Goal: Task Accomplishment & Management: Manage account settings

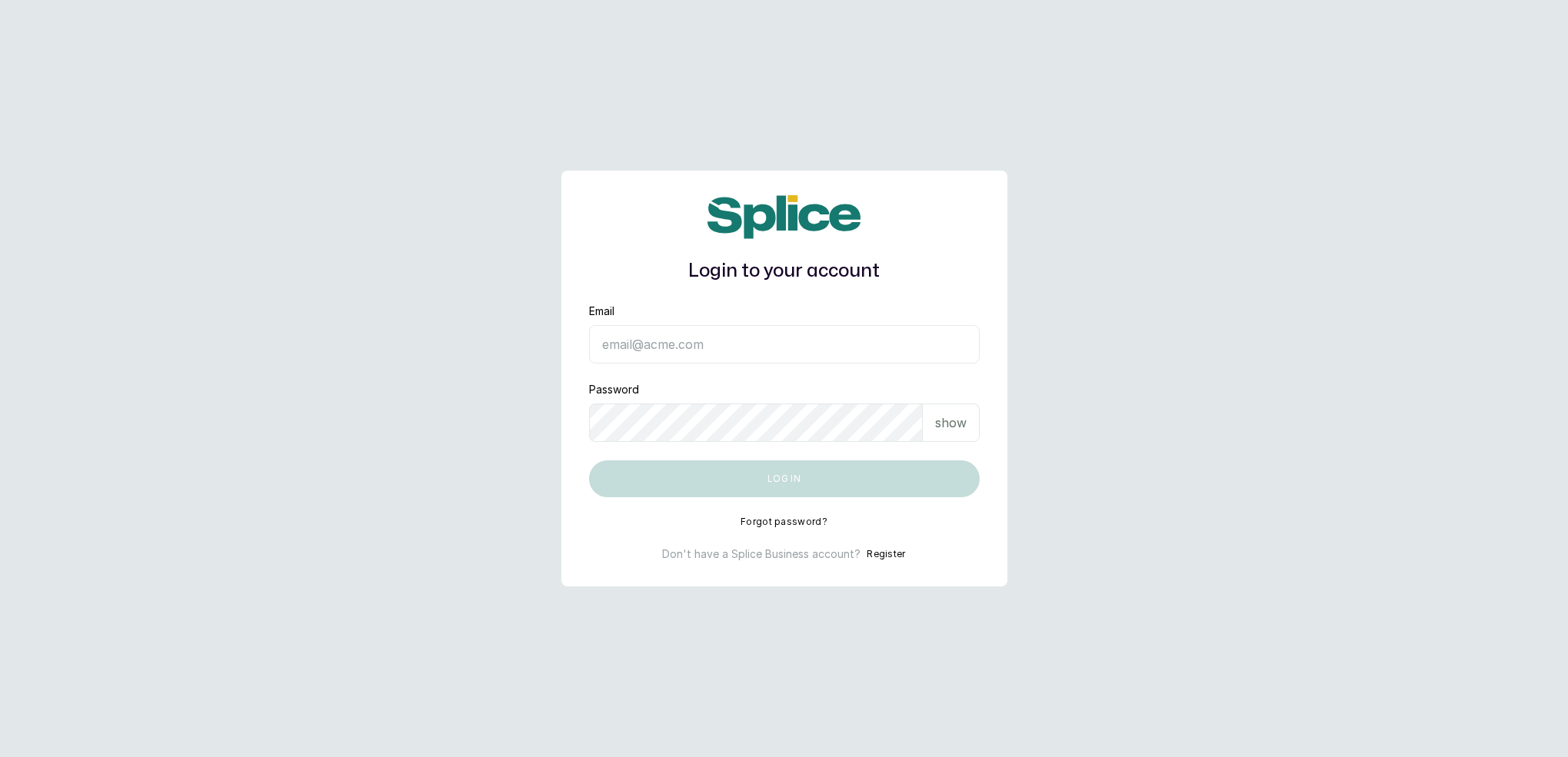
type input "[EMAIL_ADDRESS][DOMAIN_NAME]"
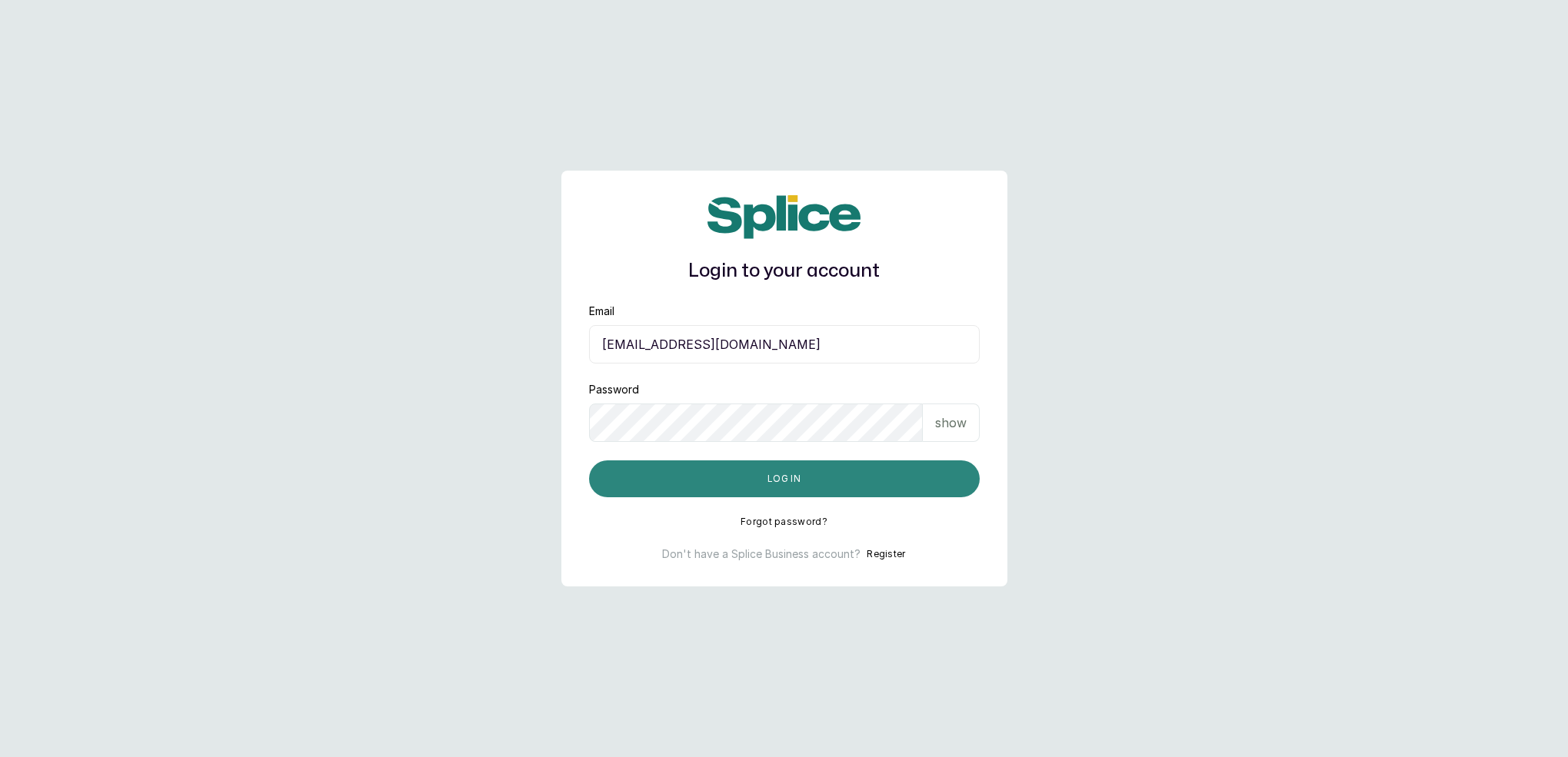
click at [785, 483] on button "Log in" at bounding box center [784, 478] width 391 height 37
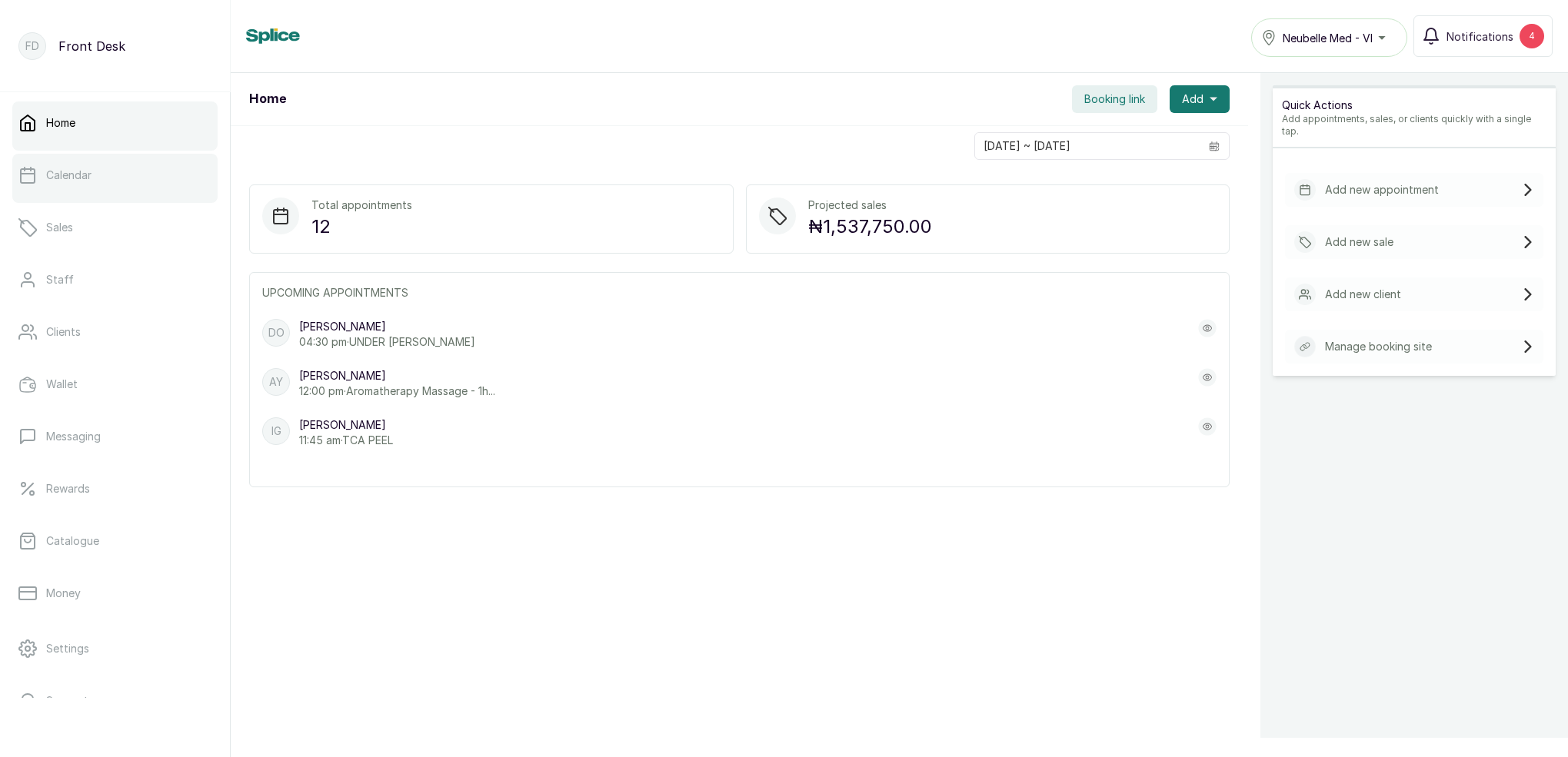
click at [89, 188] on link "Calendar" at bounding box center [115, 175] width 206 height 43
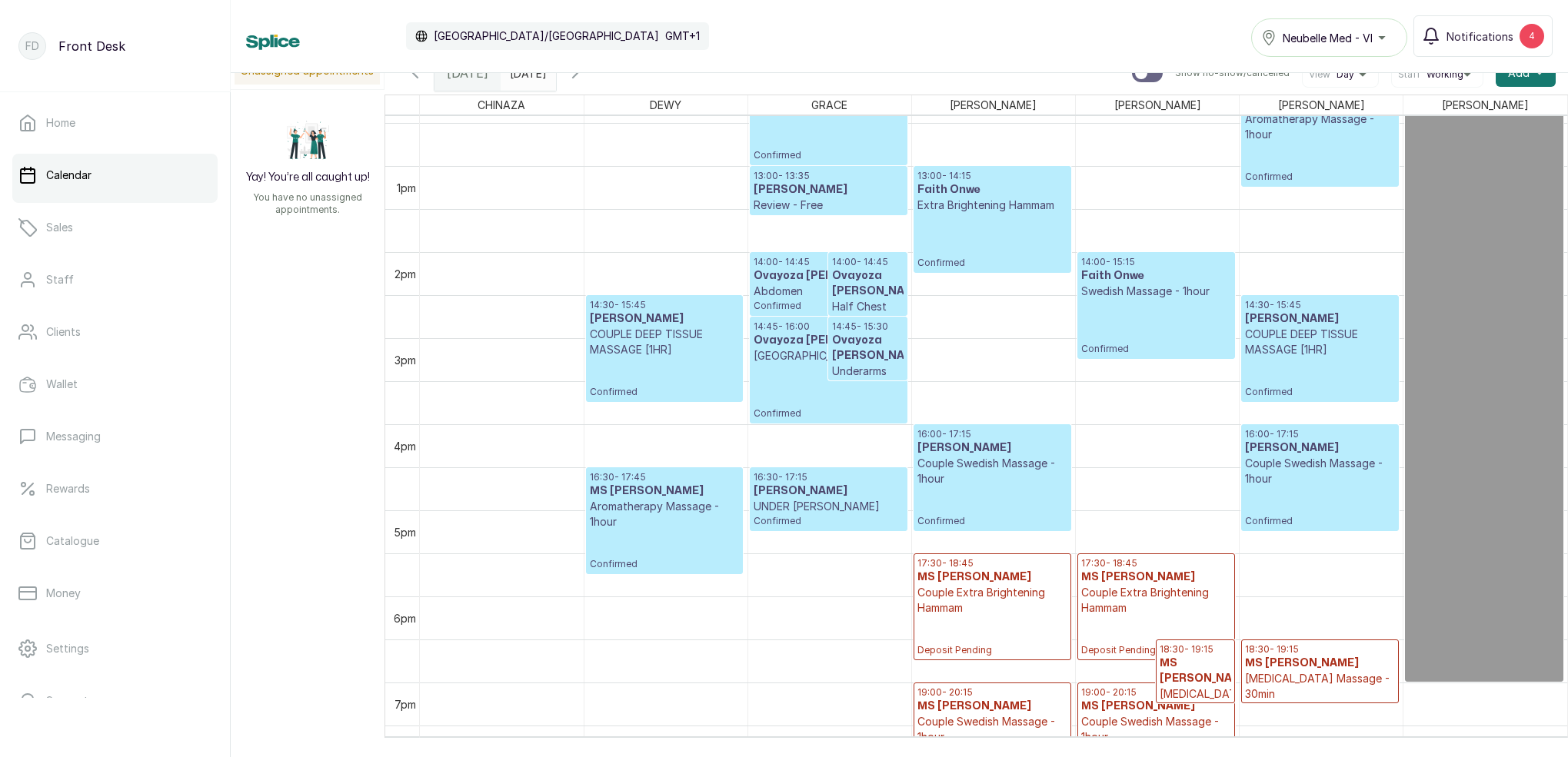
scroll to position [1079, 0]
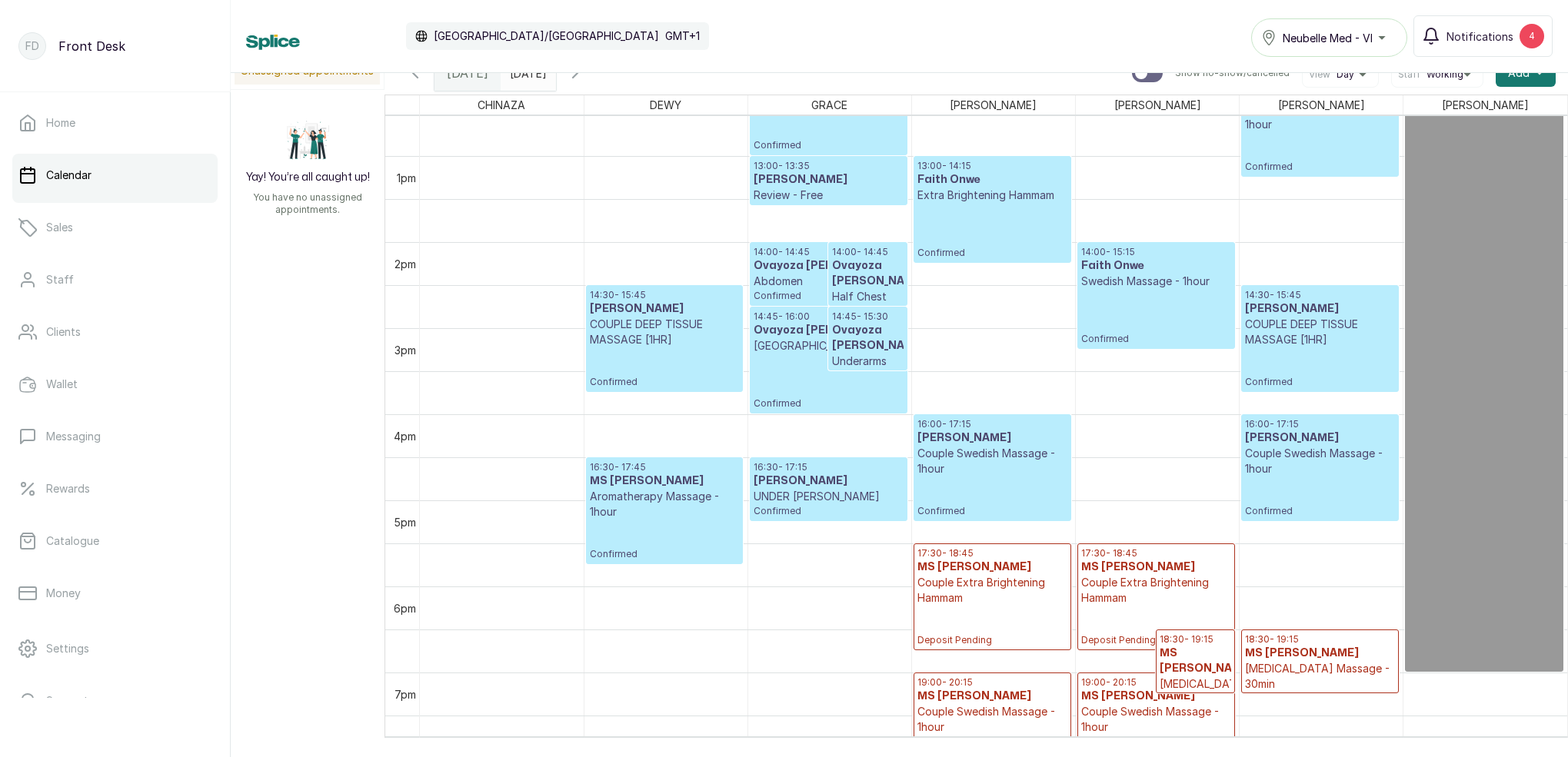
click at [584, 81] on icon "button" at bounding box center [574, 73] width 19 height 19
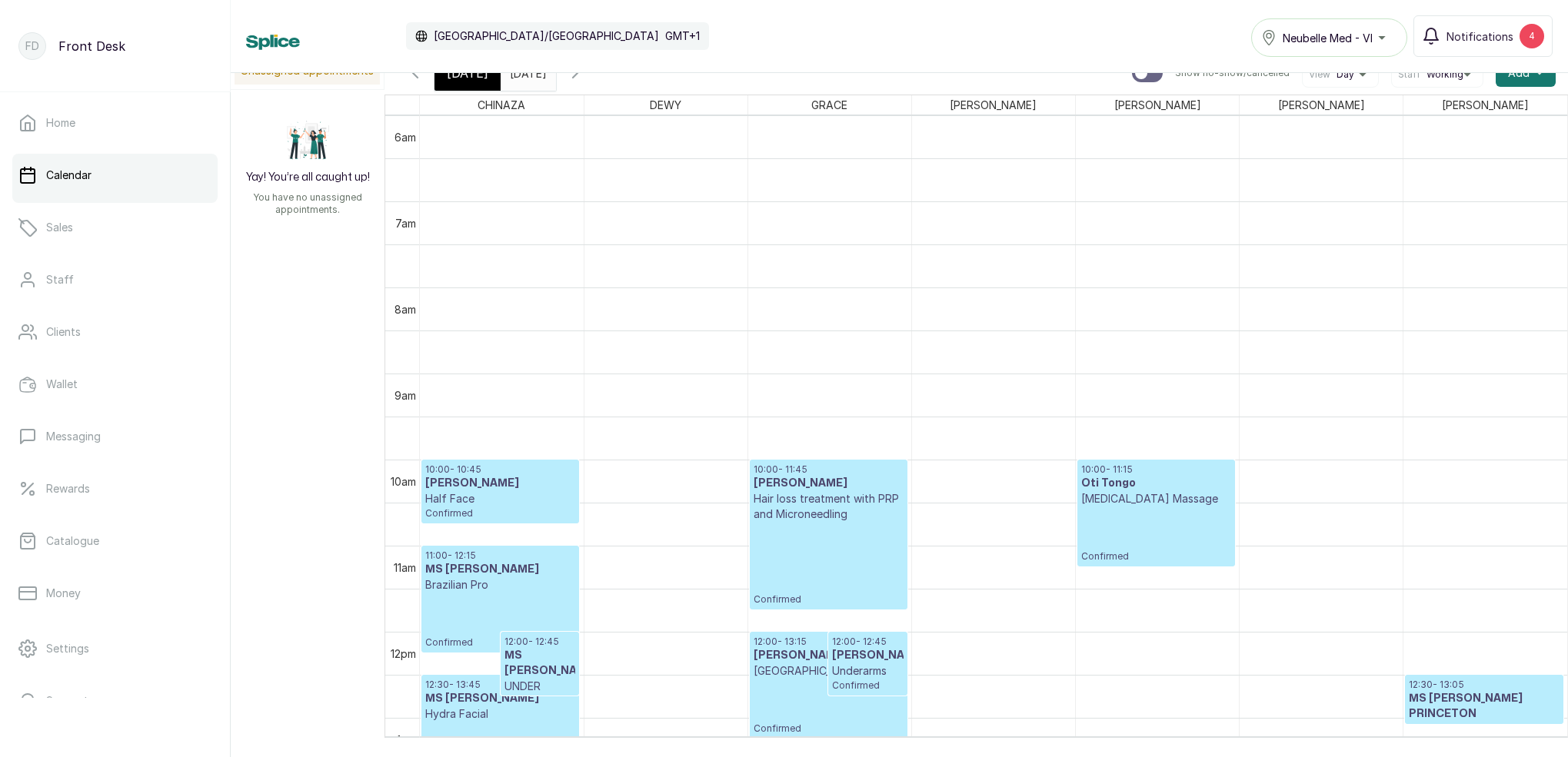
scroll to position [517, 0]
click at [477, 82] on div "[DATE]" at bounding box center [467, 73] width 66 height 36
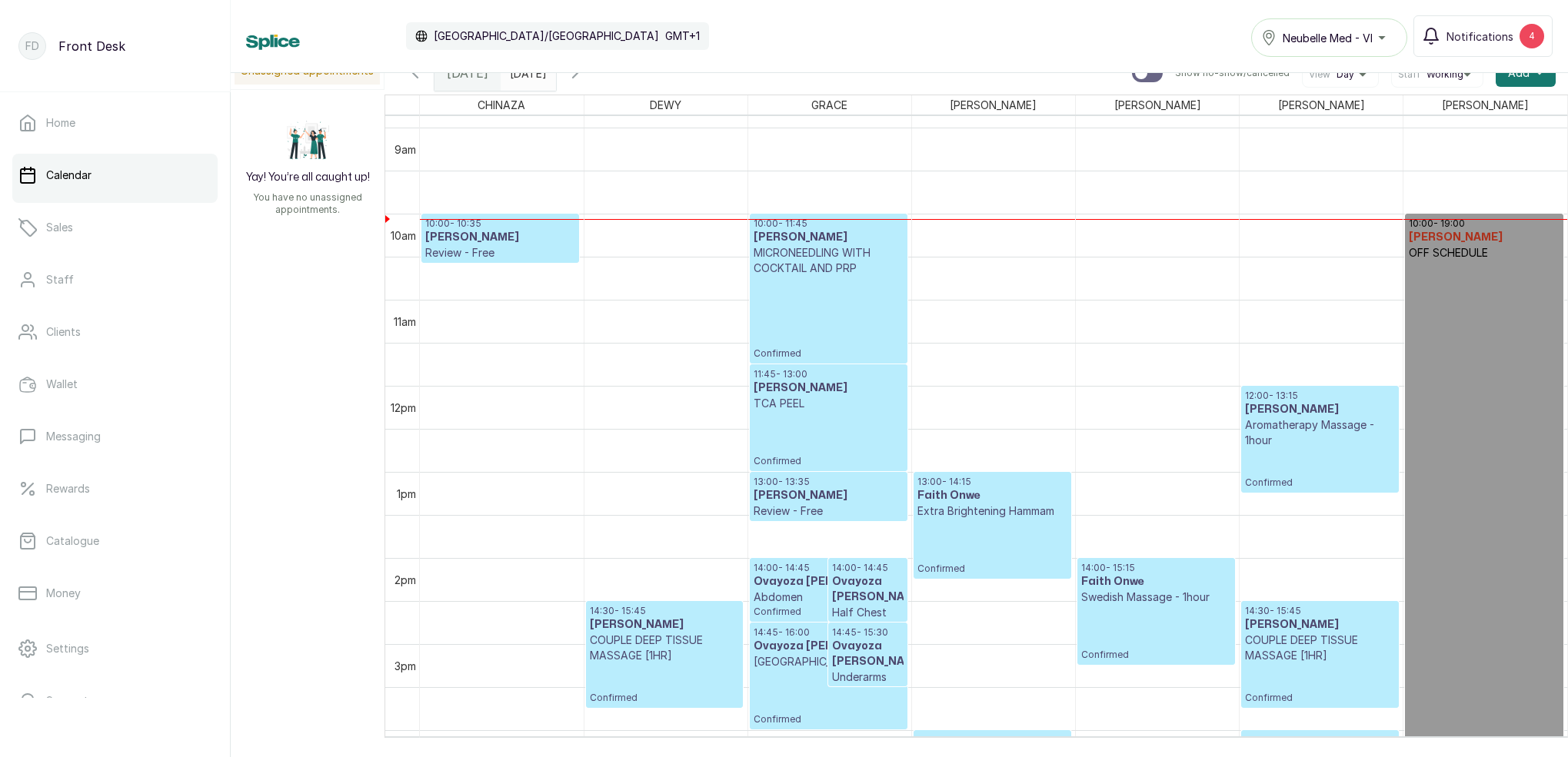
scroll to position [760, 0]
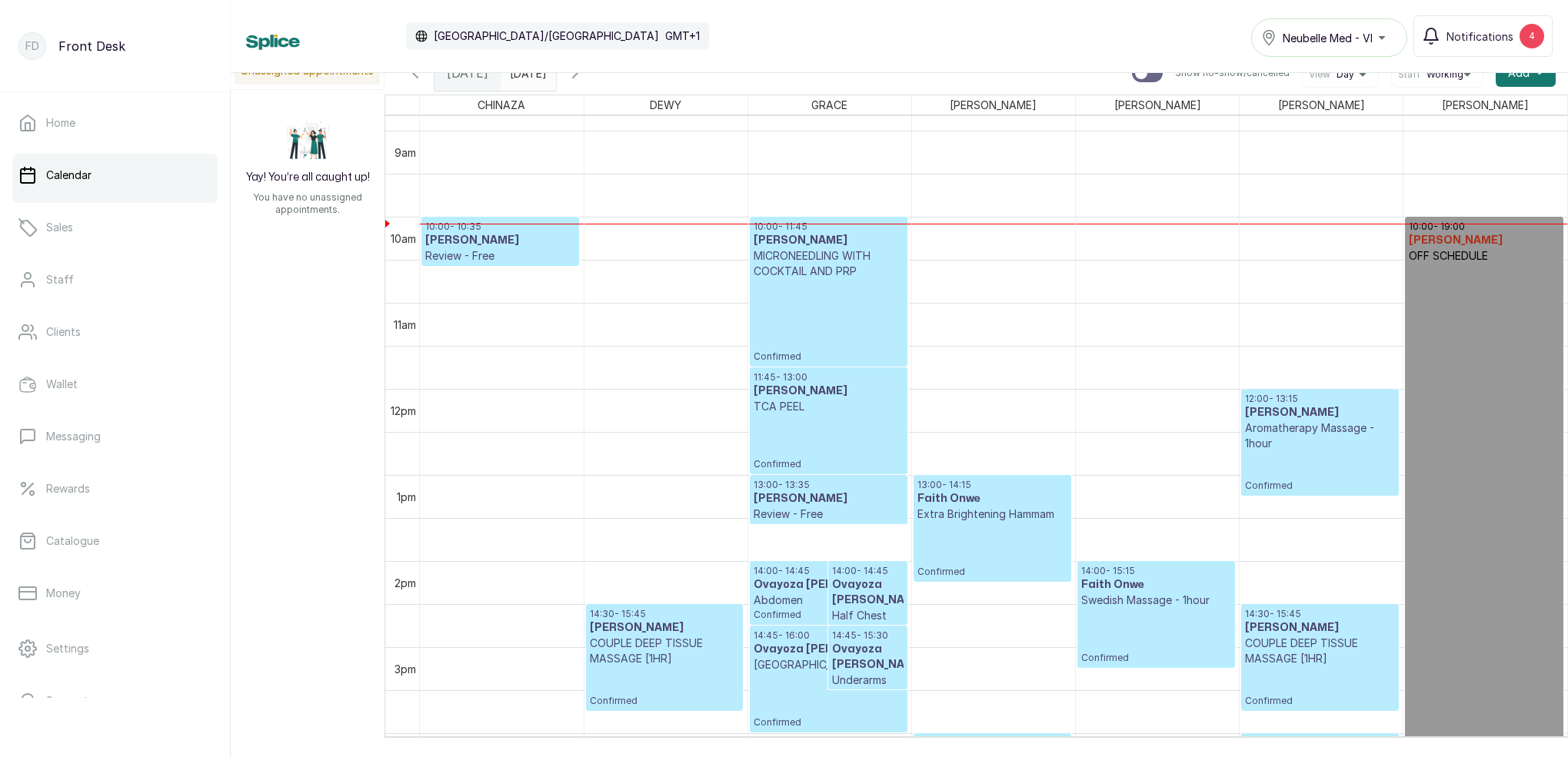
click at [504, 237] on h3 "[PERSON_NAME]" at bounding box center [500, 240] width 150 height 15
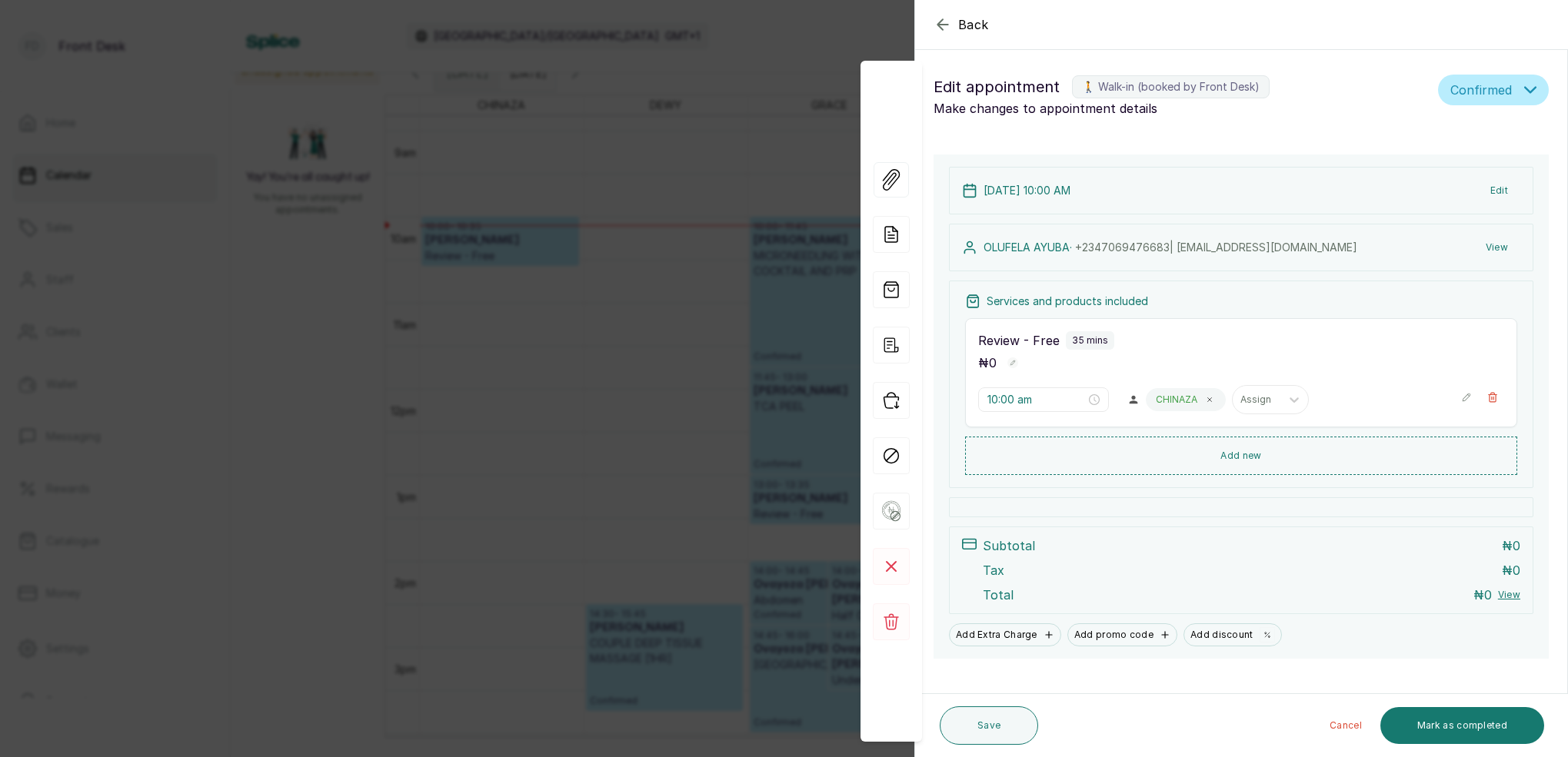
click at [406, 177] on div "Back Appointment Details Edit appointment 🚶 Walk-in (booked by Front Desk) Make…" at bounding box center [784, 378] width 1568 height 757
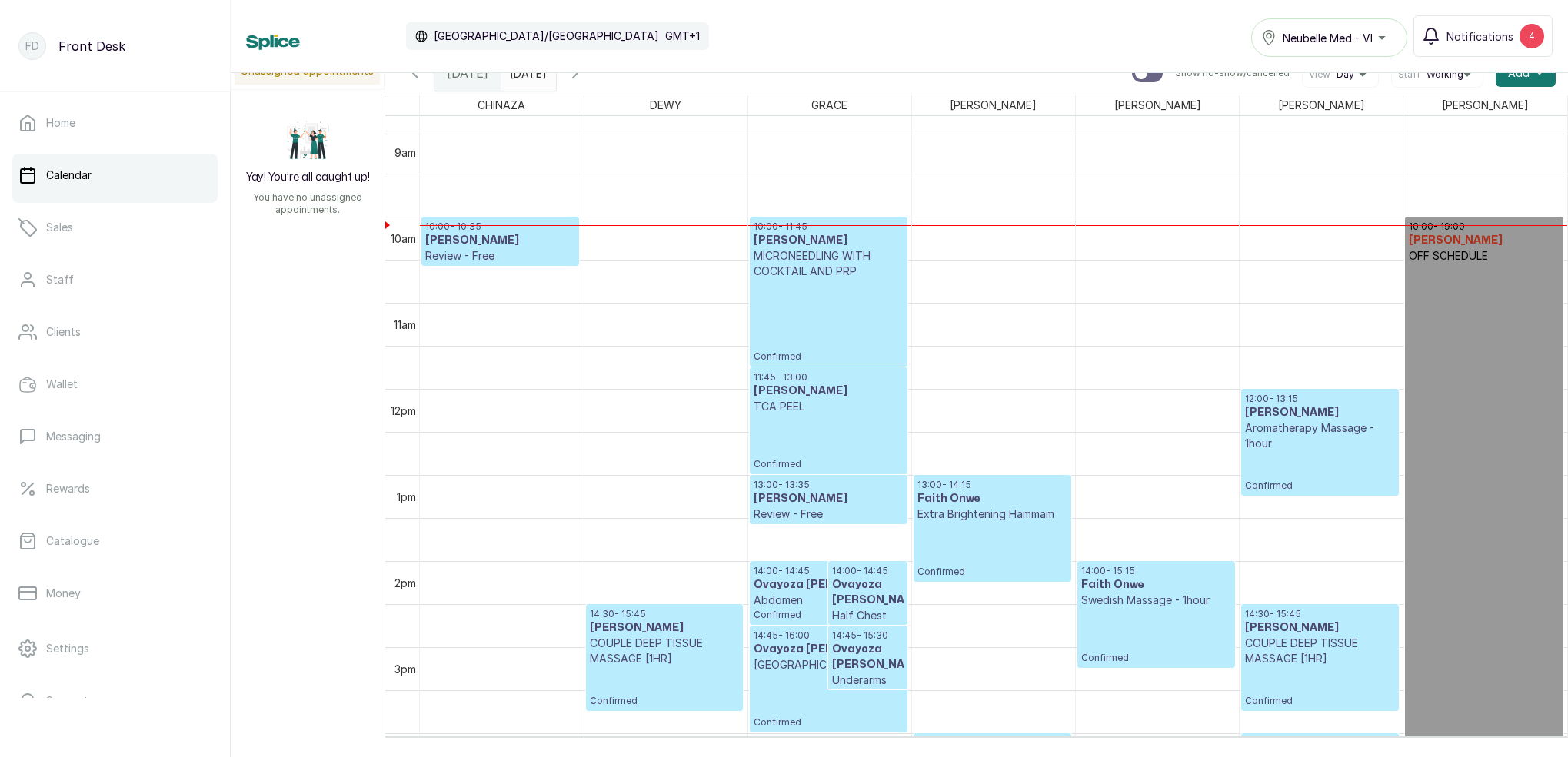
click at [616, 72] on div "Calendar [GEOGRAPHIC_DATA]/[GEOGRAPHIC_DATA] GMT+1 Neubelle Med - VI Notificati…" at bounding box center [899, 37] width 1337 height 73
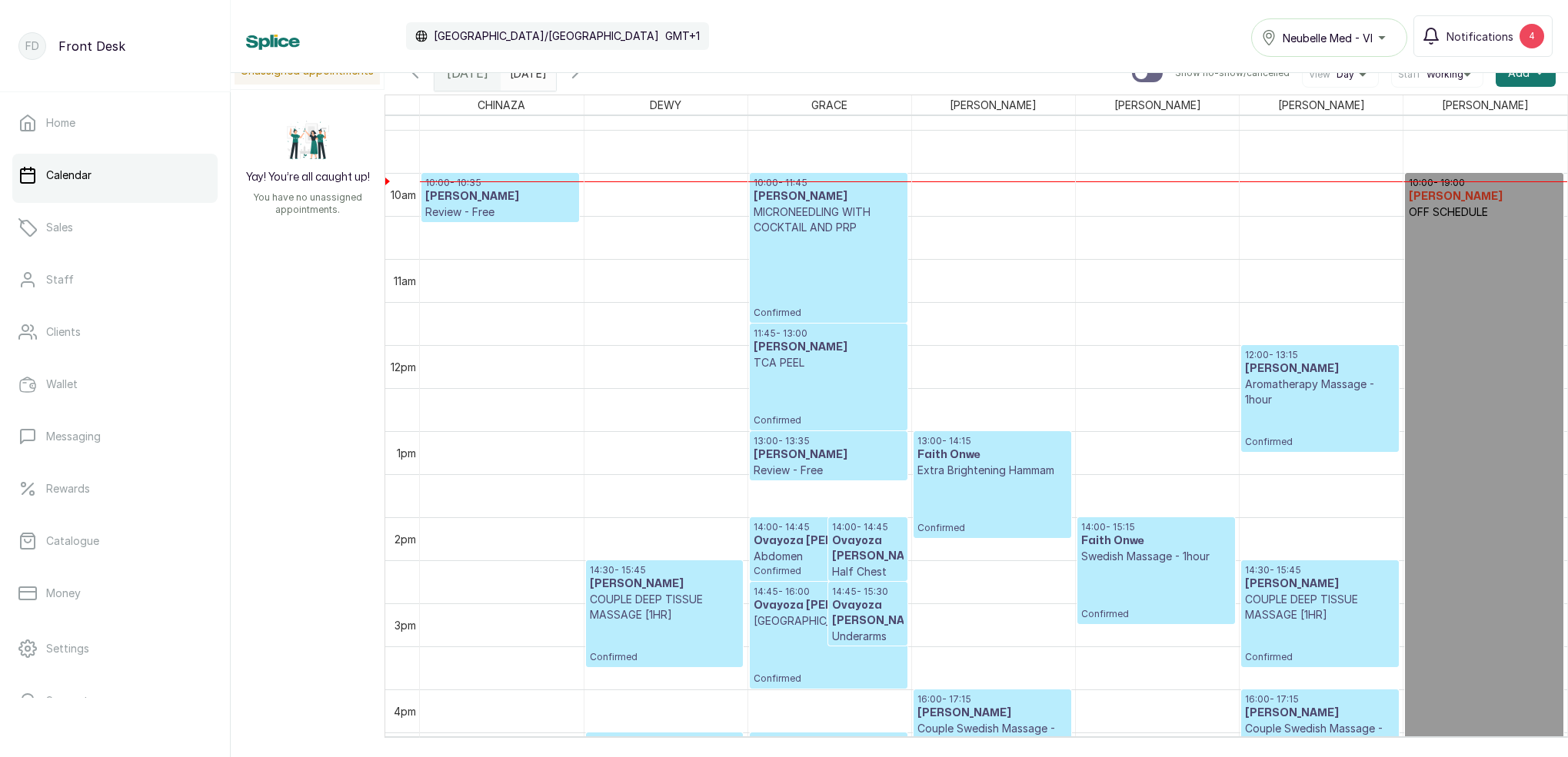
click at [584, 76] on icon "button" at bounding box center [574, 73] width 19 height 19
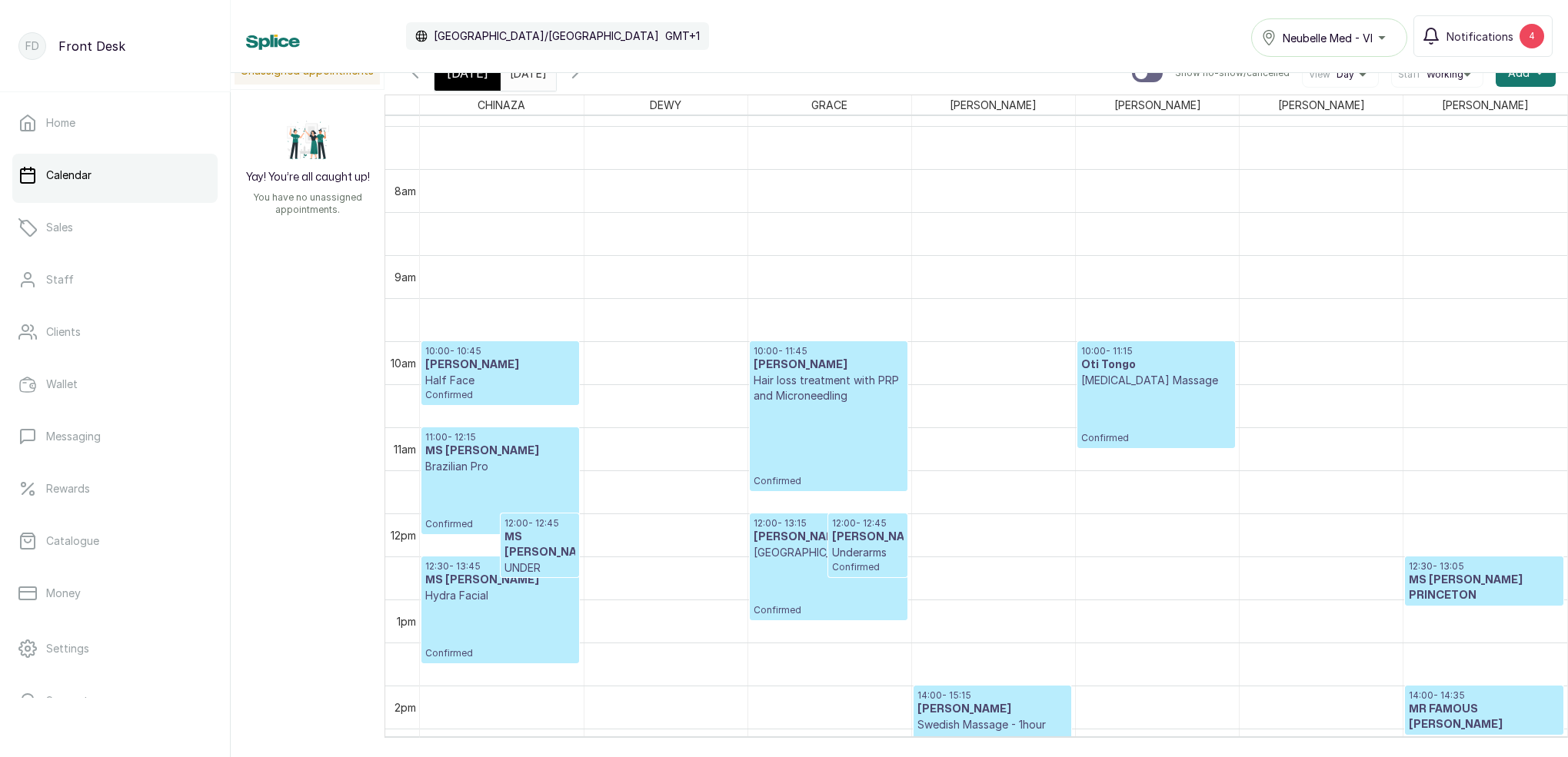
scroll to position [617, 0]
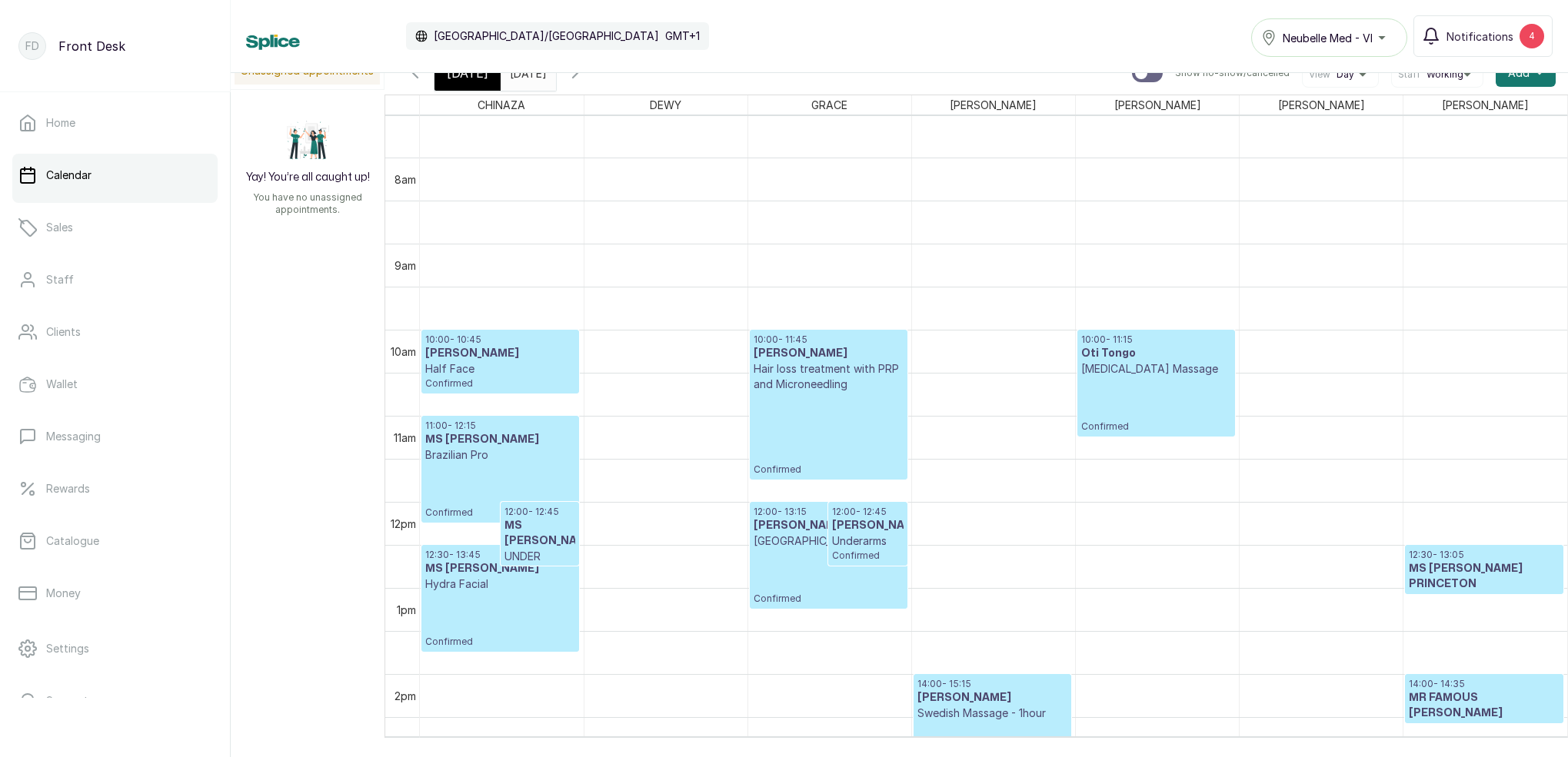
click at [464, 80] on span "[DATE]" at bounding box center [467, 73] width 41 height 19
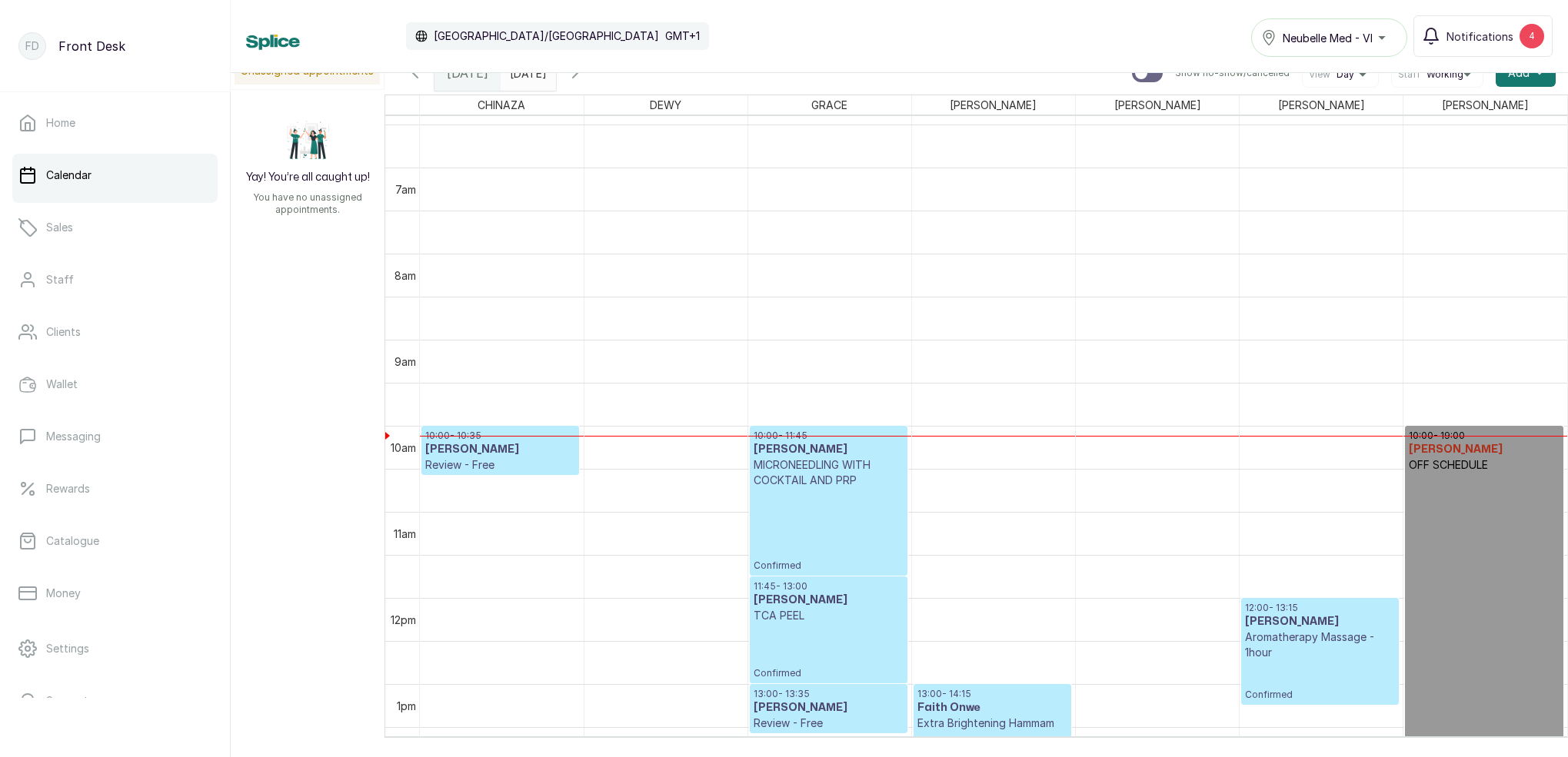
click at [532, 468] on p "Review - Free" at bounding box center [500, 465] width 150 height 15
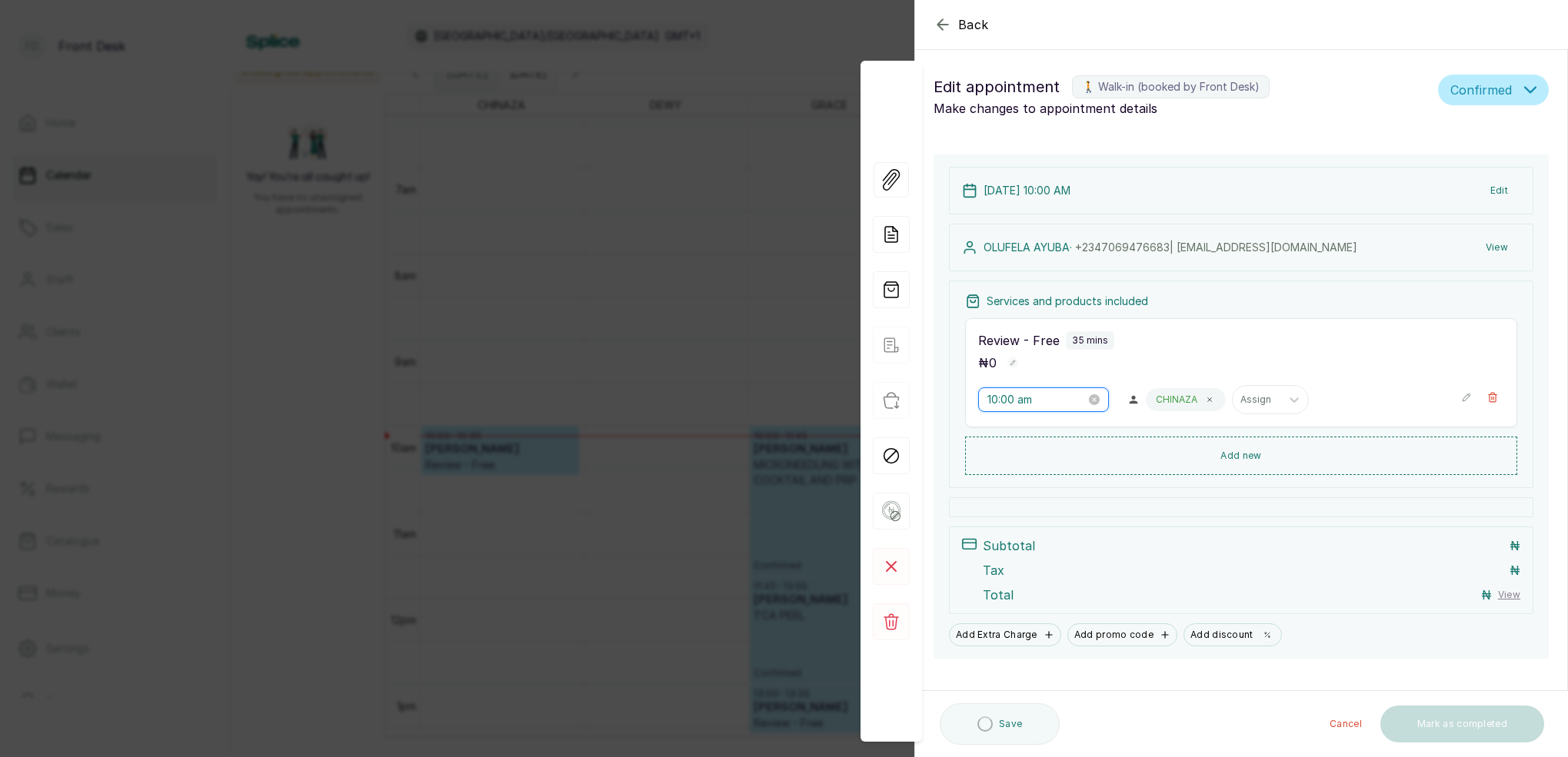
click at [1000, 403] on input "10:00 am" at bounding box center [1036, 400] width 98 height 17
click at [1005, 508] on div "04" at bounding box center [998, 511] width 37 height 21
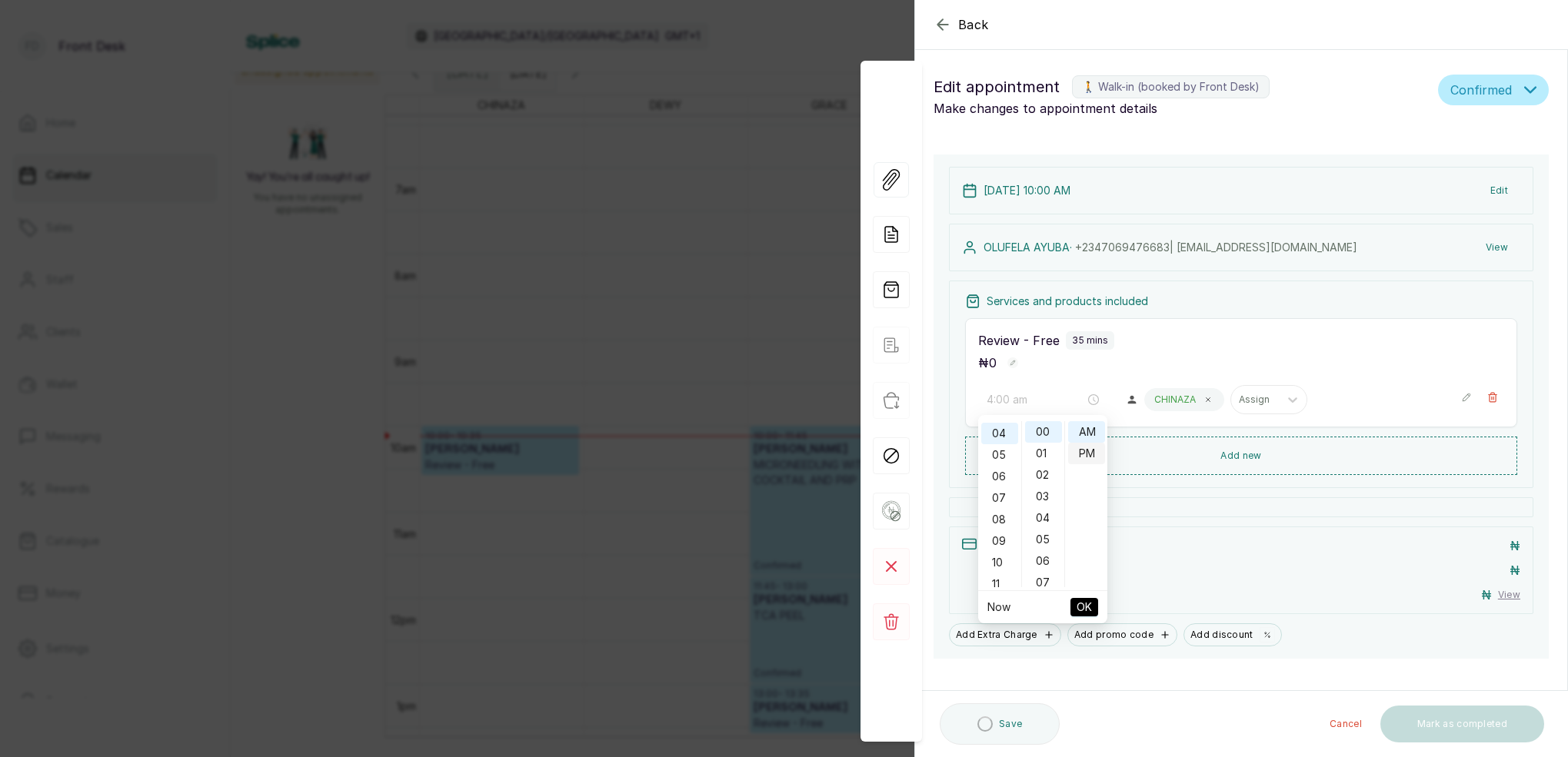
drag, startPoint x: 1042, startPoint y: 436, endPoint x: 1080, endPoint y: 460, distance: 44.9
click at [1042, 437] on div "00" at bounding box center [1042, 432] width 37 height 21
type input "4:00 pm"
drag, startPoint x: 1094, startPoint y: 456, endPoint x: 1085, endPoint y: 494, distance: 39.1
click at [1094, 456] on div "PM" at bounding box center [1085, 453] width 37 height 21
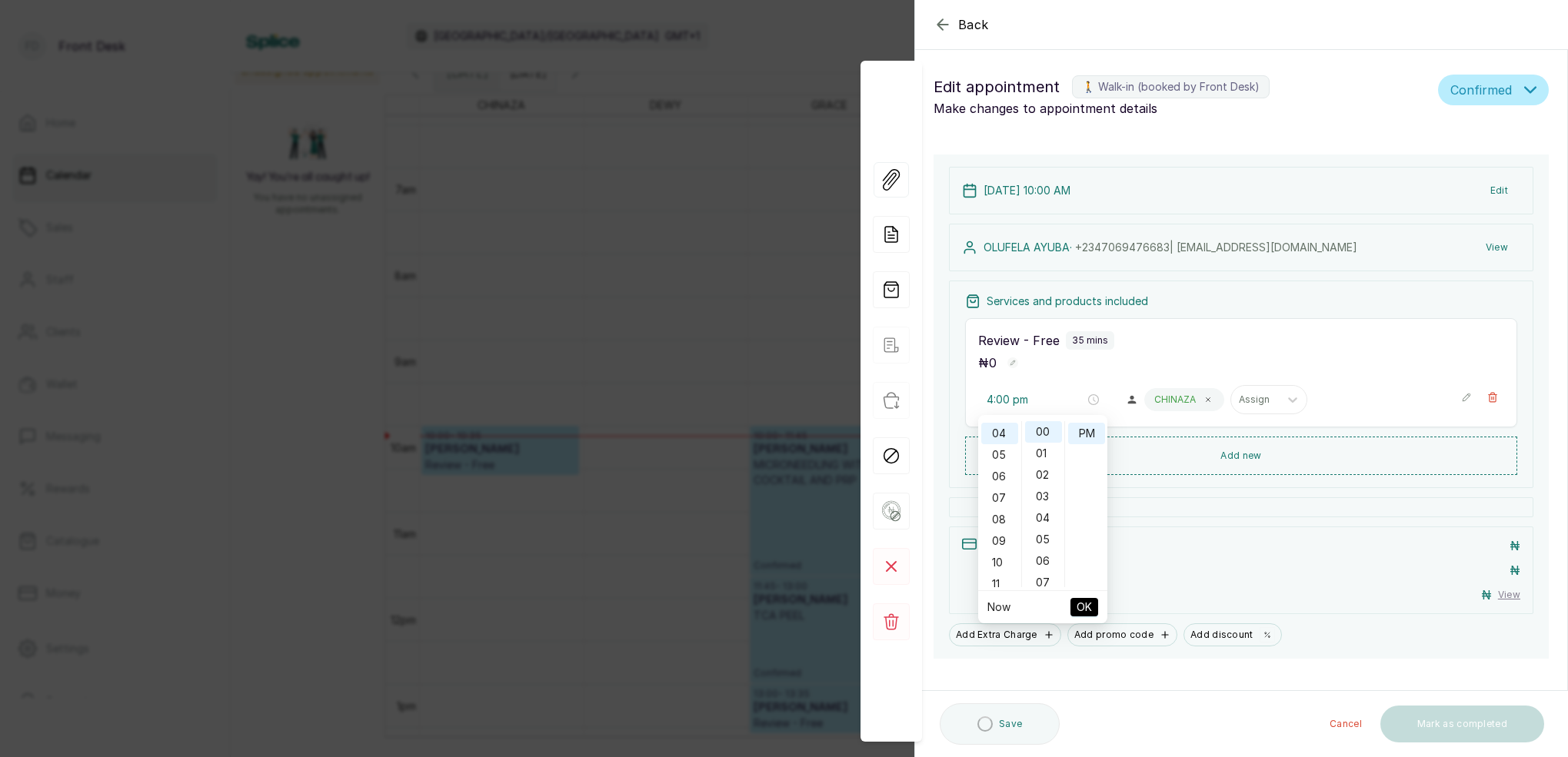
drag, startPoint x: 1087, startPoint y: 591, endPoint x: 1085, endPoint y: 574, distance: 17.1
click at [1087, 591] on li "OK" at bounding box center [1084, 608] width 28 height 32
drag, startPoint x: 1080, startPoint y: 602, endPoint x: 1079, endPoint y: 593, distance: 9.1
click at [1081, 599] on span "OK" at bounding box center [1084, 608] width 15 height 29
click at [1498, 190] on button "Edit" at bounding box center [1499, 191] width 42 height 28
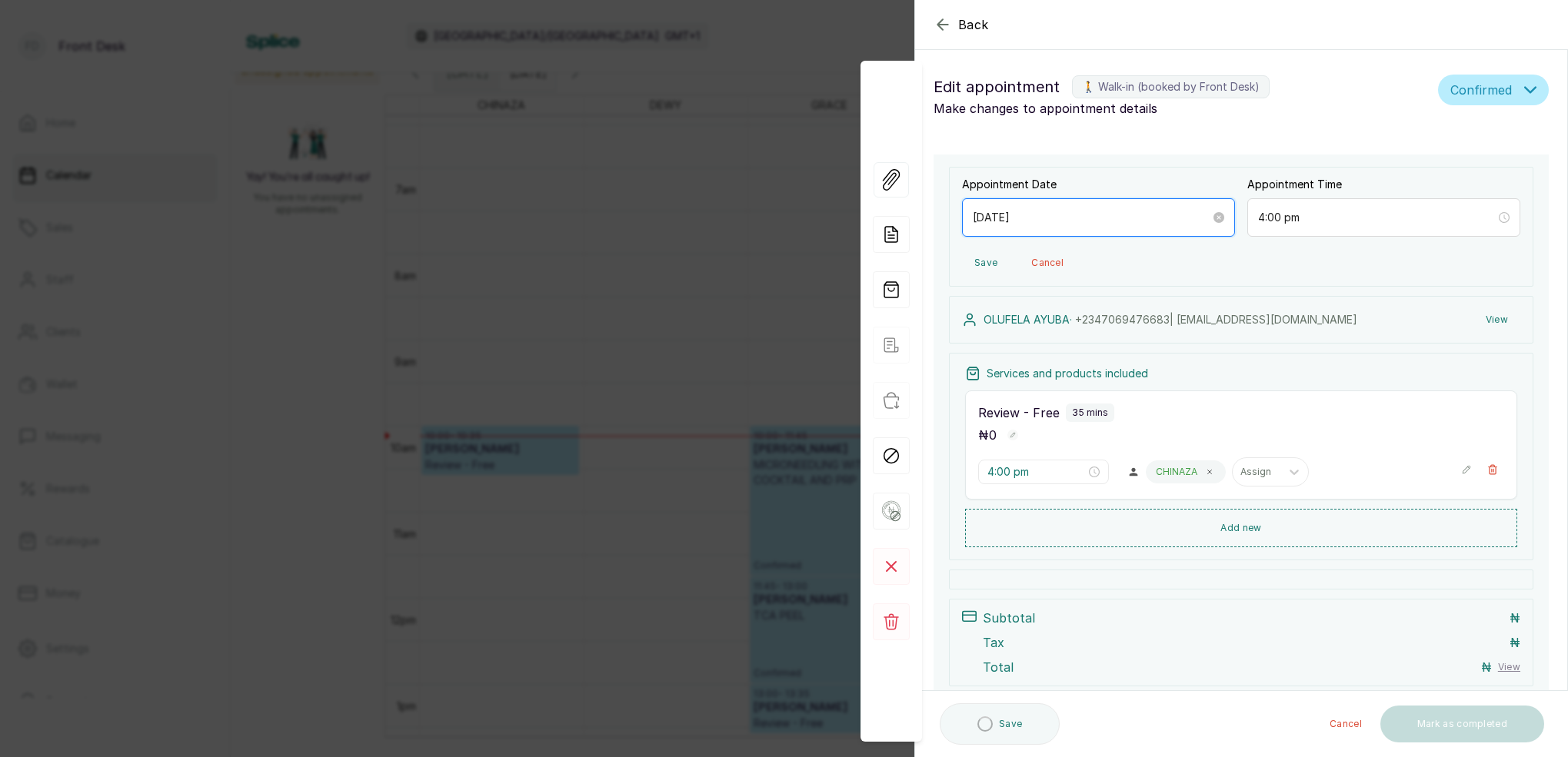
click at [1037, 215] on input "[DATE]" at bounding box center [1091, 217] width 237 height 17
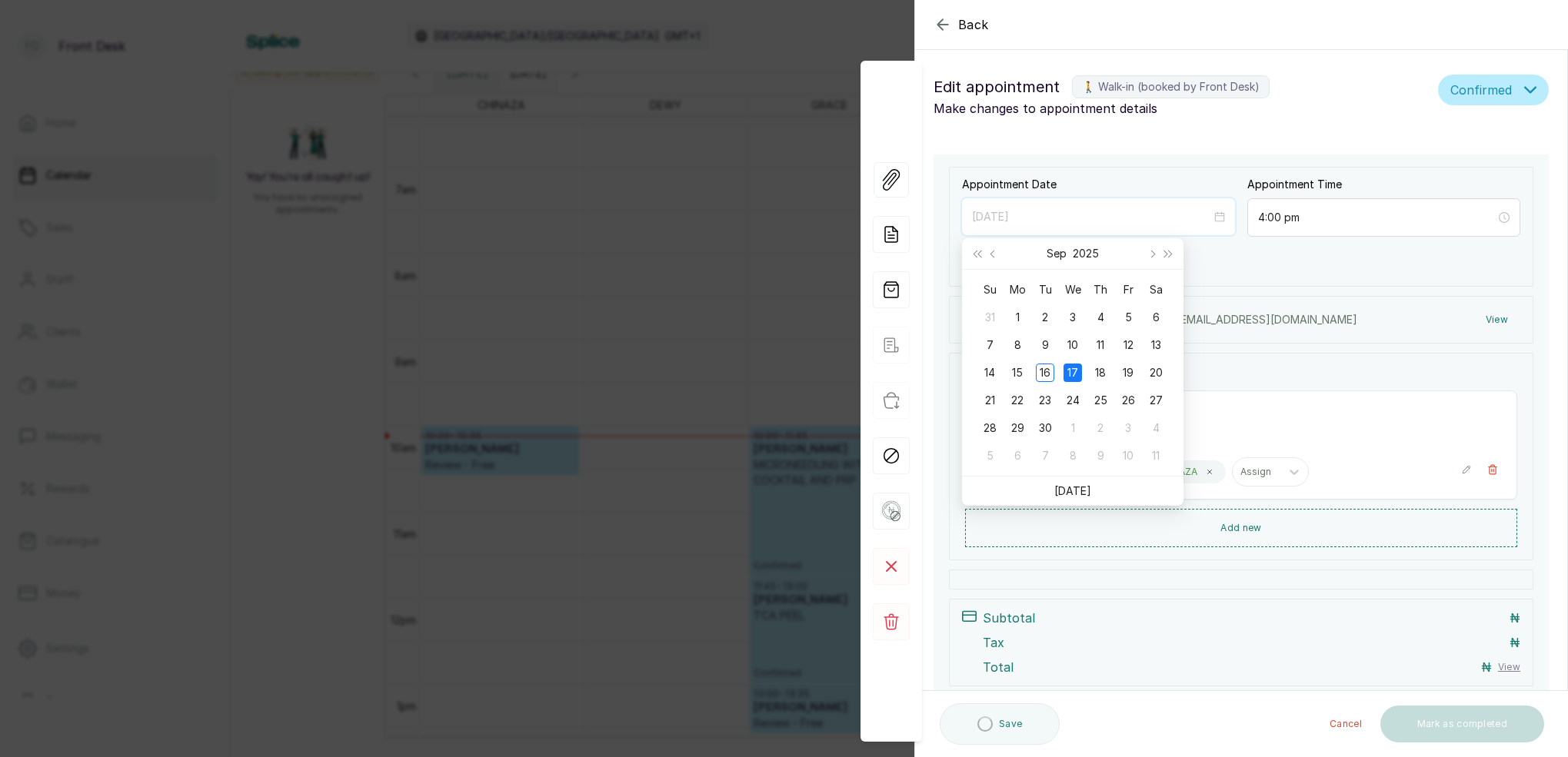
type input "[DATE]"
click at [1074, 369] on div "17" at bounding box center [1072, 373] width 19 height 19
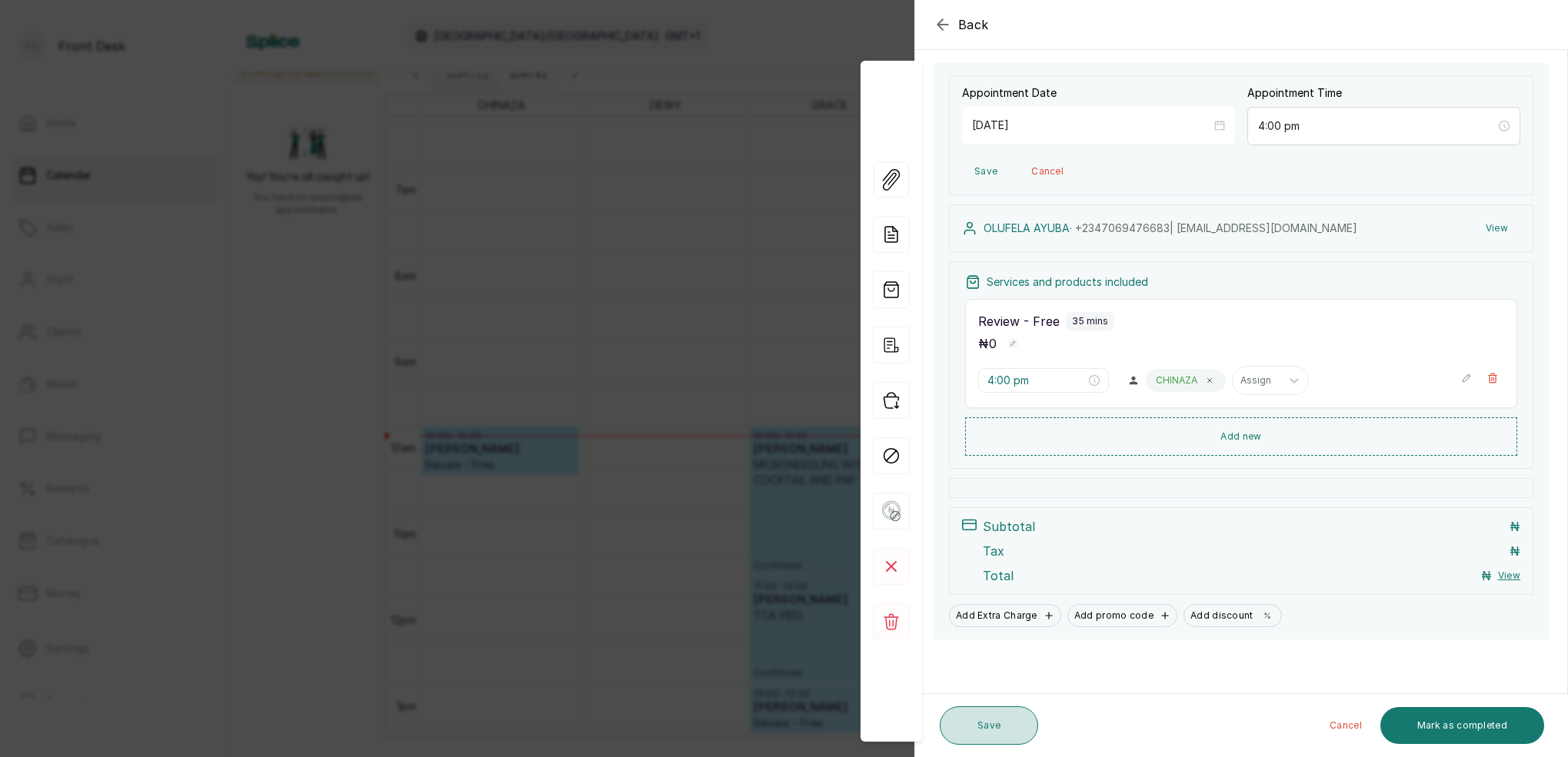
click at [1028, 723] on button "Save" at bounding box center [988, 725] width 98 height 38
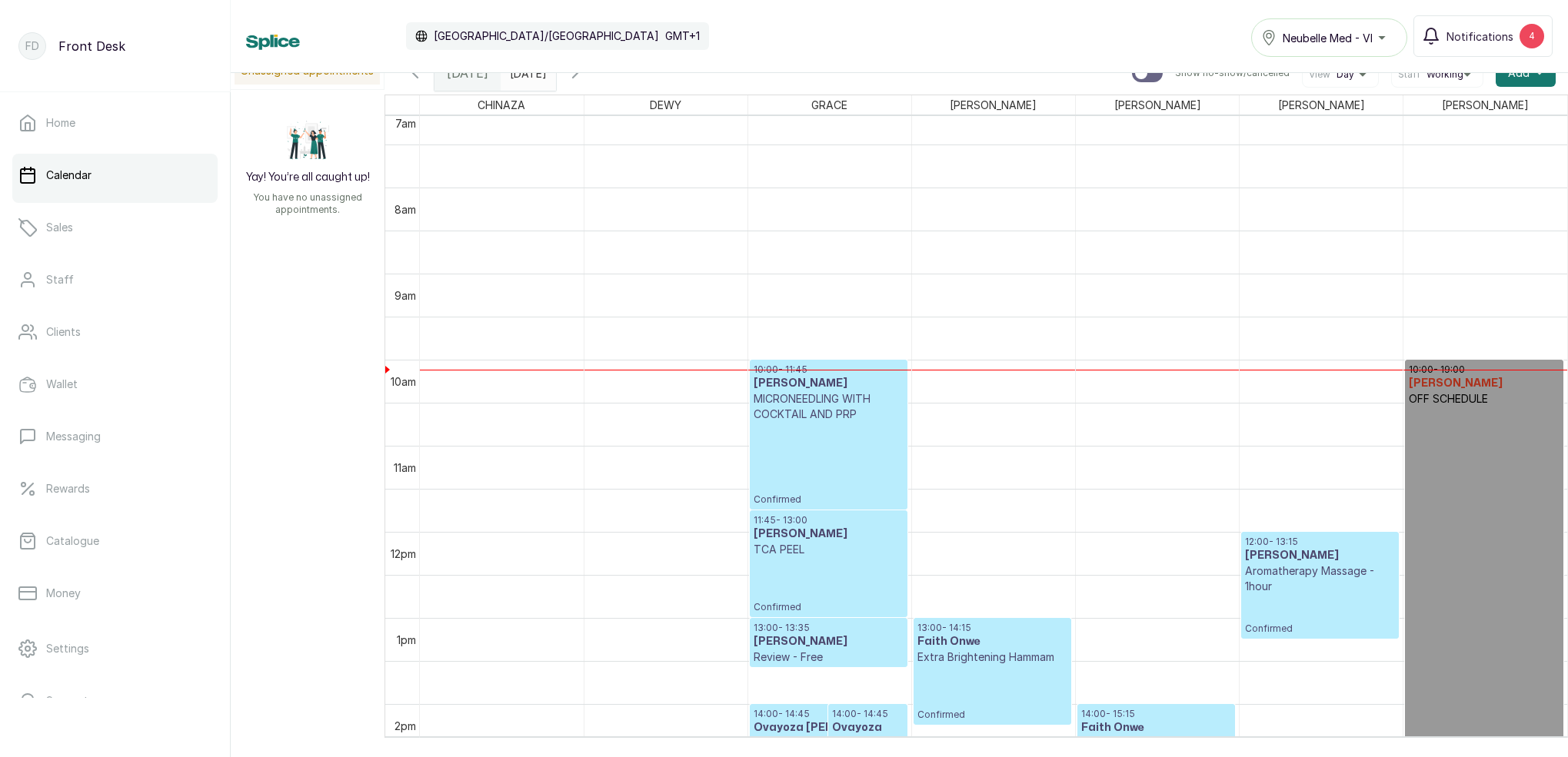
click at [584, 76] on icon "button" at bounding box center [574, 73] width 19 height 19
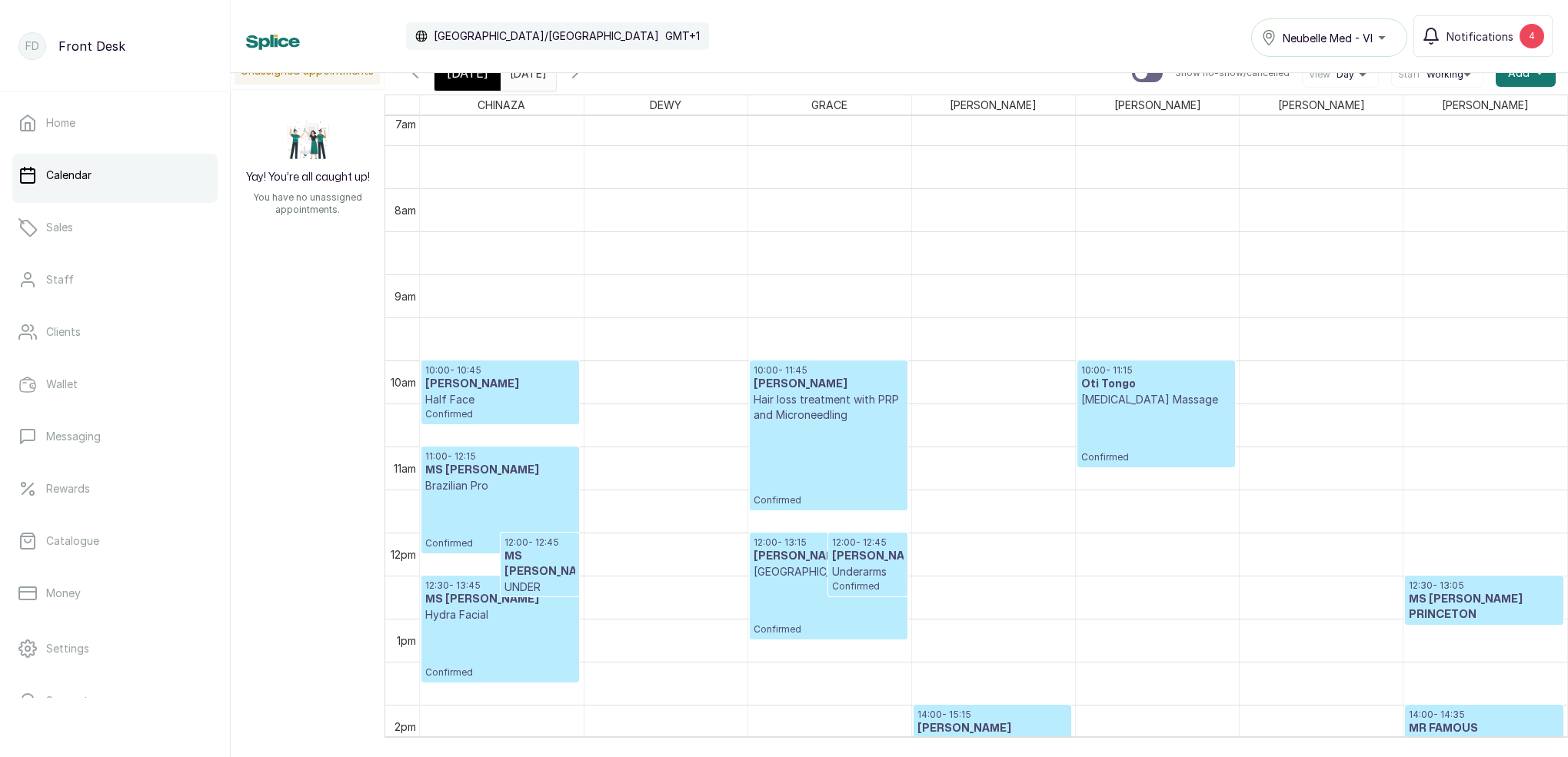
scroll to position [627, 0]
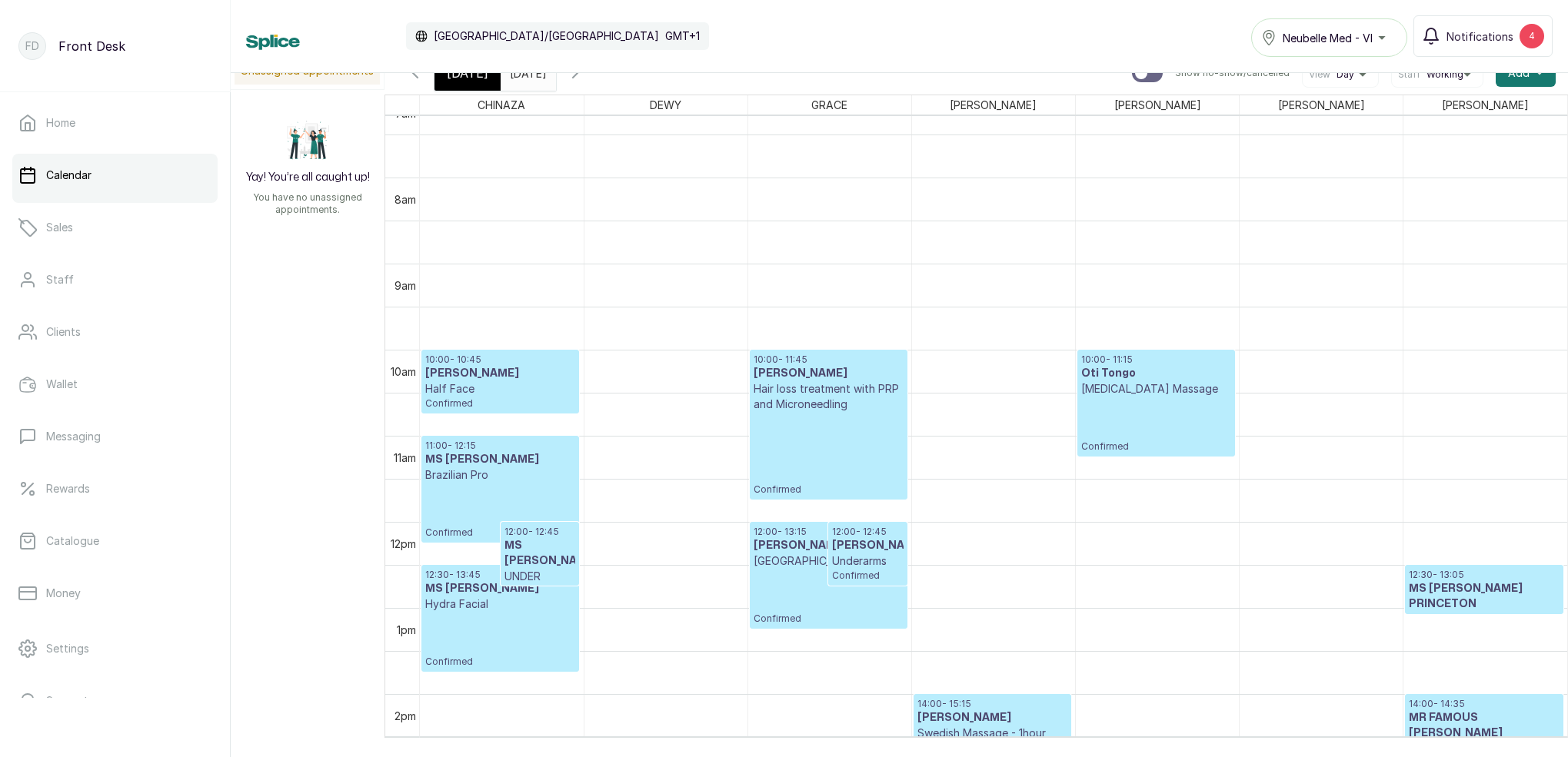
click at [479, 84] on div "[DATE]" at bounding box center [467, 73] width 66 height 36
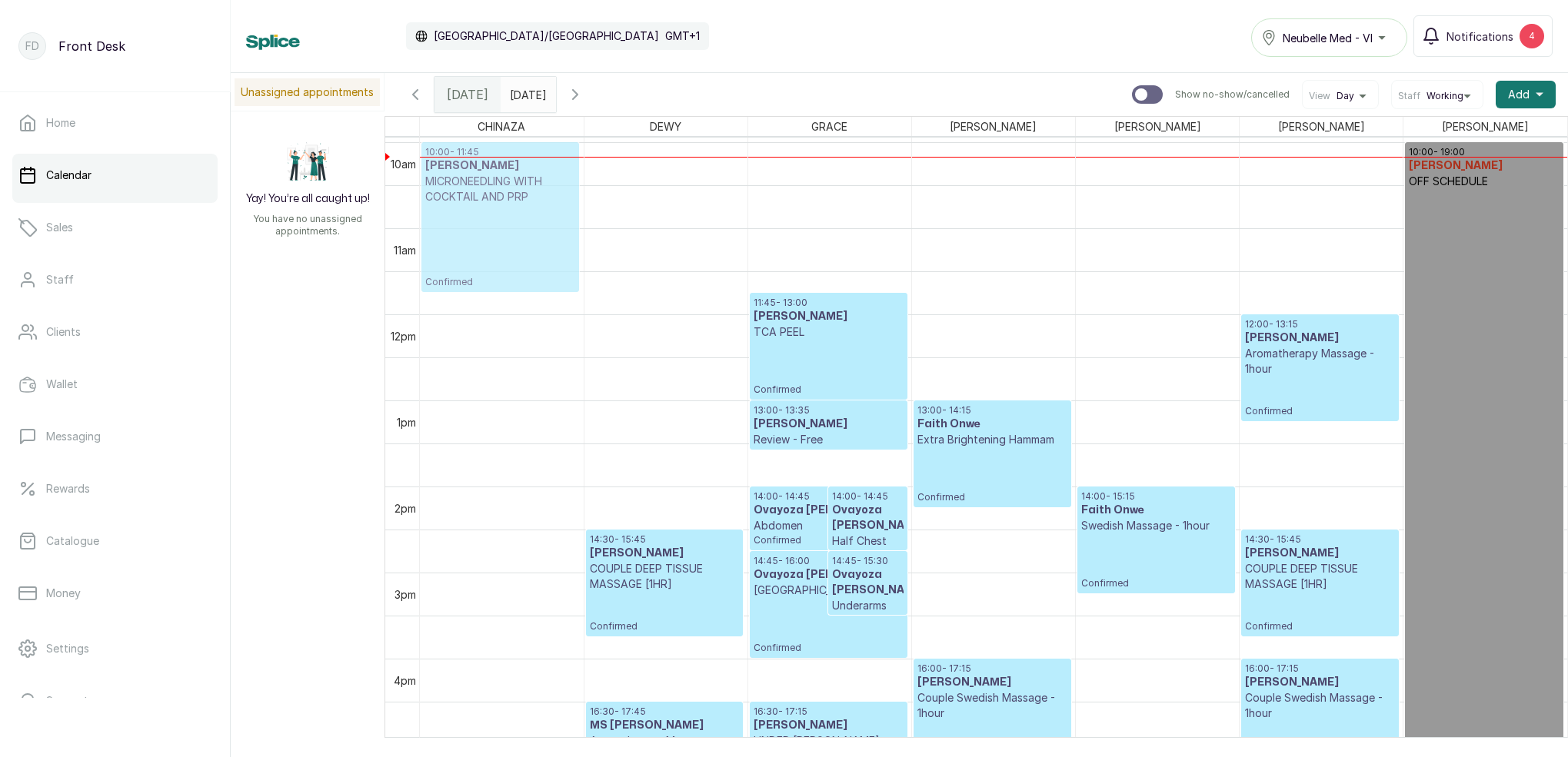
scroll to position [855, 0]
drag, startPoint x: 784, startPoint y: 167, endPoint x: 518, endPoint y: 183, distance: 266.5
click at [518, 183] on tr "10:00 - 11:45 MS JUWON SULE MICRONEEDLING WITH COCKTAIL AND PRP Confirmed 14:30…" at bounding box center [994, 315] width 1147 height 2066
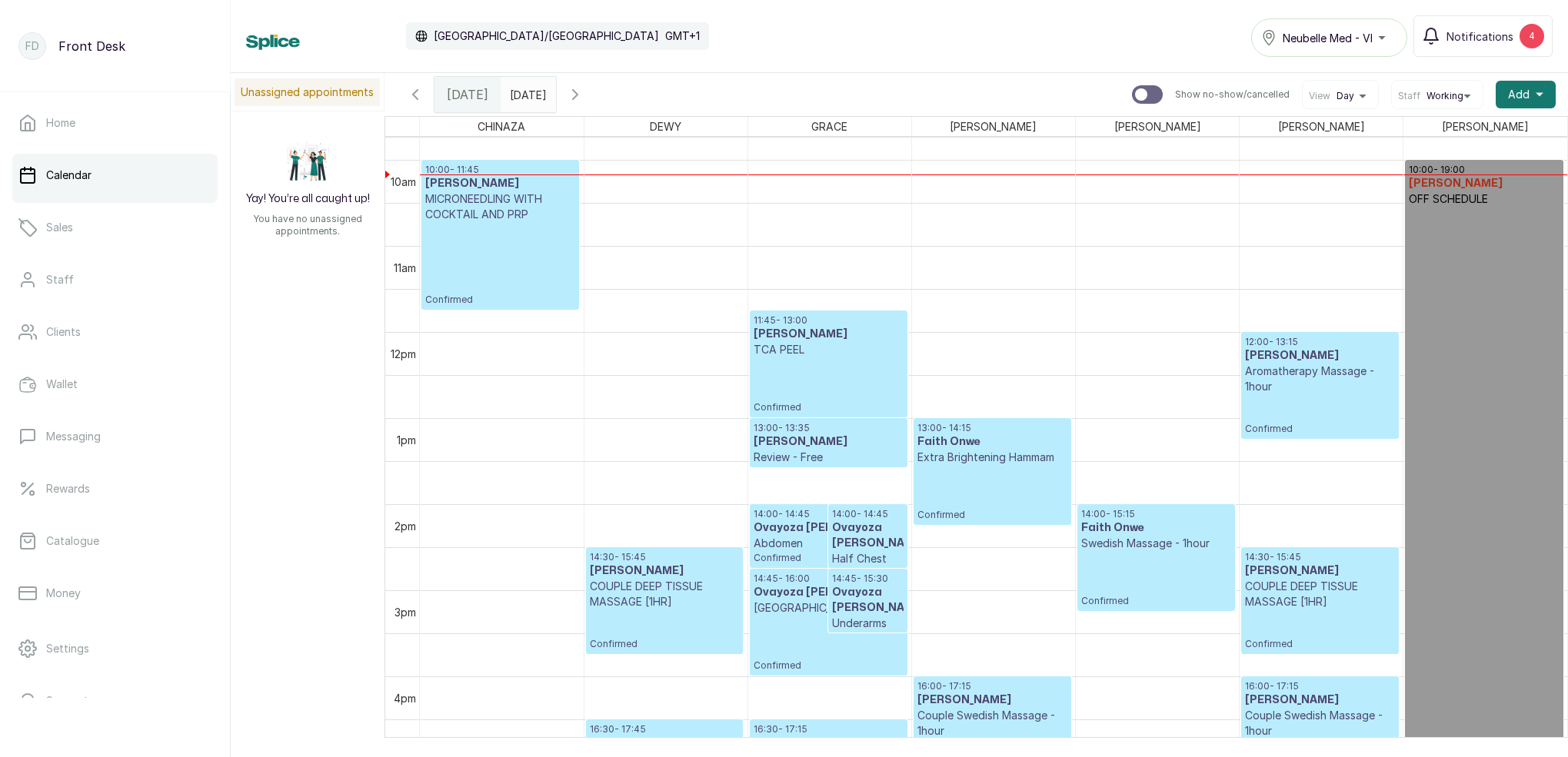
scroll to position [860, 0]
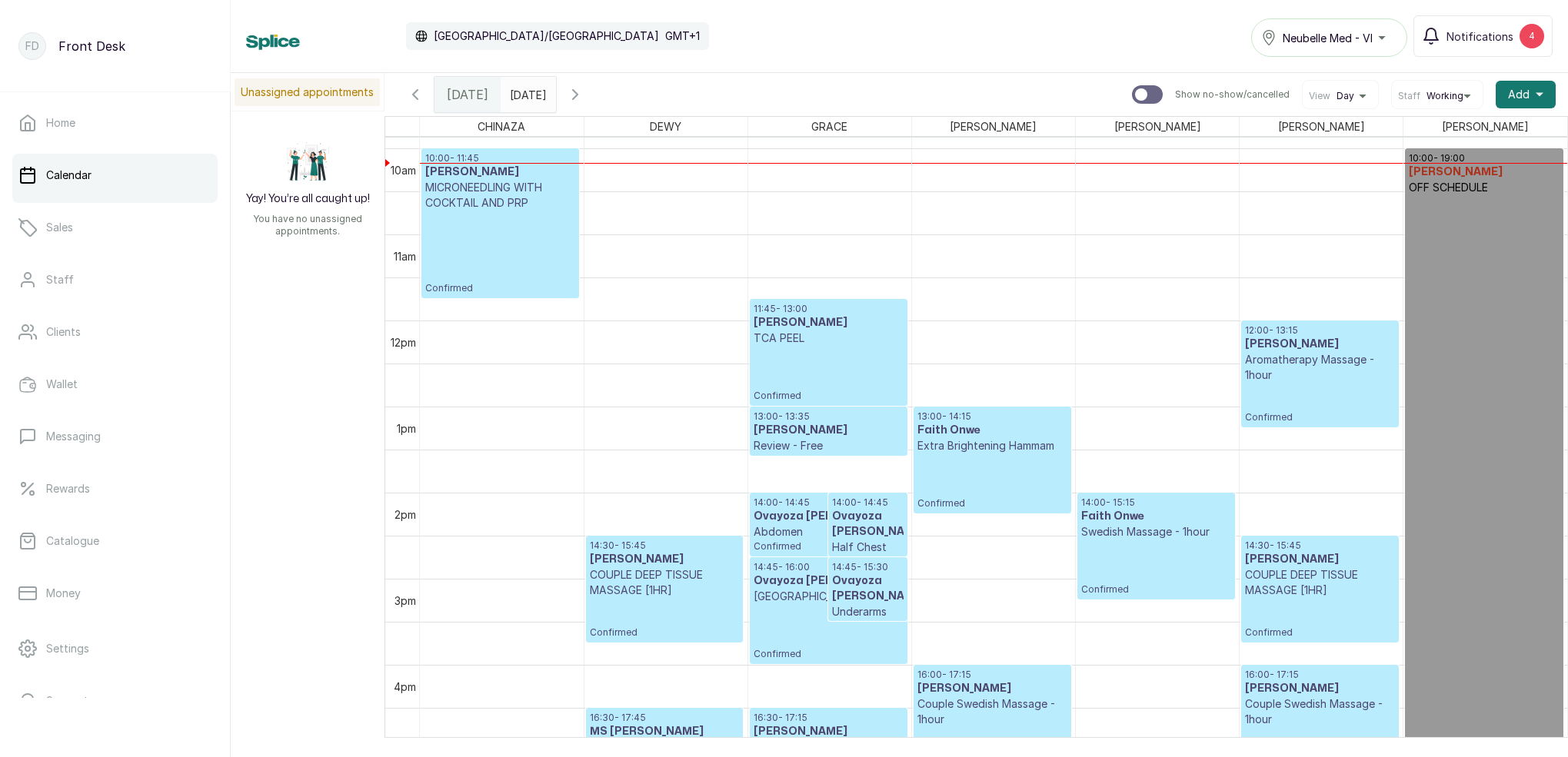
click at [454, 195] on p "MICRONEEDLING WITH COCKTAIL AND PRP" at bounding box center [500, 195] width 150 height 31
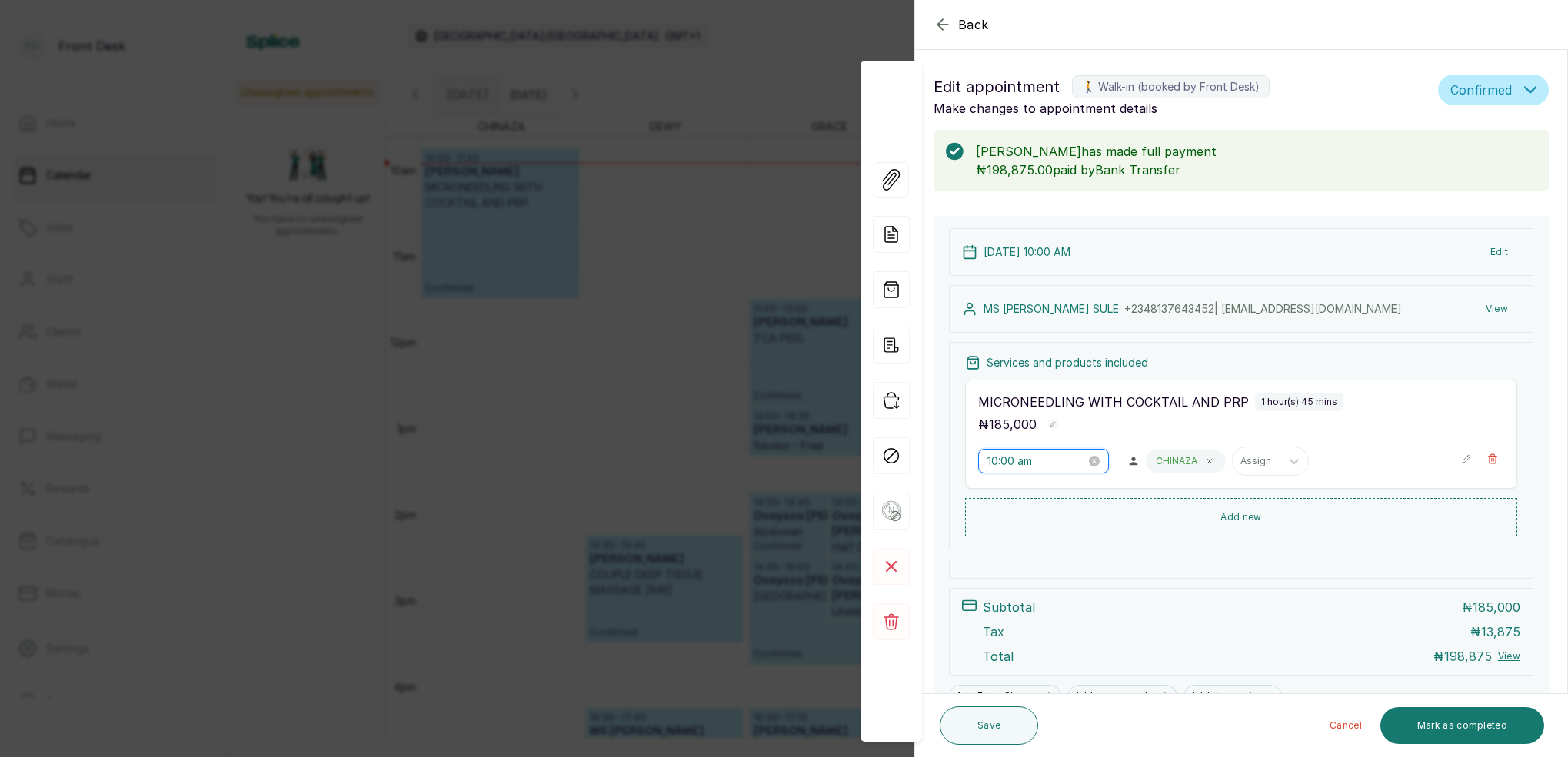
click at [1044, 463] on input "10:00 am" at bounding box center [1036, 461] width 98 height 17
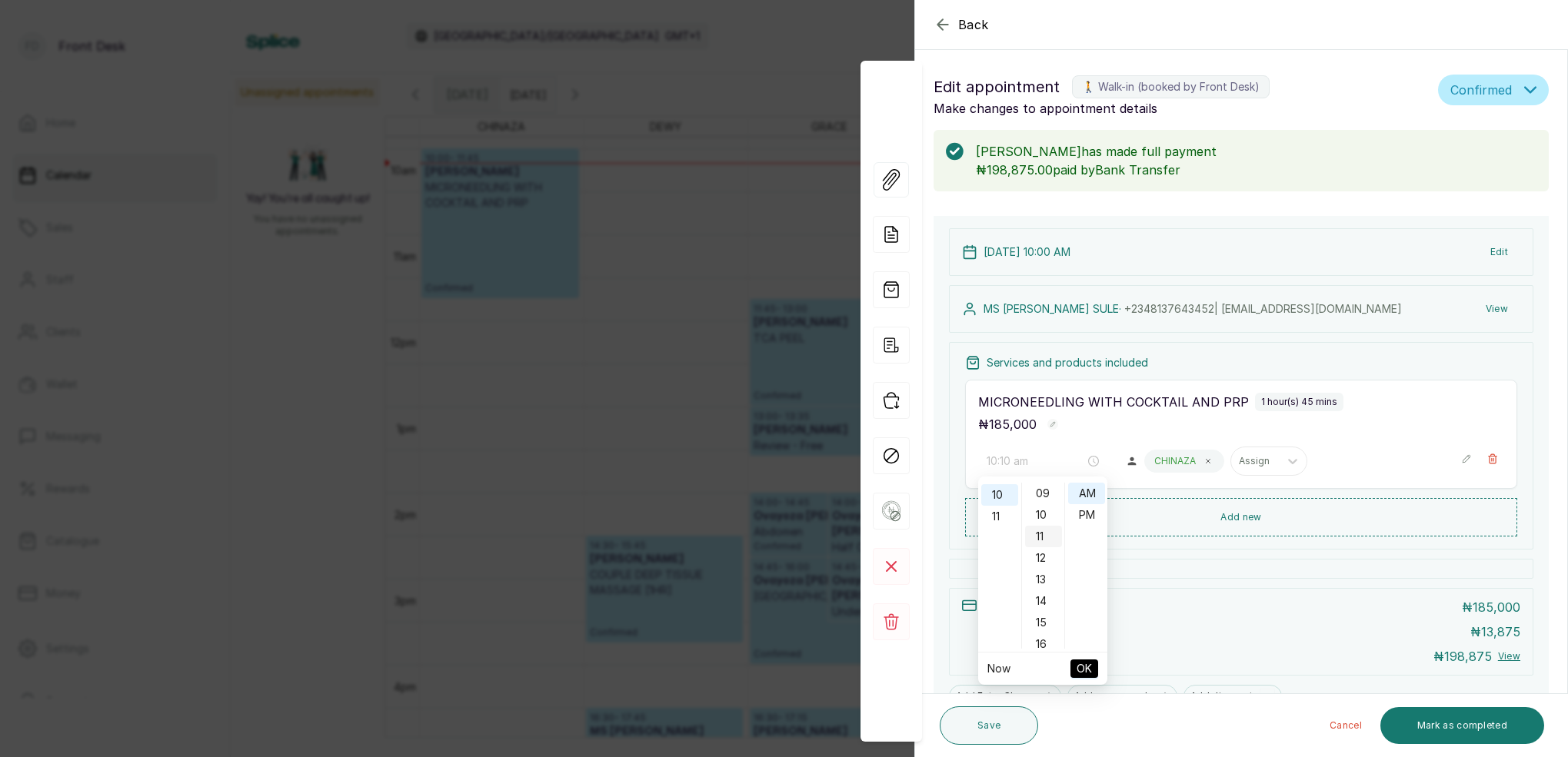
drag, startPoint x: 1045, startPoint y: 517, endPoint x: 1055, endPoint y: 526, distance: 13.5
click at [1045, 517] on div "10" at bounding box center [1042, 515] width 37 height 21
type input "10:10 am"
click at [1086, 668] on span "OK" at bounding box center [1084, 668] width 15 height 29
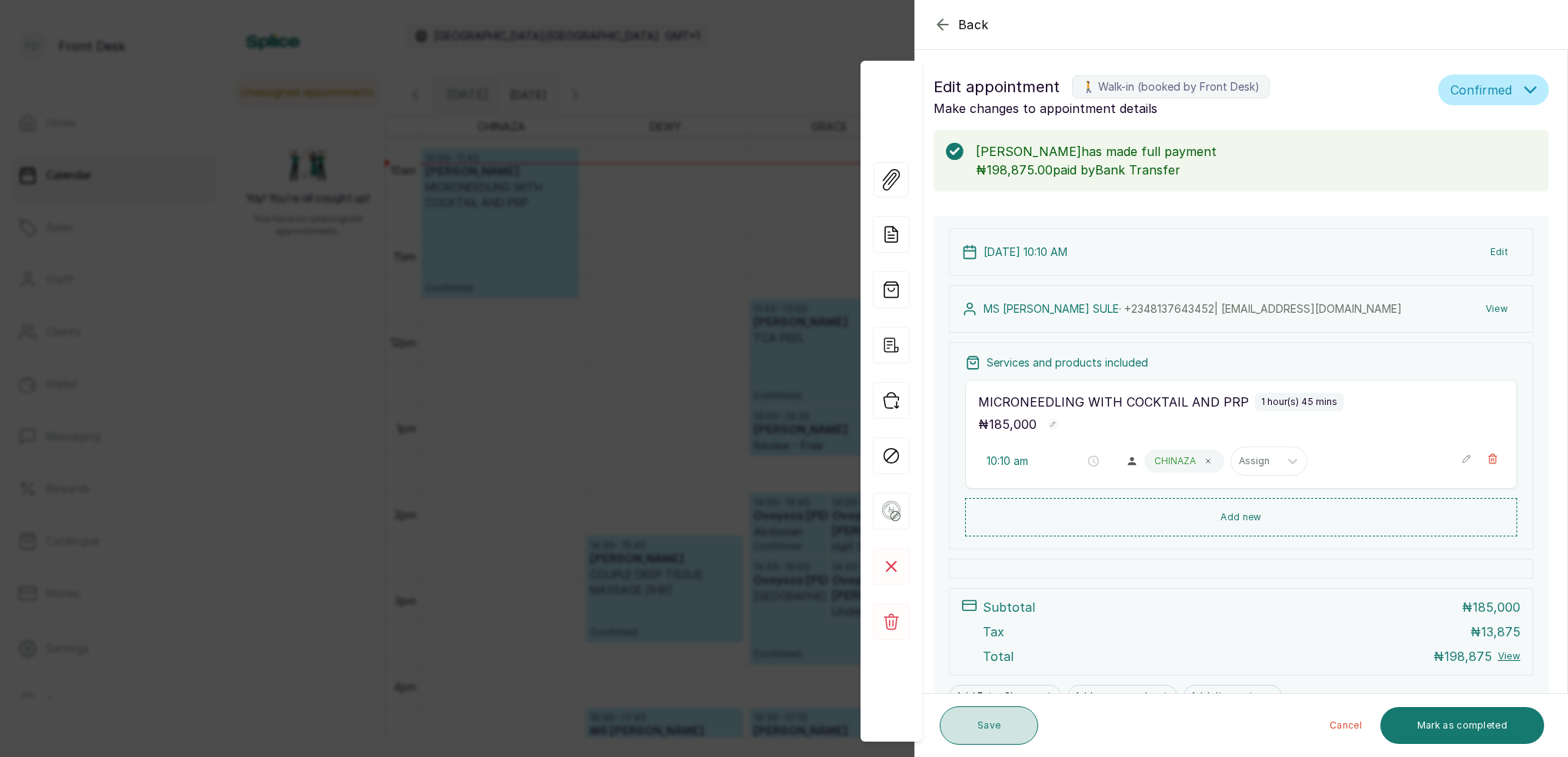
click at [1020, 726] on button "Save" at bounding box center [988, 725] width 98 height 38
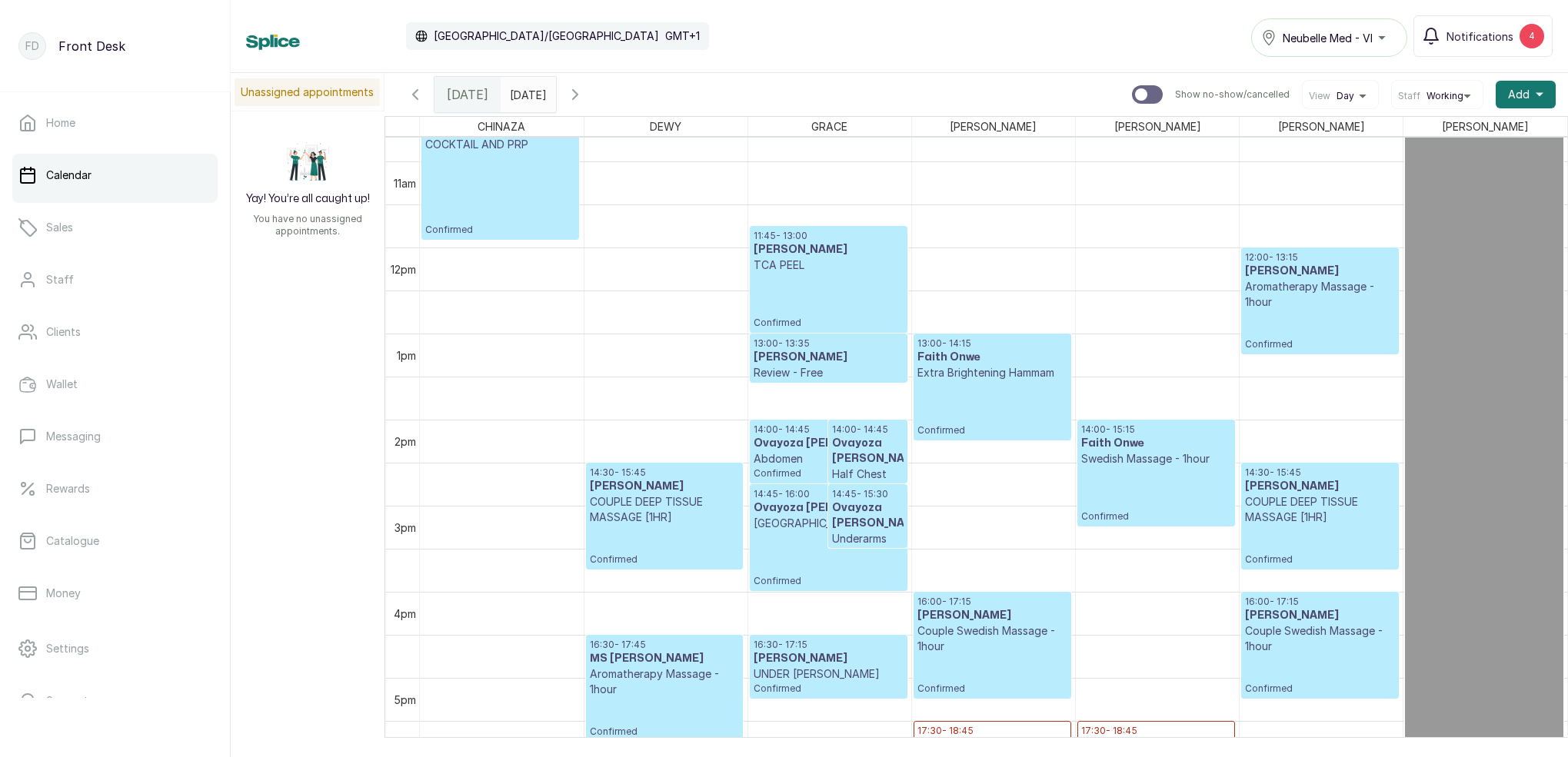
scroll to position [927, 0]
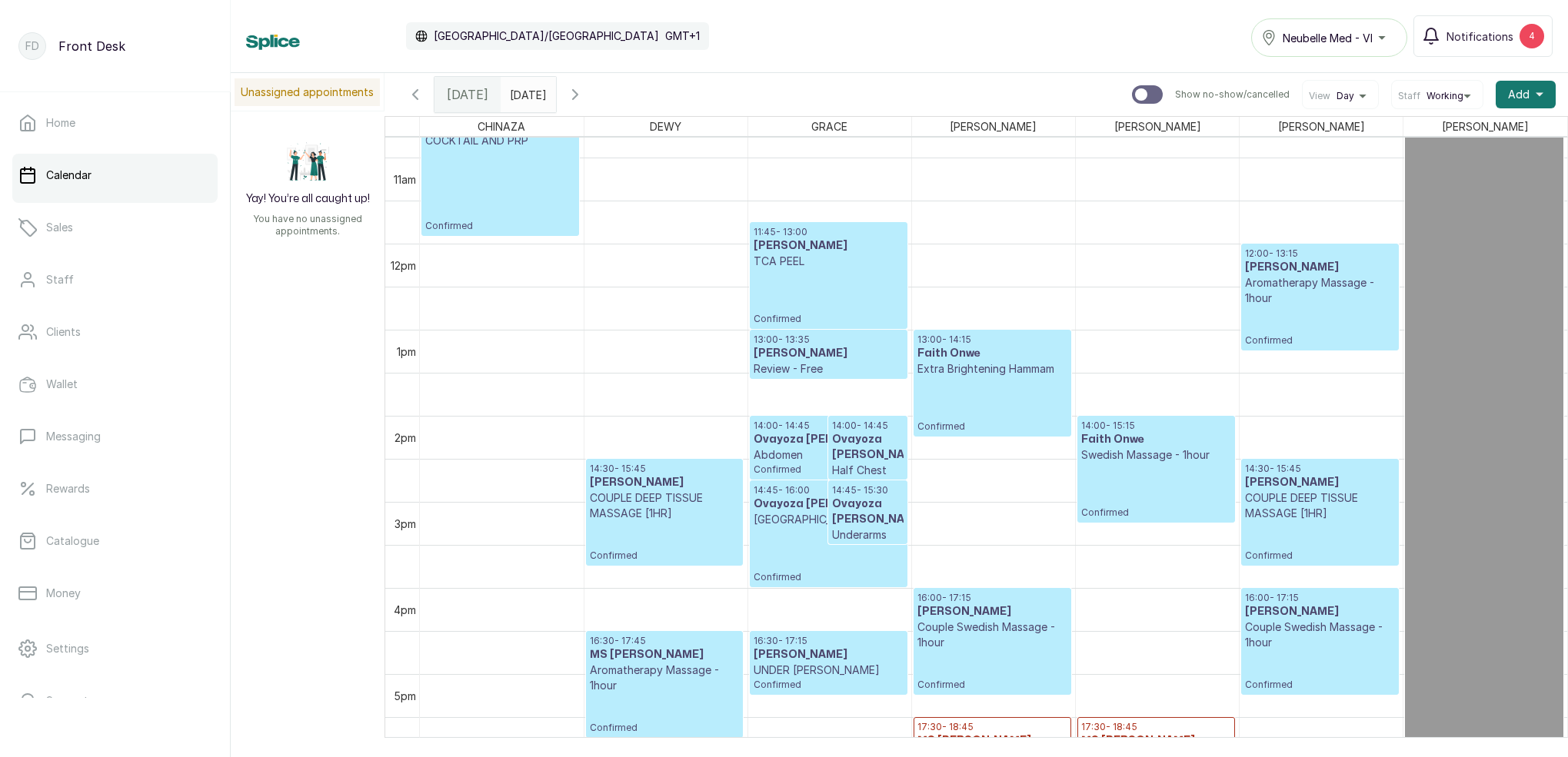
click at [584, 93] on icon "button" at bounding box center [574, 94] width 19 height 19
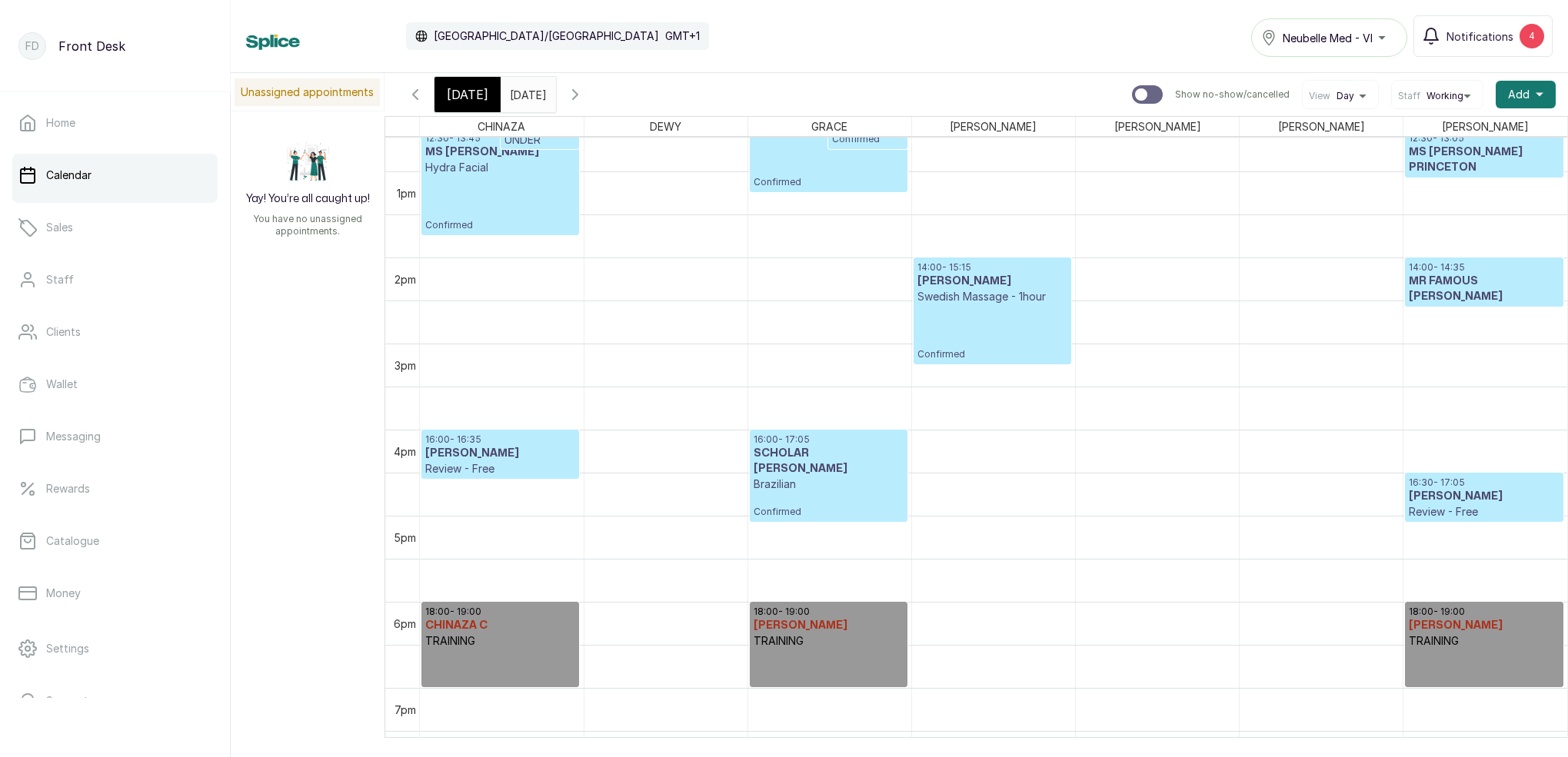
scroll to position [1075, 0]
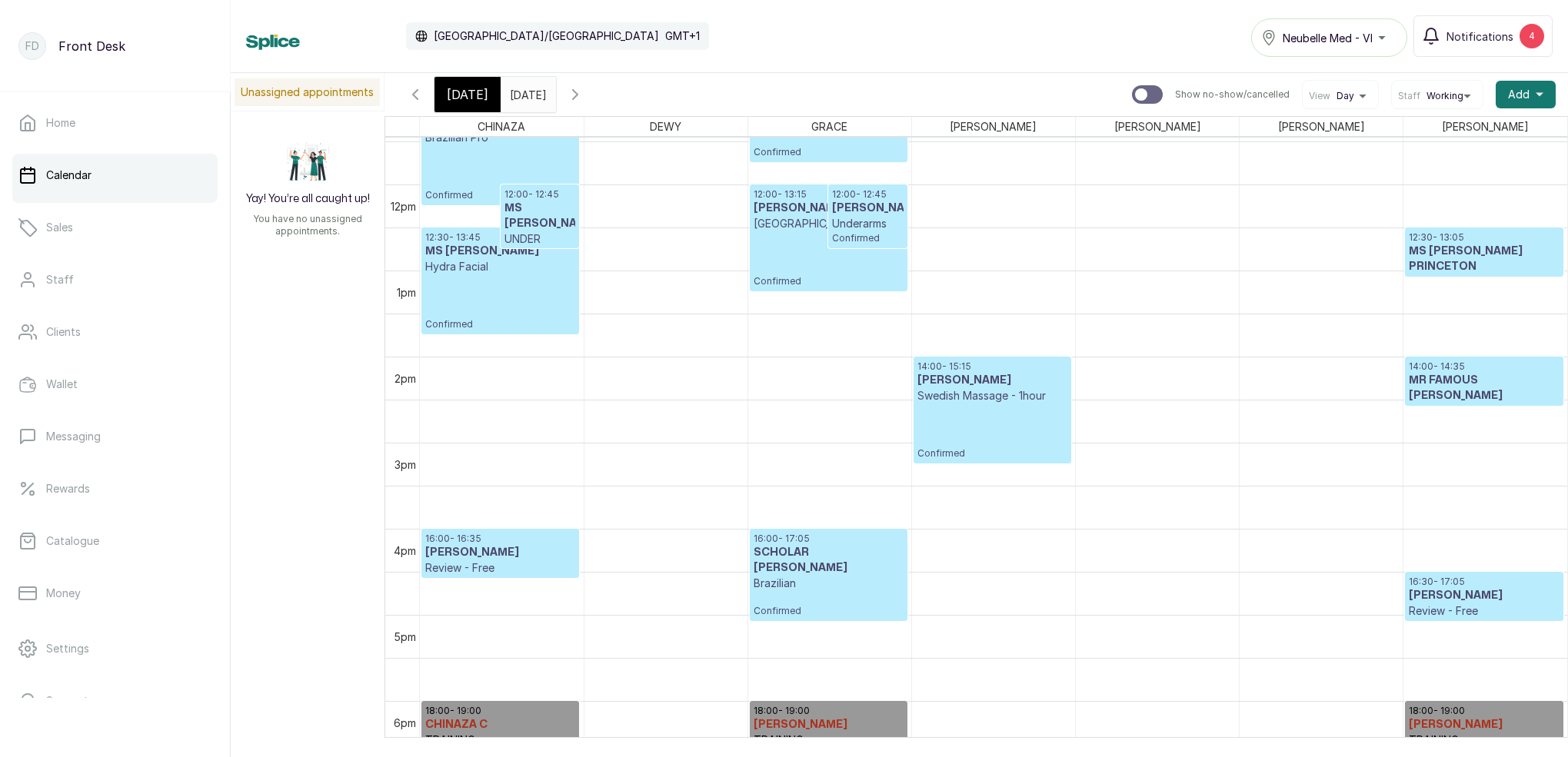
click at [477, 97] on span "[DATE]" at bounding box center [467, 94] width 41 height 19
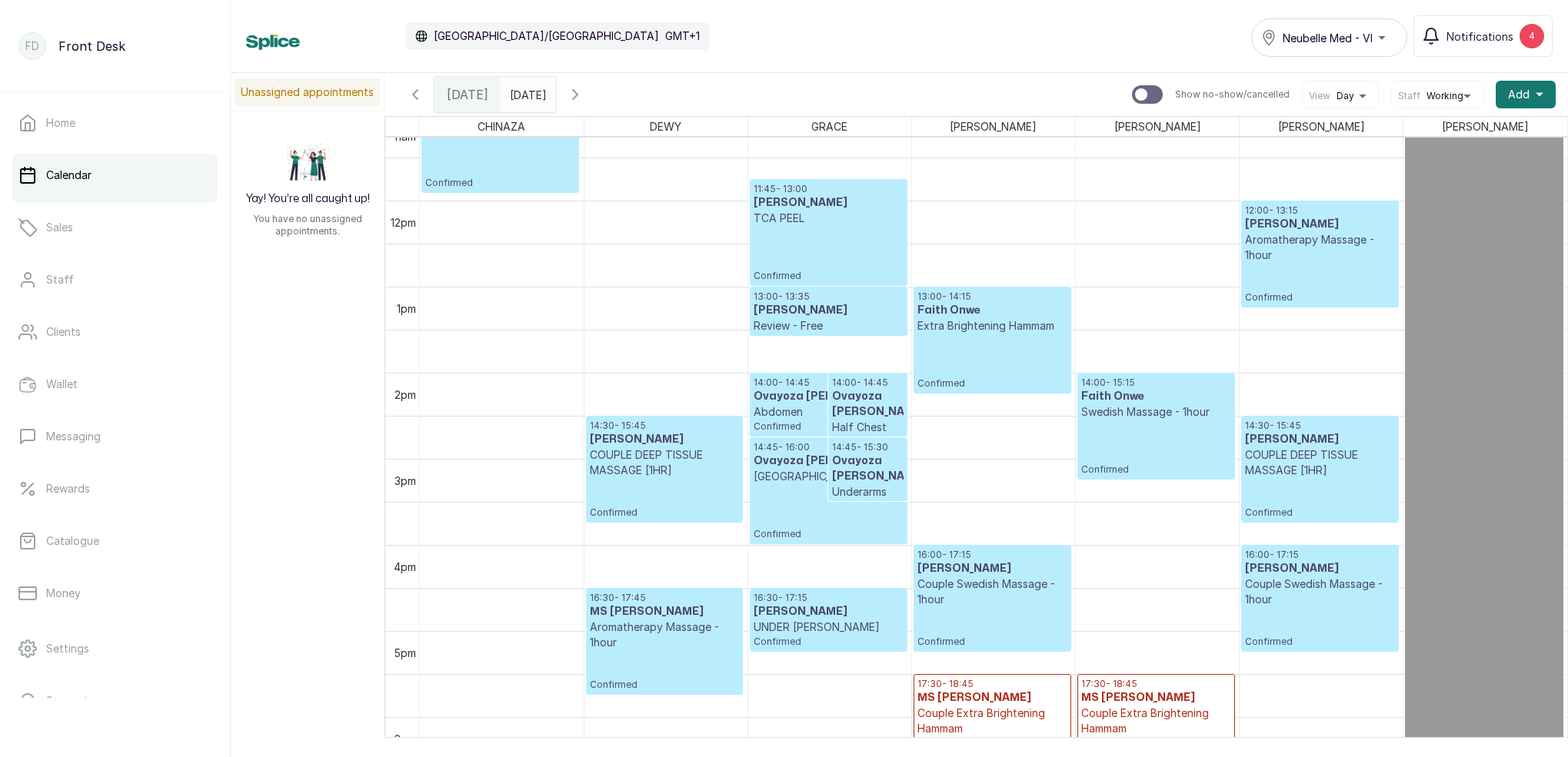
click at [812, 223] on p "TCA PEEL" at bounding box center [828, 218] width 150 height 15
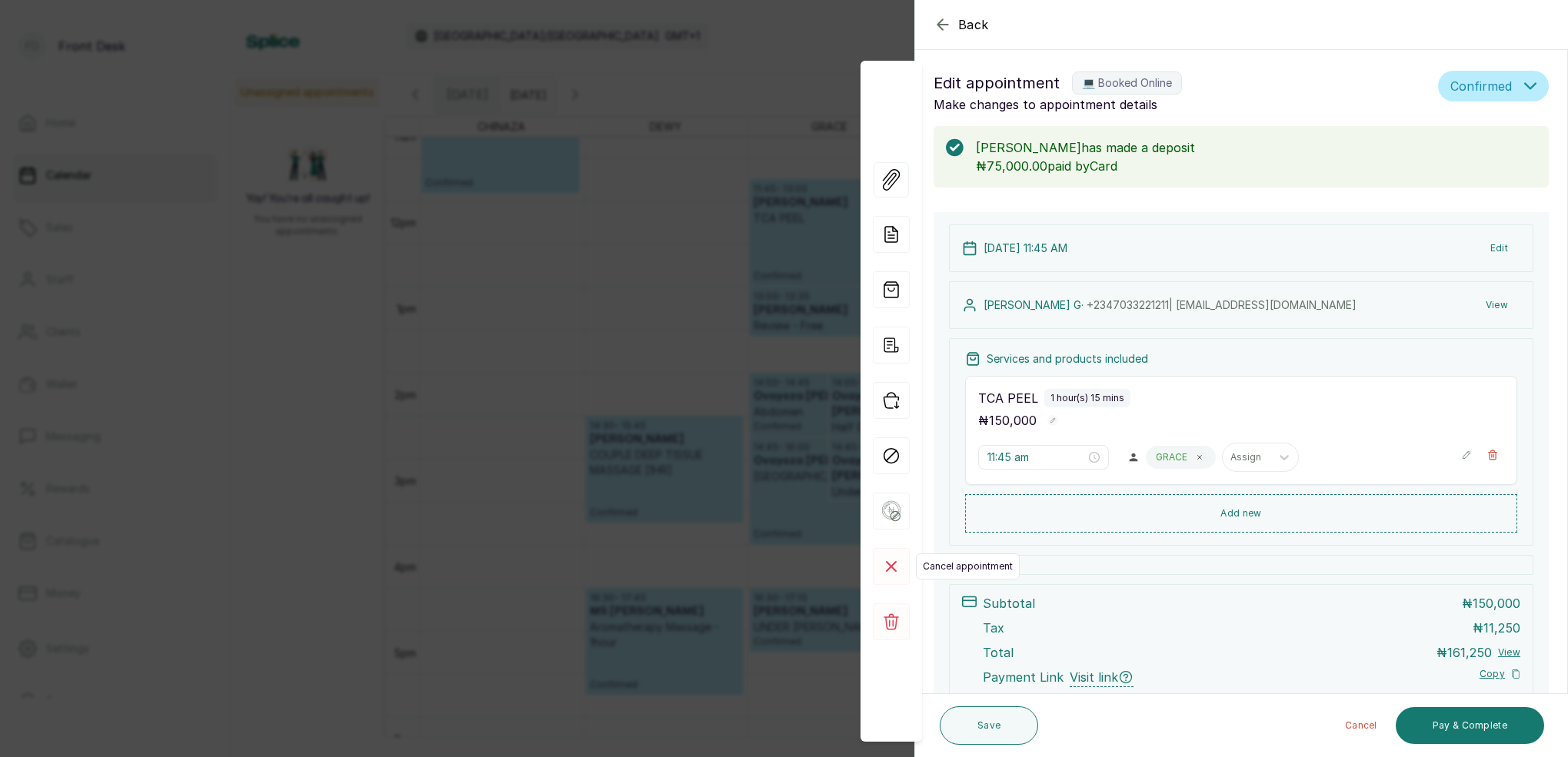
click at [888, 560] on rect at bounding box center [890, 566] width 37 height 37
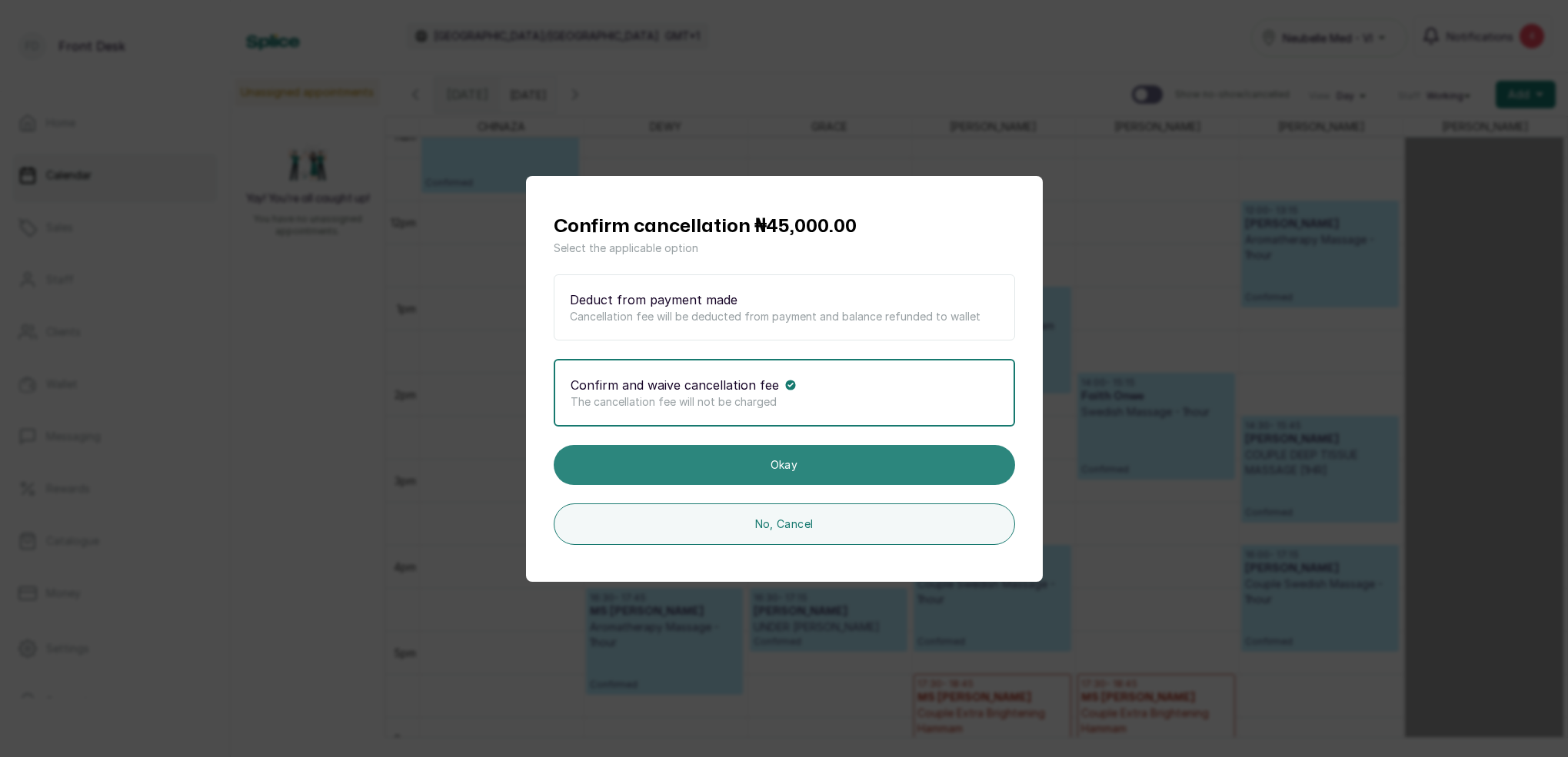
click at [807, 466] on button "Okay" at bounding box center [784, 465] width 461 height 40
click at [779, 465] on button "Okay" at bounding box center [784, 465] width 461 height 40
click at [786, 465] on button "Okay" at bounding box center [784, 465] width 461 height 40
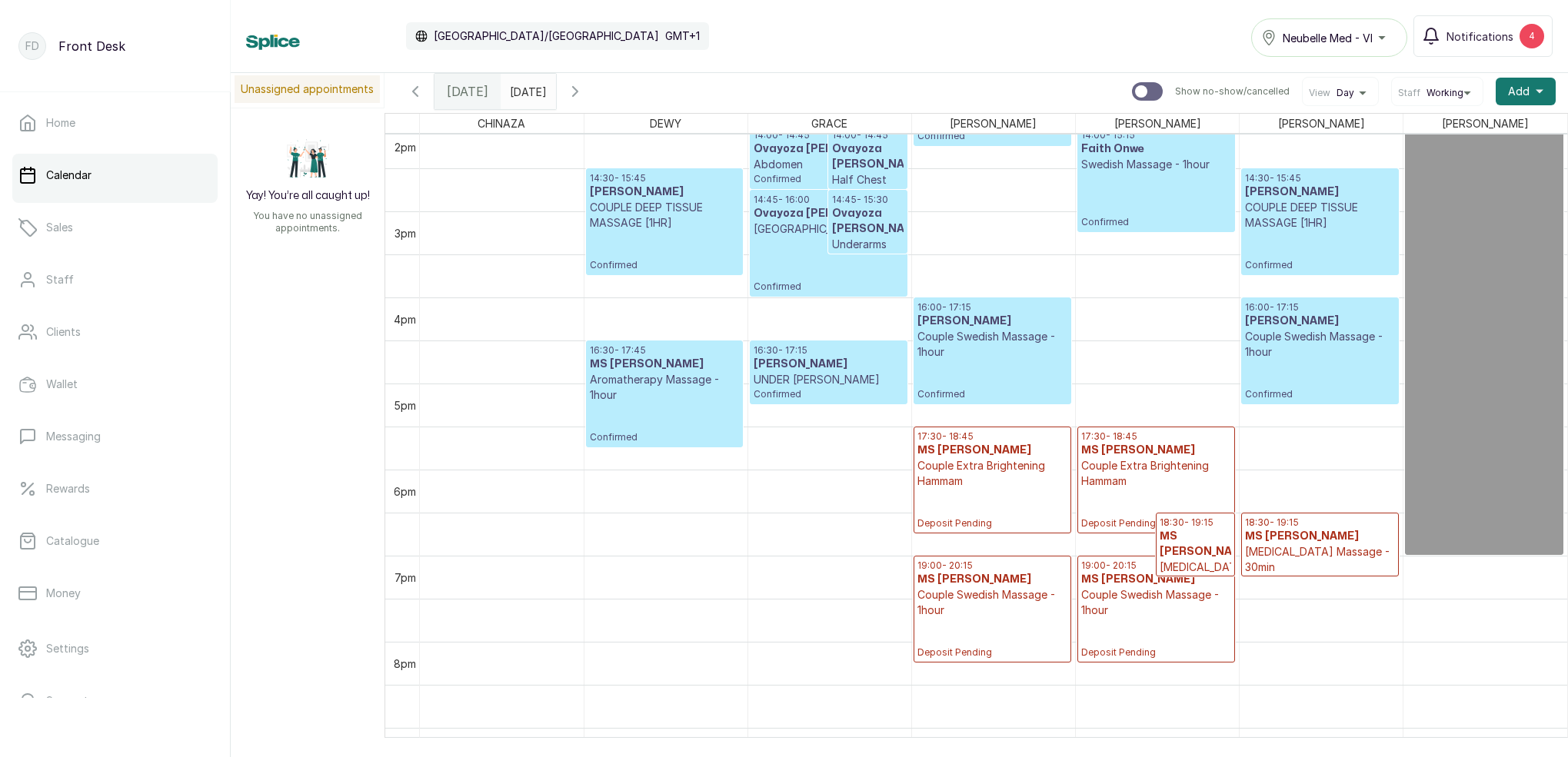
scroll to position [1224, 0]
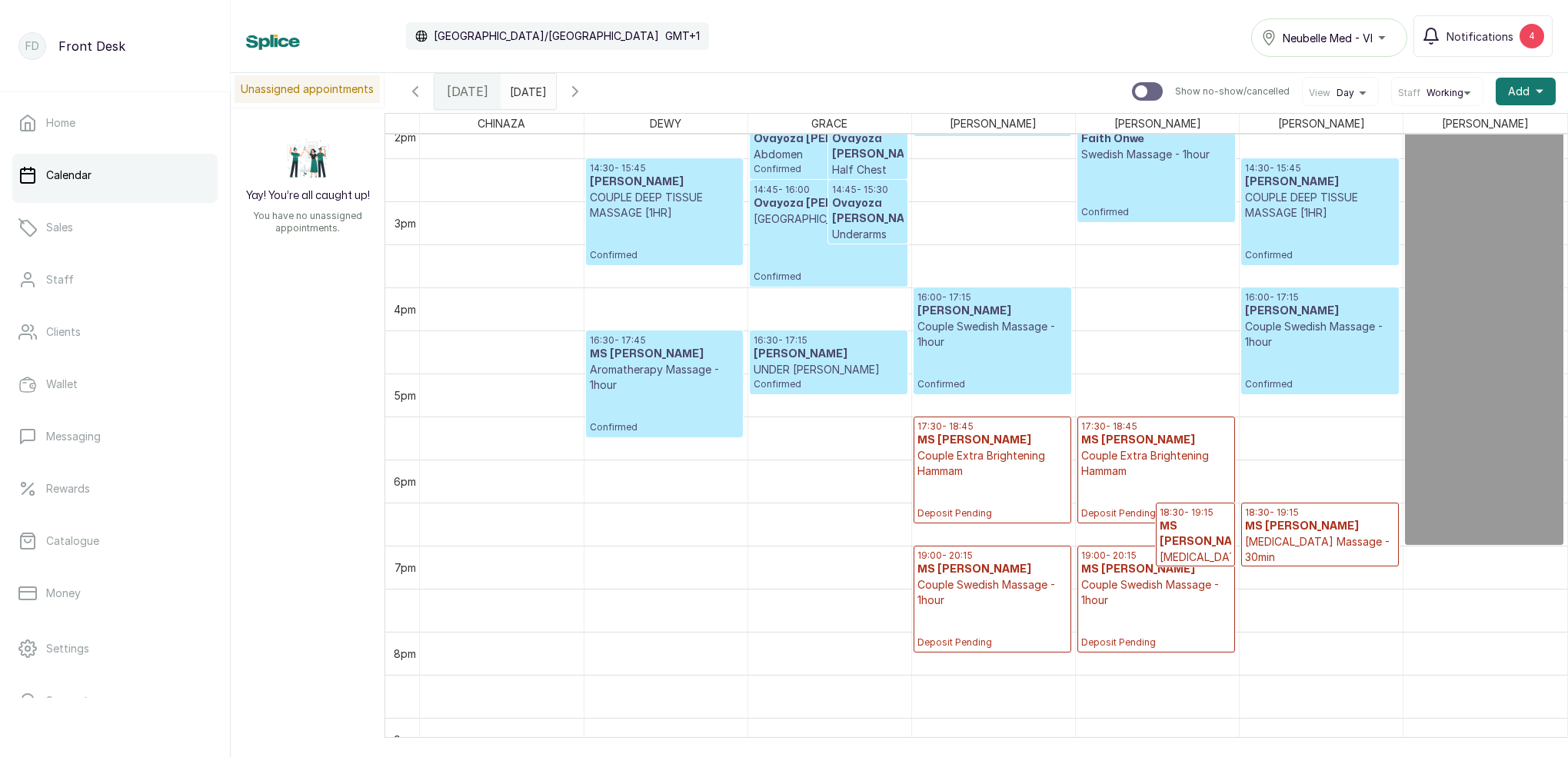
click at [584, 97] on icon "button" at bounding box center [574, 91] width 19 height 19
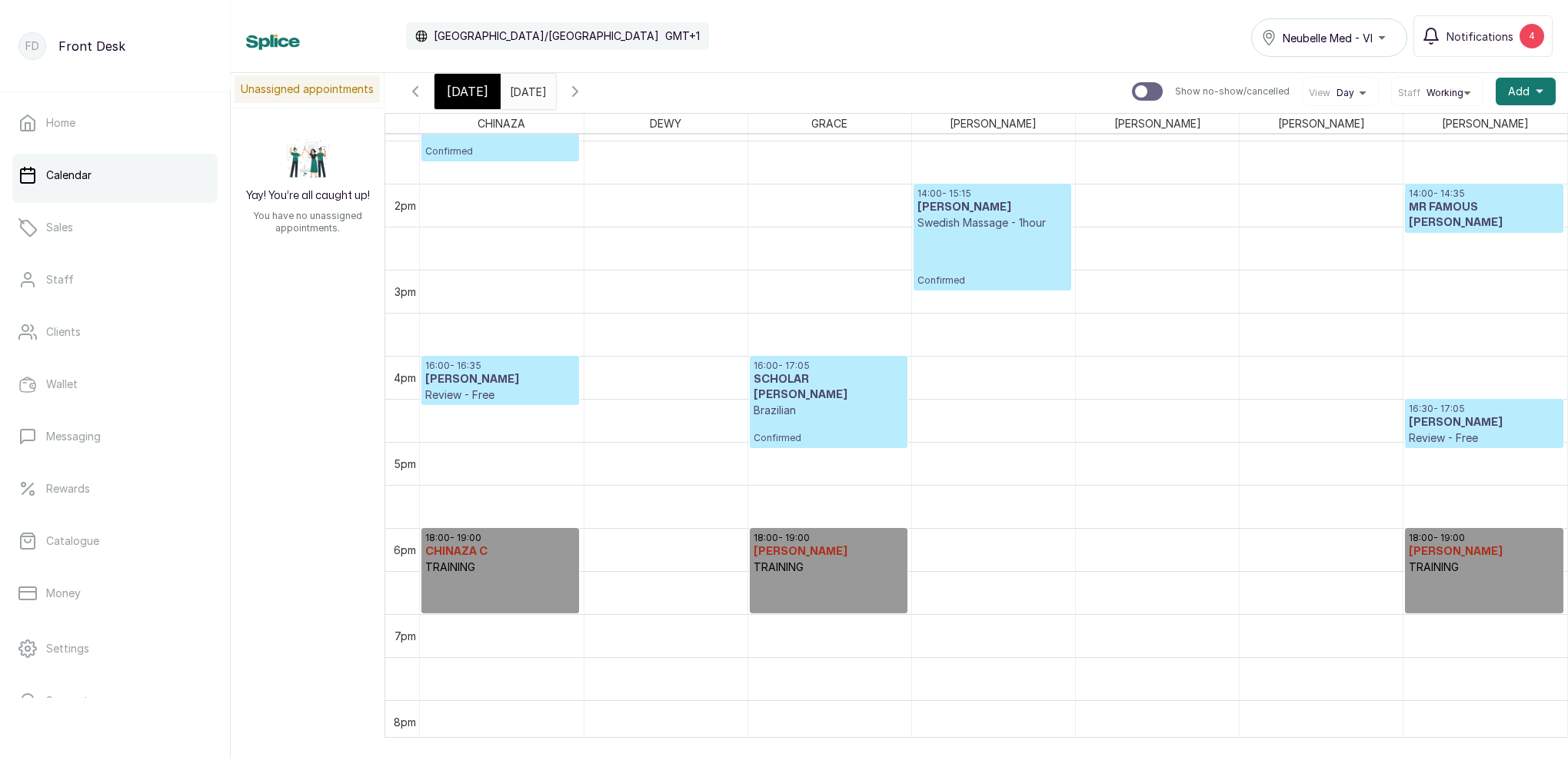
scroll to position [1179, 0]
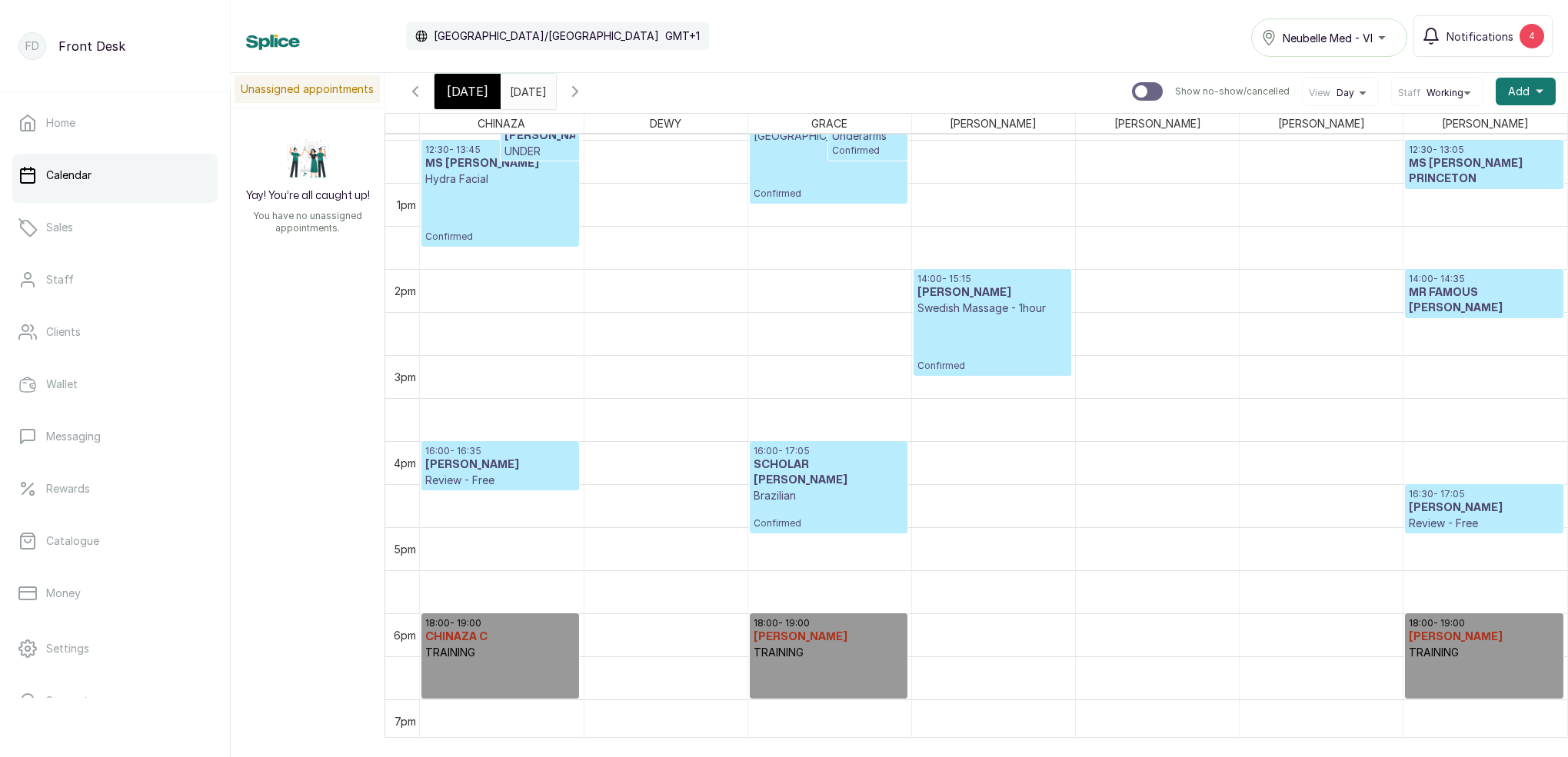
click at [466, 93] on span "[DATE]" at bounding box center [467, 91] width 41 height 19
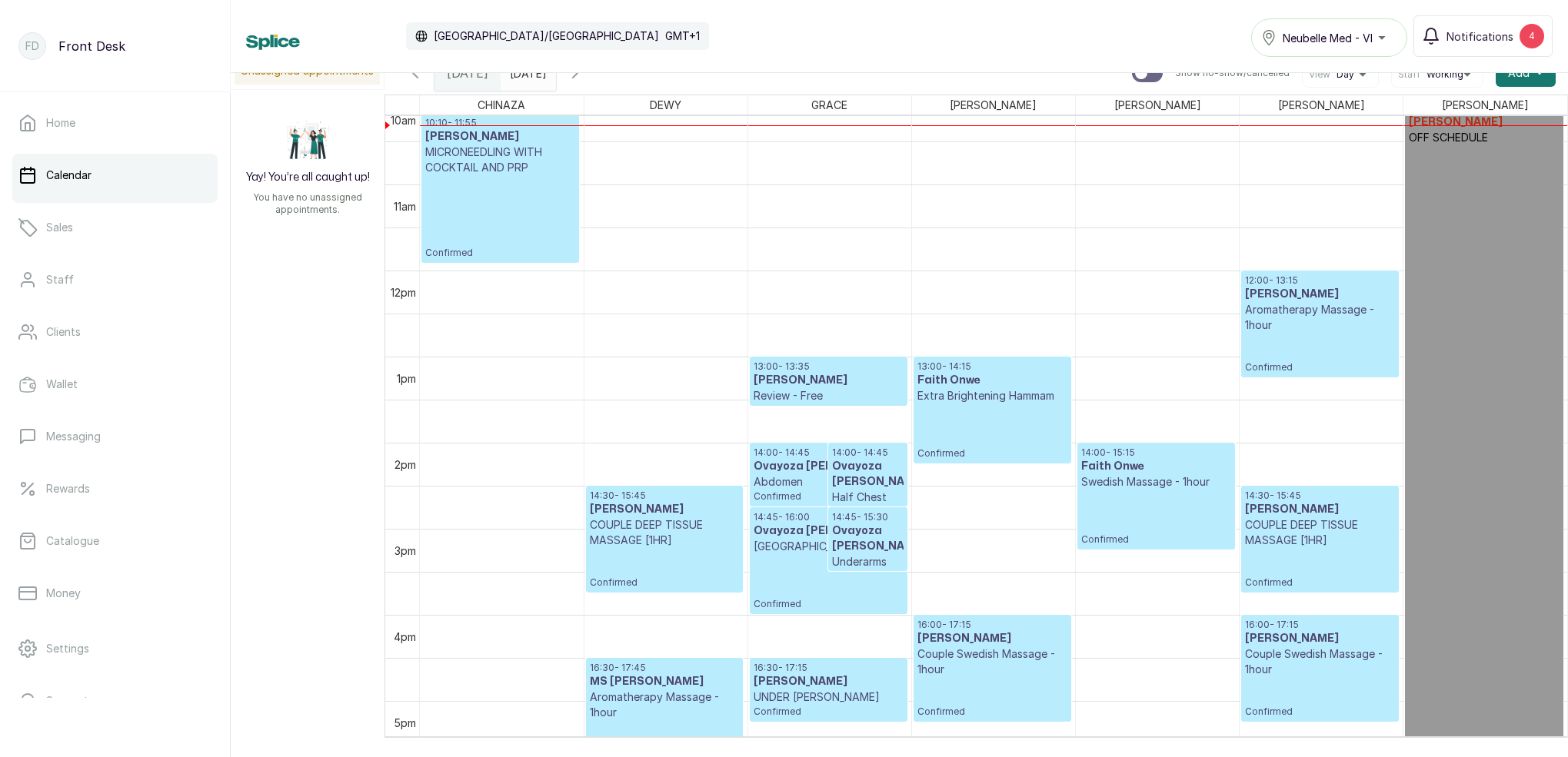
scroll to position [833, 0]
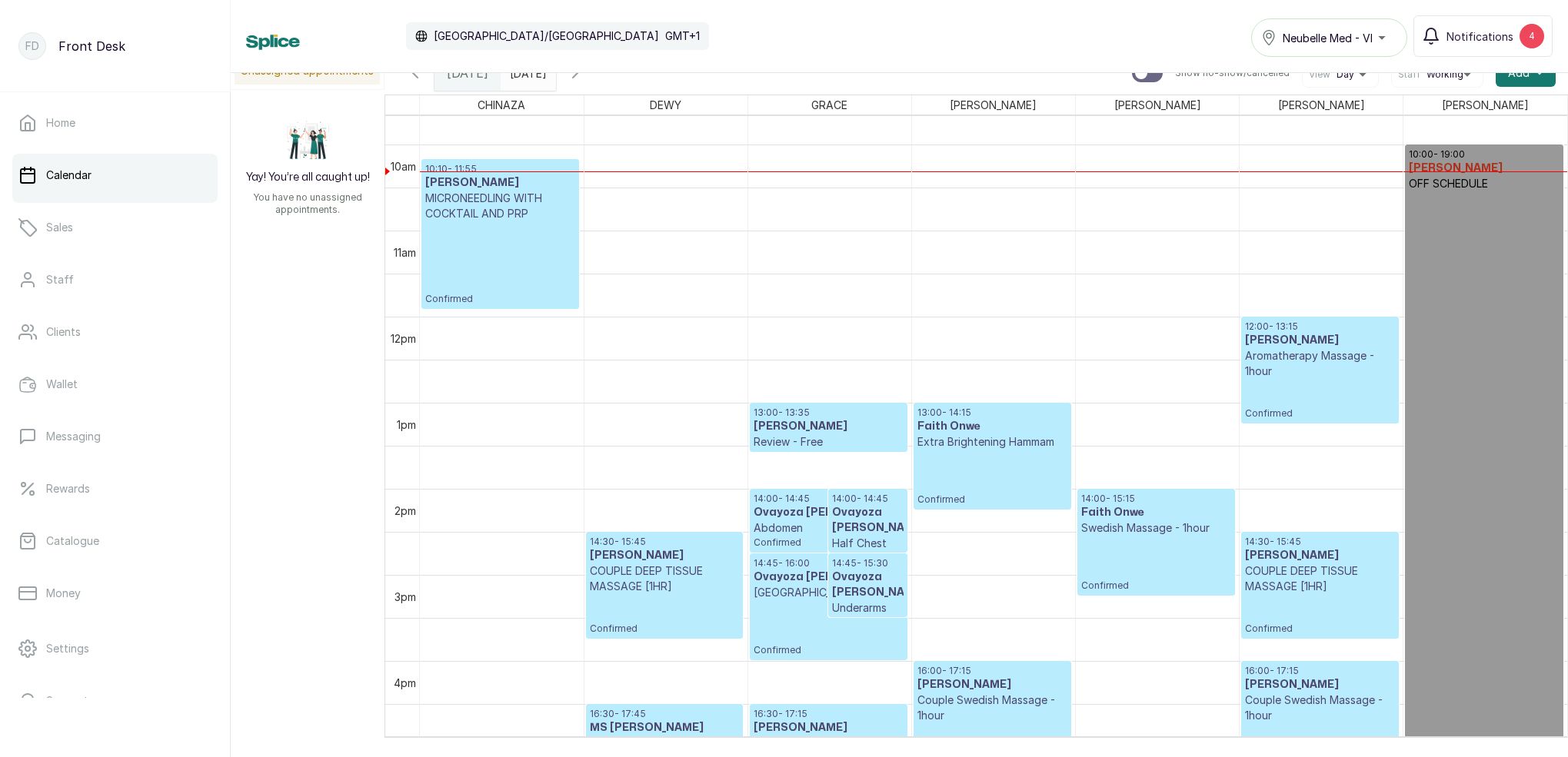
click at [1281, 342] on h3 "Aisha Yerima" at bounding box center [1319, 340] width 150 height 15
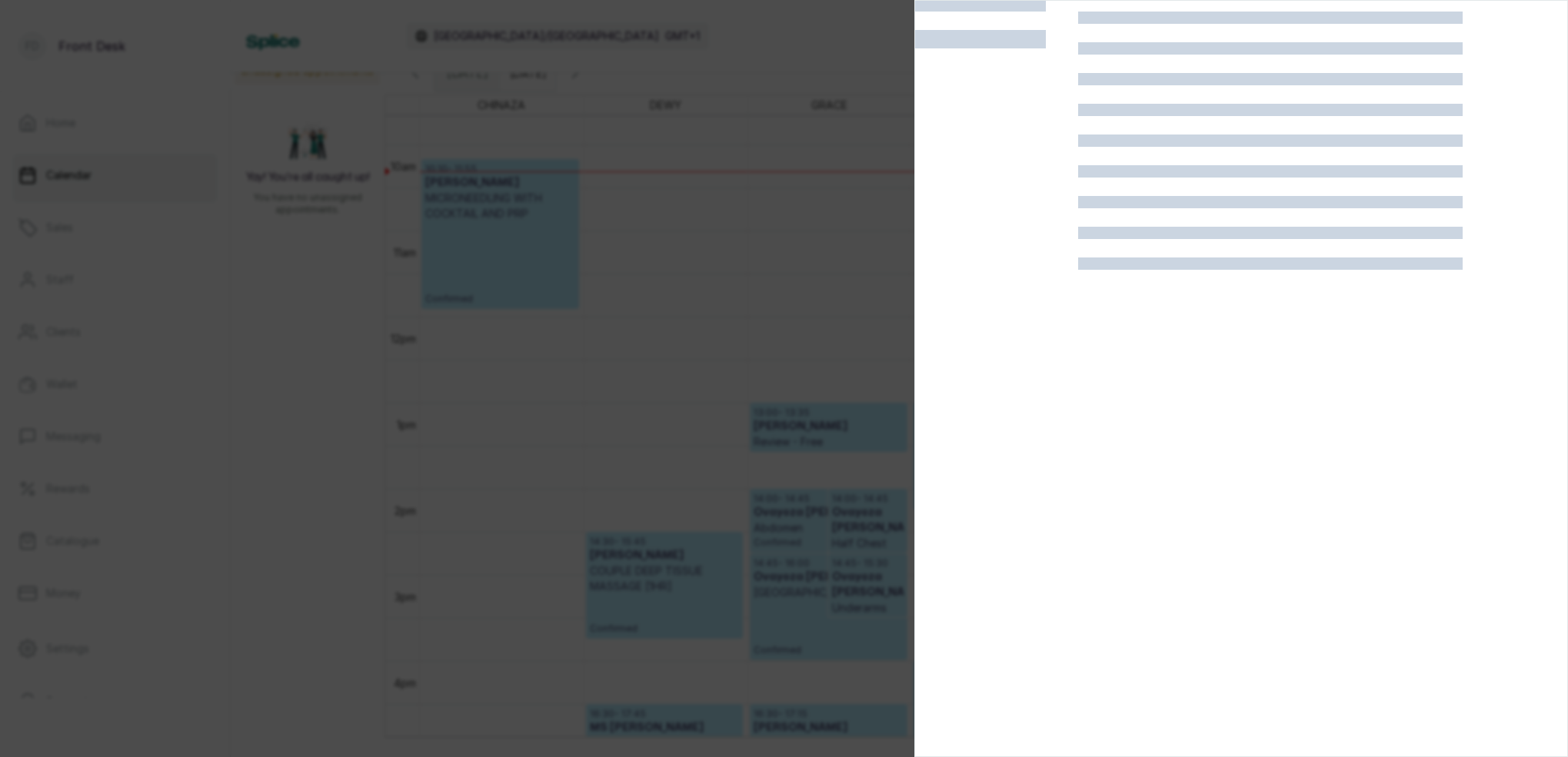
scroll to position [38, 0]
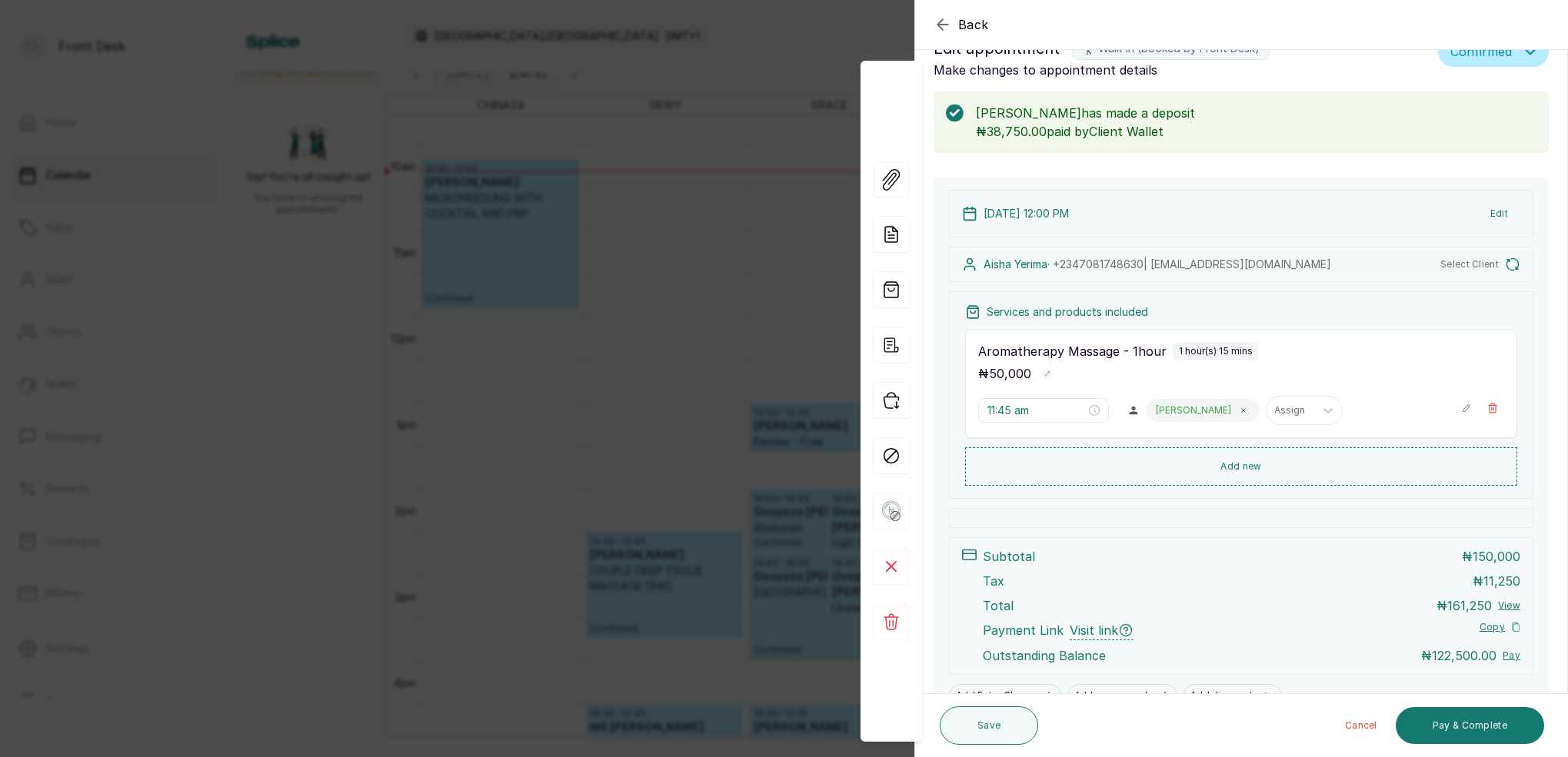
type input "12:00 pm"
click at [894, 573] on rect at bounding box center [890, 566] width 37 height 37
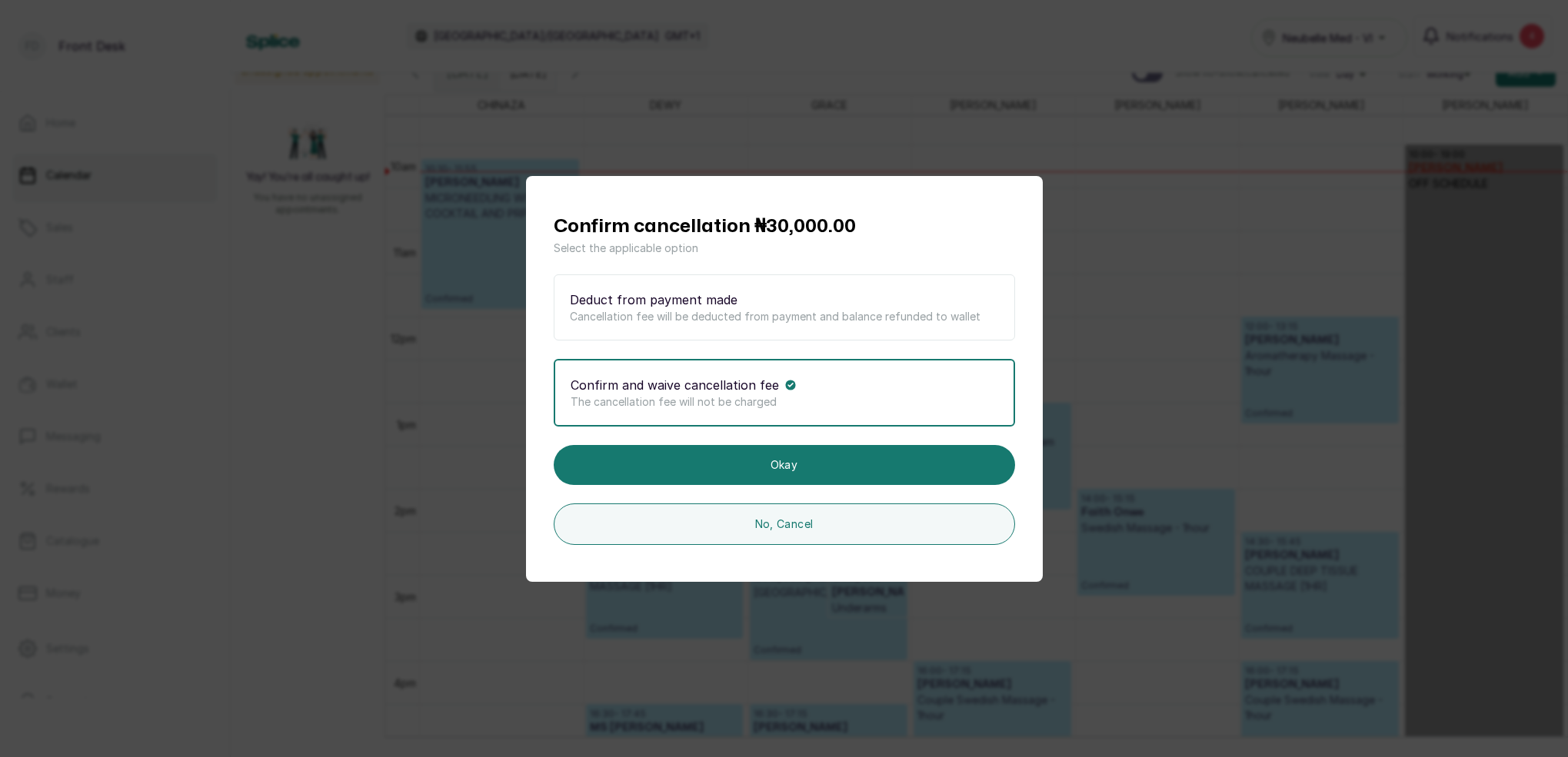
click at [837, 397] on p "The cancellation fee will not be charged" at bounding box center [784, 401] width 427 height 15
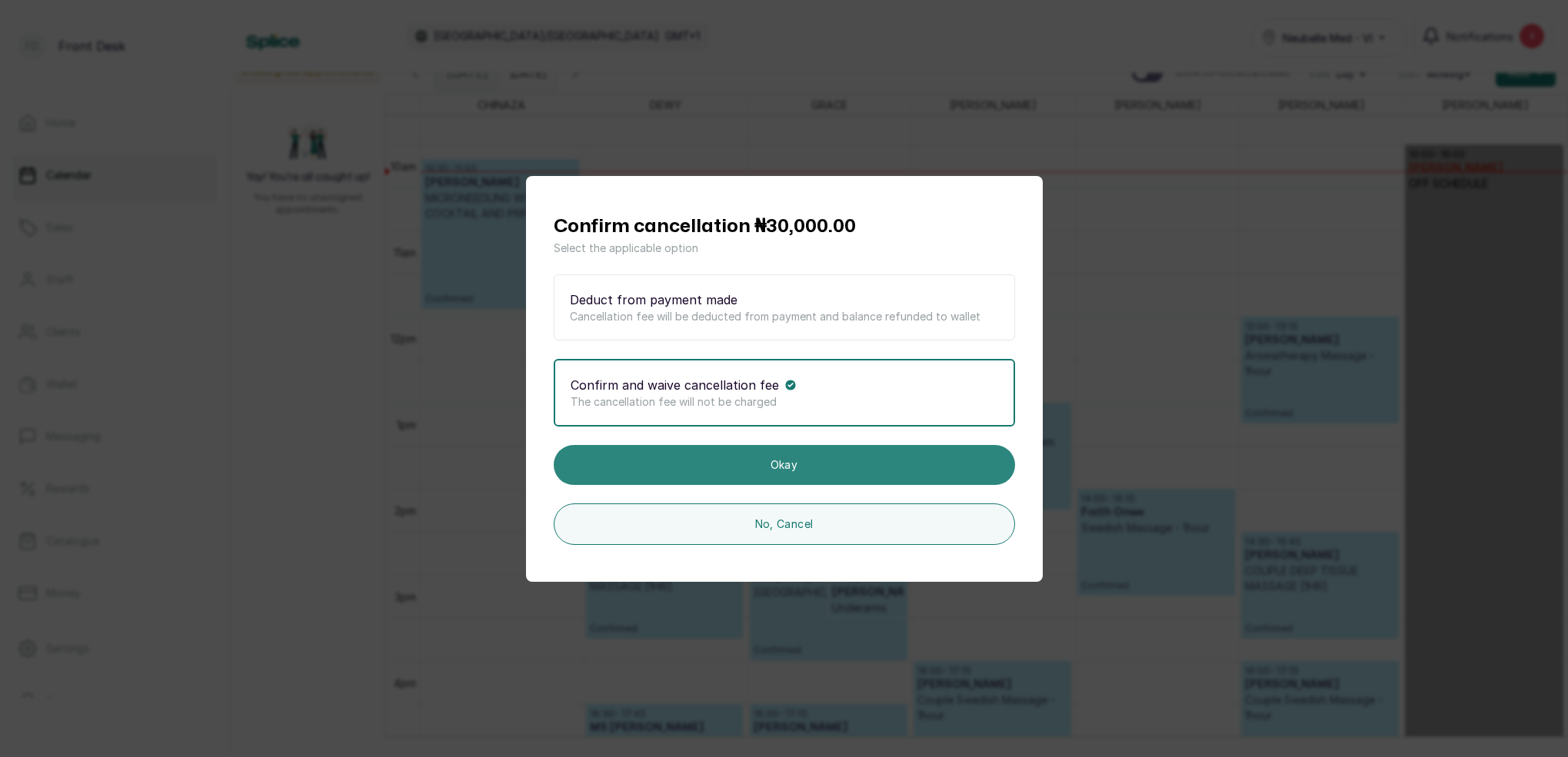
click at [815, 469] on button "Okay" at bounding box center [784, 465] width 461 height 40
click at [786, 461] on button "Okay" at bounding box center [784, 465] width 461 height 40
click at [780, 461] on button "Okay" at bounding box center [784, 465] width 461 height 40
click at [795, 469] on button "Okay" at bounding box center [784, 465] width 461 height 40
click at [897, 467] on button "Okay" at bounding box center [784, 465] width 461 height 40
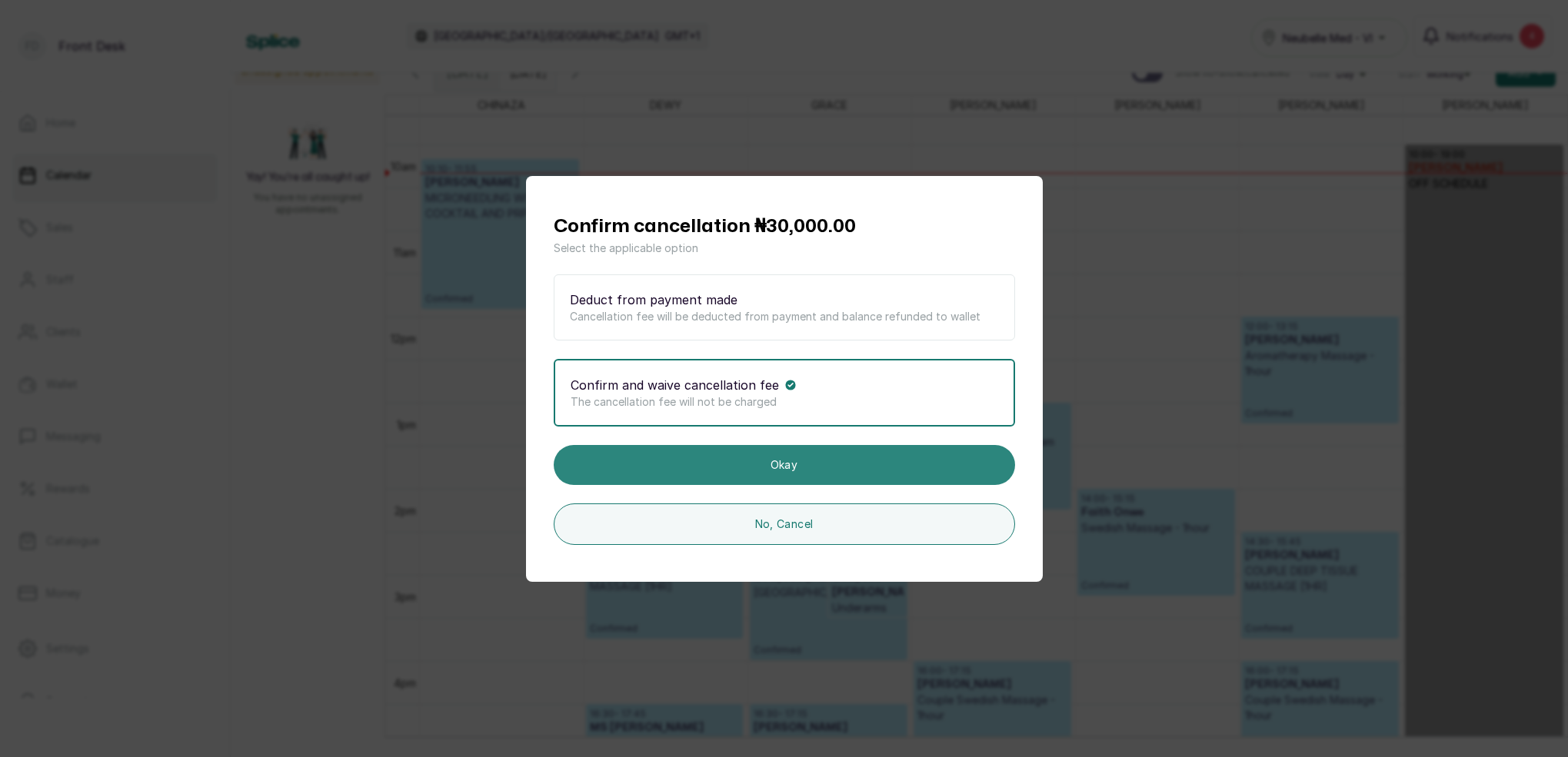
click at [778, 463] on button "Okay" at bounding box center [784, 465] width 461 height 40
click at [795, 463] on button "Okay" at bounding box center [784, 465] width 461 height 40
click at [795, 463] on button "Okay" at bounding box center [784, 465] width 461 height 40
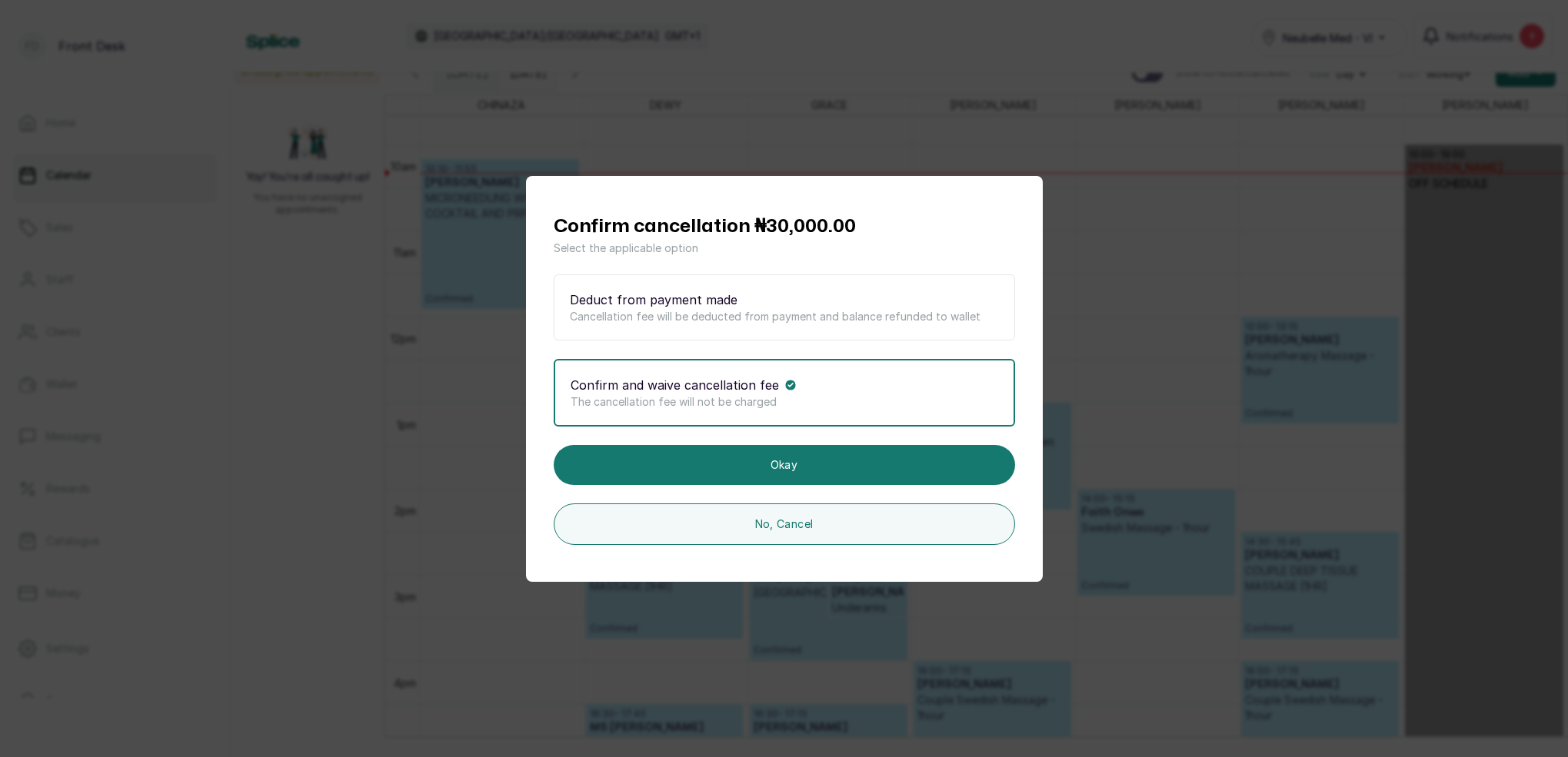
scroll to position [21, 0]
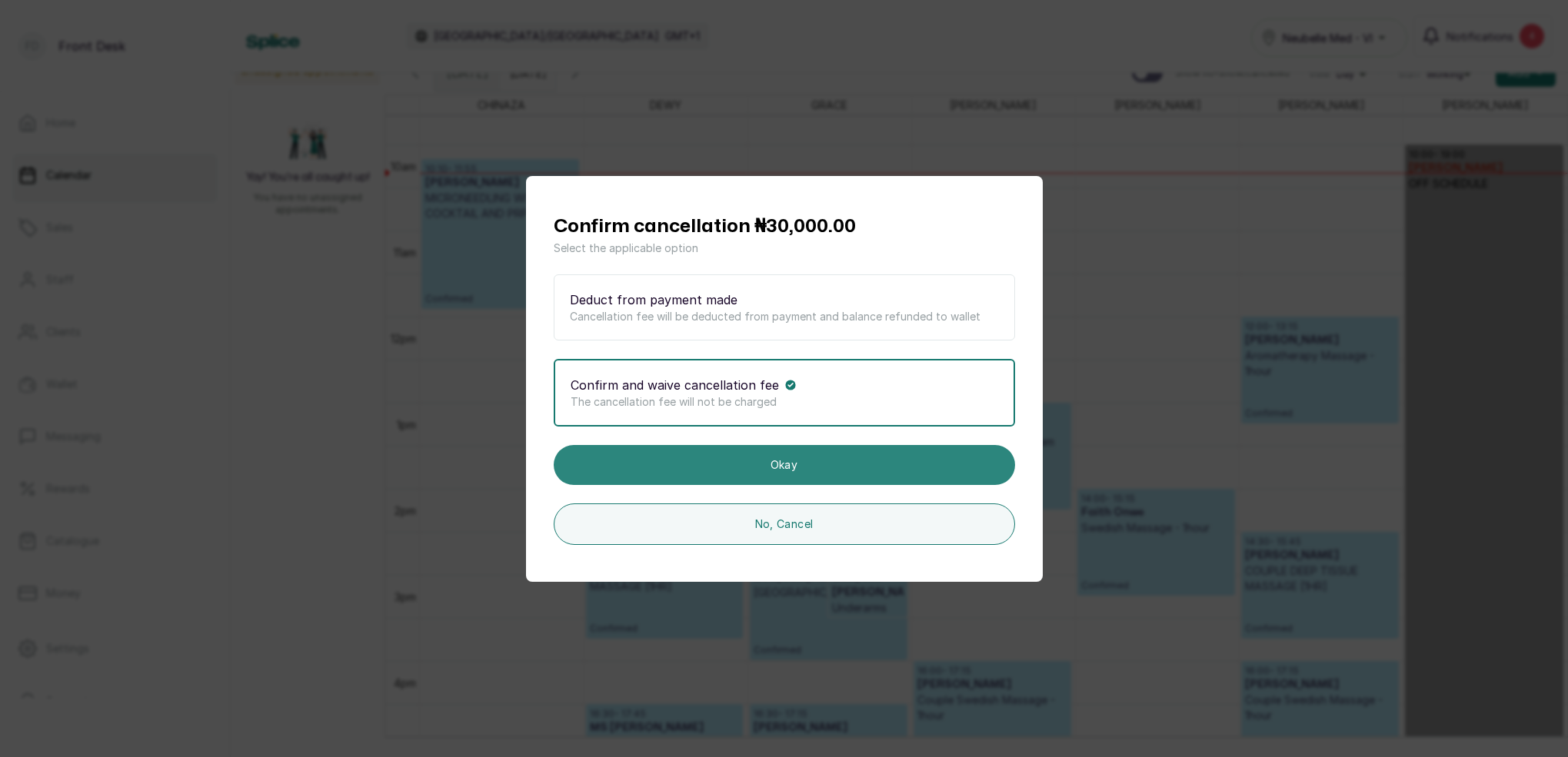
click at [785, 469] on button "Okay" at bounding box center [784, 465] width 461 height 40
click at [785, 468] on button "Okay" at bounding box center [784, 465] width 461 height 40
click at [786, 468] on button "Okay" at bounding box center [784, 465] width 461 height 40
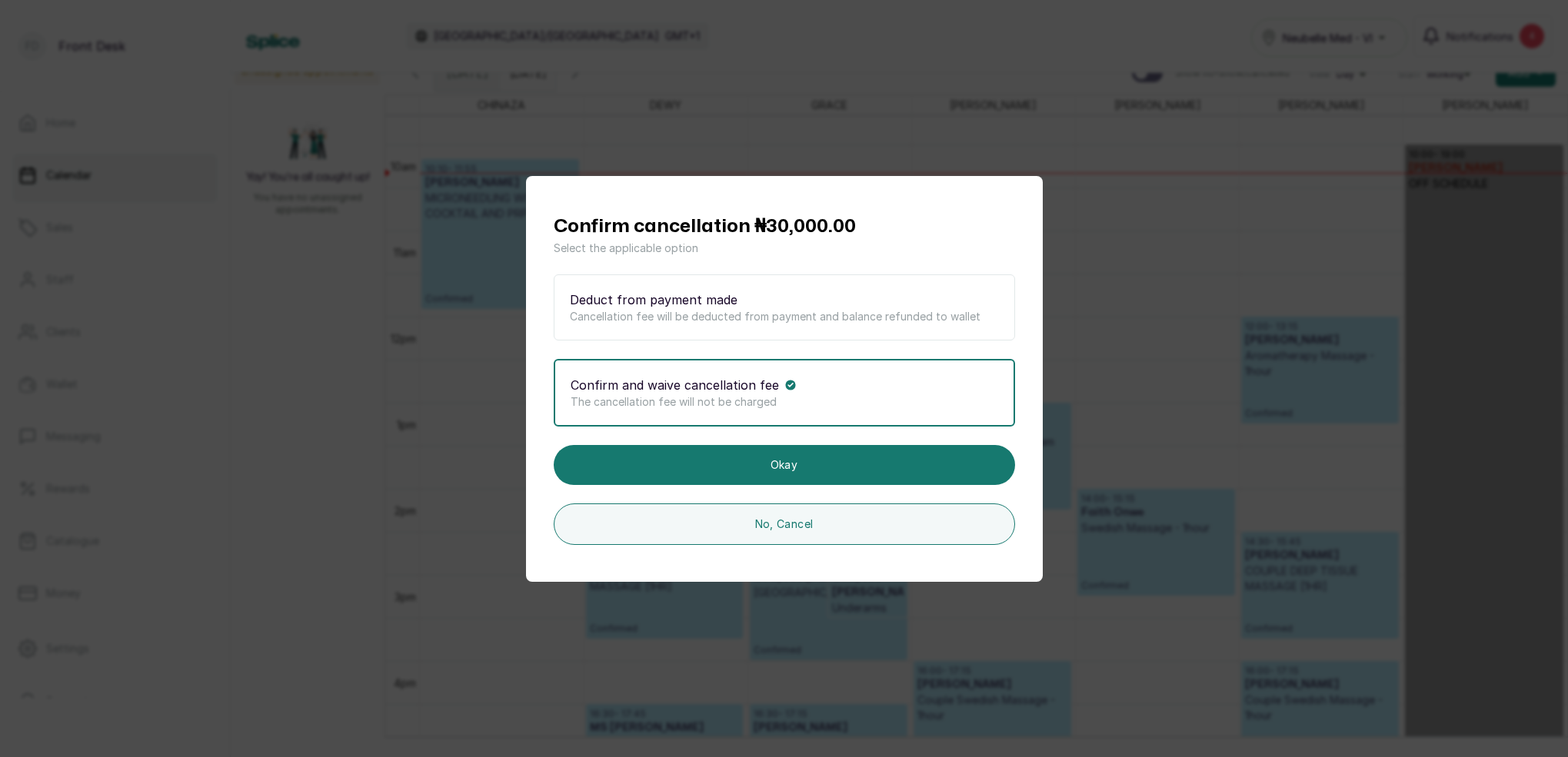
drag, startPoint x: 787, startPoint y: 468, endPoint x: 851, endPoint y: 469, distance: 64.0
click at [786, 468] on button "Okay" at bounding box center [784, 465] width 461 height 40
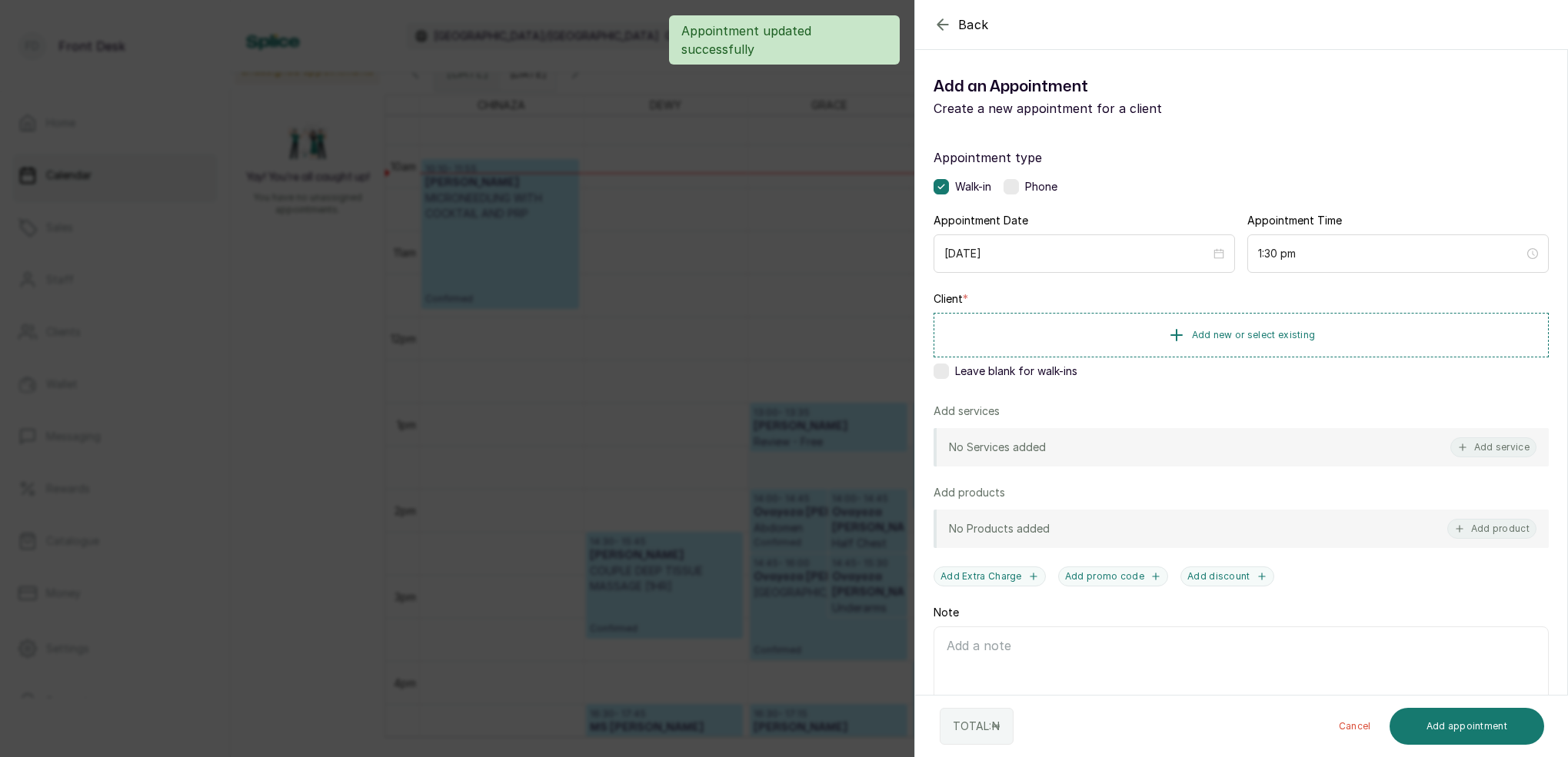
click at [868, 295] on div "Back Add Appointment Add an Appointment Create a new appointment for a client A…" at bounding box center [784, 378] width 1568 height 757
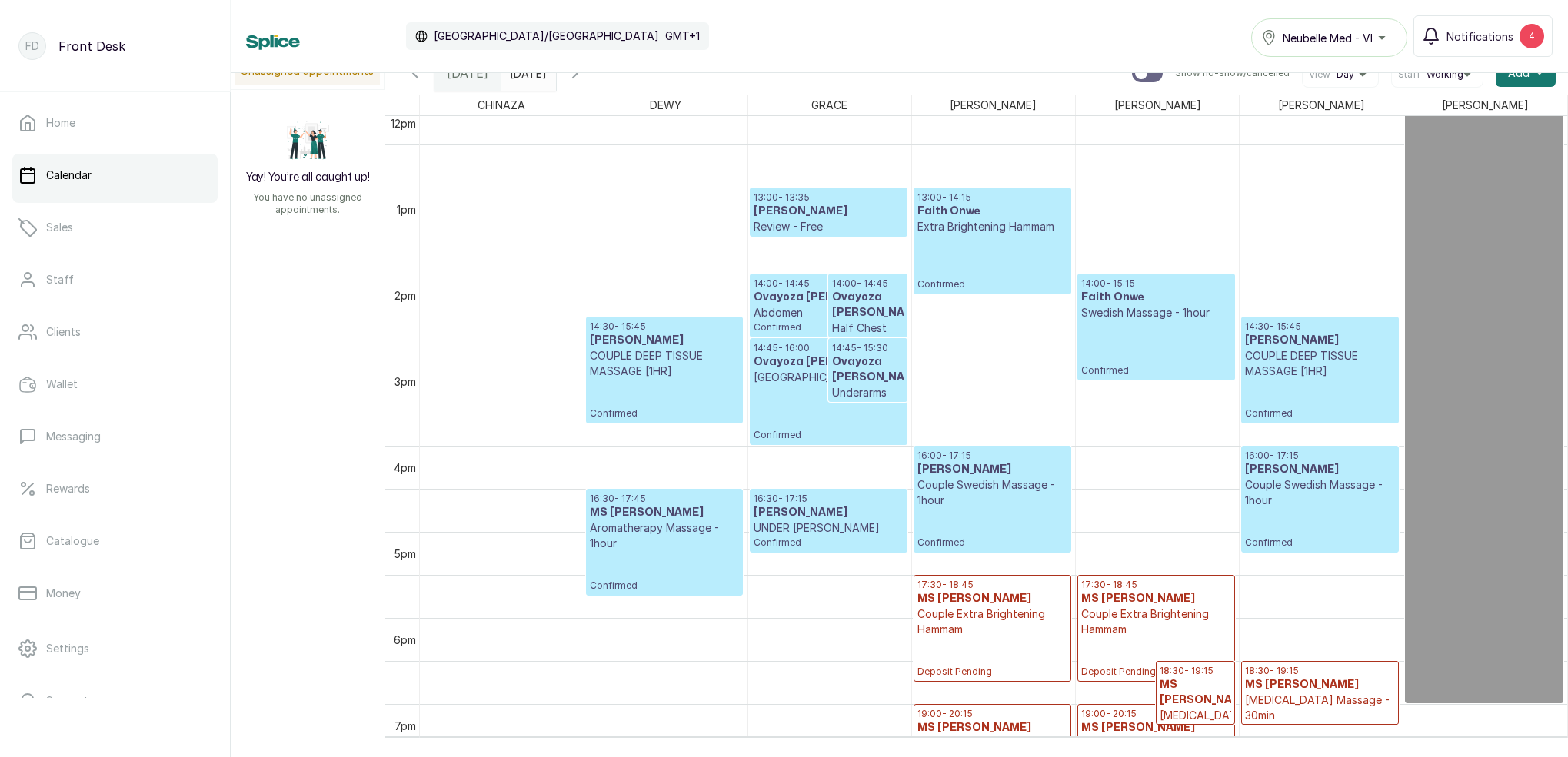
scroll to position [1018, 0]
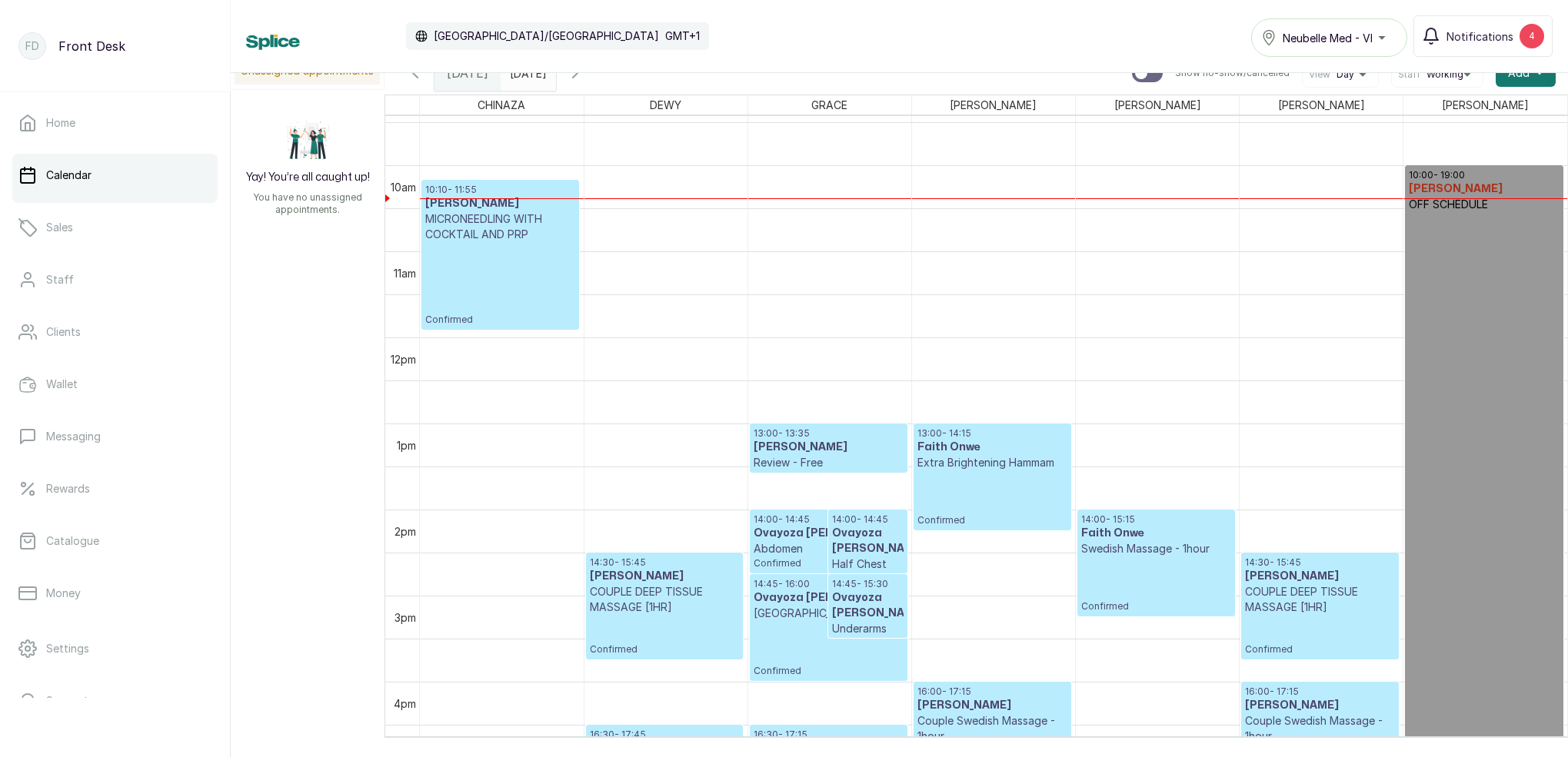
drag, startPoint x: 620, startPoint y: 79, endPoint x: 651, endPoint y: 84, distance: 31.4
click at [584, 78] on icon "button" at bounding box center [574, 73] width 19 height 19
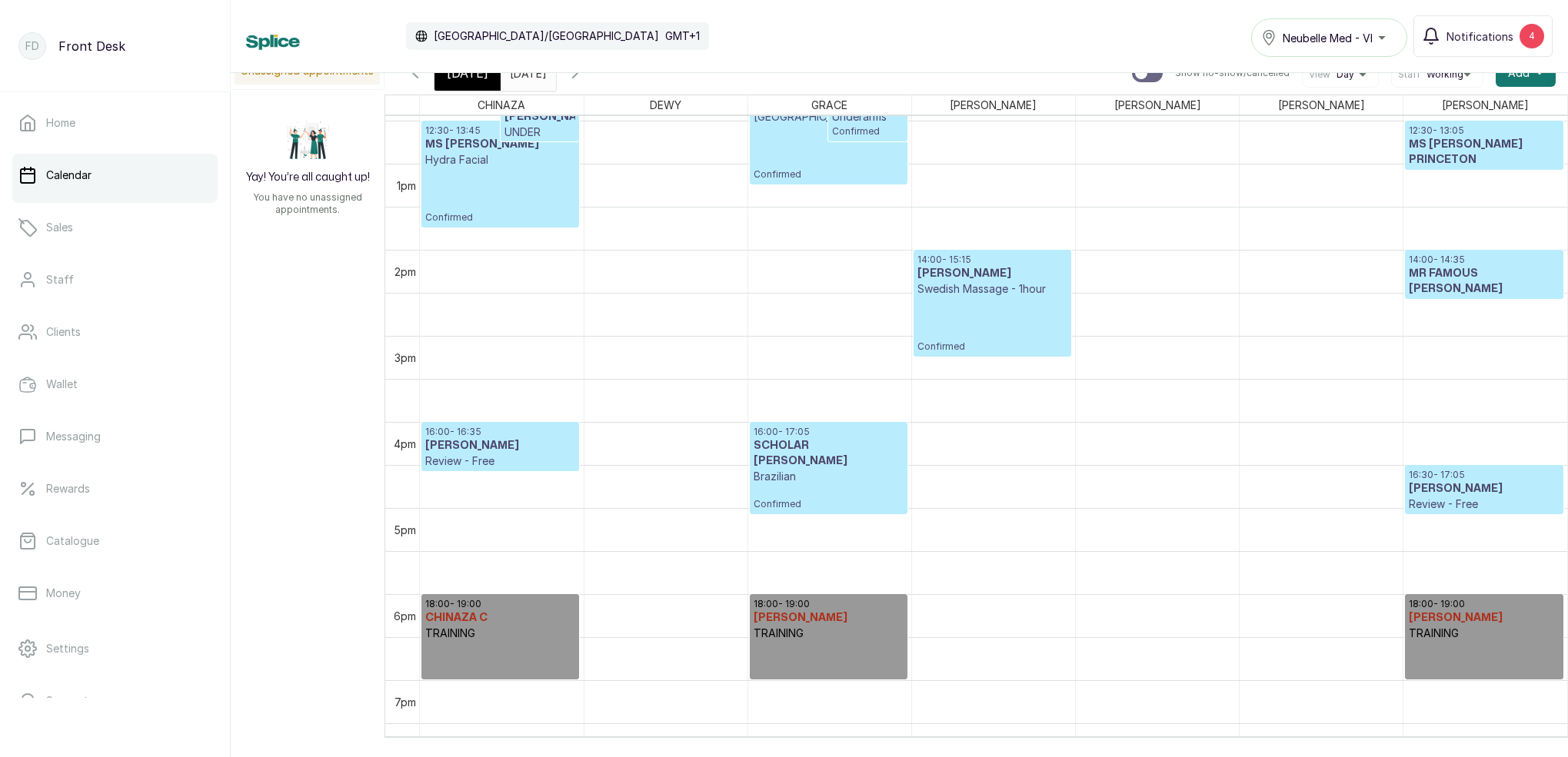
scroll to position [1070, 0]
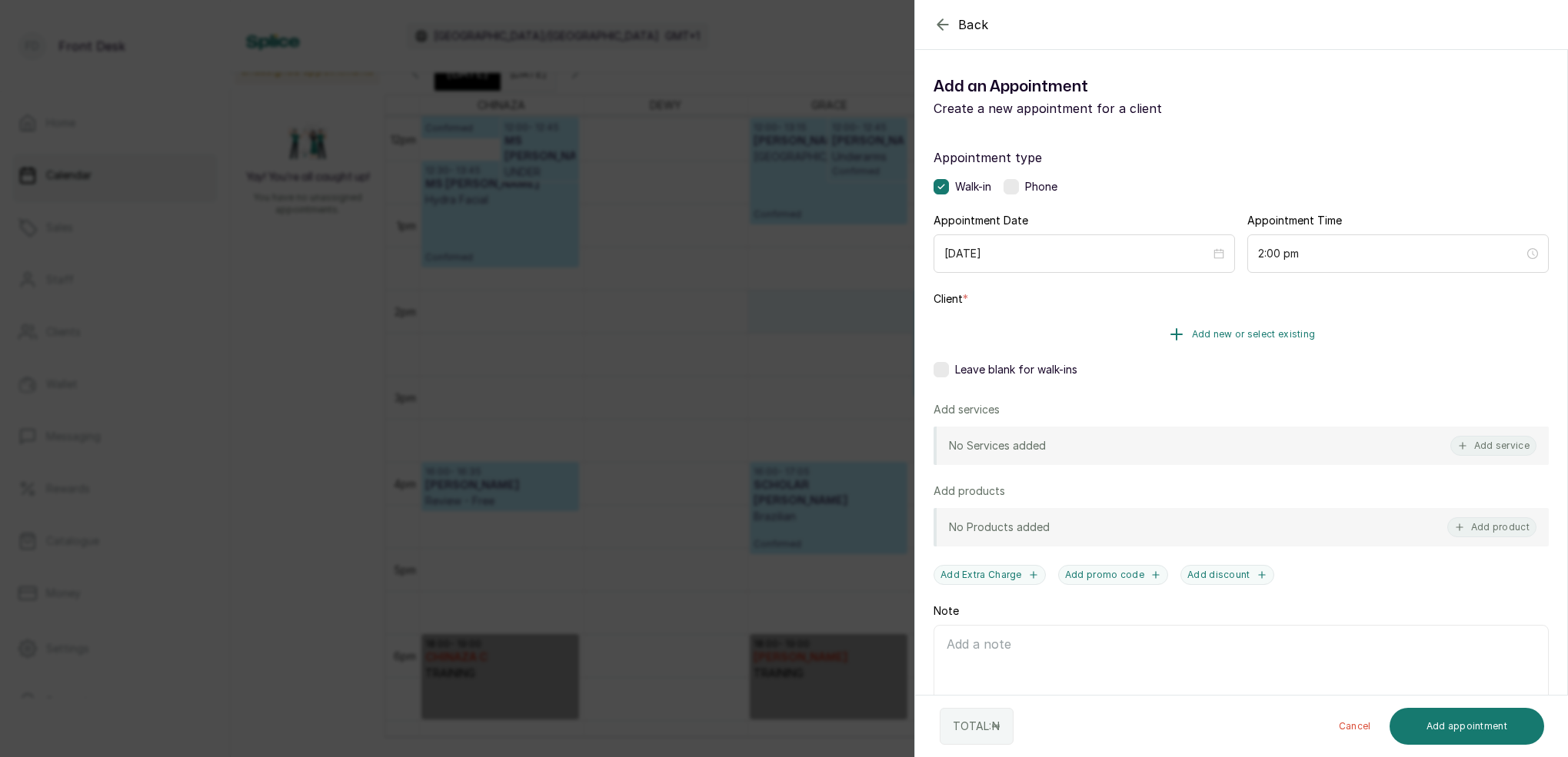
click at [1290, 335] on span "Add new or select existing" at bounding box center [1254, 334] width 123 height 12
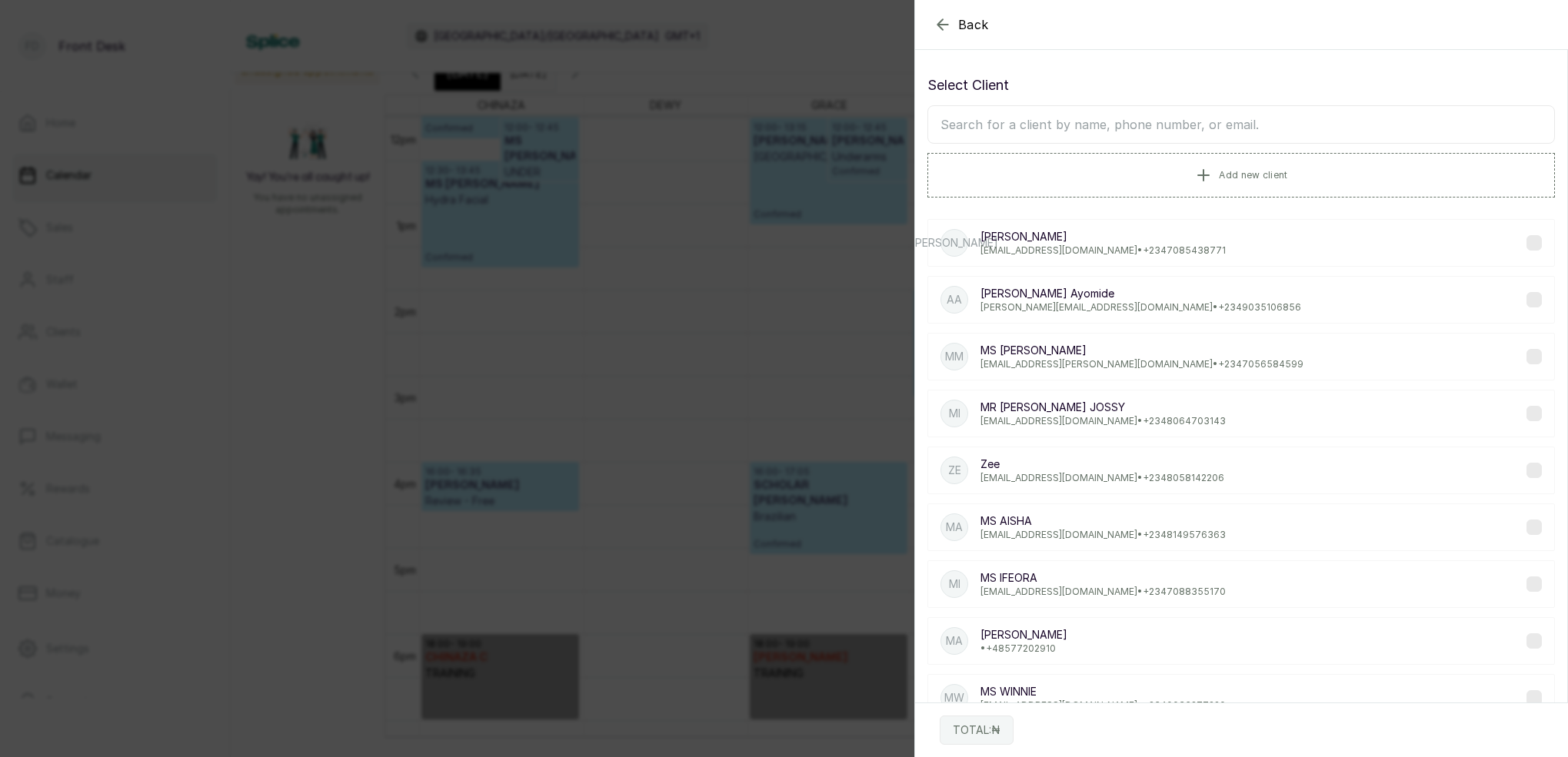
click at [1167, 123] on input "text" at bounding box center [1241, 124] width 627 height 38
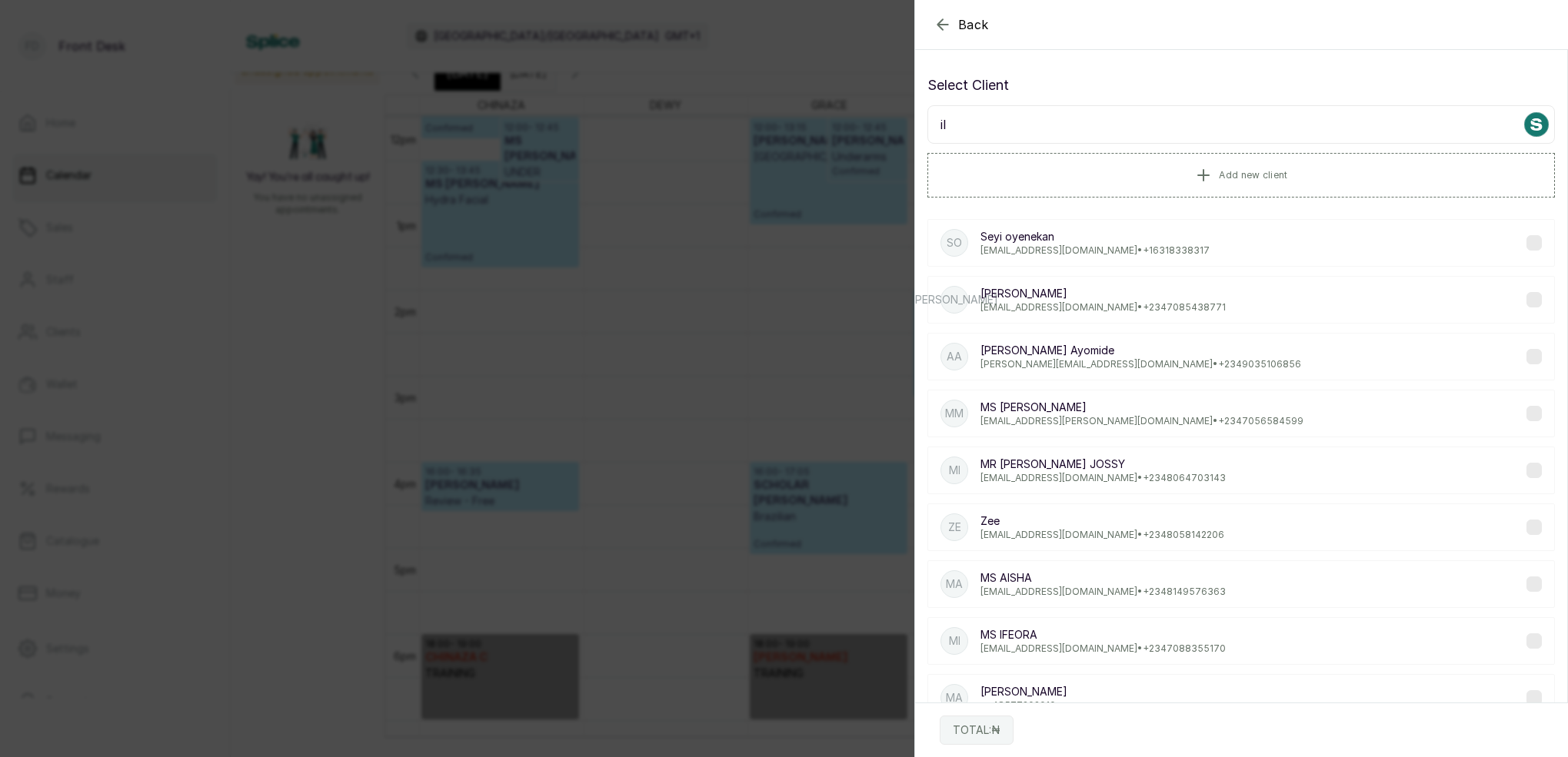
type input "i"
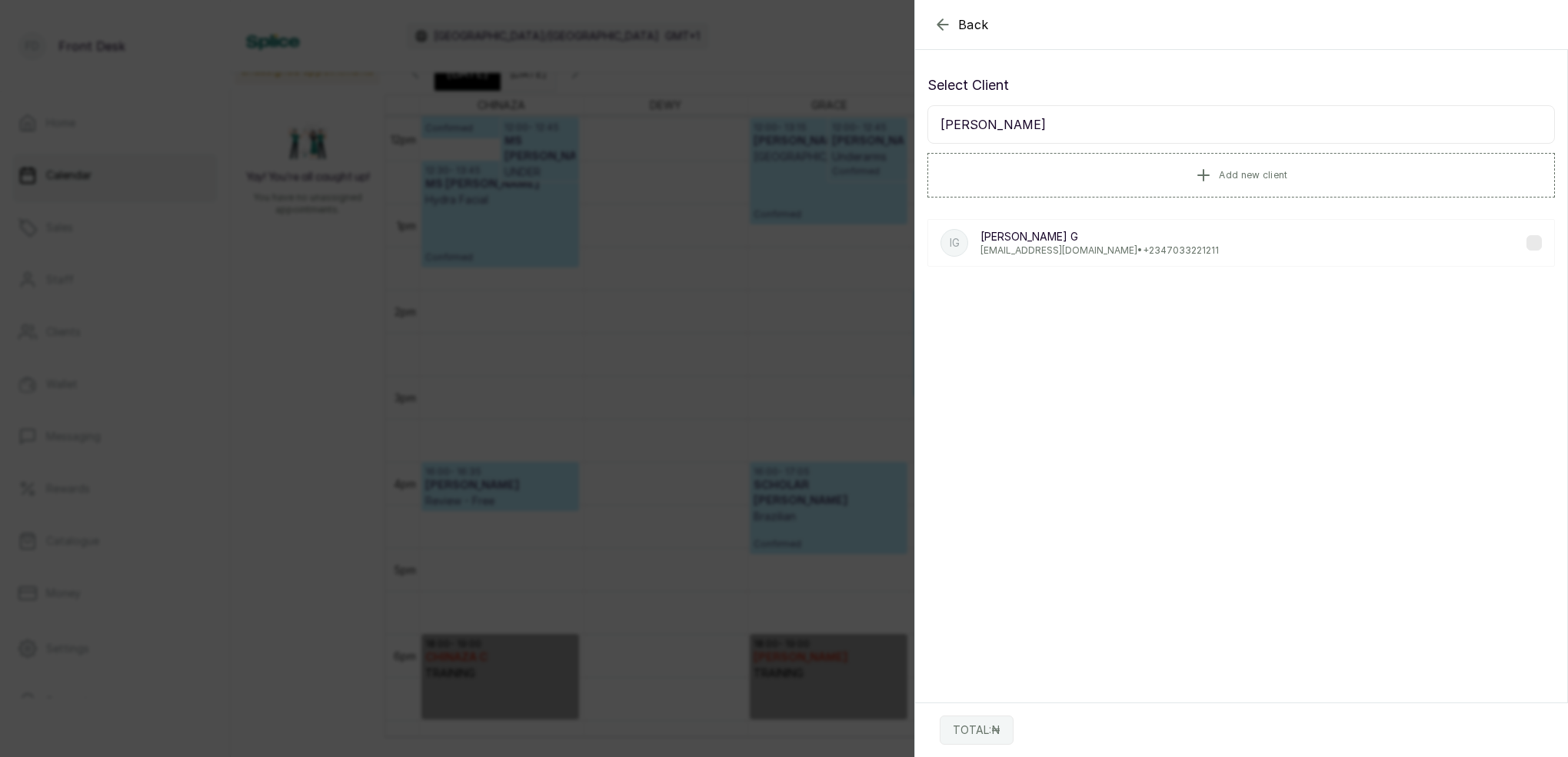
type input "ilona"
click at [1067, 249] on p "mysteriousgoody@gmail.com • +234 7033221211" at bounding box center [1099, 250] width 238 height 12
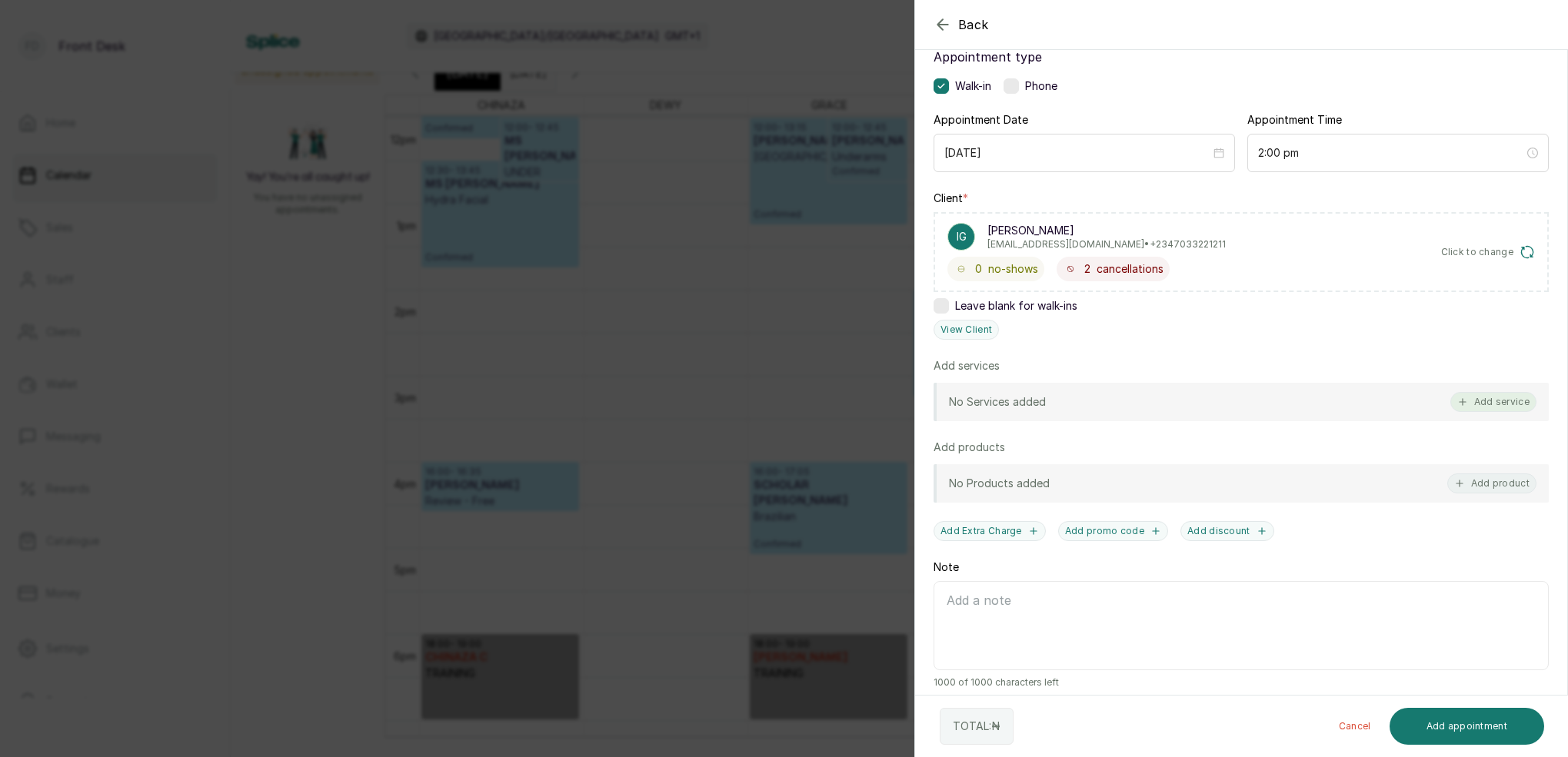
click at [1495, 408] on button "Add service" at bounding box center [1493, 402] width 86 height 20
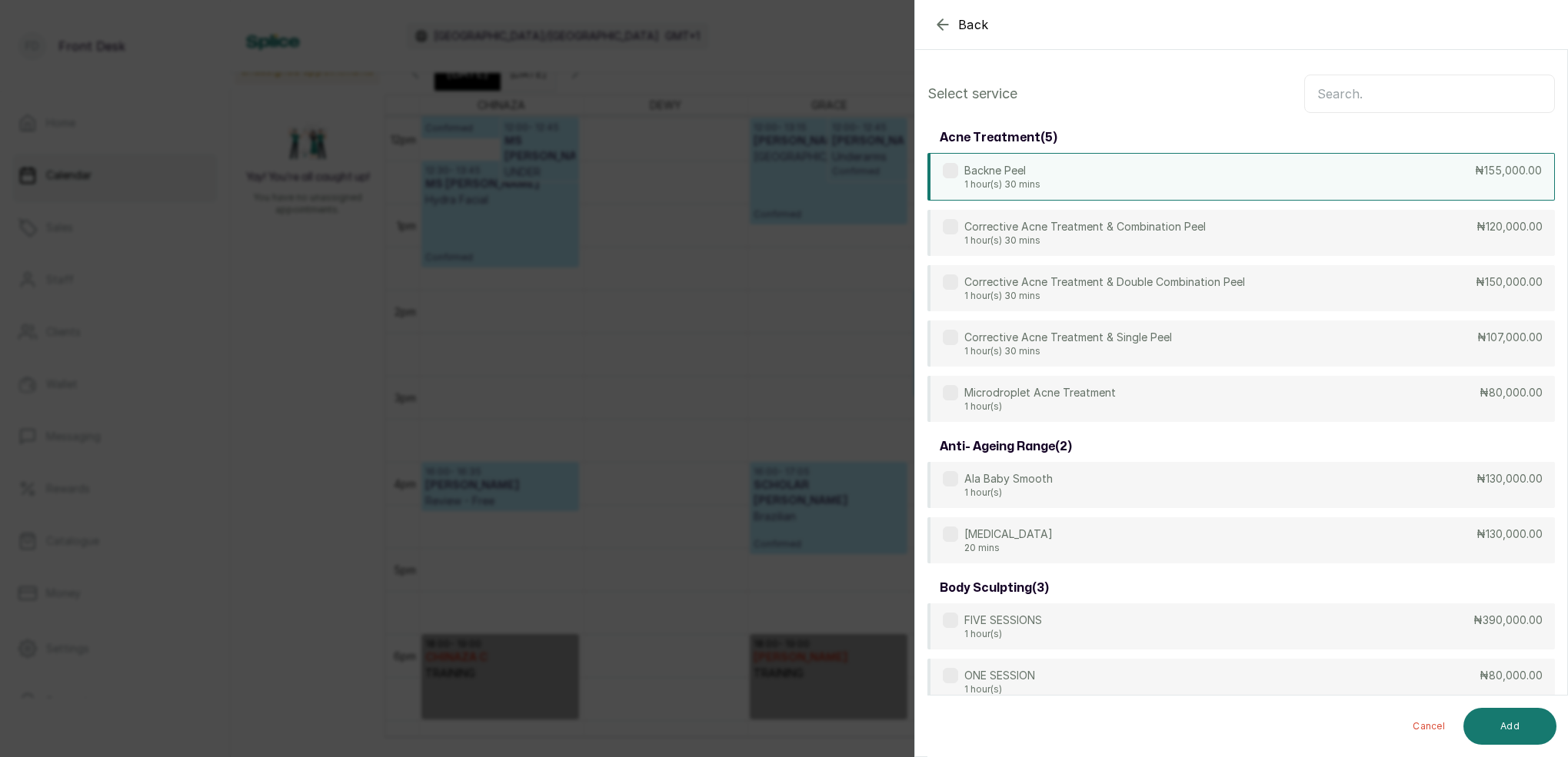
scroll to position [0, 0]
click at [1355, 93] on input "text" at bounding box center [1429, 93] width 250 height 38
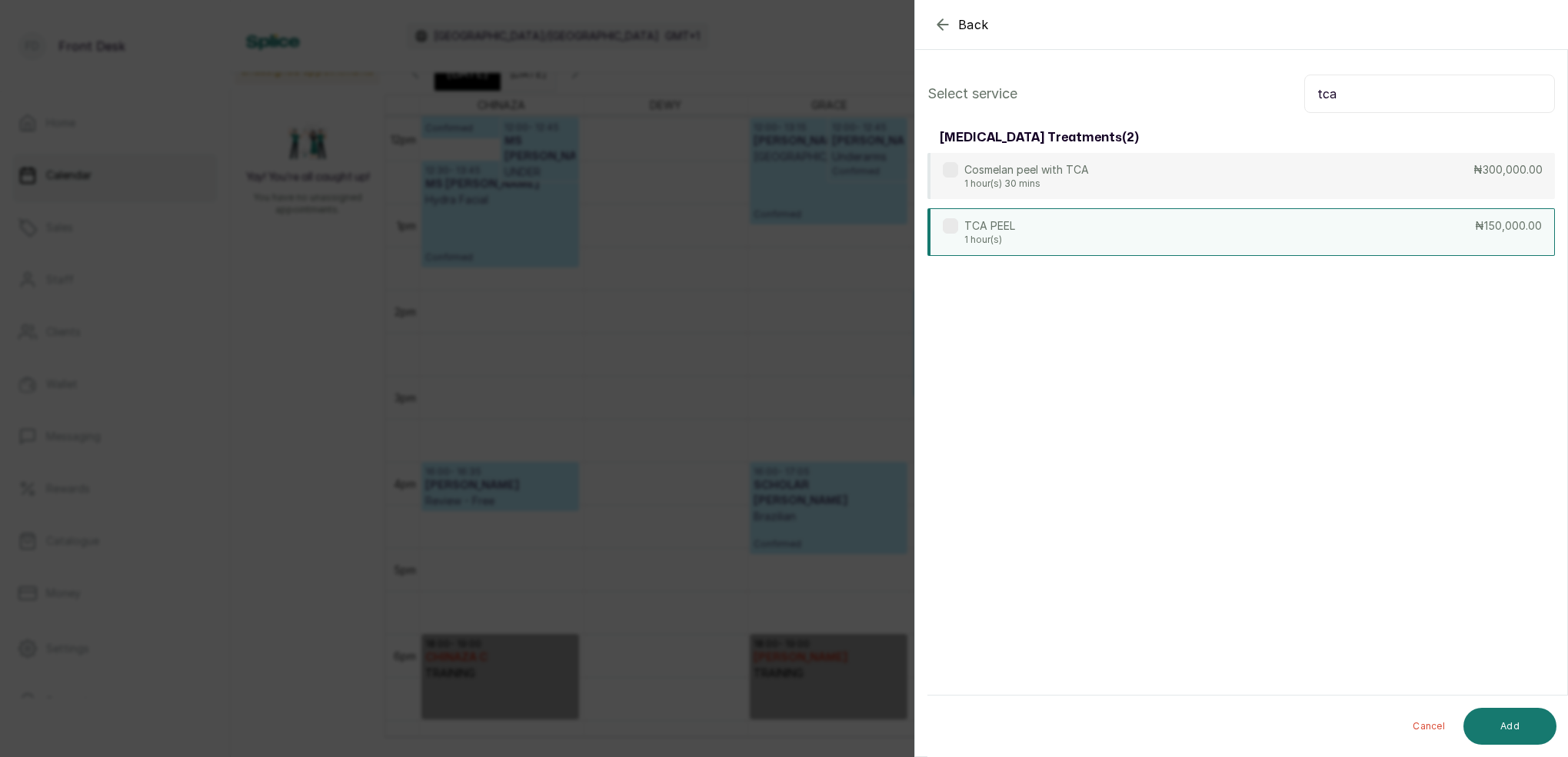
type input "tca"
click at [1087, 244] on div "TCA PEEL 1 hour(s) ₦150,000.00" at bounding box center [1241, 231] width 627 height 48
click at [1525, 722] on button "Add" at bounding box center [1510, 726] width 93 height 37
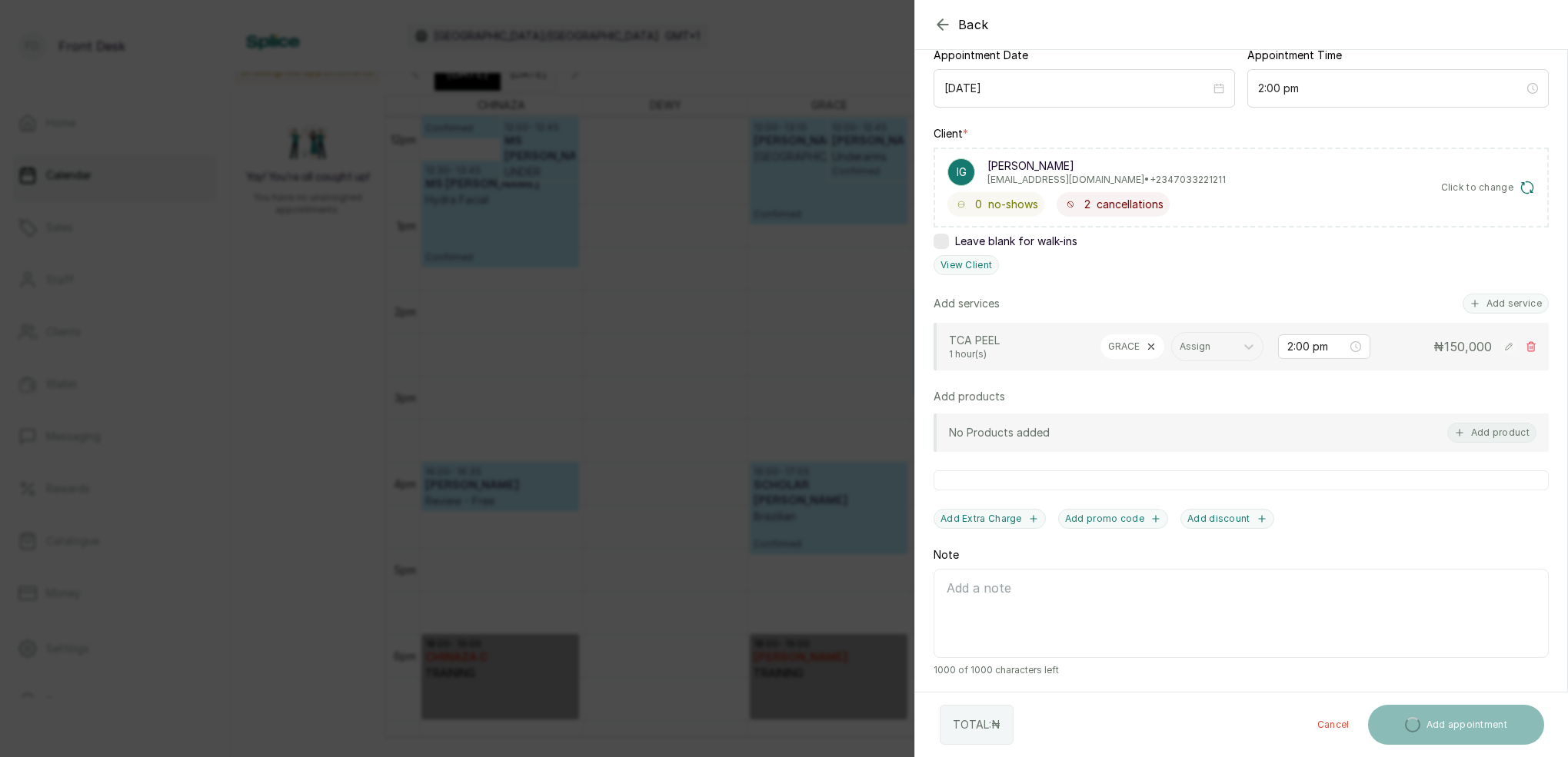
scroll to position [165, 0]
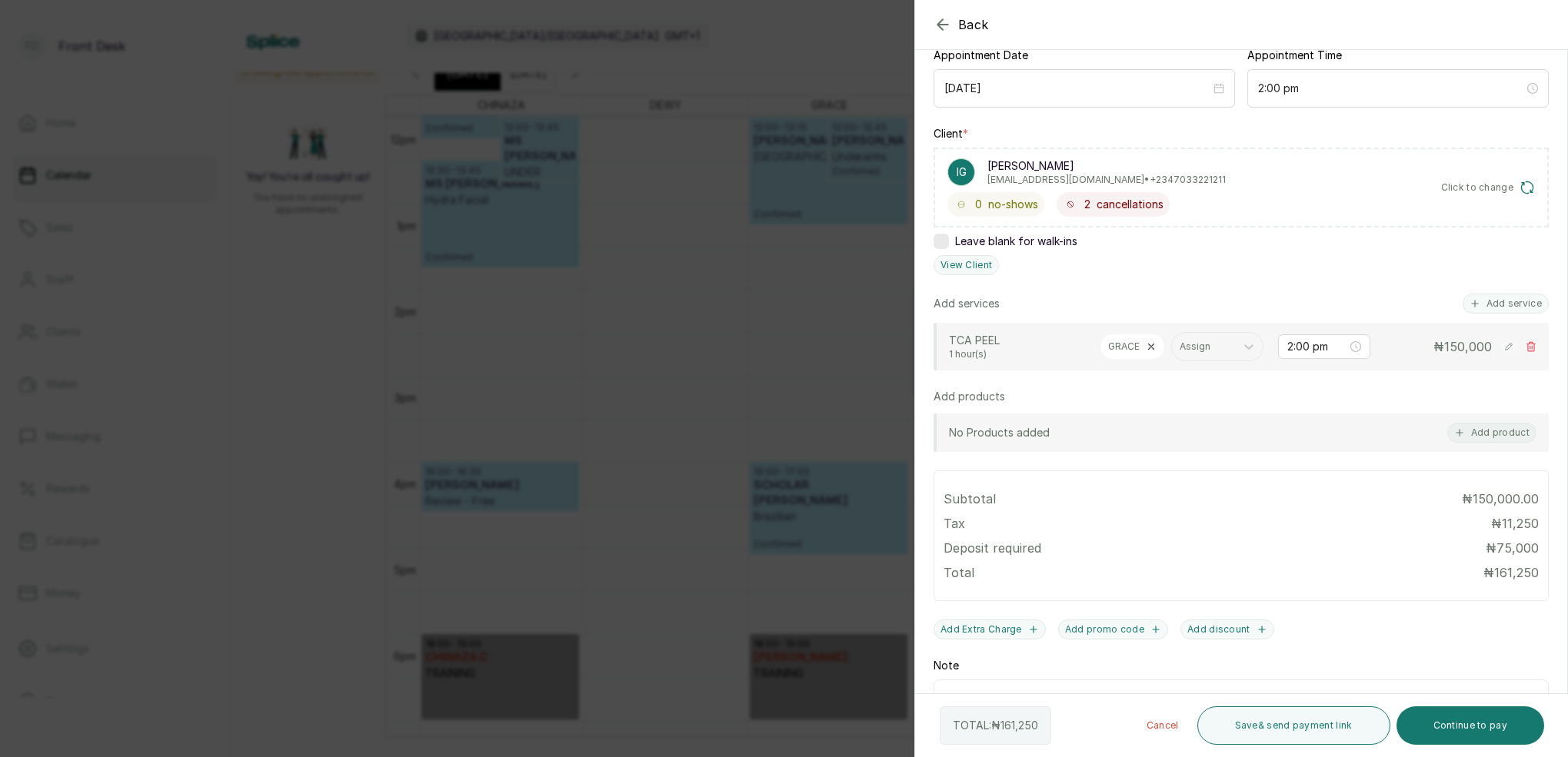
drag, startPoint x: 1469, startPoint y: 723, endPoint x: 1458, endPoint y: 652, distance: 71.8
click at [1469, 723] on button "Continue to pay" at bounding box center [1470, 725] width 149 height 38
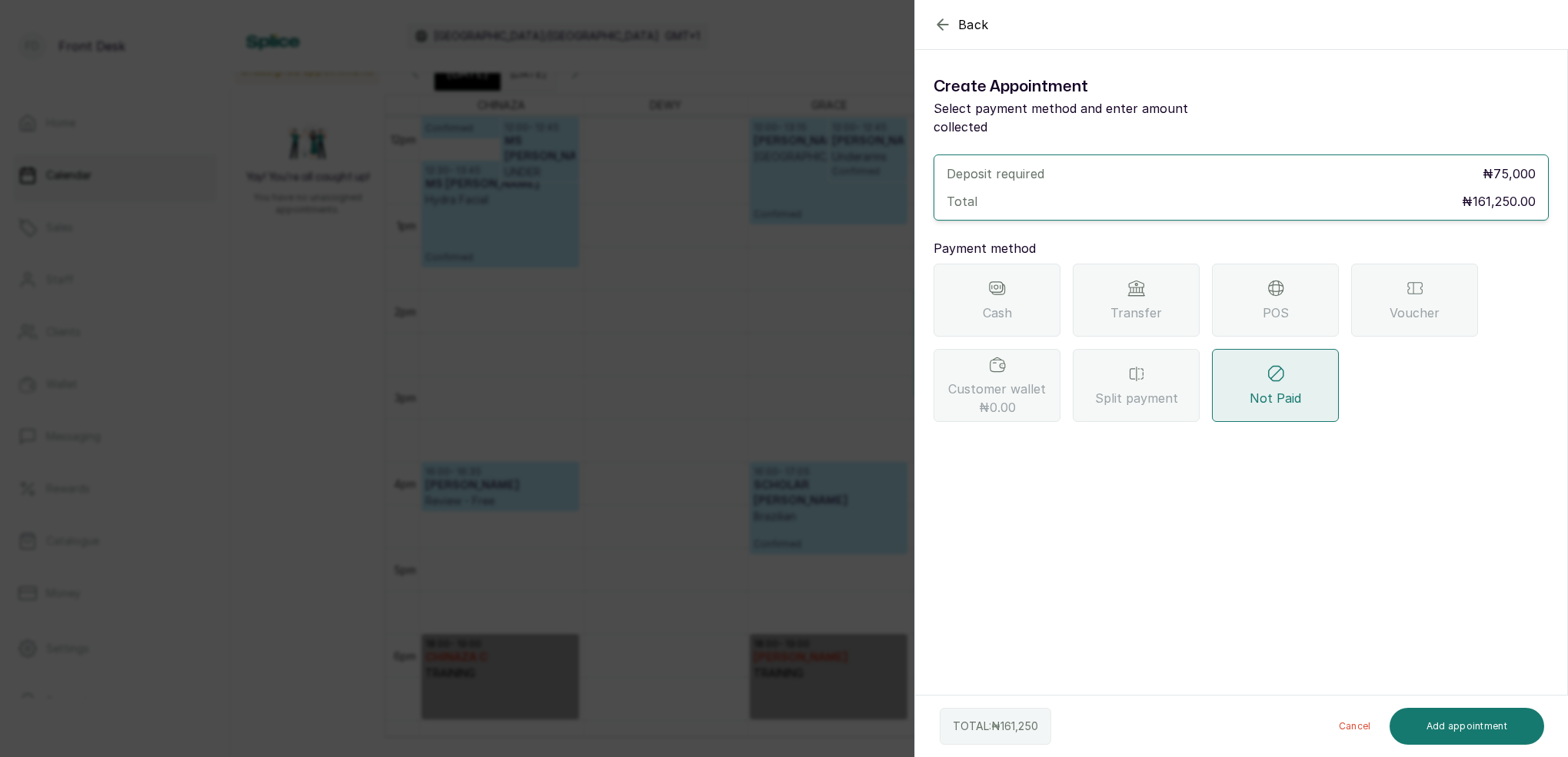
scroll to position [0, 0]
click at [946, 21] on icon "button" at bounding box center [942, 24] width 19 height 19
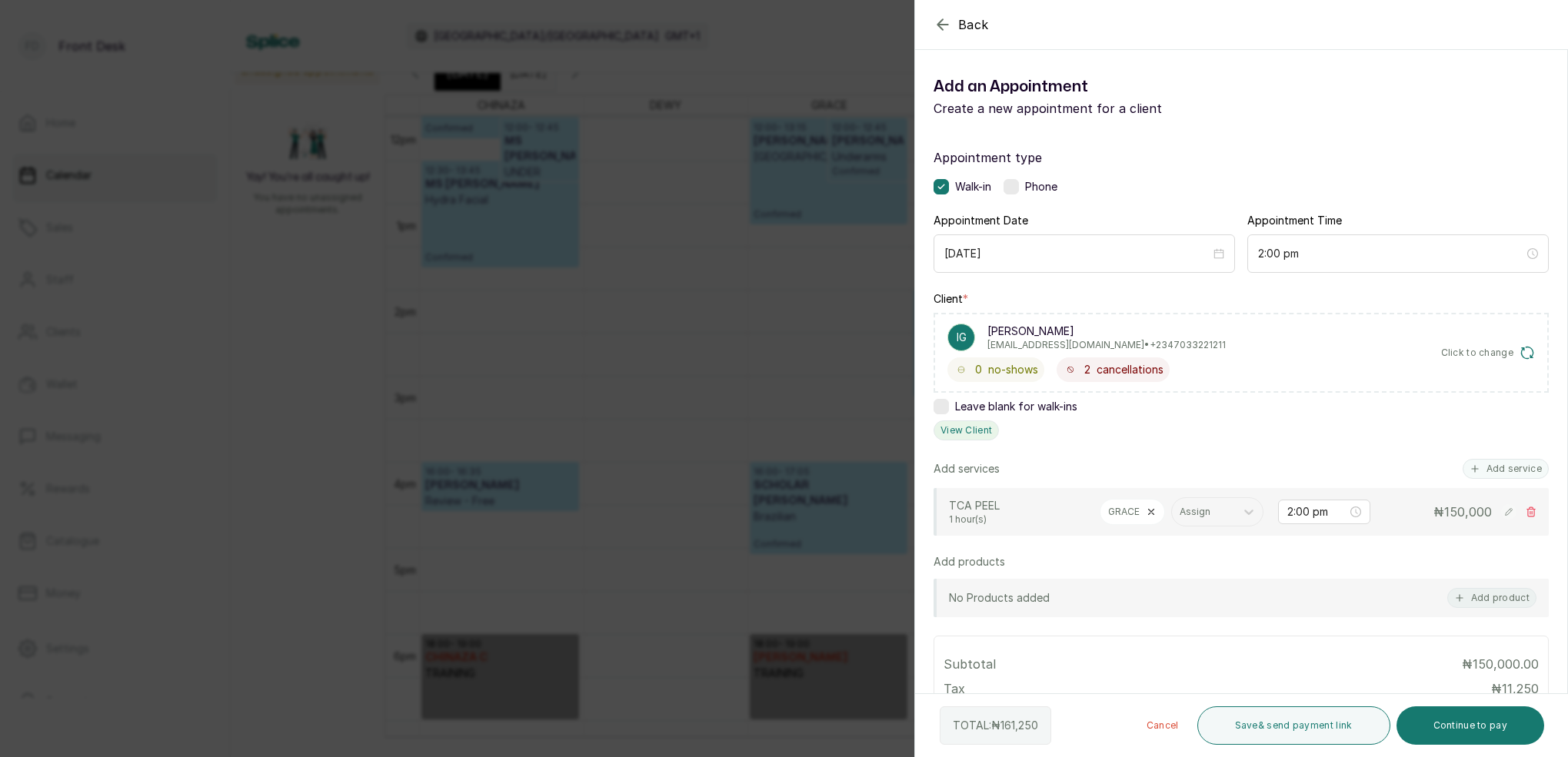
click at [972, 436] on button "View Client" at bounding box center [966, 430] width 65 height 20
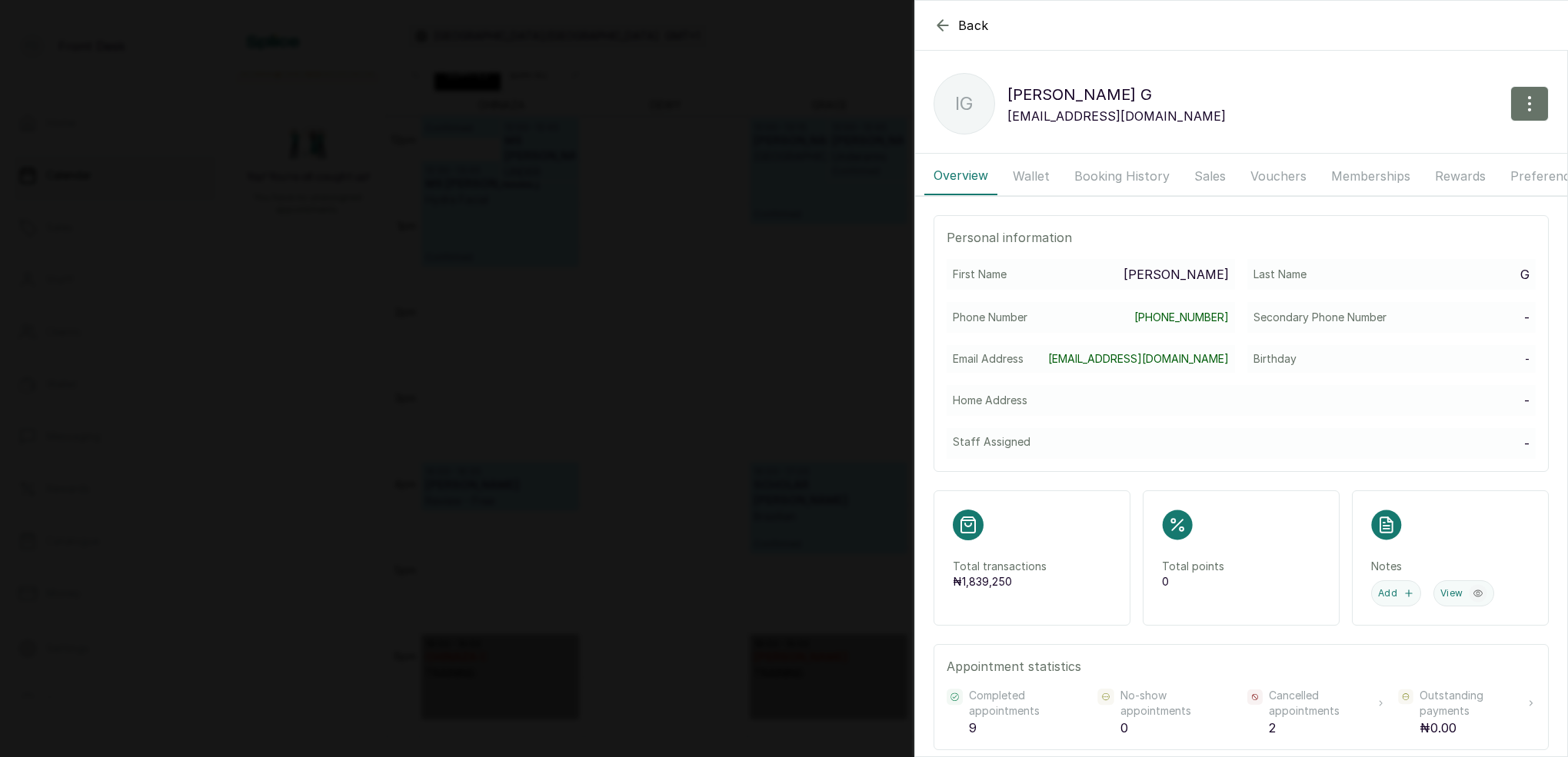
click at [1032, 171] on button "Wallet" at bounding box center [1031, 175] width 55 height 38
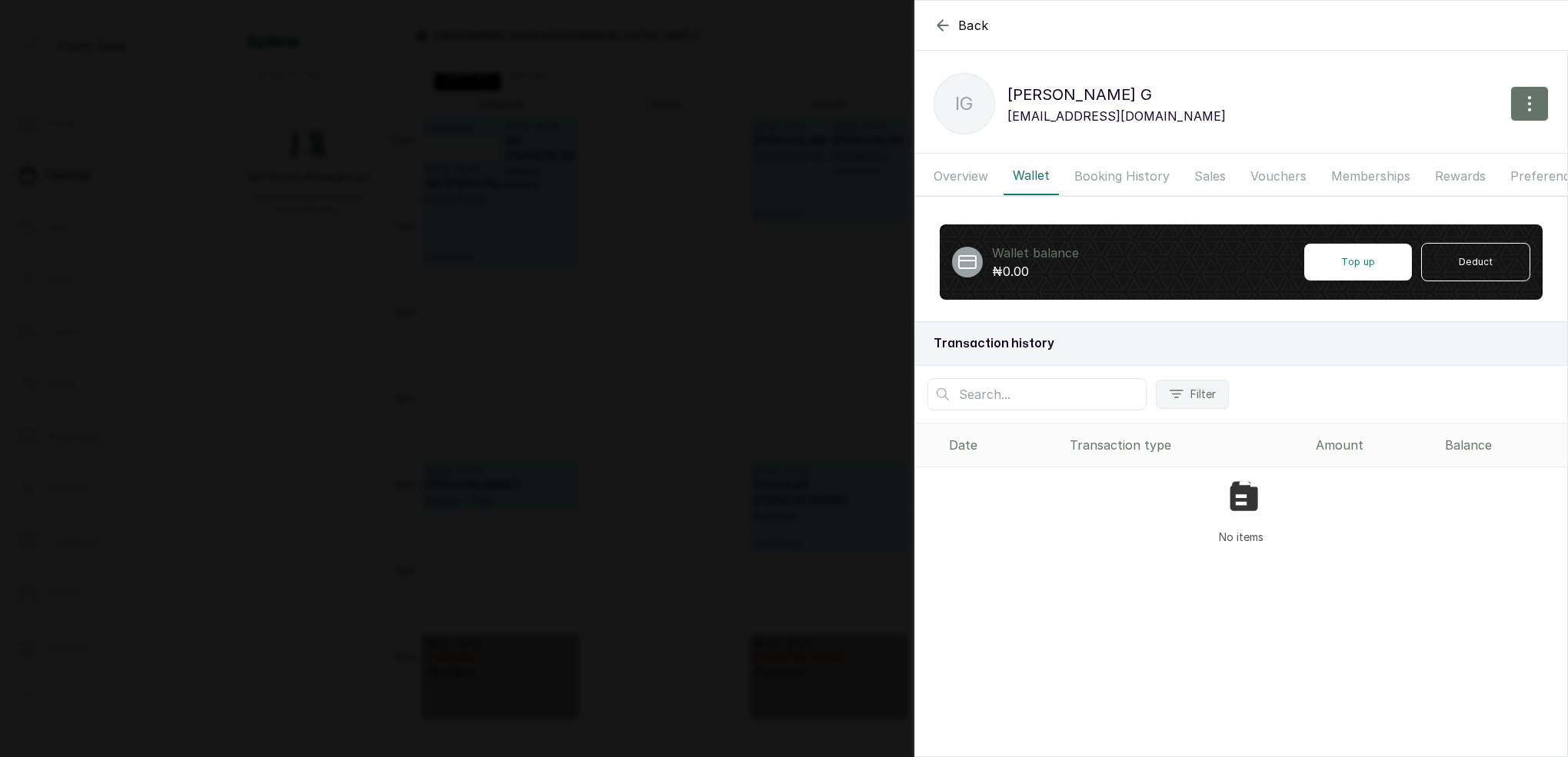
drag, startPoint x: 741, startPoint y: 258, endPoint x: 773, endPoint y: 247, distance: 33.8
click at [742, 258] on div "Back Ilona G IG Ilona G mysteriousgoody@gmail.com Overview Wallet Booking Histo…" at bounding box center [784, 378] width 1568 height 757
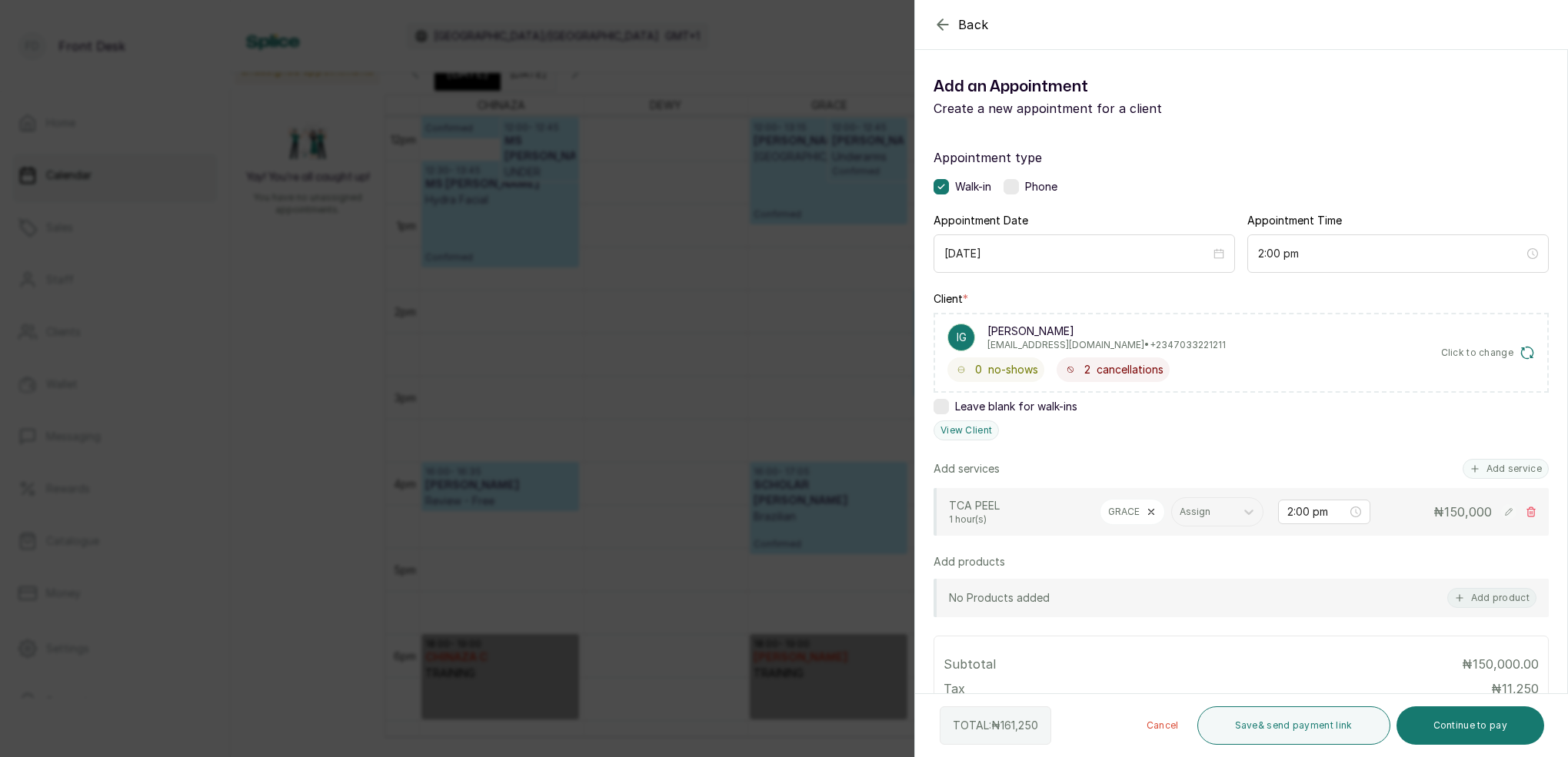
click at [717, 98] on div "Back Add Appointment Add an Appointment Create a new appointment for a client A…" at bounding box center [784, 378] width 1568 height 757
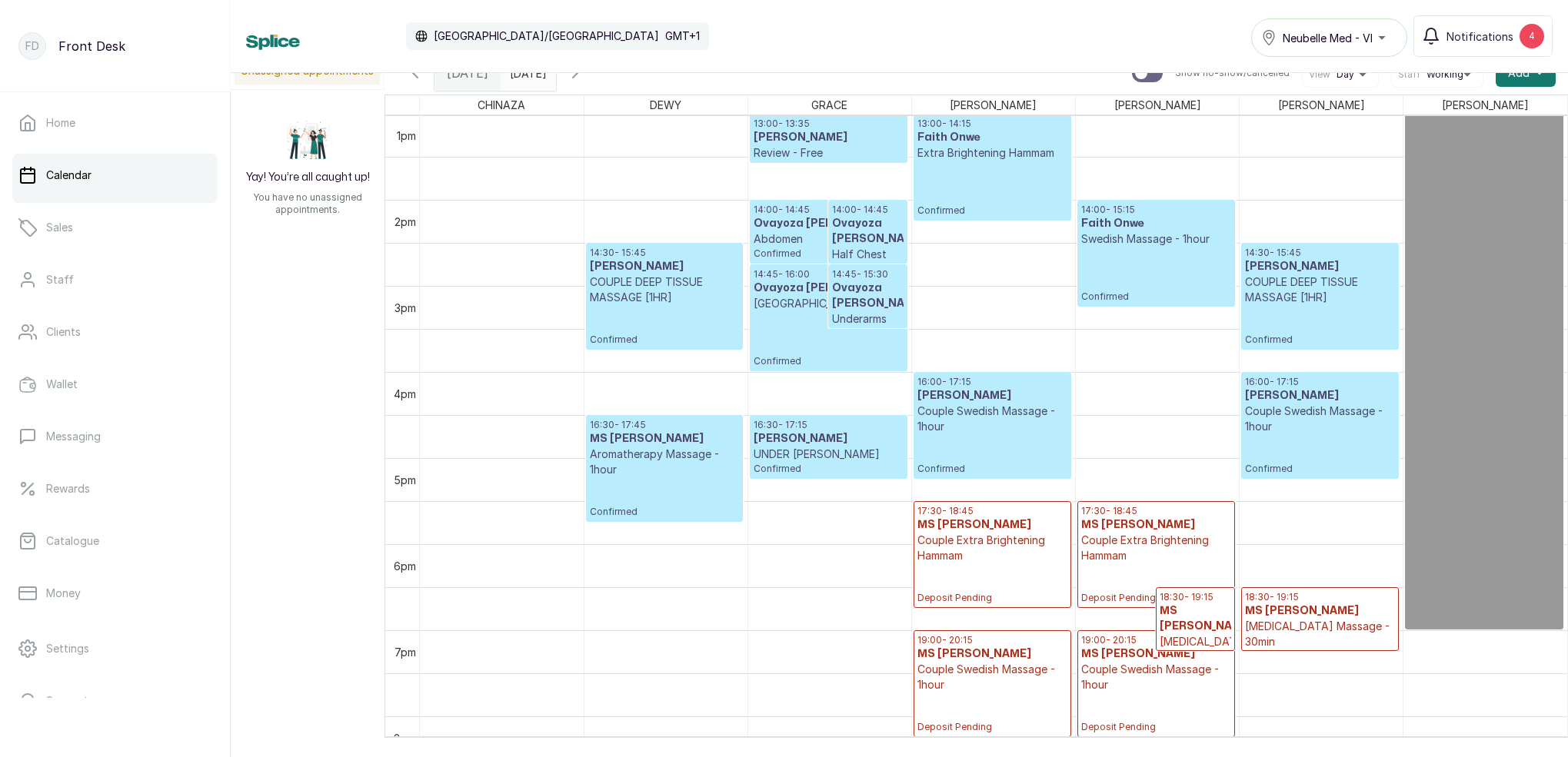
scroll to position [1123, 0]
click at [594, 76] on button "Show no-show/cancelled" at bounding box center [574, 72] width 37 height 37
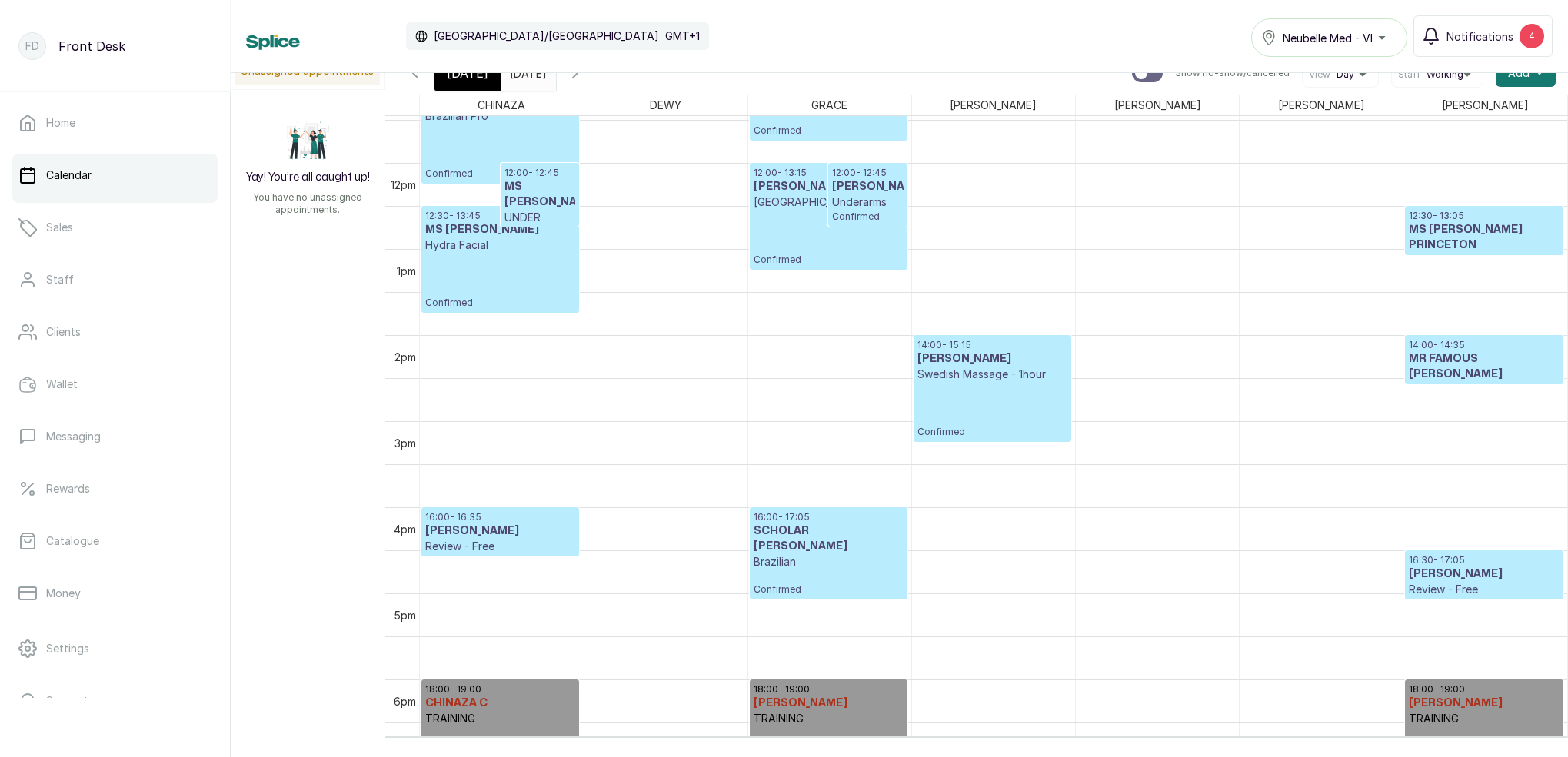
scroll to position [986, 0]
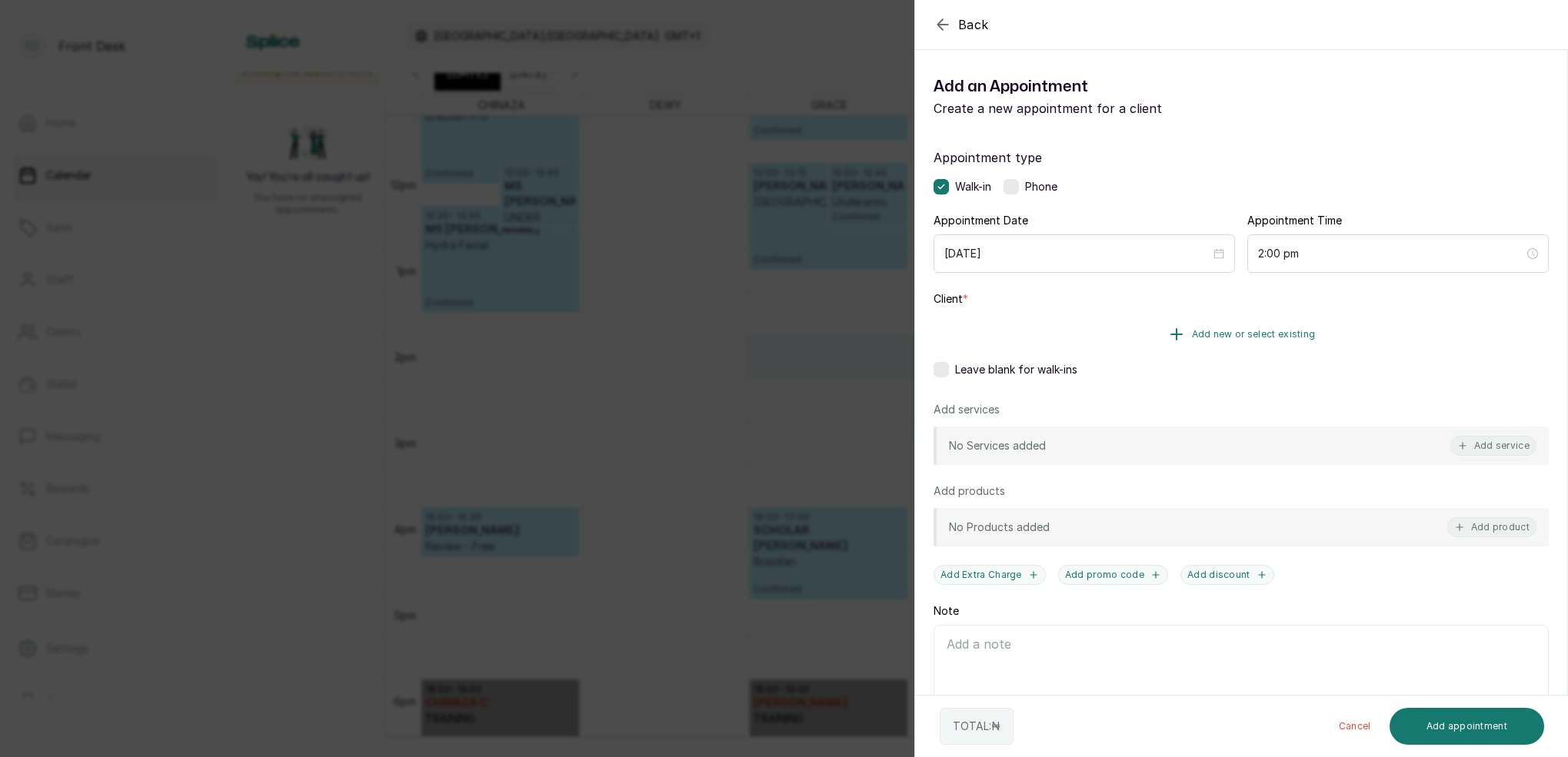
click at [1258, 331] on span "Add new or select existing" at bounding box center [1254, 334] width 123 height 12
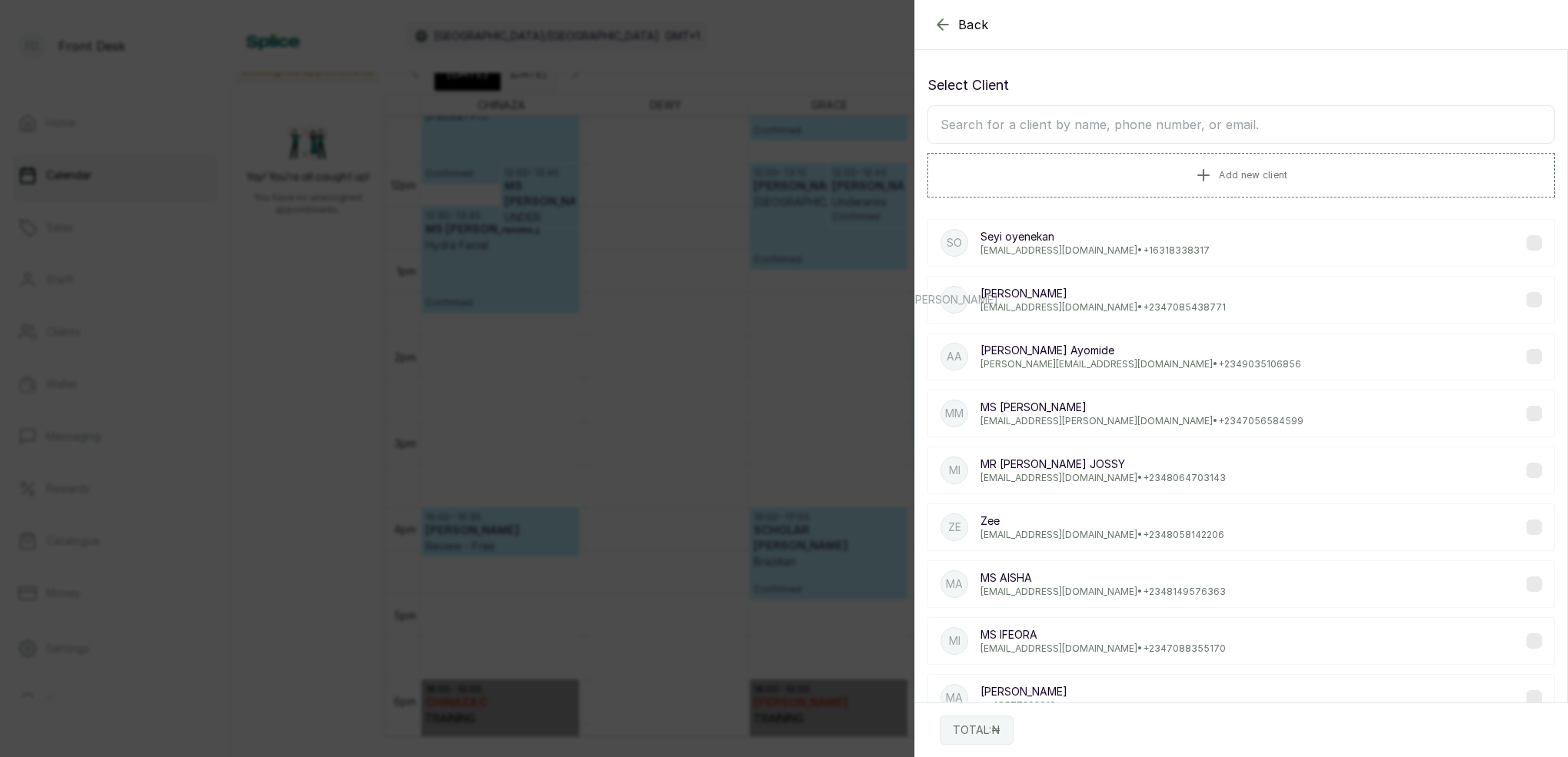
click at [1114, 134] on input "text" at bounding box center [1241, 124] width 627 height 38
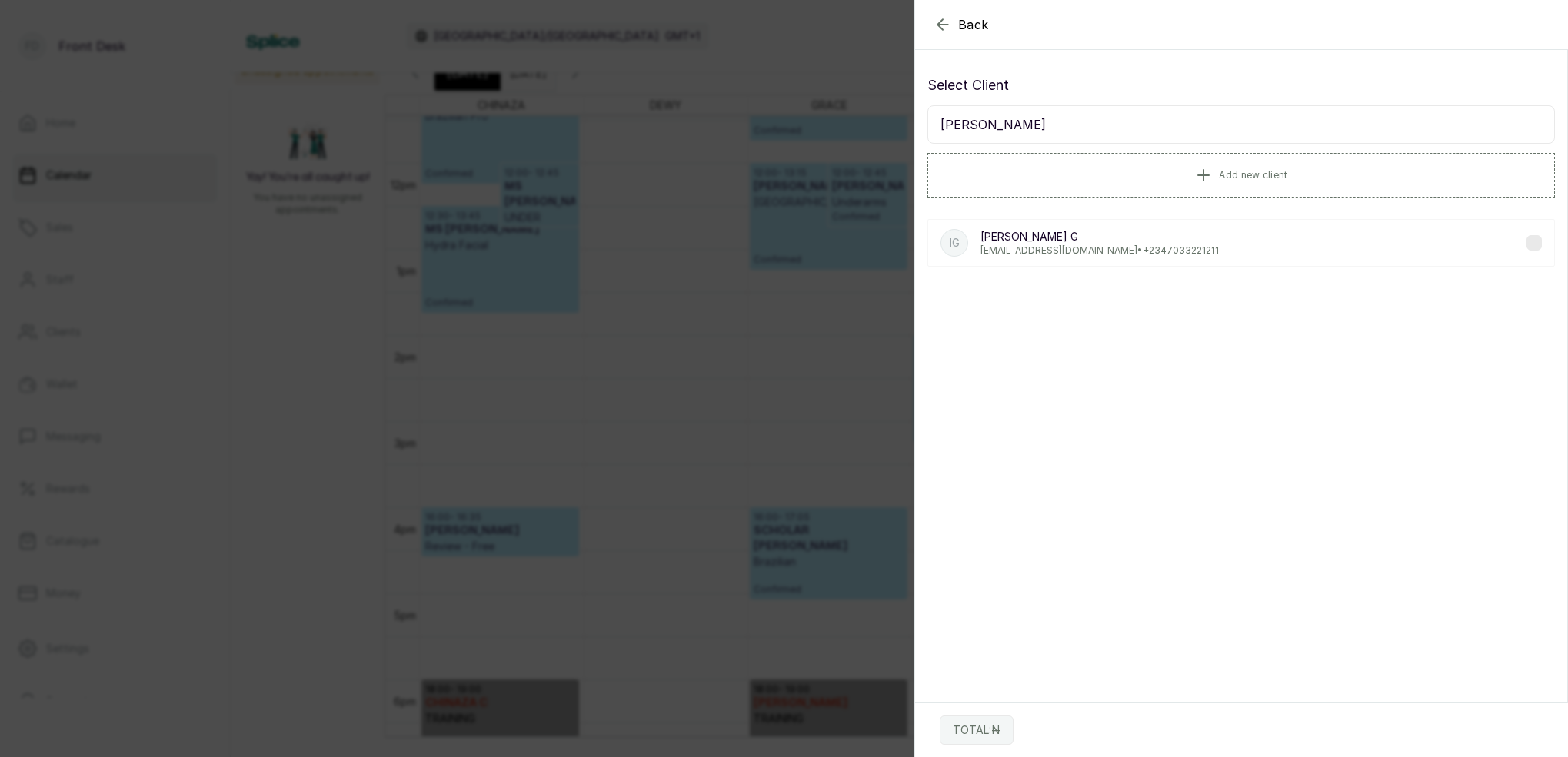
type input "ilona"
click at [1088, 248] on p "mysteriousgoody@gmail.com • +234 7033221211" at bounding box center [1099, 250] width 238 height 12
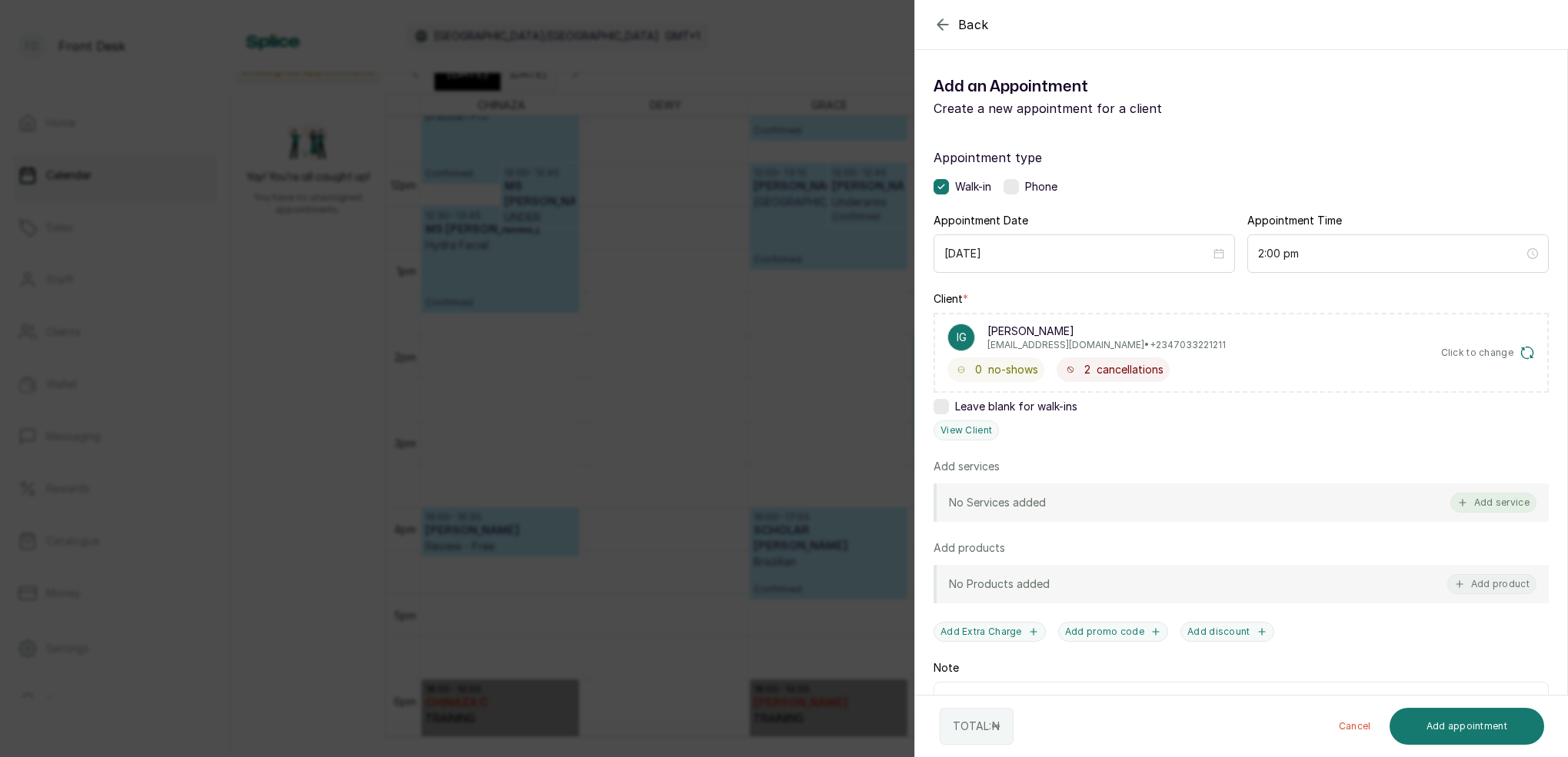
click at [1507, 500] on button "Add service" at bounding box center [1493, 503] width 86 height 20
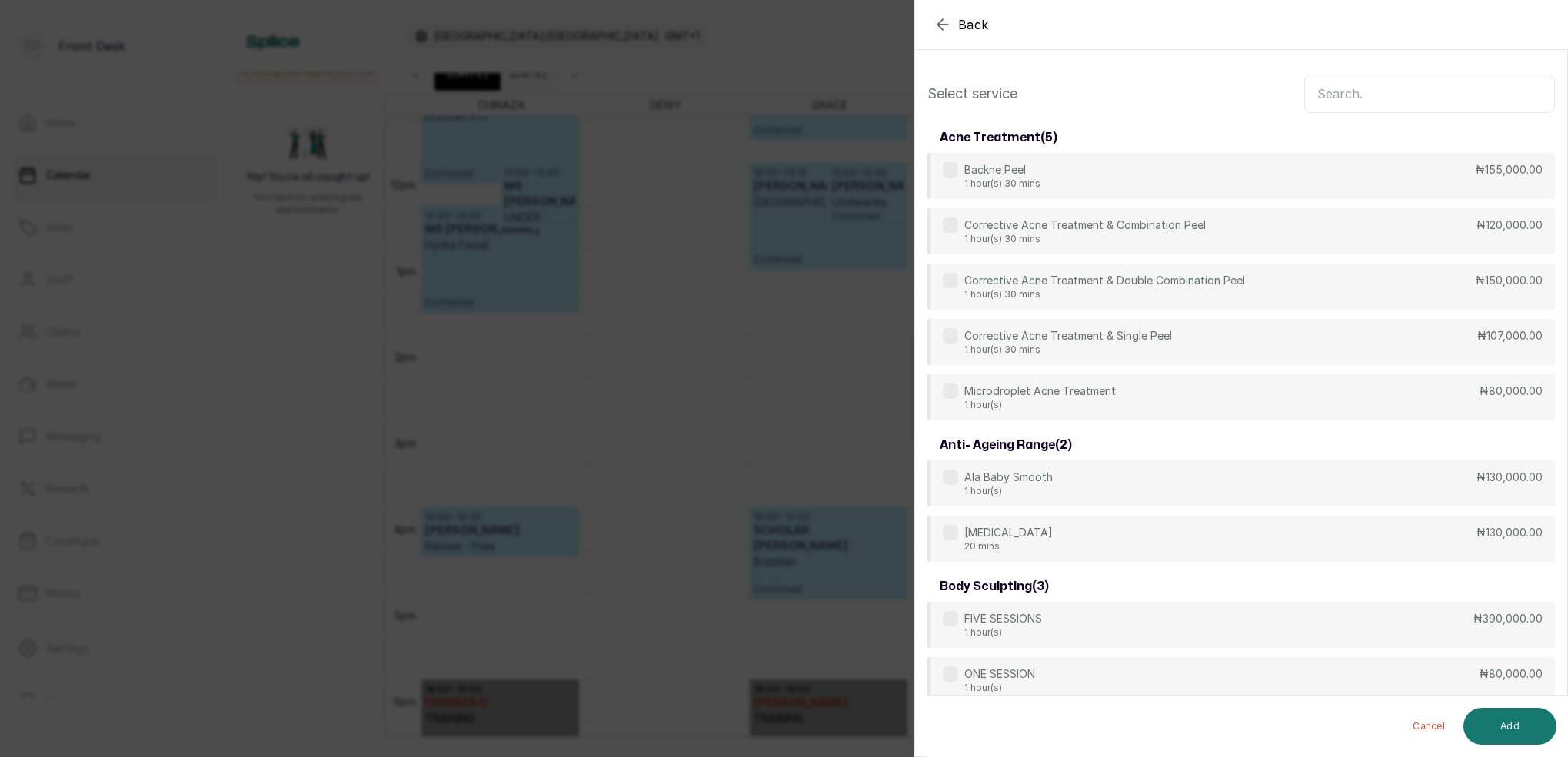
scroll to position [0, 0]
click at [1339, 95] on input "text" at bounding box center [1429, 93] width 250 height 38
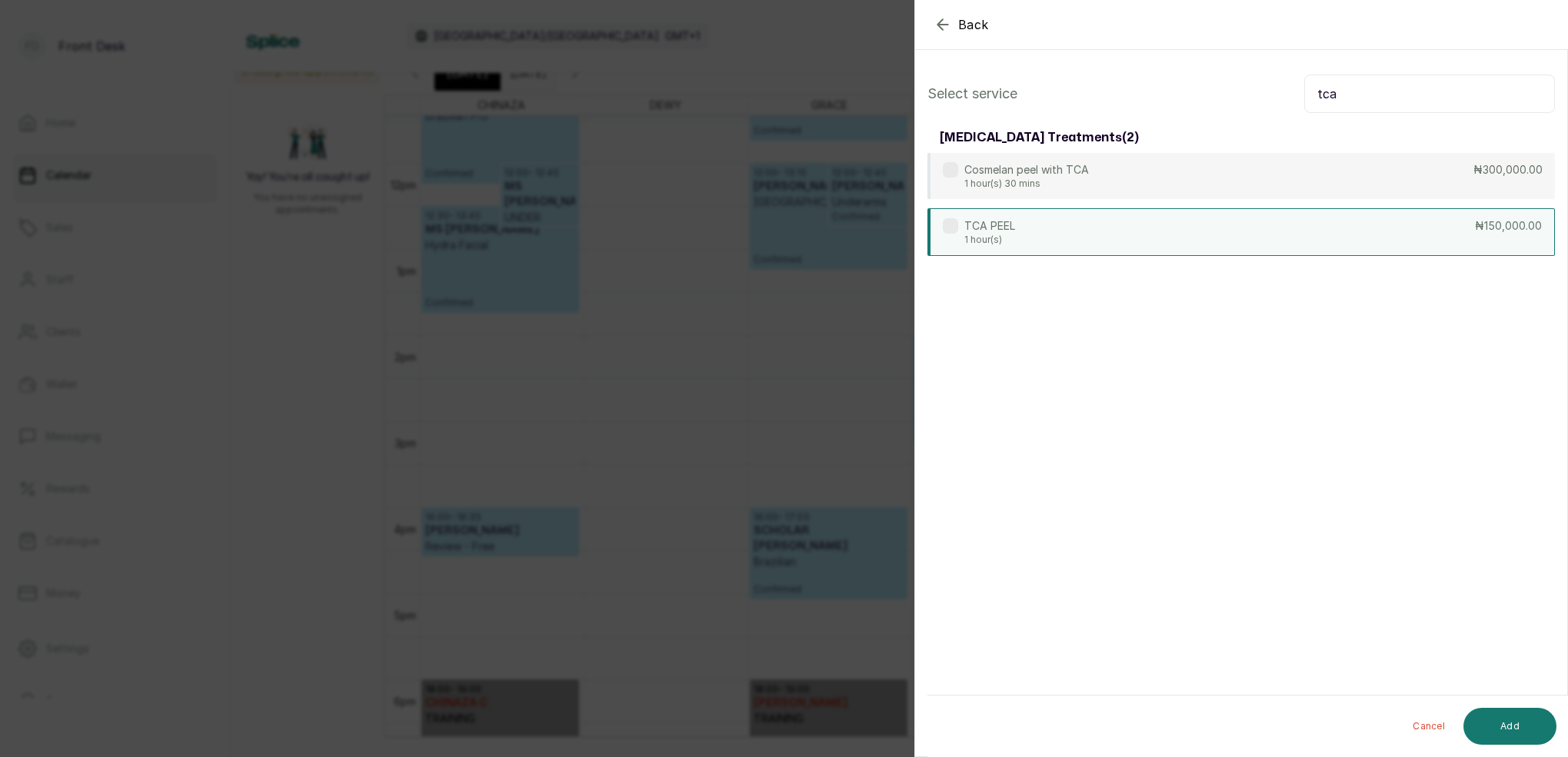
type input "tca"
drag, startPoint x: 1023, startPoint y: 221, endPoint x: 974, endPoint y: 230, distance: 49.8
click at [1023, 222] on div "TCA PEEL 1 hour(s) ₦150,000.00" at bounding box center [1241, 231] width 627 height 48
click at [1510, 722] on button "Add" at bounding box center [1510, 726] width 93 height 37
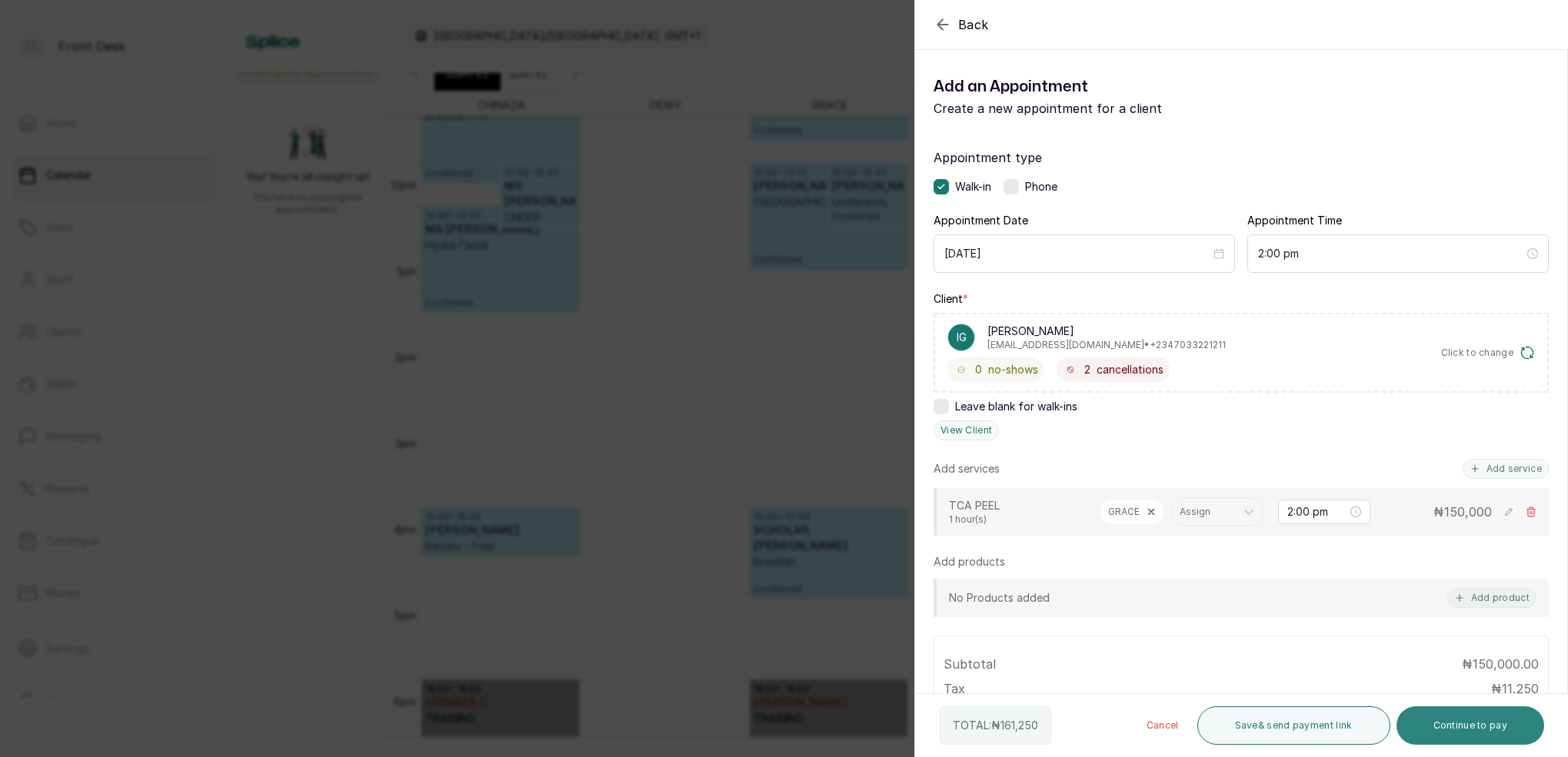
click at [1502, 732] on button "Continue to pay" at bounding box center [1470, 725] width 149 height 38
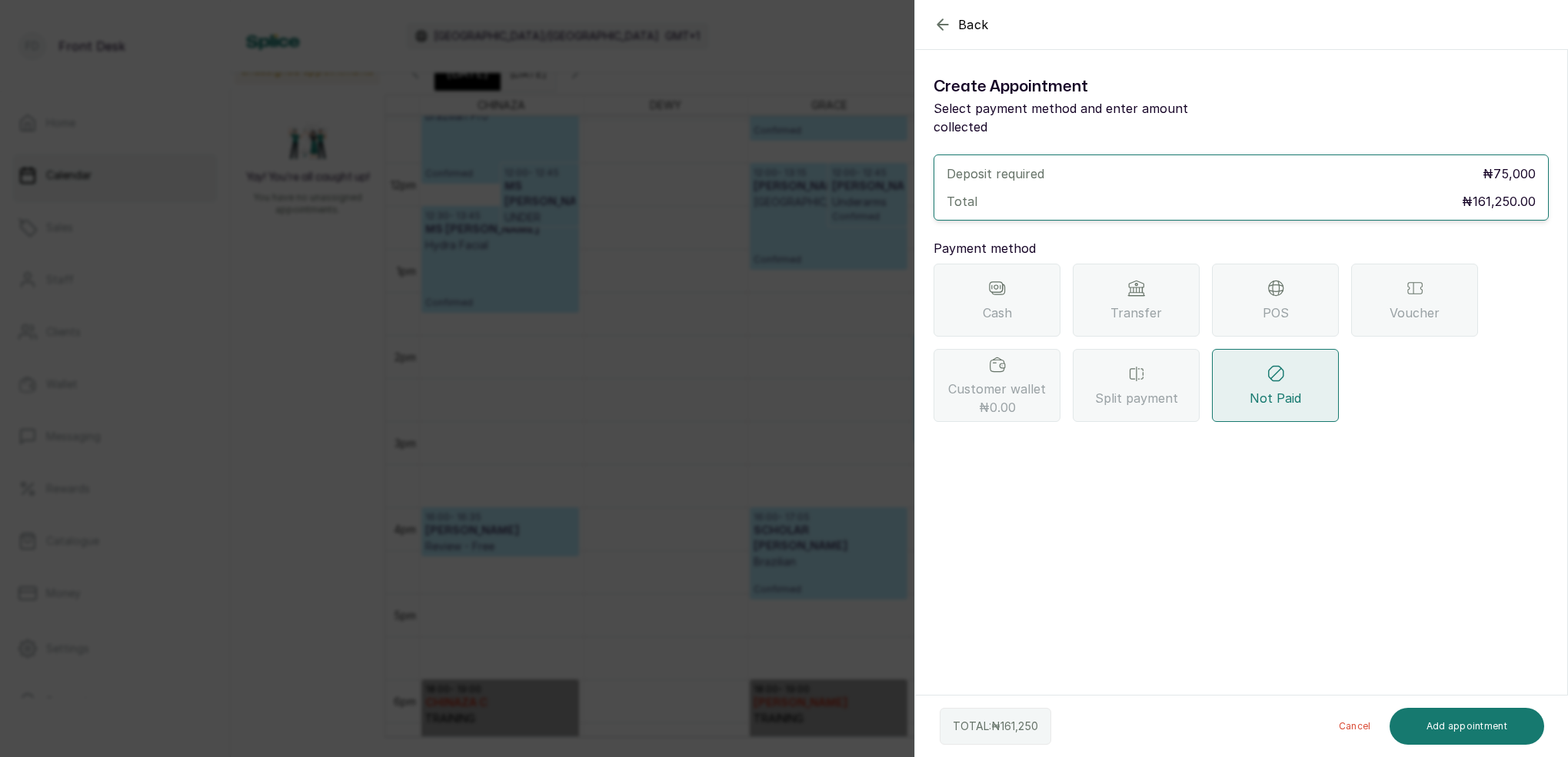
click at [1025, 379] on span "Customer wallet ₦0.00" at bounding box center [997, 397] width 97 height 37
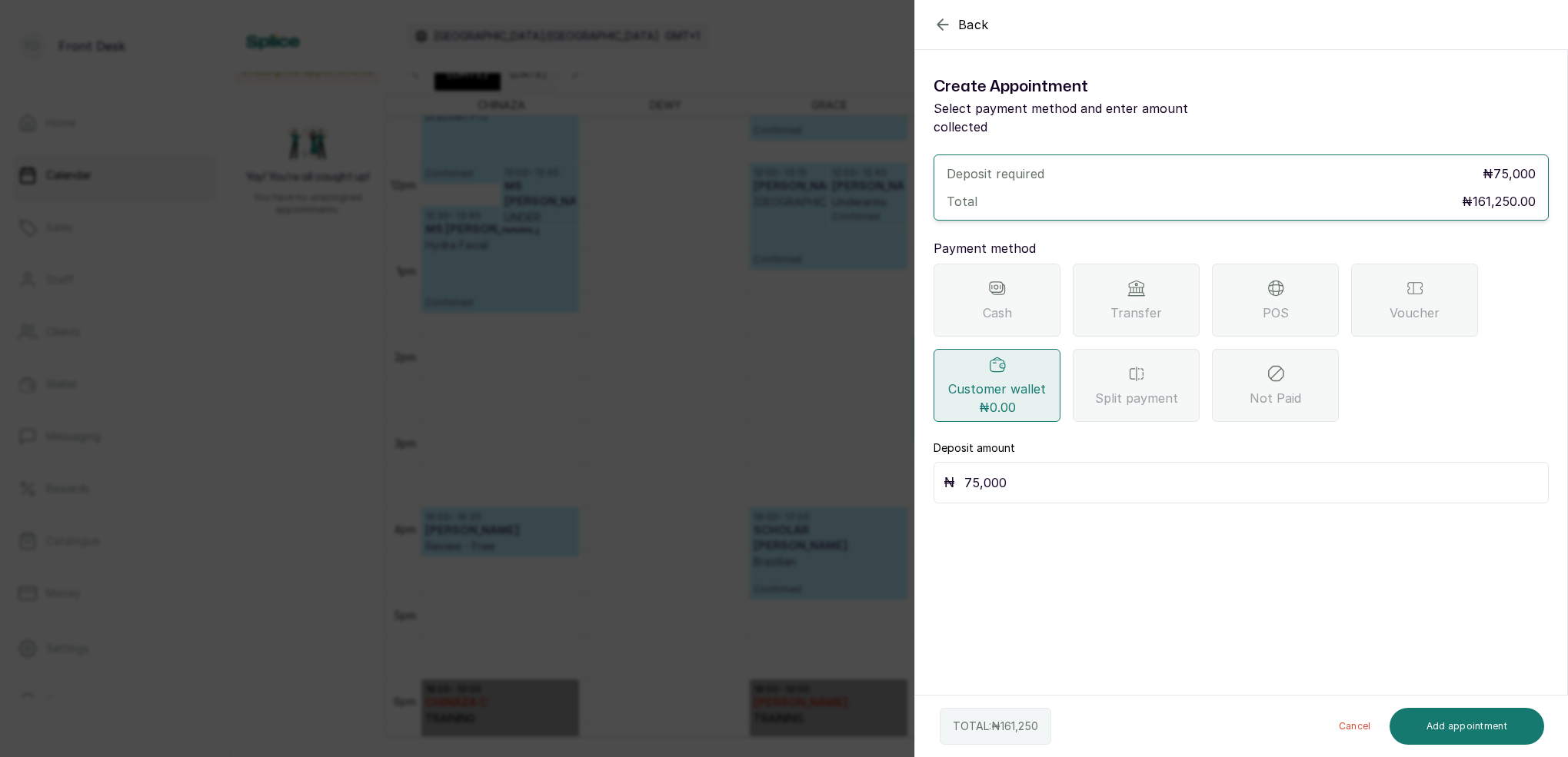
click at [938, 23] on icon "button" at bounding box center [942, 24] width 19 height 19
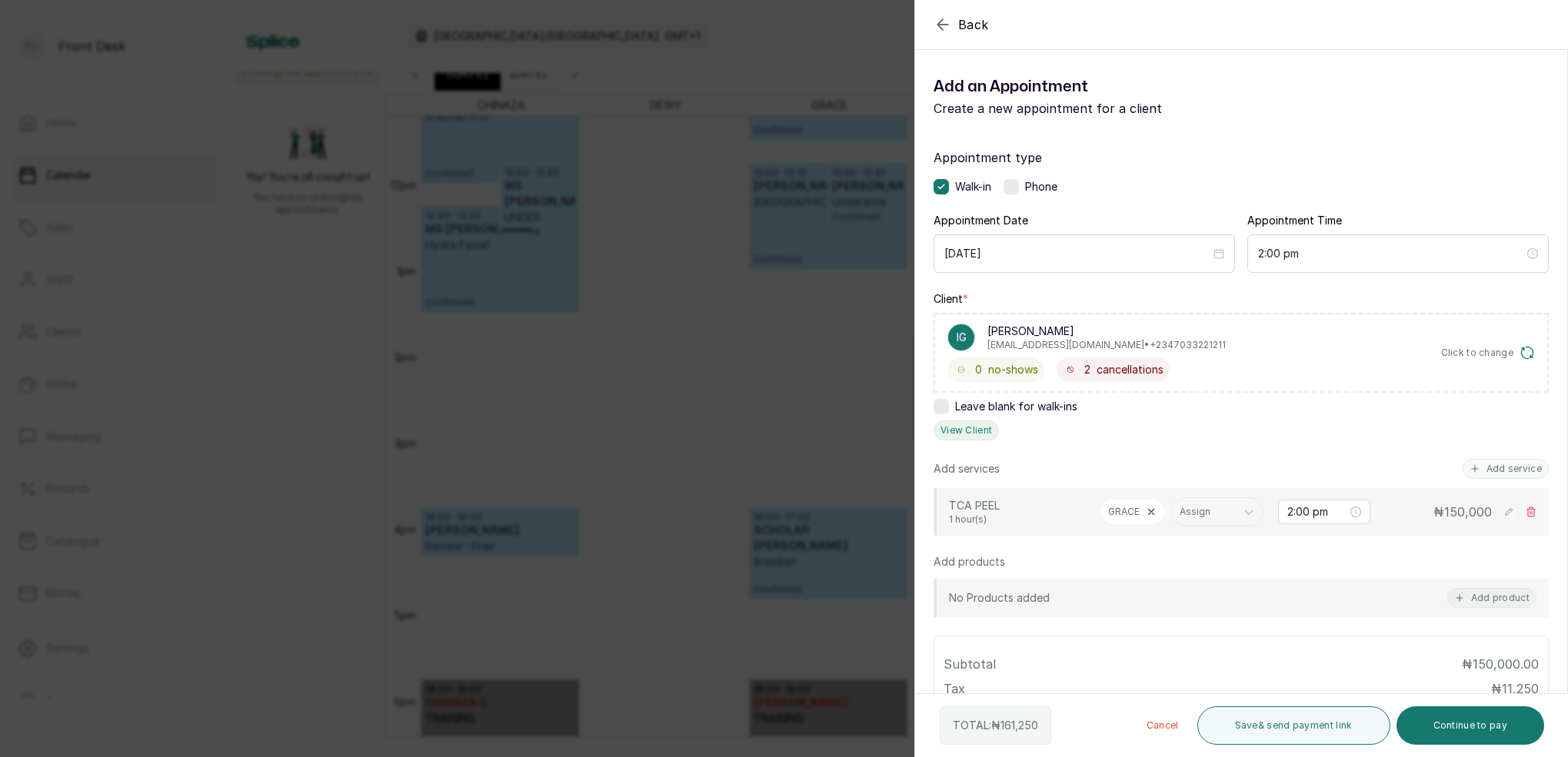
click at [974, 431] on button "View Client" at bounding box center [966, 430] width 65 height 20
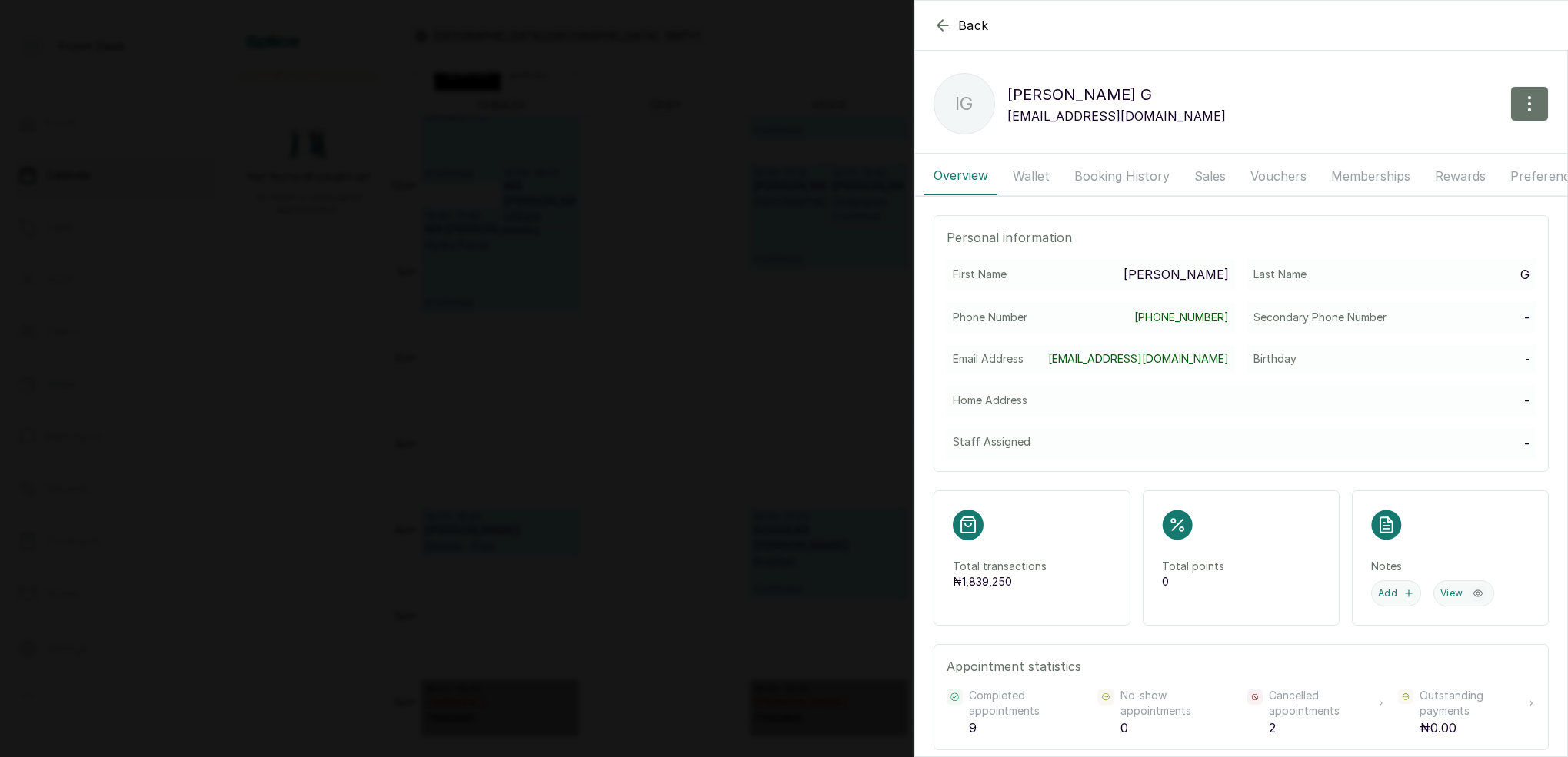
click at [1040, 173] on button "Wallet" at bounding box center [1031, 175] width 55 height 38
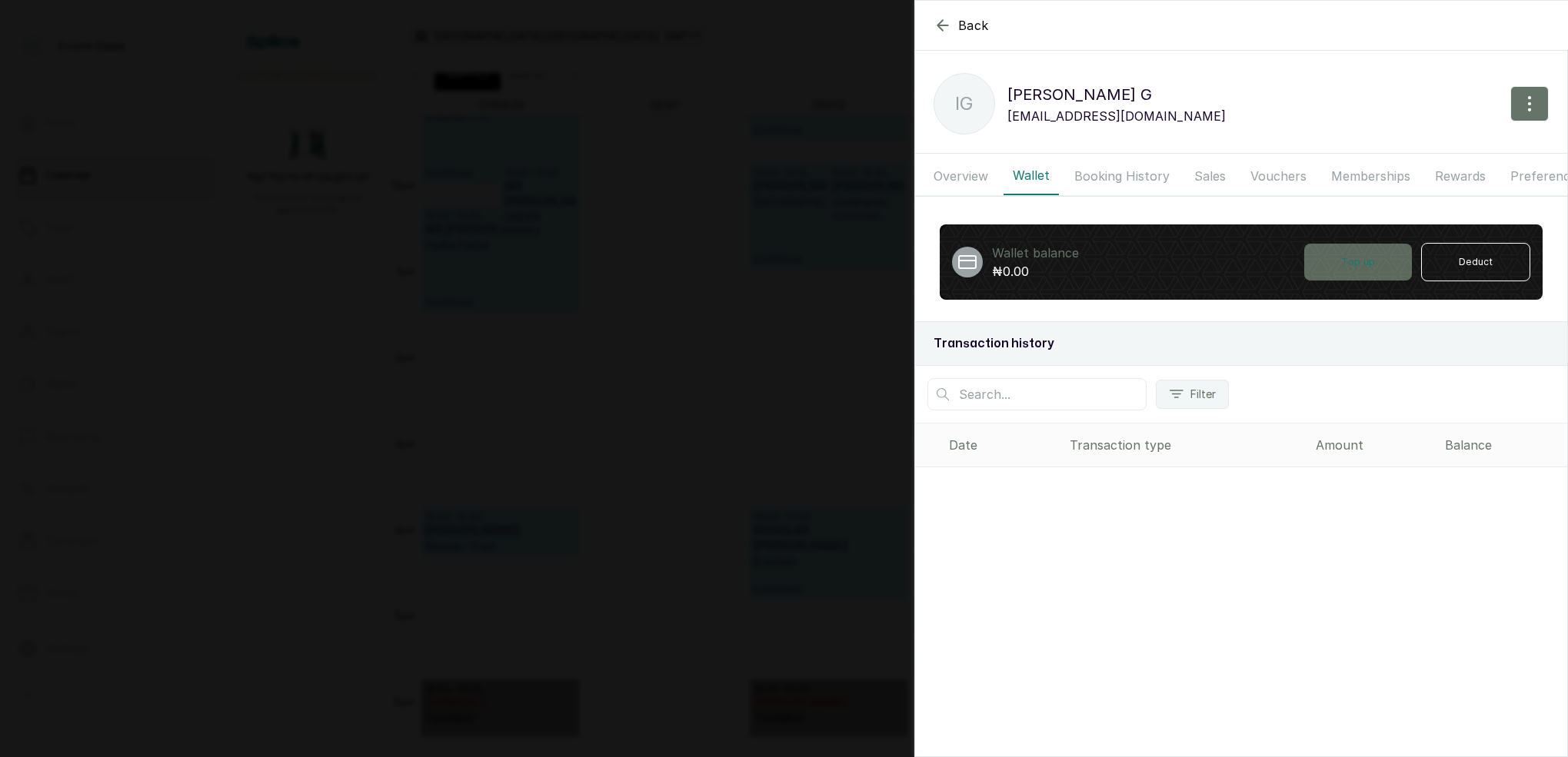
click at [1368, 262] on button "Top up" at bounding box center [1358, 262] width 107 height 37
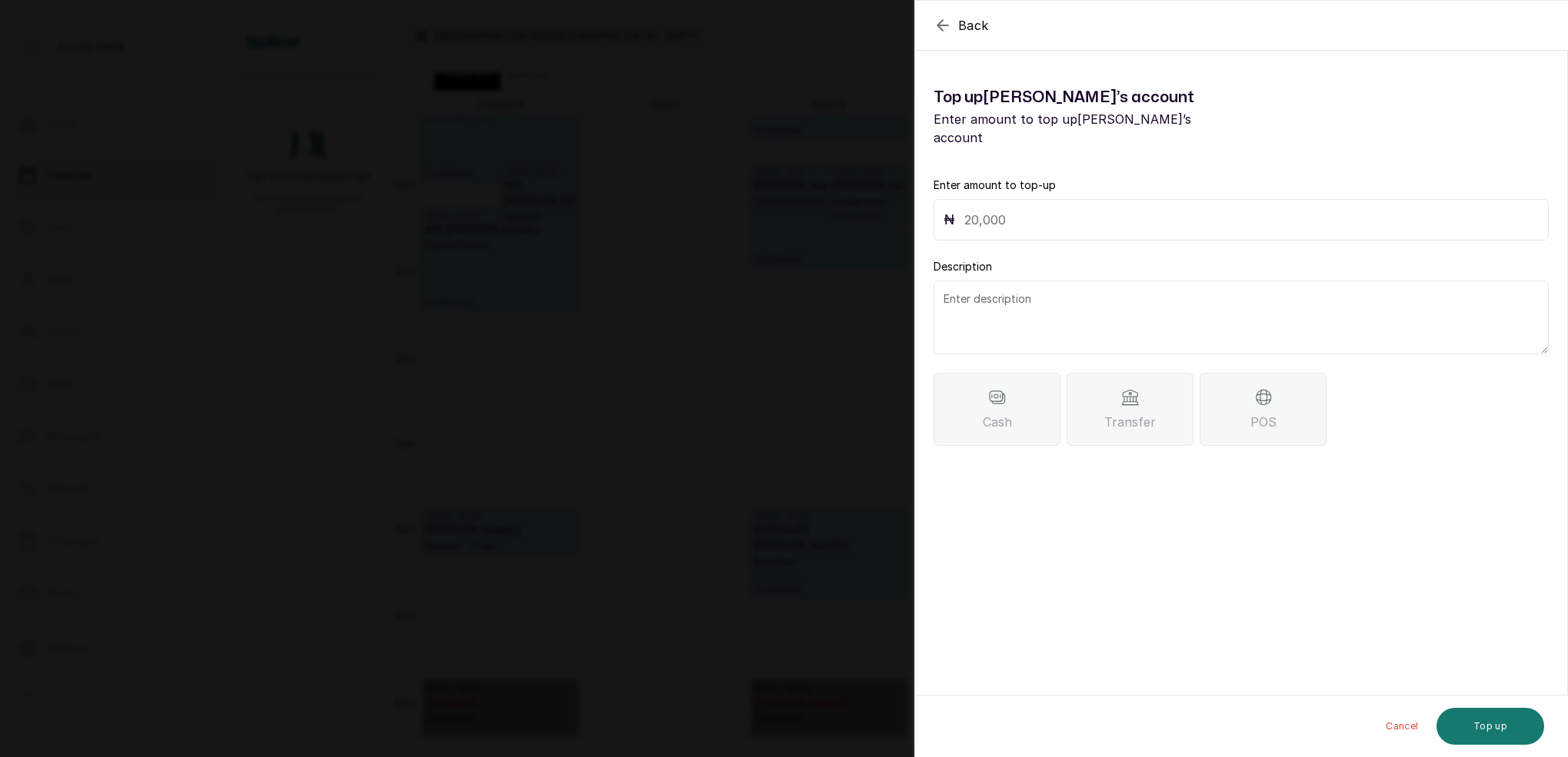
click at [1020, 209] on input "text" at bounding box center [1251, 219] width 574 height 21
type input "75,000"
click at [1096, 290] on textarea at bounding box center [1241, 317] width 615 height 74
drag, startPoint x: 992, startPoint y: 285, endPoint x: 1146, endPoint y: 397, distance: 190.4
click at [1146, 413] on span "Transfer" at bounding box center [1129, 422] width 51 height 19
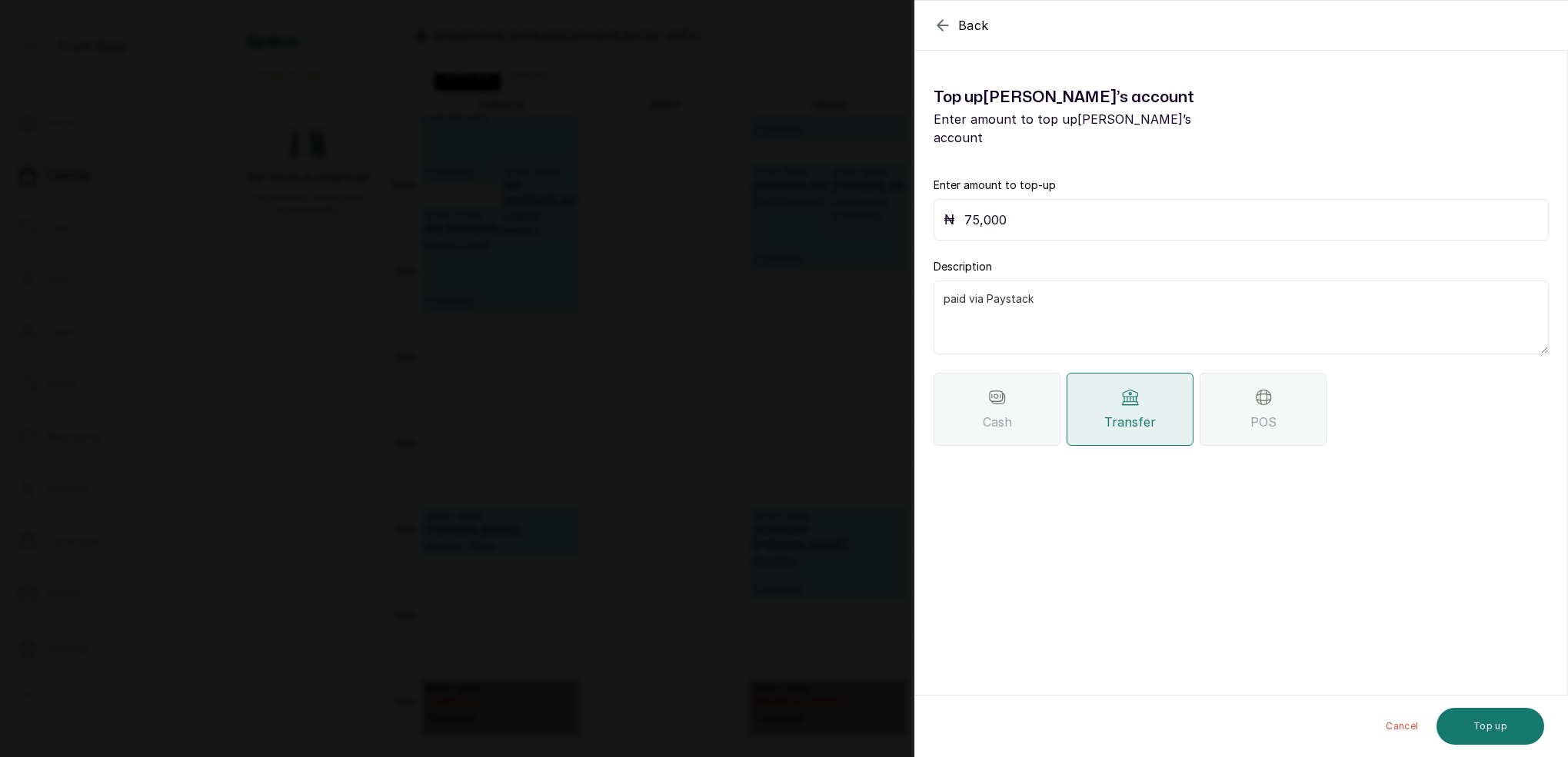
click at [947, 283] on textarea "paid via Paystack" at bounding box center [1241, 317] width 615 height 74
type textarea "Paid via Paystack"
click at [1520, 722] on button "Top up" at bounding box center [1490, 726] width 107 height 37
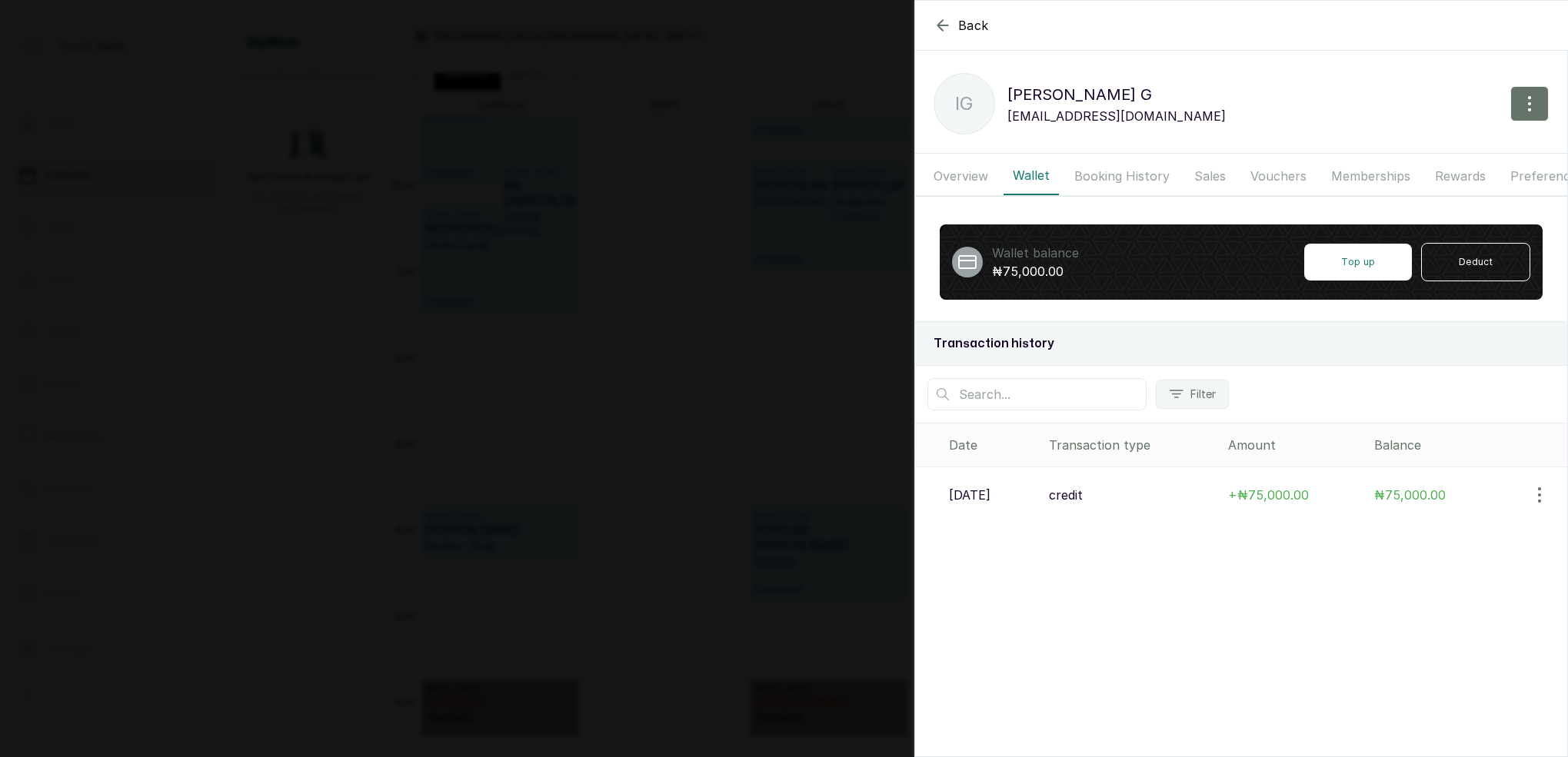
click at [709, 254] on div "Back Ilona G IG Ilona G mysteriousgoody@gmail.com Overview Wallet Booking Histo…" at bounding box center [784, 378] width 1568 height 757
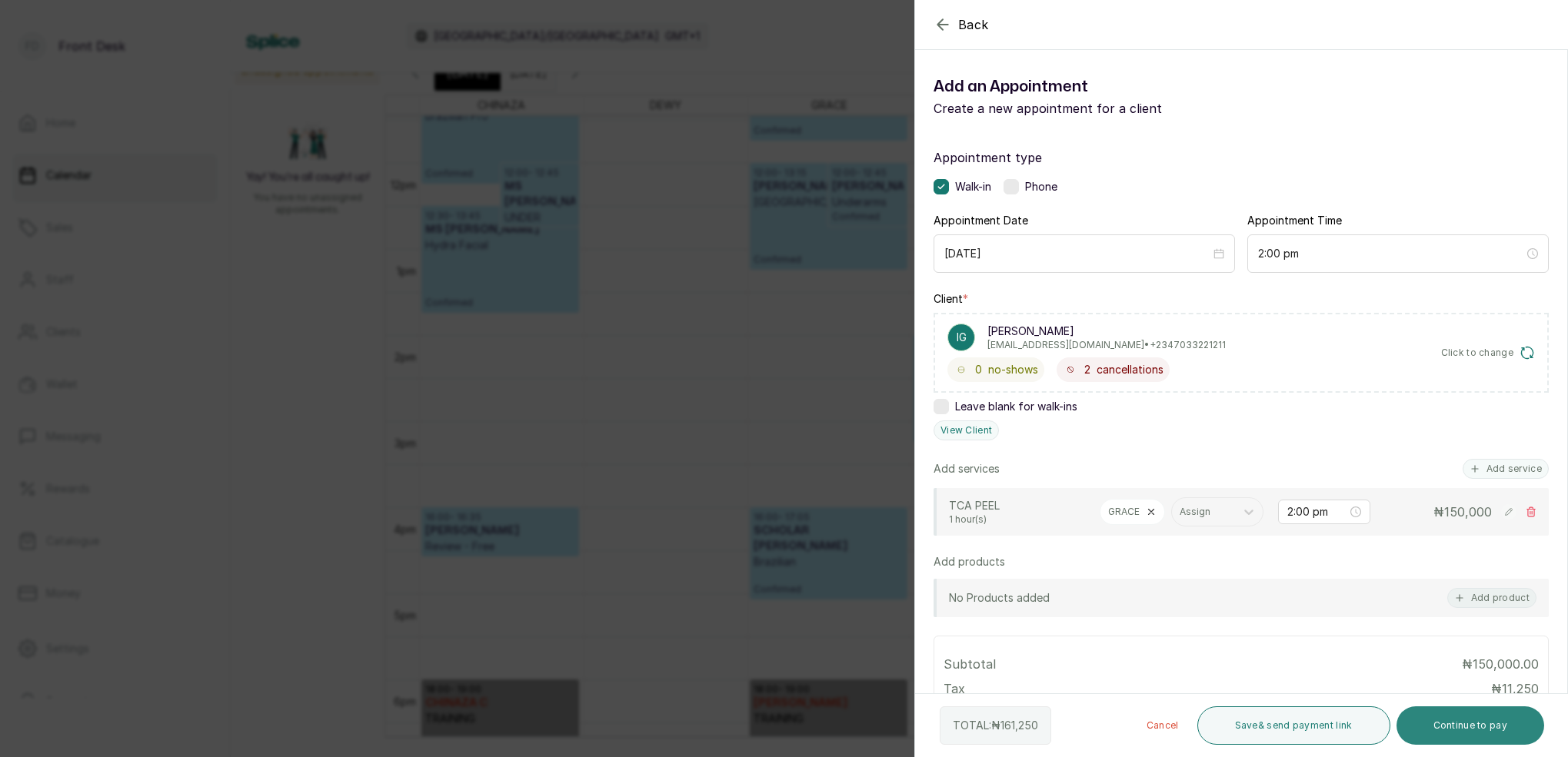
click at [1445, 723] on button "Continue to pay" at bounding box center [1470, 725] width 149 height 38
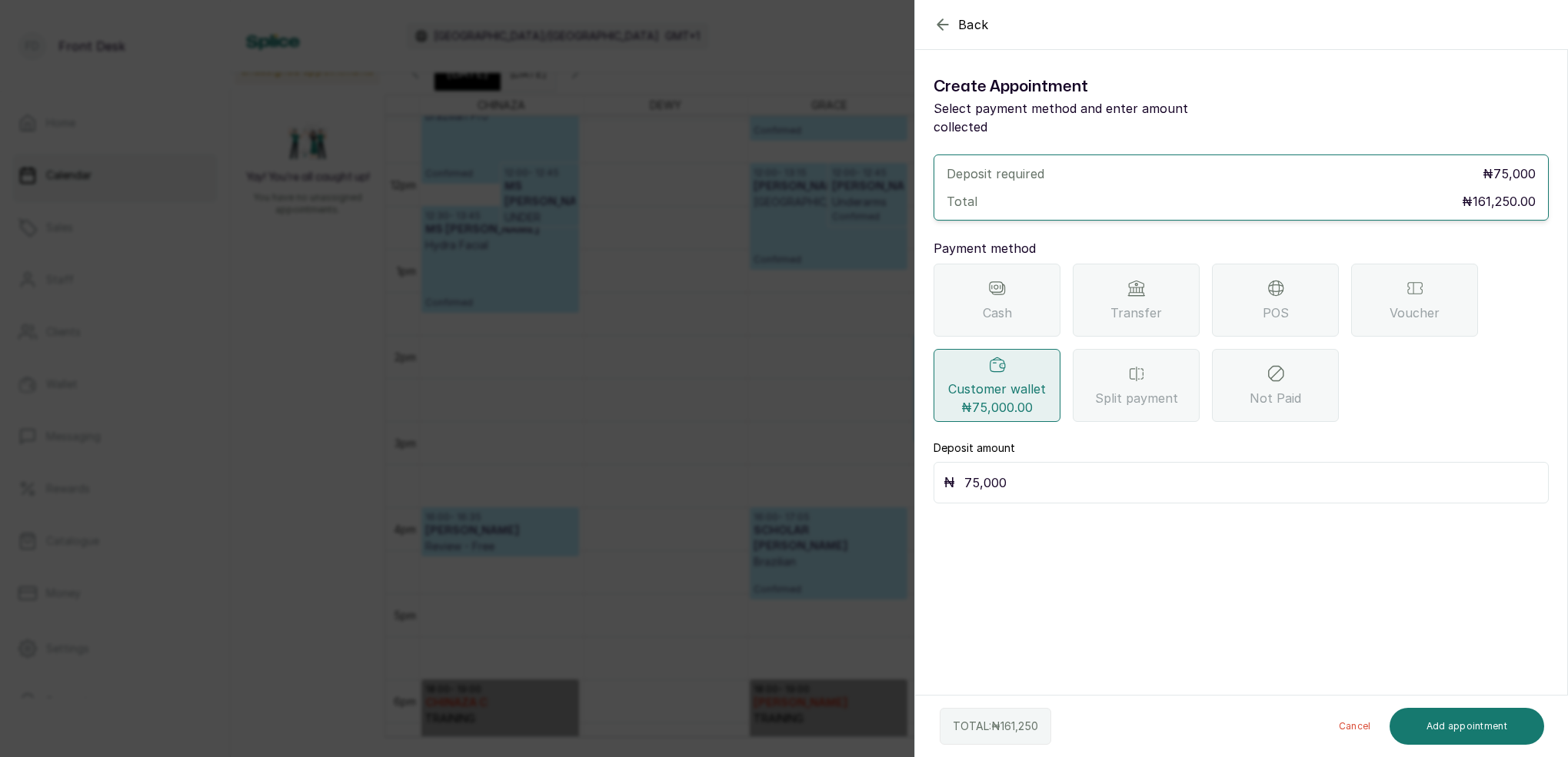
drag, startPoint x: 1005, startPoint y: 388, endPoint x: 1013, endPoint y: 408, distance: 21.5
click at [1005, 398] on span "₦75,000.00" at bounding box center [997, 407] width 71 height 19
click at [1482, 723] on button "Add appointment" at bounding box center [1466, 726] width 155 height 37
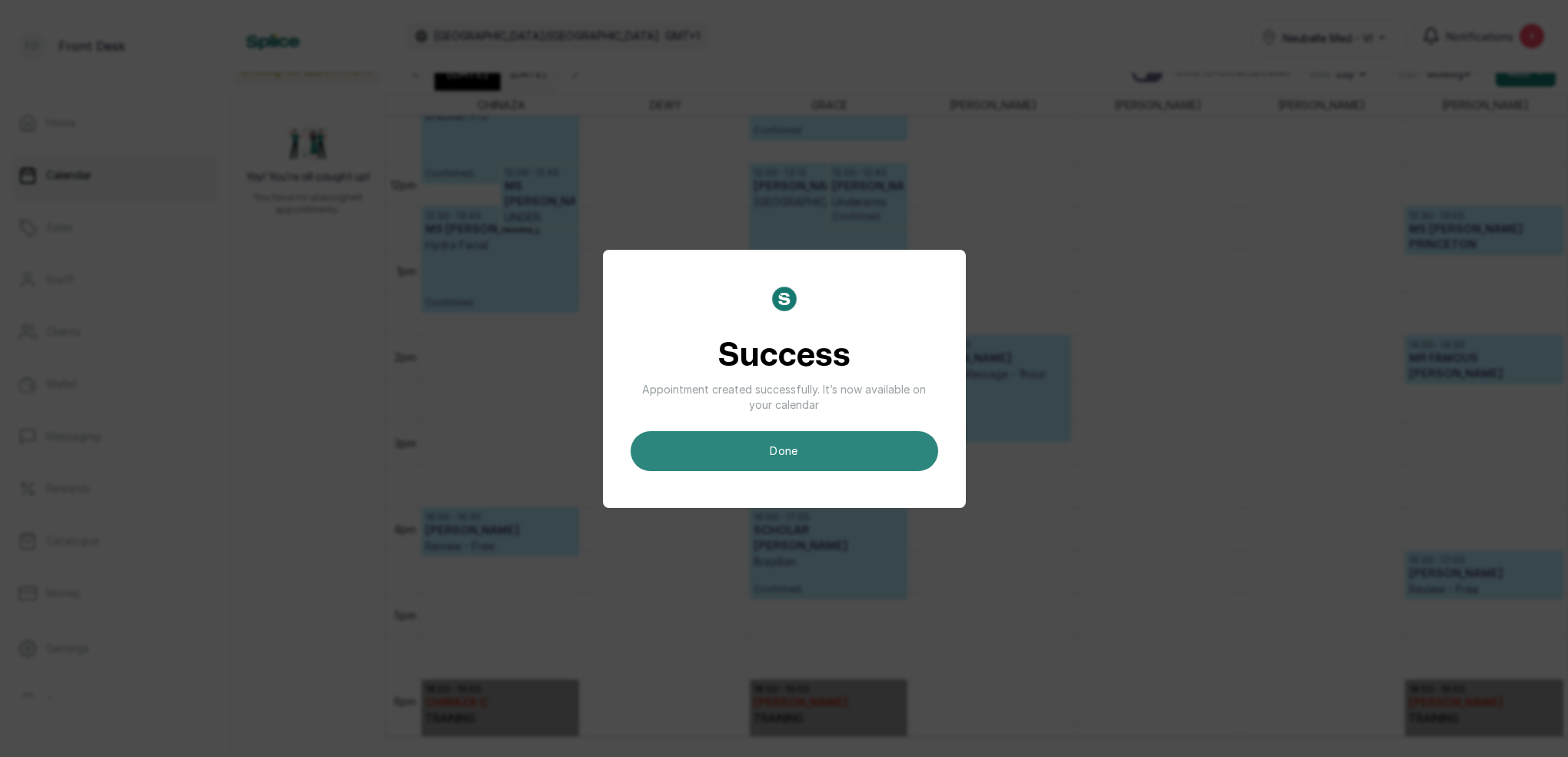
click at [872, 442] on button "done" at bounding box center [784, 451] width 308 height 40
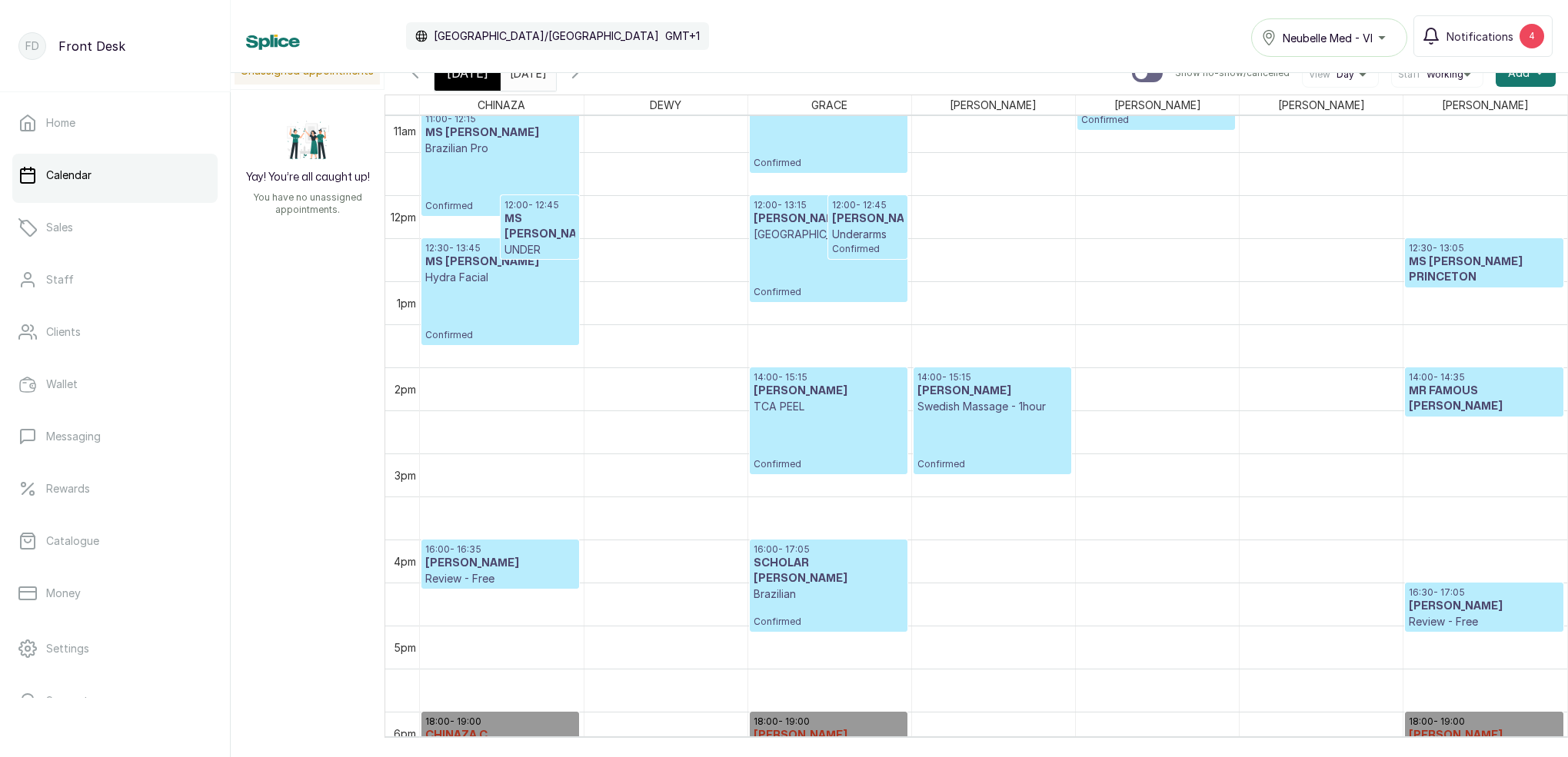
scroll to position [1006, 0]
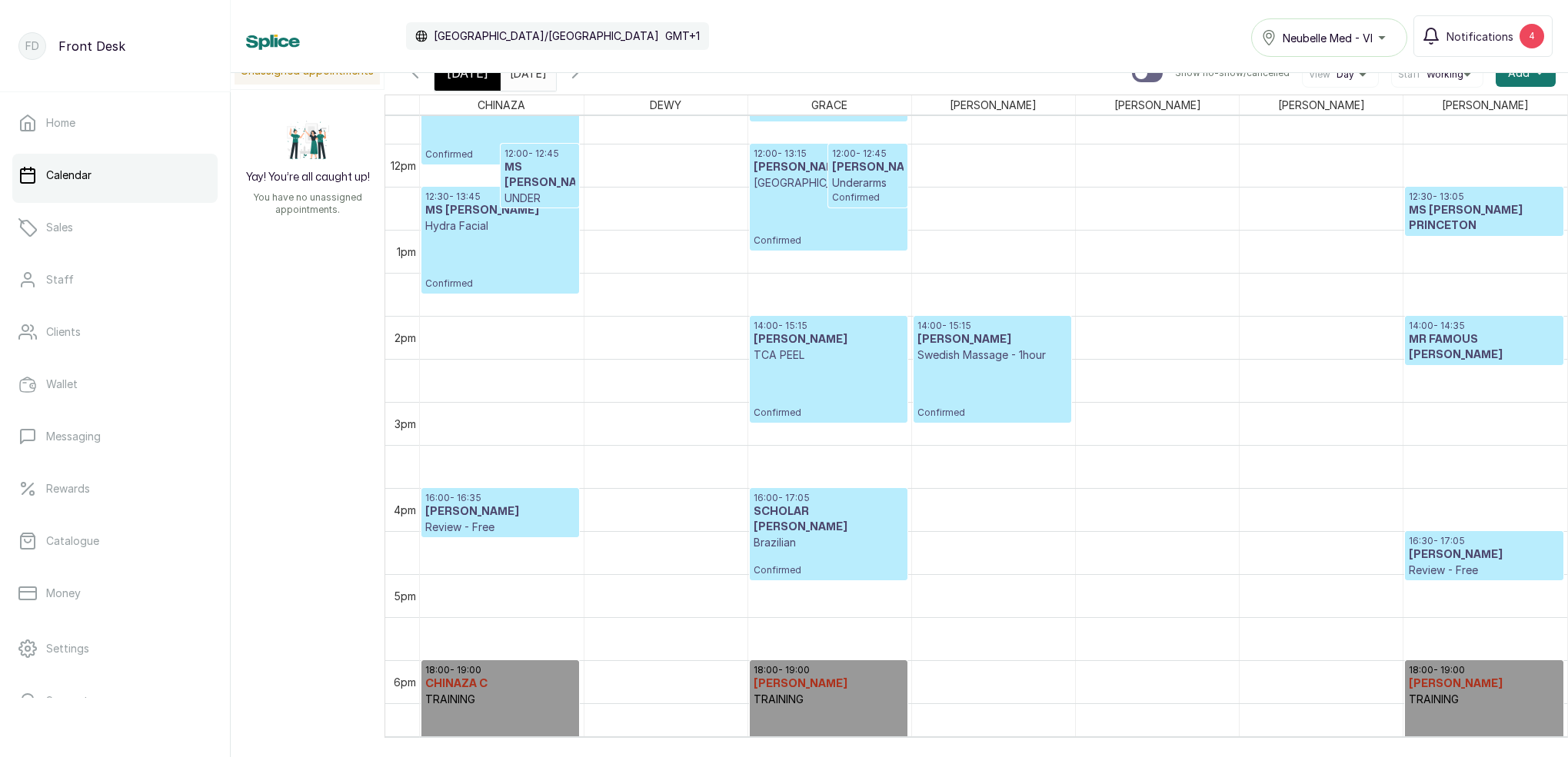
click at [838, 355] on p "TCA PEEL" at bounding box center [828, 355] width 150 height 15
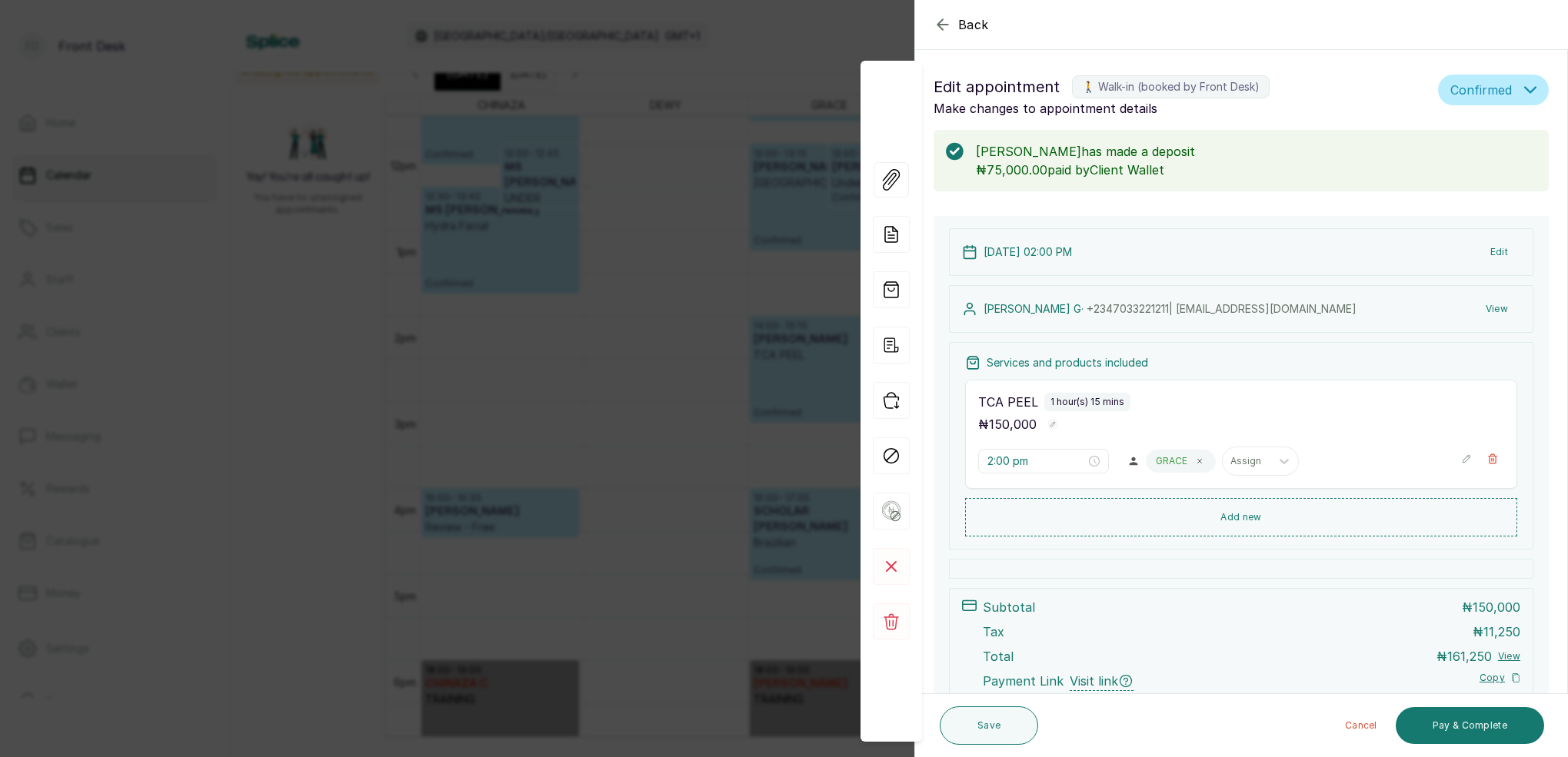
click at [656, 274] on div "Back Appointment Details Edit appointment 🚶 Walk-in (booked by Front Desk) Make…" at bounding box center [784, 378] width 1568 height 757
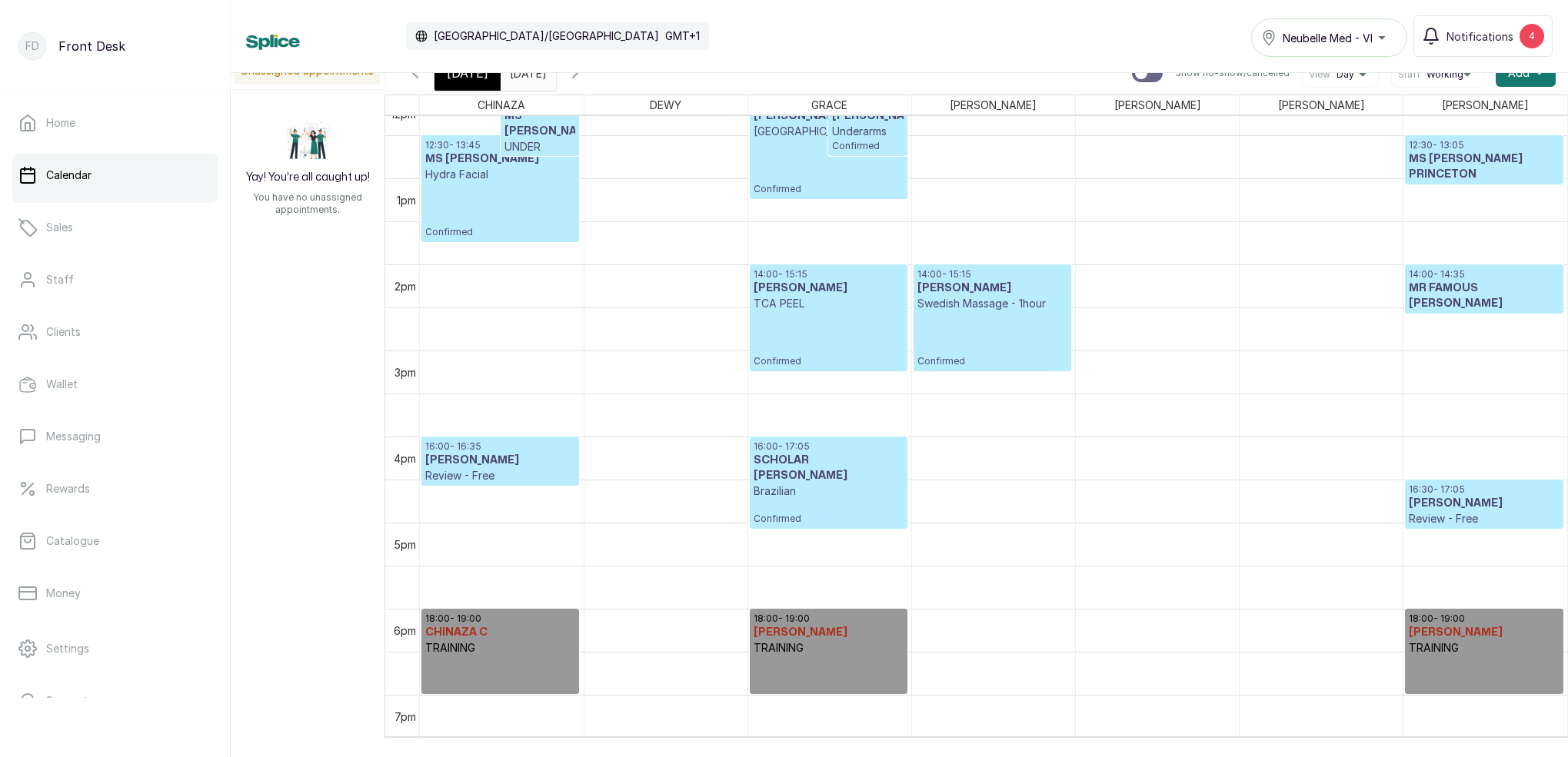
scroll to position [1072, 0]
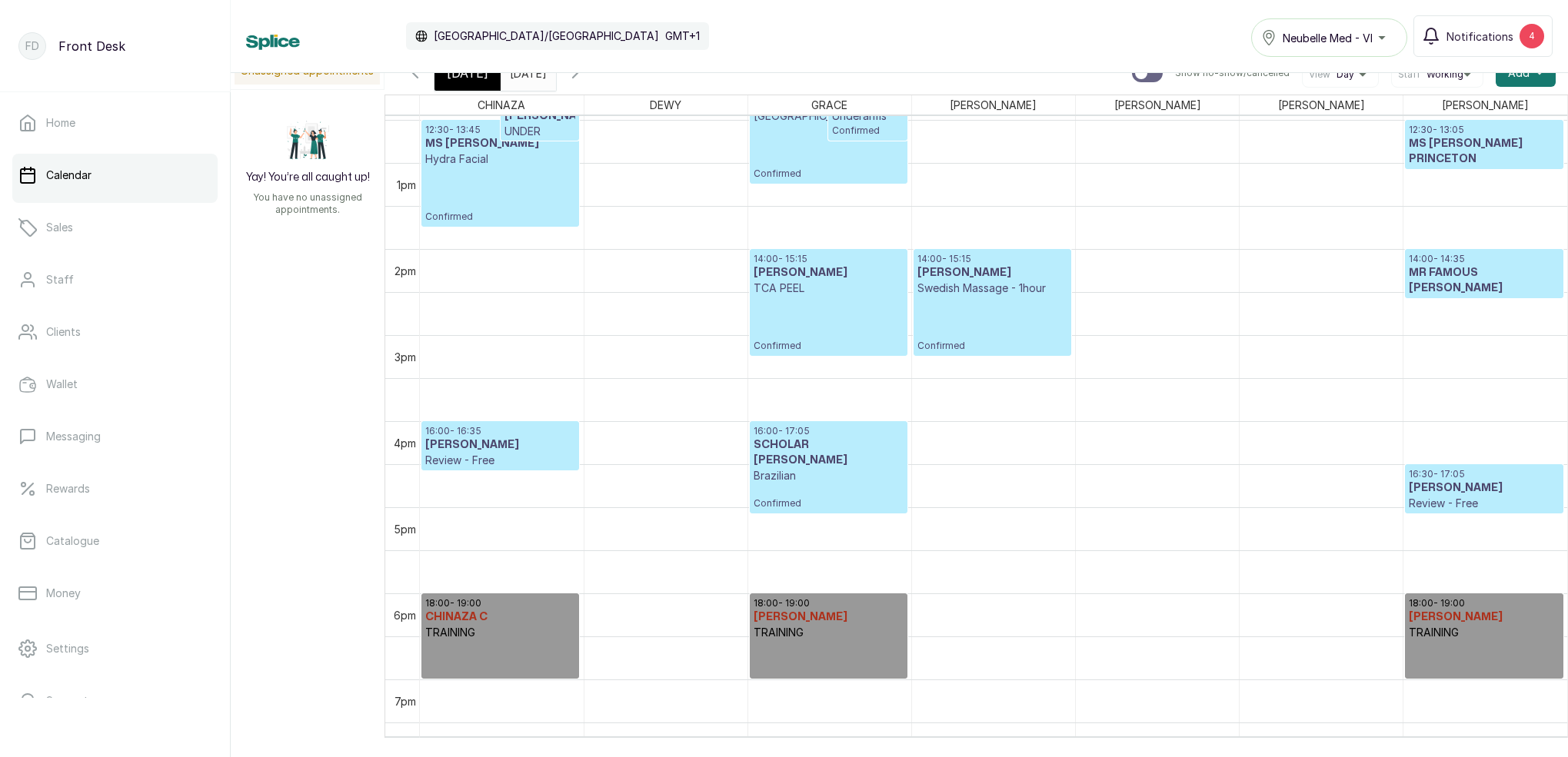
click at [459, 80] on span "[DATE]" at bounding box center [467, 73] width 41 height 19
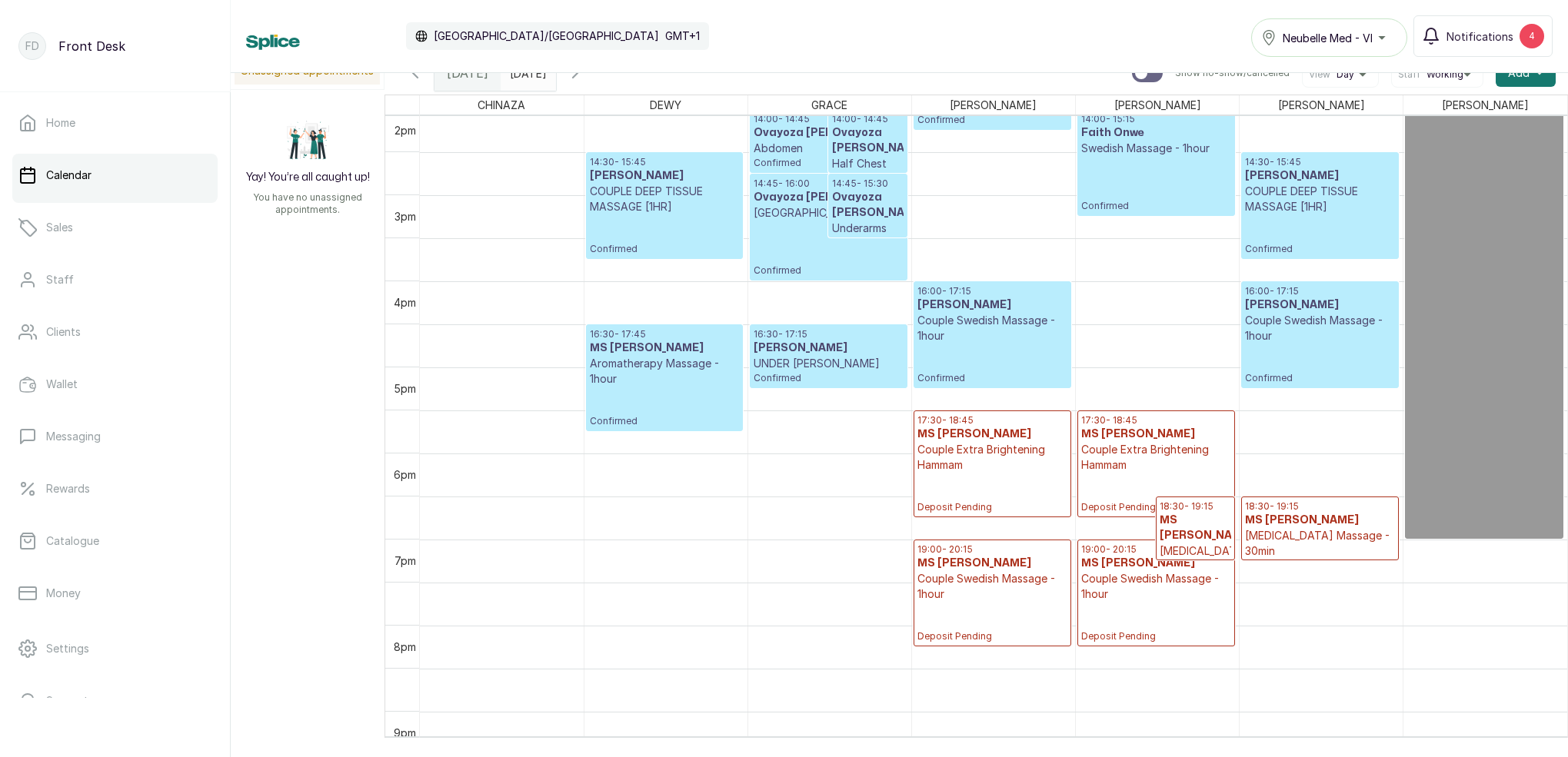
scroll to position [1213, 0]
click at [1136, 594] on p "Couple Swedish Massage - 1hour" at bounding box center [1156, 586] width 150 height 31
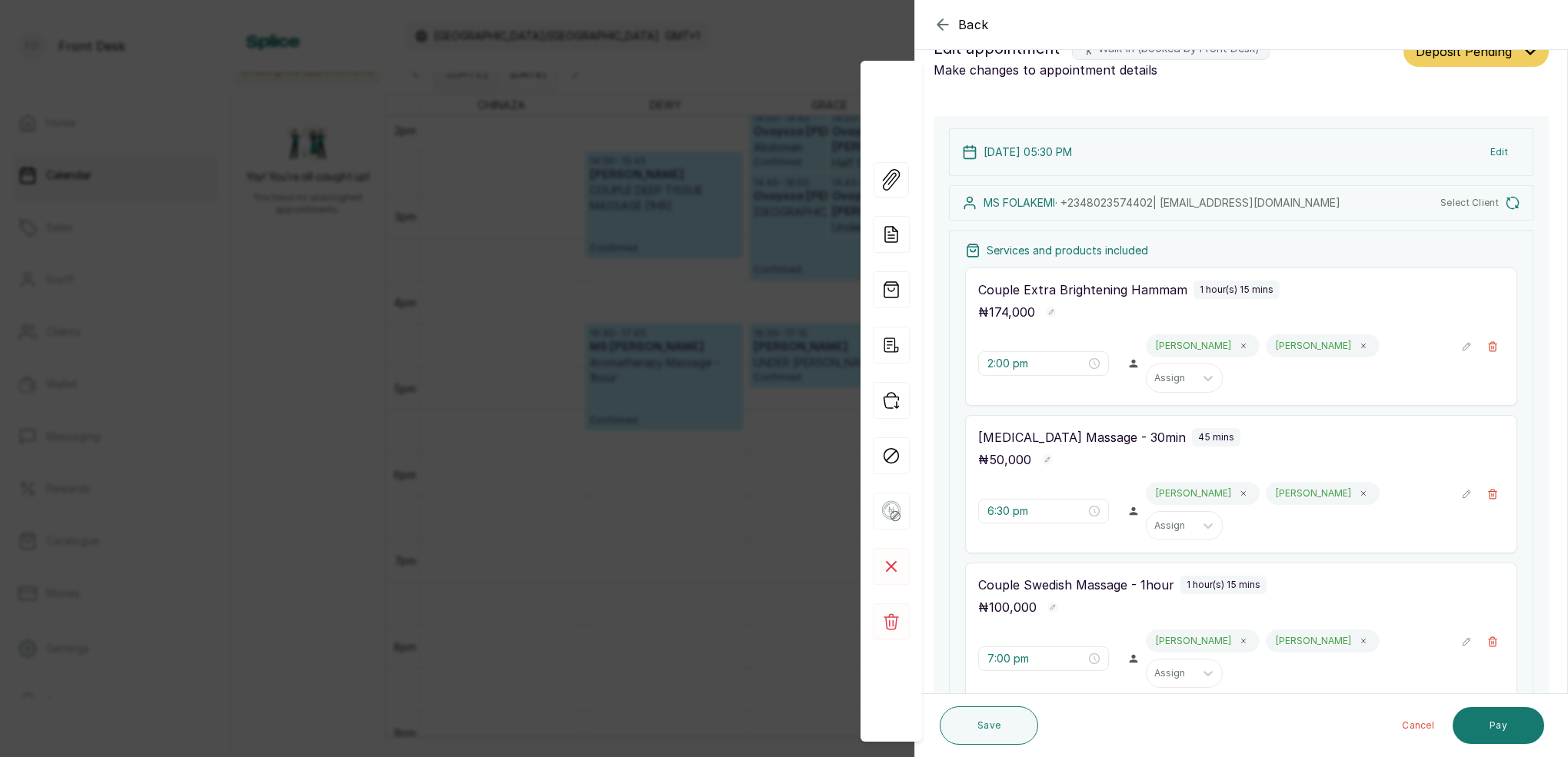
type input "5:30 pm"
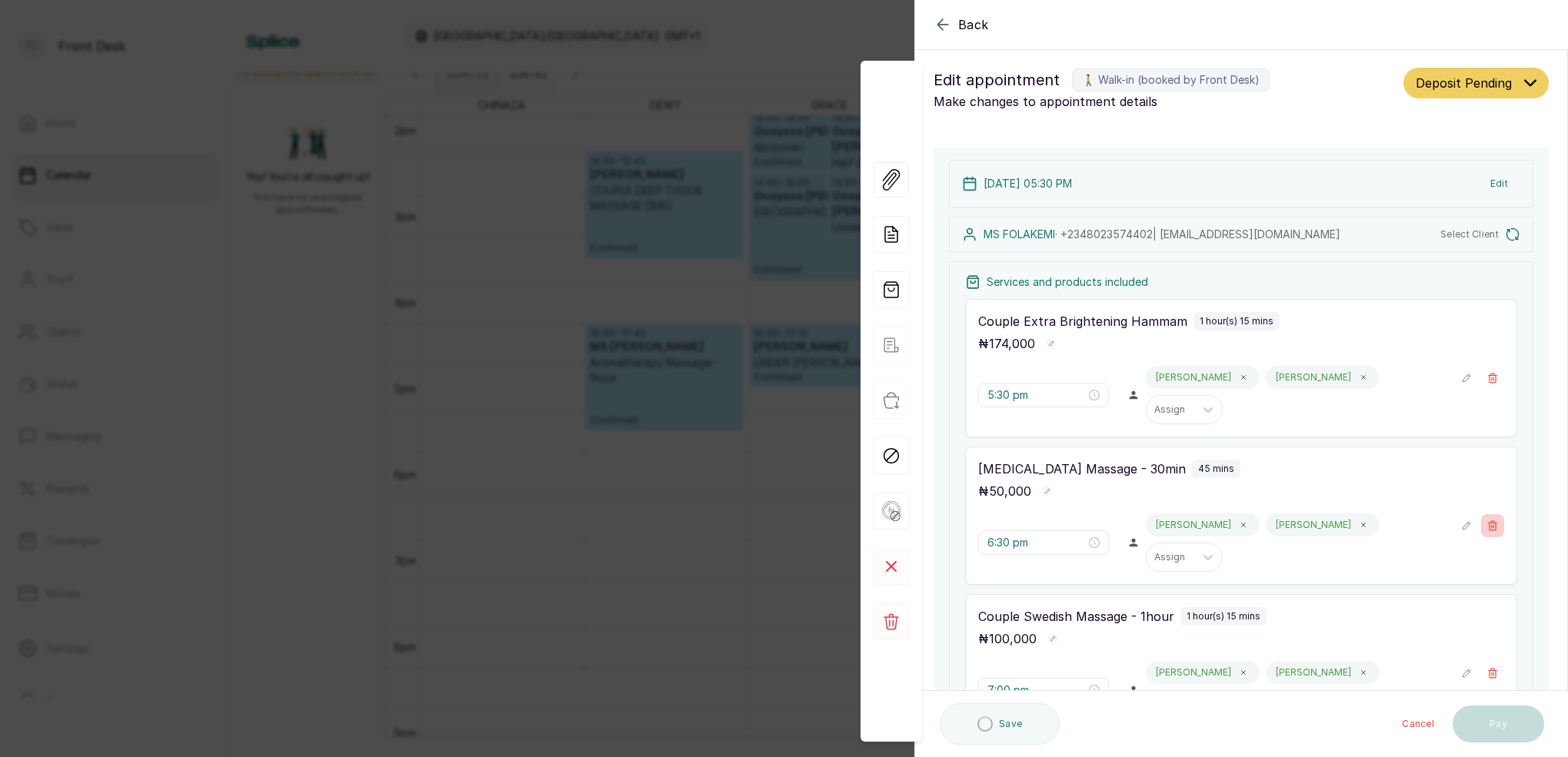
click at [1498, 514] on button "Show no-show/cancelled" at bounding box center [1492, 526] width 23 height 23
type input "7:00 pm"
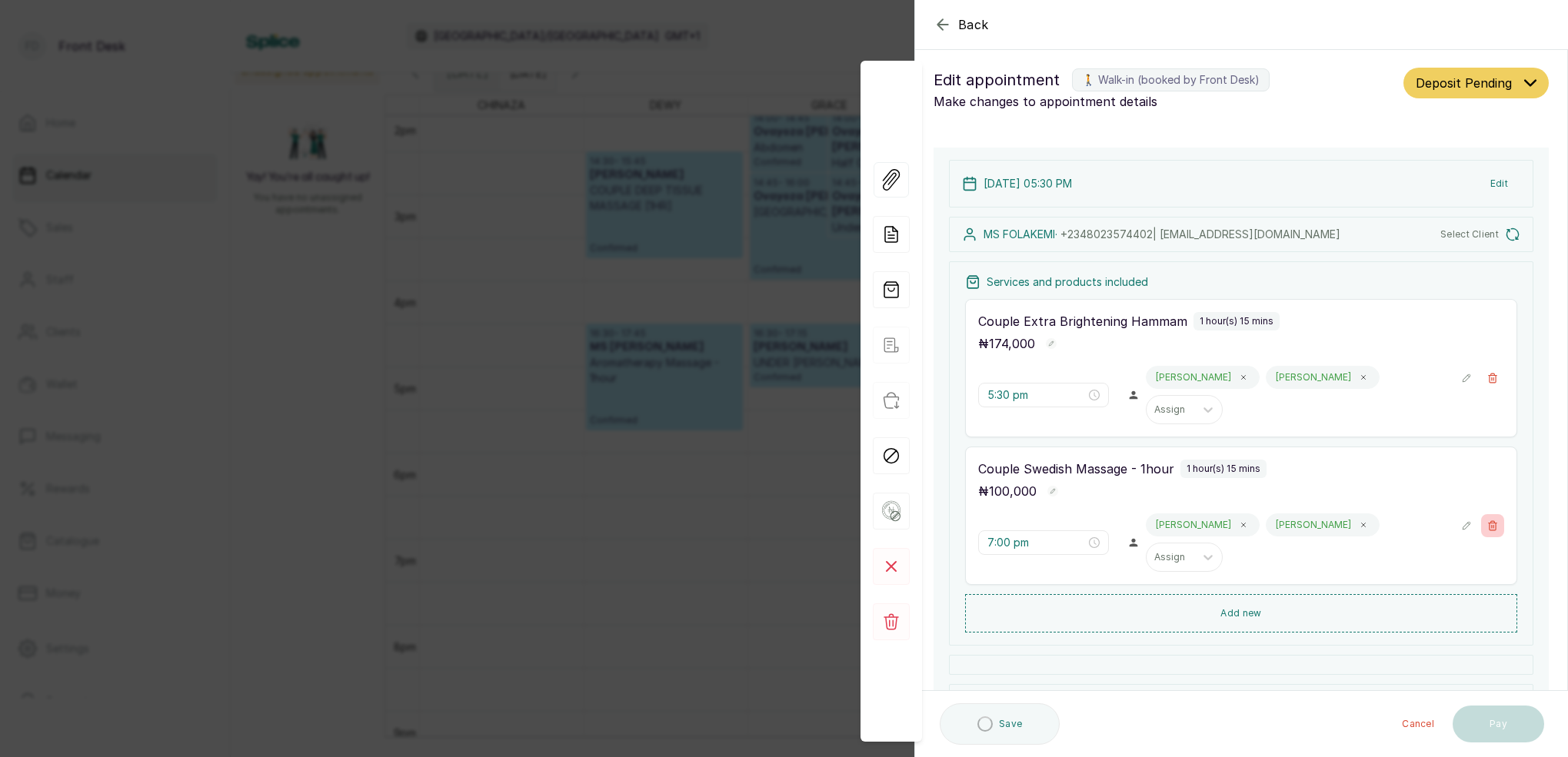
click at [1493, 521] on icon "button" at bounding box center [1492, 526] width 11 height 11
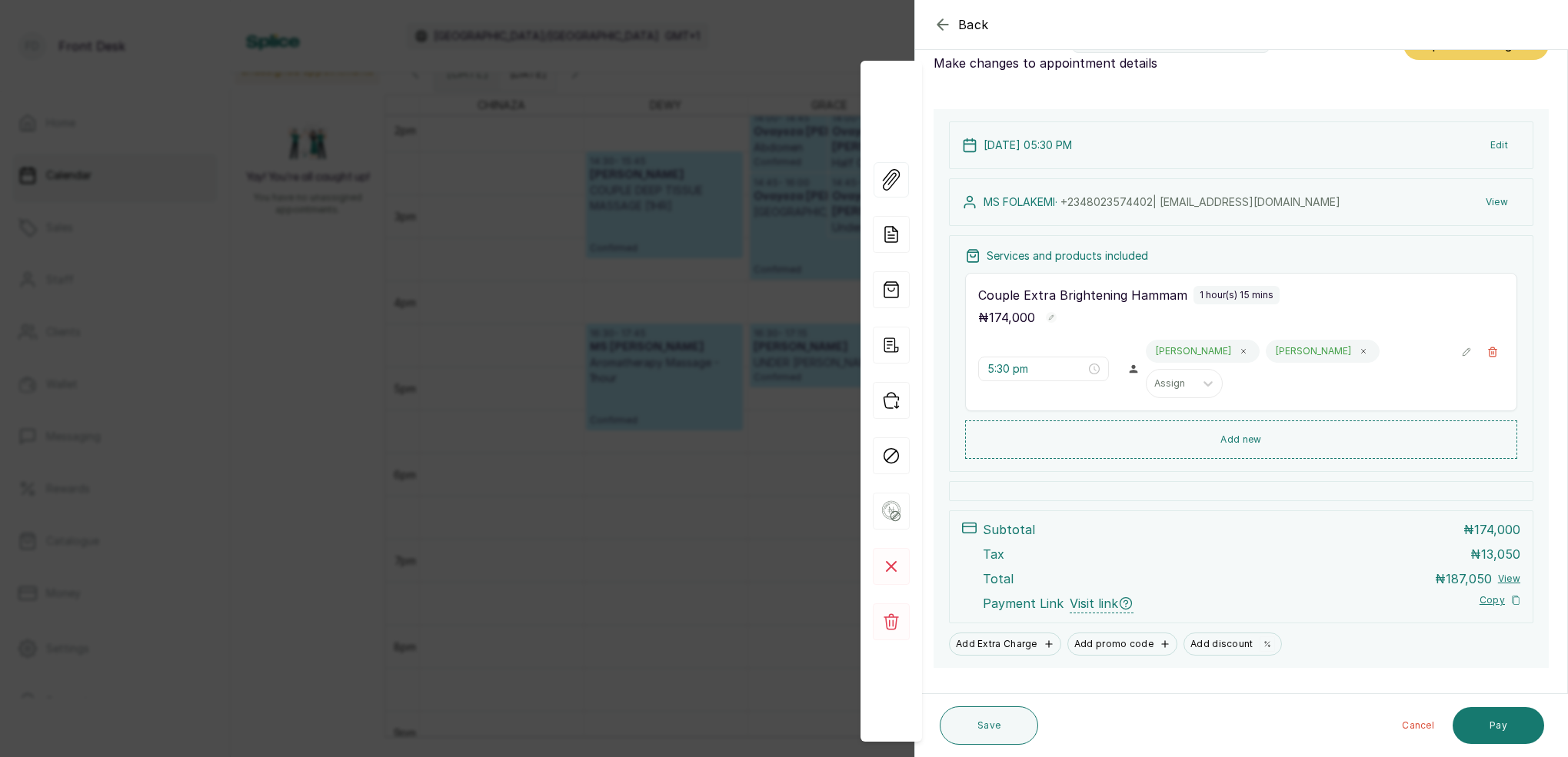
scroll to position [45, 0]
click at [1002, 728] on button "Save" at bounding box center [988, 725] width 98 height 38
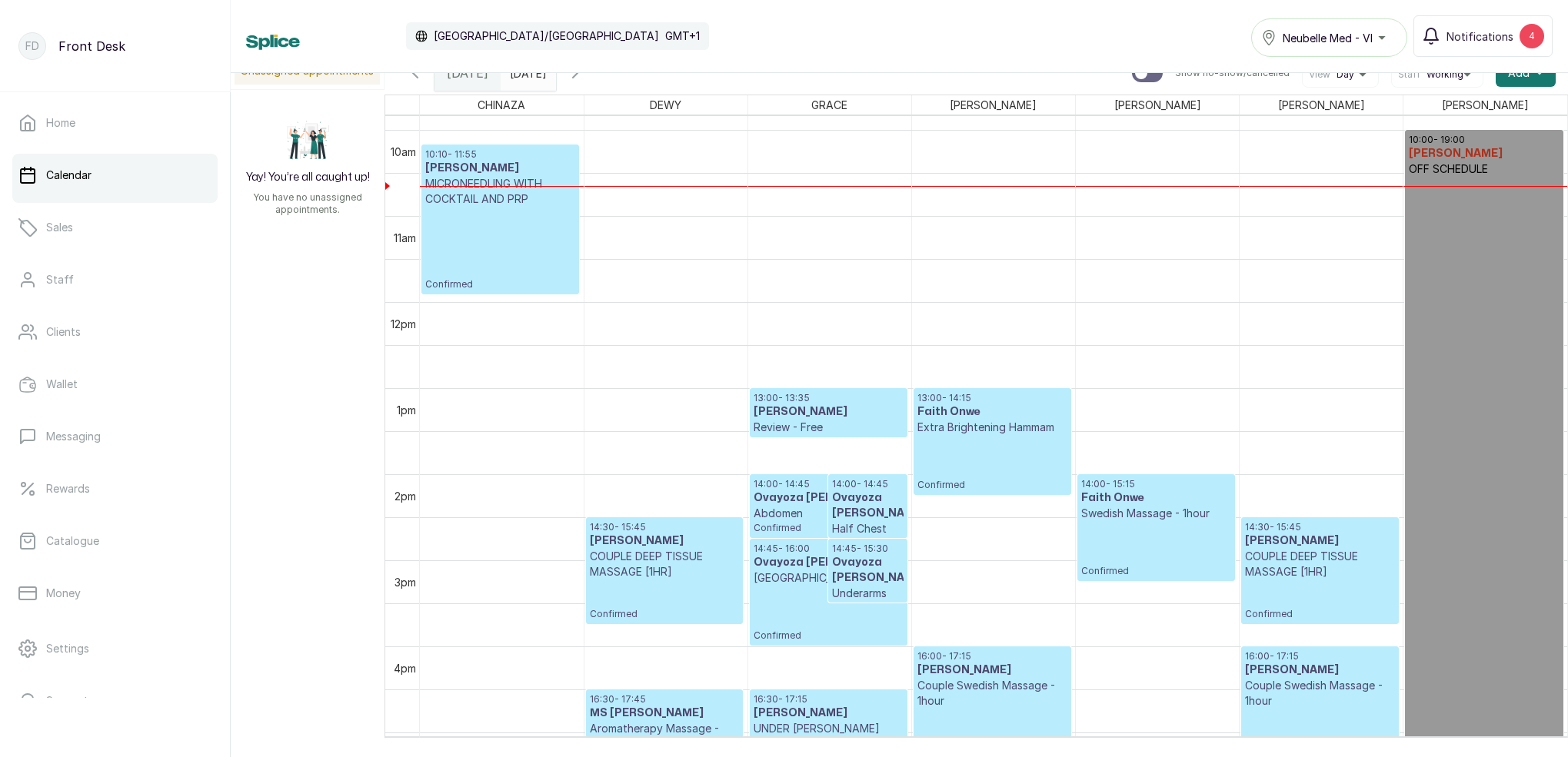
scroll to position [850, 0]
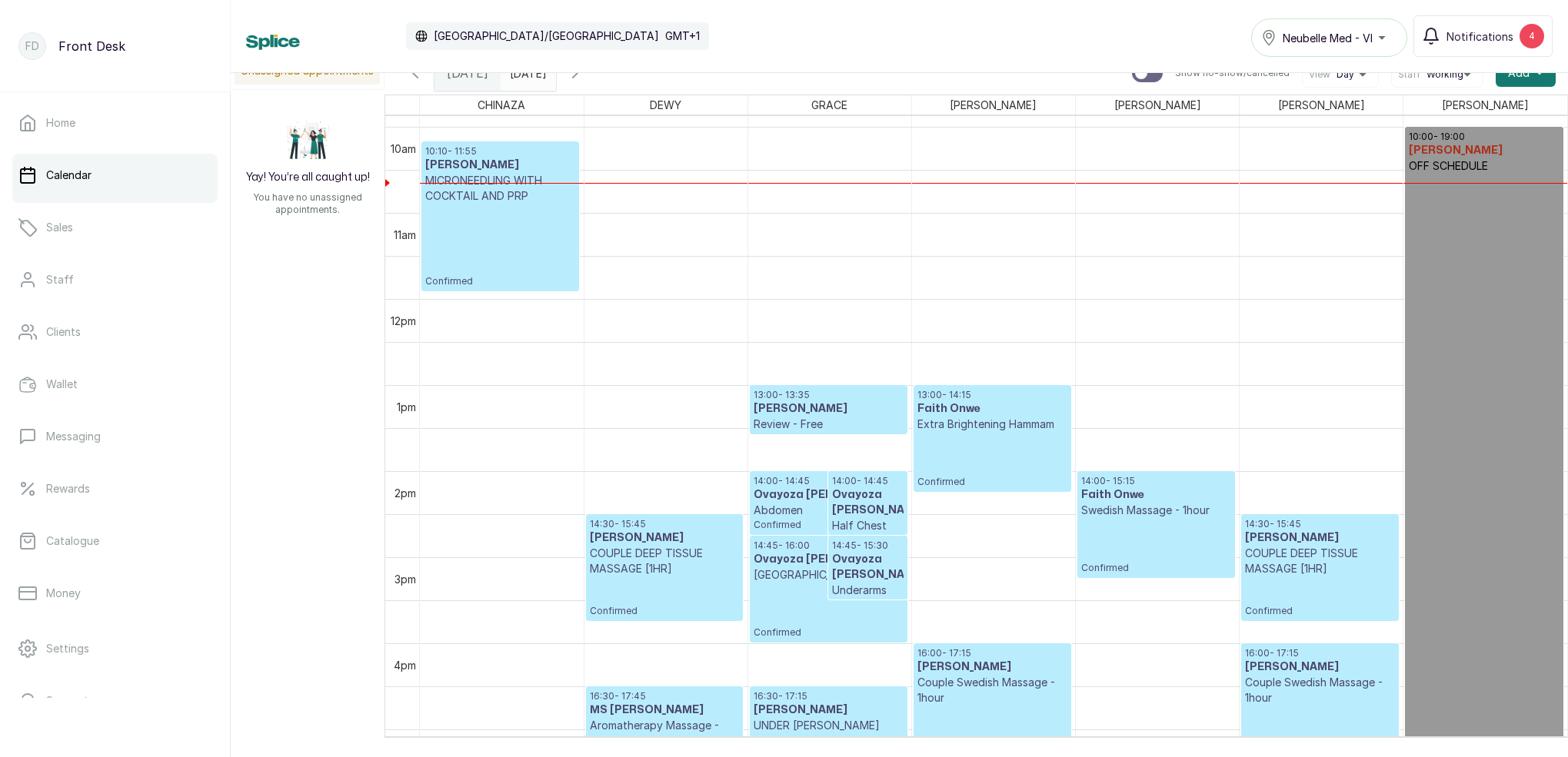
click at [1120, 559] on p "Confirmed" at bounding box center [1156, 546] width 150 height 56
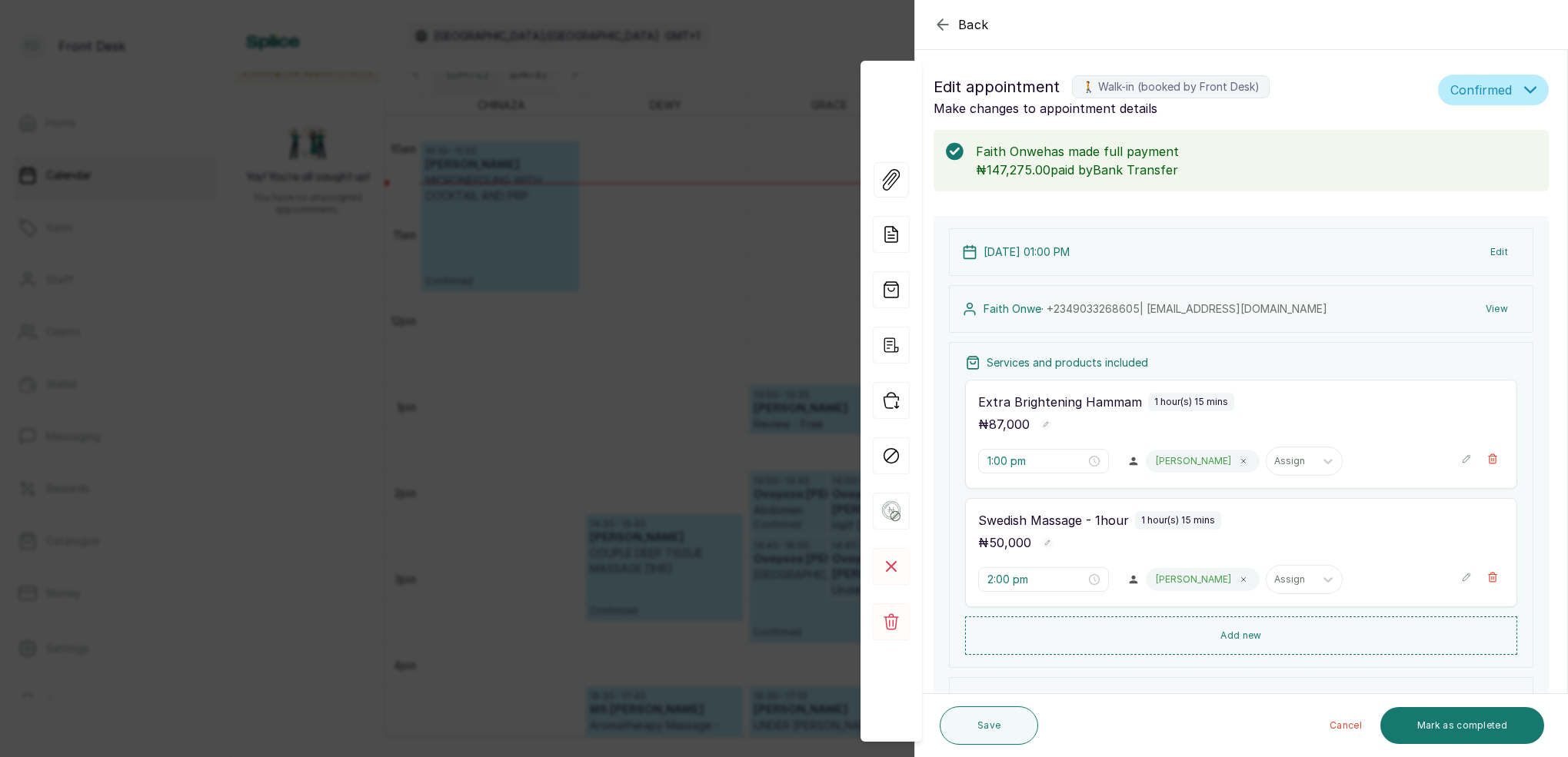
click at [548, 322] on div "Back Appointment Details Edit appointment 🚶 Walk-in (booked by Front Desk) Make…" at bounding box center [784, 378] width 1568 height 757
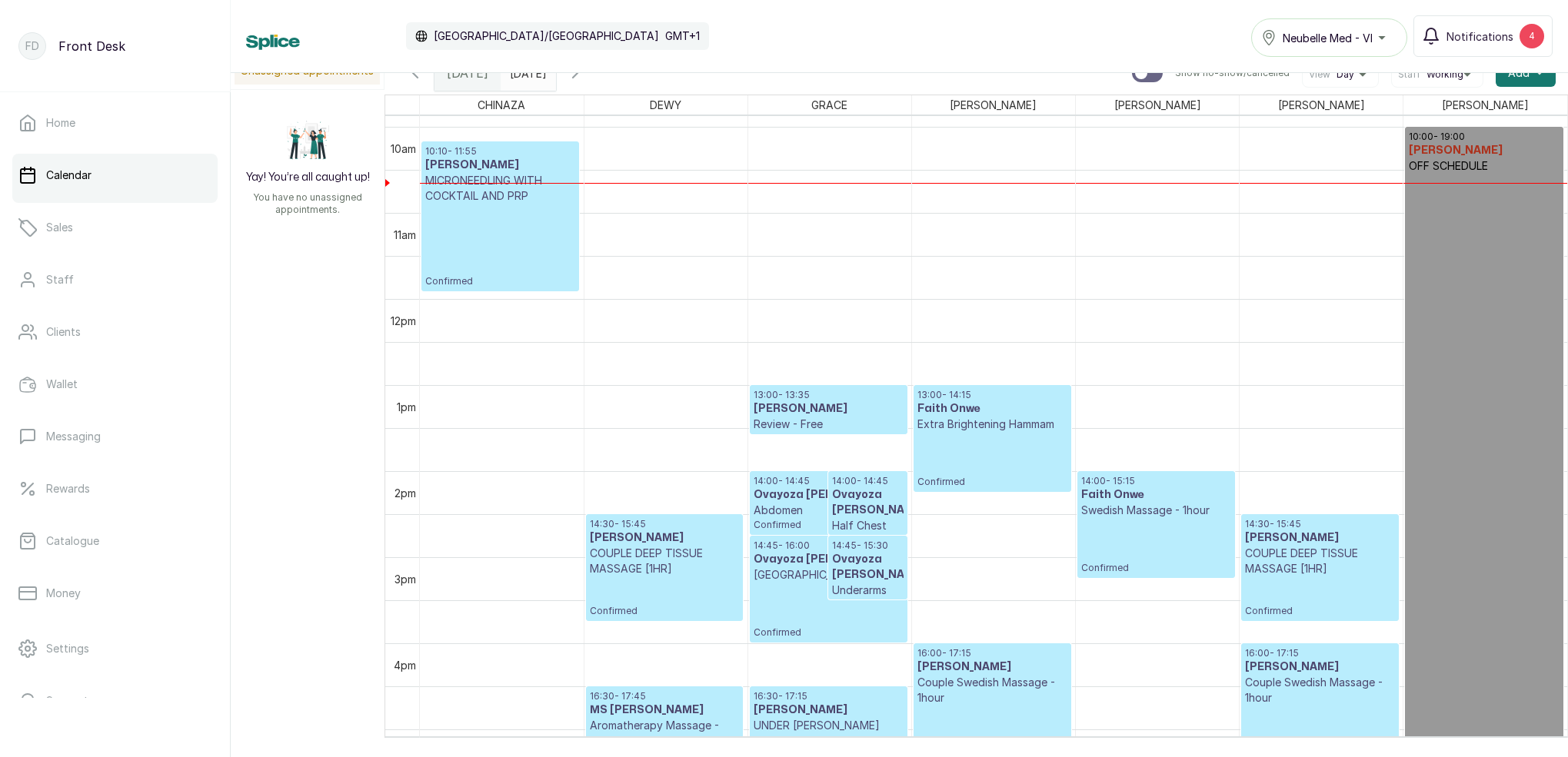
type input "dd/MM/yyyy"
click at [526, 79] on input "dd/MM/yyyy" at bounding box center [513, 69] width 24 height 26
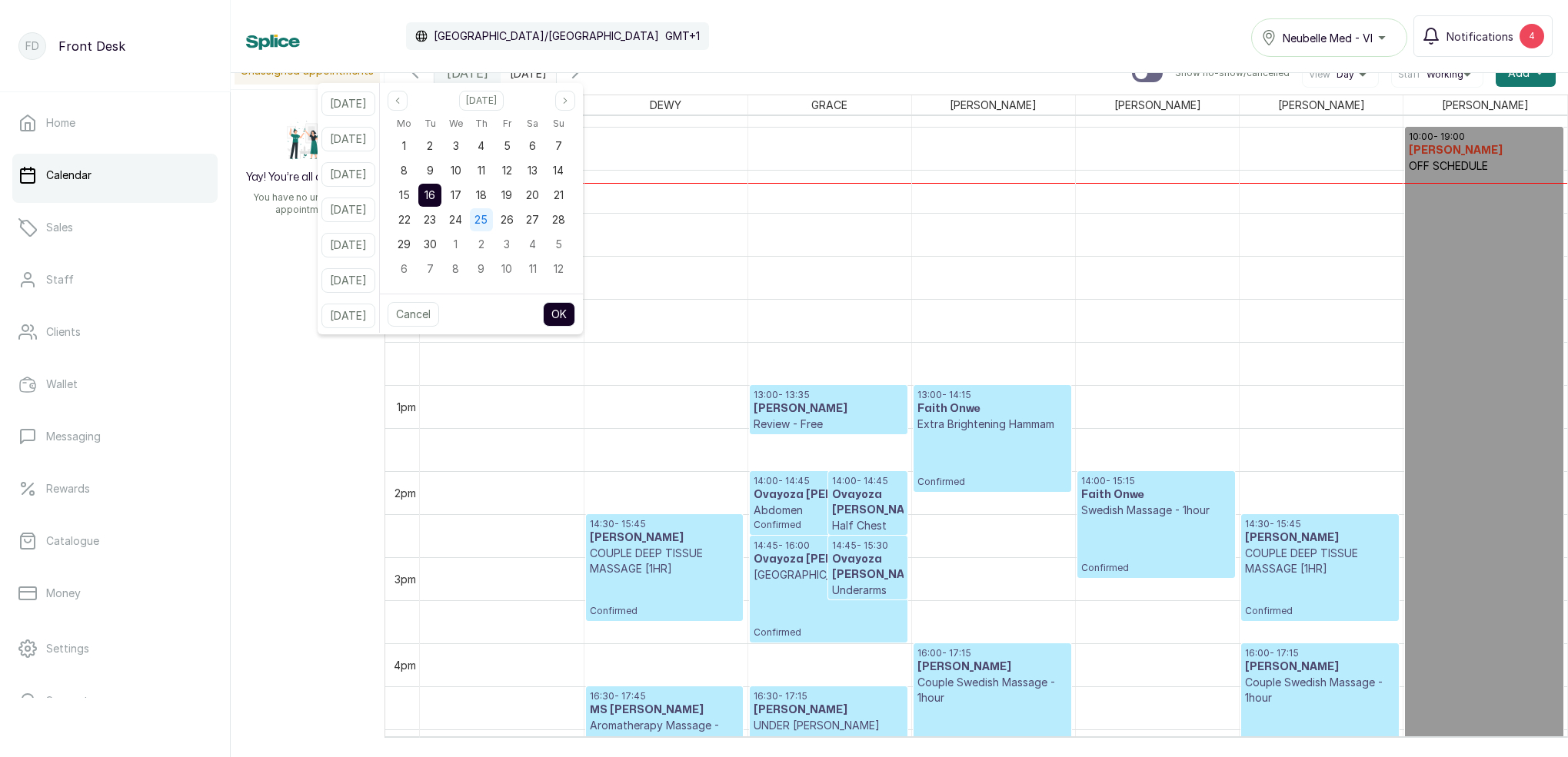
click at [487, 217] on span "25" at bounding box center [481, 219] width 13 height 13
click at [575, 310] on button "OK" at bounding box center [559, 314] width 32 height 24
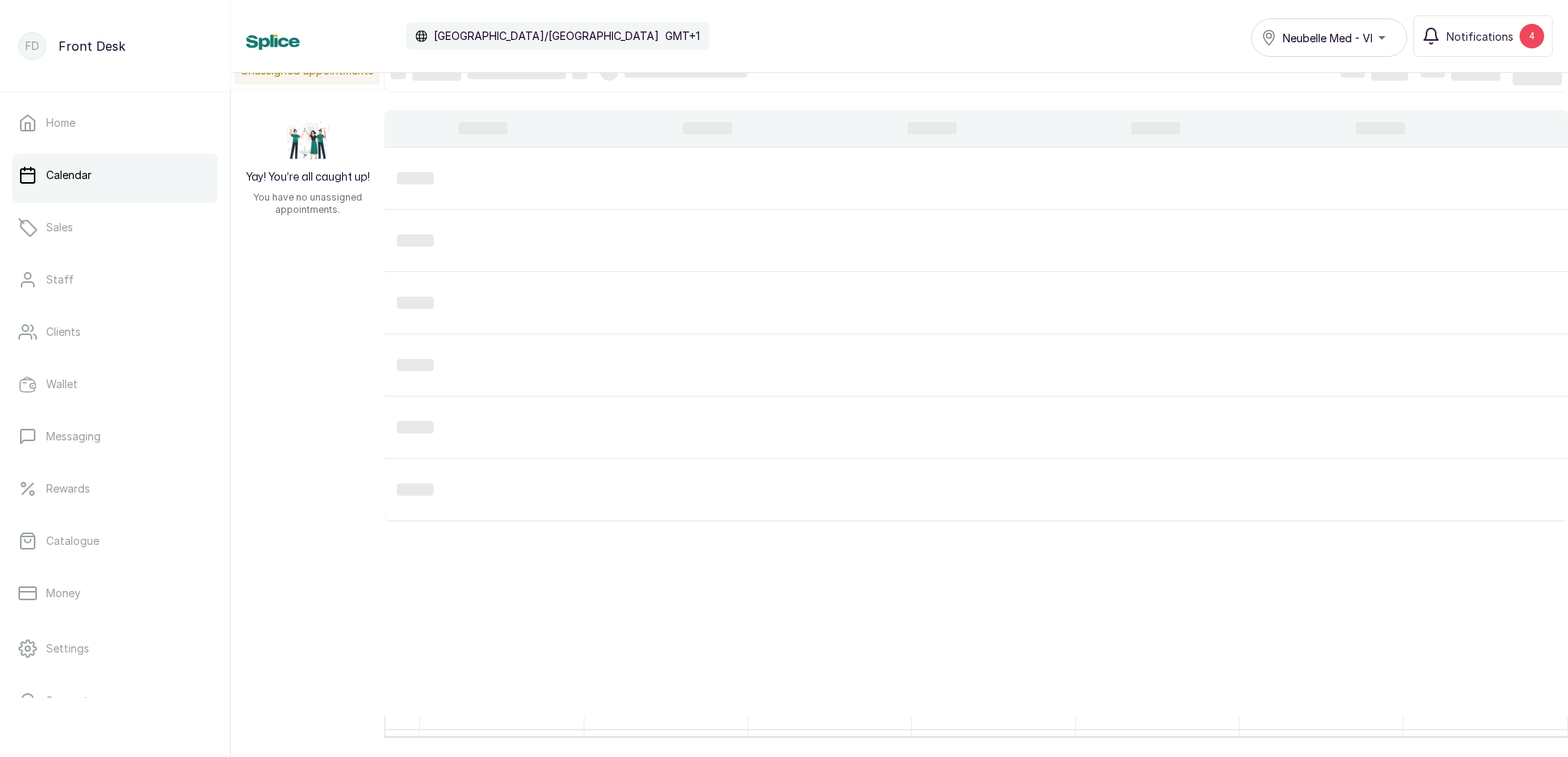
type input "25/09/2025"
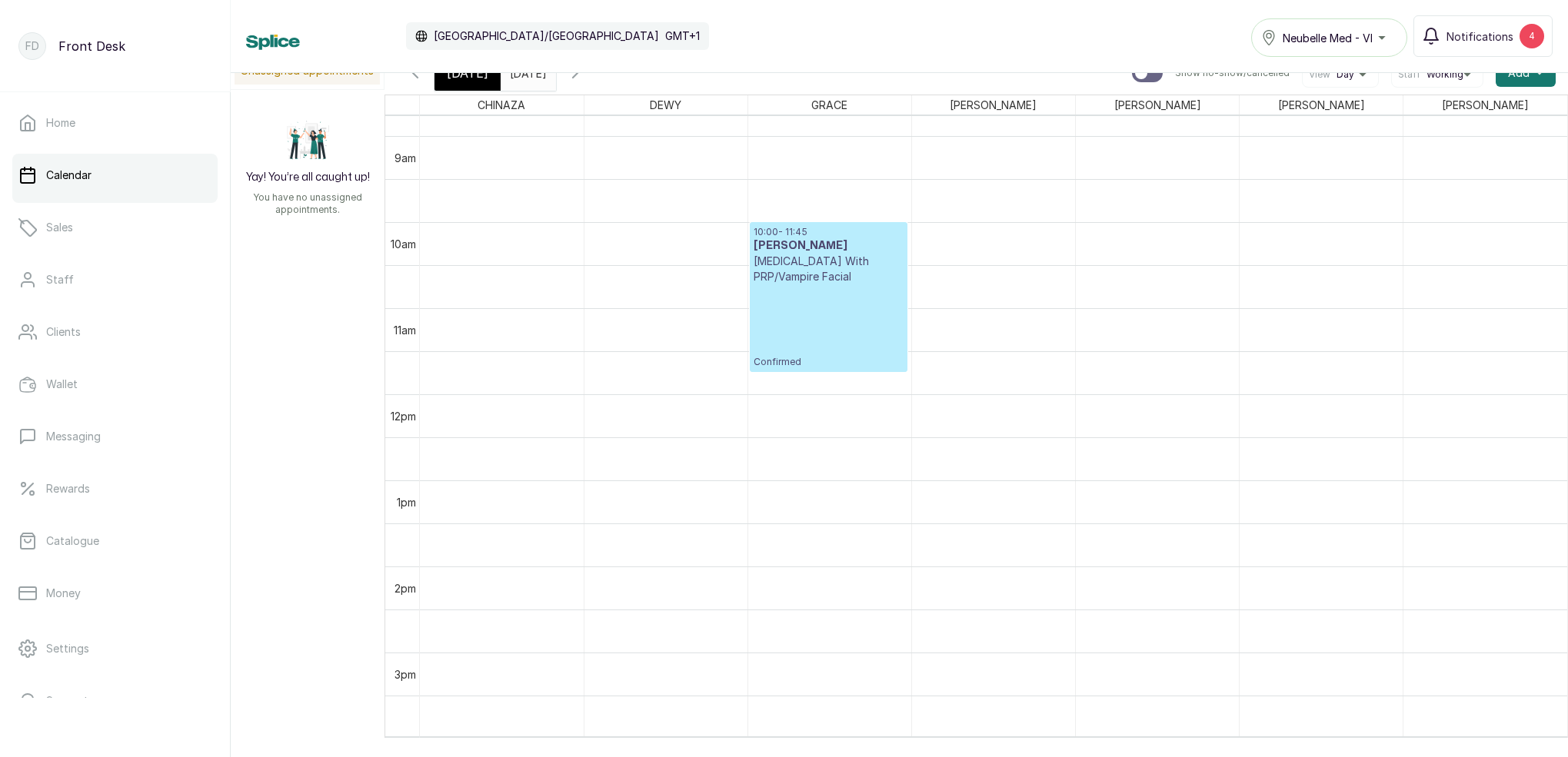
scroll to position [730, 0]
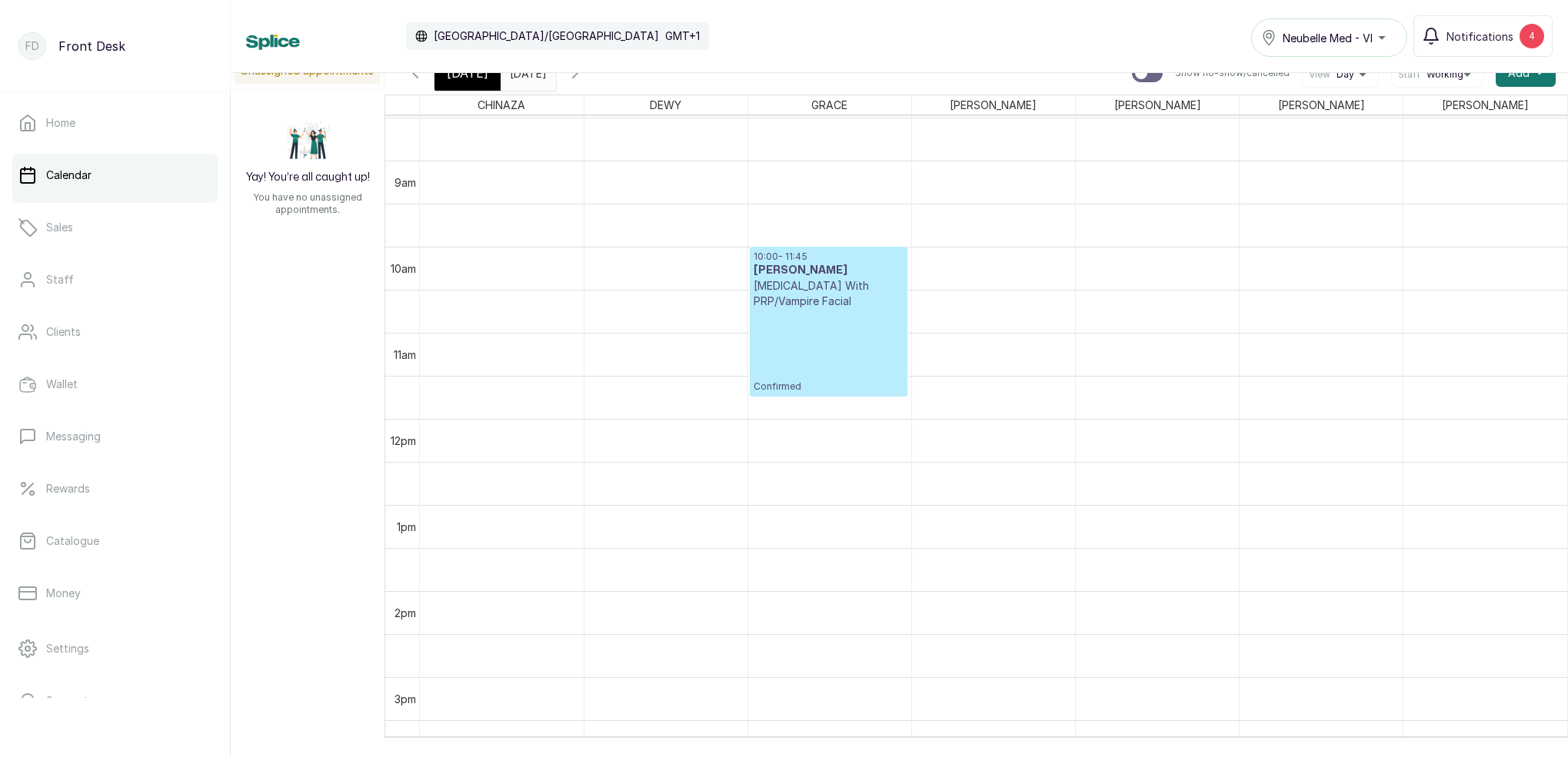
click at [418, 76] on icon "button" at bounding box center [415, 73] width 19 height 19
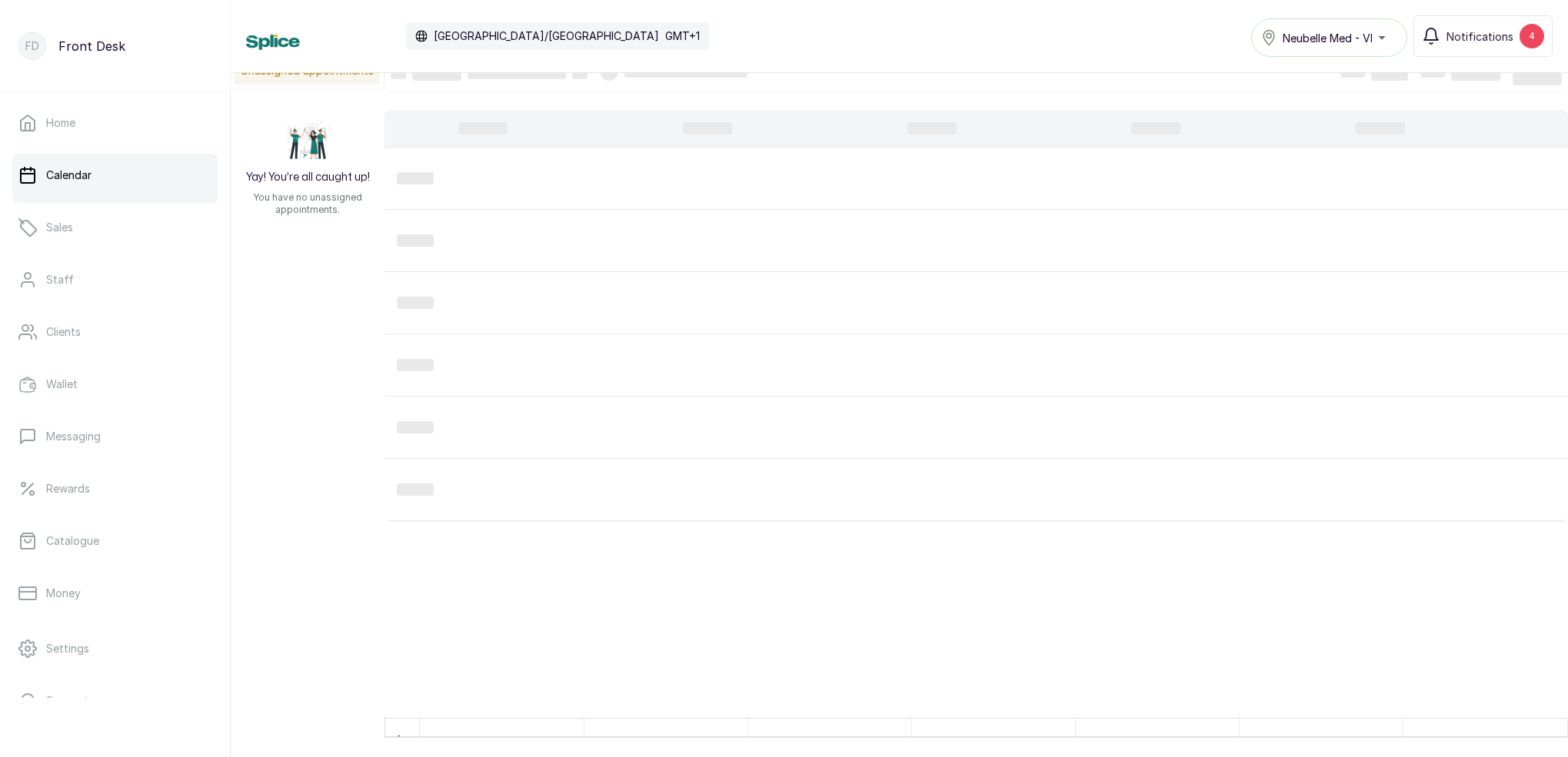
scroll to position [0, 0]
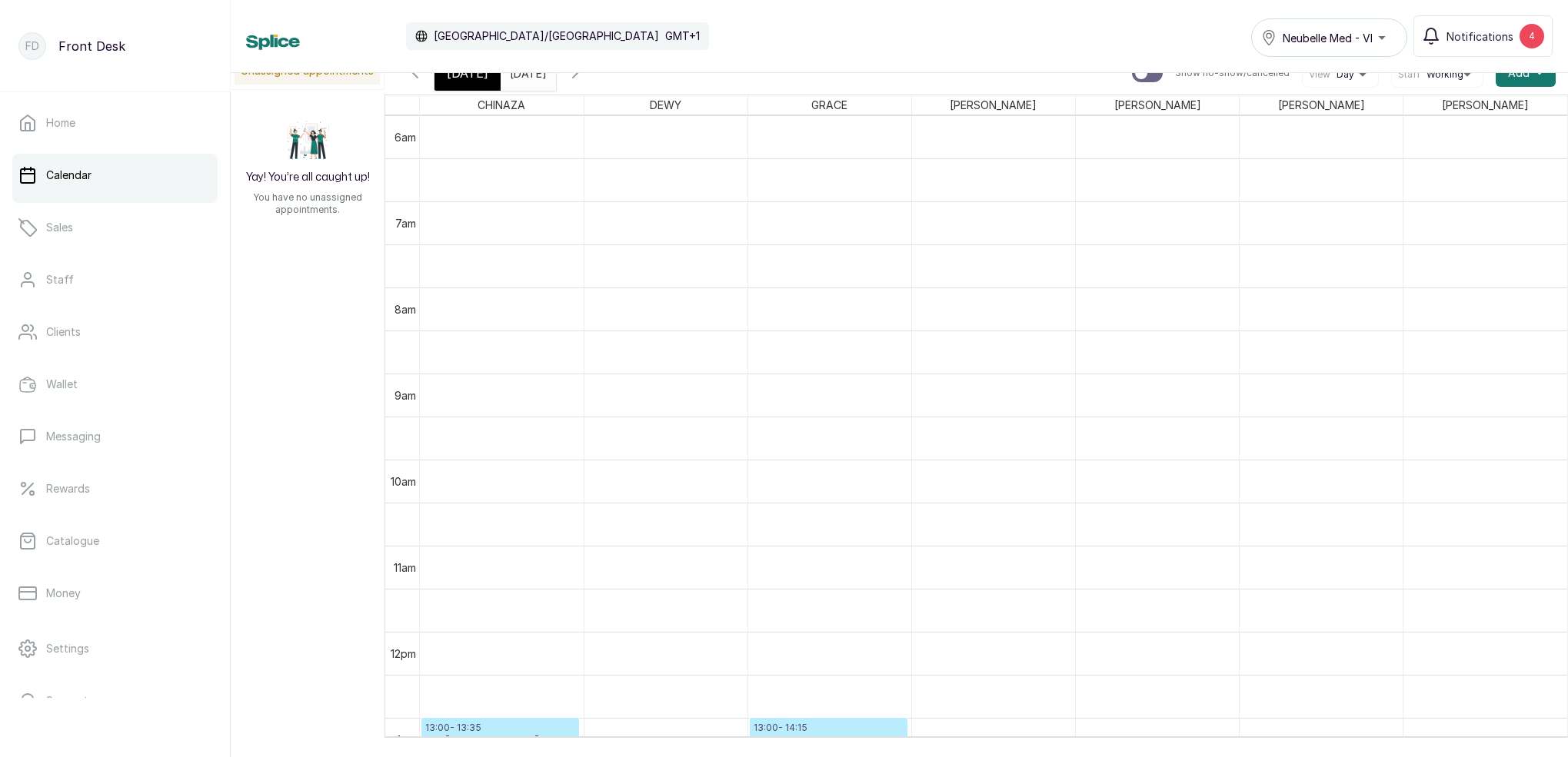
click at [415, 78] on icon "button" at bounding box center [415, 73] width 19 height 19
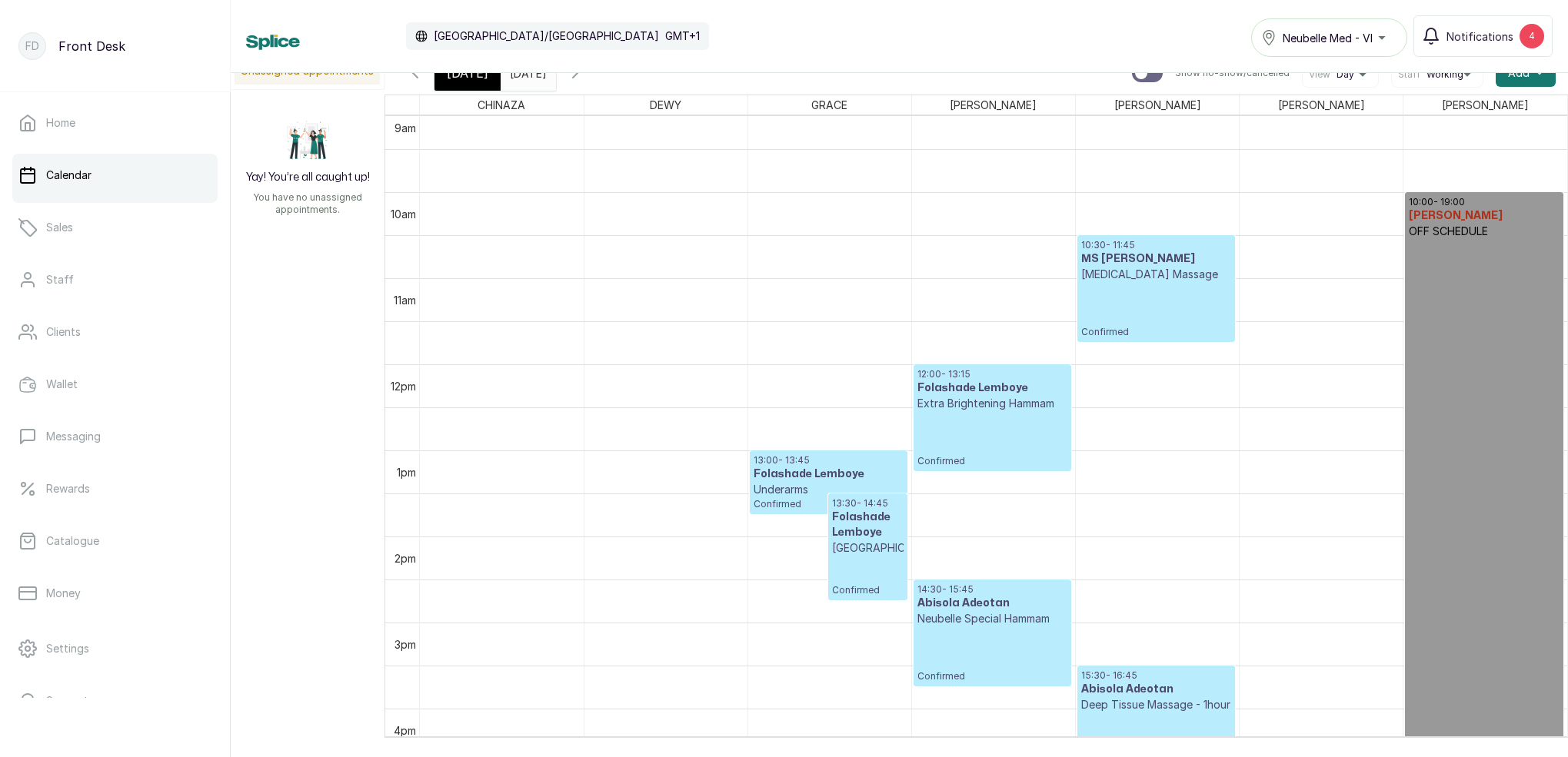
scroll to position [738, 0]
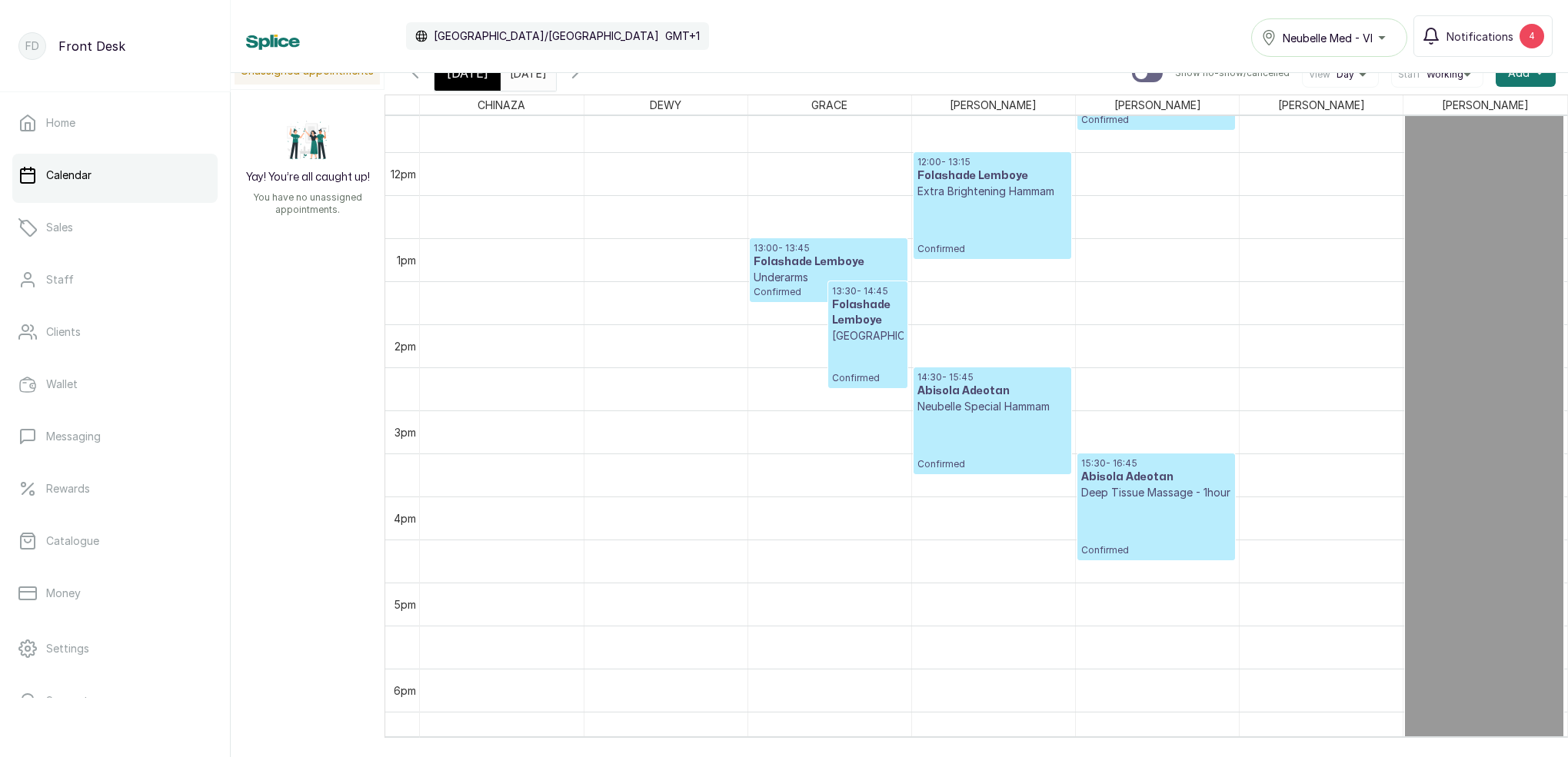
click at [555, 75] on span at bounding box center [540, 69] width 29 height 26
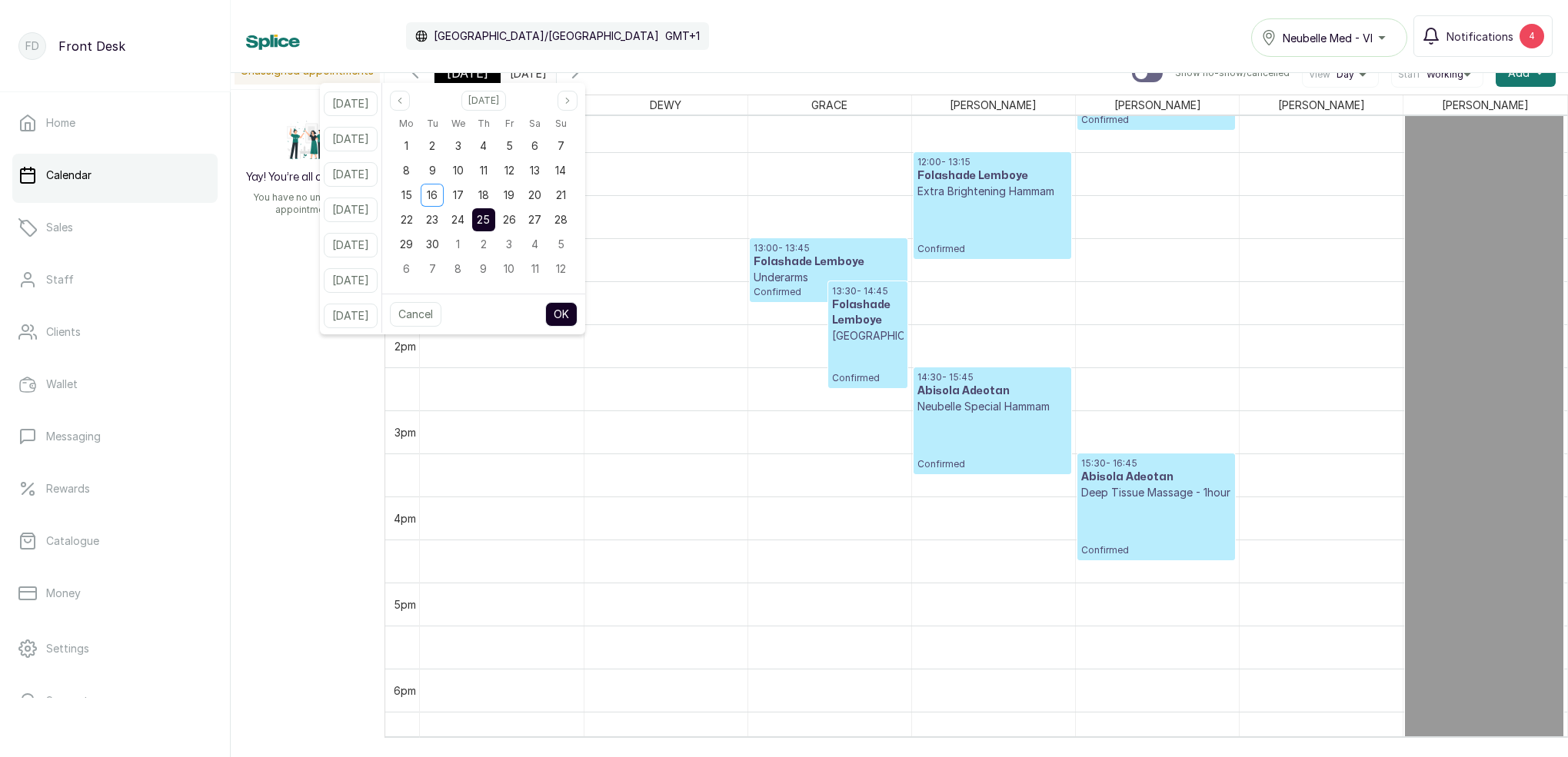
click at [490, 218] on span "25" at bounding box center [483, 219] width 13 height 13
click at [470, 218] on div "24" at bounding box center [458, 219] width 23 height 23
click at [490, 220] on span "25" at bounding box center [483, 219] width 13 height 13
click at [578, 316] on button "OK" at bounding box center [561, 314] width 32 height 24
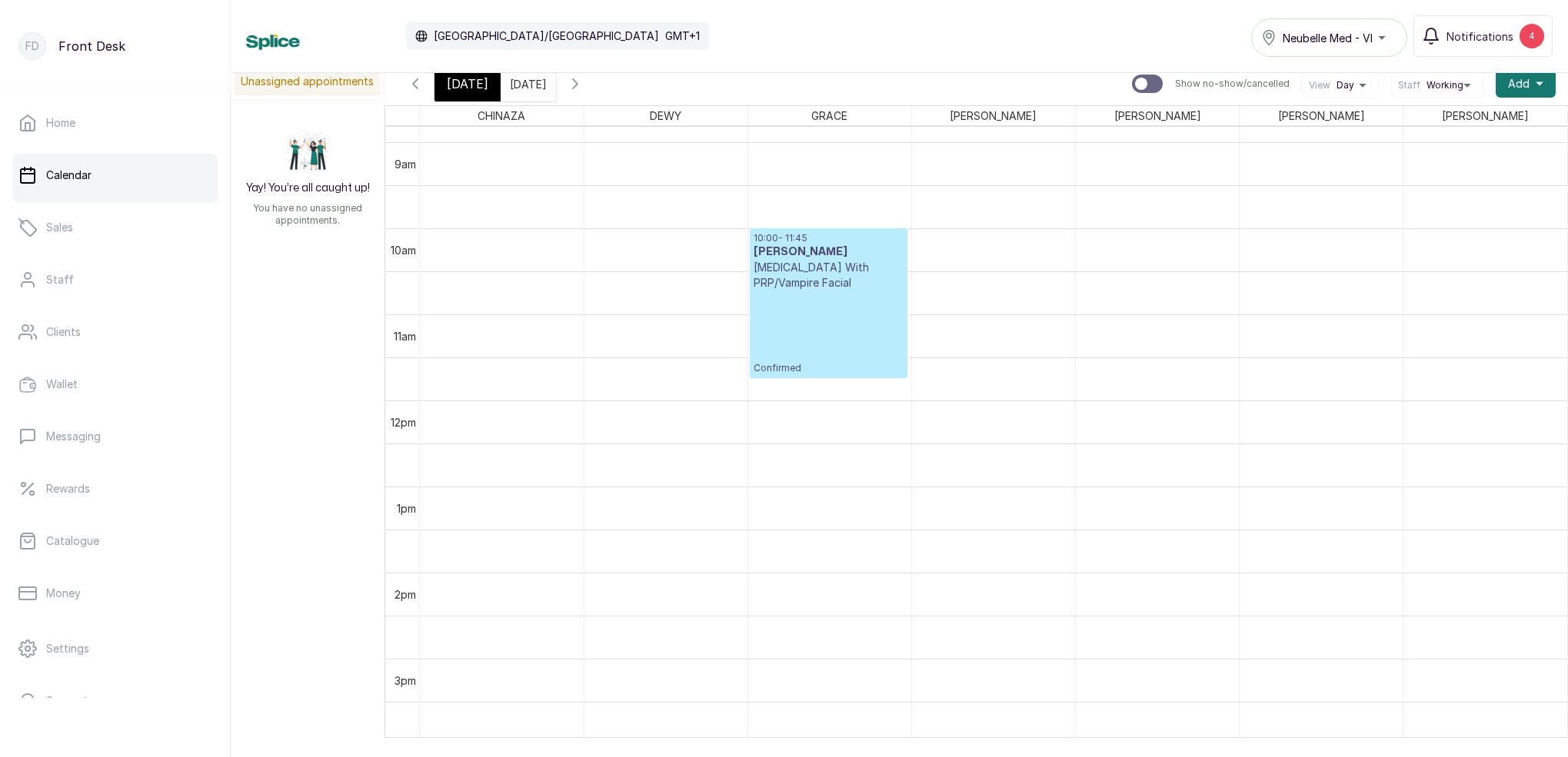
click at [823, 279] on p "[MEDICAL_DATA] With PRP/Vampire Facial" at bounding box center [828, 275] width 150 height 31
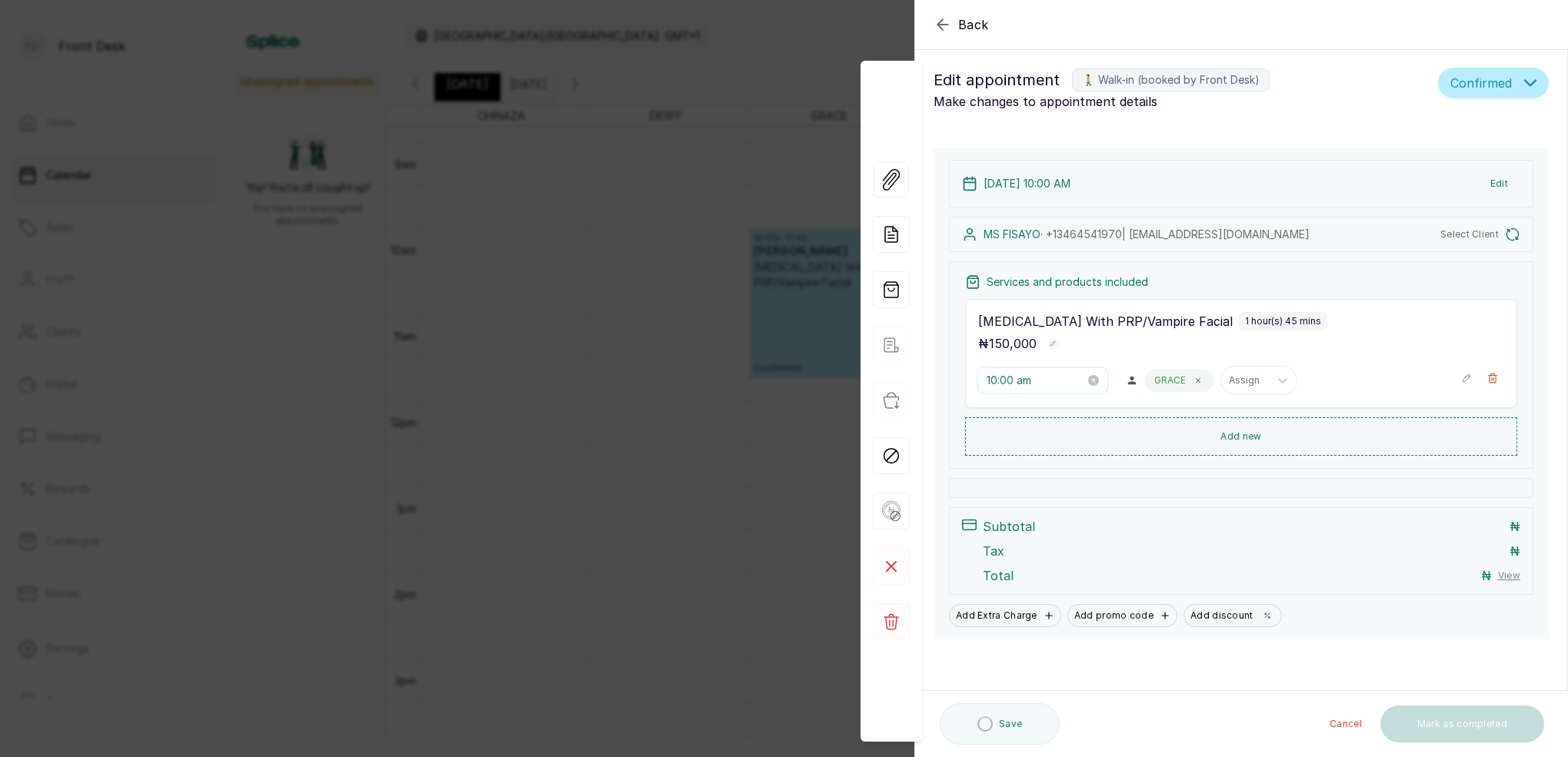
click at [991, 381] on input "10:00 am" at bounding box center [1035, 380] width 98 height 17
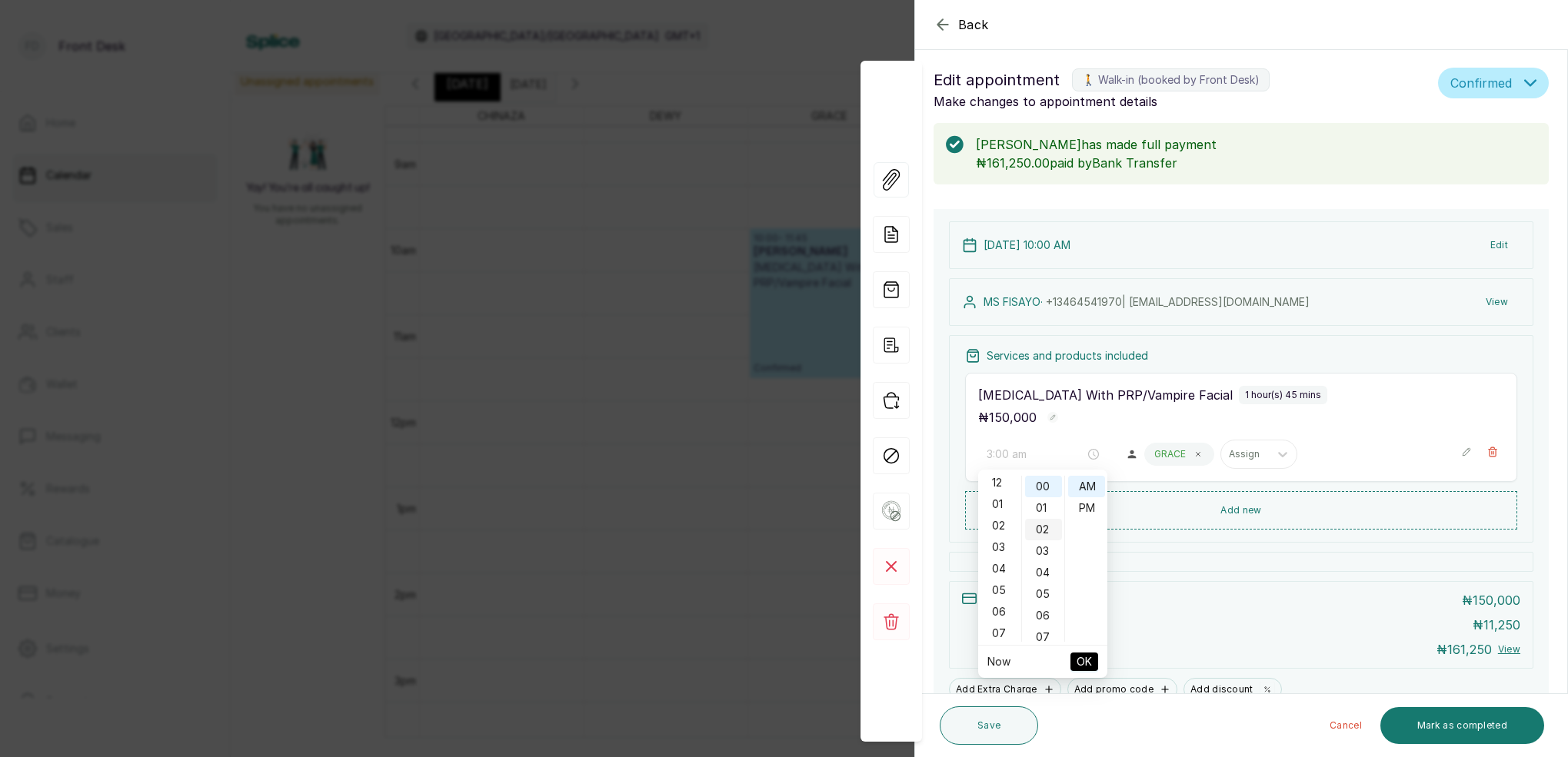
drag, startPoint x: 1000, startPoint y: 543, endPoint x: 1029, endPoint y: 522, distance: 35.8
click at [1003, 541] on div "03" at bounding box center [998, 547] width 37 height 21
drag, startPoint x: 1046, startPoint y: 483, endPoint x: 1088, endPoint y: 520, distance: 56.0
click at [1046, 484] on div "00" at bounding box center [1042, 487] width 37 height 21
type input "3:00 pm"
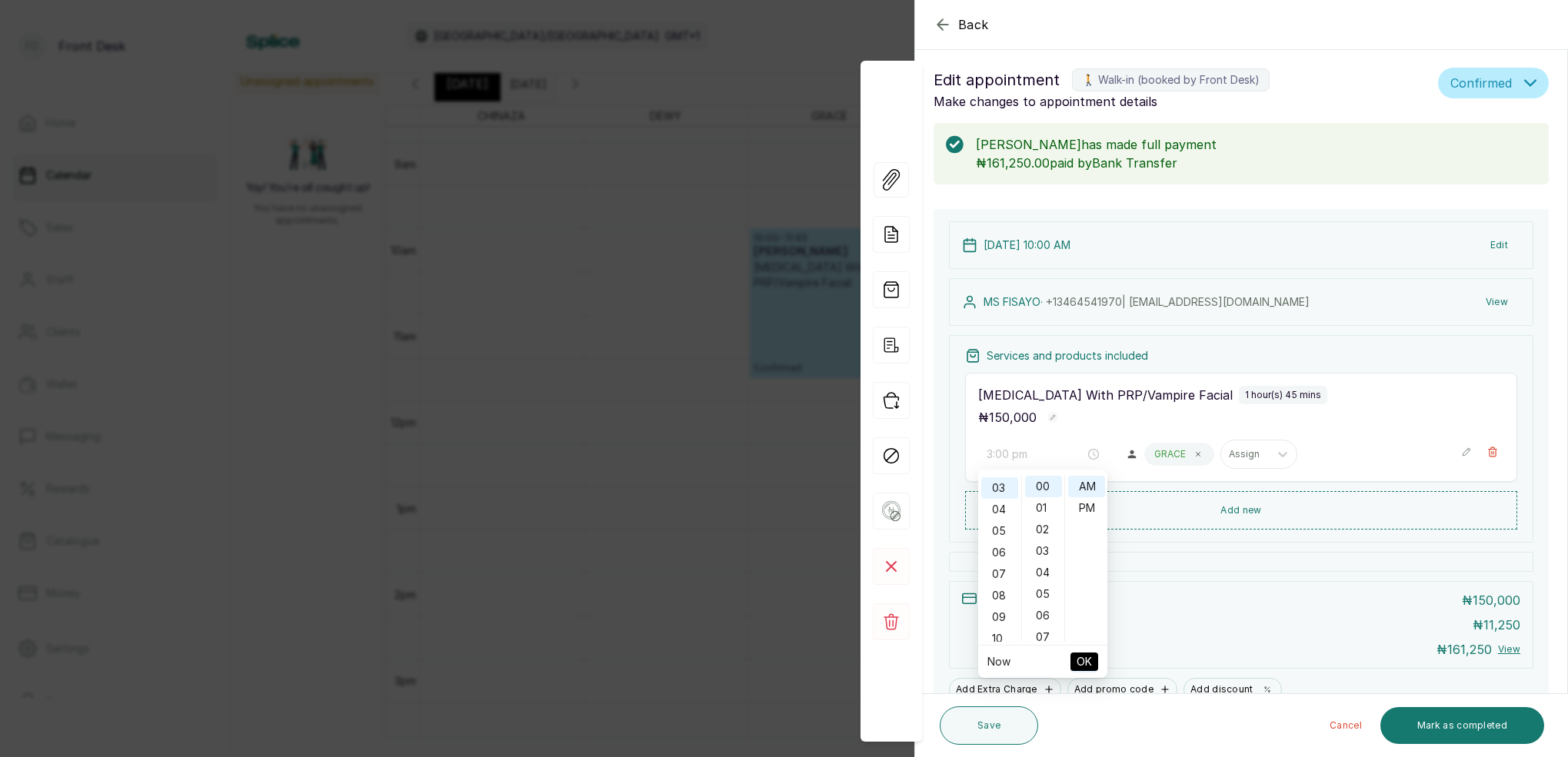
drag, startPoint x: 1085, startPoint y: 511, endPoint x: 1089, endPoint y: 522, distance: 11.7
click at [1085, 511] on div "PM" at bounding box center [1085, 508] width 37 height 21
drag, startPoint x: 1081, startPoint y: 664, endPoint x: 1072, endPoint y: 648, distance: 18.4
click at [1081, 660] on span "OK" at bounding box center [1084, 662] width 15 height 29
click at [1493, 243] on button "Edit" at bounding box center [1499, 245] width 42 height 28
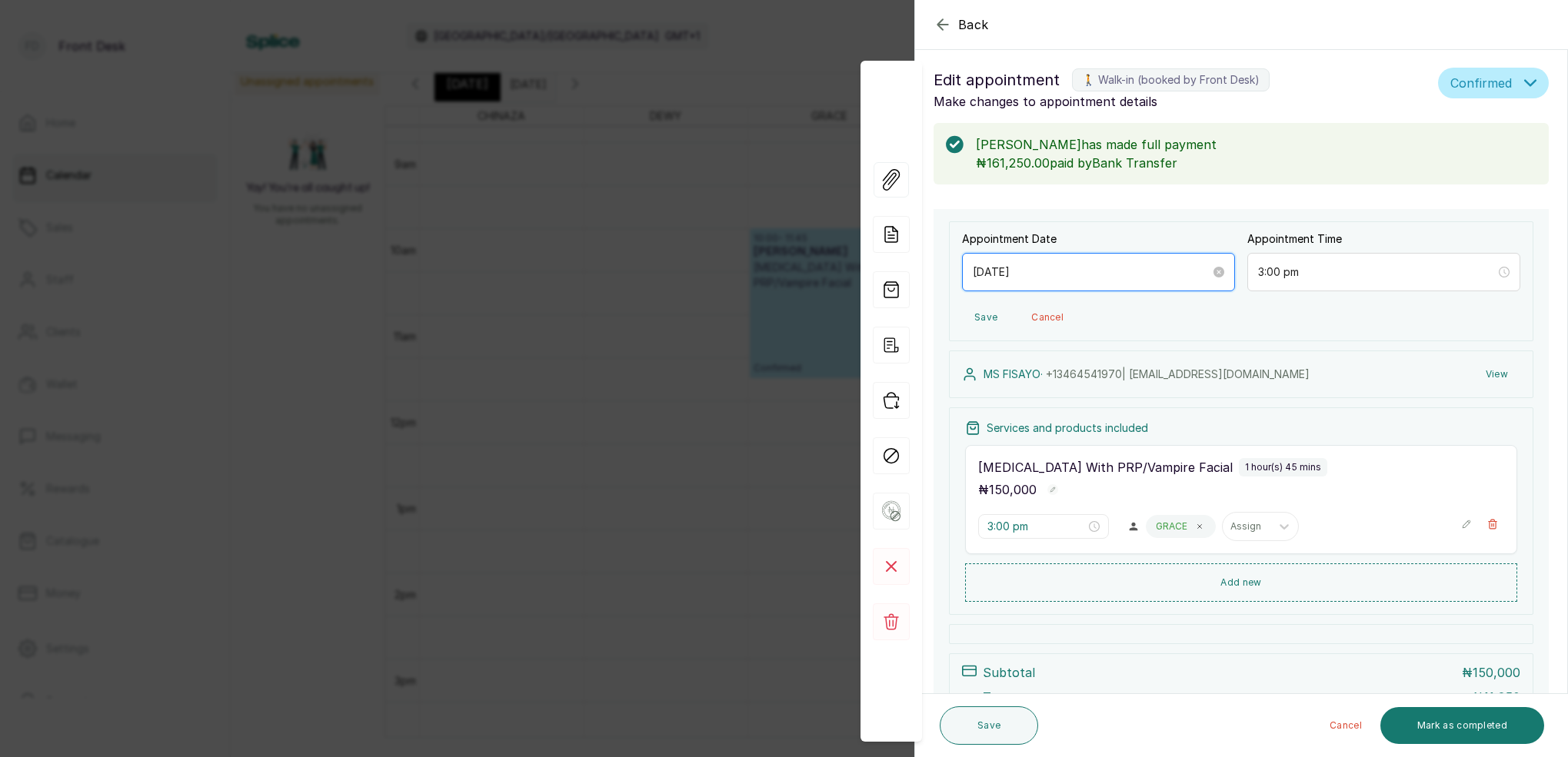
click at [1063, 267] on input "[DATE]" at bounding box center [1091, 272] width 237 height 17
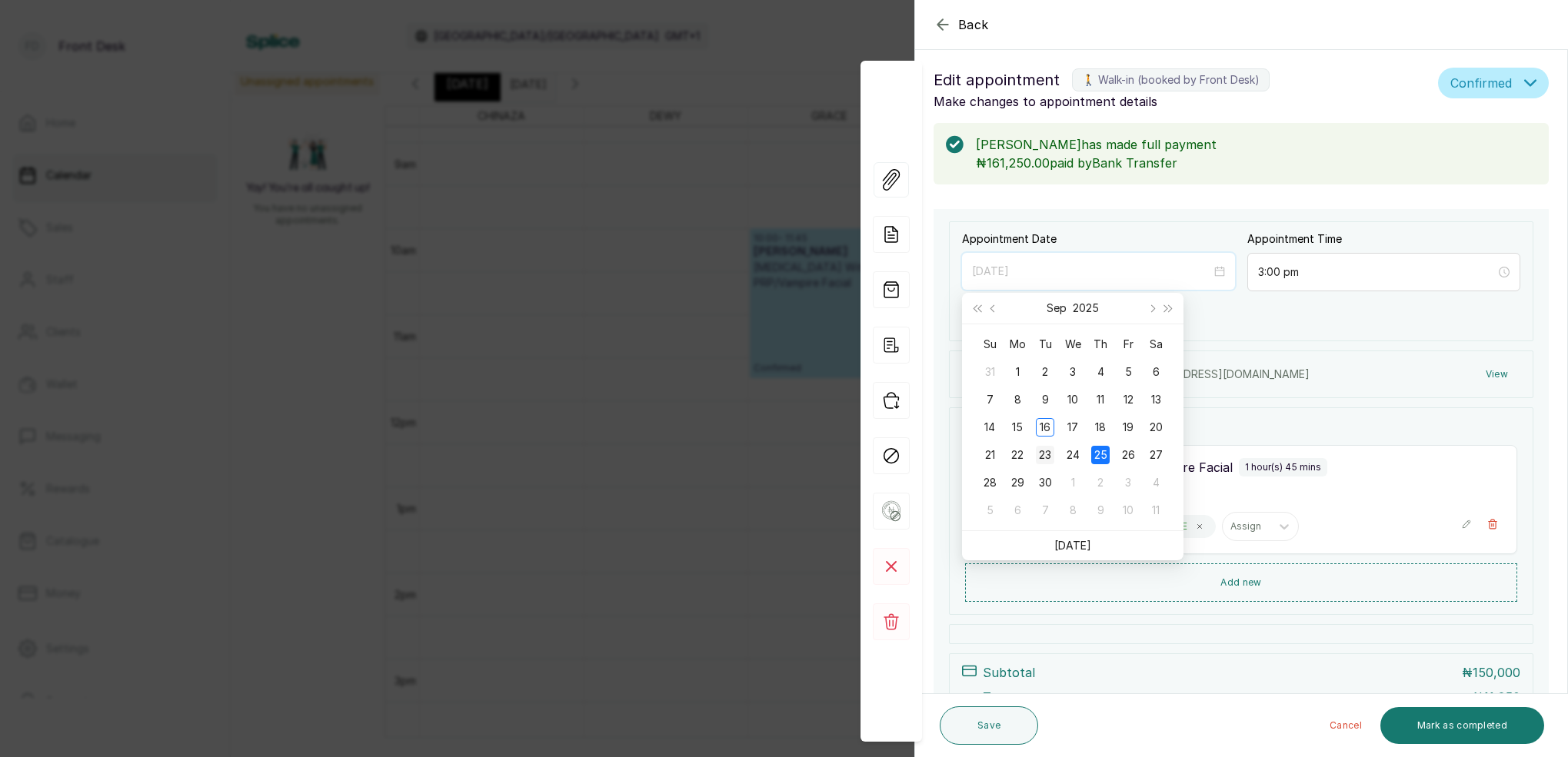
type input "2025/09/23"
click at [1050, 457] on div "23" at bounding box center [1045, 455] width 19 height 19
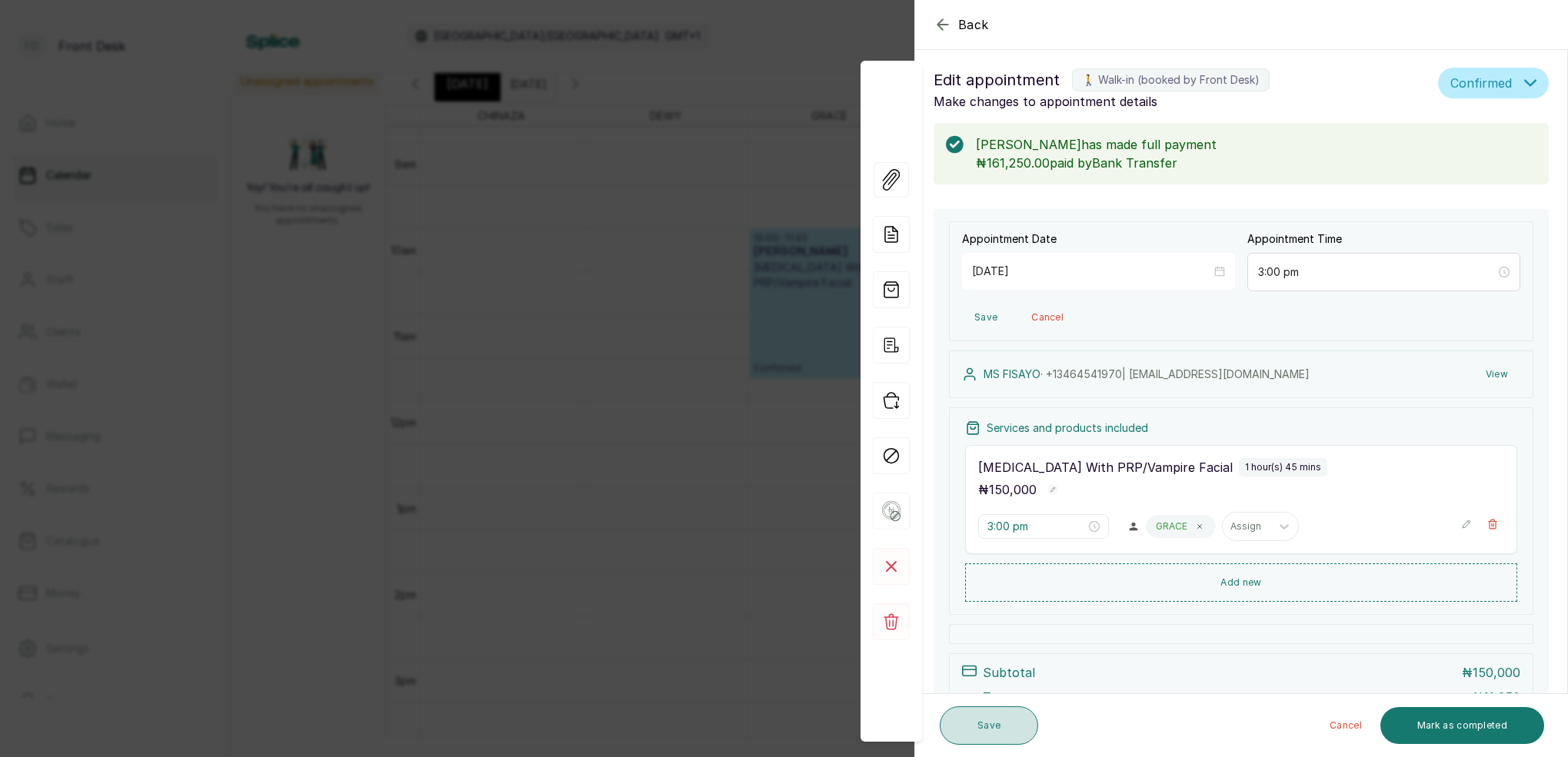
click at [1022, 735] on button "Save" at bounding box center [988, 725] width 98 height 38
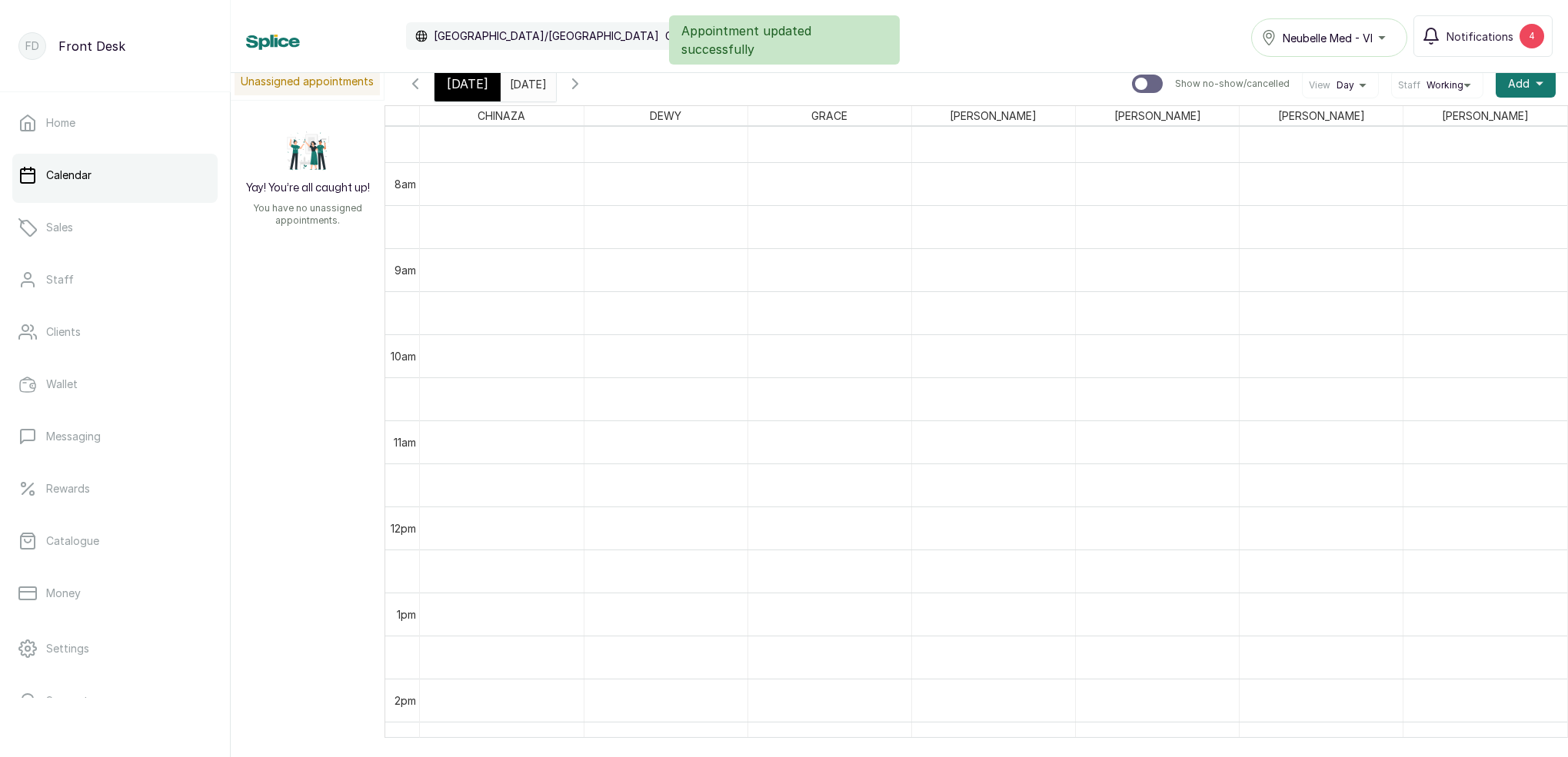
click at [476, 93] on div "[DATE]" at bounding box center [467, 84] width 66 height 36
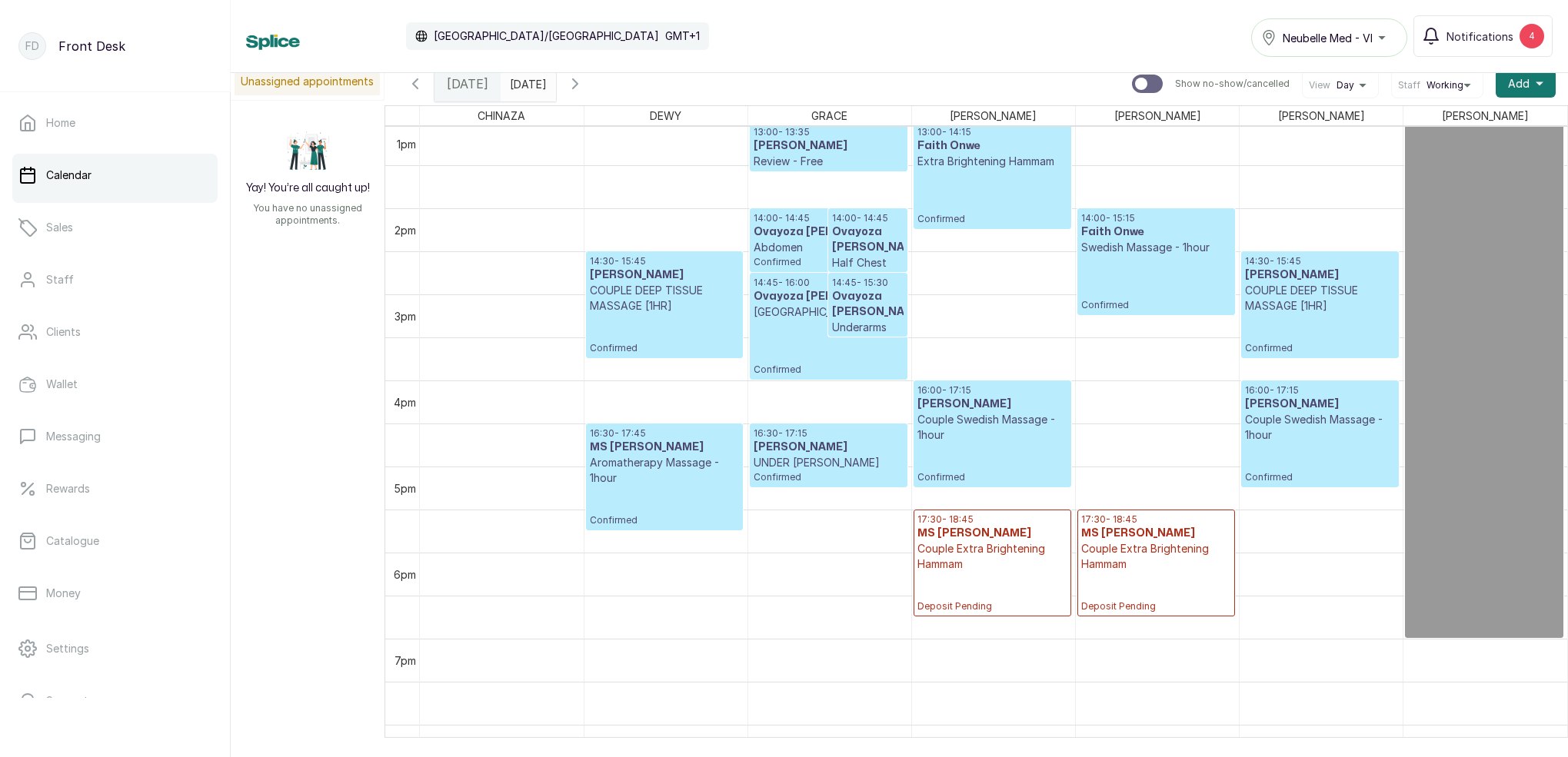
click at [526, 88] on input "25/09/2025" at bounding box center [513, 80] width 24 height 26
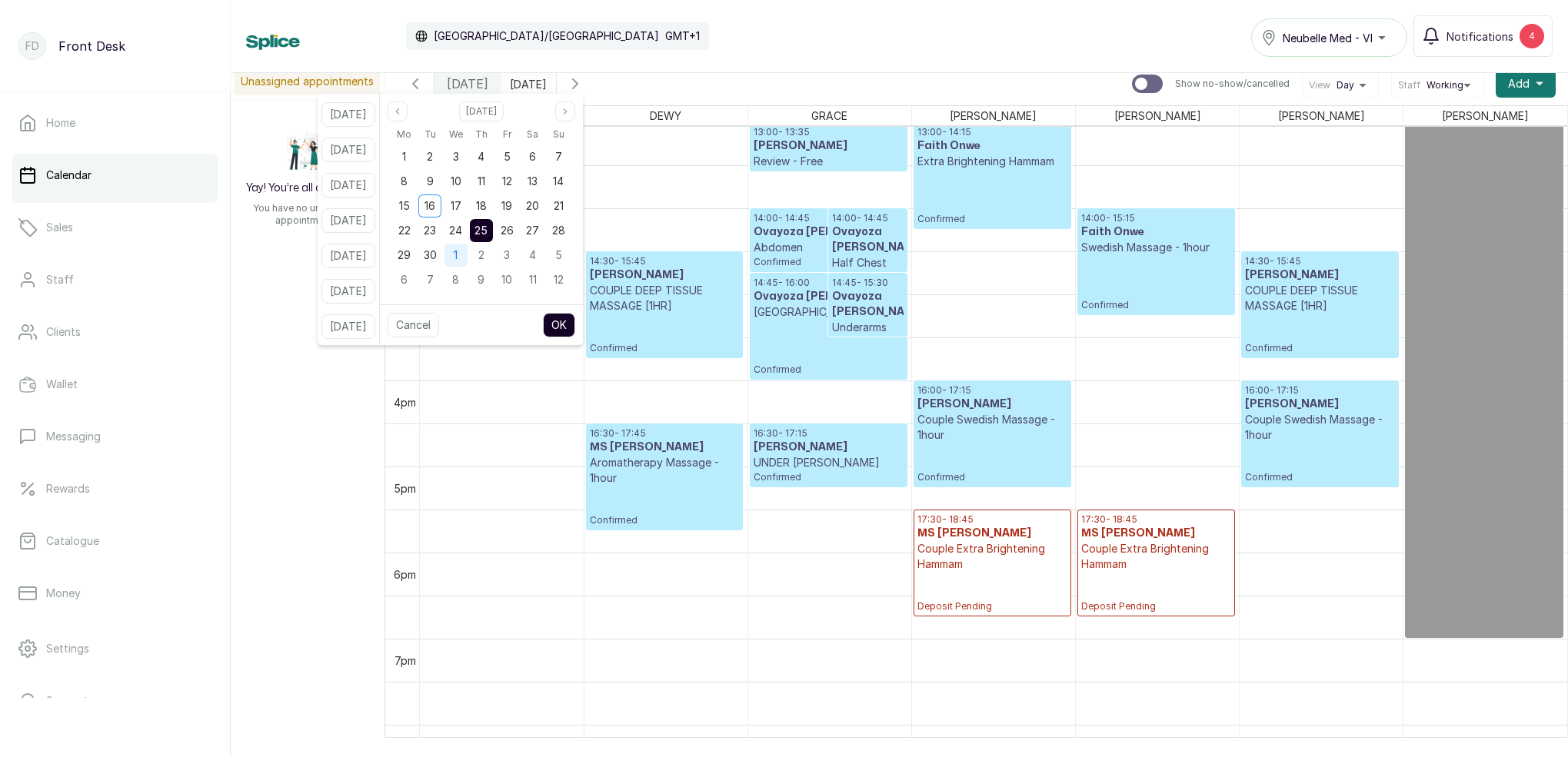
drag, startPoint x: 454, startPoint y: 231, endPoint x: 478, endPoint y: 247, distance: 28.8
click at [441, 231] on div "23" at bounding box center [430, 231] width 23 height 23
click at [575, 327] on button "OK" at bounding box center [559, 325] width 32 height 24
type input "[DATE]"
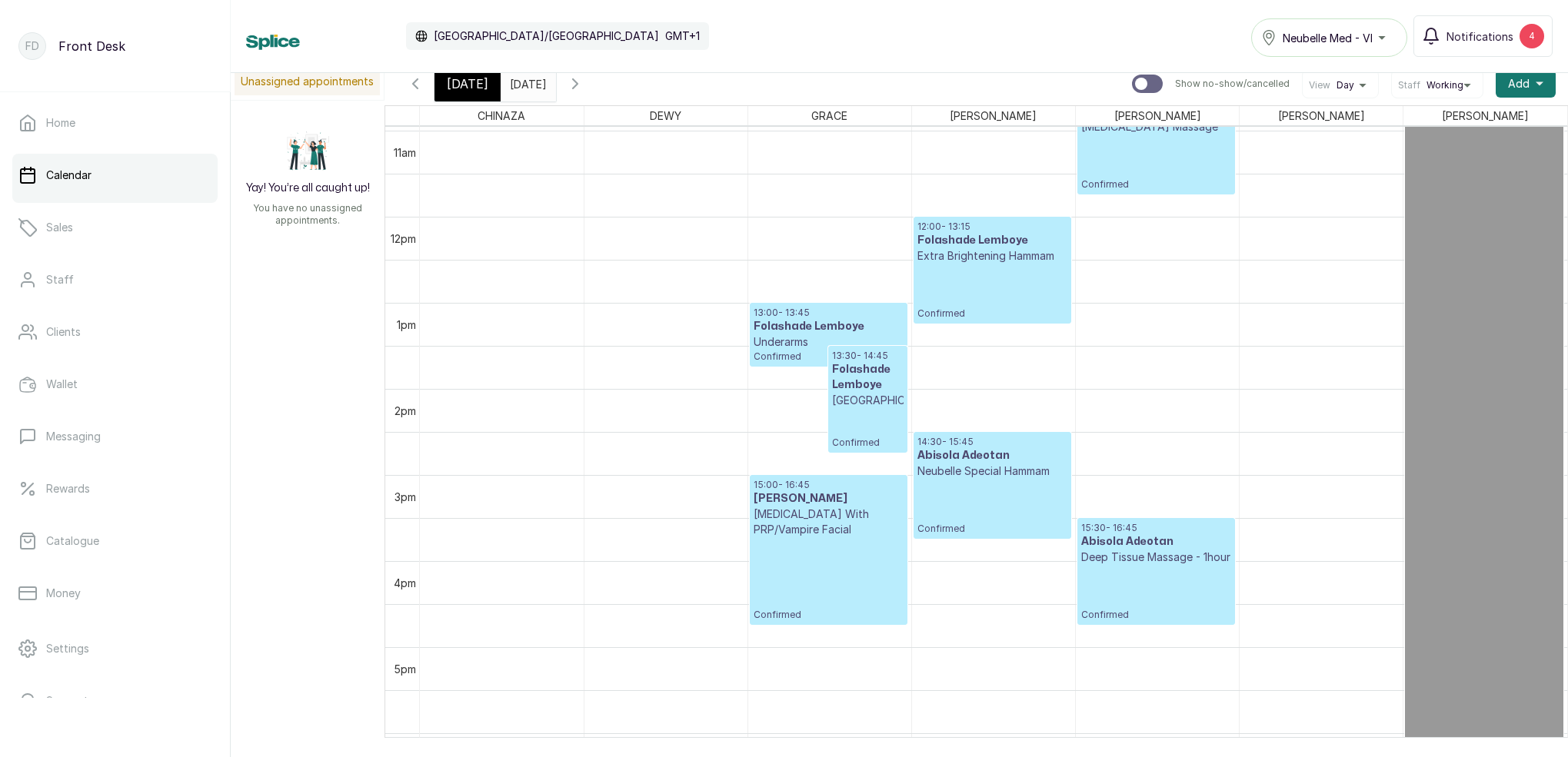
click at [526, 85] on input "[DATE]" at bounding box center [513, 80] width 24 height 26
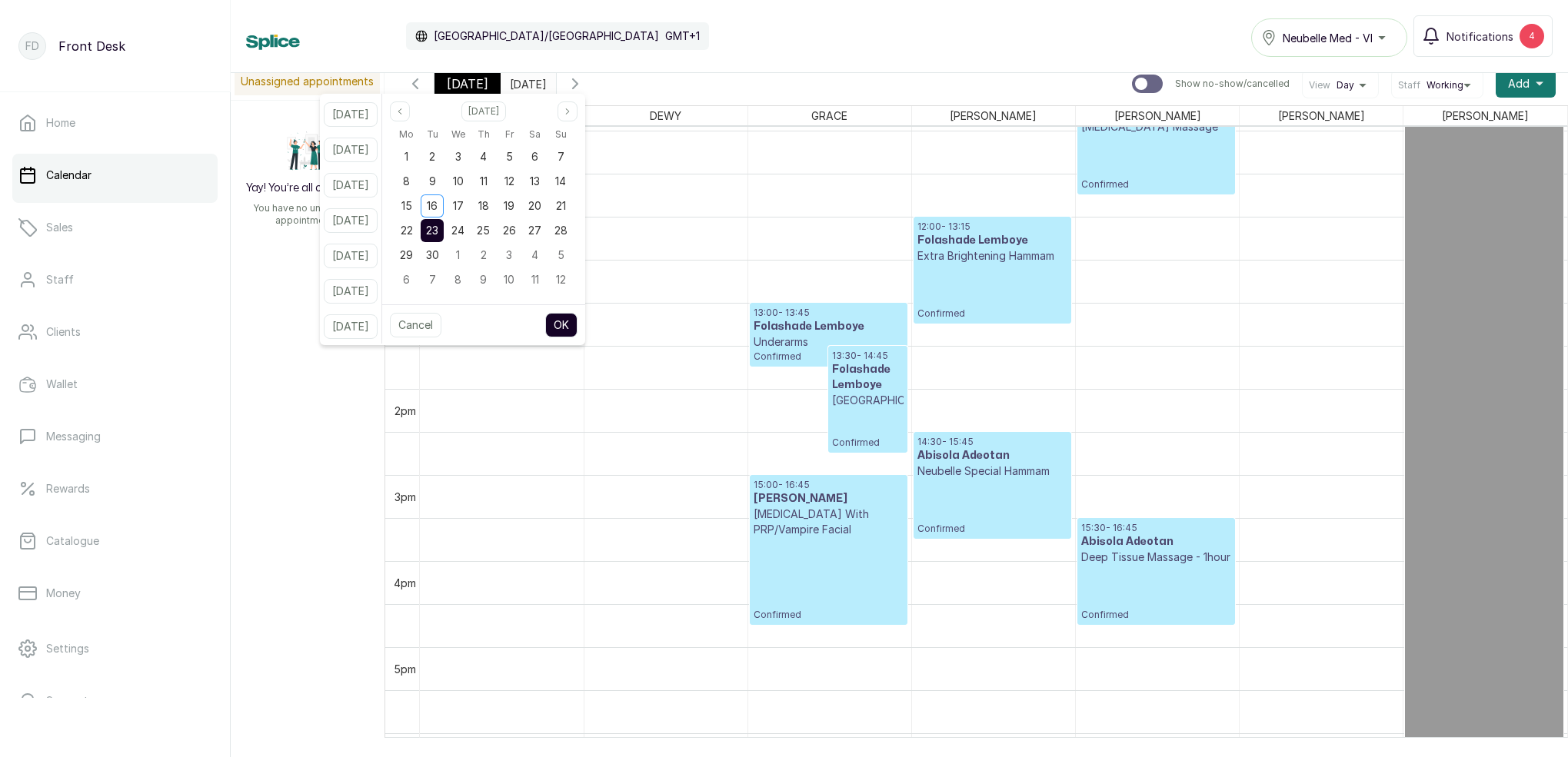
click at [438, 231] on span "23" at bounding box center [431, 230] width 12 height 13
click at [578, 325] on button "OK" at bounding box center [561, 325] width 32 height 24
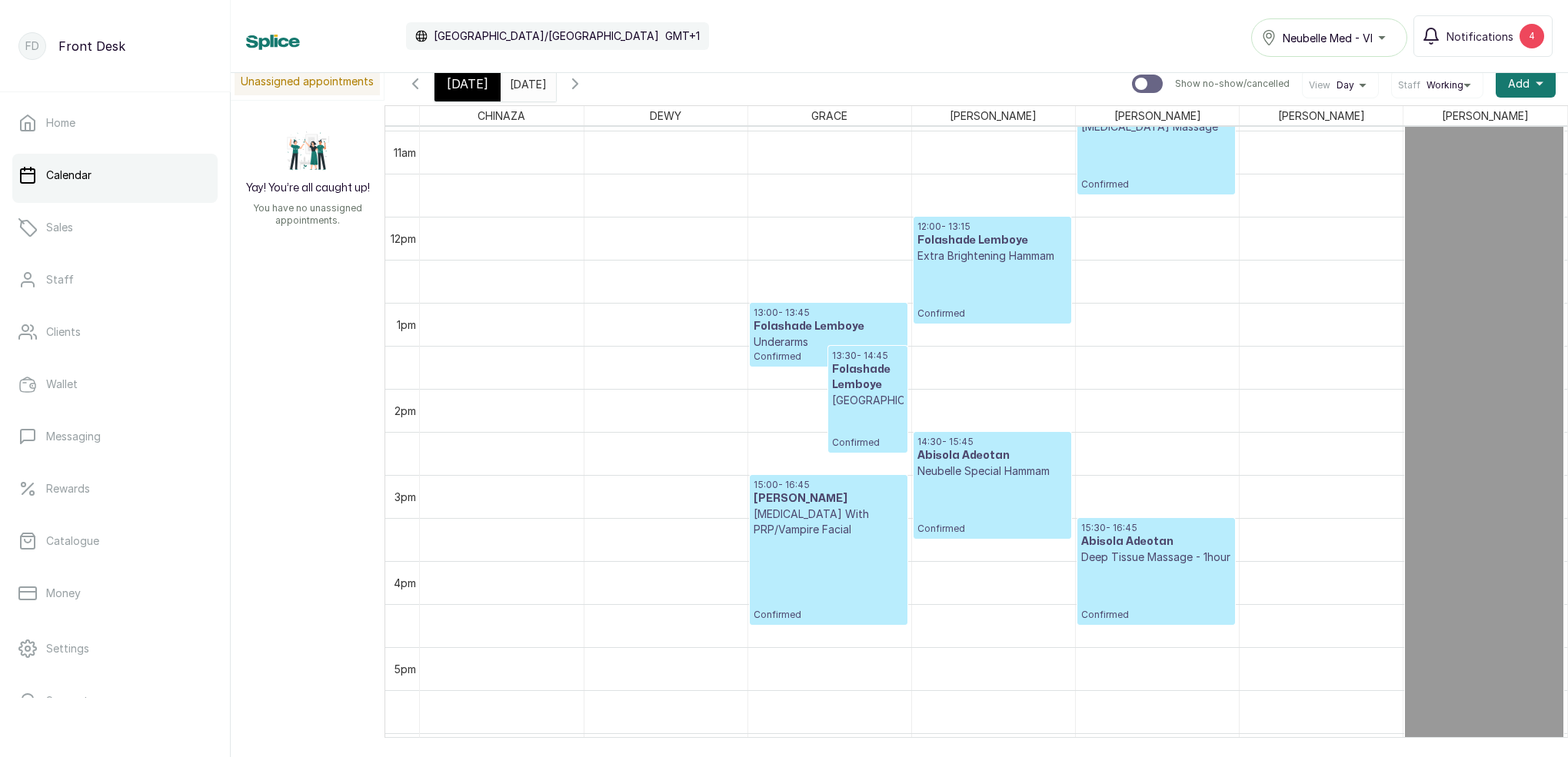
click at [526, 79] on input "[DATE]" at bounding box center [513, 80] width 24 height 26
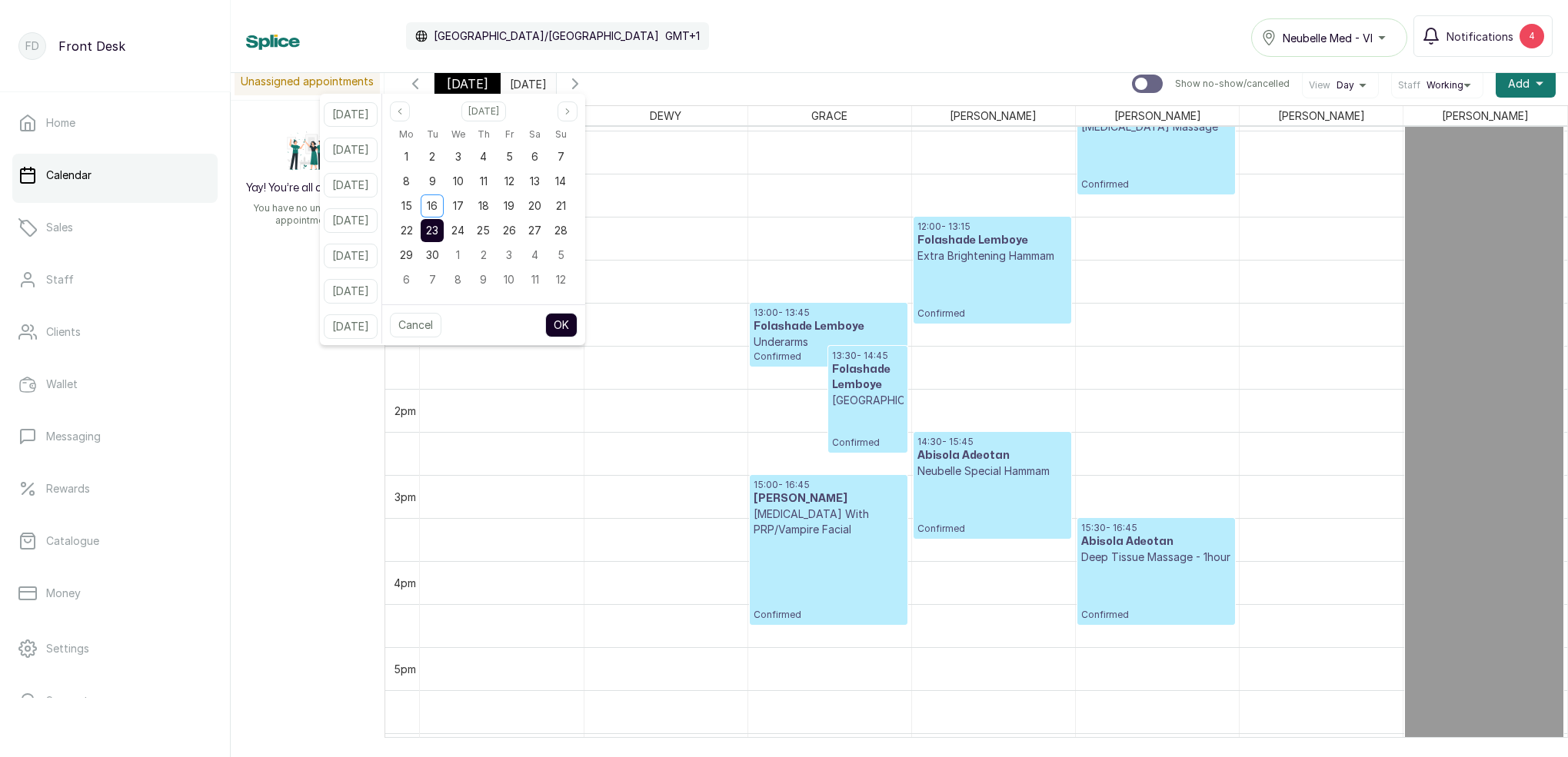
click at [438, 227] on span "23" at bounding box center [431, 230] width 12 height 13
click at [578, 318] on button "OK" at bounding box center [561, 325] width 32 height 24
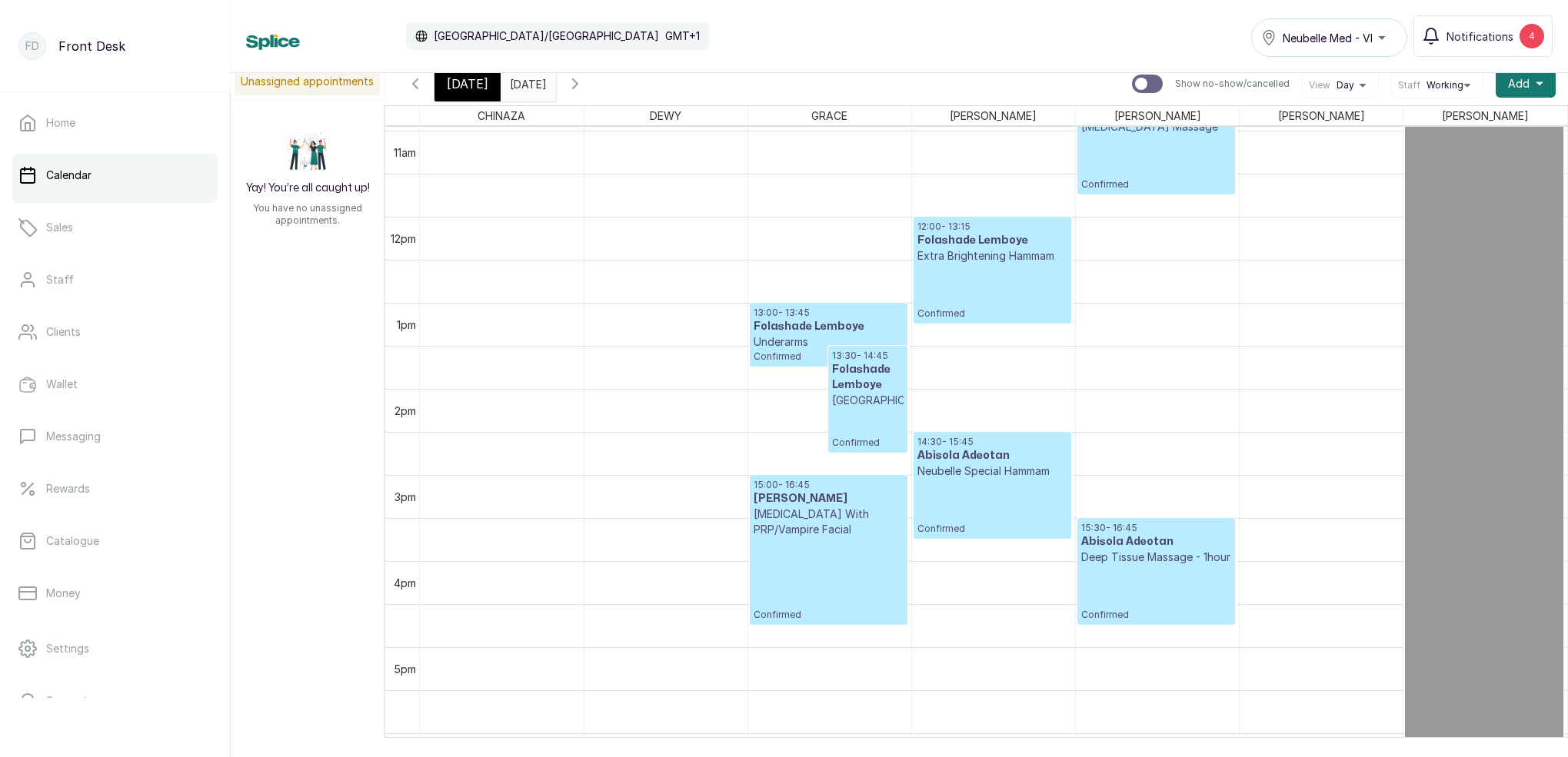
click at [526, 84] on input "[DATE]" at bounding box center [513, 80] width 24 height 26
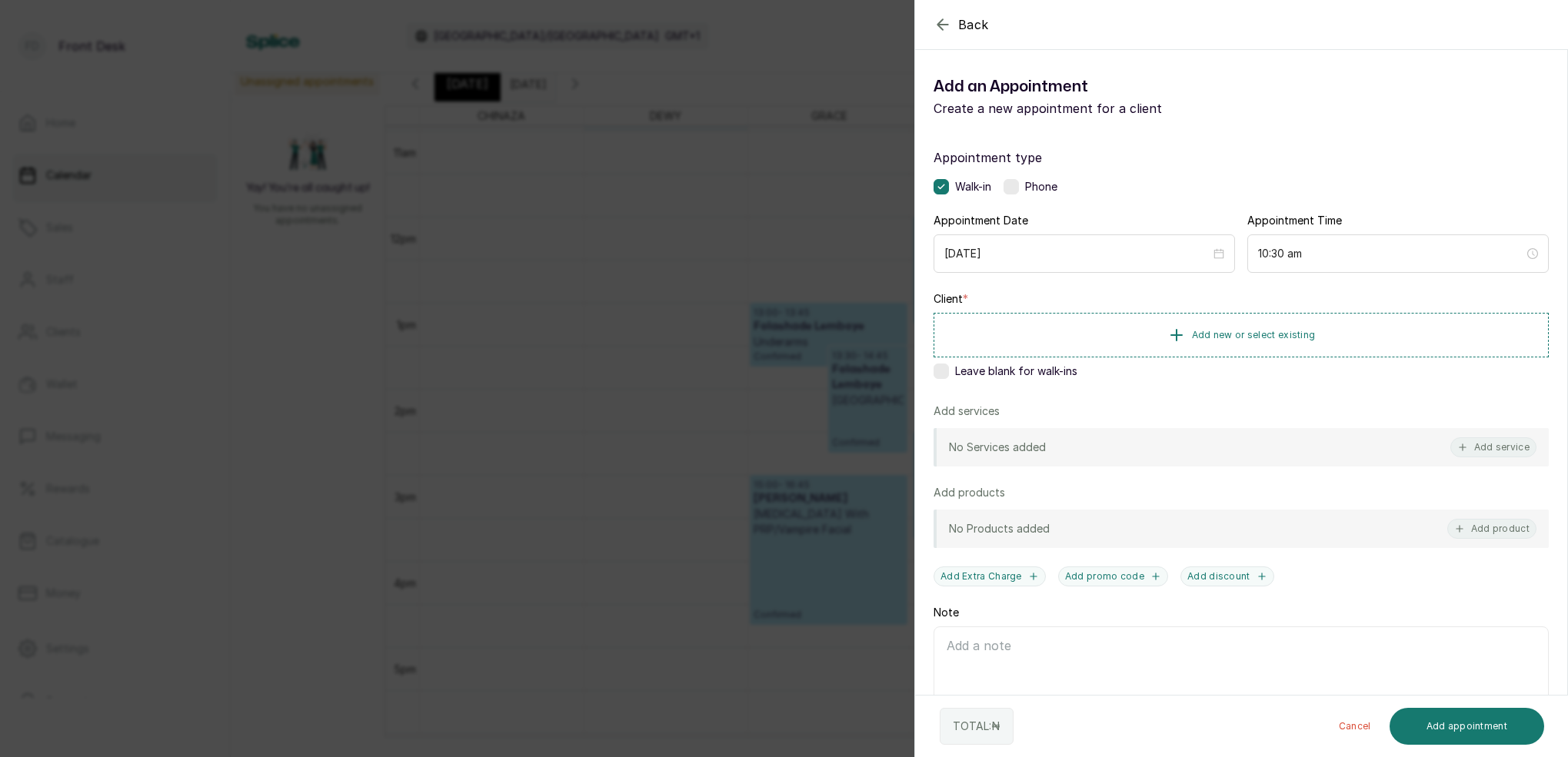
click at [943, 28] on icon "button" at bounding box center [942, 24] width 19 height 19
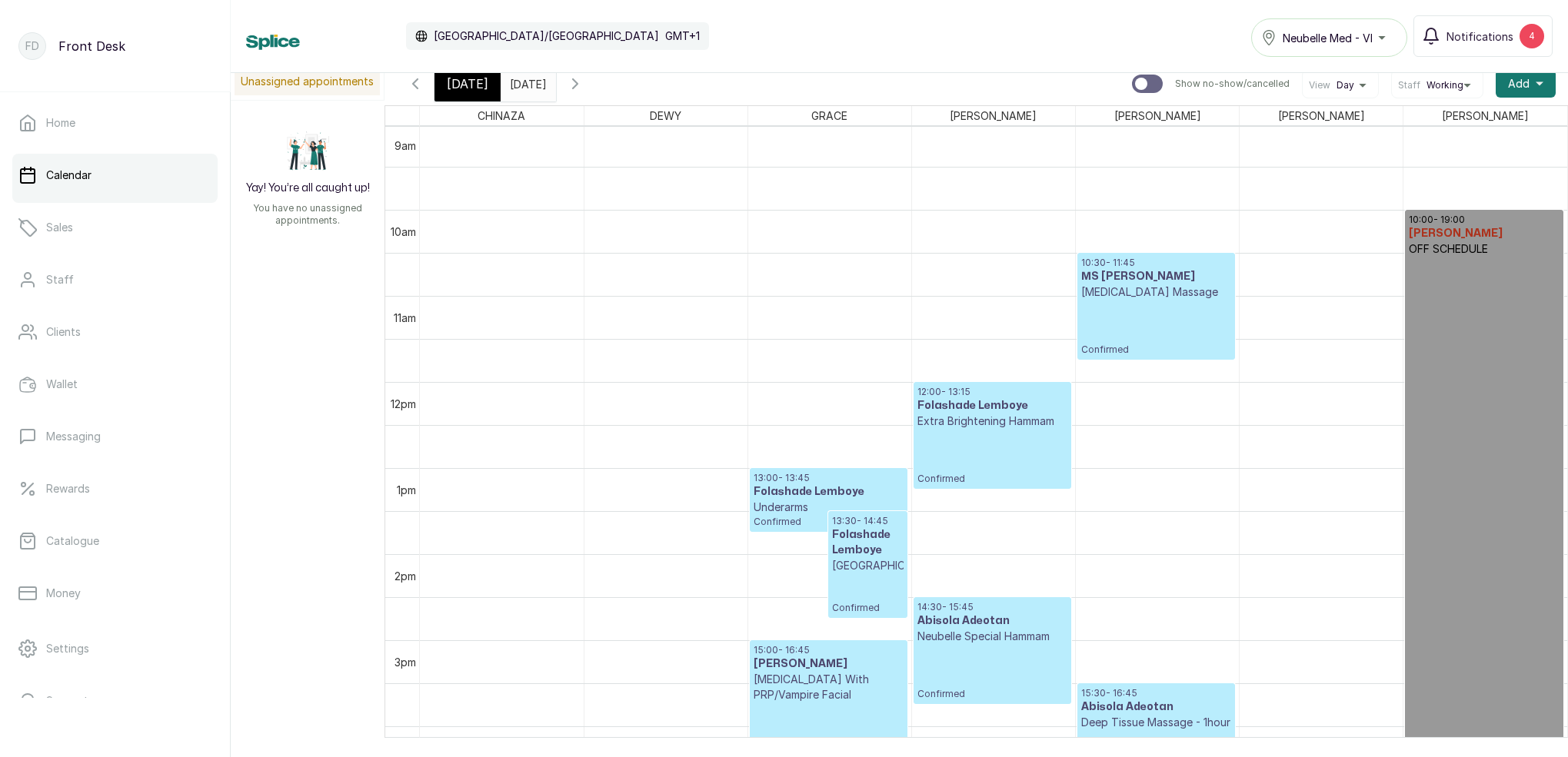
scroll to position [775, 0]
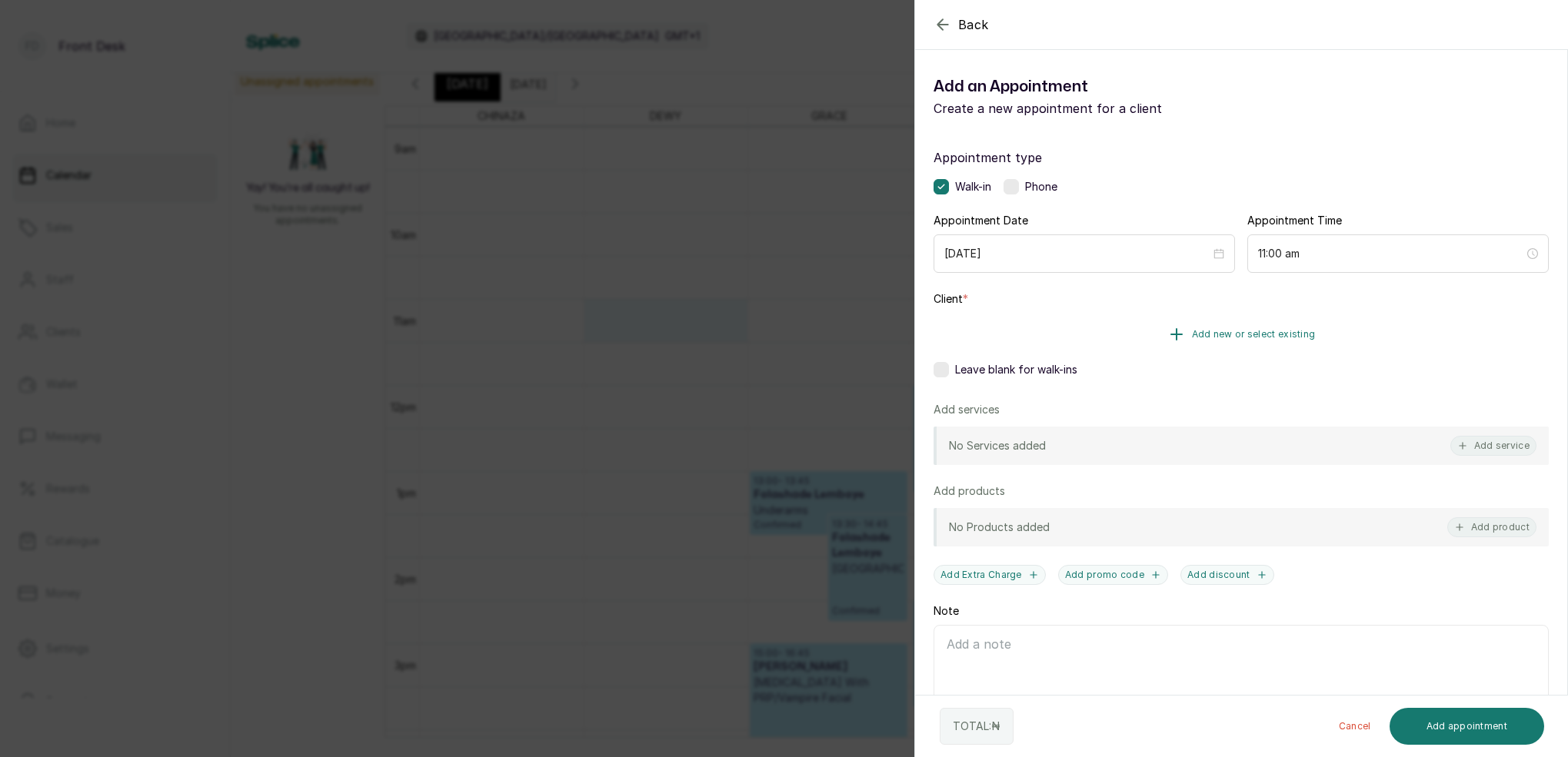
click at [1269, 341] on button "Add new or select existing" at bounding box center [1241, 334] width 615 height 43
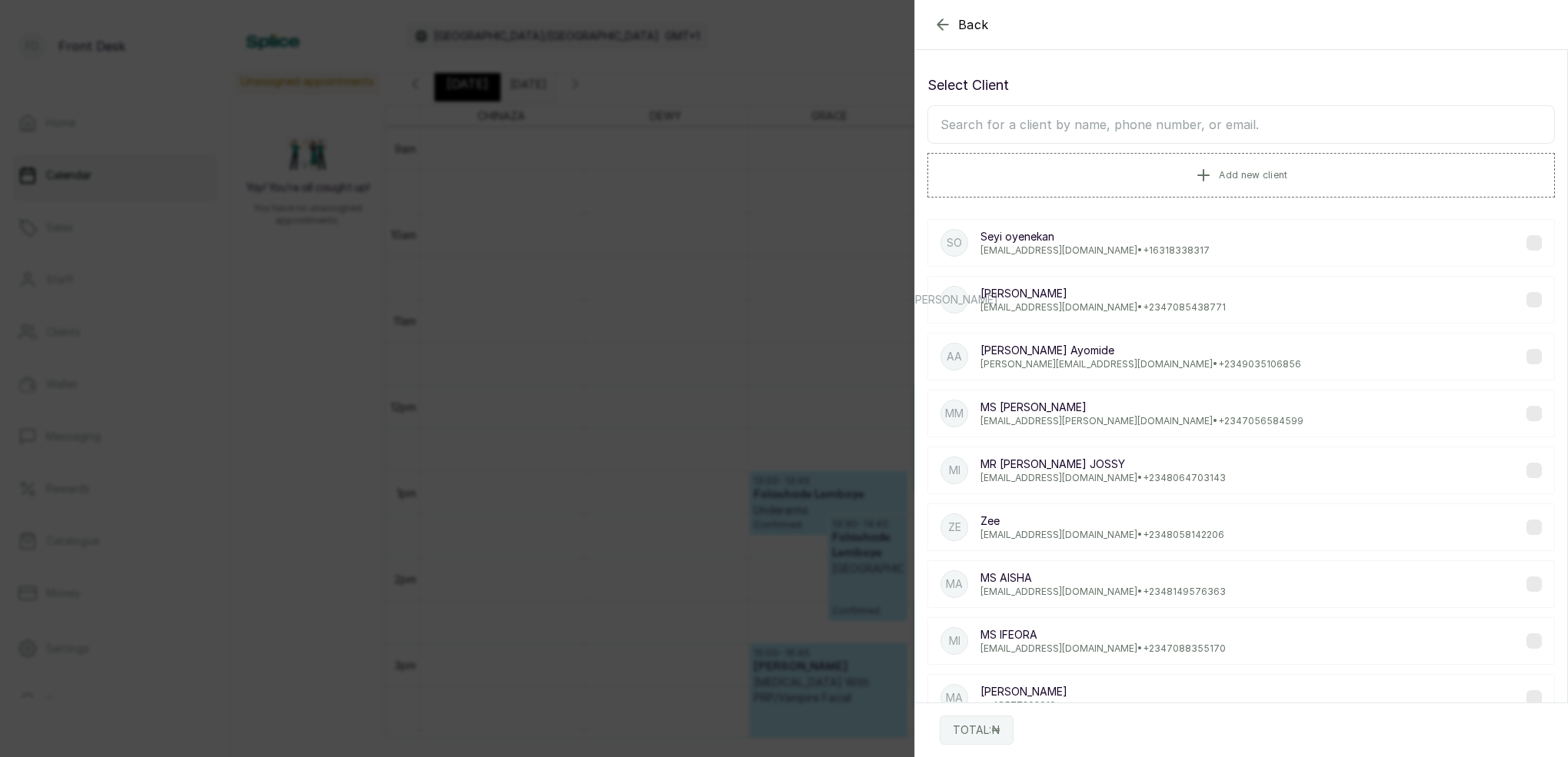
click at [1193, 123] on input "text" at bounding box center [1241, 124] width 627 height 38
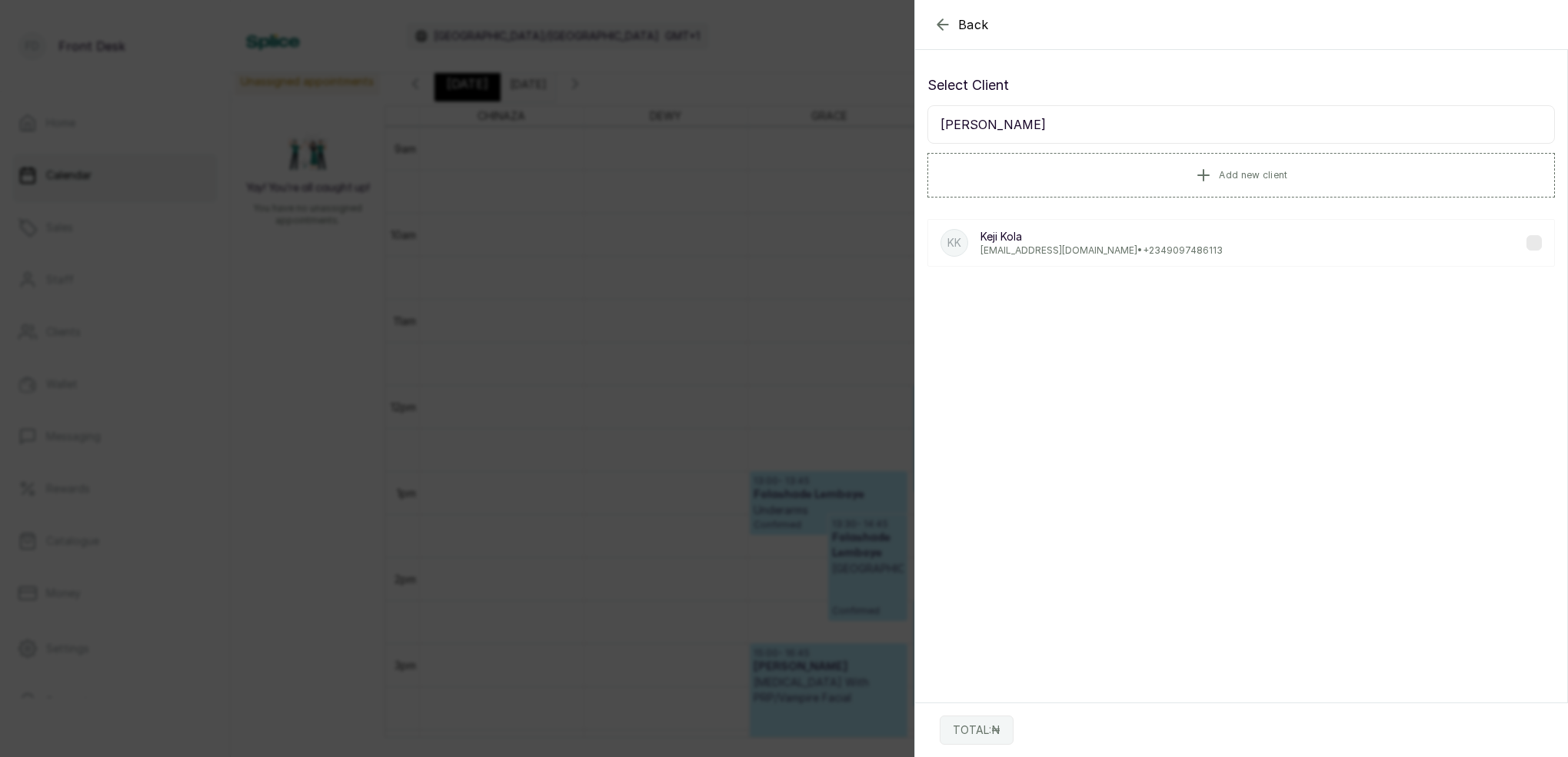
type input "KEJI KOLA"
click at [1055, 245] on p "kejikolabalogun@gmail.com • +234 9097486113" at bounding box center [1102, 250] width 242 height 12
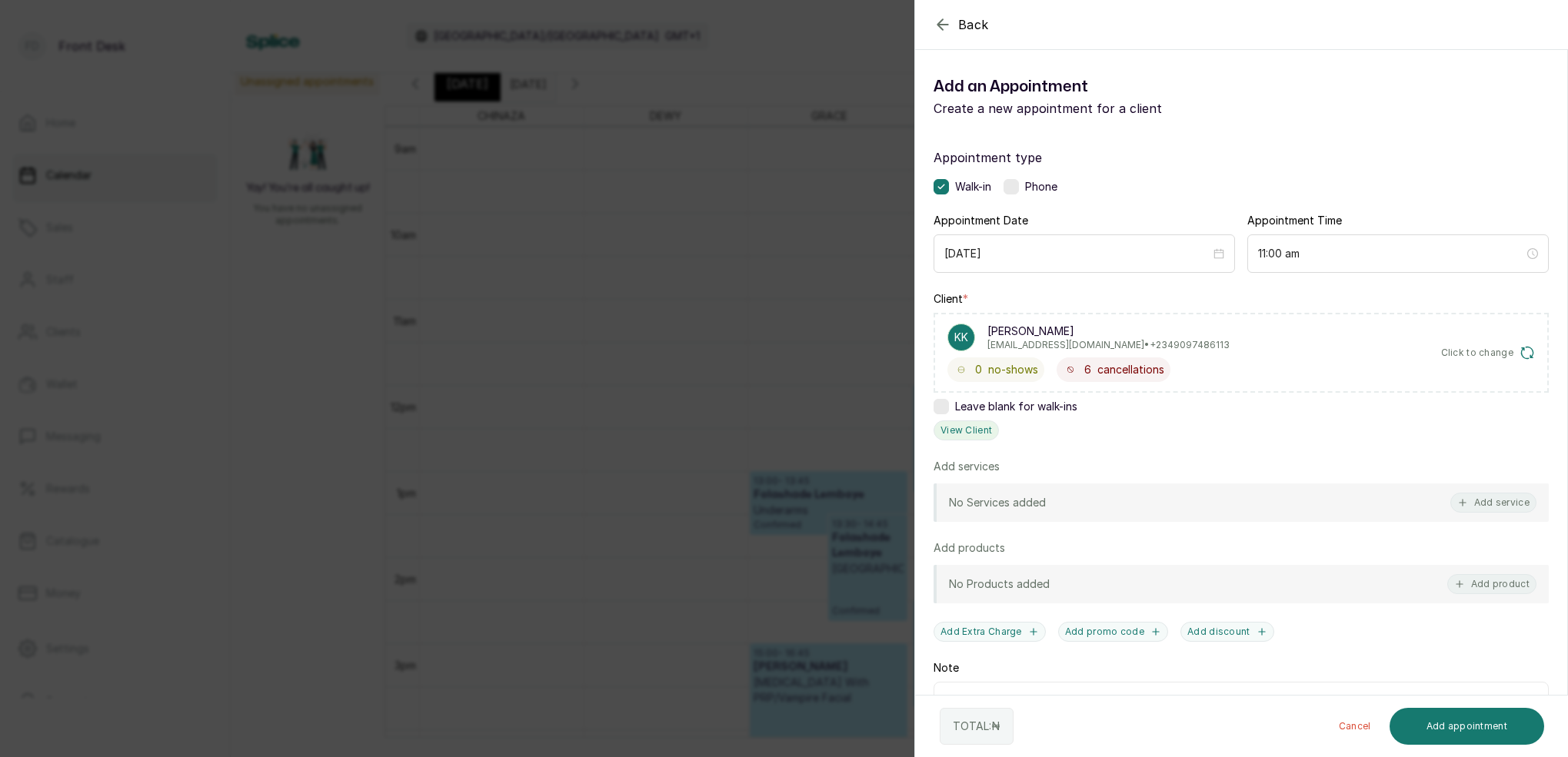
click at [977, 431] on button "View Client" at bounding box center [966, 430] width 65 height 20
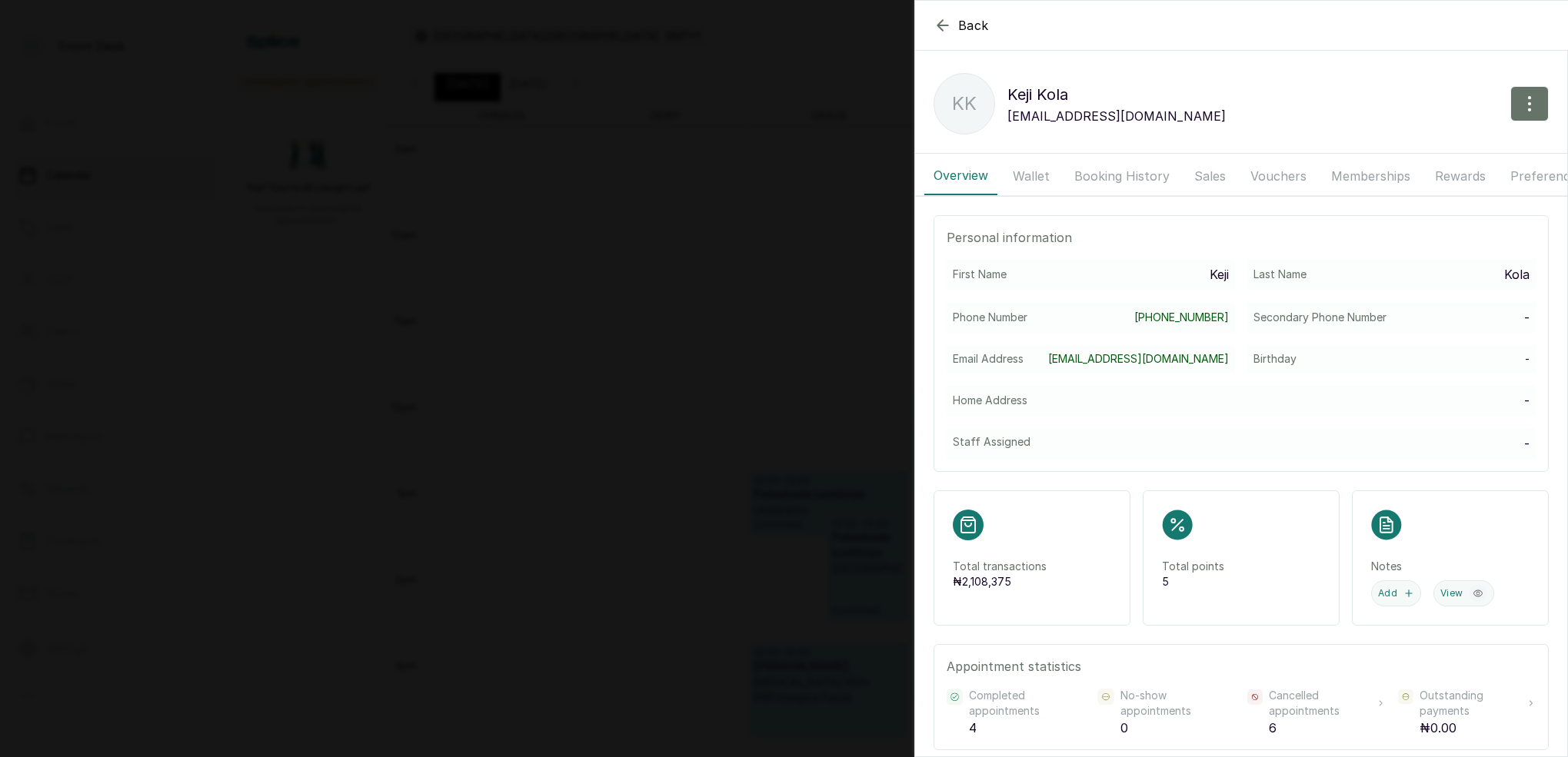
click at [1093, 171] on button "Booking History" at bounding box center [1122, 175] width 114 height 38
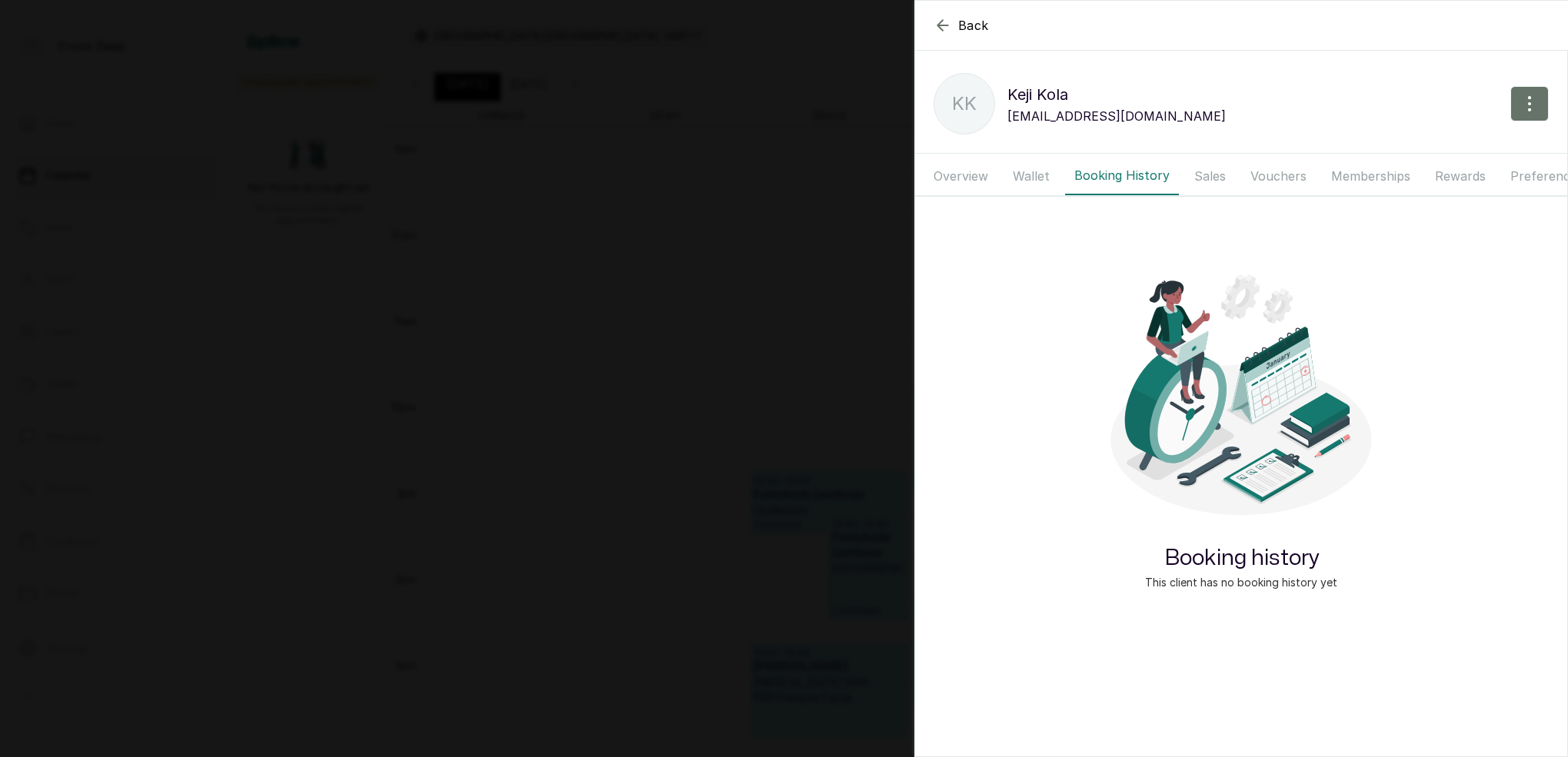
click at [1036, 174] on button "Wallet" at bounding box center [1031, 175] width 55 height 38
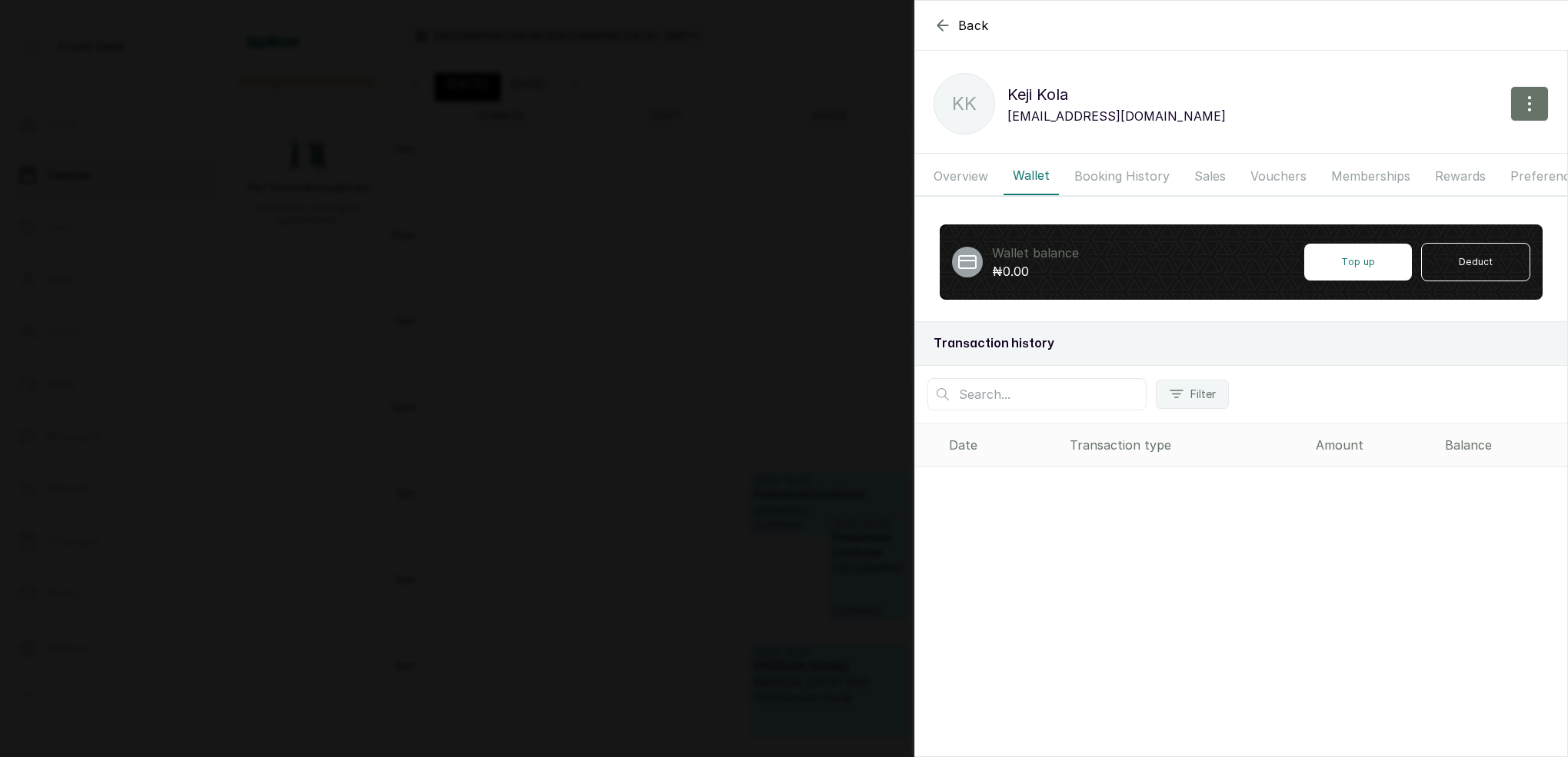
click at [1227, 172] on button "Sales" at bounding box center [1210, 175] width 50 height 38
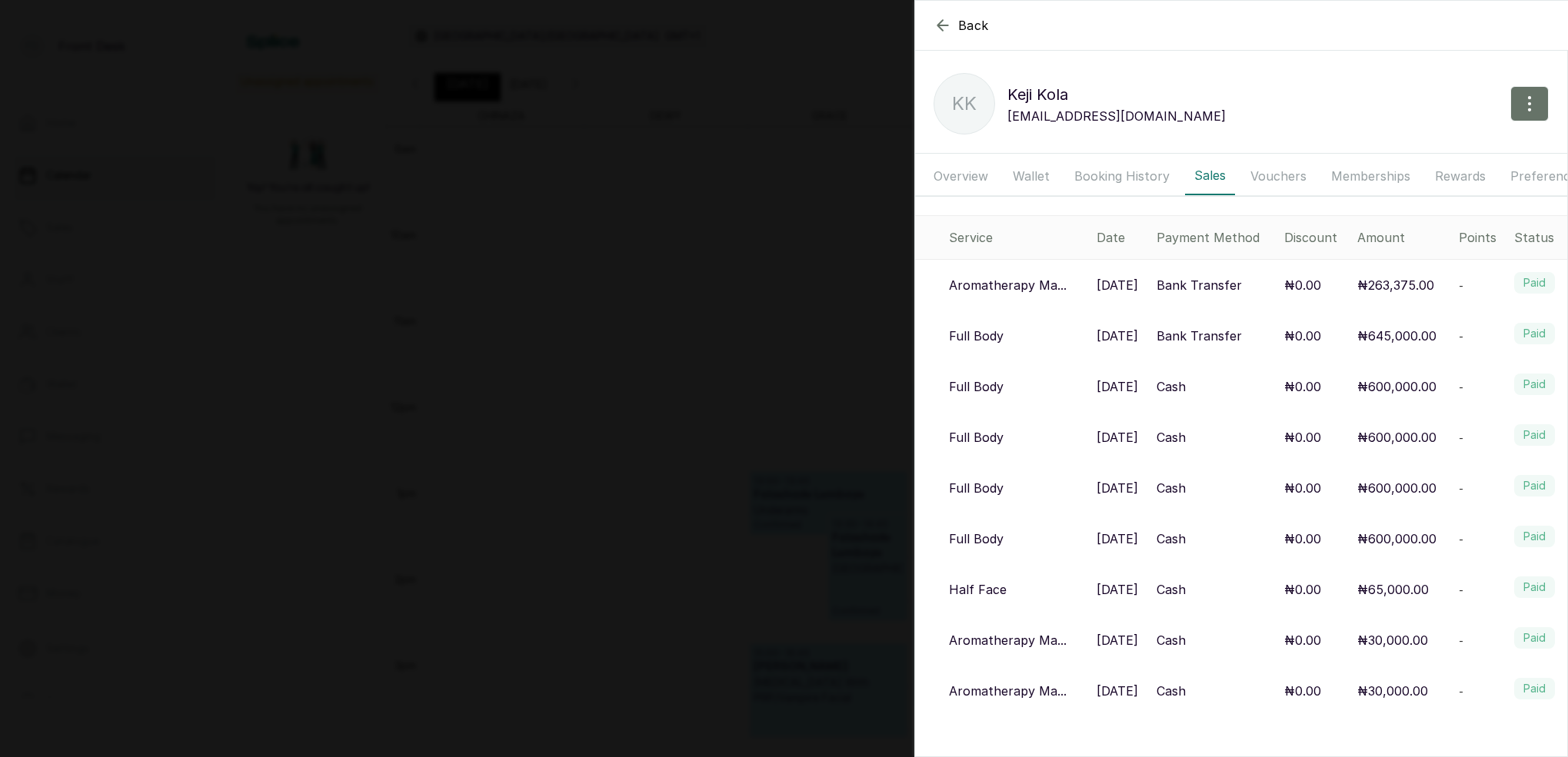
click at [938, 29] on icon "button" at bounding box center [942, 25] width 19 height 19
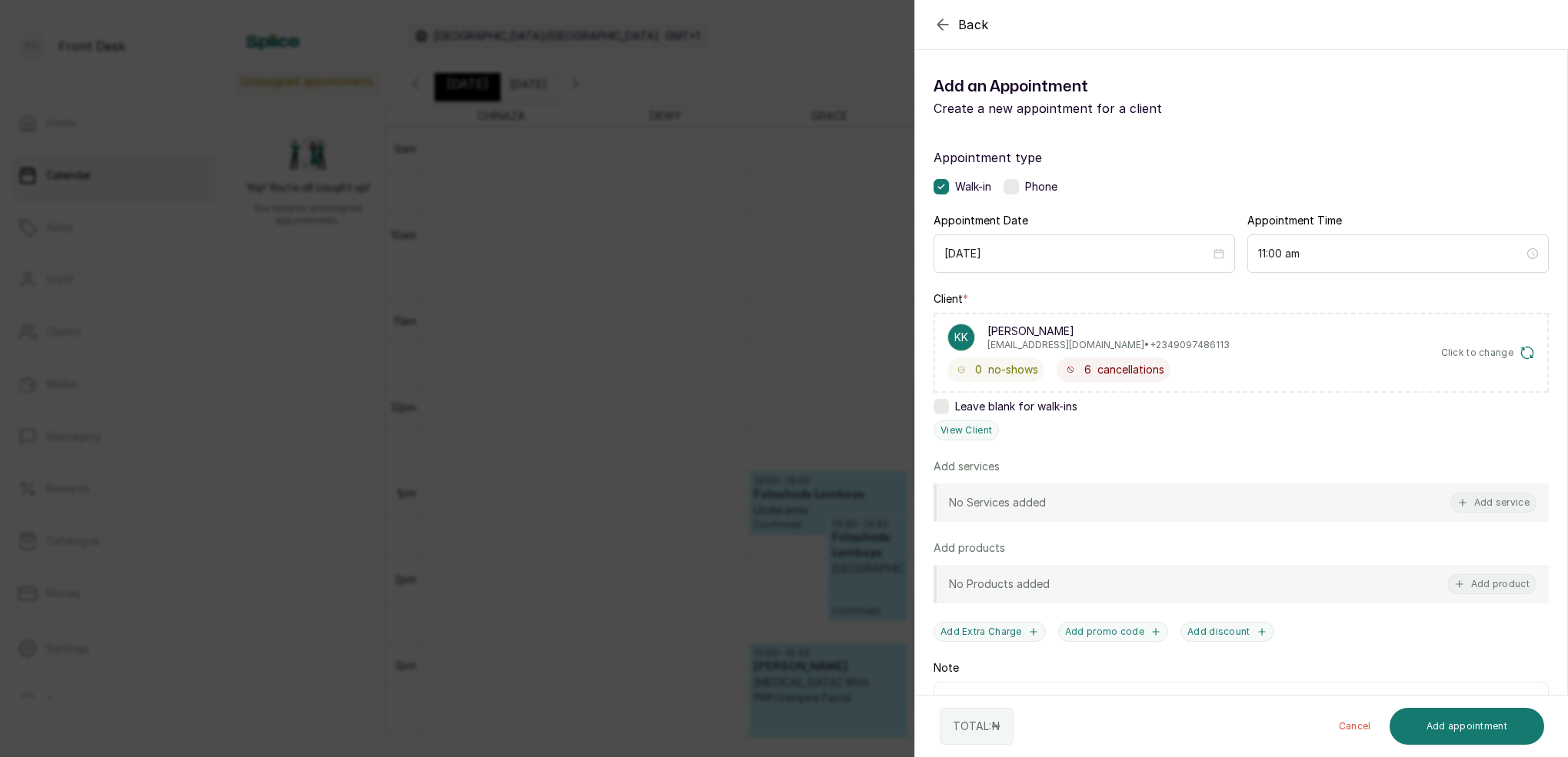
click at [938, 29] on icon "button" at bounding box center [942, 24] width 19 height 19
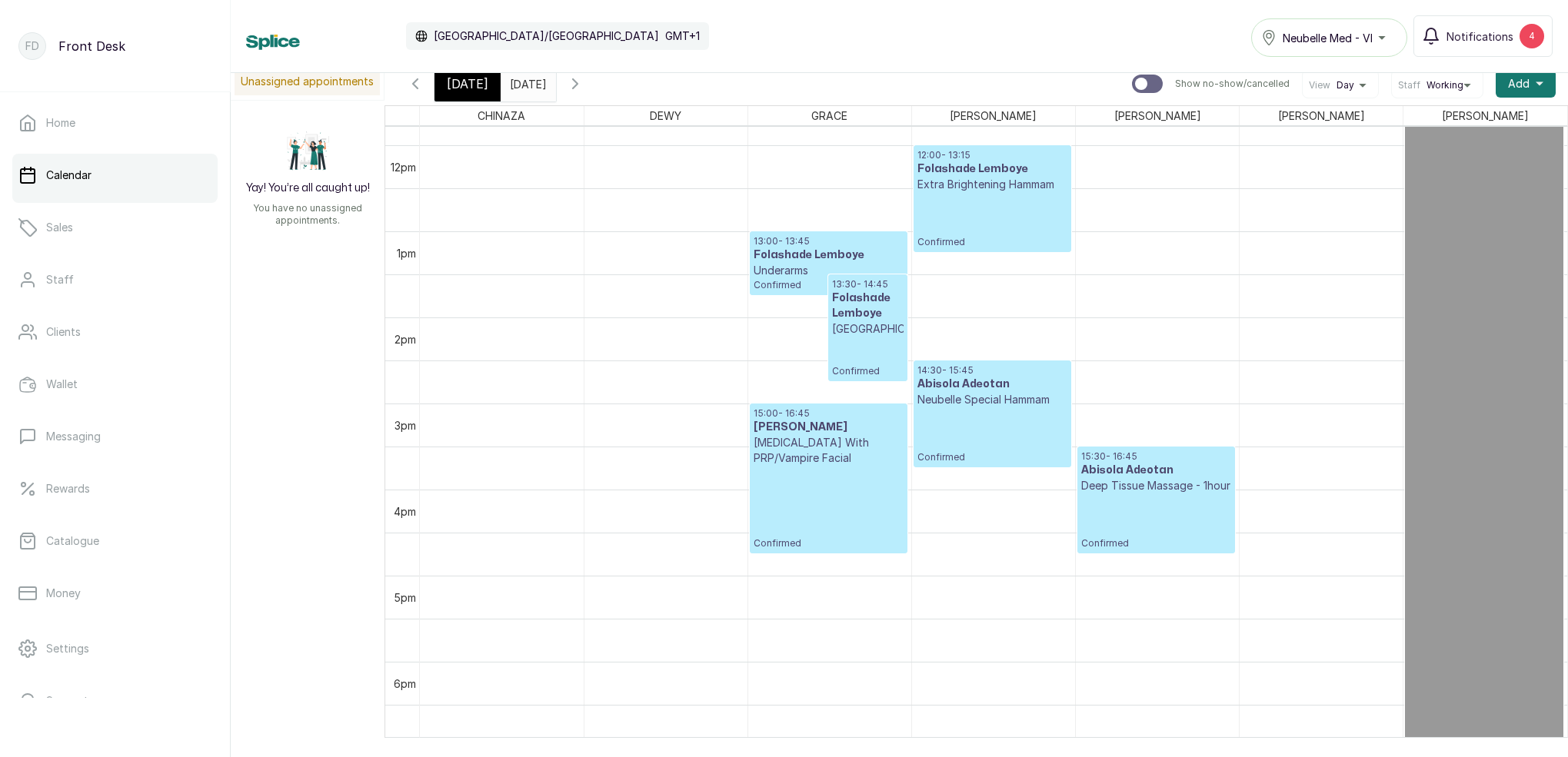
scroll to position [1027, 0]
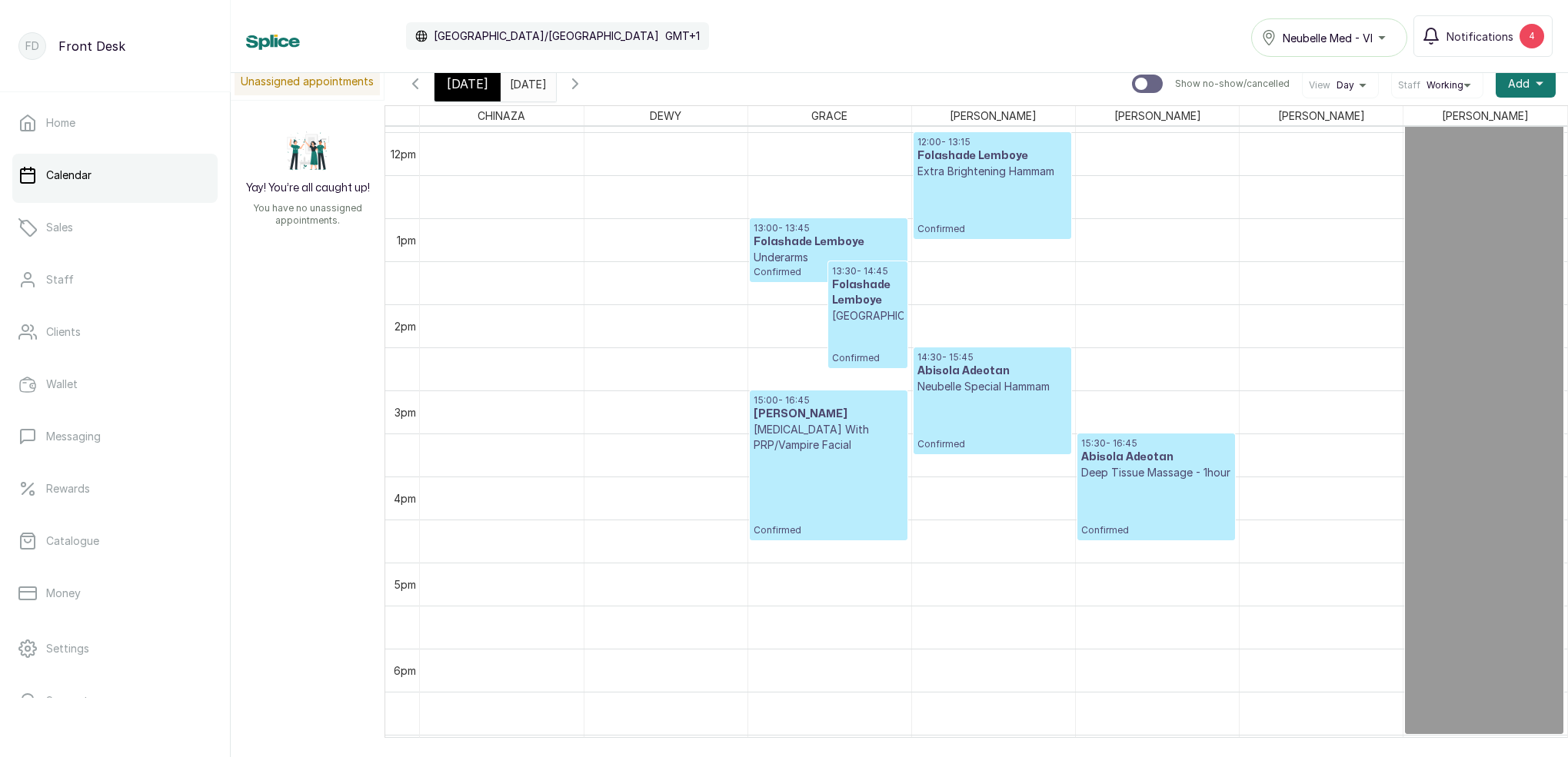
click at [458, 80] on span "[DATE]" at bounding box center [467, 84] width 41 height 19
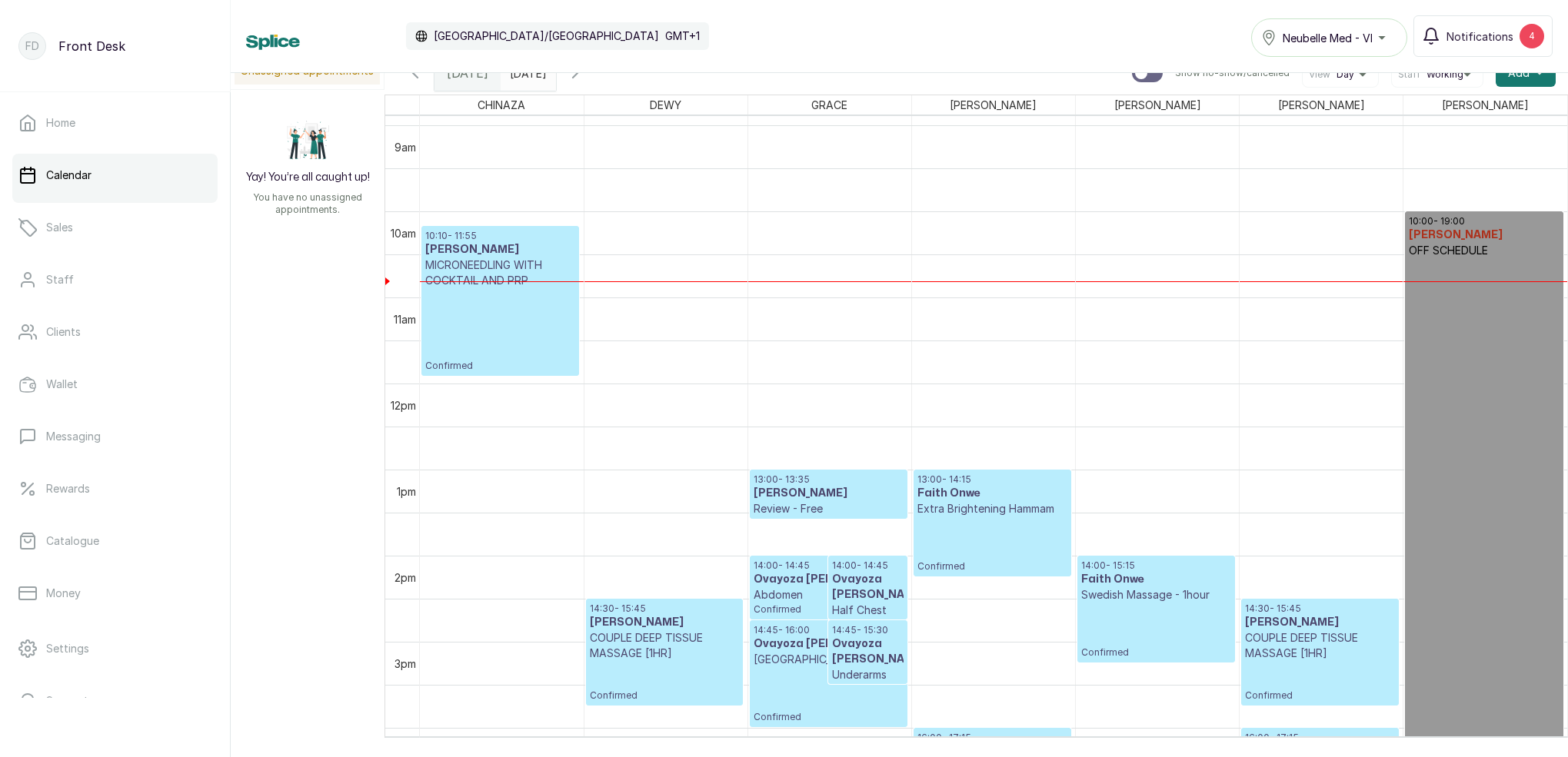
scroll to position [754, 0]
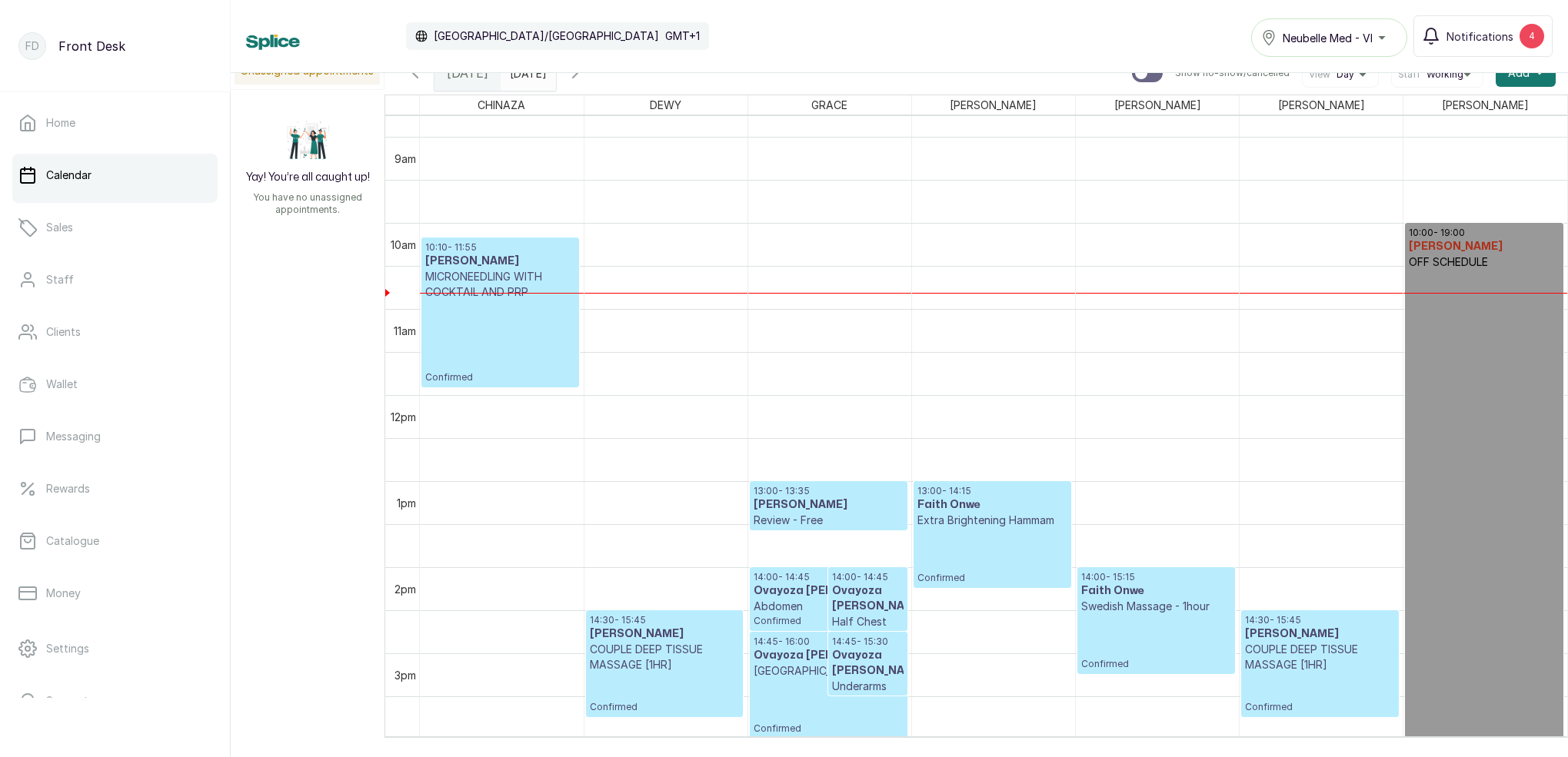
click at [584, 78] on icon "button" at bounding box center [574, 73] width 19 height 19
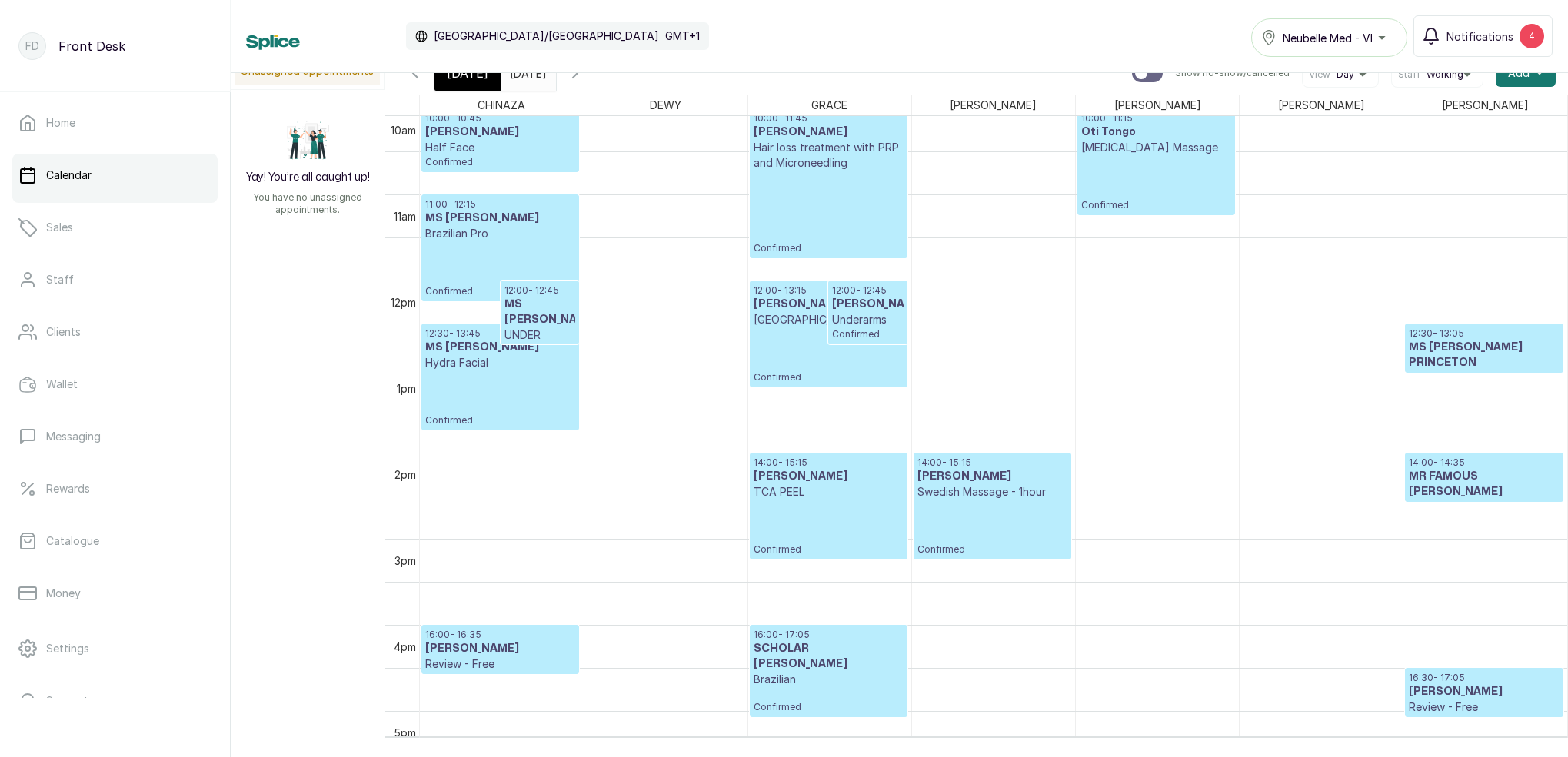
scroll to position [876, 0]
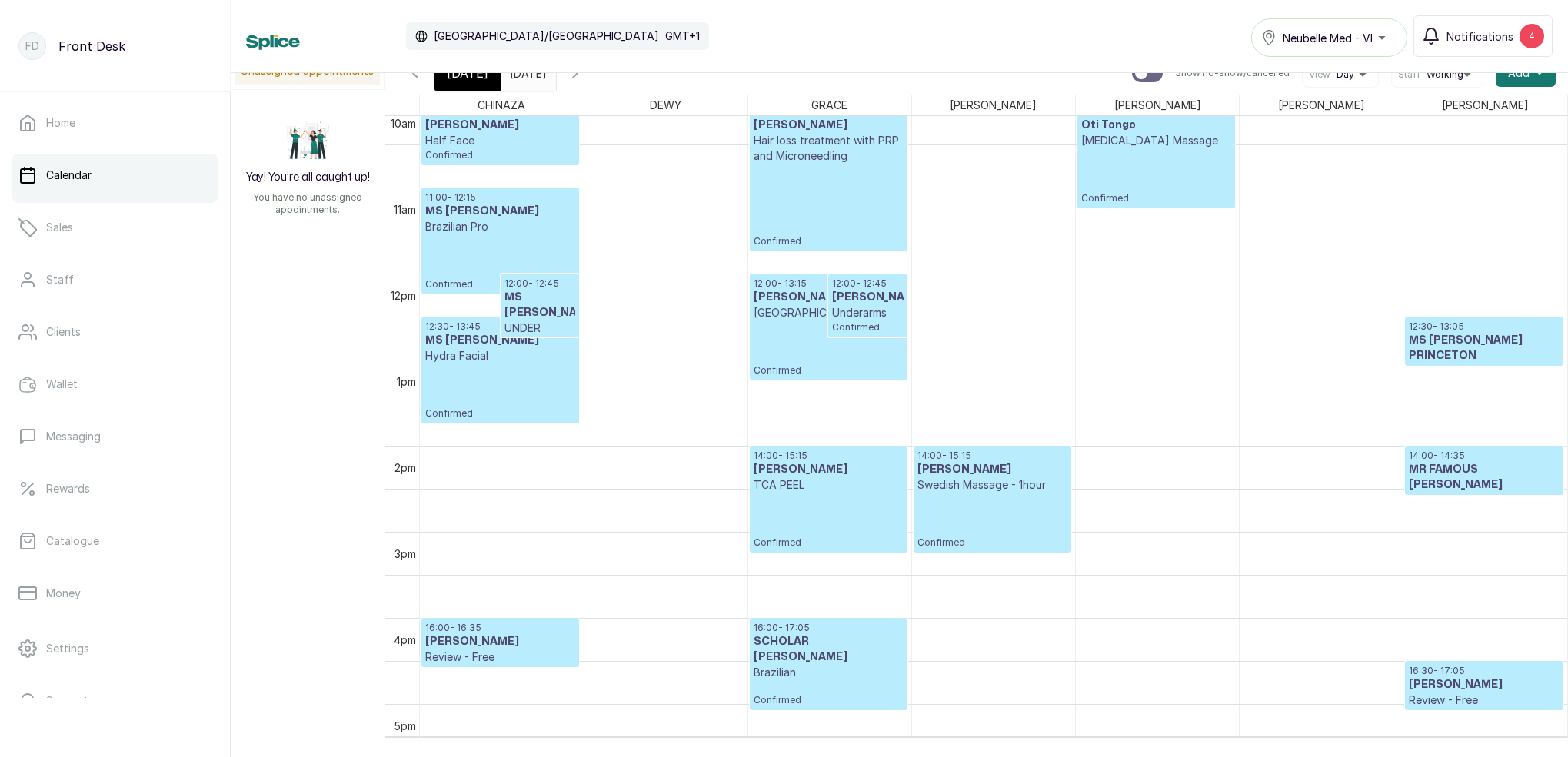
click at [578, 76] on icon "button" at bounding box center [575, 72] width 5 height 9
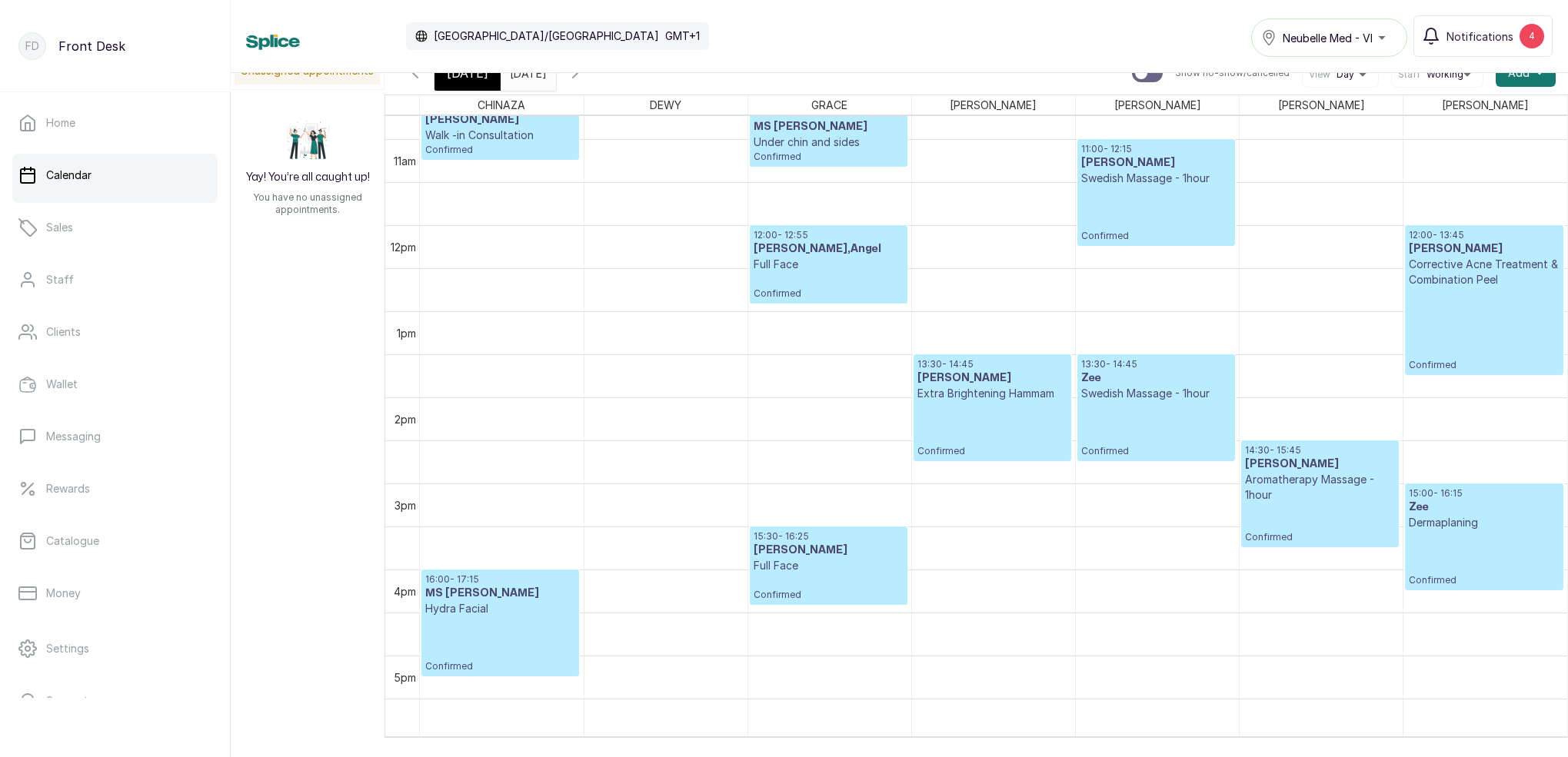
click at [470, 75] on span "[DATE]" at bounding box center [467, 73] width 41 height 19
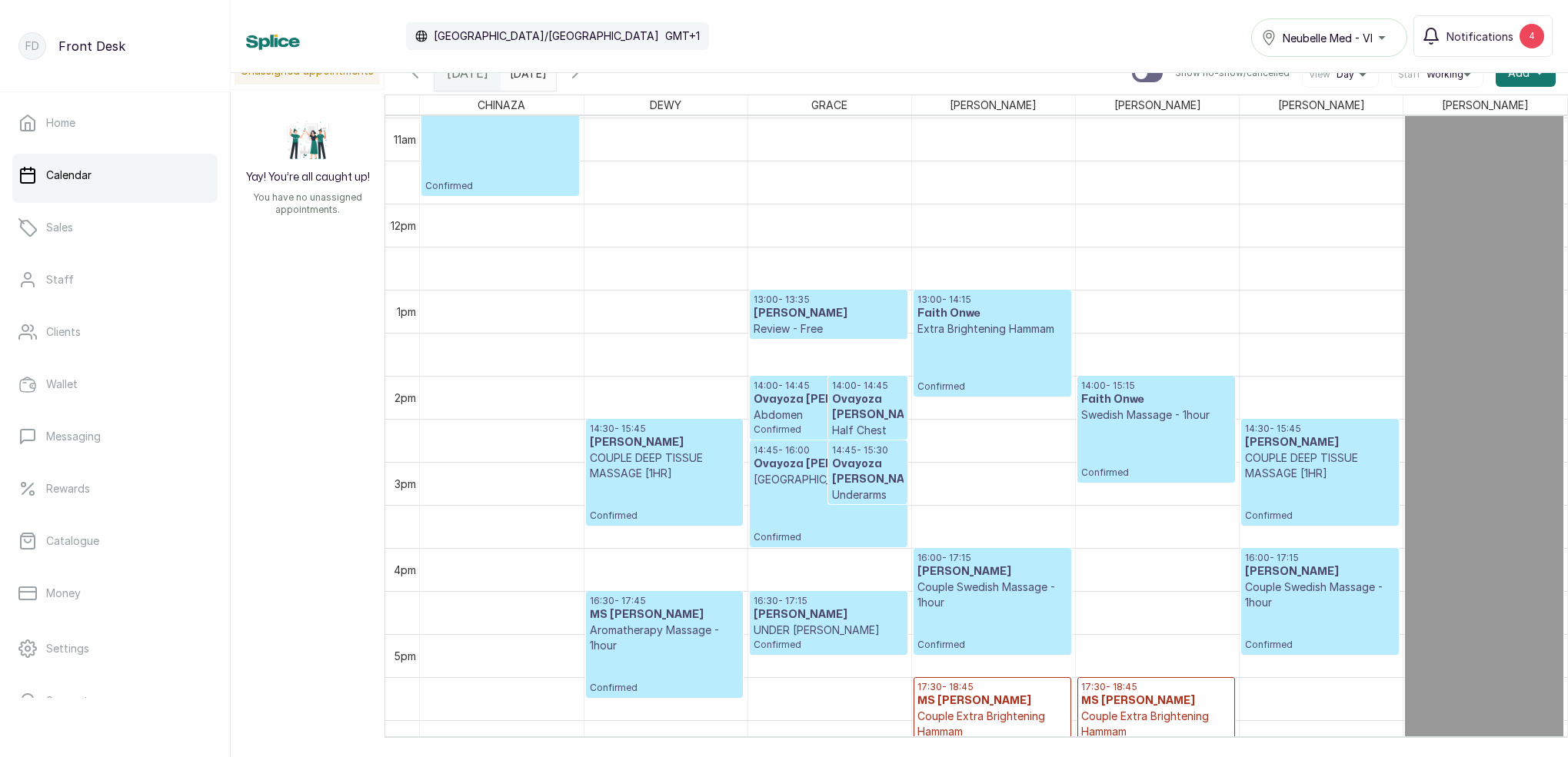
click at [555, 76] on span at bounding box center [540, 69] width 29 height 26
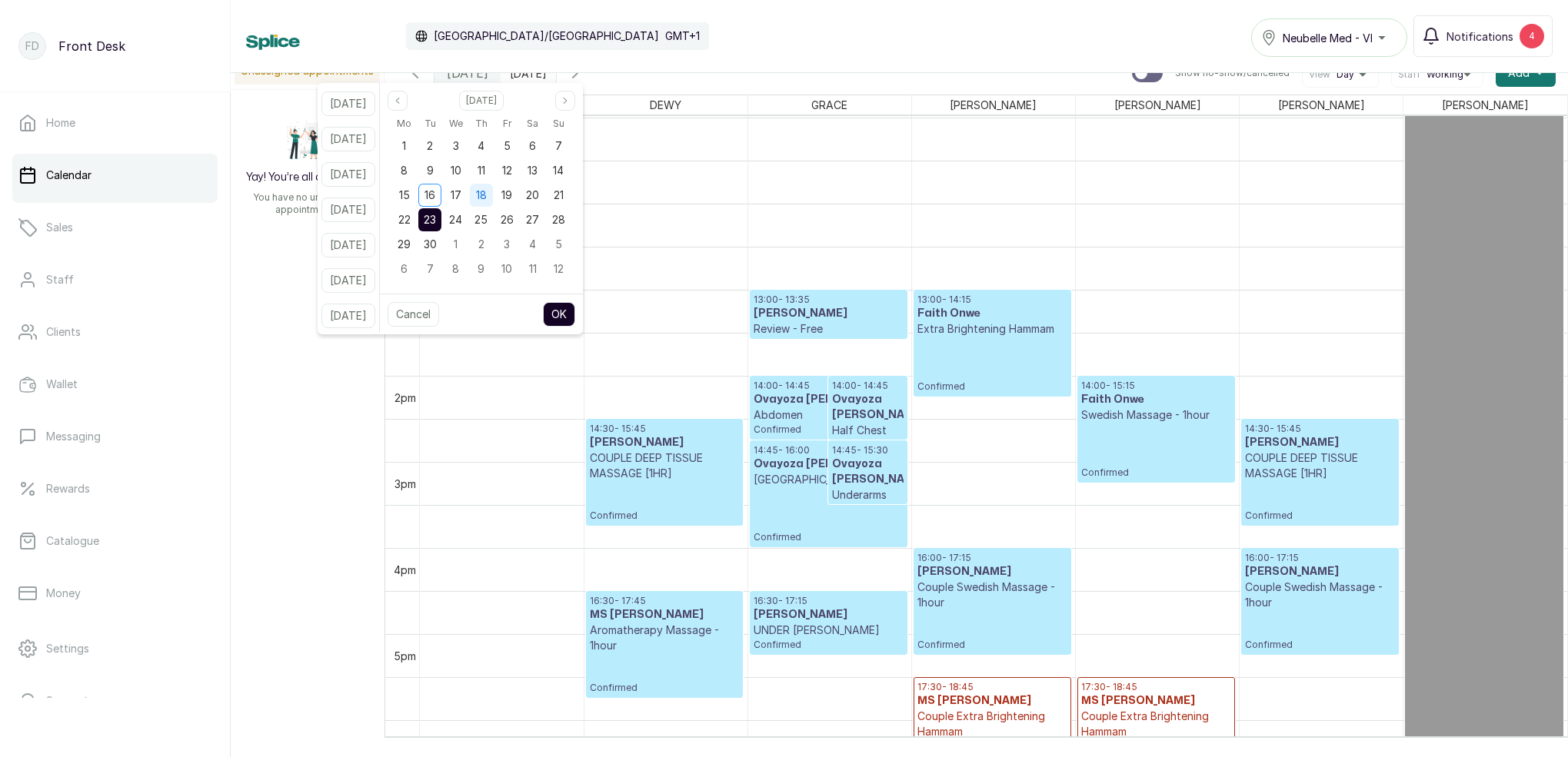
click at [487, 192] on span "18" at bounding box center [481, 195] width 11 height 13
click at [574, 312] on button "OK" at bounding box center [559, 314] width 32 height 24
type input "[DATE]"
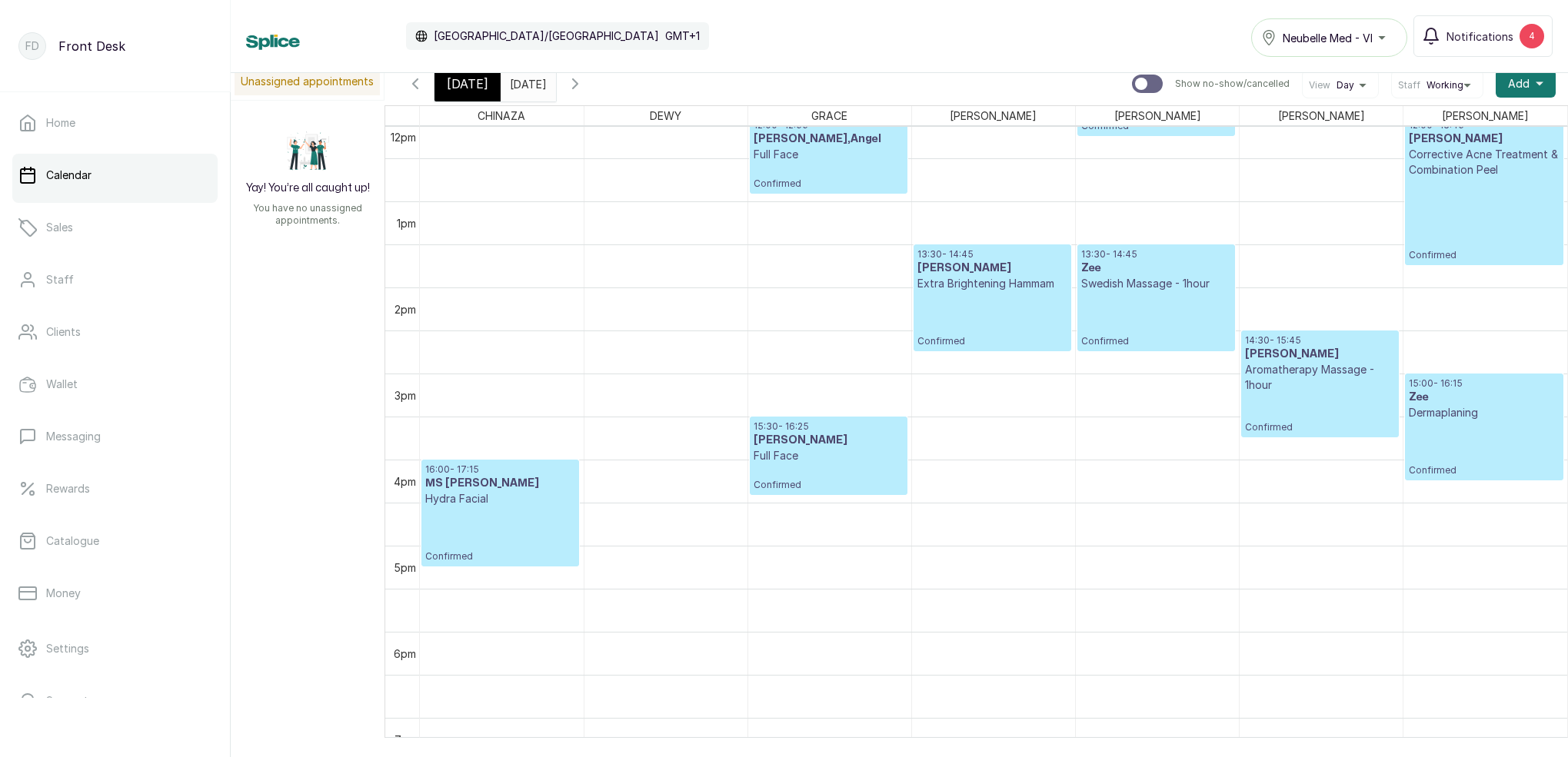
click at [584, 84] on icon "button" at bounding box center [574, 84] width 19 height 19
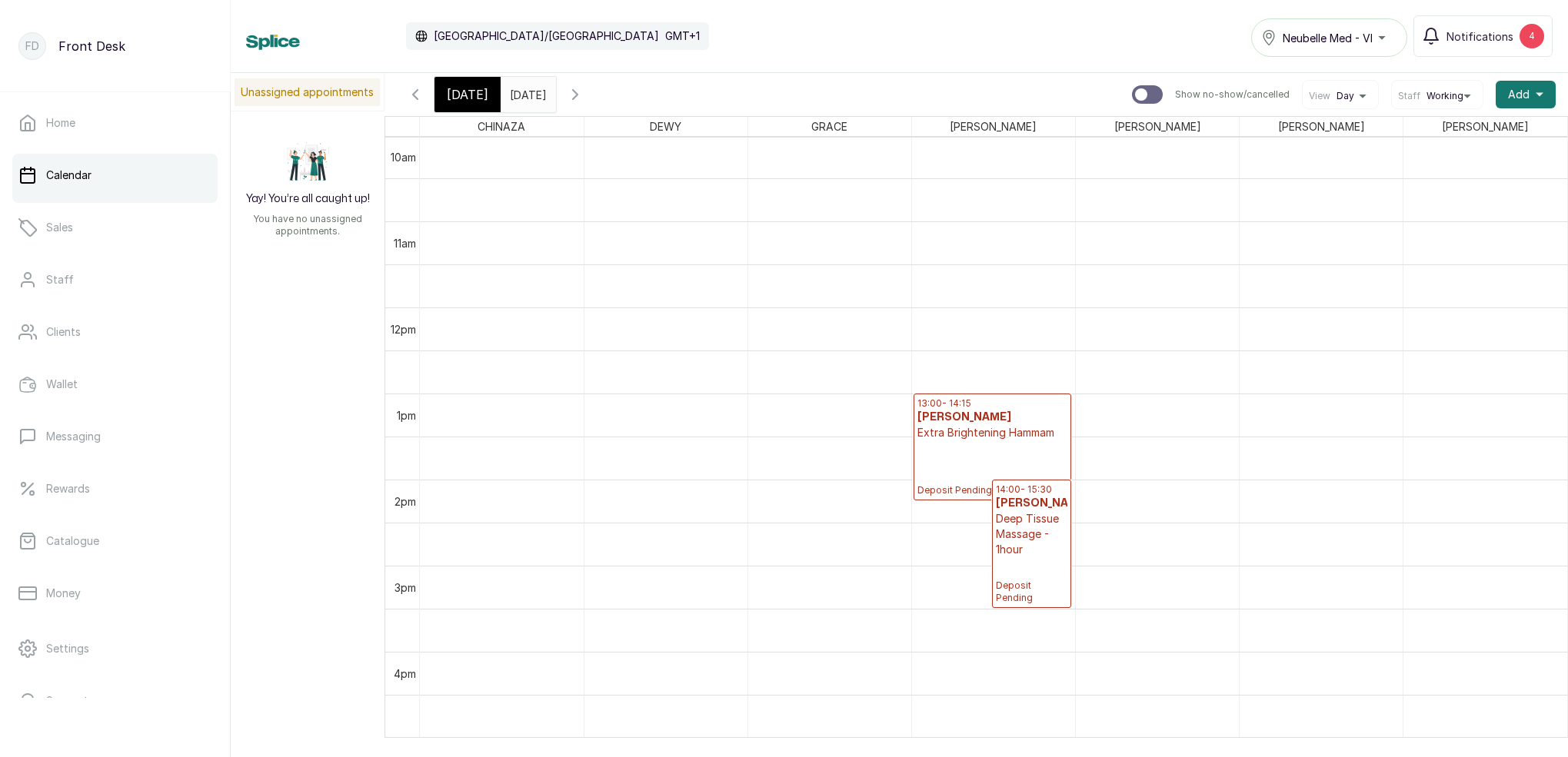
click at [451, 89] on span "[DATE]" at bounding box center [467, 94] width 41 height 19
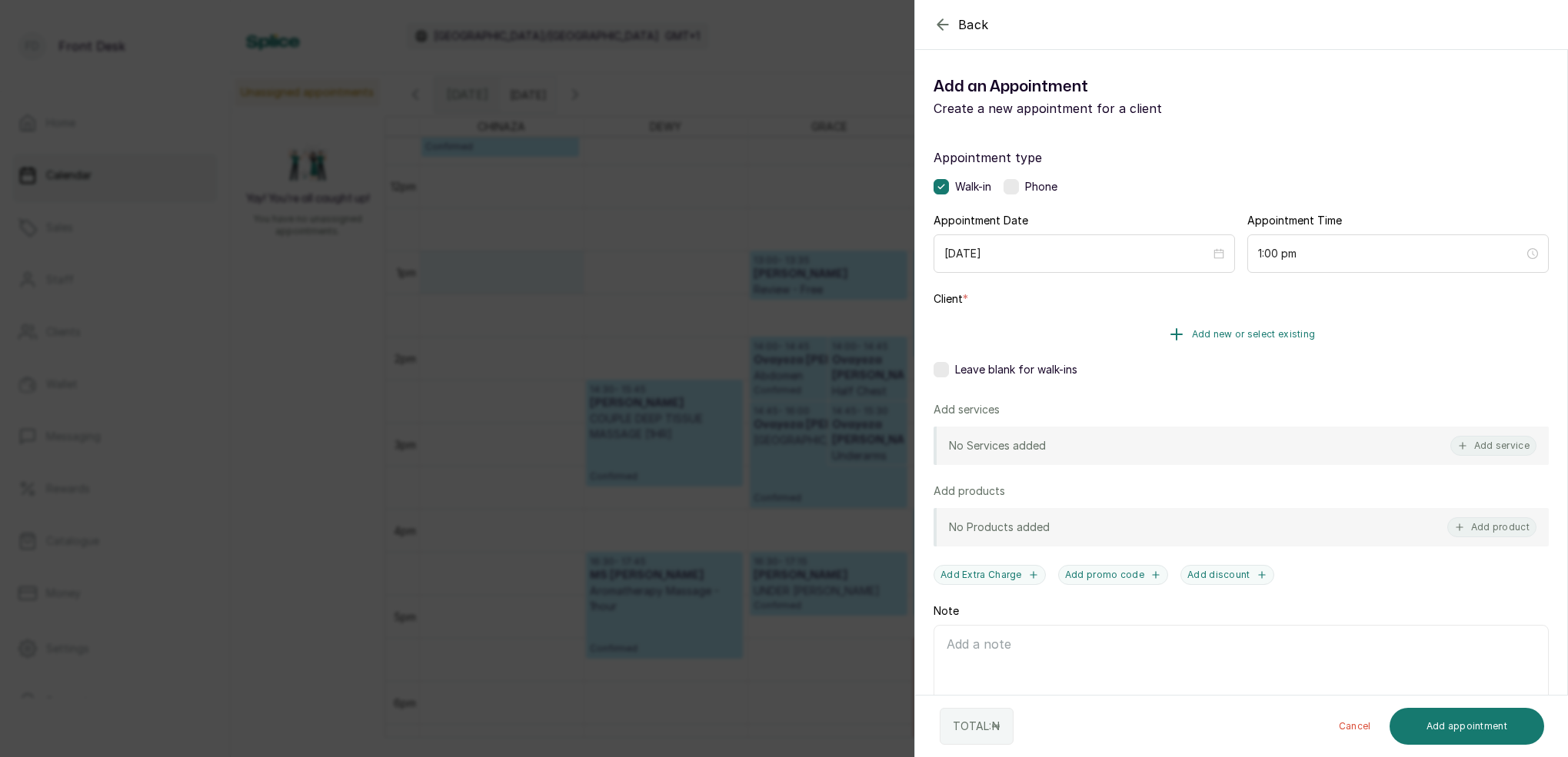
click at [1220, 337] on span "Add new or select existing" at bounding box center [1254, 334] width 123 height 12
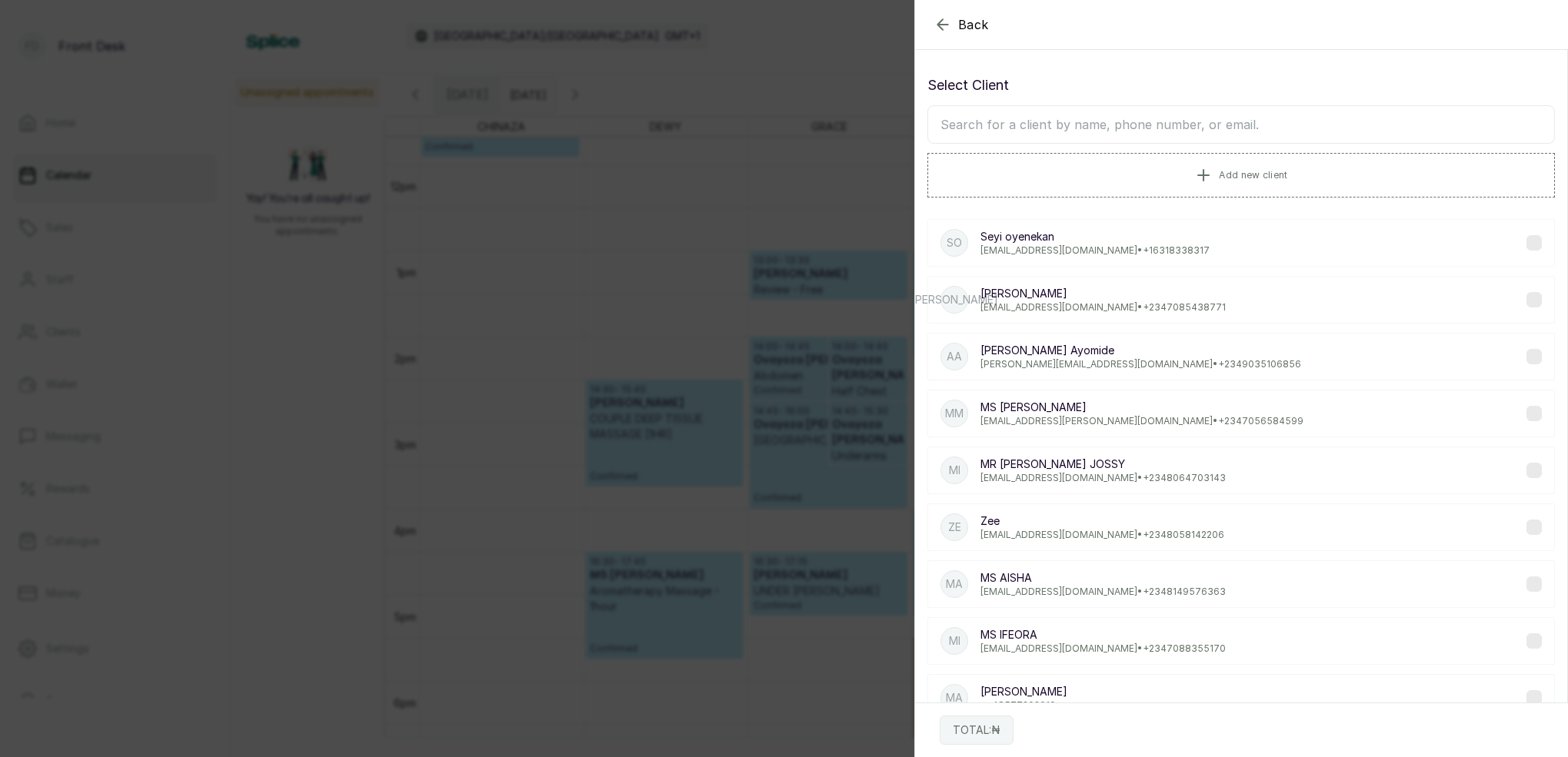
click at [1166, 107] on input "text" at bounding box center [1241, 124] width 627 height 38
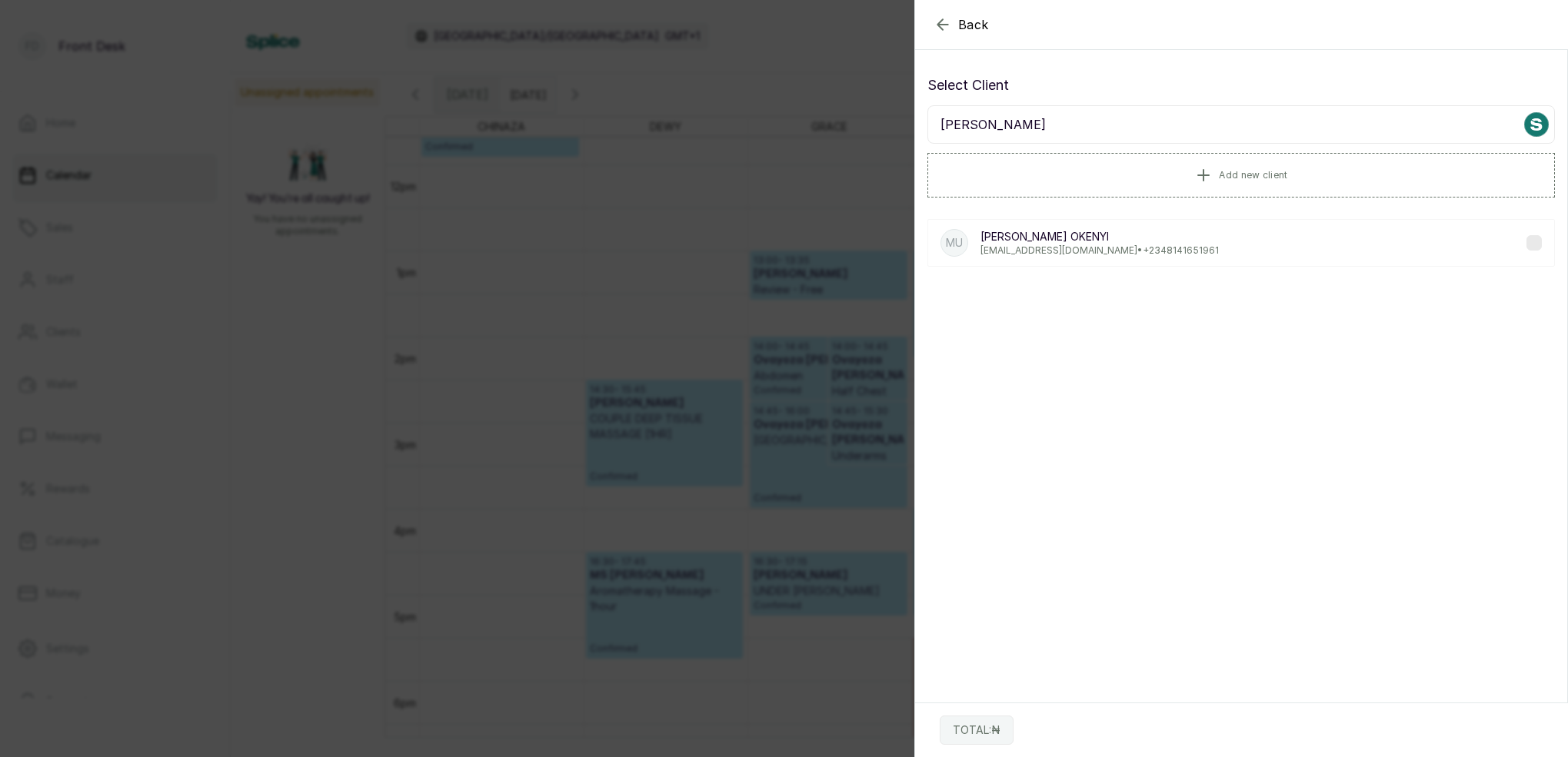
type input "UCHE OKENYI"
click at [1091, 249] on p "ucokenyi@gmail.com • +234 8141651961" at bounding box center [1099, 250] width 238 height 12
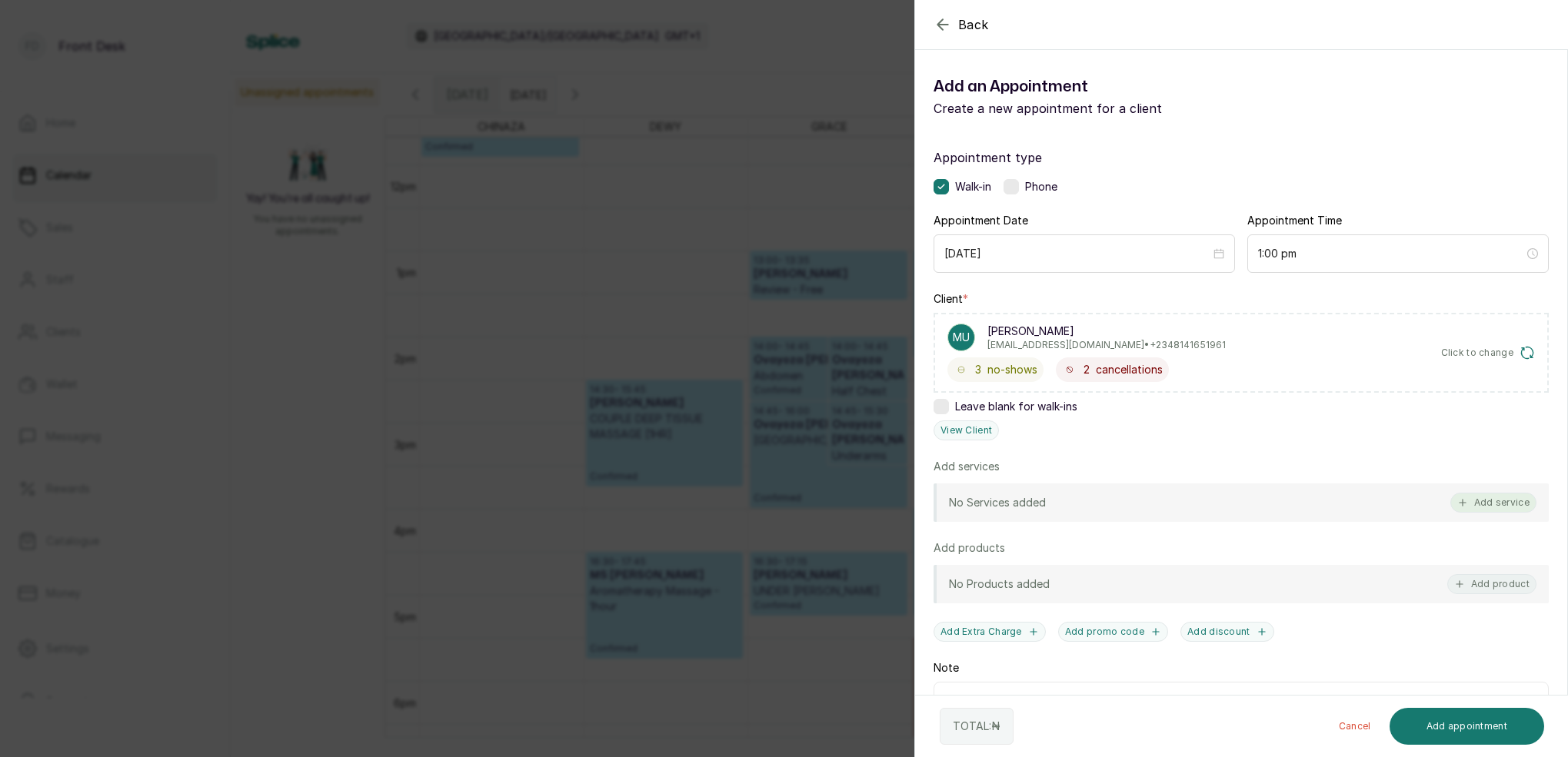
click at [1496, 499] on button "Add service" at bounding box center [1493, 503] width 86 height 20
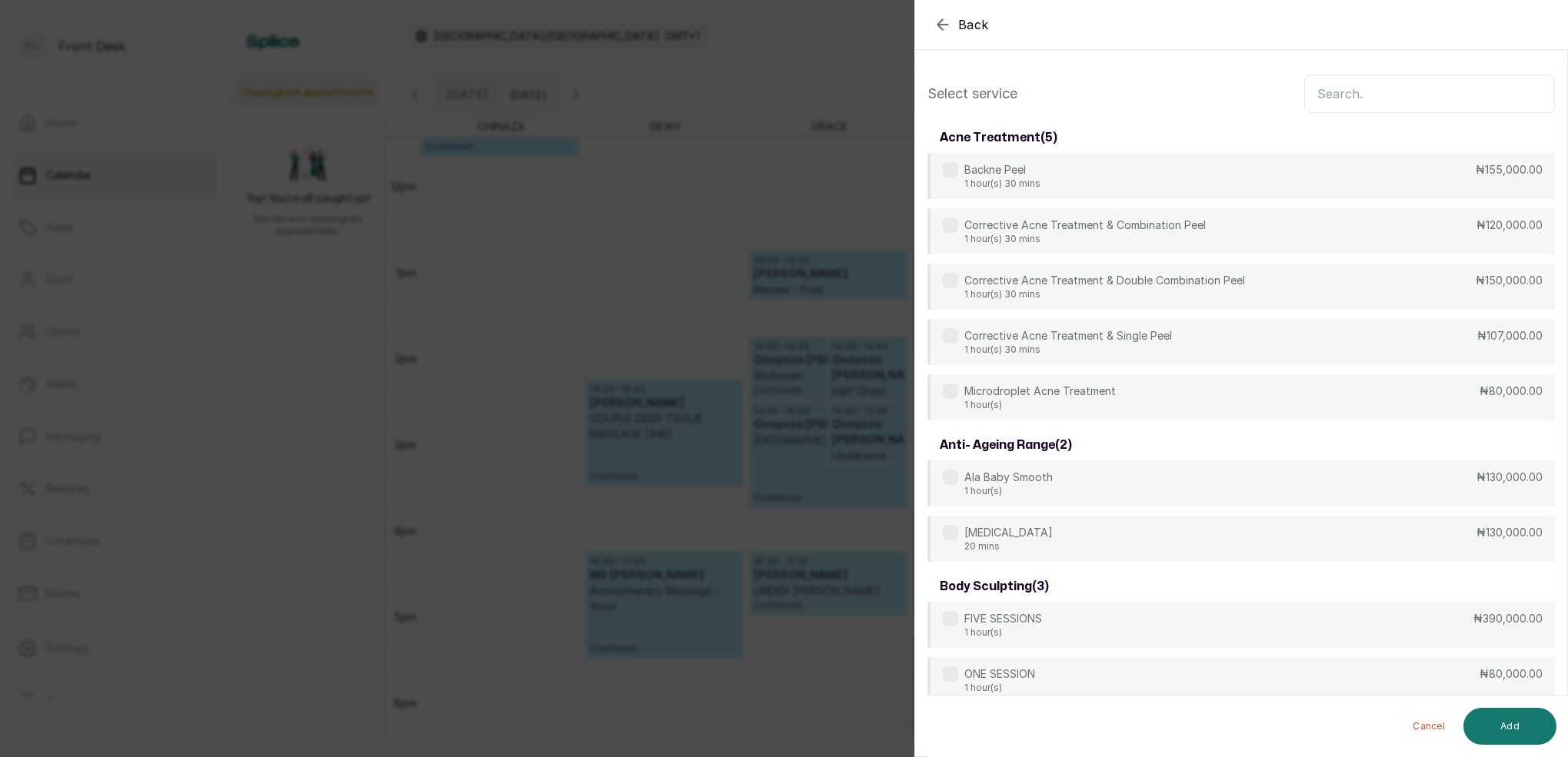
click at [1431, 93] on input "text" at bounding box center [1429, 93] width 250 height 38
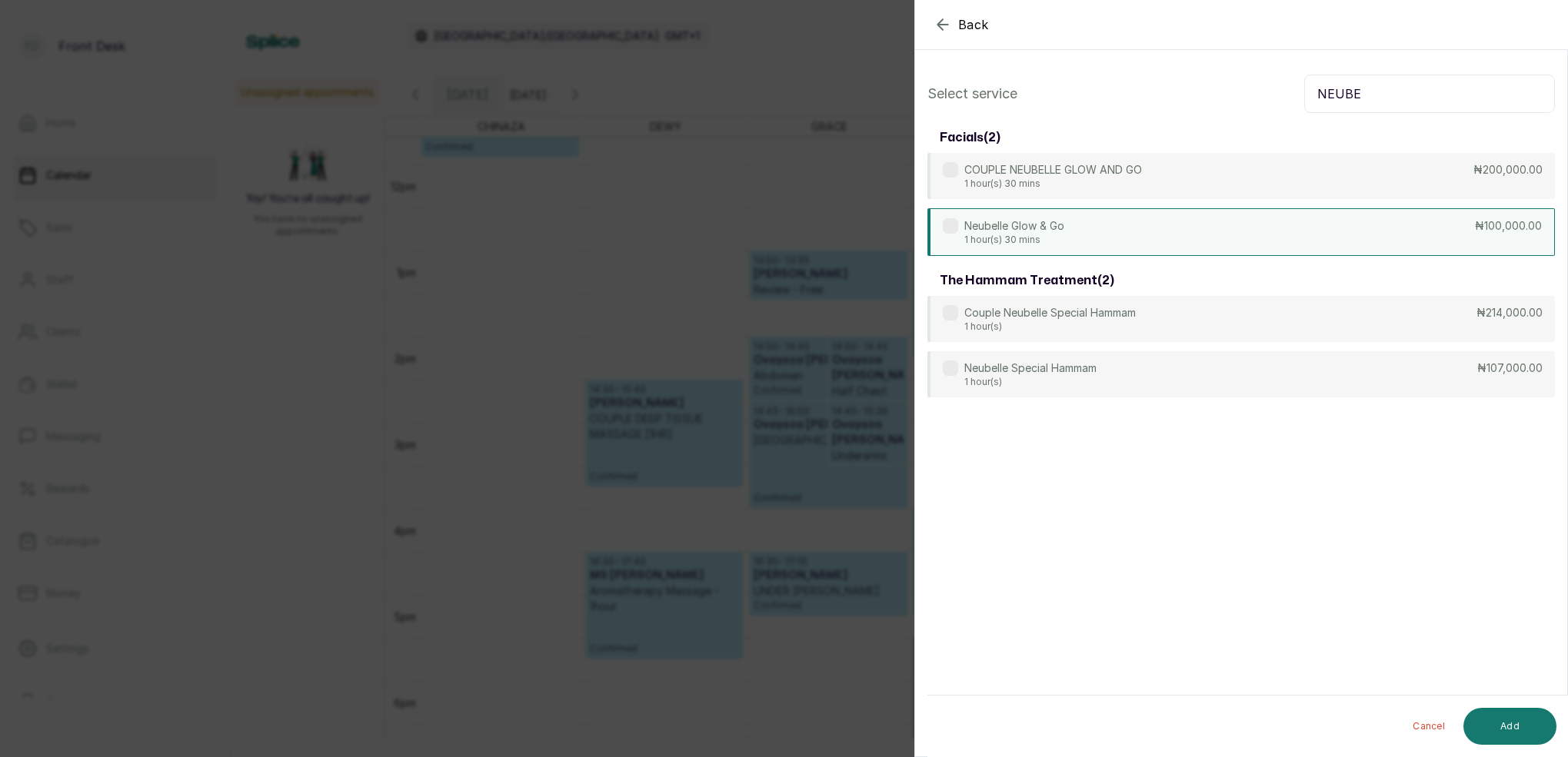
type input "NEUBE"
click at [1069, 230] on div "Neubelle Glow & Go 1 hour(s) 30 mins ₦100,000.00" at bounding box center [1241, 231] width 627 height 48
click at [1500, 720] on button "Add" at bounding box center [1510, 726] width 93 height 37
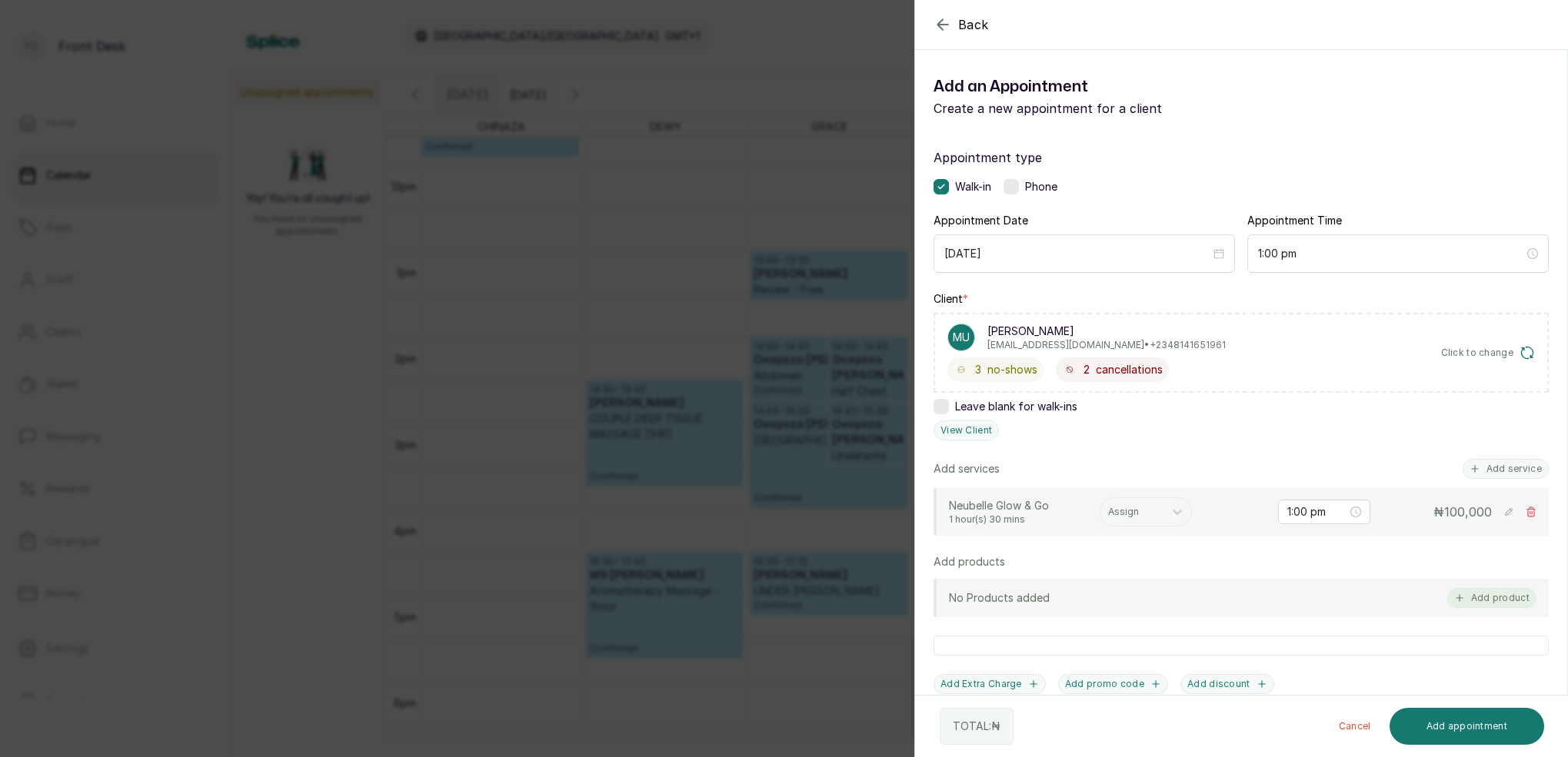
scroll to position [2, 0]
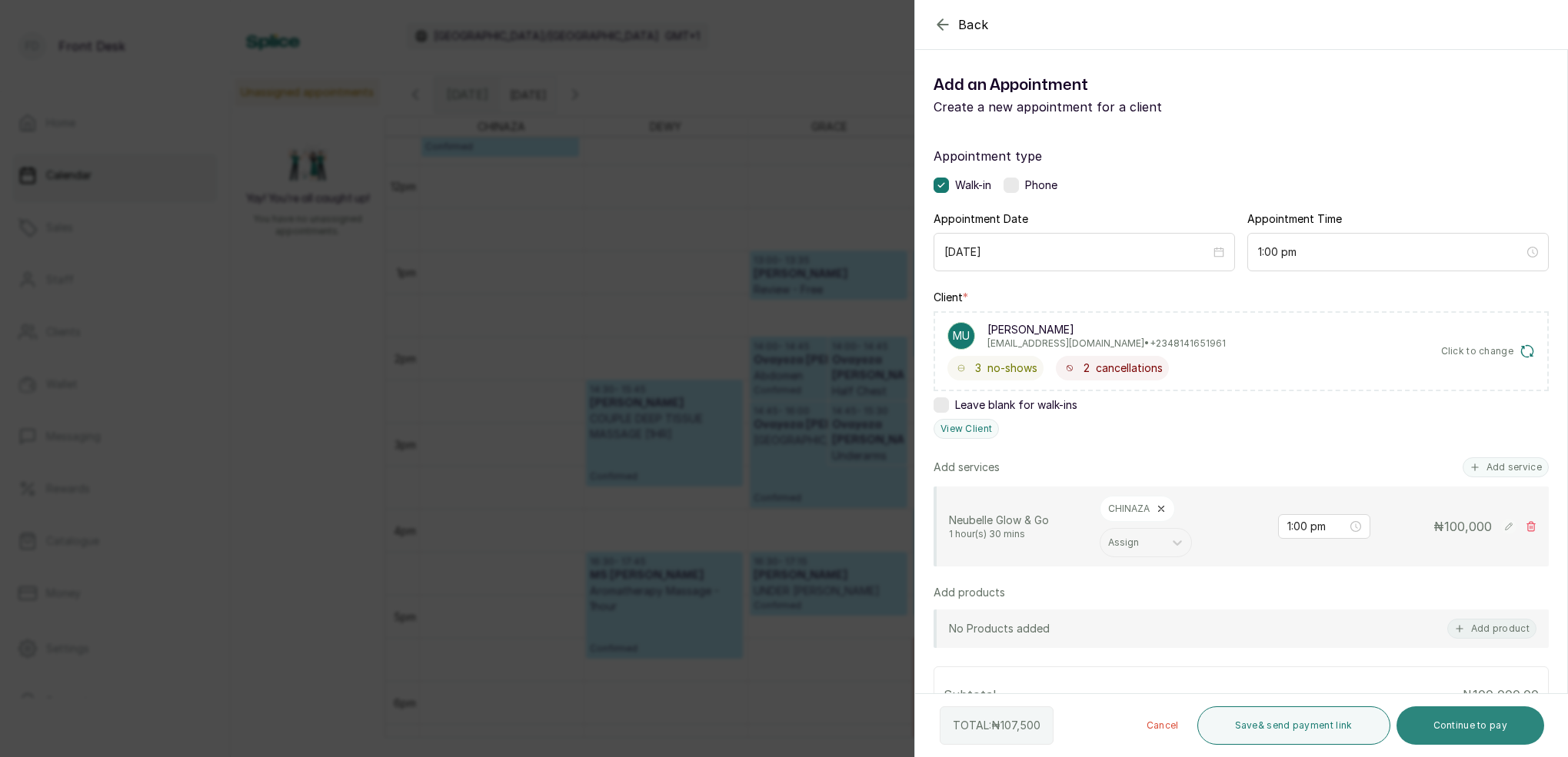
click at [1466, 723] on button "Continue to pay" at bounding box center [1470, 725] width 149 height 38
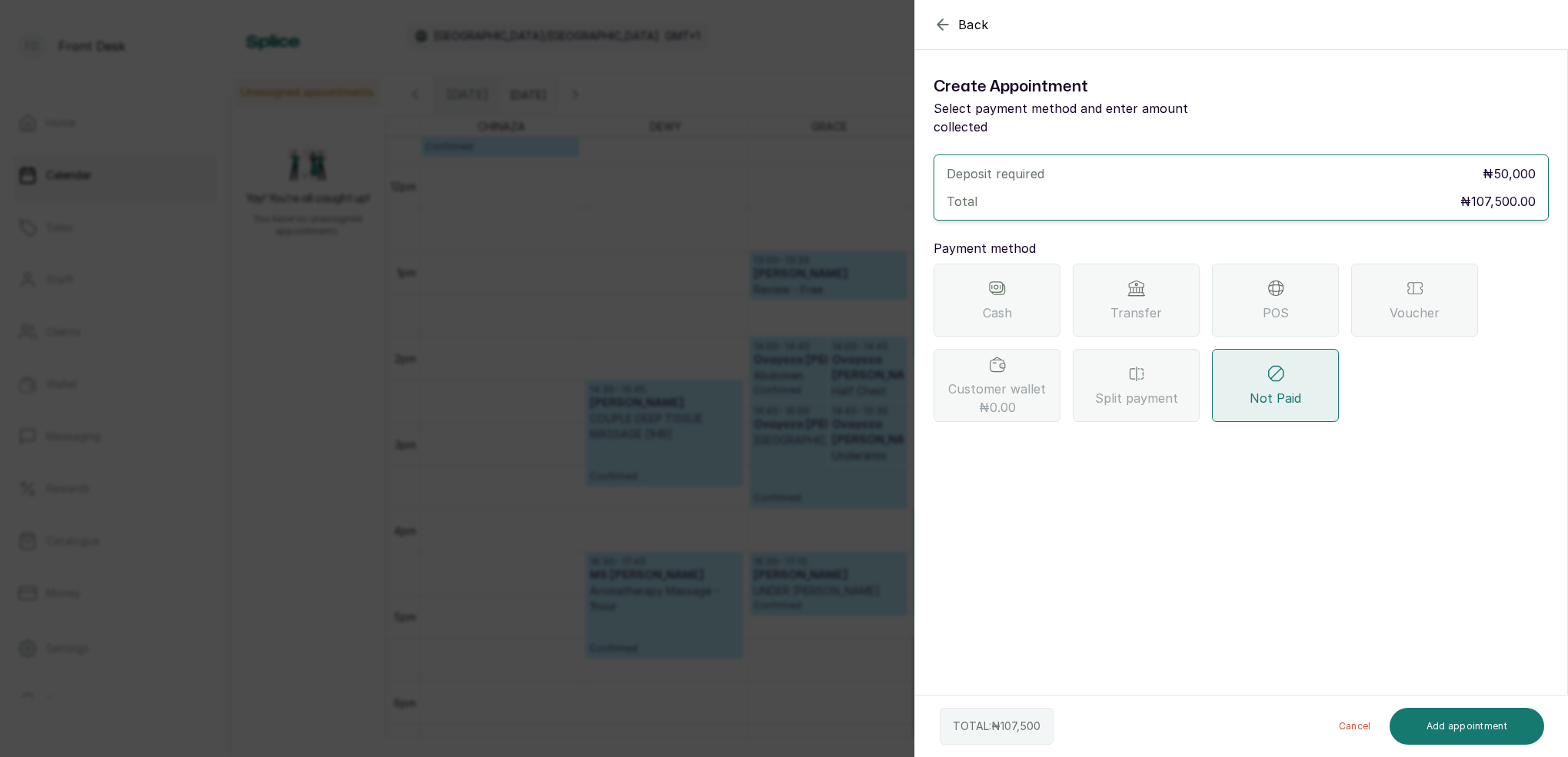
scroll to position [0, 0]
click at [1157, 304] on span "Transfer" at bounding box center [1135, 313] width 51 height 19
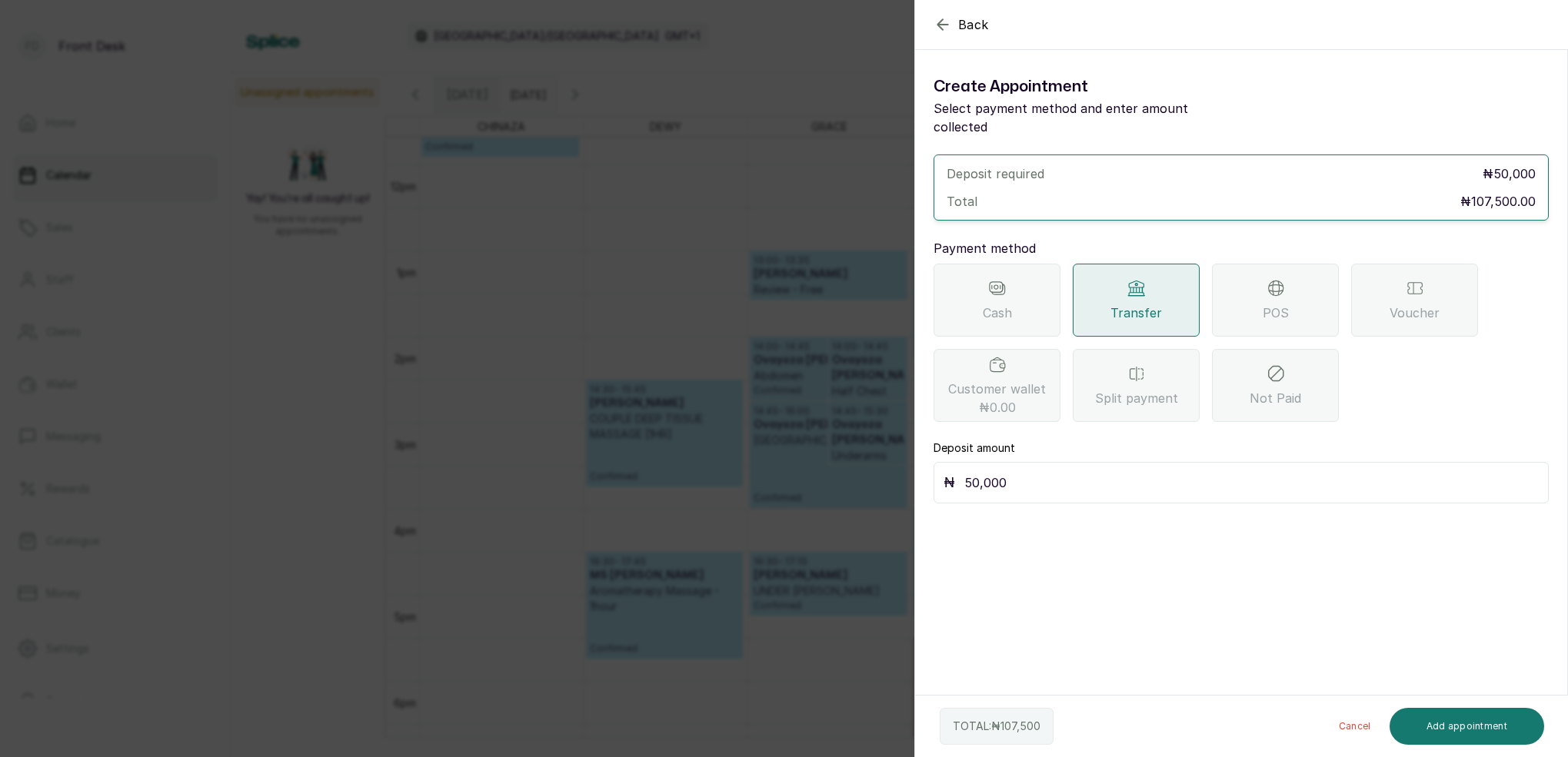
click at [1046, 472] on input "50,000" at bounding box center [1251, 482] width 574 height 21
type input "5"
type input "107,500"
click at [1488, 723] on button "Add appointment" at bounding box center [1466, 726] width 155 height 37
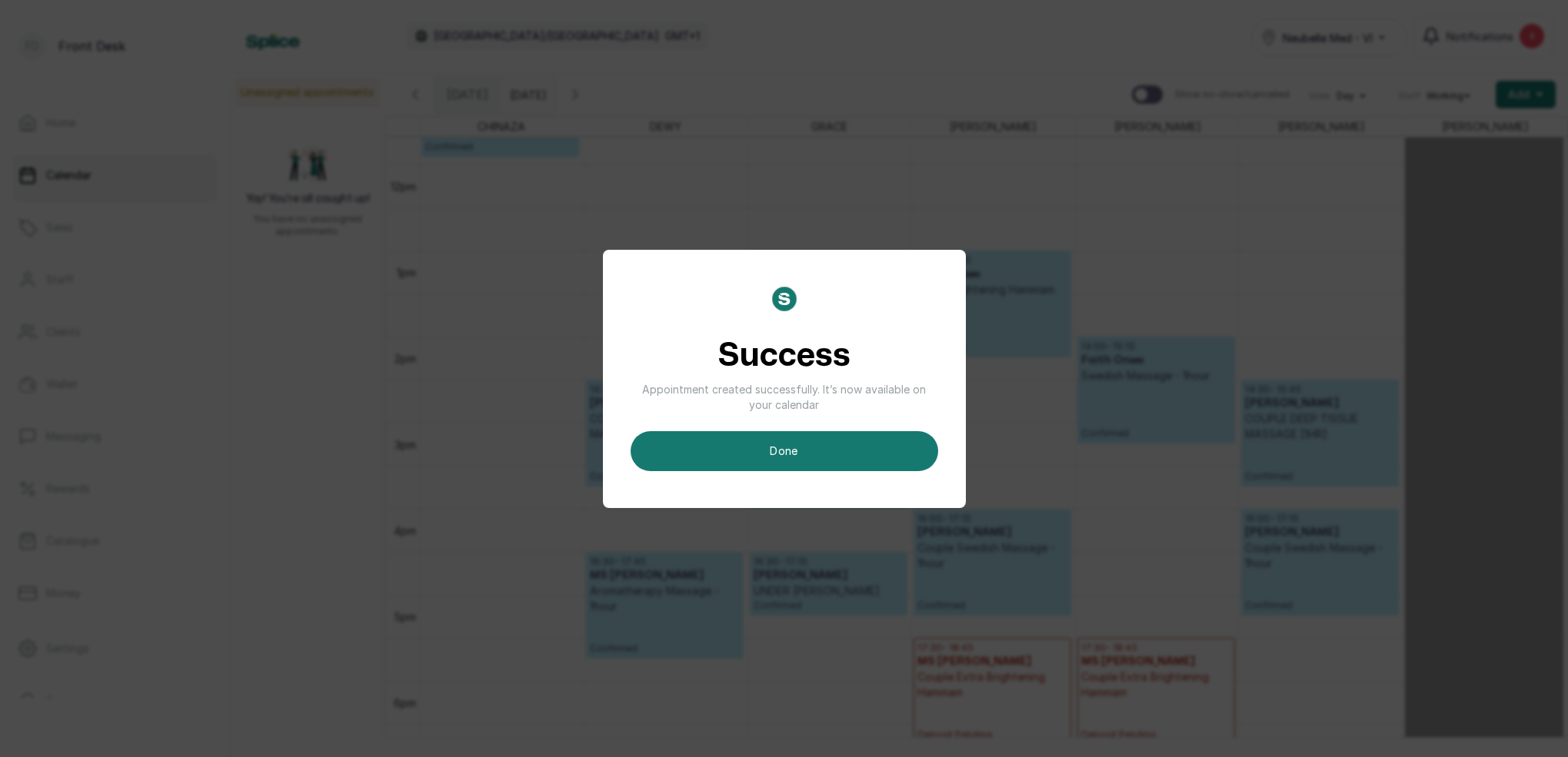
drag, startPoint x: 912, startPoint y: 459, endPoint x: 944, endPoint y: 465, distance: 32.6
click at [911, 459] on button "done" at bounding box center [784, 451] width 308 height 40
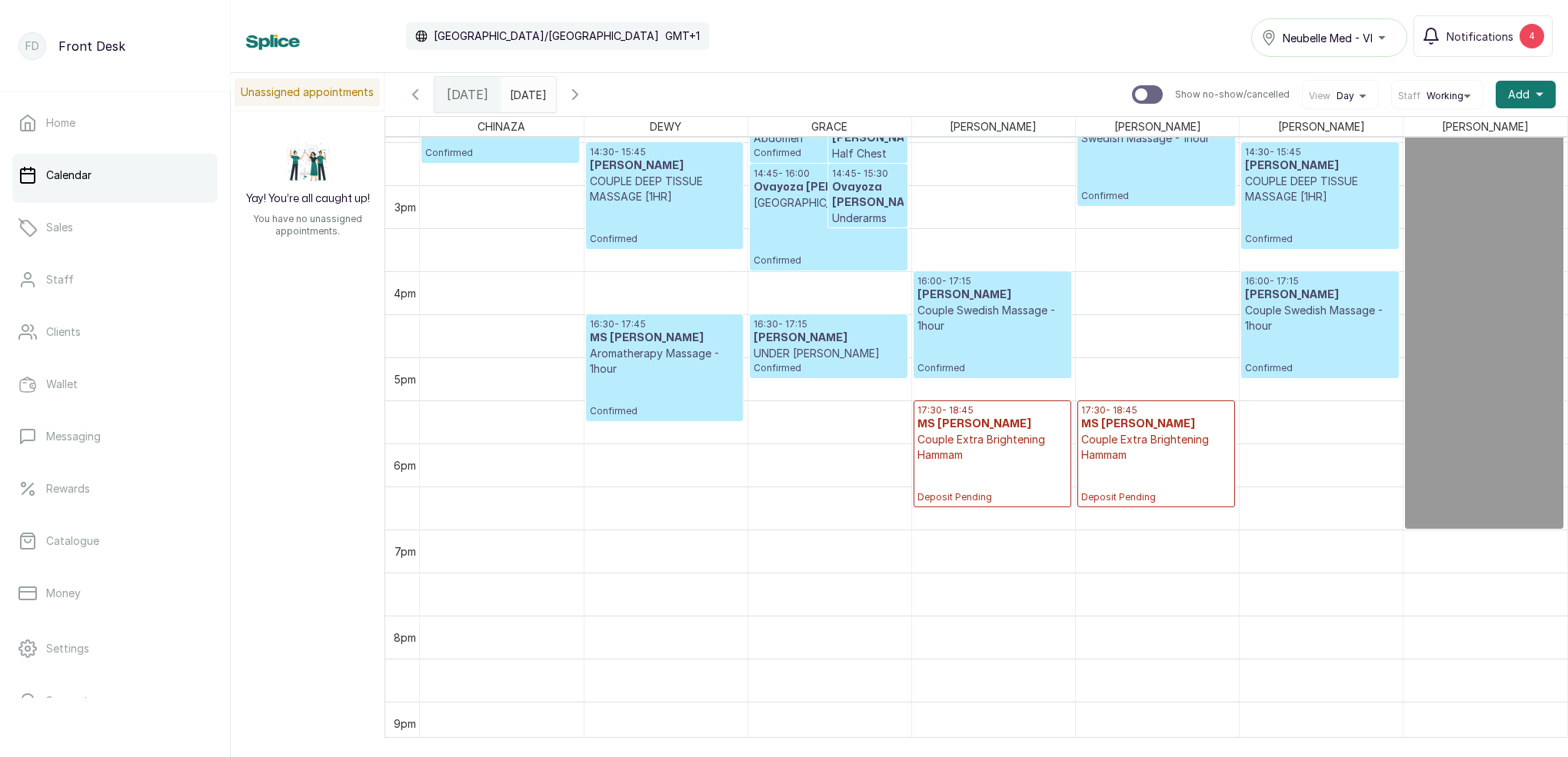
click at [584, 93] on icon "button" at bounding box center [574, 94] width 19 height 19
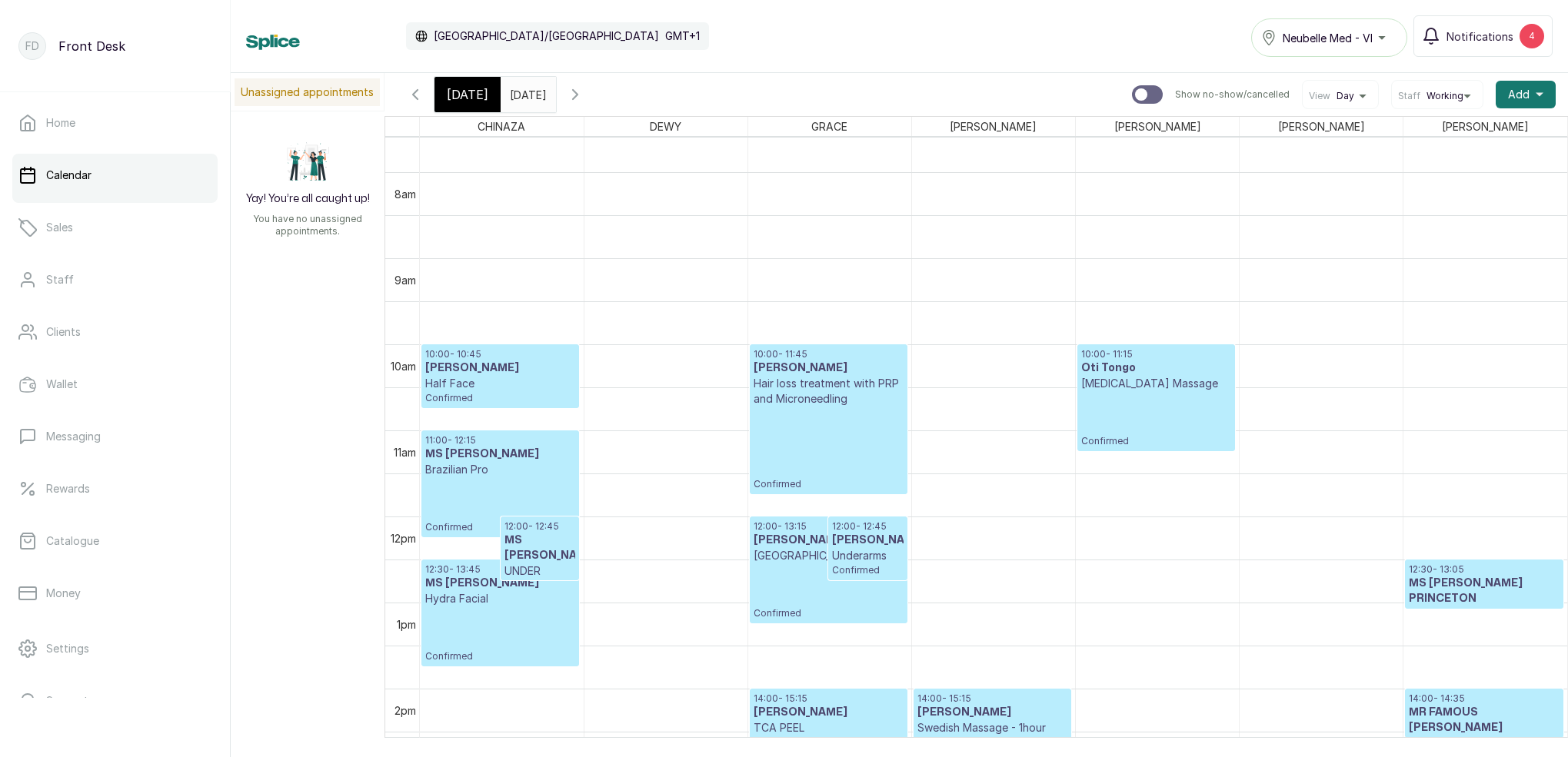
scroll to position [655, 0]
click at [479, 92] on span "[DATE]" at bounding box center [467, 94] width 41 height 19
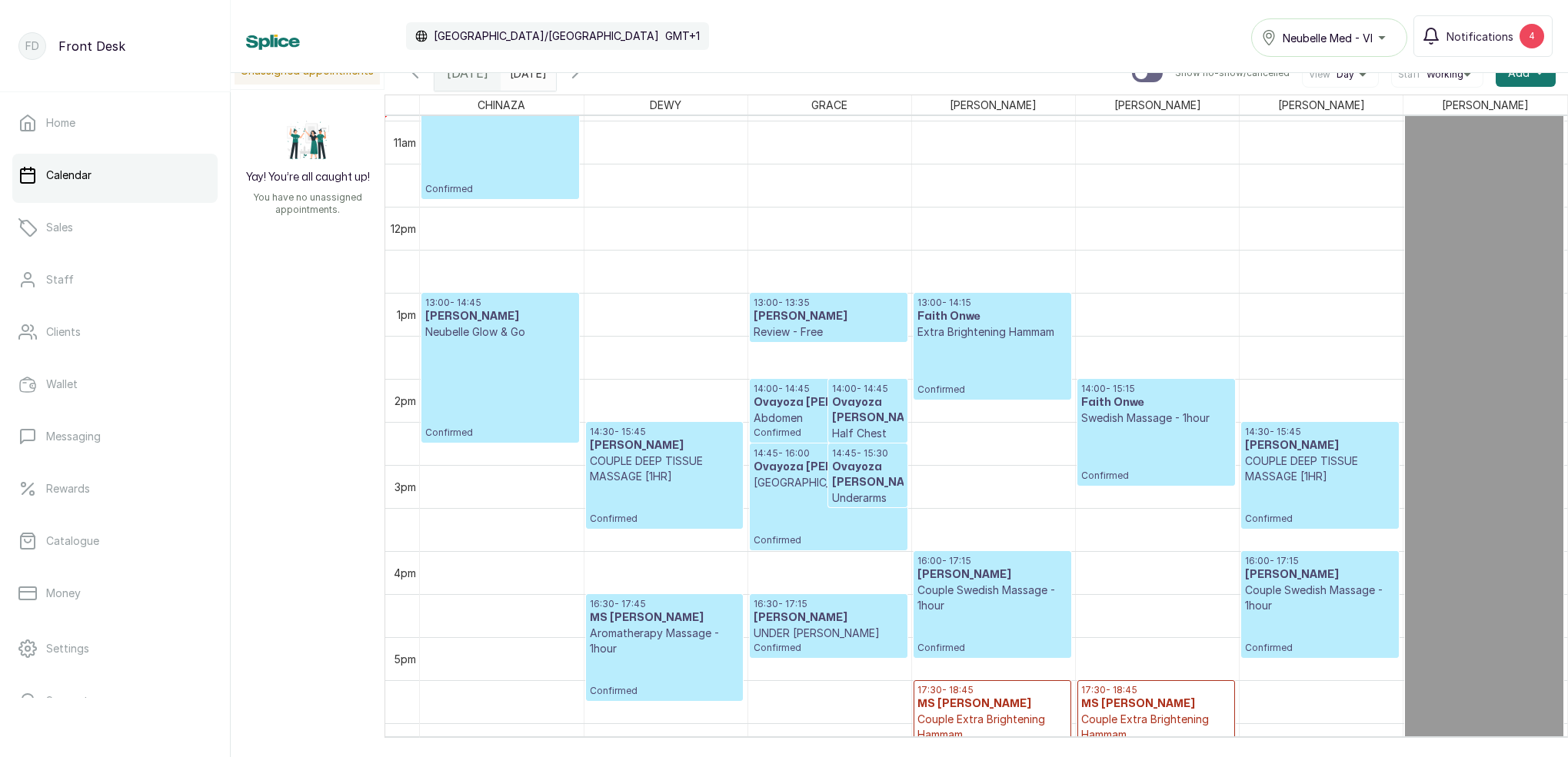
scroll to position [945, 0]
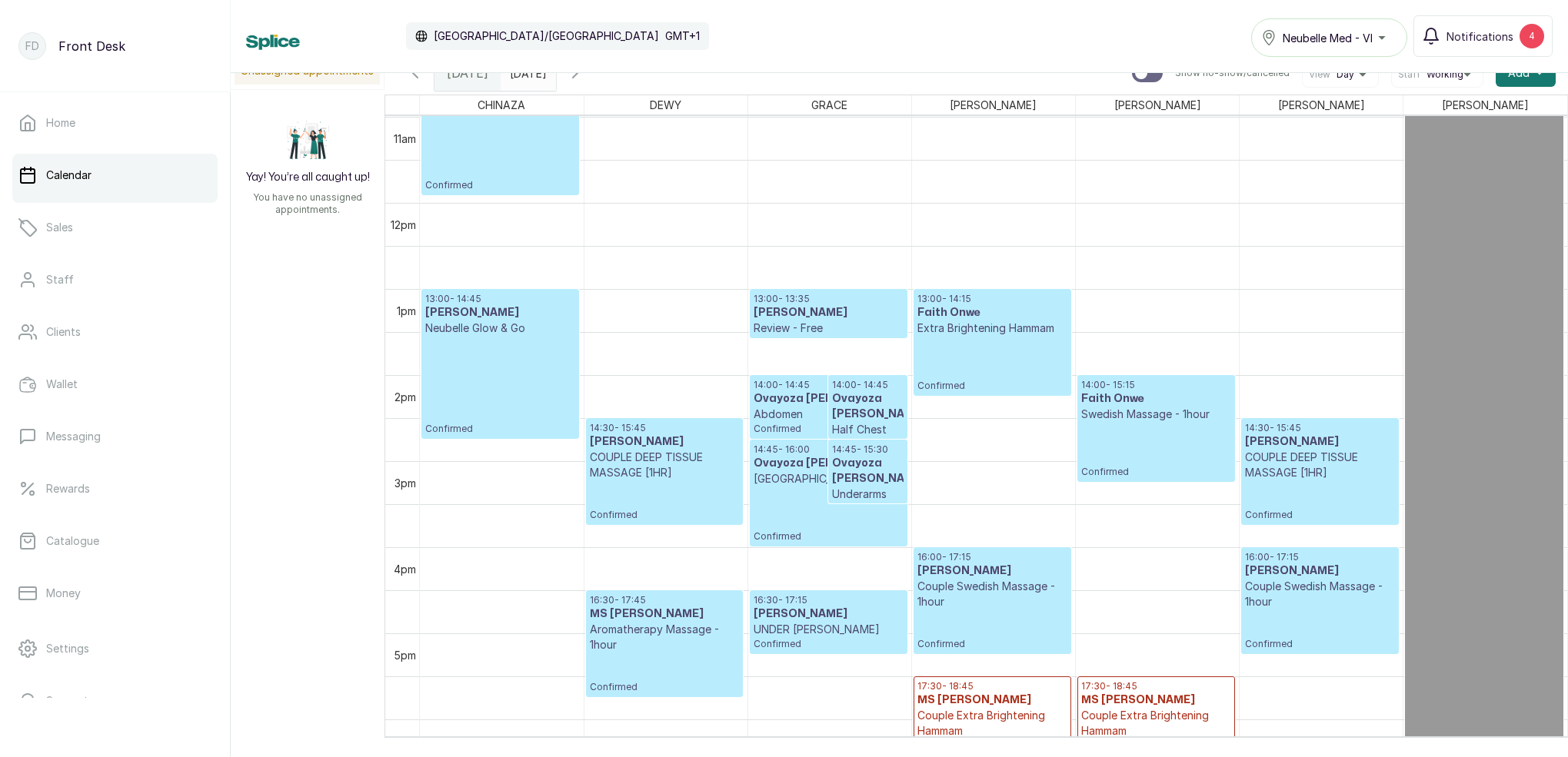
click at [584, 81] on icon "button" at bounding box center [574, 73] width 19 height 19
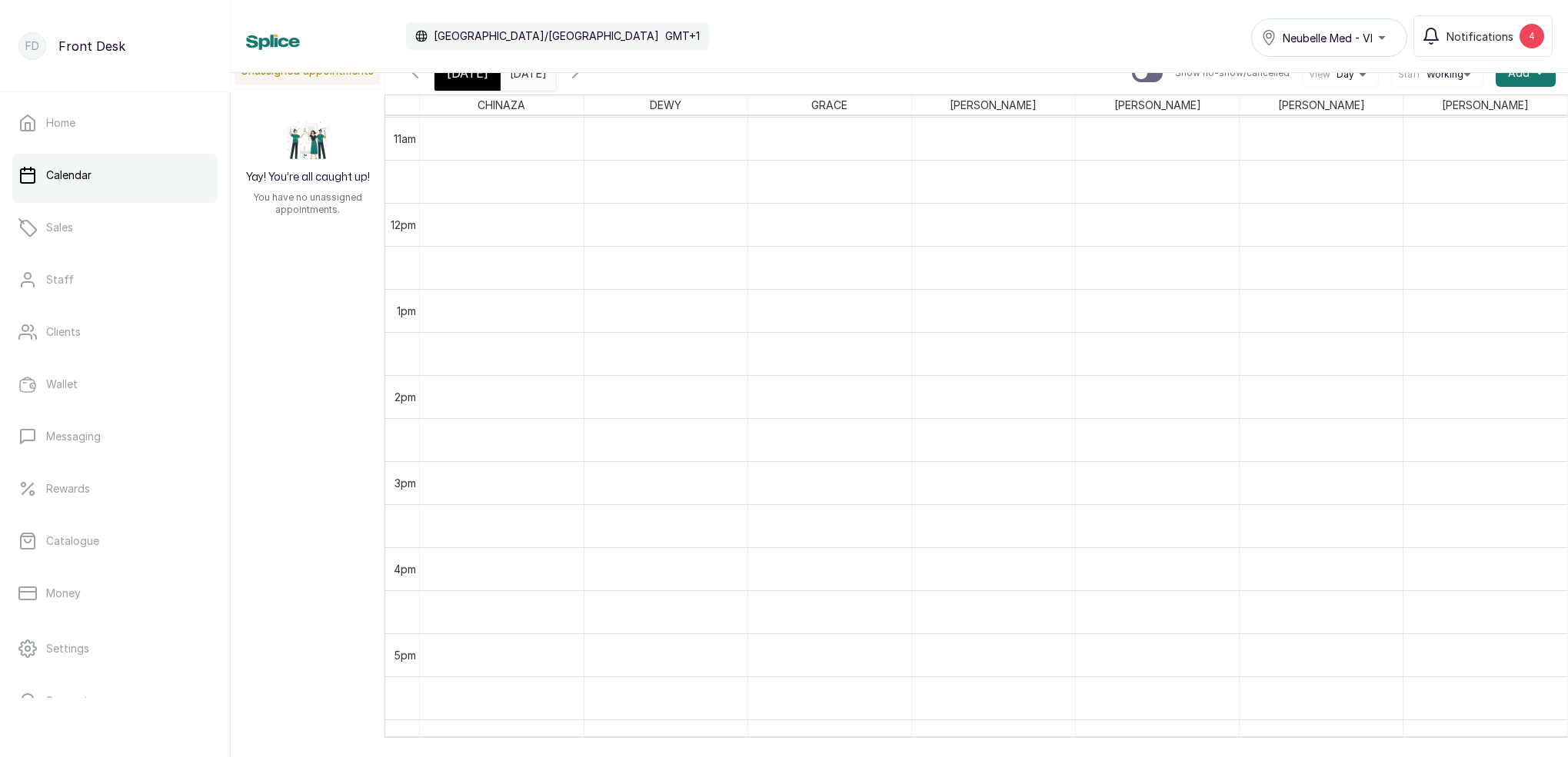
scroll to position [517, 0]
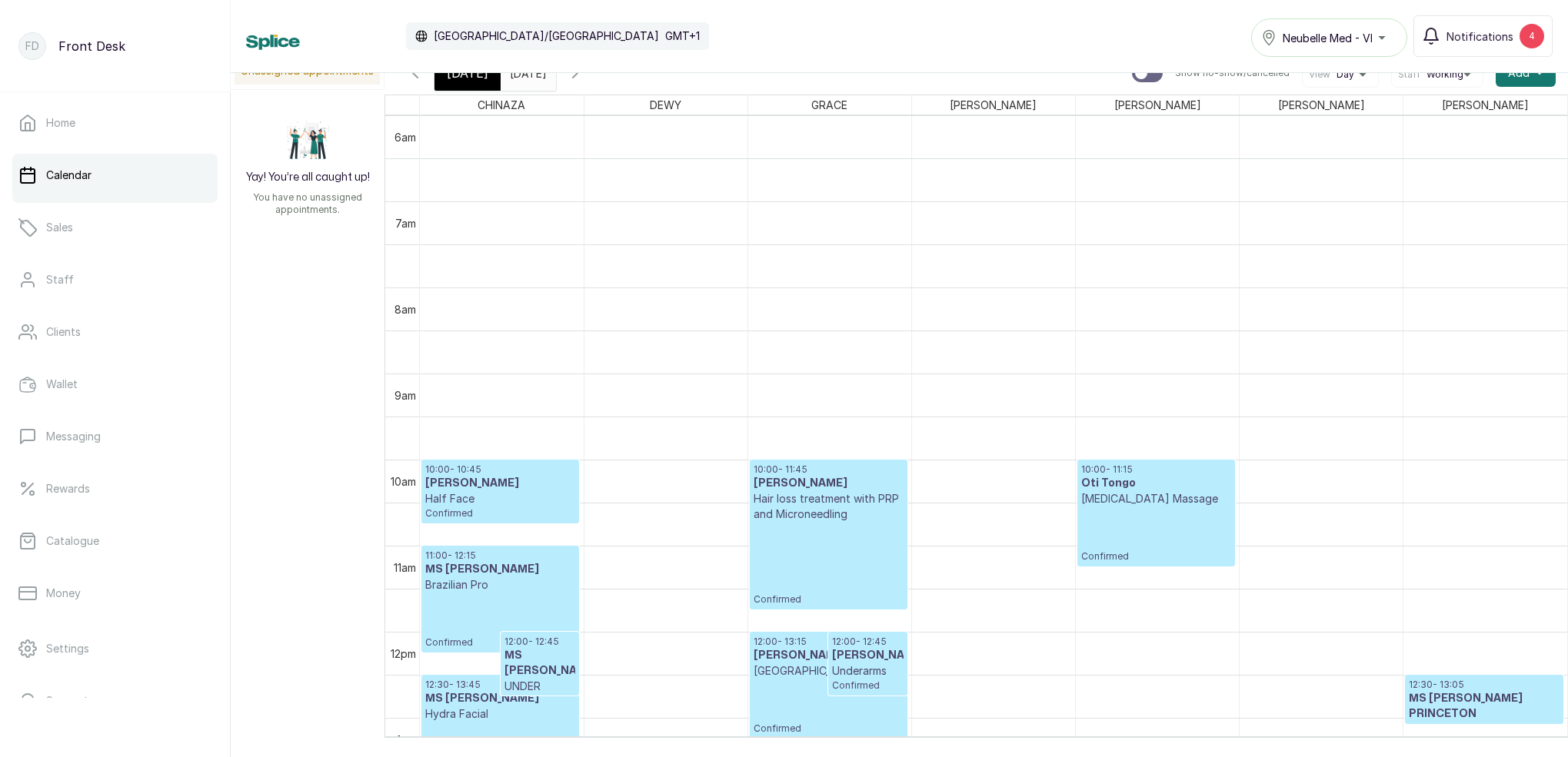
click at [803, 514] on p "Hair loss treatment with PRP and Microneedling" at bounding box center [828, 507] width 150 height 31
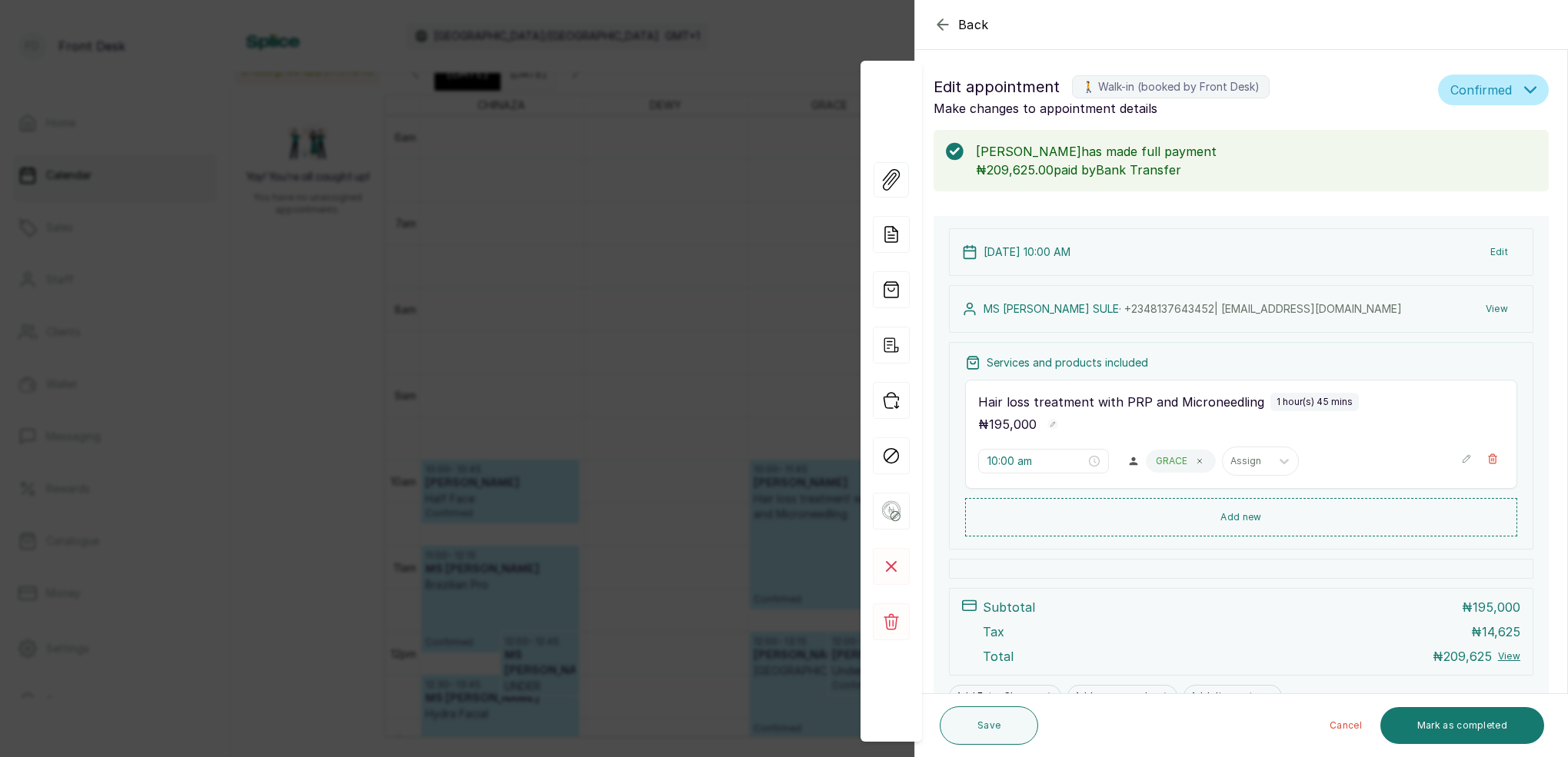
click at [672, 216] on div "Back Appointment Details Edit appointment 🚶 Walk-in (booked by Front Desk) Make…" at bounding box center [784, 378] width 1568 height 757
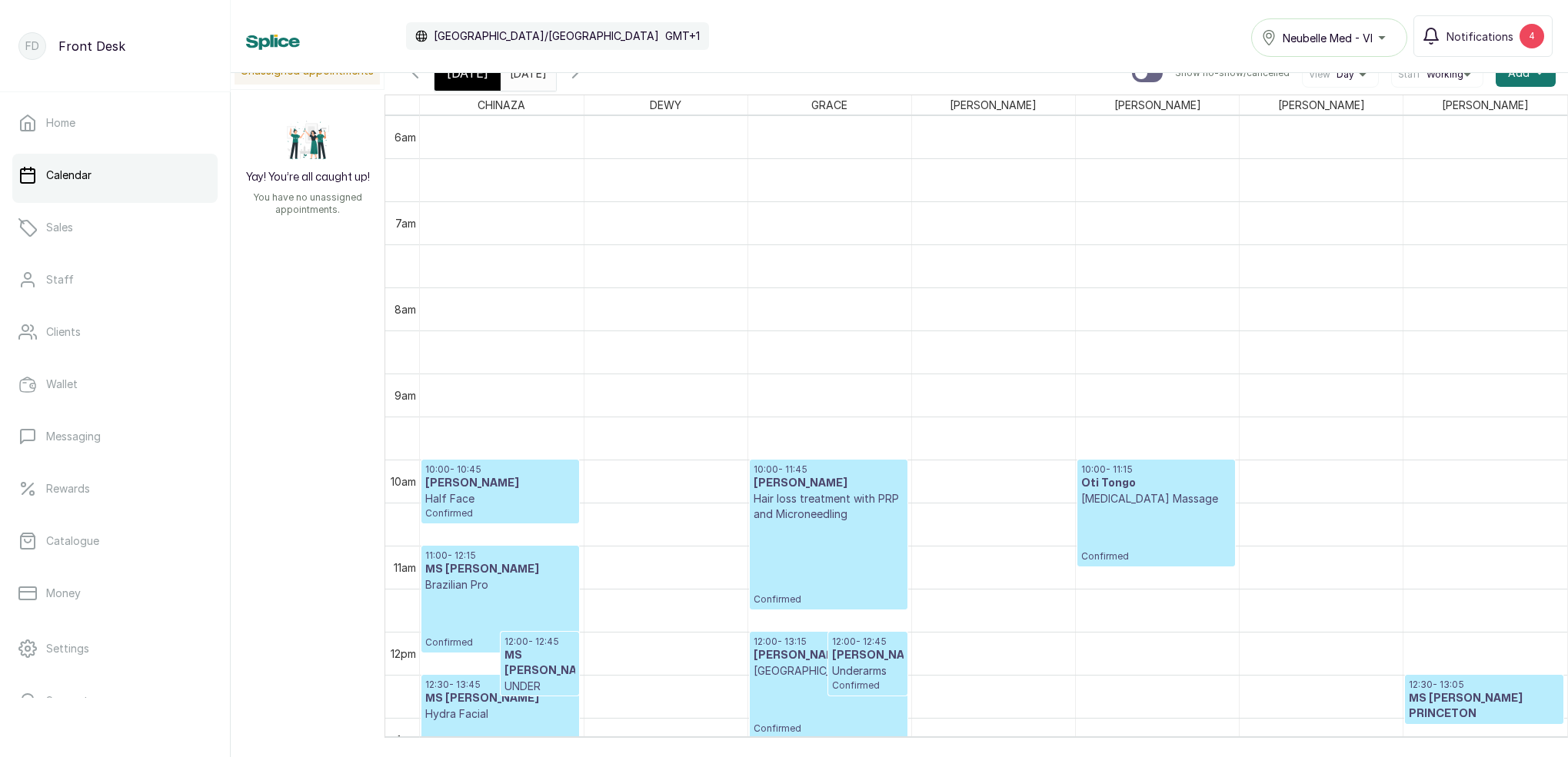
click at [453, 80] on span "[DATE]" at bounding box center [467, 73] width 41 height 19
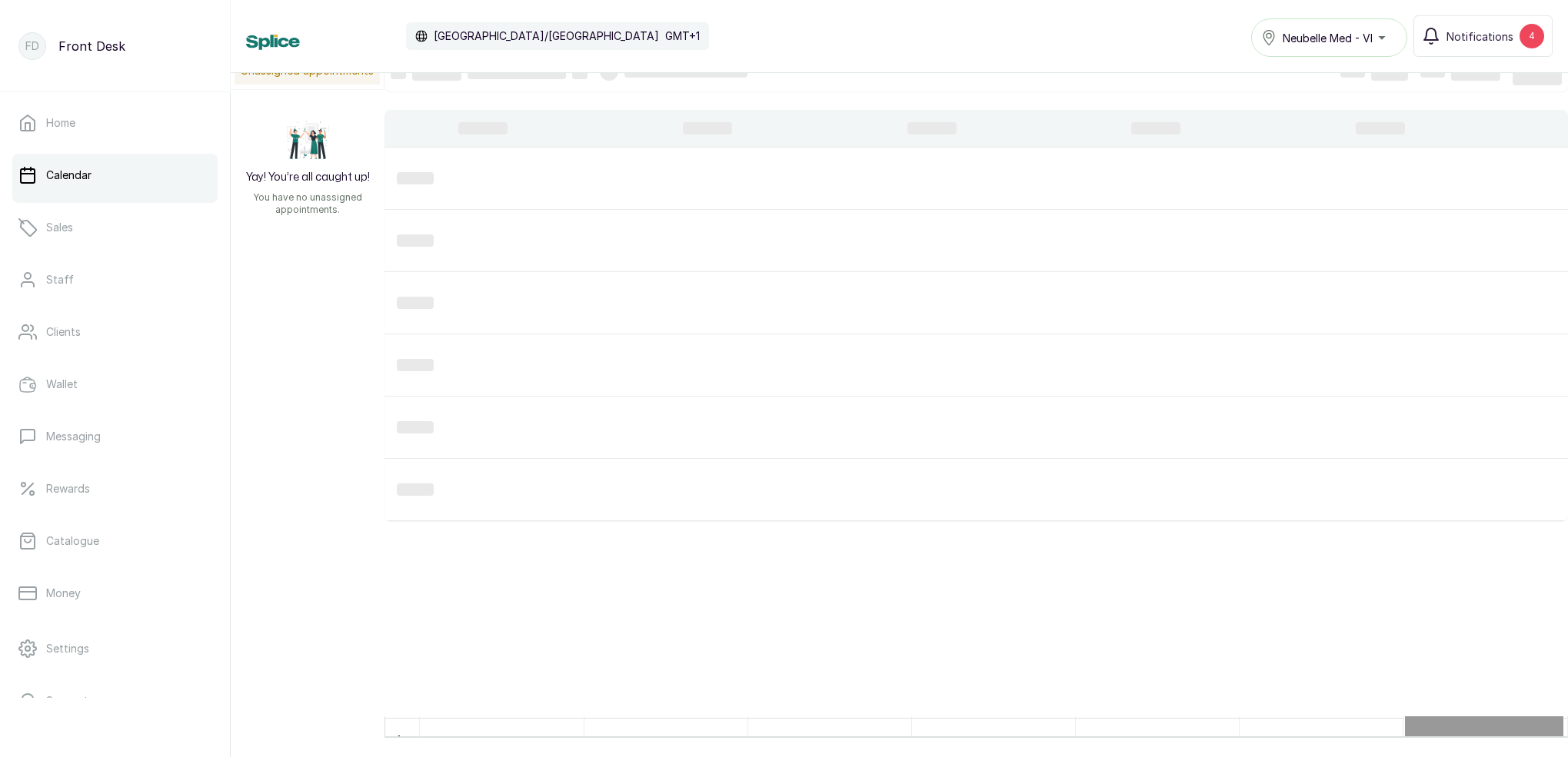
scroll to position [1, 0]
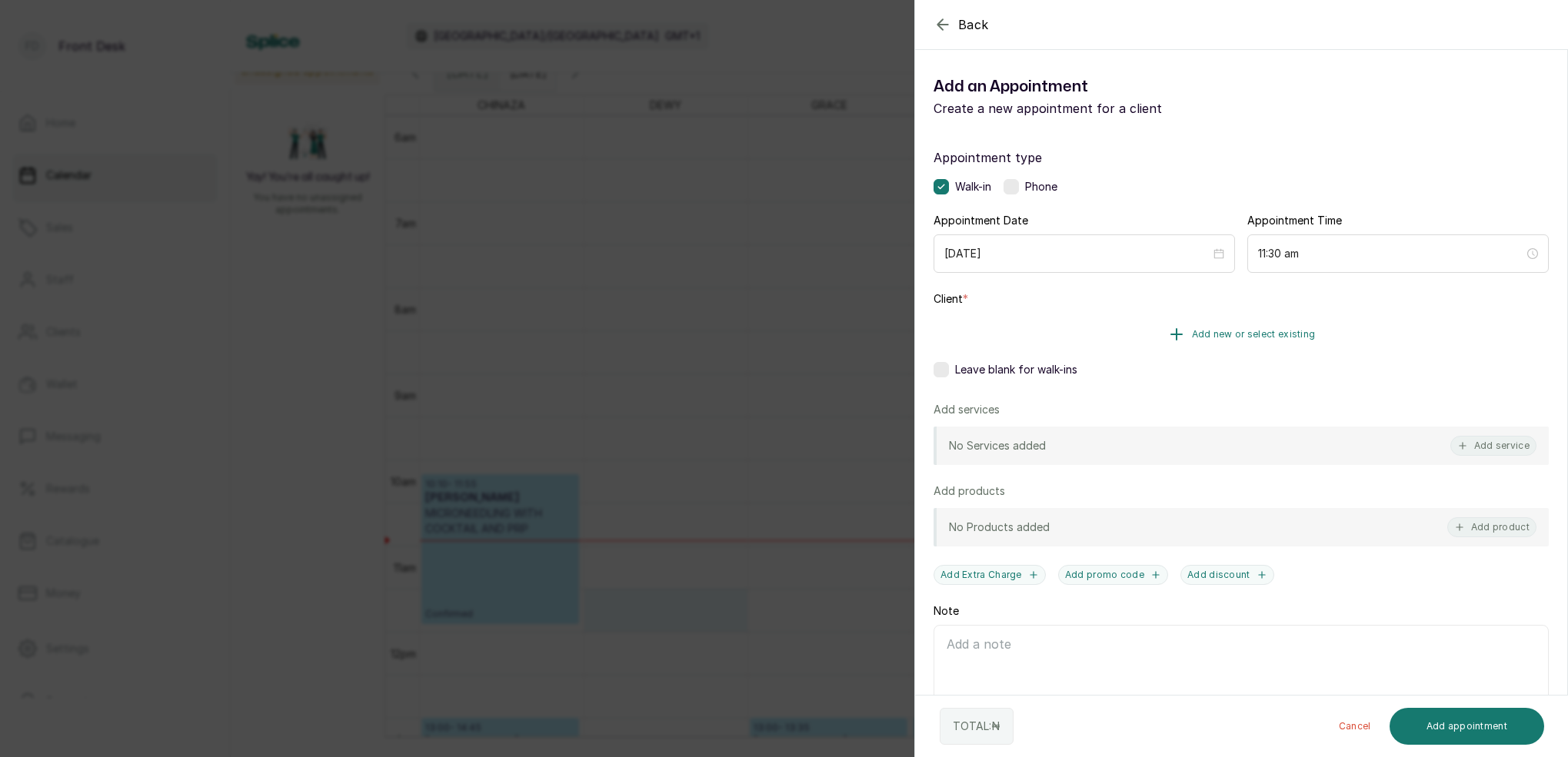
click at [1246, 335] on span "Add new or select existing" at bounding box center [1254, 334] width 123 height 12
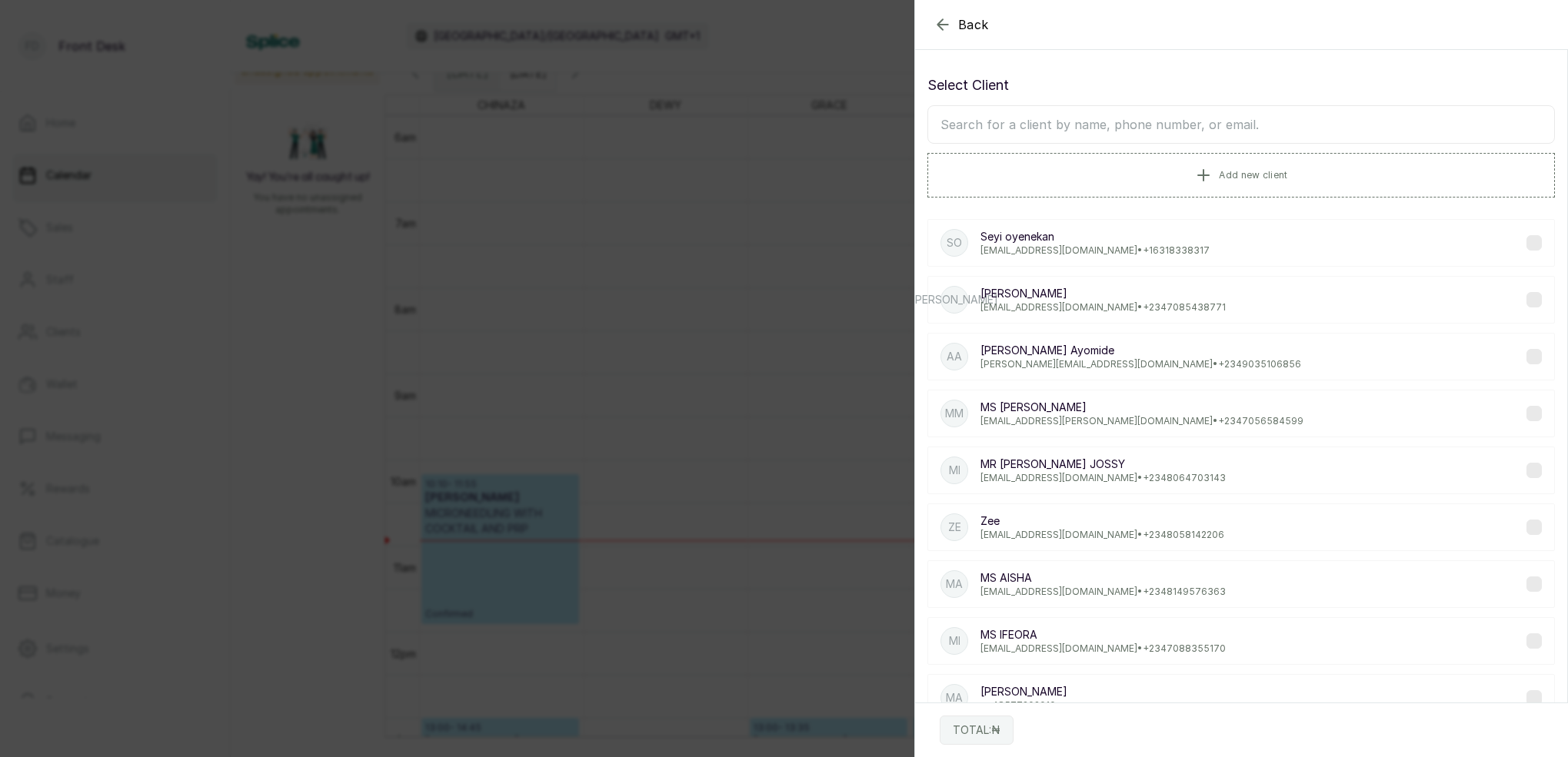
click at [1122, 121] on input "text" at bounding box center [1241, 124] width 627 height 38
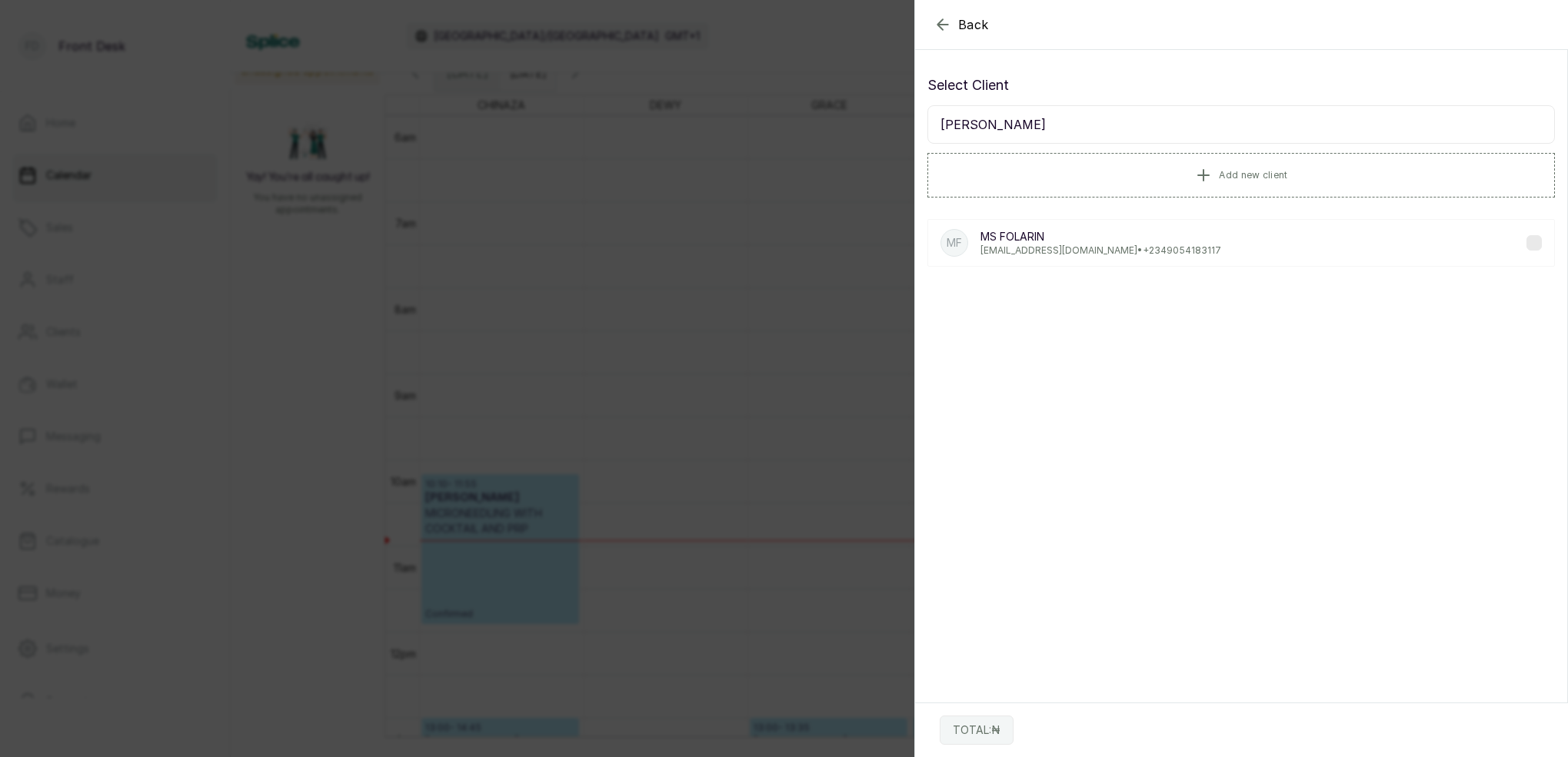
type input "MS FOLARIN"
click at [1047, 231] on p "MS FOLARIN" at bounding box center [1101, 236] width 240 height 15
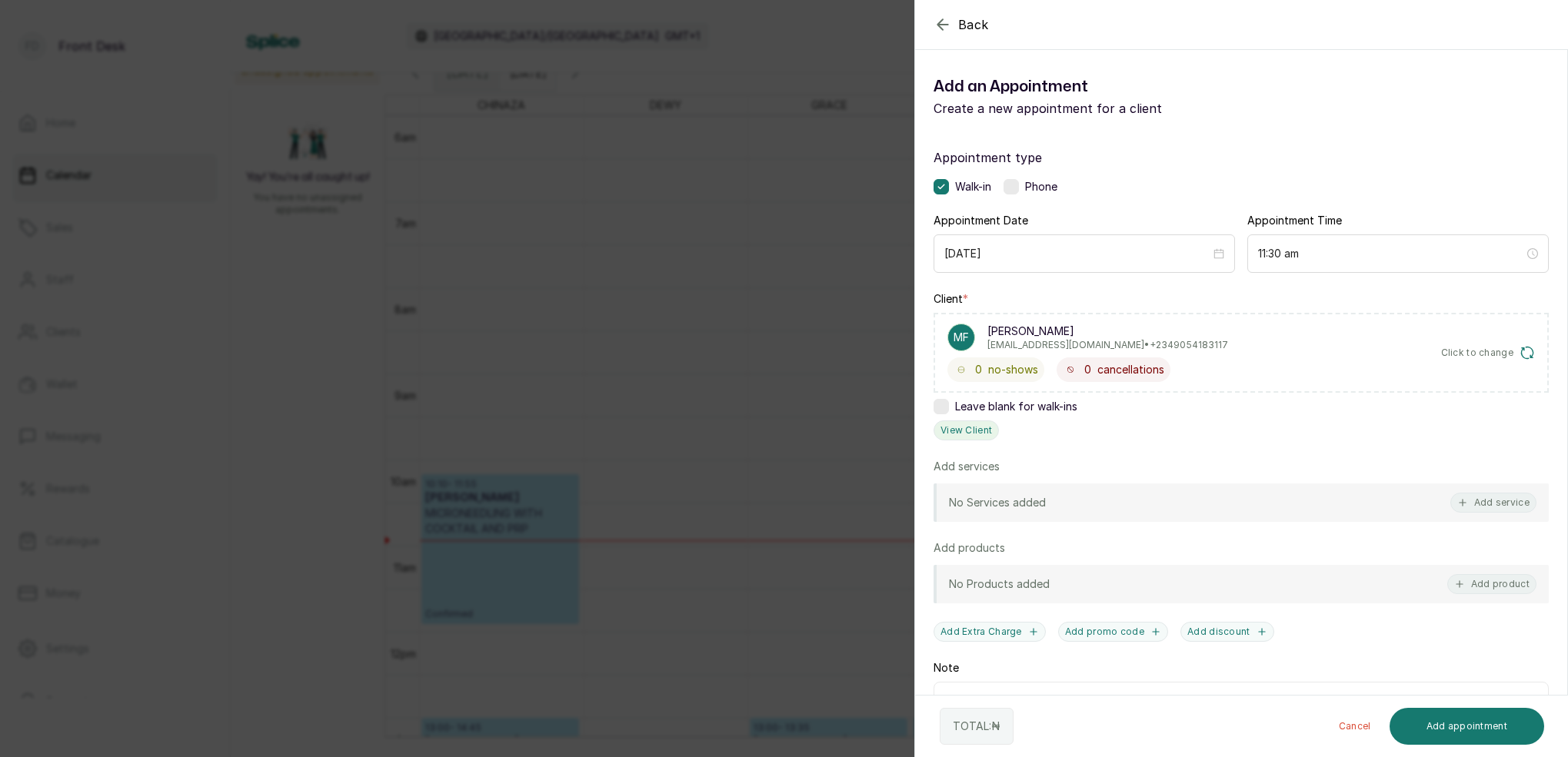
click at [980, 430] on button "View Client" at bounding box center [966, 430] width 65 height 20
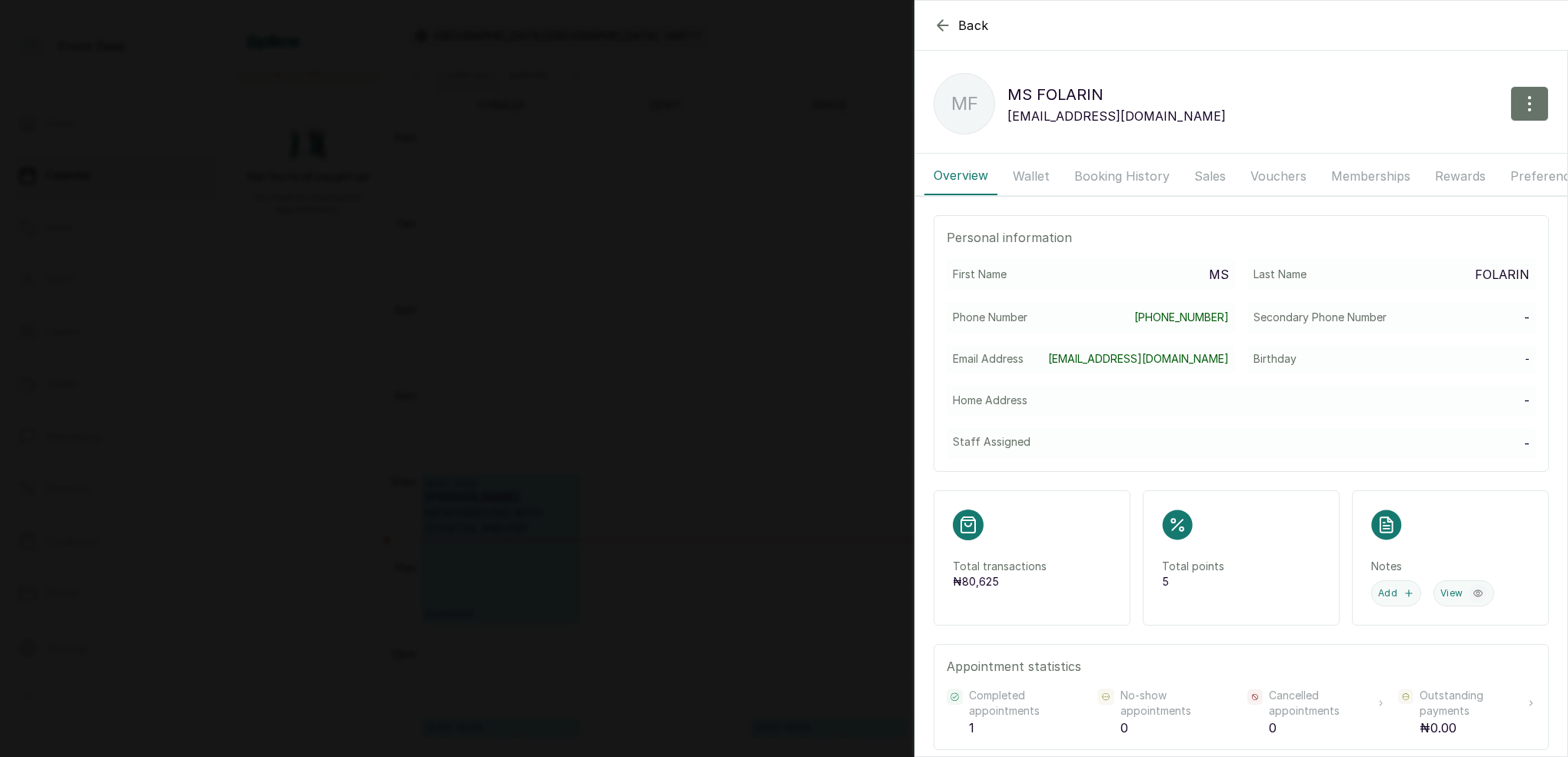
click at [1115, 180] on button "Booking History" at bounding box center [1122, 175] width 114 height 38
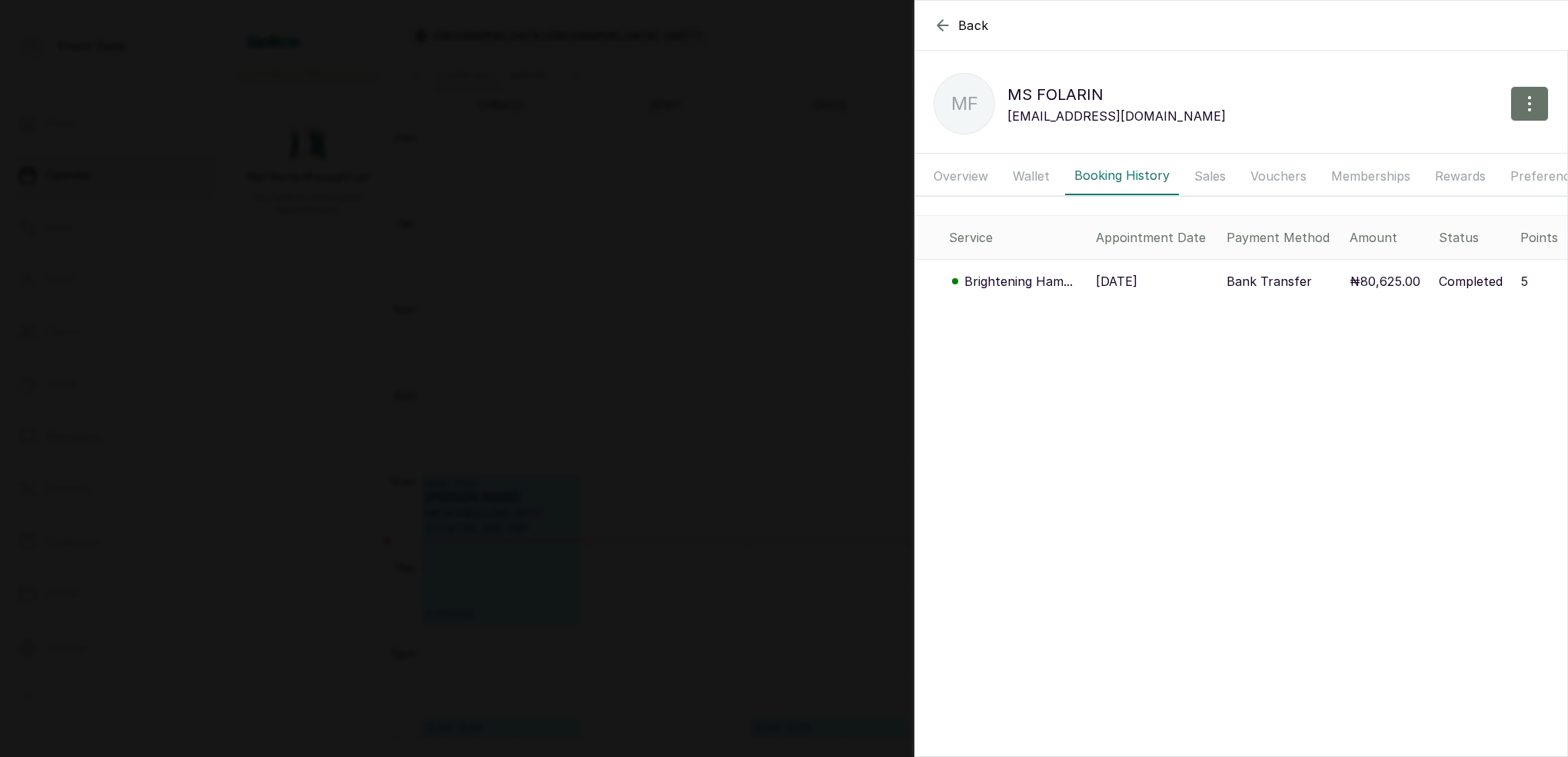
click at [1041, 279] on p "Brightening Ham..." at bounding box center [1018, 281] width 108 height 19
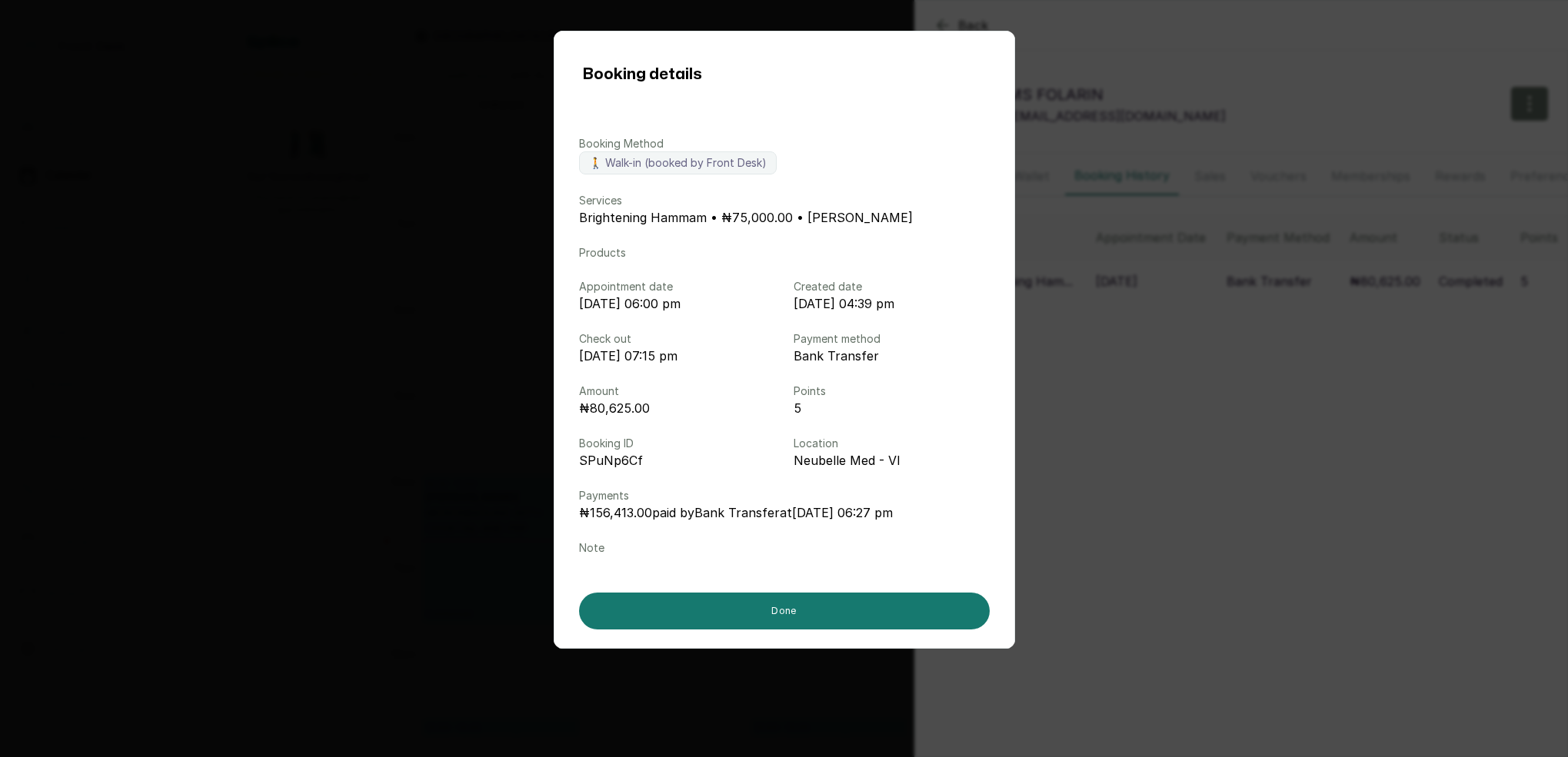
click at [1171, 364] on div "Booking details Booking Method 🚶 Walk-in (booked by Front Desk) Services Bright…" at bounding box center [784, 378] width 1568 height 757
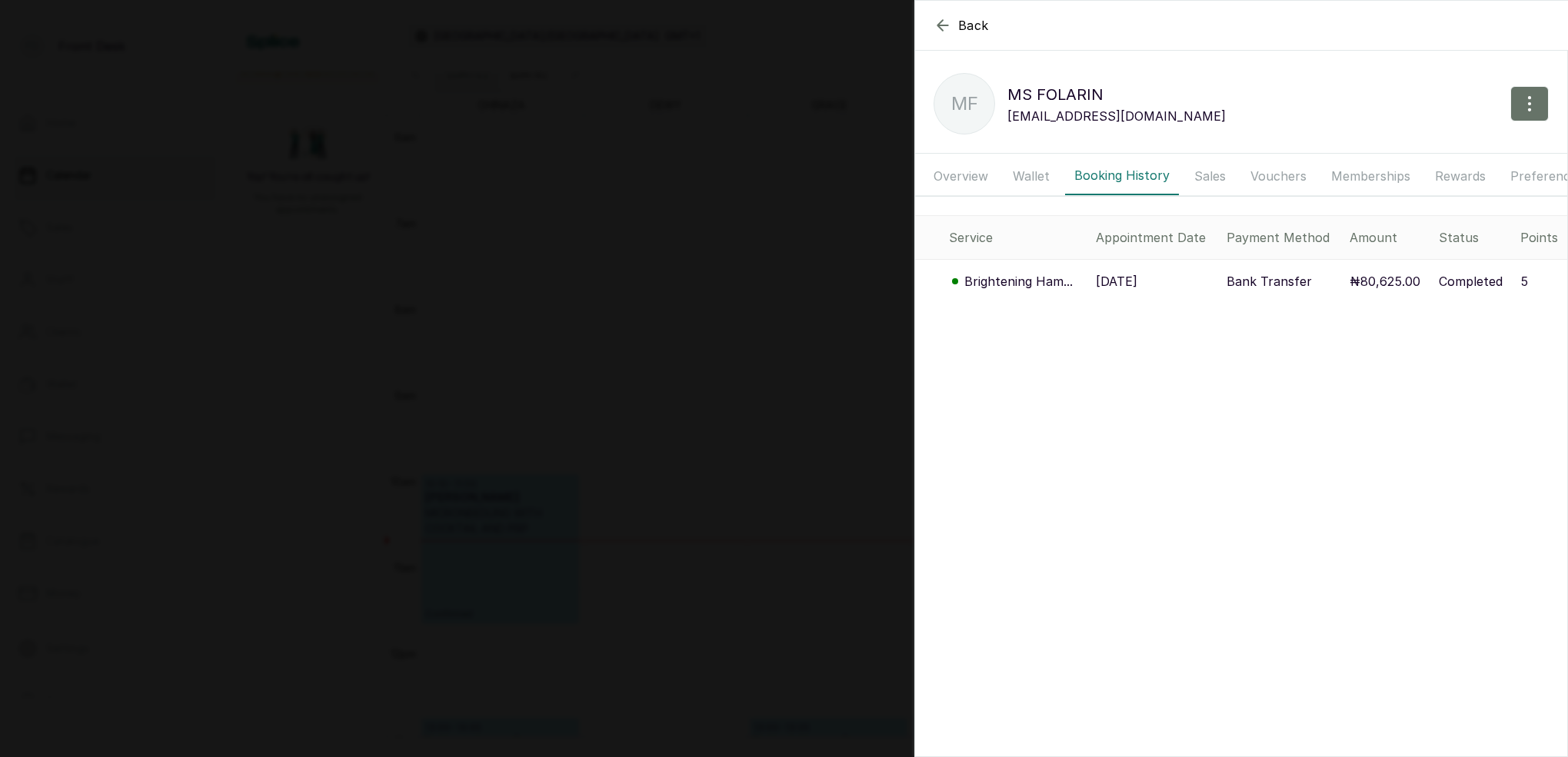
click at [1027, 179] on button "Wallet" at bounding box center [1031, 175] width 55 height 38
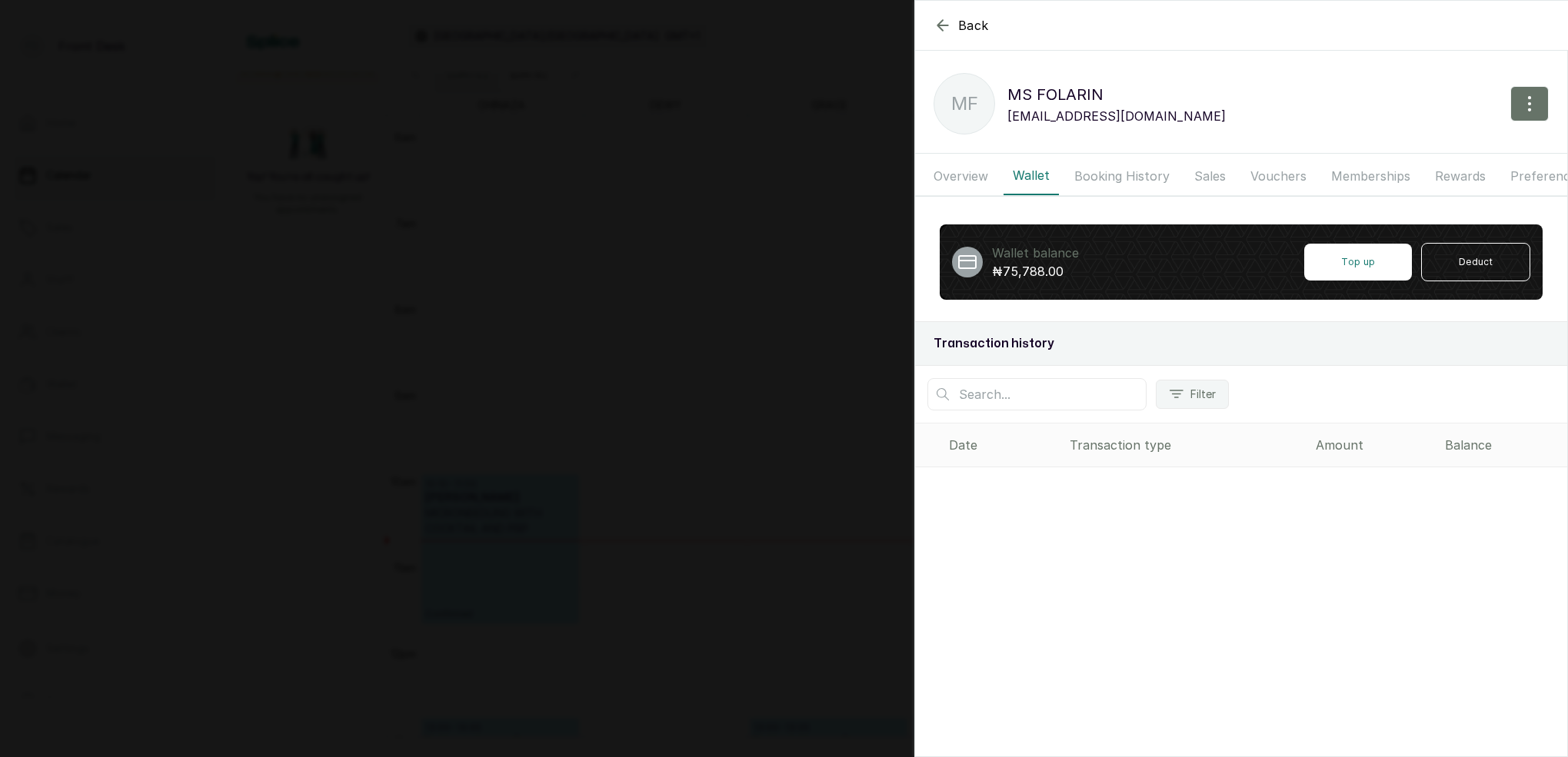
scroll to position [0, 0]
click at [1111, 175] on button "Booking History" at bounding box center [1122, 175] width 114 height 38
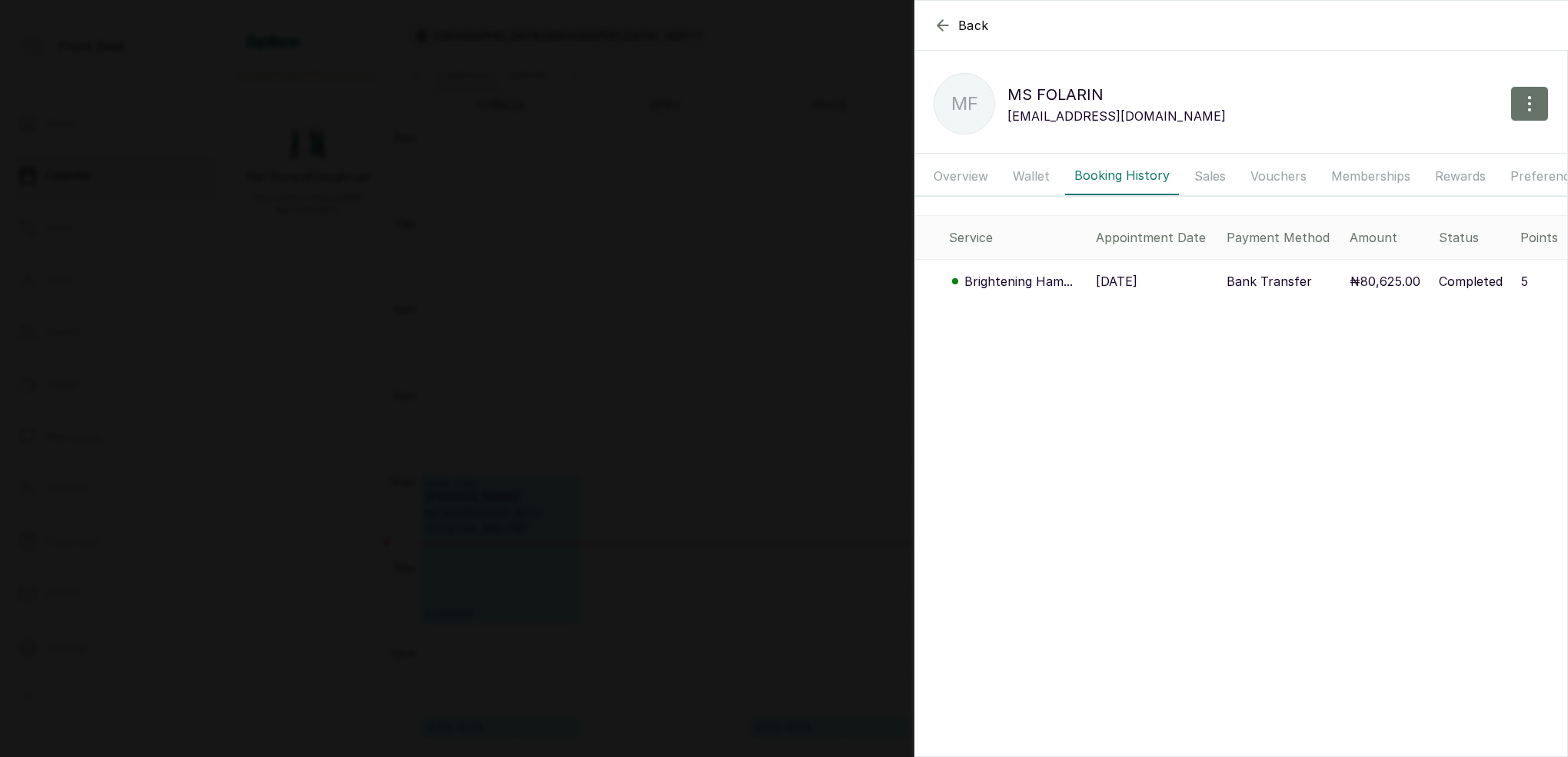
click at [941, 19] on icon "button" at bounding box center [942, 25] width 19 height 19
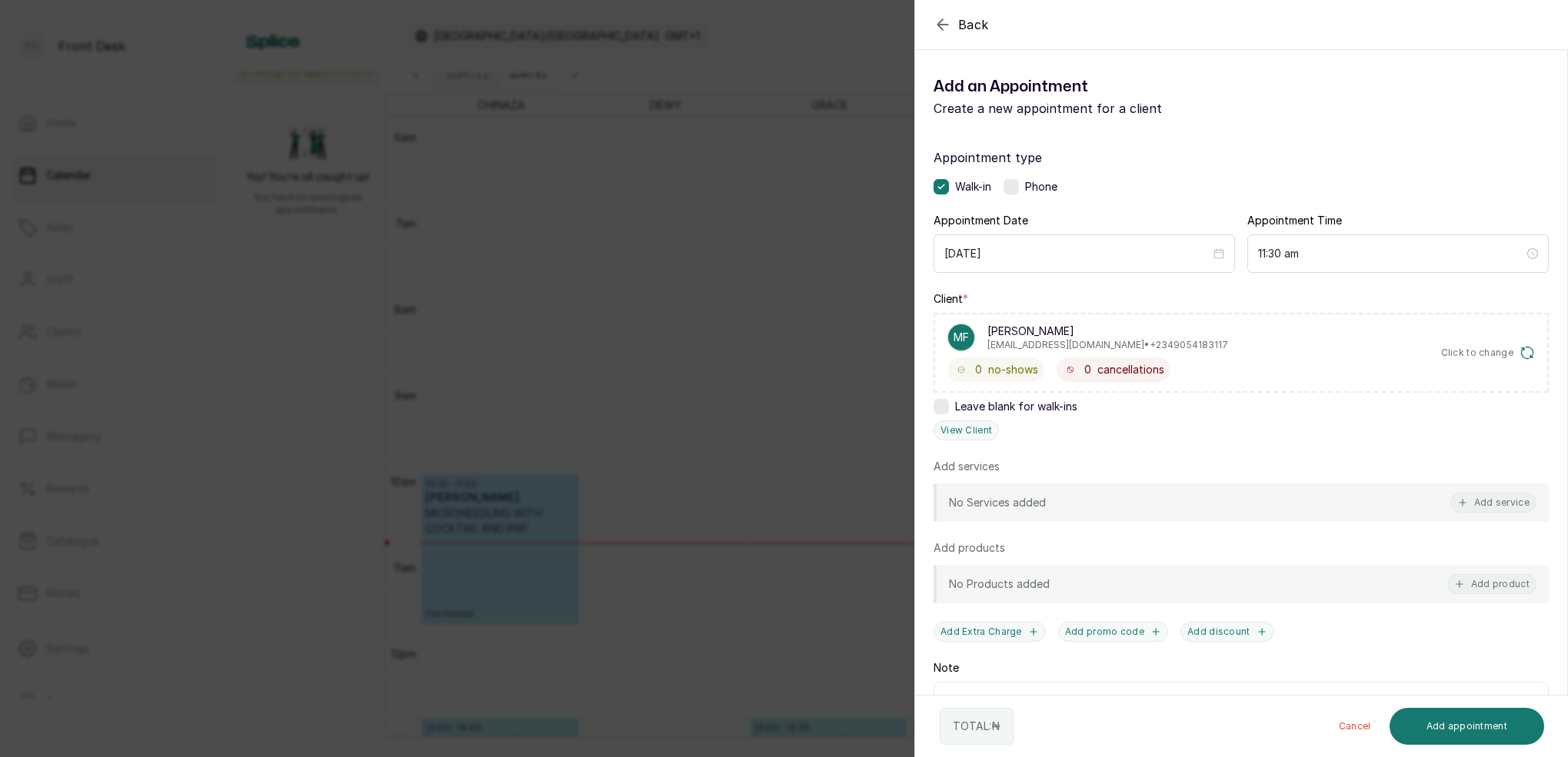
click at [939, 19] on icon "button" at bounding box center [942, 24] width 19 height 19
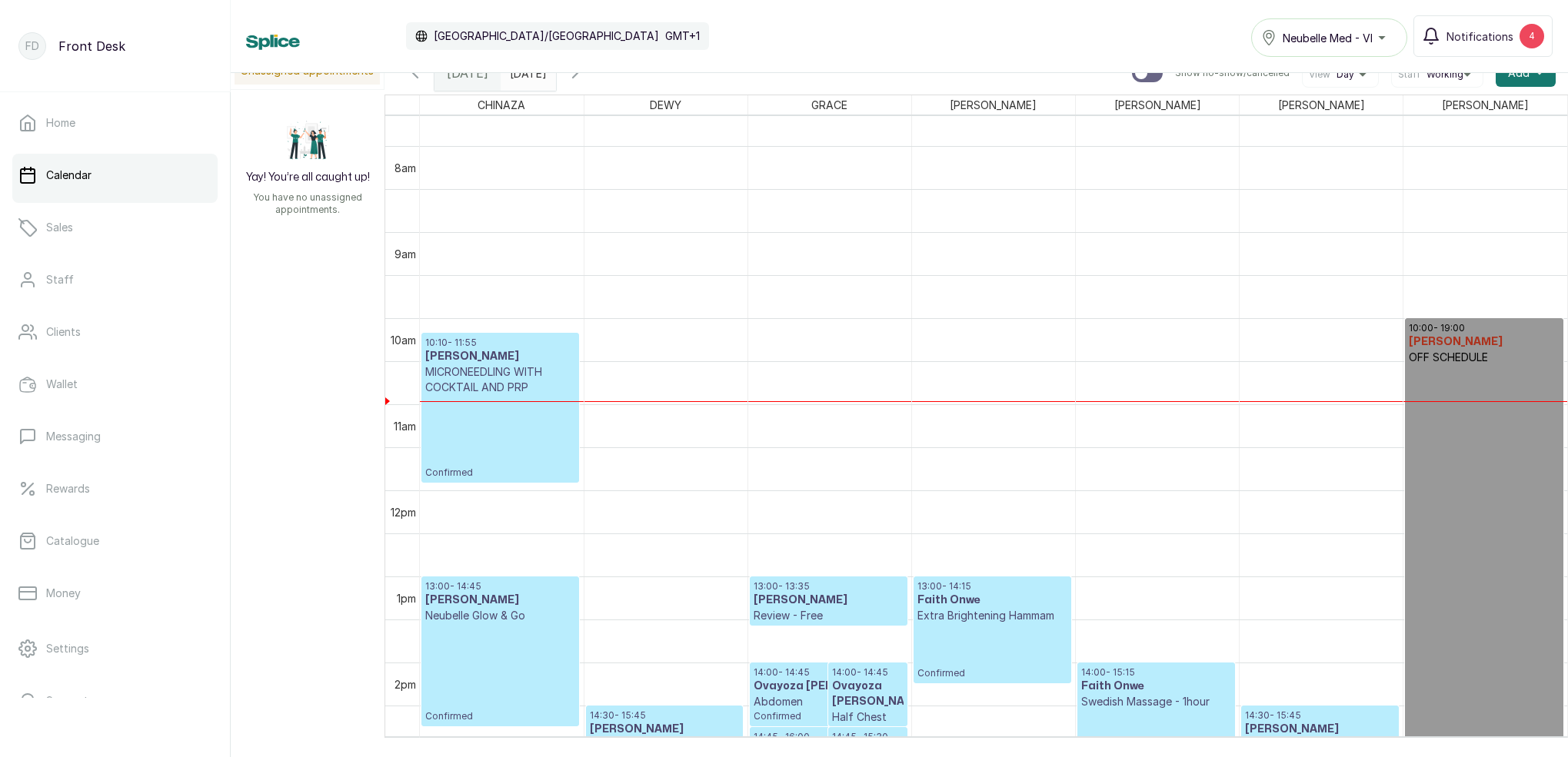
scroll to position [713, 0]
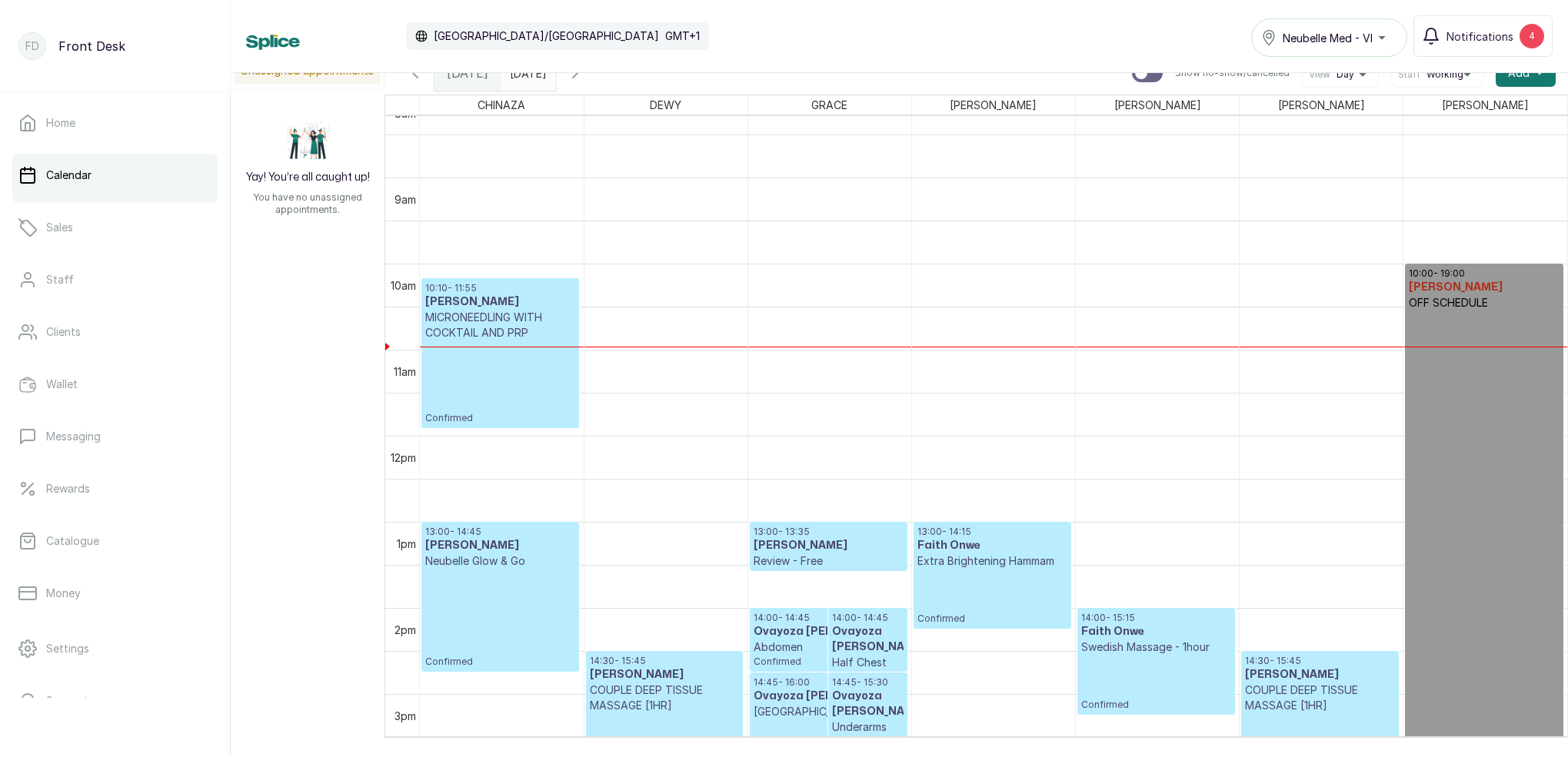
click at [862, 651] on h3 "Ovayoza [PERSON_NAME]" at bounding box center [867, 639] width 71 height 31
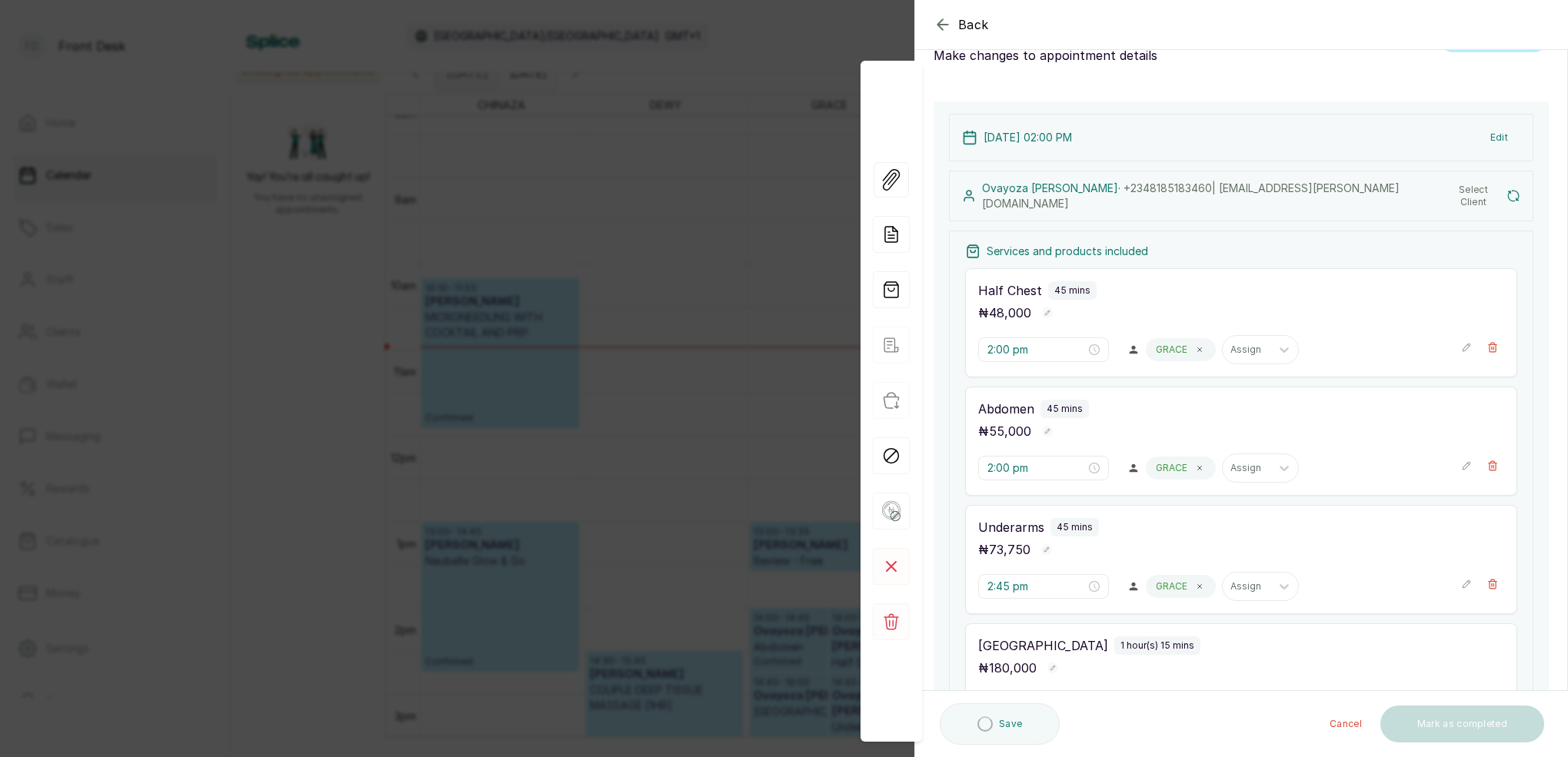
scroll to position [54, 0]
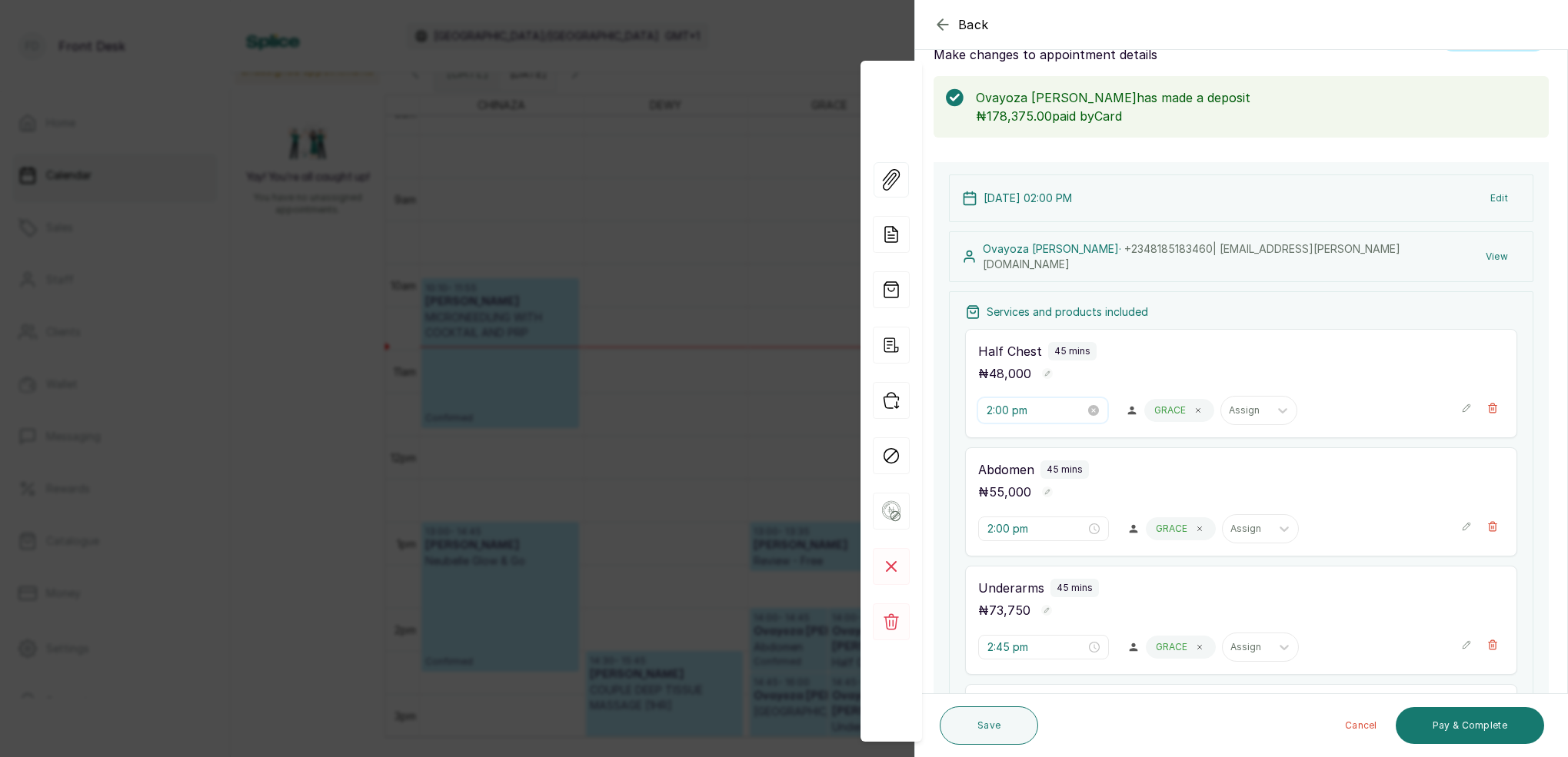
click at [992, 410] on input "2:00 pm" at bounding box center [1035, 410] width 98 height 17
drag, startPoint x: 1004, startPoint y: 479, endPoint x: 1015, endPoint y: 485, distance: 12.5
click at [1004, 479] on div "04" at bounding box center [998, 484] width 37 height 21
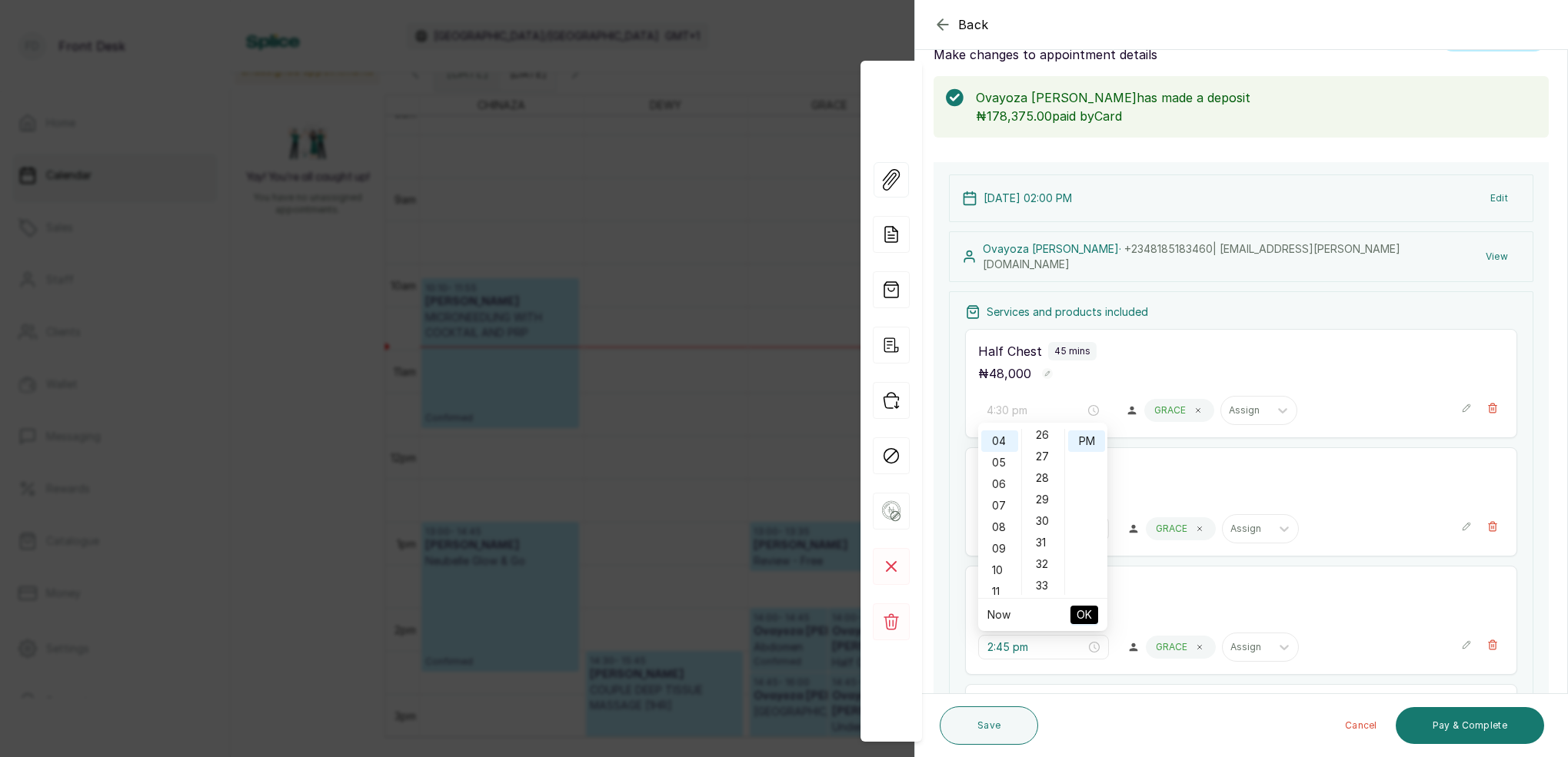
click at [1049, 518] on div "30" at bounding box center [1042, 521] width 37 height 21
drag, startPoint x: 1084, startPoint y: 439, endPoint x: 1085, endPoint y: 449, distance: 10.0
click at [1084, 439] on div "PM" at bounding box center [1085, 441] width 37 height 21
click at [1081, 608] on span "OK" at bounding box center [1084, 615] width 15 height 29
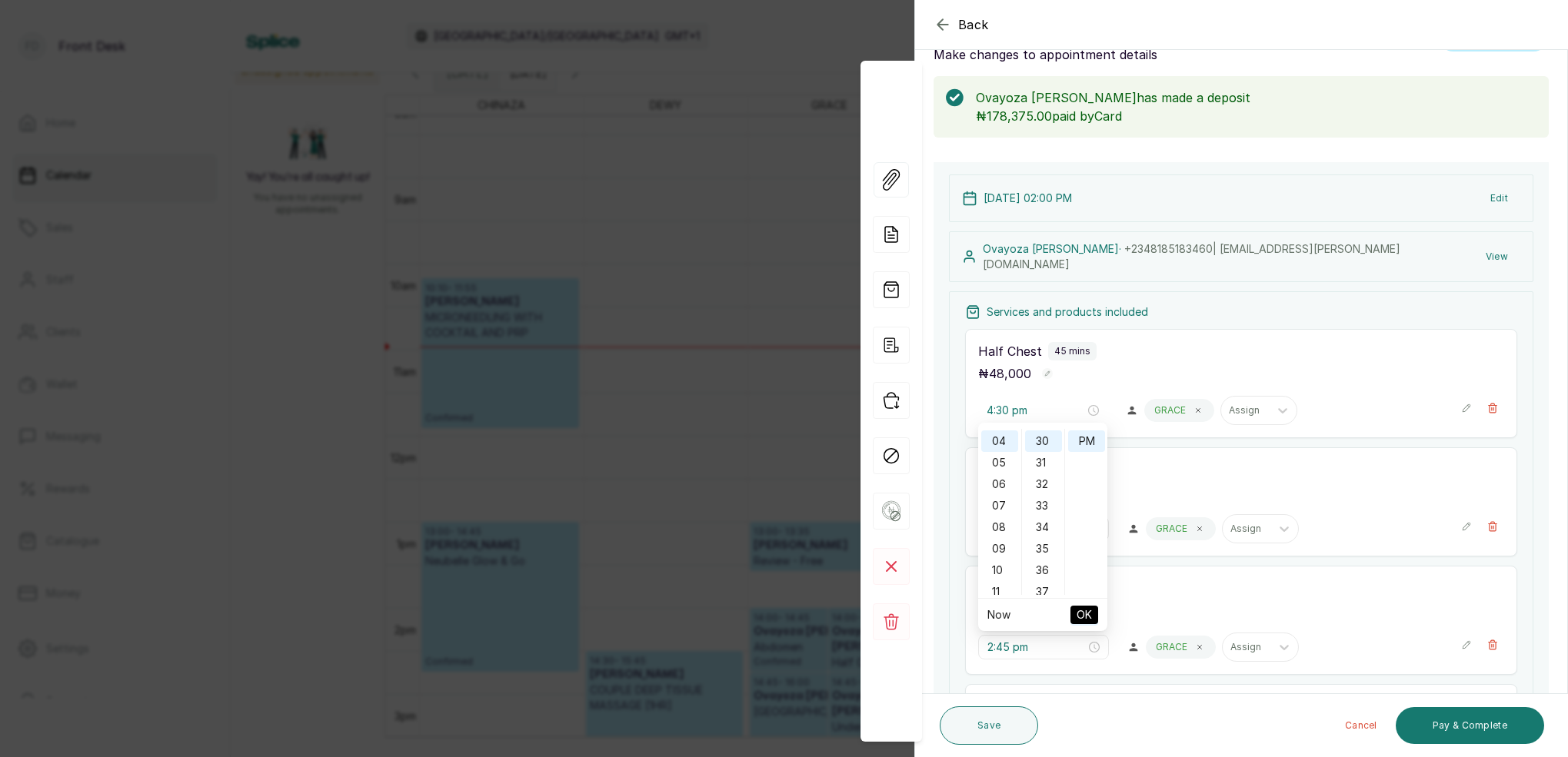
type input "2:00 pm"
type input "2:45 pm"
type input "4:30 pm"
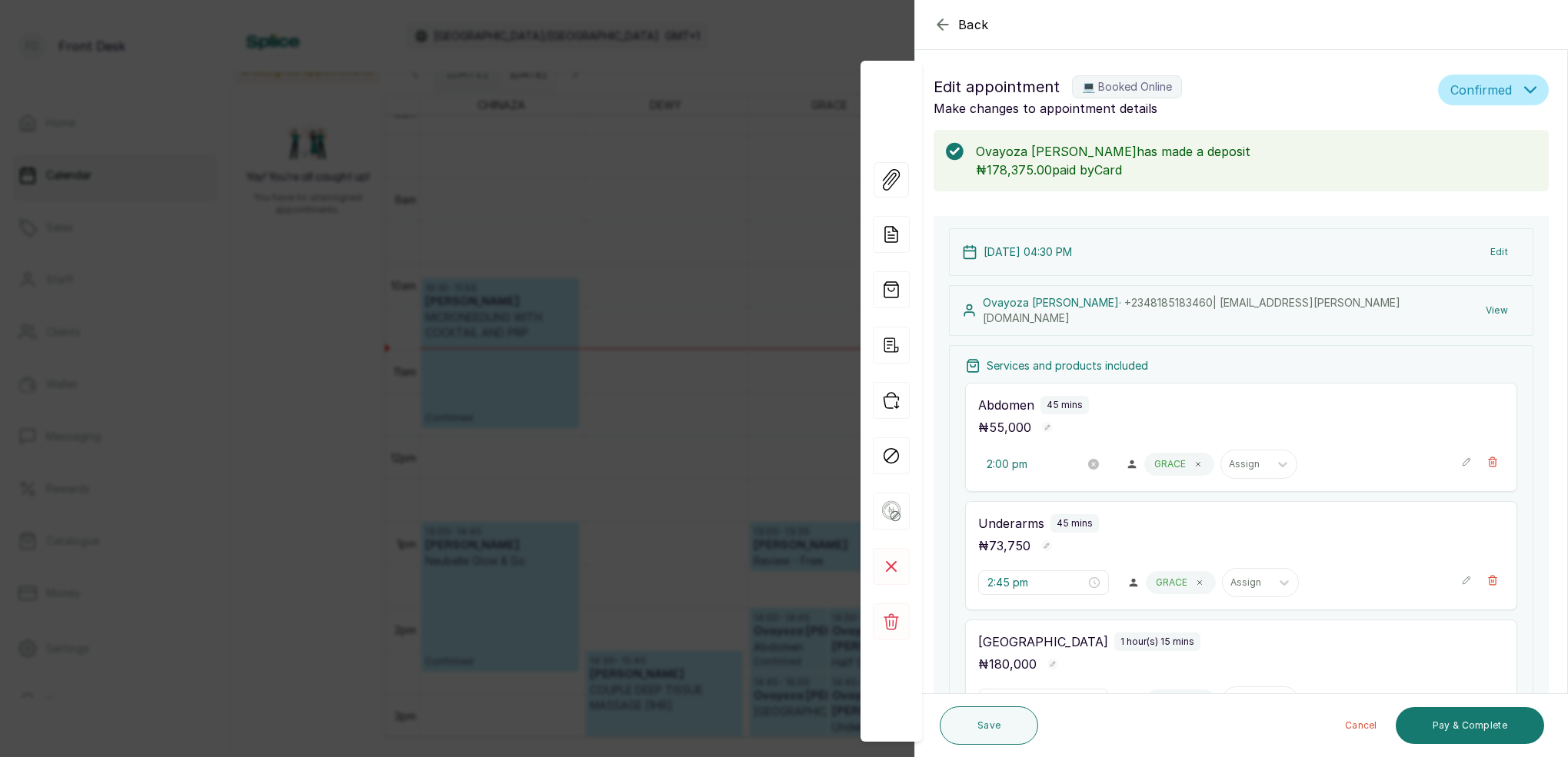
scroll to position [0, 0]
click at [990, 461] on input "2:00 pm" at bounding box center [1035, 464] width 98 height 17
click at [1007, 560] on div "05" at bounding box center [998, 558] width 37 height 21
drag, startPoint x: 1050, startPoint y: 491, endPoint x: 1065, endPoint y: 496, distance: 15.8
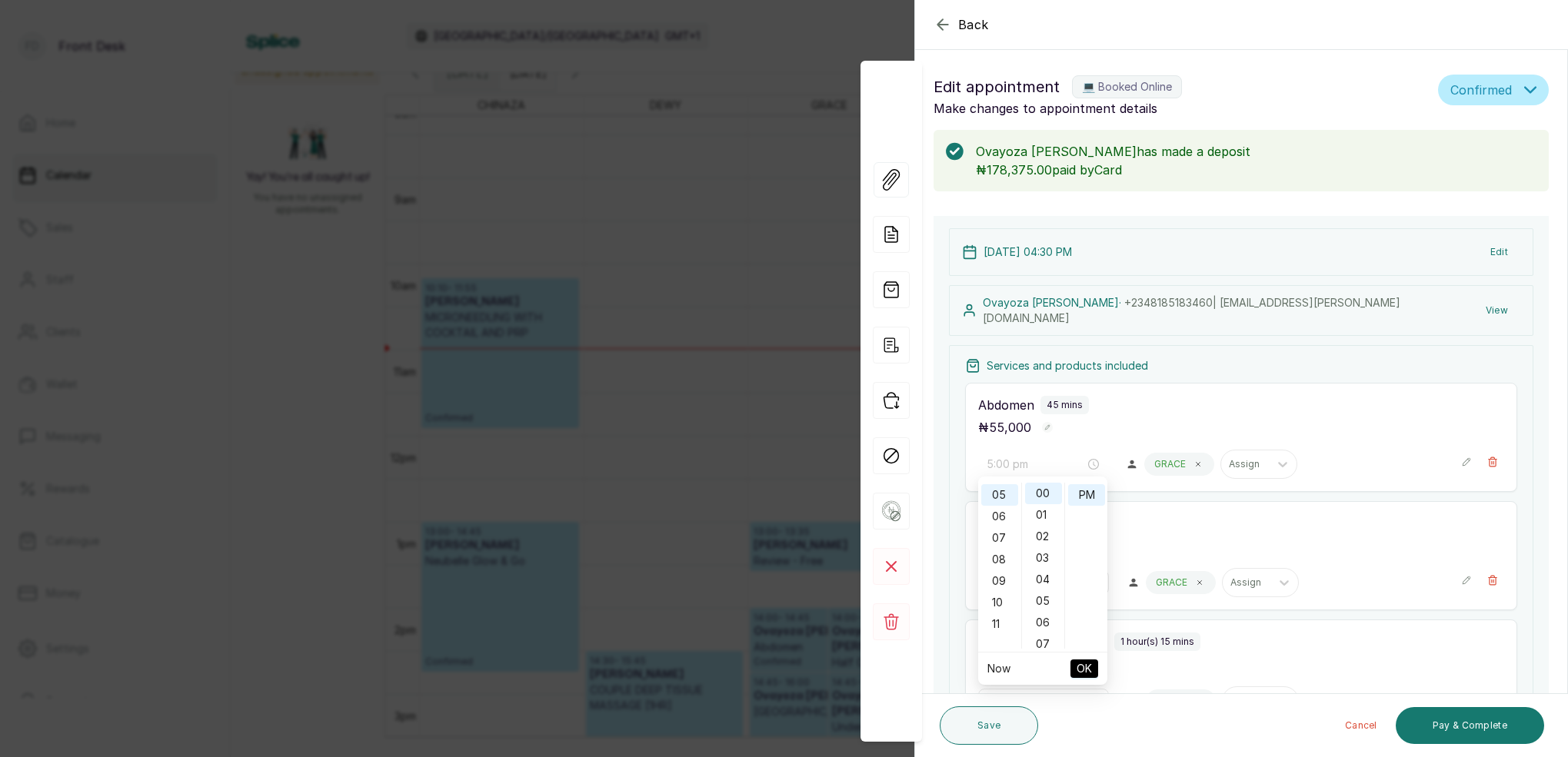
click at [1052, 493] on div "00" at bounding box center [1042, 493] width 37 height 21
drag, startPoint x: 1084, startPoint y: 497, endPoint x: 1076, endPoint y: 648, distance: 151.2
click at [1083, 498] on div "PM" at bounding box center [1085, 495] width 37 height 21
drag, startPoint x: 1072, startPoint y: 672, endPoint x: 1052, endPoint y: 623, distance: 52.9
click at [1072, 669] on button "OK" at bounding box center [1084, 668] width 28 height 19
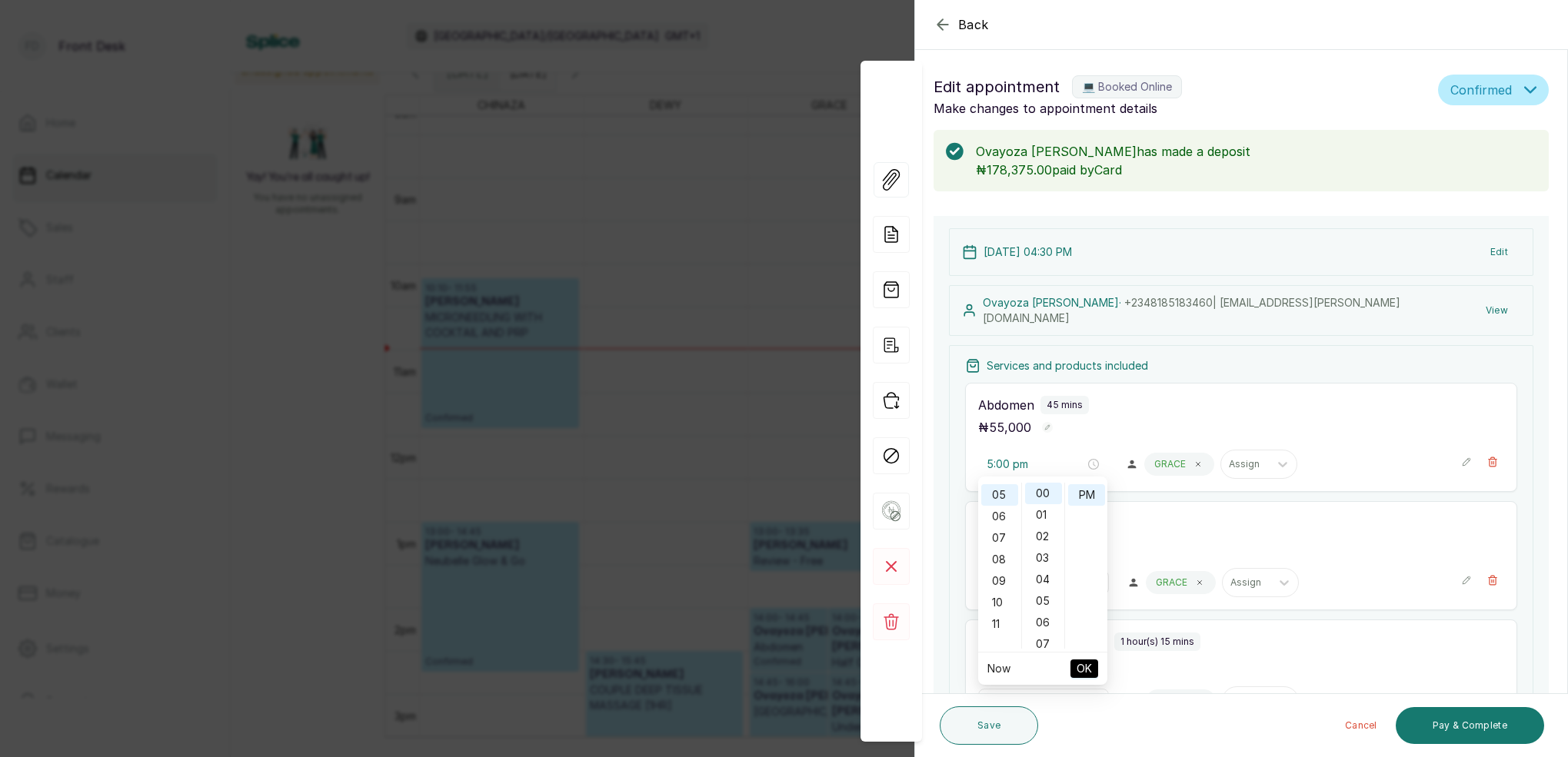
type input "2:45 pm"
type input "4:30 pm"
type input "5:00 pm"
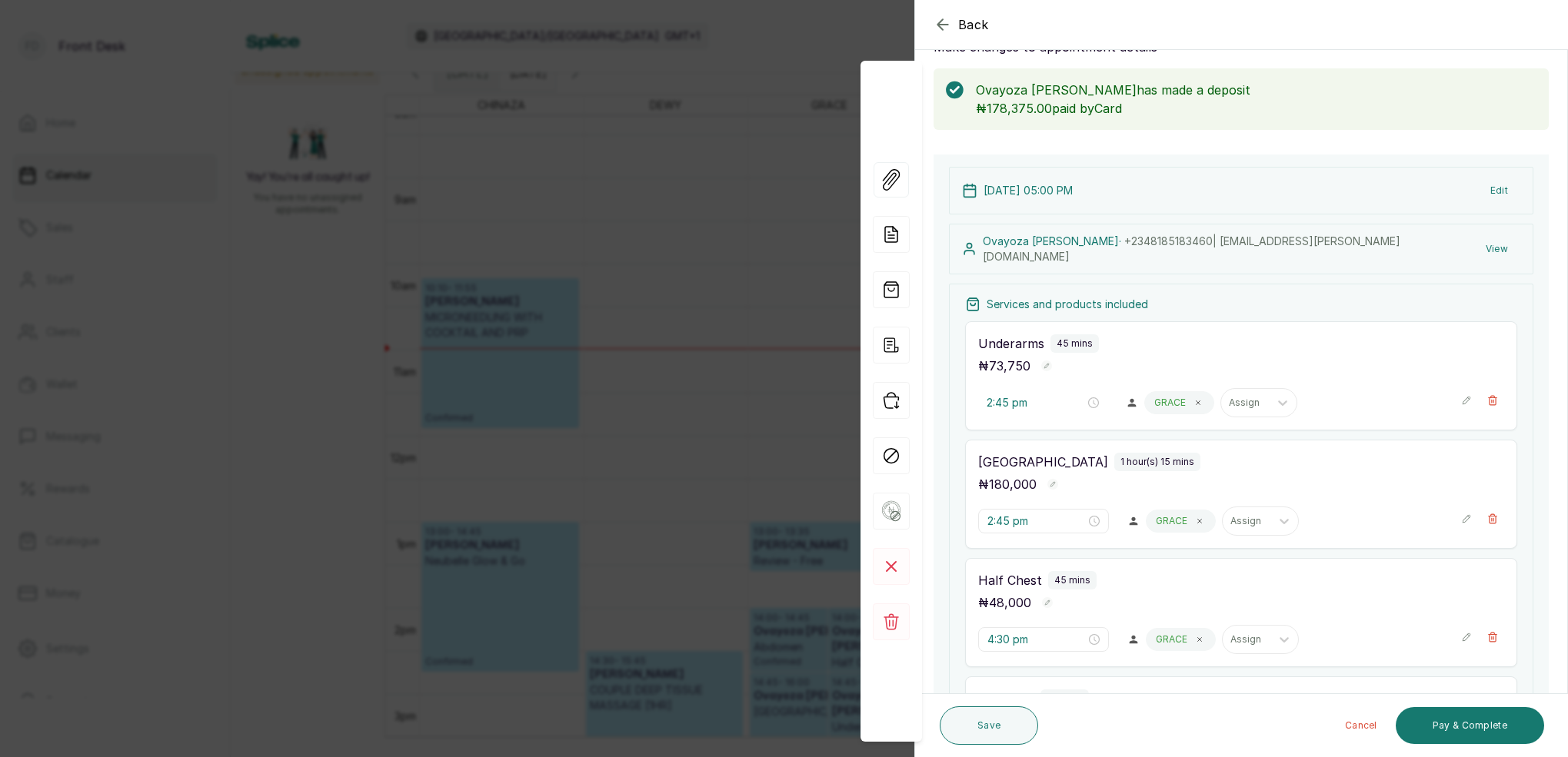
scroll to position [61, 0]
click at [991, 399] on input "2:45 pm" at bounding box center [1035, 403] width 98 height 17
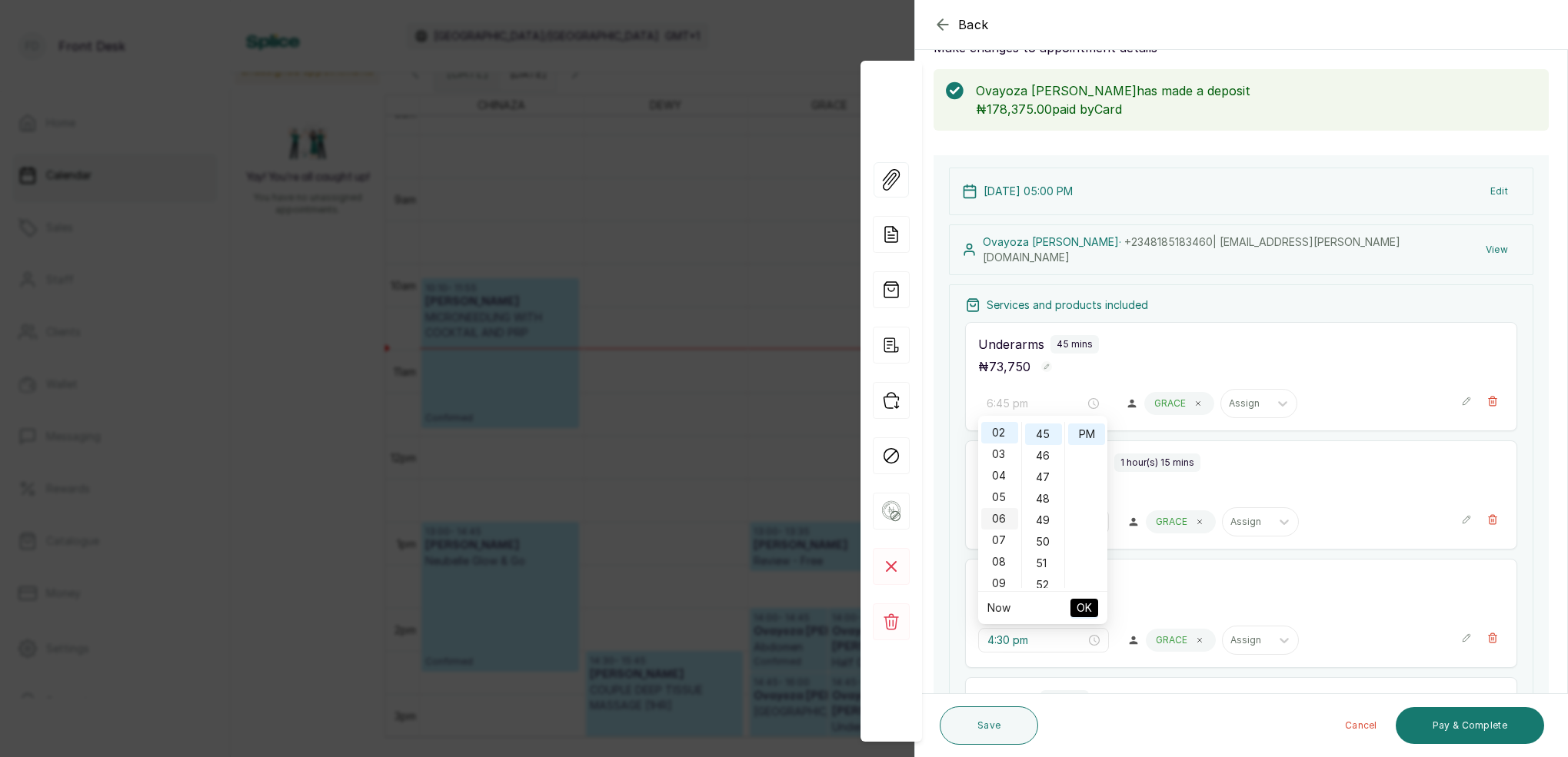
click at [1003, 519] on div "06" at bounding box center [998, 519] width 37 height 21
drag, startPoint x: 1309, startPoint y: 351, endPoint x: 1302, endPoint y: 354, distance: 7.6
click at [1306, 352] on div "Underarms 45 mins ₦ 73,750" at bounding box center [1241, 356] width 526 height 41
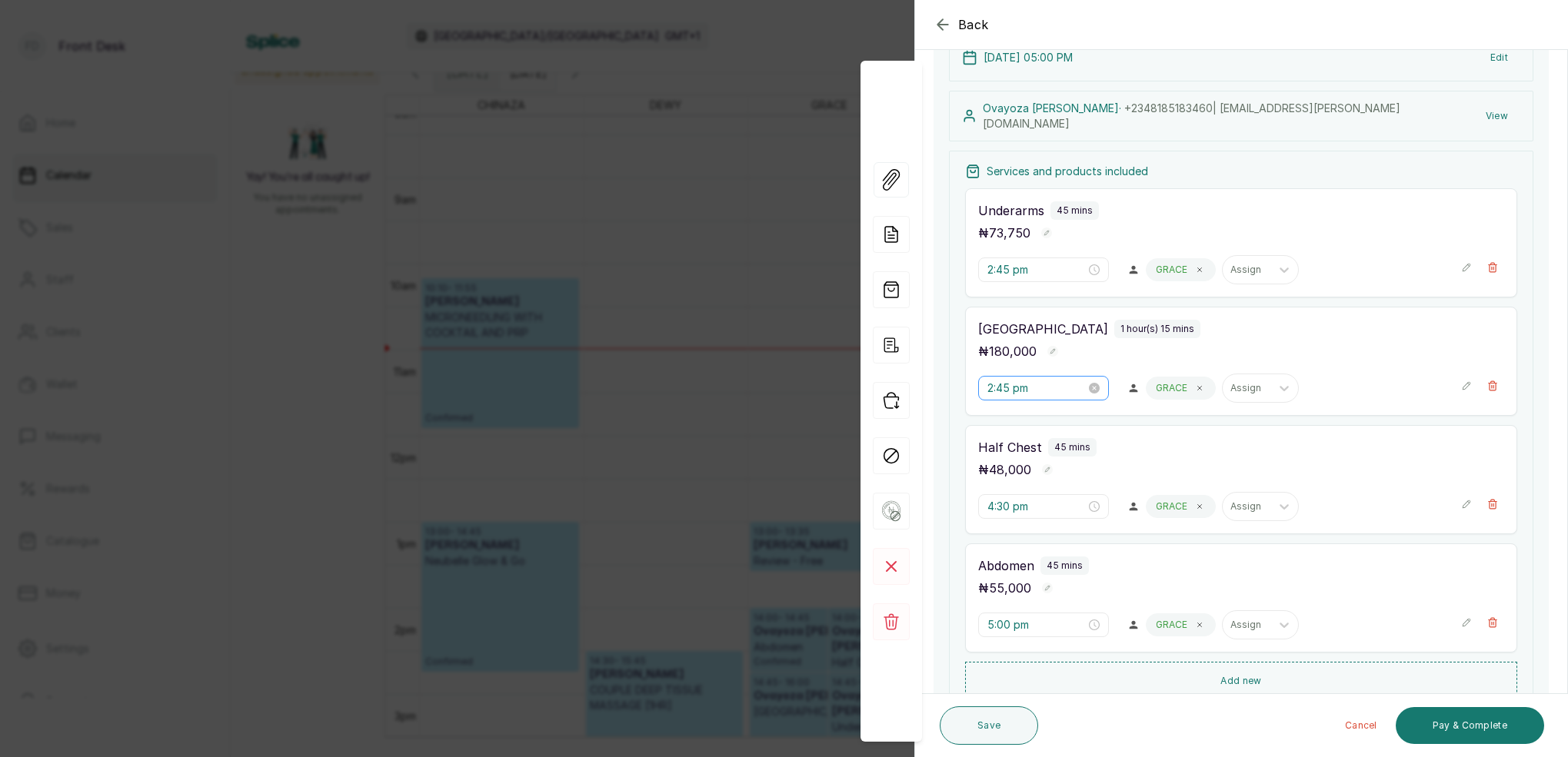
scroll to position [192, 0]
click at [994, 265] on input "2:45 pm" at bounding box center [1036, 272] width 98 height 17
drag, startPoint x: 1003, startPoint y: 366, endPoint x: 1028, endPoint y: 332, distance: 42.2
click at [1003, 365] on div "05" at bounding box center [998, 366] width 37 height 21
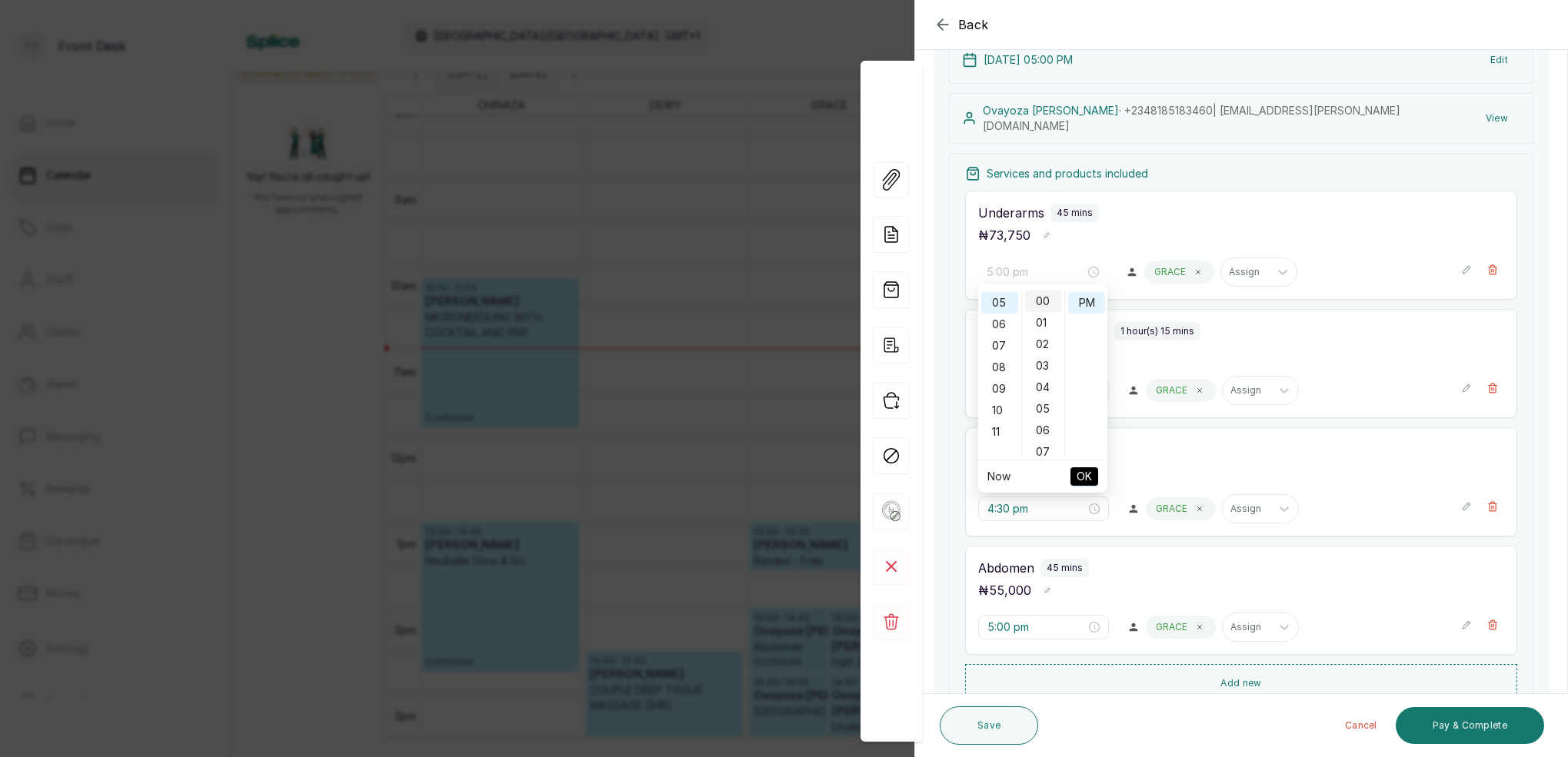
scroll to position [0, 0]
click at [1048, 301] on div "00" at bounding box center [1042, 301] width 37 height 21
drag, startPoint x: 1084, startPoint y: 303, endPoint x: 1082, endPoint y: 334, distance: 31.1
click at [1084, 303] on div "PM" at bounding box center [1085, 303] width 37 height 21
click at [1083, 474] on span "OK" at bounding box center [1084, 477] width 15 height 29
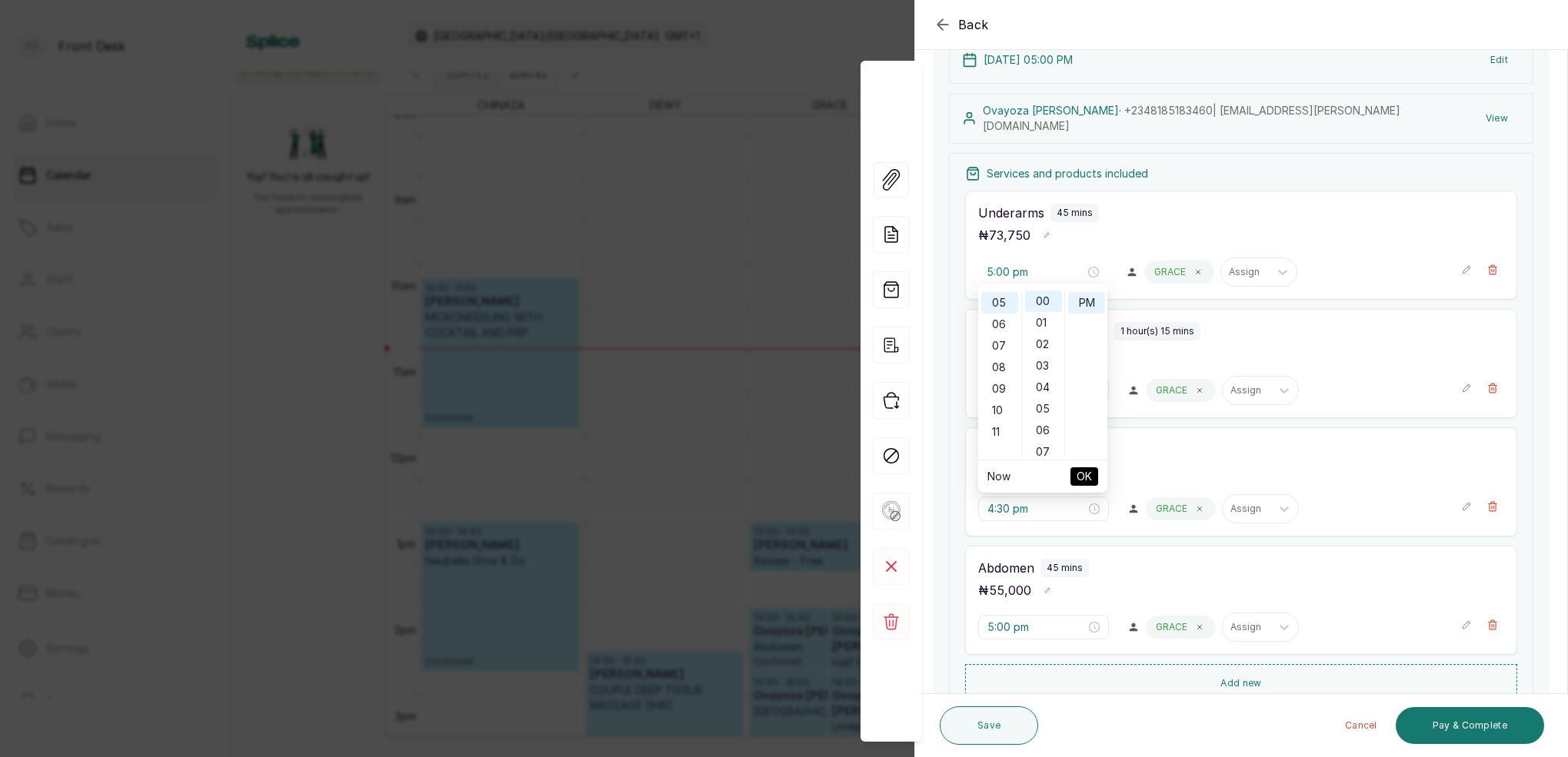
type input "2:45 pm"
type input "4:30 pm"
type input "5:00 pm"
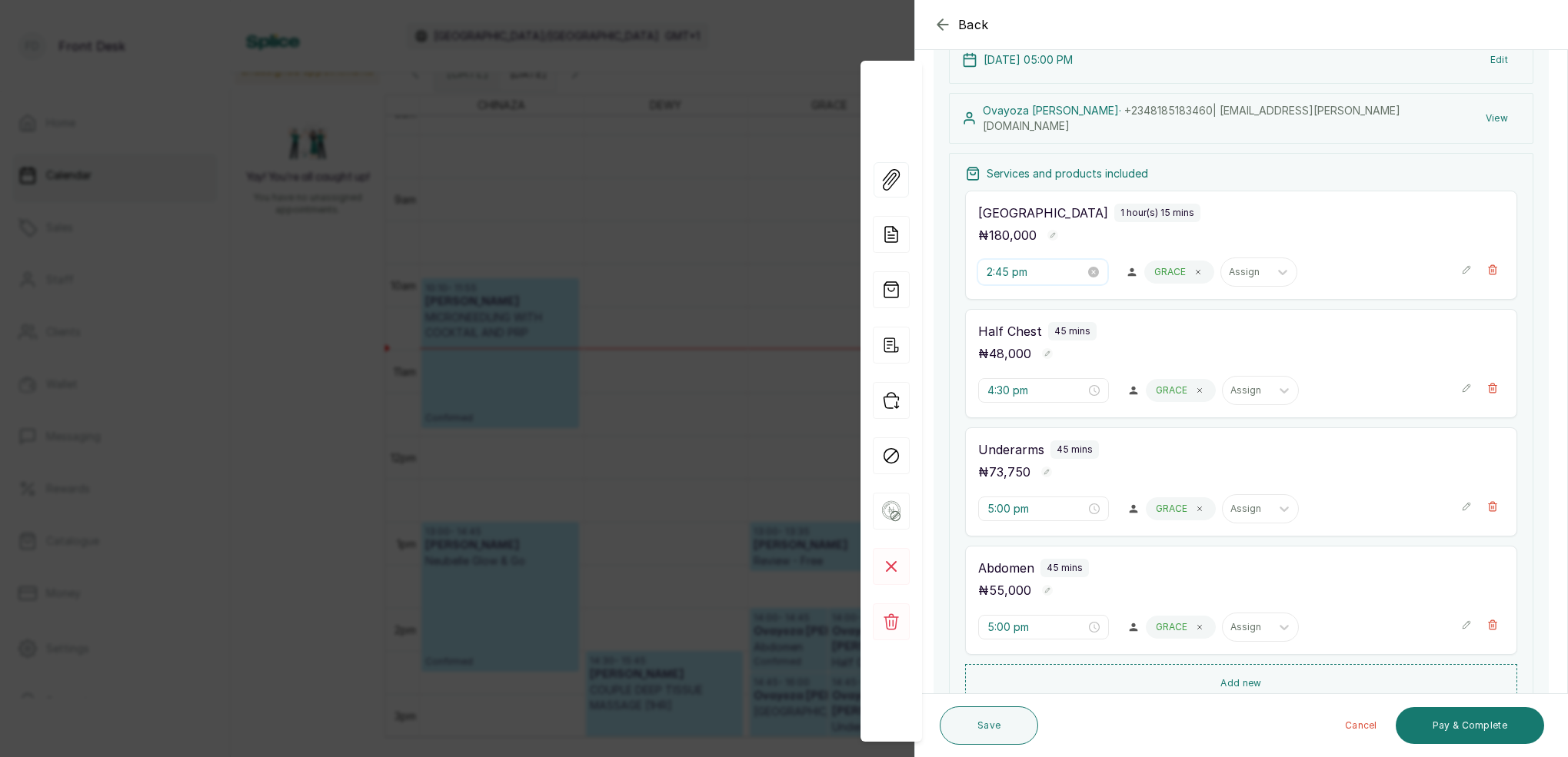
click at [990, 265] on input "2:45 pm" at bounding box center [1035, 272] width 98 height 17
drag, startPoint x: 1000, startPoint y: 367, endPoint x: 1010, endPoint y: 355, distance: 15.6
click at [1001, 366] on div "05" at bounding box center [998, 366] width 37 height 21
drag, startPoint x: 1050, startPoint y: 306, endPoint x: 1067, endPoint y: 305, distance: 17.0
click at [1050, 306] on div "30" at bounding box center [1042, 306] width 37 height 21
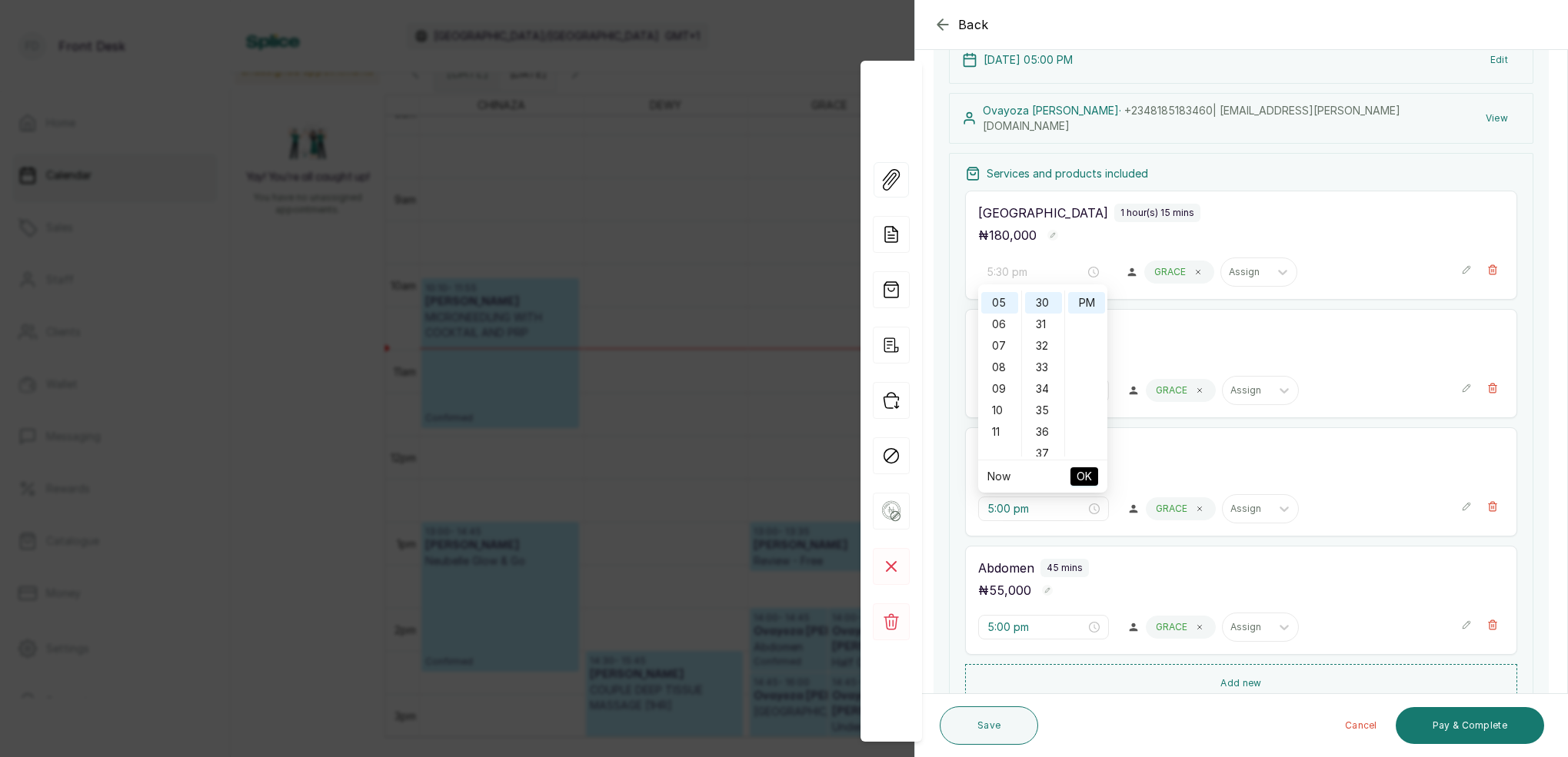
drag, startPoint x: 1080, startPoint y: 302, endPoint x: 1077, endPoint y: 322, distance: 20.2
click at [1079, 304] on div "PM" at bounding box center [1085, 303] width 37 height 21
drag, startPoint x: 1086, startPoint y: 474, endPoint x: 1154, endPoint y: 437, distance: 77.4
click at [1086, 474] on span "OK" at bounding box center [1084, 477] width 15 height 29
type input "4:30 pm"
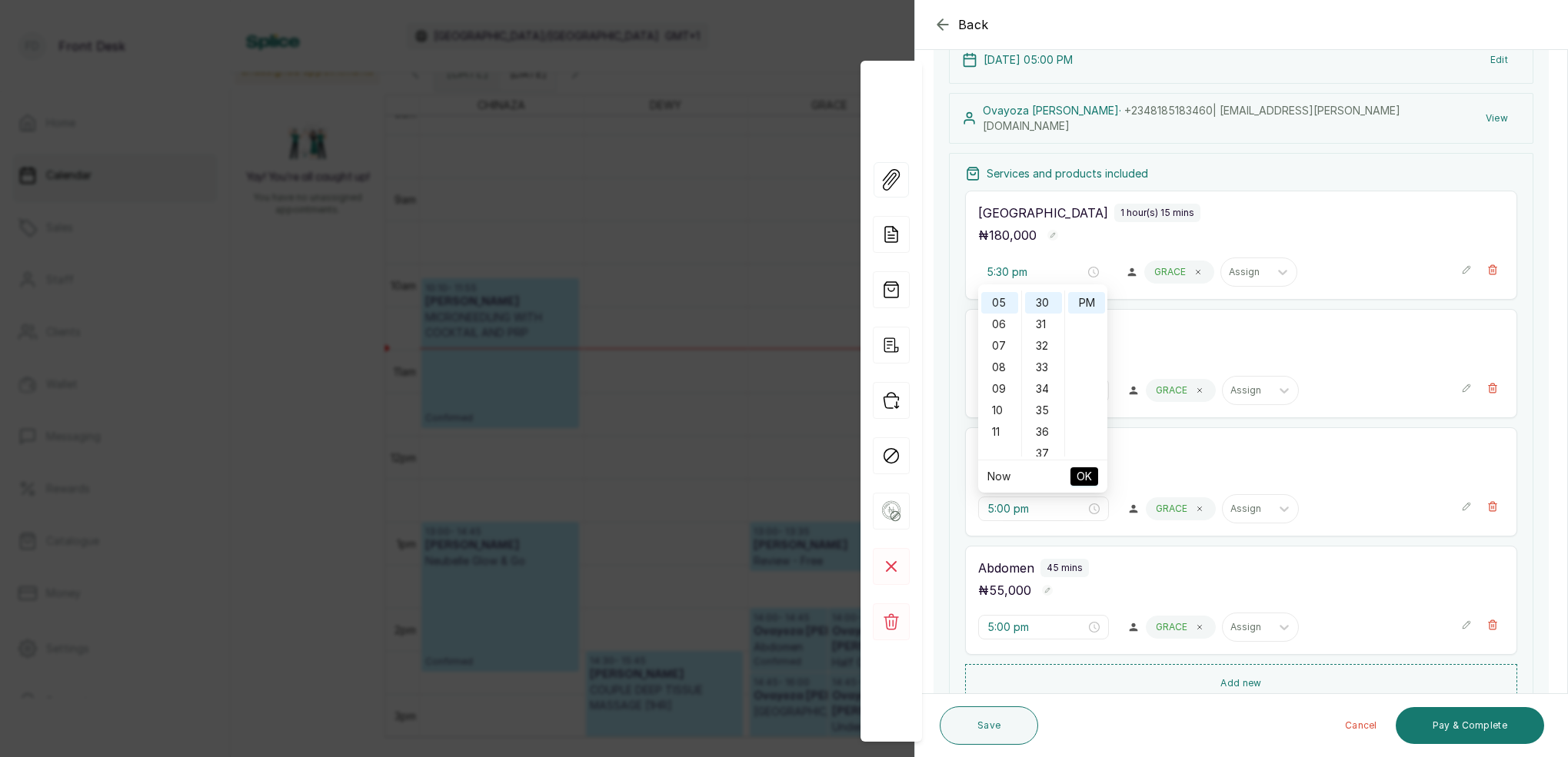
type input "5:00 pm"
type input "5:30 pm"
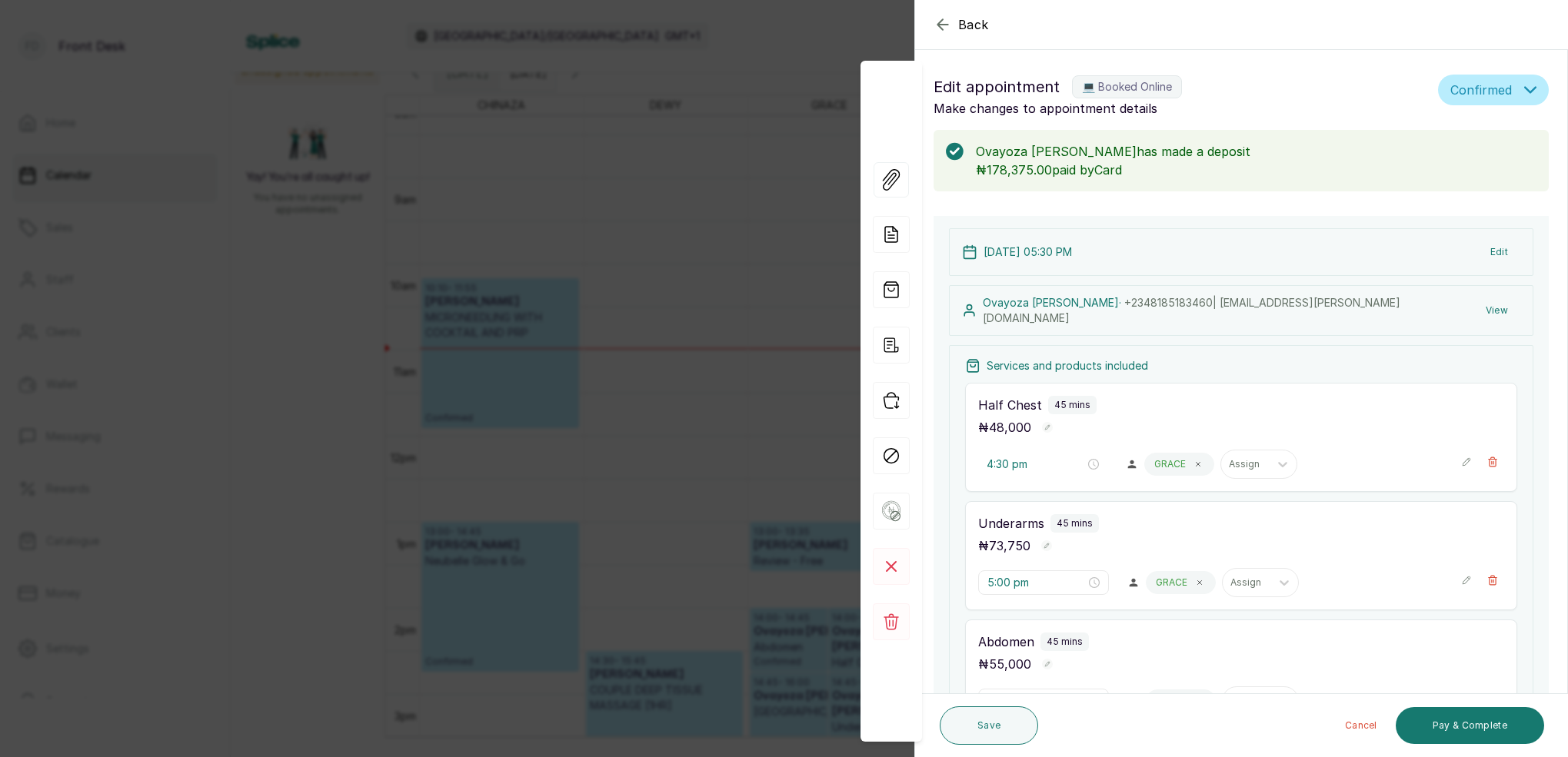
click at [1498, 250] on button "Edit" at bounding box center [1499, 252] width 42 height 28
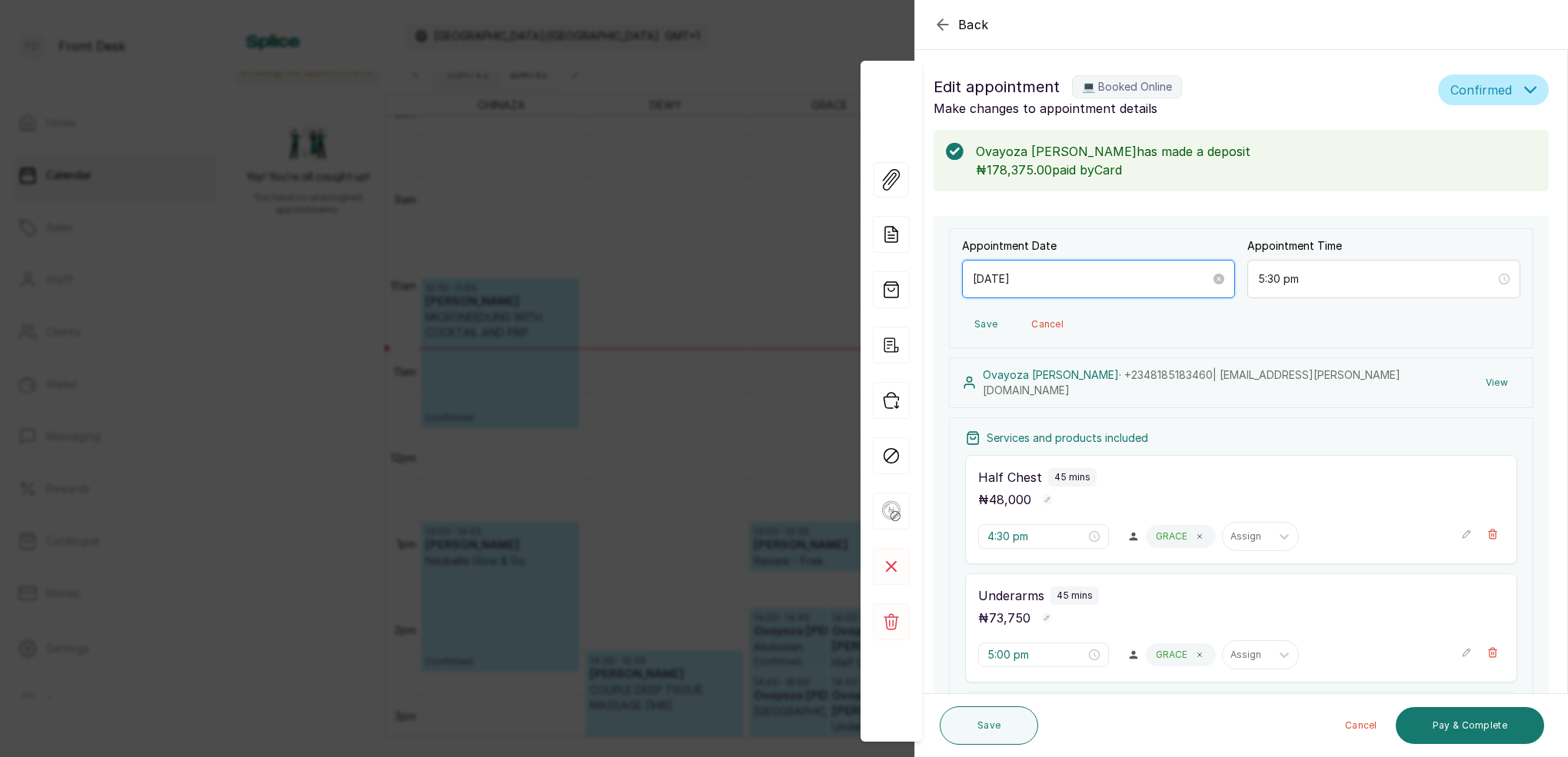
click at [1050, 281] on input "[DATE]" at bounding box center [1091, 279] width 237 height 17
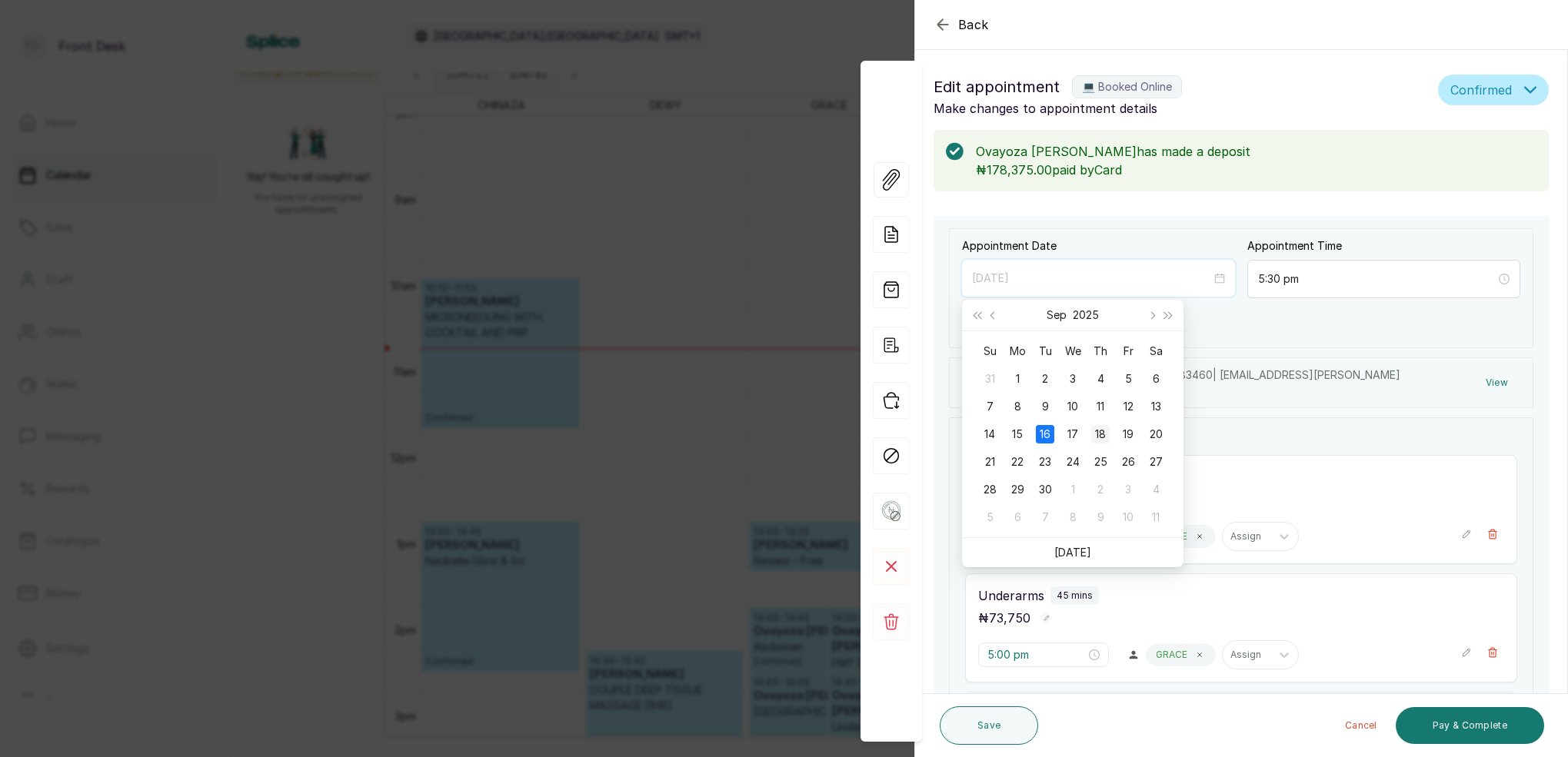
type input "[DATE]"
click at [1099, 433] on div "18" at bounding box center [1100, 434] width 19 height 19
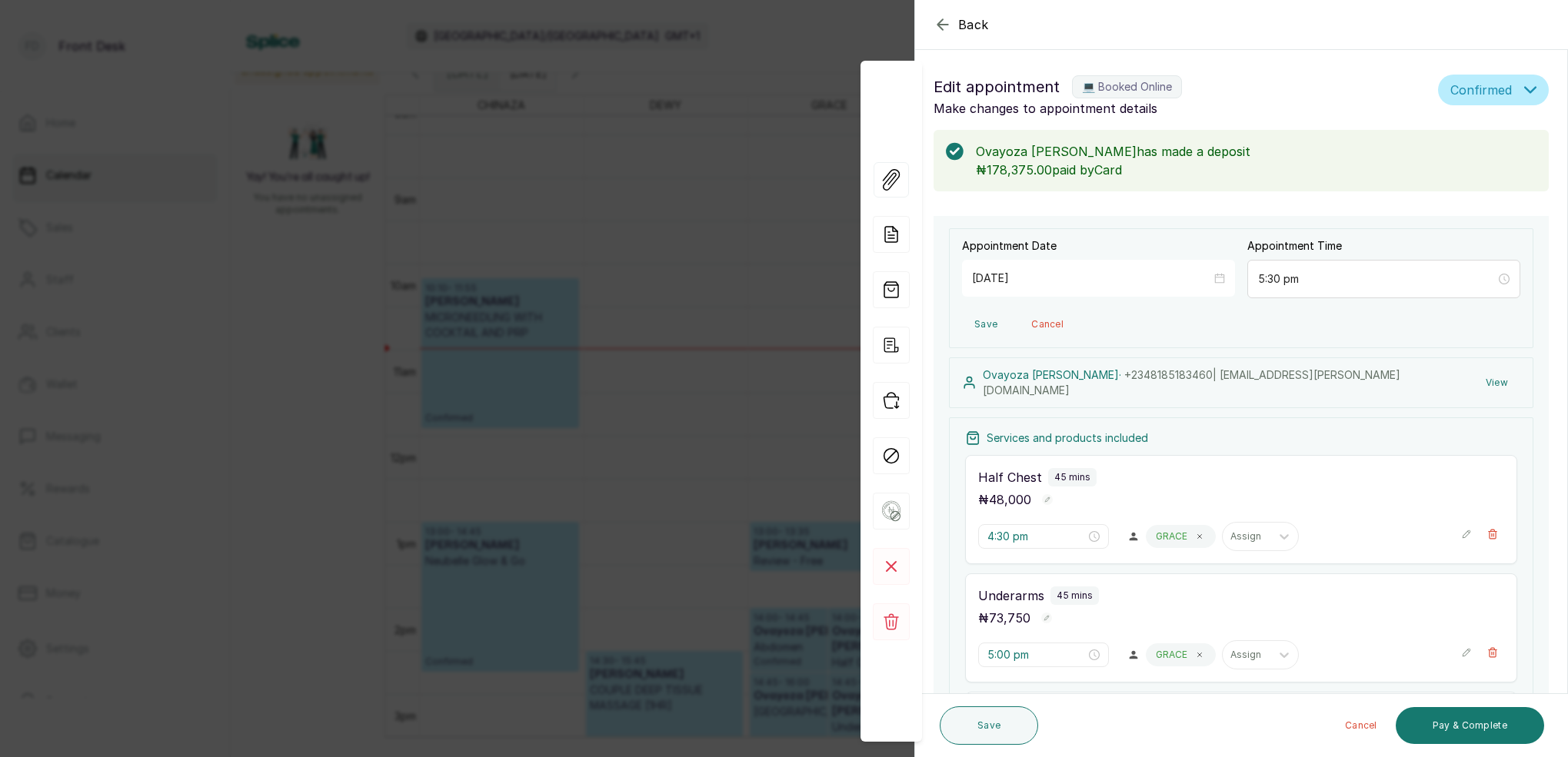
drag, startPoint x: 1016, startPoint y: 732, endPoint x: 1039, endPoint y: 701, distance: 38.6
click at [1016, 729] on button "Save" at bounding box center [988, 725] width 98 height 38
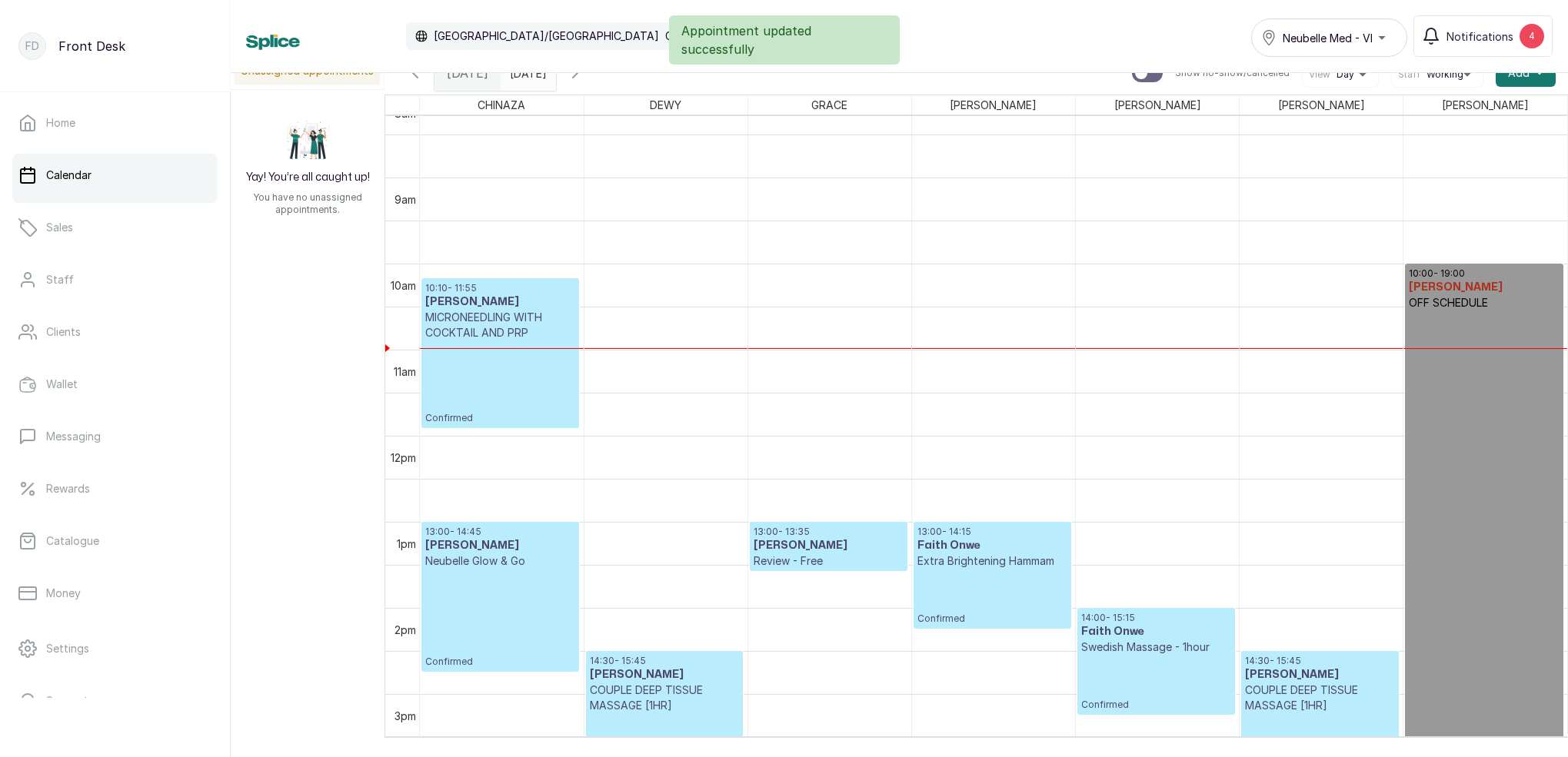
click at [532, 72] on div "Calendar [GEOGRAPHIC_DATA]/[GEOGRAPHIC_DATA] GMT+1 Neubelle Med - VI Notificati…" at bounding box center [899, 37] width 1337 height 73
click at [526, 78] on input "[DATE]" at bounding box center [513, 69] width 24 height 26
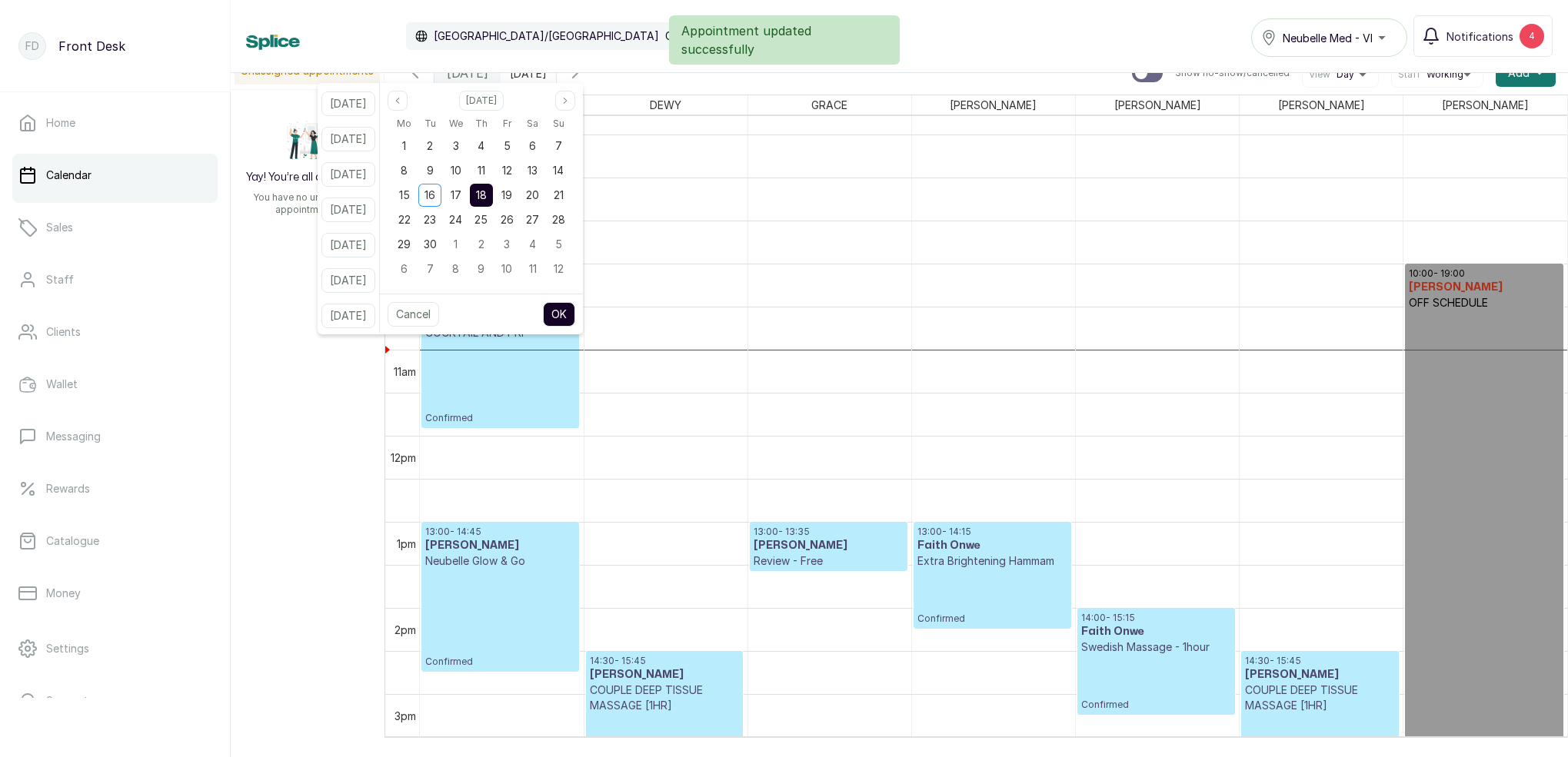
drag, startPoint x: 481, startPoint y: 200, endPoint x: 493, endPoint y: 198, distance: 12.2
click at [467, 199] on div "17" at bounding box center [456, 195] width 23 height 23
drag, startPoint x: 496, startPoint y: 197, endPoint x: 500, endPoint y: 210, distance: 13.6
click at [487, 197] on span "18" at bounding box center [481, 195] width 11 height 13
drag, startPoint x: 575, startPoint y: 314, endPoint x: 635, endPoint y: 309, distance: 60.2
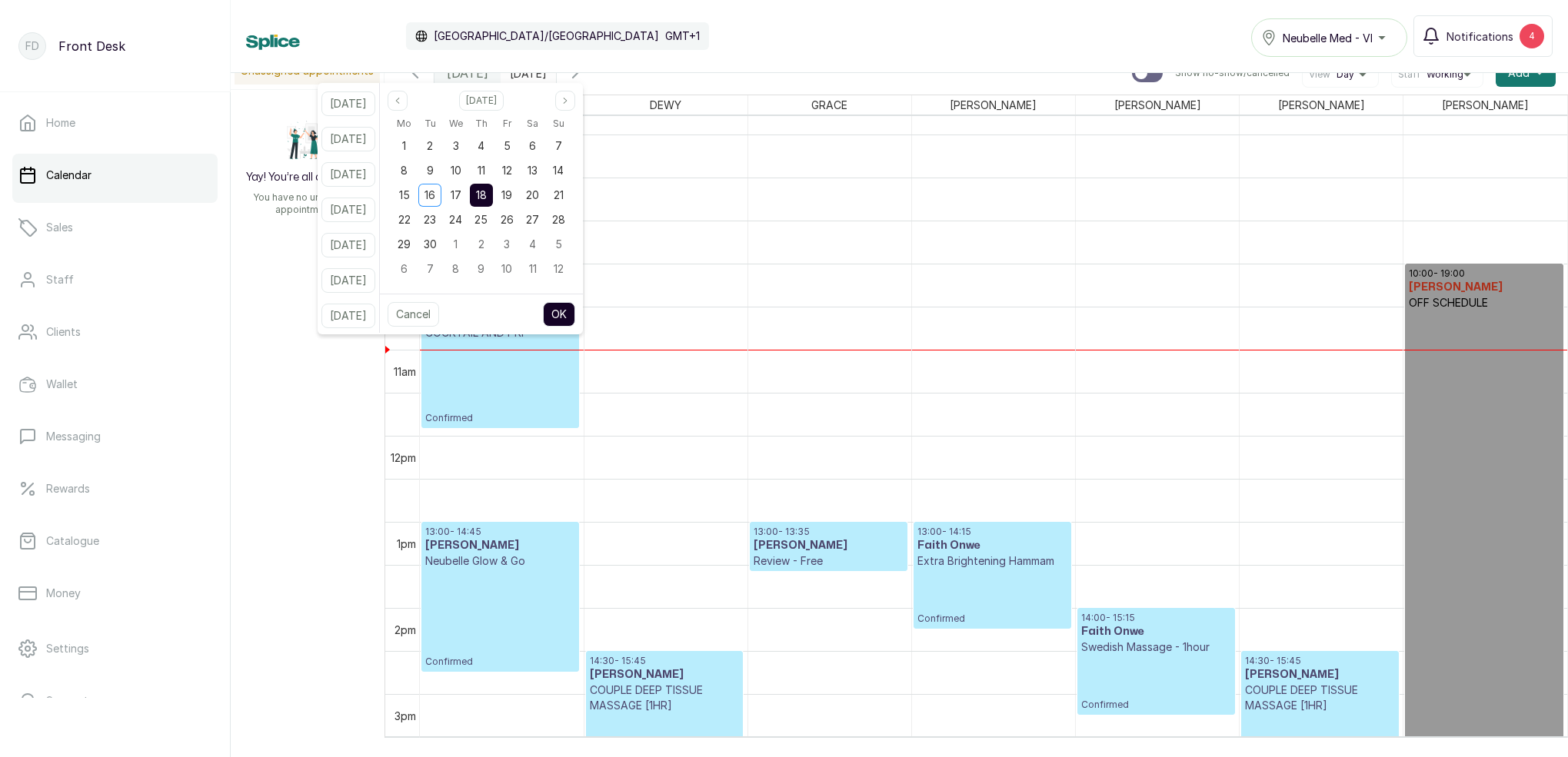
click at [575, 312] on button "OK" at bounding box center [559, 314] width 32 height 24
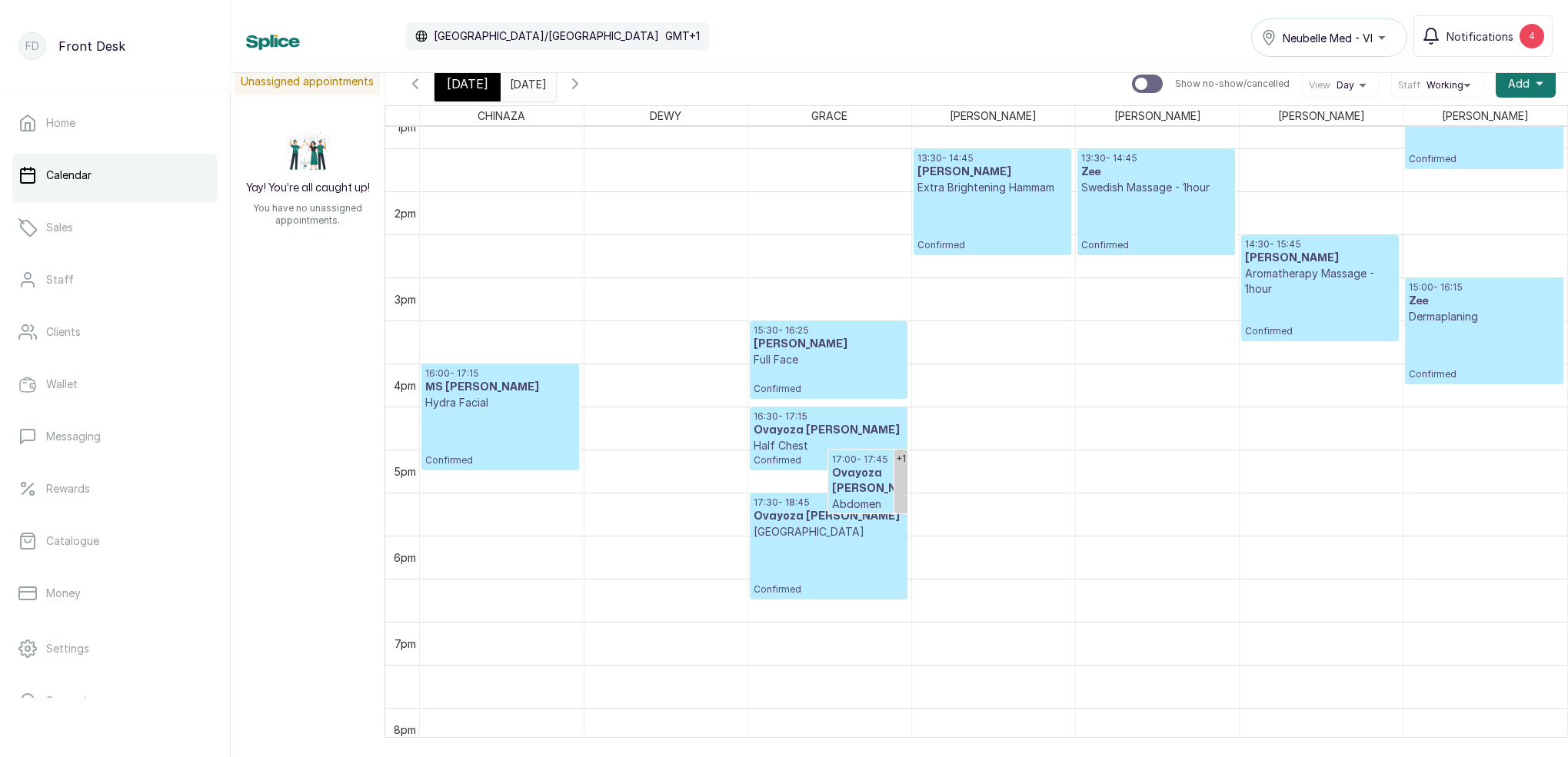
click at [853, 474] on h3 "Ovayoza [PERSON_NAME]" at bounding box center [867, 481] width 71 height 31
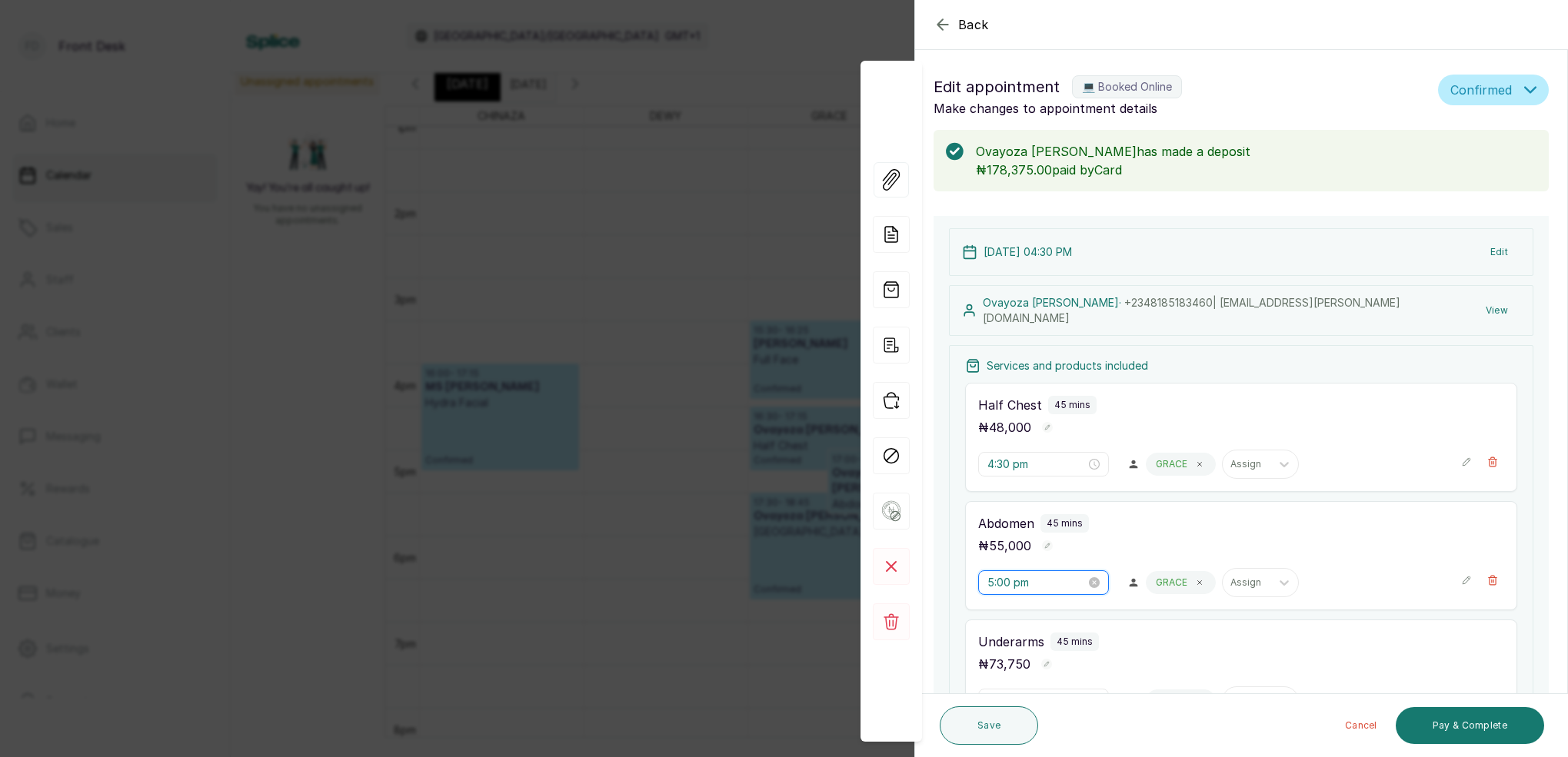
click at [1006, 576] on input "5:00 pm" at bounding box center [1036, 582] width 98 height 17
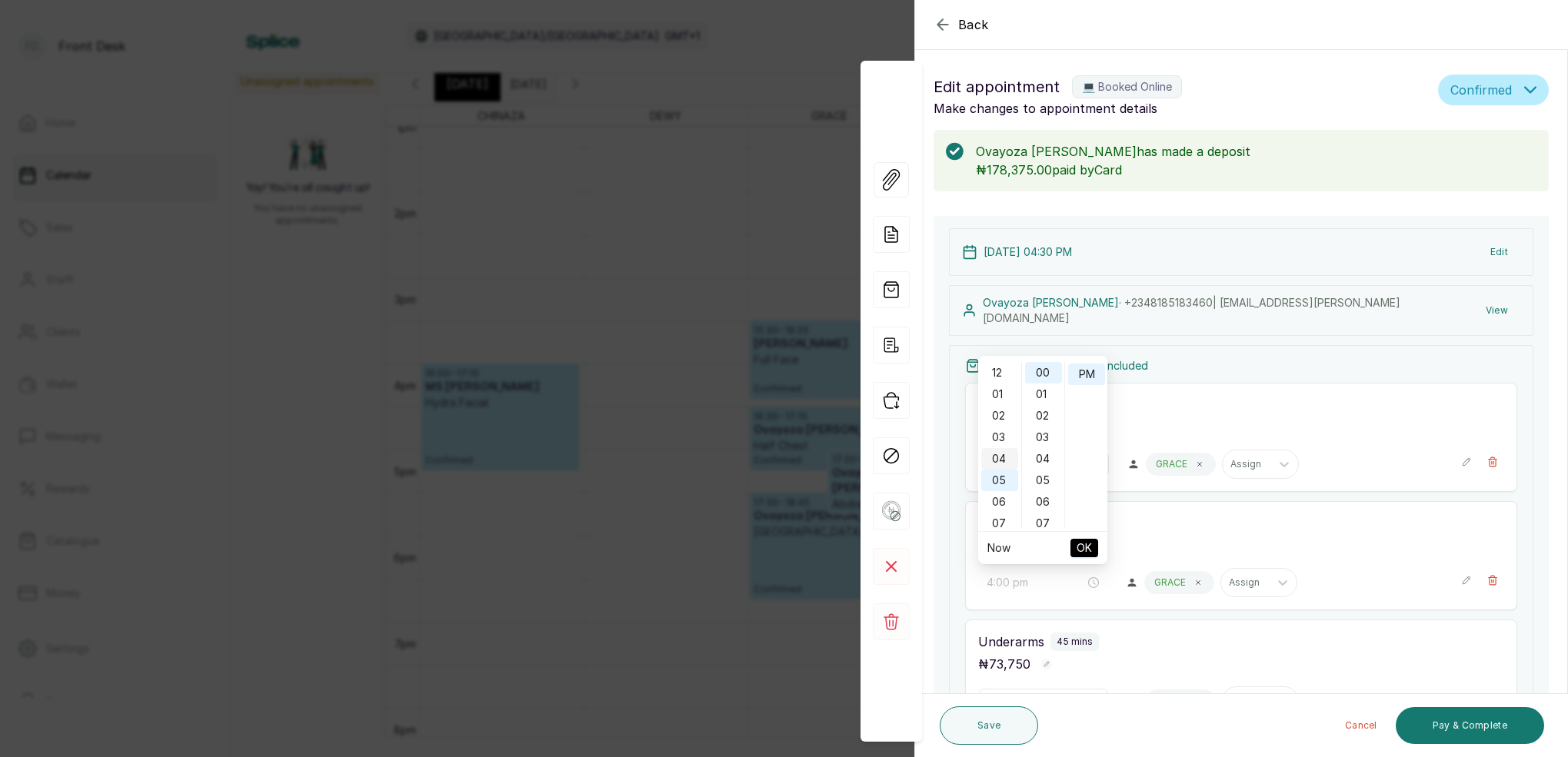
click at [1000, 456] on div "04" at bounding box center [998, 459] width 37 height 21
drag, startPoint x: 1039, startPoint y: 495, endPoint x: 1065, endPoint y: 514, distance: 32.2
click at [1041, 496] on div "30" at bounding box center [1042, 494] width 37 height 21
type input "4:30 pm"
click at [1081, 548] on span "OK" at bounding box center [1084, 548] width 15 height 29
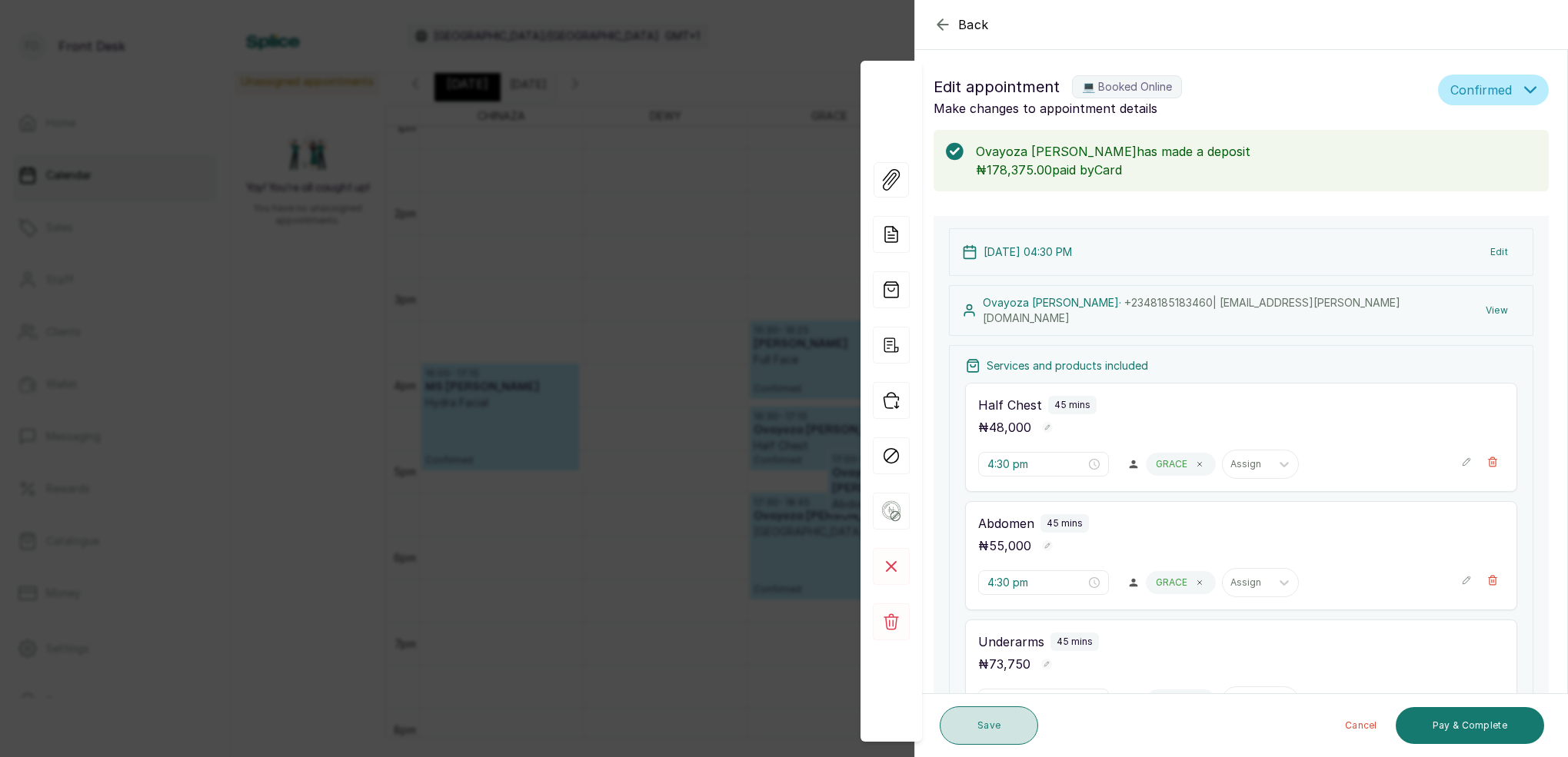
click at [995, 724] on button "Save" at bounding box center [988, 725] width 98 height 38
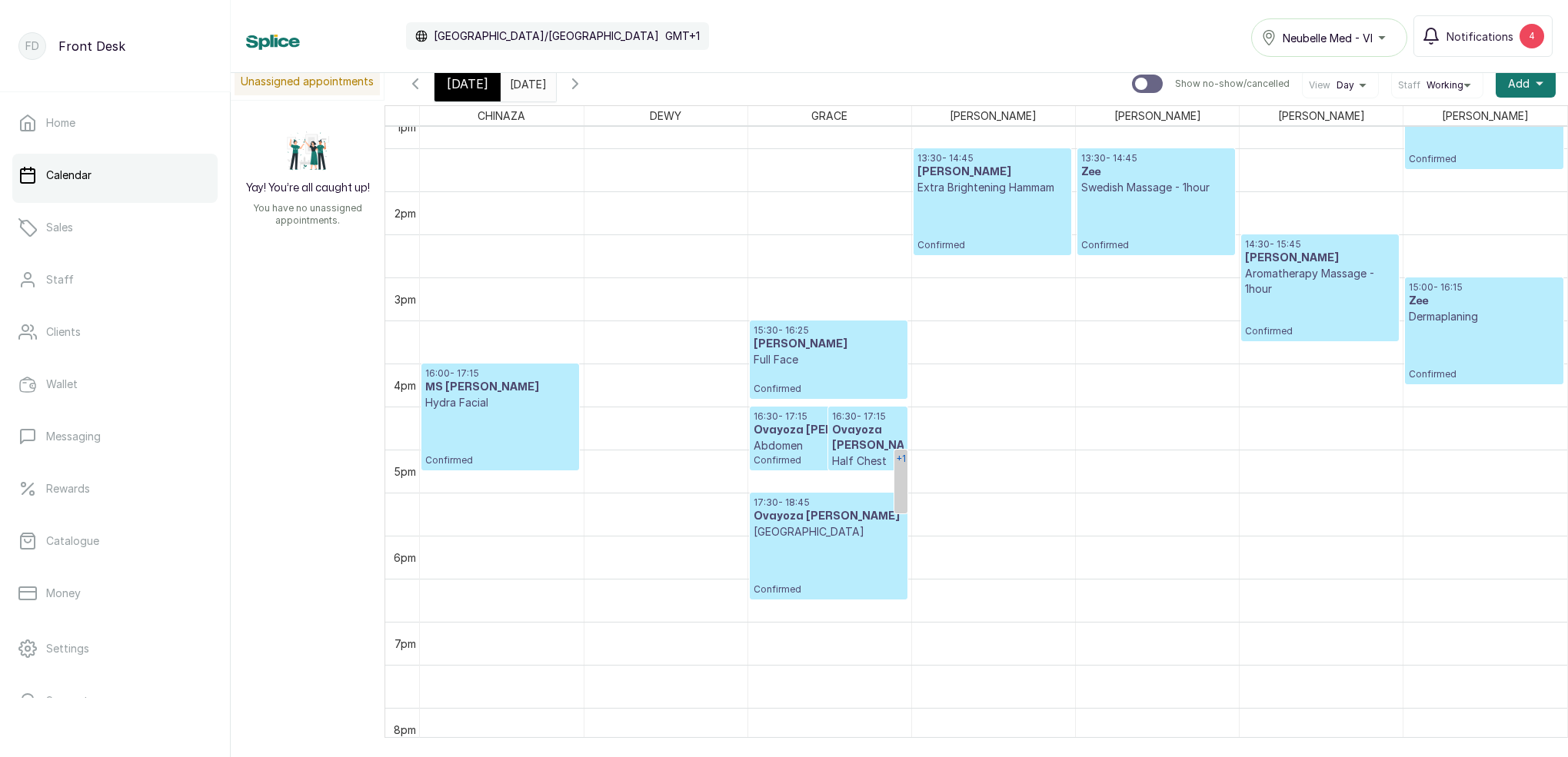
click at [903, 479] on link "+1" at bounding box center [901, 482] width 13 height 64
click at [960, 479] on h3 "Ovayoza [PERSON_NAME]" at bounding box center [980, 482] width 146 height 15
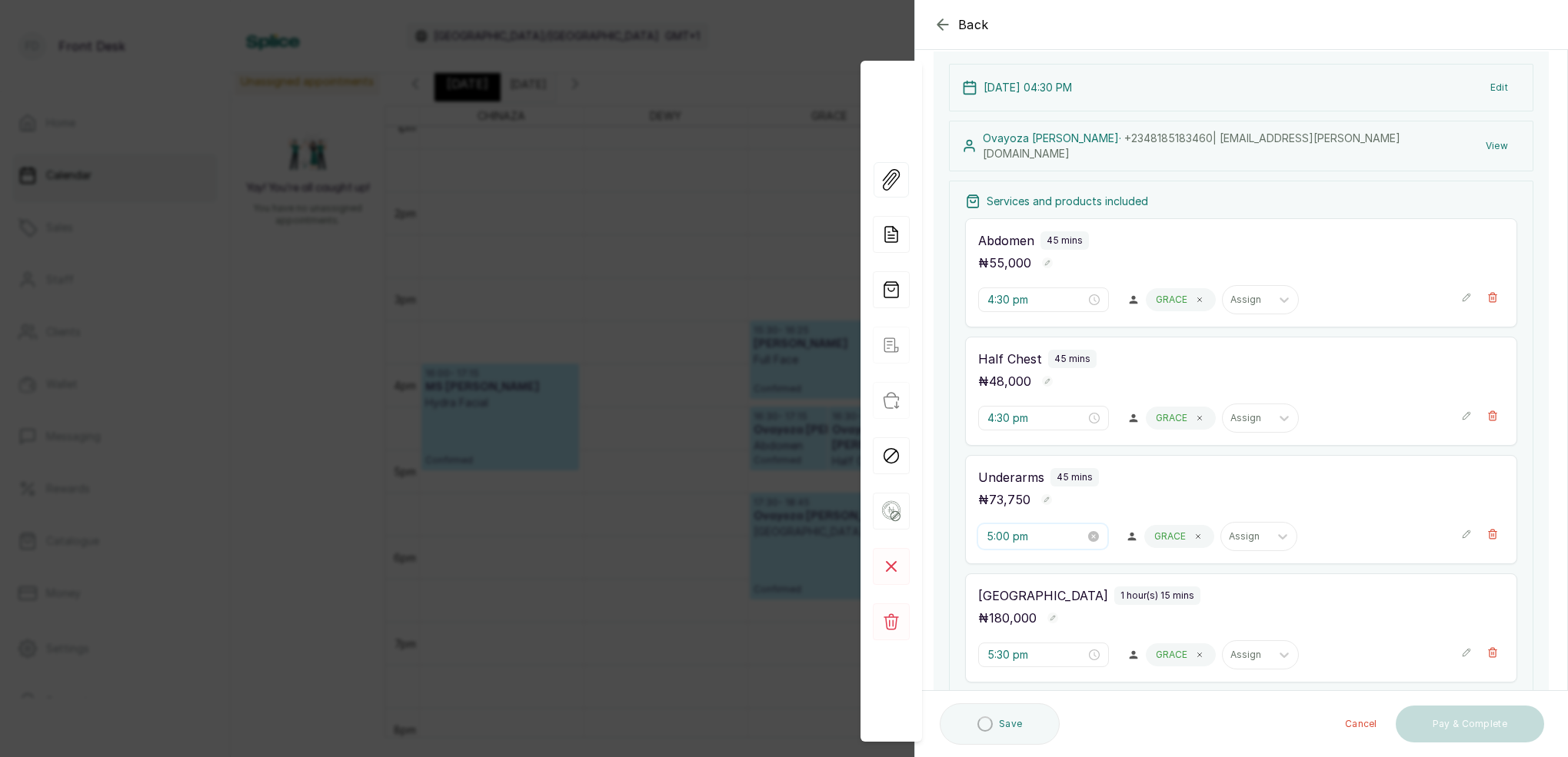
click at [1010, 535] on input "5:00 pm" at bounding box center [1035, 536] width 98 height 17
drag, startPoint x: 1042, startPoint y: 623, endPoint x: 1098, endPoint y: 746, distance: 135.1
click at [1043, 625] on div "15" at bounding box center [1042, 621] width 37 height 21
type input "5:15 pm"
drag, startPoint x: 1081, startPoint y: 741, endPoint x: 1094, endPoint y: 726, distance: 19.8
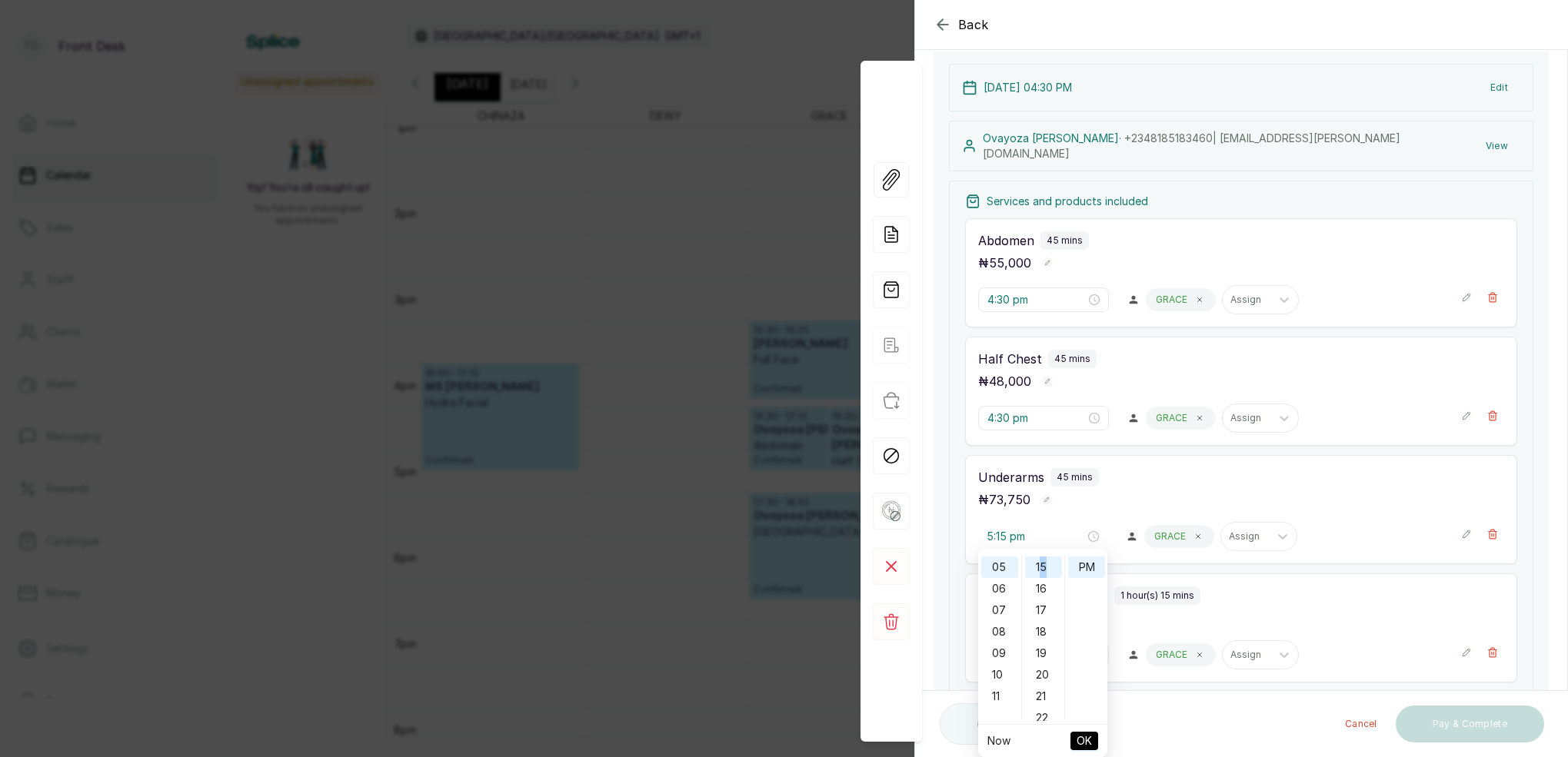
click at [1081, 741] on span "OK" at bounding box center [1084, 741] width 15 height 29
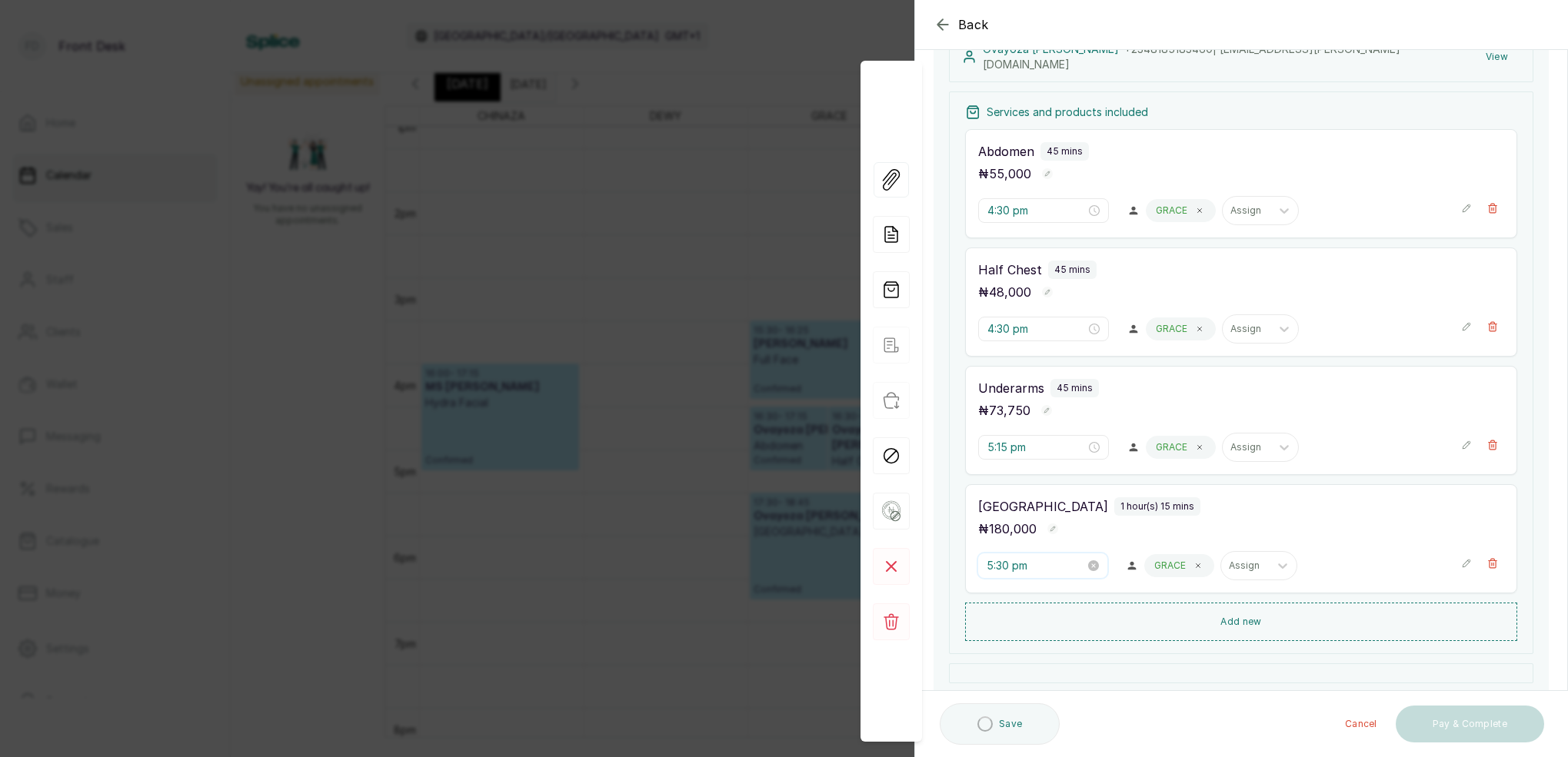
click at [1006, 562] on input "5:30 pm" at bounding box center [1035, 565] width 98 height 17
drag, startPoint x: 1037, startPoint y: 394, endPoint x: 1042, endPoint y: 401, distance: 8.6
click at [1037, 394] on div "15" at bounding box center [1042, 396] width 37 height 21
click at [1089, 530] on span "OK" at bounding box center [1084, 531] width 15 height 29
click at [1003, 569] on input "5:30 pm" at bounding box center [1035, 565] width 98 height 17
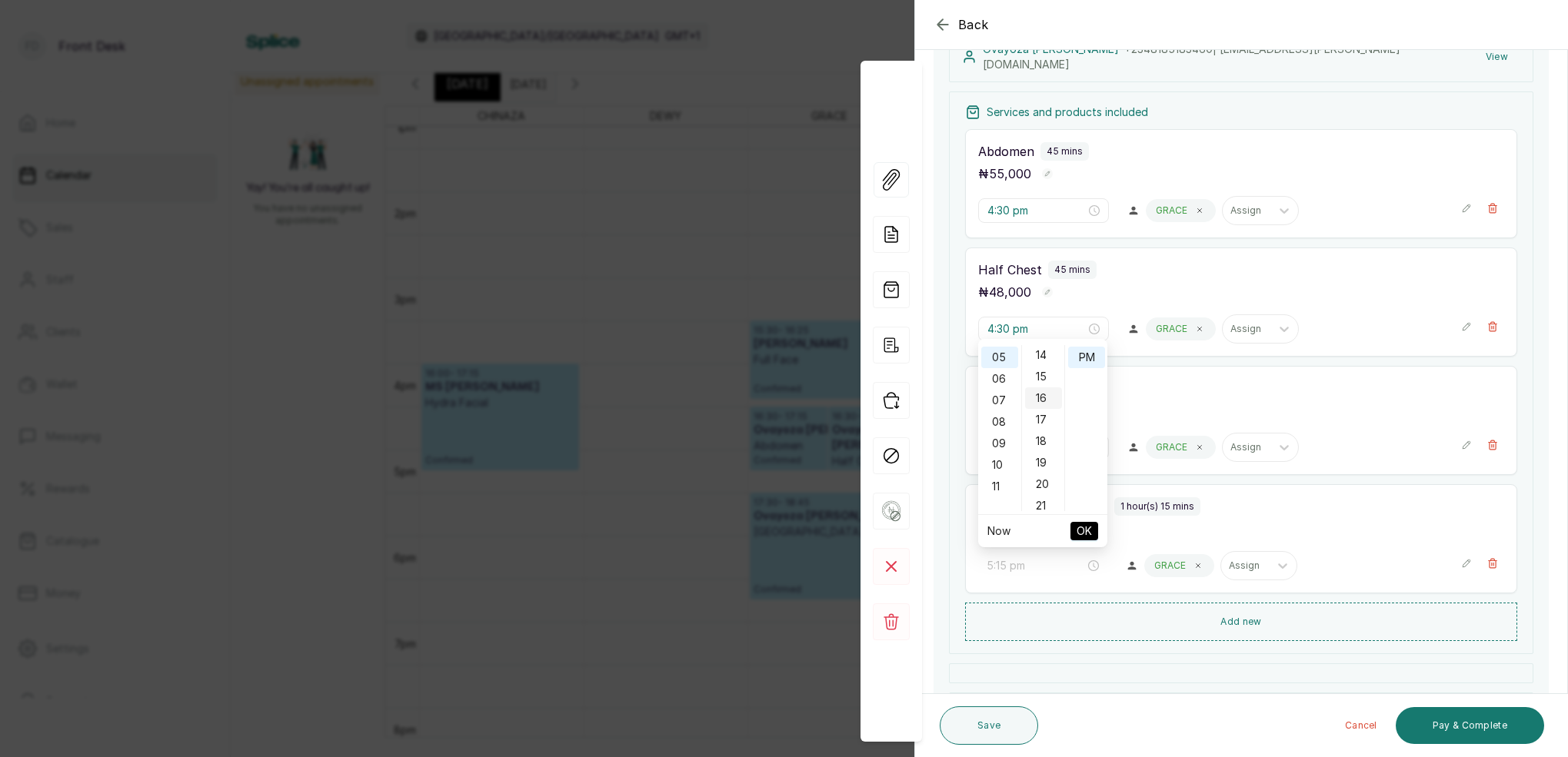
drag, startPoint x: 1041, startPoint y: 375, endPoint x: 1049, endPoint y: 390, distance: 17.0
click at [1042, 376] on div "15" at bounding box center [1042, 376] width 37 height 21
type input "5:15 pm"
drag, startPoint x: 1091, startPoint y: 357, endPoint x: 1107, endPoint y: 399, distance: 44.9
click at [1092, 359] on div "PM" at bounding box center [1085, 357] width 37 height 21
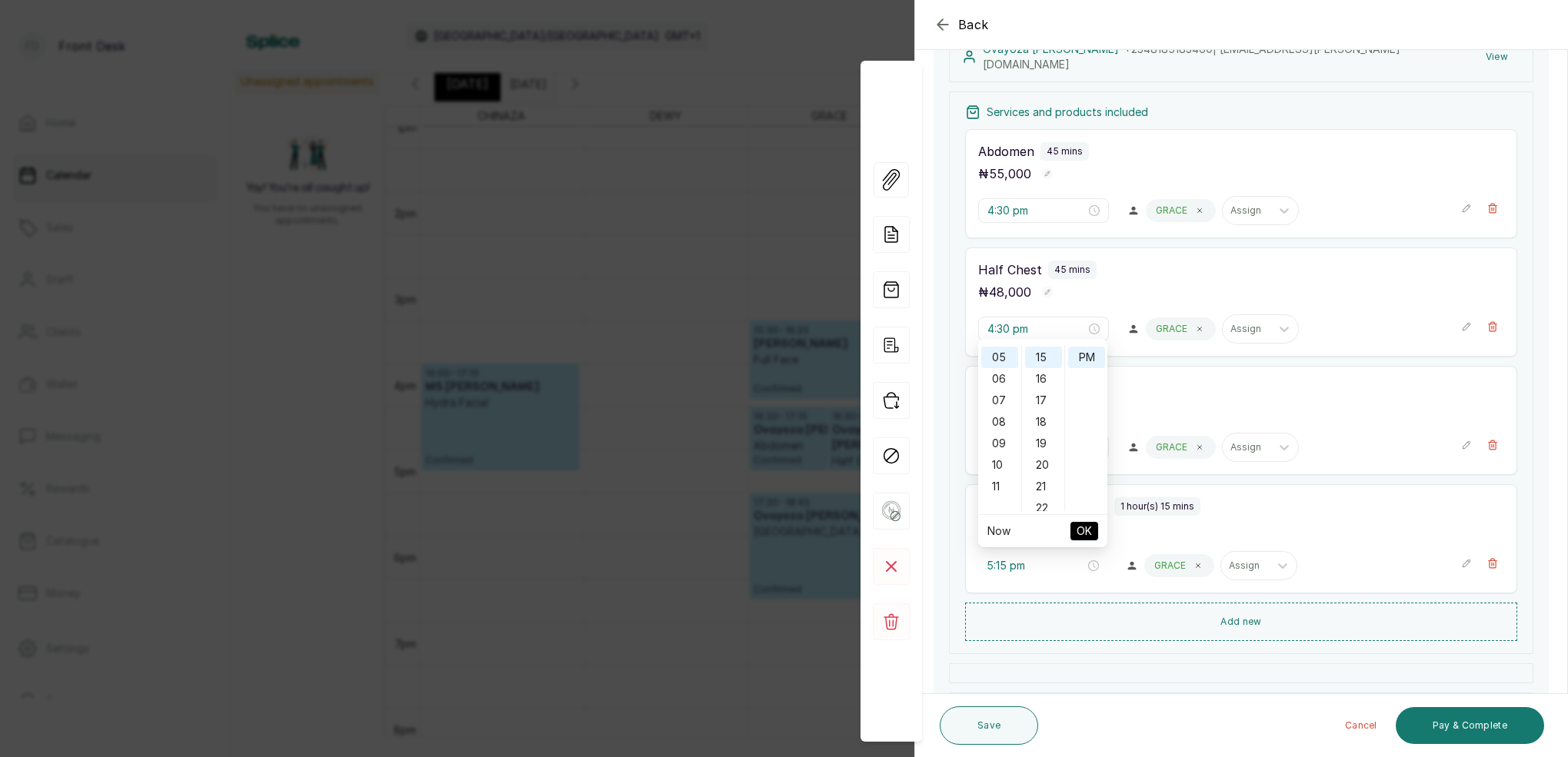
click at [1082, 527] on span "OK" at bounding box center [1084, 531] width 15 height 29
drag, startPoint x: 1007, startPoint y: 729, endPoint x: 1128, endPoint y: 638, distance: 151.4
click at [1011, 726] on button "Save" at bounding box center [988, 725] width 98 height 38
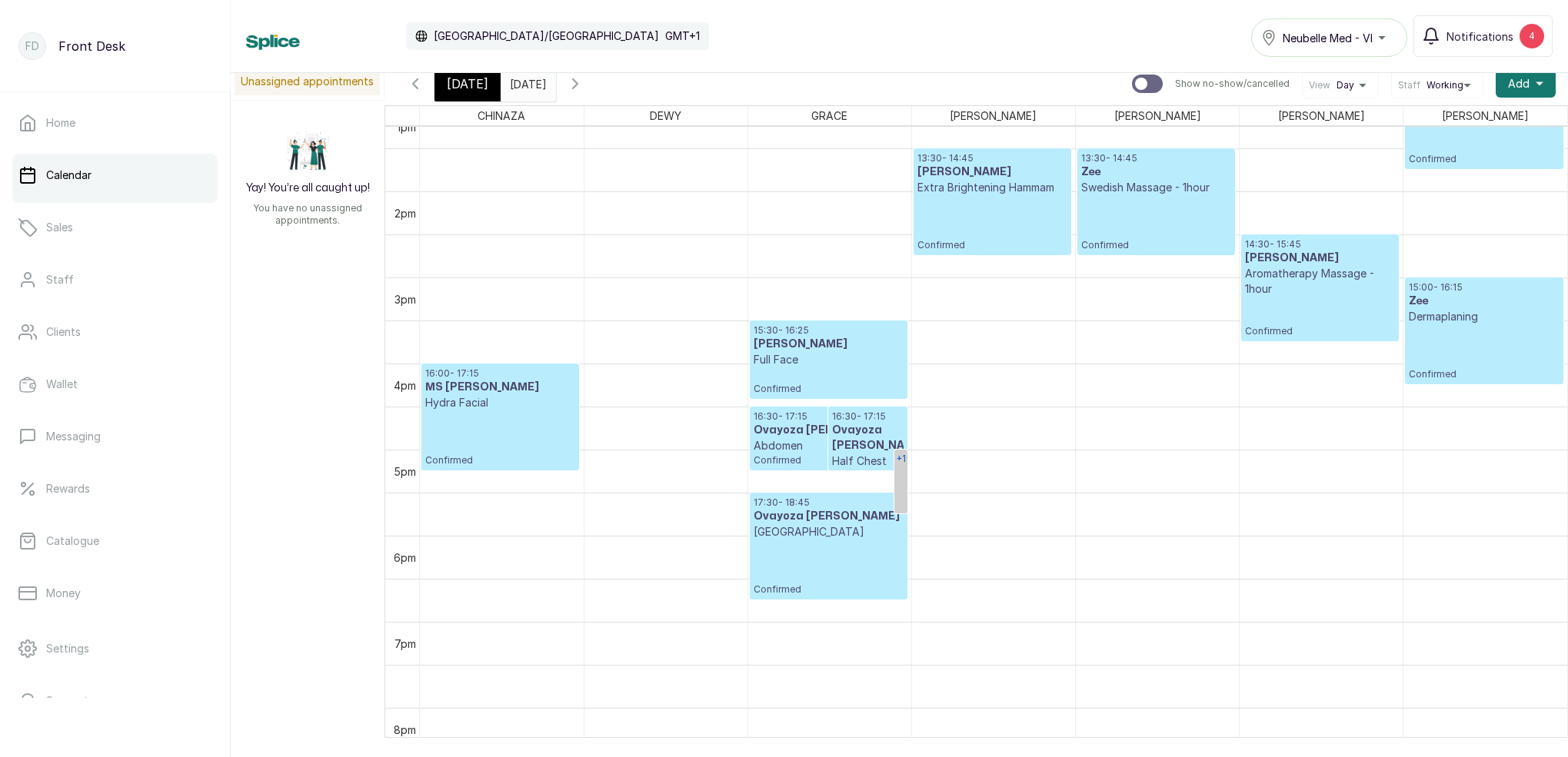
click at [902, 482] on link "+1" at bounding box center [901, 482] width 13 height 64
click at [933, 482] on h3 "Ovayoza [PERSON_NAME]" at bounding box center [980, 482] width 146 height 15
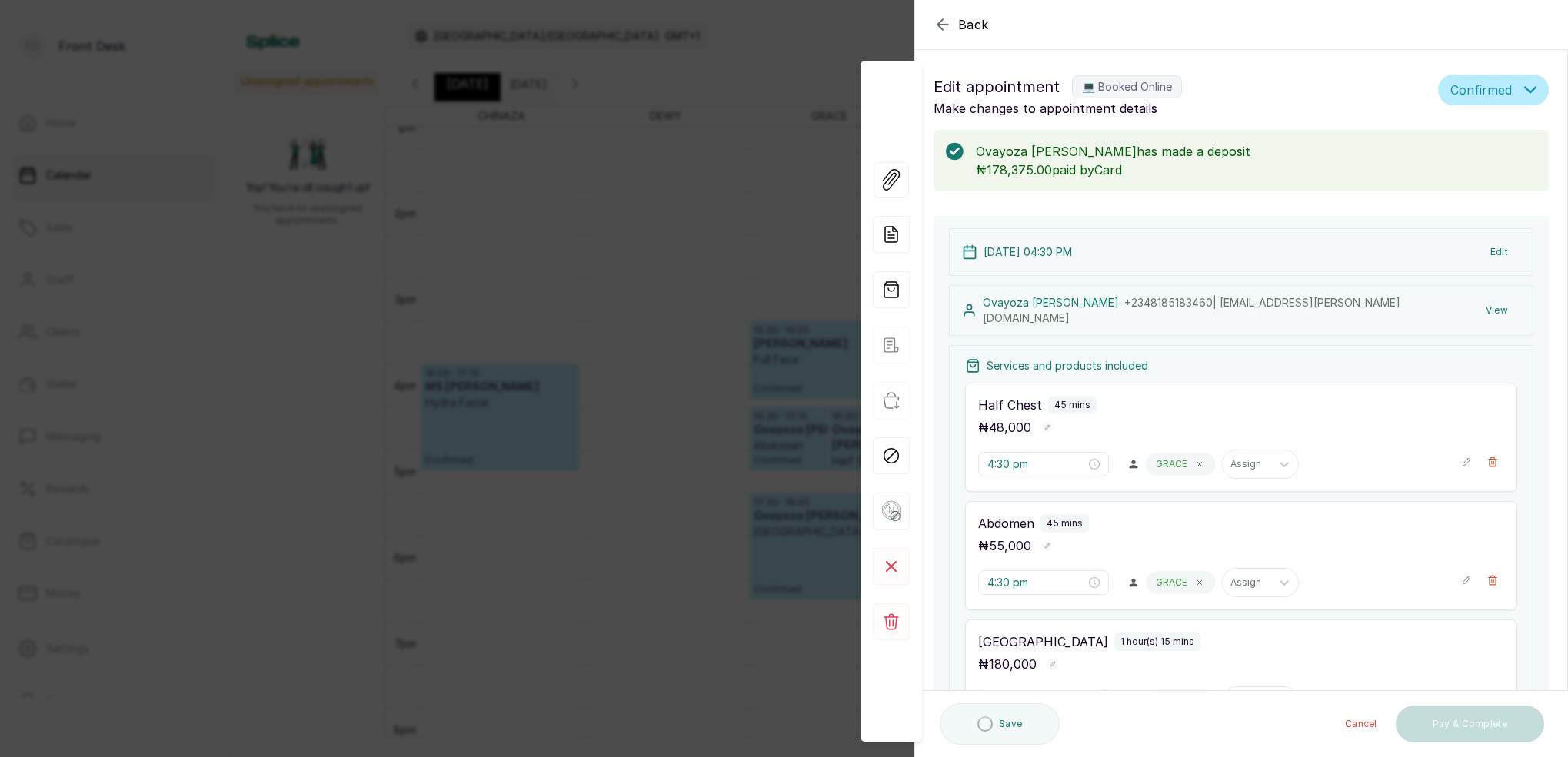
click at [984, 720] on div "submit" at bounding box center [985, 724] width 15 height 15
click at [886, 10] on div "Back Appointment Details Edit appointment 💻 Booked Online Make changes to appoi…" at bounding box center [784, 378] width 1568 height 757
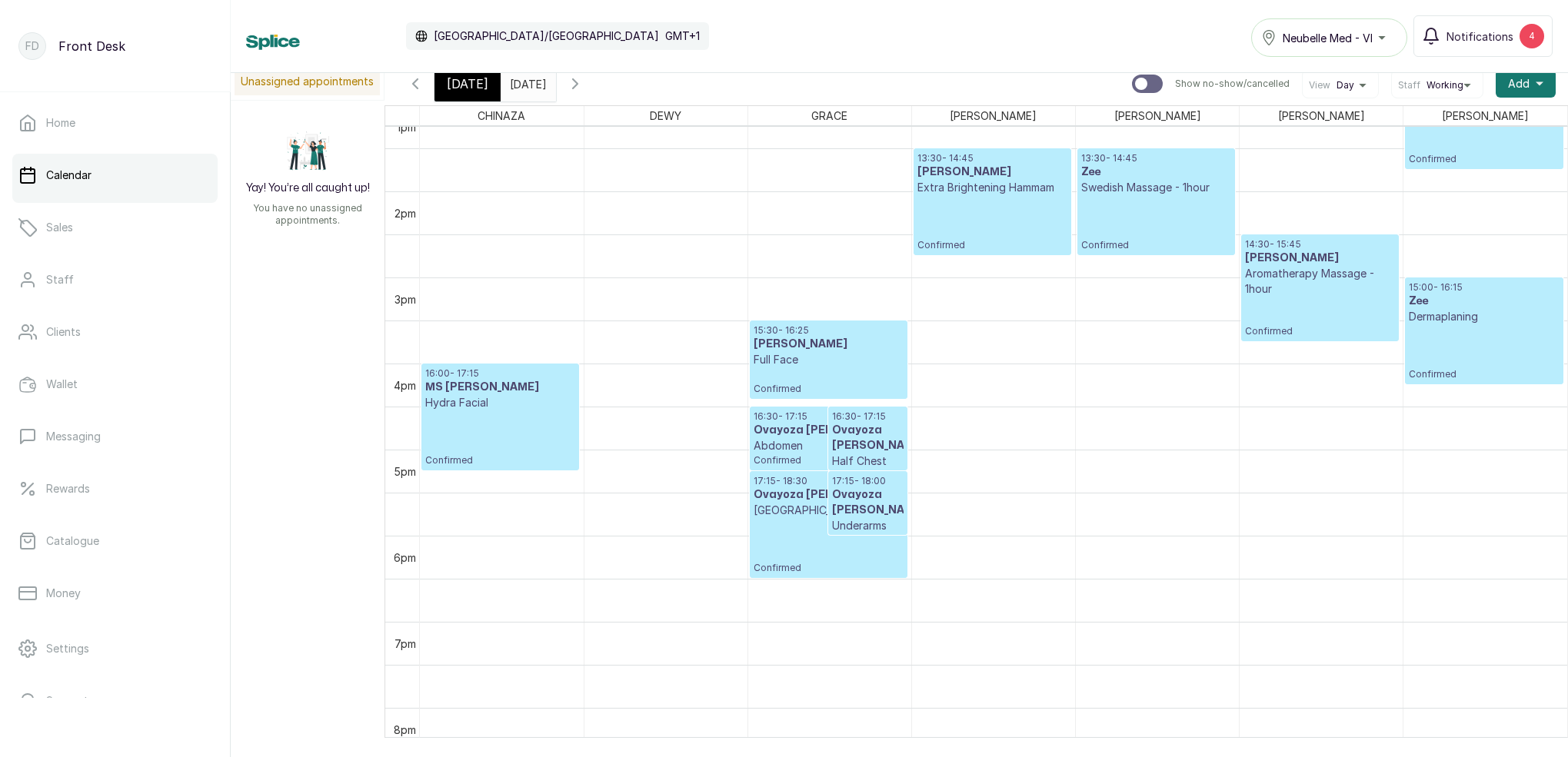
drag, startPoint x: 453, startPoint y: 83, endPoint x: 465, endPoint y: 82, distance: 12.0
click at [453, 83] on span "[DATE]" at bounding box center [467, 84] width 41 height 19
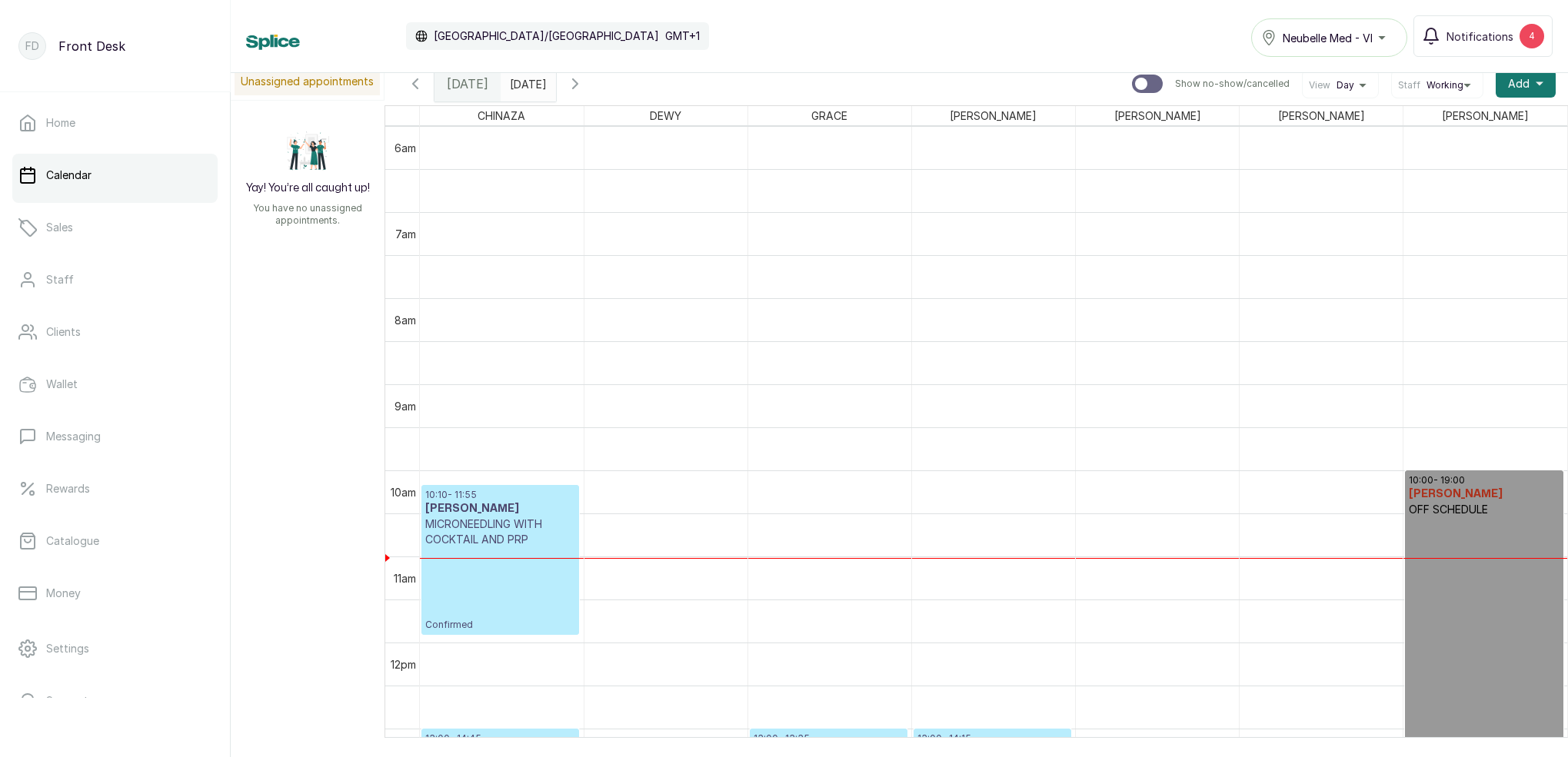
click at [526, 75] on input "[DATE]" at bounding box center [513, 80] width 24 height 26
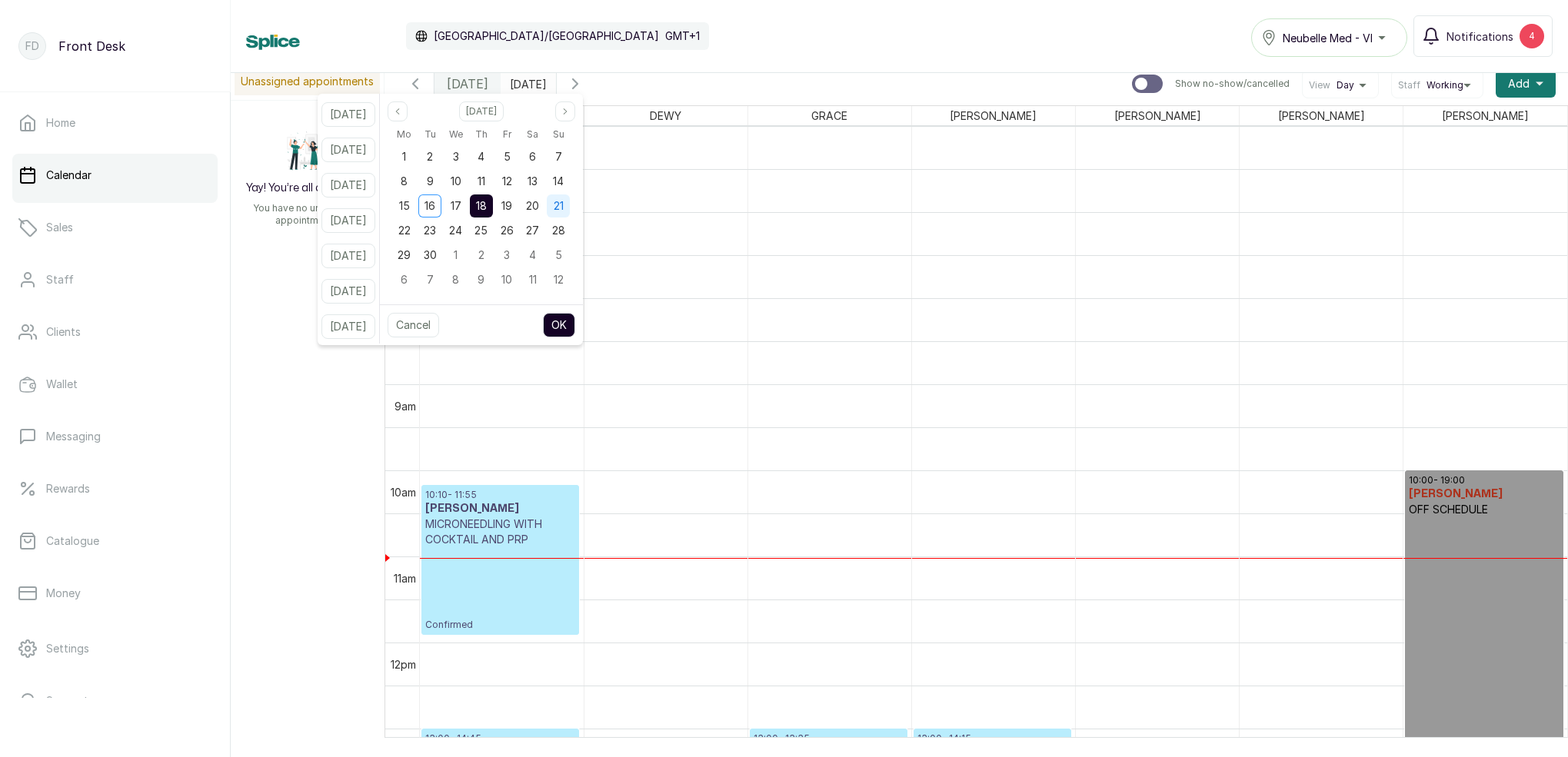
click at [564, 201] on span "21" at bounding box center [558, 205] width 10 height 13
click at [575, 322] on button "OK" at bounding box center [559, 325] width 32 height 24
type input "[DATE]"
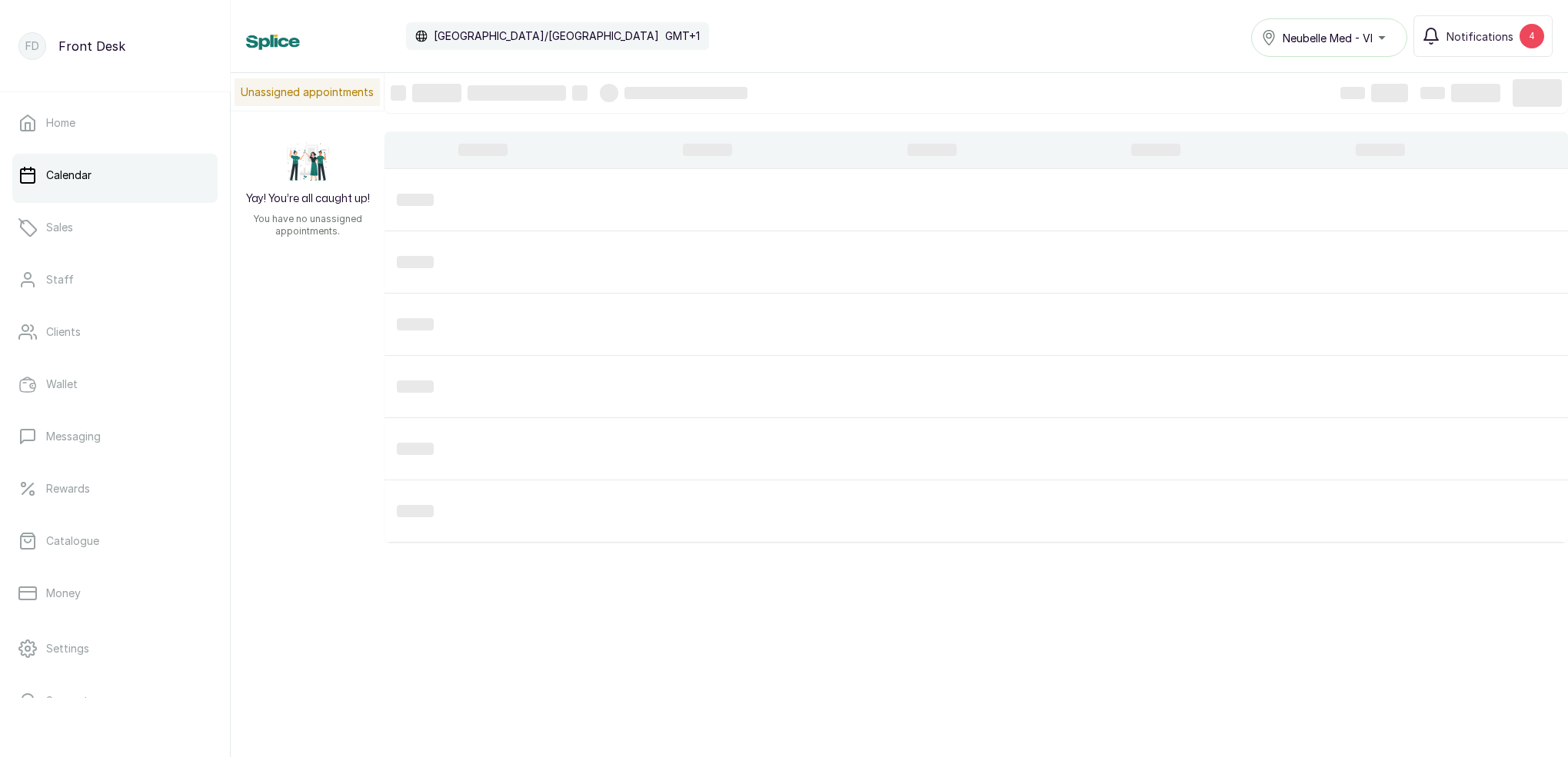
scroll to position [0, 0]
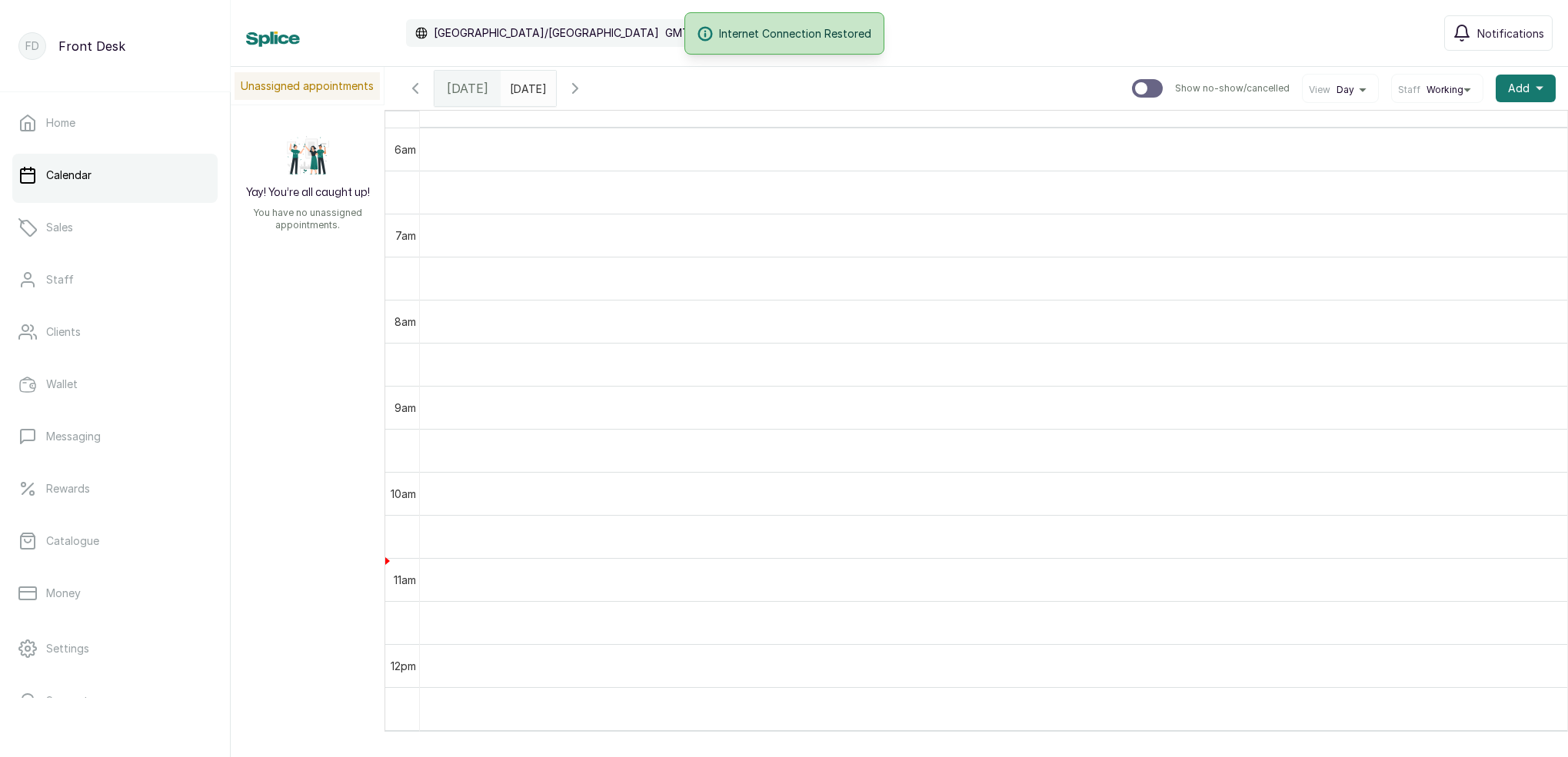
drag, startPoint x: 1525, startPoint y: 6, endPoint x: 1311, endPoint y: 223, distance: 304.8
click at [1311, 223] on td at bounding box center [994, 235] width 1147 height 43
click at [555, 80] on span at bounding box center [540, 84] width 29 height 26
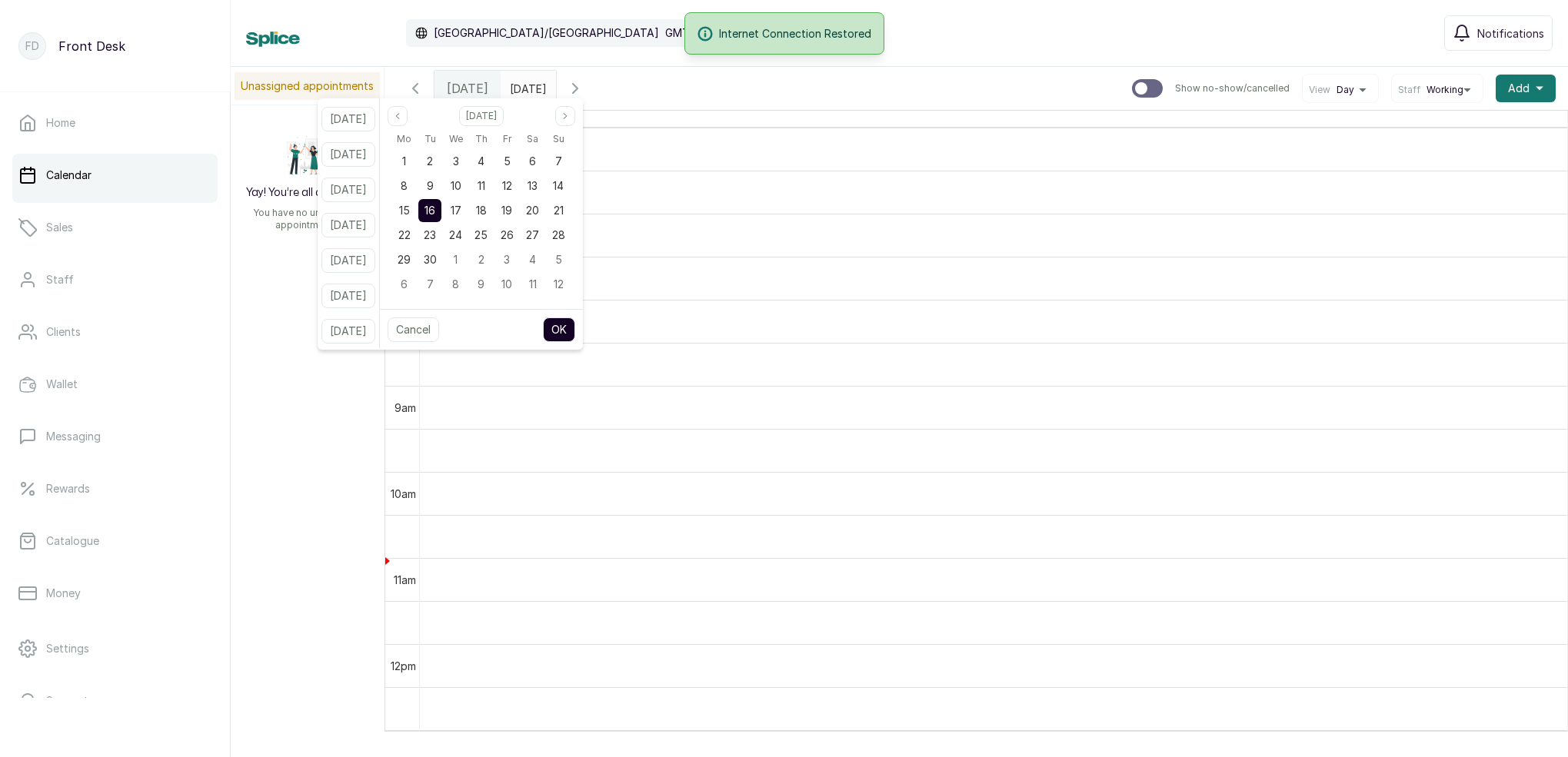
drag, startPoint x: 579, startPoint y: 205, endPoint x: 597, endPoint y: 227, distance: 28.4
click at [564, 205] on span "21" at bounding box center [558, 210] width 10 height 13
click at [575, 322] on button "OK" at bounding box center [559, 330] width 32 height 24
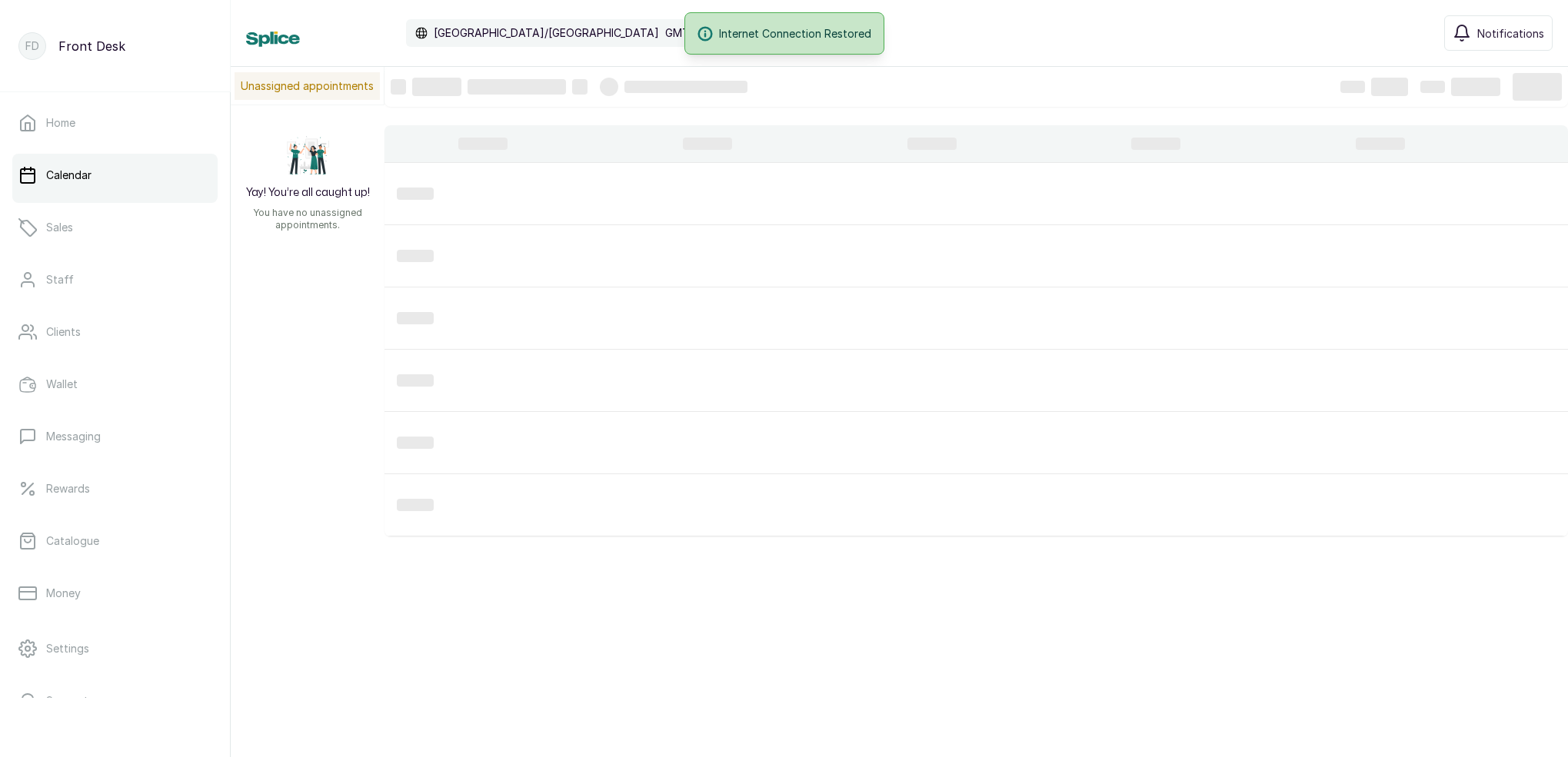
type input "[DATE]"
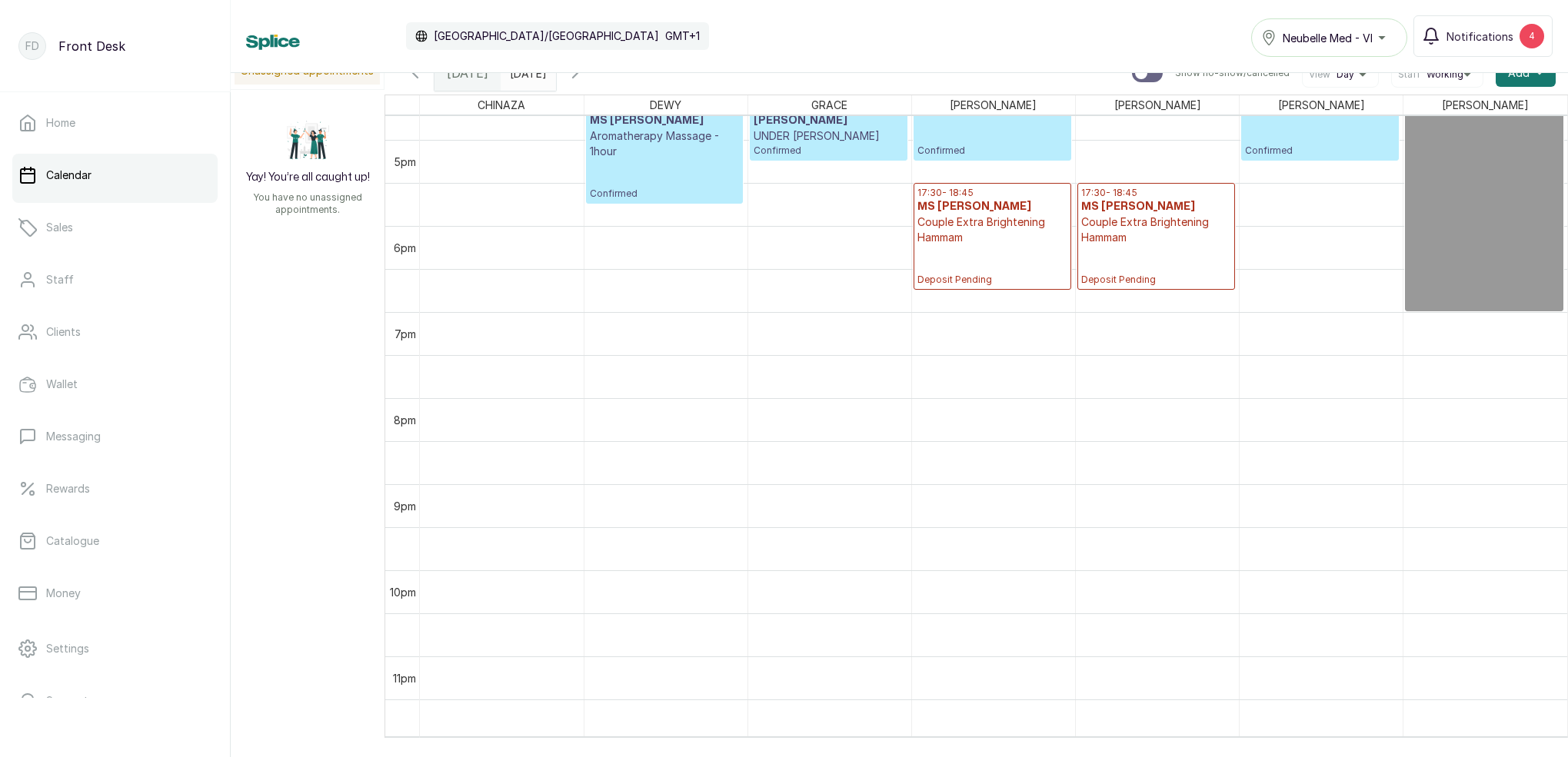
scroll to position [1343, 0]
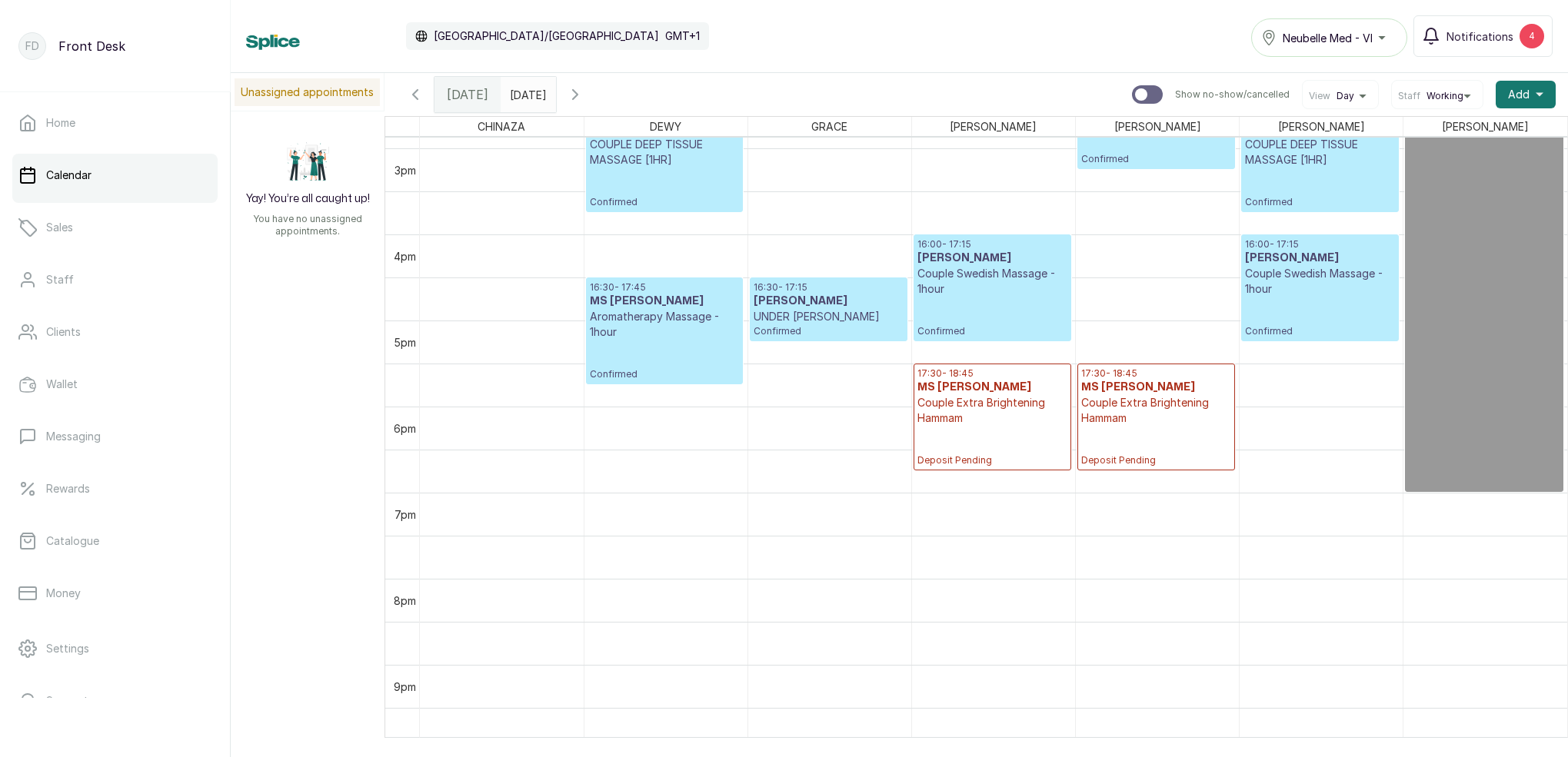
type input "dd/MM/yyyy"
click at [526, 93] on input "dd/MM/yyyy" at bounding box center [513, 91] width 24 height 26
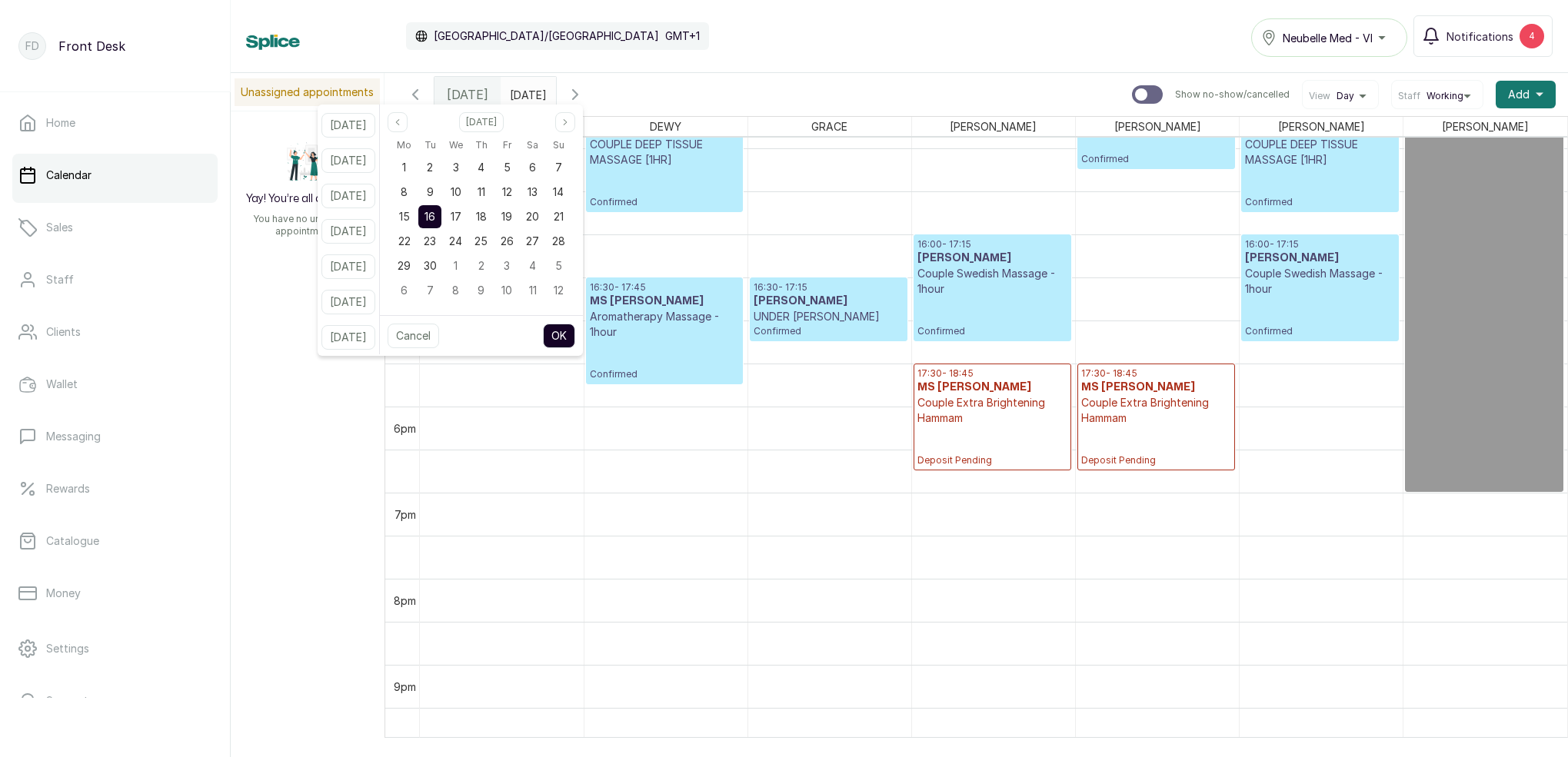
drag, startPoint x: 581, startPoint y: 211, endPoint x: 594, endPoint y: 235, distance: 27.3
click at [564, 212] on span "21" at bounding box center [558, 216] width 10 height 13
click at [570, 337] on button "OK" at bounding box center [559, 335] width 32 height 24
type input "[DATE]"
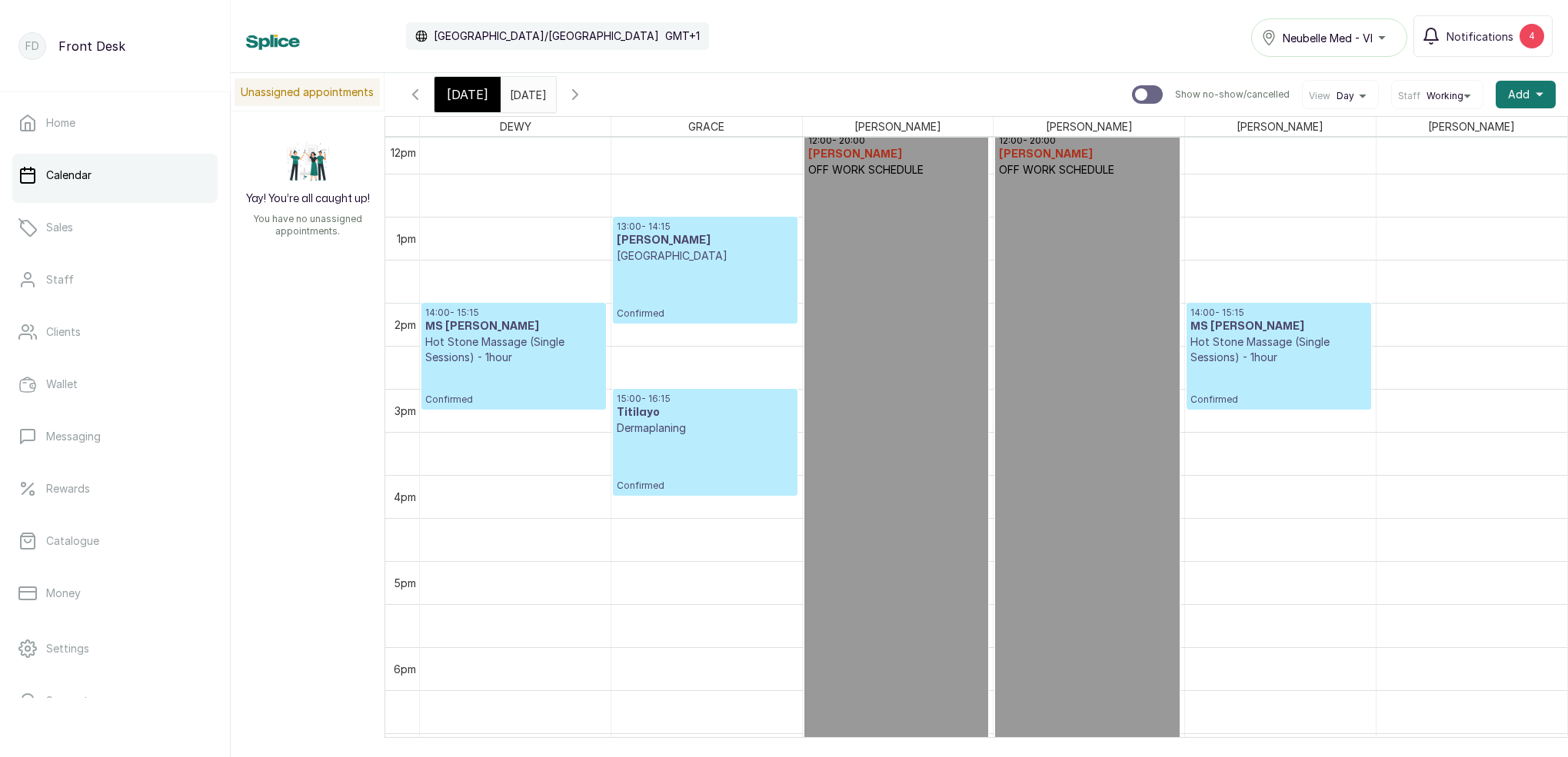
scroll to position [1040, 0]
click at [462, 93] on span "[DATE]" at bounding box center [467, 94] width 41 height 19
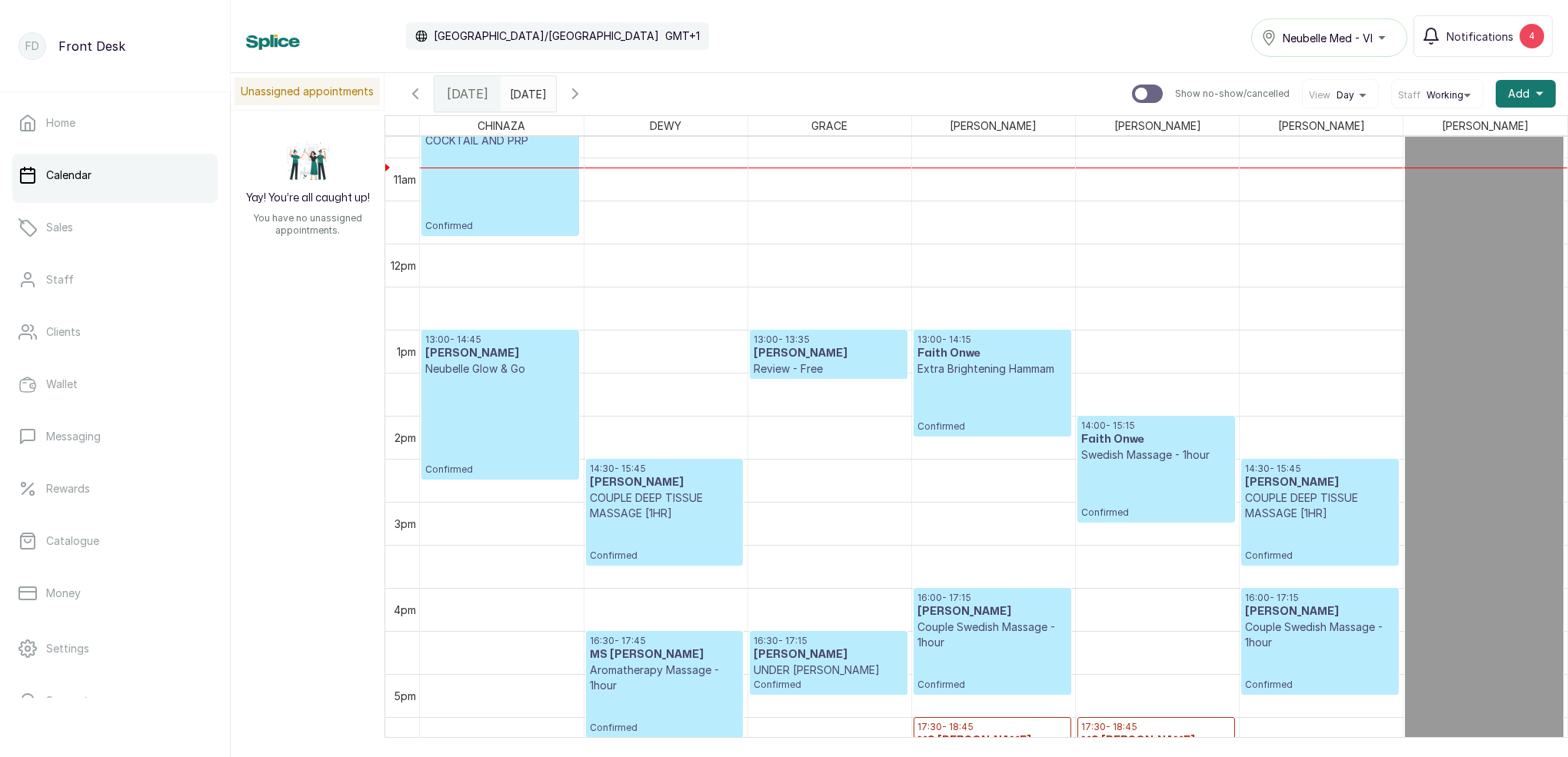
scroll to position [0, 0]
click at [584, 93] on icon "button" at bounding box center [574, 94] width 19 height 19
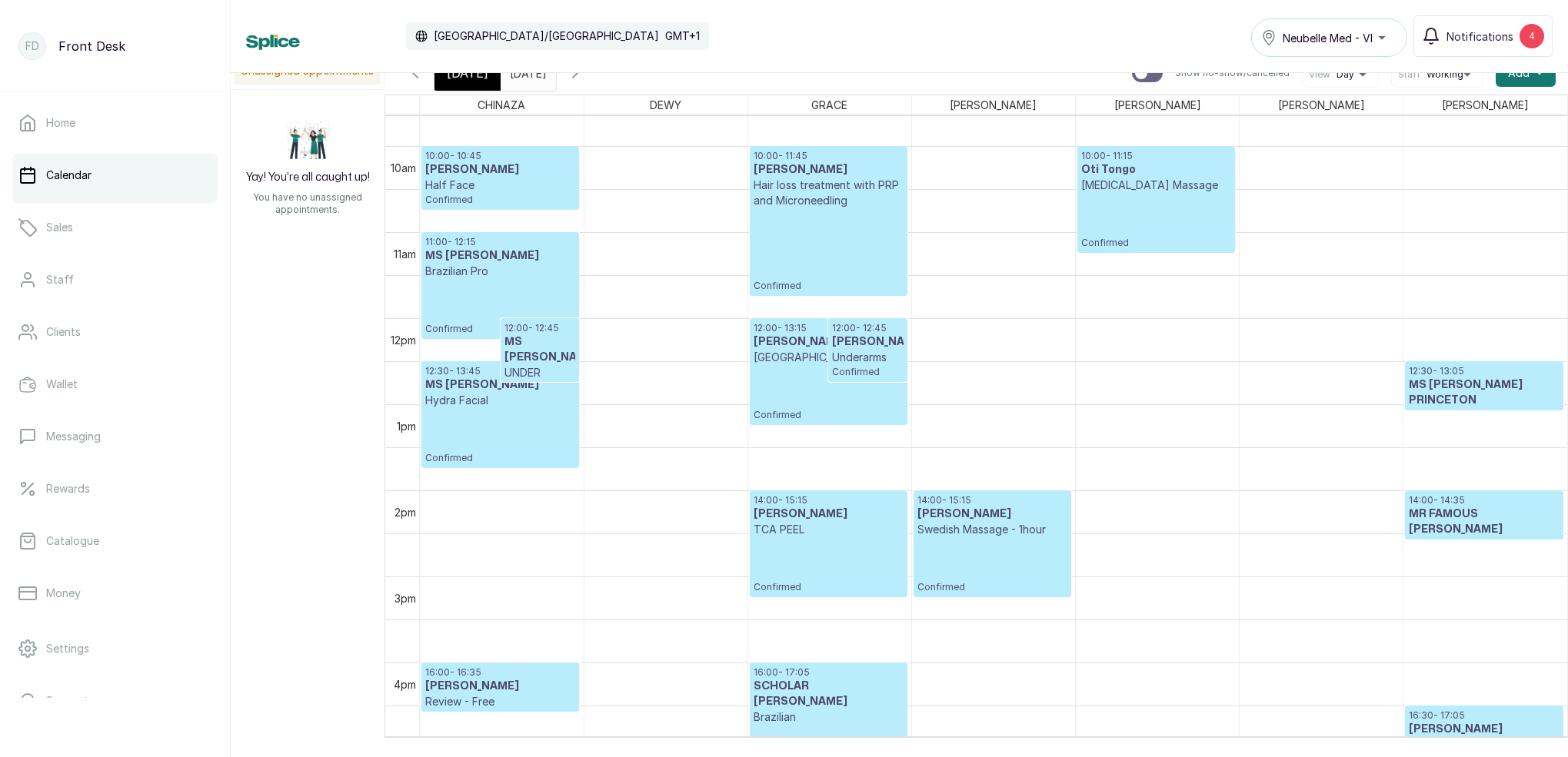
scroll to position [971, 0]
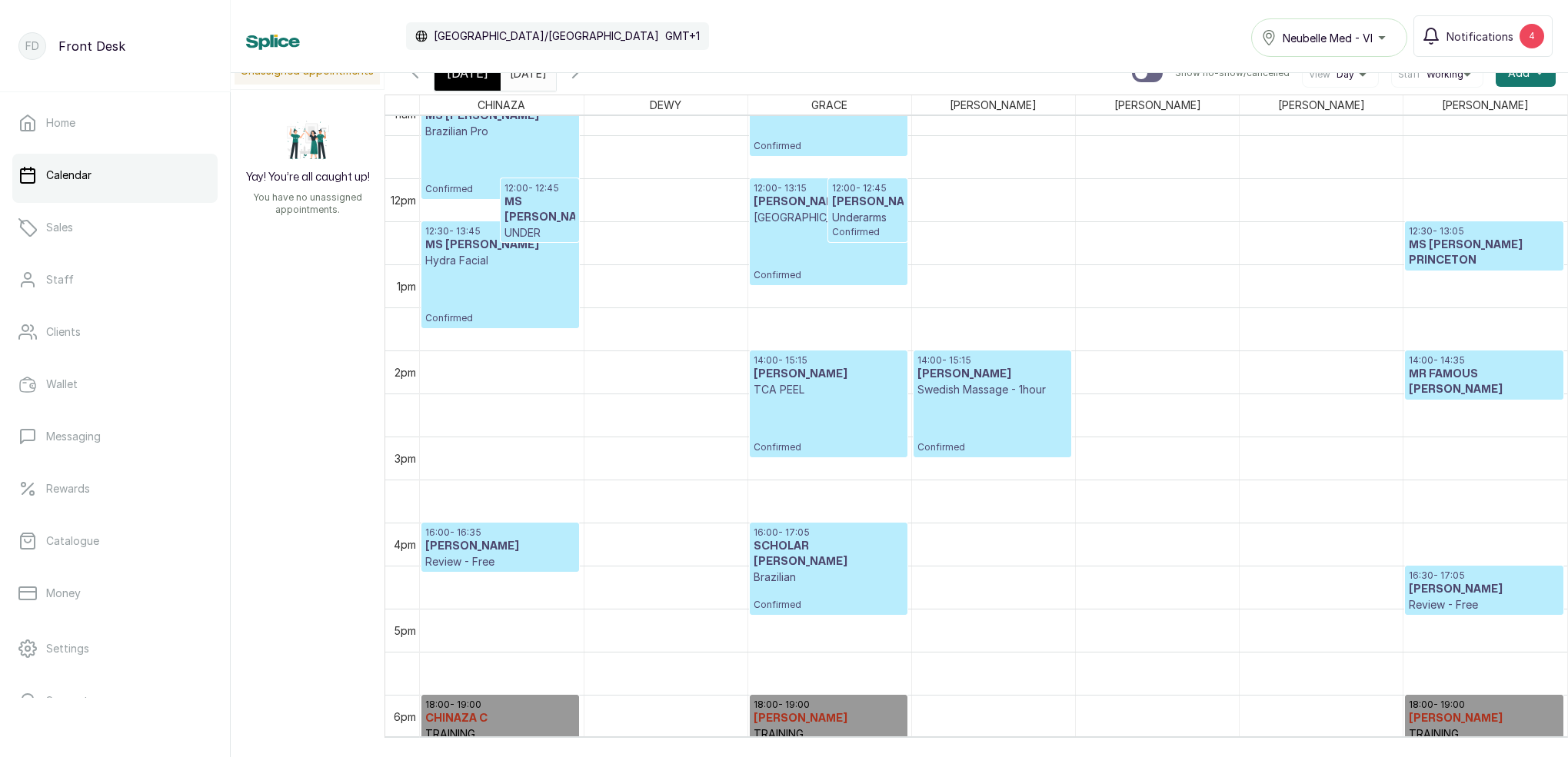
click at [584, 80] on icon "button" at bounding box center [574, 73] width 19 height 19
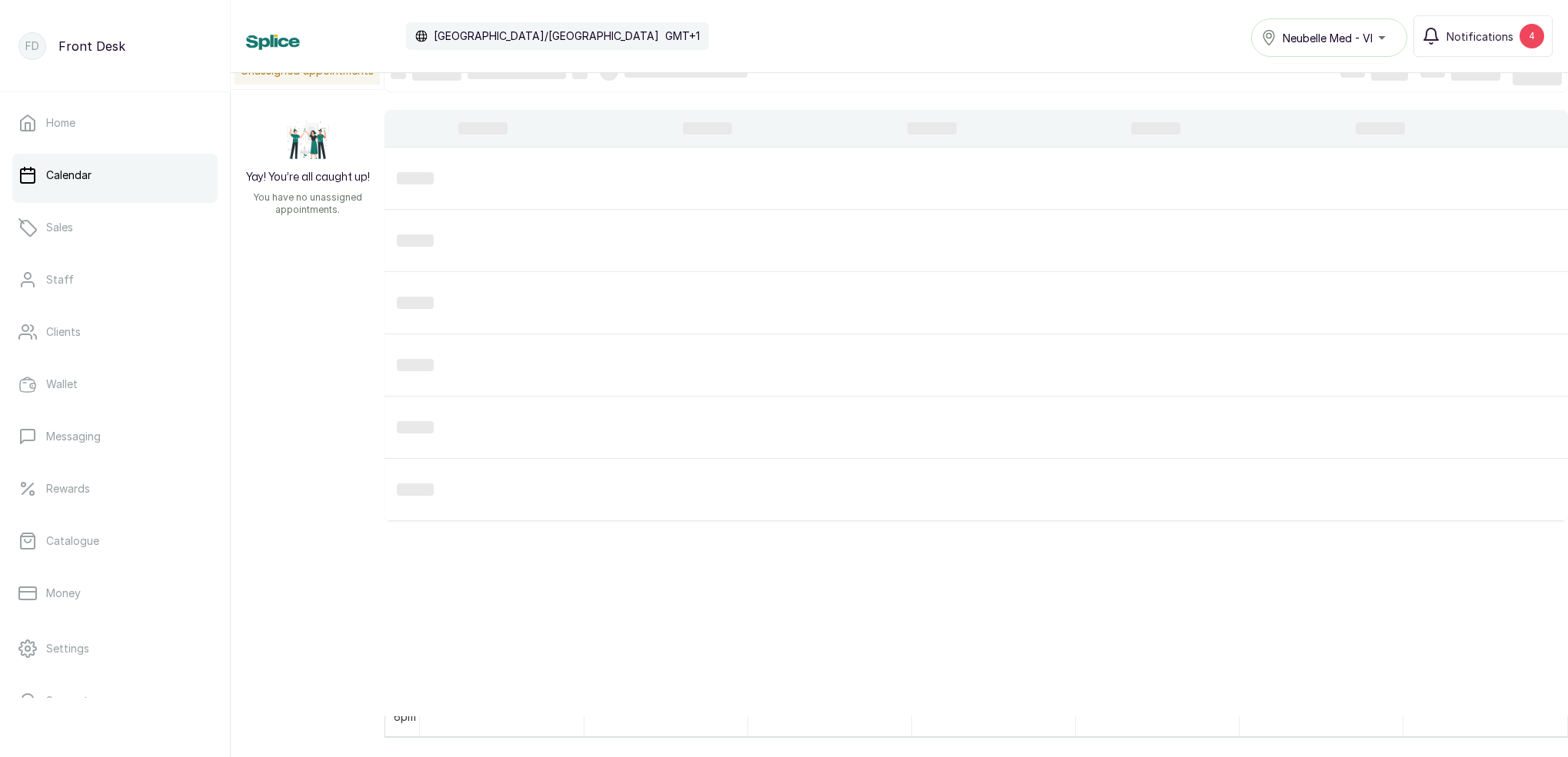
scroll to position [517, 0]
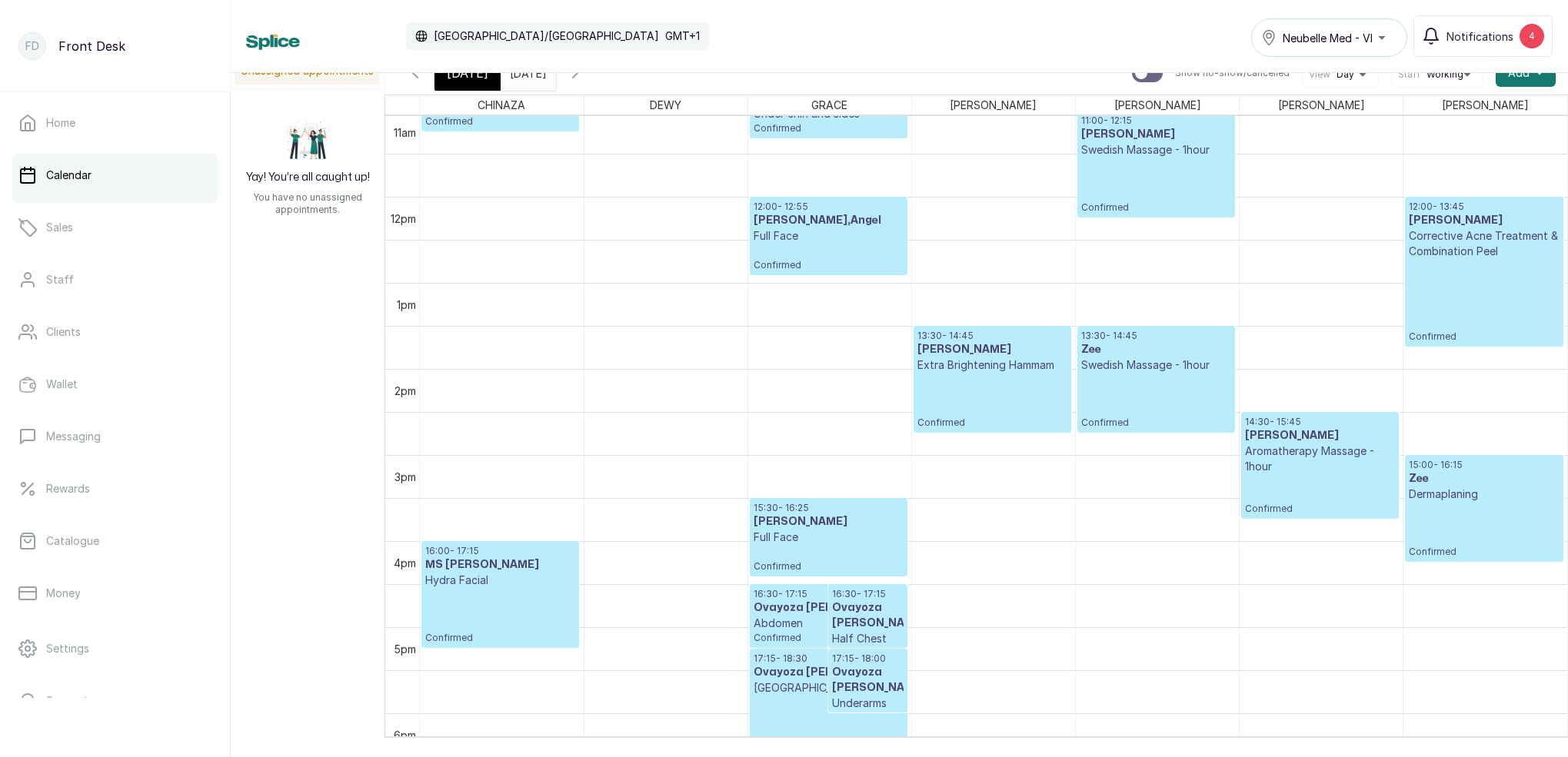
click at [578, 74] on icon "button" at bounding box center [575, 72] width 5 height 9
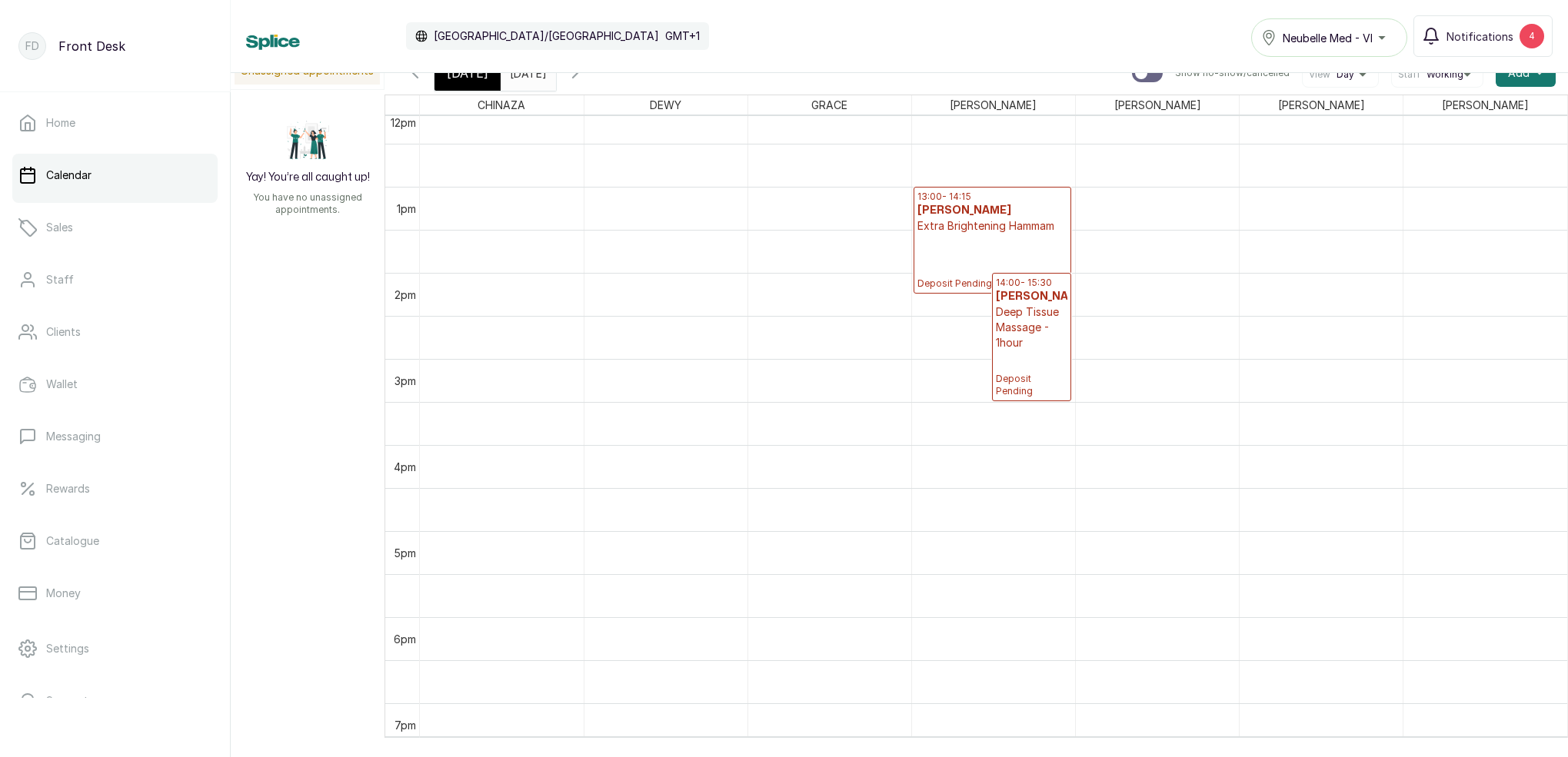
scroll to position [1049, 0]
click at [485, 79] on div "[DATE]" at bounding box center [467, 73] width 66 height 36
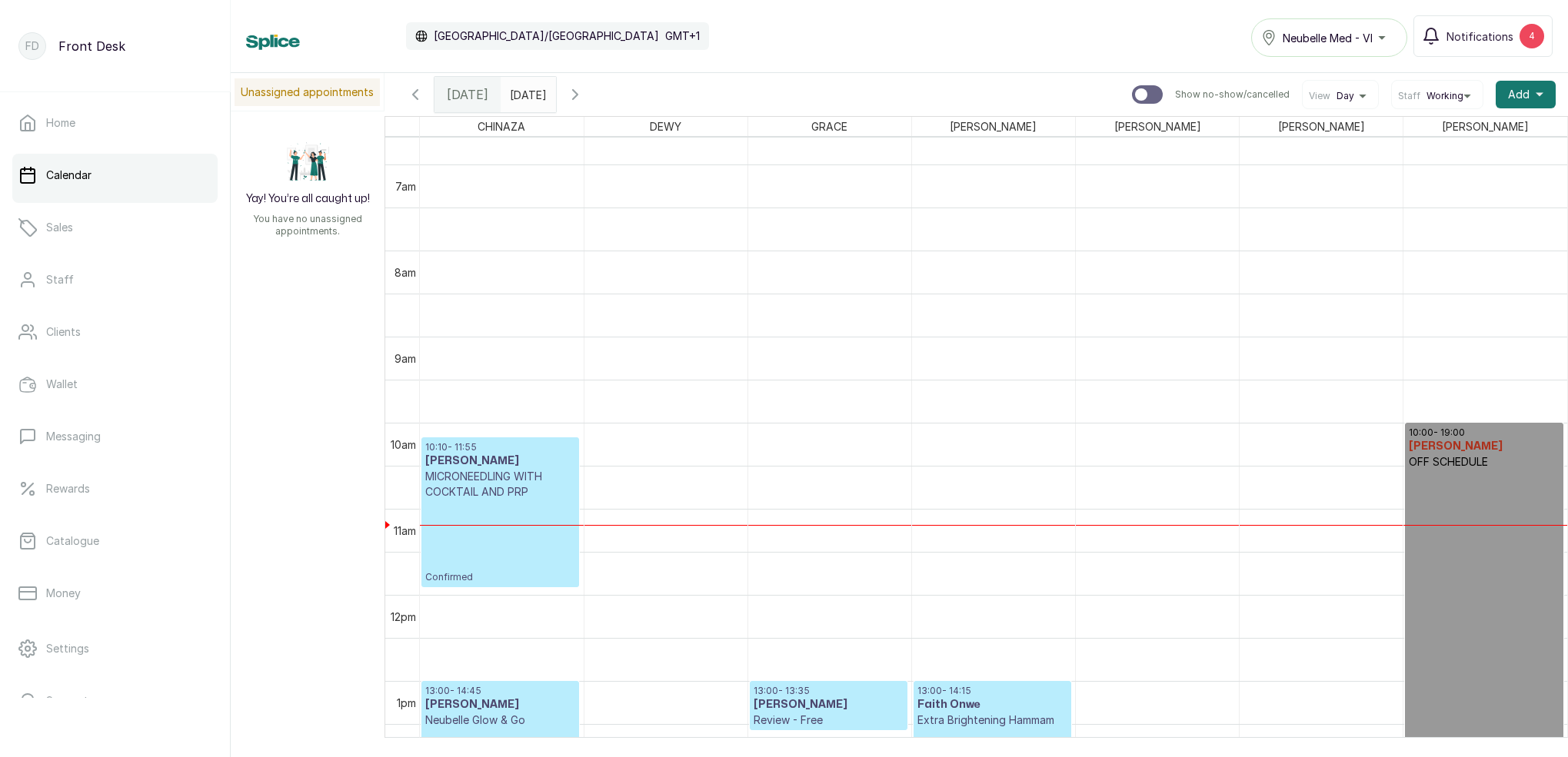
scroll to position [560, 0]
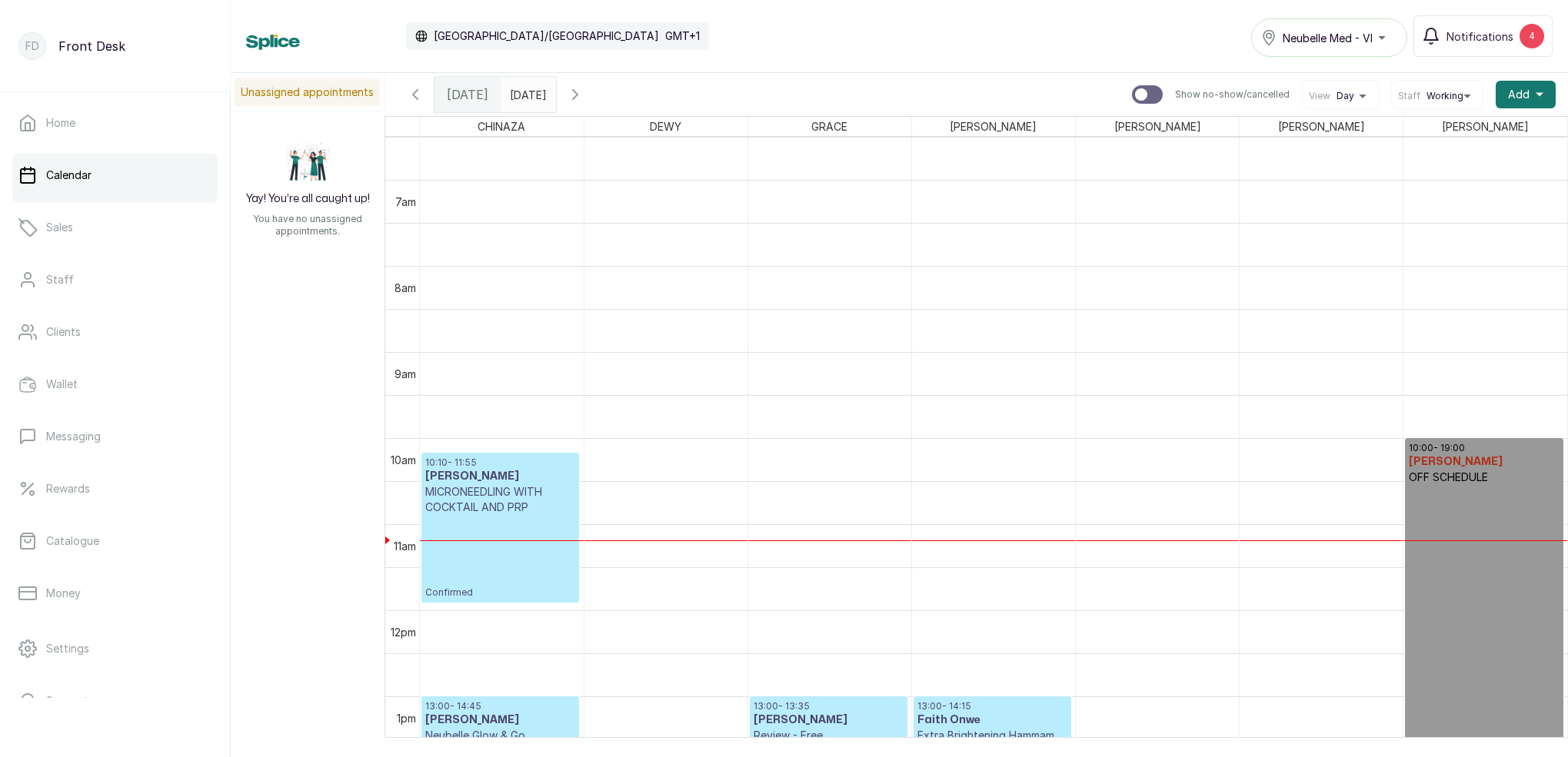
click at [584, 94] on icon "button" at bounding box center [574, 94] width 19 height 19
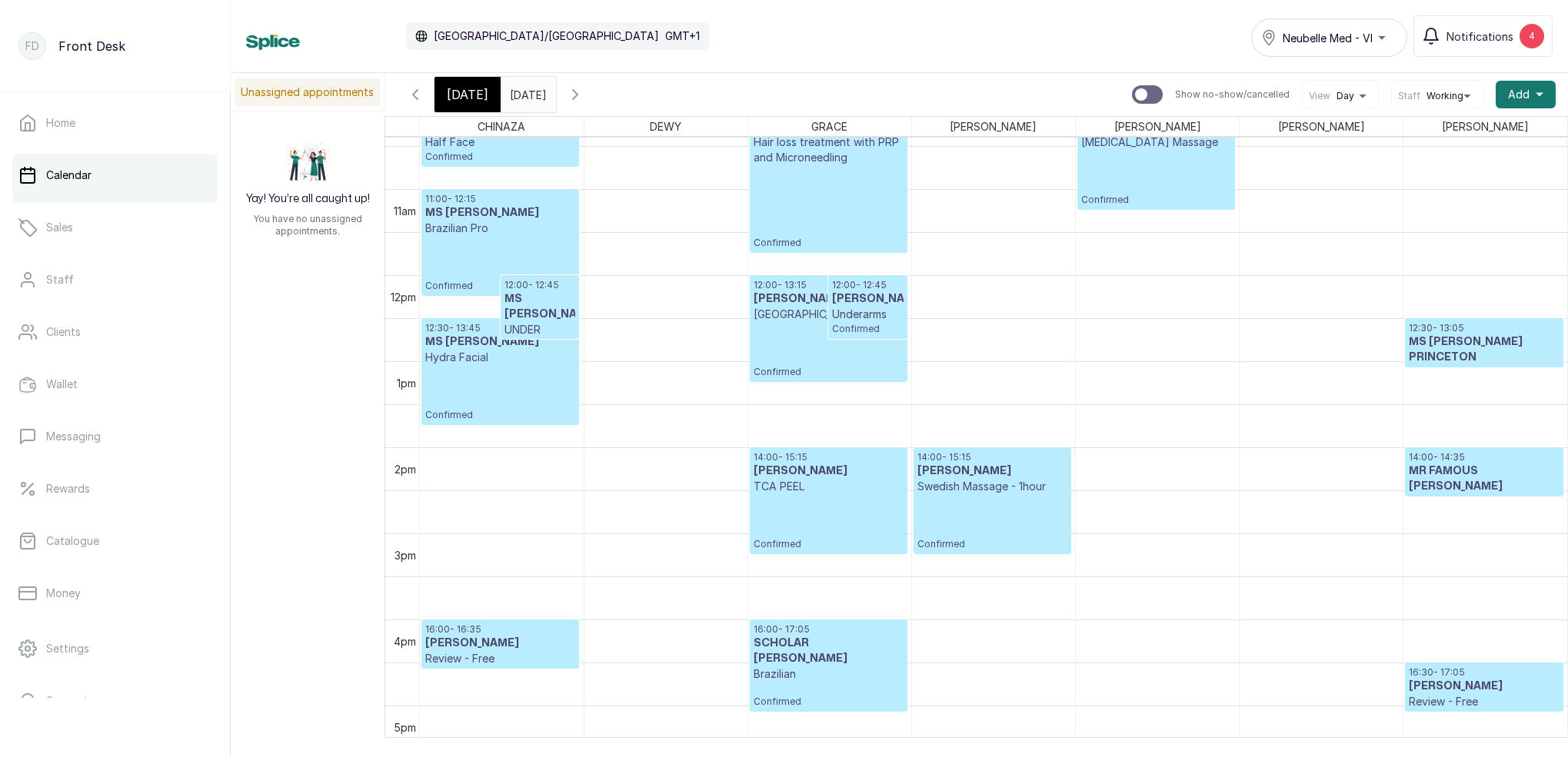
scroll to position [906, 0]
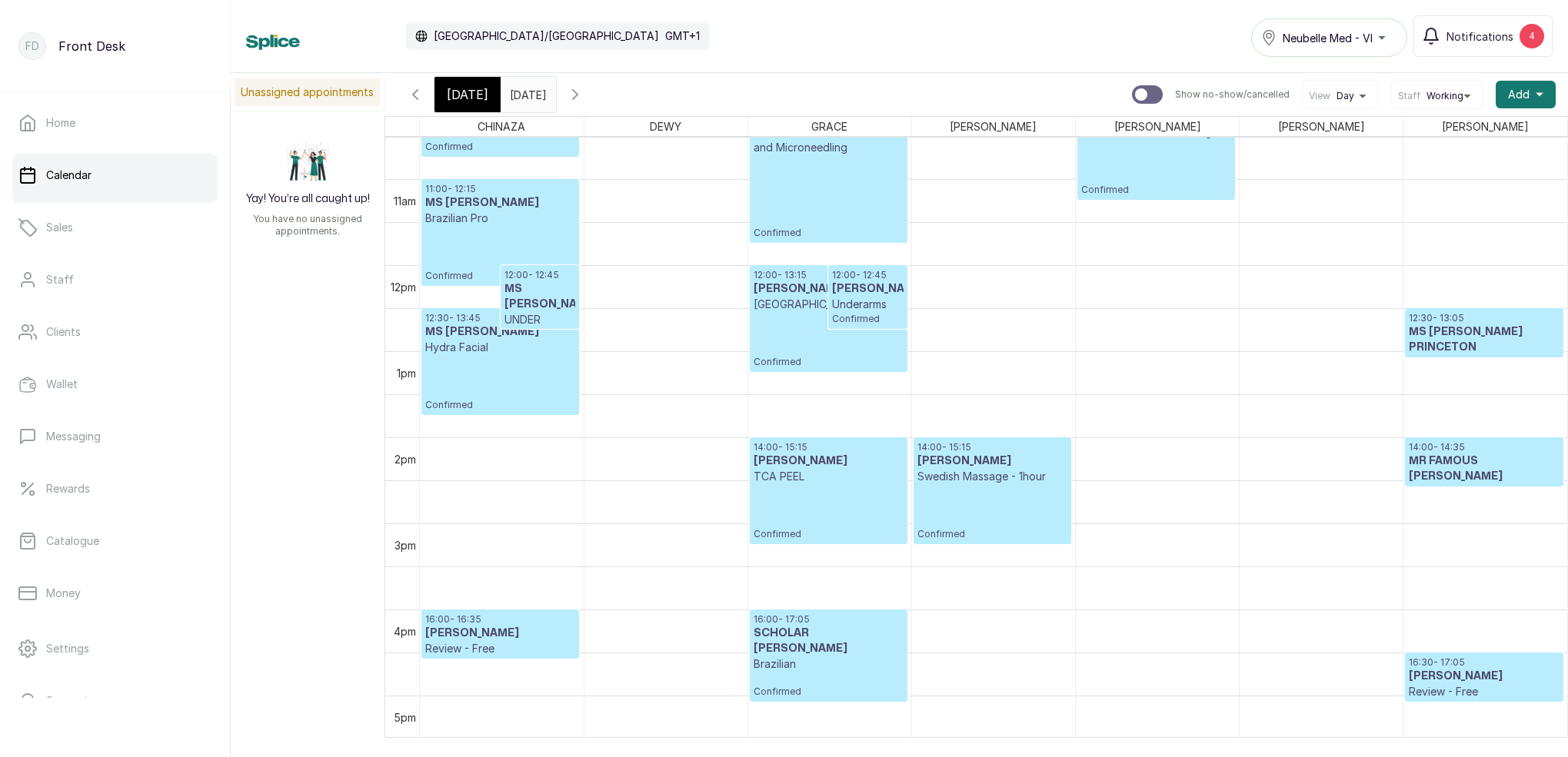
click at [465, 93] on span "[DATE]" at bounding box center [467, 94] width 41 height 19
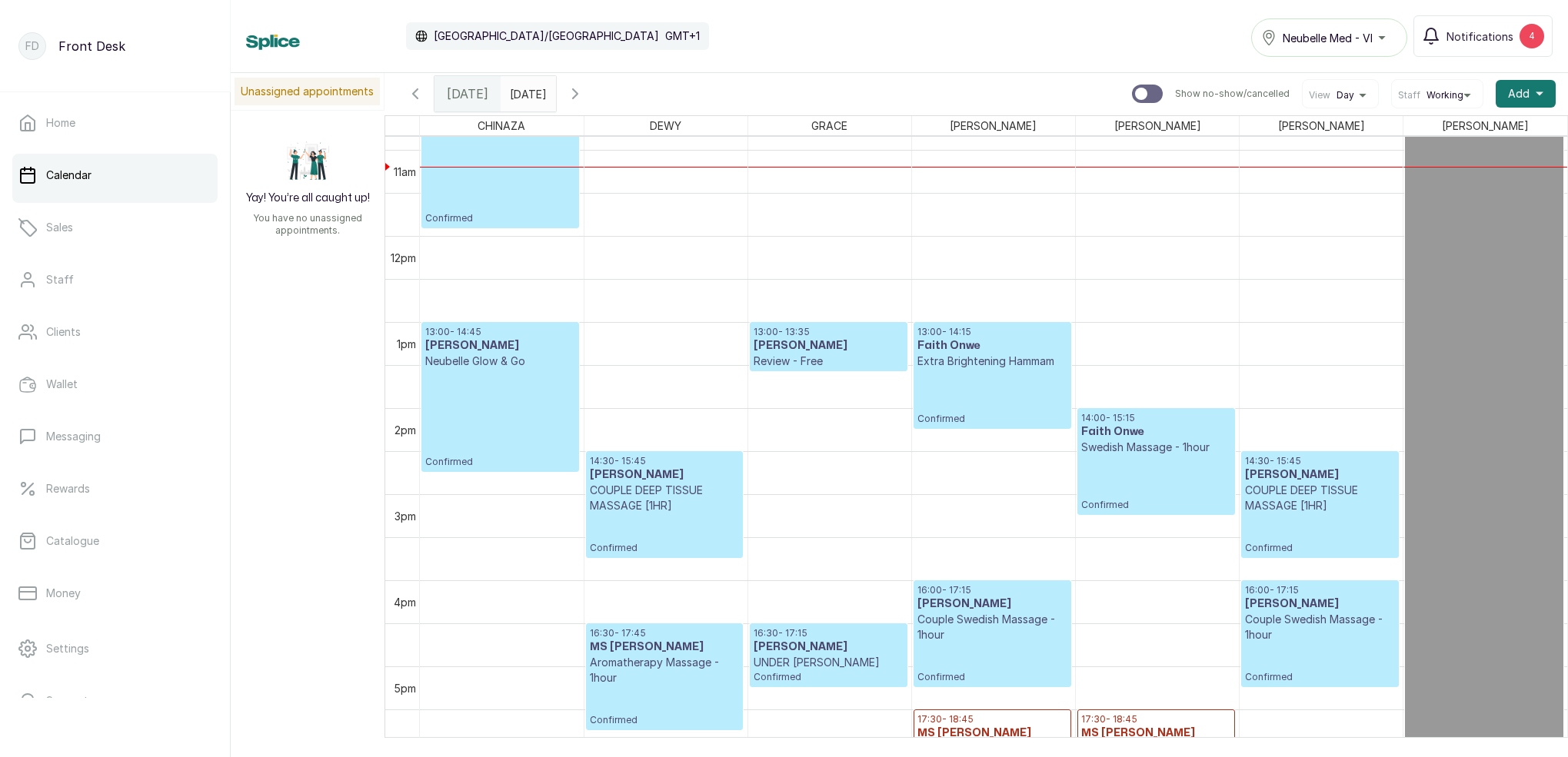
scroll to position [876, 0]
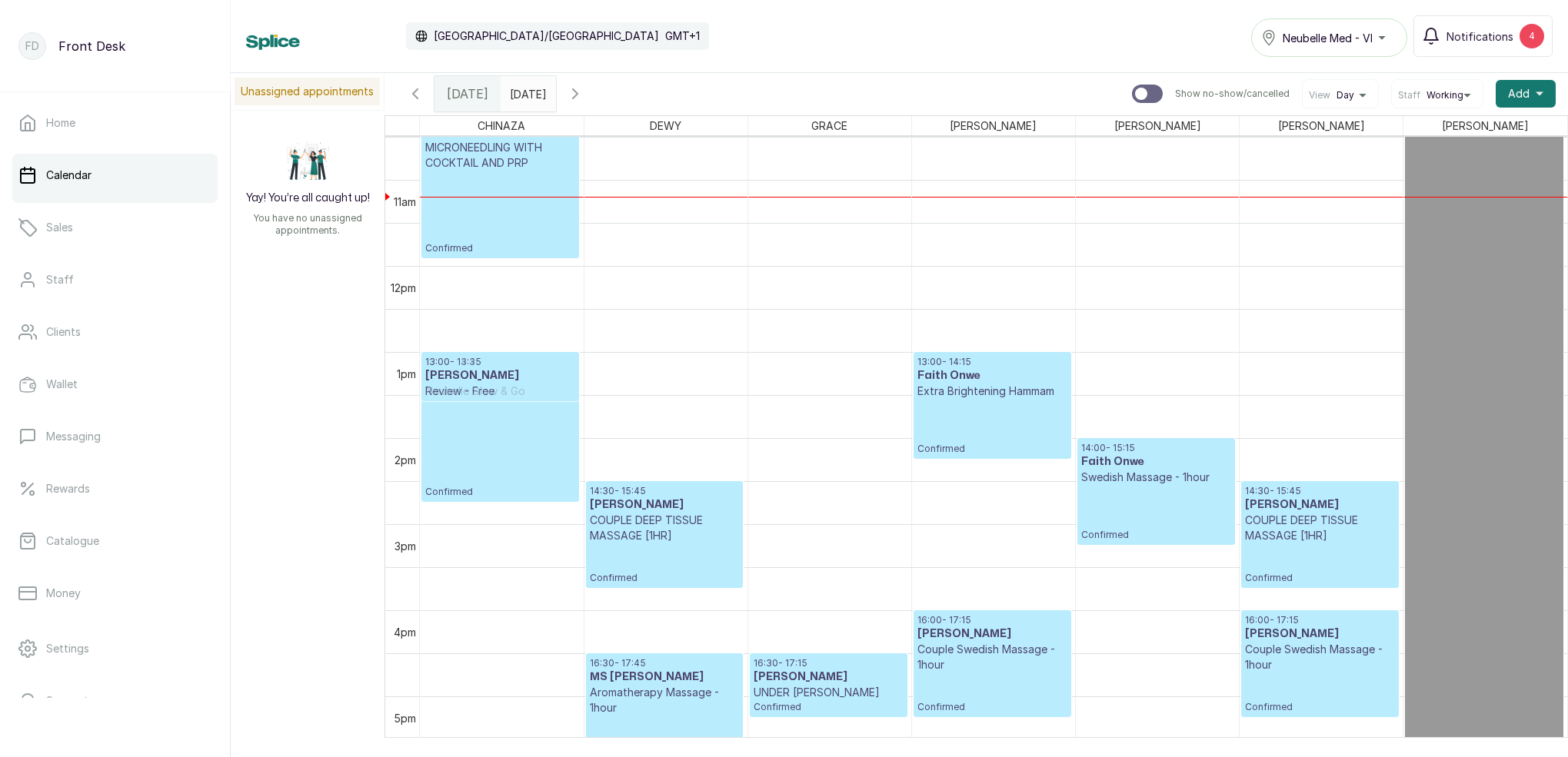
drag, startPoint x: 770, startPoint y: 380, endPoint x: 529, endPoint y: 430, distance: 246.1
click at [507, 395] on tr "10:10 - 11:55 [PERSON_NAME] MICRONEEDLING WITH COCKTAIL AND PRP Confirmed 13:00…" at bounding box center [994, 266] width 1147 height 2066
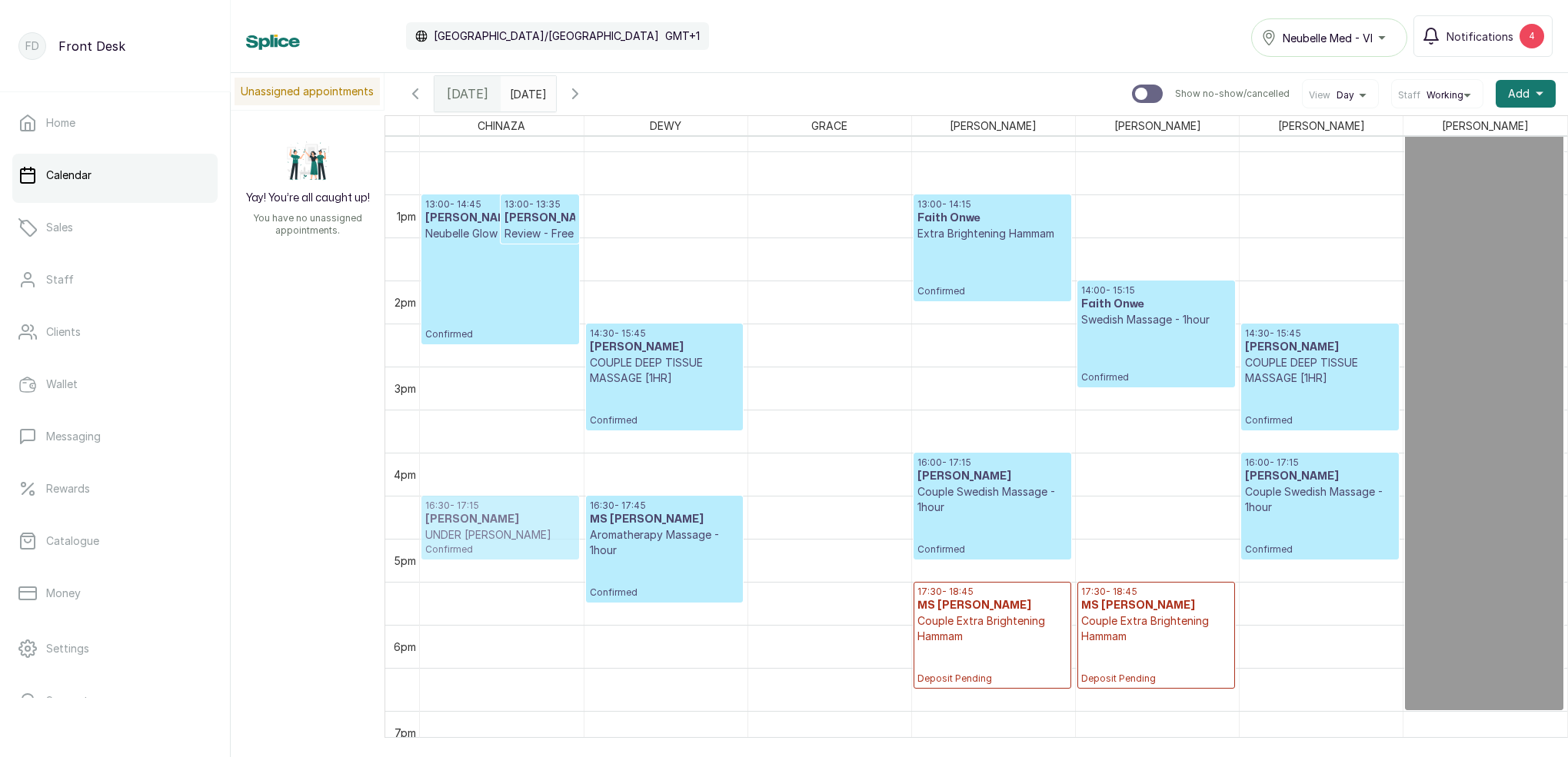
drag, startPoint x: 779, startPoint y: 519, endPoint x: 532, endPoint y: 525, distance: 247.1
click at [532, 525] on tr "13:00 - 14:45 [PERSON_NAME] Neubelle Glow & Go Confirmed 13:00 - 13:35 [PERSON_…" at bounding box center [994, 109] width 1147 height 2066
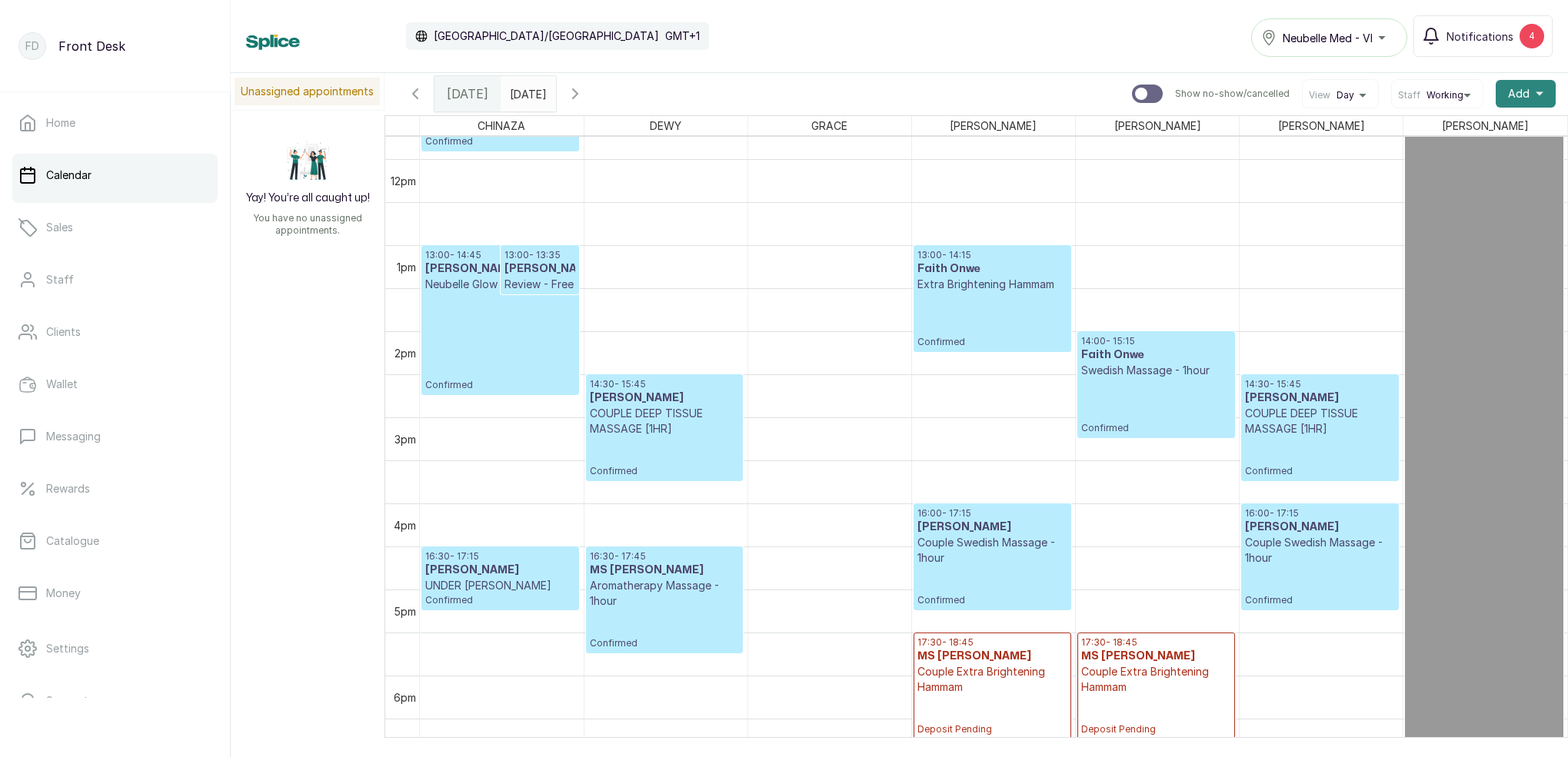
click at [1511, 92] on span "Add" at bounding box center [1518, 93] width 21 height 15
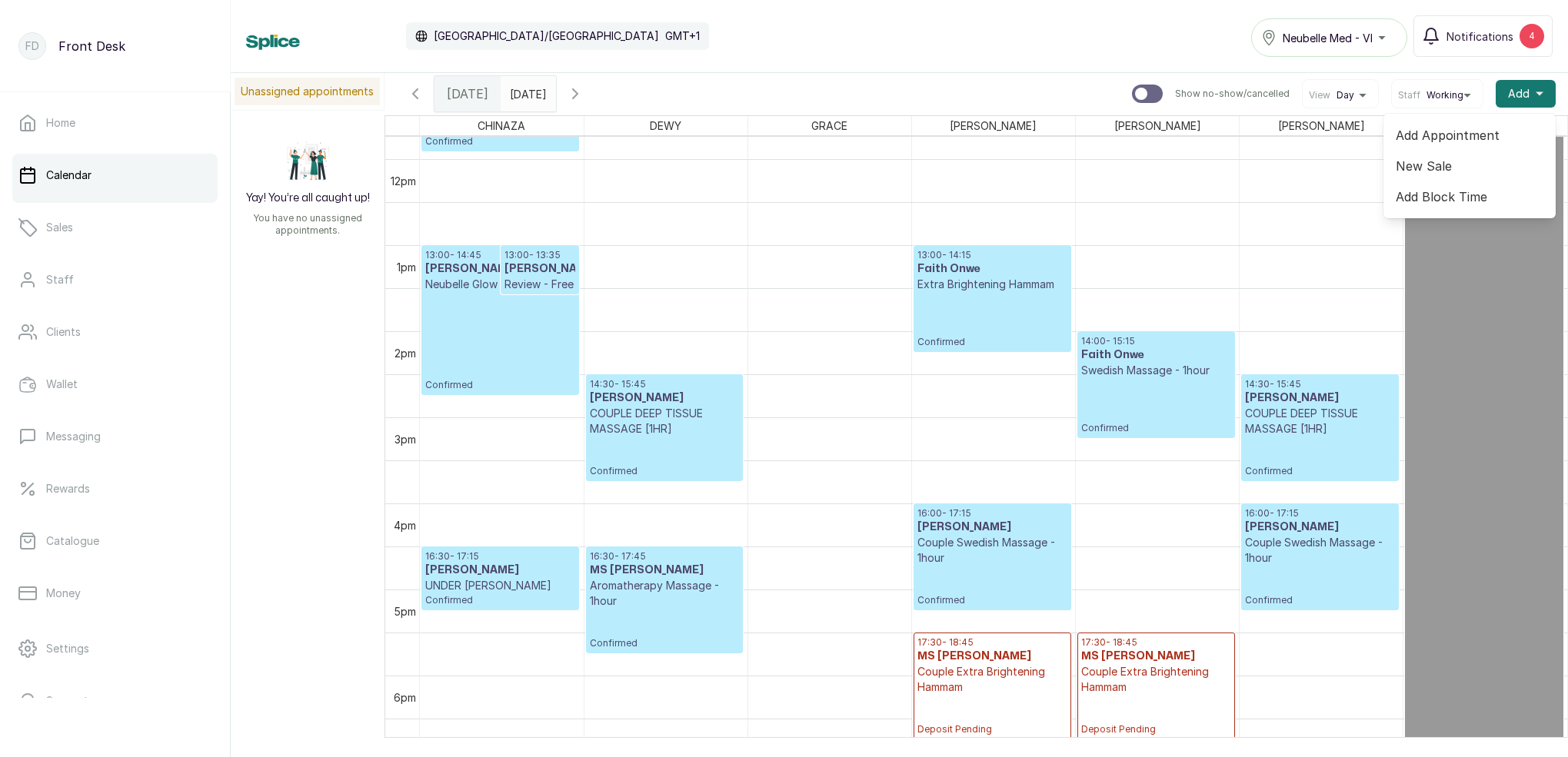
click at [1452, 199] on span "Add Block Time" at bounding box center [1470, 197] width 148 height 19
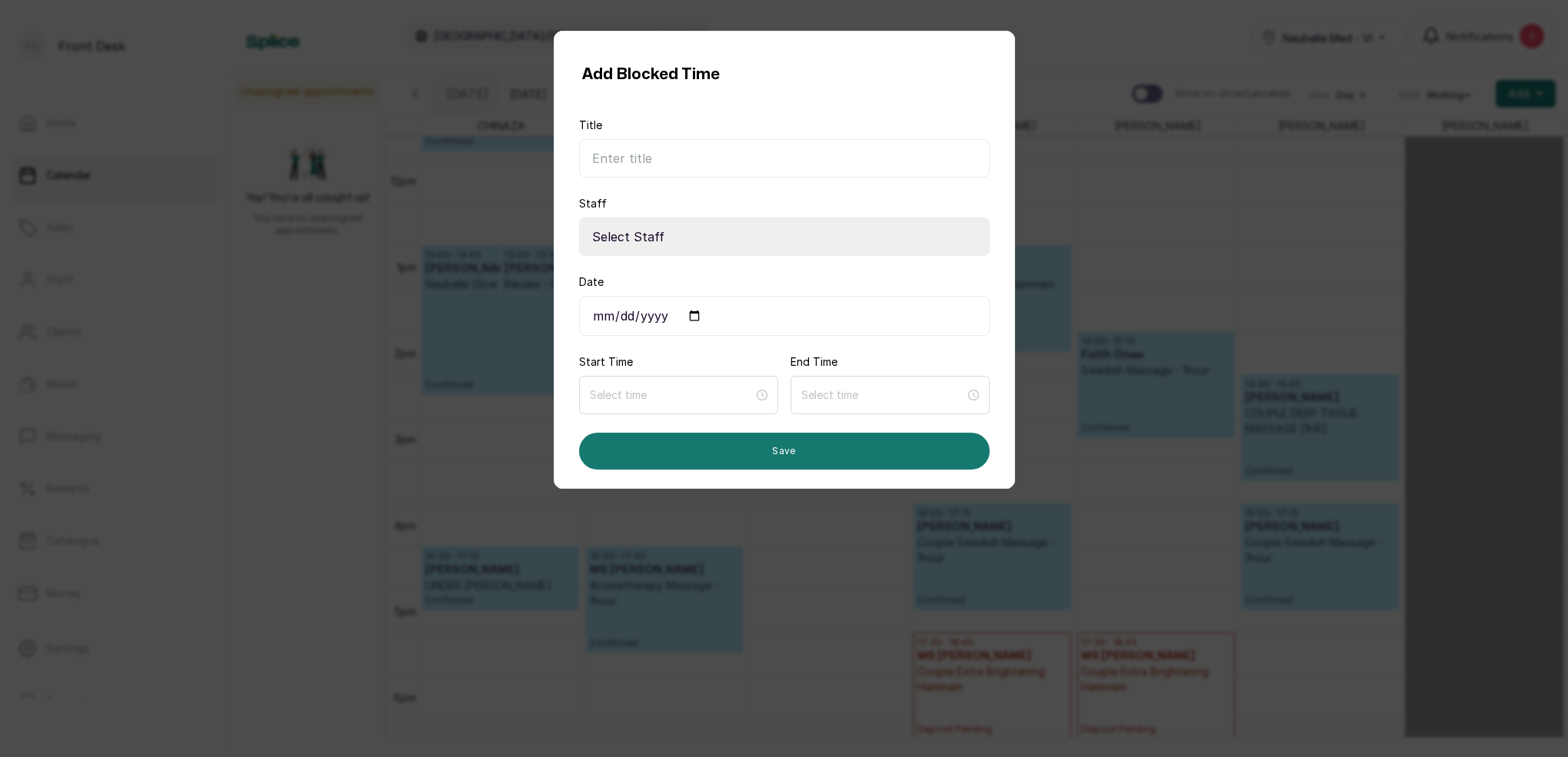
click at [609, 162] on input "Title" at bounding box center [784, 158] width 410 height 38
type input "OFF WORK"
select select "0dda9384-b0f4-4bc9-b8b8-992e6a5abe22"
click at [652, 313] on input "Date" at bounding box center [784, 315] width 410 height 40
type input "[DATE]"
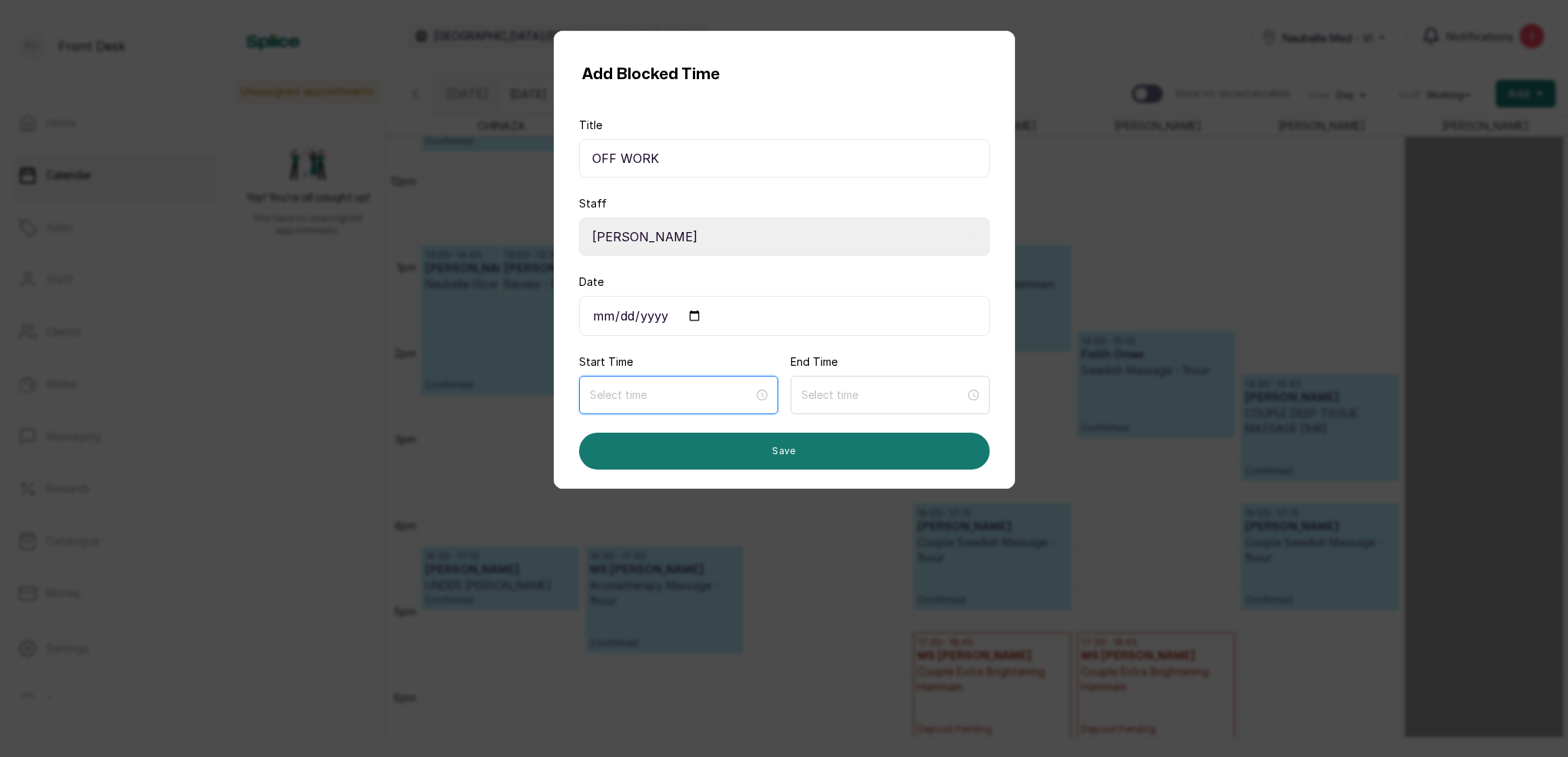
click at [713, 389] on input at bounding box center [672, 395] width 164 height 17
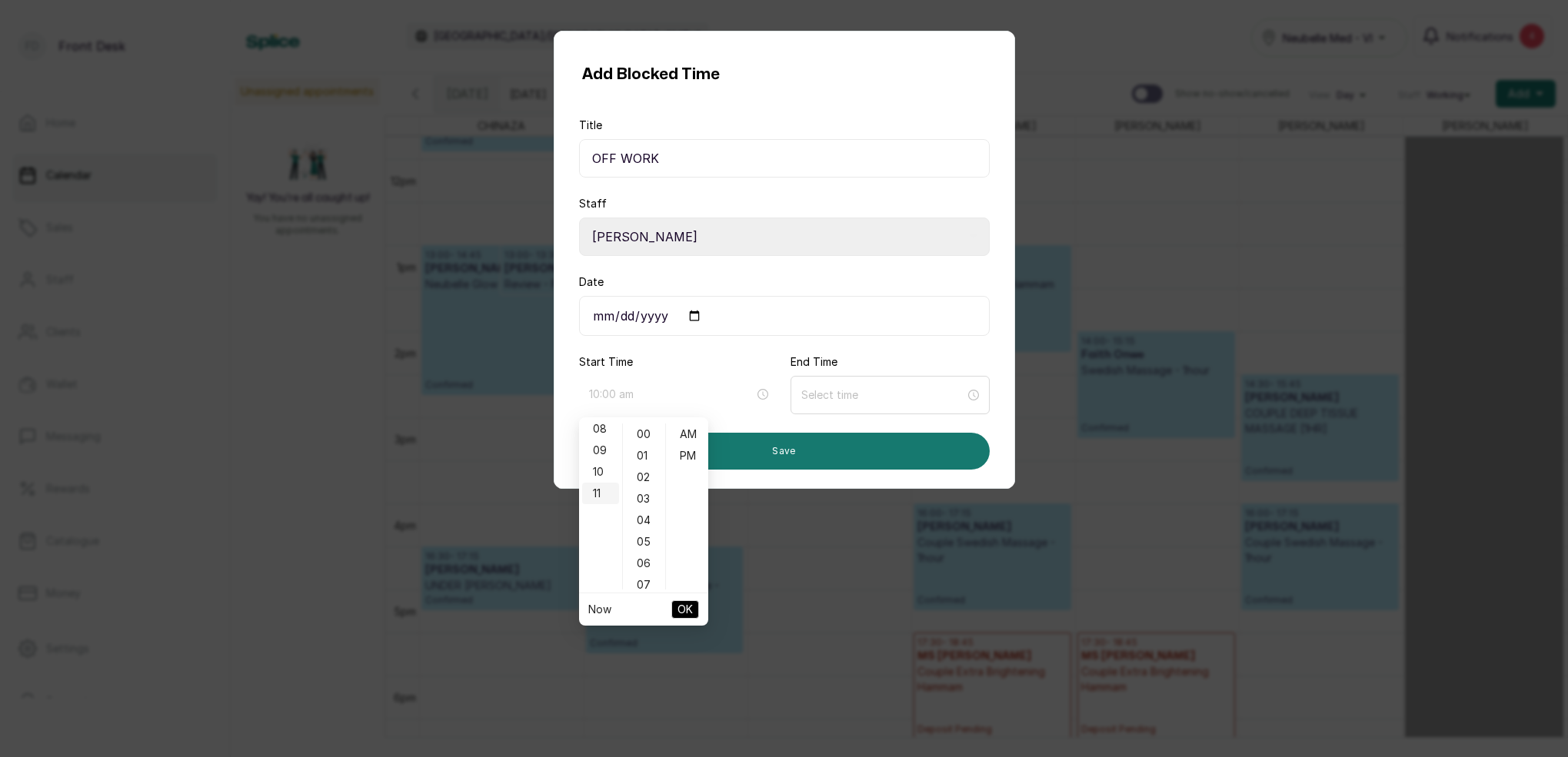
click at [600, 466] on div "10" at bounding box center [600, 472] width 37 height 21
drag, startPoint x: 690, startPoint y: 427, endPoint x: 698, endPoint y: 433, distance: 10.0
click at [690, 427] on div "AM" at bounding box center [687, 434] width 37 height 21
type input "10:00 am"
click at [687, 601] on span "OK" at bounding box center [685, 609] width 15 height 29
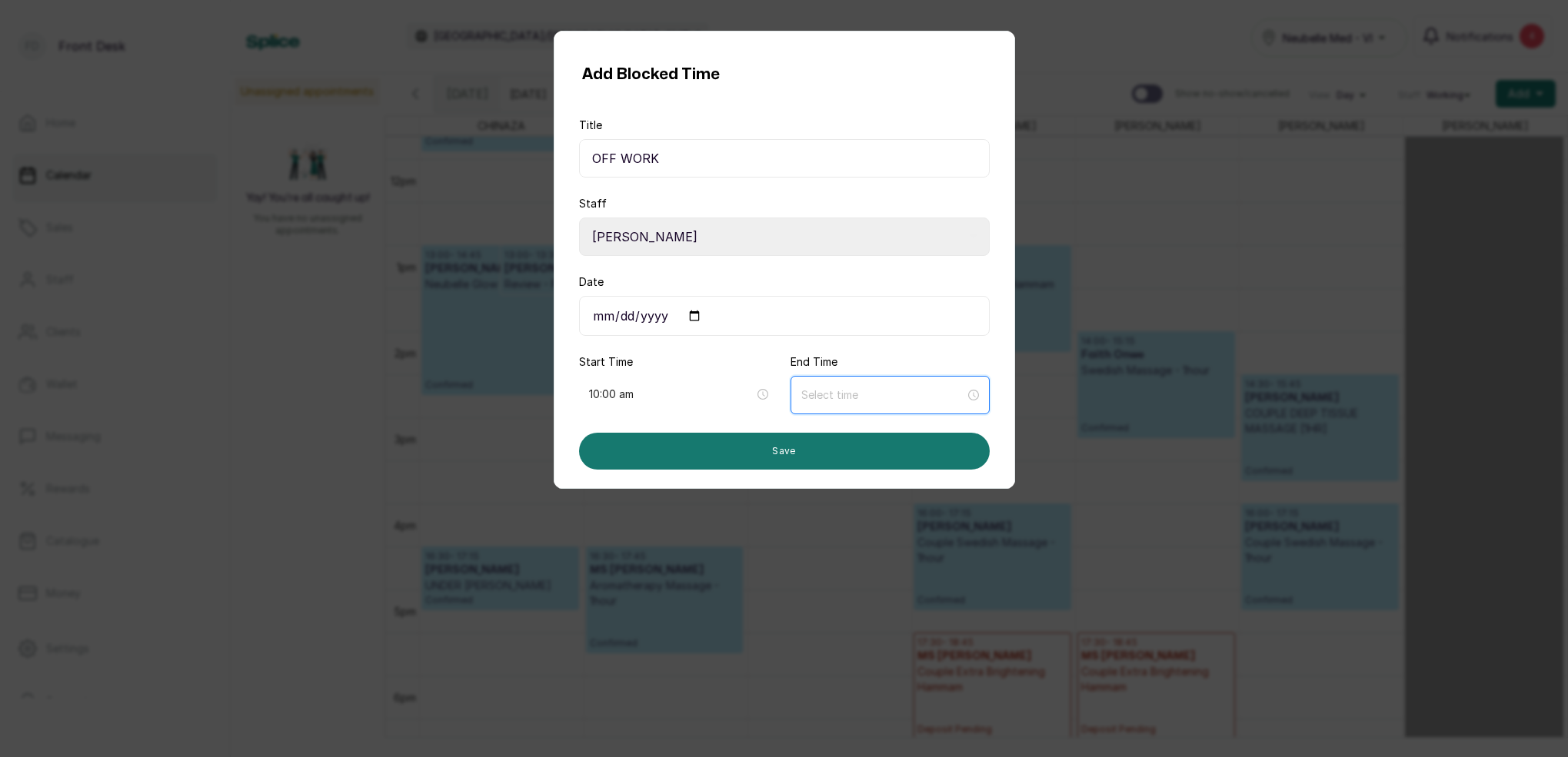
click at [842, 389] on input at bounding box center [883, 395] width 164 height 17
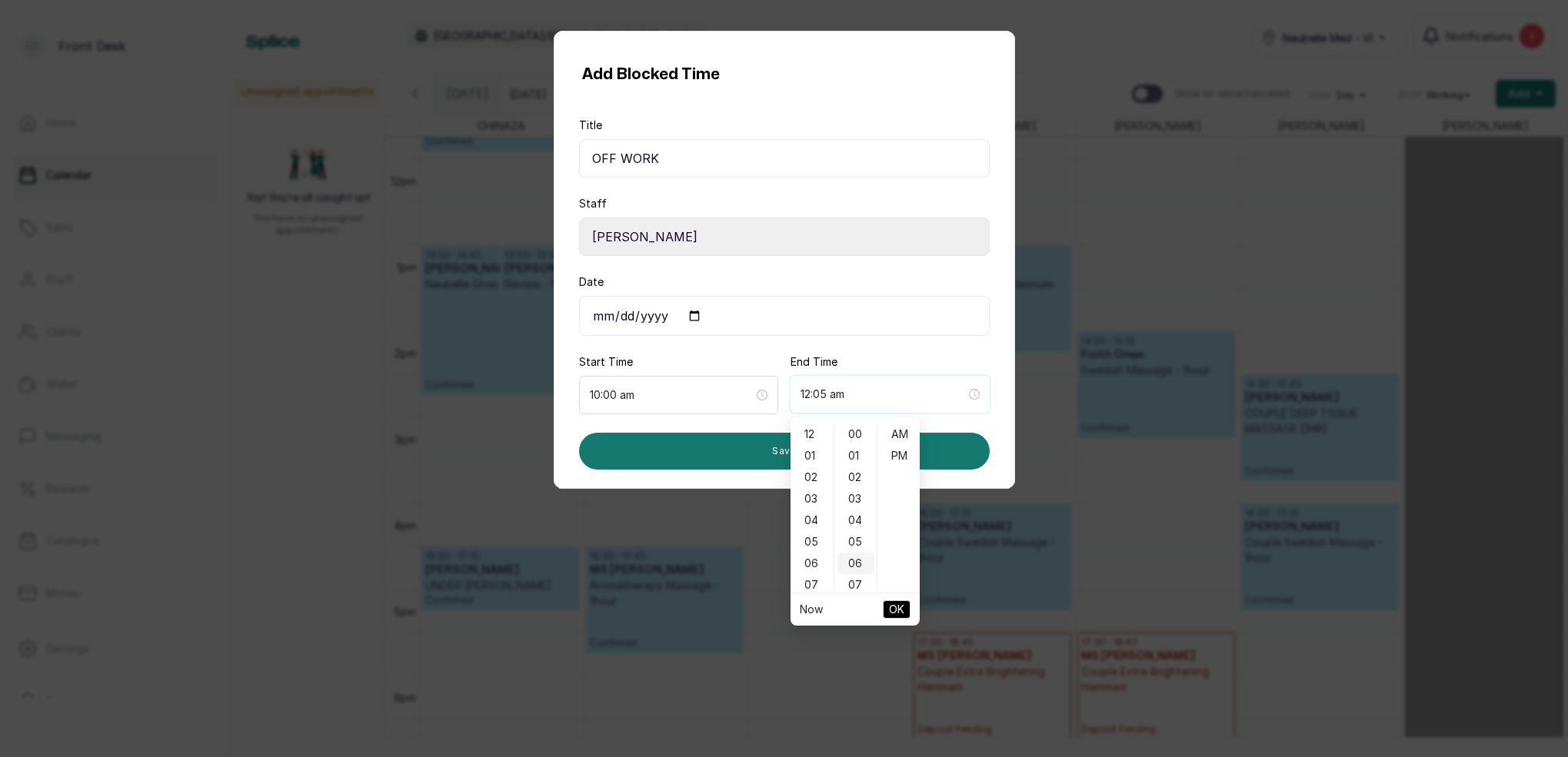
type input "12:06 am"
type input "7:00 am"
click at [812, 582] on div "07" at bounding box center [812, 585] width 37 height 21
drag, startPoint x: 859, startPoint y: 427, endPoint x: 866, endPoint y: 435, distance: 10.6
click at [861, 430] on div "00" at bounding box center [855, 434] width 37 height 21
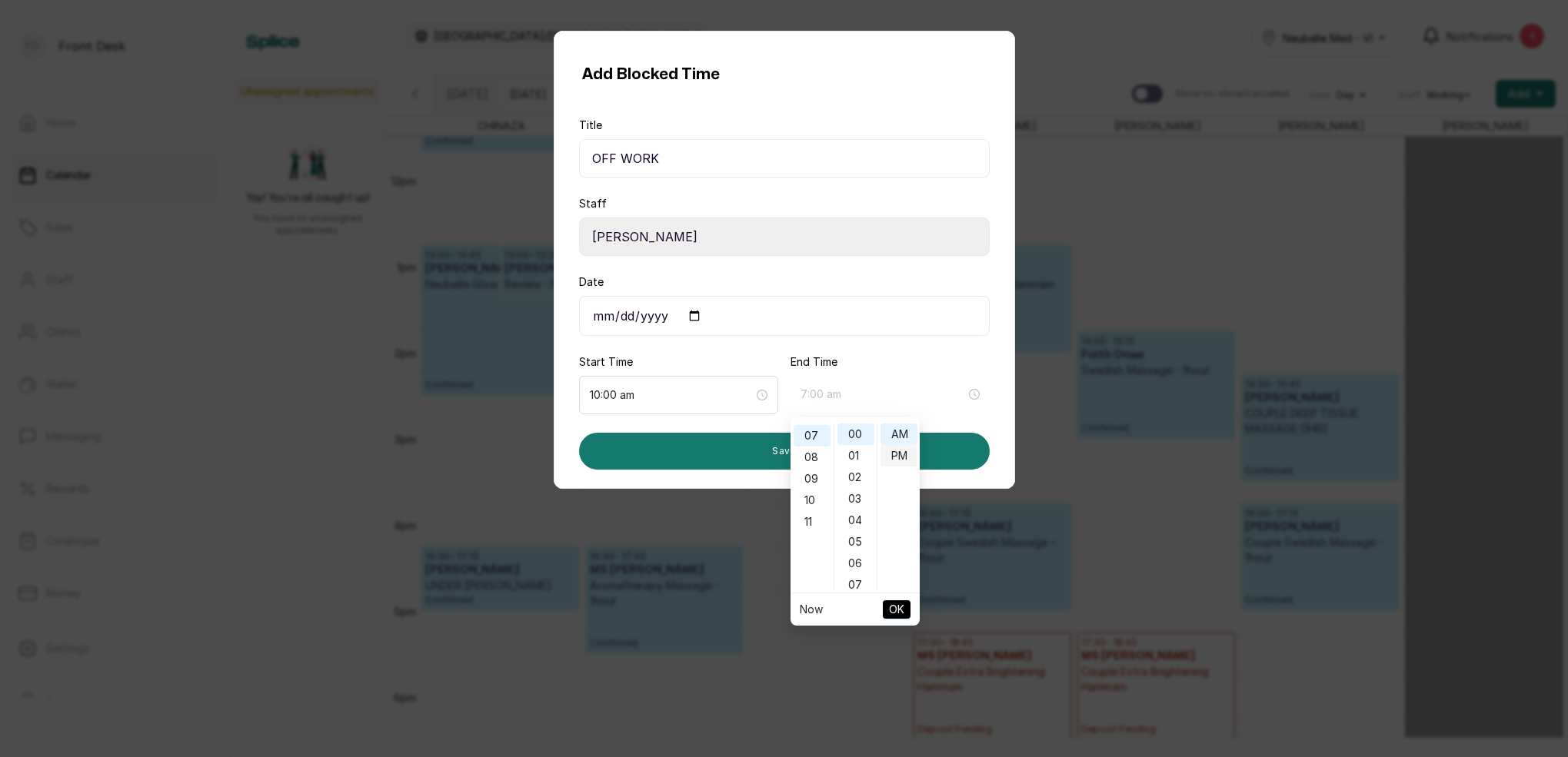
type input "7:00 pm"
drag, startPoint x: 890, startPoint y: 452, endPoint x: 909, endPoint y: 496, distance: 47.9
click at [899, 461] on div "PM" at bounding box center [899, 456] width 37 height 21
click at [890, 610] on span "OK" at bounding box center [896, 609] width 15 height 29
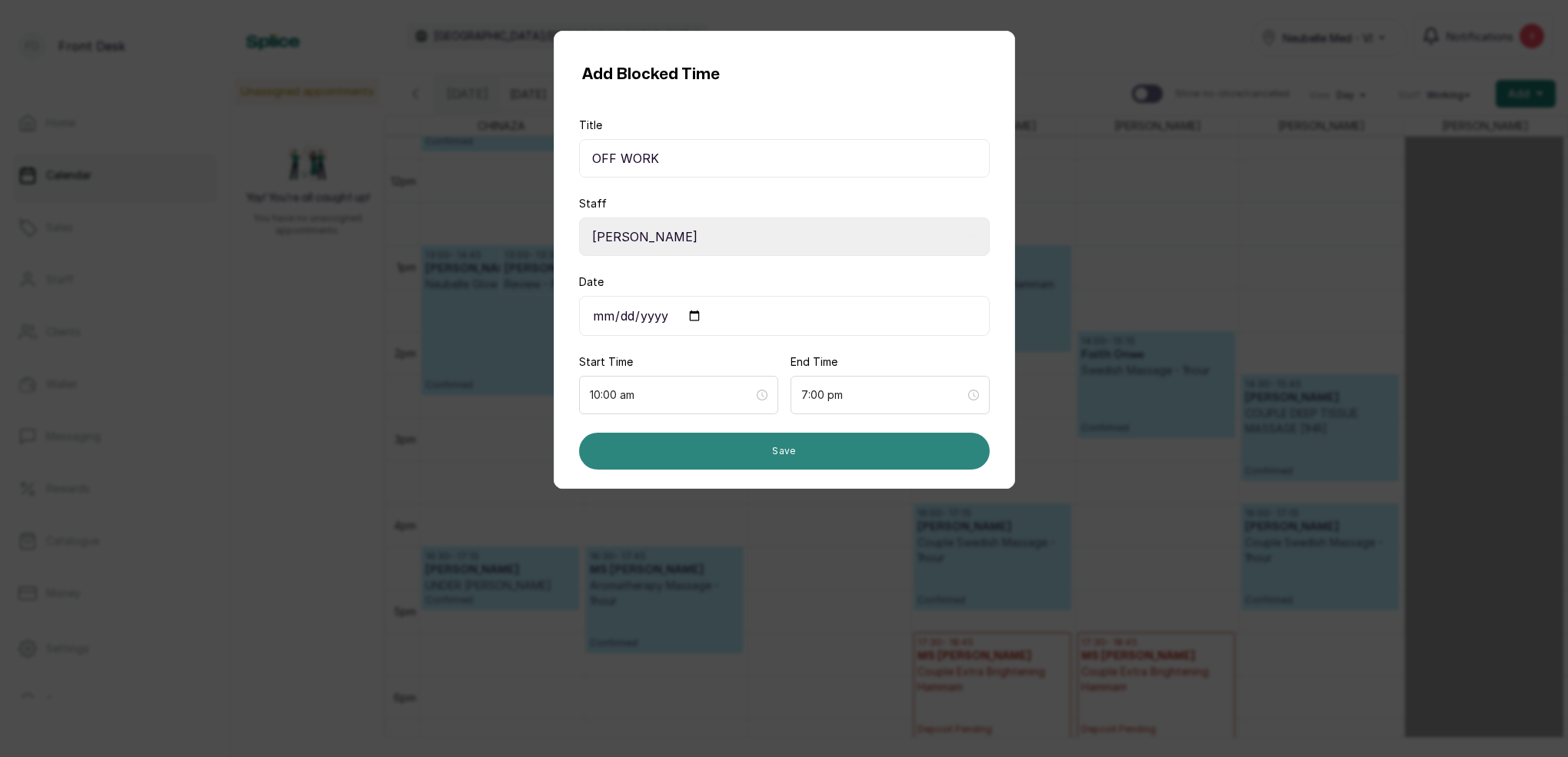
click at [819, 467] on button "Save" at bounding box center [784, 451] width 410 height 37
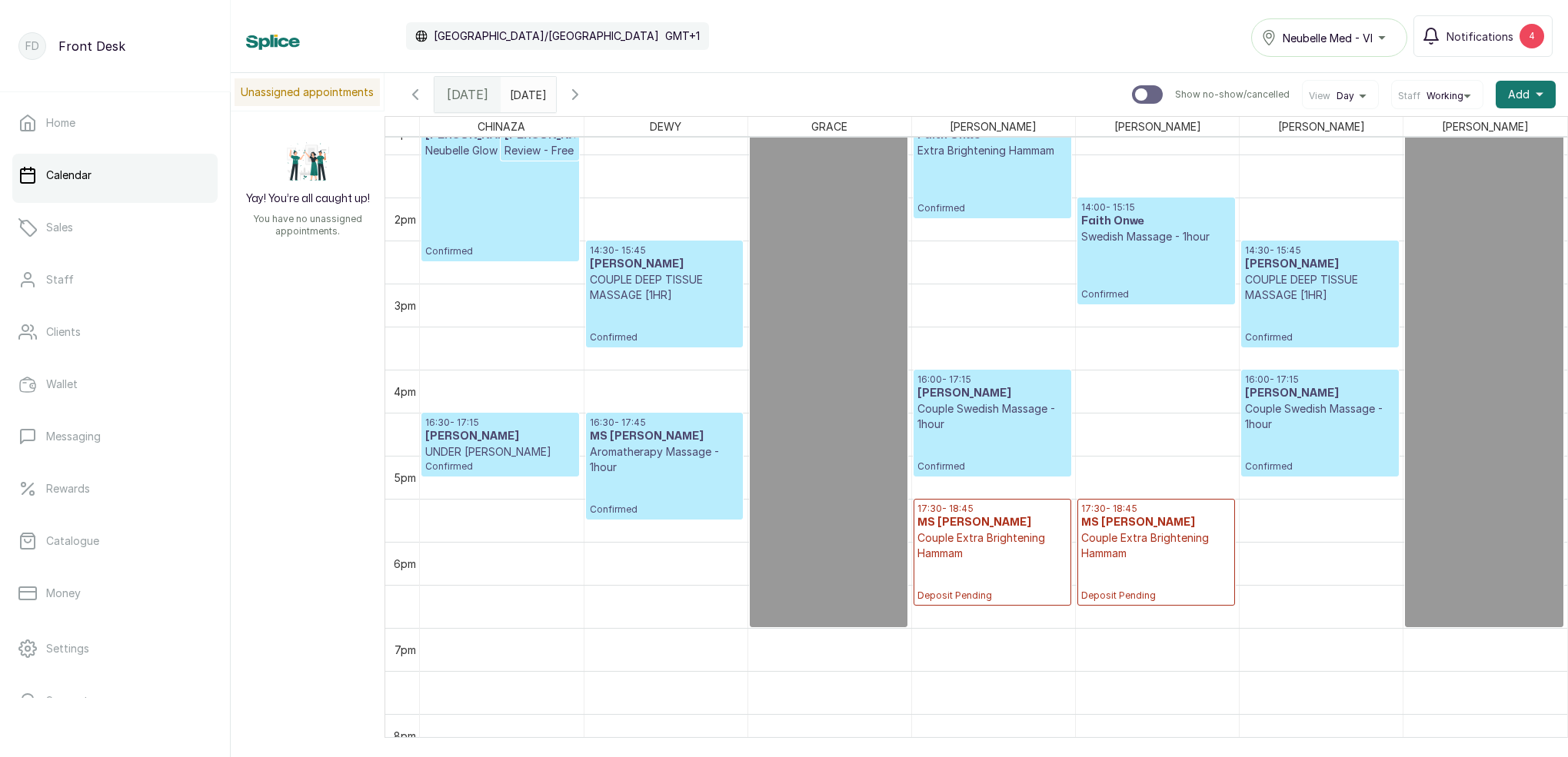
scroll to position [1147, 0]
click at [526, 93] on input "[DATE]" at bounding box center [513, 91] width 24 height 26
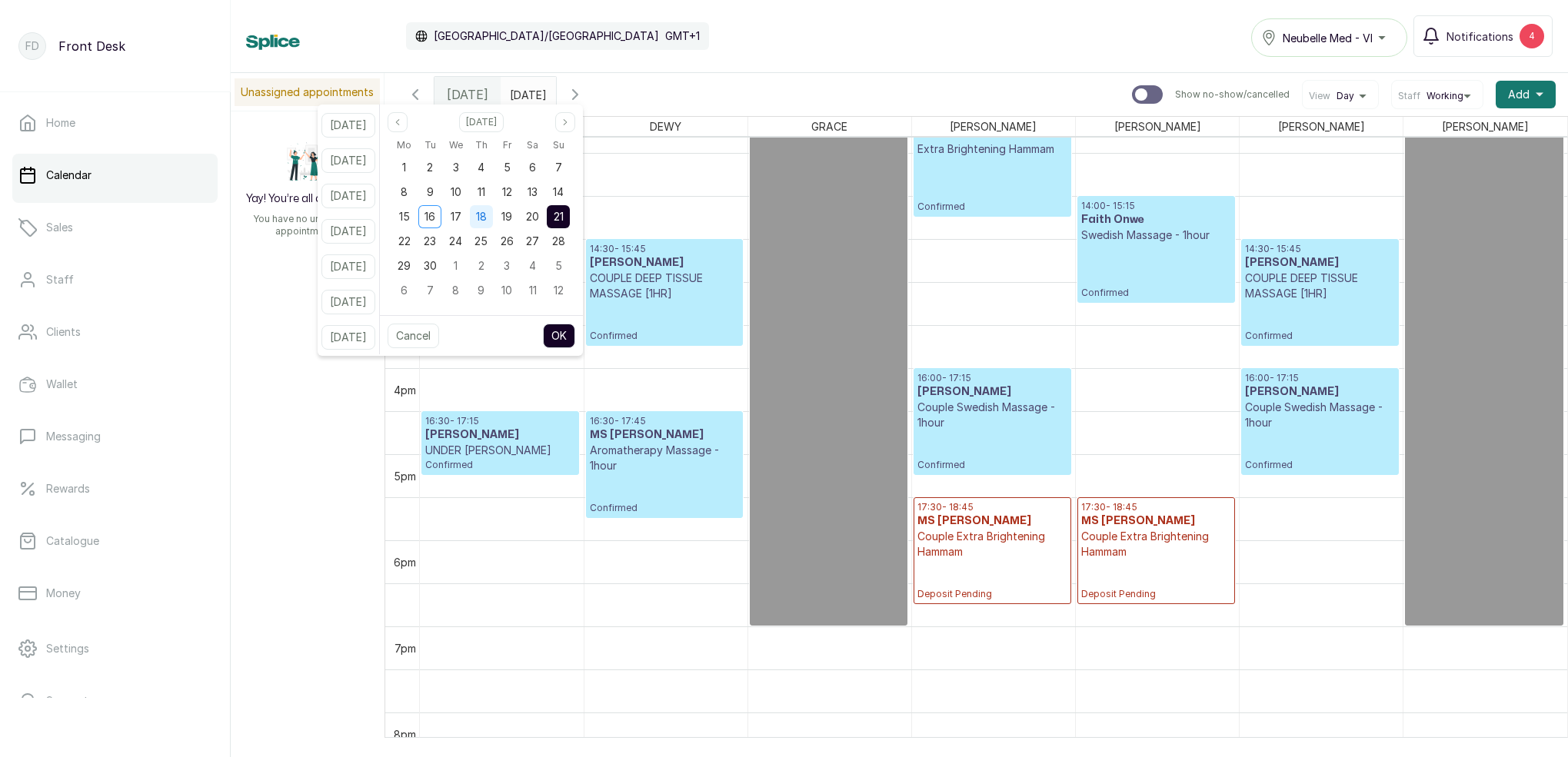
drag, startPoint x: 500, startPoint y: 212, endPoint x: 507, endPoint y: 226, distance: 15.7
click at [487, 213] on span "18" at bounding box center [481, 216] width 11 height 13
click at [575, 342] on button "OK" at bounding box center [559, 335] width 32 height 24
type input "[DATE]"
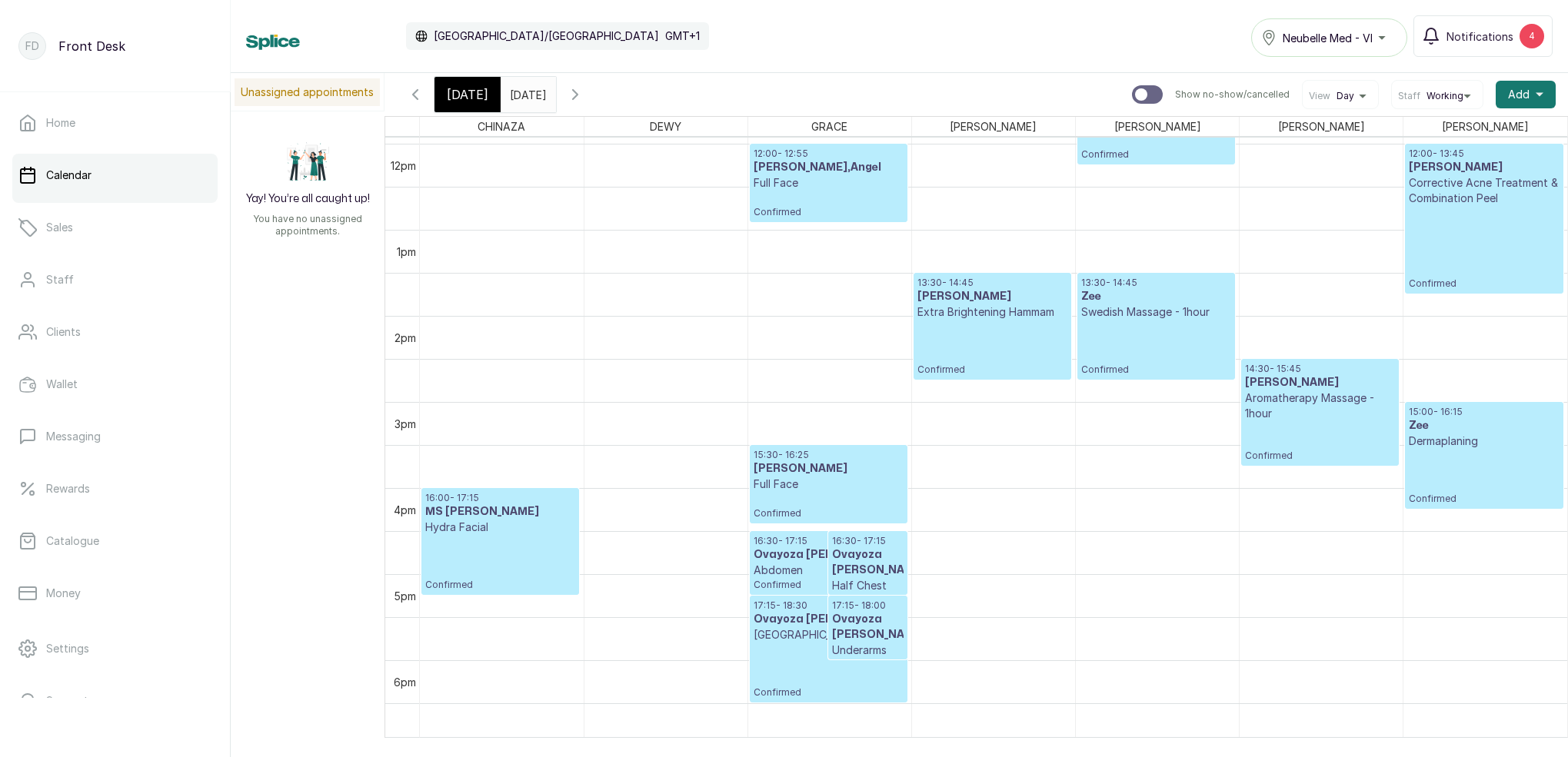
scroll to position [1026, 0]
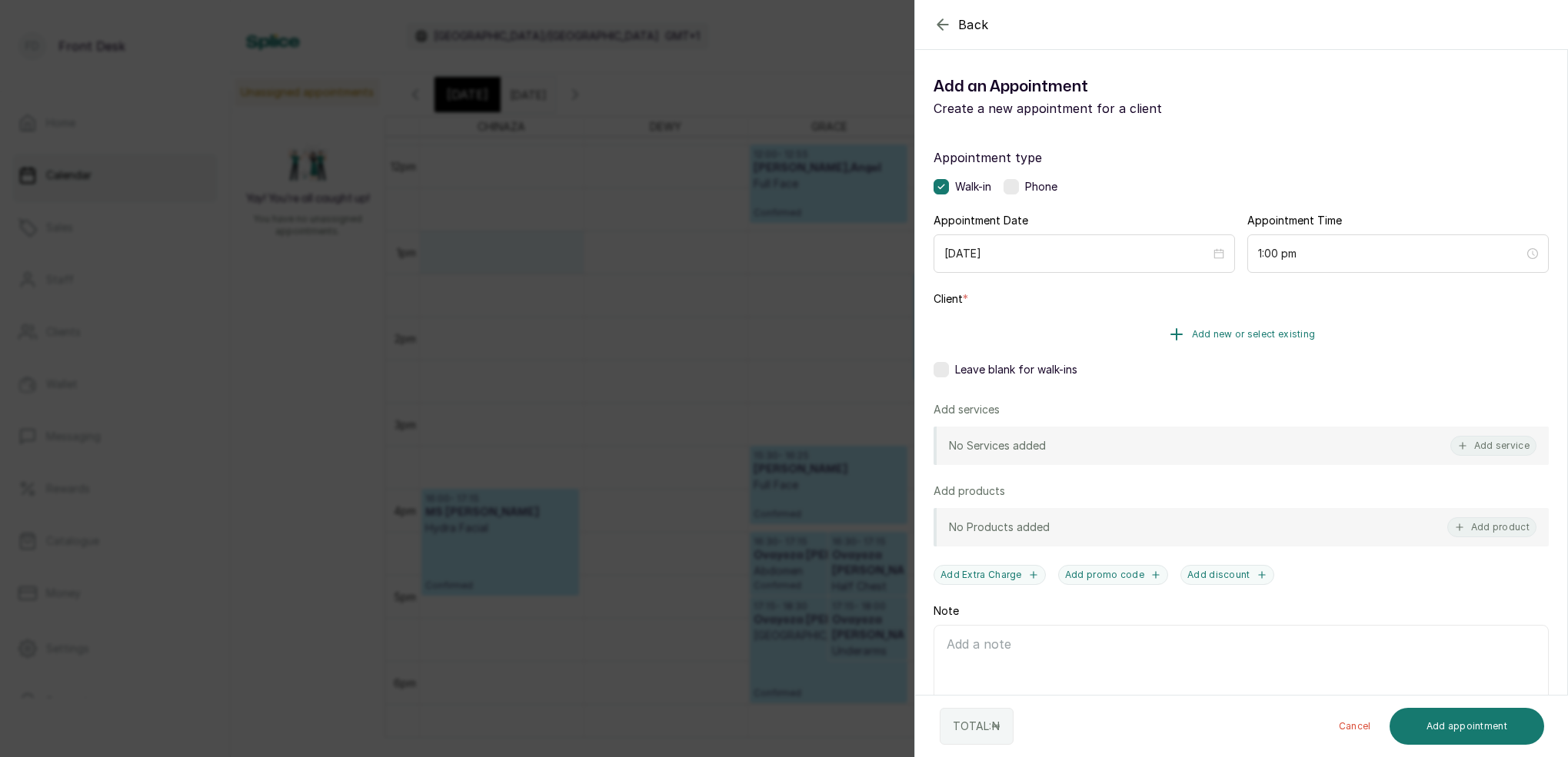
click at [1280, 335] on span "Add new or select existing" at bounding box center [1254, 334] width 123 height 12
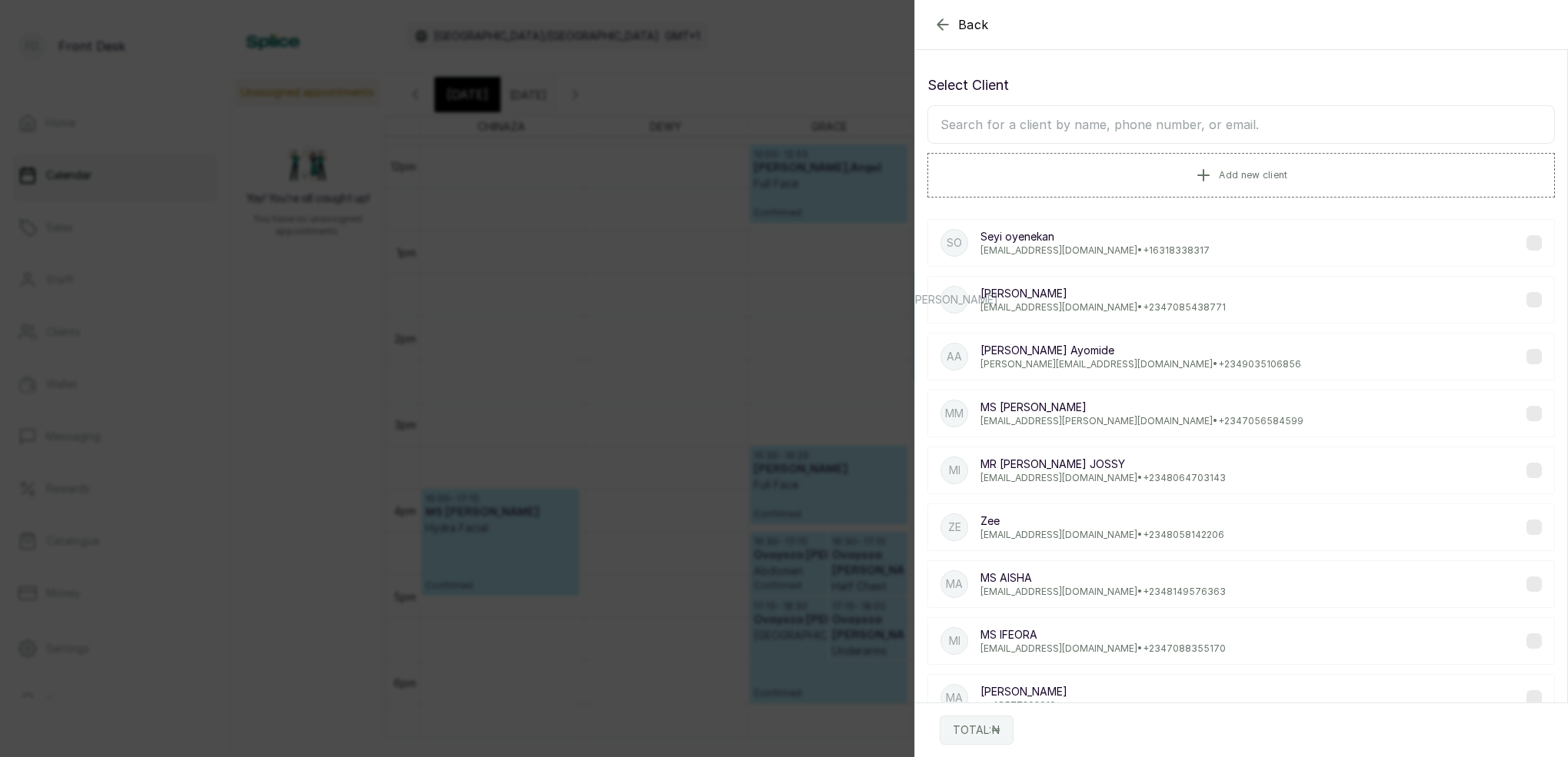
click at [1141, 120] on input "text" at bounding box center [1241, 124] width 627 height 38
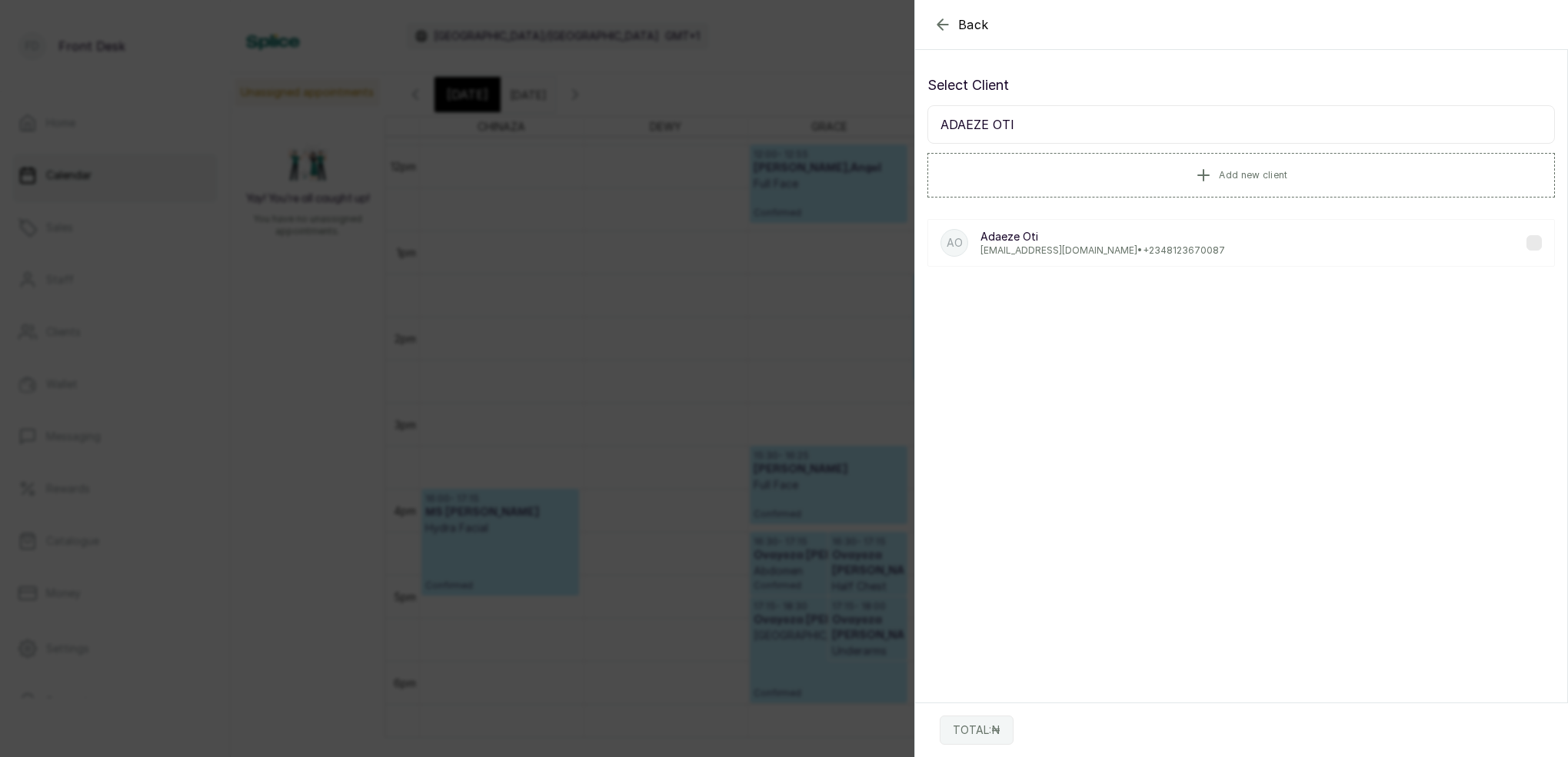
type input "ADAEZE OTI"
click at [1045, 244] on div "Adaeze Oti [EMAIL_ADDRESS][DOMAIN_NAME] • [PHONE_NUMBER]" at bounding box center [1102, 243] width 245 height 28
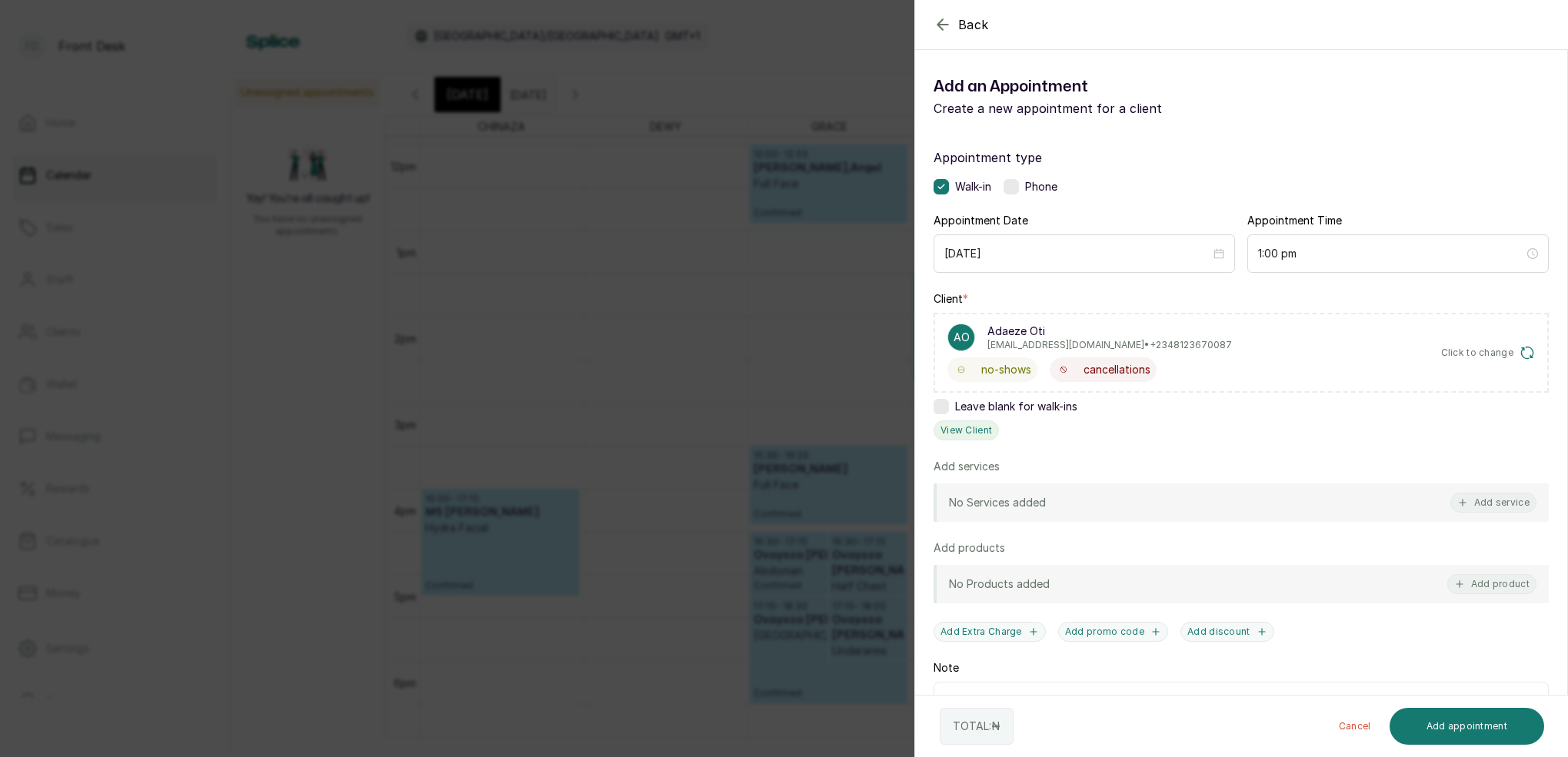
click at [972, 431] on button "View Client" at bounding box center [966, 430] width 65 height 20
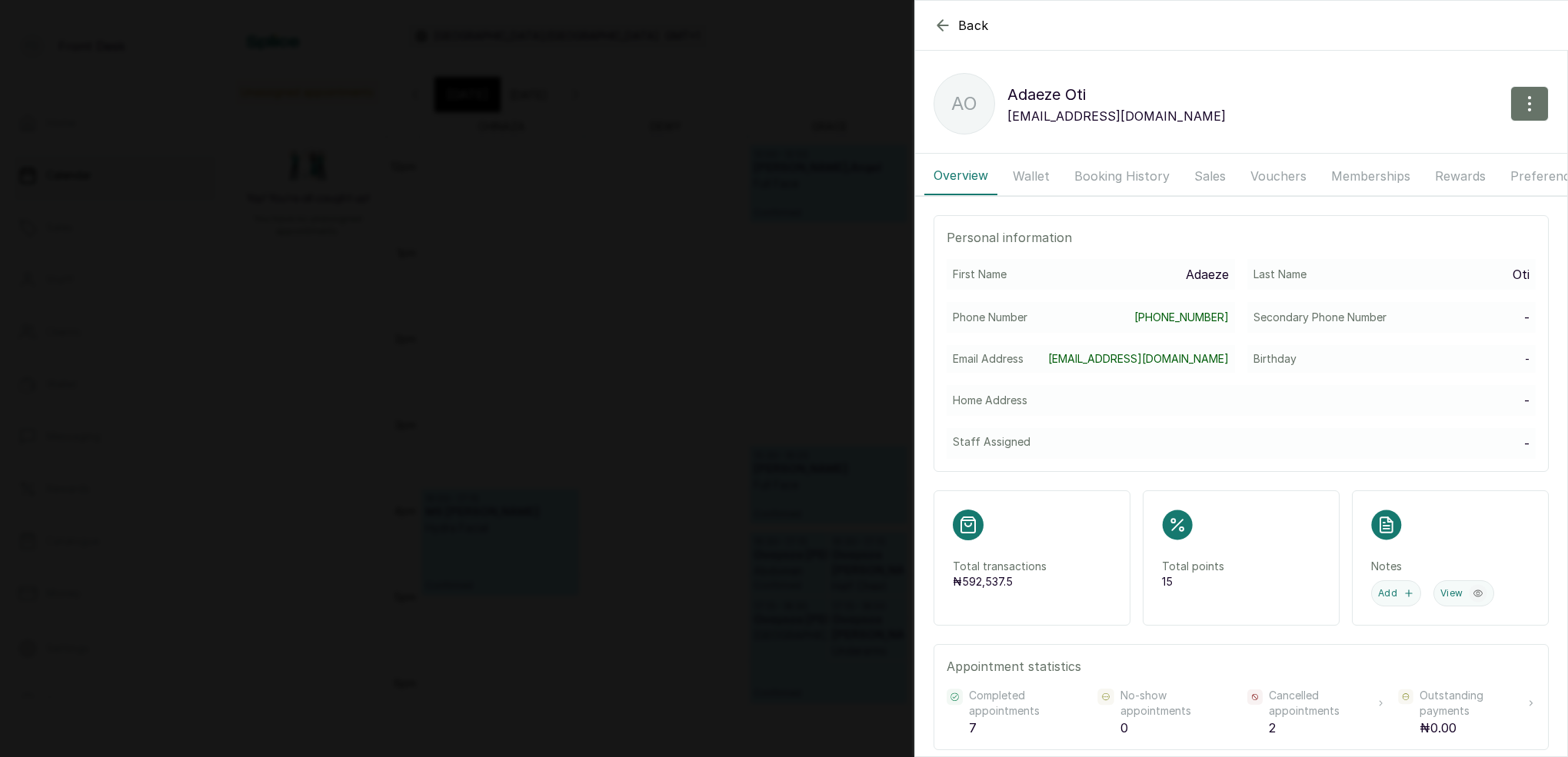
click at [1092, 178] on button "Booking History" at bounding box center [1122, 175] width 114 height 38
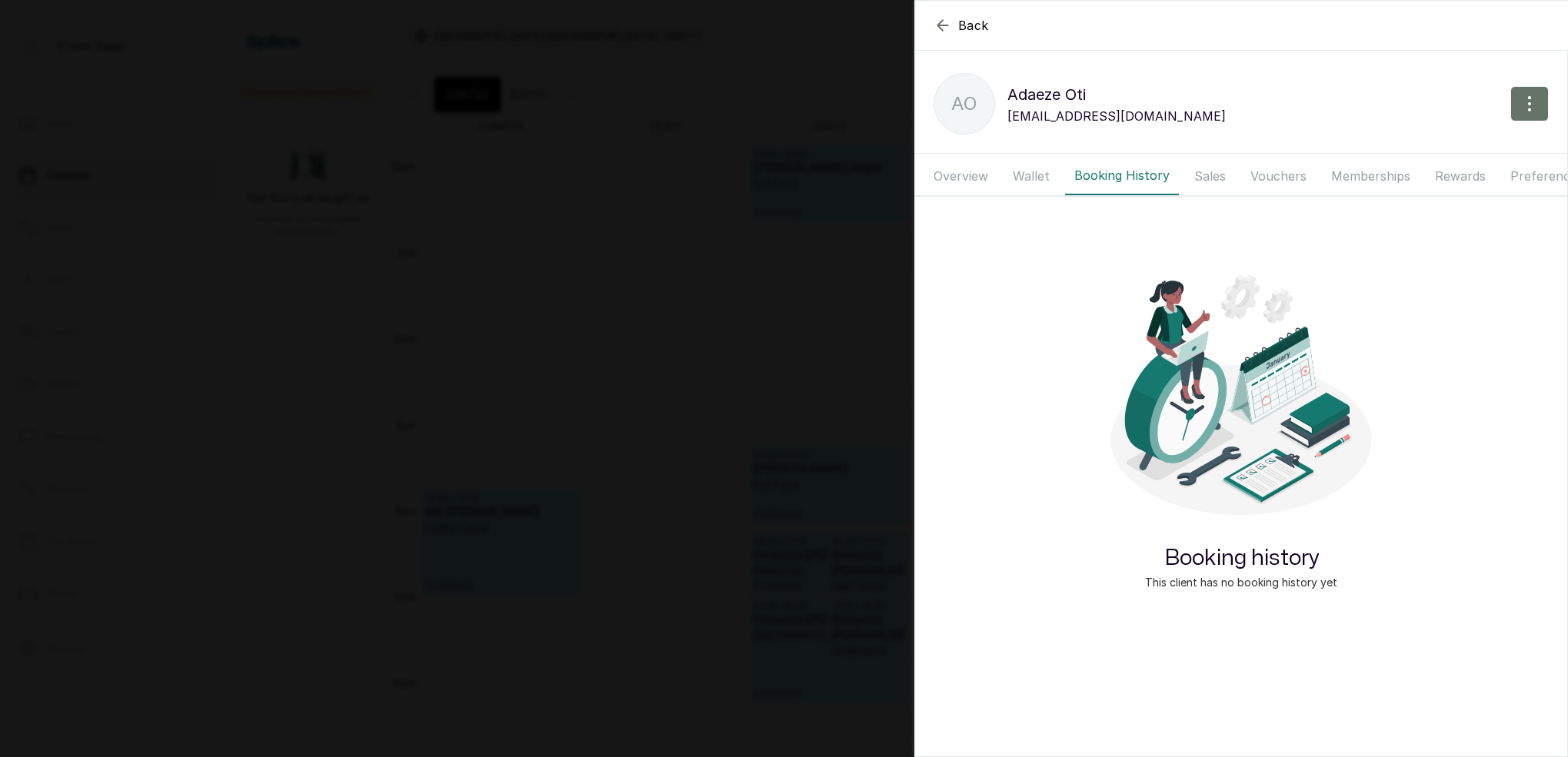
click at [1038, 180] on button "Wallet" at bounding box center [1031, 175] width 55 height 38
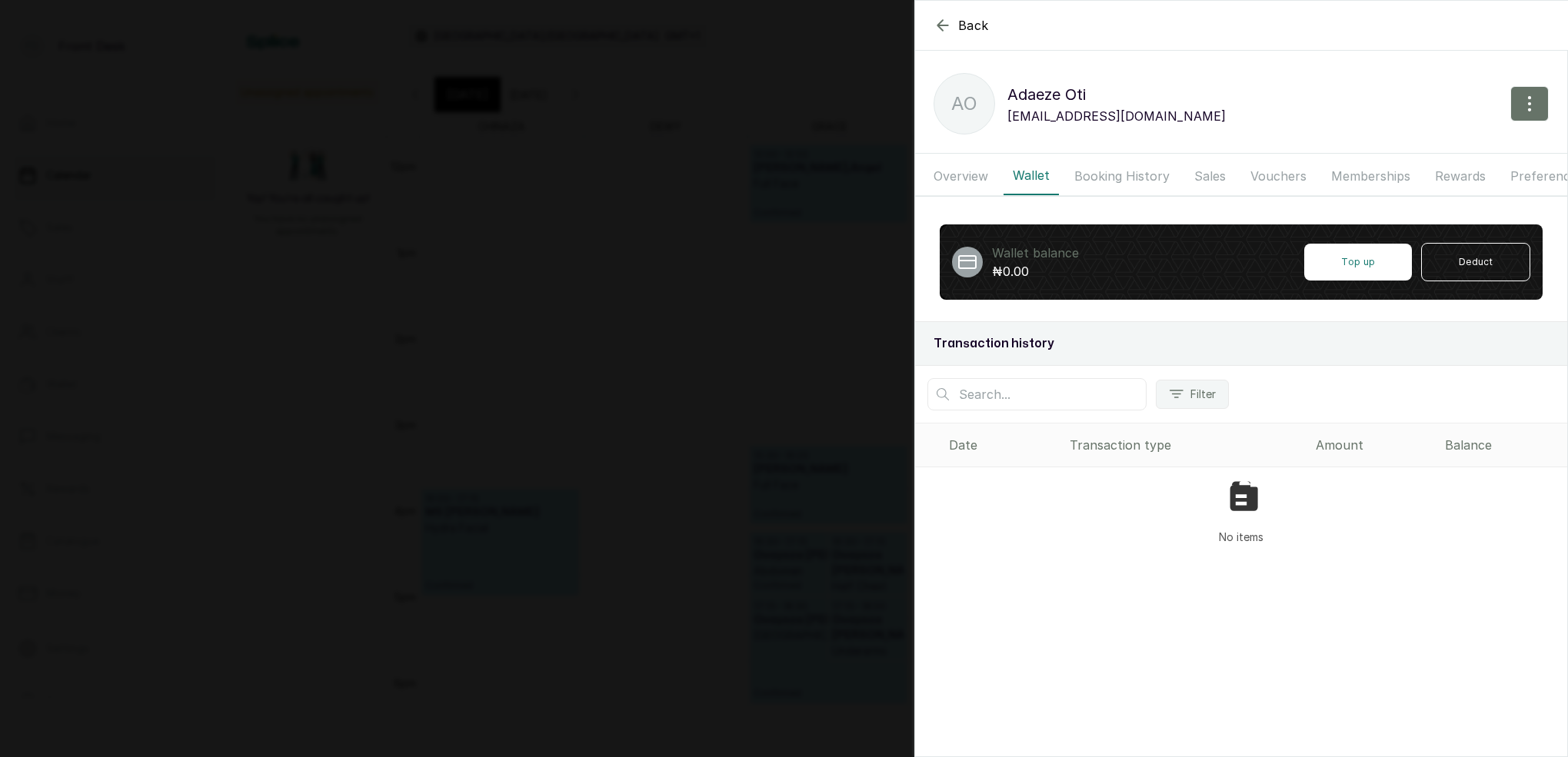
click at [1211, 169] on button "Sales" at bounding box center [1210, 175] width 50 height 38
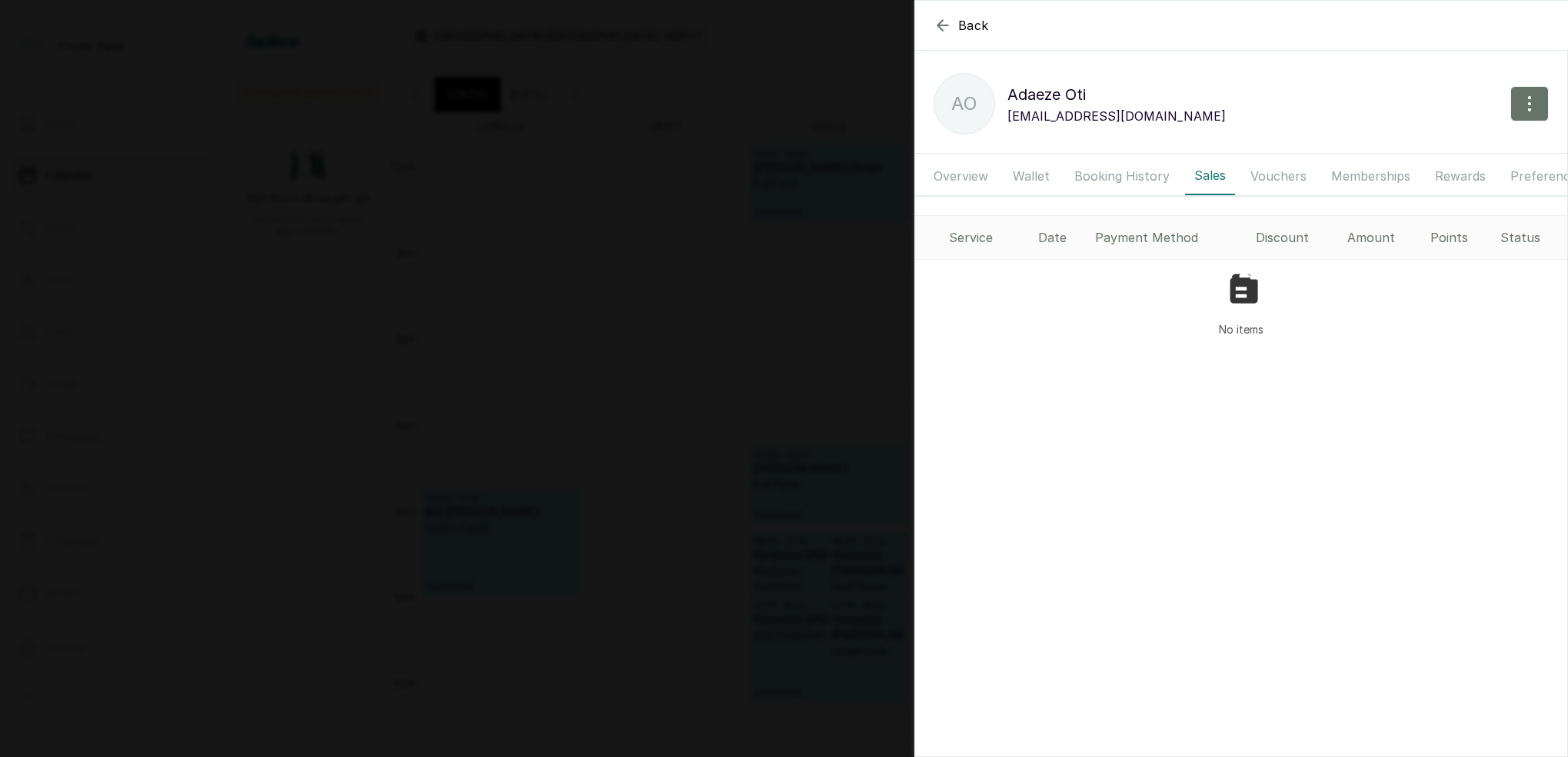
click at [1274, 173] on button "Vouchers" at bounding box center [1278, 175] width 75 height 38
click at [1198, 172] on button "Sales" at bounding box center [1210, 175] width 50 height 38
click at [1201, 173] on button "Sales" at bounding box center [1210, 175] width 50 height 38
click at [1364, 171] on button "Memberships" at bounding box center [1371, 175] width 97 height 38
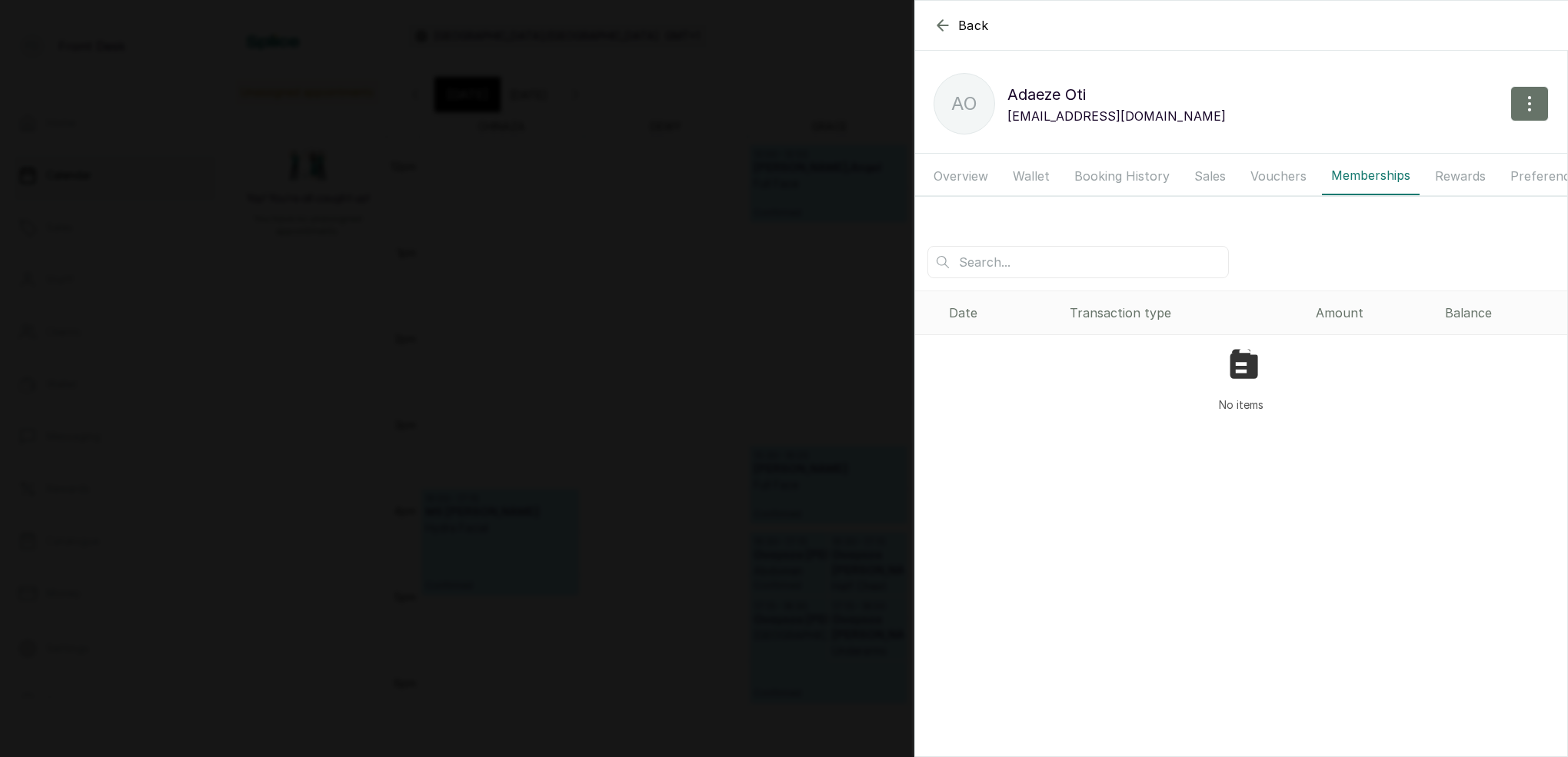
click at [1449, 175] on button "Rewards" at bounding box center [1459, 175] width 69 height 38
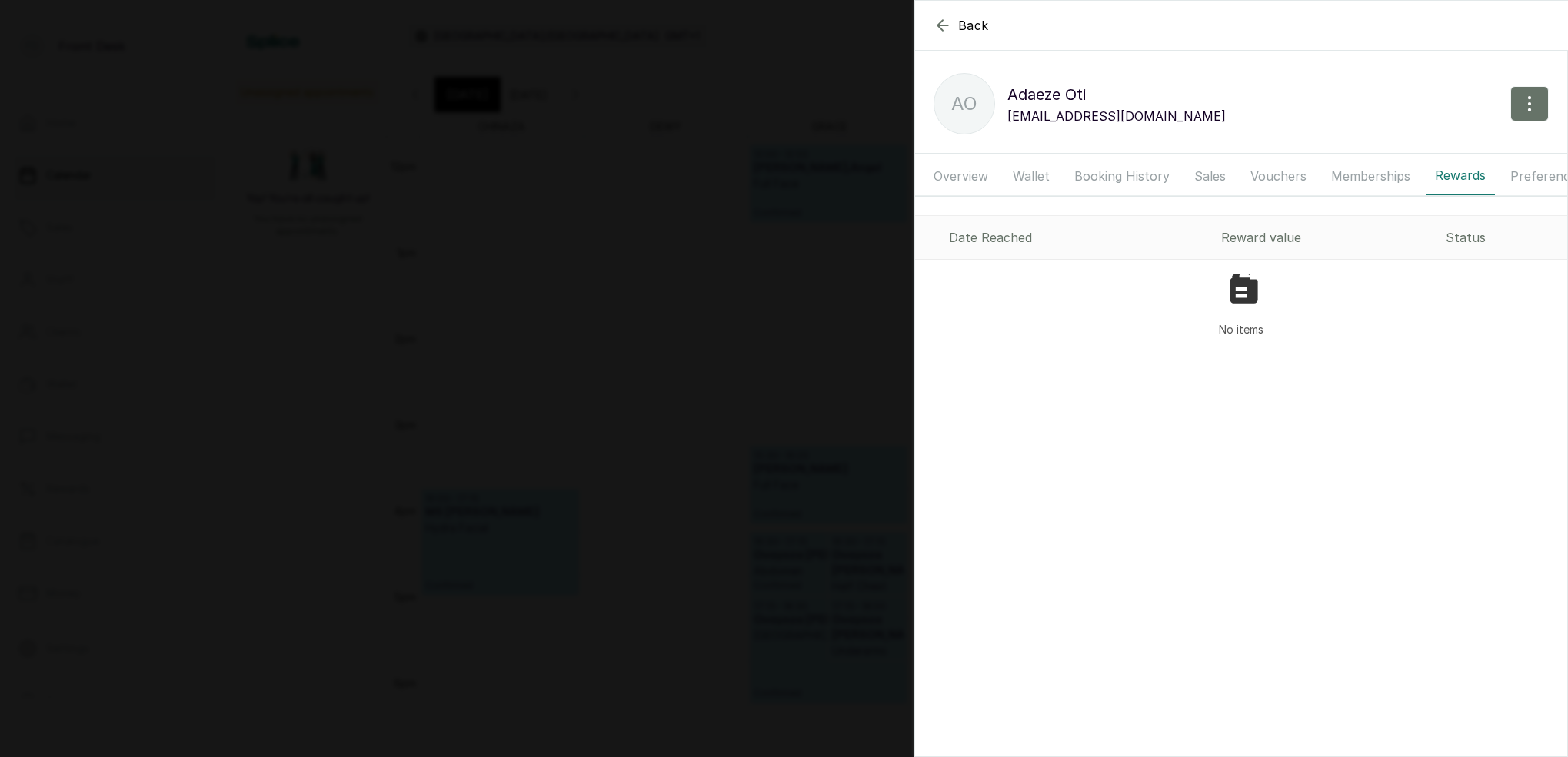
click at [1194, 175] on button "Sales" at bounding box center [1210, 175] width 50 height 38
click at [1094, 175] on button "Booking History" at bounding box center [1122, 175] width 114 height 38
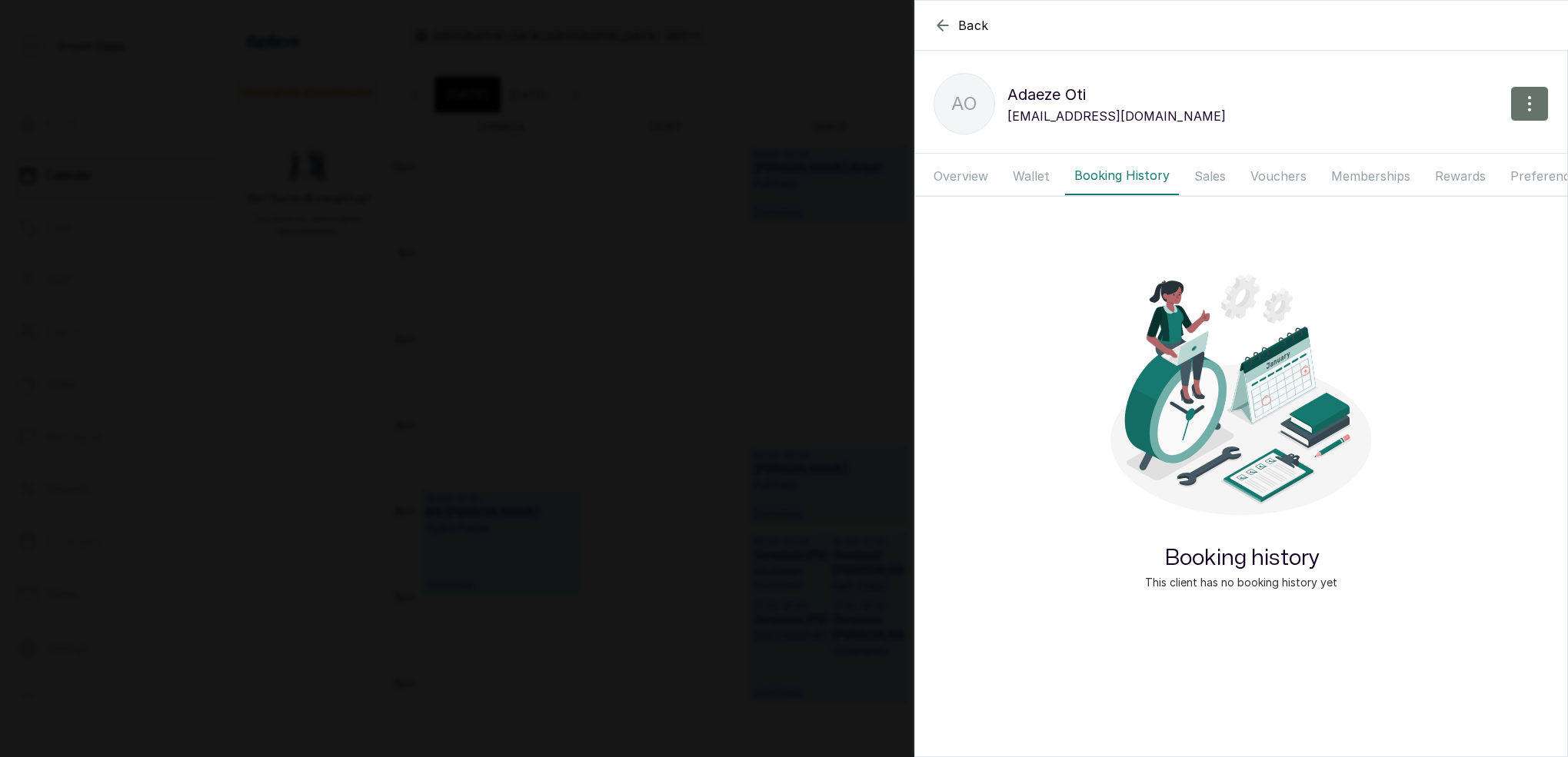
click at [1094, 175] on button "Booking History" at bounding box center [1122, 175] width 114 height 38
click at [1215, 174] on button "Sales" at bounding box center [1210, 175] width 50 height 38
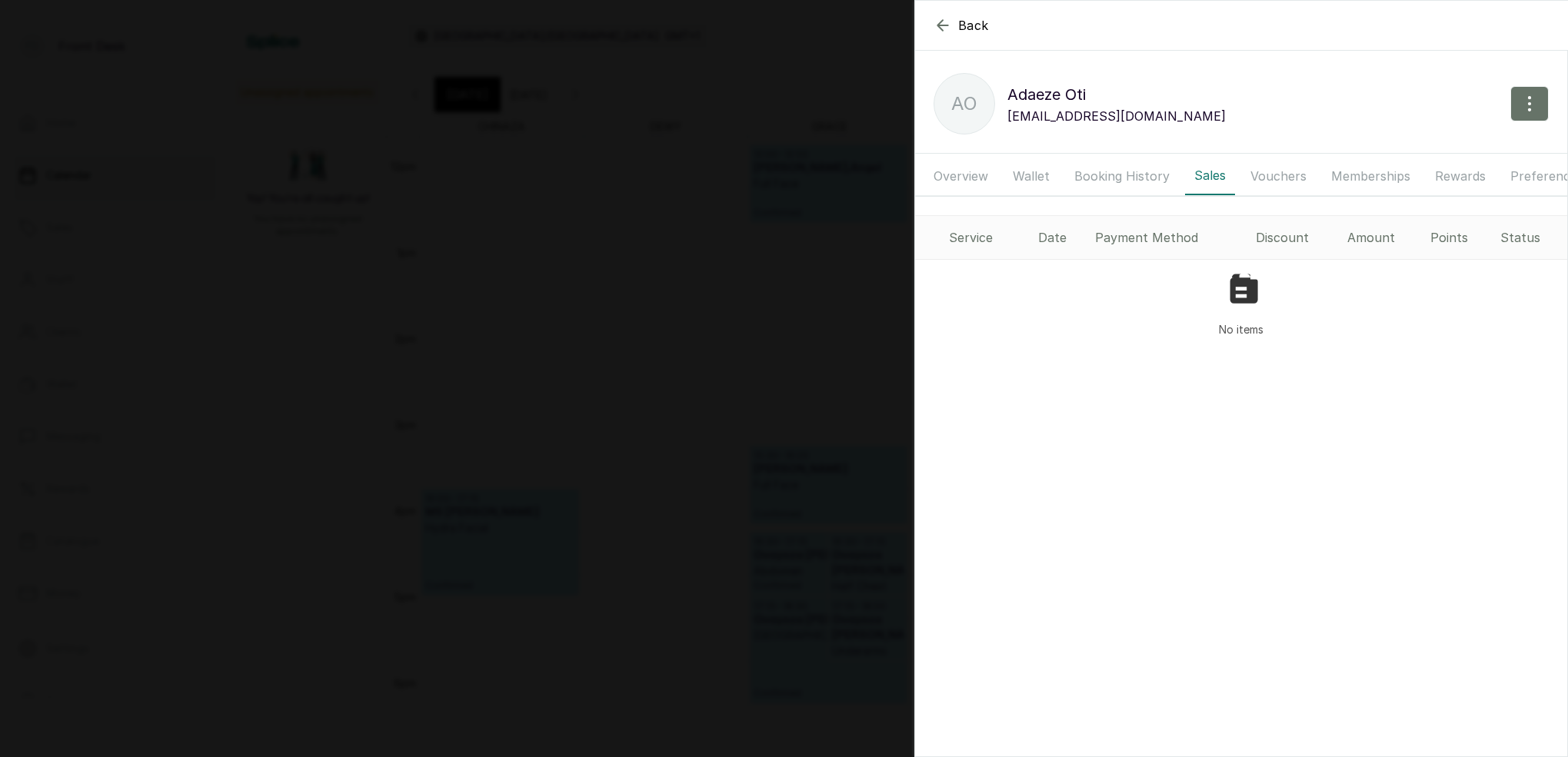
click at [1276, 172] on button "Vouchers" at bounding box center [1278, 175] width 75 height 38
click at [1385, 174] on button "Memberships" at bounding box center [1371, 175] width 97 height 38
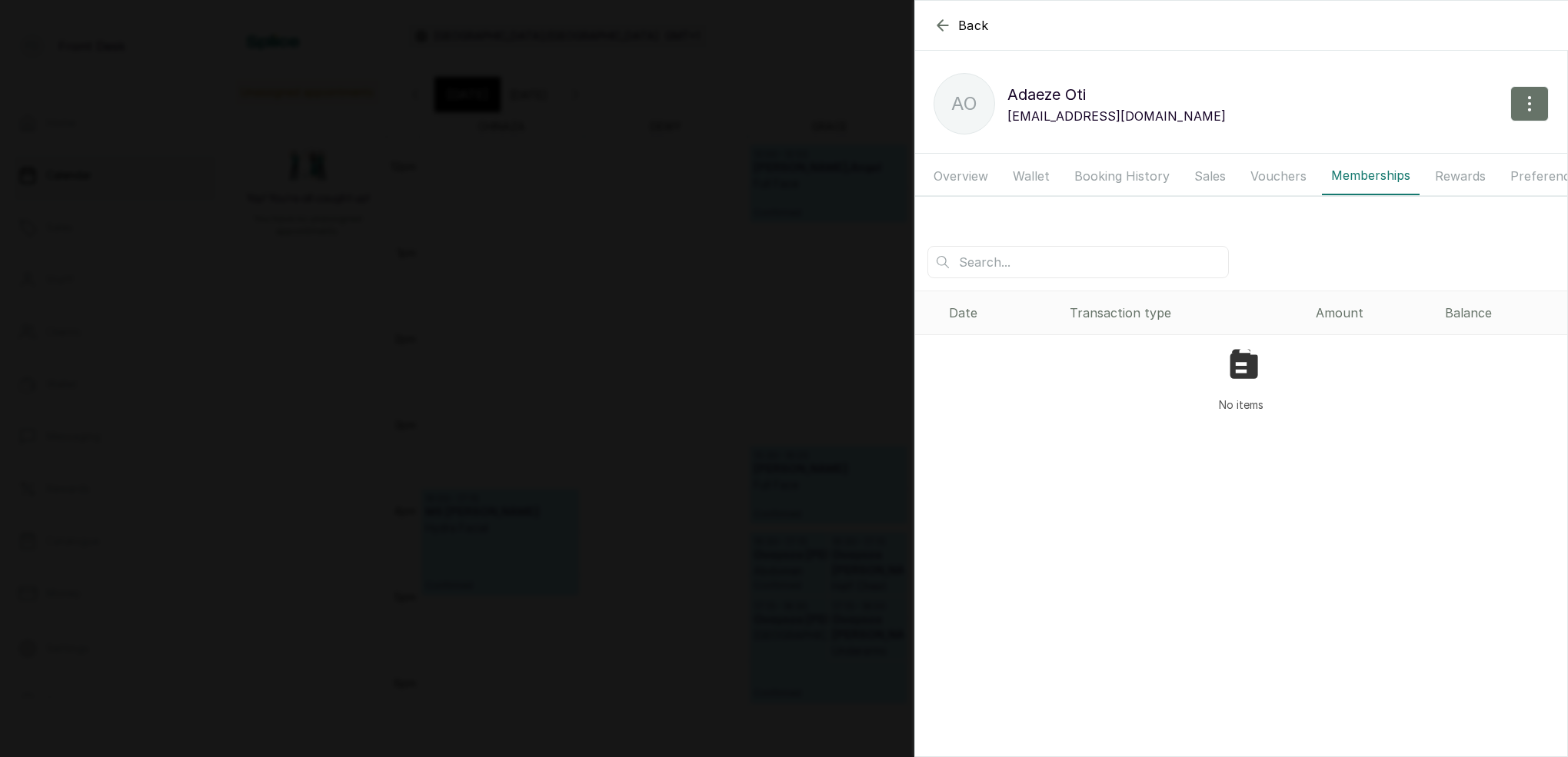
click at [1466, 171] on button "Rewards" at bounding box center [1459, 175] width 69 height 38
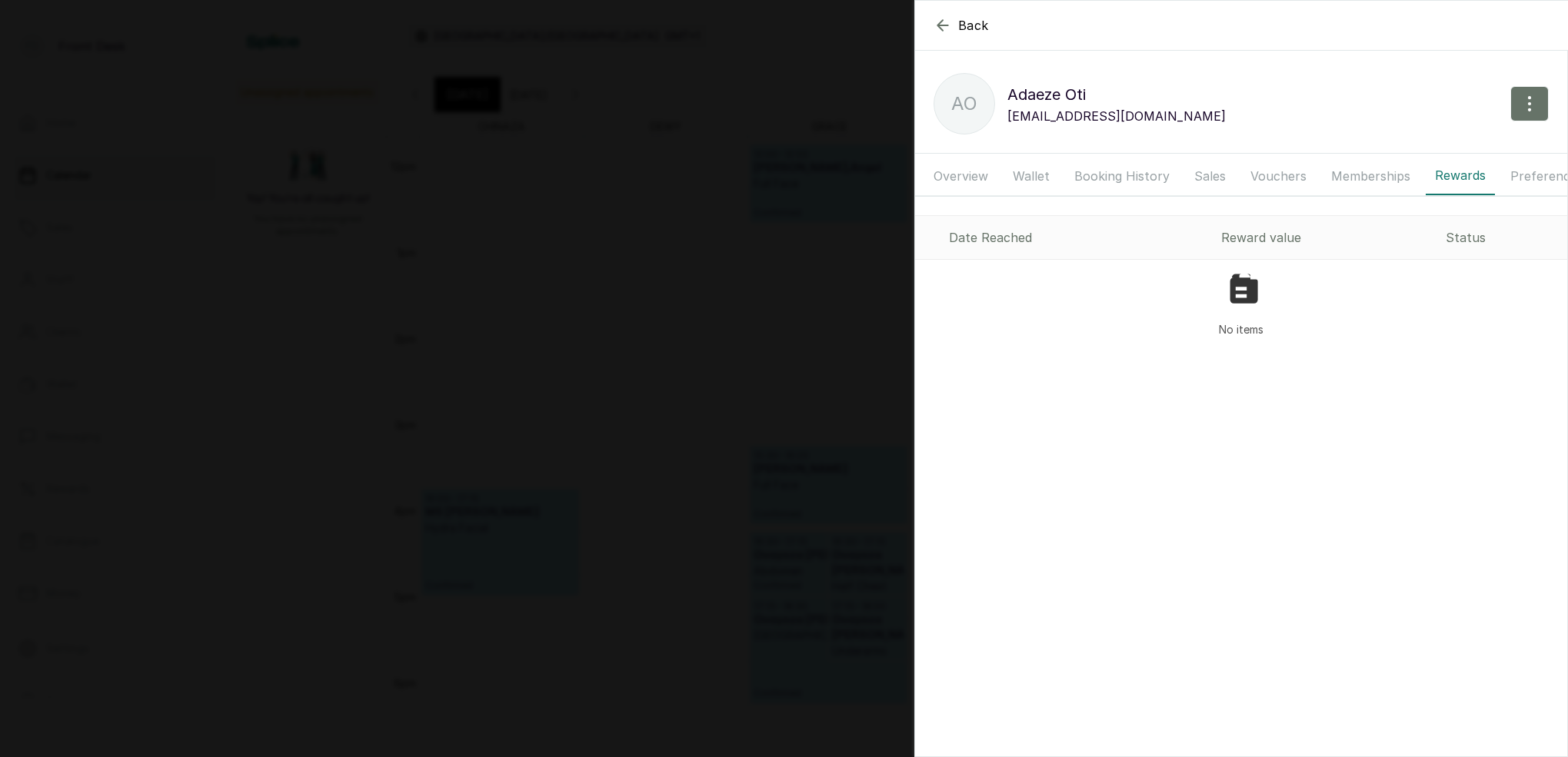
click at [1542, 173] on button "Preferences" at bounding box center [1546, 175] width 92 height 38
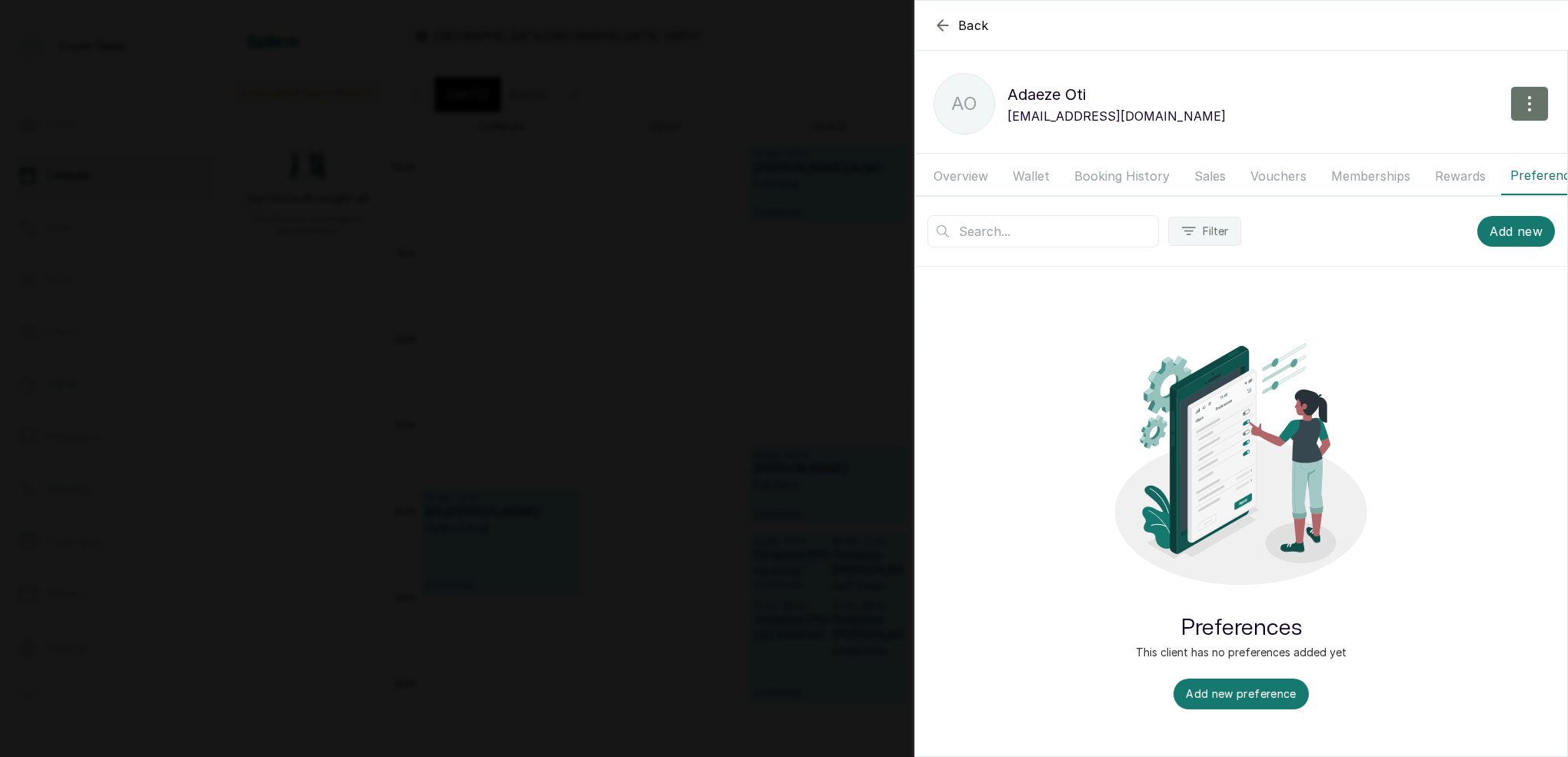
click at [1276, 173] on button "Vouchers" at bounding box center [1278, 175] width 75 height 38
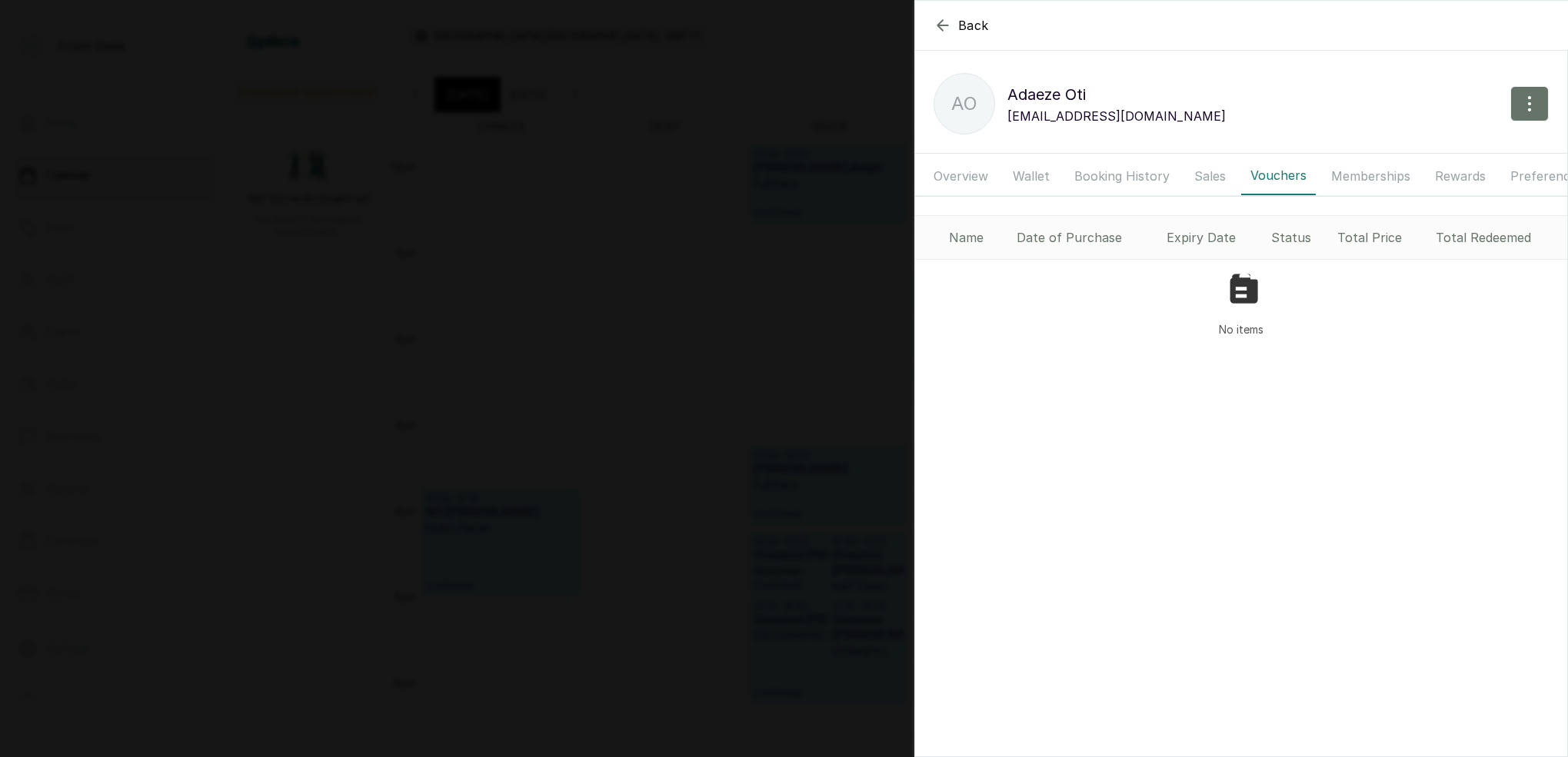
click at [1213, 174] on button "Sales" at bounding box center [1210, 175] width 50 height 38
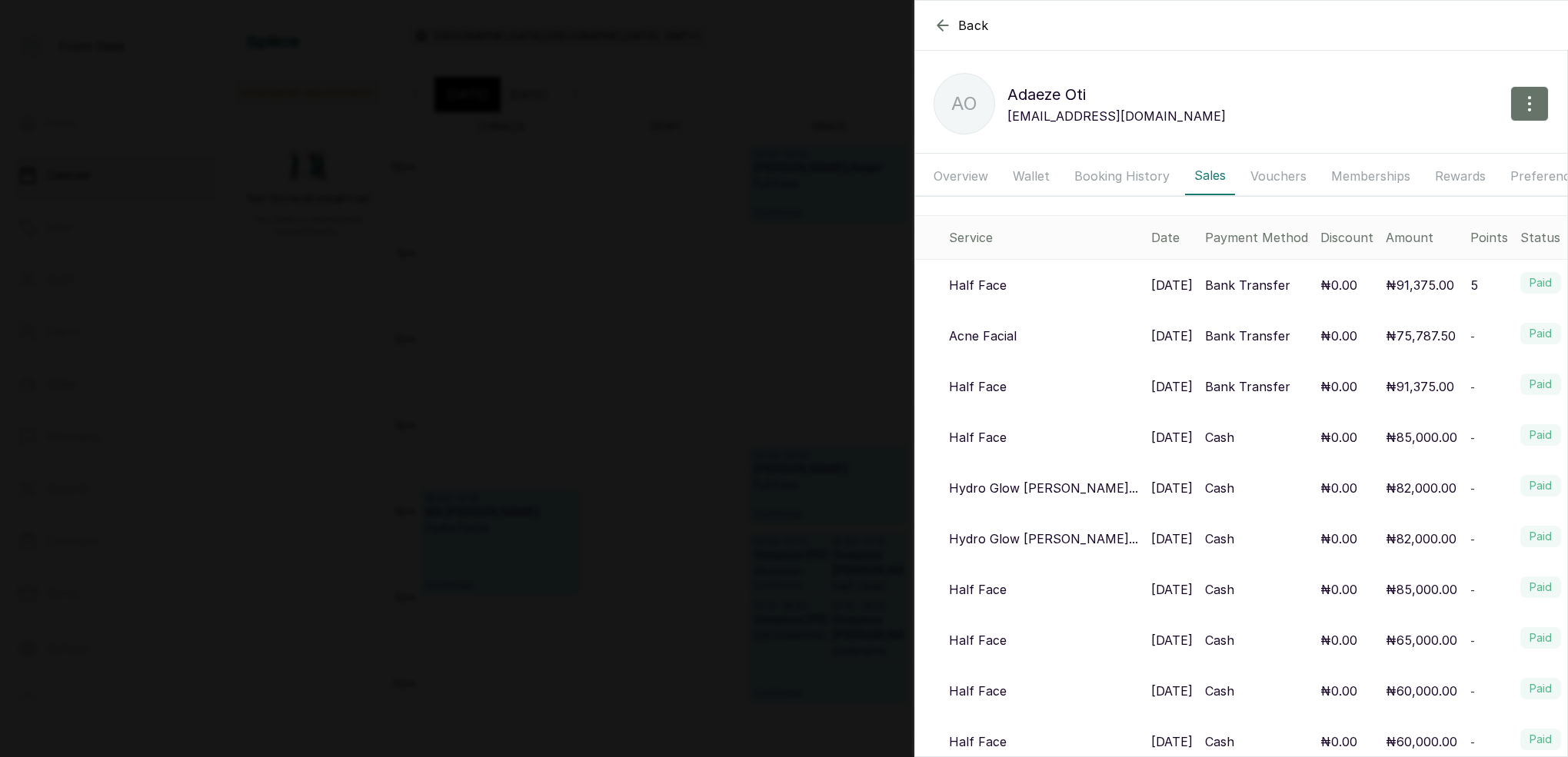
click at [1087, 176] on button "Booking History" at bounding box center [1122, 175] width 114 height 38
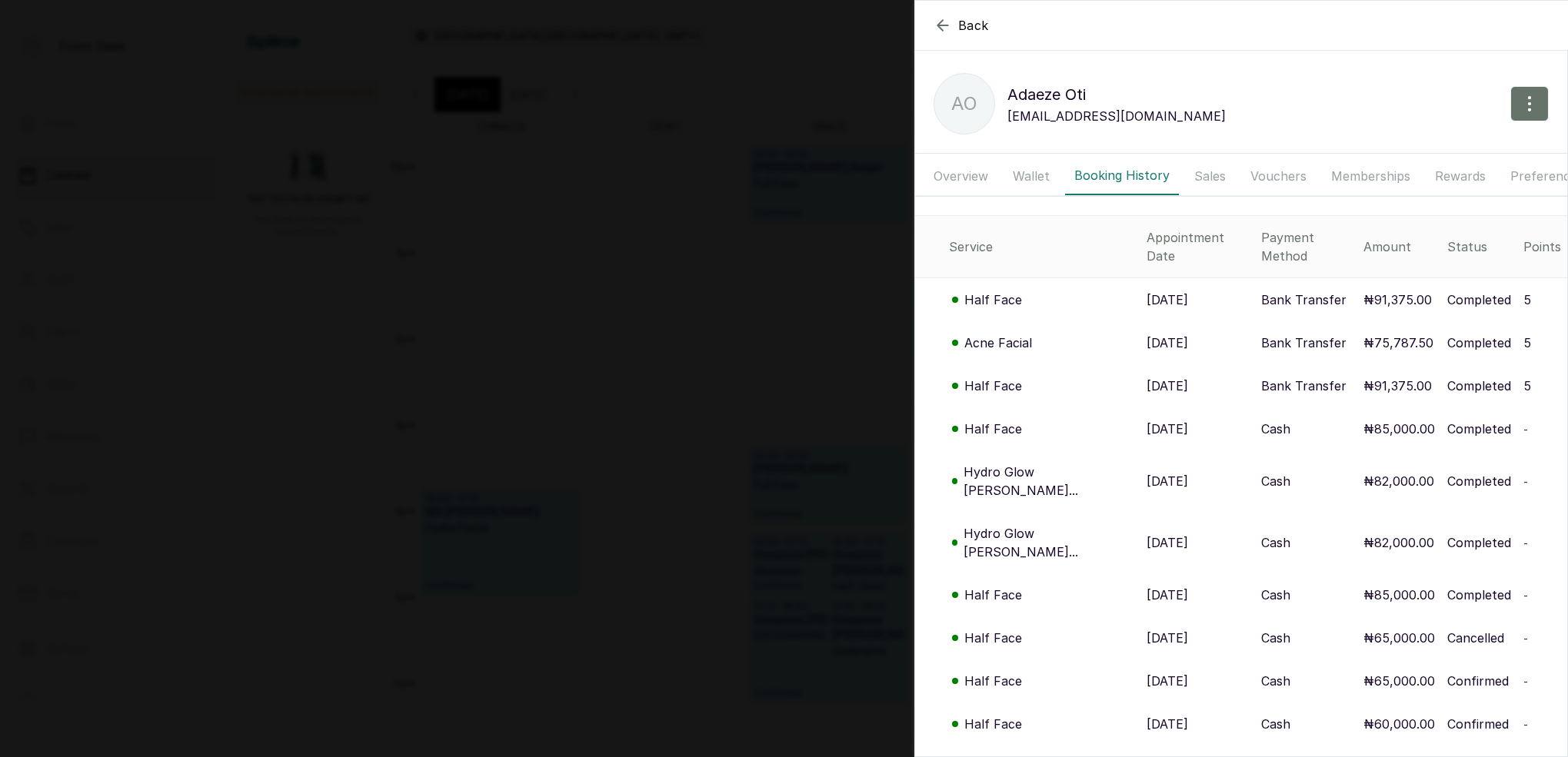
click at [1003, 291] on p "Half Face" at bounding box center [993, 300] width 58 height 19
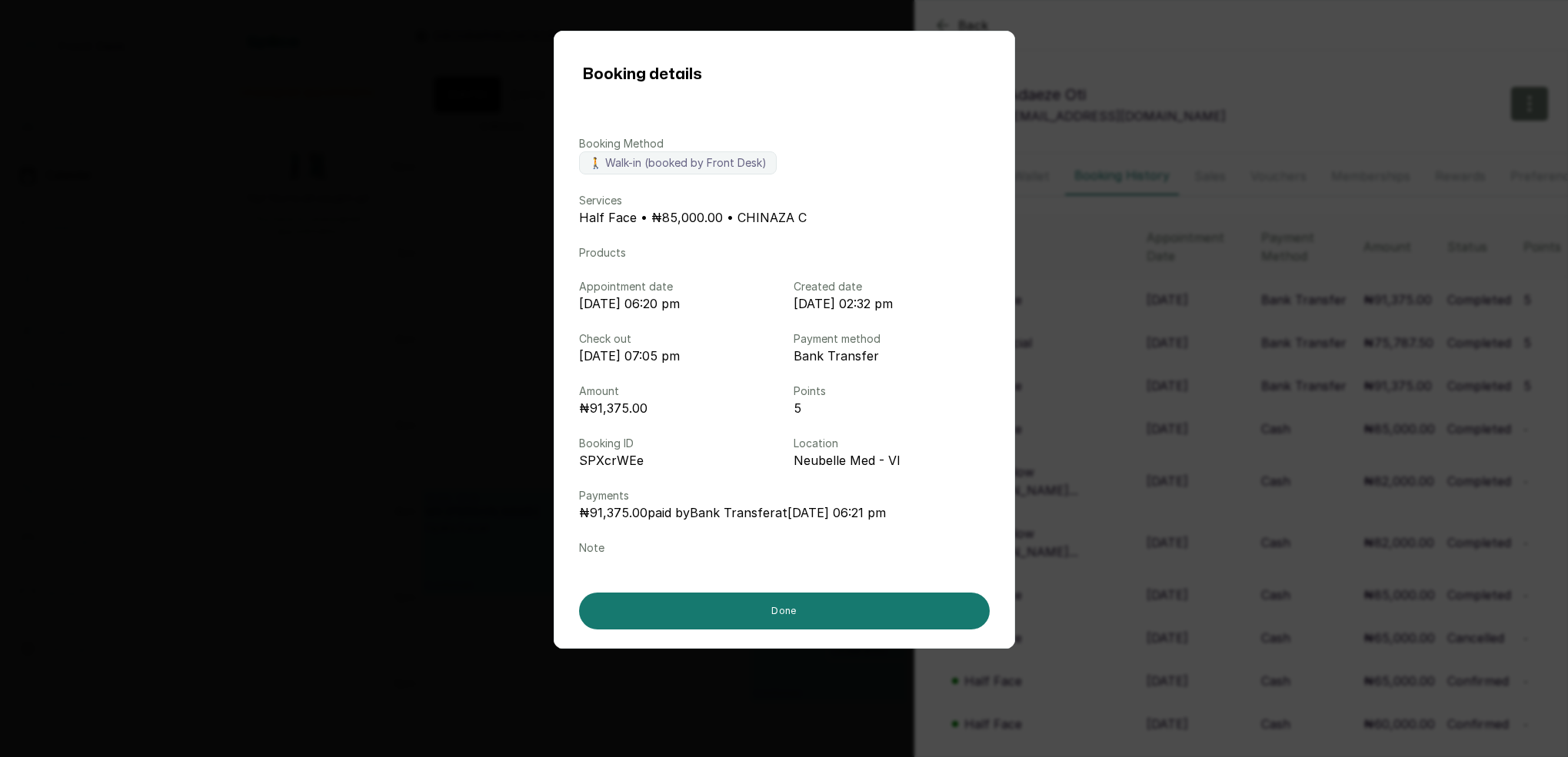
drag, startPoint x: 1122, startPoint y: 50, endPoint x: 1057, endPoint y: 38, distance: 66.1
click at [1121, 50] on div "Booking details Booking Method 🚶 Walk-in (booked by Front Desk) Services Half F…" at bounding box center [784, 378] width 1568 height 757
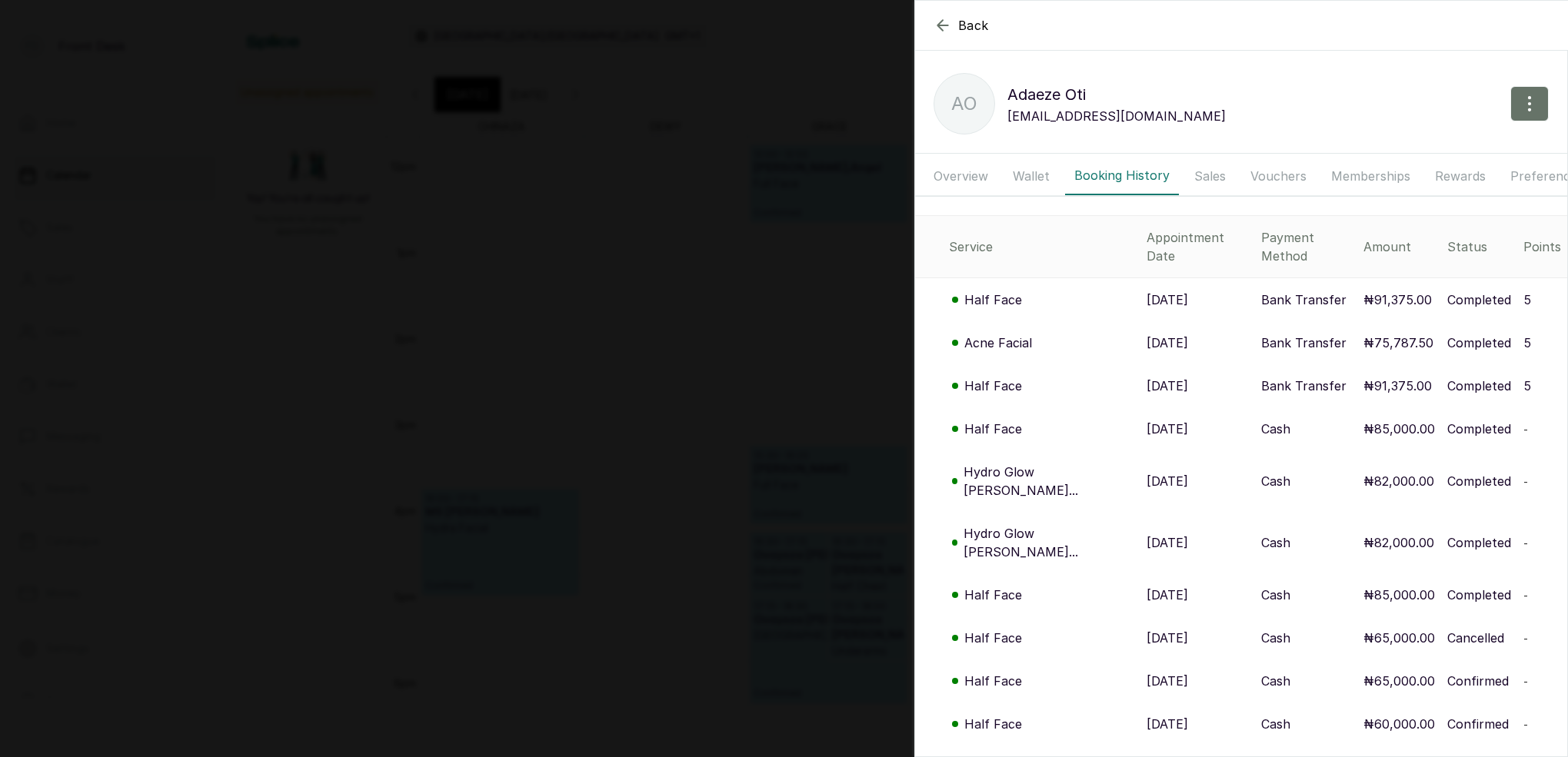
click at [943, 27] on icon "button" at bounding box center [942, 25] width 19 height 19
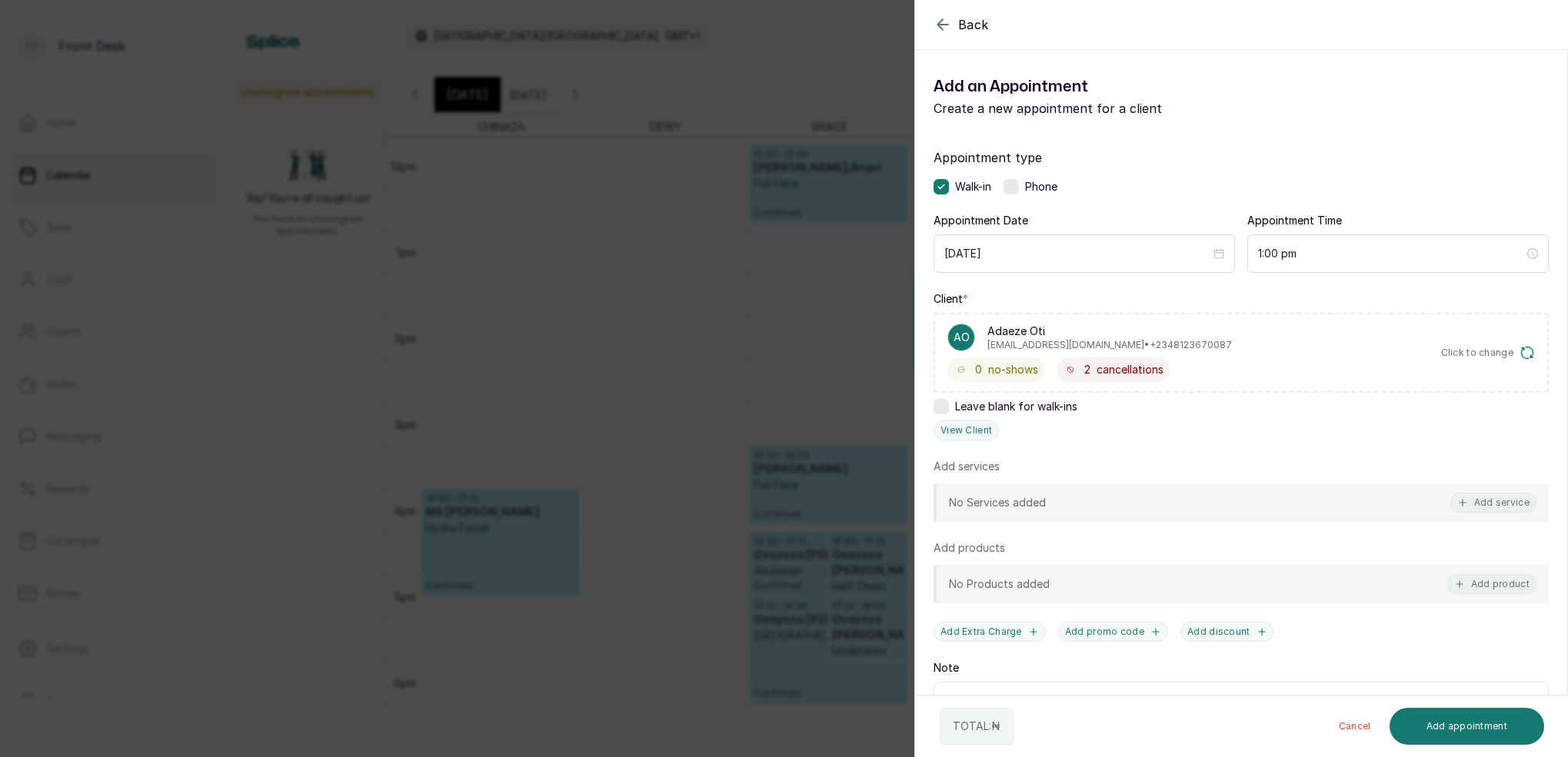
click at [933, 28] on icon "button" at bounding box center [942, 24] width 19 height 19
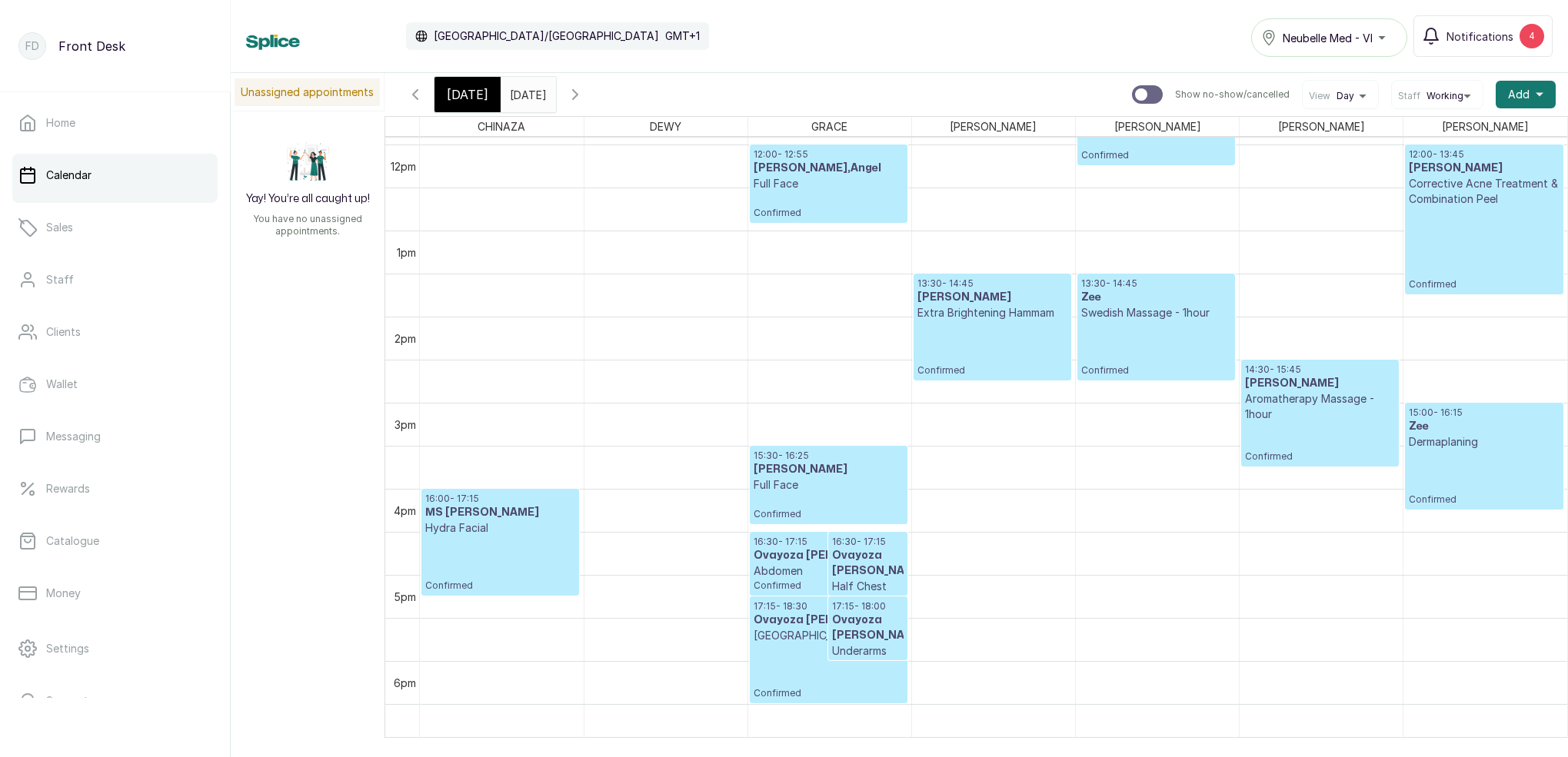
scroll to position [1036, 0]
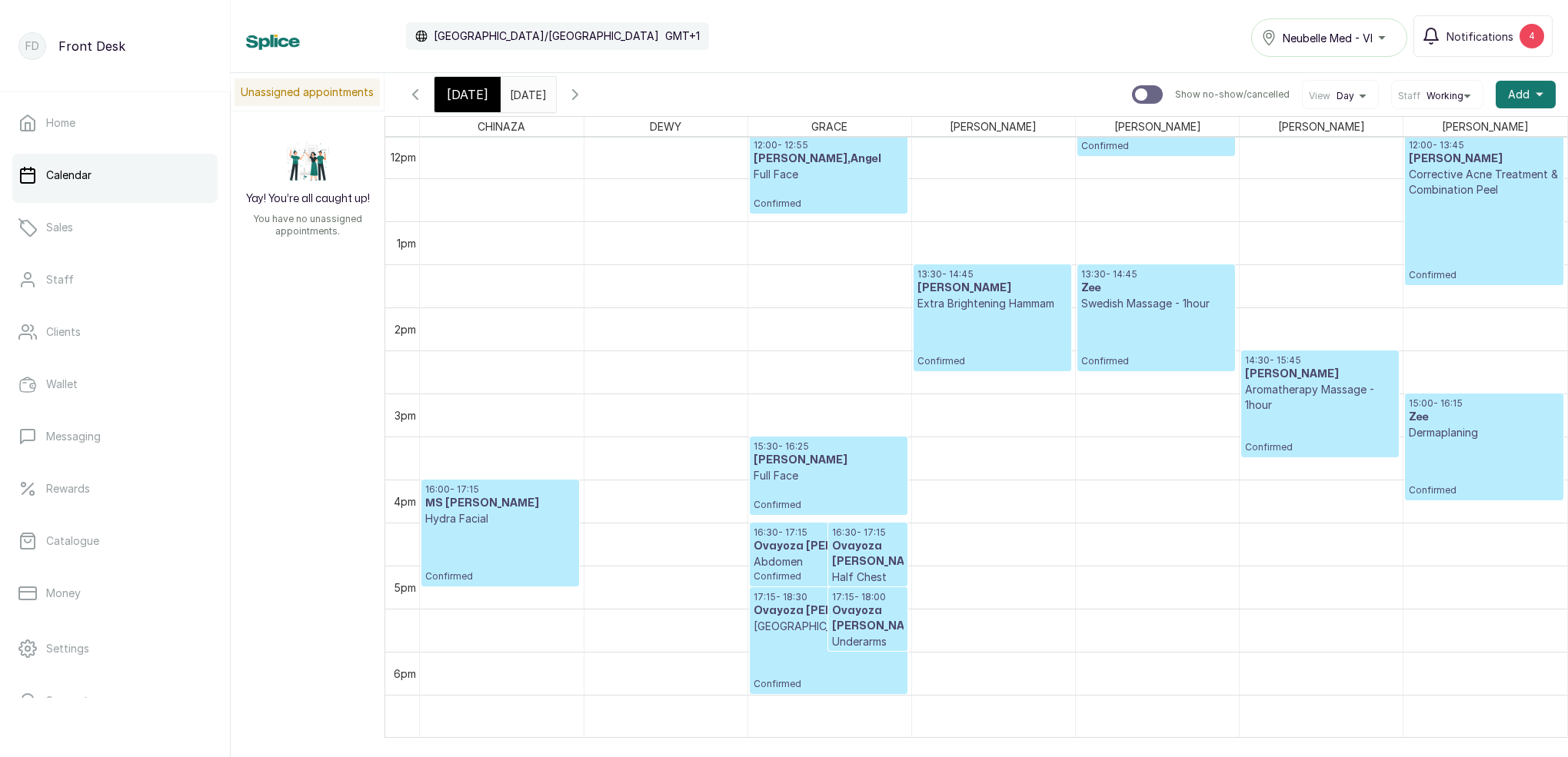
click at [410, 89] on icon "button" at bounding box center [415, 94] width 19 height 19
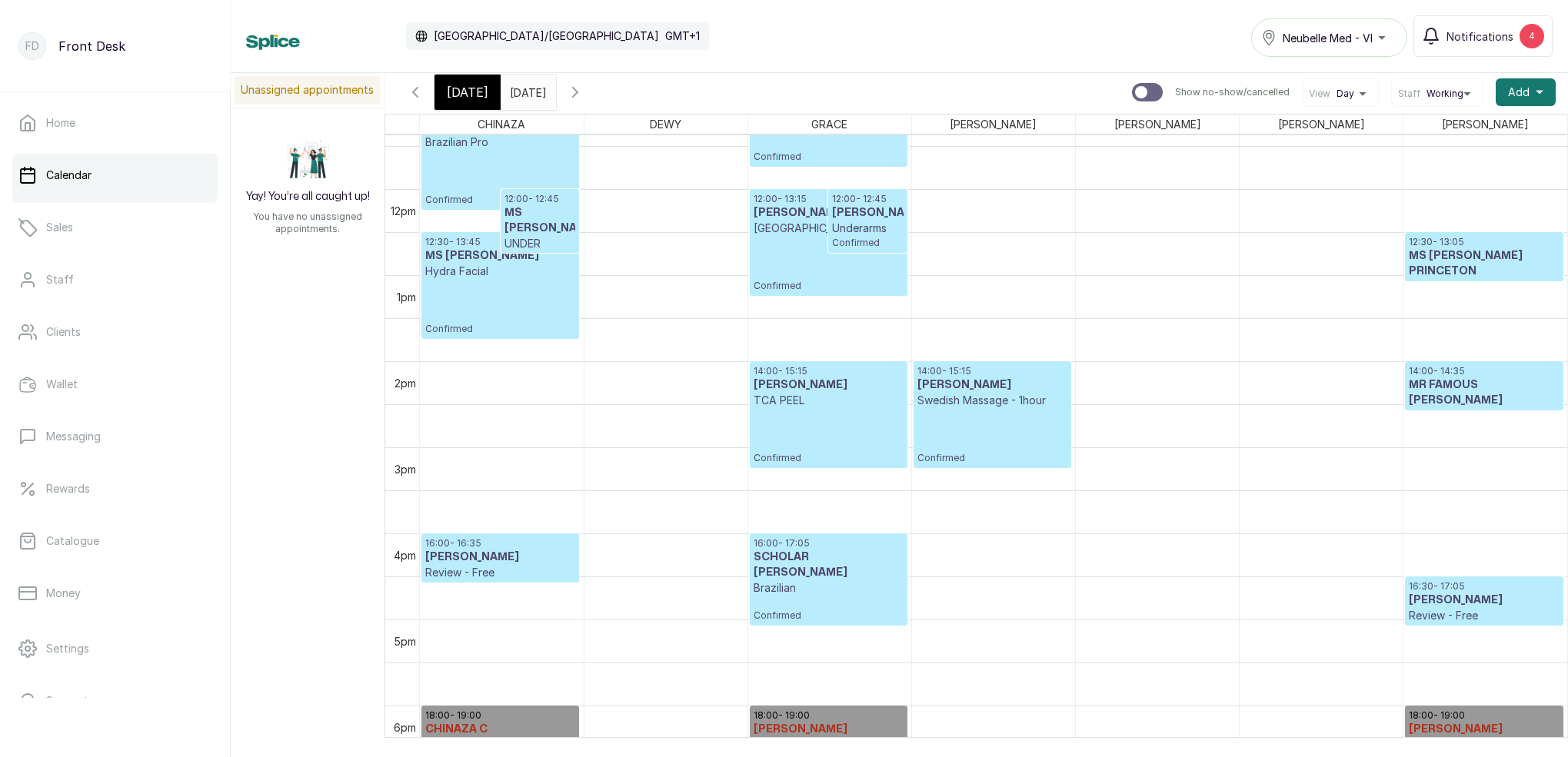
scroll to position [1035, 0]
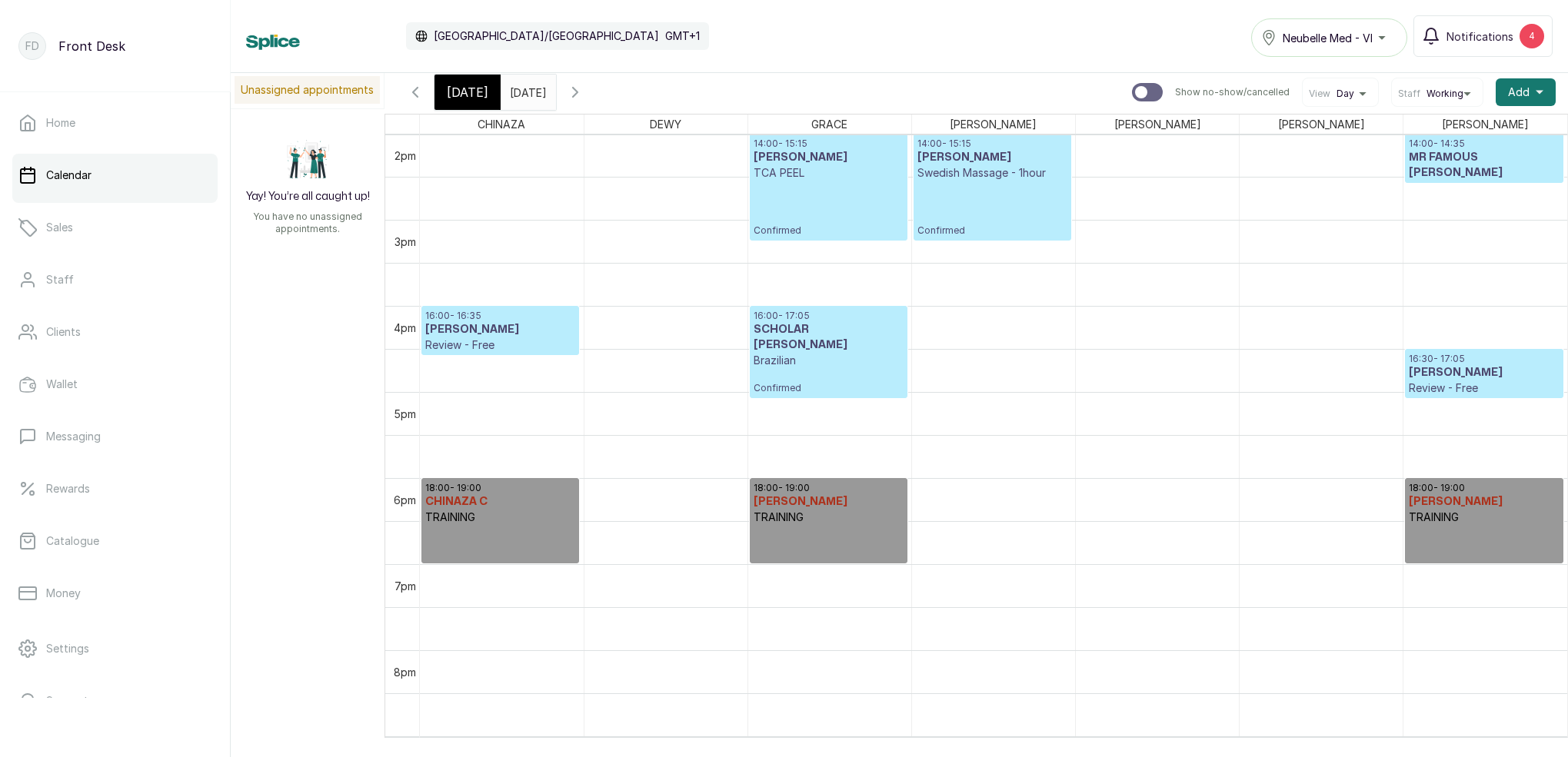
click at [584, 92] on icon "button" at bounding box center [574, 92] width 19 height 19
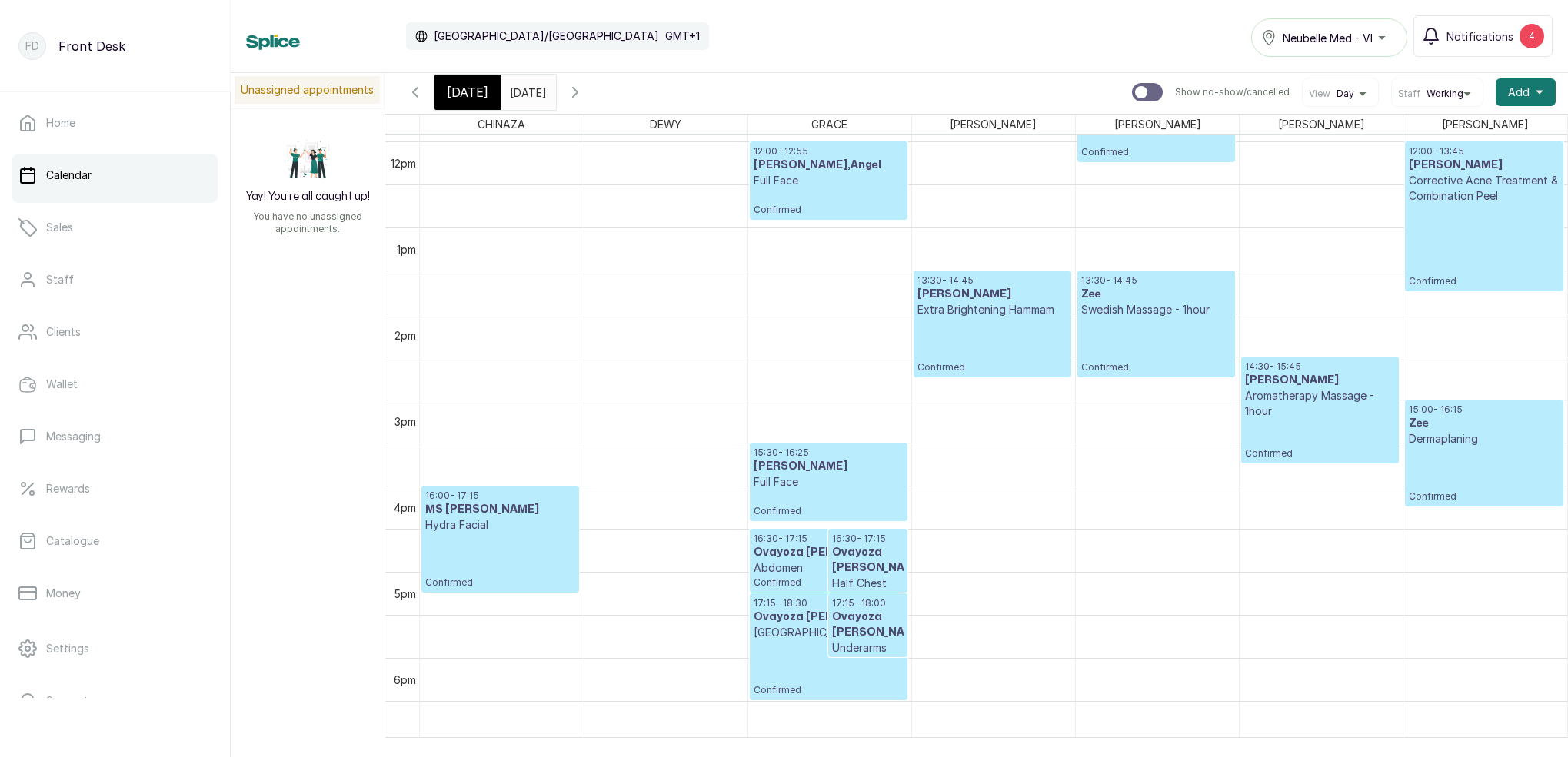
scroll to position [5, 0]
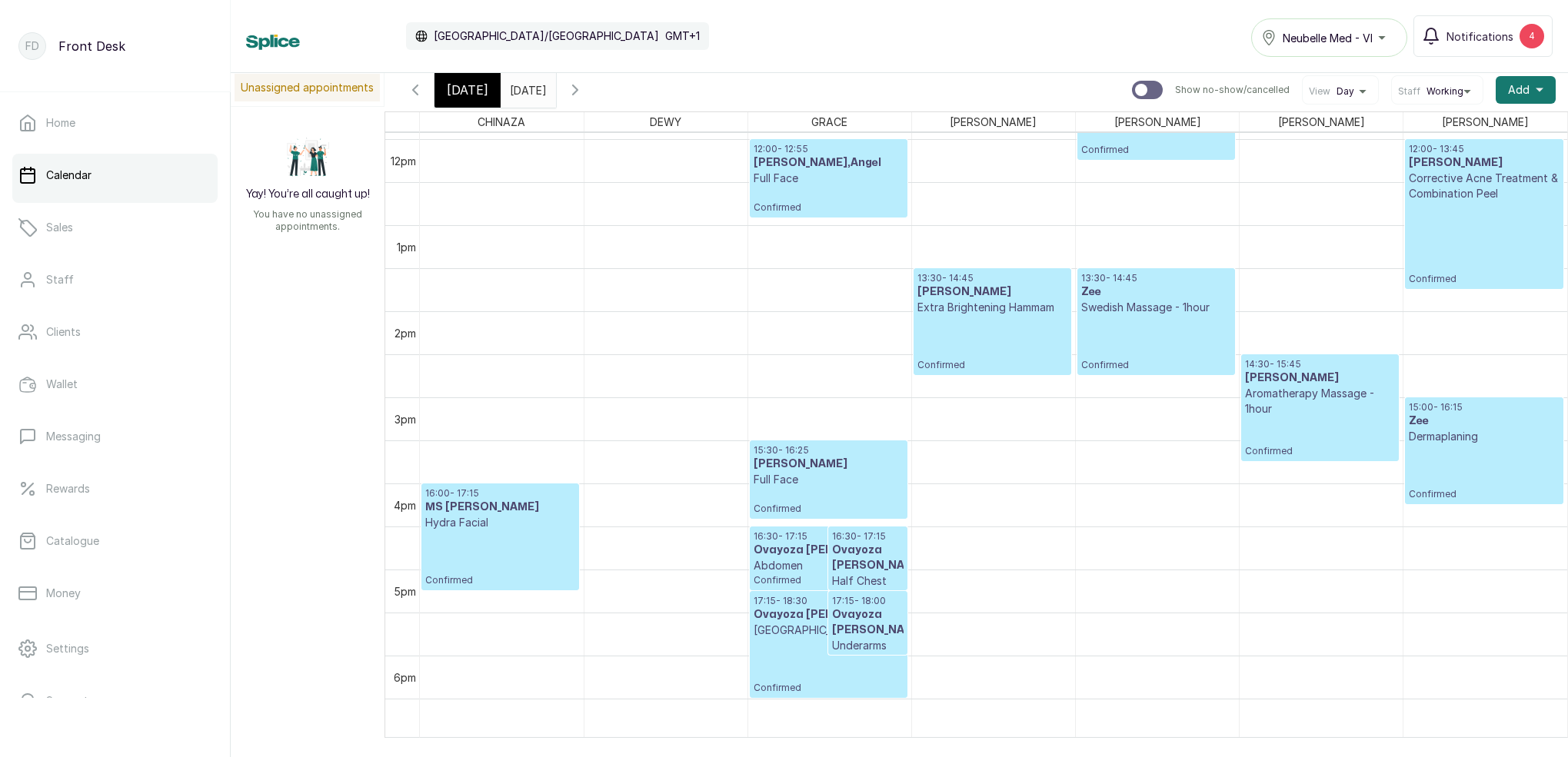
click at [415, 91] on icon "button" at bounding box center [415, 89] width 19 height 19
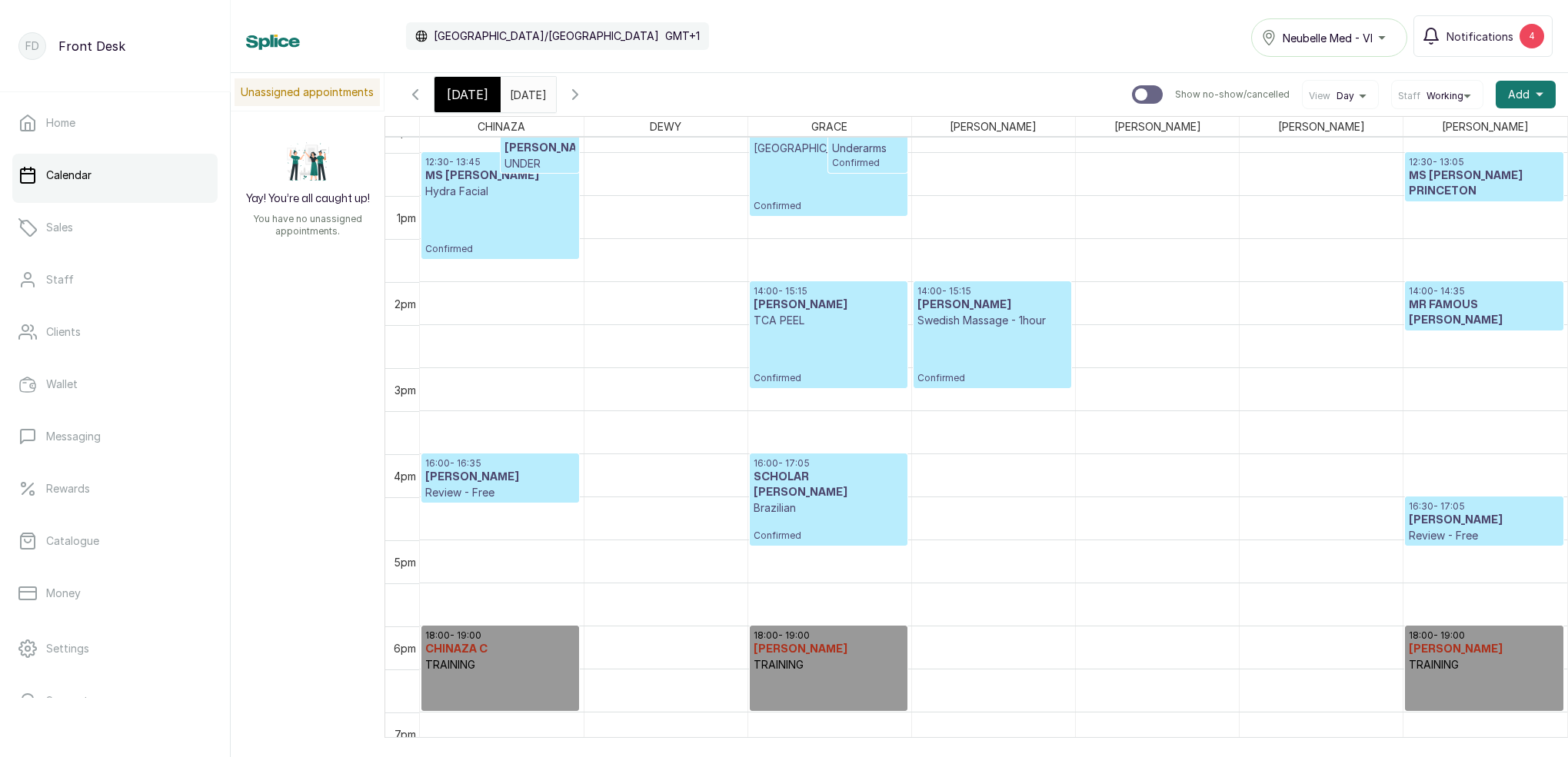
scroll to position [1061, 0]
click at [421, 96] on icon "button" at bounding box center [415, 94] width 19 height 19
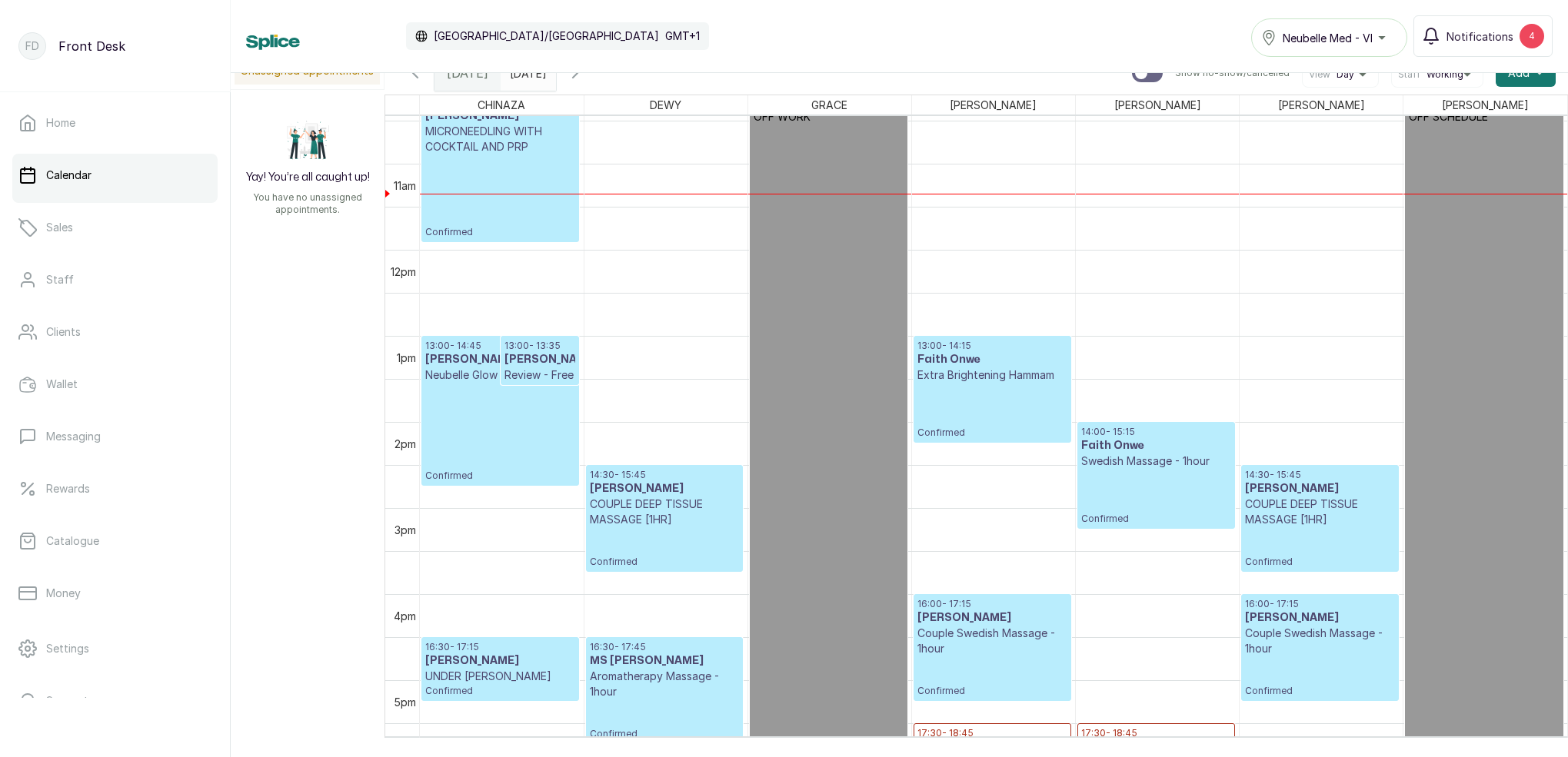
scroll to position [747, 0]
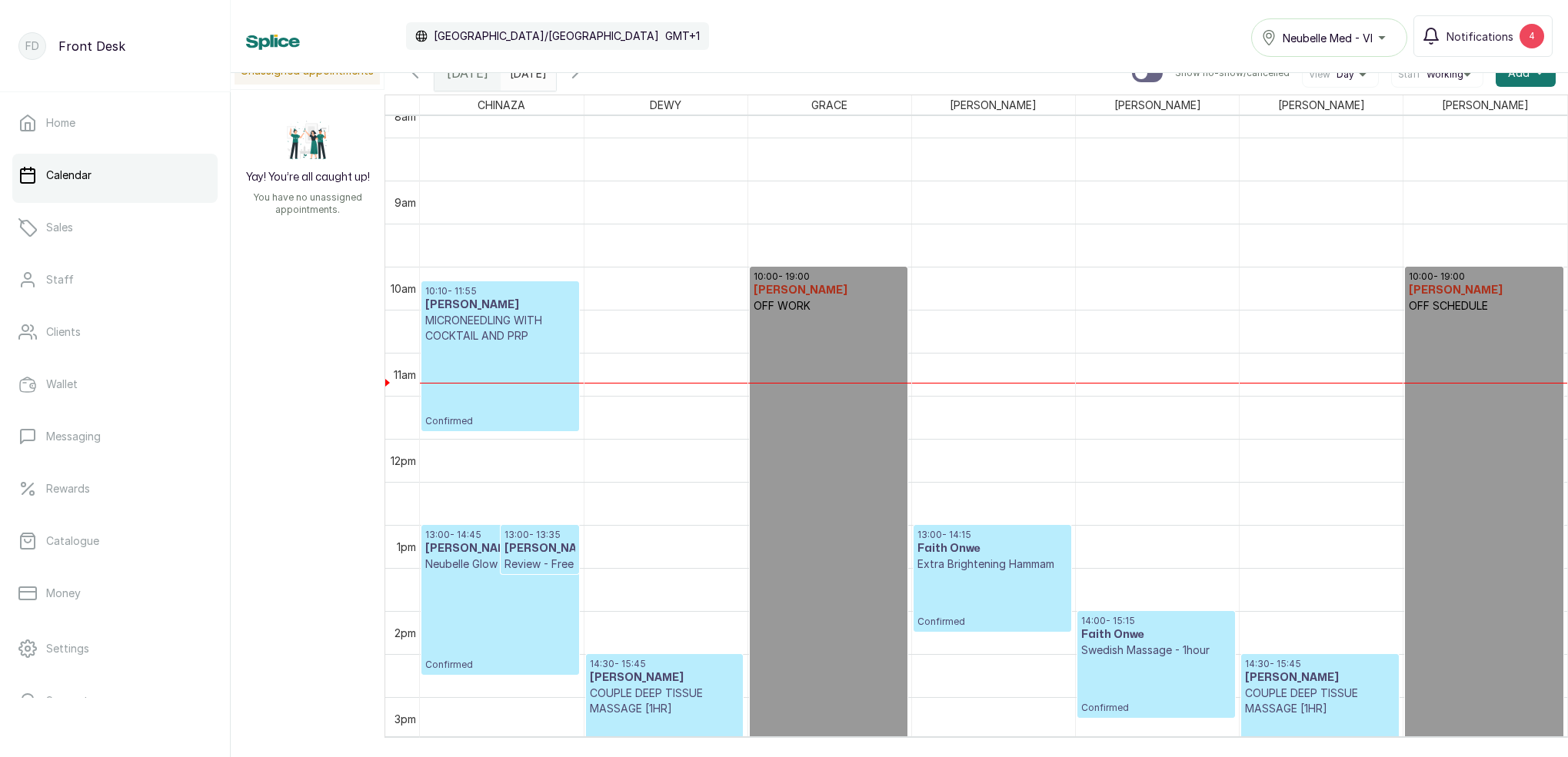
click at [584, 77] on icon "button" at bounding box center [574, 73] width 19 height 19
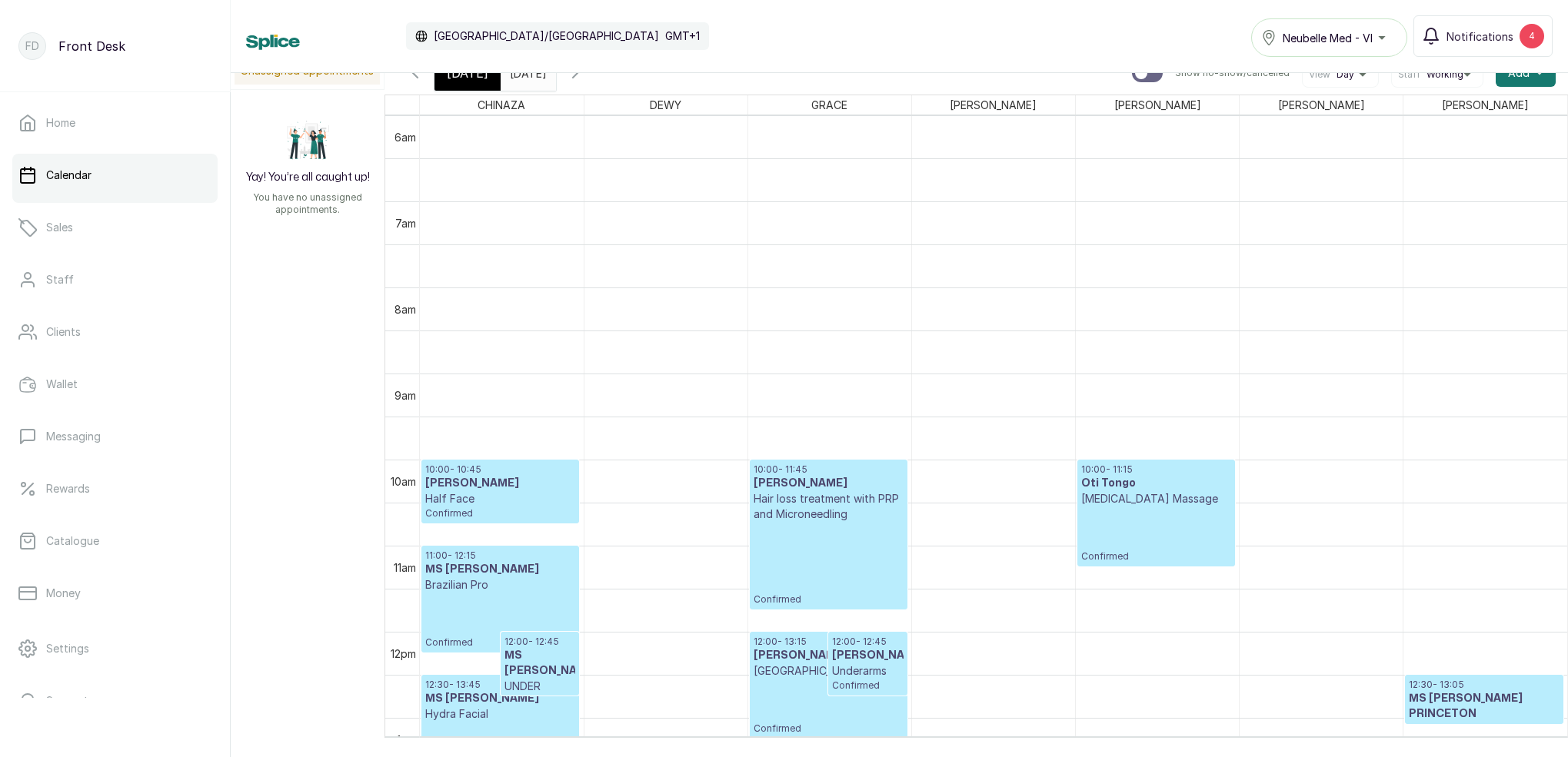
click at [584, 79] on icon "button" at bounding box center [574, 73] width 19 height 19
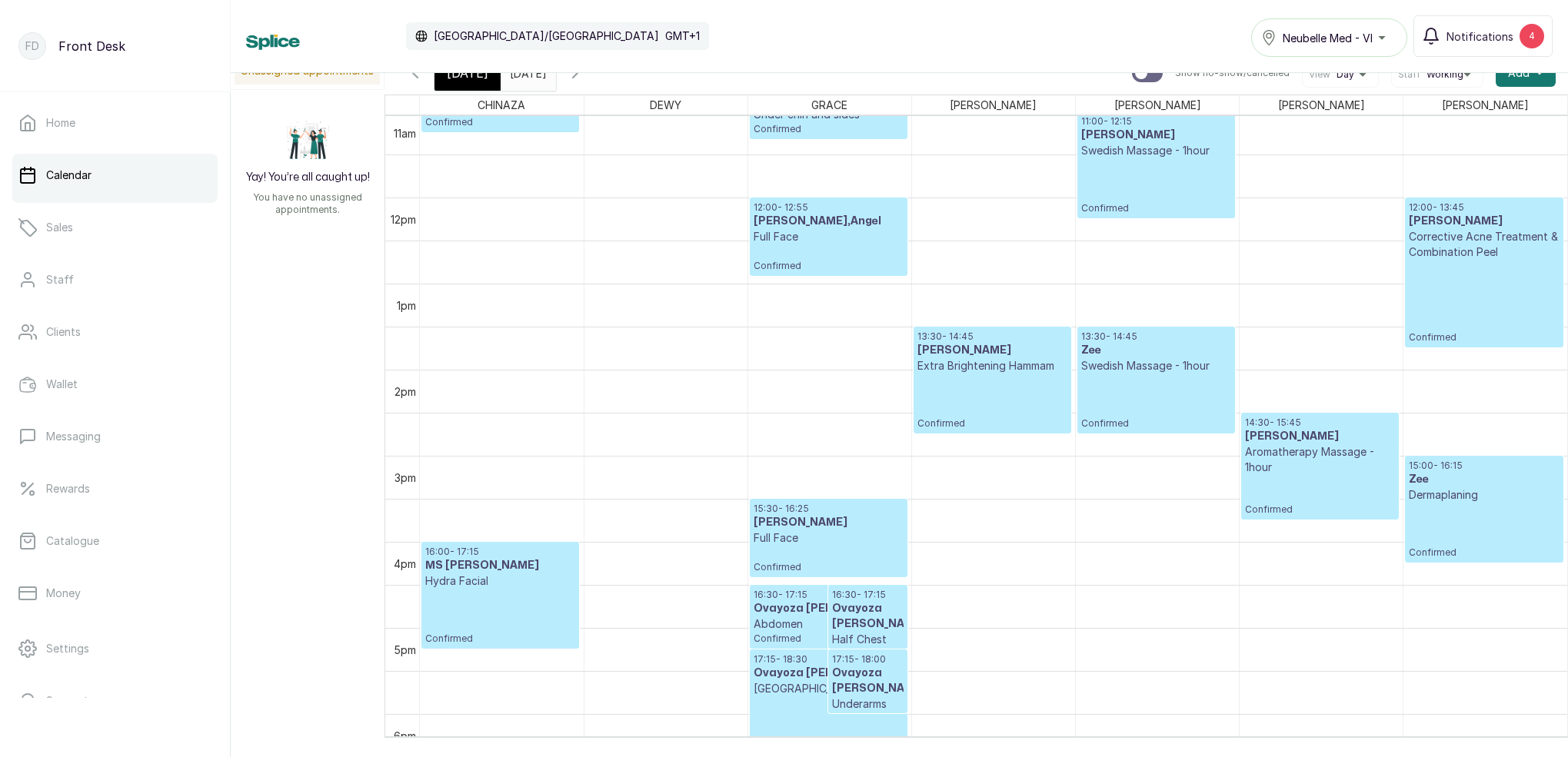
click at [594, 78] on button "Show no-show/cancelled" at bounding box center [574, 72] width 37 height 37
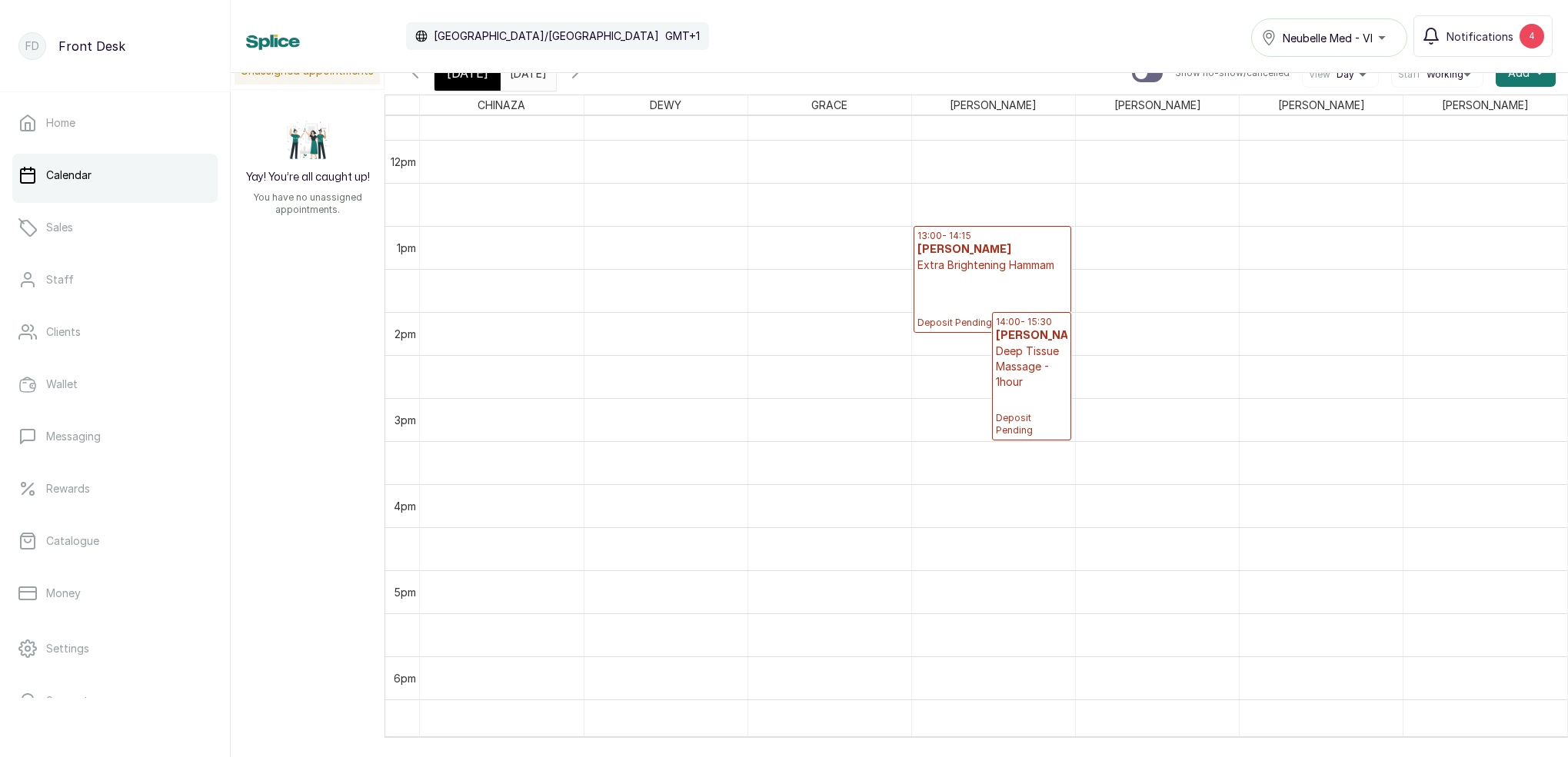
click at [415, 78] on icon "button" at bounding box center [415, 73] width 19 height 19
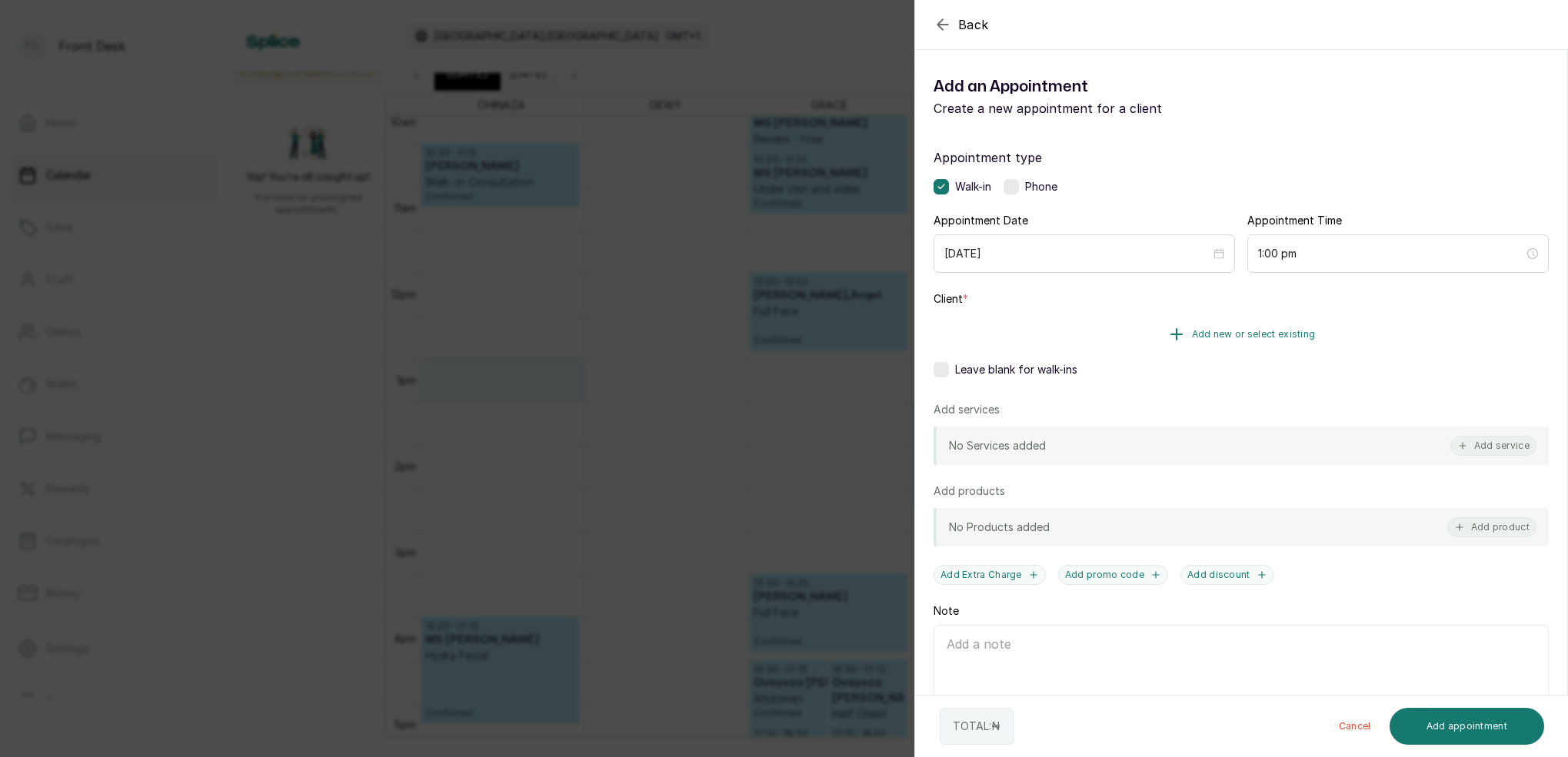
click at [1237, 333] on span "Add new or select existing" at bounding box center [1254, 334] width 123 height 12
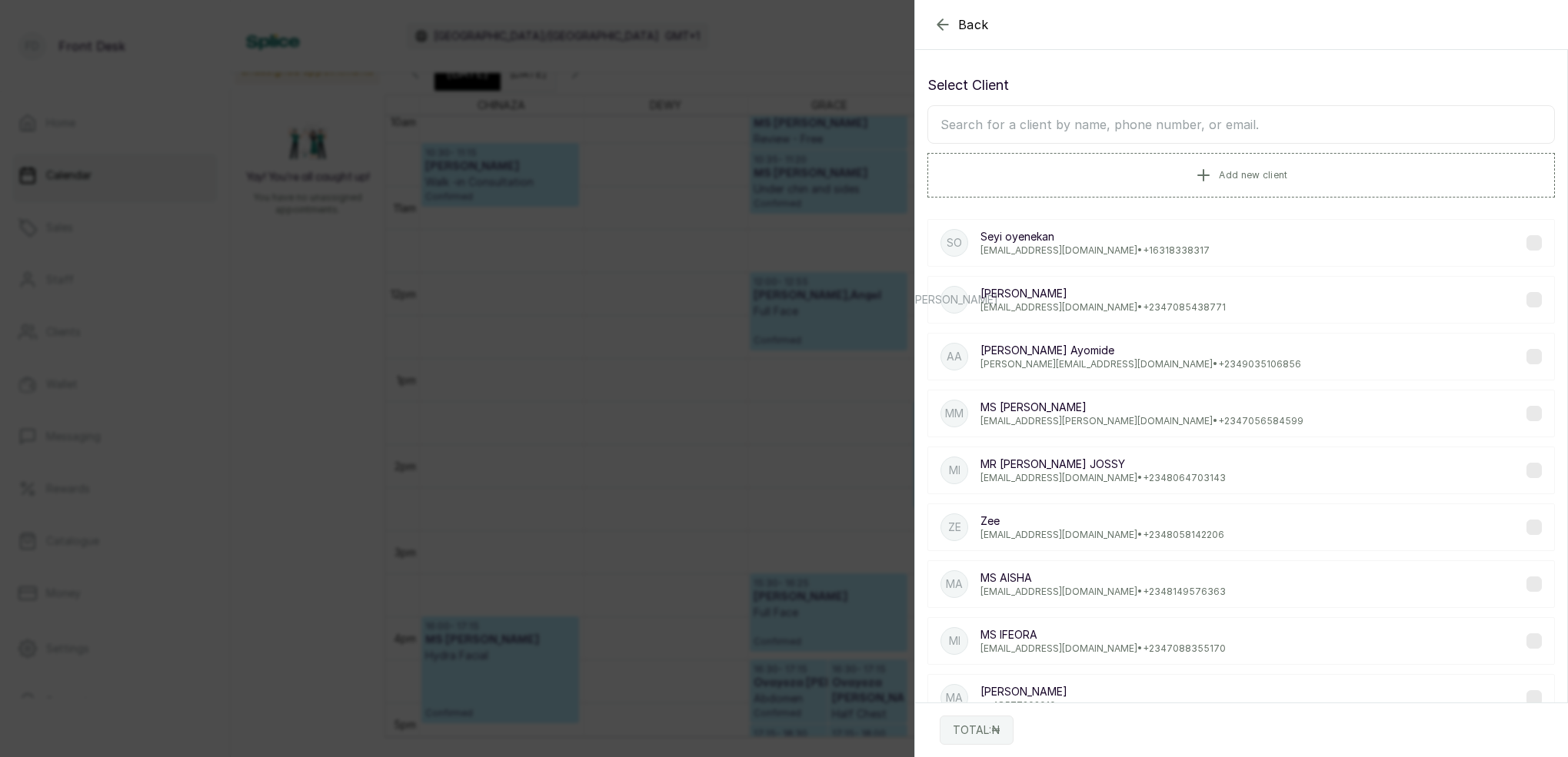
click at [1154, 124] on input "text" at bounding box center [1241, 124] width 627 height 38
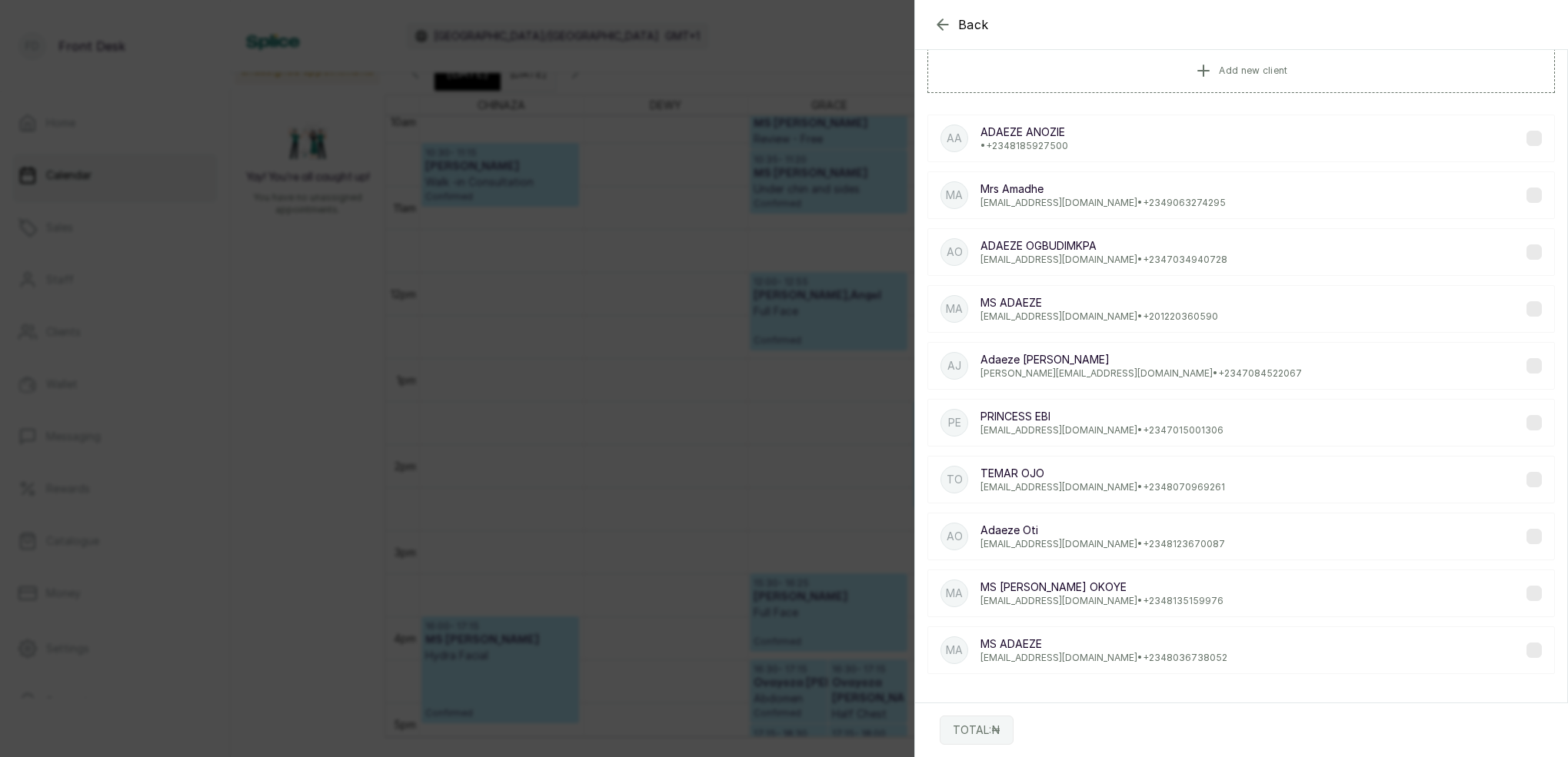
type input "ADAEZE"
click at [1029, 522] on p "Adaeze Oti" at bounding box center [1102, 530] width 245 height 15
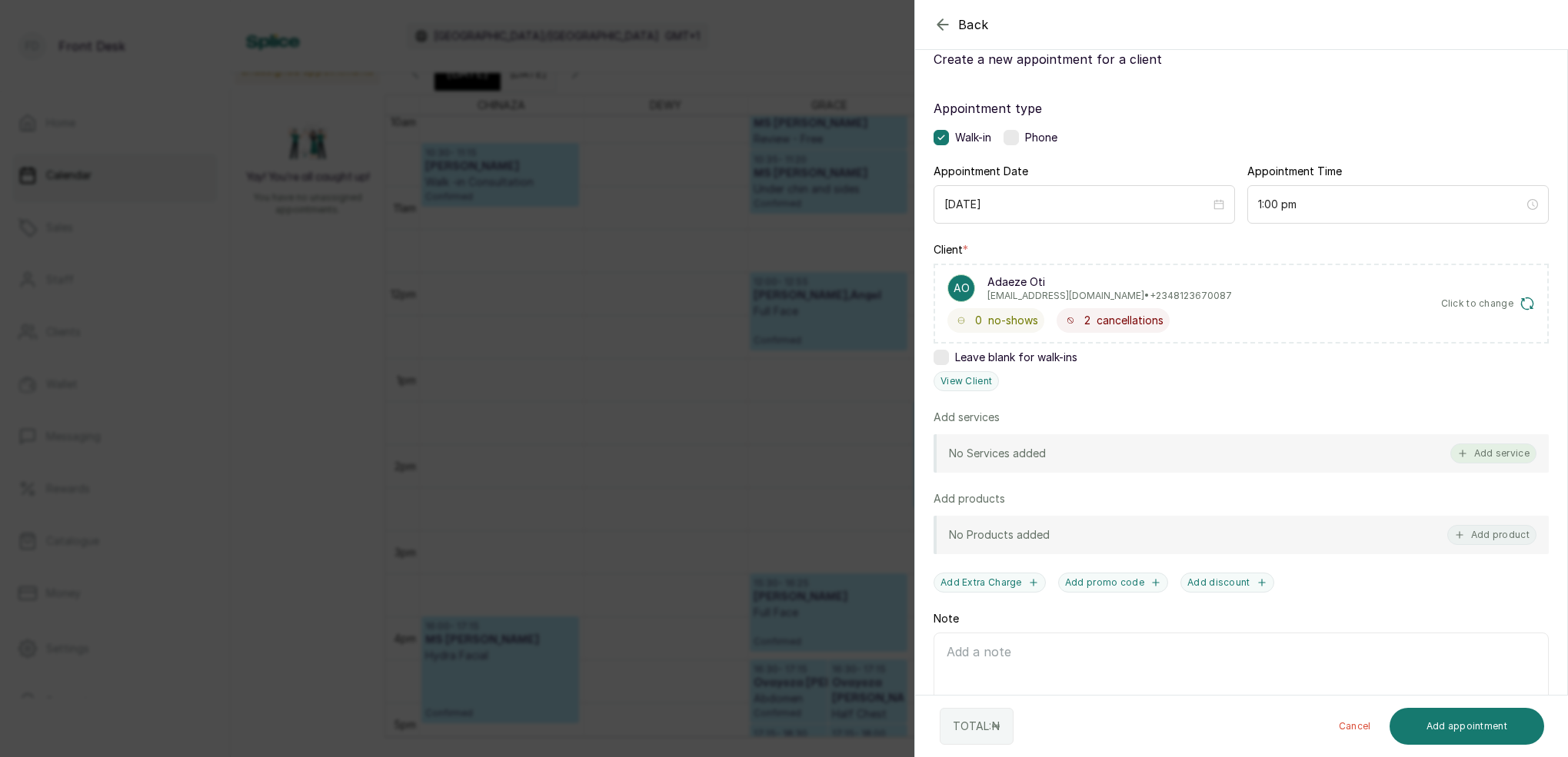
click at [1489, 465] on div "No Services added Add service" at bounding box center [1241, 453] width 615 height 38
click at [1480, 456] on button "Add service" at bounding box center [1493, 453] width 86 height 20
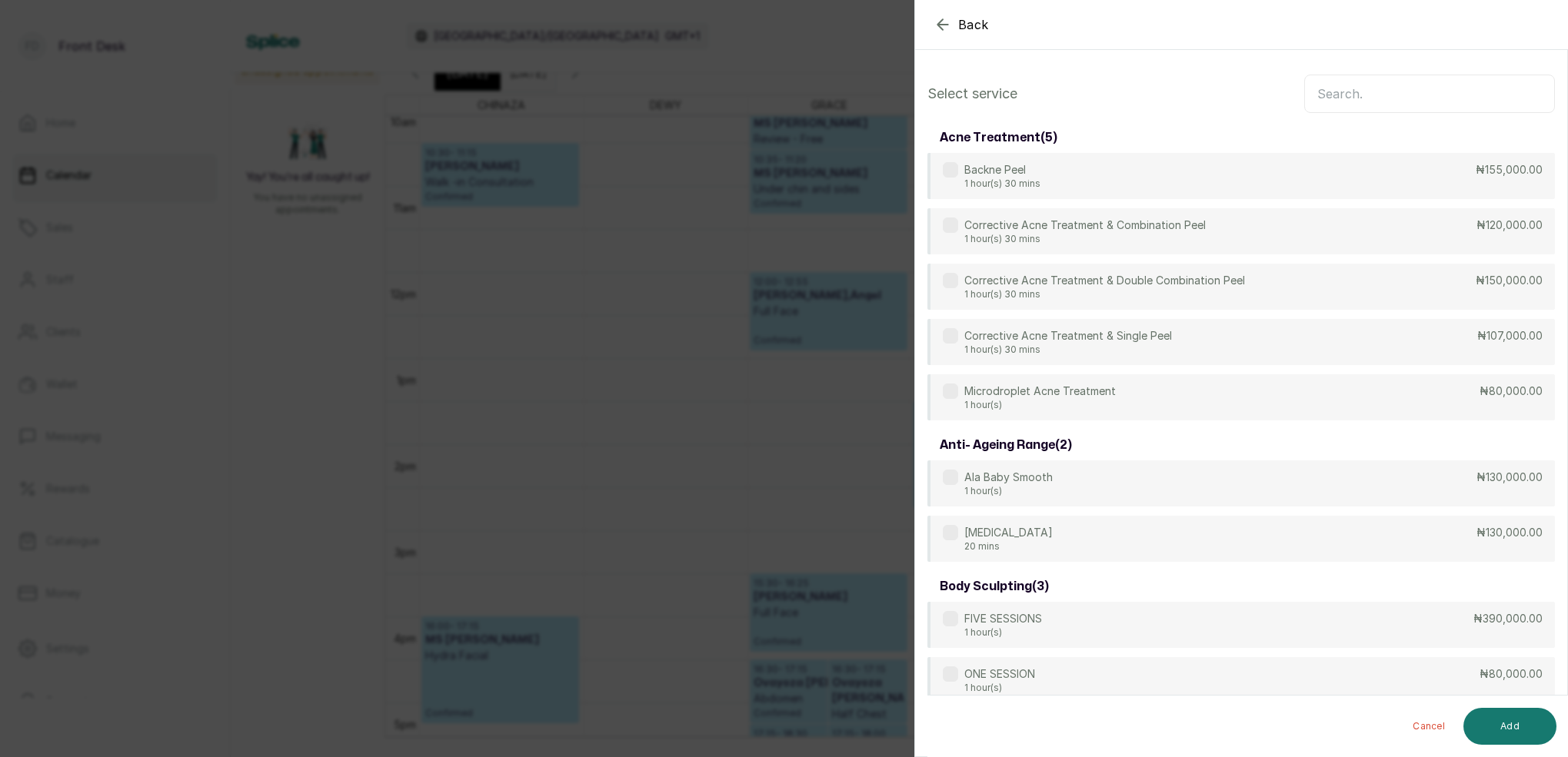
click at [1341, 89] on input "text" at bounding box center [1429, 93] width 250 height 38
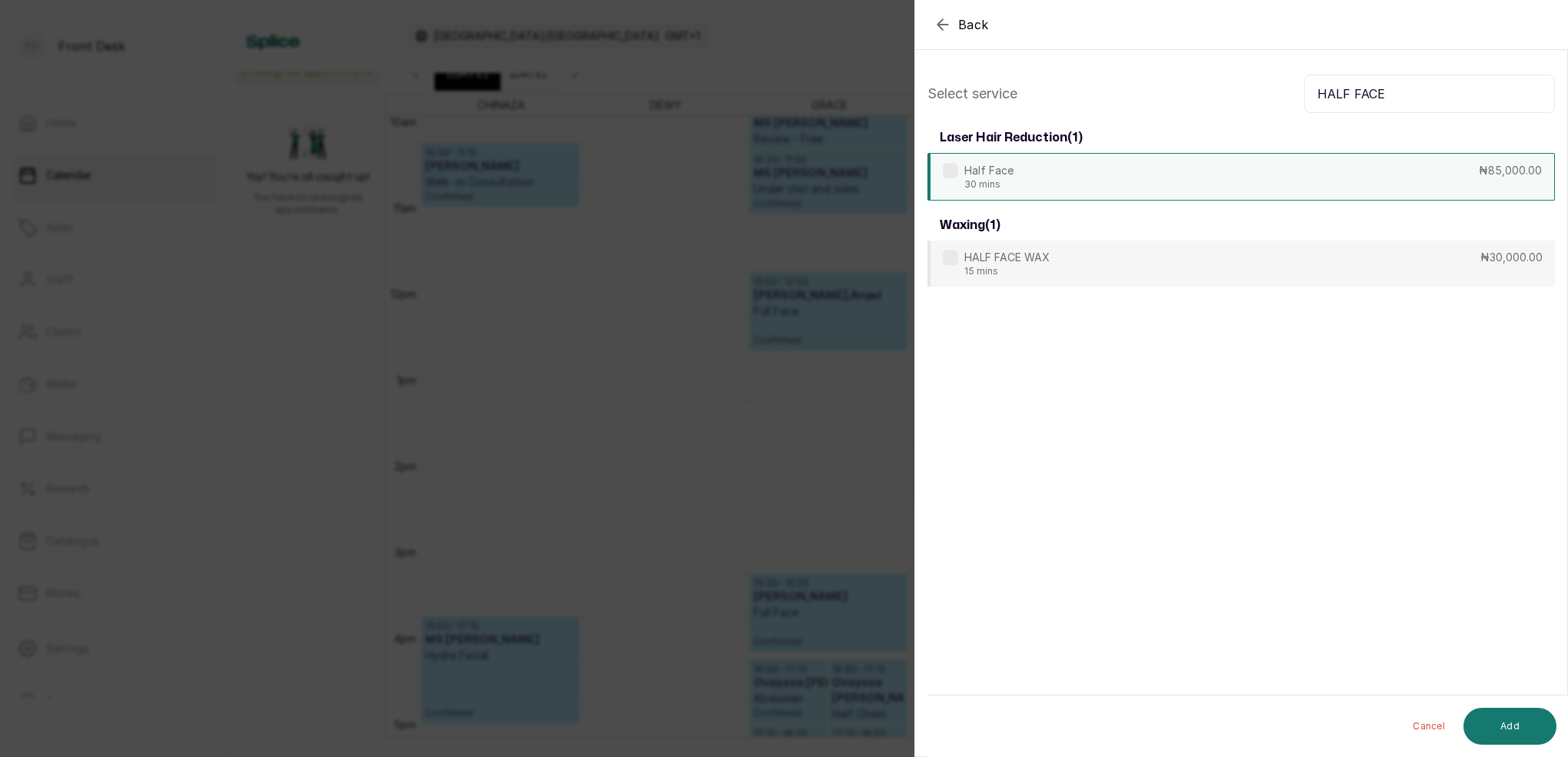
type input "HALF FACE"
click at [1173, 178] on div "Half Face 30 mins ₦85,000.00" at bounding box center [1241, 176] width 627 height 48
click at [1510, 726] on button "Add" at bounding box center [1510, 726] width 93 height 37
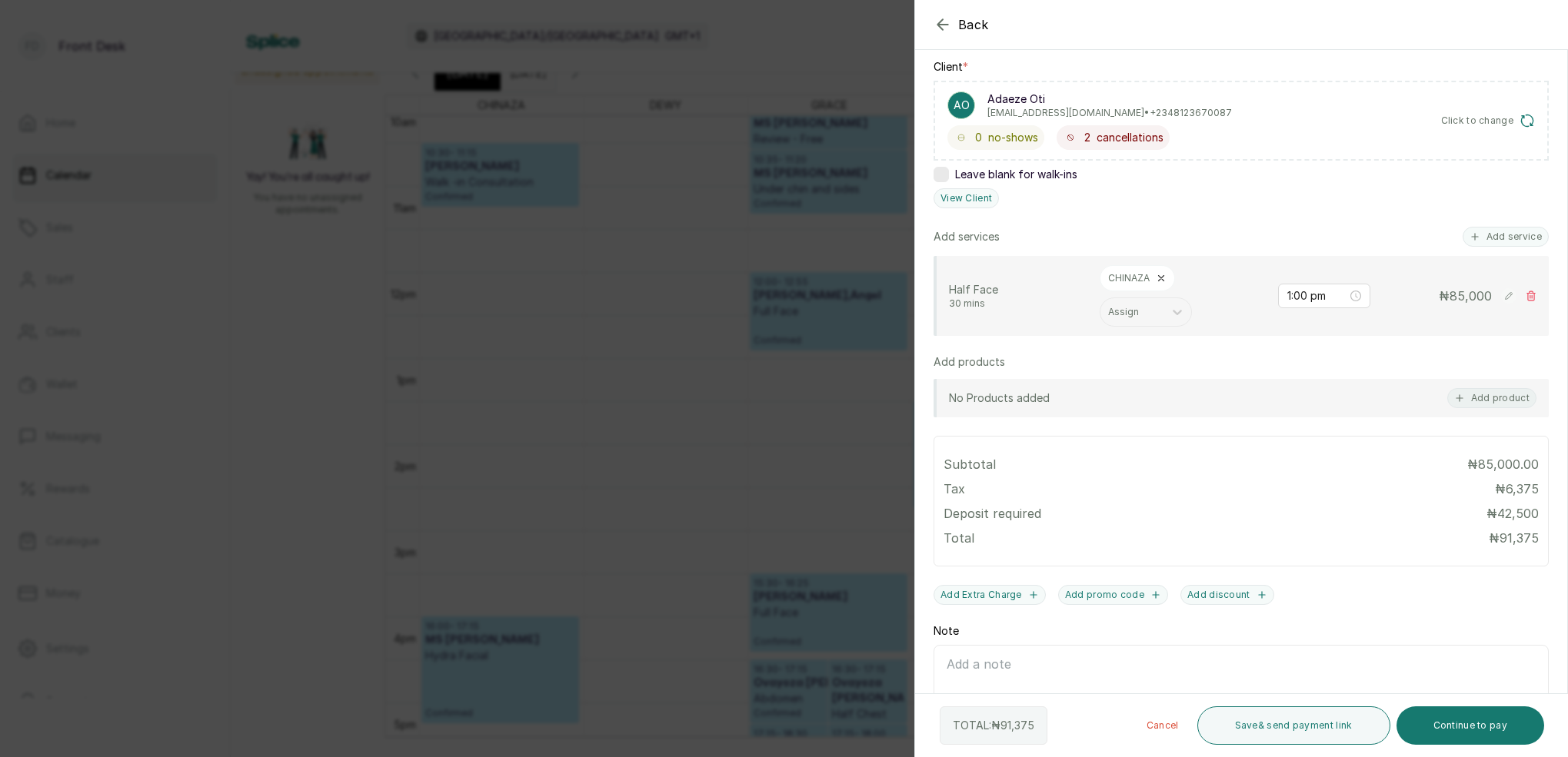
scroll to position [231, 0]
click at [1487, 738] on button "Continue to pay" at bounding box center [1470, 725] width 149 height 38
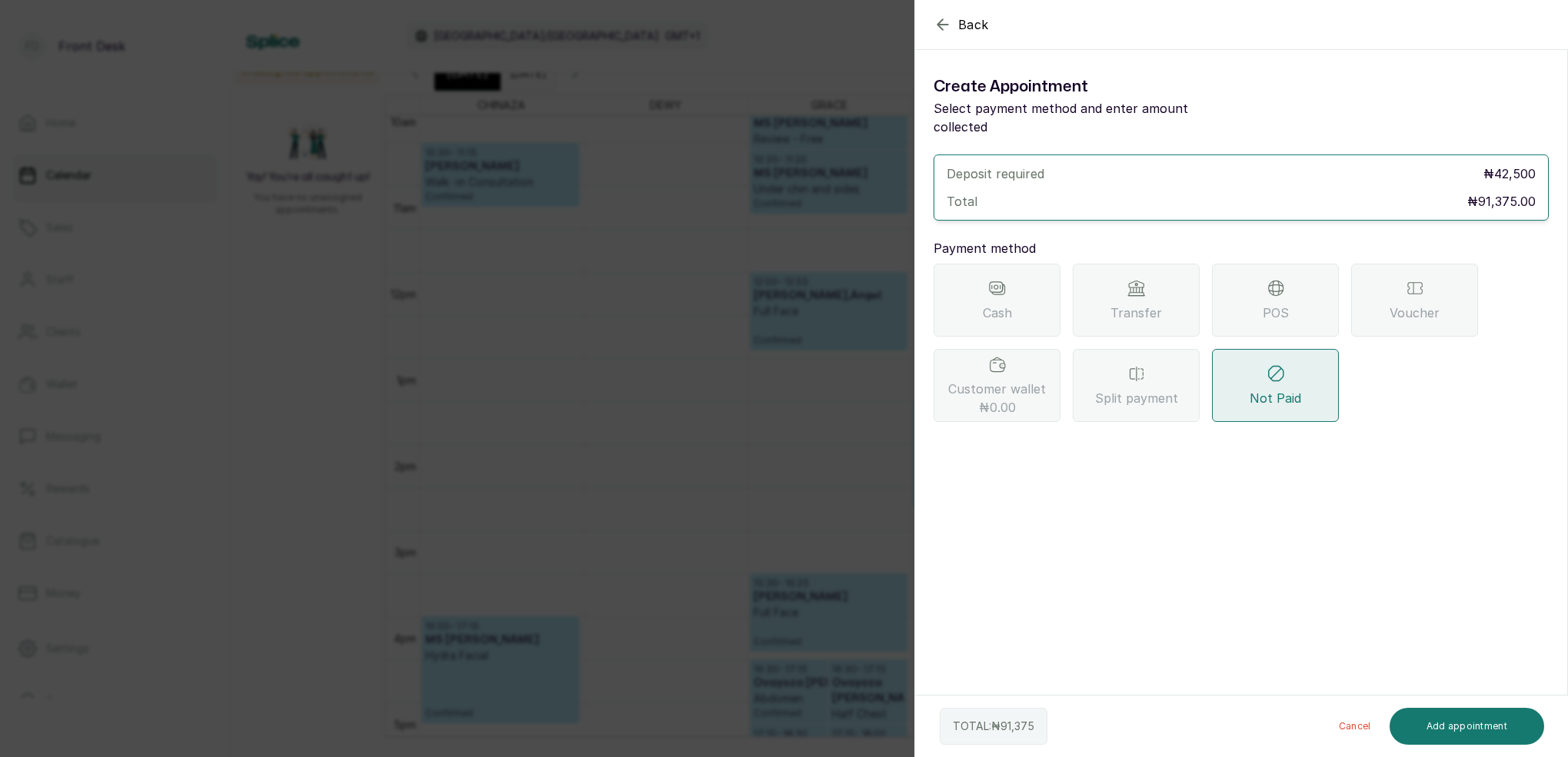
click at [1156, 270] on div "Transfer" at bounding box center [1136, 301] width 127 height 73
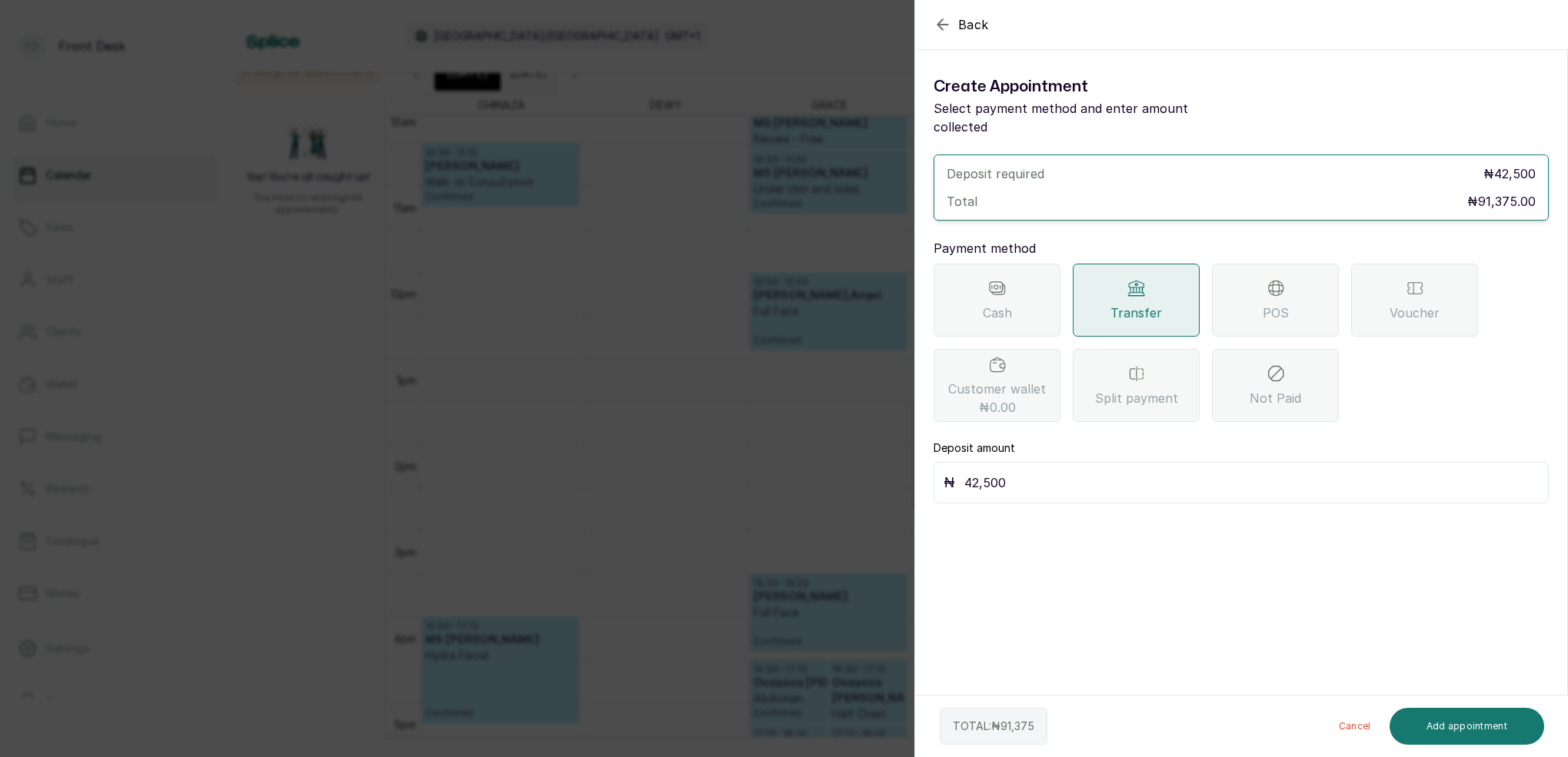
click at [1068, 472] on input "42,500" at bounding box center [1251, 482] width 574 height 21
type input "4"
type input "91,375"
click at [1453, 724] on button "Add appointment" at bounding box center [1466, 726] width 155 height 37
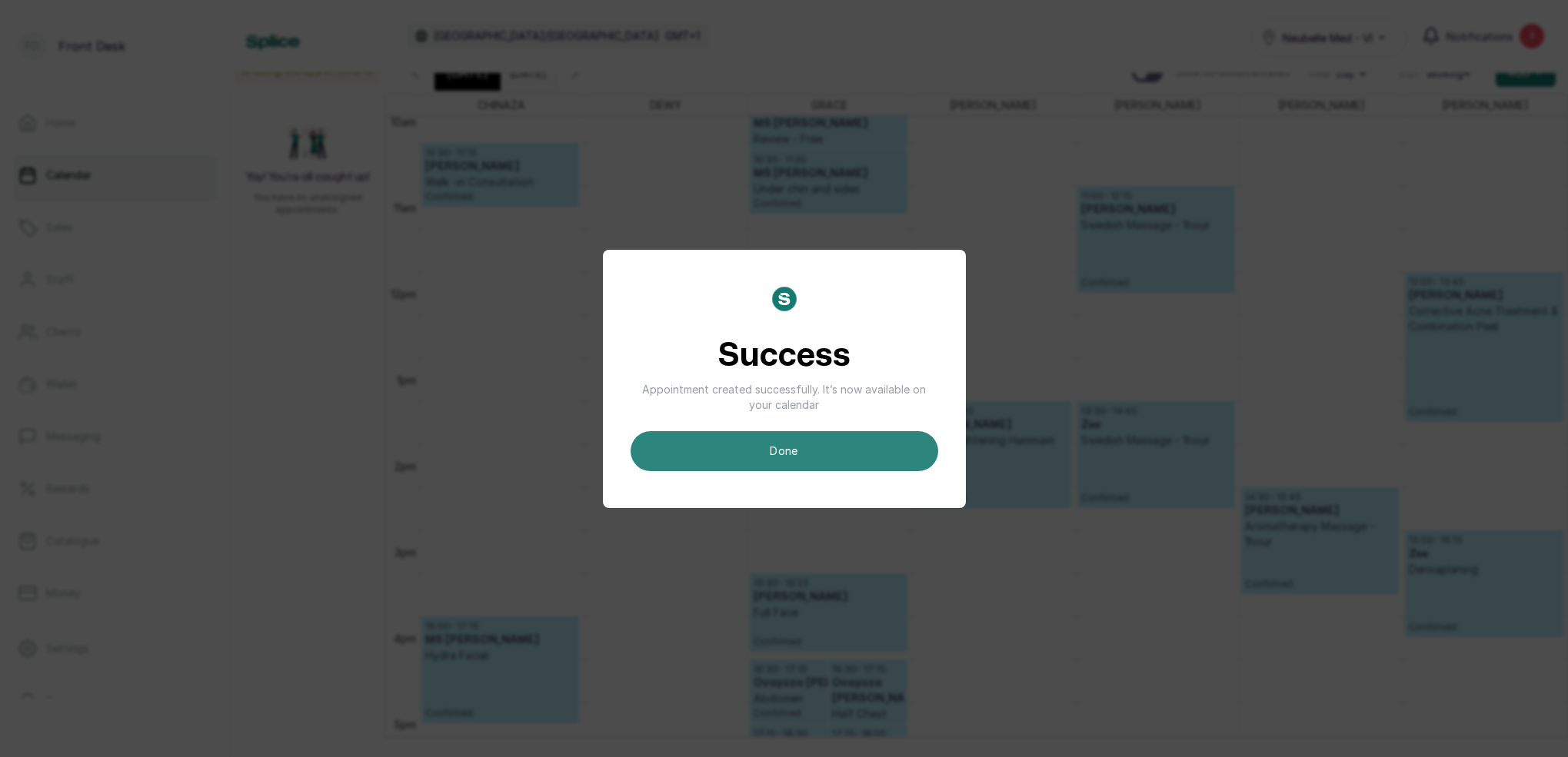
click at [788, 456] on button "done" at bounding box center [784, 451] width 308 height 40
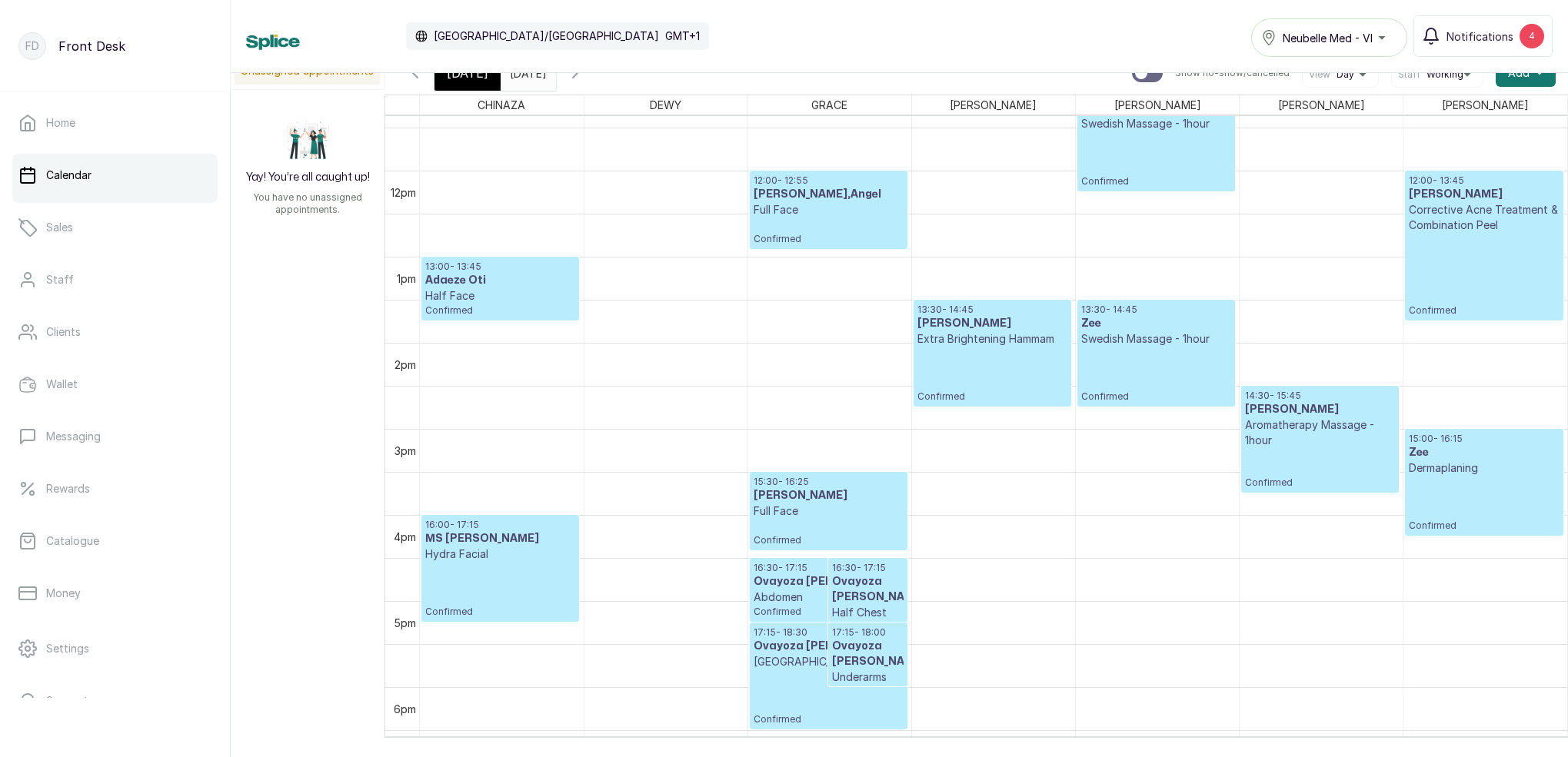
scroll to position [989, 0]
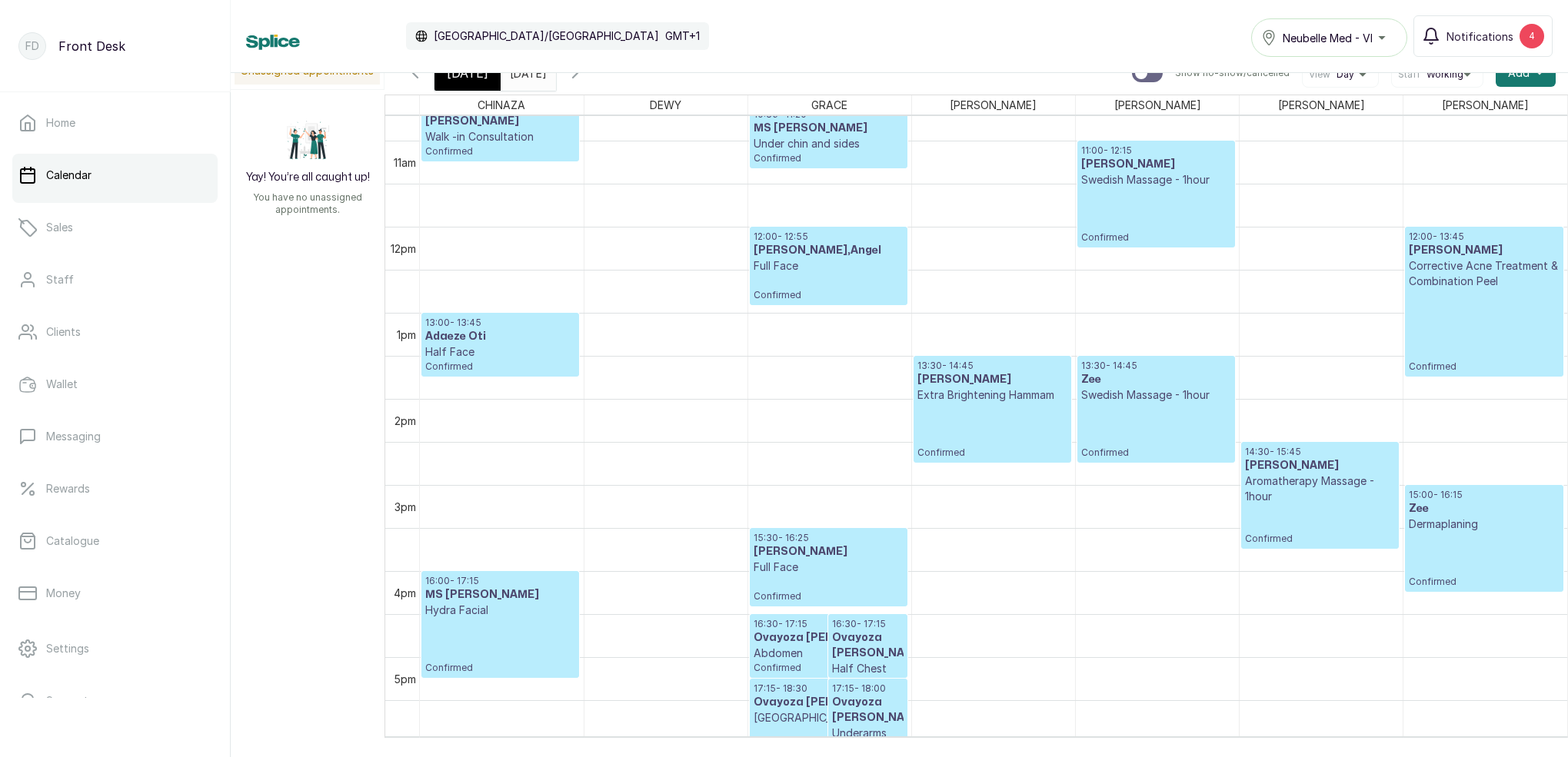
click at [584, 76] on icon "button" at bounding box center [574, 73] width 19 height 19
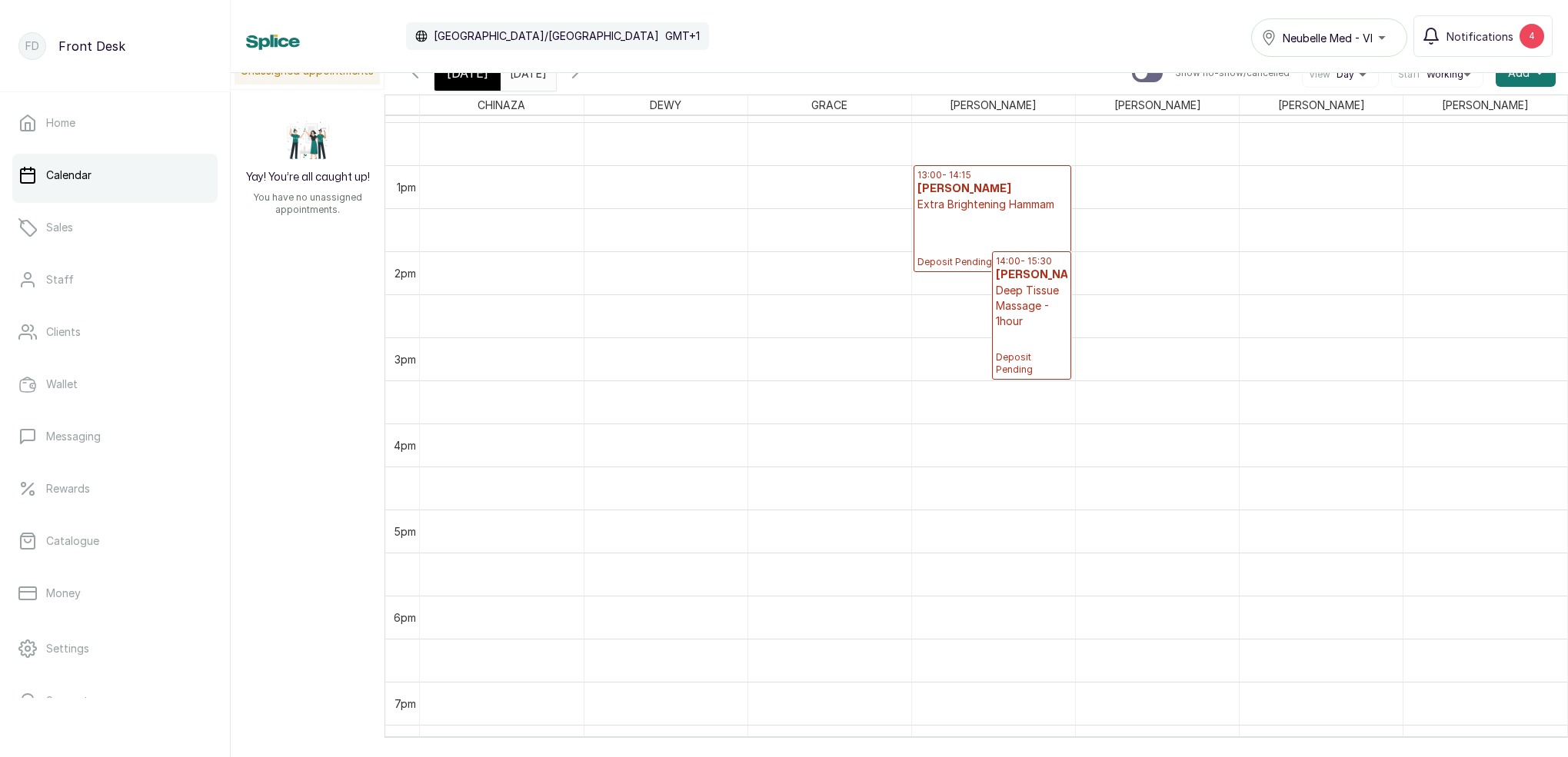
click at [470, 79] on span "[DATE]" at bounding box center [467, 73] width 41 height 19
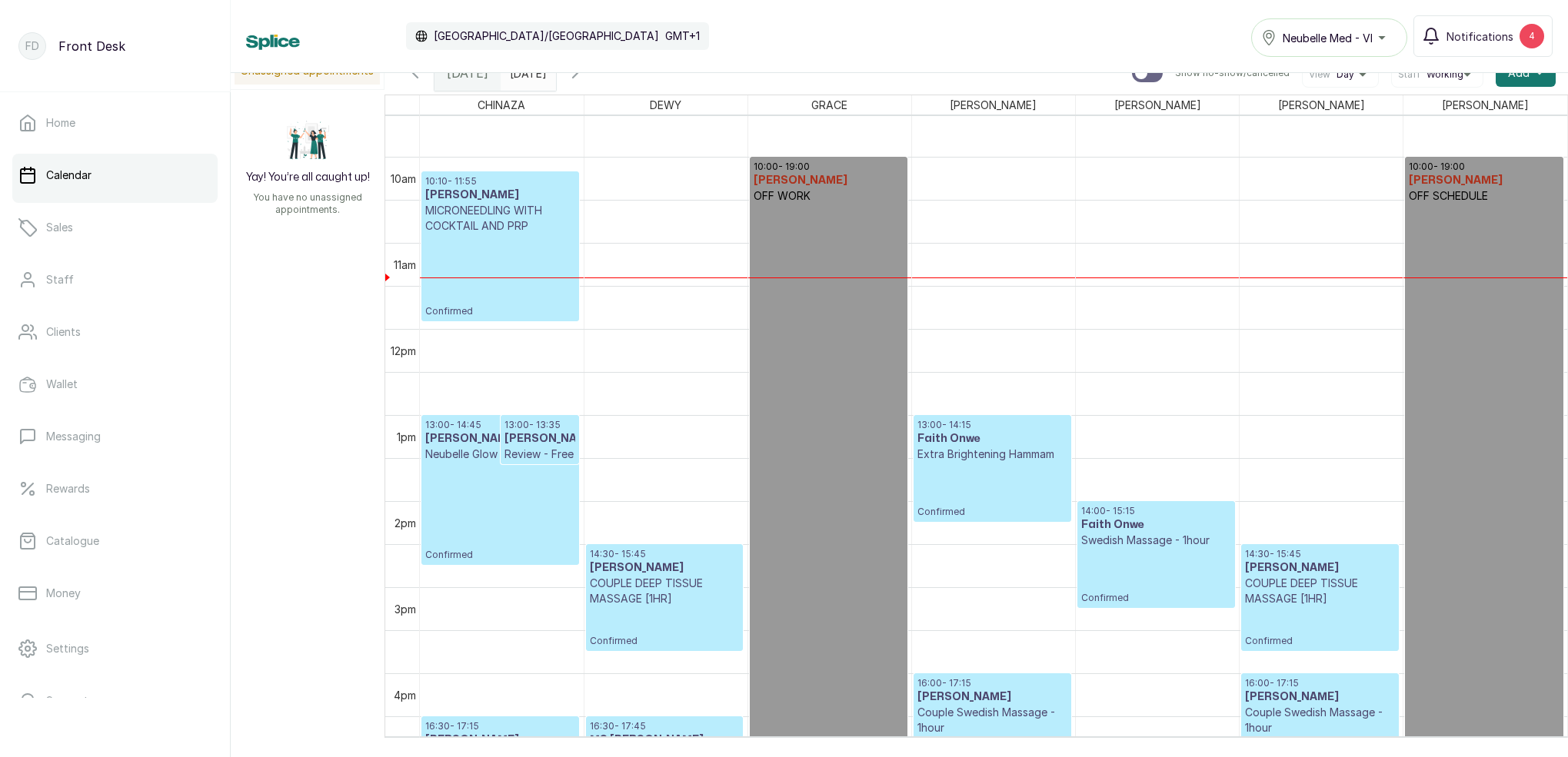
click at [584, 76] on icon "button" at bounding box center [574, 73] width 19 height 19
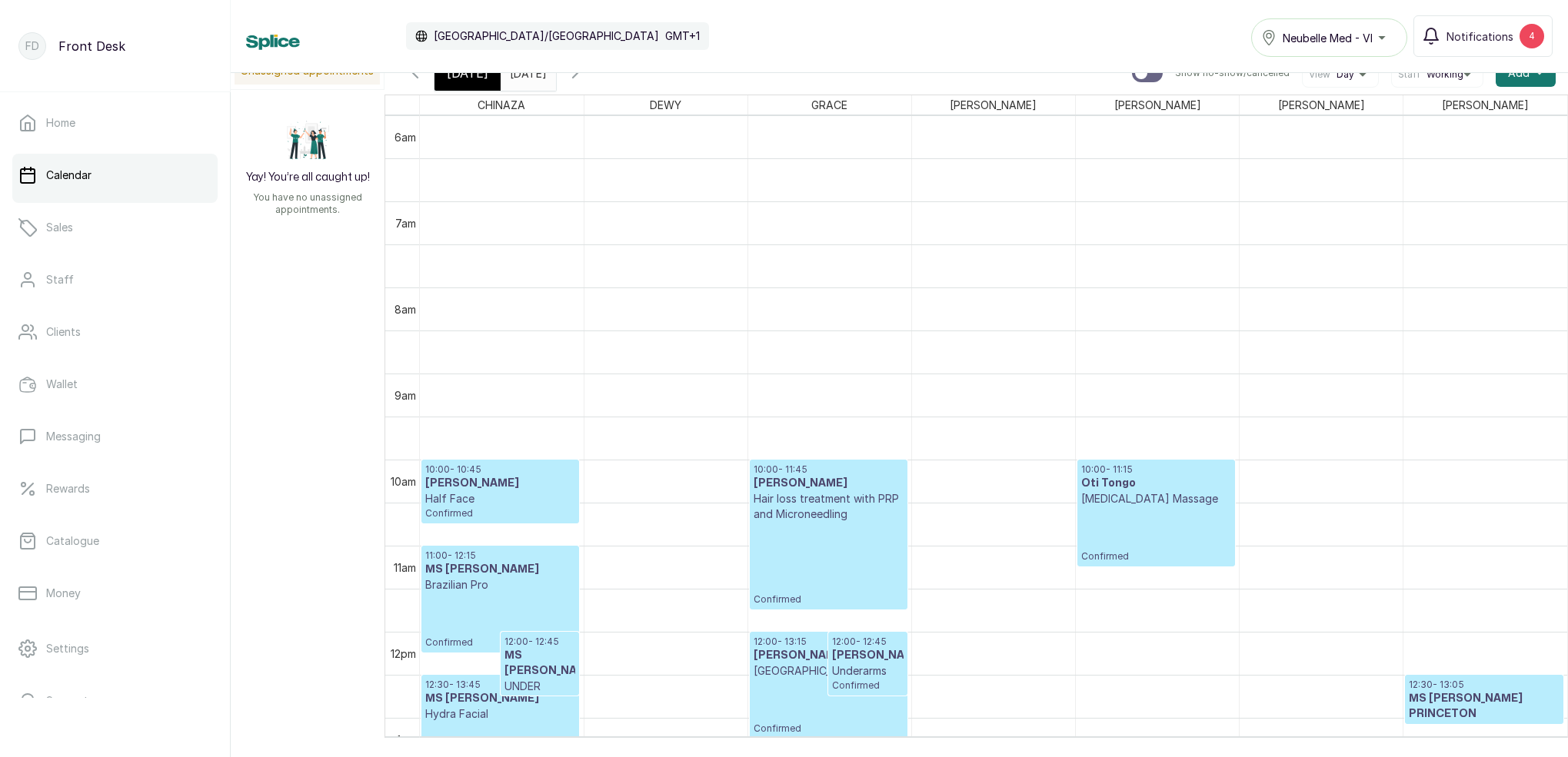
click at [584, 79] on icon "button" at bounding box center [574, 73] width 19 height 19
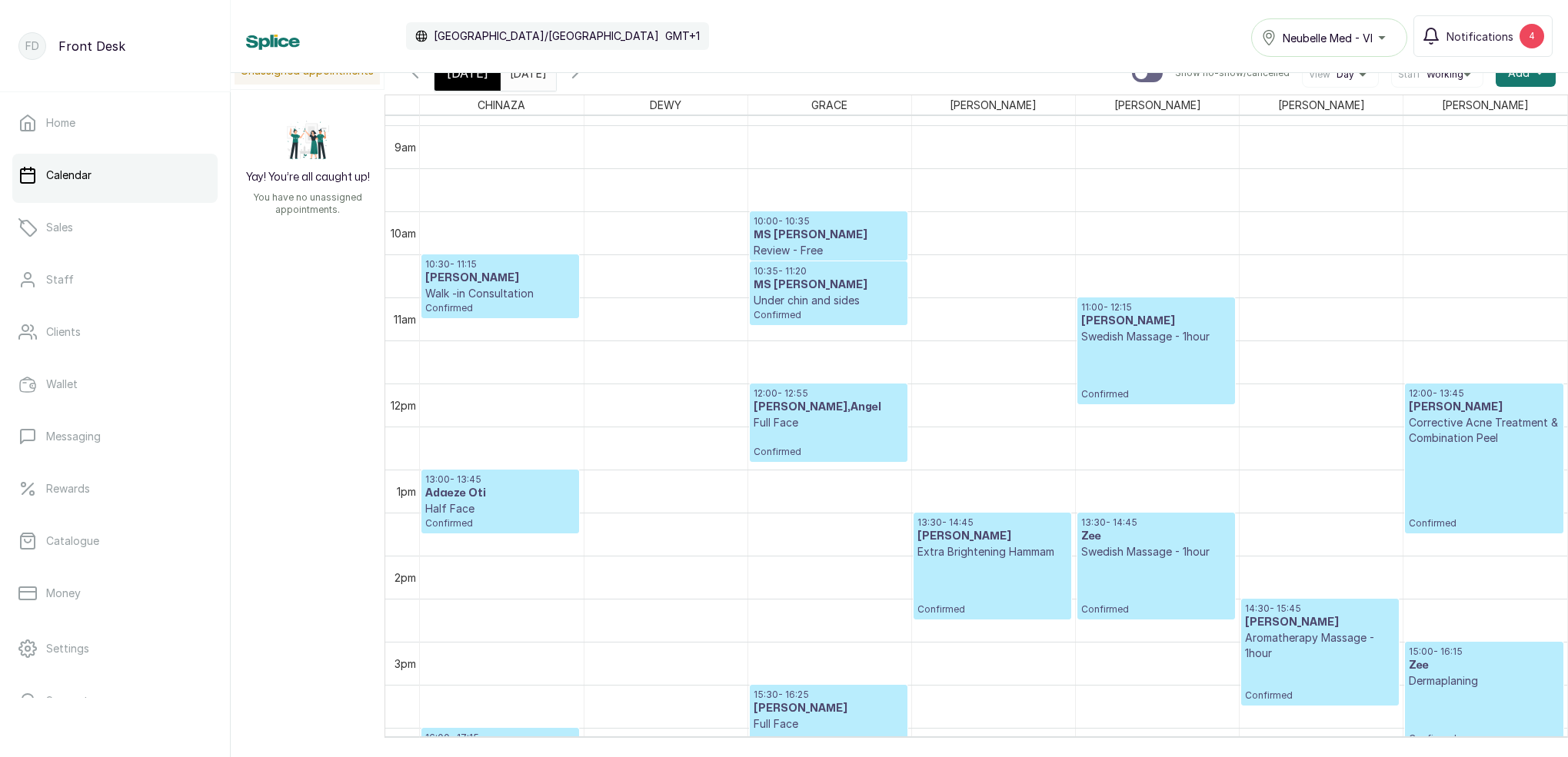
scroll to position [0, 0]
click at [531, 72] on div "Calendar [GEOGRAPHIC_DATA]/[GEOGRAPHIC_DATA] GMT+1 Neubelle Med - VI Notificati…" at bounding box center [899, 37] width 1337 height 73
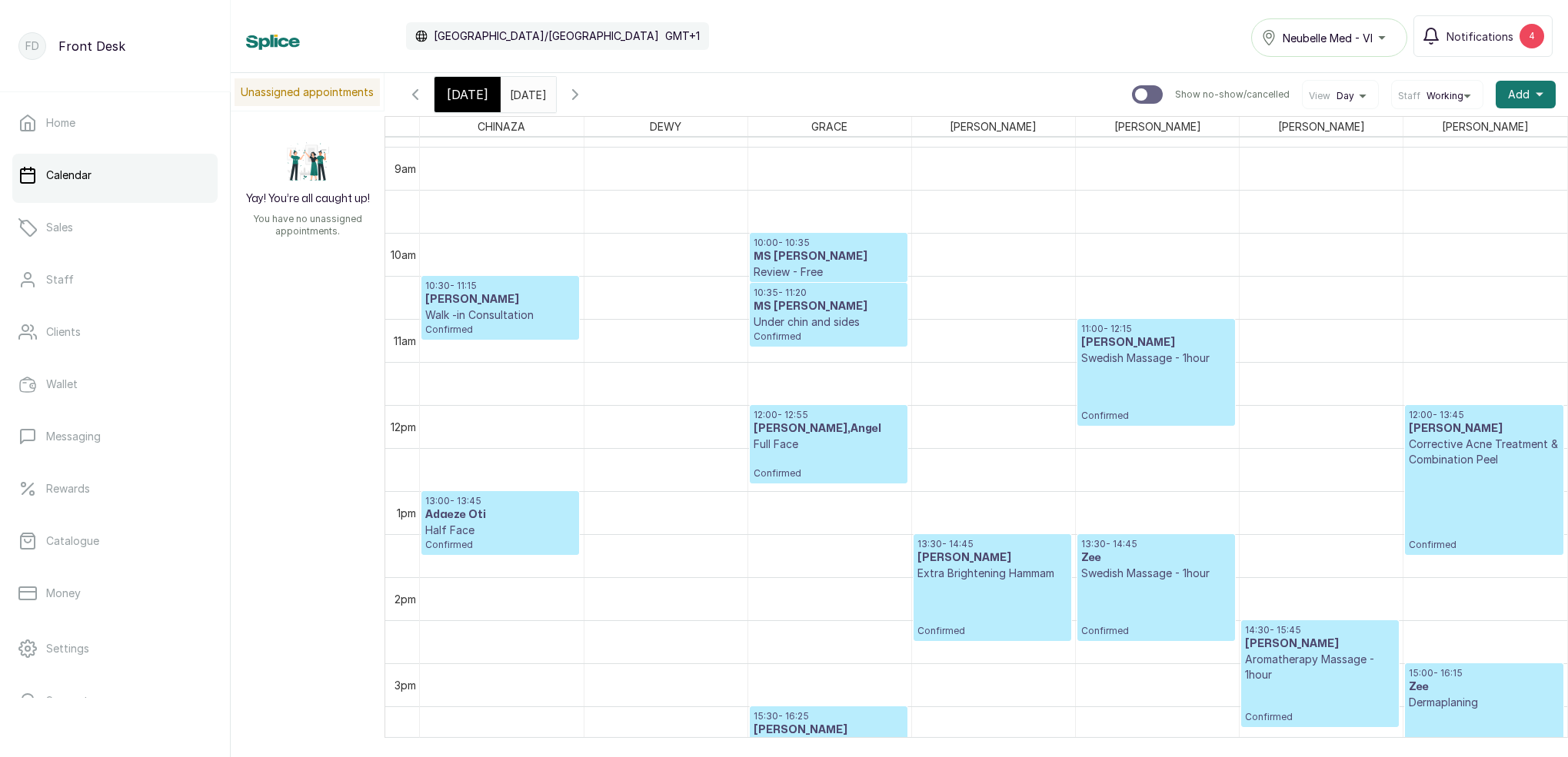
click at [526, 93] on input "[DATE]" at bounding box center [513, 91] width 24 height 26
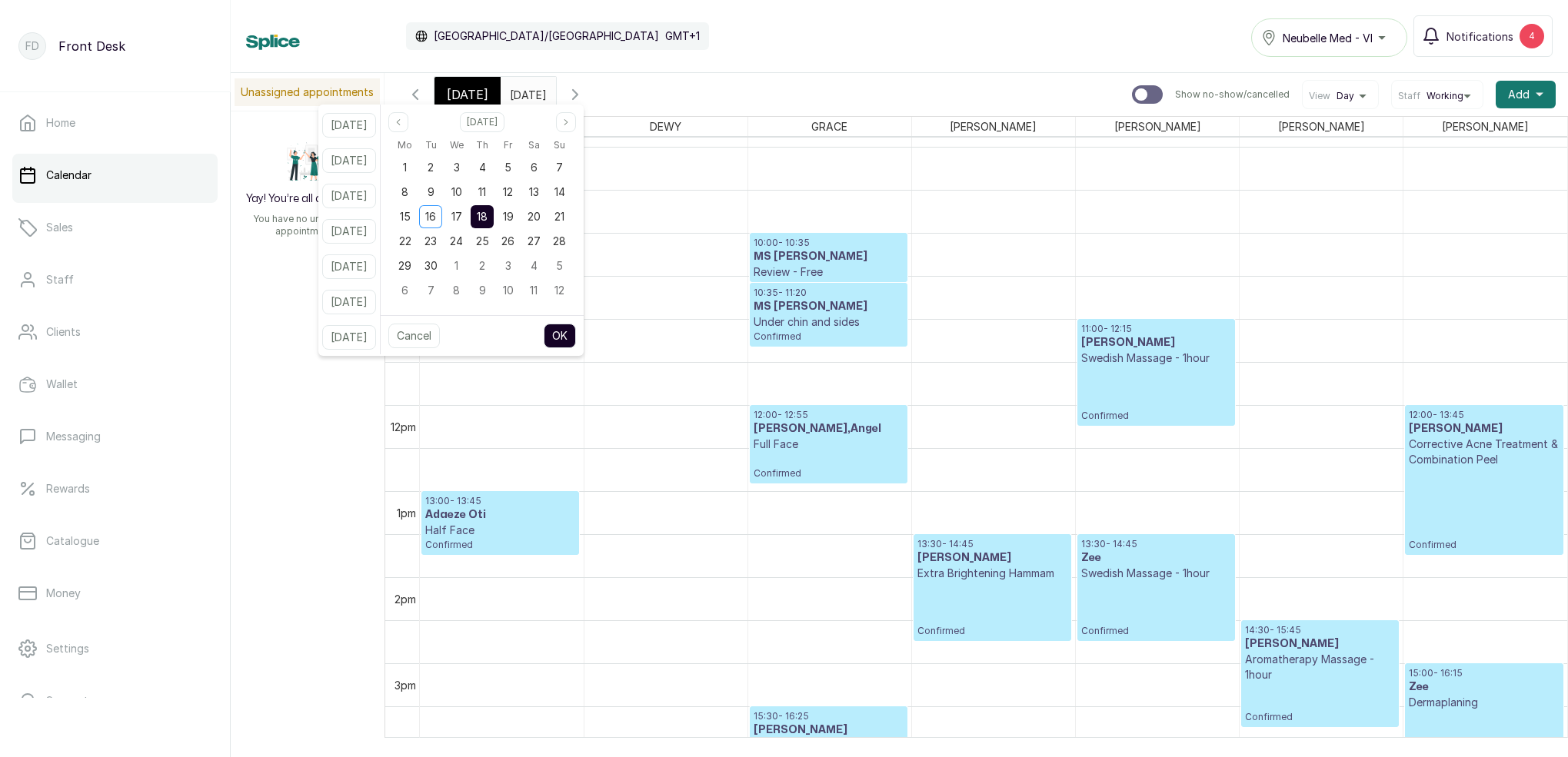
scroll to position [2, 0]
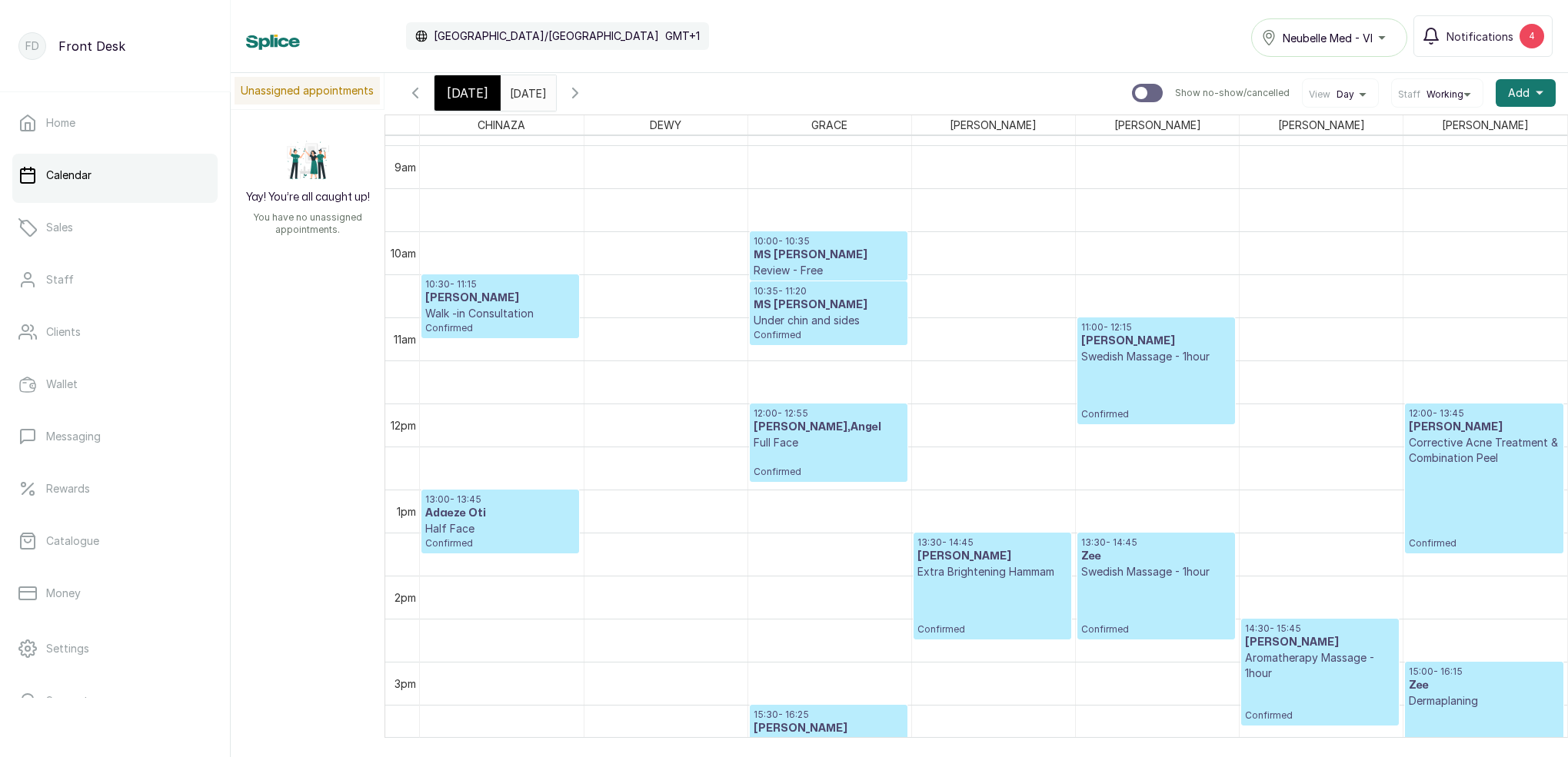
click at [418, 96] on icon "button" at bounding box center [415, 93] width 19 height 19
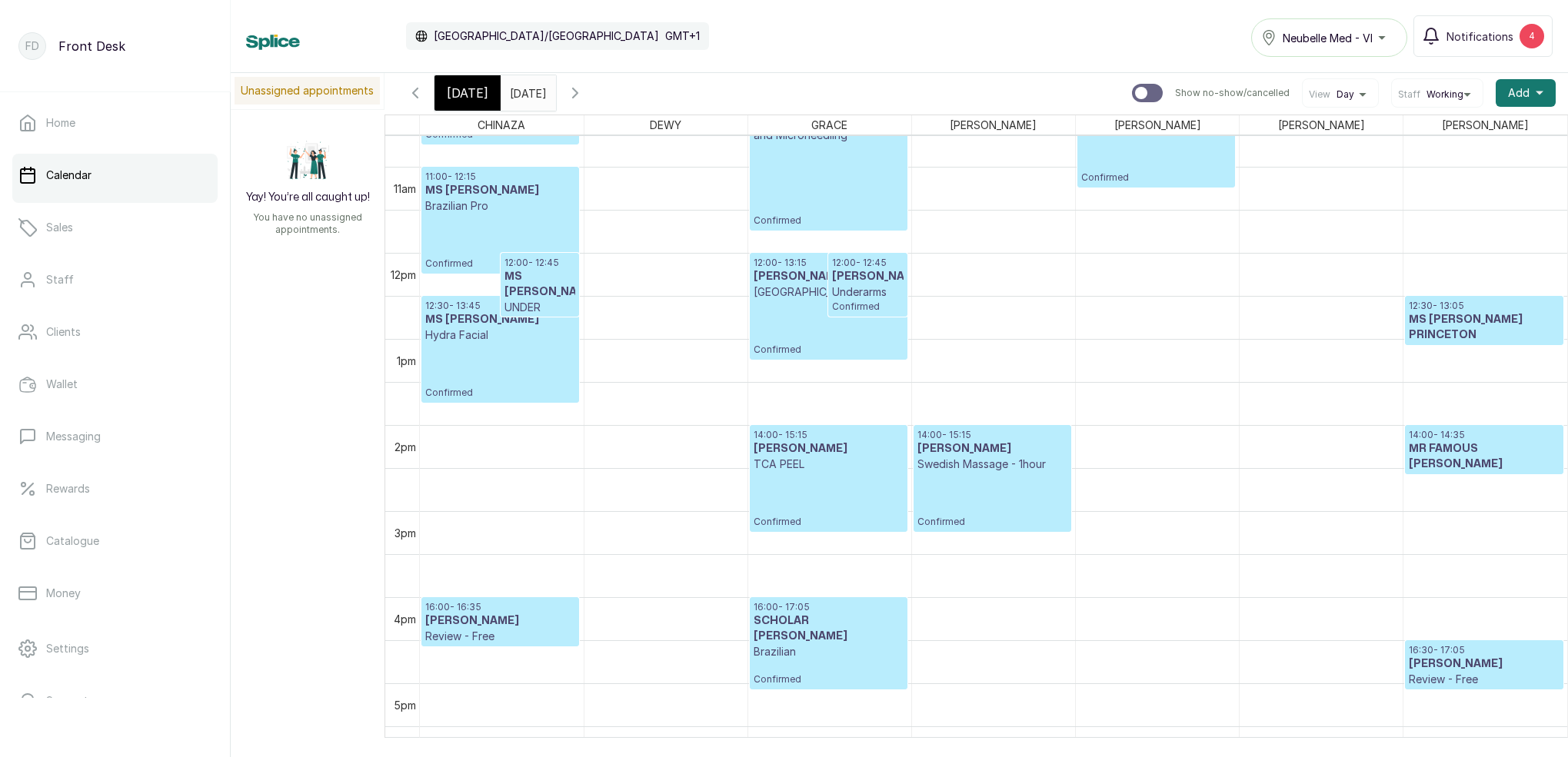
scroll to position [916, 0]
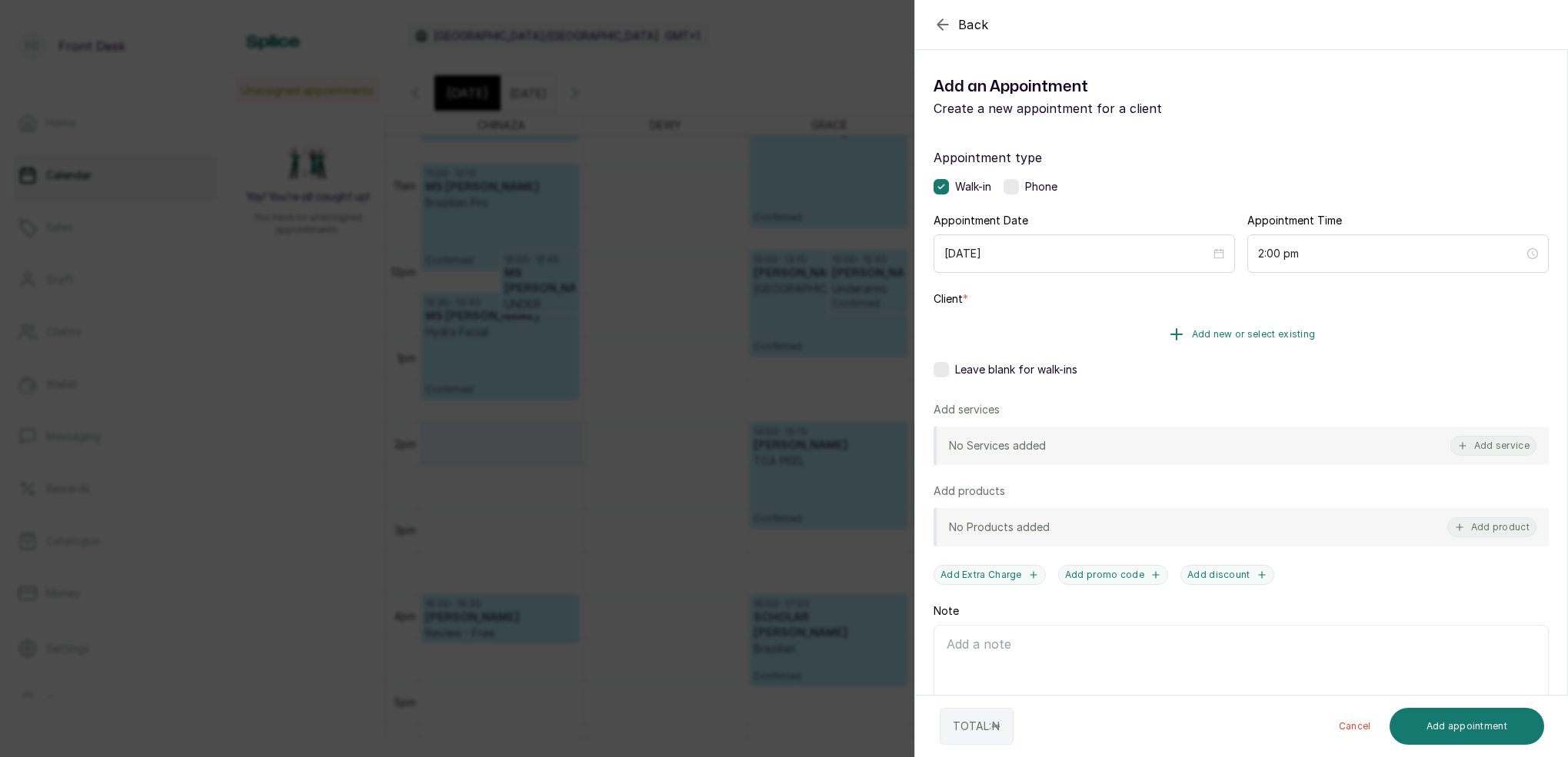
click at [1271, 338] on span "Add new or select existing" at bounding box center [1254, 334] width 123 height 12
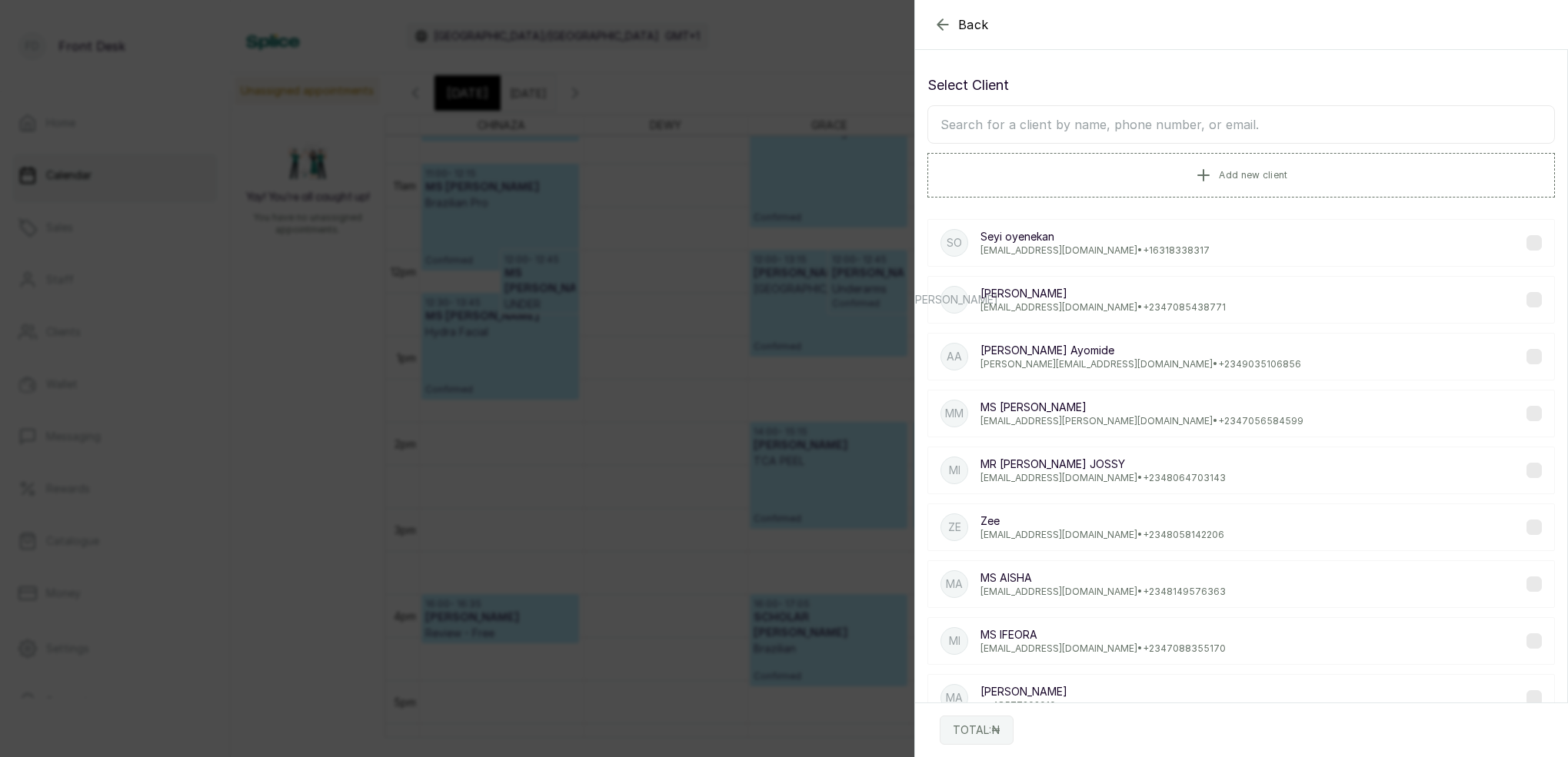
click at [1163, 117] on input "text" at bounding box center [1241, 124] width 627 height 38
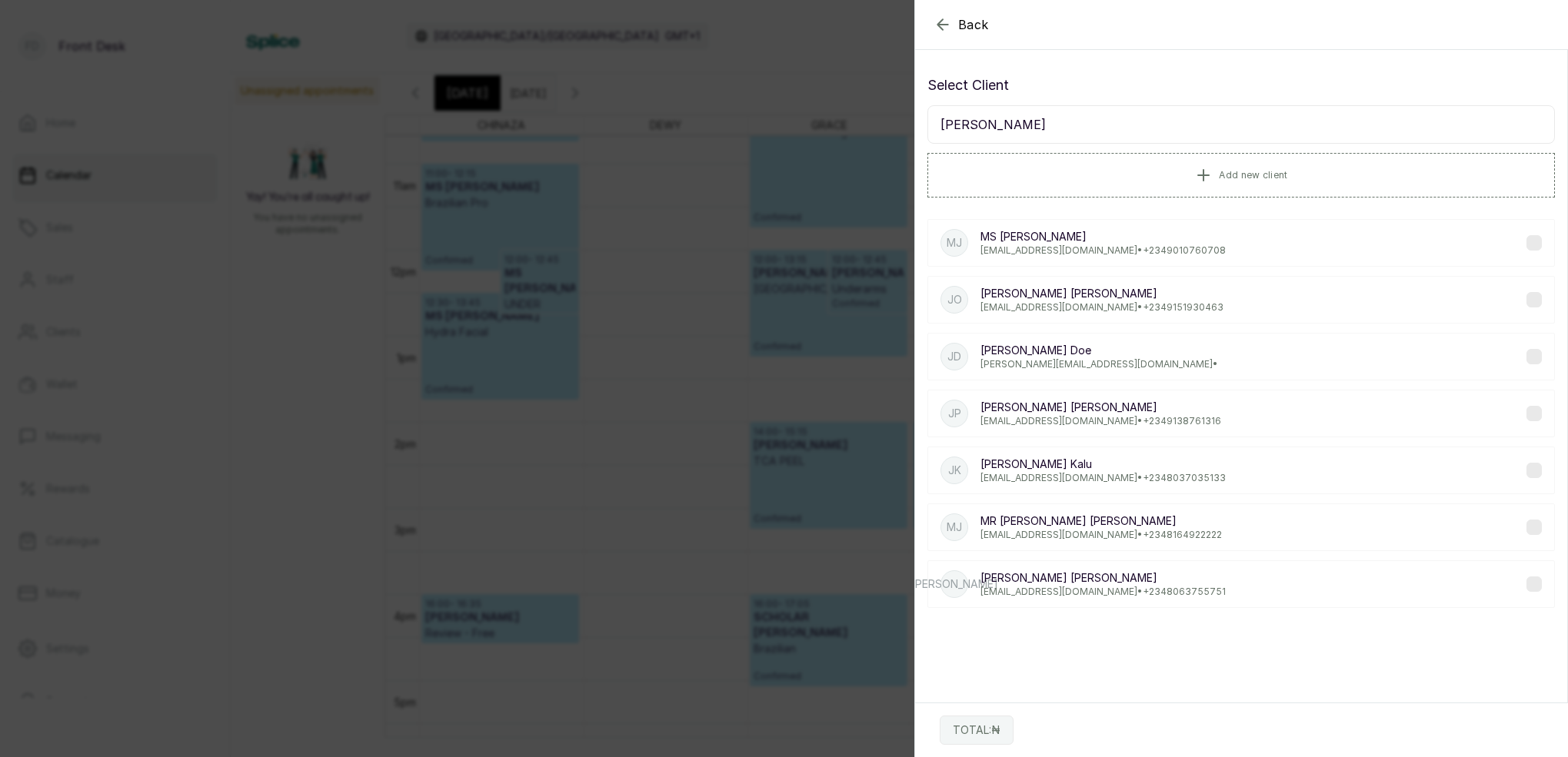
type input "[PERSON_NAME]"
click at [1056, 576] on p "[PERSON_NAME]" at bounding box center [1103, 577] width 245 height 15
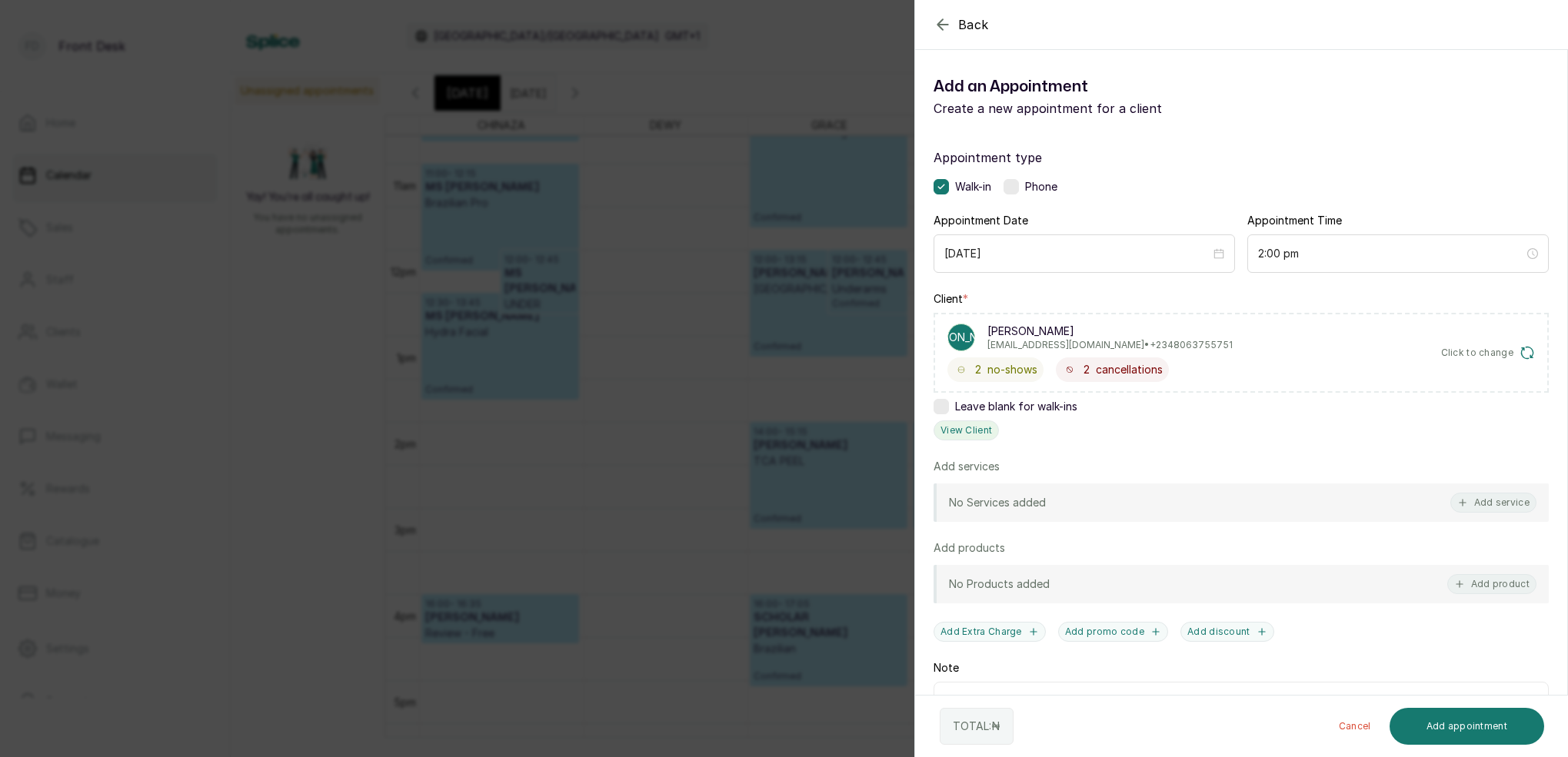
click at [974, 426] on button "View Client" at bounding box center [966, 430] width 65 height 20
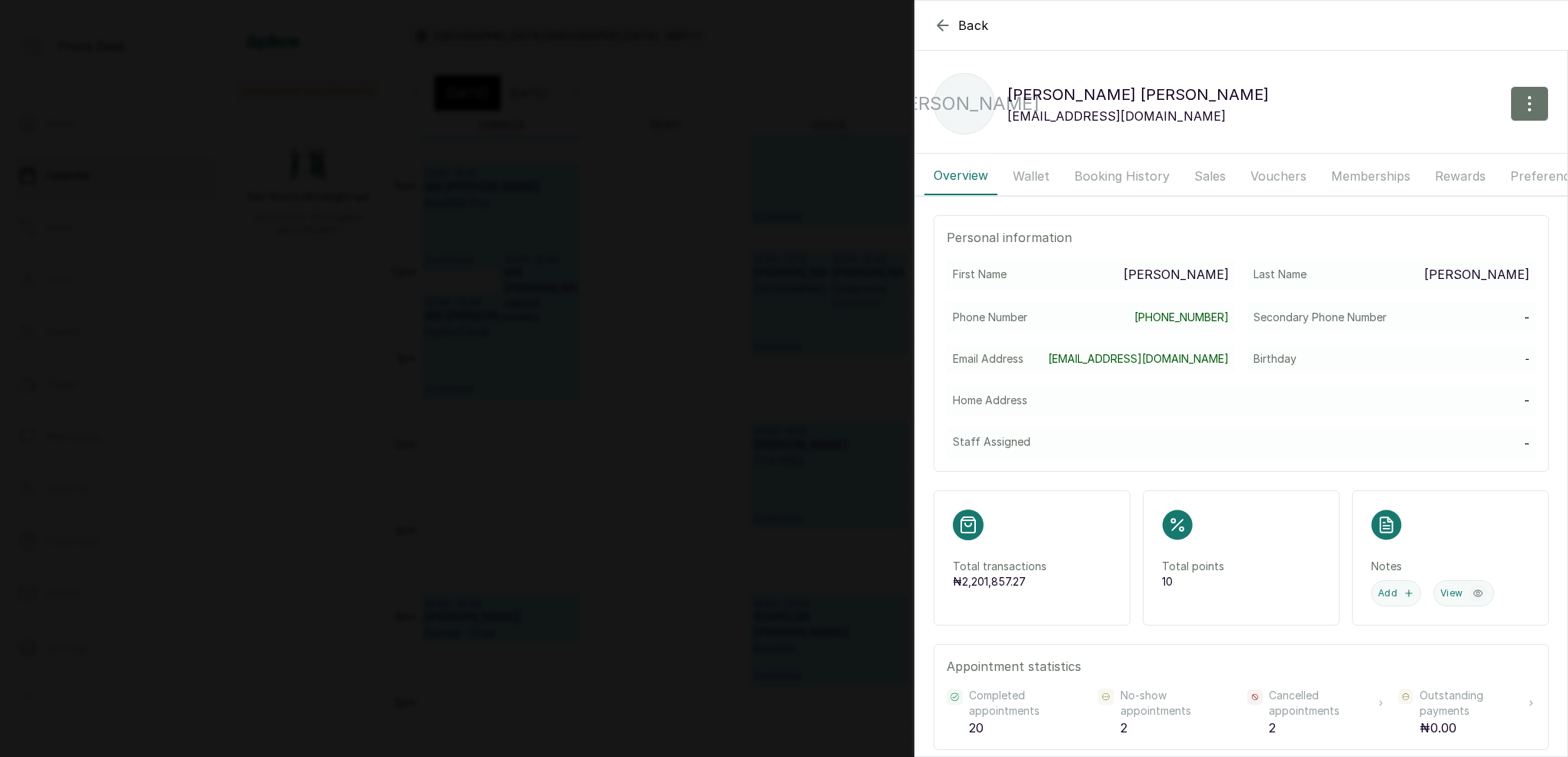
click at [1095, 180] on button "Booking History" at bounding box center [1122, 175] width 114 height 38
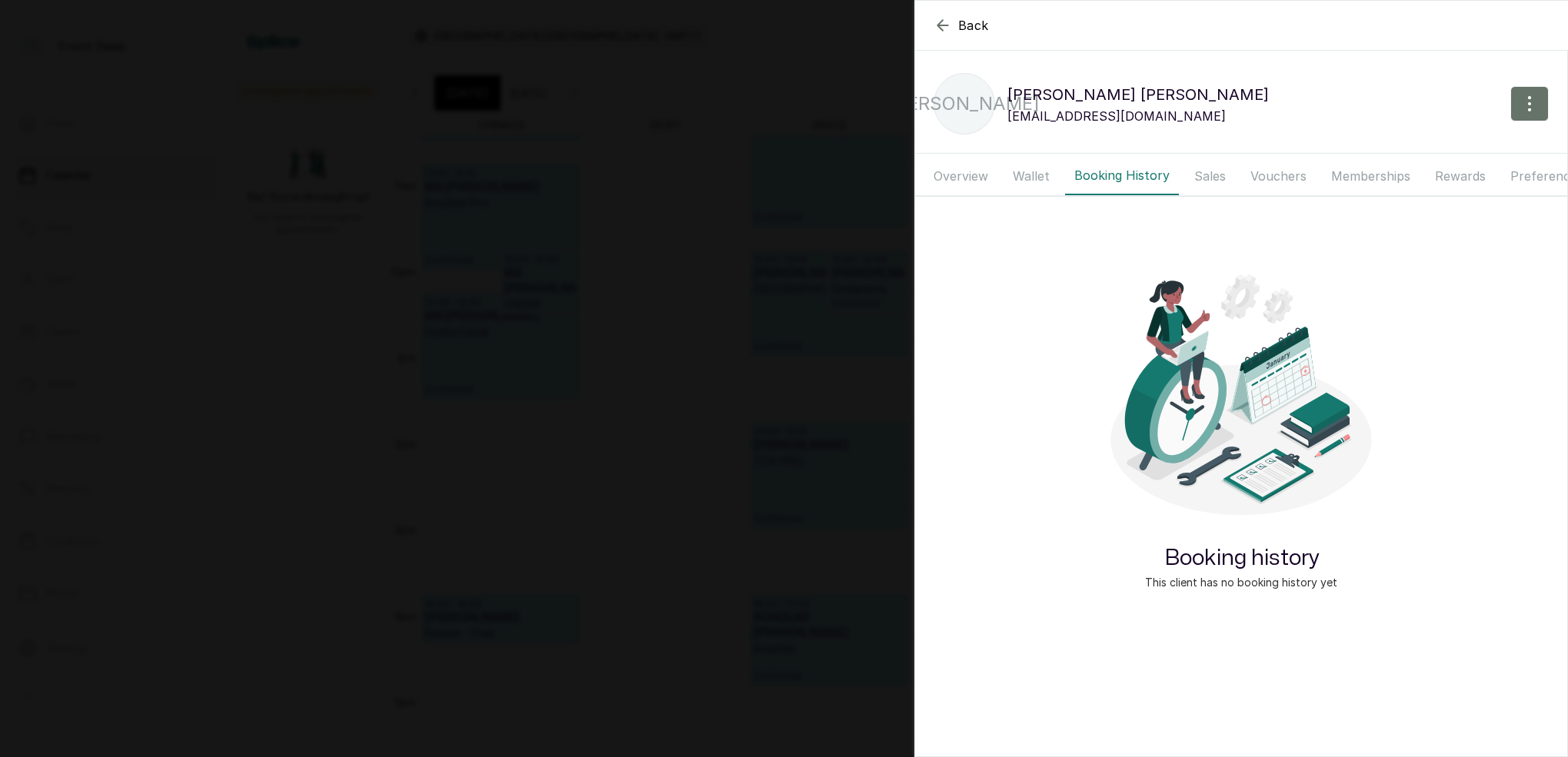
click at [1205, 179] on button "Sales" at bounding box center [1210, 175] width 50 height 38
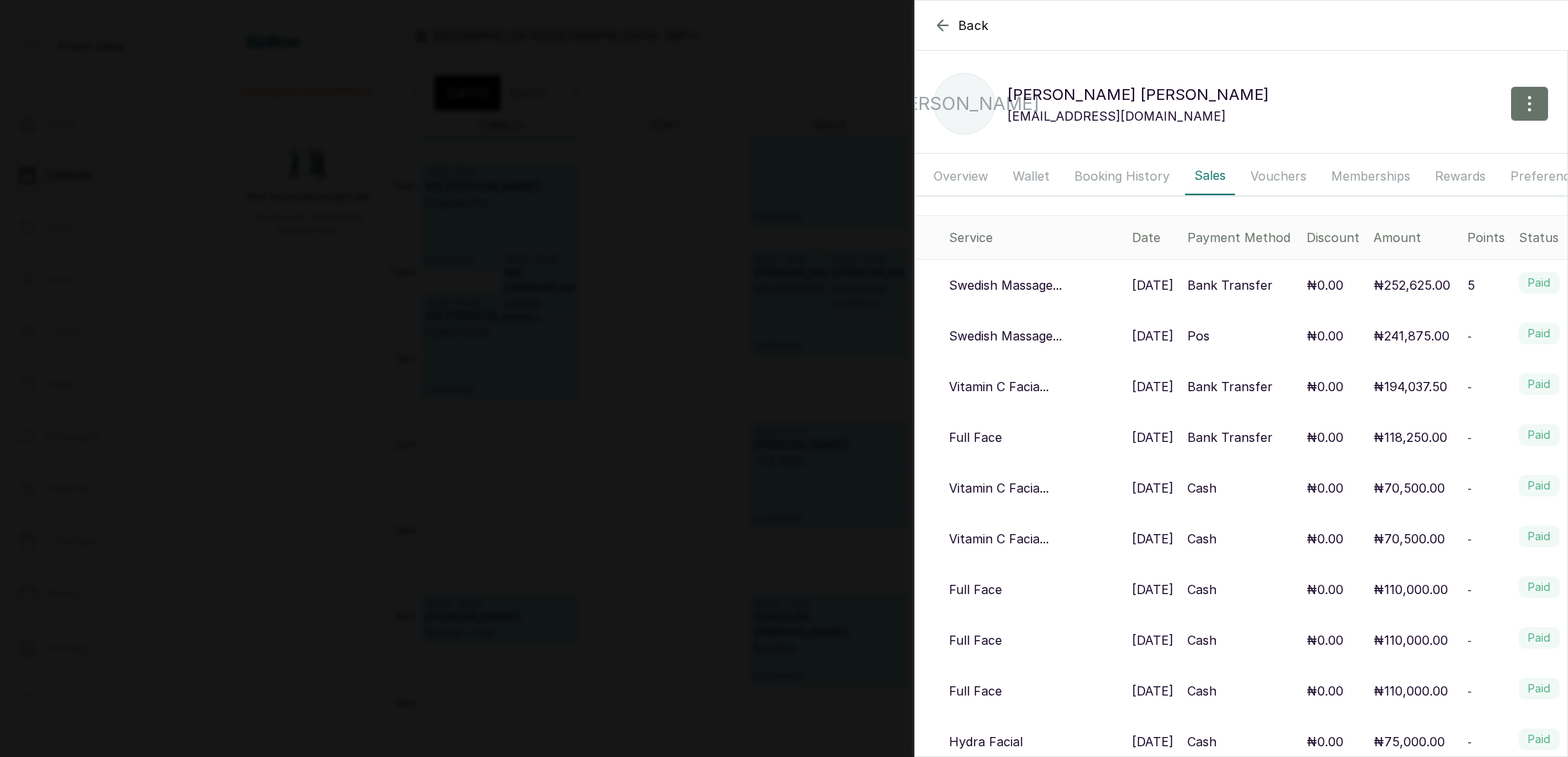
click at [1091, 176] on button "Booking History" at bounding box center [1122, 175] width 114 height 38
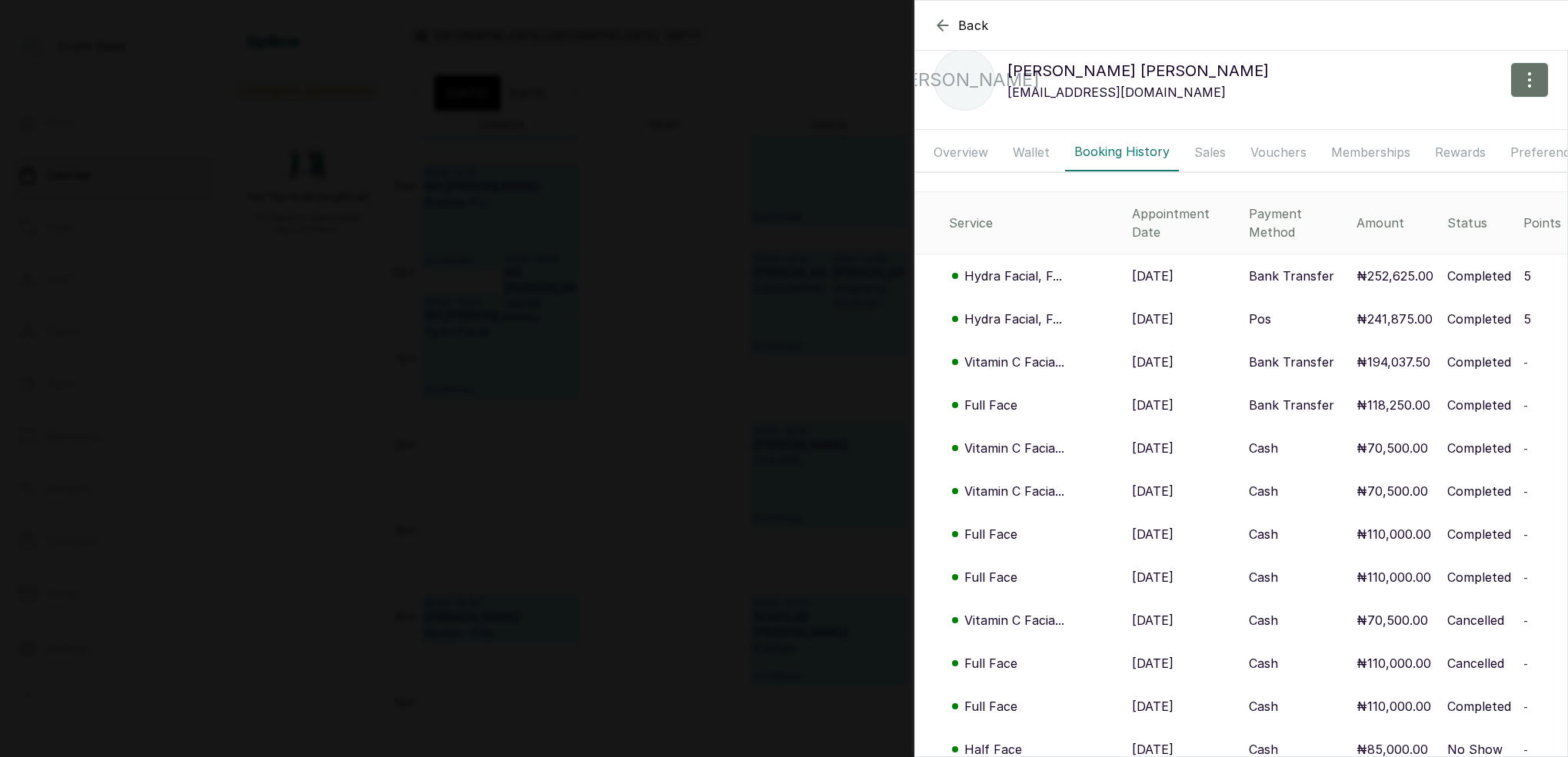
click at [1024, 309] on p "Hydra Facial, F..." at bounding box center [1013, 318] width 97 height 19
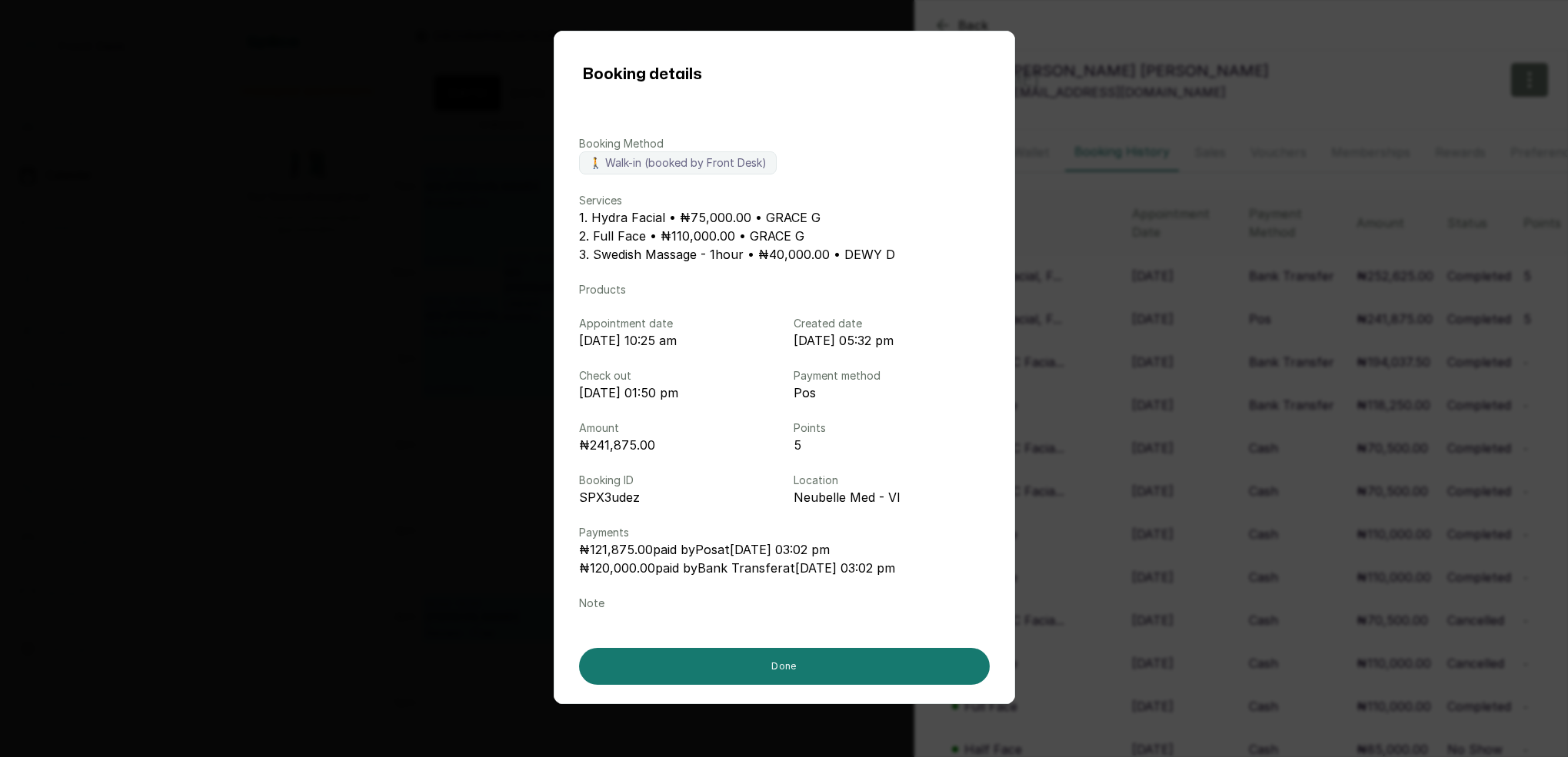
click at [1151, 106] on div "Booking details Booking Method 🚶 Walk-in (booked by Front Desk) Services 1. Hyd…" at bounding box center [784, 378] width 1568 height 757
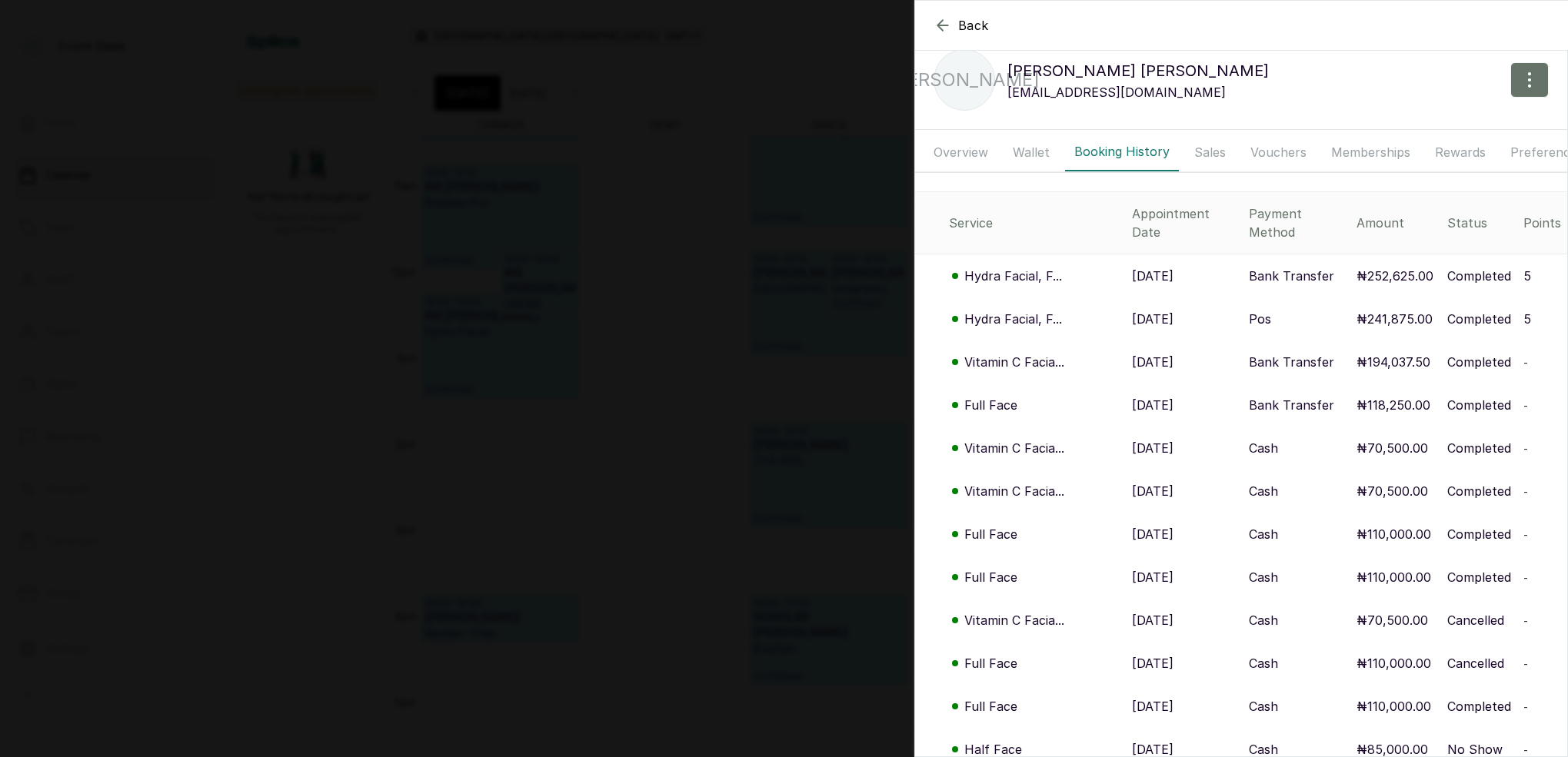
click at [1022, 266] on p "Hydra Facial, F..." at bounding box center [1013, 275] width 97 height 19
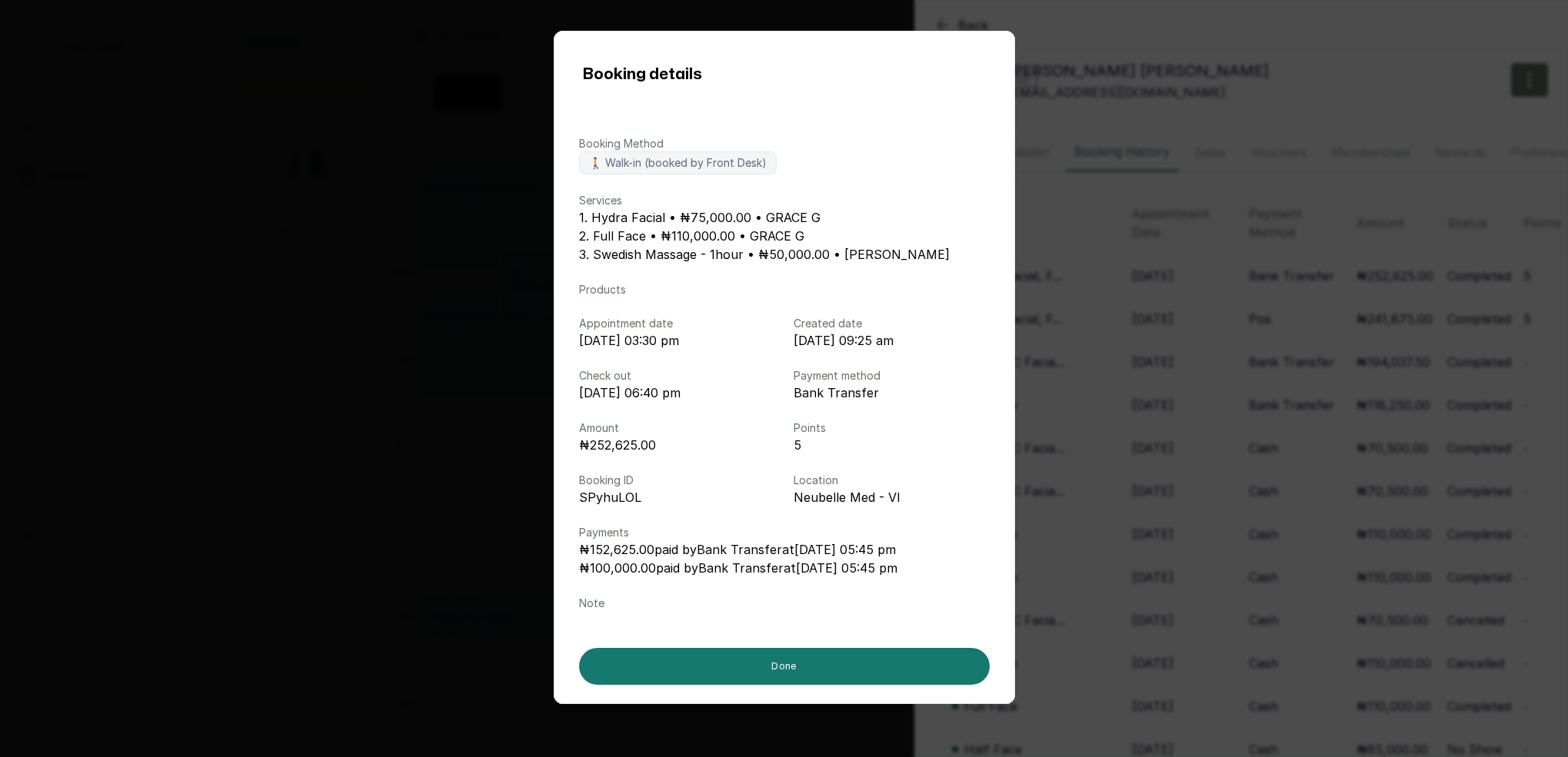
click at [1167, 75] on div "Booking details Booking Method 🚶 Walk-in (booked by Front Desk) Services 1. Hyd…" at bounding box center [784, 378] width 1568 height 757
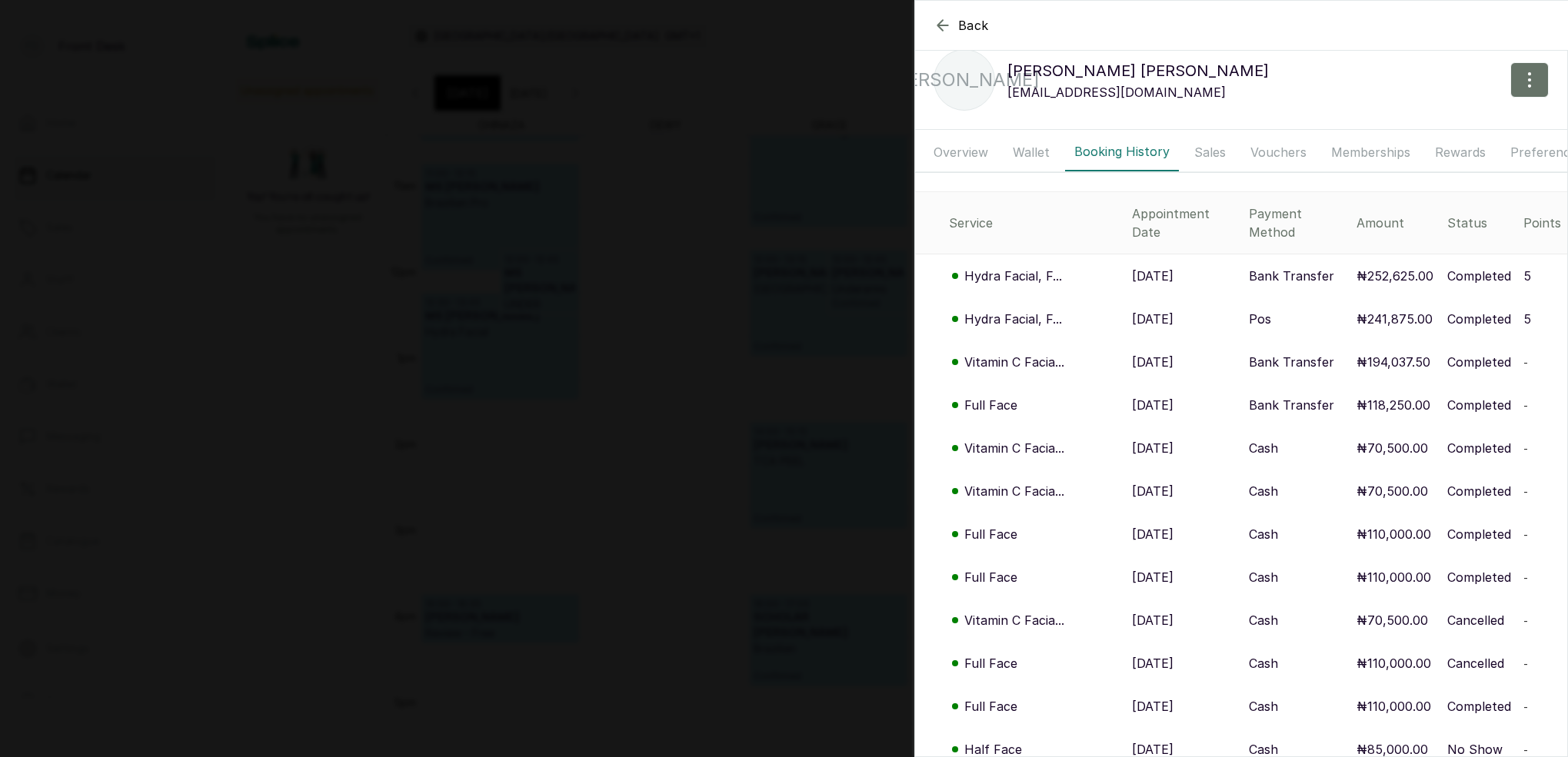
click at [1046, 353] on p "Vitamin C Facia..." at bounding box center [1014, 361] width 100 height 19
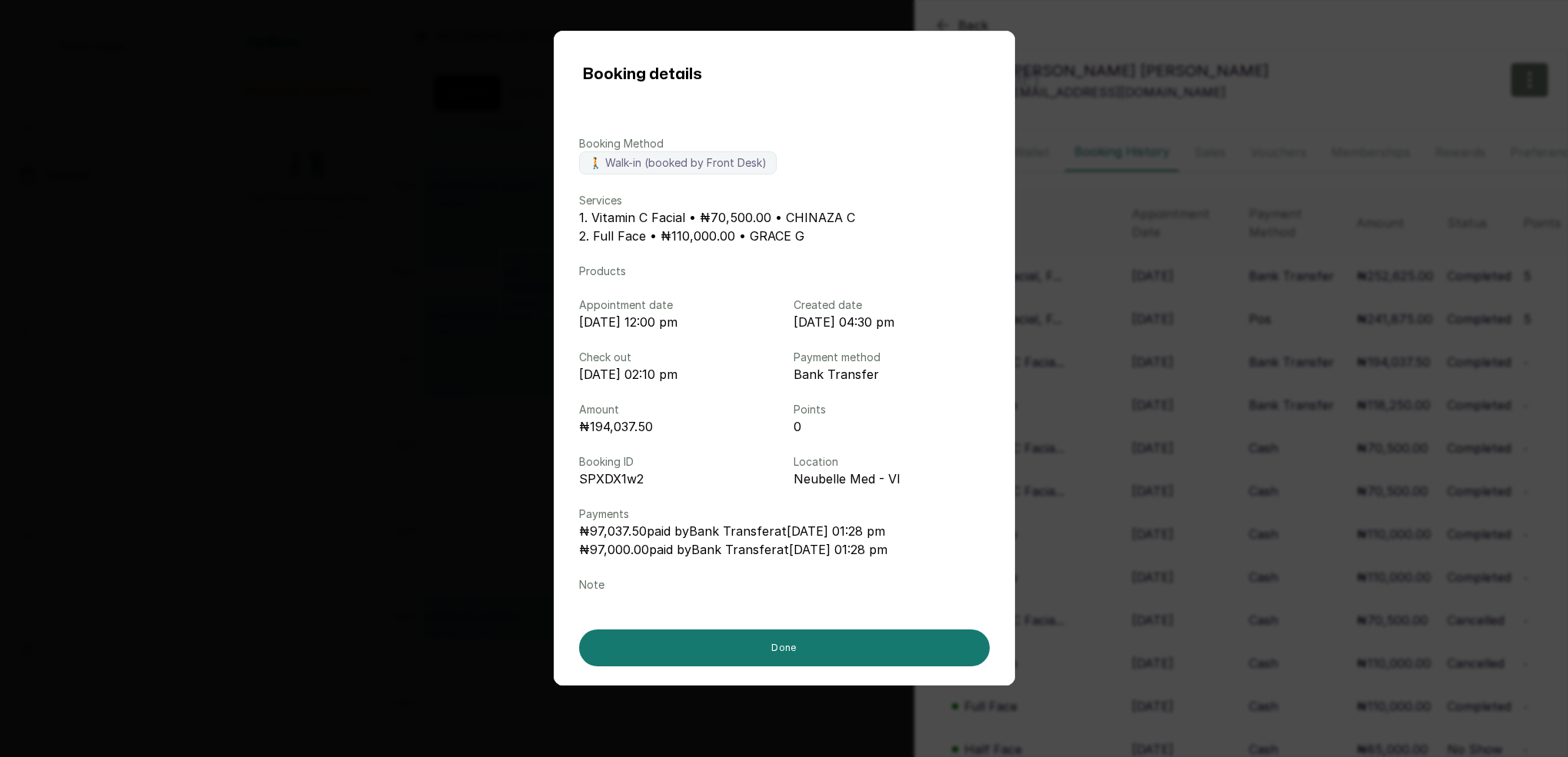
click at [1190, 82] on div "Booking details Booking Method 🚶 Walk-in (booked by Front Desk) Services 1. Vit…" at bounding box center [784, 378] width 1568 height 757
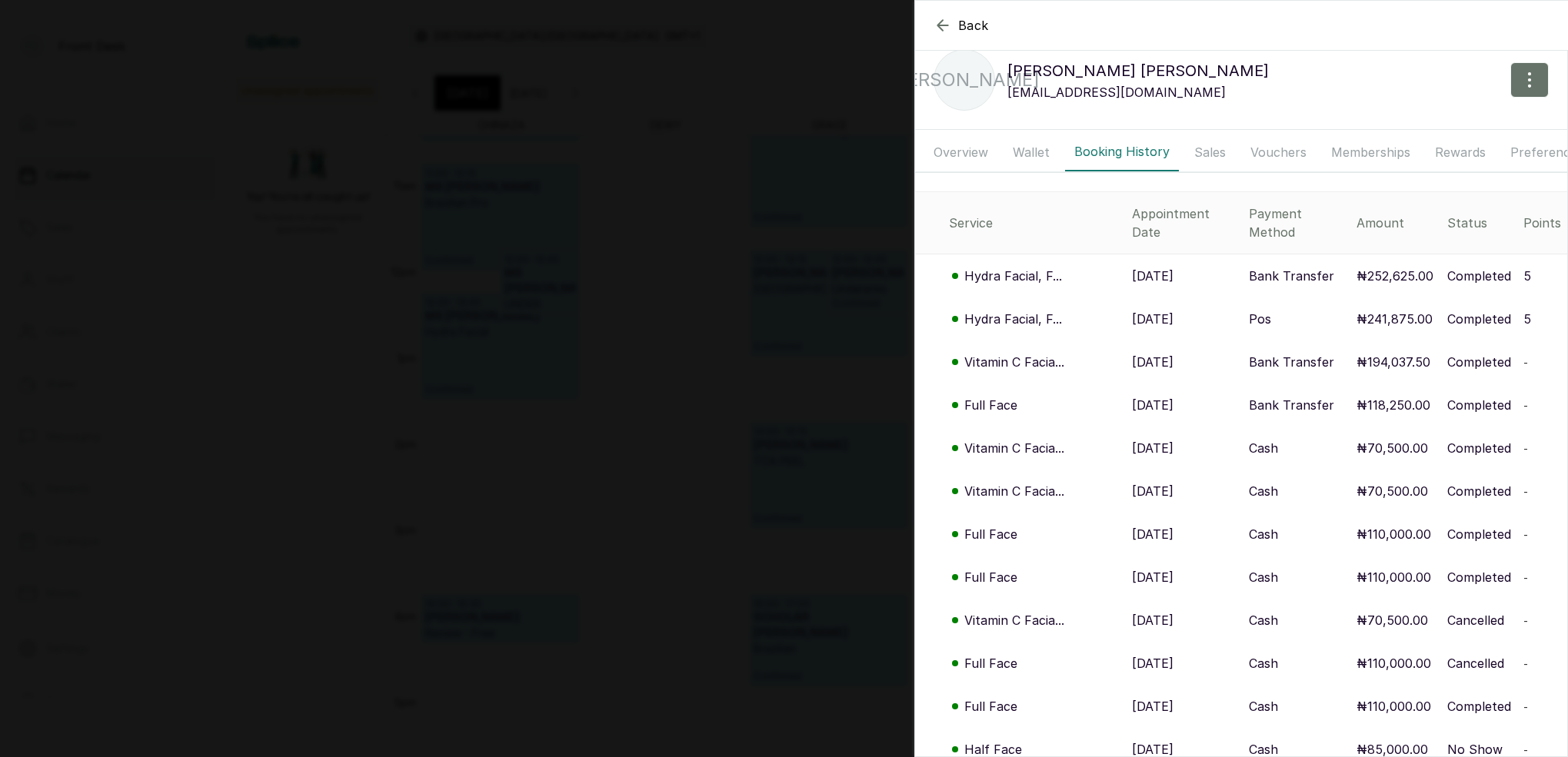
click at [1009, 396] on p "Full Face" at bounding box center [990, 404] width 53 height 19
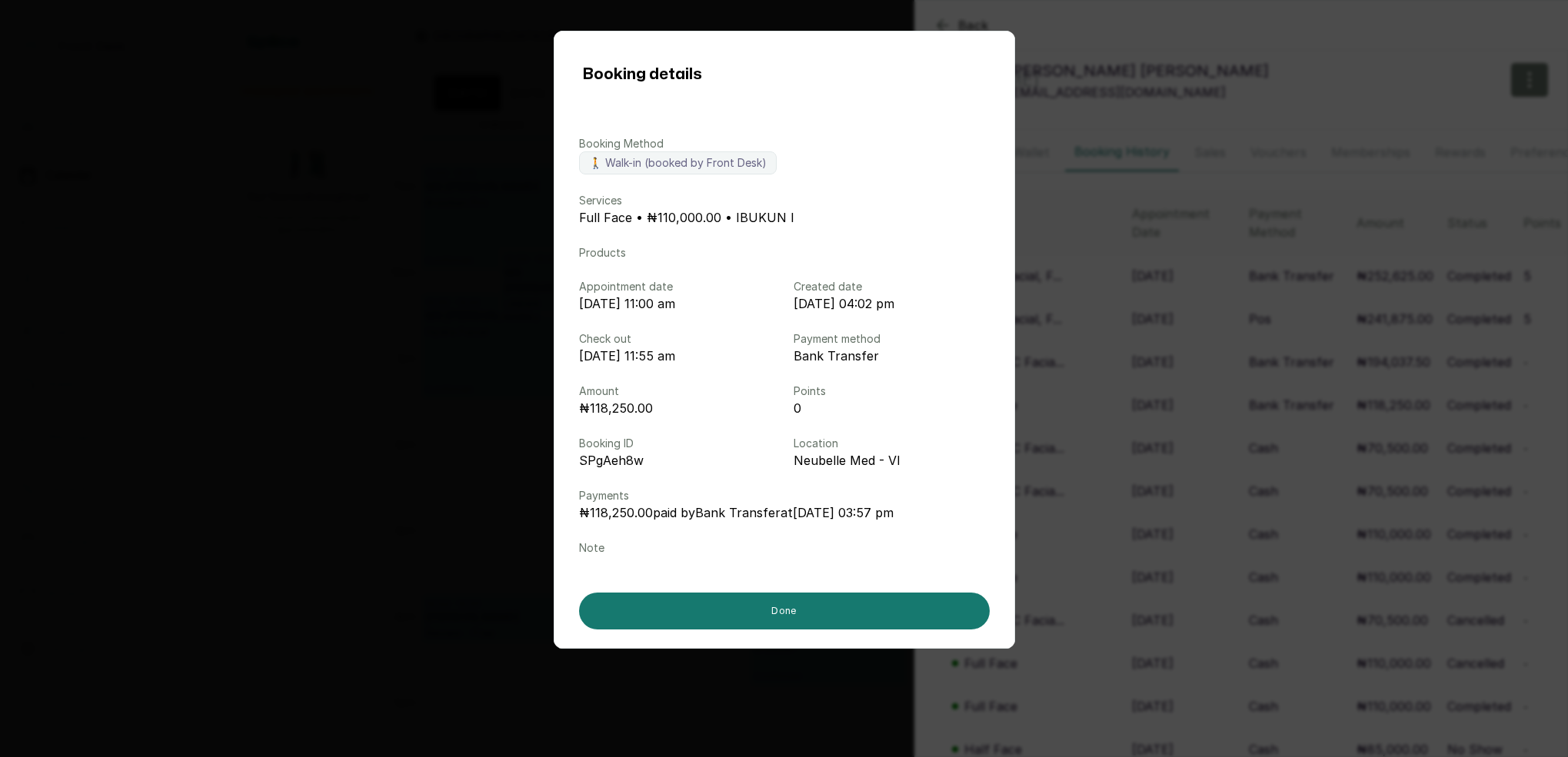
click at [1264, 73] on div "Booking details Booking Method 🚶 Walk-in (booked by Front Desk) Services Full F…" at bounding box center [784, 378] width 1568 height 757
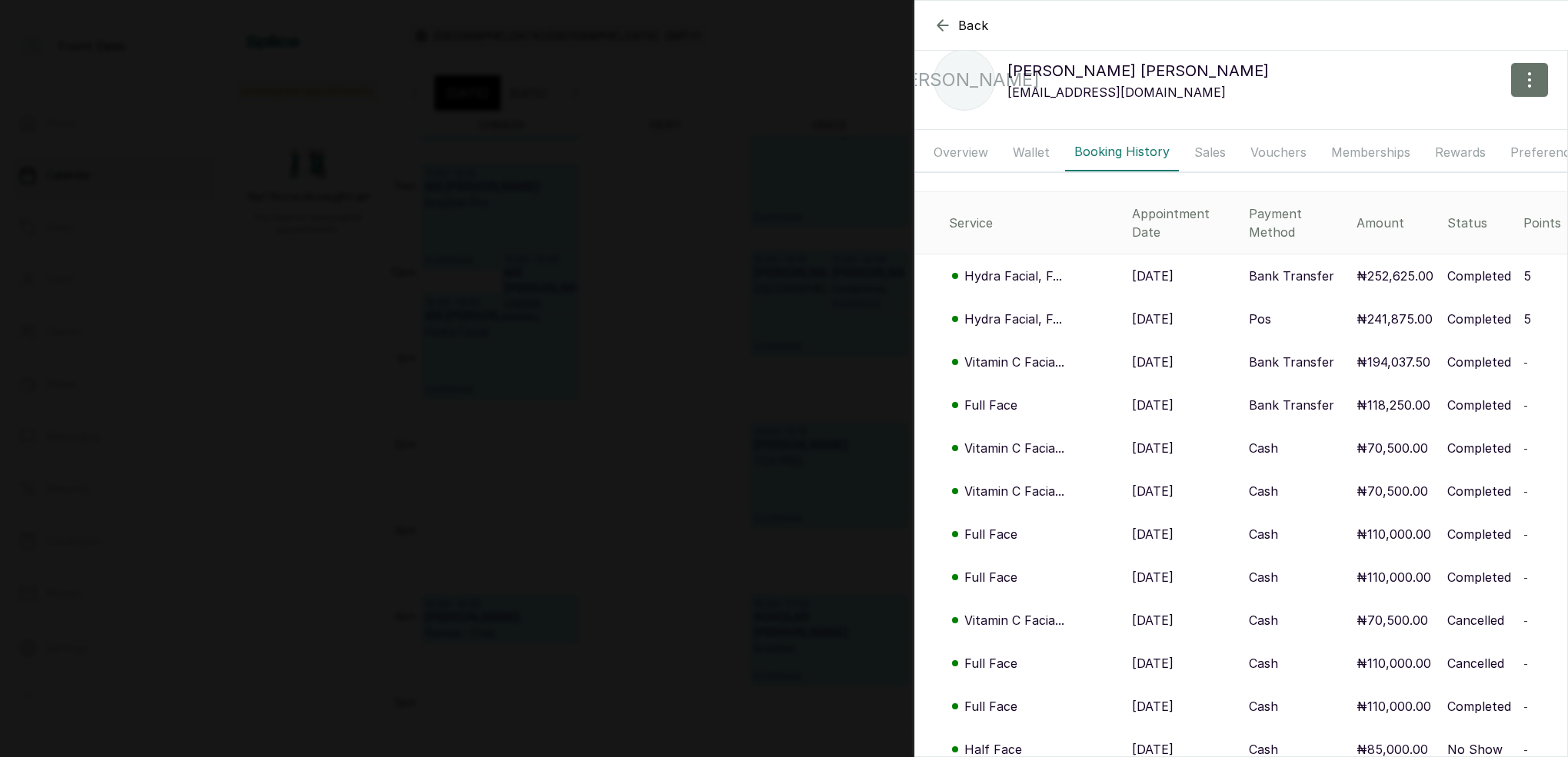
click at [1024, 353] on p "Vitamin C Facia..." at bounding box center [1014, 361] width 100 height 19
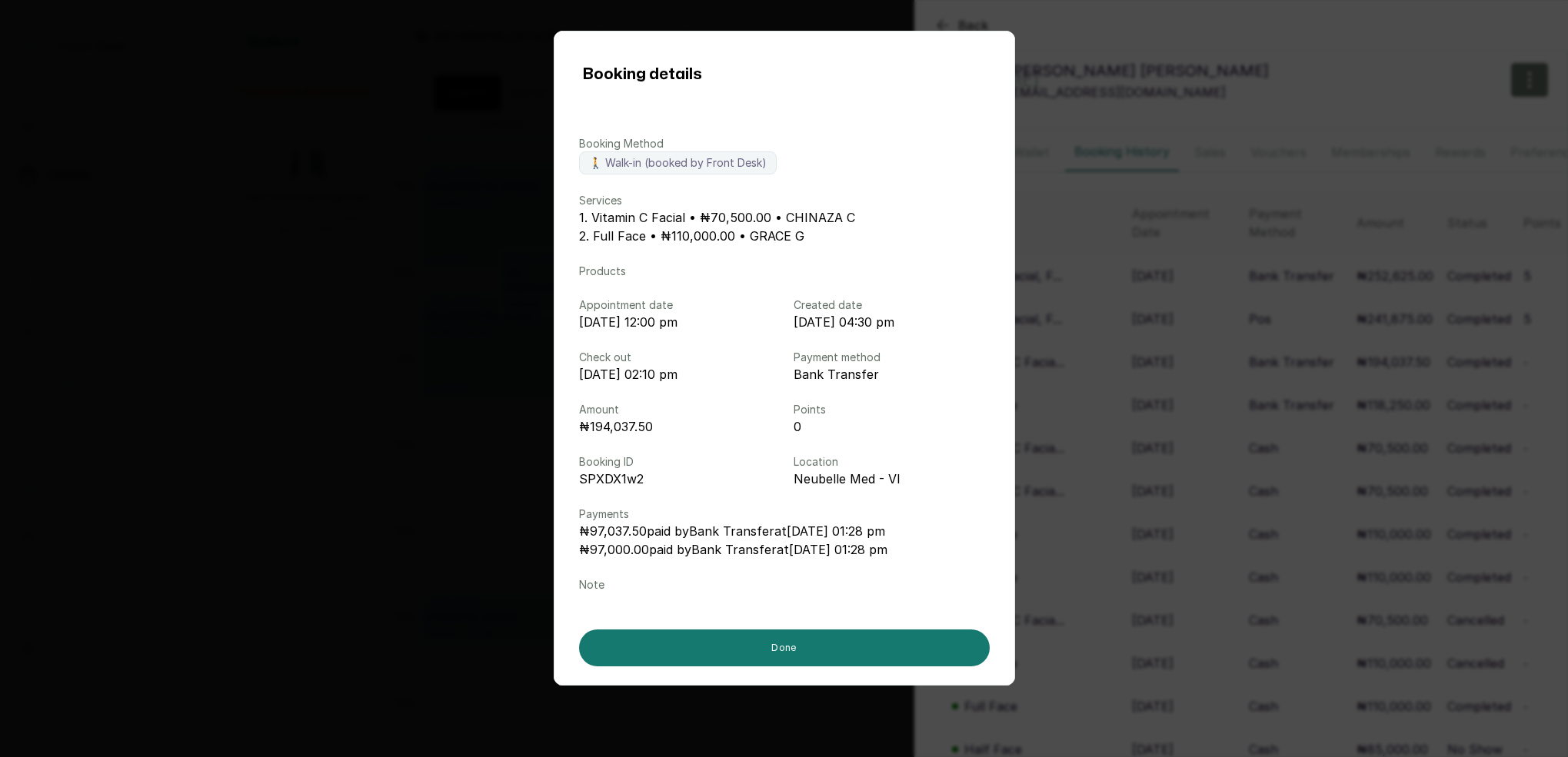
click at [1084, 191] on div "Booking details Booking Method 🚶 Walk-in (booked by Front Desk) Services 1. Vit…" at bounding box center [784, 378] width 1568 height 757
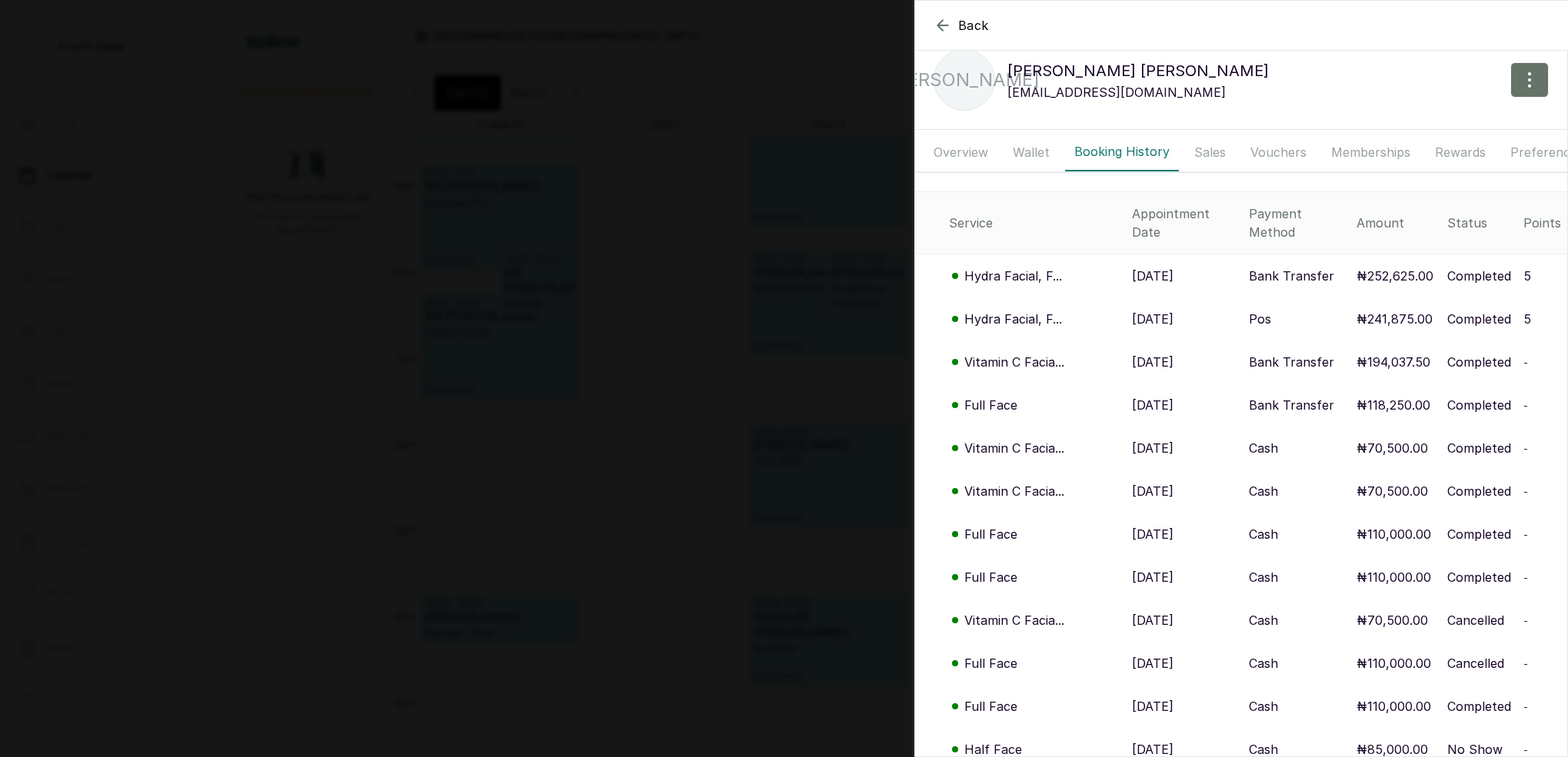
click at [941, 23] on icon "button" at bounding box center [942, 25] width 19 height 19
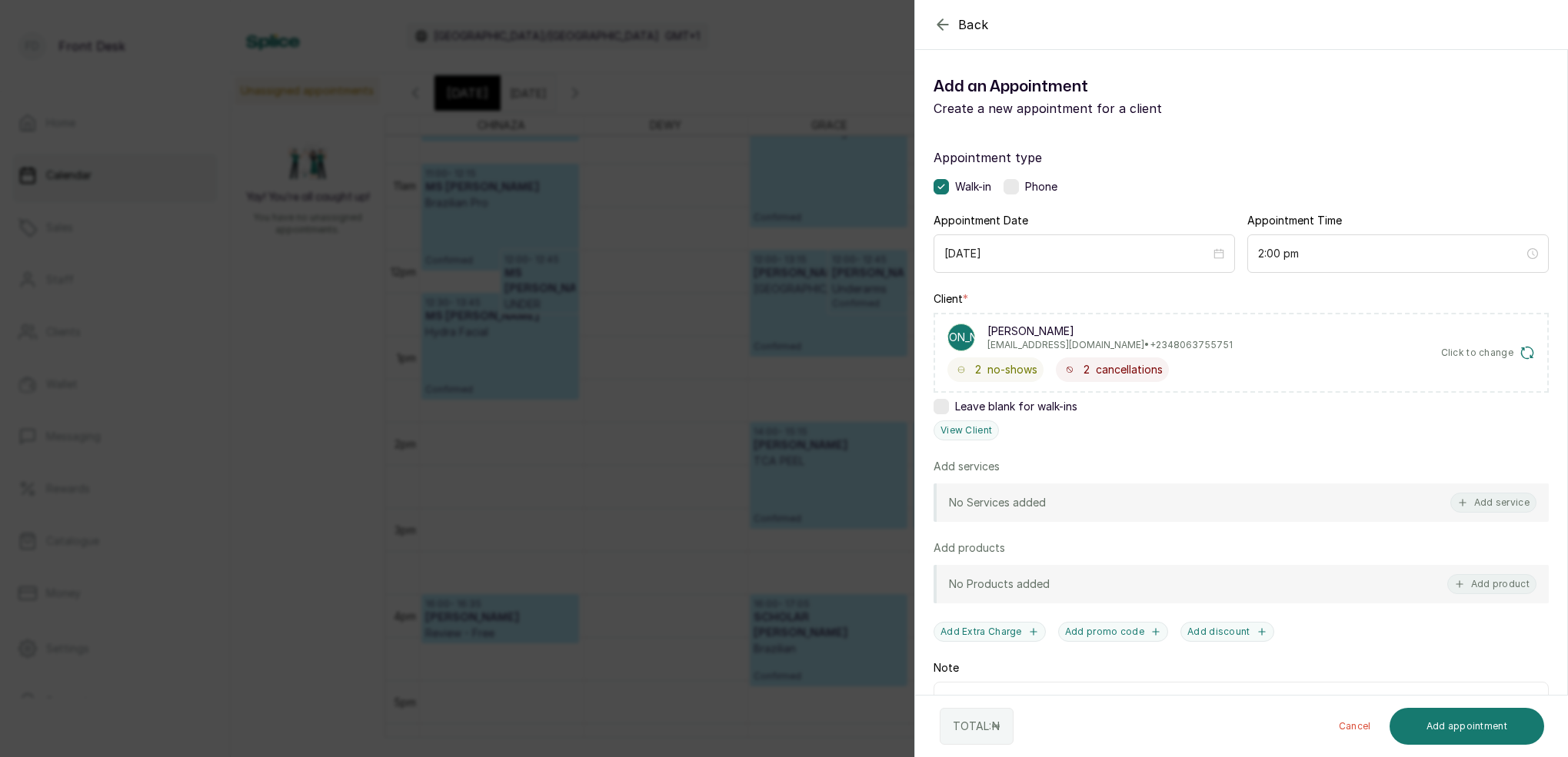
click at [967, 21] on span "Back" at bounding box center [973, 24] width 31 height 19
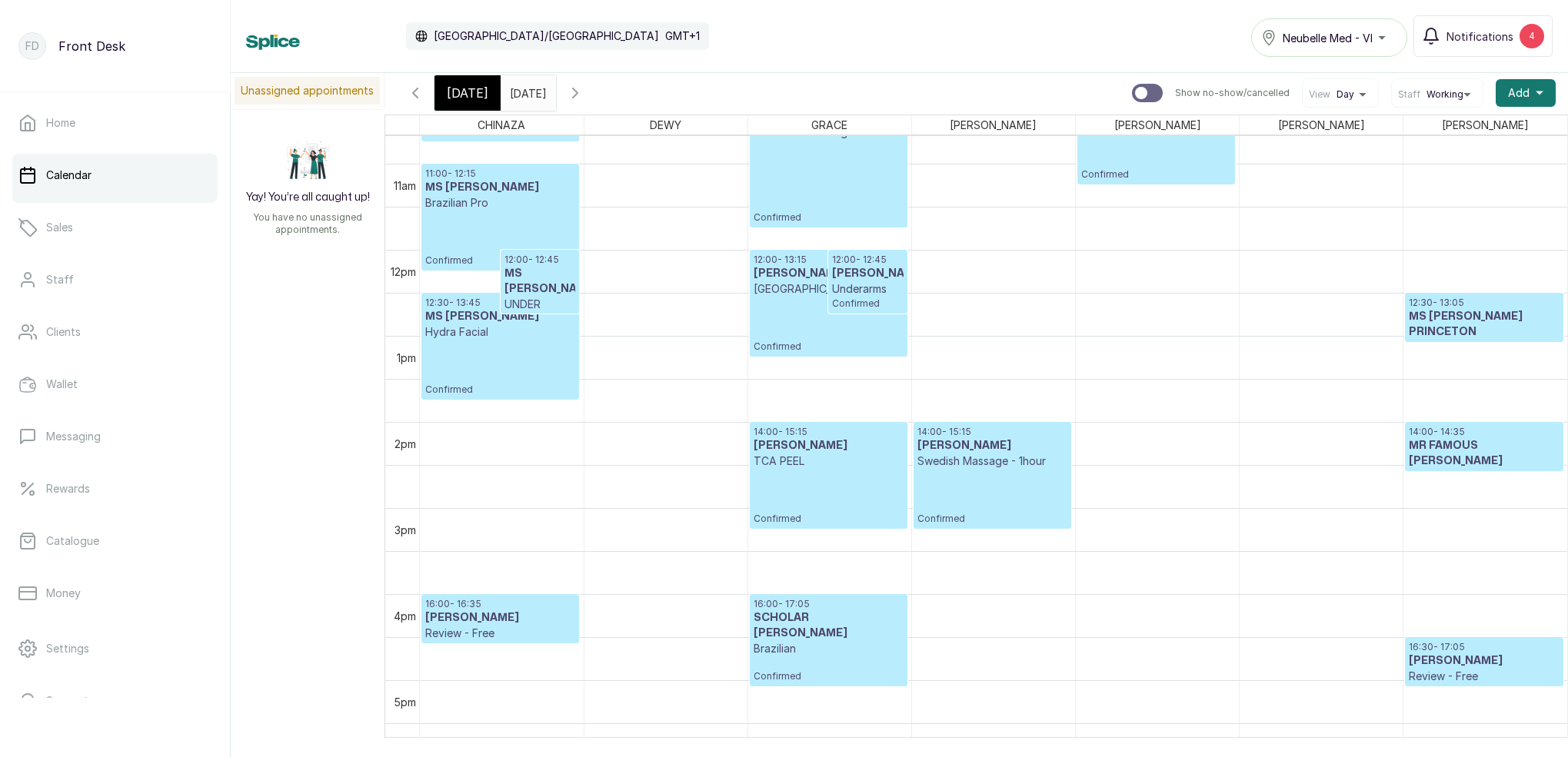
click at [455, 82] on div "[DATE]" at bounding box center [467, 93] width 66 height 36
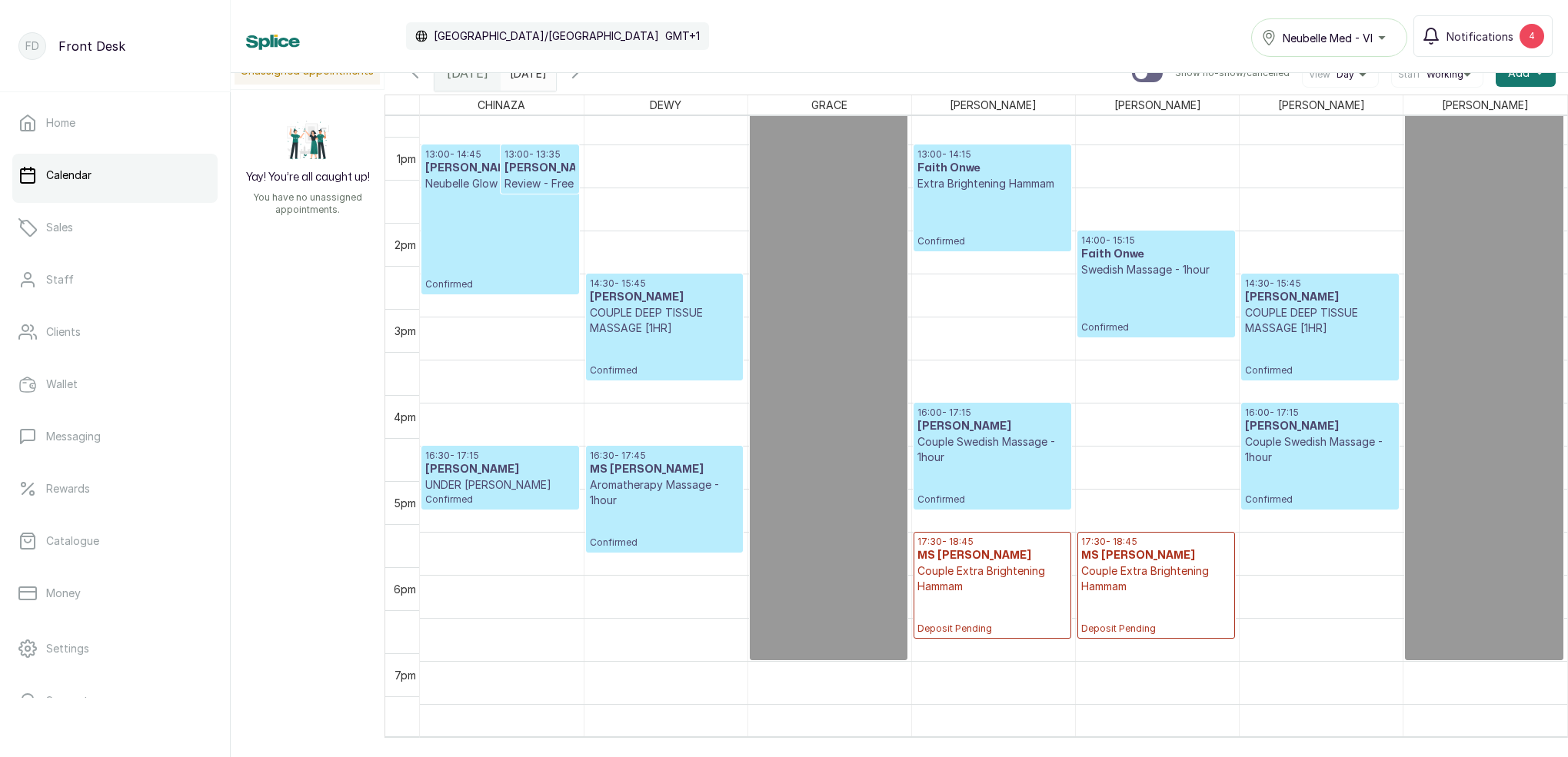
scroll to position [1098, 0]
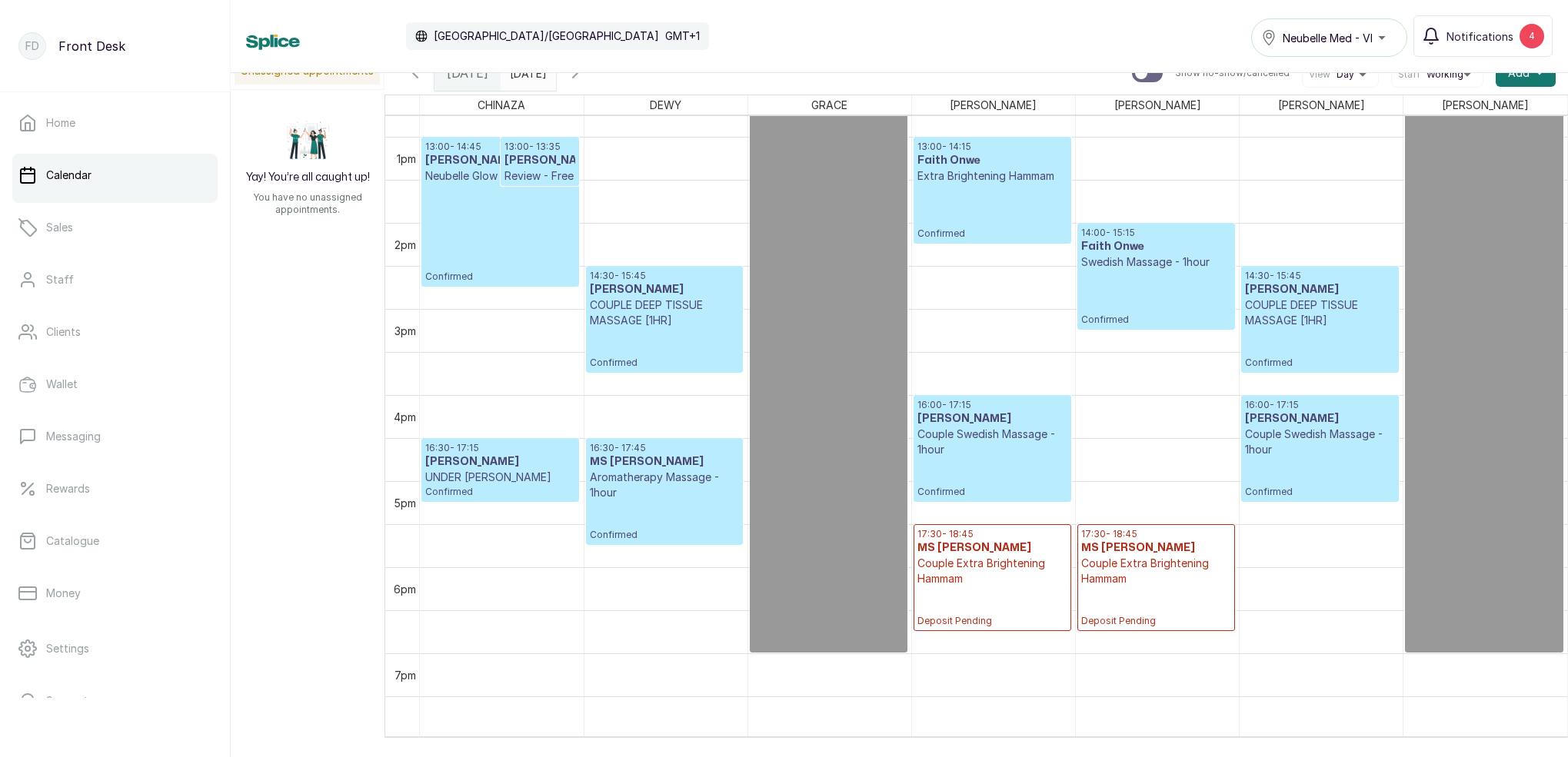
click at [555, 80] on span at bounding box center [540, 69] width 29 height 26
click at [693, 15] on div "Calendar [GEOGRAPHIC_DATA]/[GEOGRAPHIC_DATA] GMT+1 Neubelle Med - VI Notificati…" at bounding box center [899, 36] width 1306 height 41
click at [584, 75] on icon "button" at bounding box center [574, 73] width 19 height 19
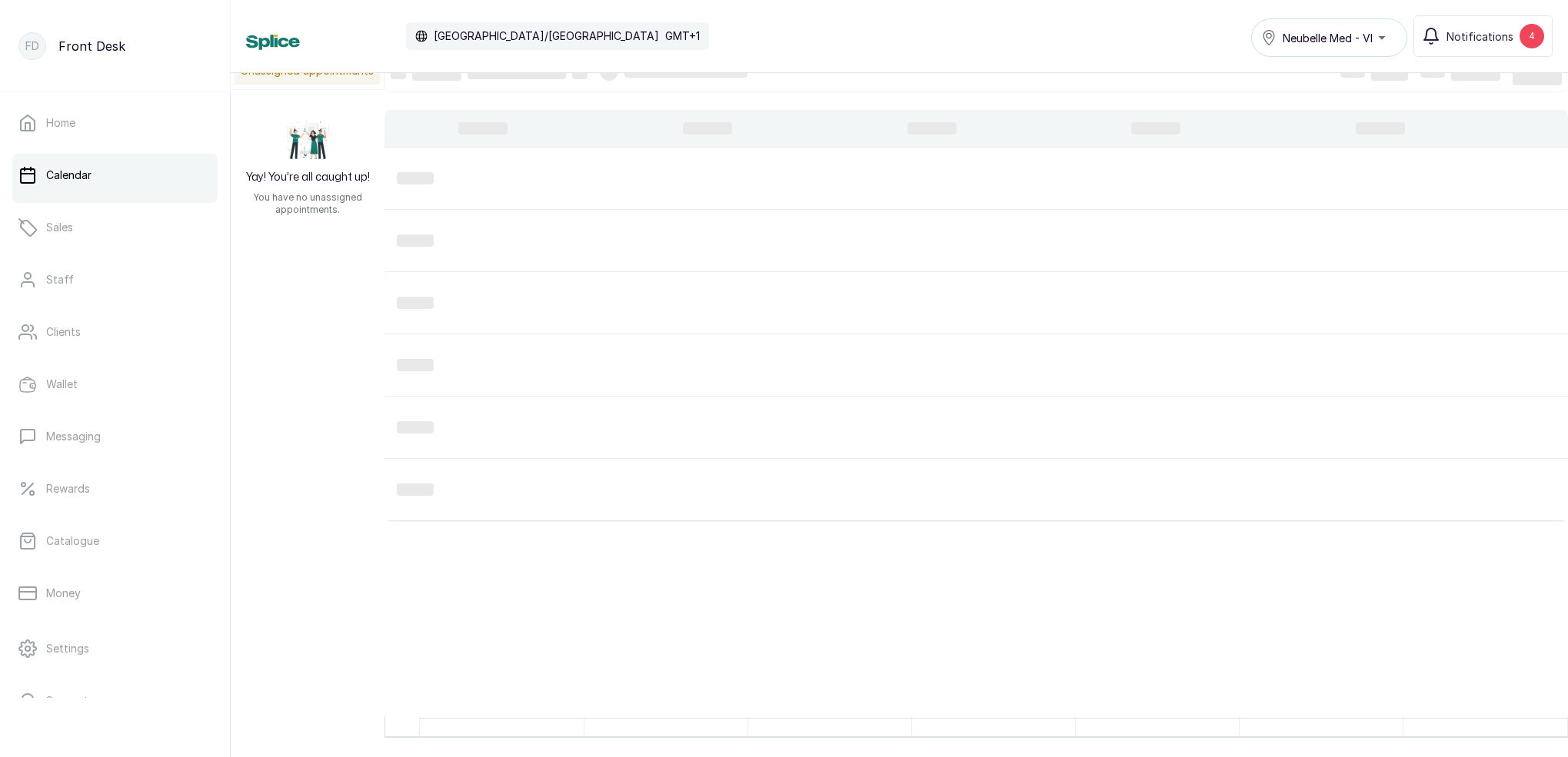
scroll to position [517, 0]
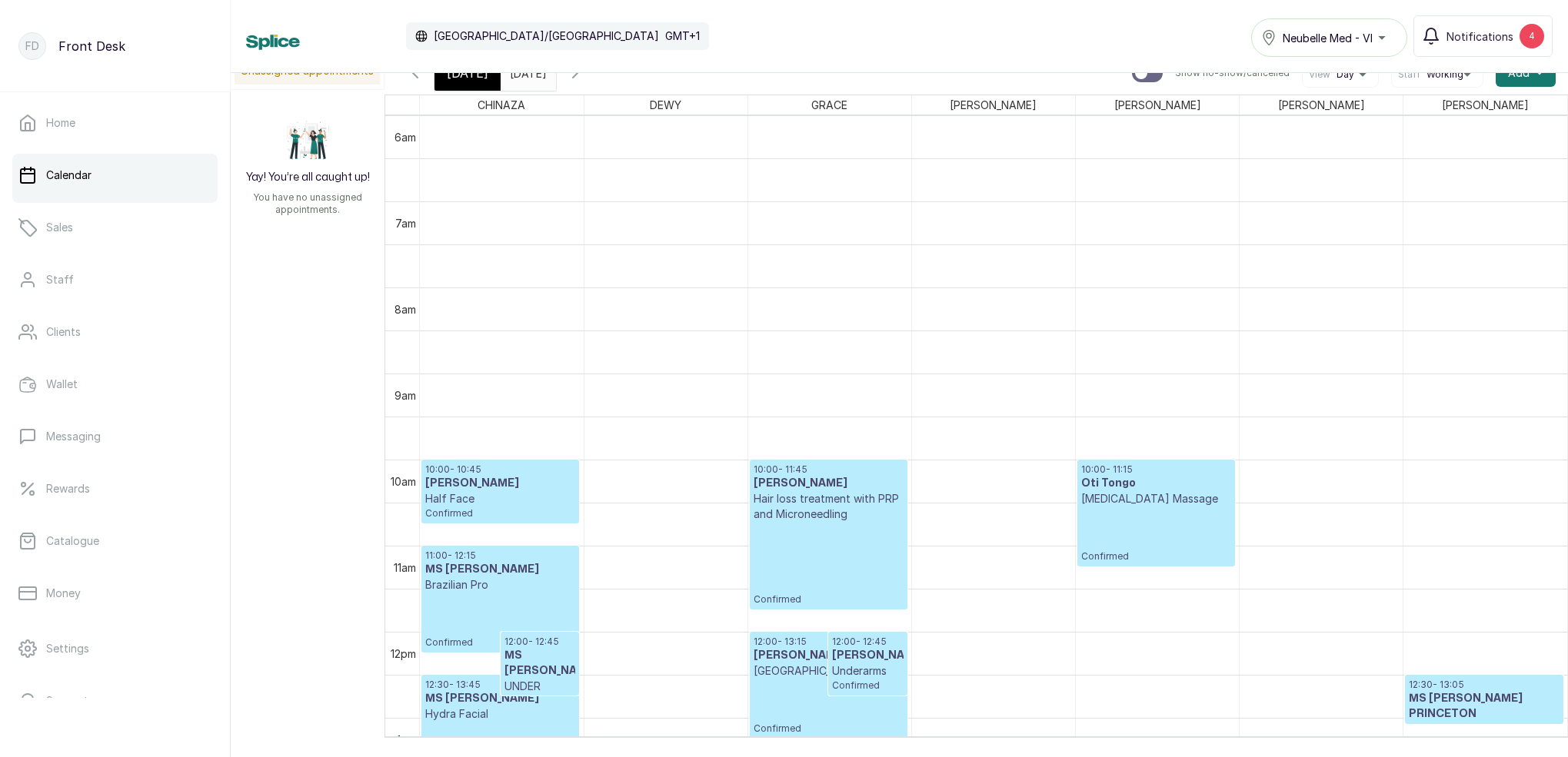
click at [578, 76] on icon "button" at bounding box center [575, 72] width 5 height 9
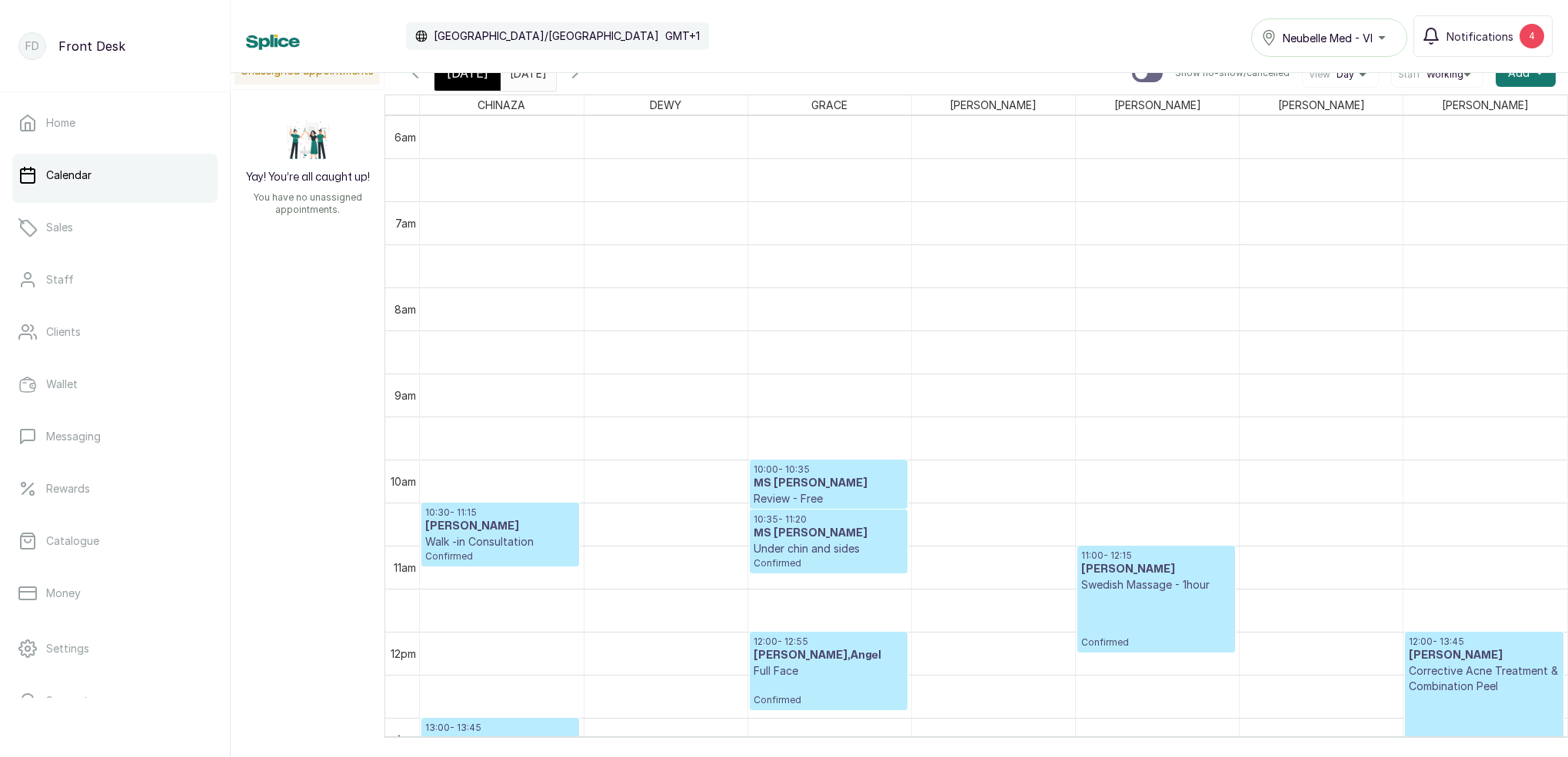
click at [413, 77] on icon "button" at bounding box center [415, 73] width 19 height 19
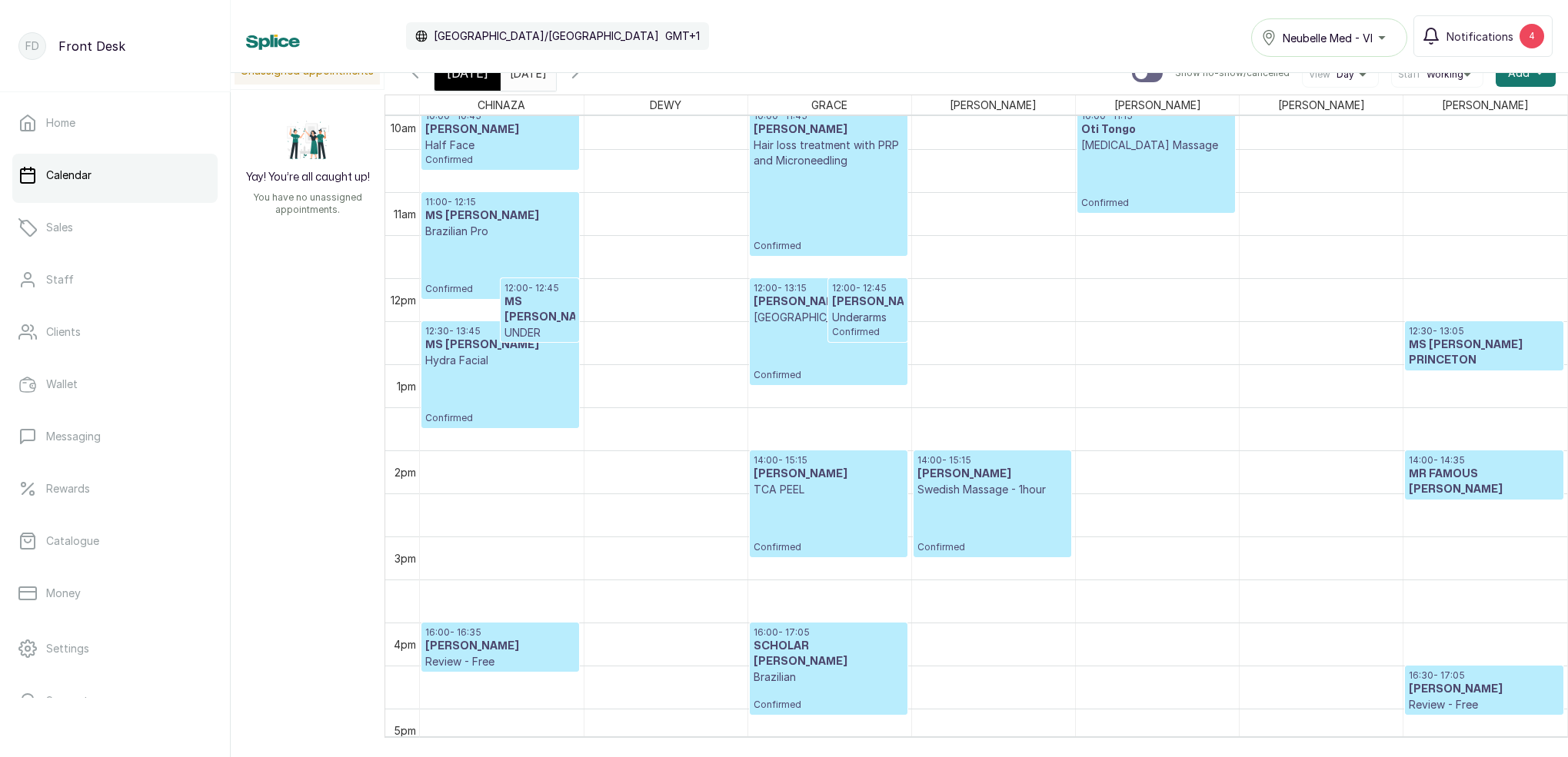
scroll to position [0, 1]
click at [526, 74] on input "[DATE]" at bounding box center [513, 69] width 24 height 26
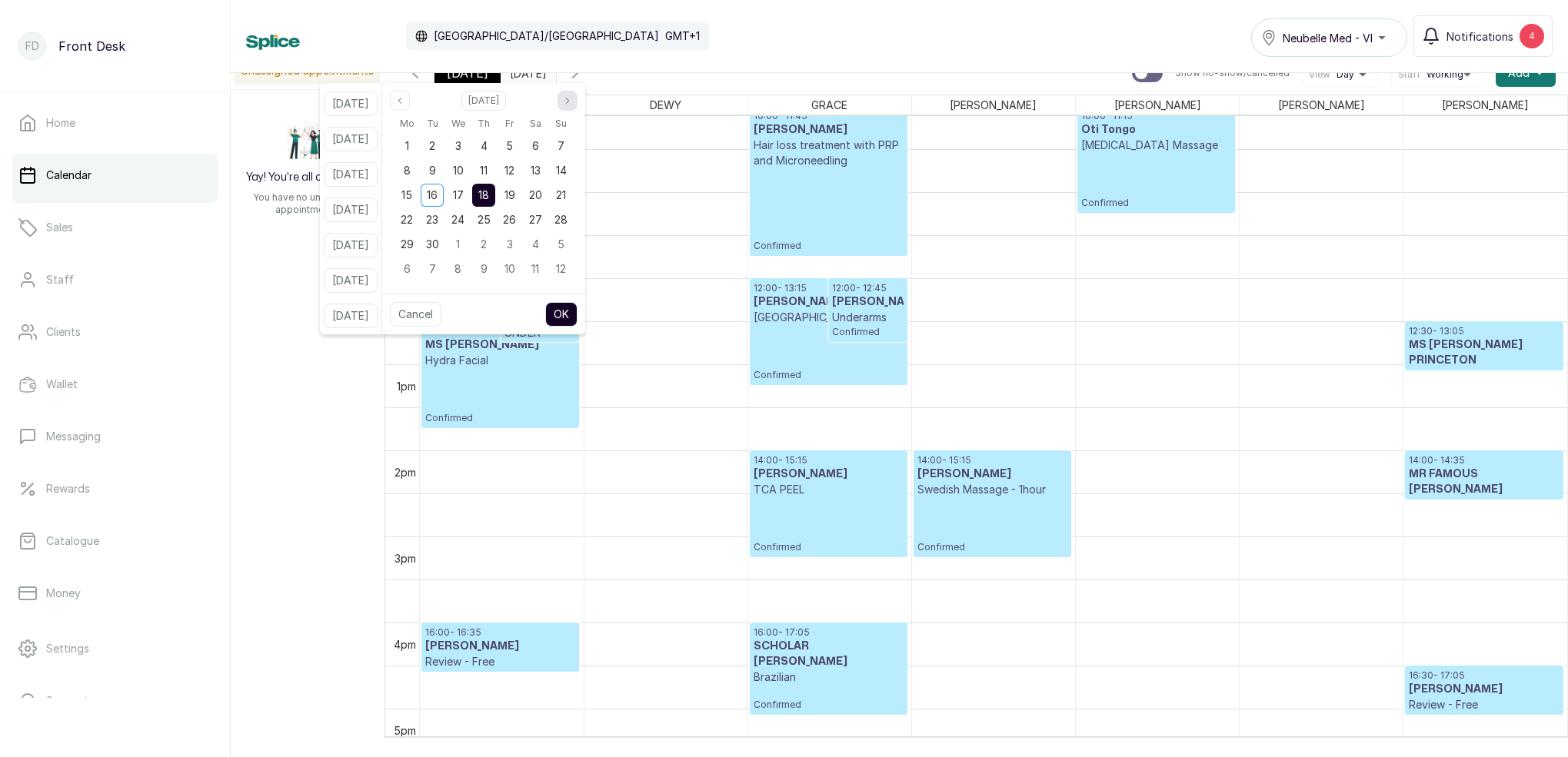
scroll to position [0, 0]
click at [542, 196] on span "20" at bounding box center [535, 195] width 13 height 13
click at [578, 309] on button "OK" at bounding box center [561, 314] width 32 height 24
type input "[DATE]"
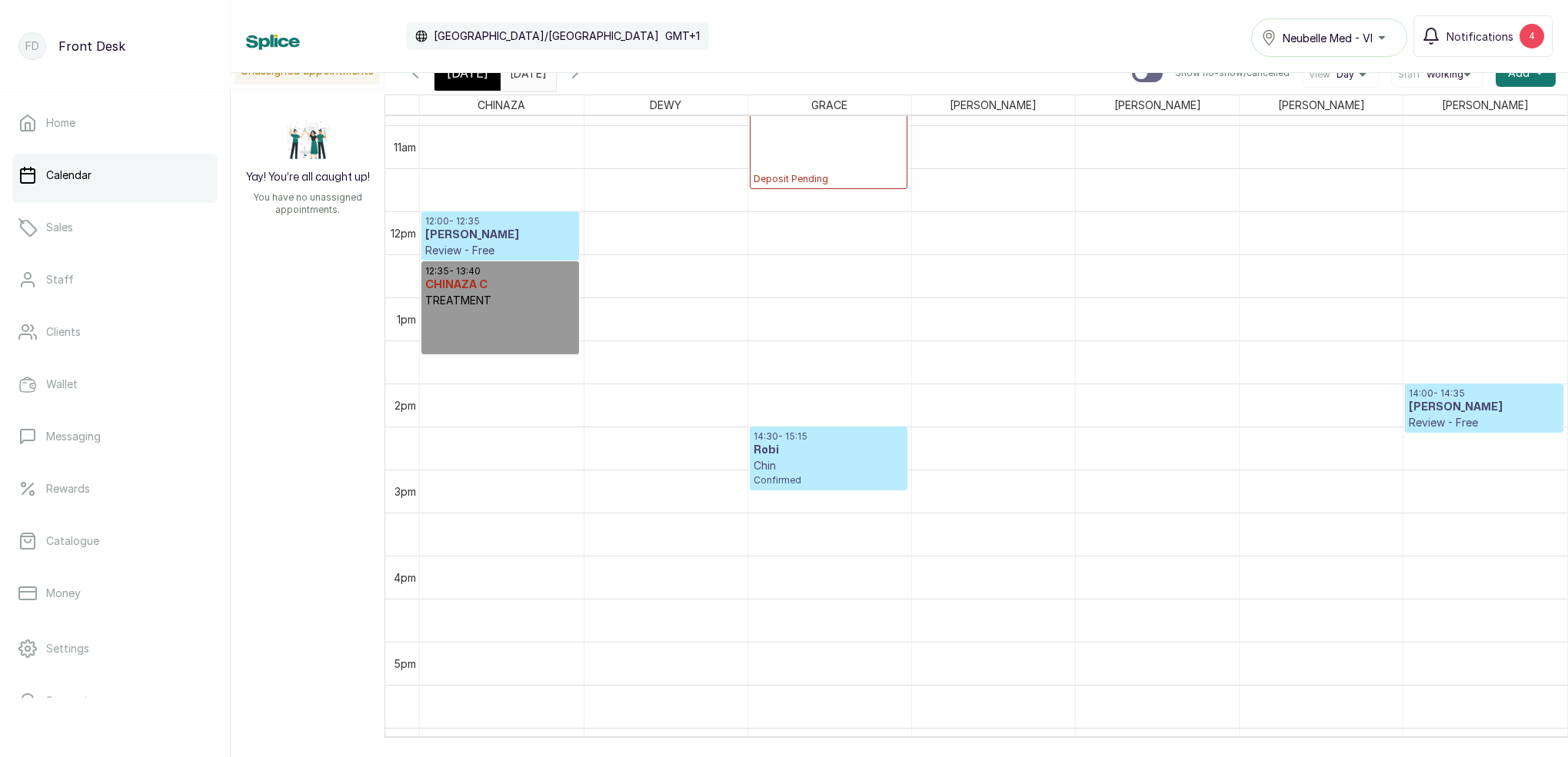
scroll to position [945, 0]
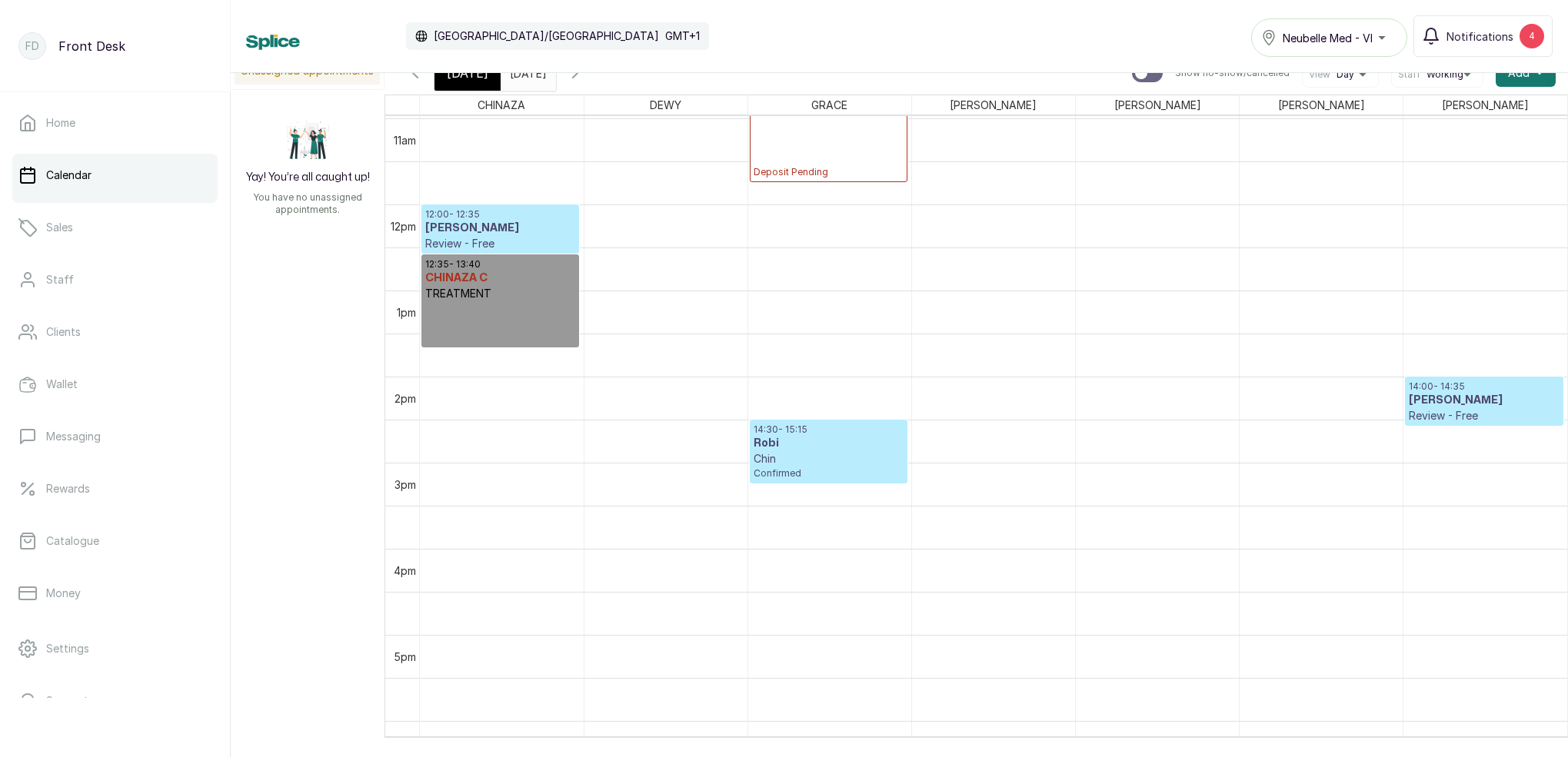
click at [479, 80] on span "[DATE]" at bounding box center [467, 73] width 41 height 19
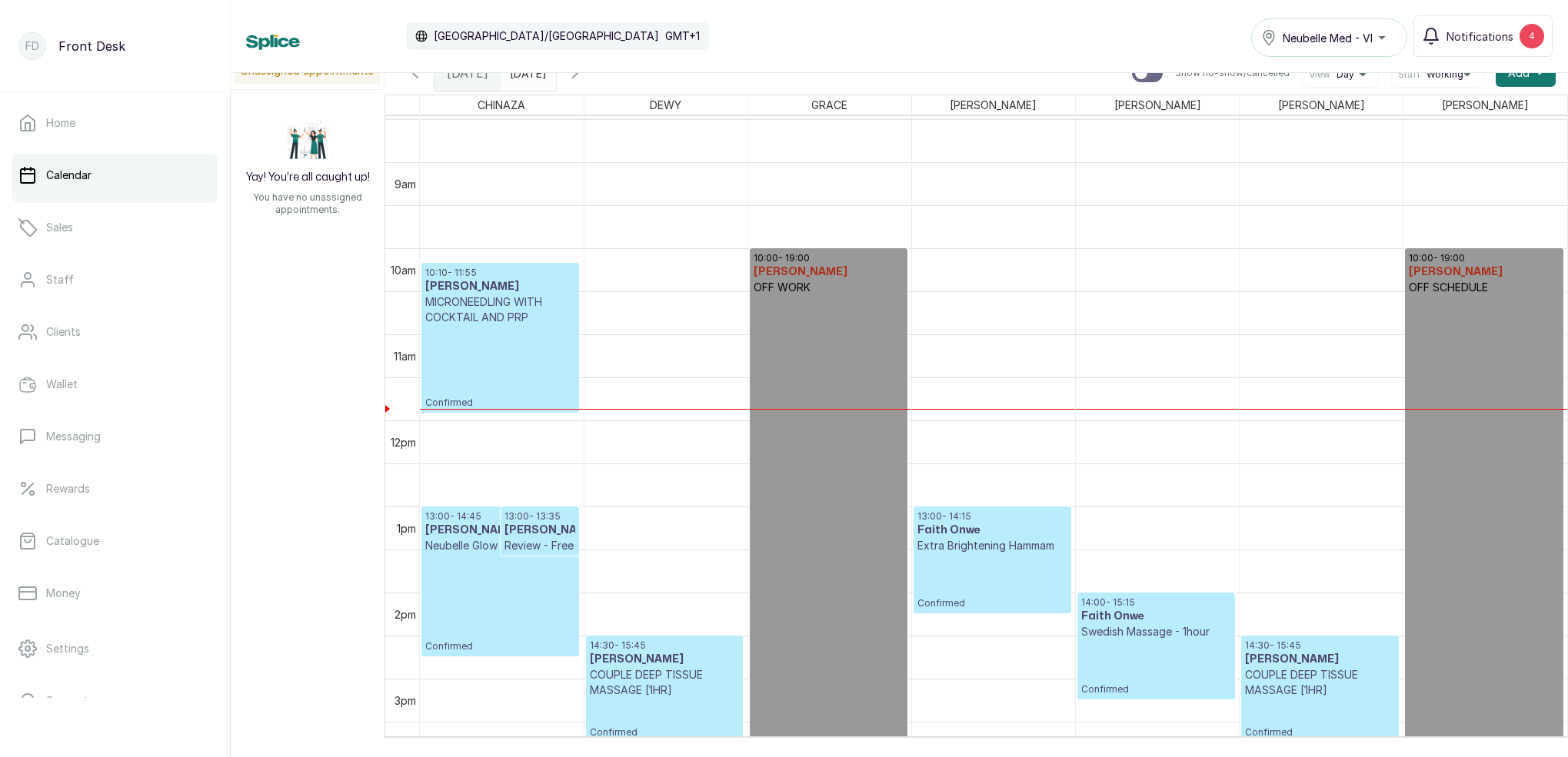
scroll to position [730, 0]
click at [474, 372] on p "Confirmed" at bounding box center [500, 365] width 150 height 84
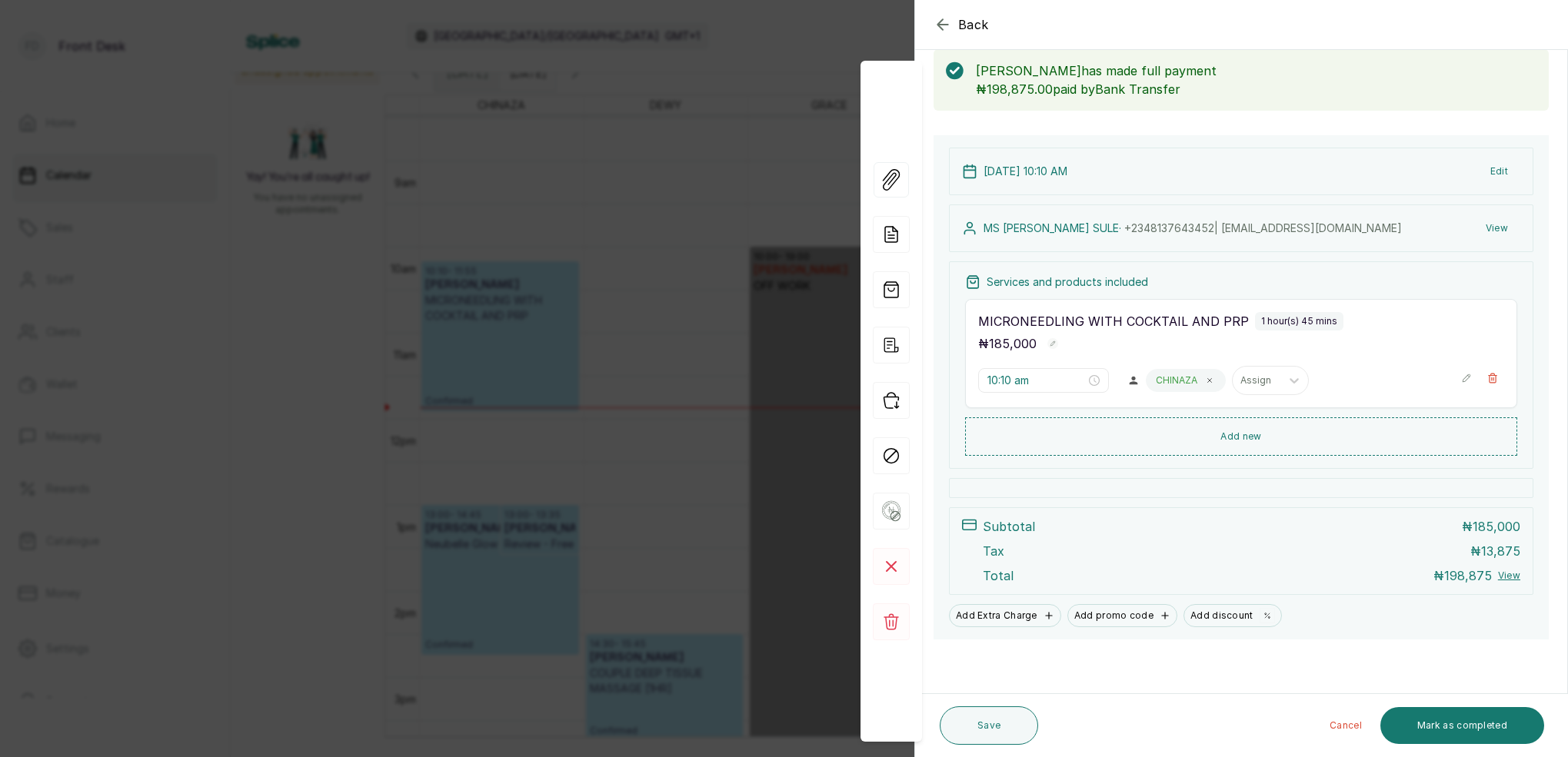
scroll to position [80, 0]
click at [743, 79] on div "Back Appointment Details Edit appointment 🚶 Walk-in (booked by Front Desk) Make…" at bounding box center [784, 378] width 1568 height 757
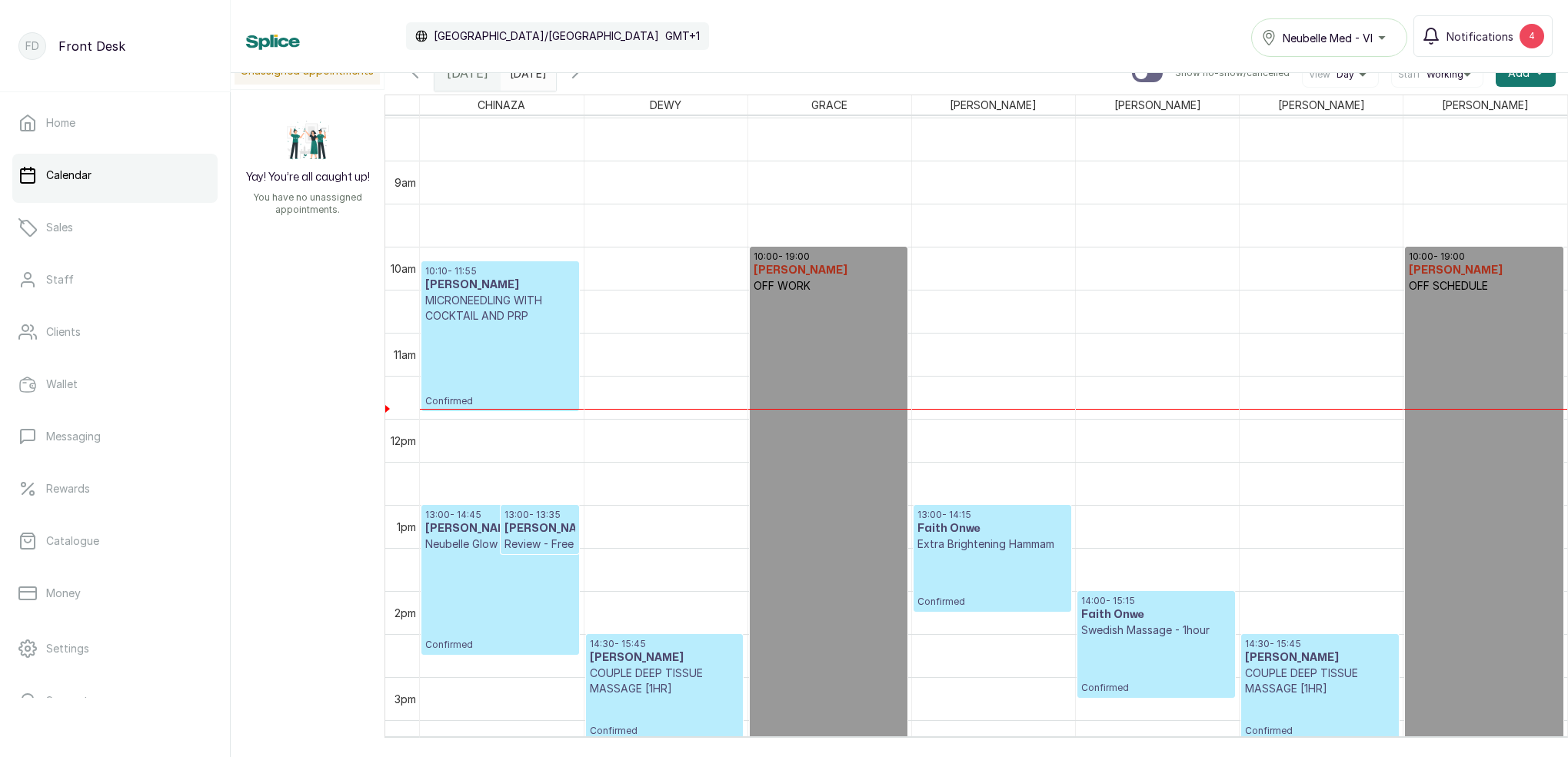
click at [584, 78] on icon "button" at bounding box center [574, 73] width 19 height 19
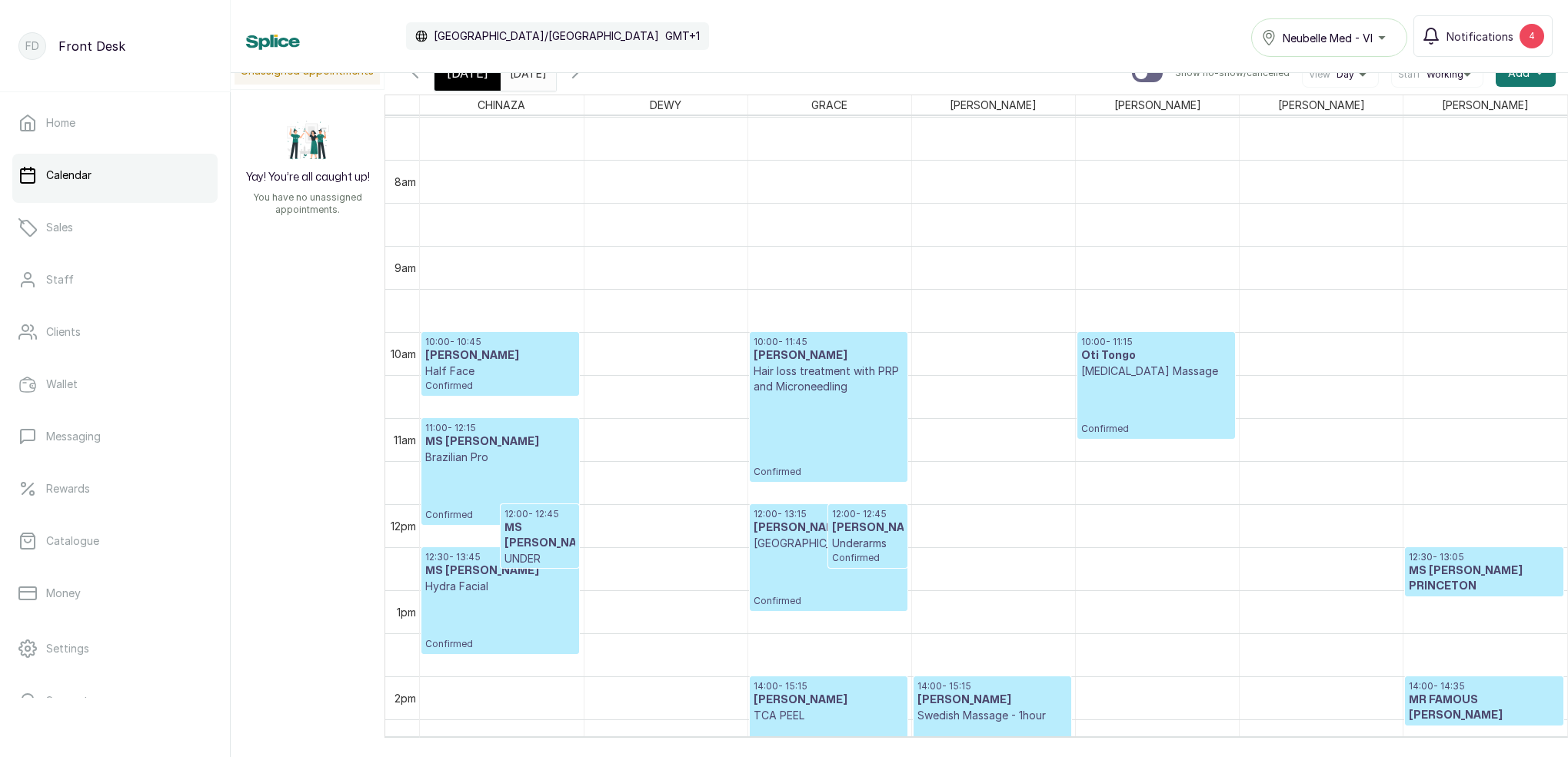
scroll to position [819, 0]
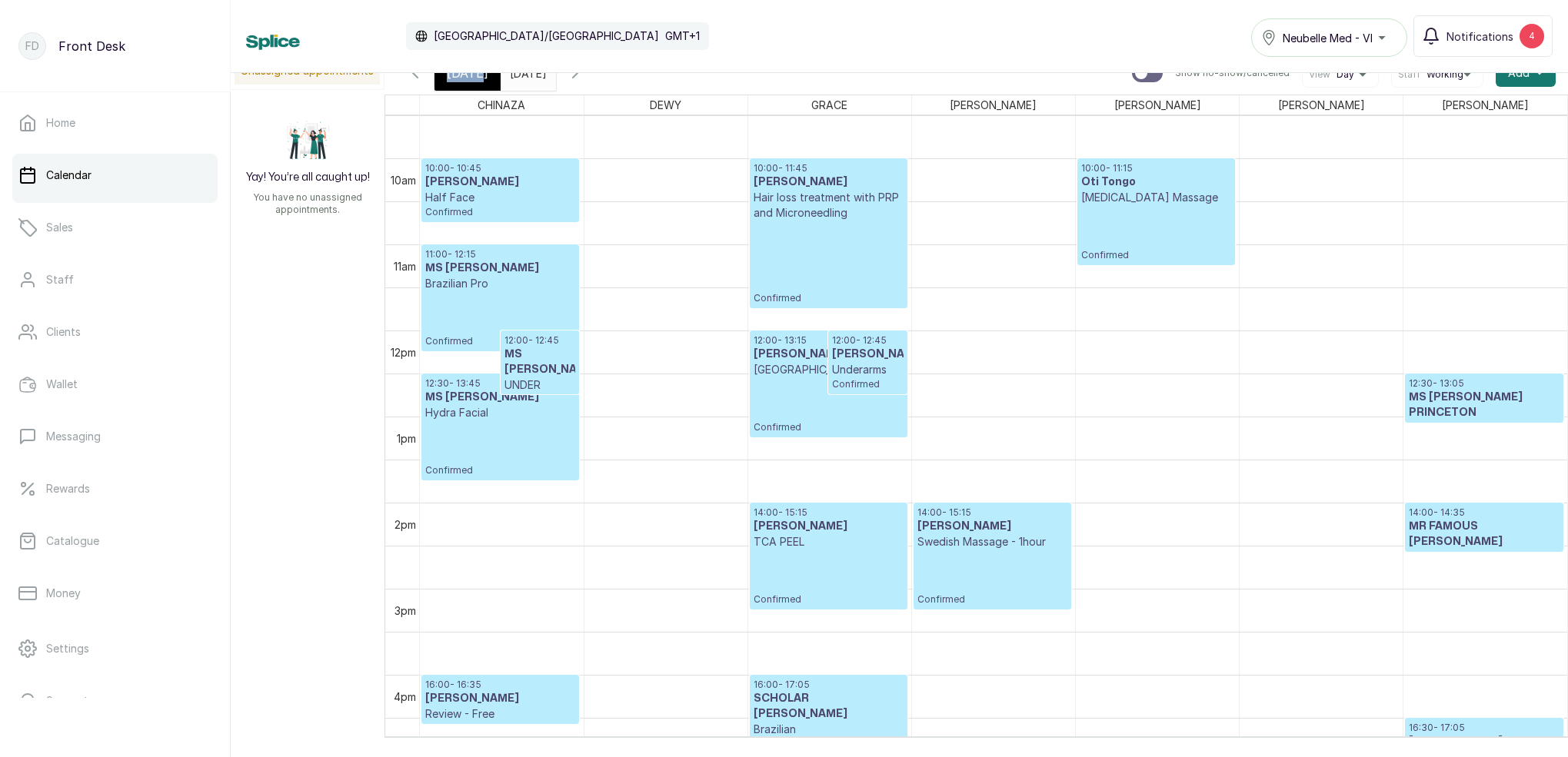
click at [450, 80] on span "[DATE]" at bounding box center [467, 73] width 41 height 19
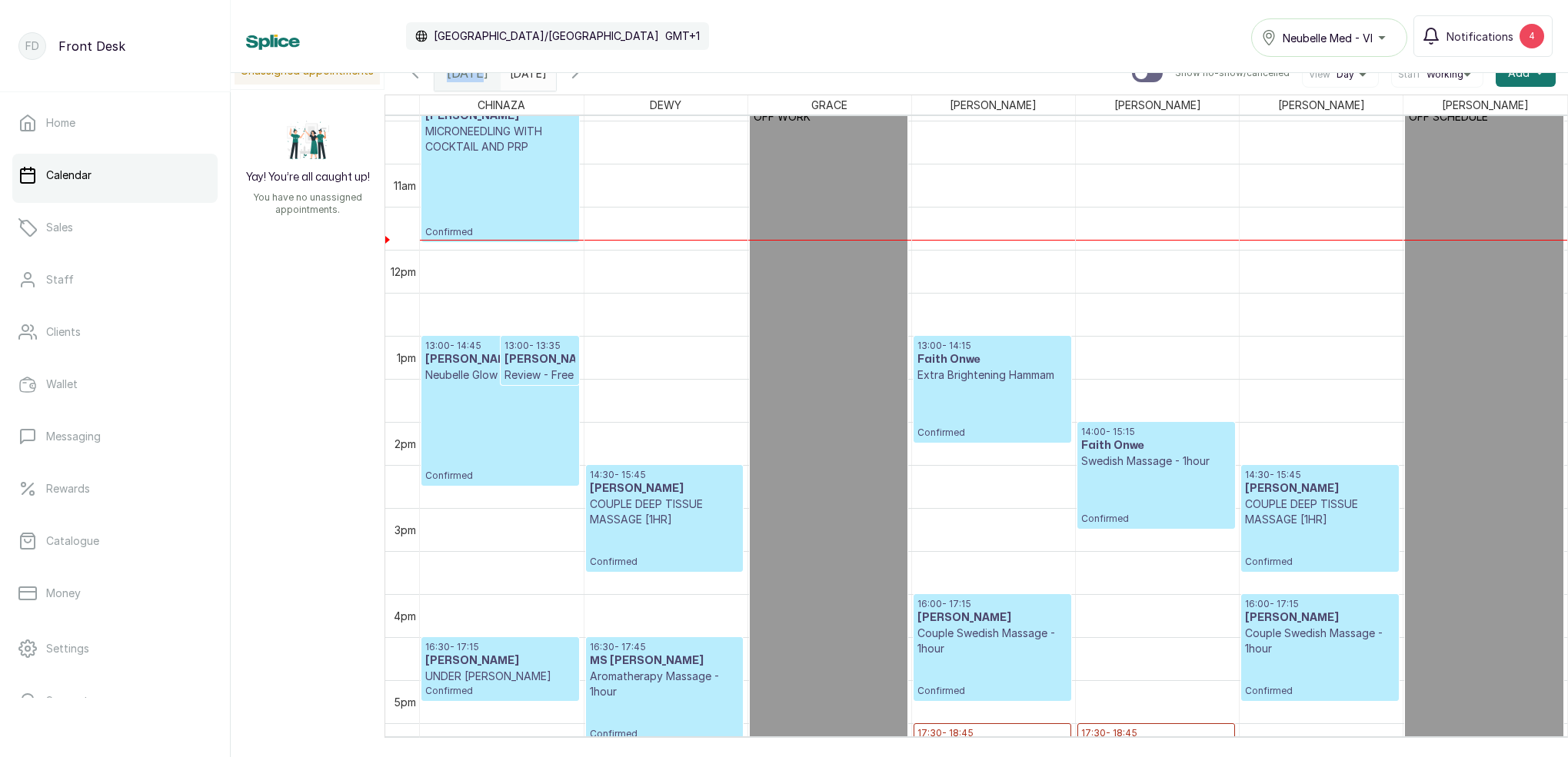
scroll to position [899, 0]
click at [545, 367] on h3 "[PERSON_NAME]" at bounding box center [540, 359] width 71 height 15
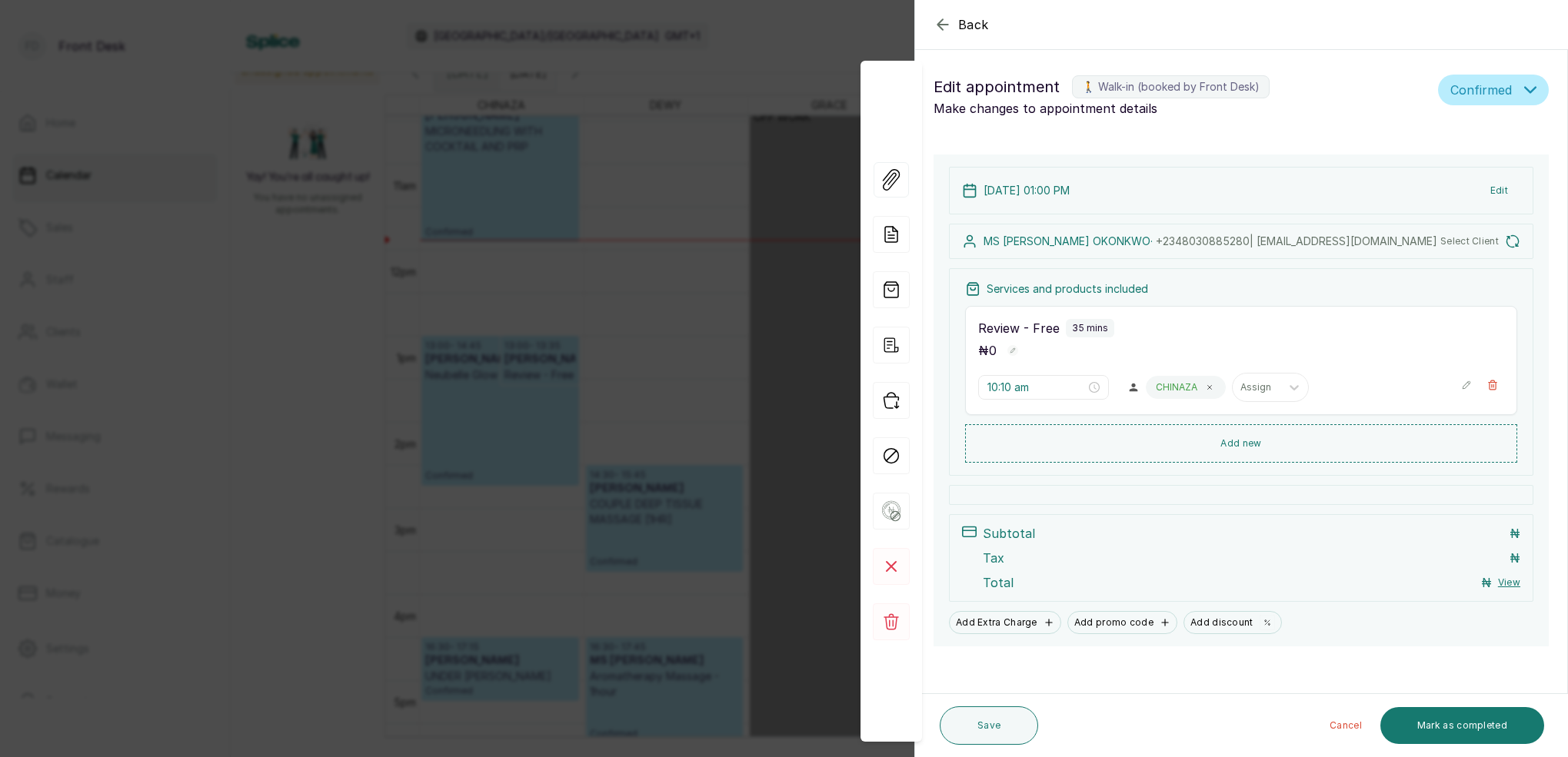
type input "1:00 pm"
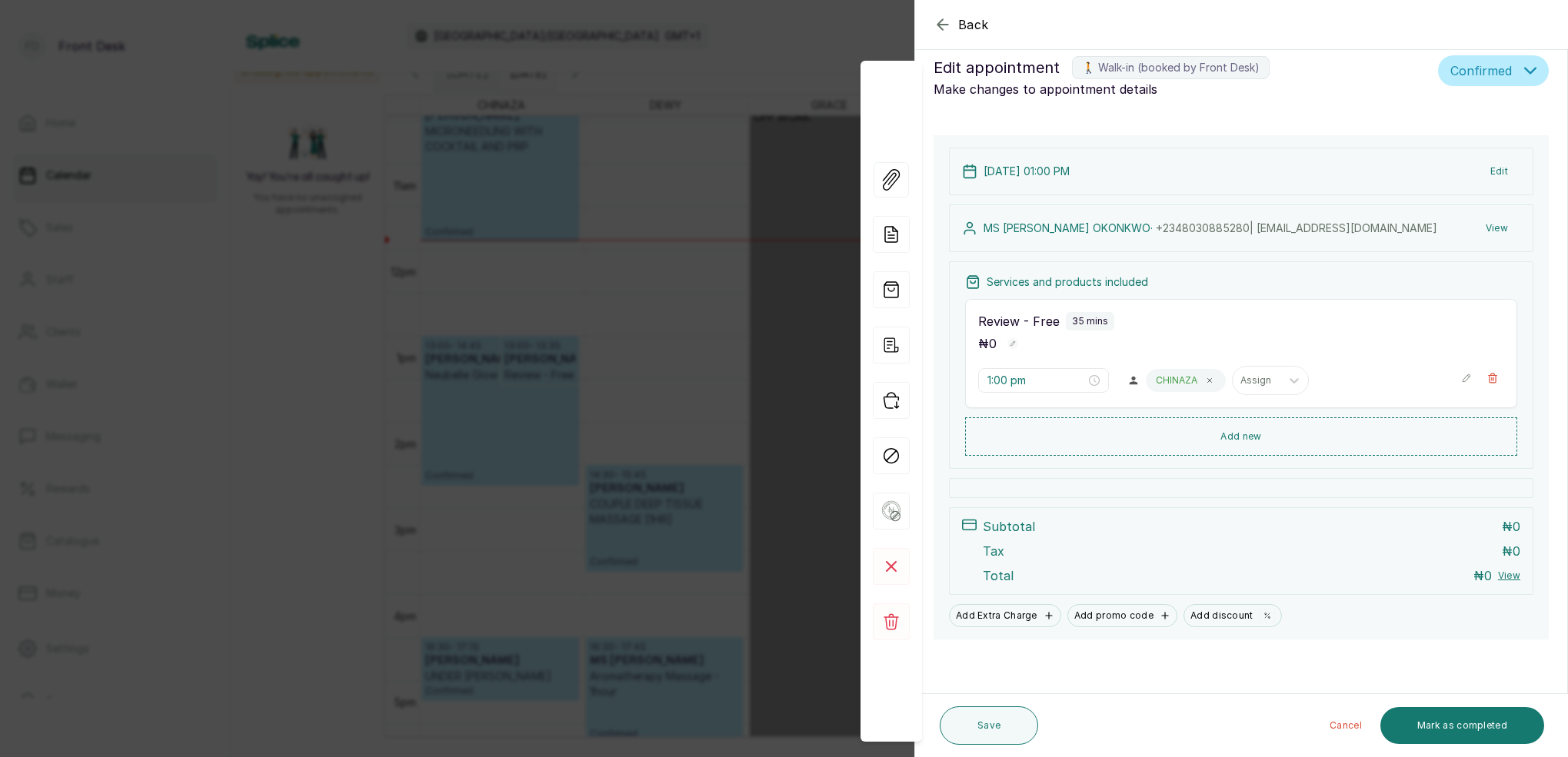
scroll to position [19, 0]
click at [668, 240] on div "Back Appointment Details Edit appointment 🚶 Walk-in (booked by Front Desk) Make…" at bounding box center [784, 378] width 1568 height 757
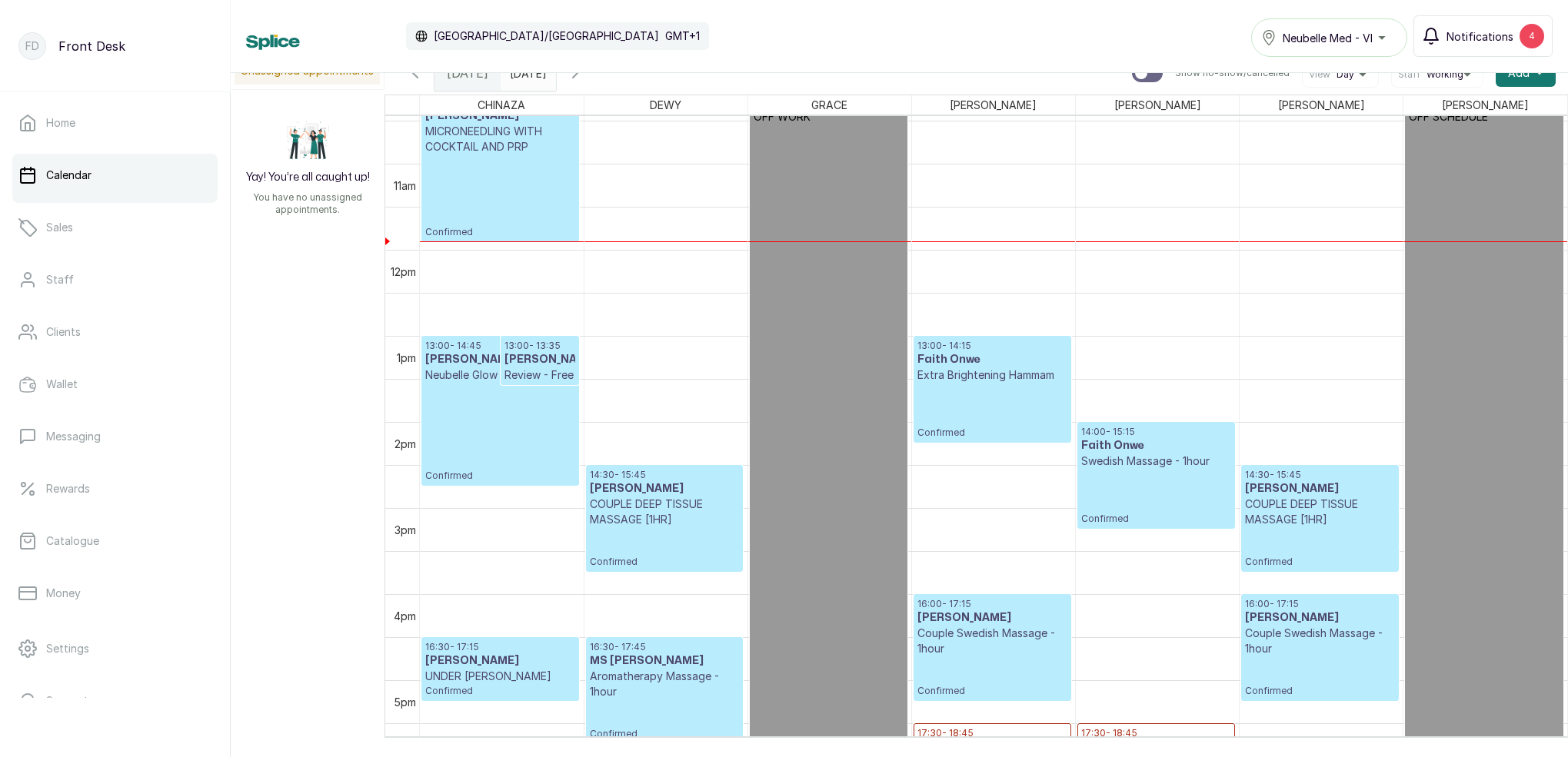
click at [1488, 39] on span "Notifications" at bounding box center [1479, 37] width 67 height 16
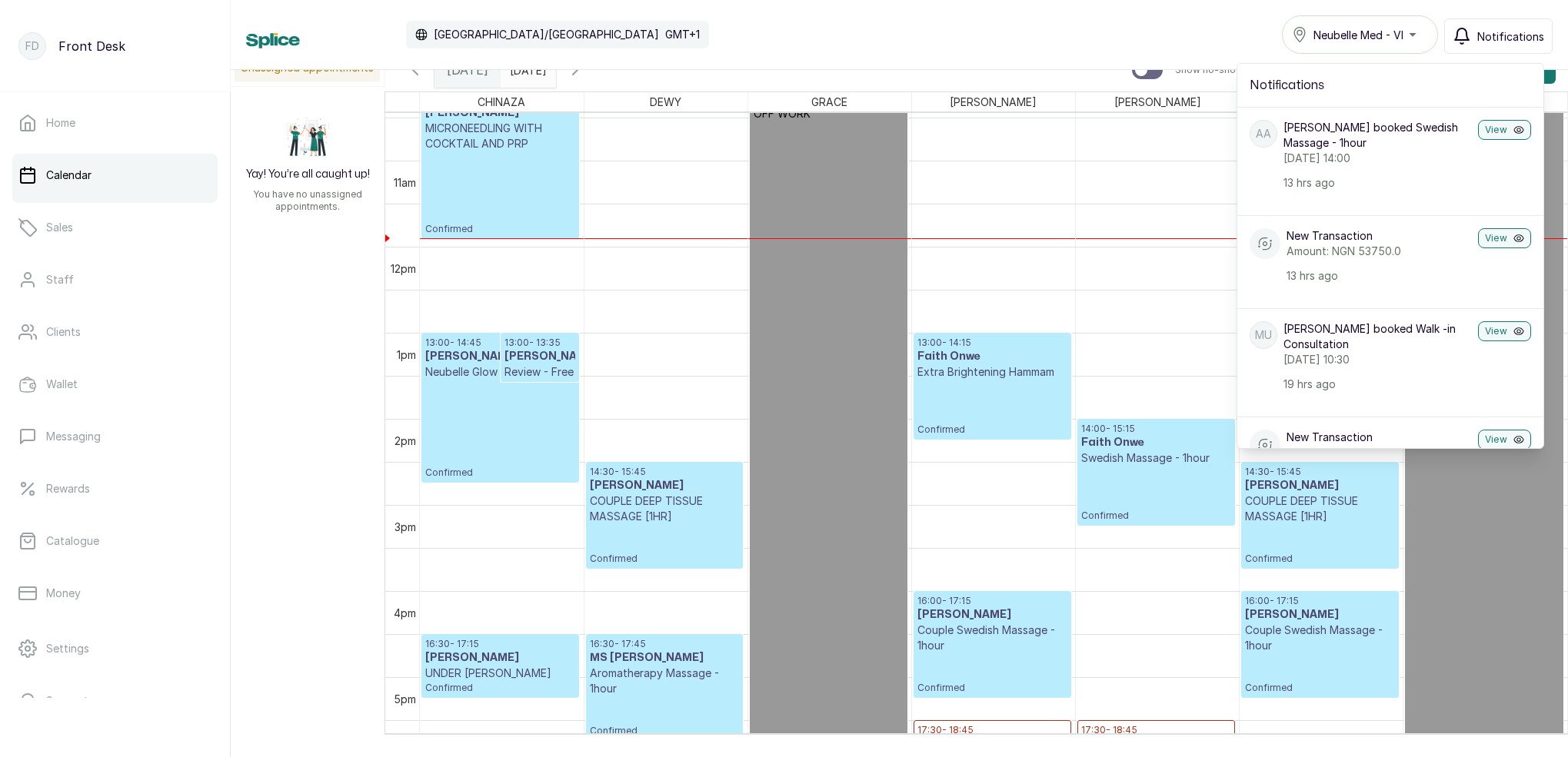
scroll to position [0, 0]
click at [1504, 41] on span "Notifications" at bounding box center [1510, 37] width 67 height 16
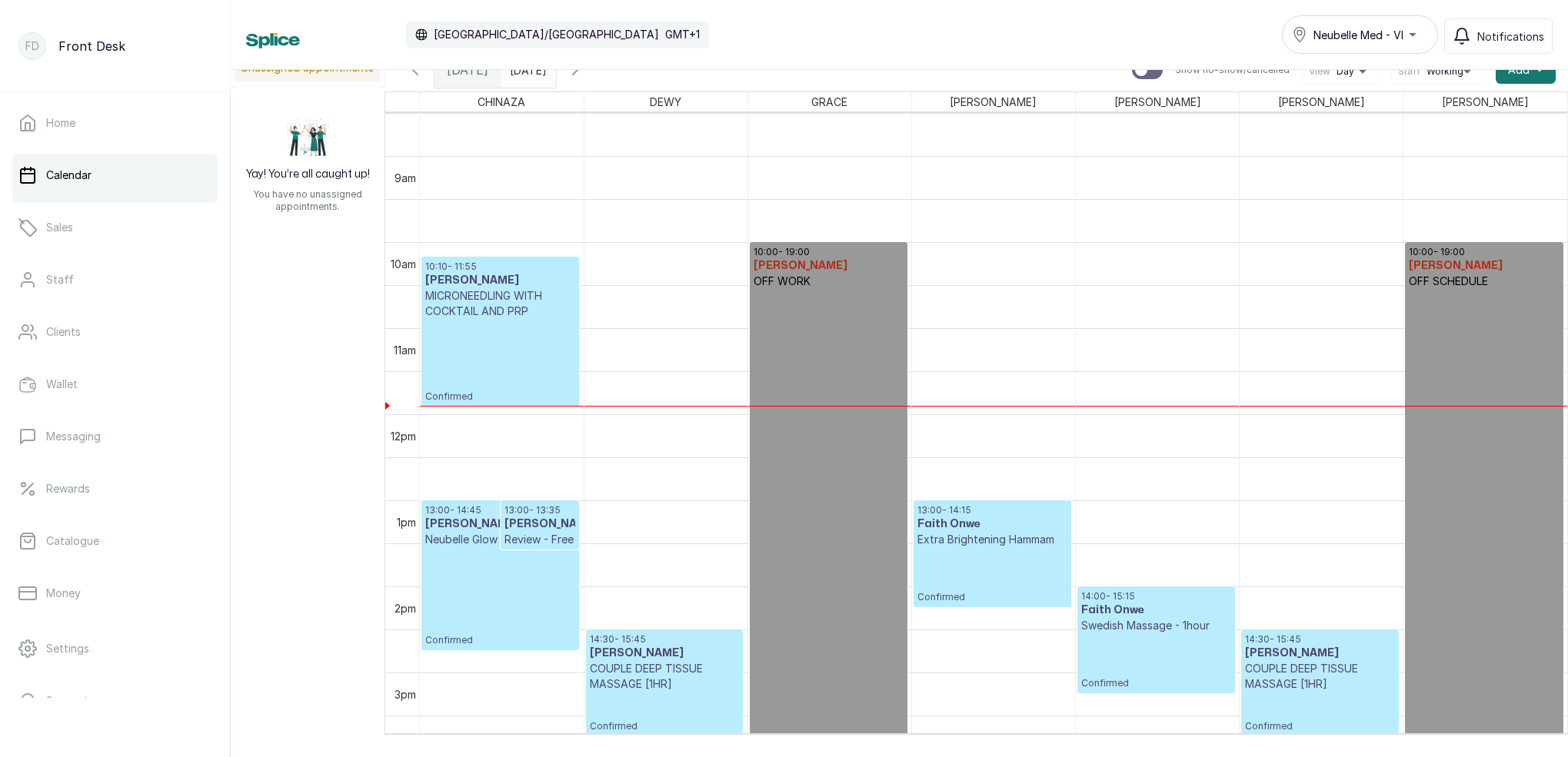
scroll to position [813, 0]
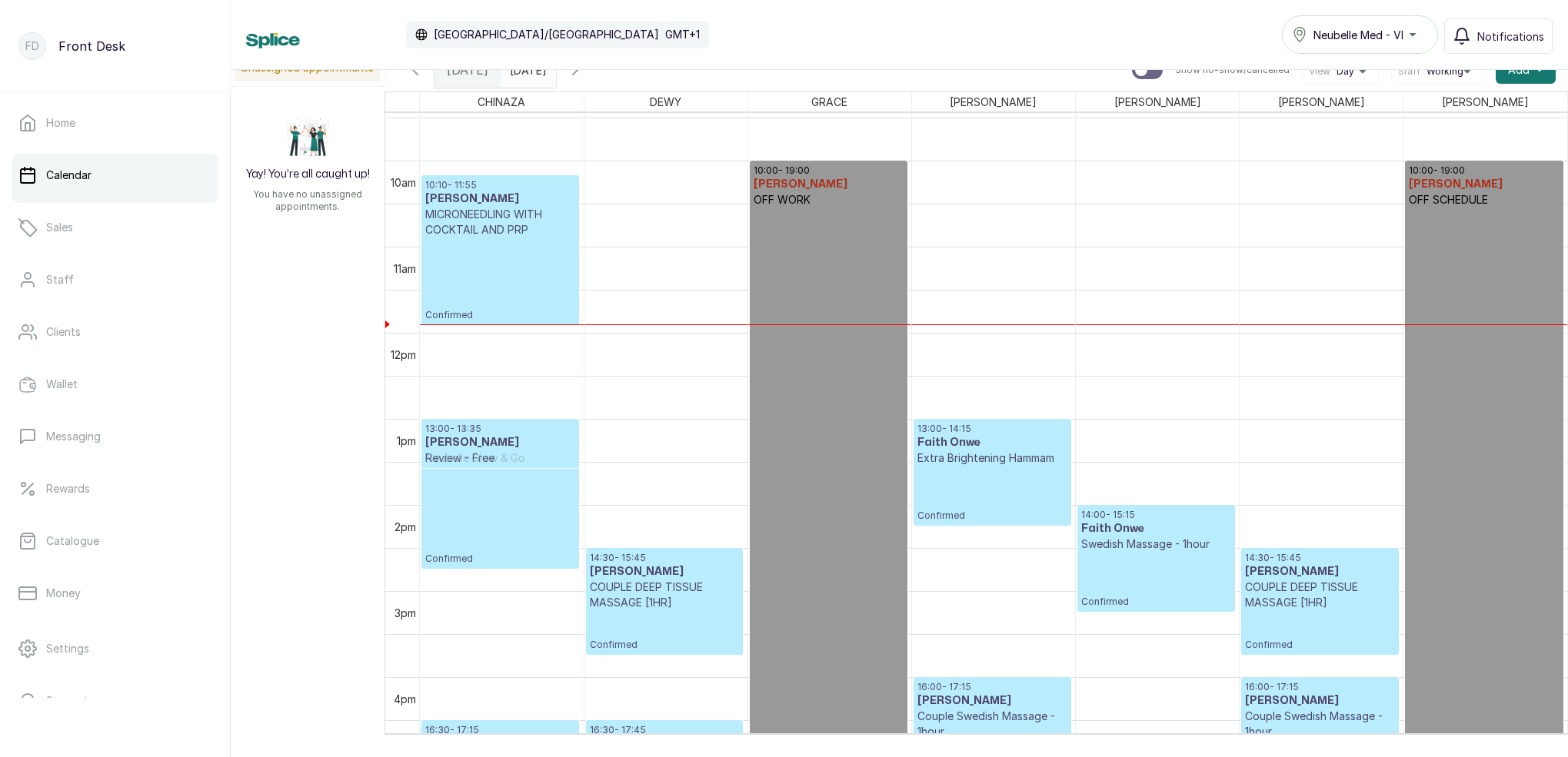
drag, startPoint x: 535, startPoint y: 440, endPoint x: 550, endPoint y: 442, distance: 15.1
click at [550, 442] on div "13:00 - 14:45 [PERSON_NAME] [PERSON_NAME] & Go Confirmed 13:00 - 13:35 [PERSON_…" at bounding box center [502, 333] width 164 height 2066
click at [526, 74] on input "[DATE]" at bounding box center [513, 66] width 24 height 26
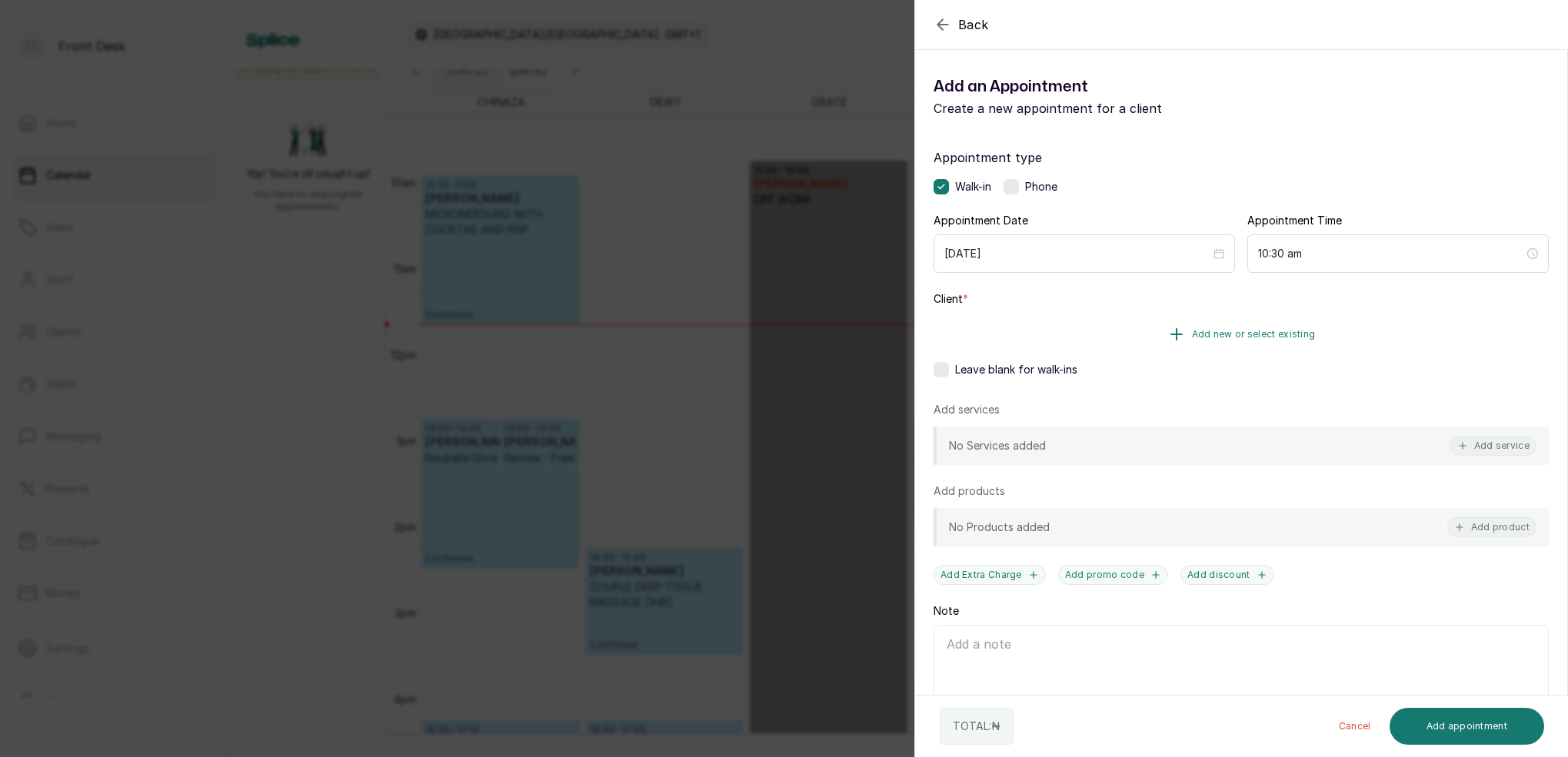
click at [1273, 327] on button "Add new or select existing" at bounding box center [1241, 334] width 615 height 43
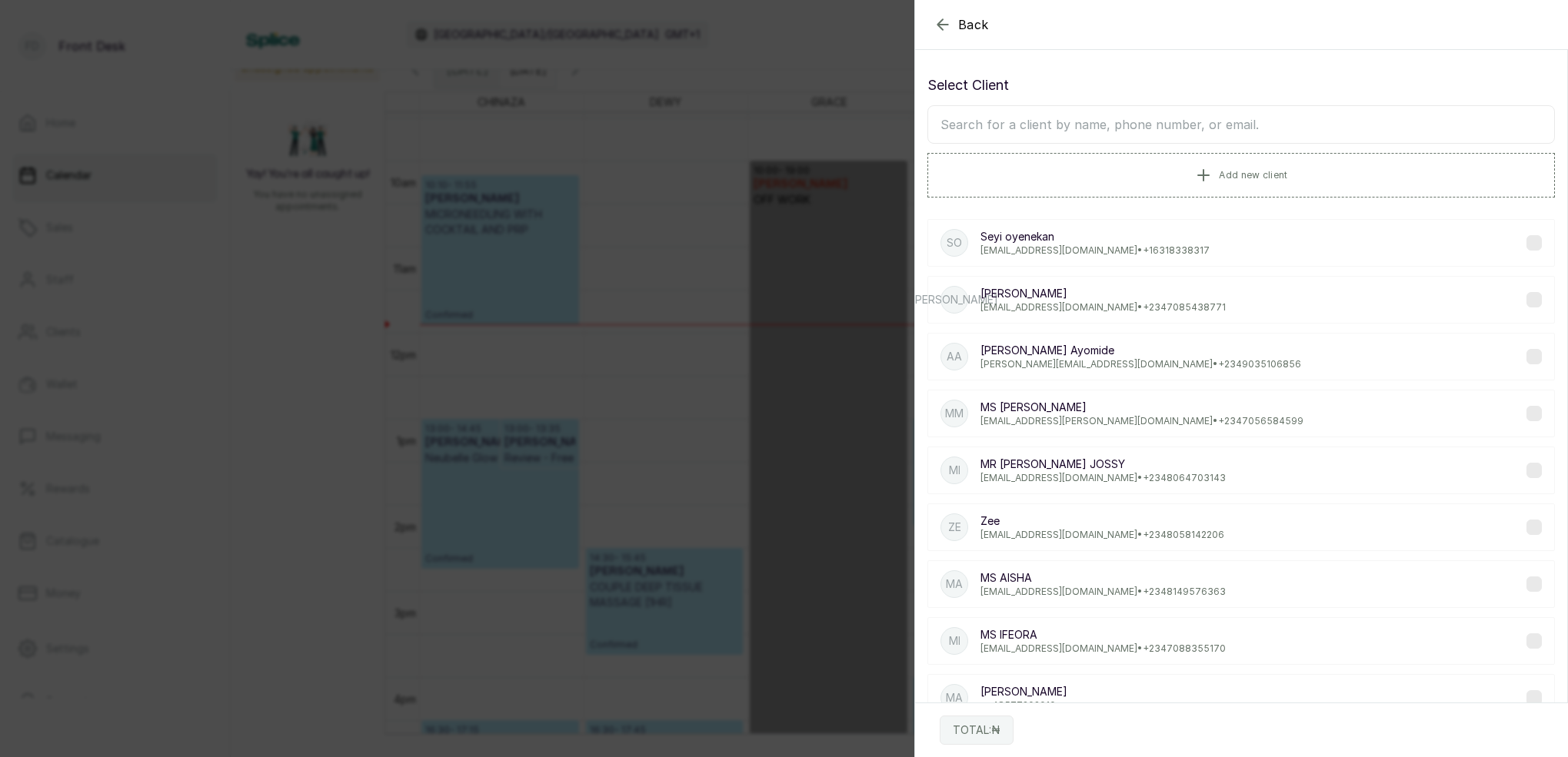
click at [1158, 128] on input "text" at bounding box center [1241, 124] width 627 height 38
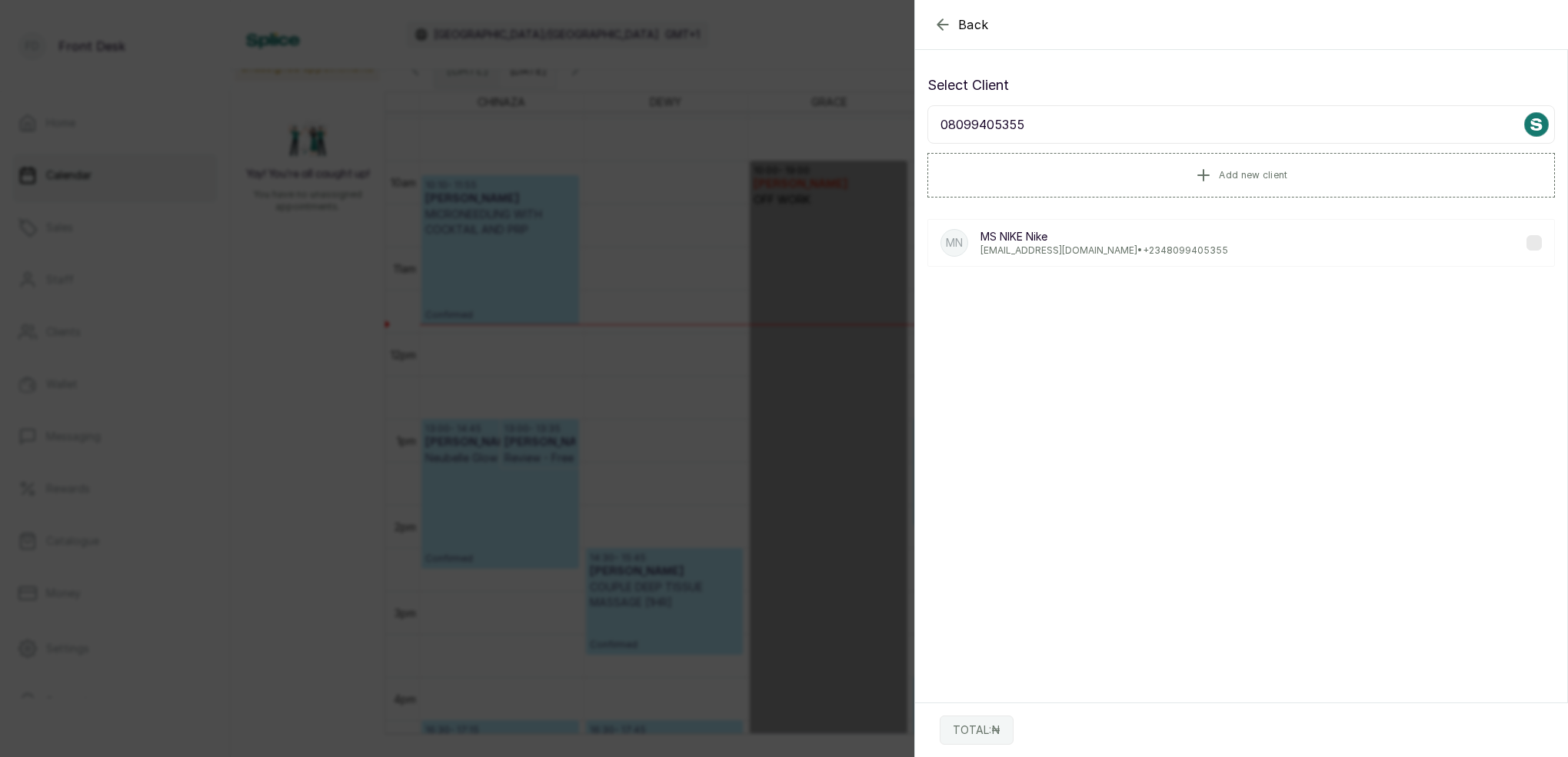
type input "08099405355"
click at [1231, 243] on div "MN MS NIKE Nike [EMAIL_ADDRESS][DOMAIN_NAME] • [PHONE_NUMBER]" at bounding box center [1241, 243] width 627 height 48
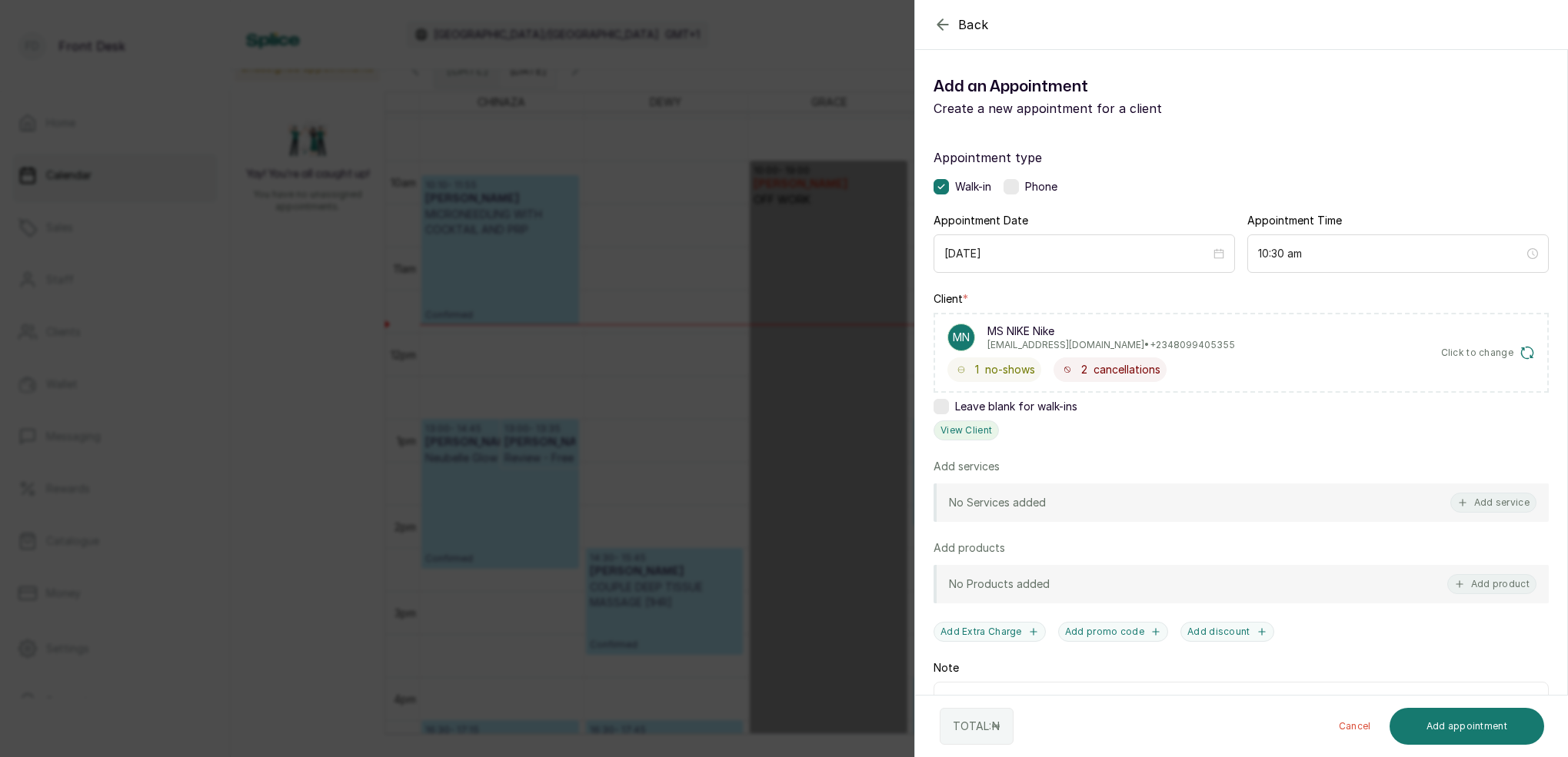
click at [956, 436] on button "View Client" at bounding box center [966, 430] width 65 height 20
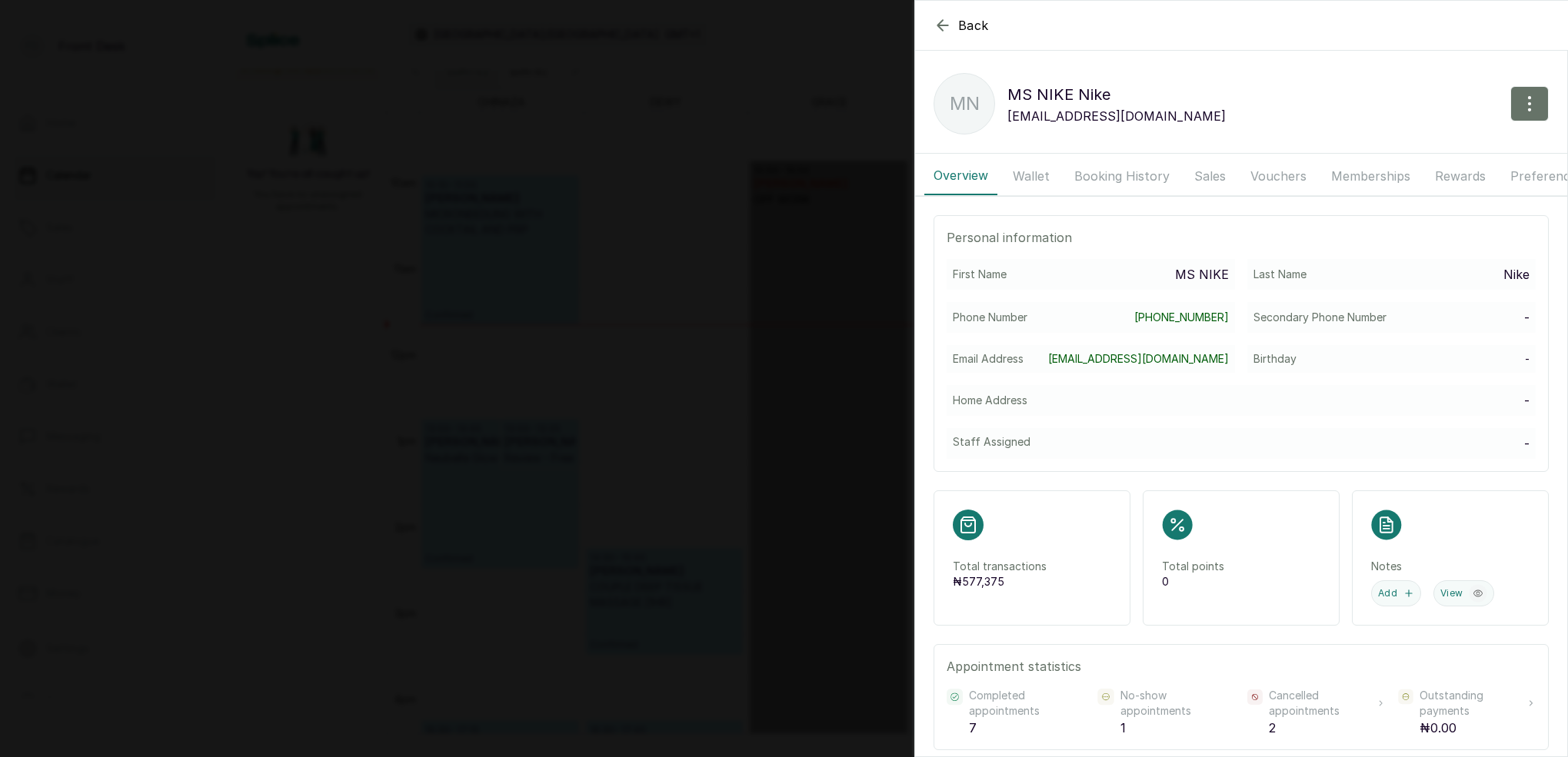
click at [1099, 180] on button "Booking History" at bounding box center [1122, 175] width 114 height 38
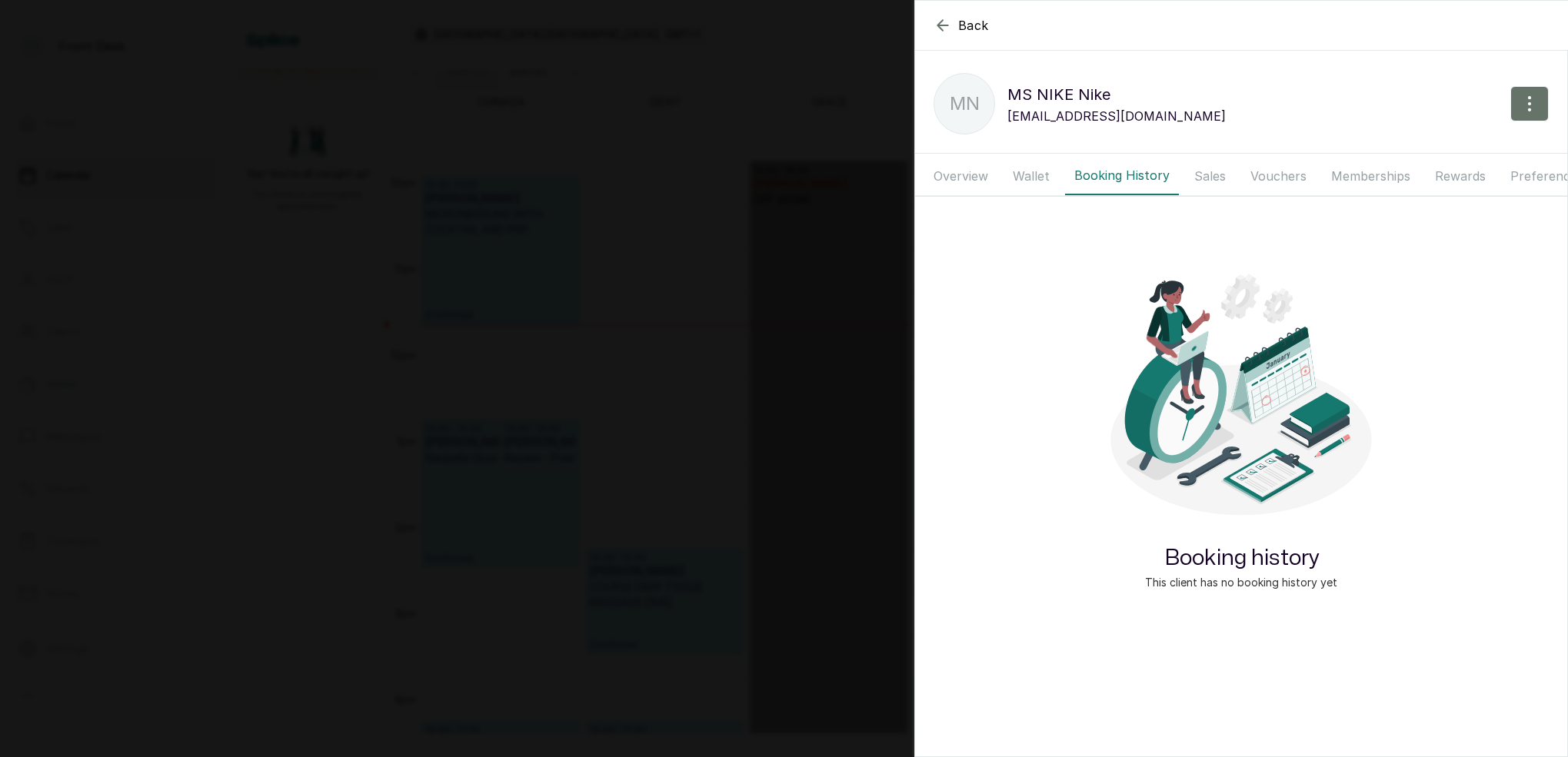
click at [964, 171] on button "Overview" at bounding box center [960, 175] width 73 height 38
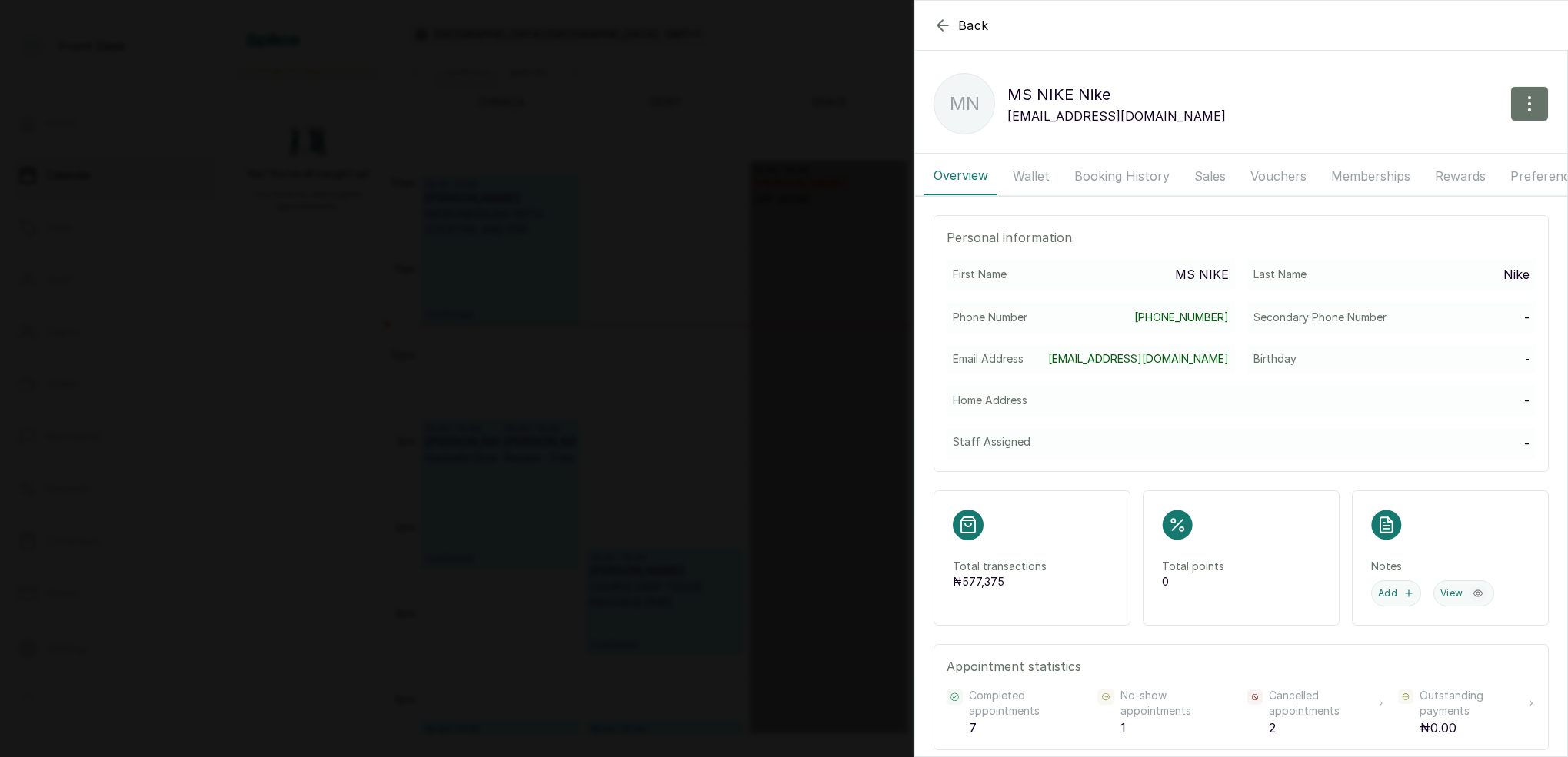
click at [1024, 171] on button "Wallet" at bounding box center [1031, 175] width 55 height 38
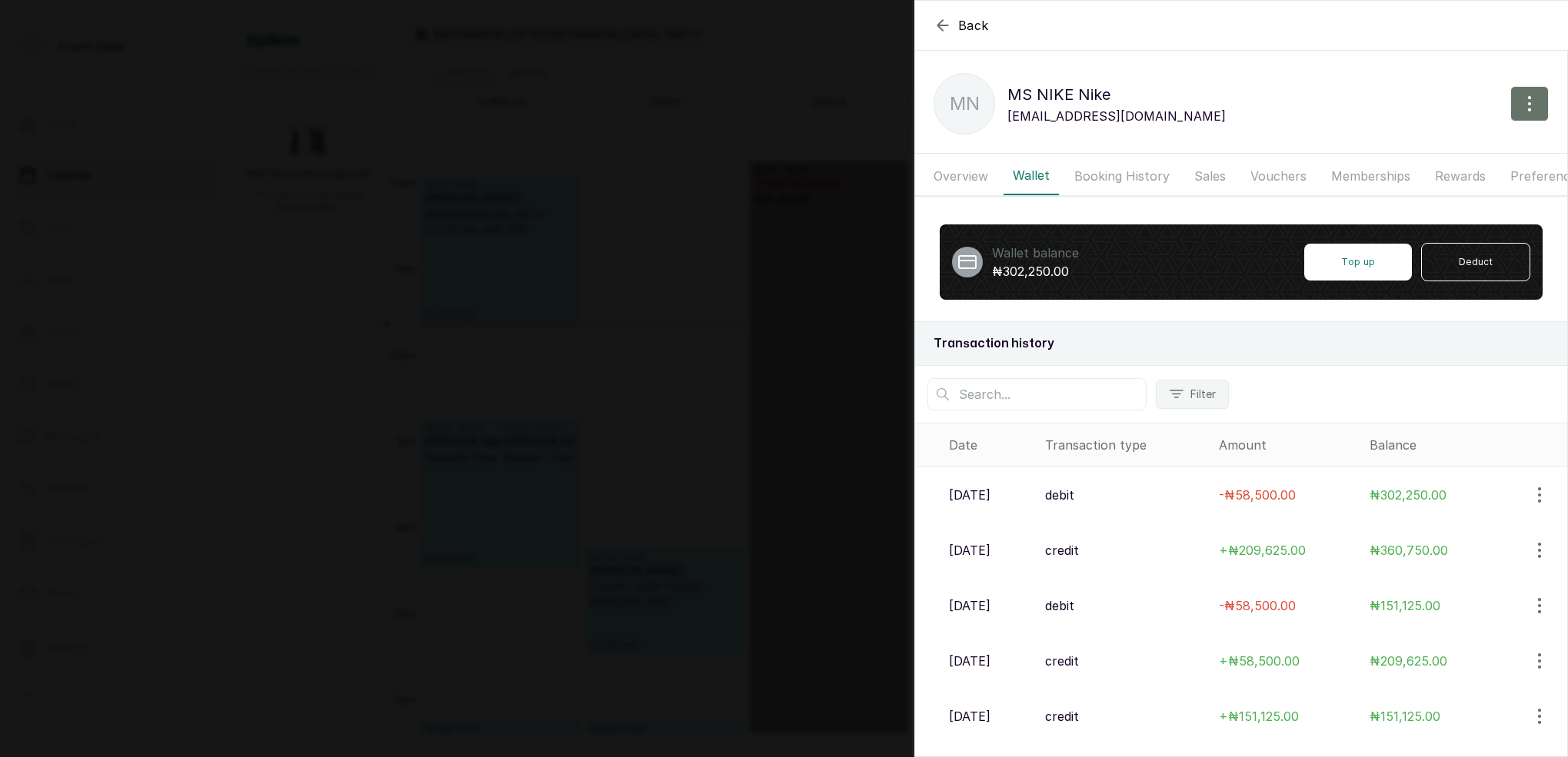
click at [1096, 176] on button "Booking History" at bounding box center [1122, 175] width 114 height 38
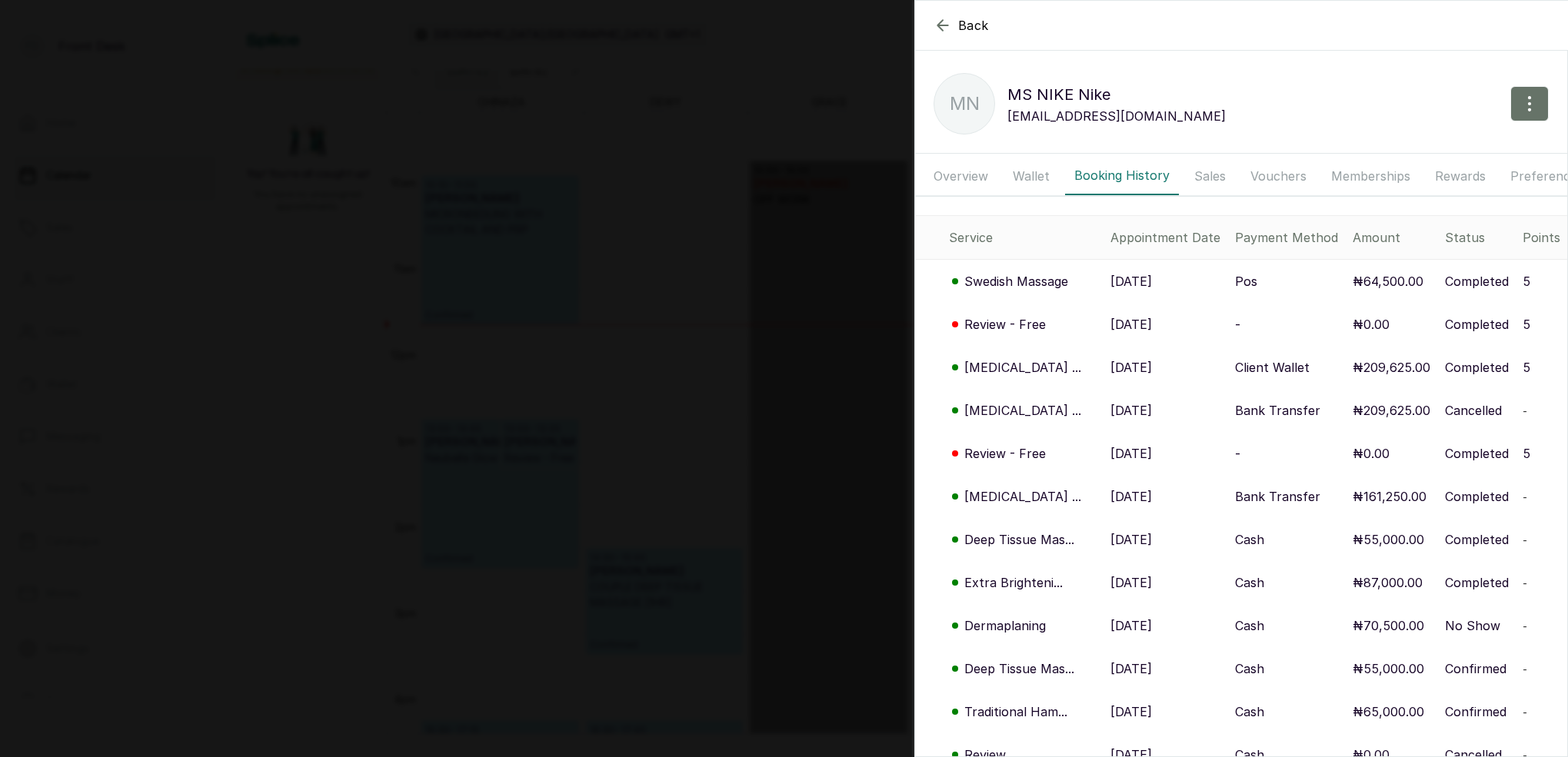
click at [1024, 174] on button "Wallet" at bounding box center [1031, 175] width 55 height 38
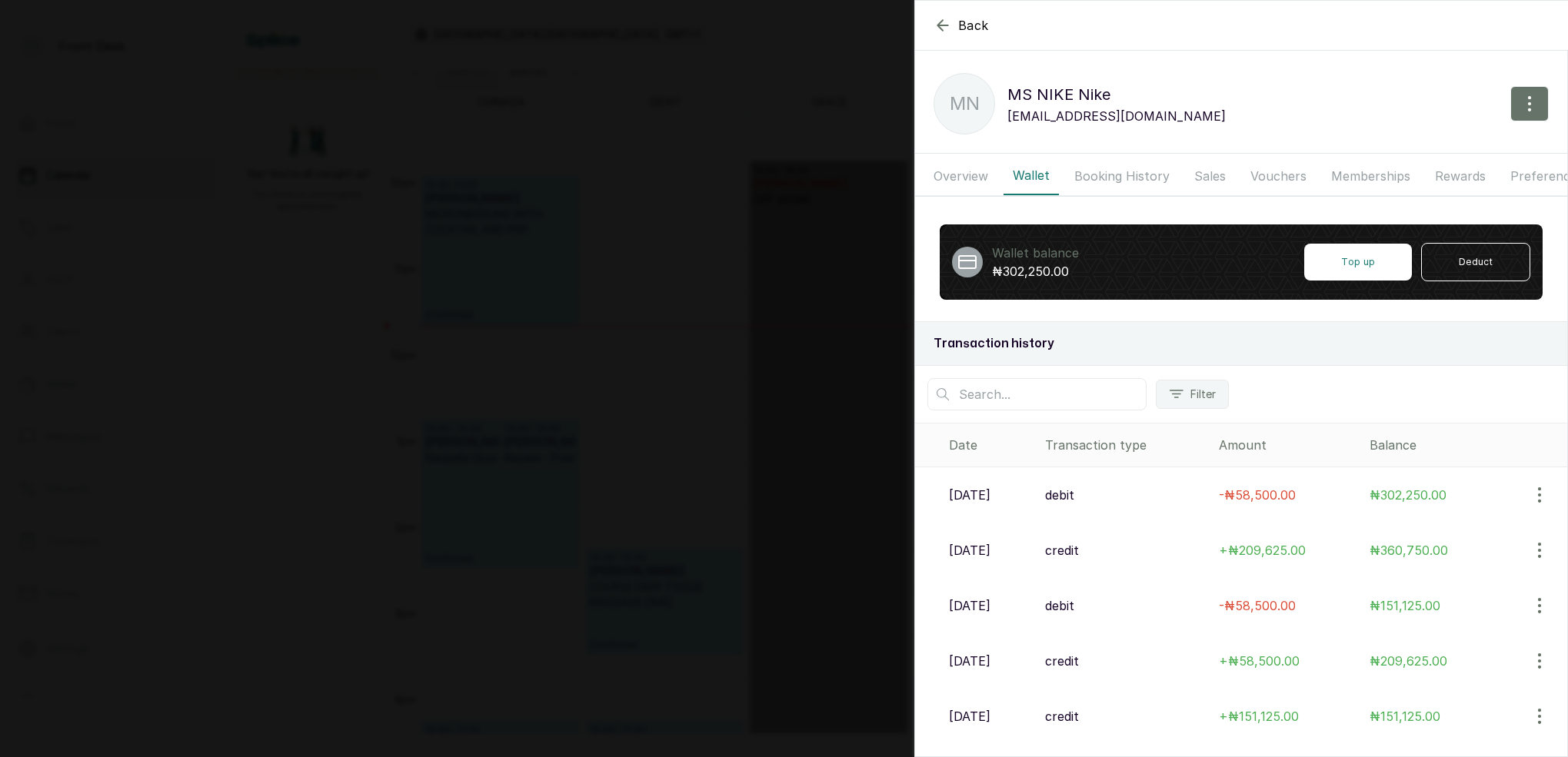
click at [1096, 188] on button "Booking History" at bounding box center [1122, 175] width 114 height 38
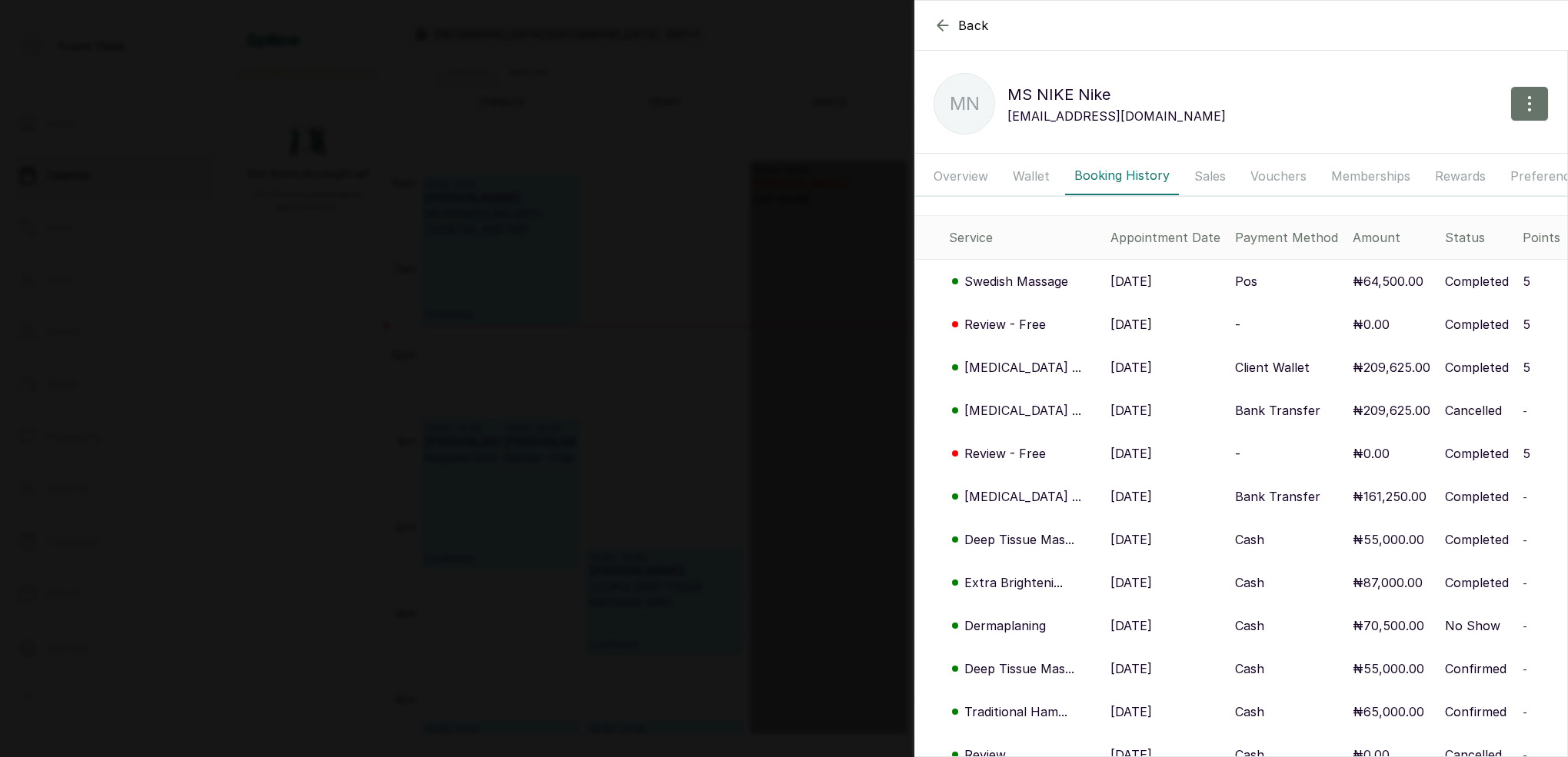
click at [1038, 283] on p "Swedish Massage" at bounding box center [1016, 281] width 104 height 19
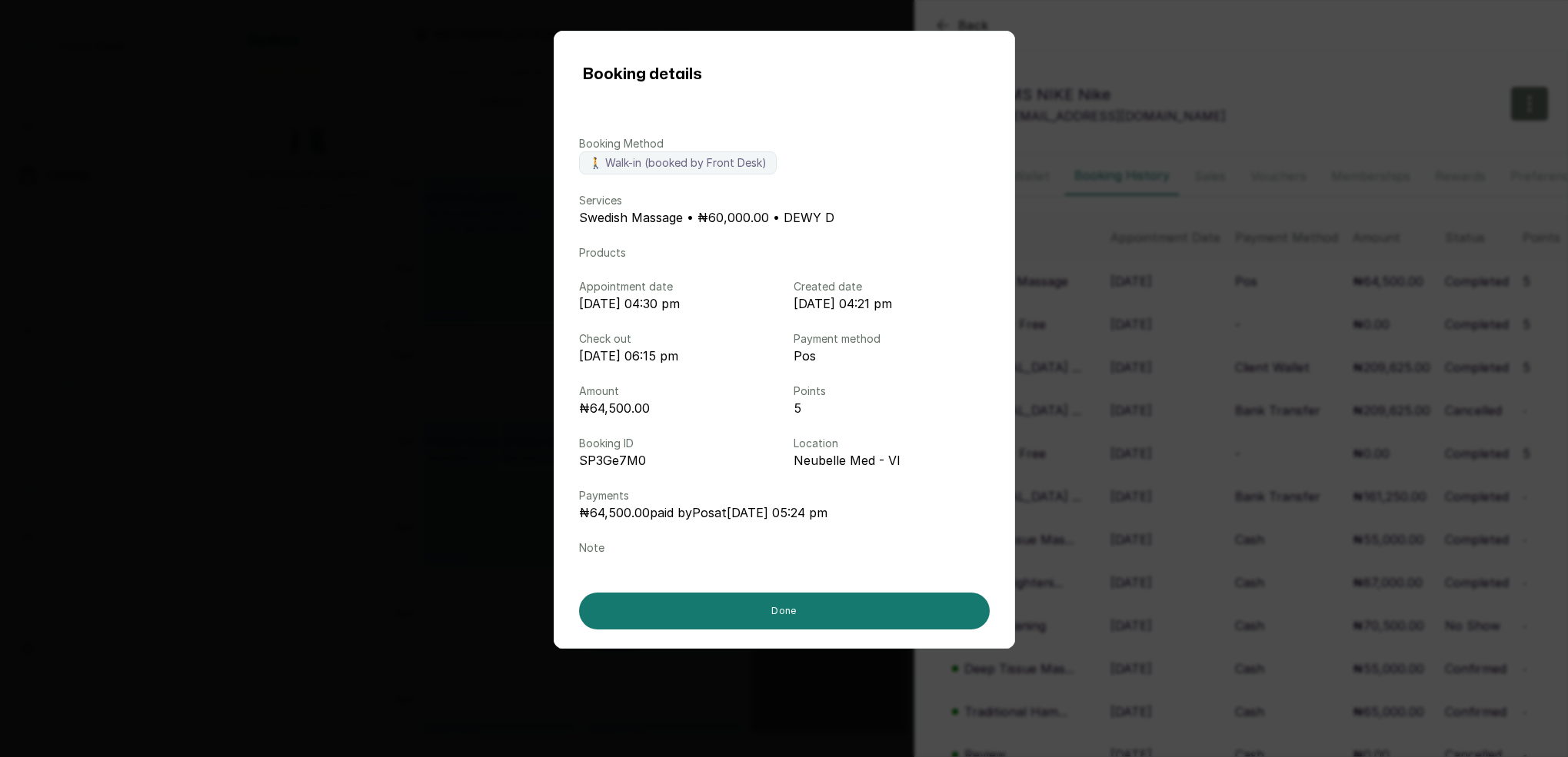
click at [1326, 322] on div "Booking details Booking Method 🚶 Walk-in (booked by Front Desk) Services Swedis…" at bounding box center [784, 378] width 1568 height 757
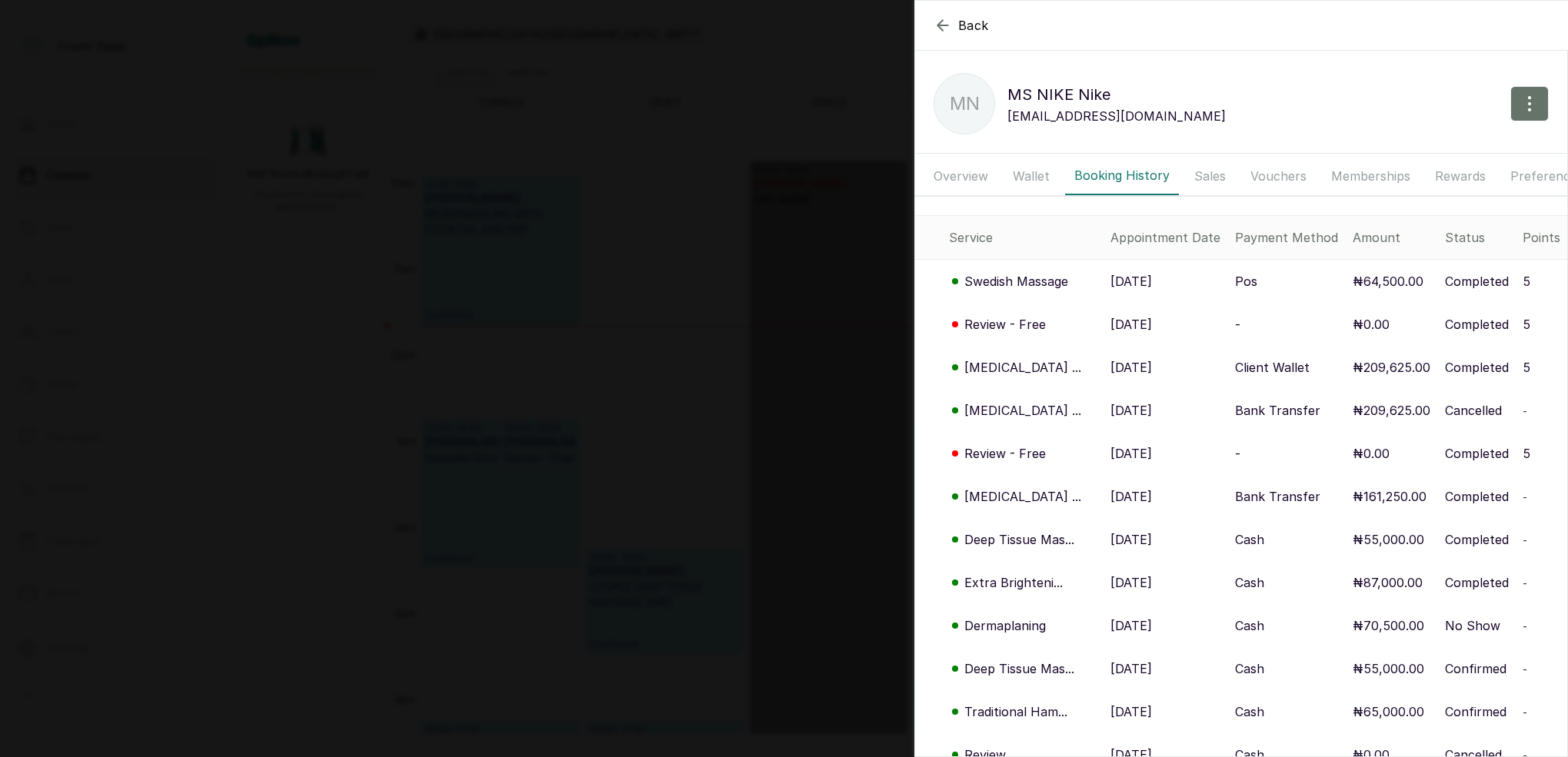
click at [1031, 171] on button "Wallet" at bounding box center [1031, 175] width 55 height 38
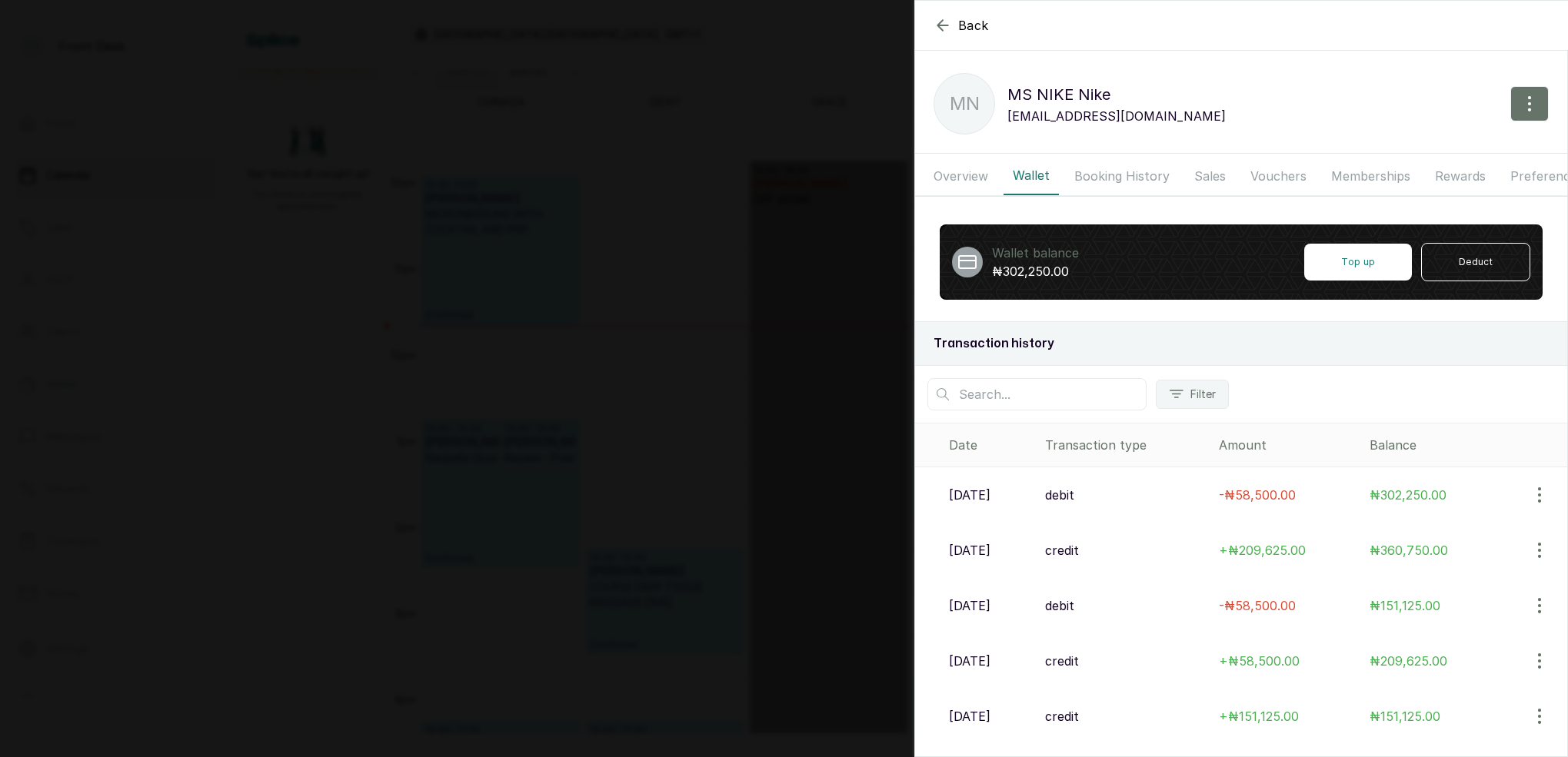
scroll to position [0, 0]
click at [1140, 181] on button "Booking History" at bounding box center [1122, 175] width 114 height 38
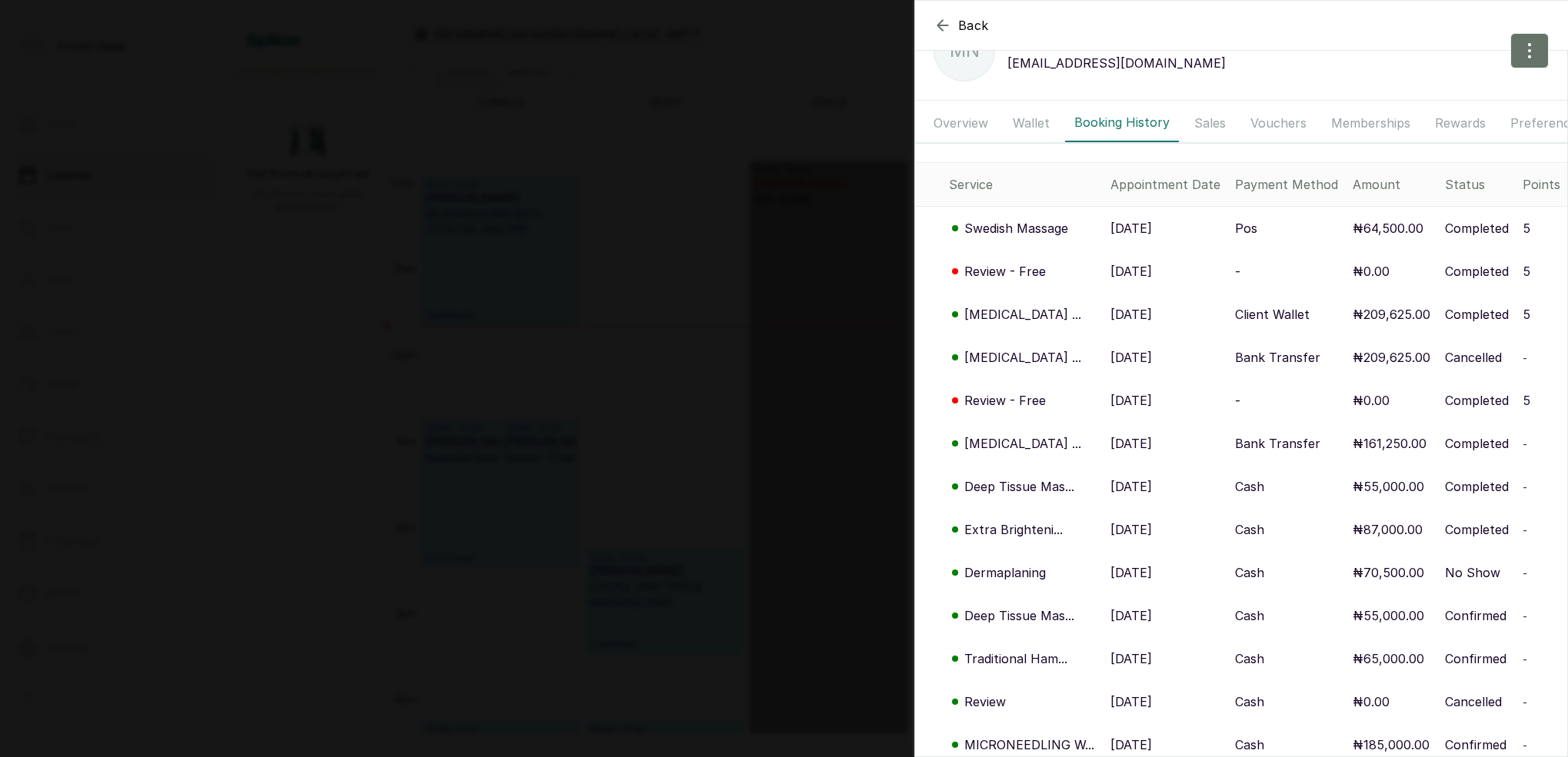
scroll to position [54, 0]
click at [1024, 310] on p "[MEDICAL_DATA] ..." at bounding box center [1023, 314] width 117 height 19
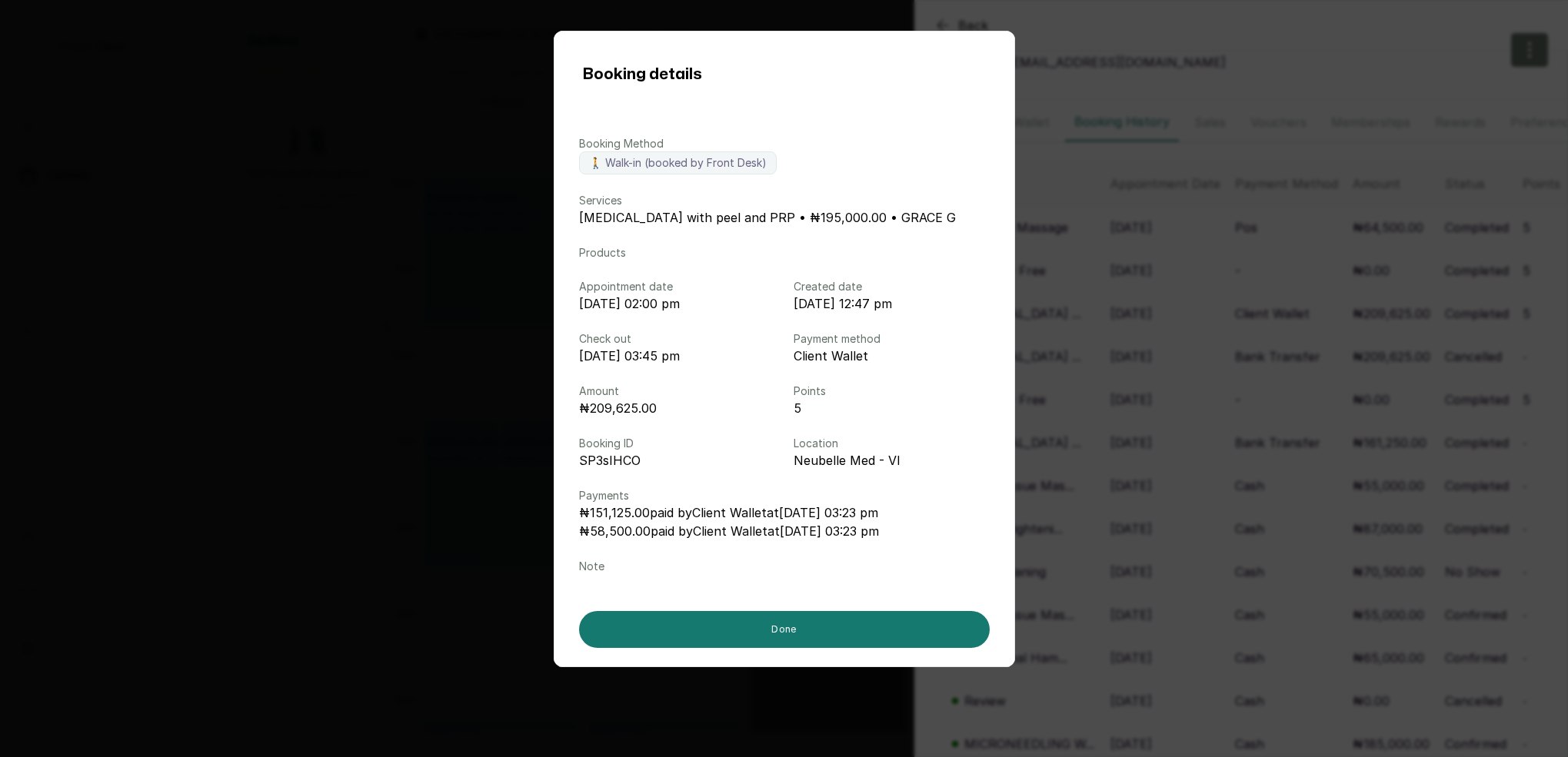
click at [1183, 343] on div "Booking details Booking Method 🚶 Walk-in (booked by Front Desk) Services [MEDIC…" at bounding box center [784, 378] width 1568 height 757
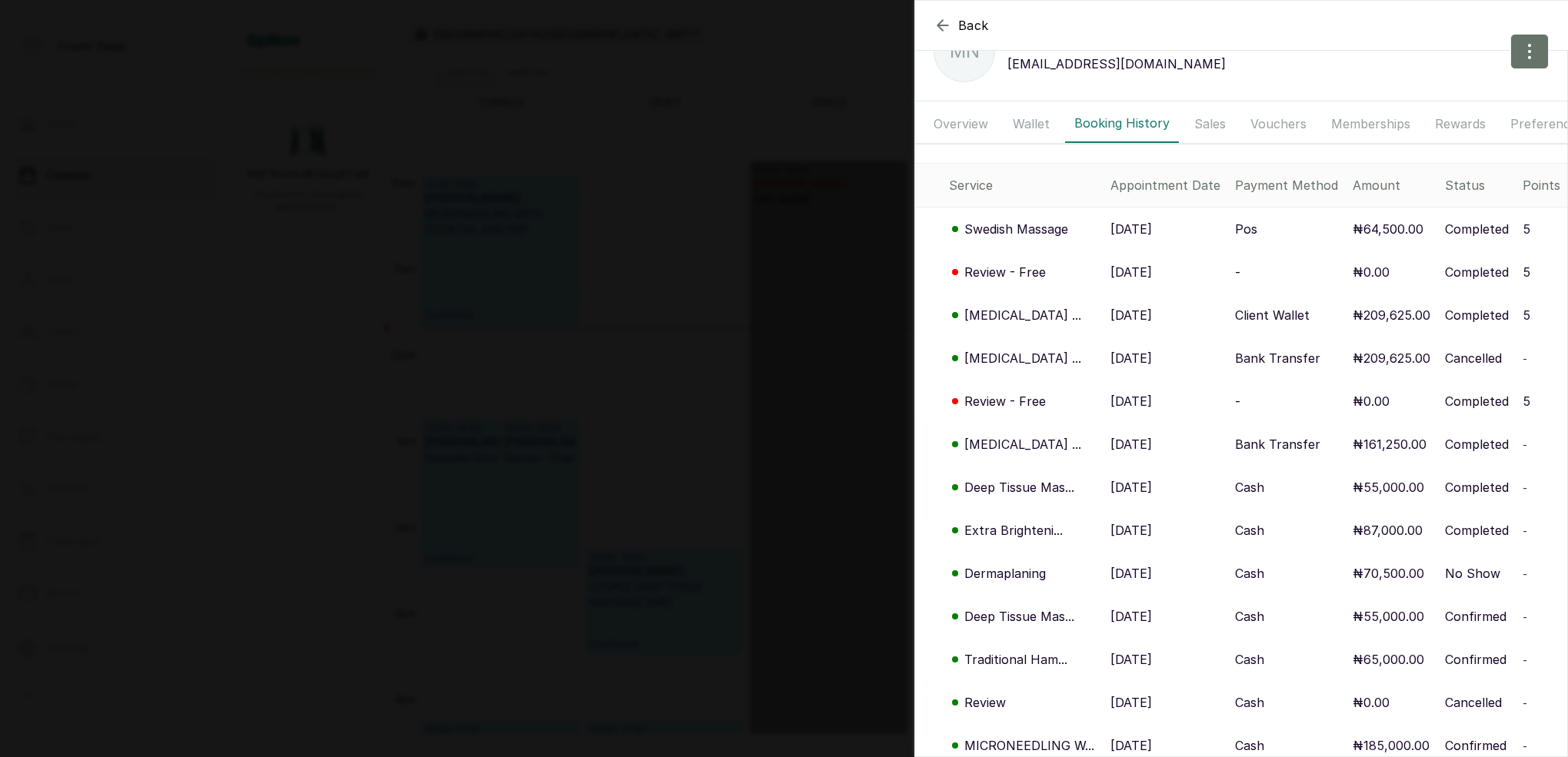
scroll to position [0, 0]
click at [1003, 277] on p "Review - Free" at bounding box center [1005, 272] width 81 height 19
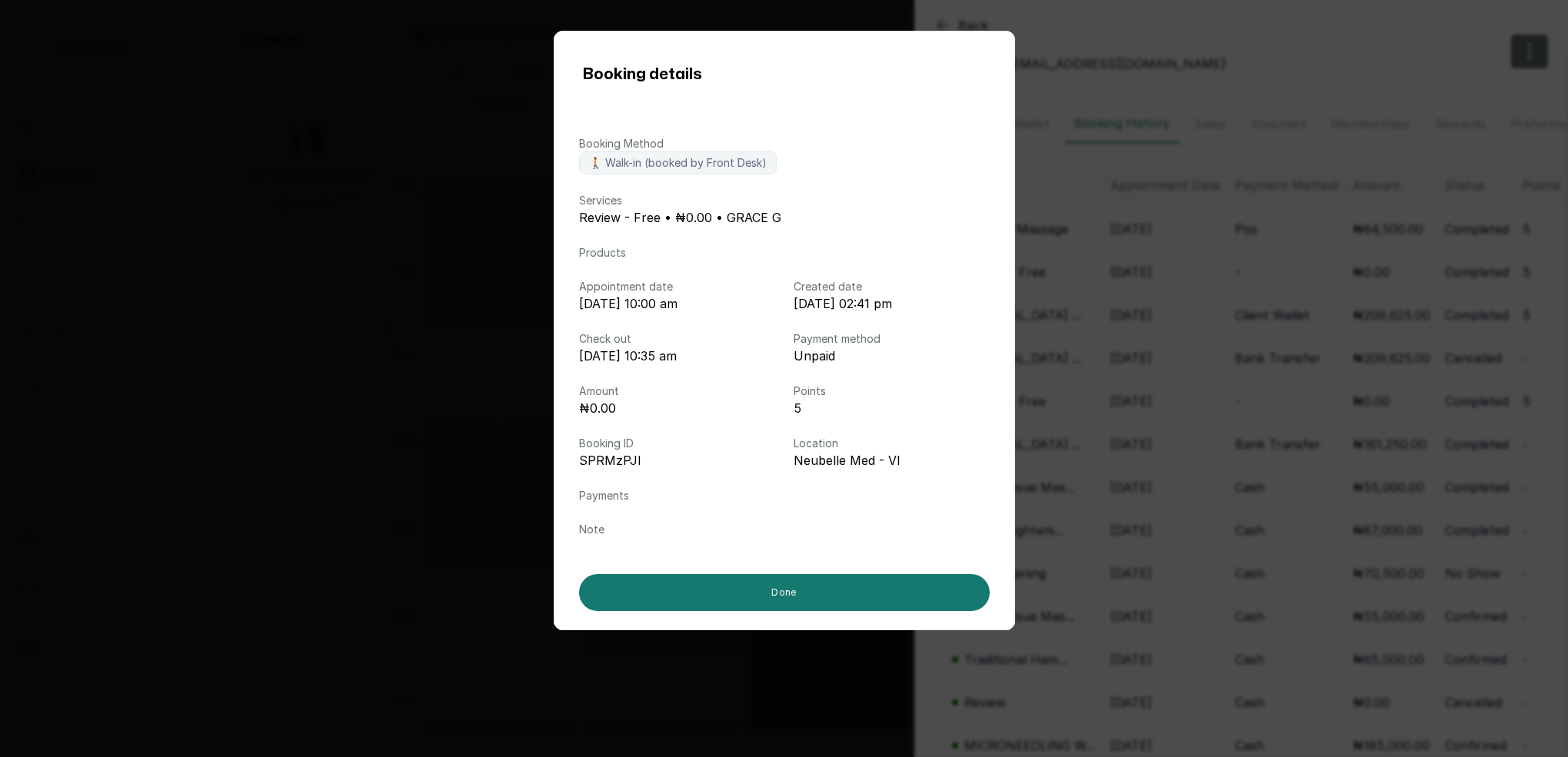
click at [1097, 284] on div "Booking details Booking Method 🚶 Walk-in (booked by Front Desk) Services Review…" at bounding box center [784, 378] width 1568 height 757
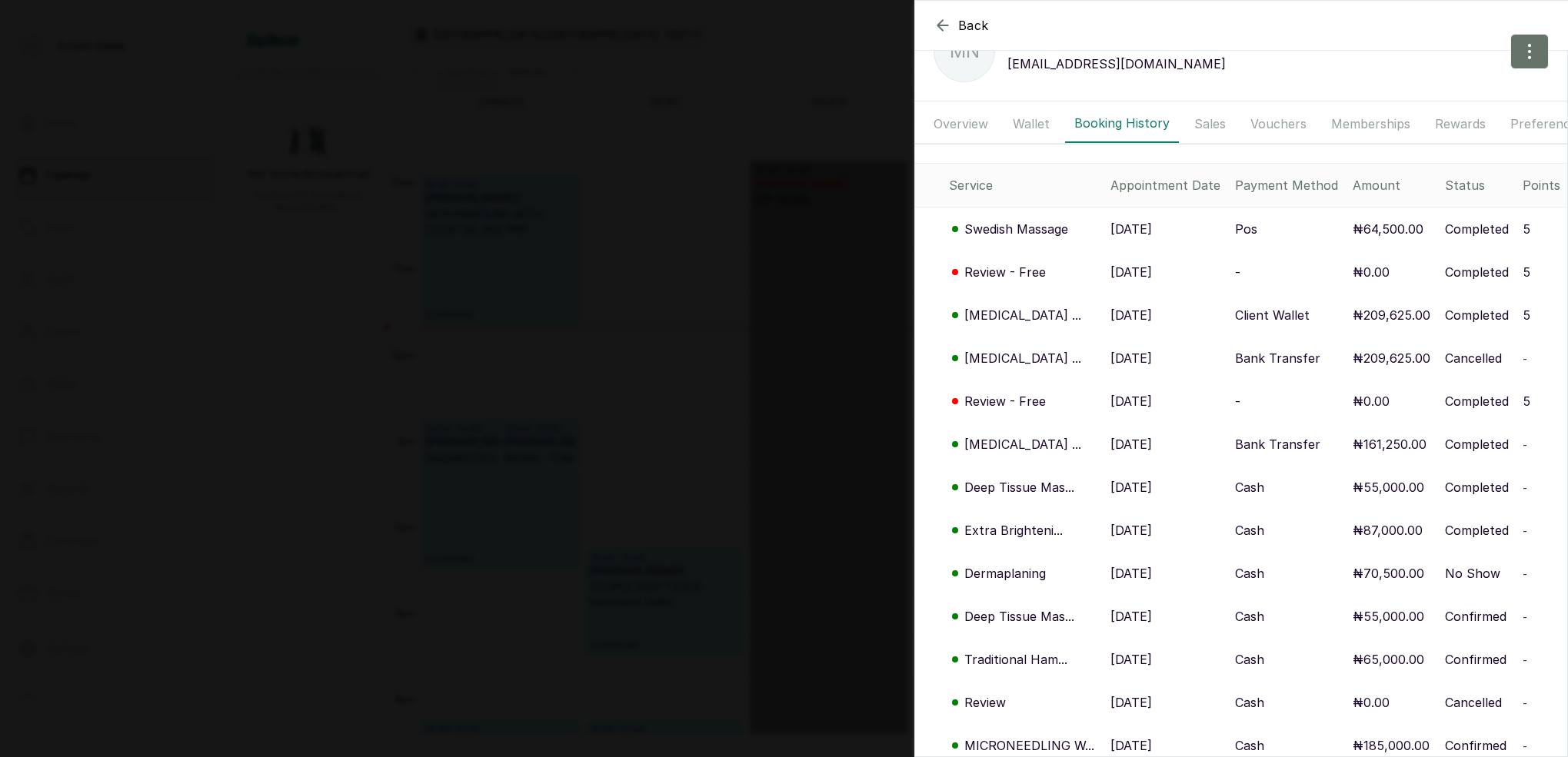
click at [1008, 224] on p "Swedish Massage" at bounding box center [1016, 229] width 104 height 19
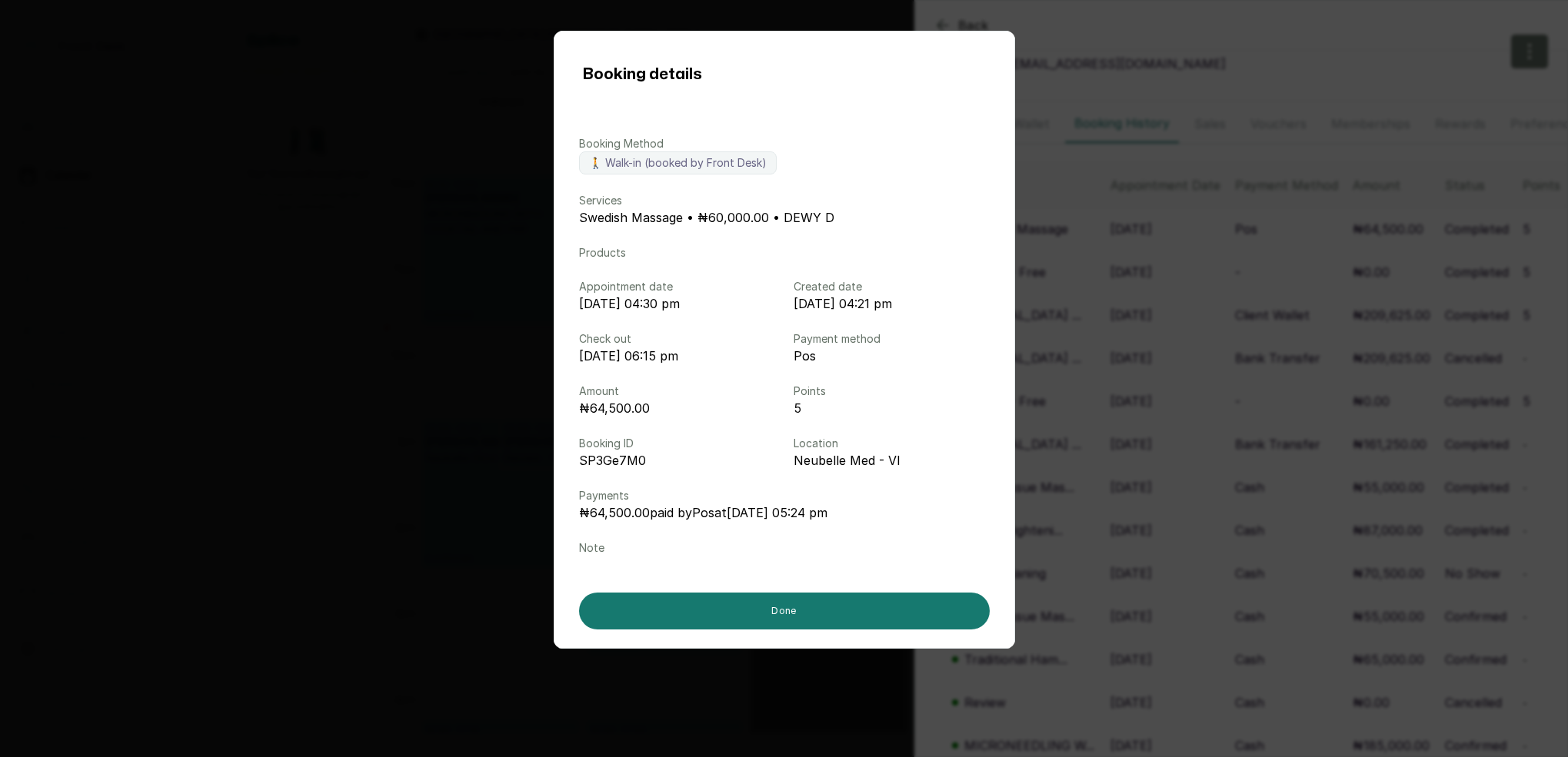
click at [1206, 308] on div "Booking details Booking Method 🚶 Walk-in (booked by Front Desk) Services Swedis…" at bounding box center [784, 378] width 1568 height 757
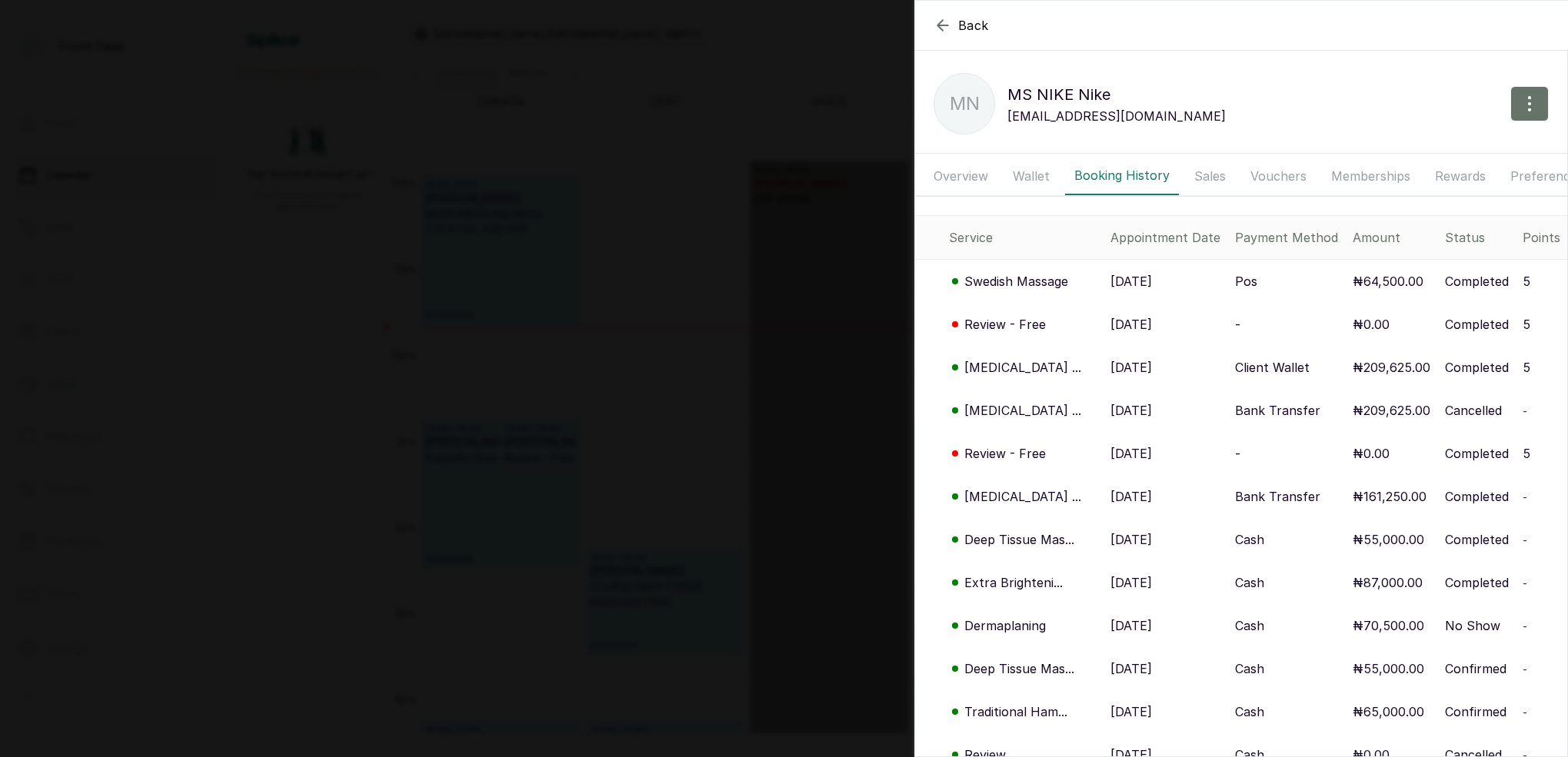
click at [1034, 175] on button "Wallet" at bounding box center [1031, 175] width 55 height 38
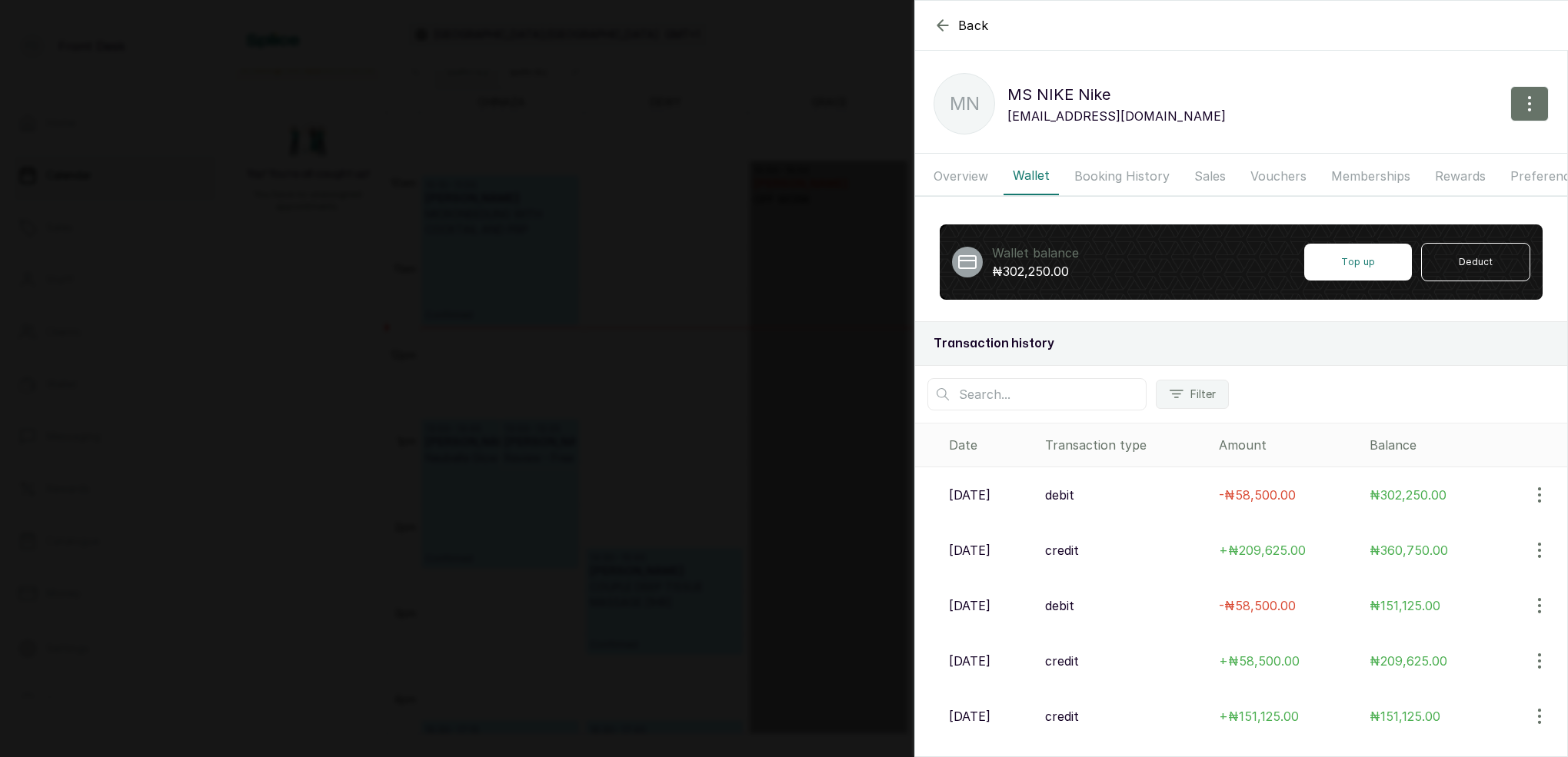
click at [1046, 275] on p "₦302,250.00" at bounding box center [1035, 271] width 87 height 19
click at [1405, 491] on span "₦302,250.00" at bounding box center [1407, 495] width 77 height 15
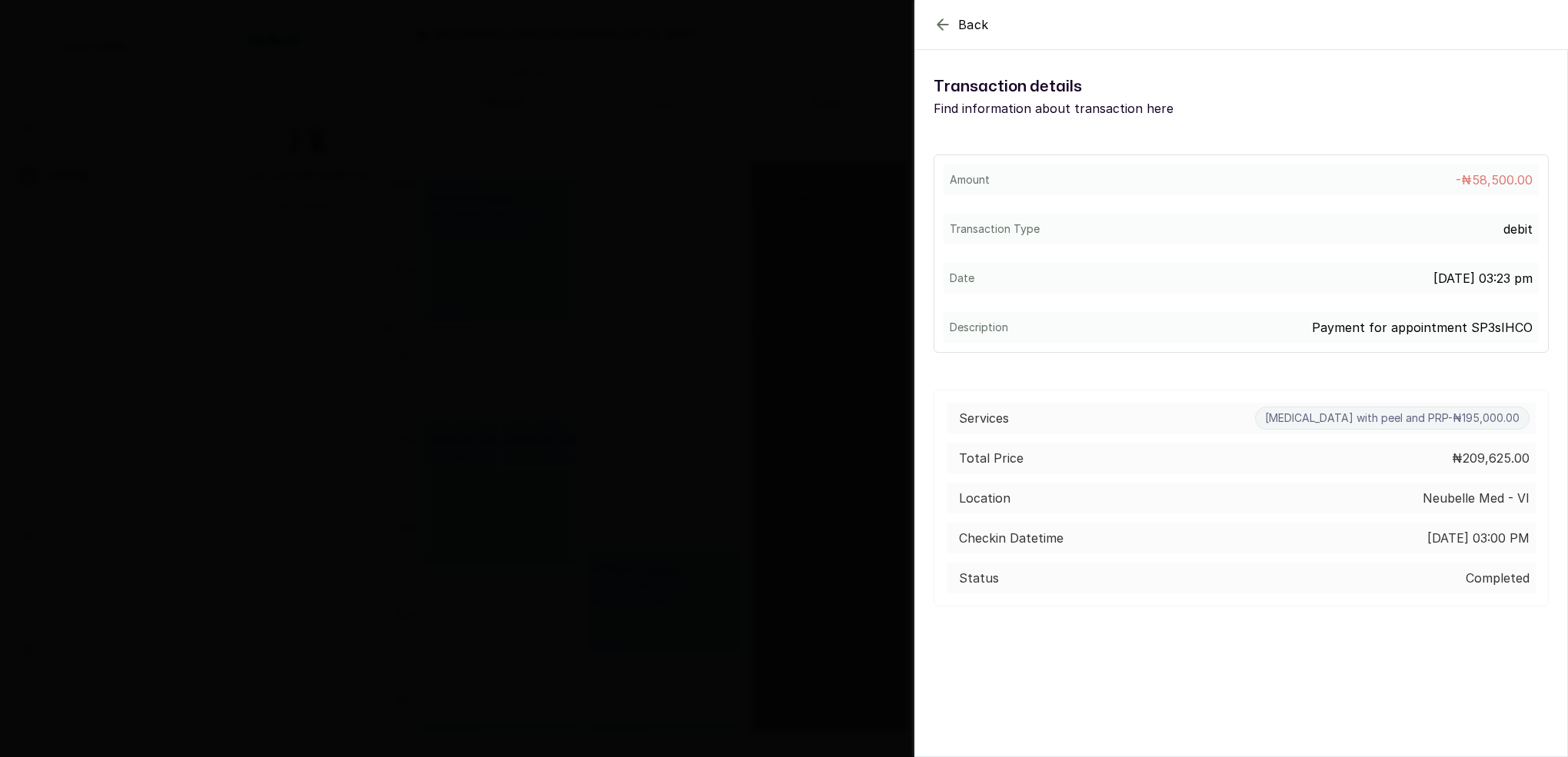
click at [850, 240] on div "Back View Voucher Details Transaction details Find information about transactio…" at bounding box center [784, 378] width 1568 height 757
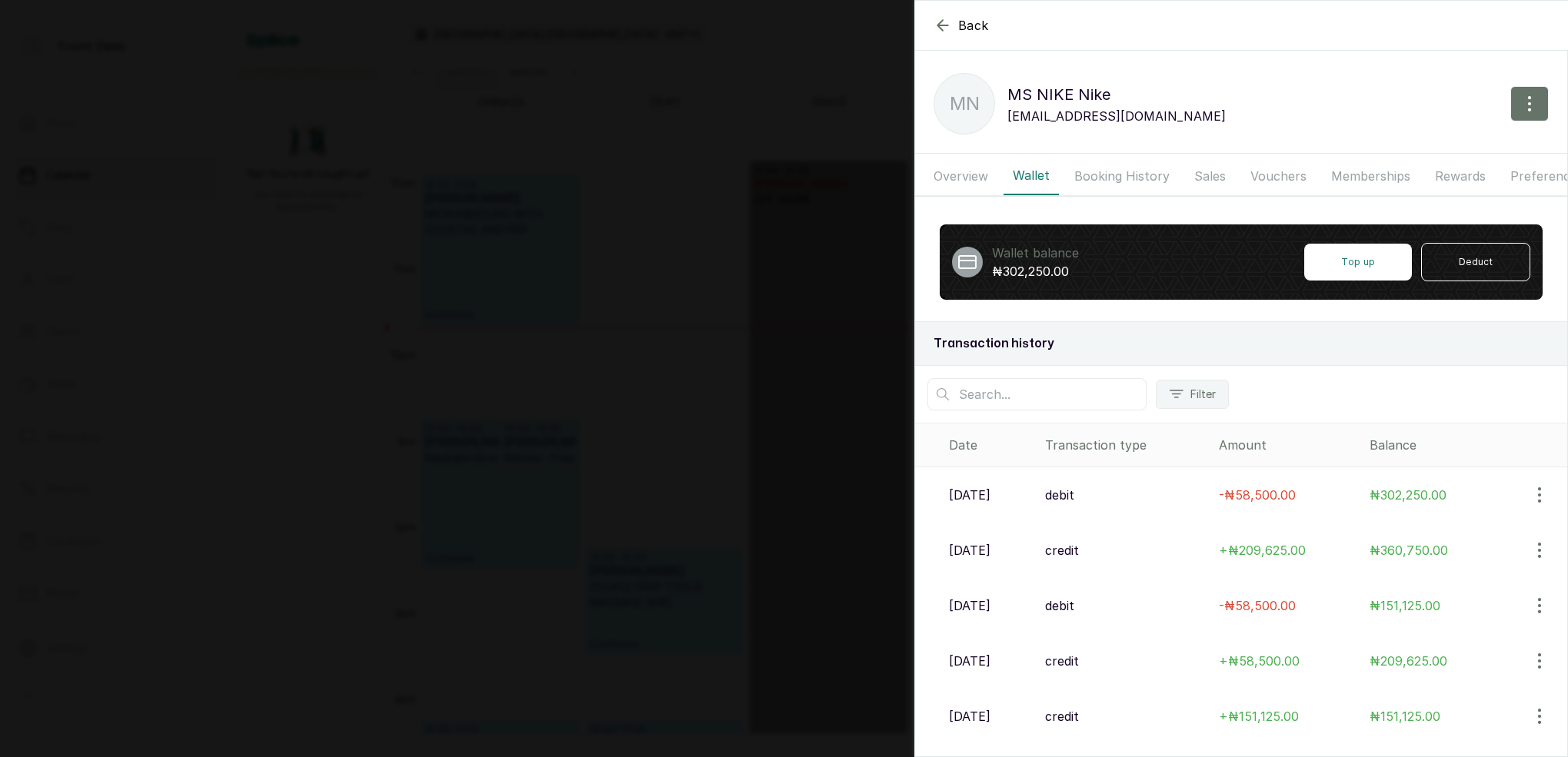
click at [1118, 174] on button "Booking History" at bounding box center [1122, 175] width 114 height 38
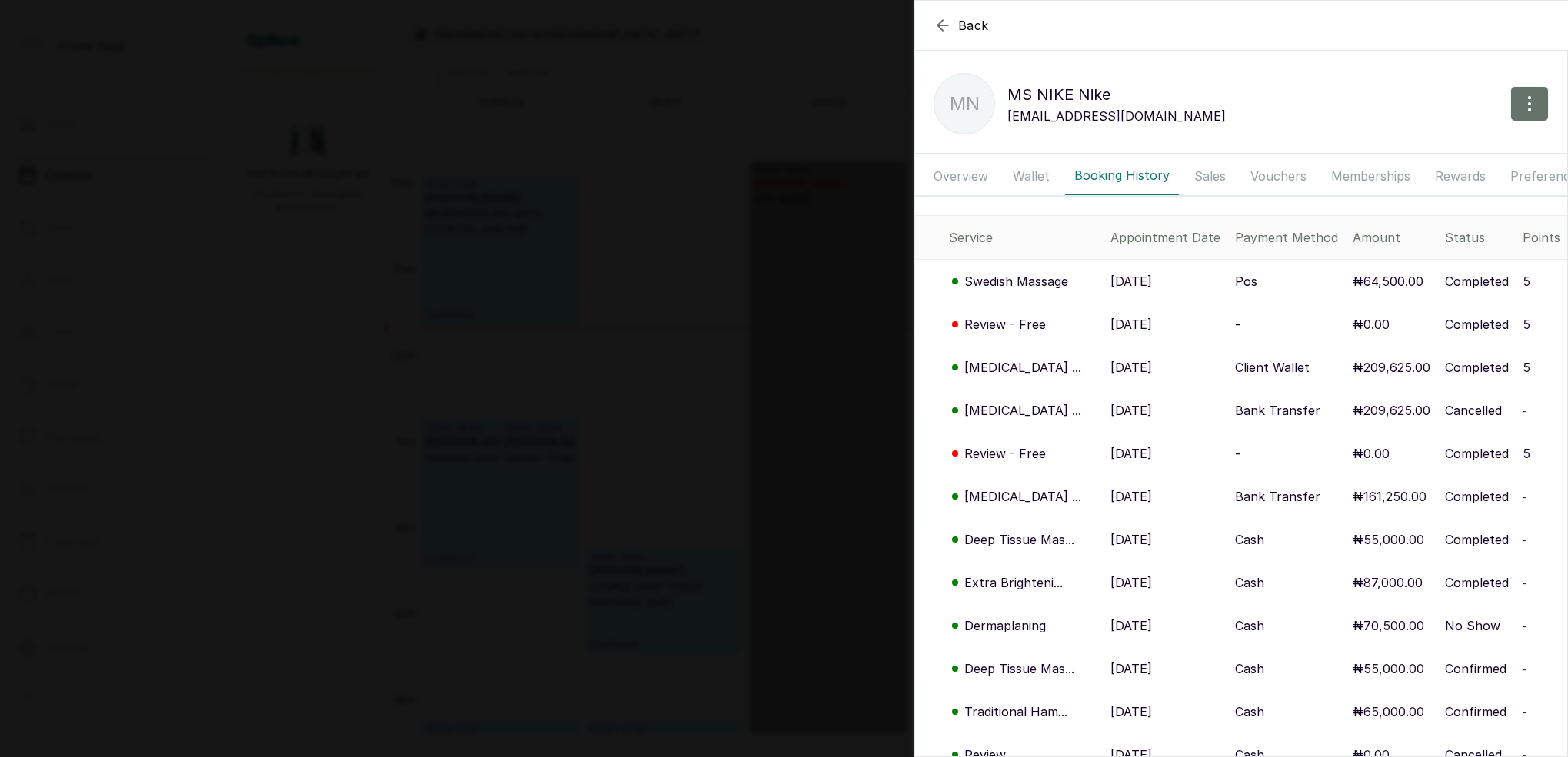
click at [1016, 365] on p "[MEDICAL_DATA] ..." at bounding box center [1023, 367] width 117 height 19
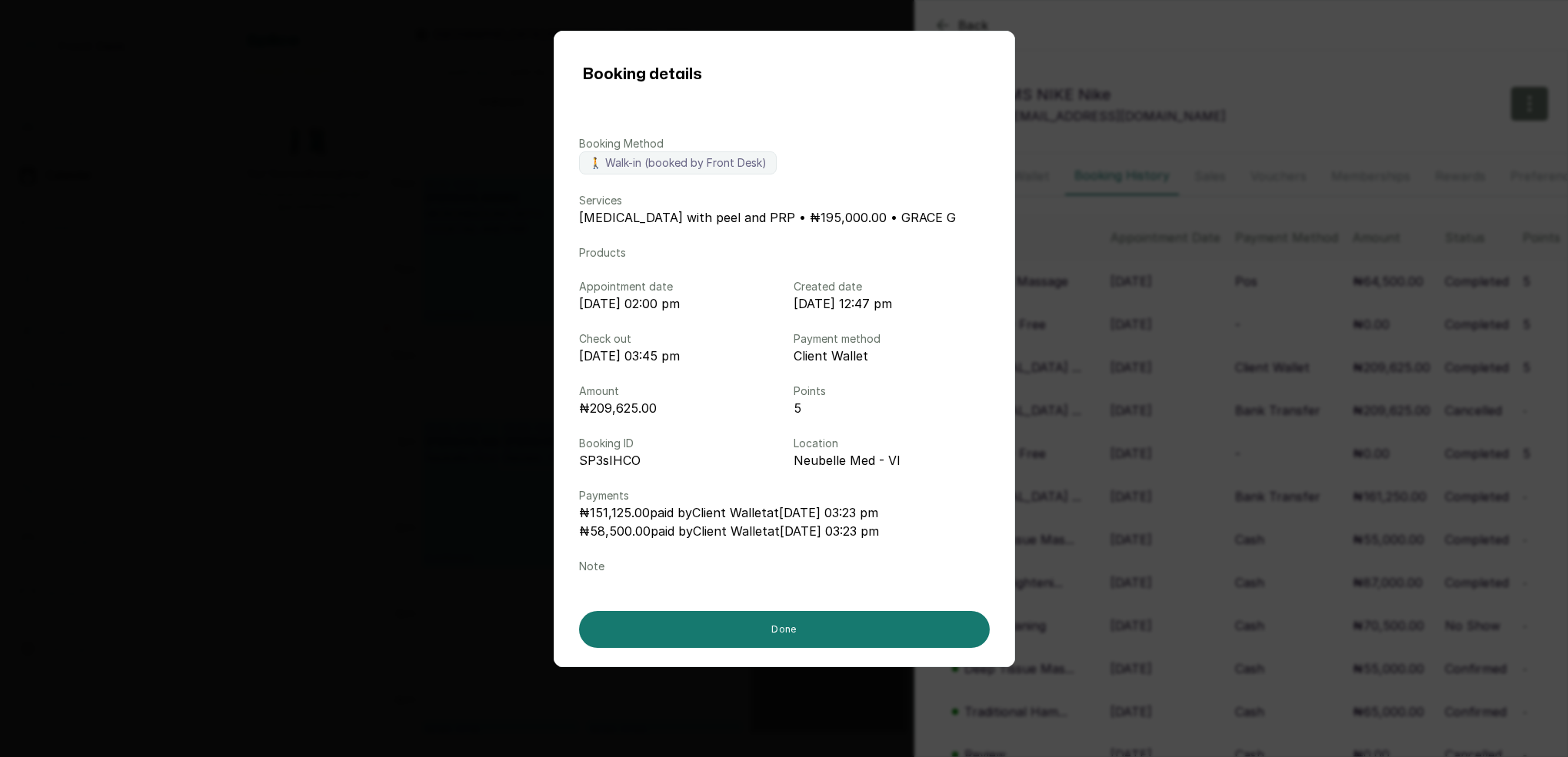
drag, startPoint x: 1191, startPoint y: 364, endPoint x: 1155, endPoint y: 351, distance: 38.3
click at [1190, 364] on div "Booking details Booking Method 🚶 Walk-in (booked by Front Desk) Services [MEDIC…" at bounding box center [784, 378] width 1568 height 757
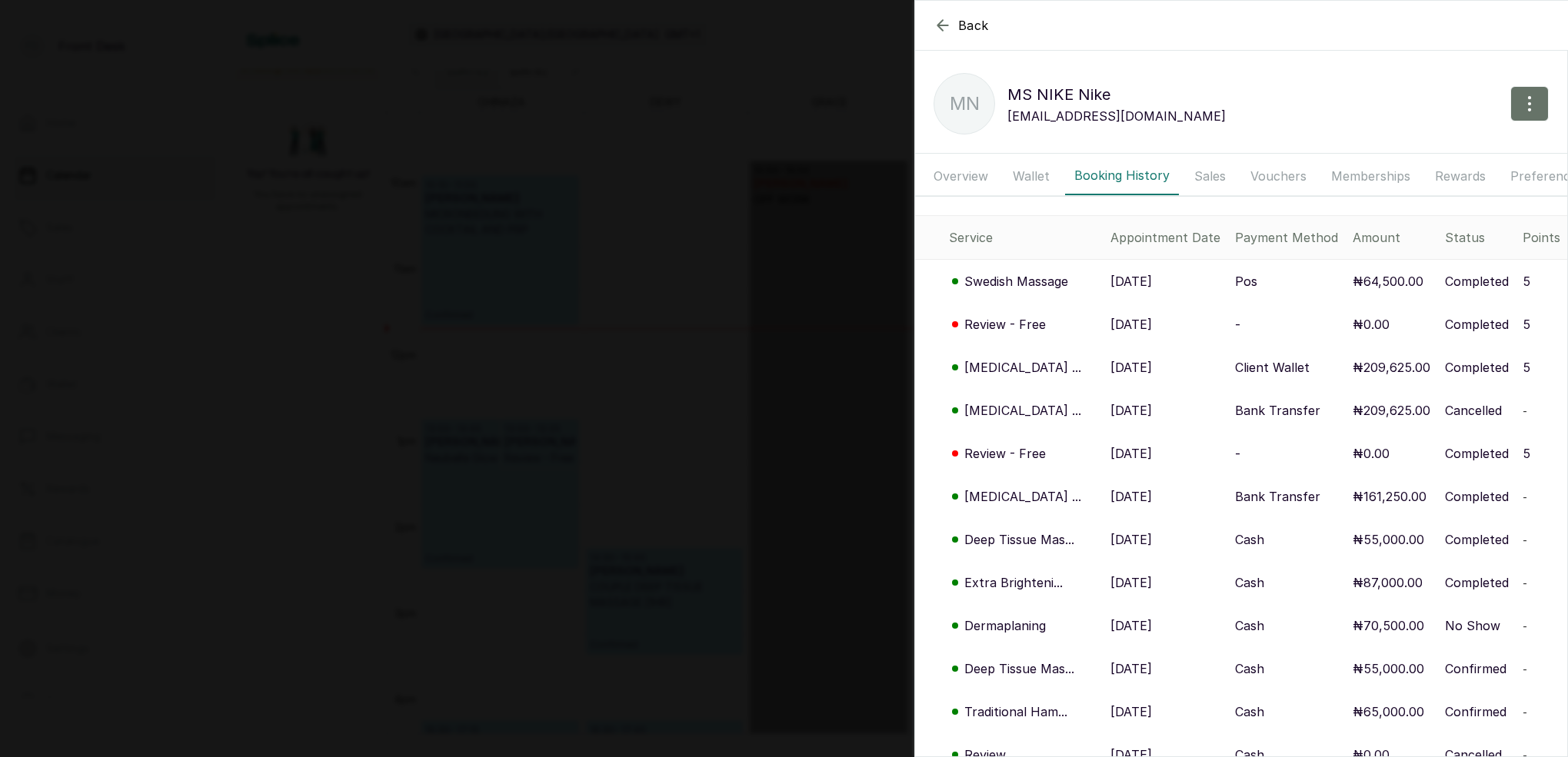
click at [779, 305] on div "Back MS NIKE Nike MN MS NIKE Nike [EMAIL_ADDRESS][DOMAIN_NAME] Overview Wallet …" at bounding box center [784, 378] width 1568 height 757
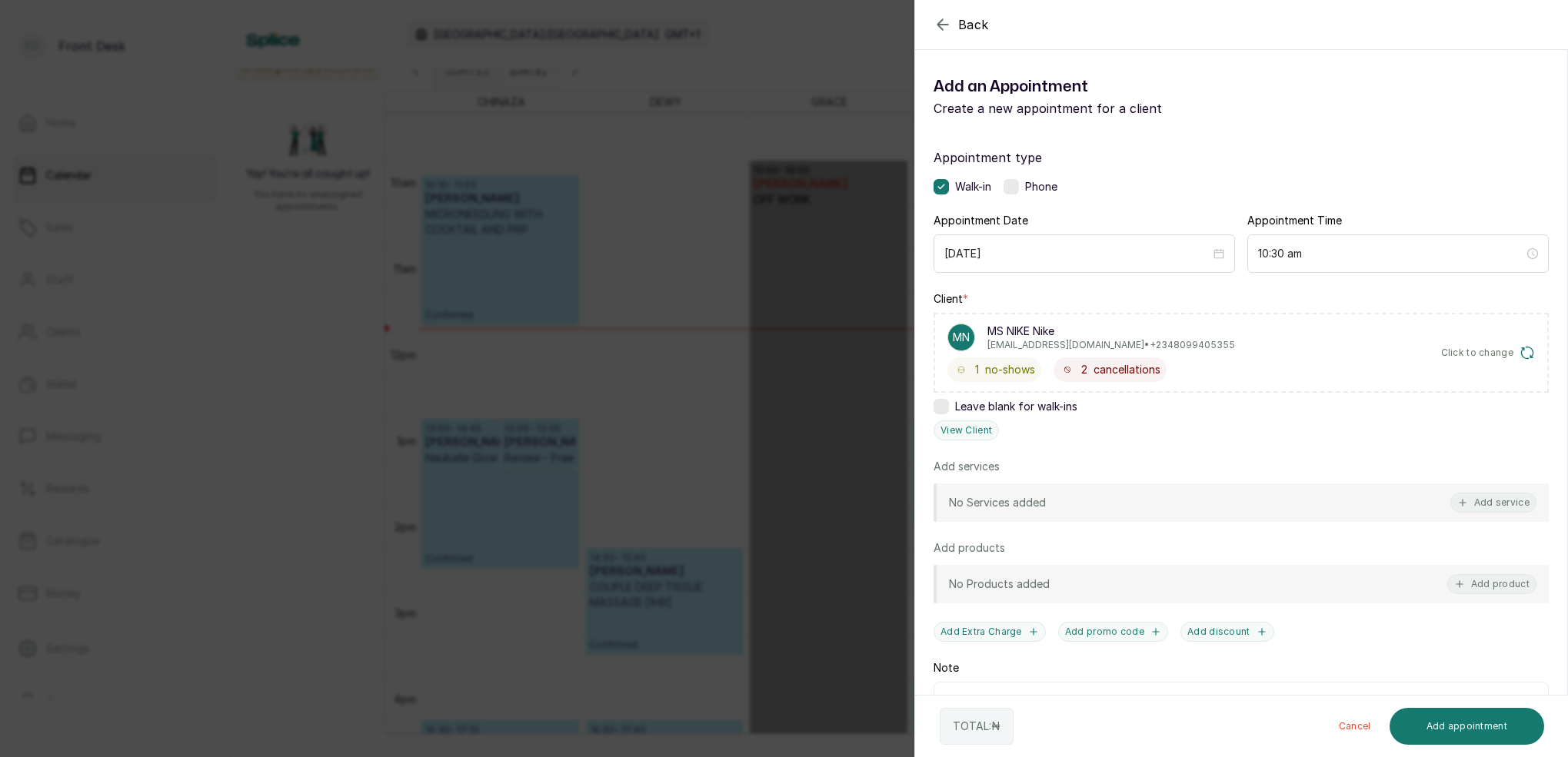
click at [786, 299] on div "Back Add Appointment Add an Appointment Create a new appointment for a client A…" at bounding box center [784, 378] width 1568 height 757
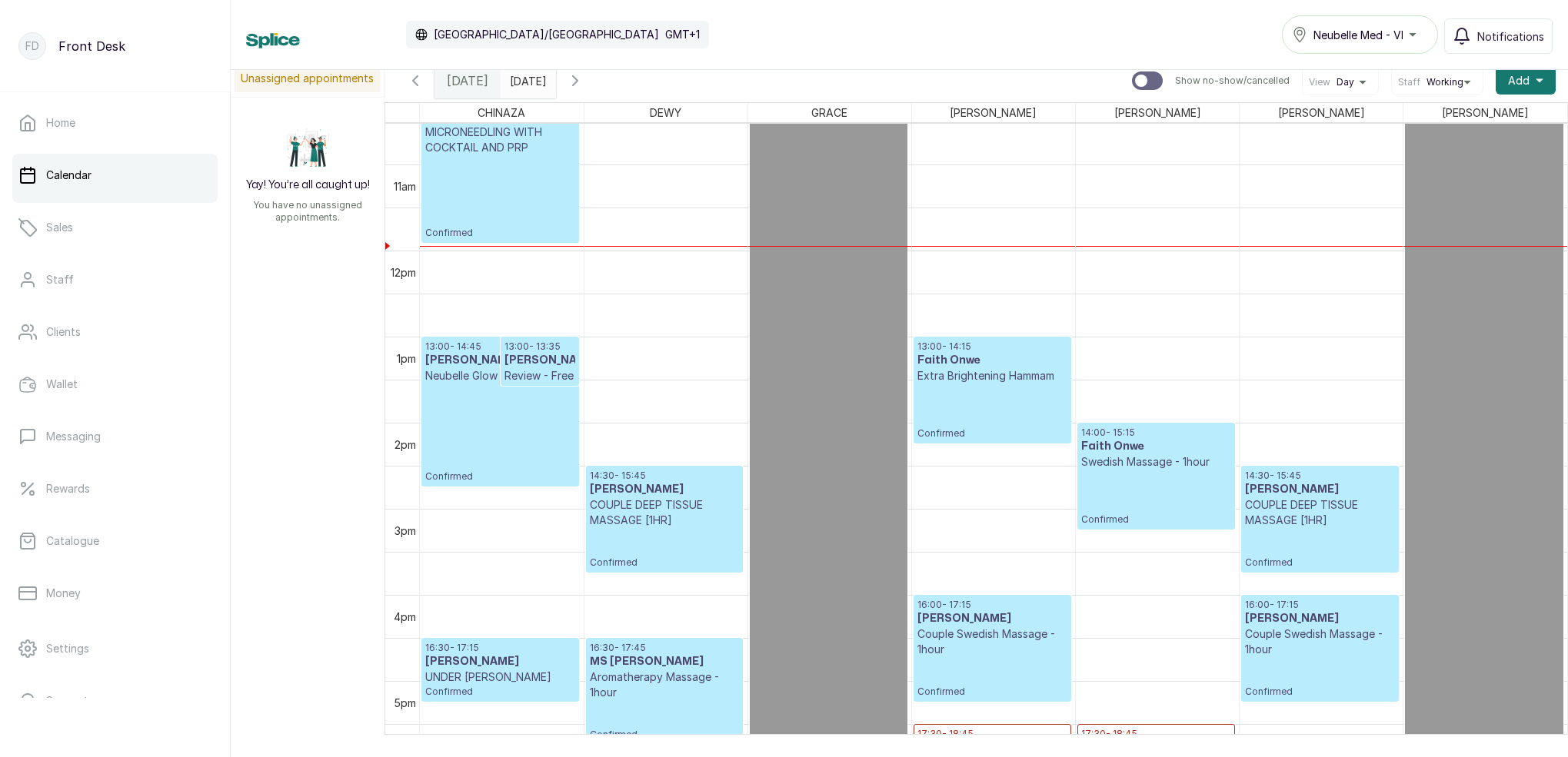
scroll to position [906, 0]
click at [594, 88] on button "Show no-show/cancelled" at bounding box center [574, 80] width 37 height 37
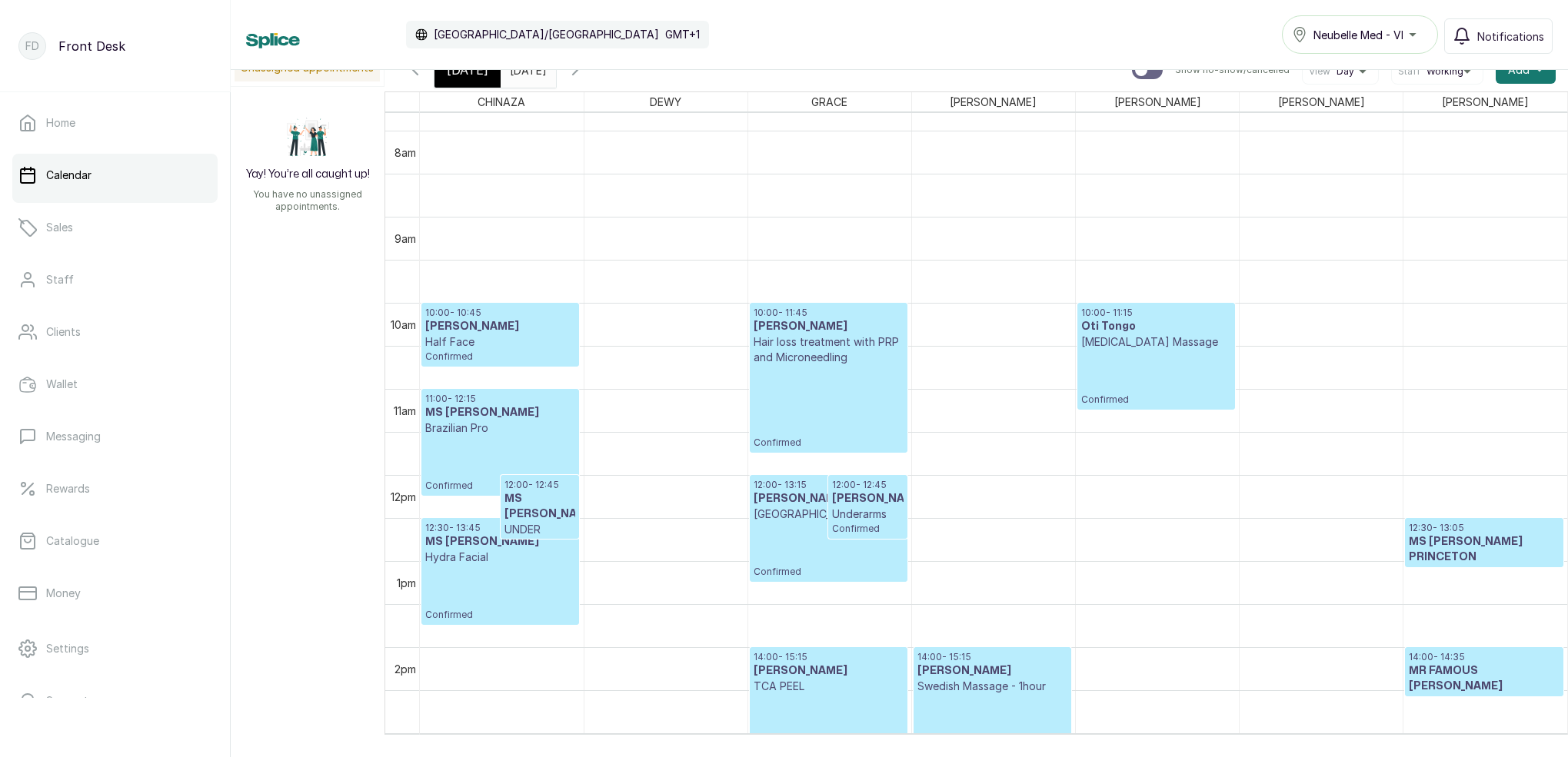
scroll to position [675, 0]
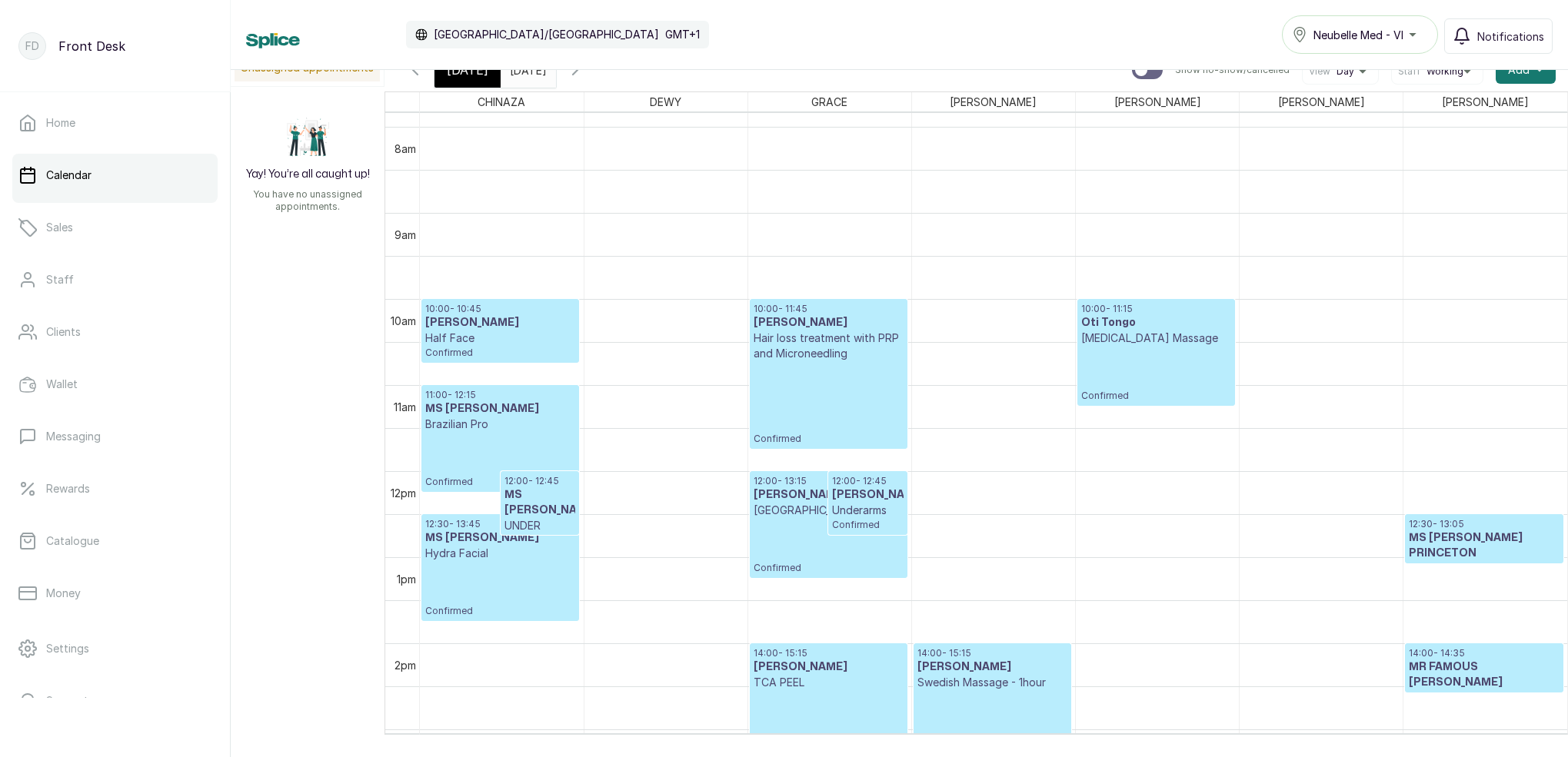
click at [526, 79] on input "[DATE]" at bounding box center [513, 66] width 24 height 26
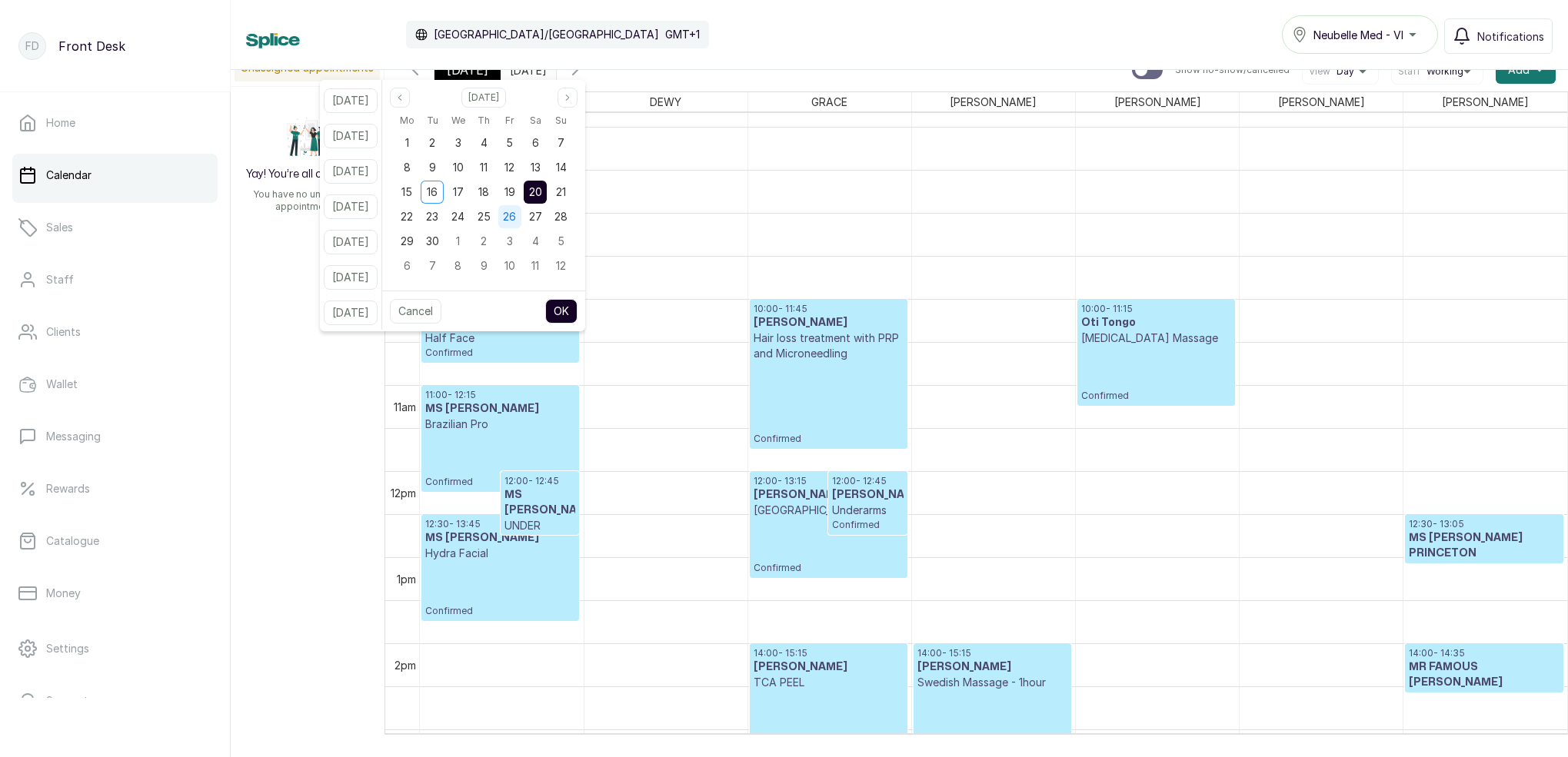
drag, startPoint x: 526, startPoint y: 194, endPoint x: 534, endPoint y: 210, distance: 17.9
click at [515, 193] on span "19" at bounding box center [509, 192] width 11 height 13
click at [578, 311] on button "OK" at bounding box center [561, 311] width 32 height 24
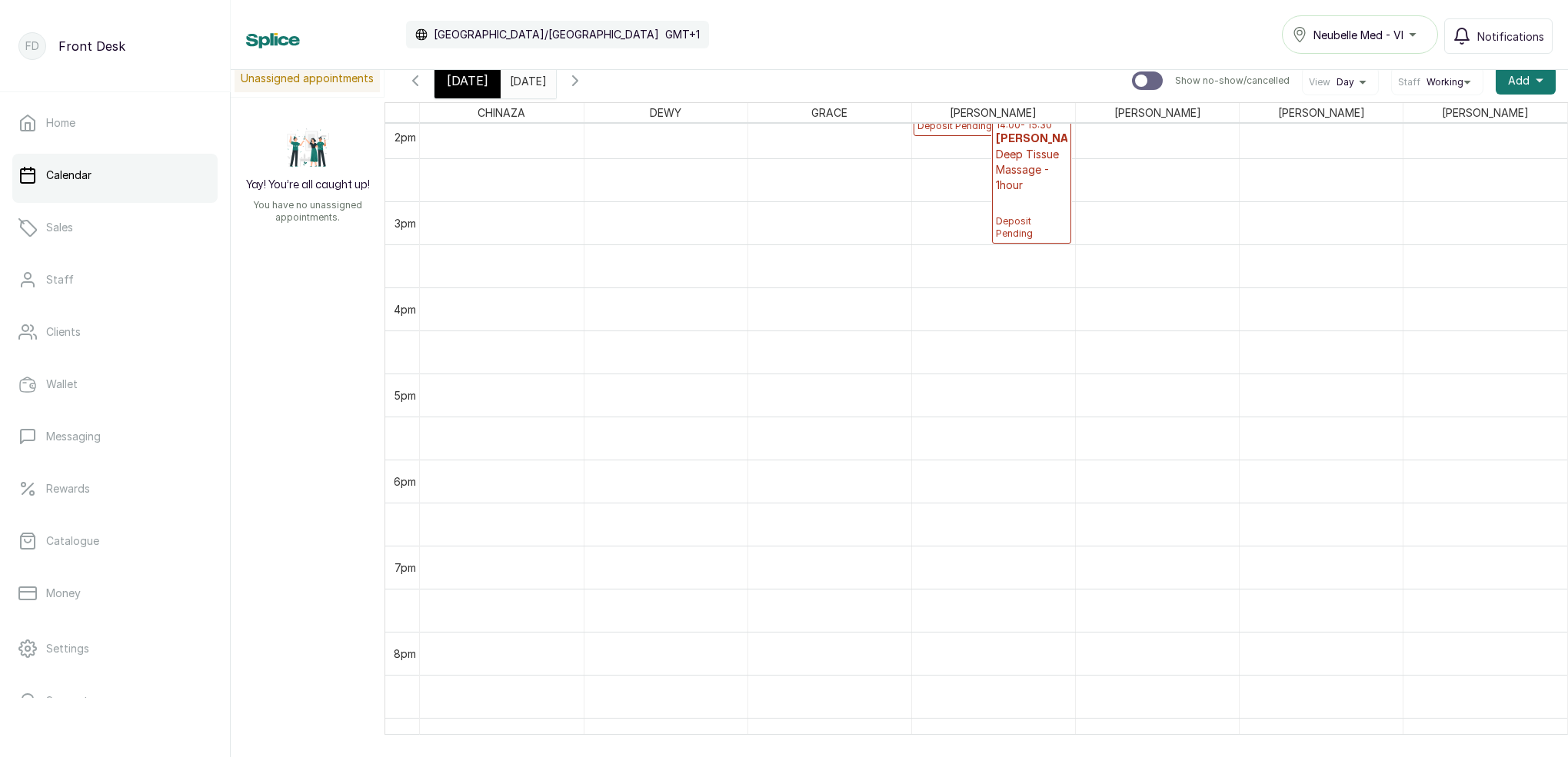
scroll to position [1263, 0]
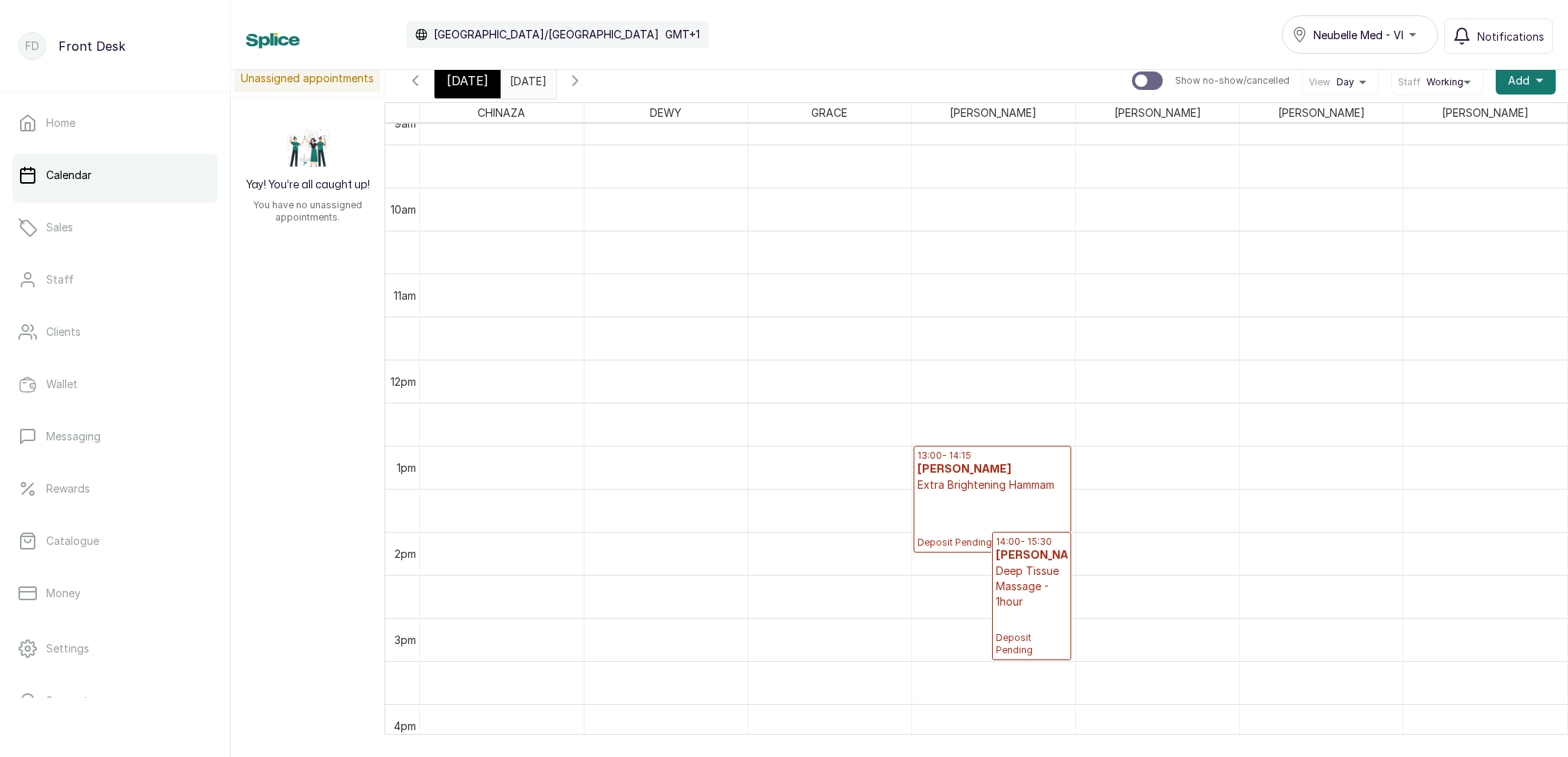
click at [526, 86] on input "[DATE]" at bounding box center [513, 77] width 24 height 26
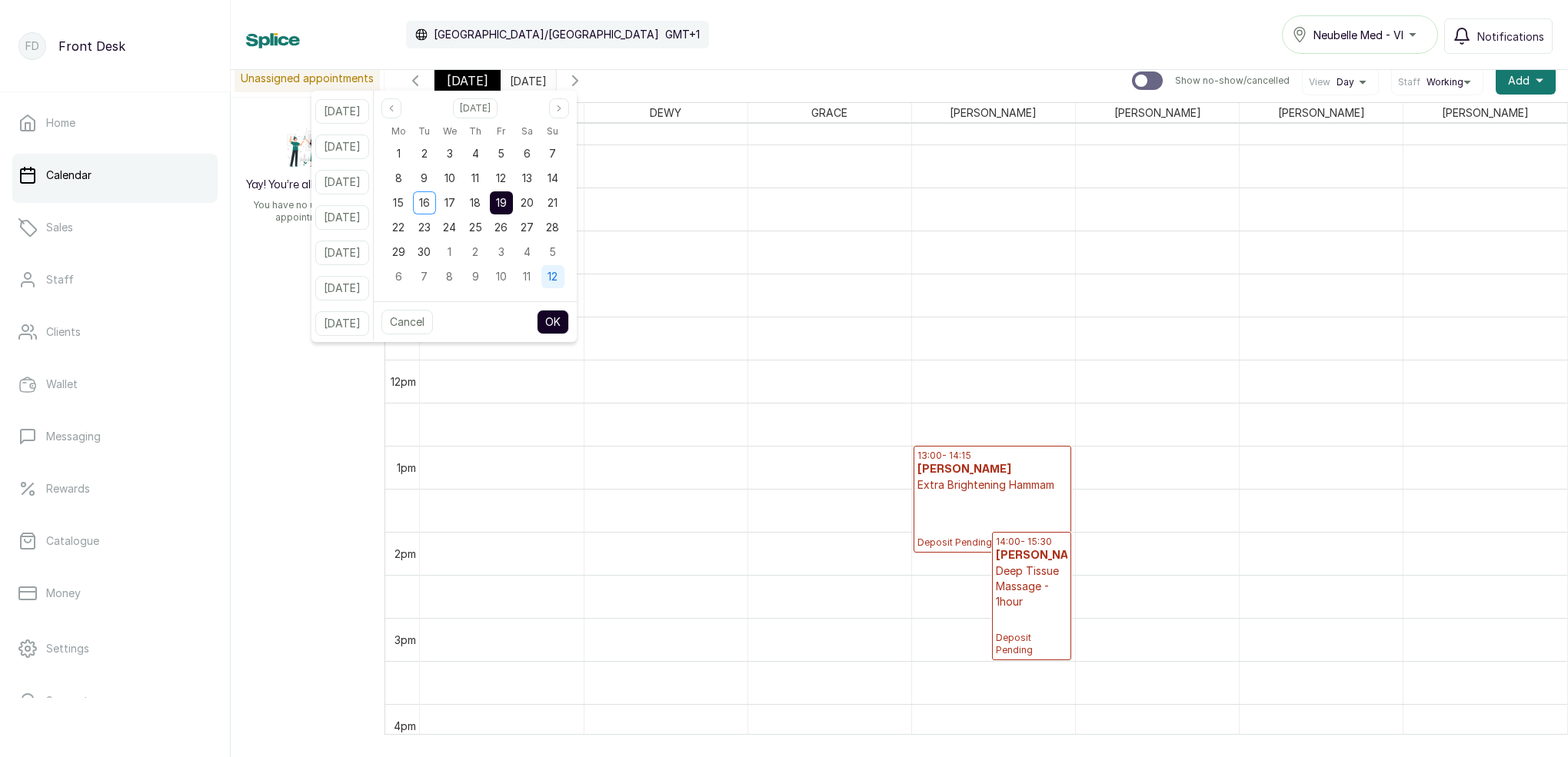
drag, startPoint x: 541, startPoint y: 228, endPoint x: 563, endPoint y: 266, distance: 43.9
click at [534, 230] on span "27" at bounding box center [527, 227] width 13 height 13
click at [569, 318] on button "OK" at bounding box center [553, 322] width 32 height 24
type input "[DATE]"
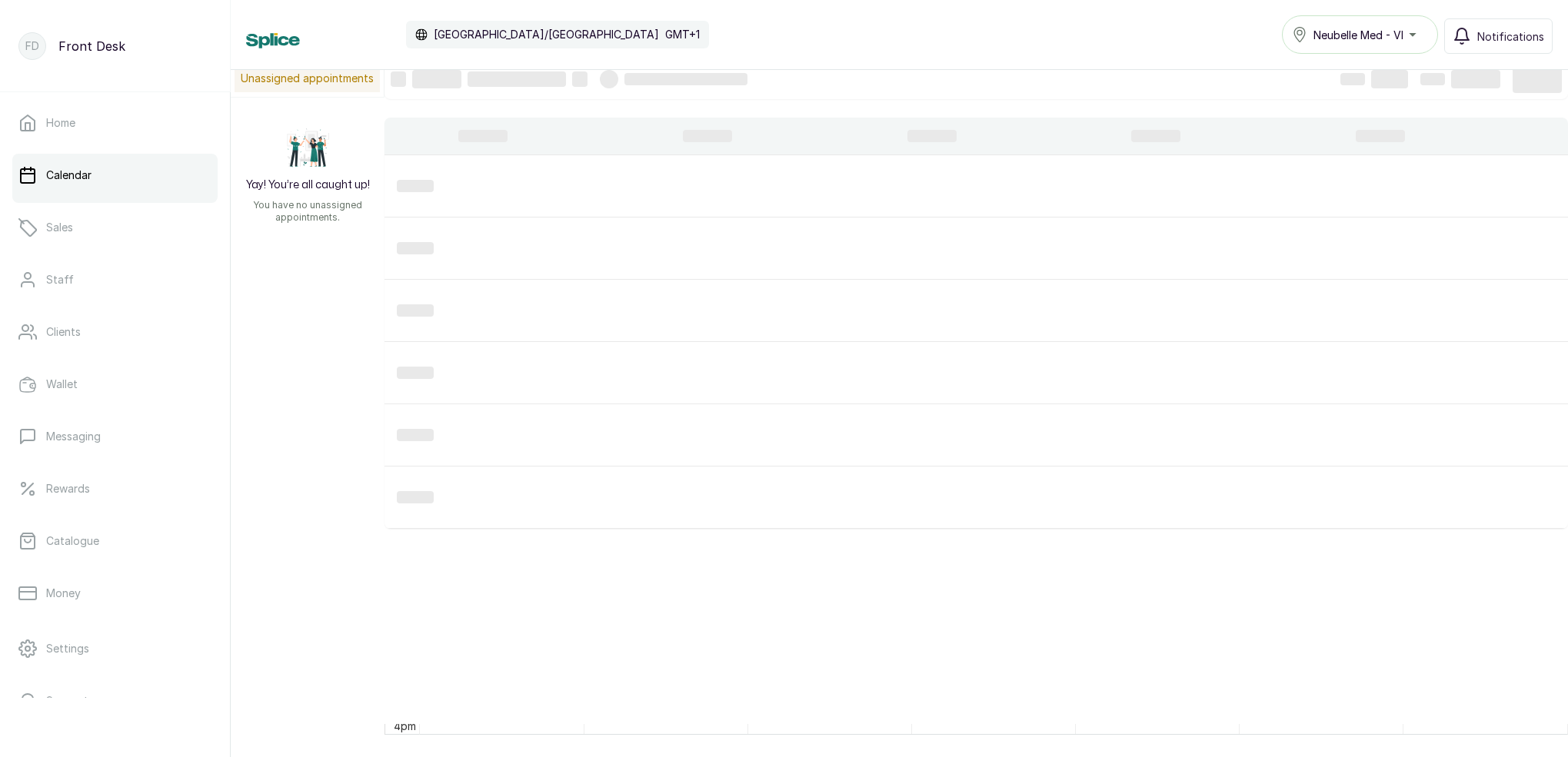
scroll to position [517, 0]
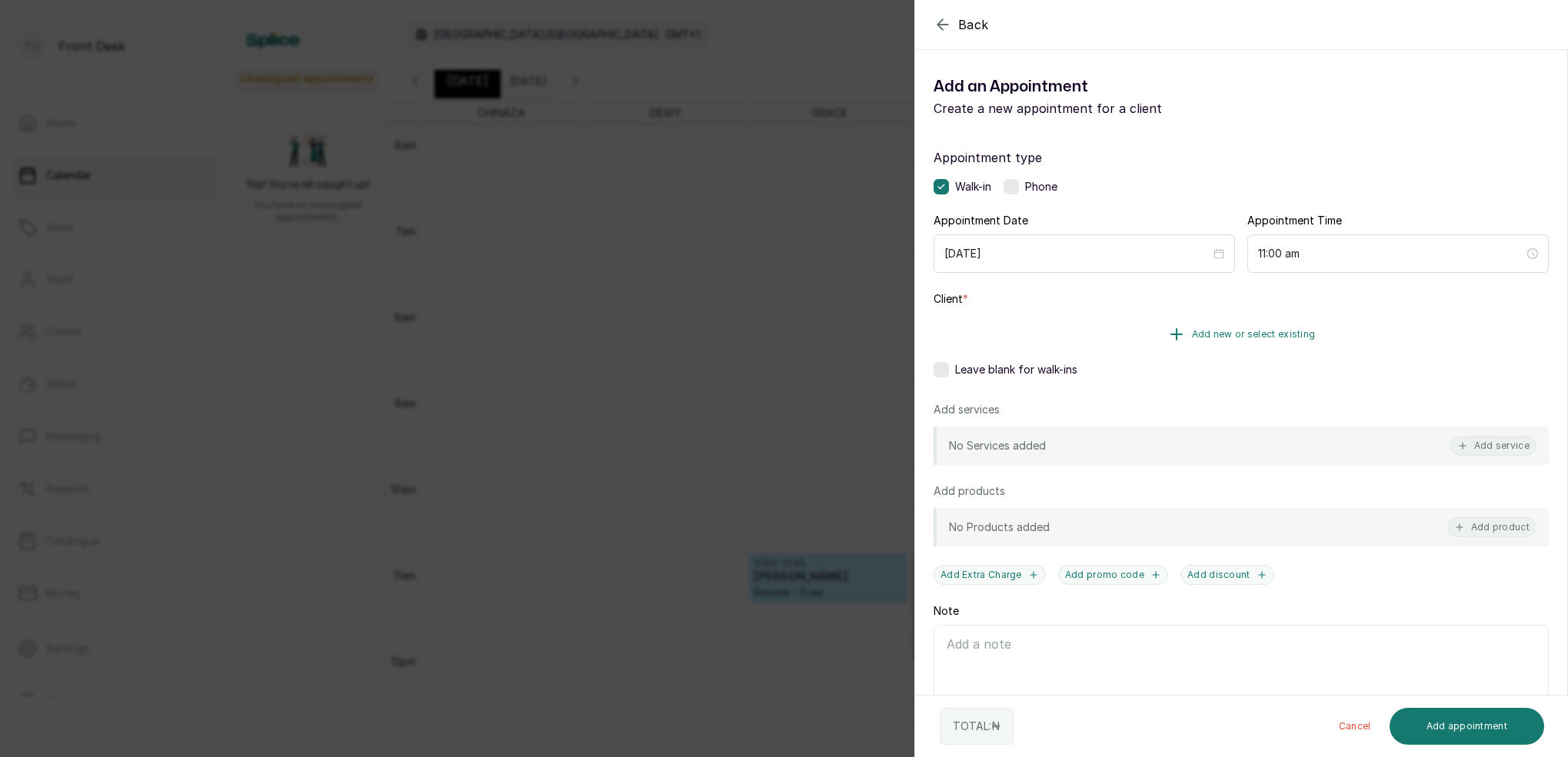
click at [1282, 334] on span "Add new or select existing" at bounding box center [1254, 334] width 123 height 12
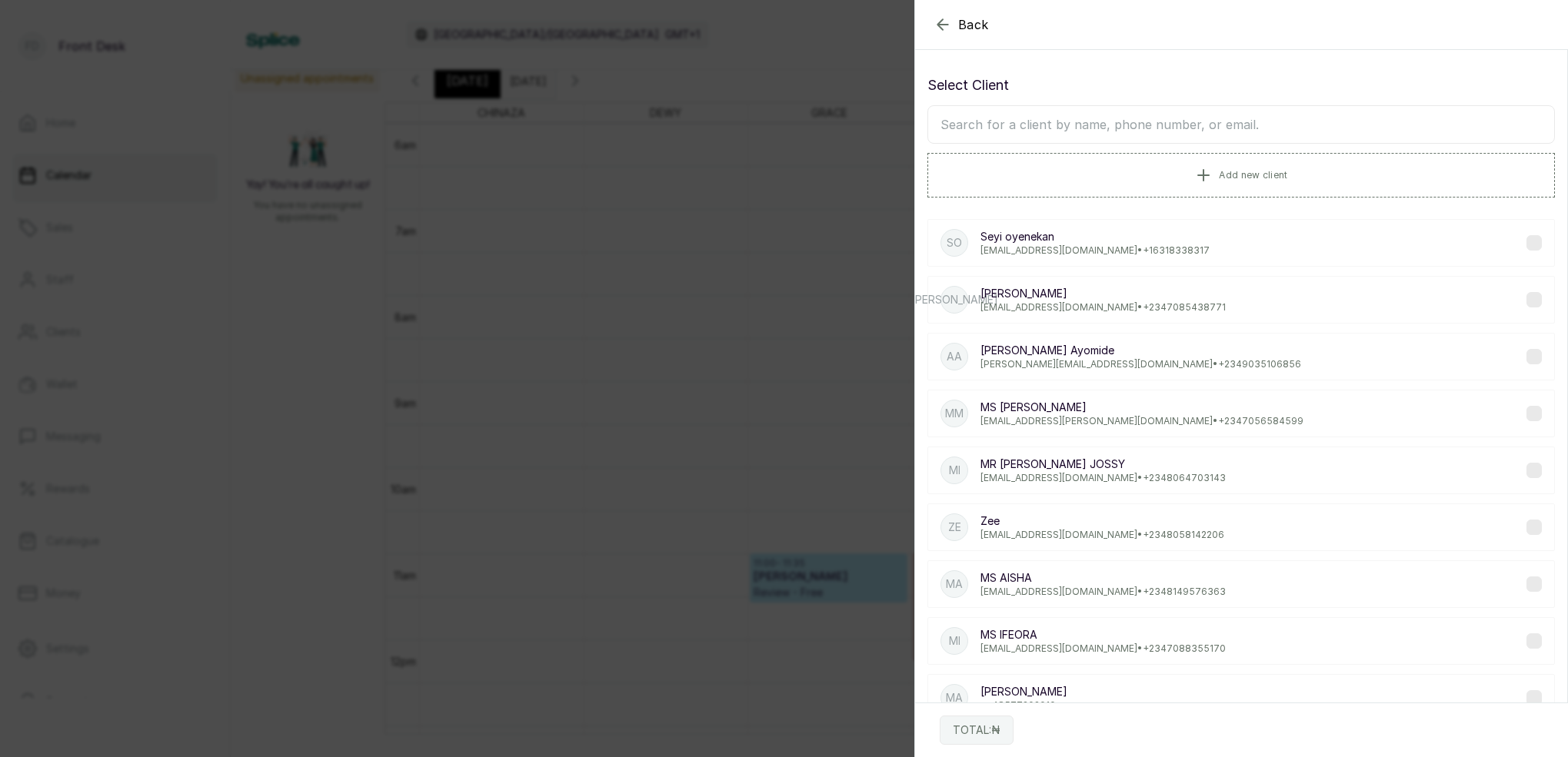
click at [1166, 123] on input "text" at bounding box center [1241, 124] width 627 height 38
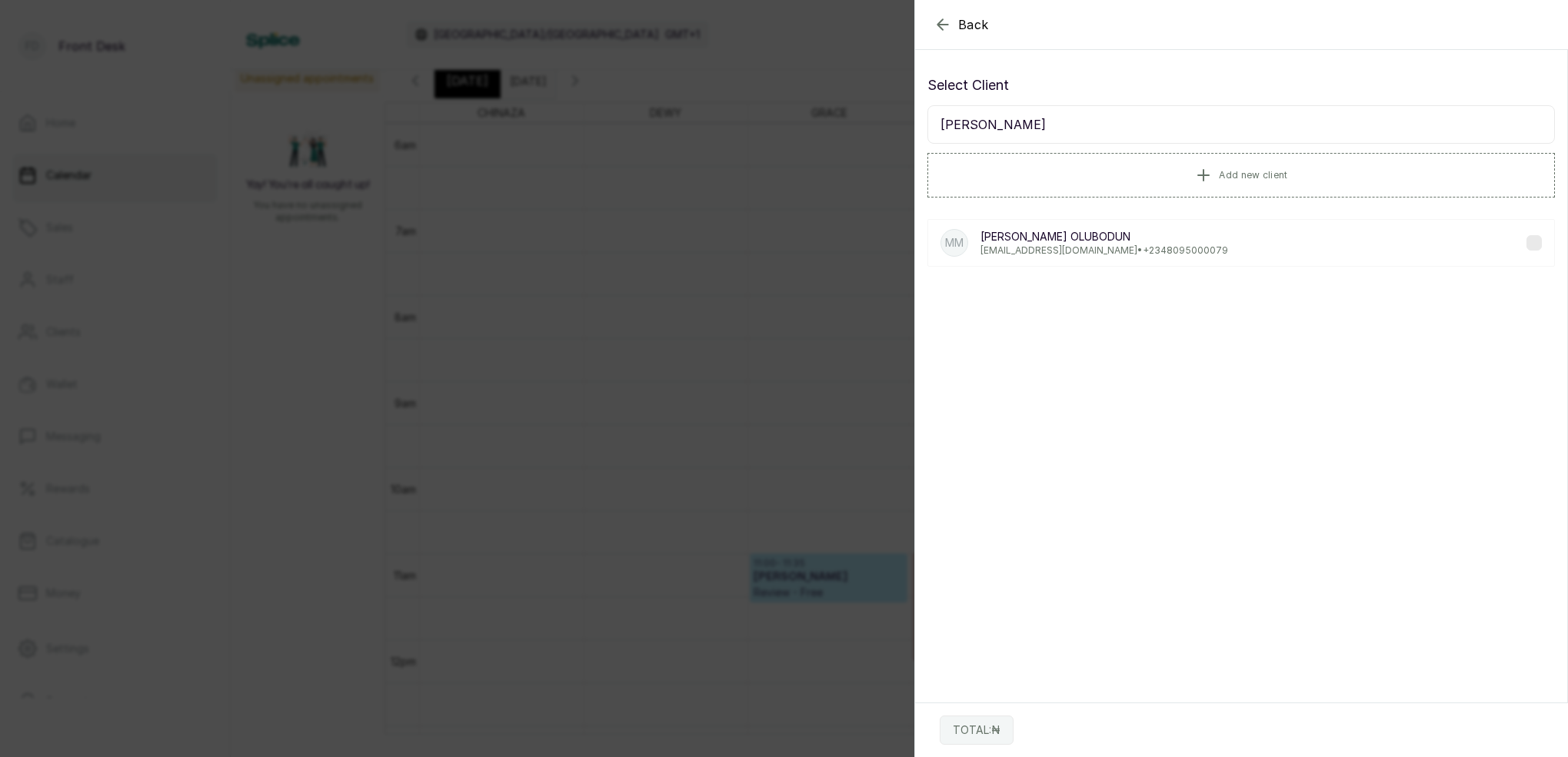
type input "[PERSON_NAME]"
click at [782, 310] on div "Back Add Appointment Select Client MS MOYIN Add new client MM [PERSON_NAME] [EM…" at bounding box center [784, 378] width 1568 height 757
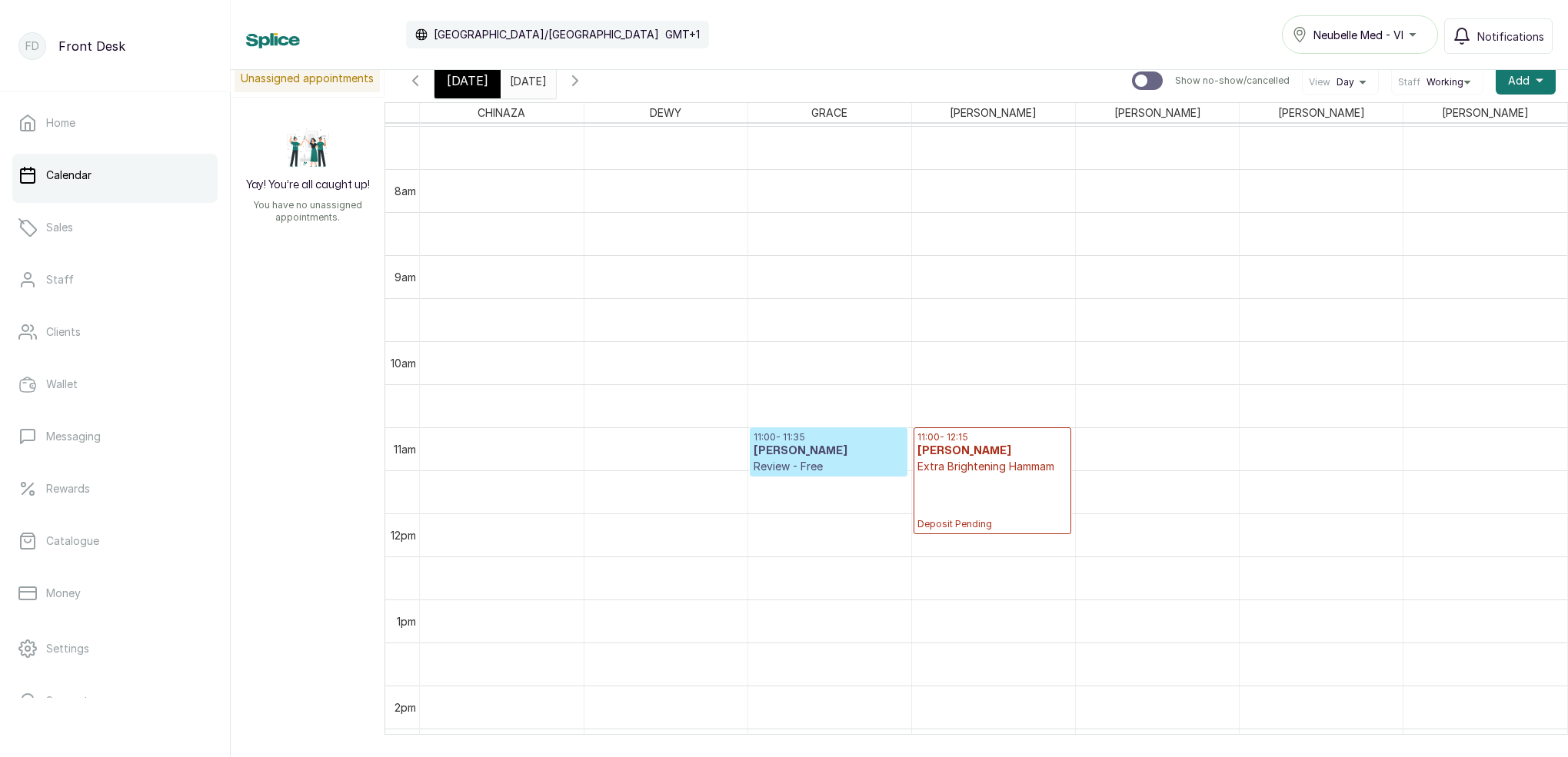
scroll to position [652, 0]
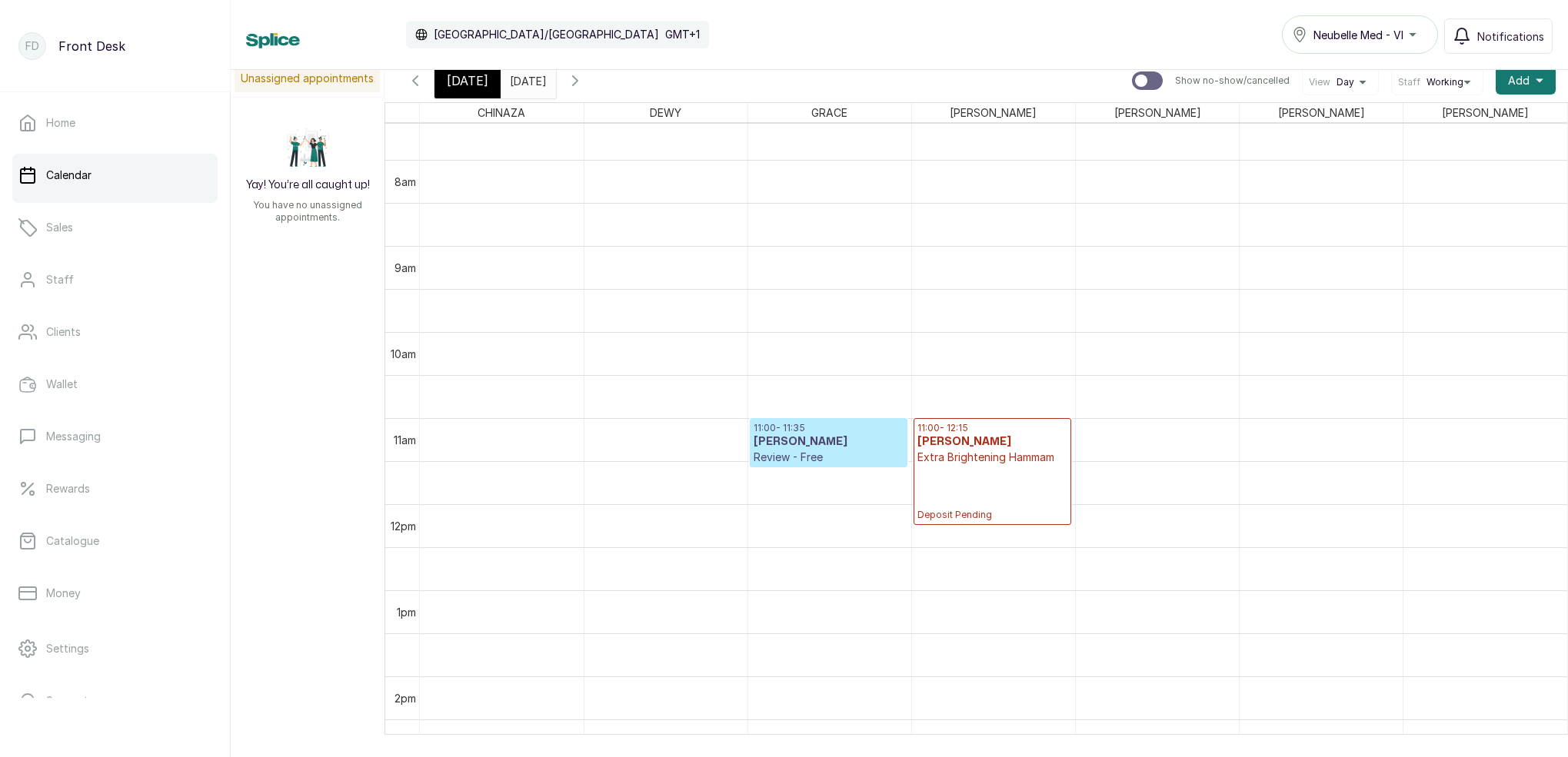
click at [478, 83] on span "[DATE]" at bounding box center [467, 80] width 41 height 19
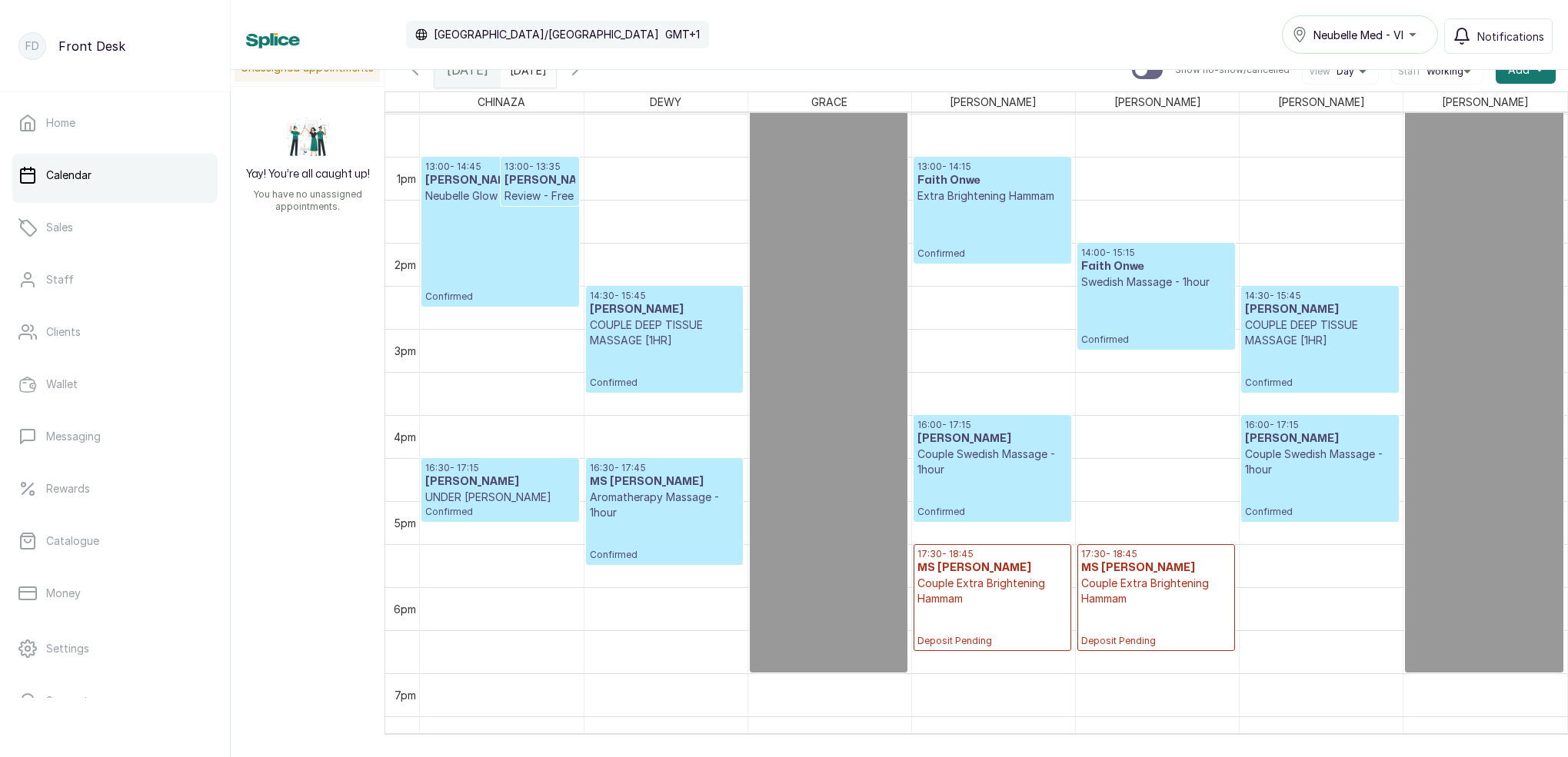
scroll to position [1105, 0]
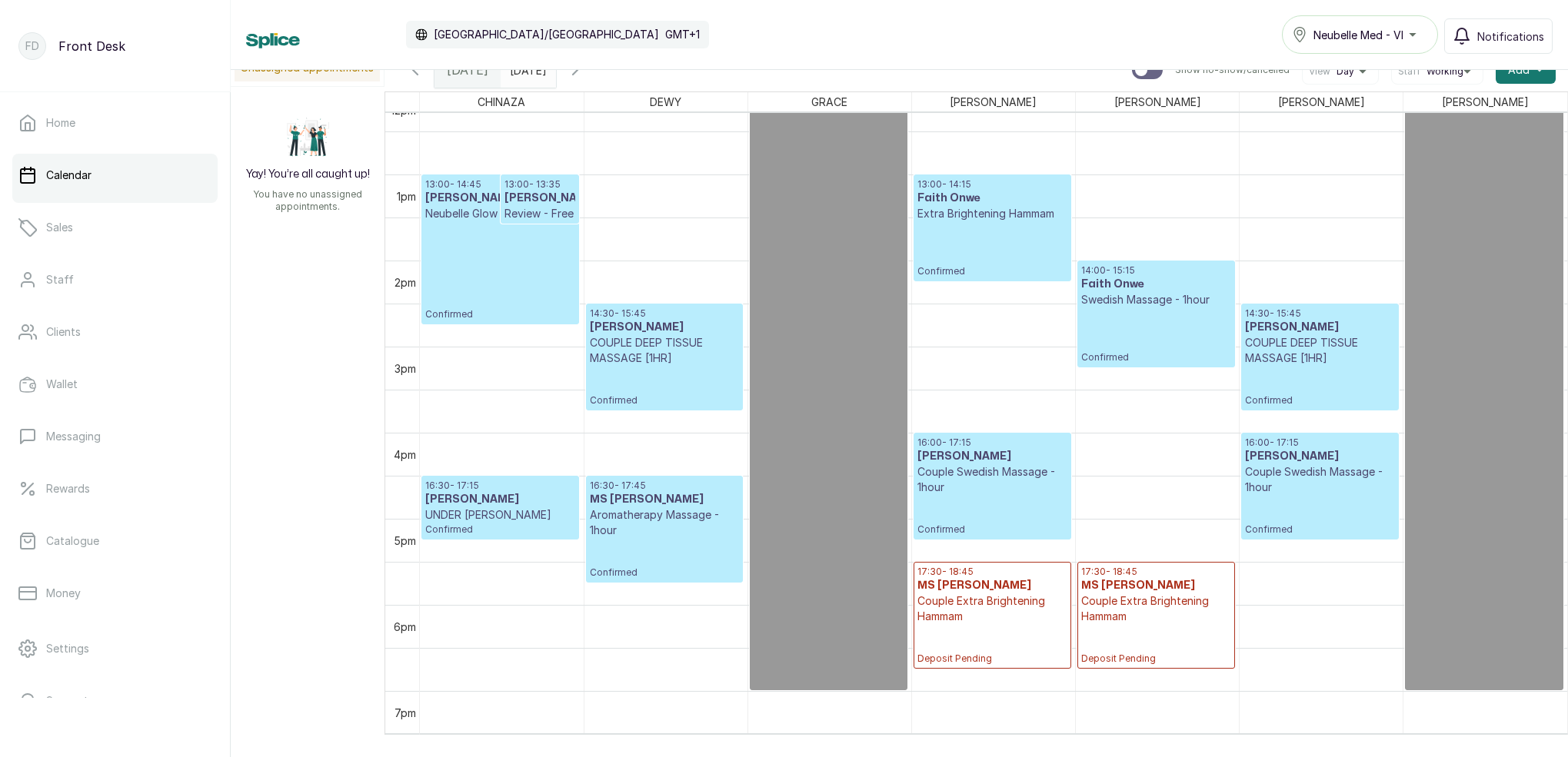
click at [526, 73] on input "[DATE]" at bounding box center [513, 66] width 24 height 26
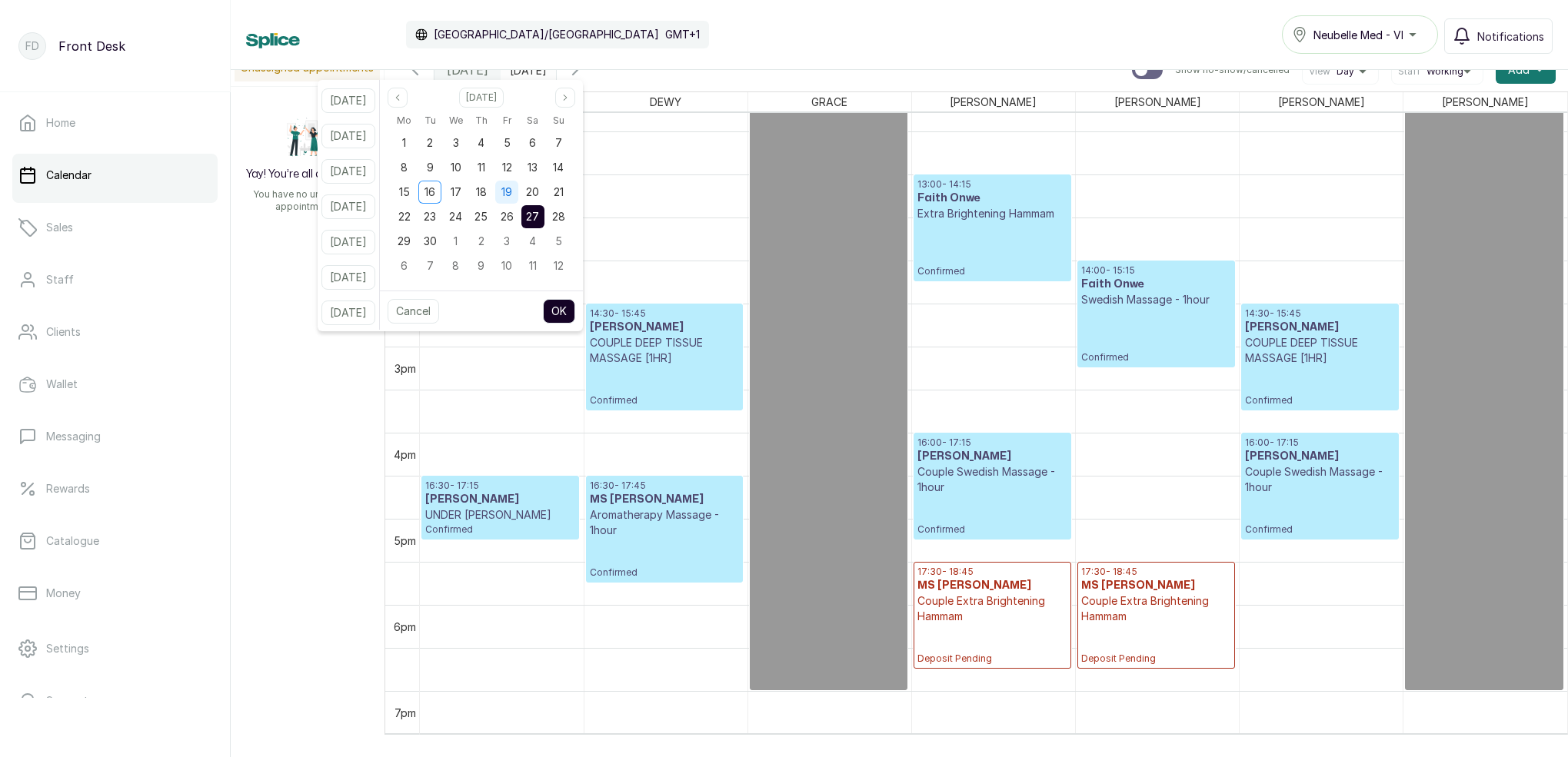
click at [518, 197] on div "19" at bounding box center [506, 192] width 23 height 23
drag, startPoint x: 582, startPoint y: 314, endPoint x: 626, endPoint y: 307, distance: 44.6
click at [575, 314] on button "OK" at bounding box center [559, 311] width 32 height 24
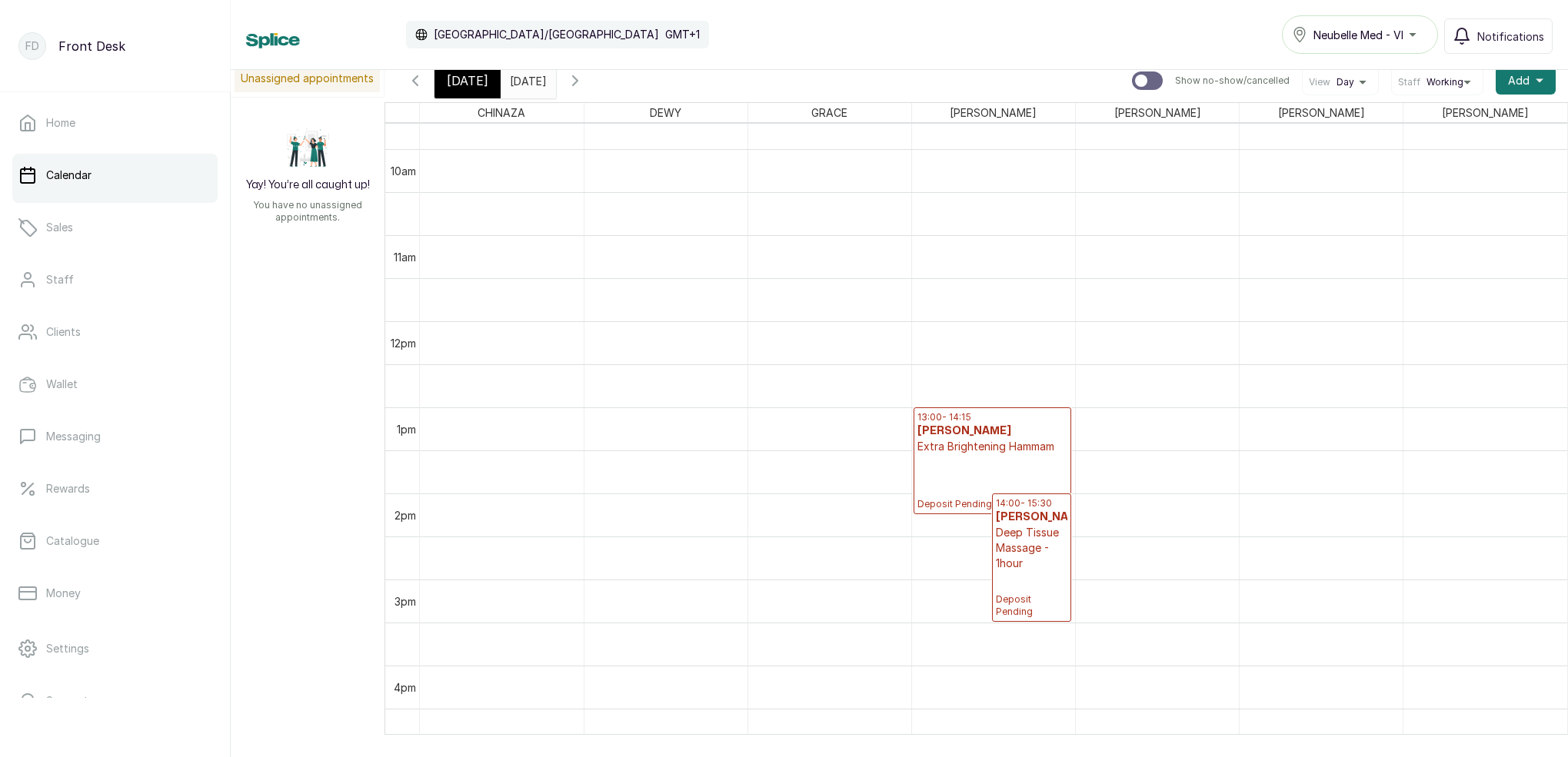
drag, startPoint x: 478, startPoint y: 93, endPoint x: 290, endPoint y: 41, distance: 195.1
click at [477, 93] on div "[DATE]" at bounding box center [467, 81] width 66 height 36
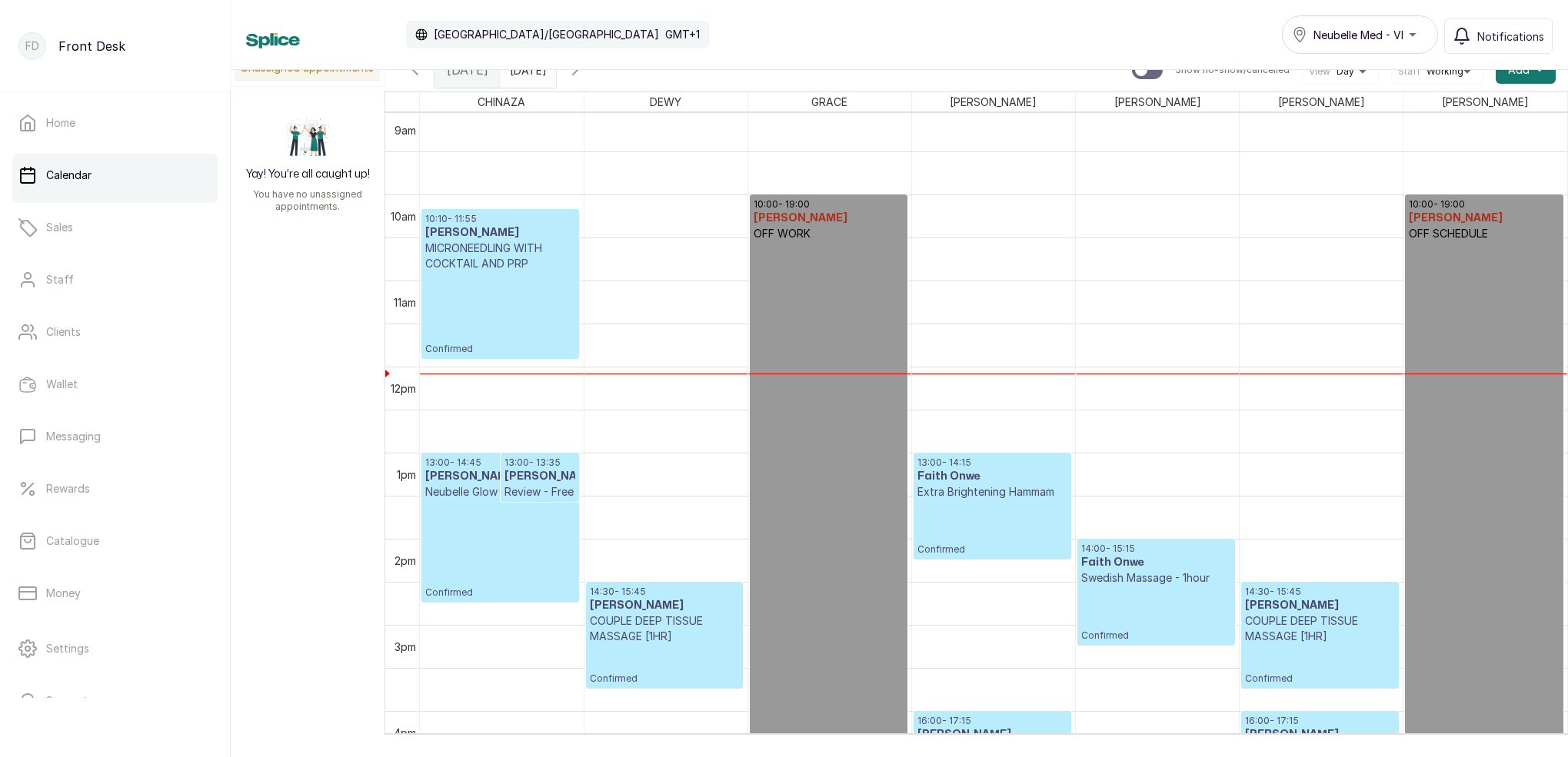
scroll to position [928, 0]
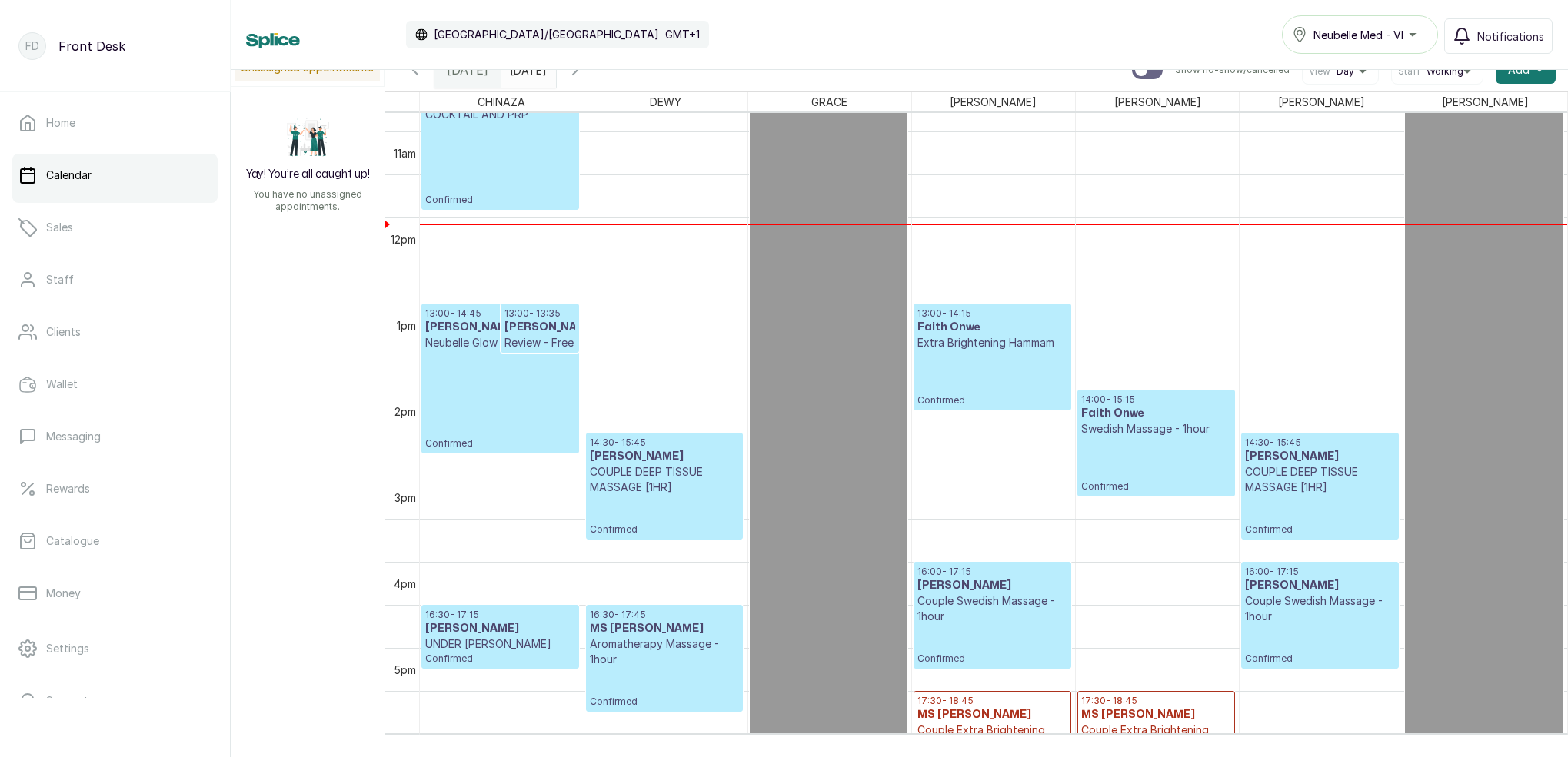
click at [556, 79] on div "[DATE]" at bounding box center [528, 66] width 55 height 28
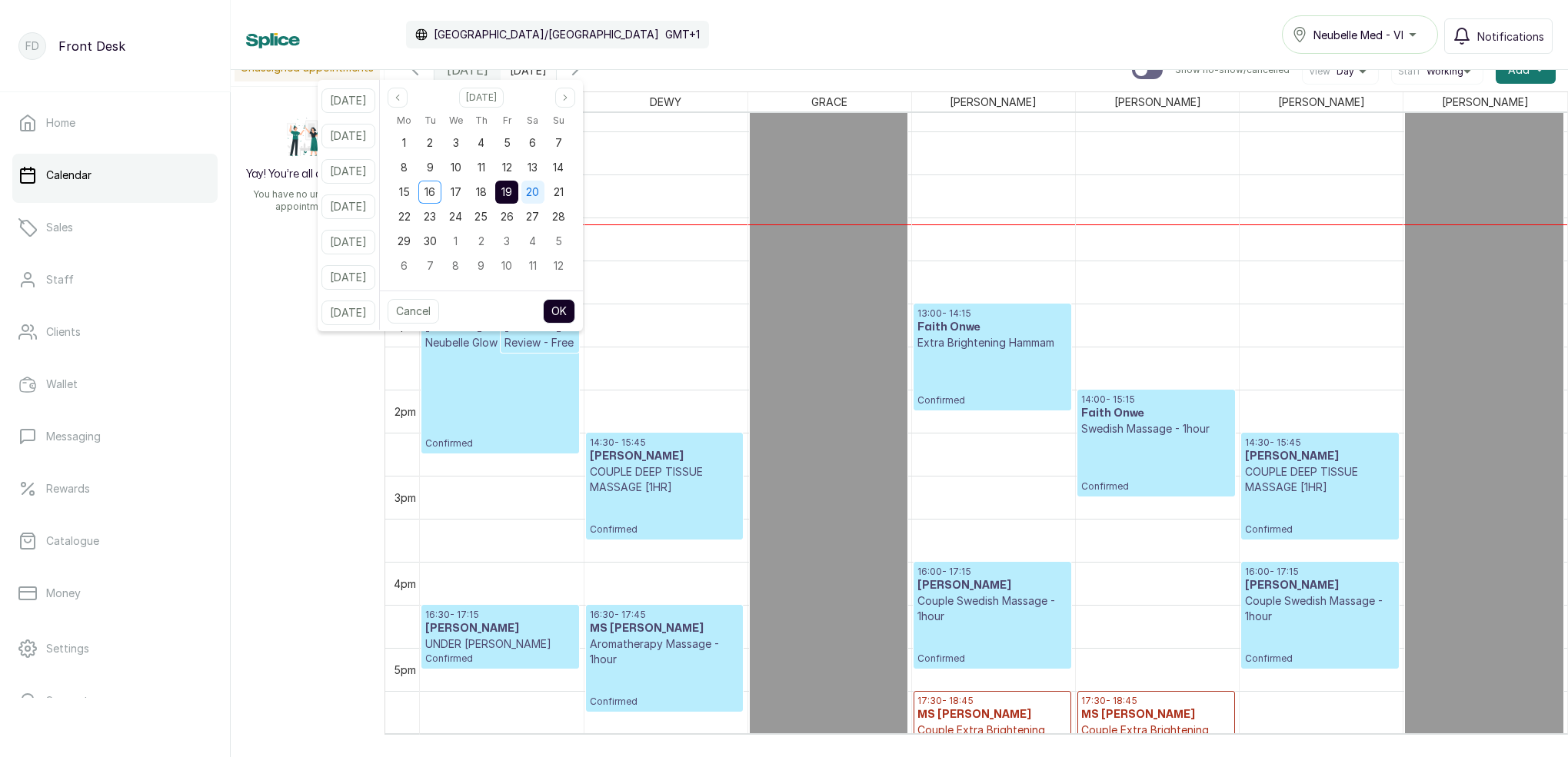
click at [544, 197] on div "20" at bounding box center [533, 192] width 23 height 23
click at [575, 309] on button "OK" at bounding box center [559, 311] width 32 height 24
type input "[DATE]"
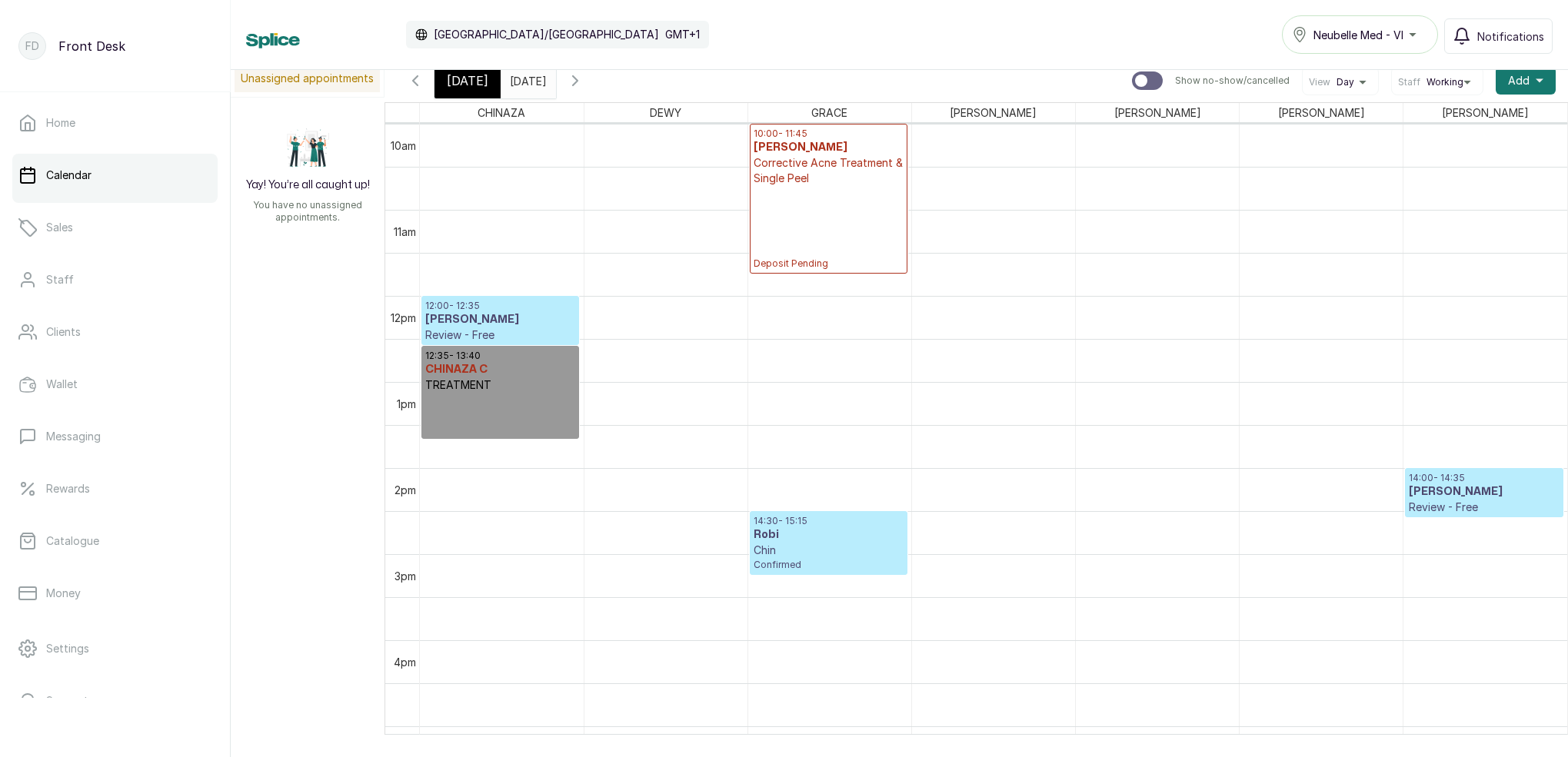
scroll to position [804, 0]
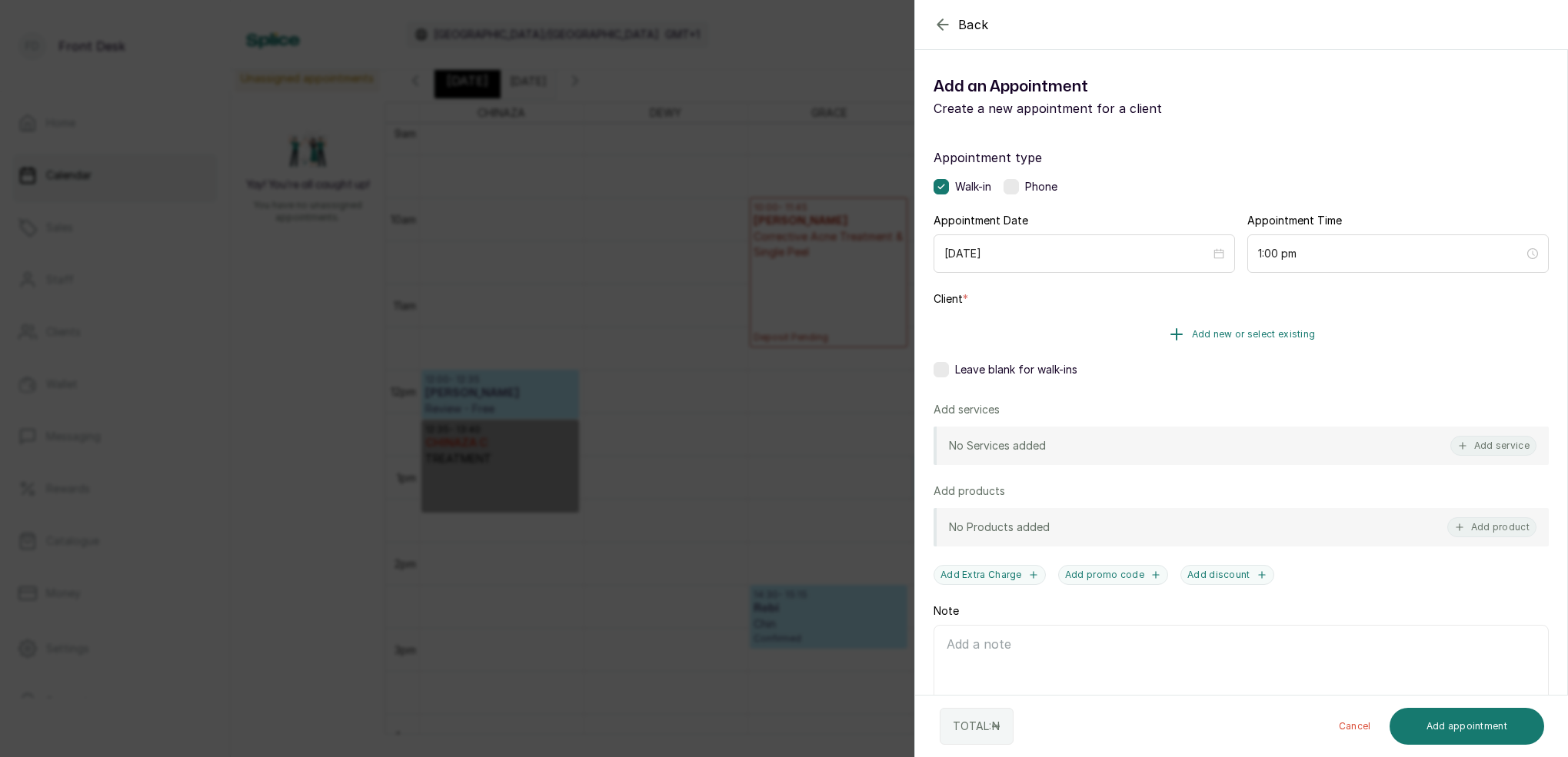
click at [1271, 336] on span "Add new or select existing" at bounding box center [1254, 334] width 123 height 12
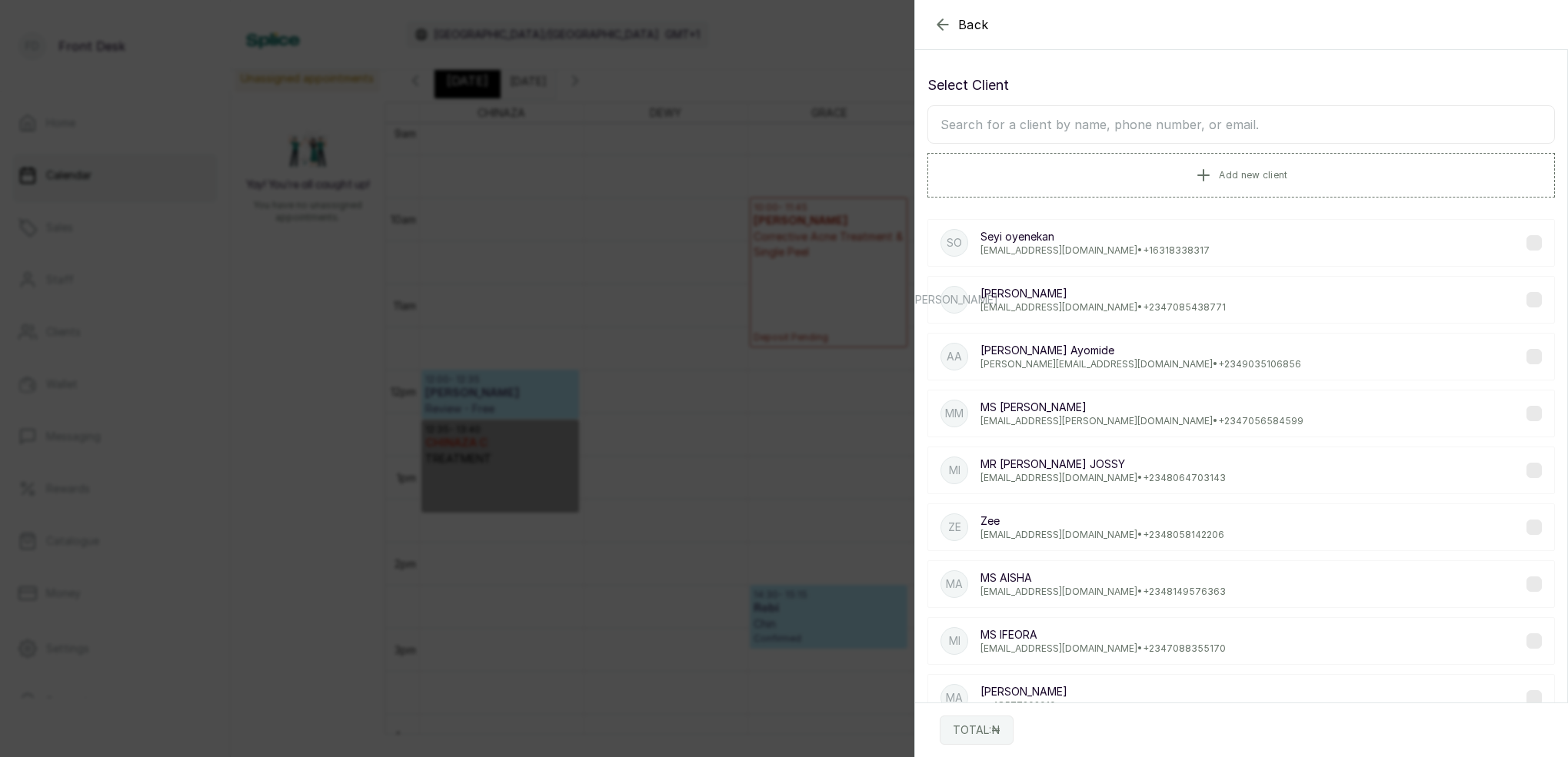
click at [1137, 130] on input "text" at bounding box center [1241, 124] width 627 height 38
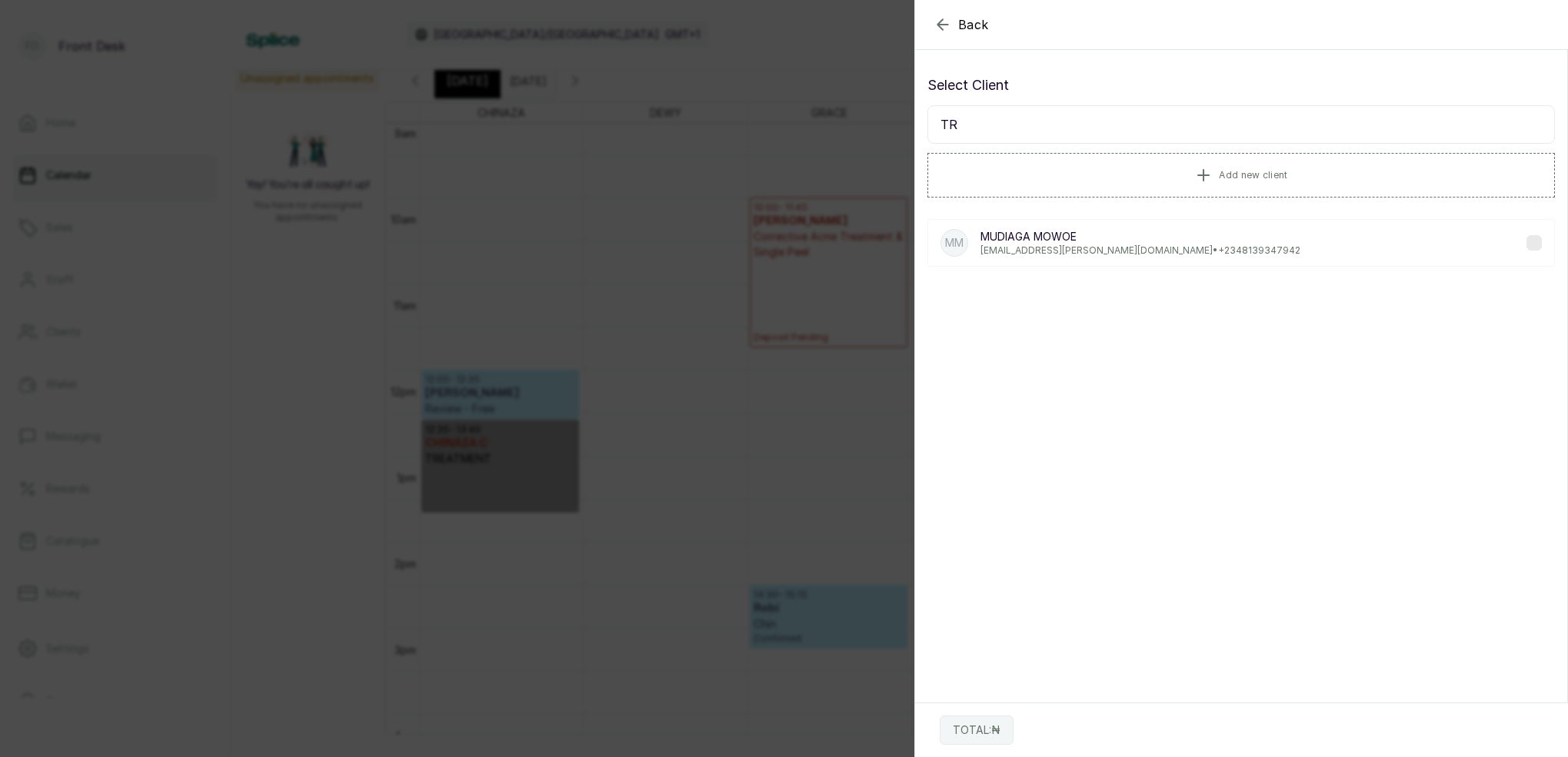
type input "T"
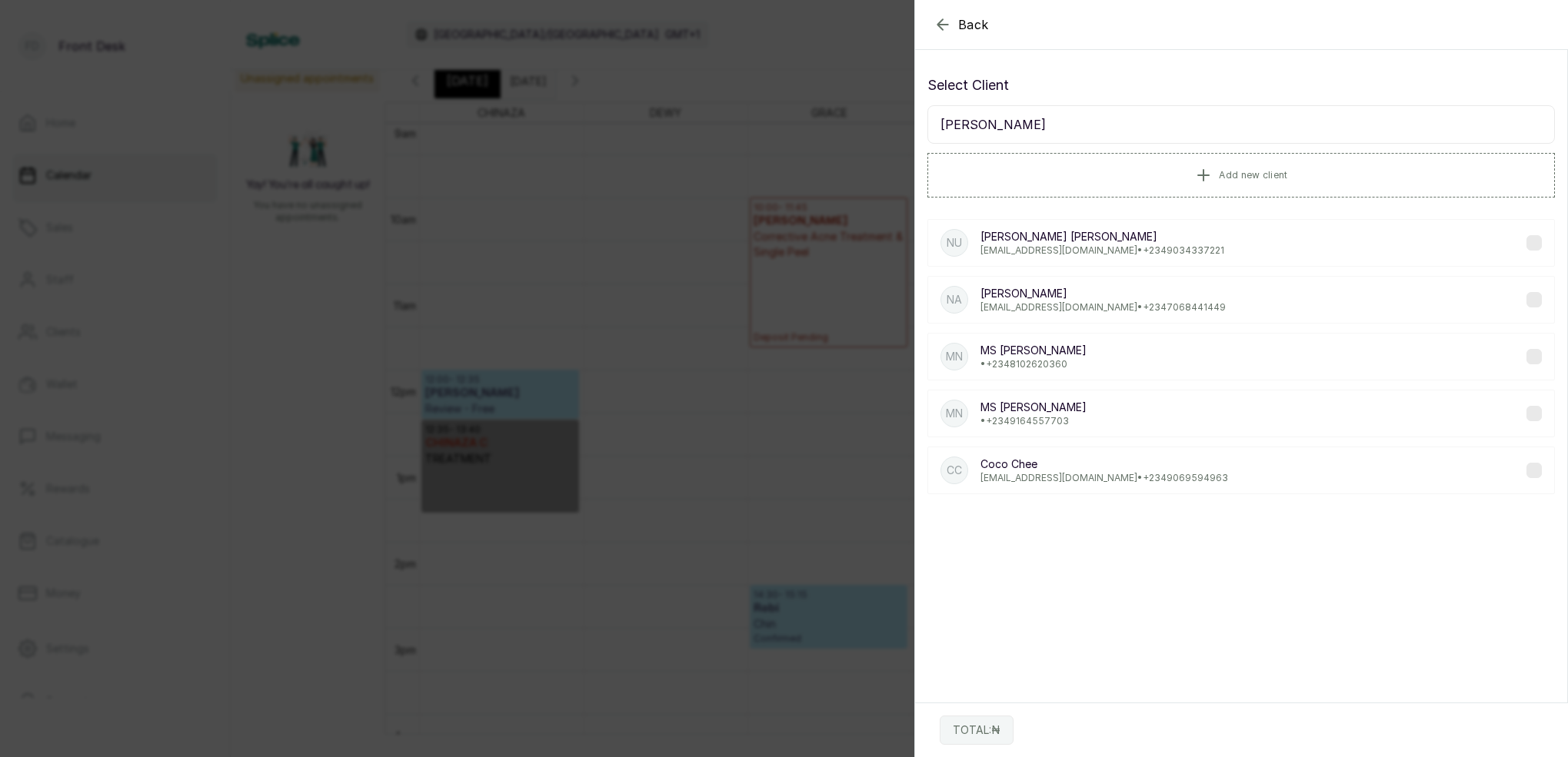
type input "[PERSON_NAME]"
click at [1088, 361] on div "MN MS [PERSON_NAME] • [PHONE_NUMBER]" at bounding box center [1241, 357] width 627 height 48
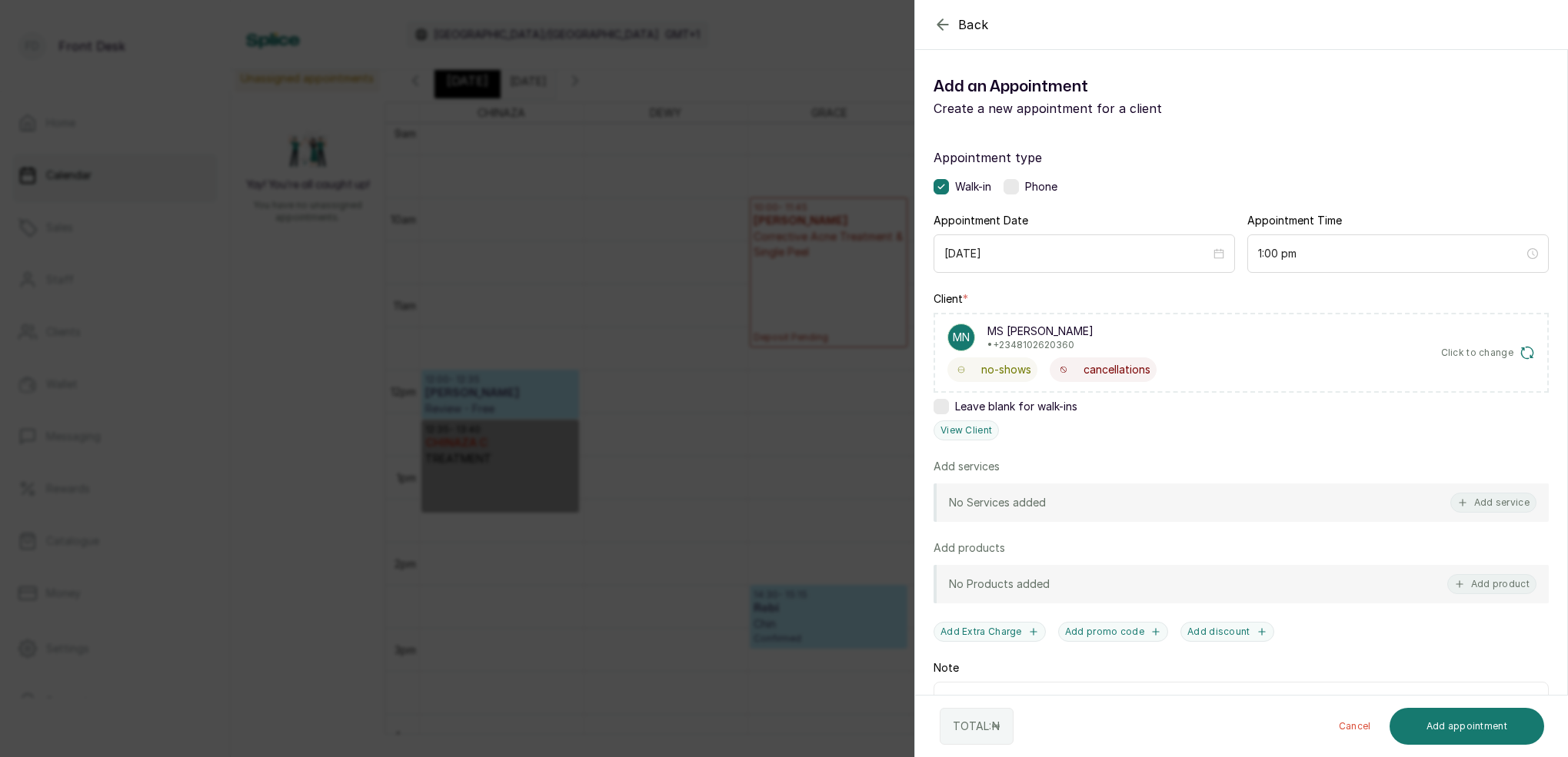
drag, startPoint x: 1486, startPoint y: 505, endPoint x: 1306, endPoint y: 429, distance: 195.4
click at [1484, 504] on button "Add service" at bounding box center [1493, 503] width 86 height 20
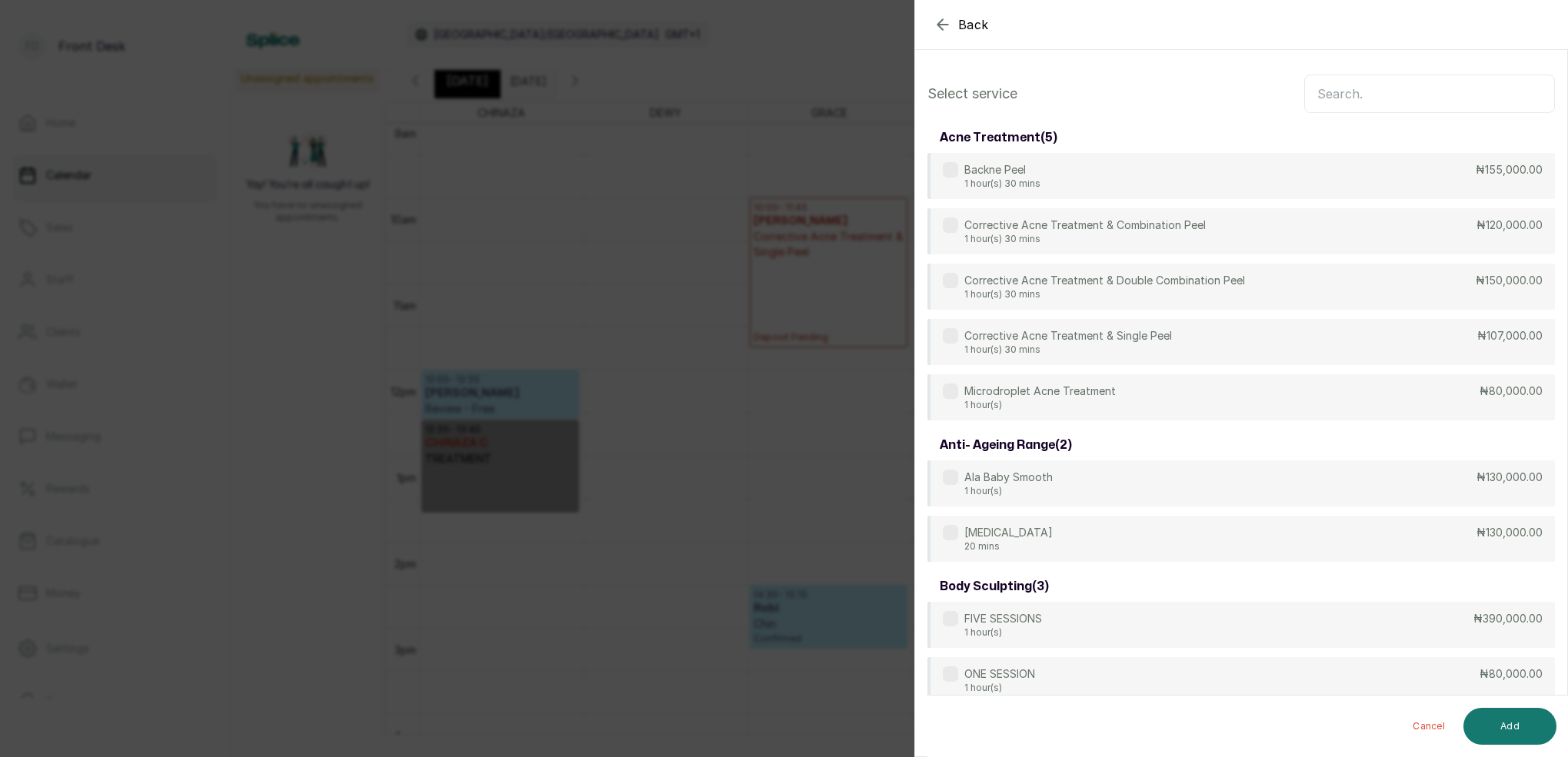
click at [1366, 102] on input "text" at bounding box center [1429, 93] width 250 height 38
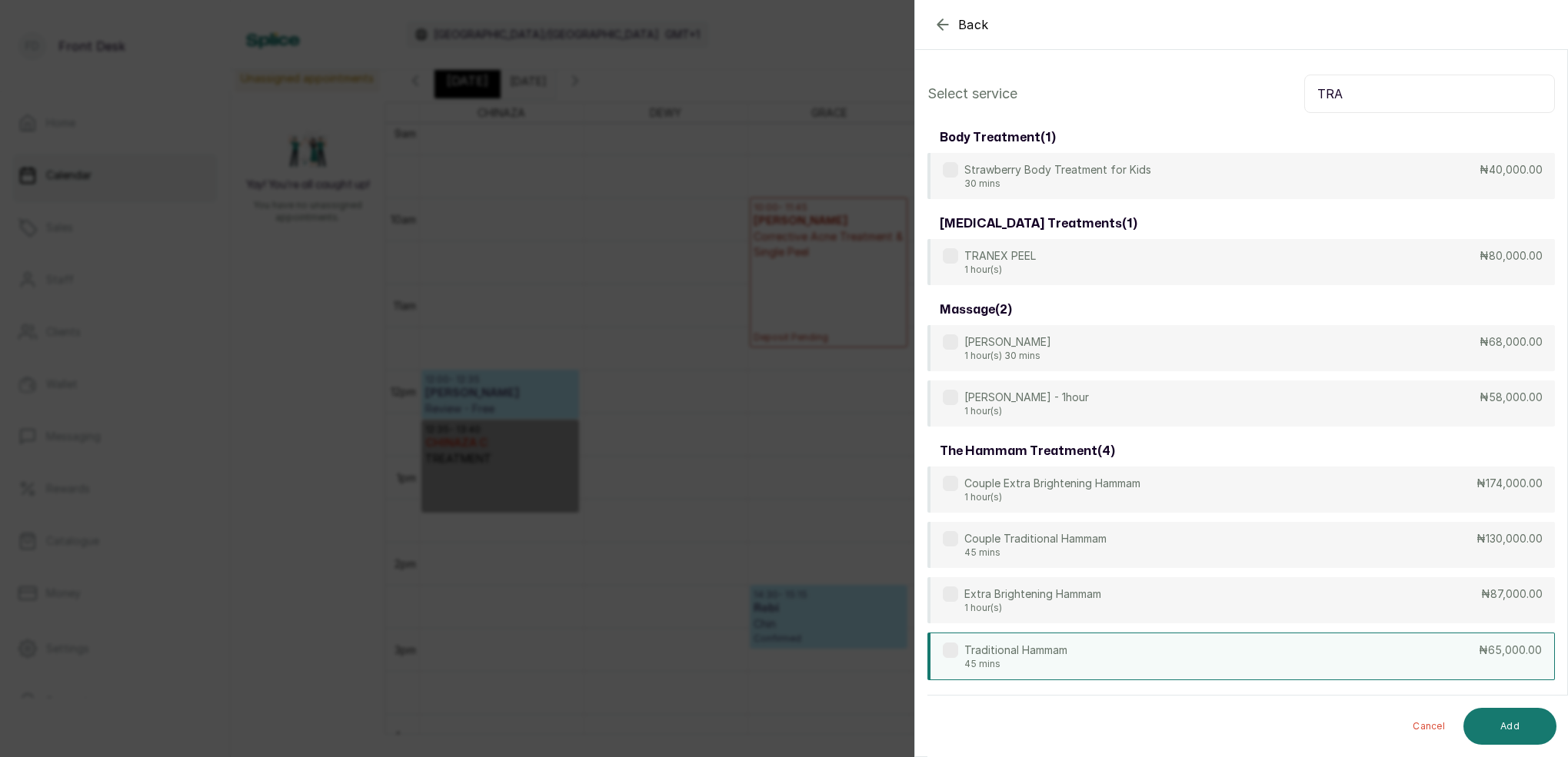
type input "TRA"
click at [1060, 647] on p "Traditional Hammam" at bounding box center [1016, 650] width 103 height 15
click at [1506, 710] on button "Add" at bounding box center [1510, 726] width 93 height 37
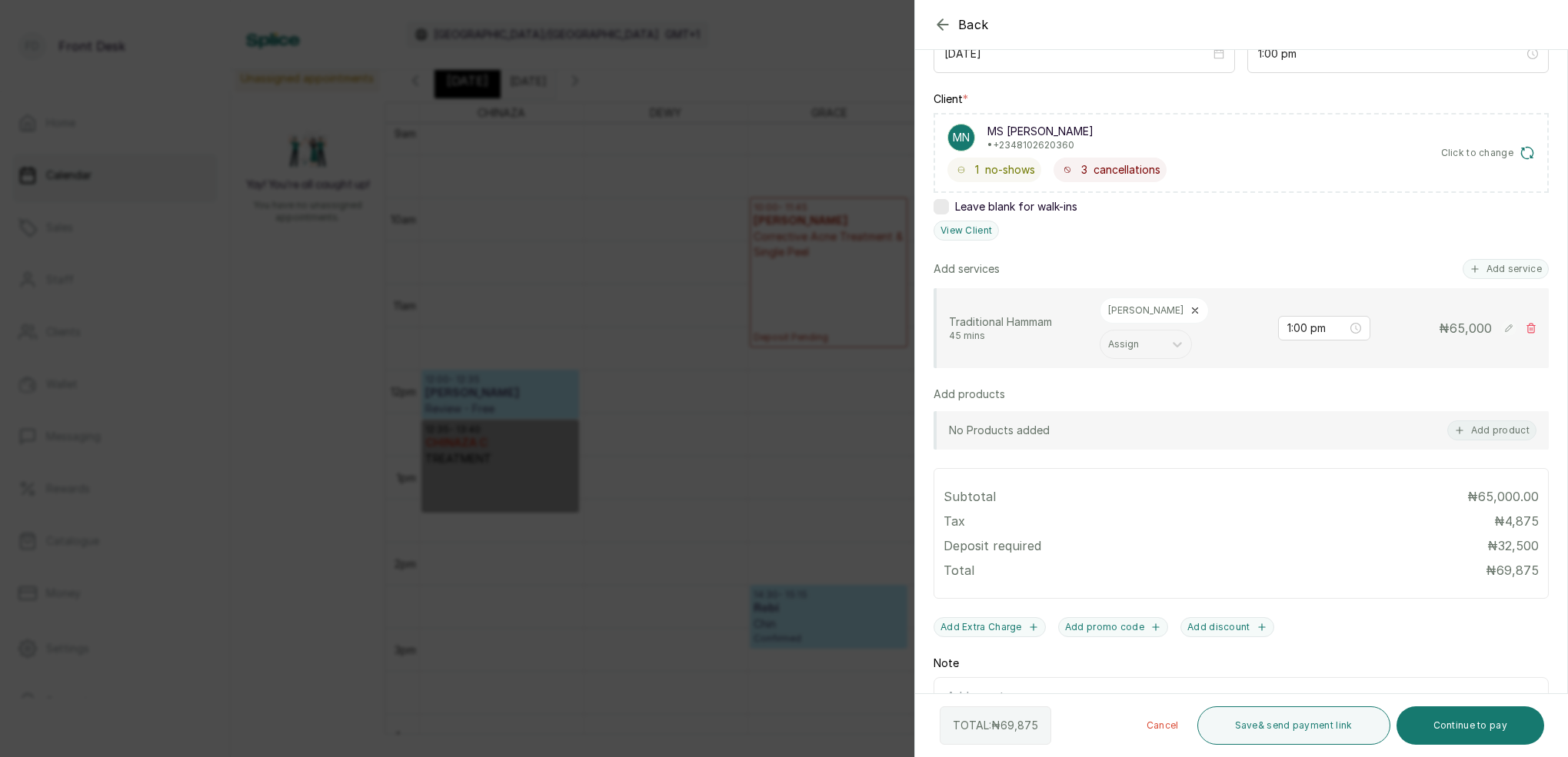
scroll to position [202, 0]
click at [1498, 270] on button "Add service" at bounding box center [1505, 266] width 86 height 20
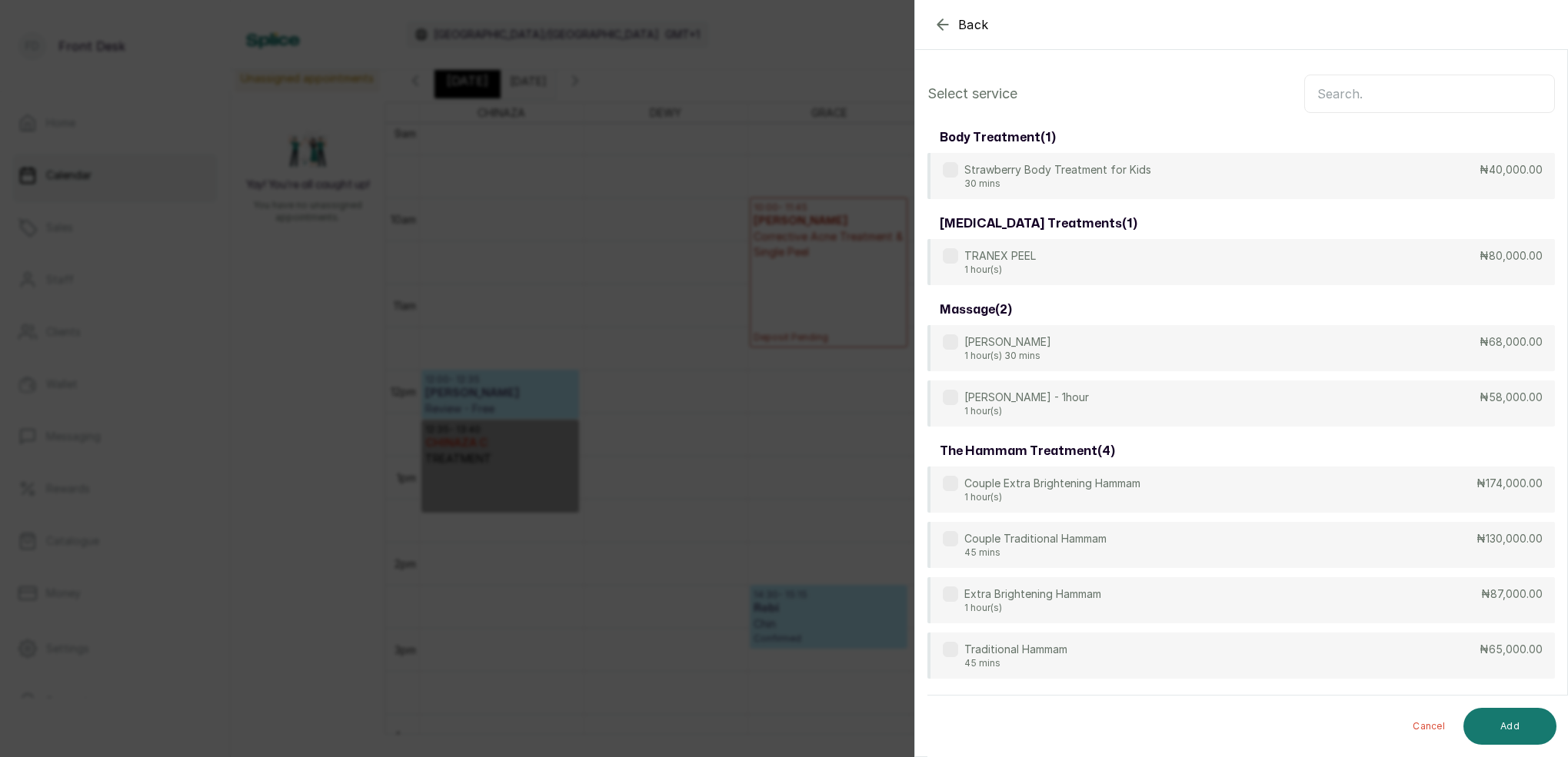
click at [1384, 97] on input "text" at bounding box center [1429, 93] width 250 height 38
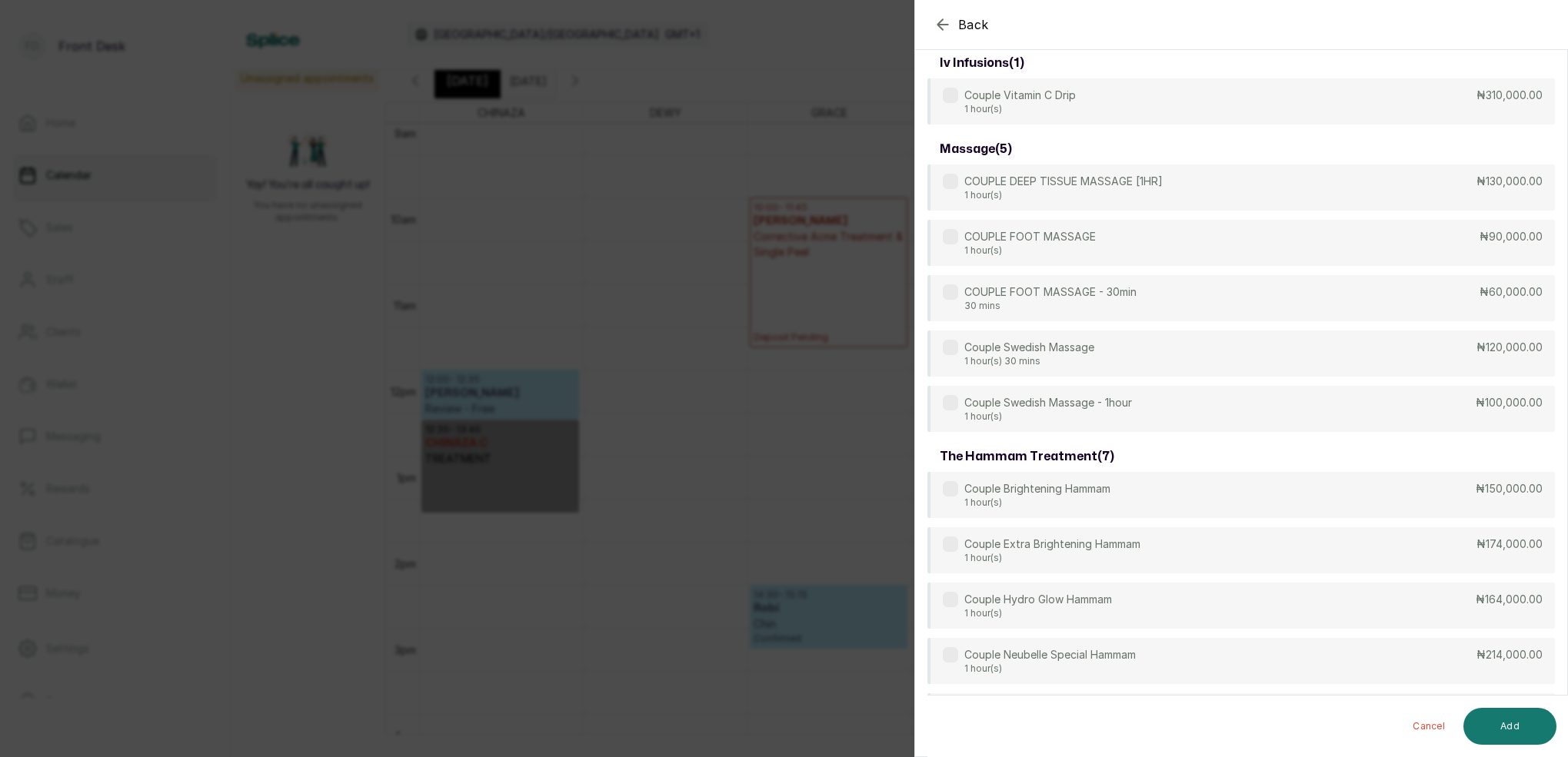
scroll to position [165, 0]
type input "COUPL"
click at [1153, 409] on div "Couple Swedish Massage - 1hour 1 hour(s) ₦100,000.00" at bounding box center [1241, 405] width 627 height 48
click at [1503, 725] on button "Add" at bounding box center [1510, 726] width 93 height 37
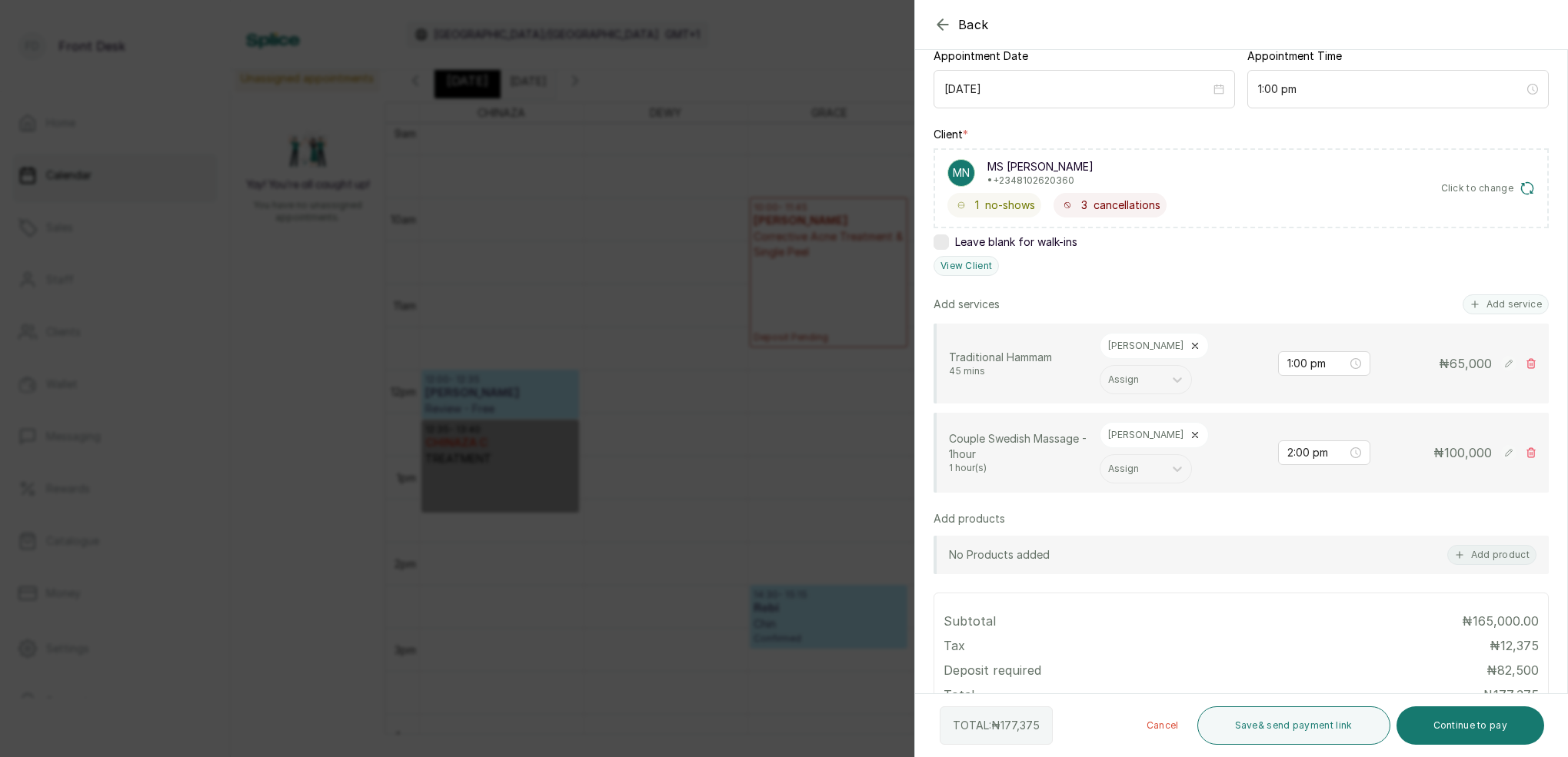
click at [1189, 430] on icon at bounding box center [1194, 435] width 11 height 11
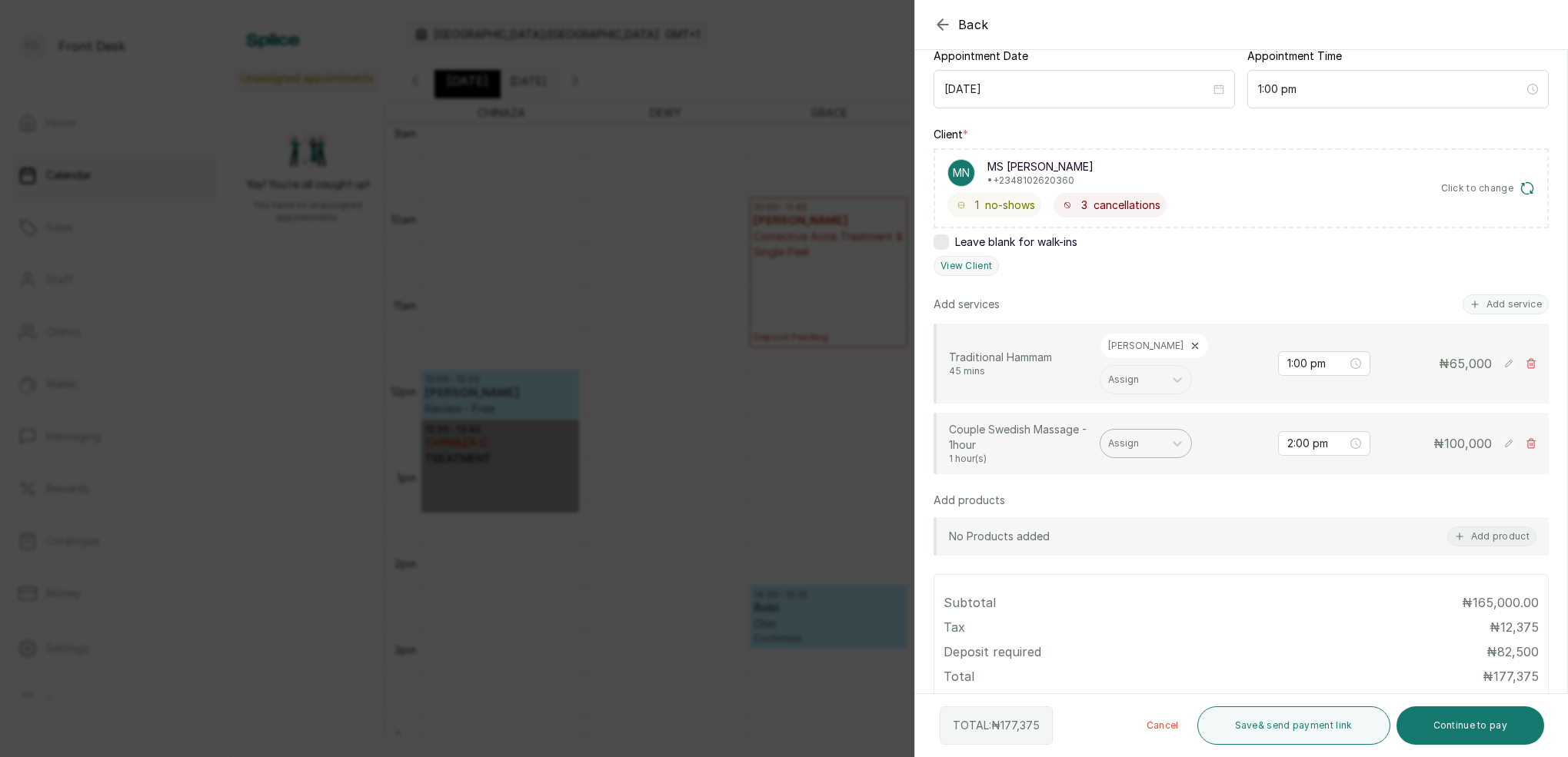
drag, startPoint x: 1124, startPoint y: 408, endPoint x: 1143, endPoint y: 417, distance: 21.0
click at [1125, 438] on div "Assign" at bounding box center [1132, 443] width 48 height 11
drag, startPoint x: 1120, startPoint y: 480, endPoint x: 1146, endPoint y: 482, distance: 26.1
click at [1120, 480] on div "[PERSON_NAME]" at bounding box center [1145, 493] width 154 height 28
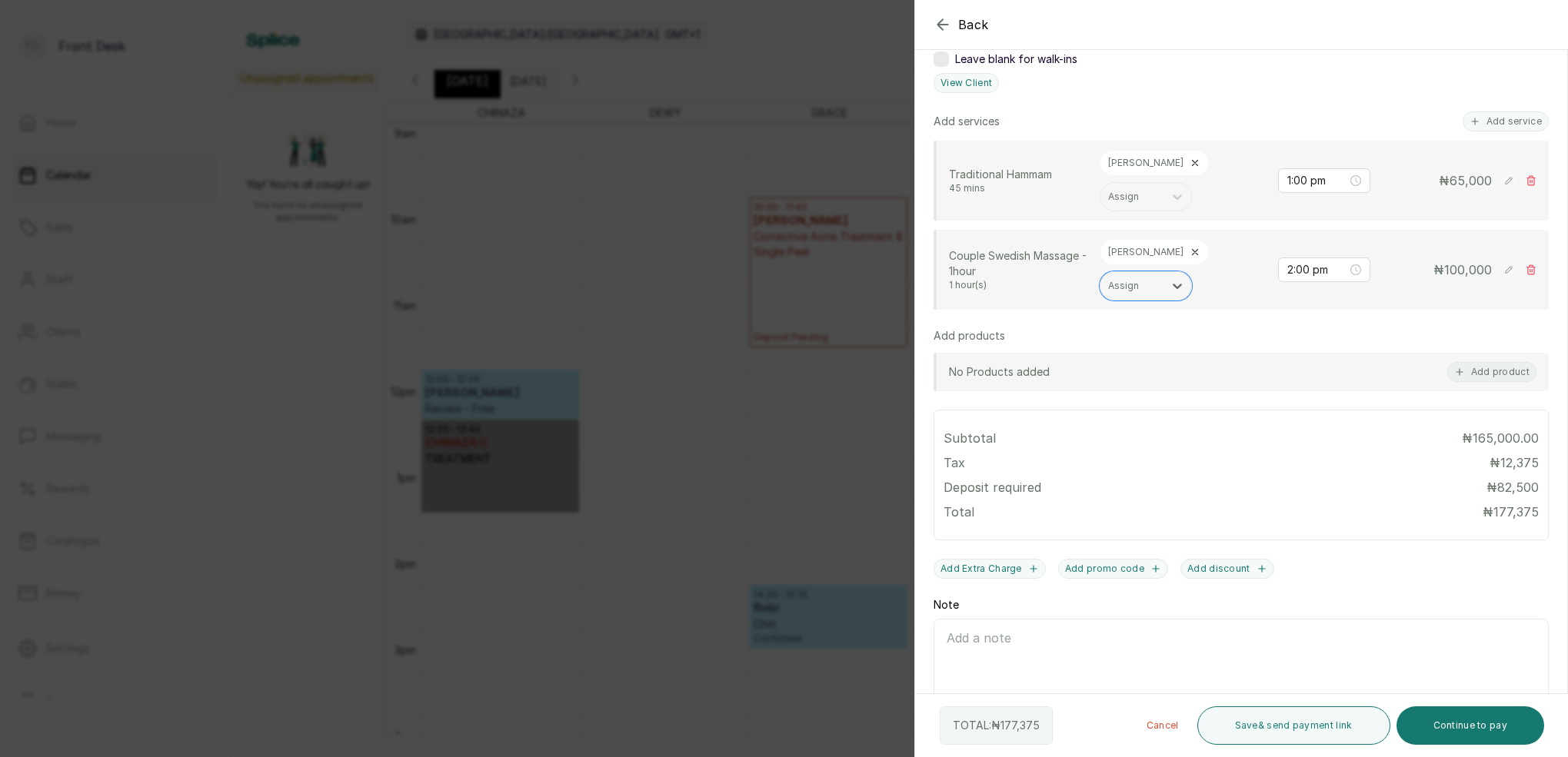
scroll to position [347, 0]
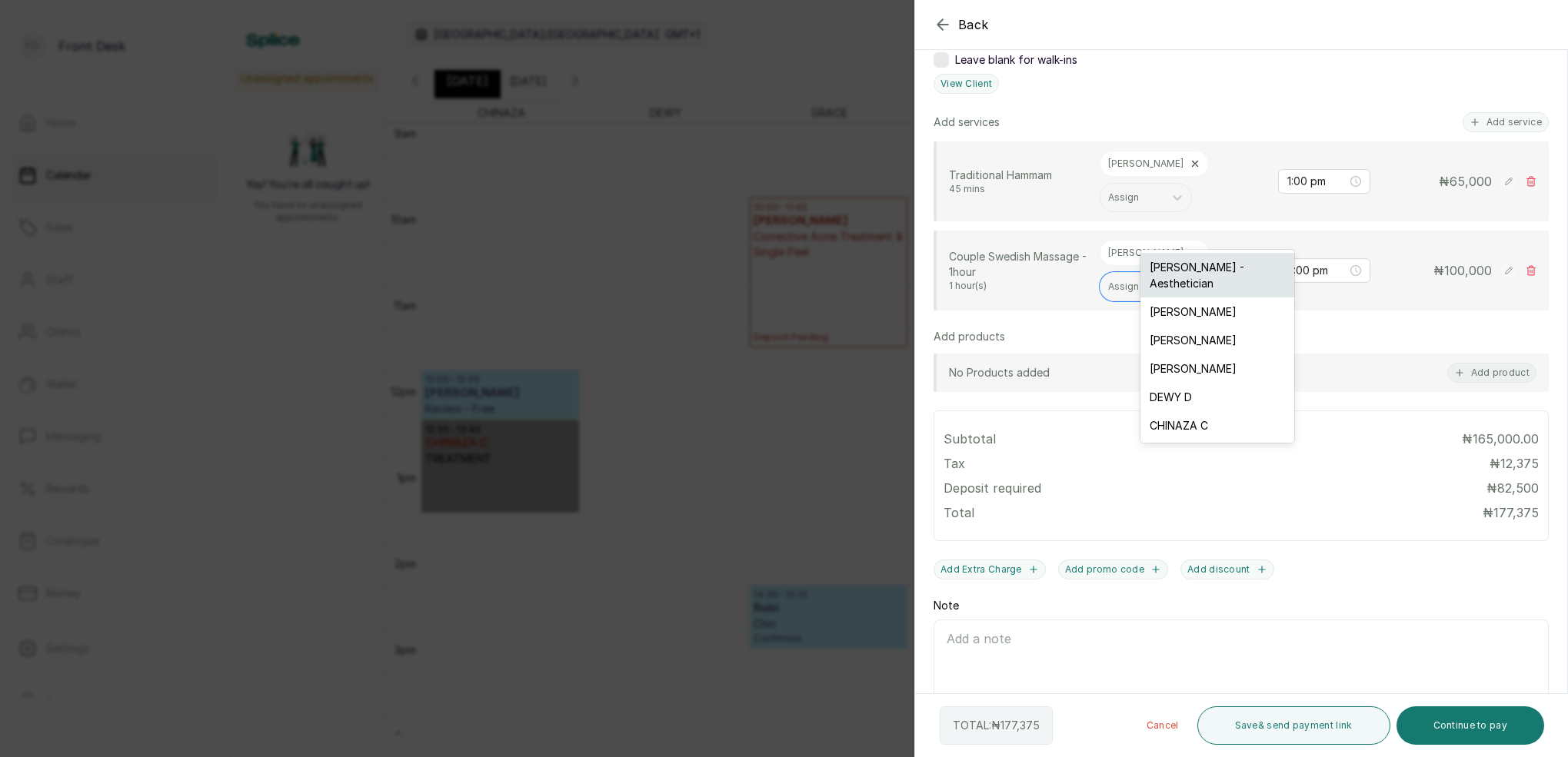
drag, startPoint x: 1191, startPoint y: 226, endPoint x: 1202, endPoint y: 264, distance: 39.6
click at [1155, 281] on div "Assign" at bounding box center [1132, 286] width 48 height 11
click at [1176, 383] on div "DEWY D" at bounding box center [1216, 396] width 154 height 28
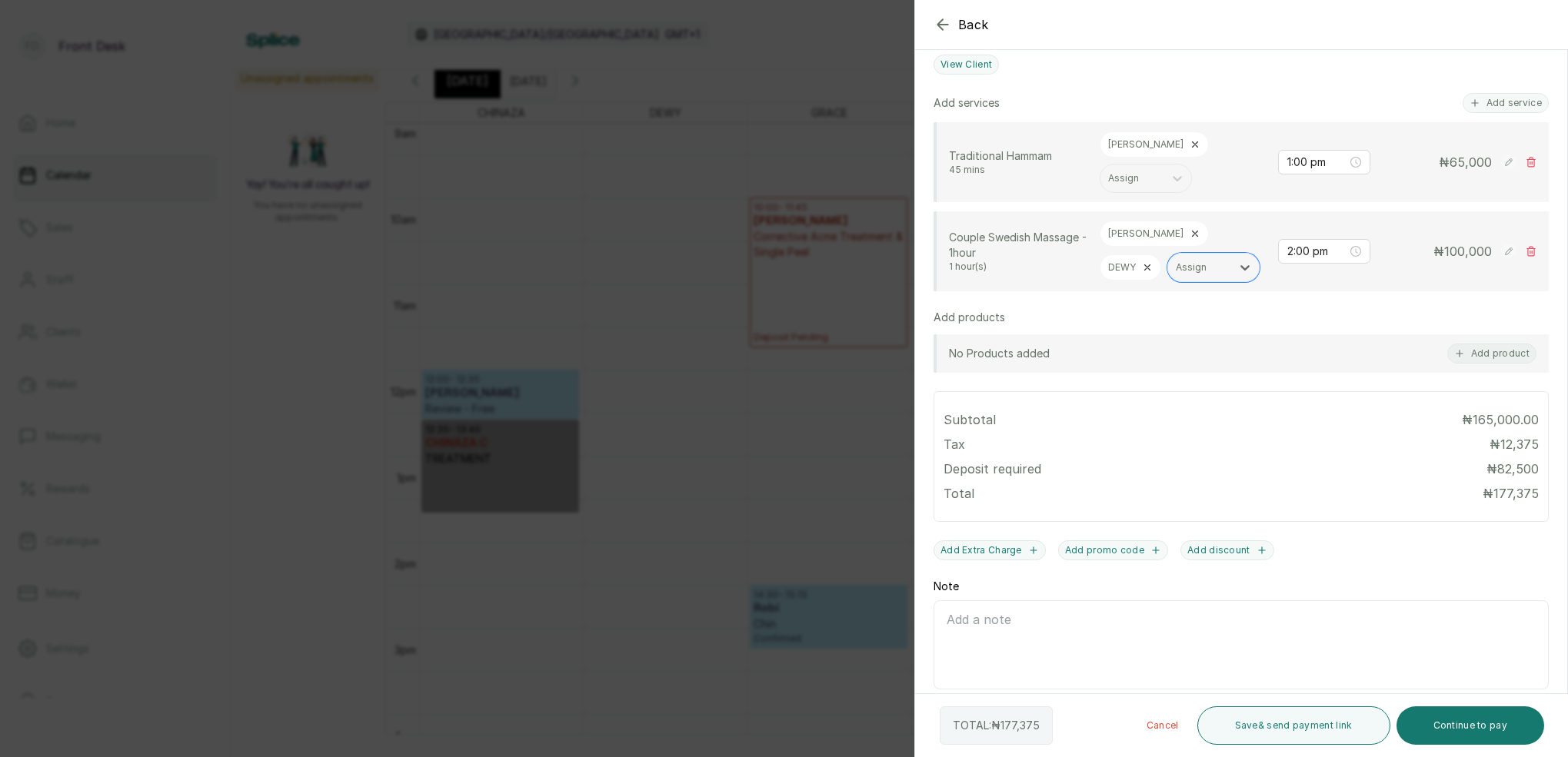
scroll to position [365, 0]
drag, startPoint x: 1480, startPoint y: 732, endPoint x: 1490, endPoint y: 648, distance: 84.6
click at [1480, 732] on button "Continue to pay" at bounding box center [1470, 725] width 149 height 38
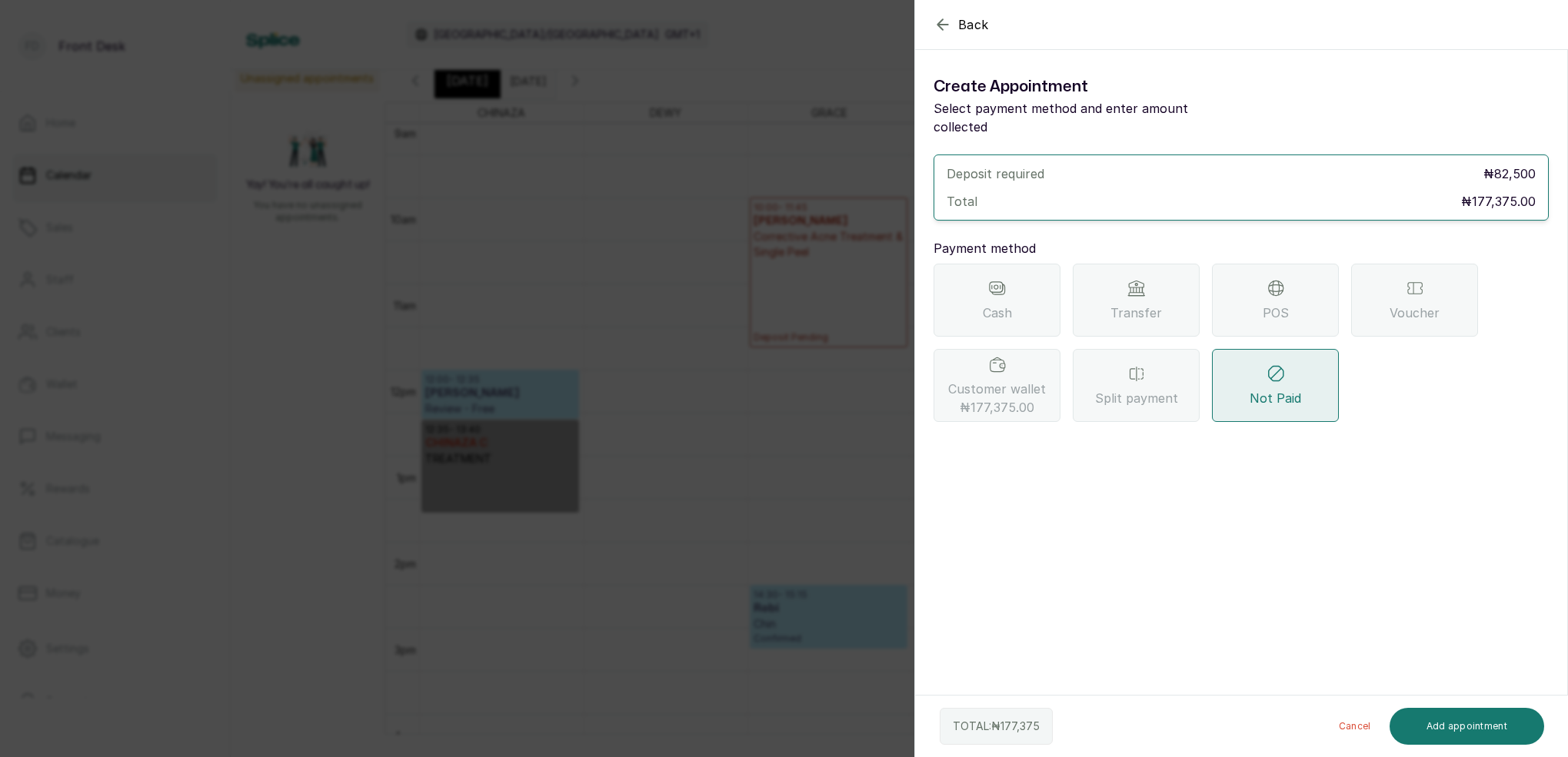
drag, startPoint x: 1037, startPoint y: 362, endPoint x: 1038, endPoint y: 373, distance: 11.0
click at [1037, 379] on span "Customer wallet ₦177,375.00" at bounding box center [997, 397] width 97 height 37
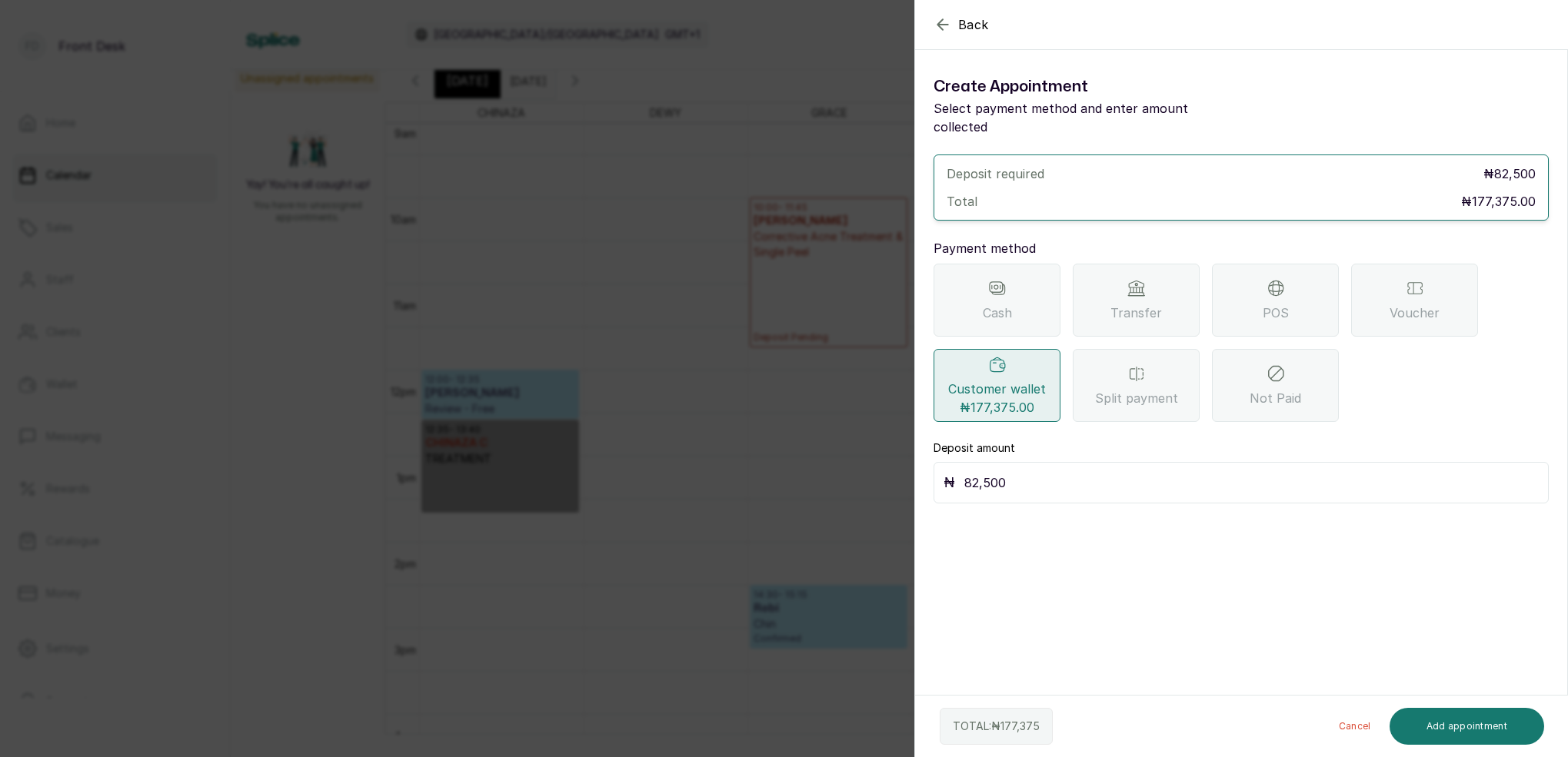
click at [1020, 472] on input "82,500" at bounding box center [1251, 482] width 574 height 21
type input "8"
type input "177,375"
click at [1488, 730] on button "Add appointment" at bounding box center [1466, 726] width 155 height 37
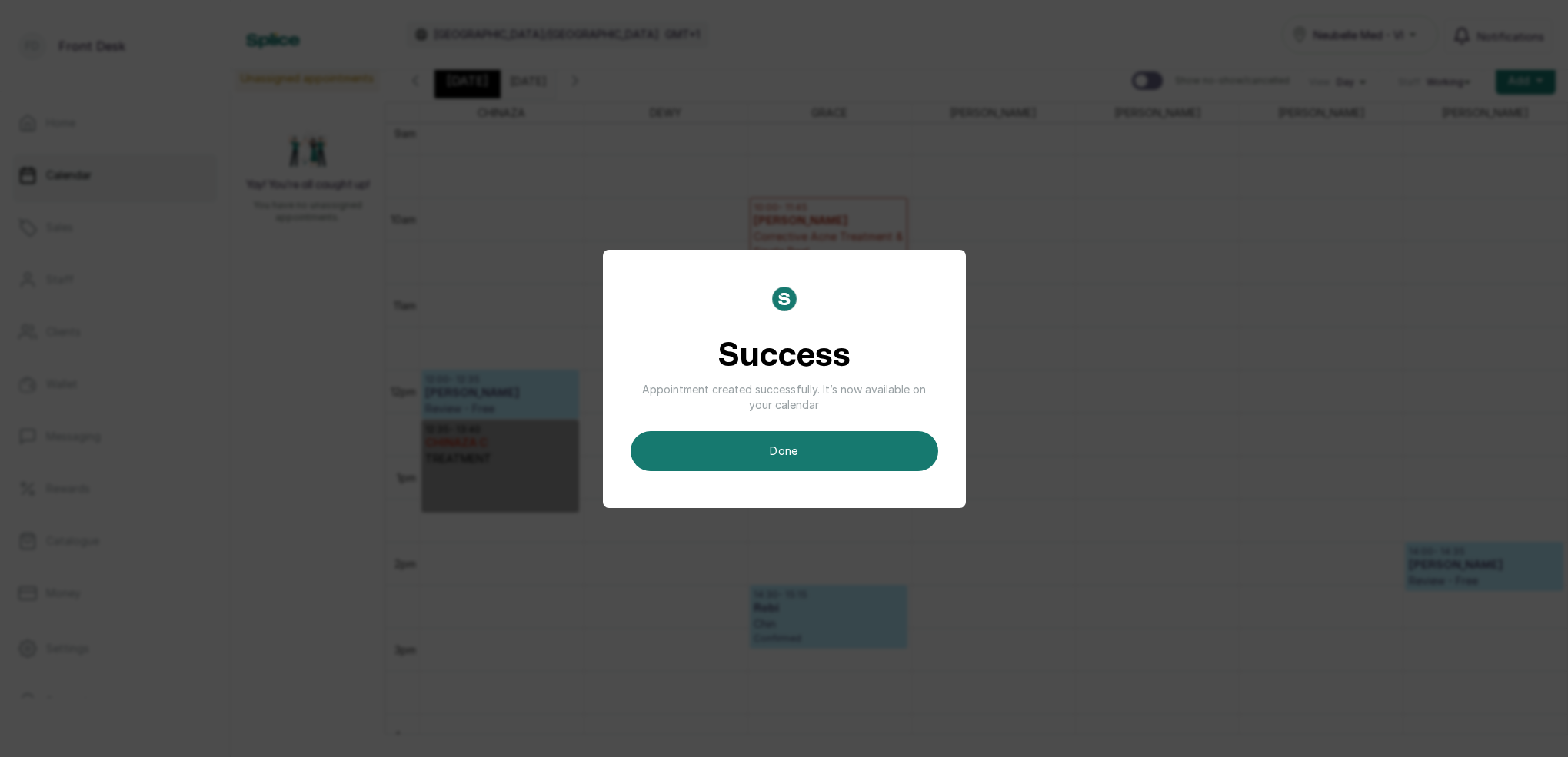
click at [876, 458] on button "done" at bounding box center [784, 451] width 308 height 40
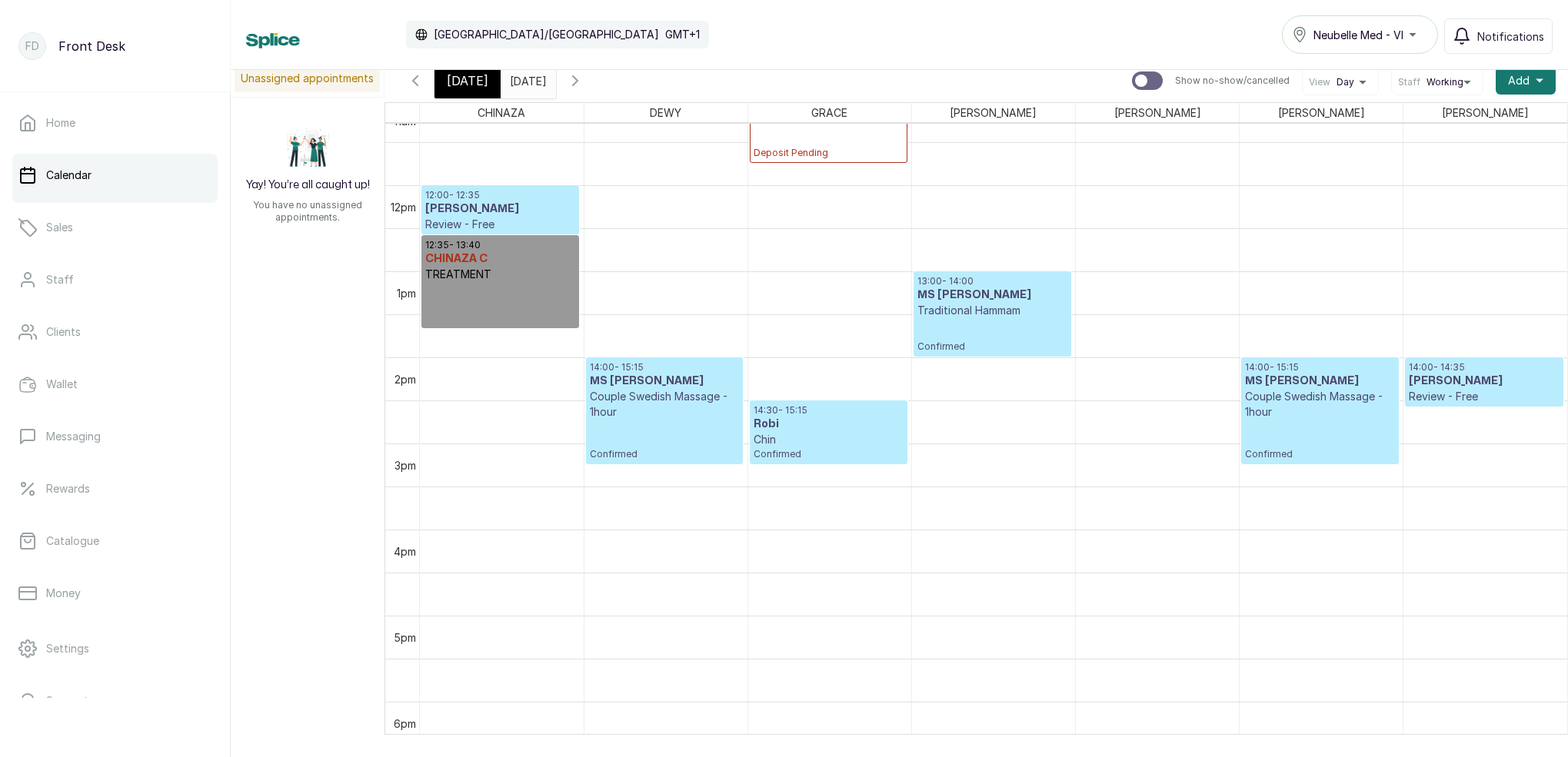
scroll to position [967, 0]
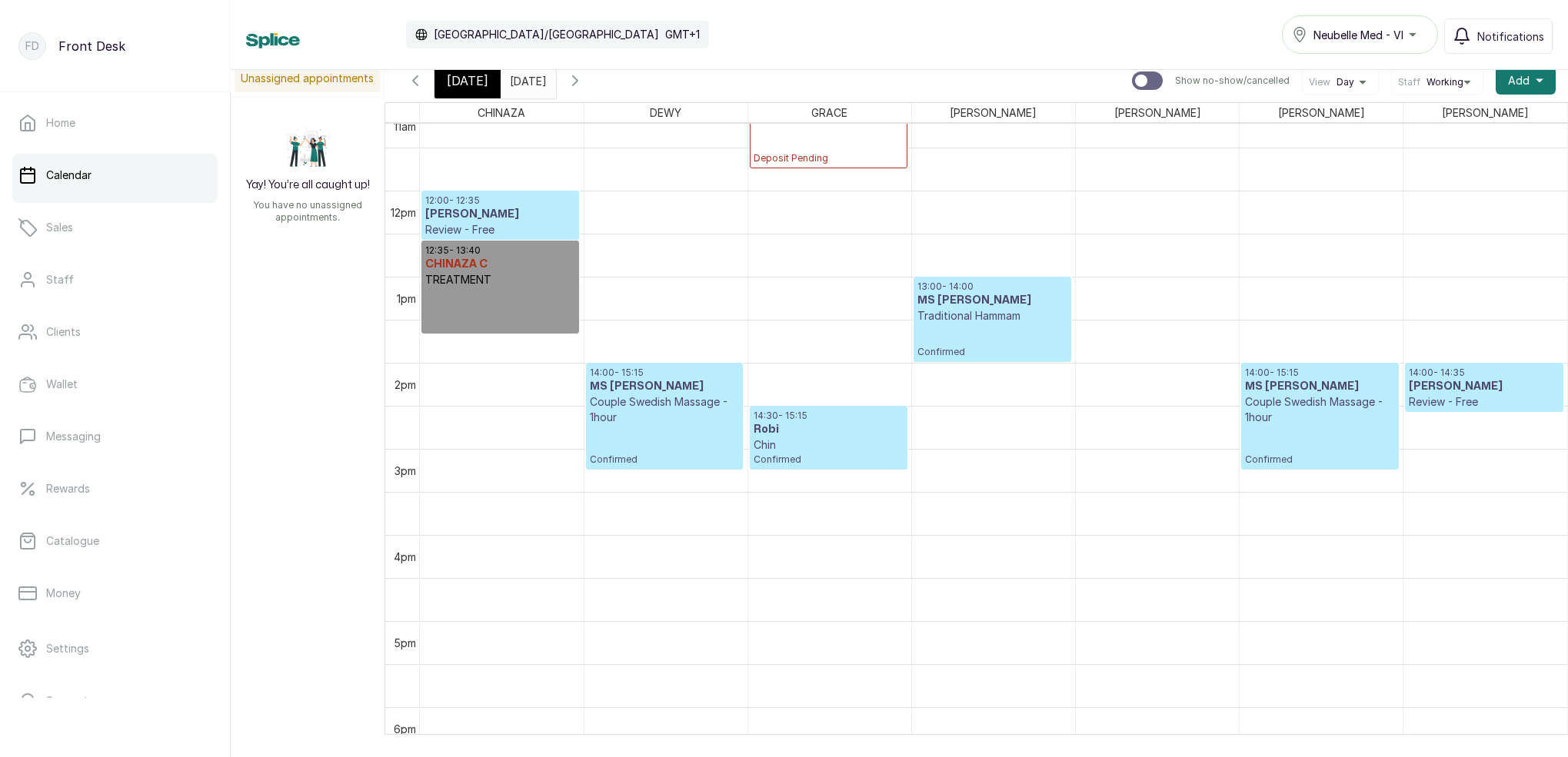
click at [475, 82] on span "[DATE]" at bounding box center [467, 80] width 41 height 19
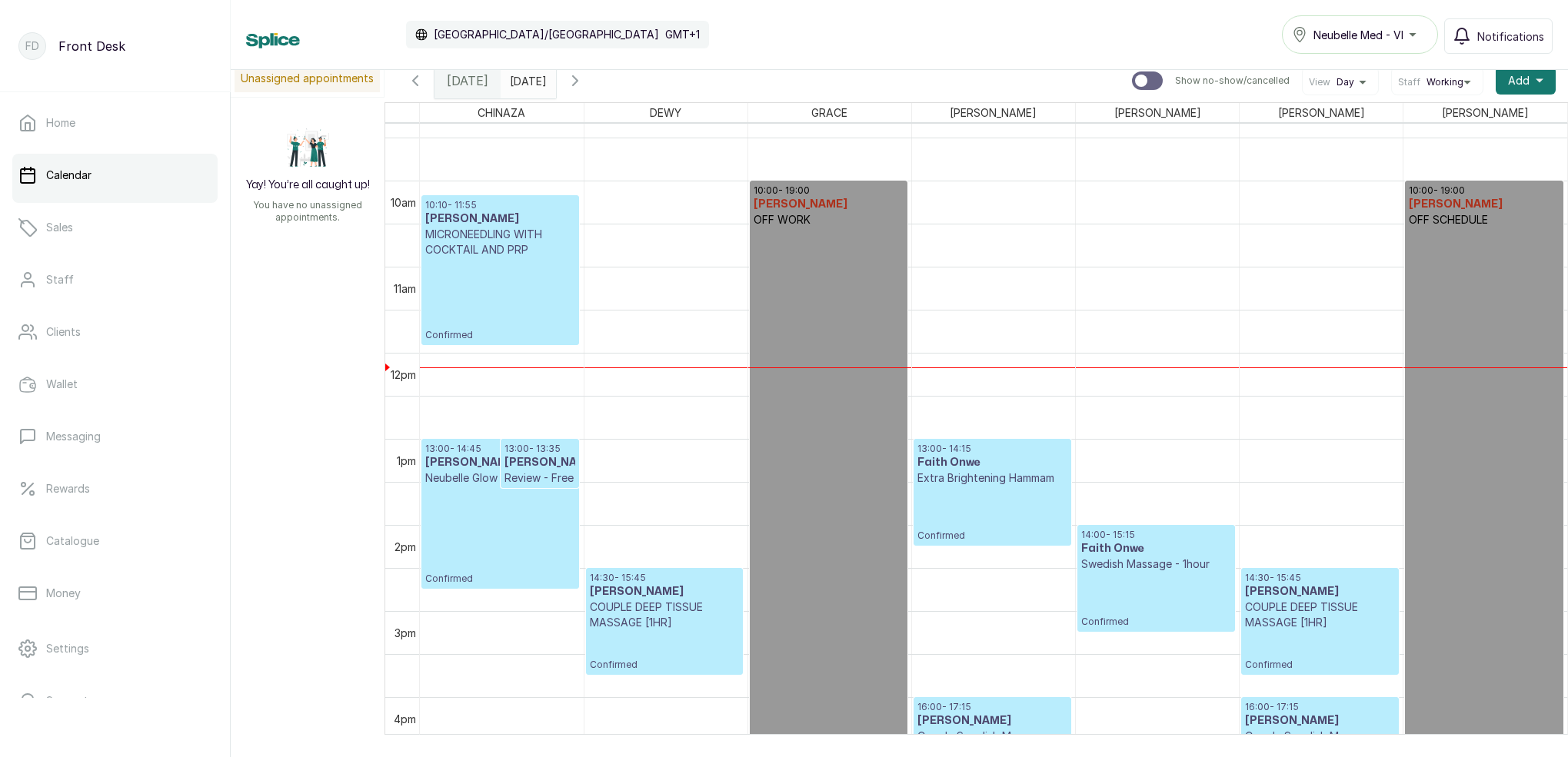
scroll to position [793, 0]
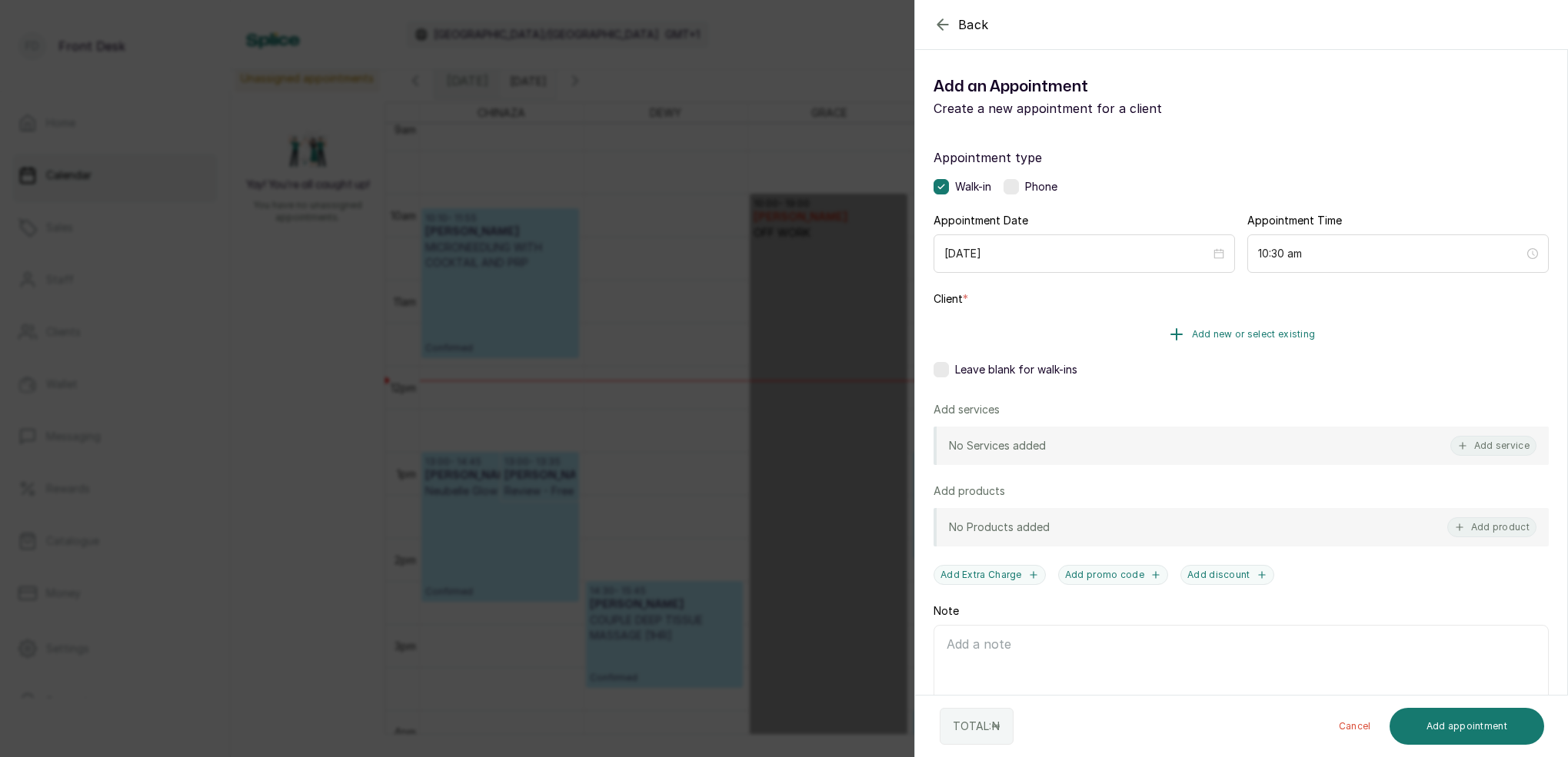
click at [1293, 329] on span "Add new or select existing" at bounding box center [1254, 334] width 123 height 12
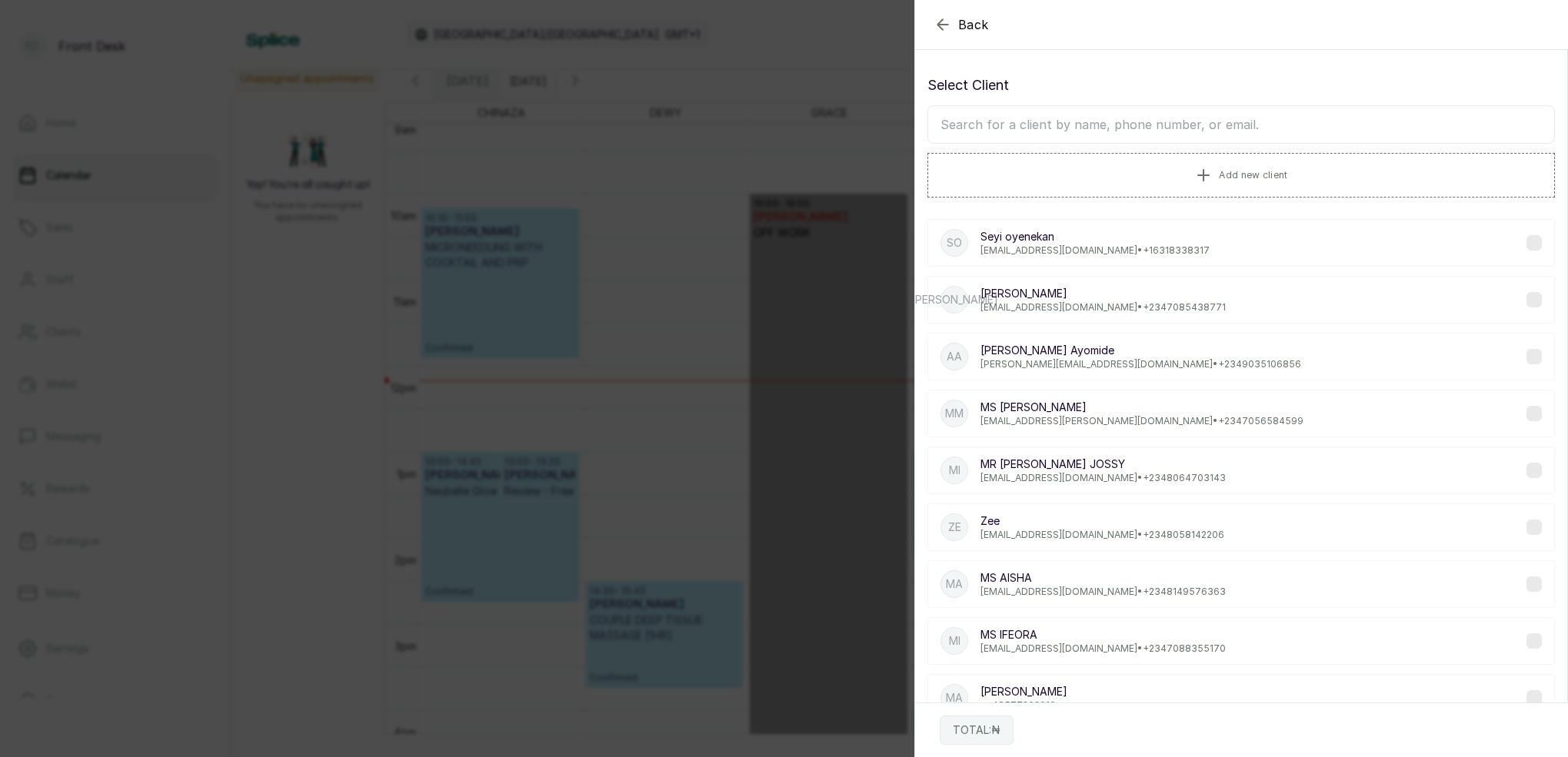
click at [1214, 124] on input "text" at bounding box center [1241, 124] width 627 height 38
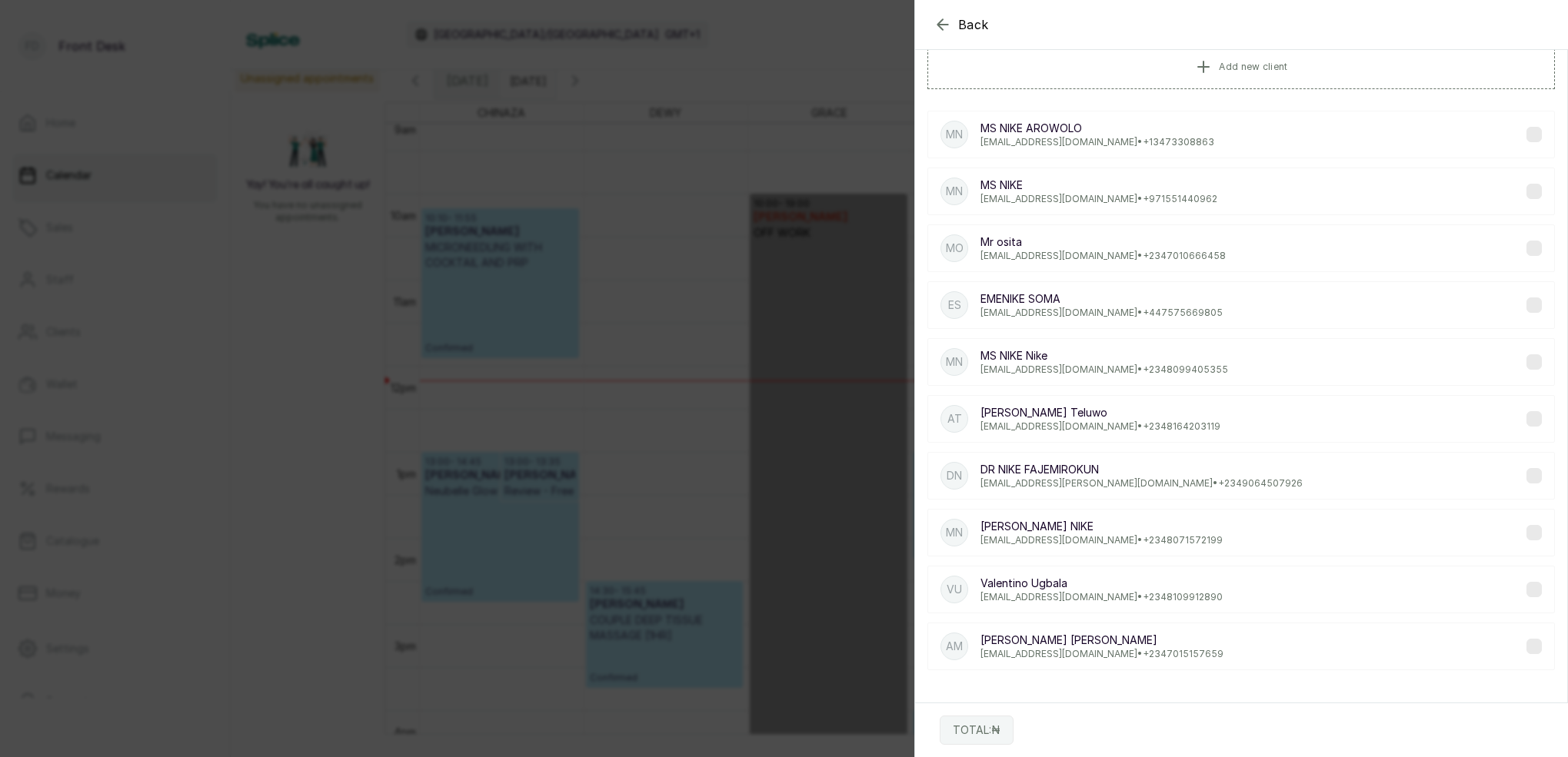
scroll to position [108, 0]
type input "NIKE"
click at [1231, 375] on div "MN MS NIKE Nike [EMAIL_ADDRESS][DOMAIN_NAME] • [PHONE_NUMBER]" at bounding box center [1241, 361] width 627 height 48
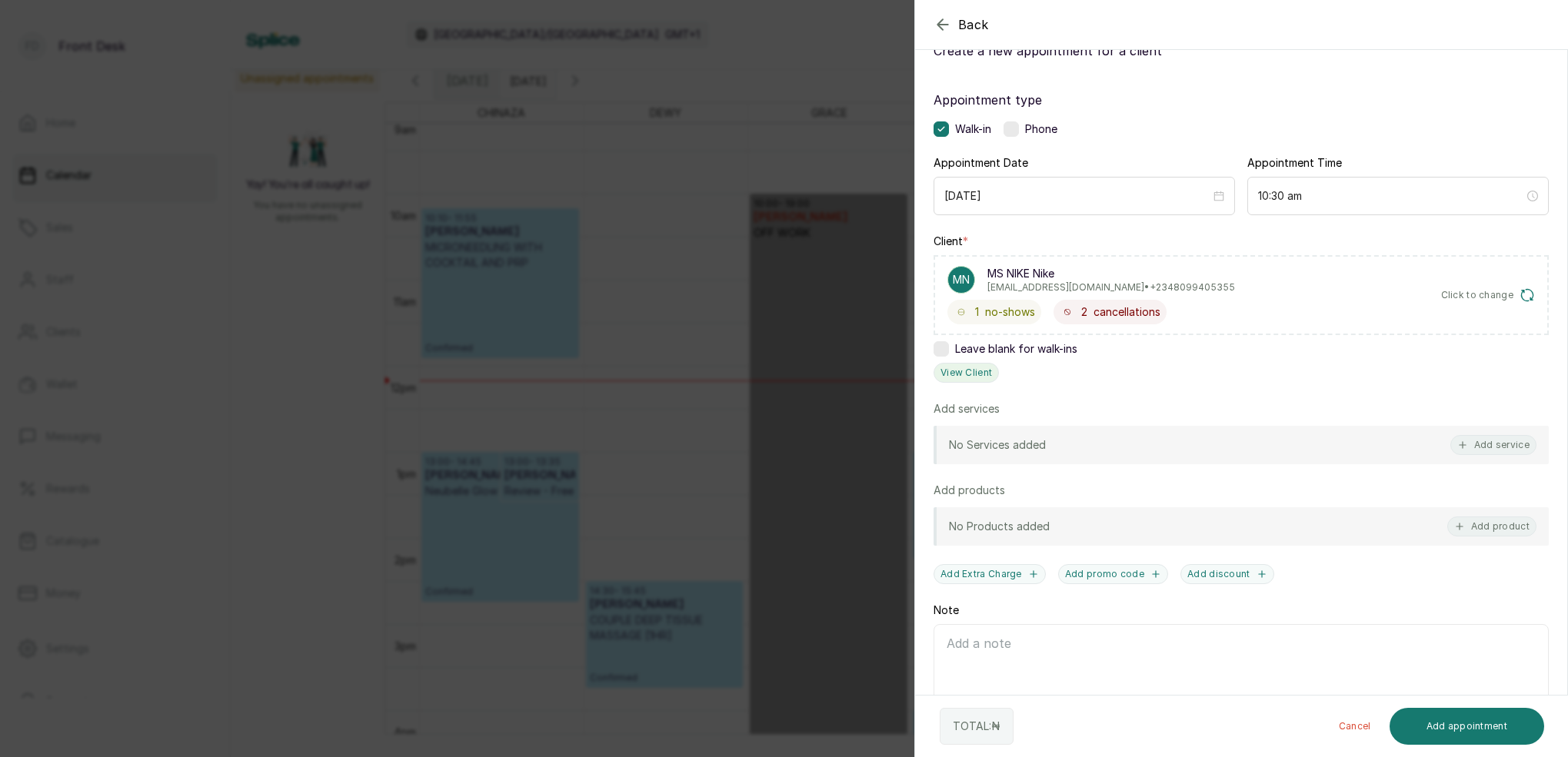
click at [978, 377] on button "View Client" at bounding box center [966, 373] width 65 height 20
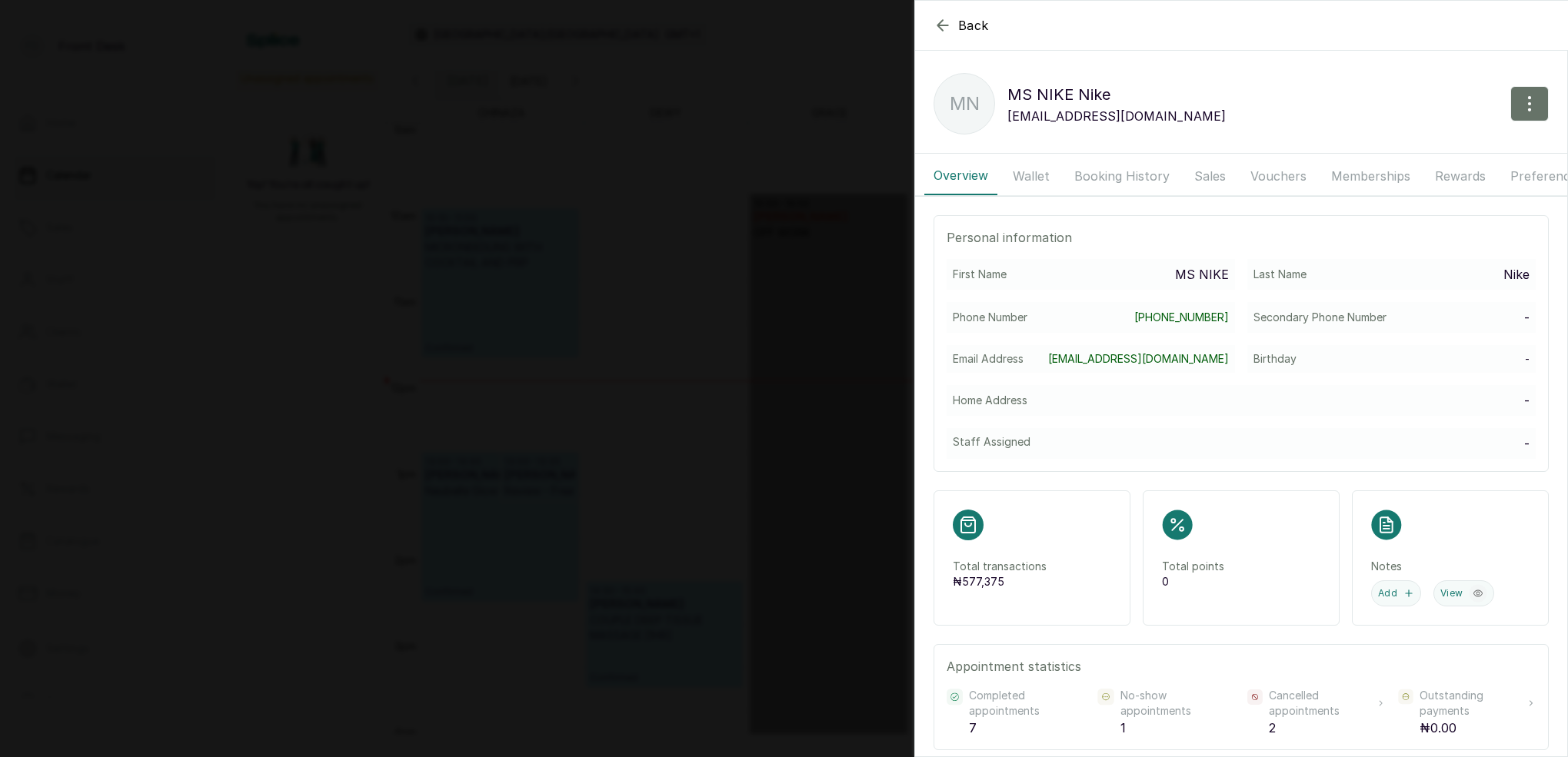
click at [1117, 186] on button "Booking History" at bounding box center [1122, 175] width 114 height 38
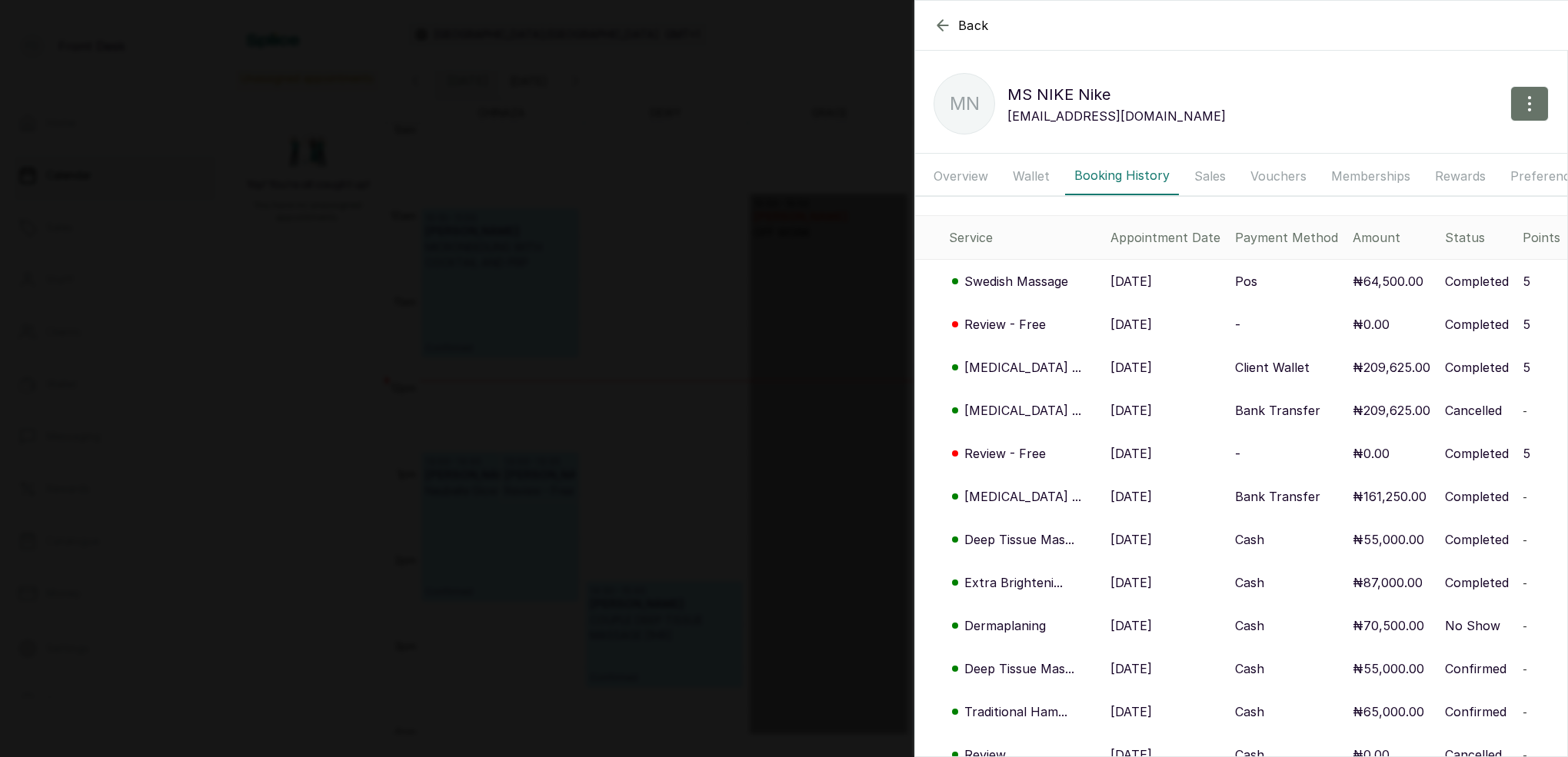
click at [1017, 278] on p "Swedish Massage" at bounding box center [1016, 281] width 104 height 19
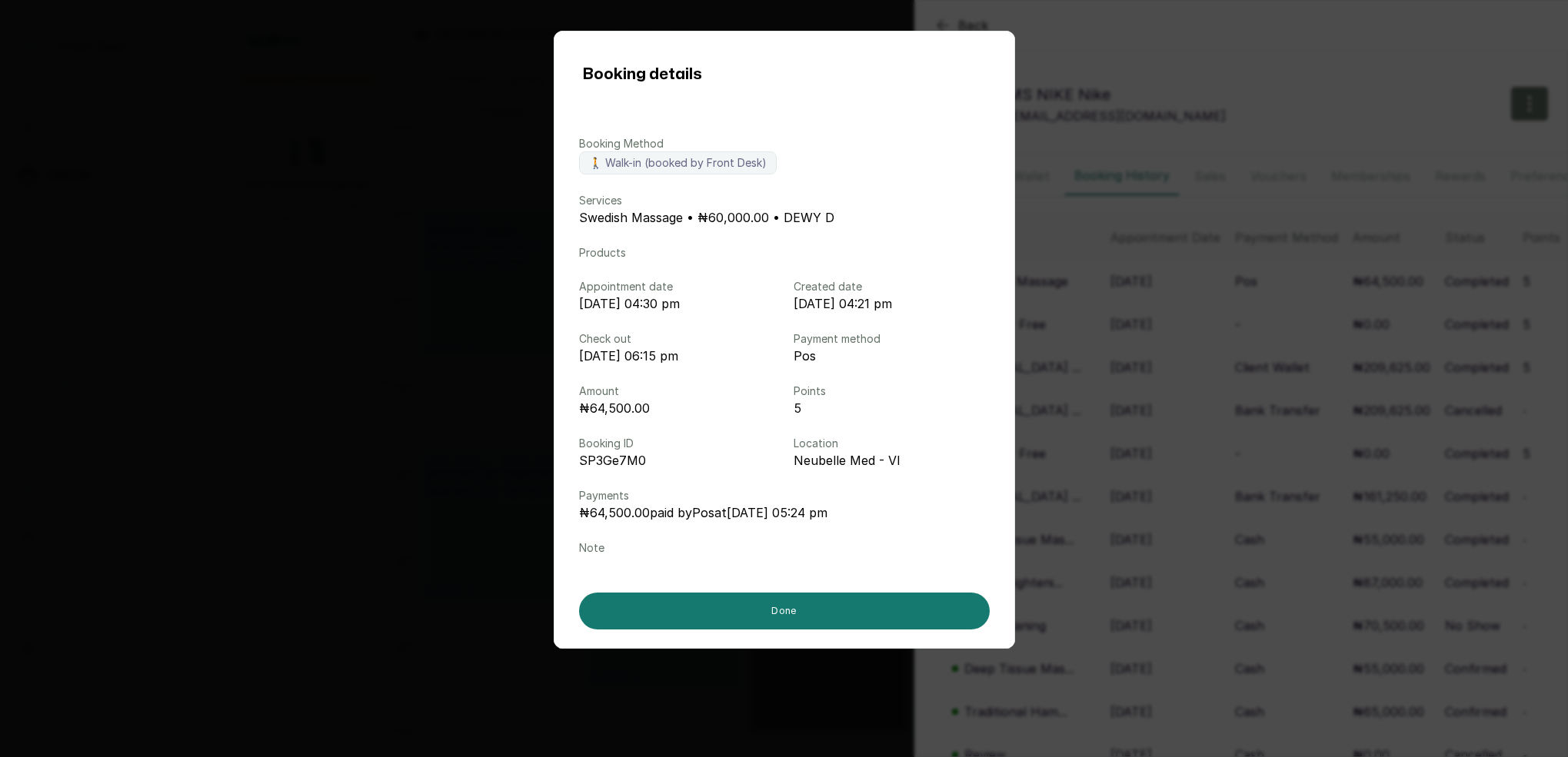
drag, startPoint x: 1216, startPoint y: 348, endPoint x: 1168, endPoint y: 350, distance: 48.0
click at [1216, 348] on div "Booking details Booking Method 🚶 Walk-in (booked by Front Desk) Services Swedis…" at bounding box center [784, 378] width 1568 height 757
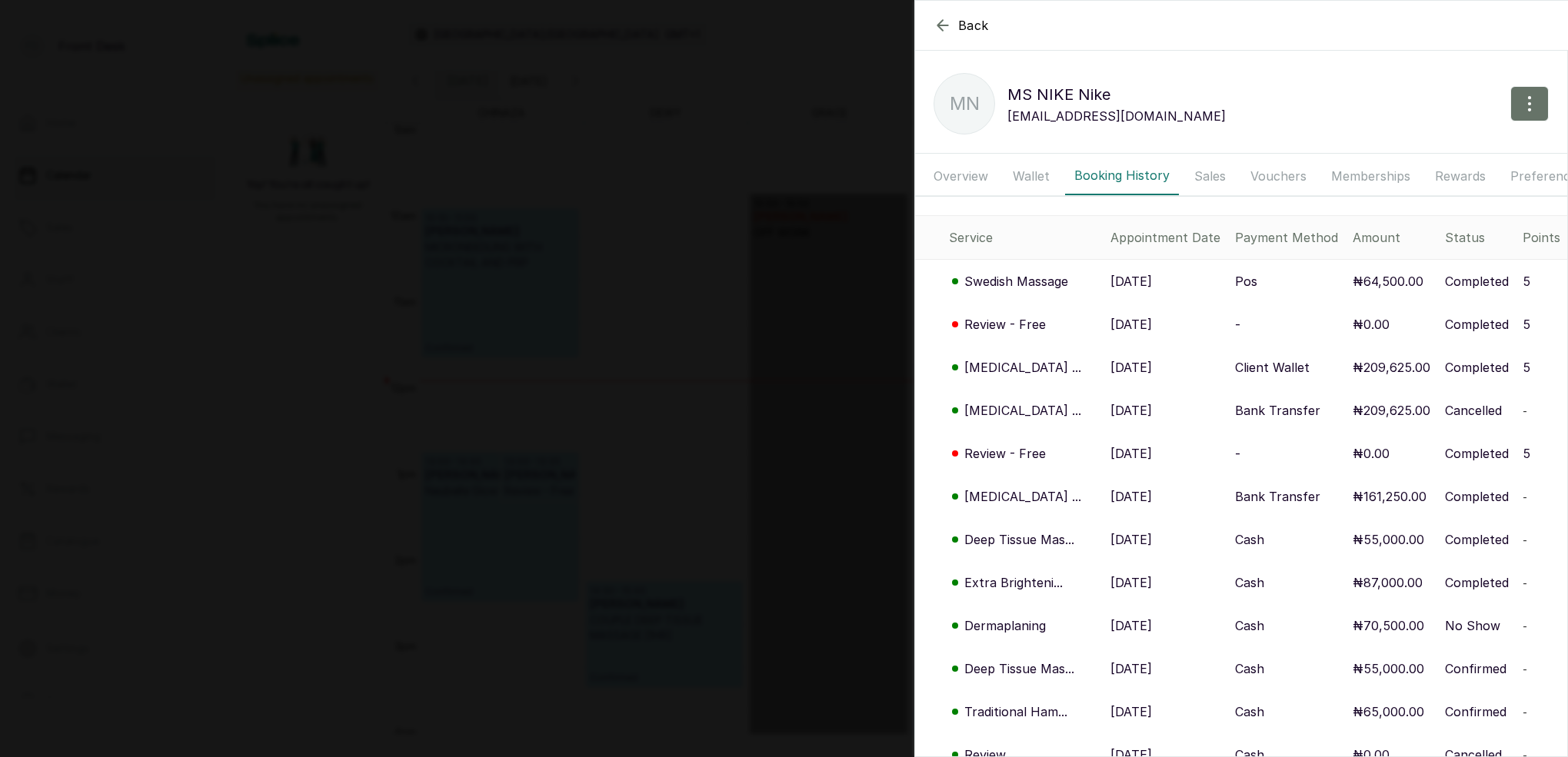
click at [1021, 364] on p "[MEDICAL_DATA] ..." at bounding box center [1023, 367] width 117 height 19
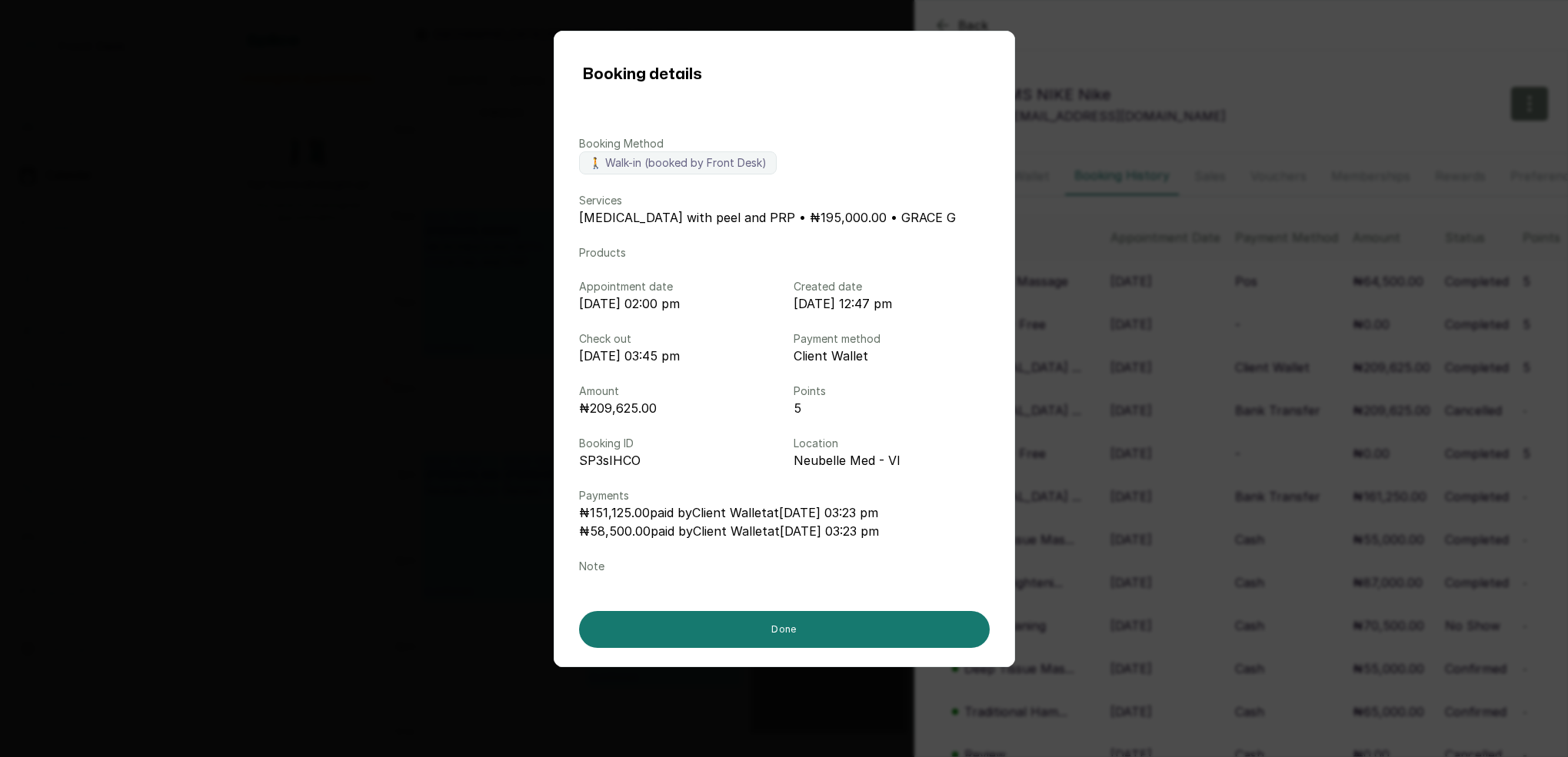
click at [1293, 360] on div "Booking details Booking Method 🚶 Walk-in (booked by Front Desk) Services [MEDIC…" at bounding box center [784, 378] width 1568 height 757
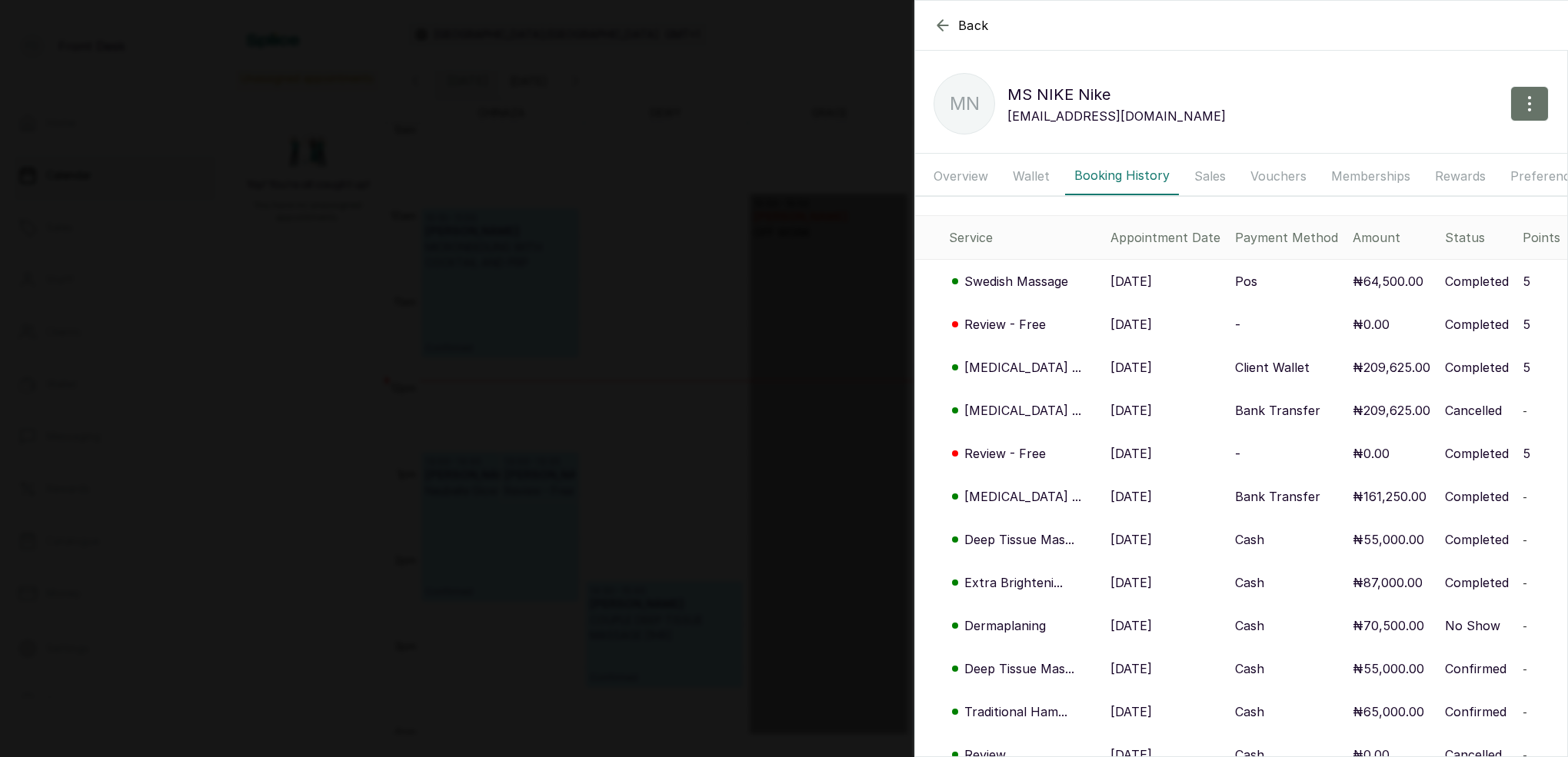
click at [1054, 279] on p "Swedish Massage" at bounding box center [1016, 281] width 104 height 19
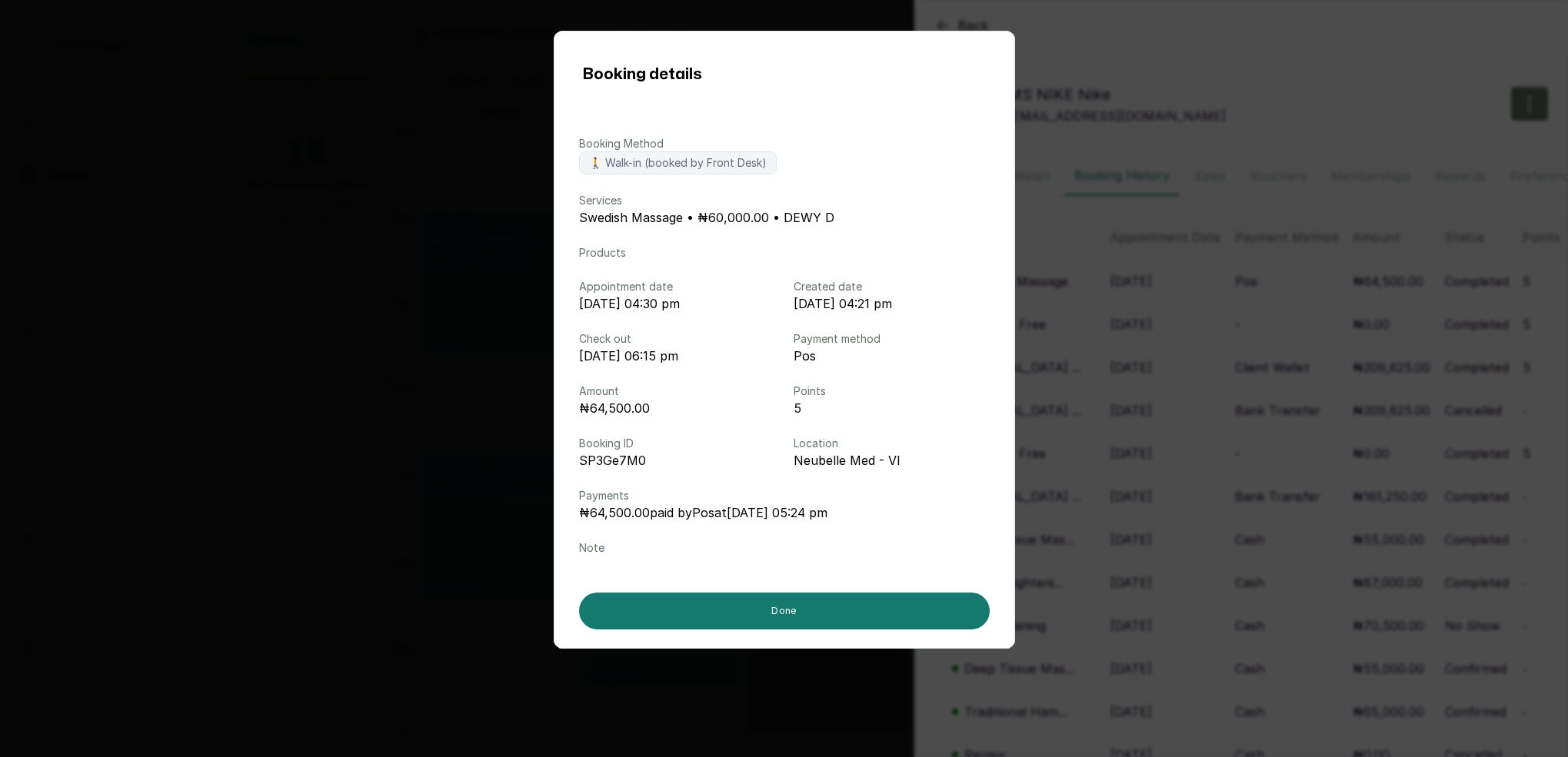
click at [1224, 323] on div "Booking details Booking Method 🚶 Walk-in (booked by Front Desk) Services Swedis…" at bounding box center [784, 378] width 1568 height 757
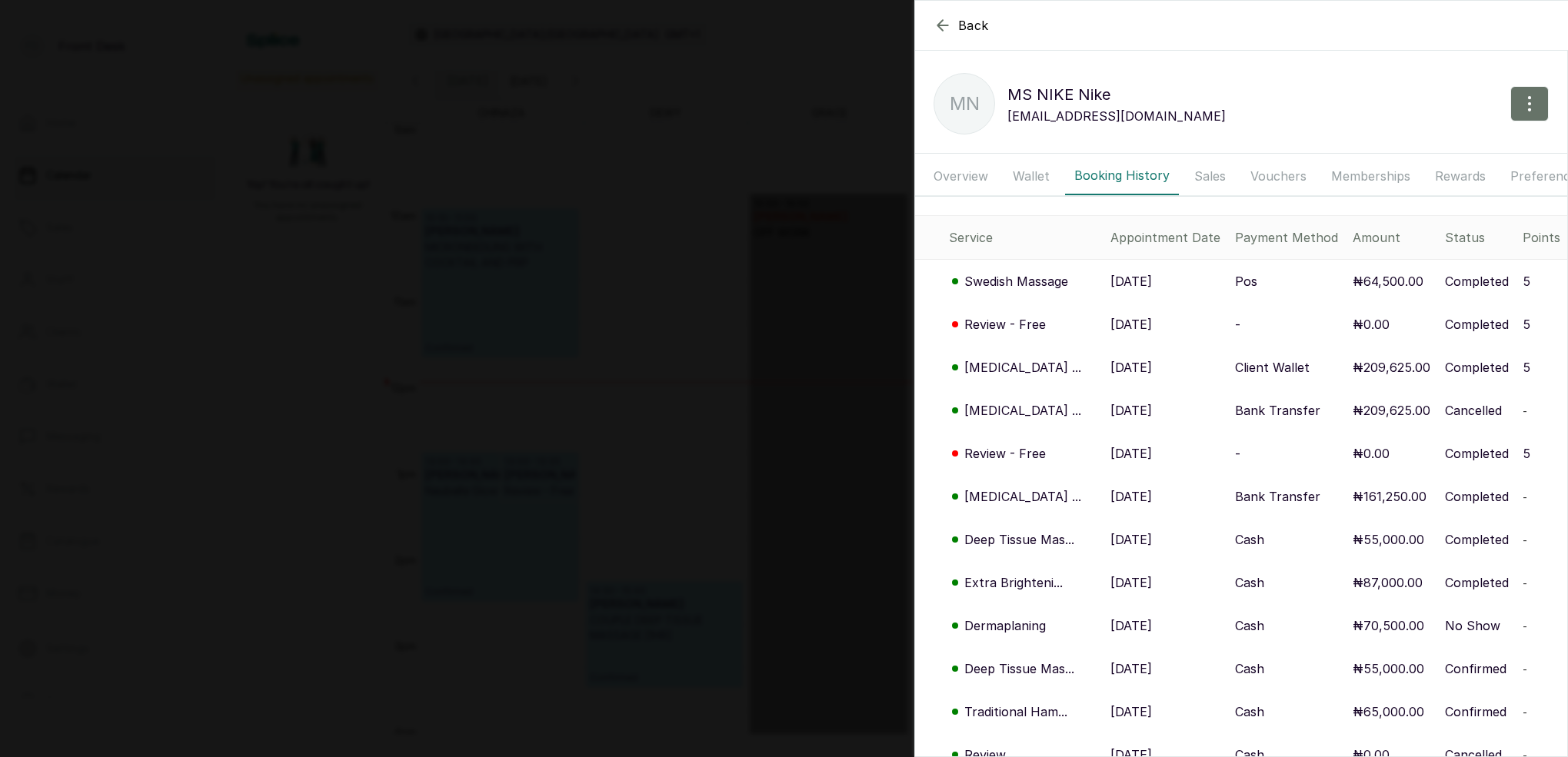
scroll to position [0, 0]
click at [1030, 177] on button "Wallet" at bounding box center [1031, 175] width 55 height 38
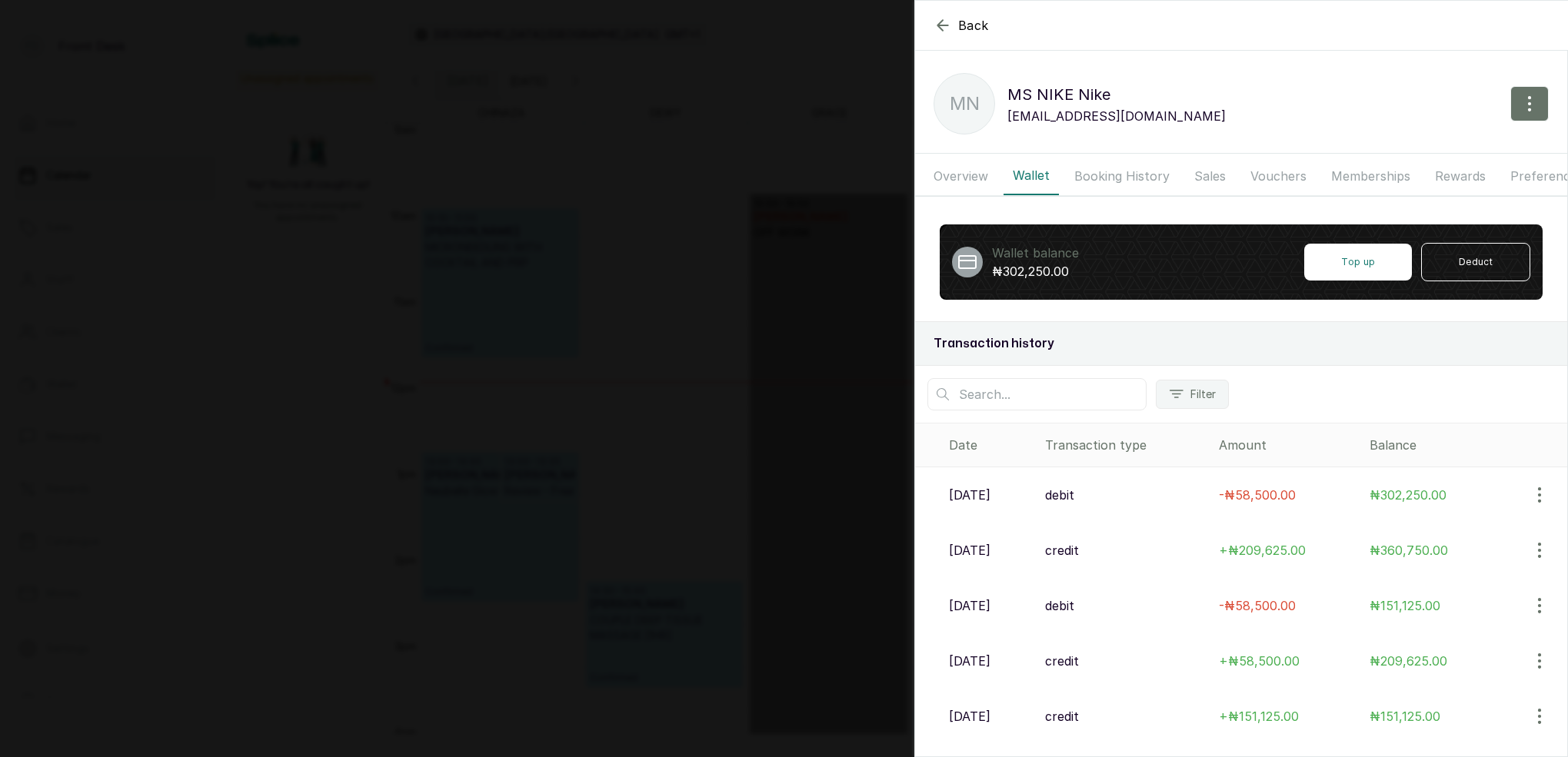
click at [990, 601] on p "[DATE]" at bounding box center [969, 605] width 41 height 19
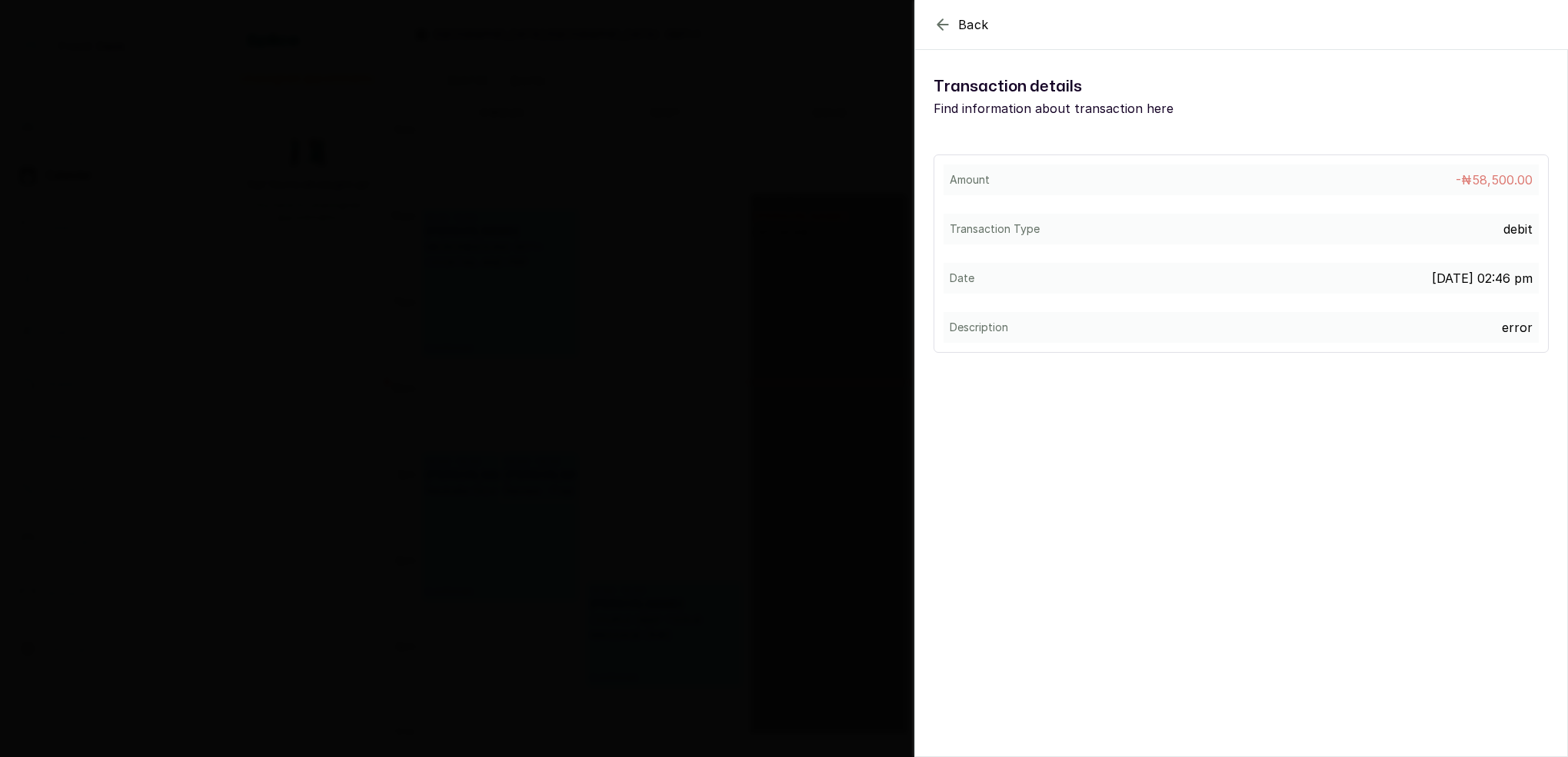
click at [709, 112] on div "Back View Voucher Details Transaction details Find information about transactio…" at bounding box center [784, 378] width 1568 height 757
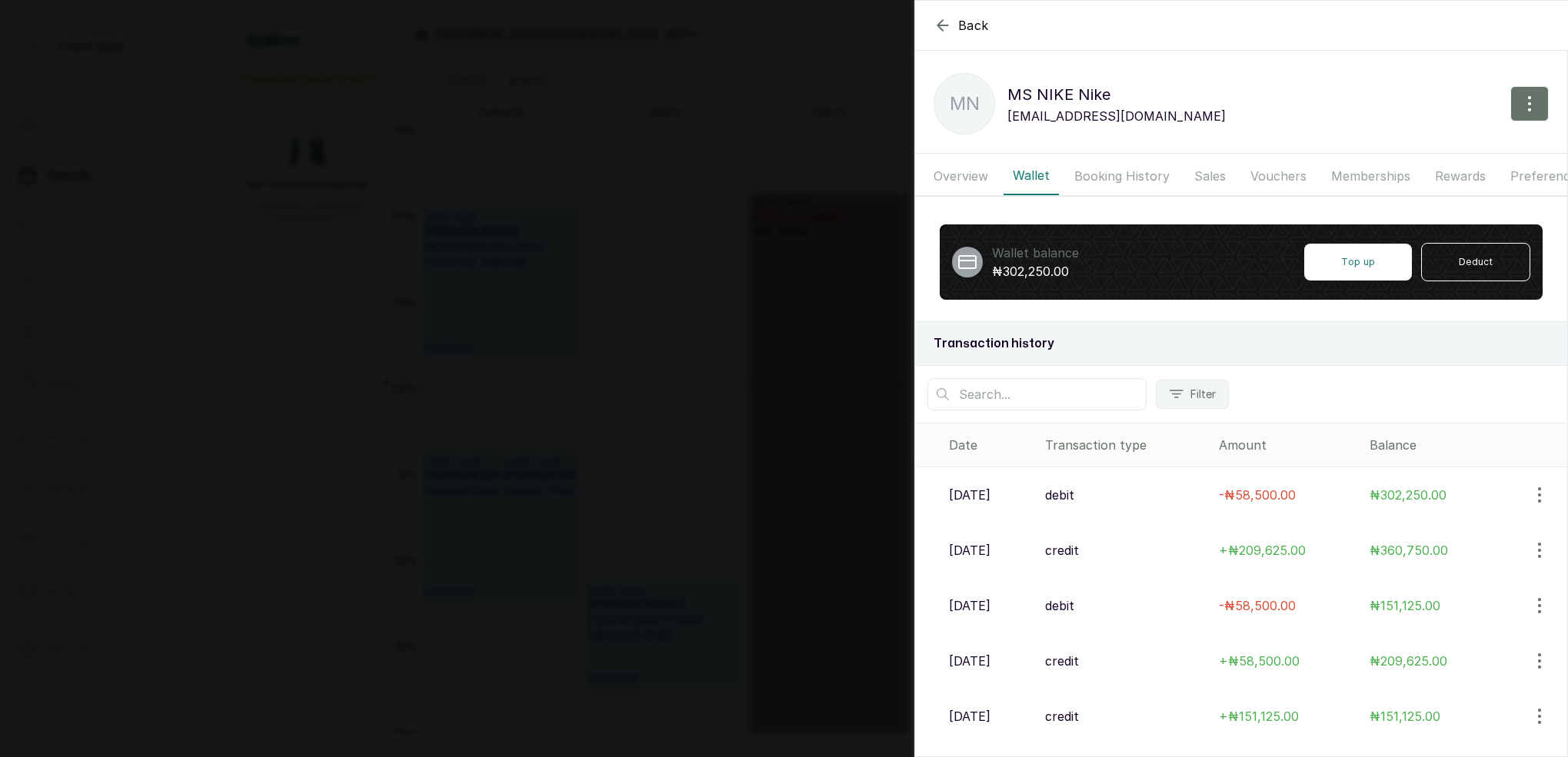
click at [1128, 172] on button "Booking History" at bounding box center [1122, 175] width 114 height 38
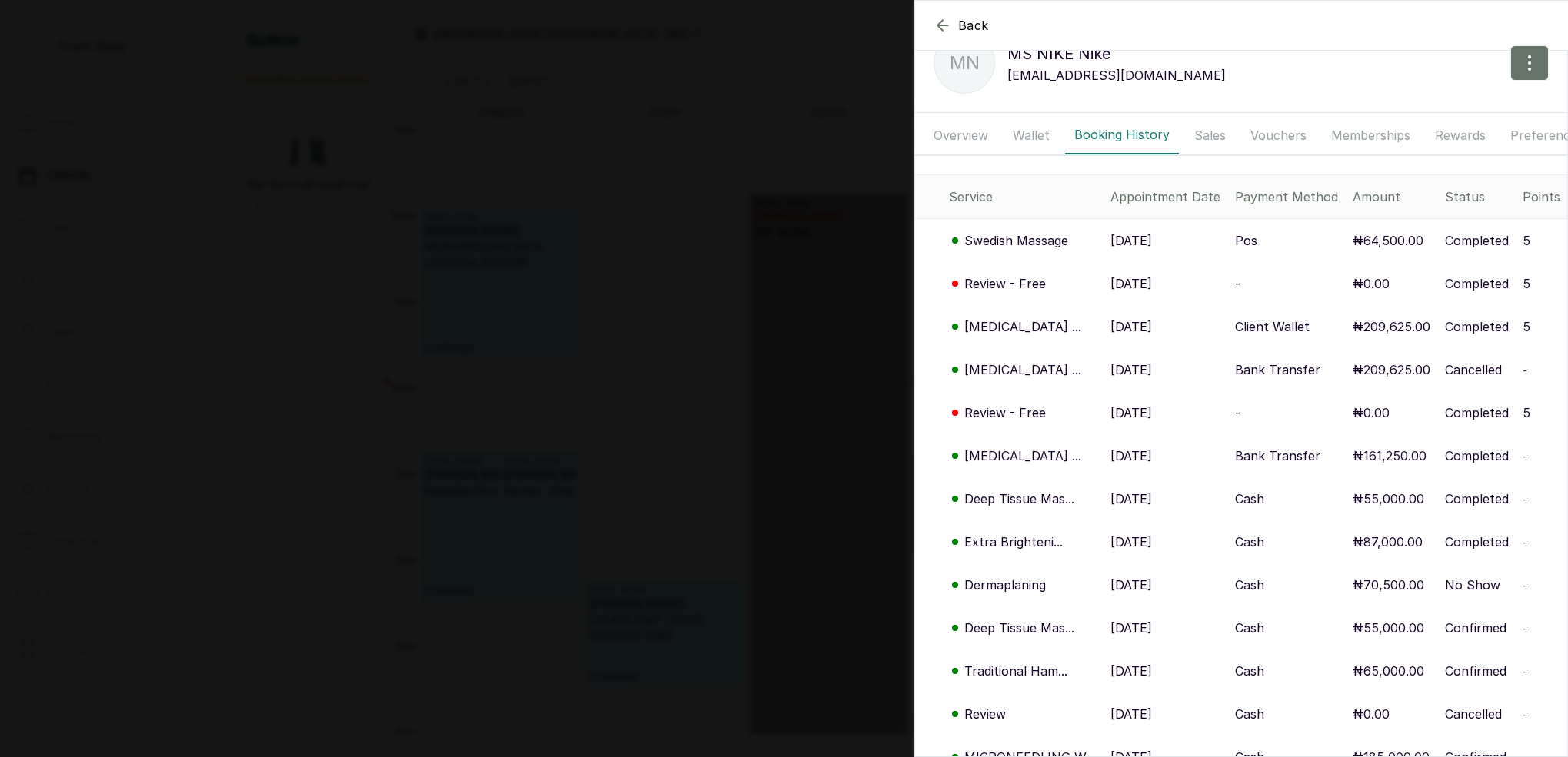
scroll to position [55, 0]
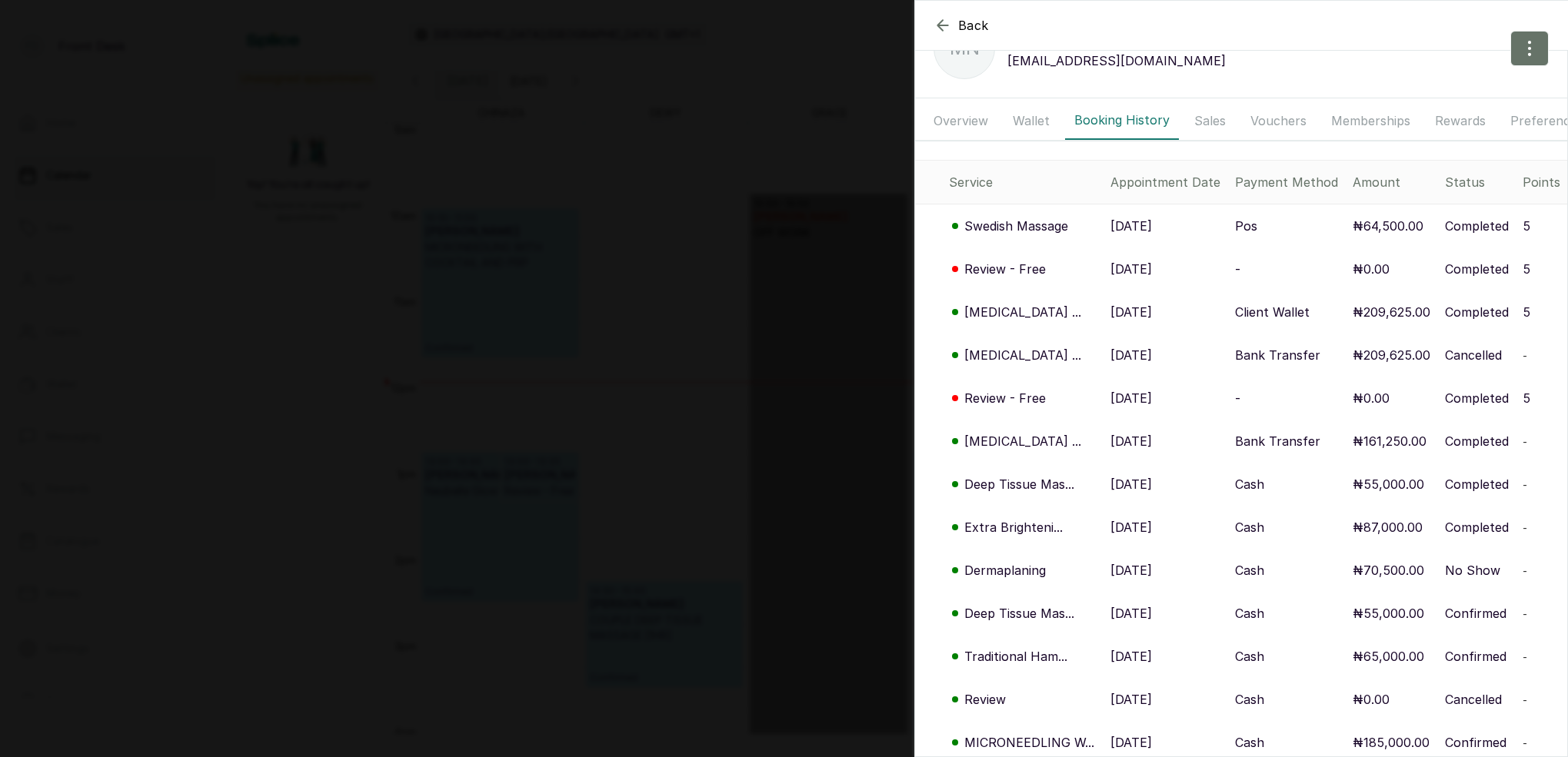
click at [1025, 314] on p "[MEDICAL_DATA] ..." at bounding box center [1023, 312] width 117 height 19
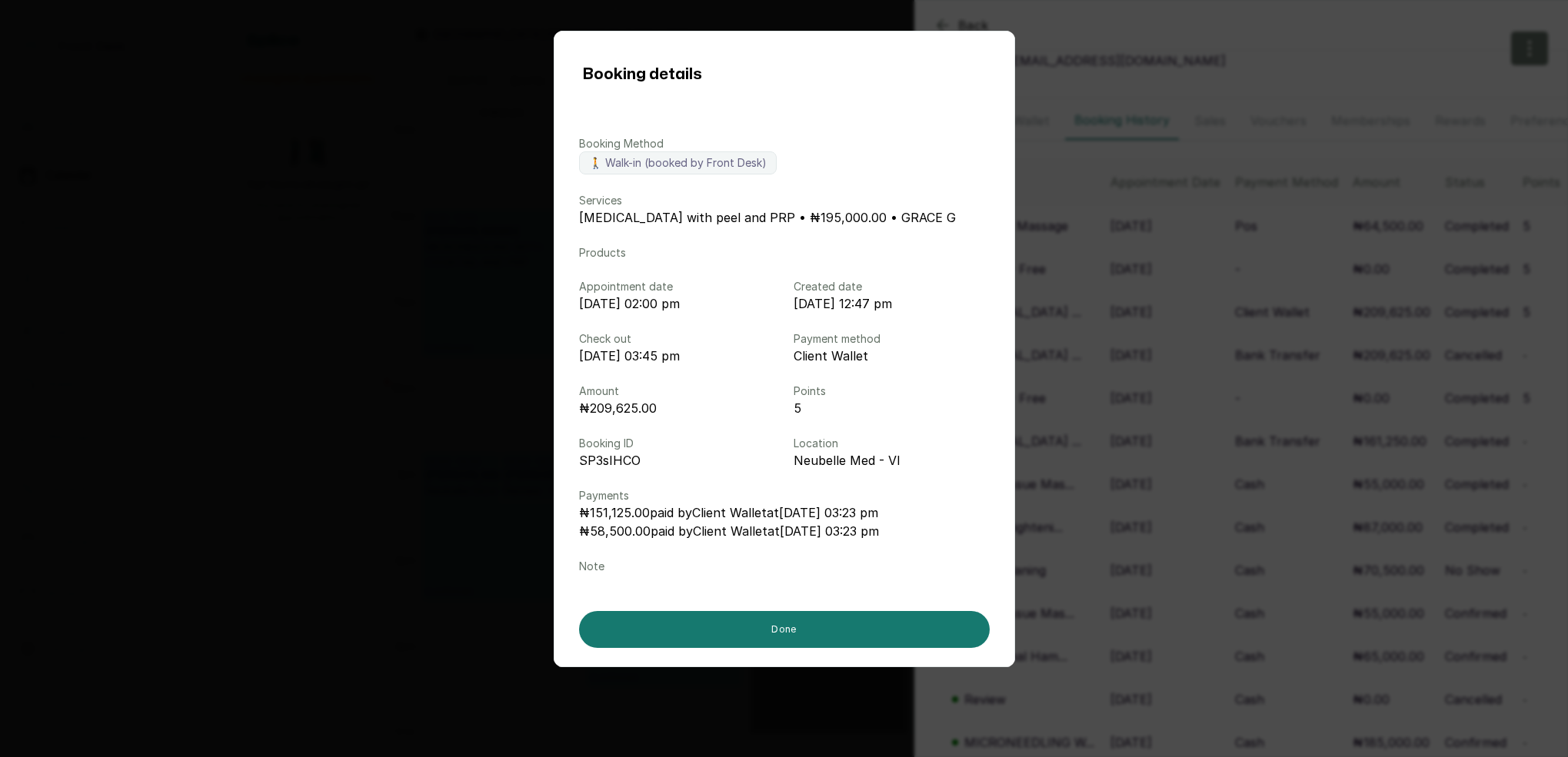
drag, startPoint x: 1163, startPoint y: 310, endPoint x: 1157, endPoint y: 299, distance: 12.5
click at [1163, 310] on div "Booking details Booking Method 🚶 Walk-in (booked by Front Desk) Services [MEDIC…" at bounding box center [784, 378] width 1568 height 757
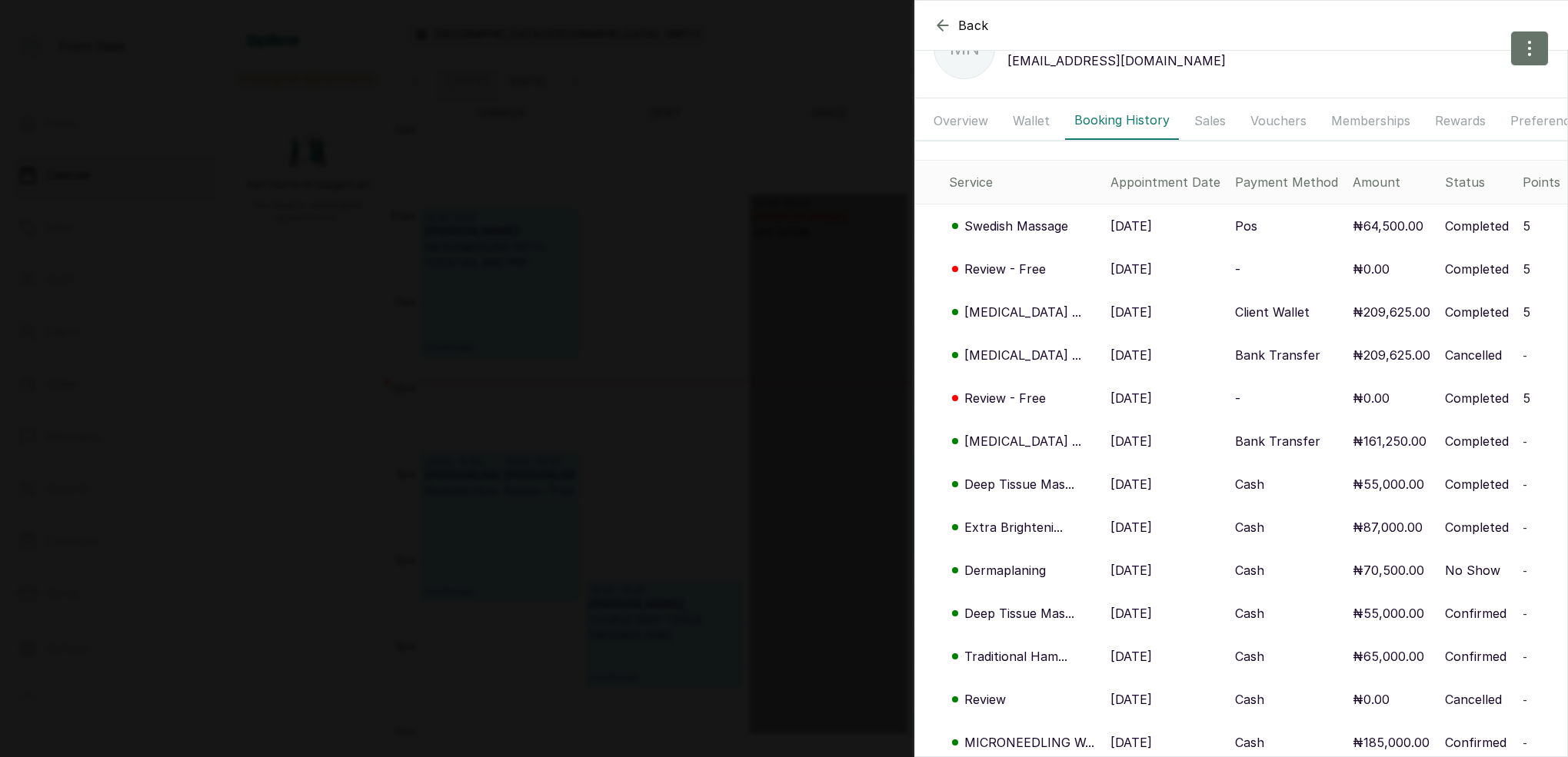
click at [1033, 120] on button "Wallet" at bounding box center [1031, 120] width 55 height 38
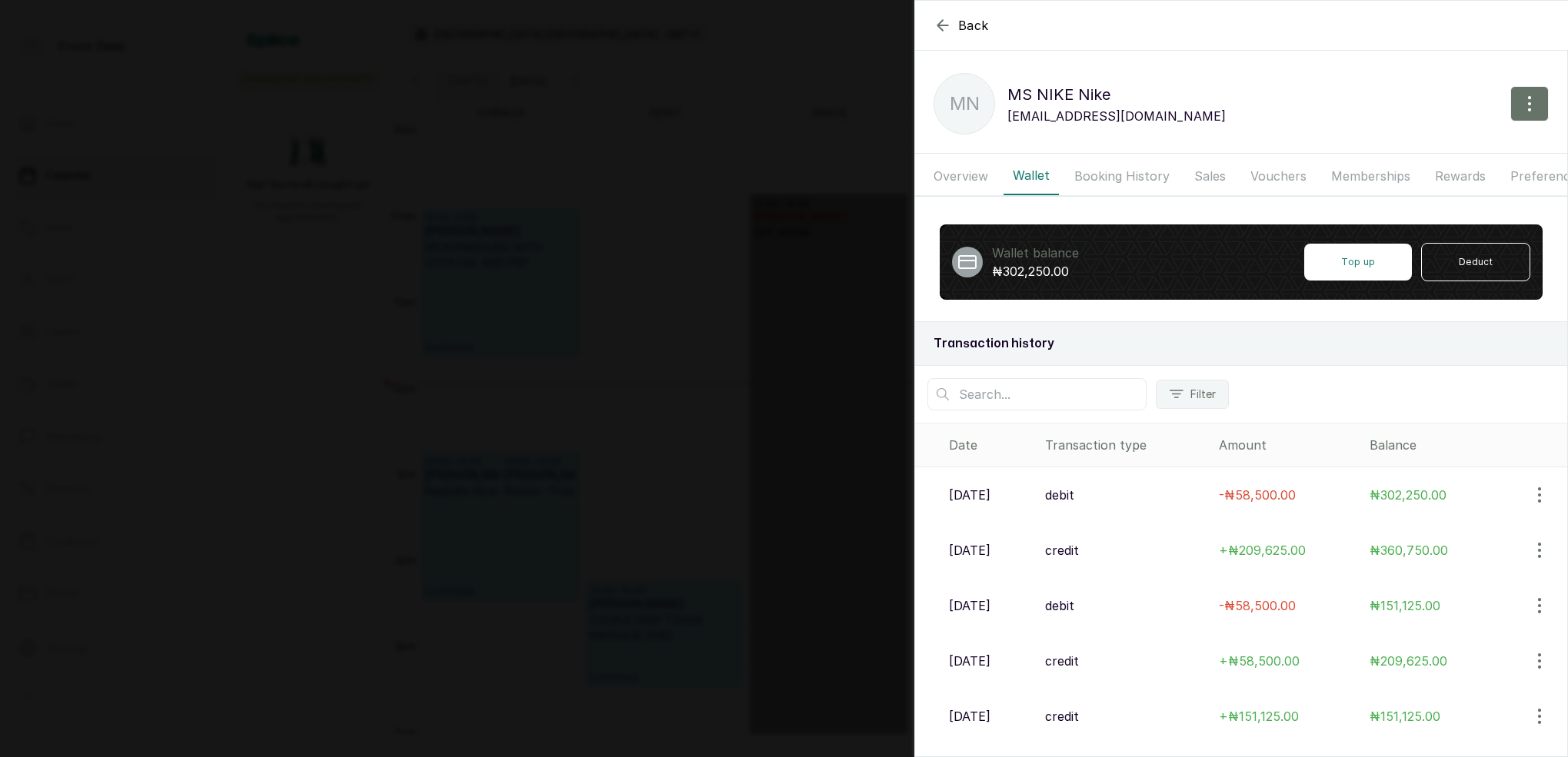
scroll to position [0, 0]
click at [1136, 179] on button "Booking History" at bounding box center [1122, 175] width 114 height 38
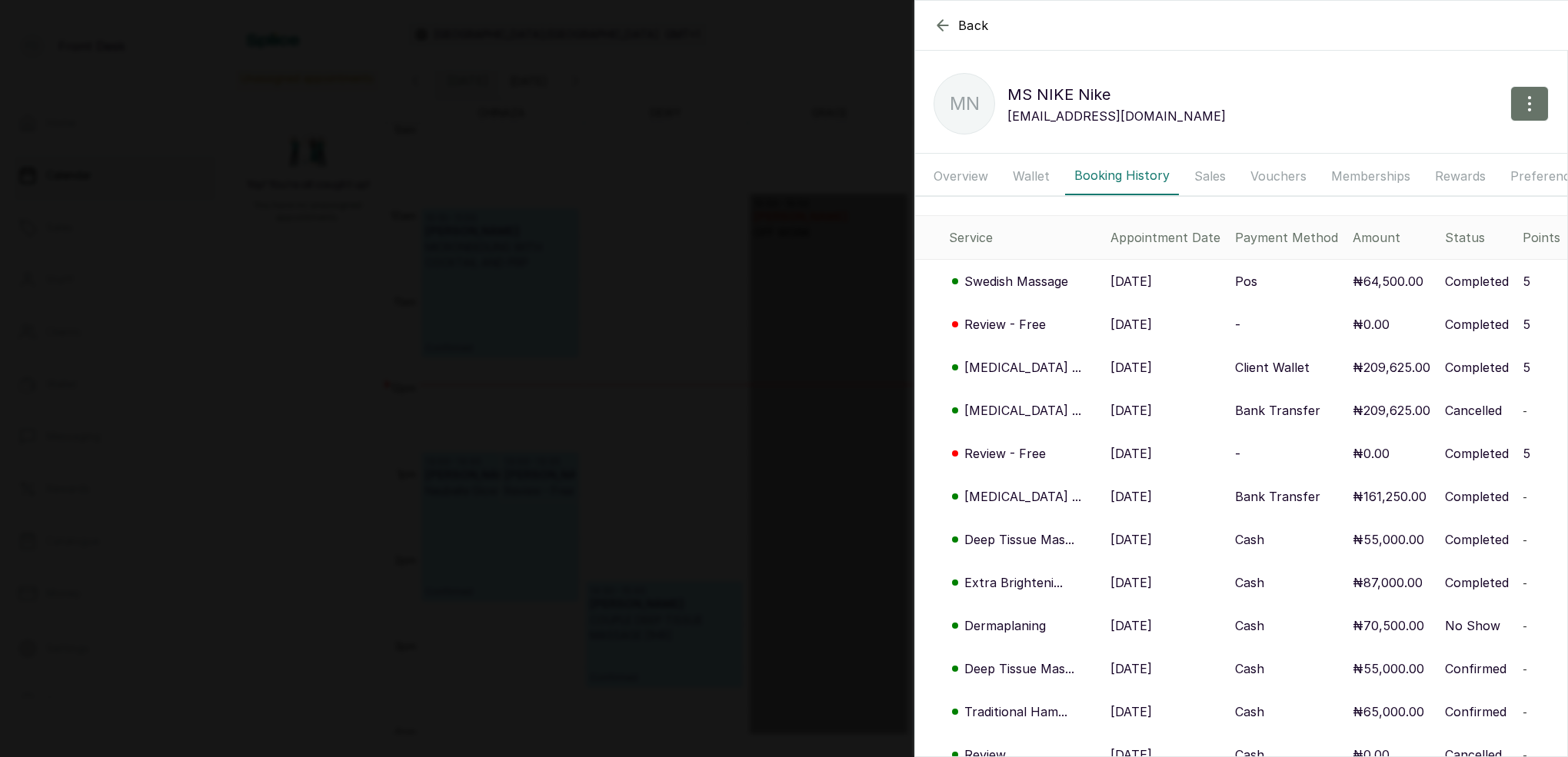
scroll to position [82, 0]
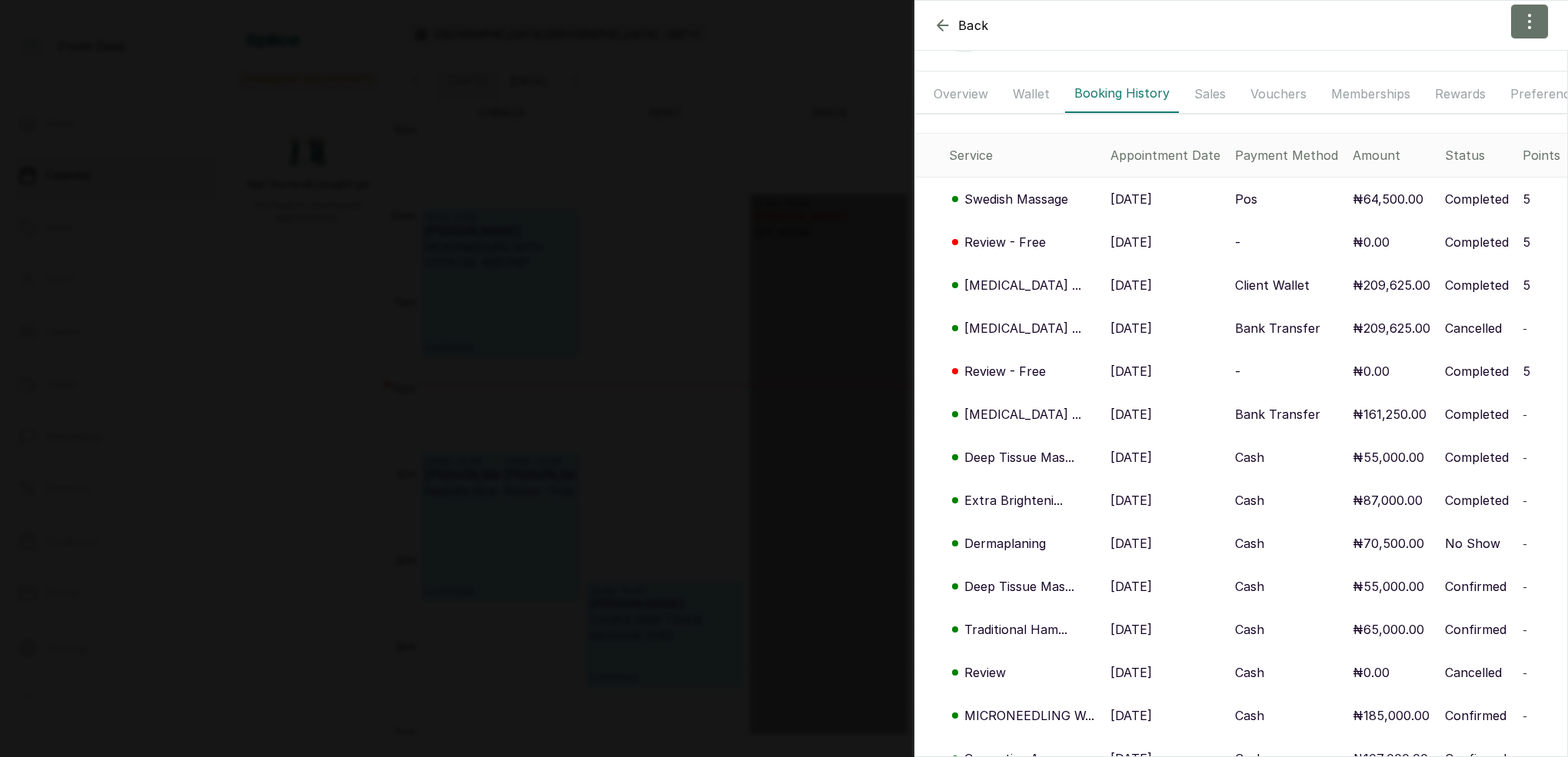
click at [1024, 416] on p "[MEDICAL_DATA] ..." at bounding box center [1023, 414] width 117 height 19
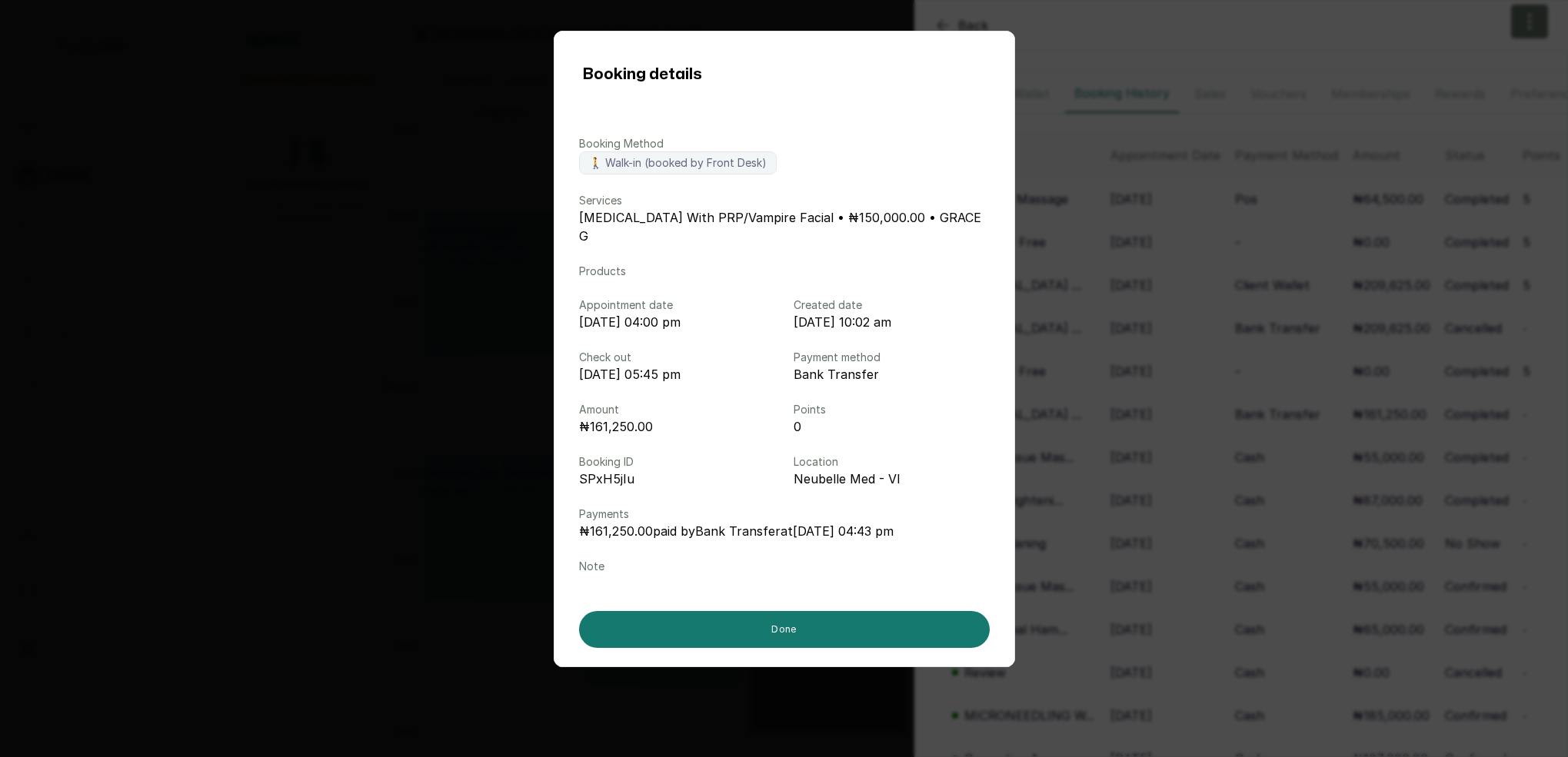
click at [1200, 422] on div "Booking details Booking Method 🚶 Walk-in (booked by Front Desk) Services [MEDIC…" at bounding box center [784, 378] width 1568 height 757
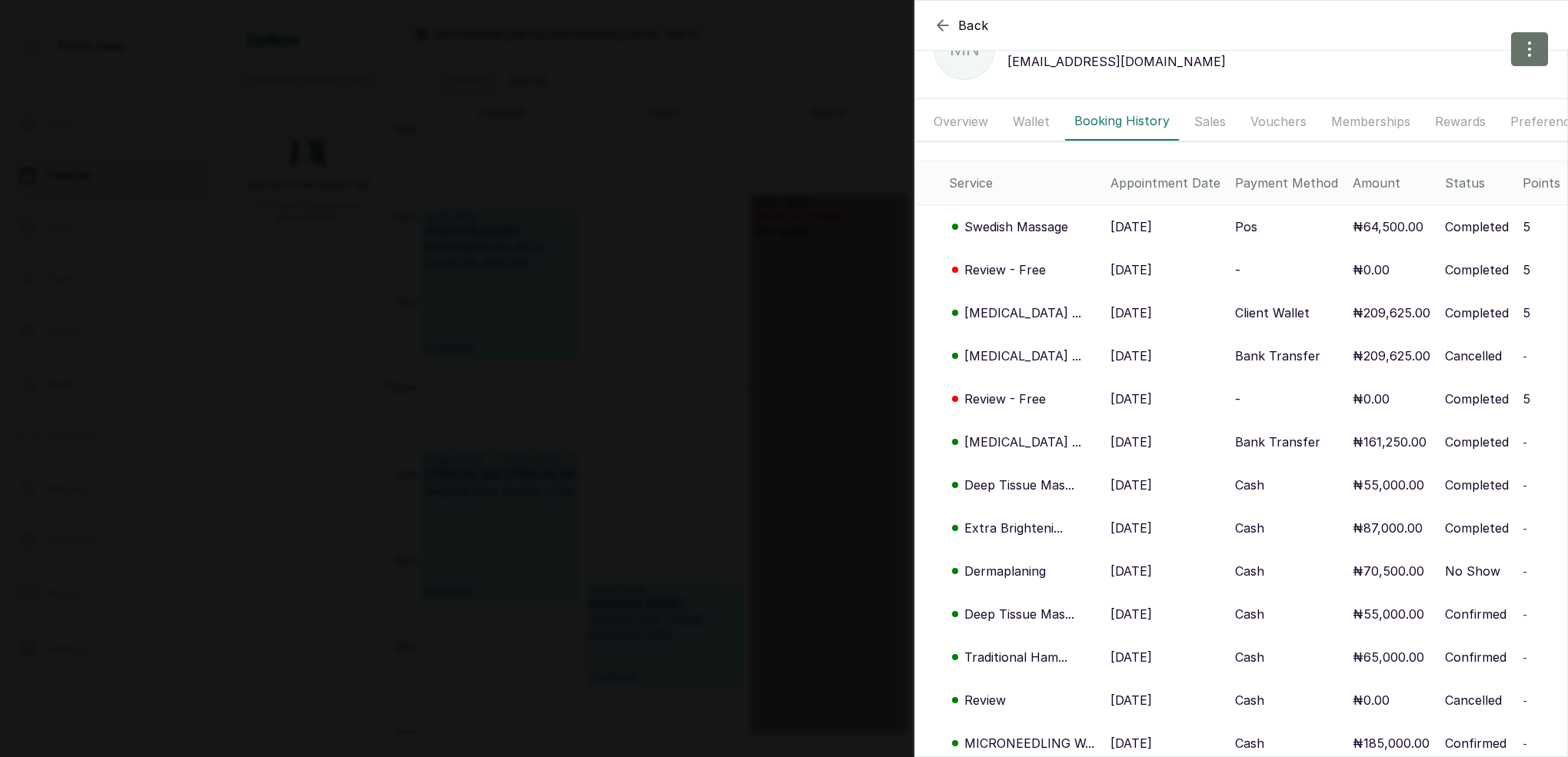
scroll to position [50, 0]
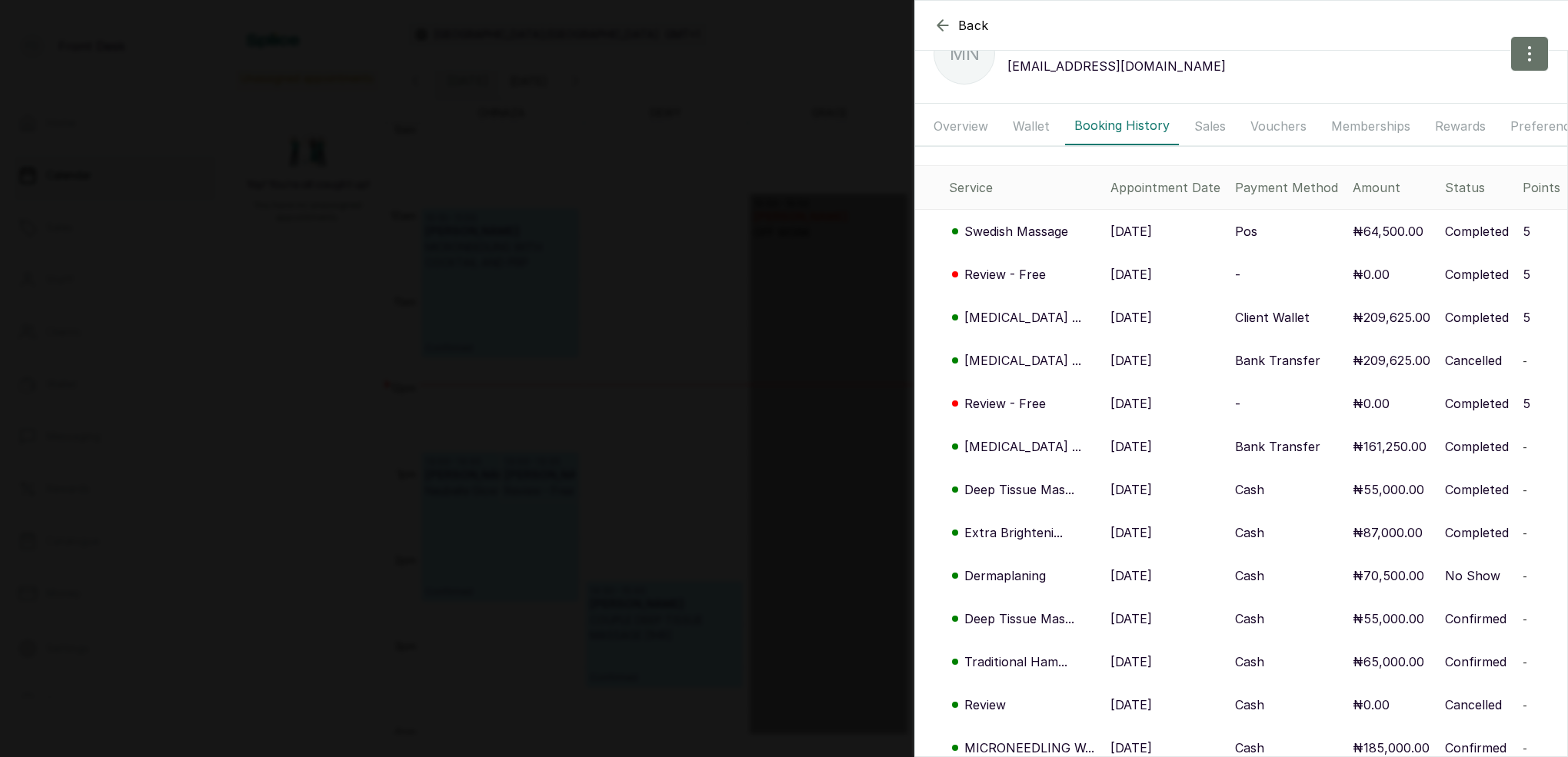
click at [1010, 361] on p "[MEDICAL_DATA] ..." at bounding box center [1023, 360] width 117 height 19
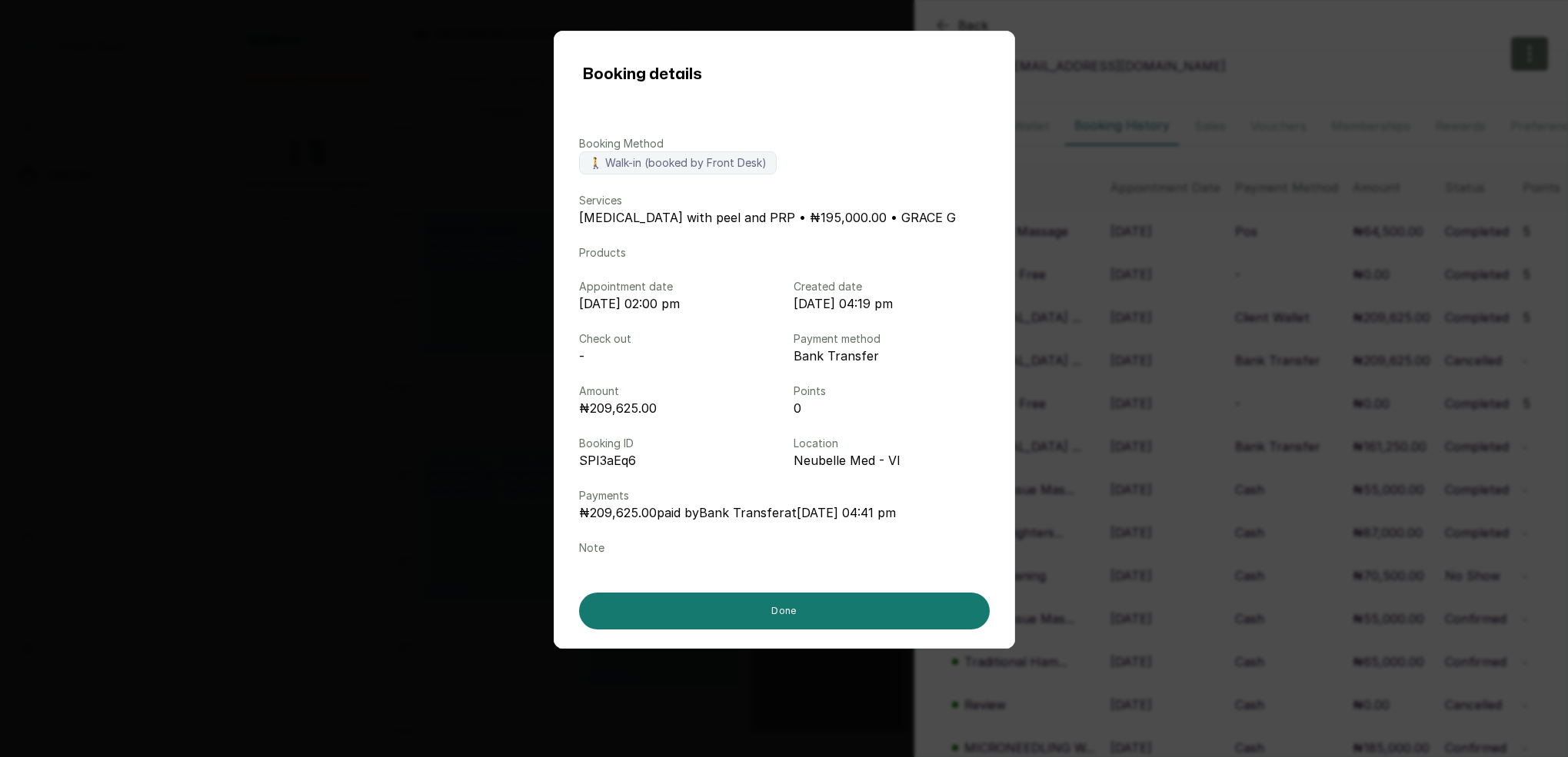
click at [1219, 391] on div "Booking details Booking Method 🚶 Walk-in (booked by Front Desk) Services [MEDIC…" at bounding box center [784, 378] width 1568 height 757
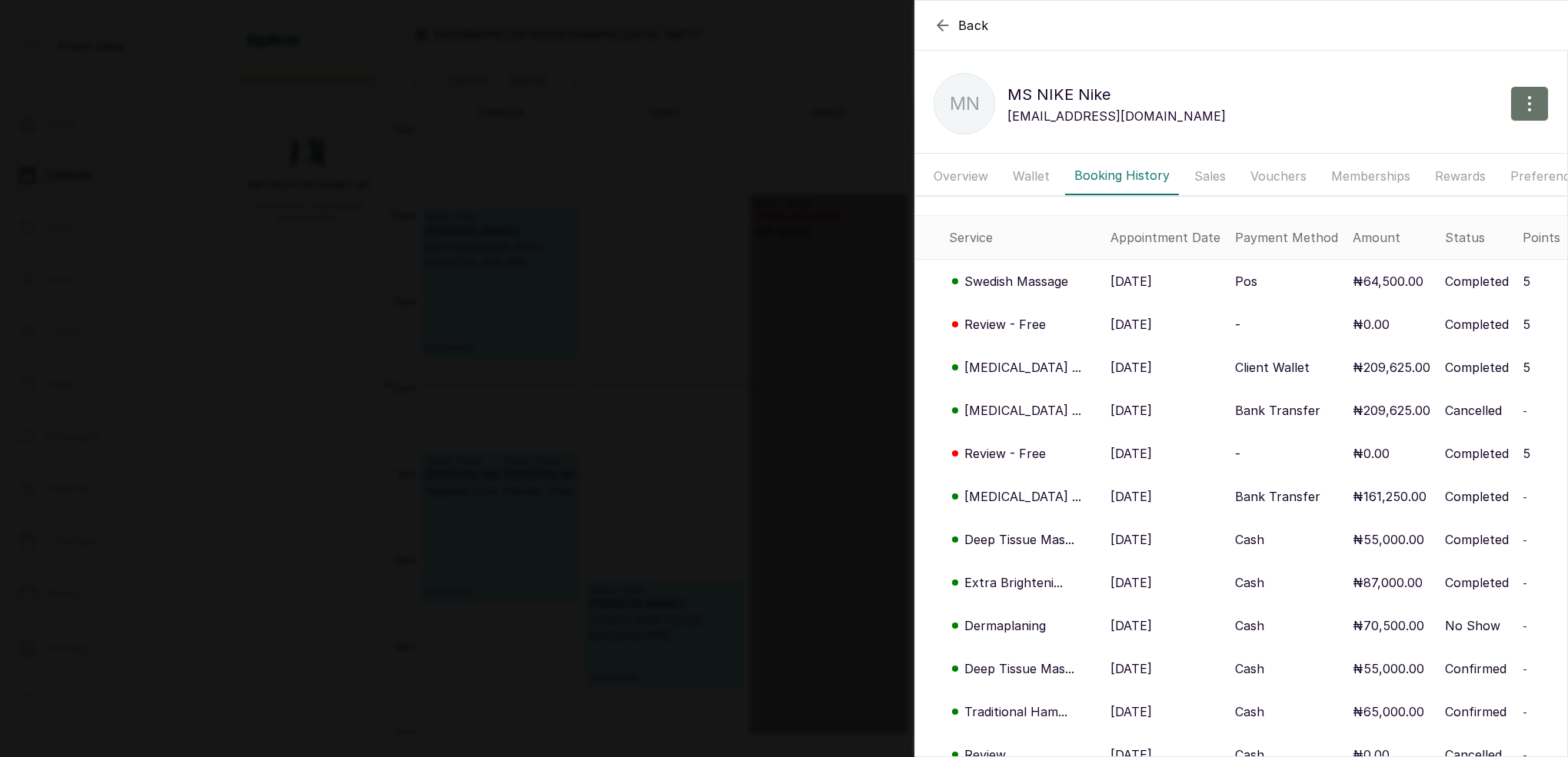
scroll to position [1, 0]
click at [1017, 364] on p "[MEDICAL_DATA] ..." at bounding box center [1023, 366] width 117 height 19
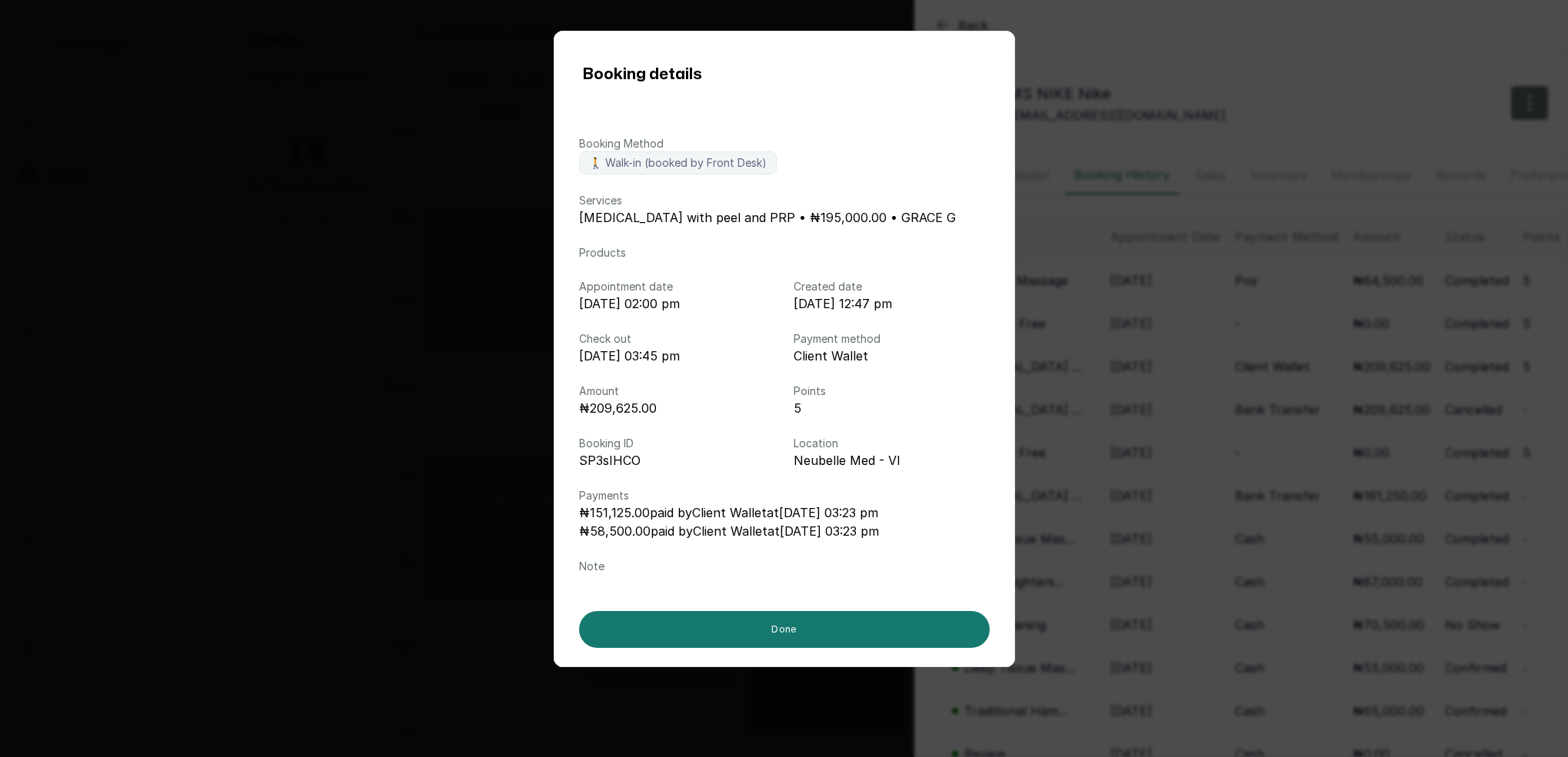
click at [1267, 442] on div "Booking details Booking Method 🚶 Walk-in (booked by Front Desk) Services [MEDIC…" at bounding box center [784, 378] width 1568 height 757
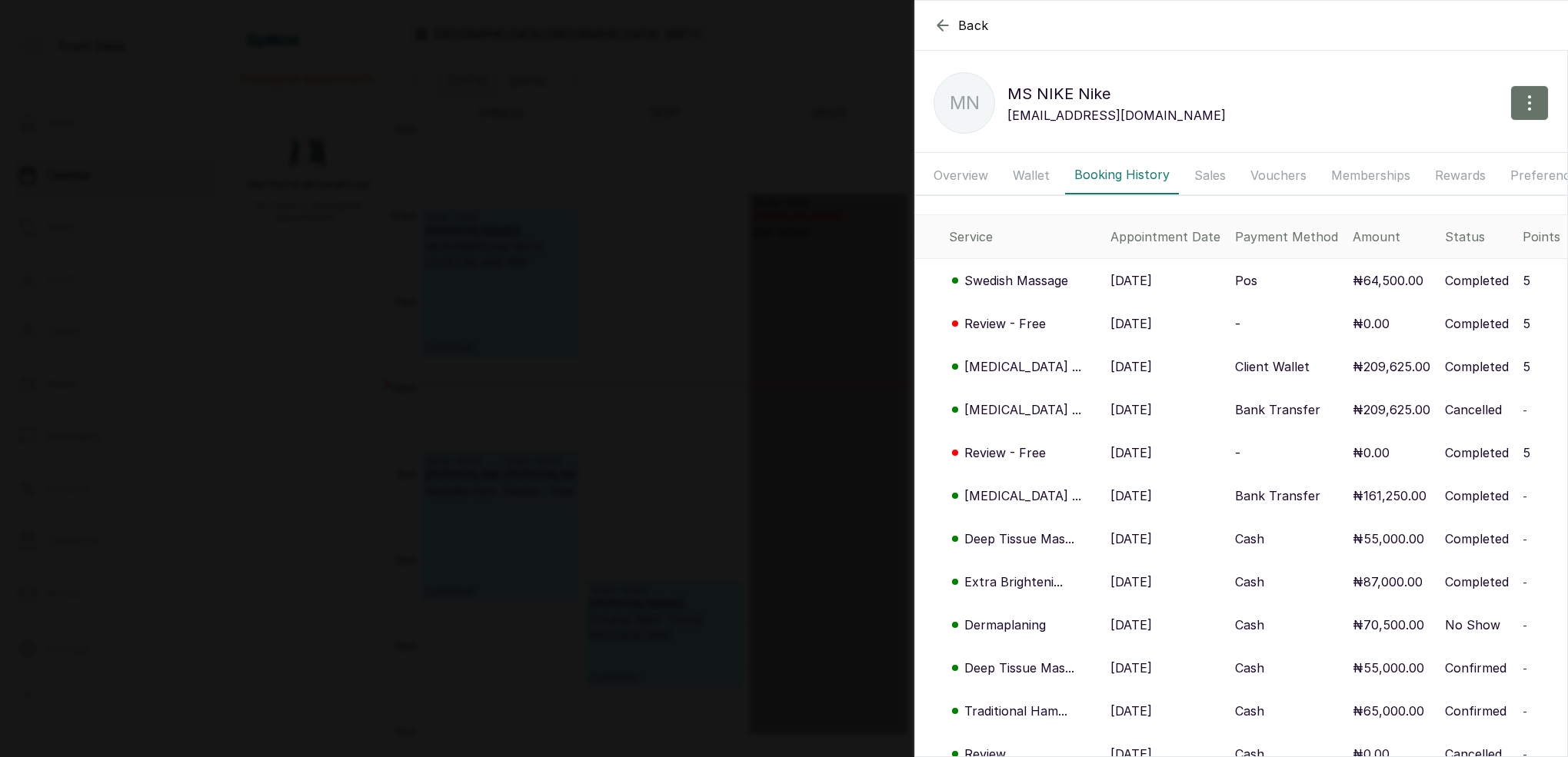
click at [1034, 176] on button "Wallet" at bounding box center [1031, 175] width 55 height 38
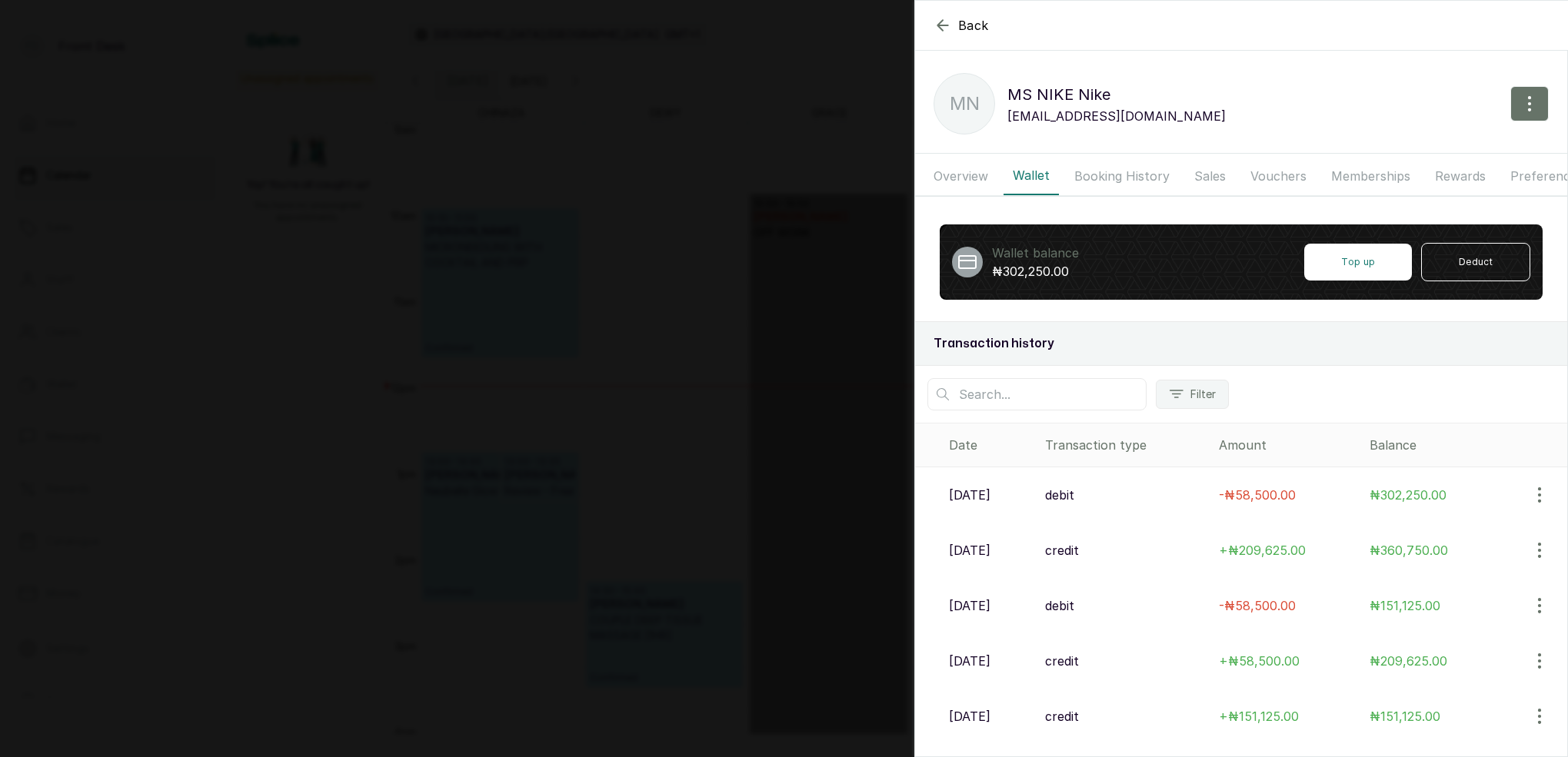
scroll to position [0, 0]
click at [1108, 179] on button "Booking History" at bounding box center [1122, 175] width 114 height 38
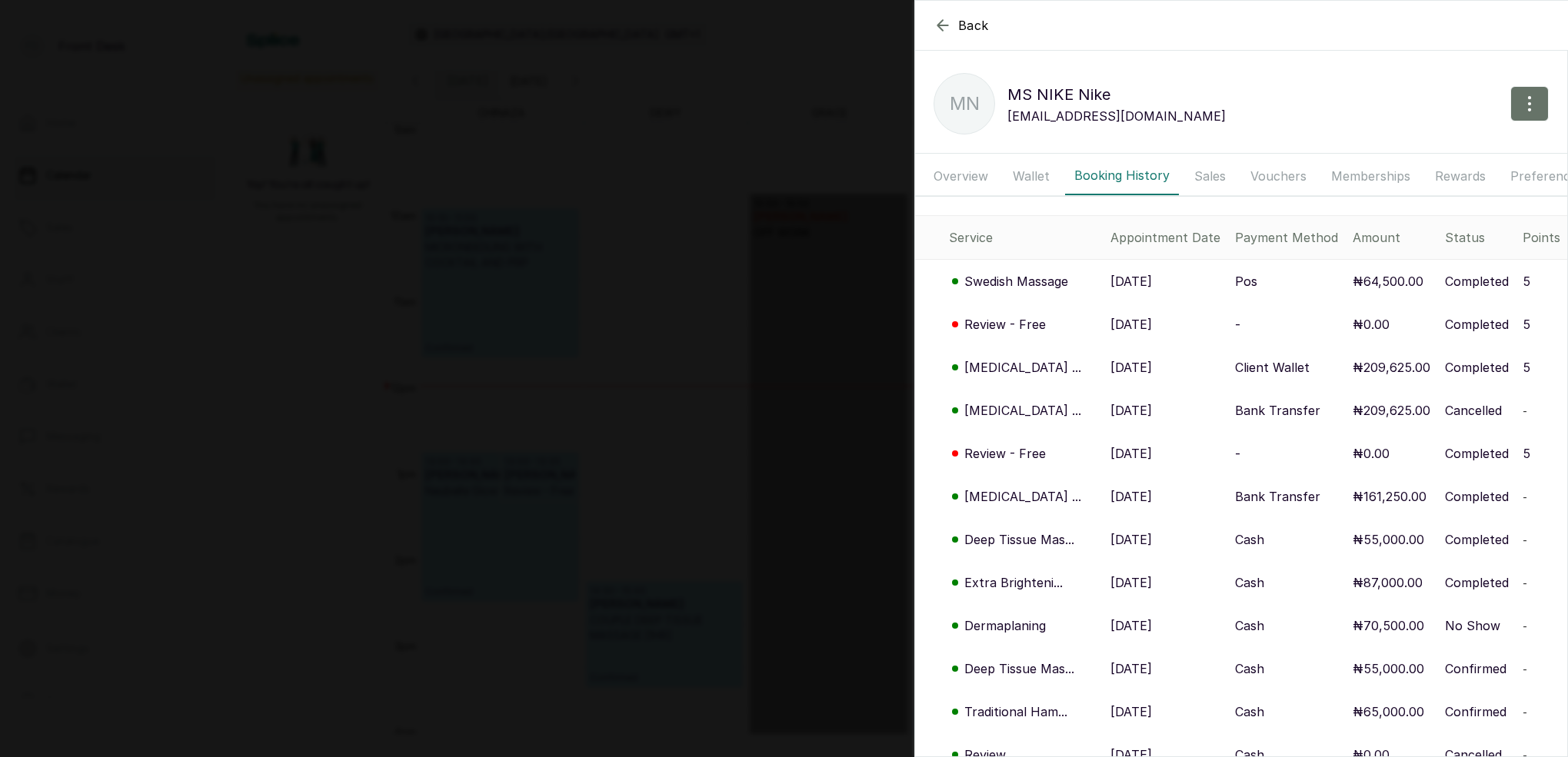
click at [1018, 361] on p "[MEDICAL_DATA] ..." at bounding box center [1023, 367] width 117 height 19
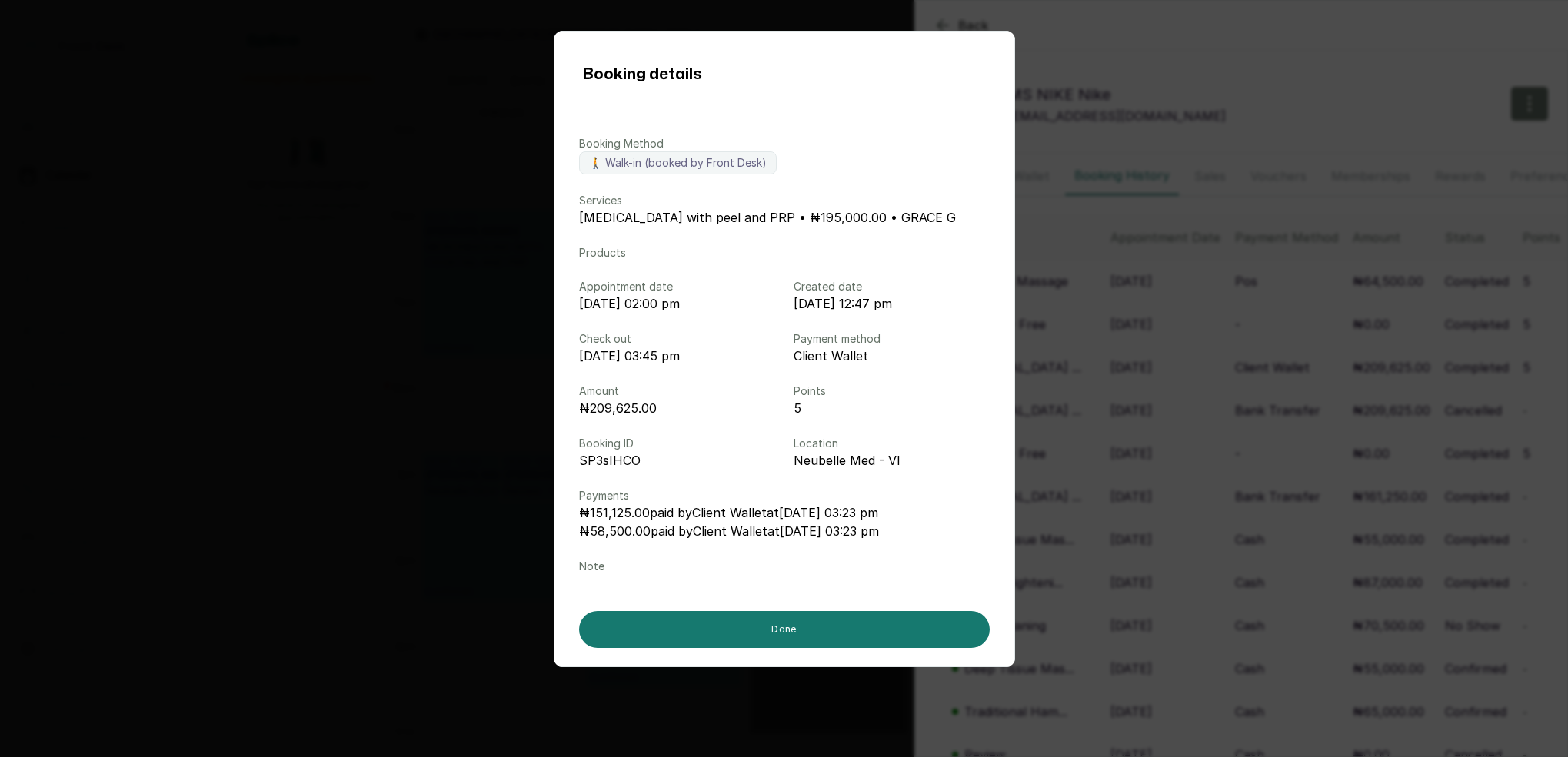
click at [1111, 495] on div "Booking details Booking Method 🚶 Walk-in (booked by Front Desk) Services [MEDIC…" at bounding box center [784, 378] width 1568 height 757
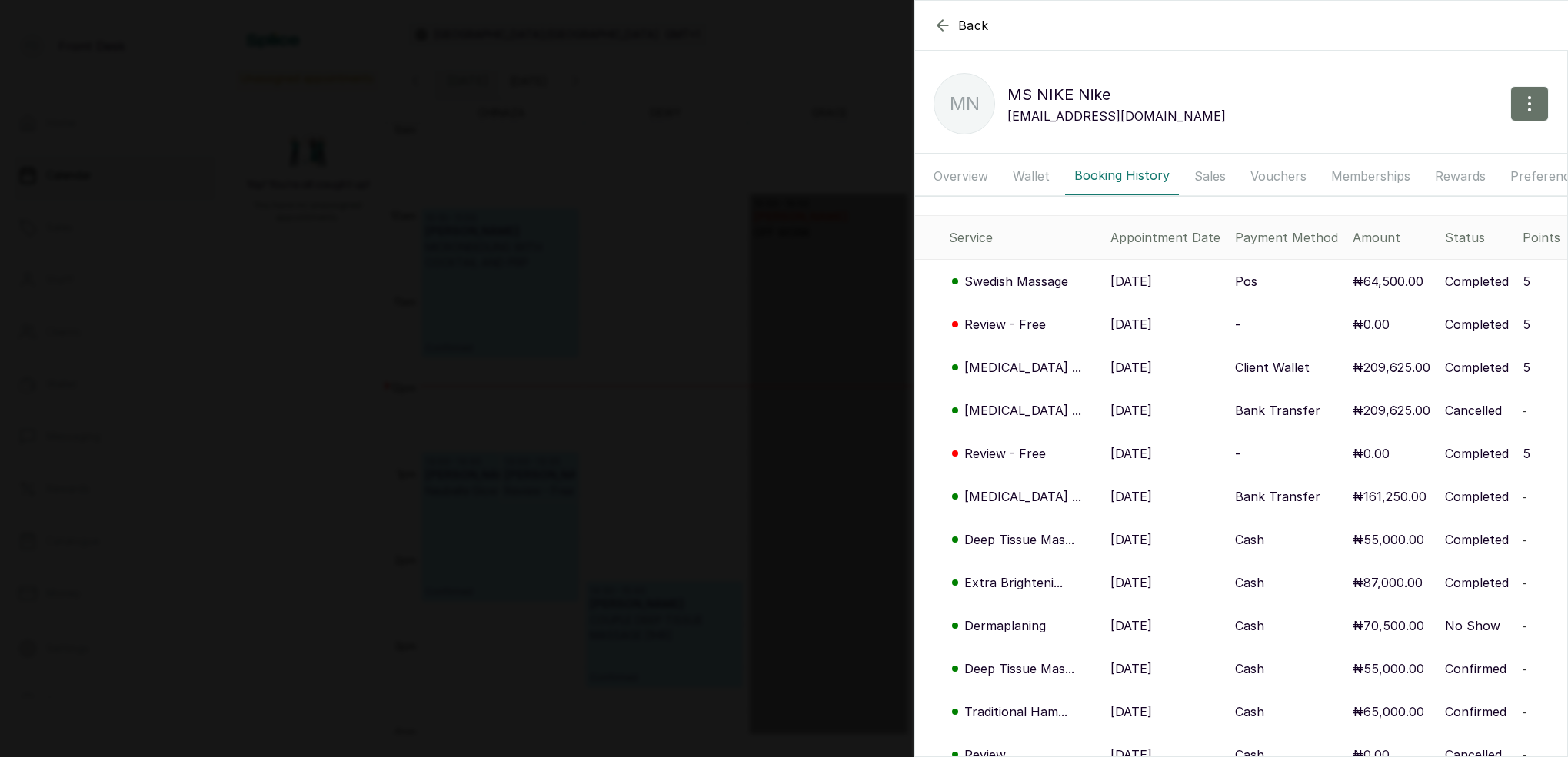
click at [1011, 174] on button "Wallet" at bounding box center [1031, 175] width 55 height 38
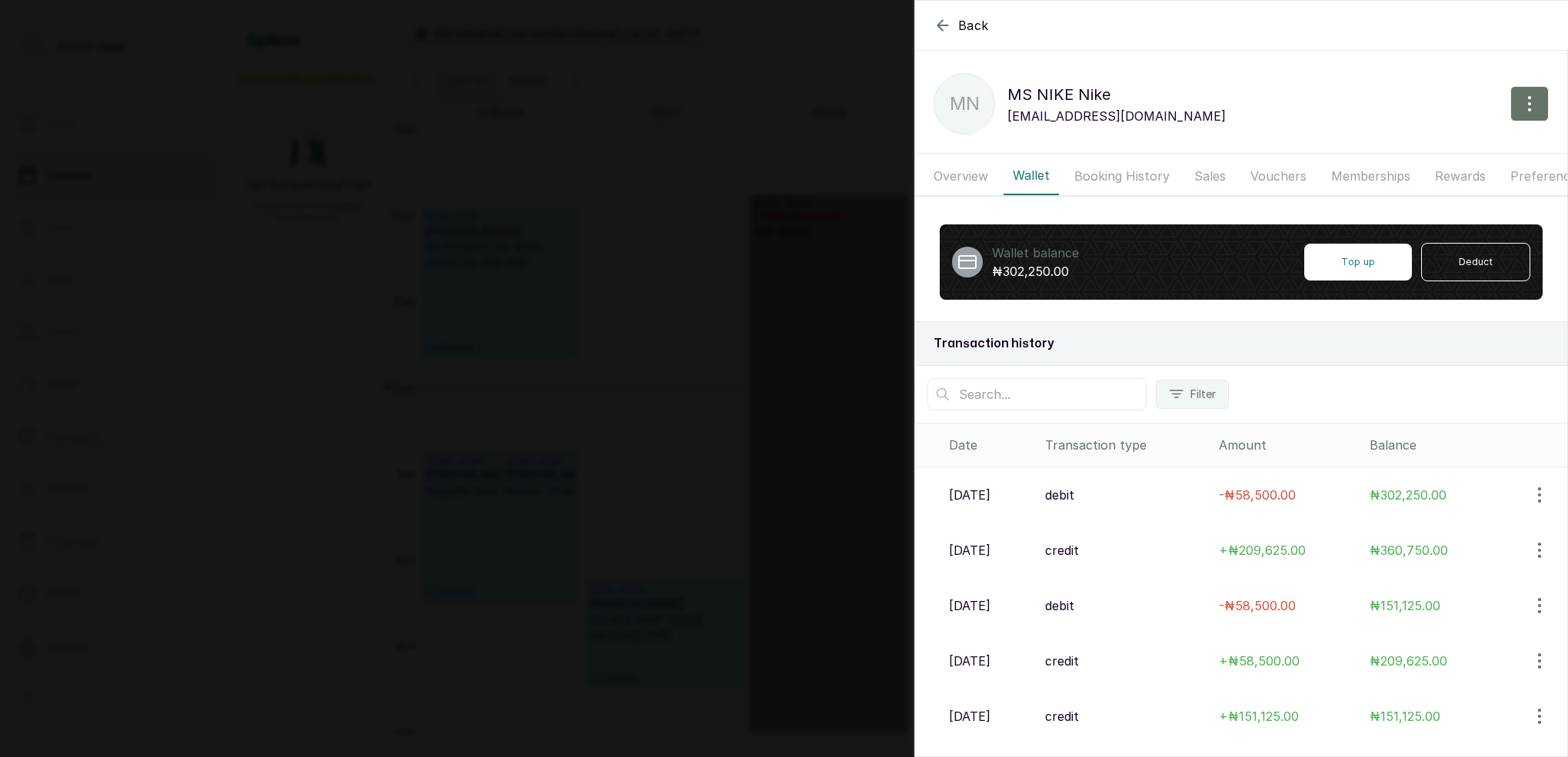
click at [1127, 173] on button "Booking History" at bounding box center [1122, 175] width 114 height 38
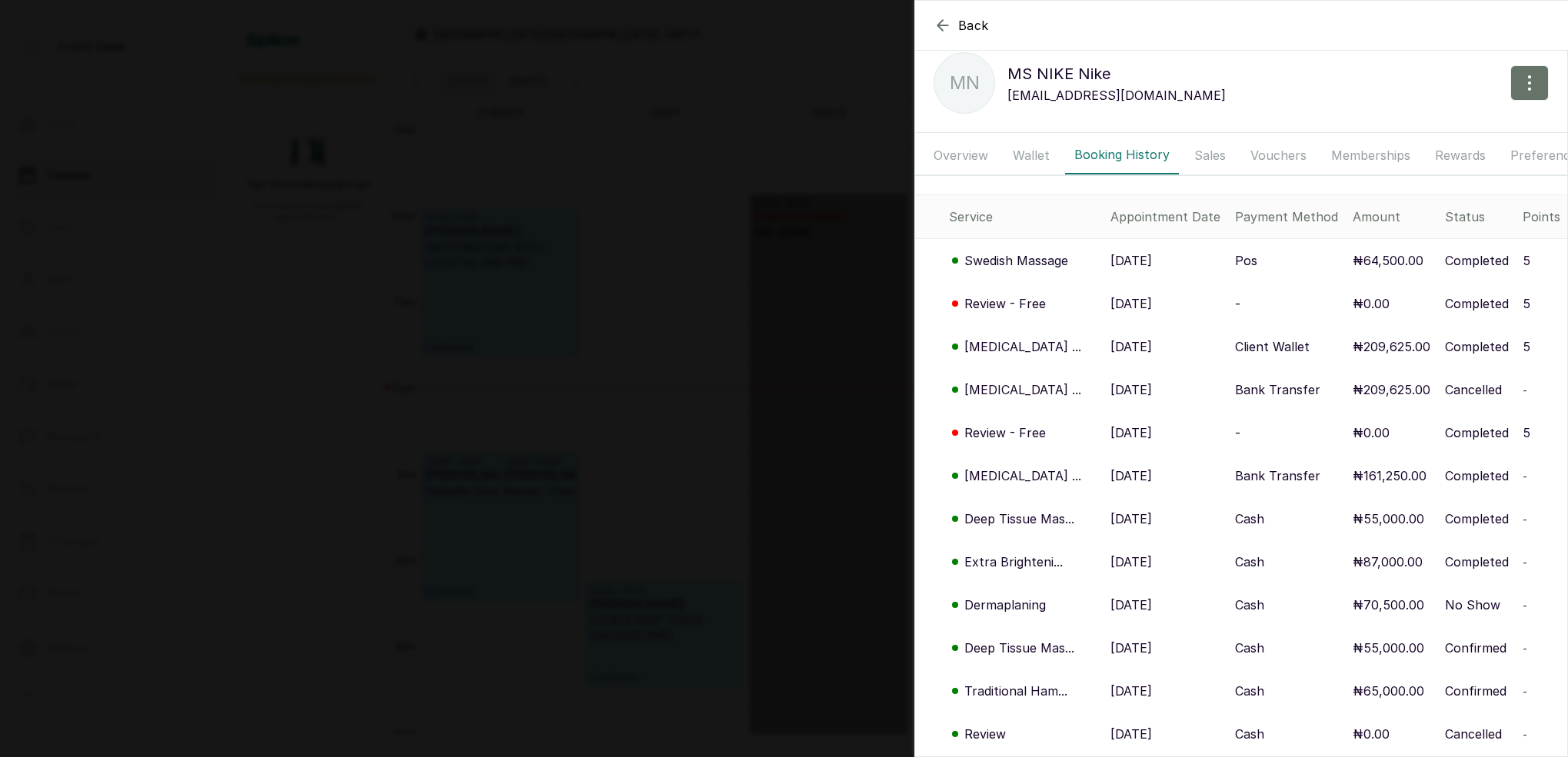
scroll to position [24, 0]
click at [1033, 348] on p "[MEDICAL_DATA] ..." at bounding box center [1023, 344] width 117 height 19
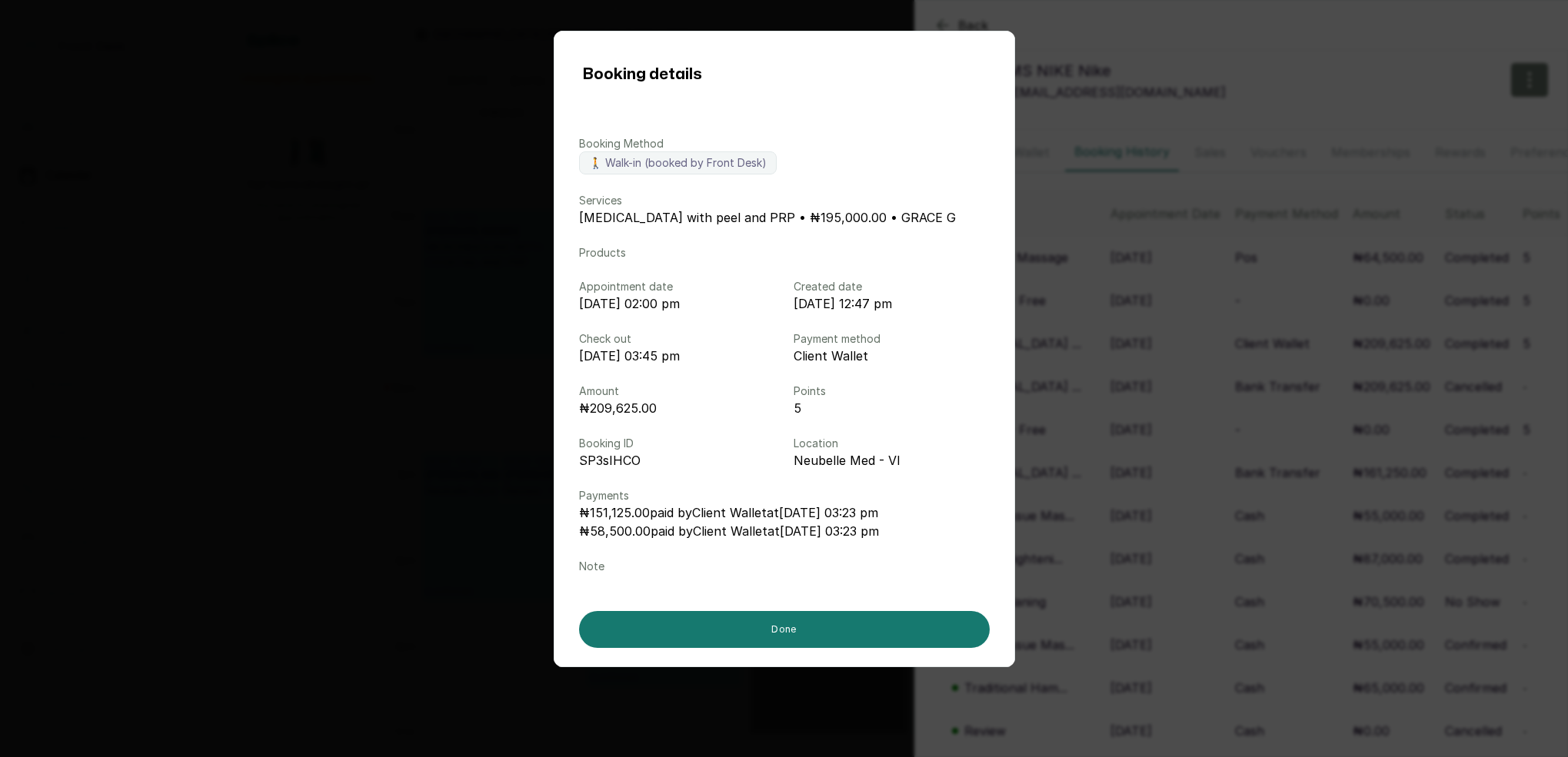
click at [1136, 353] on div "Booking details Booking Method 🚶 Walk-in (booked by Front Desk) Services [MEDIC…" at bounding box center [784, 378] width 1568 height 757
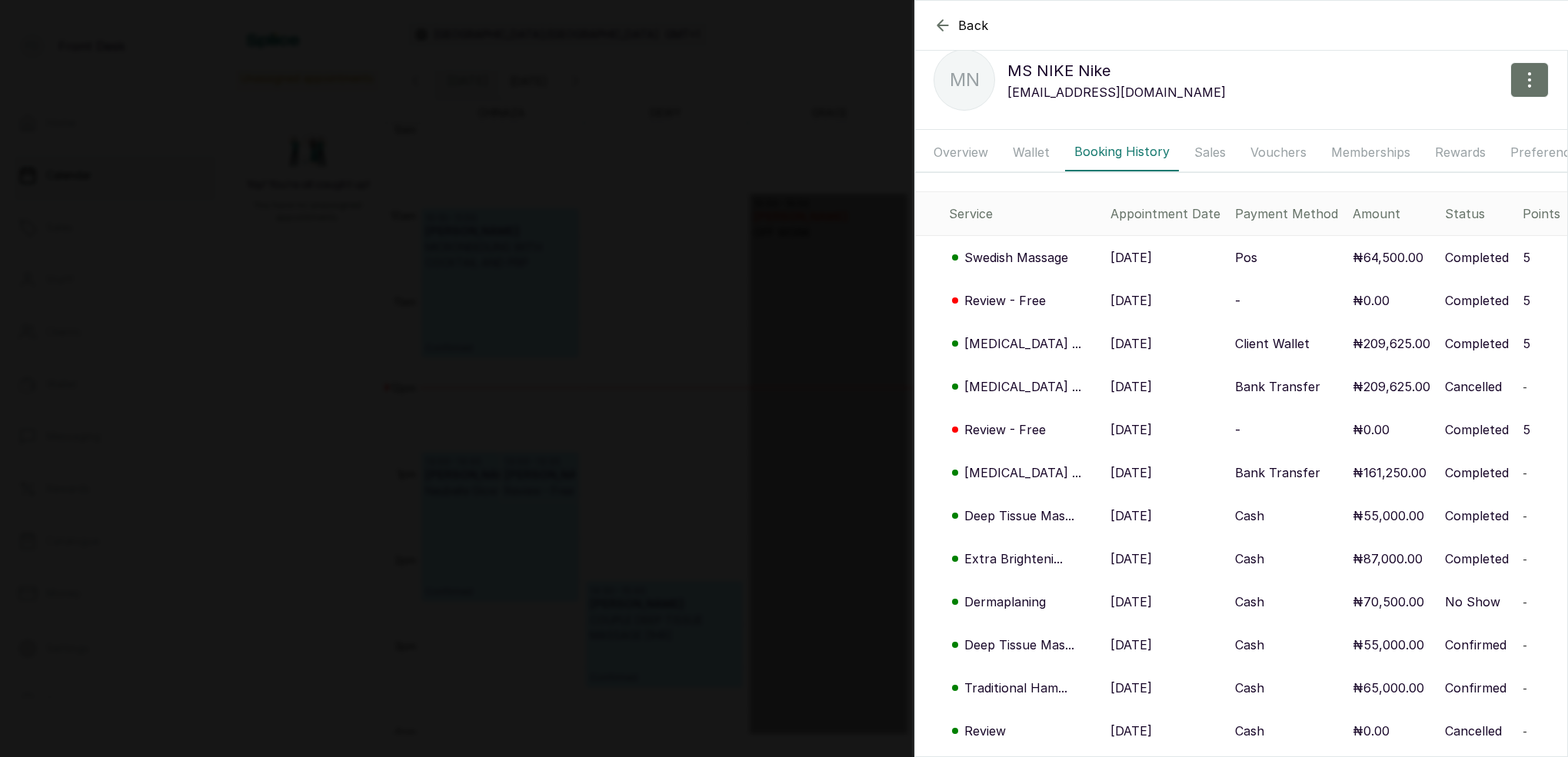
click at [1050, 348] on p "[MEDICAL_DATA] ..." at bounding box center [1023, 344] width 117 height 19
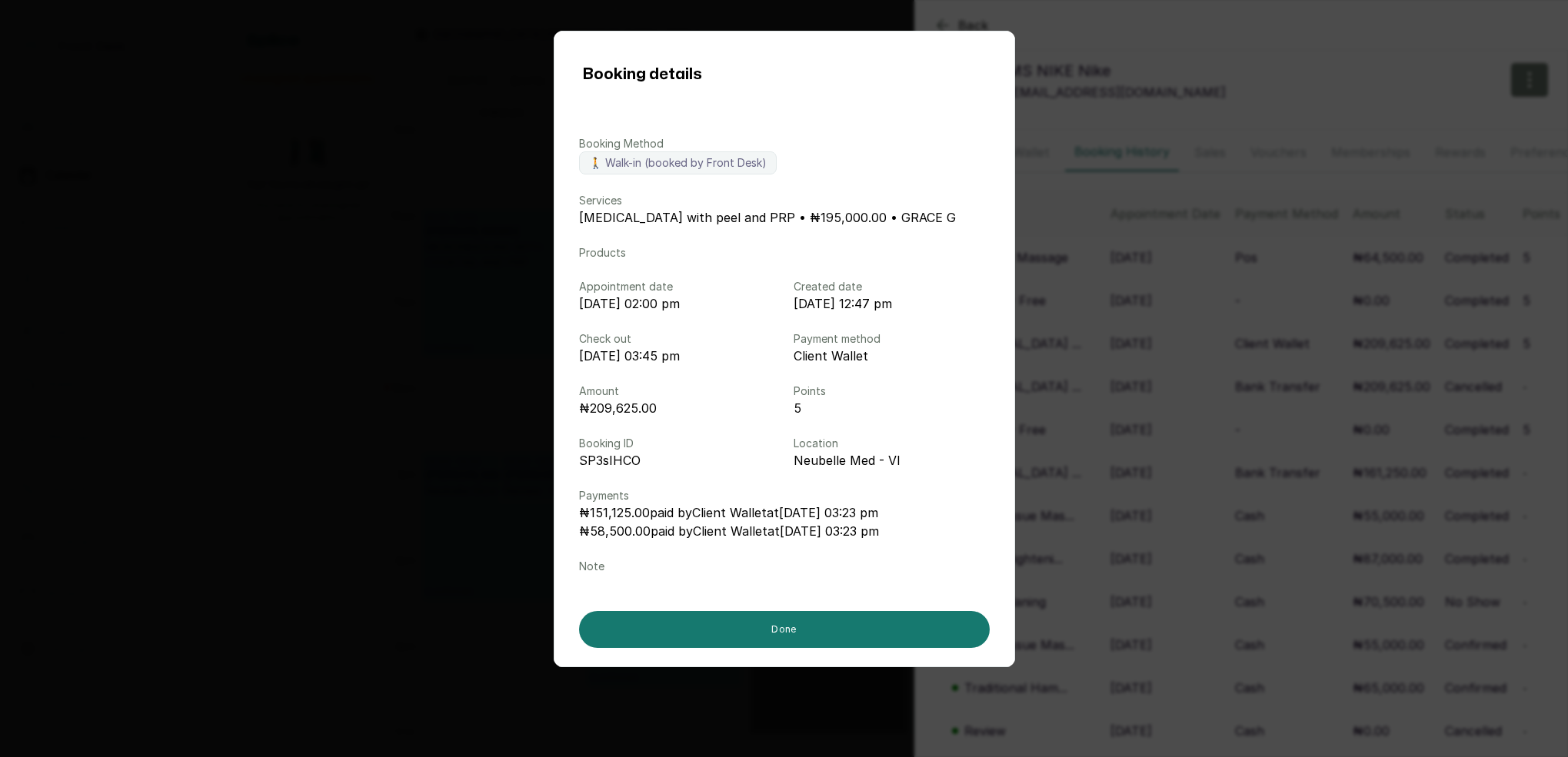
click at [1113, 350] on div "Booking details Booking Method 🚶 Walk-in (booked by Front Desk) Services [MEDIC…" at bounding box center [784, 378] width 1568 height 757
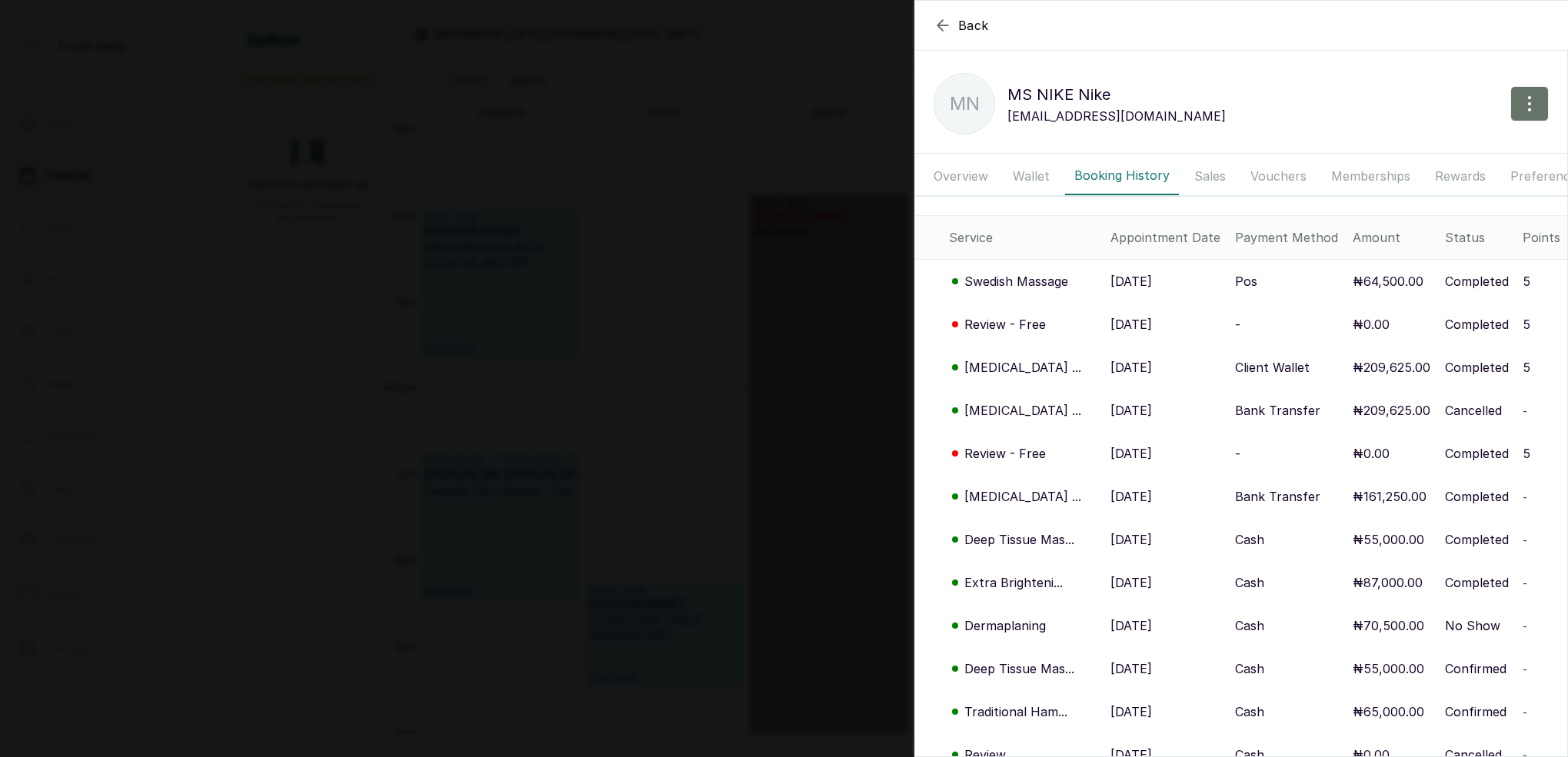
scroll to position [0, 0]
click at [1025, 164] on button "Wallet" at bounding box center [1031, 175] width 55 height 38
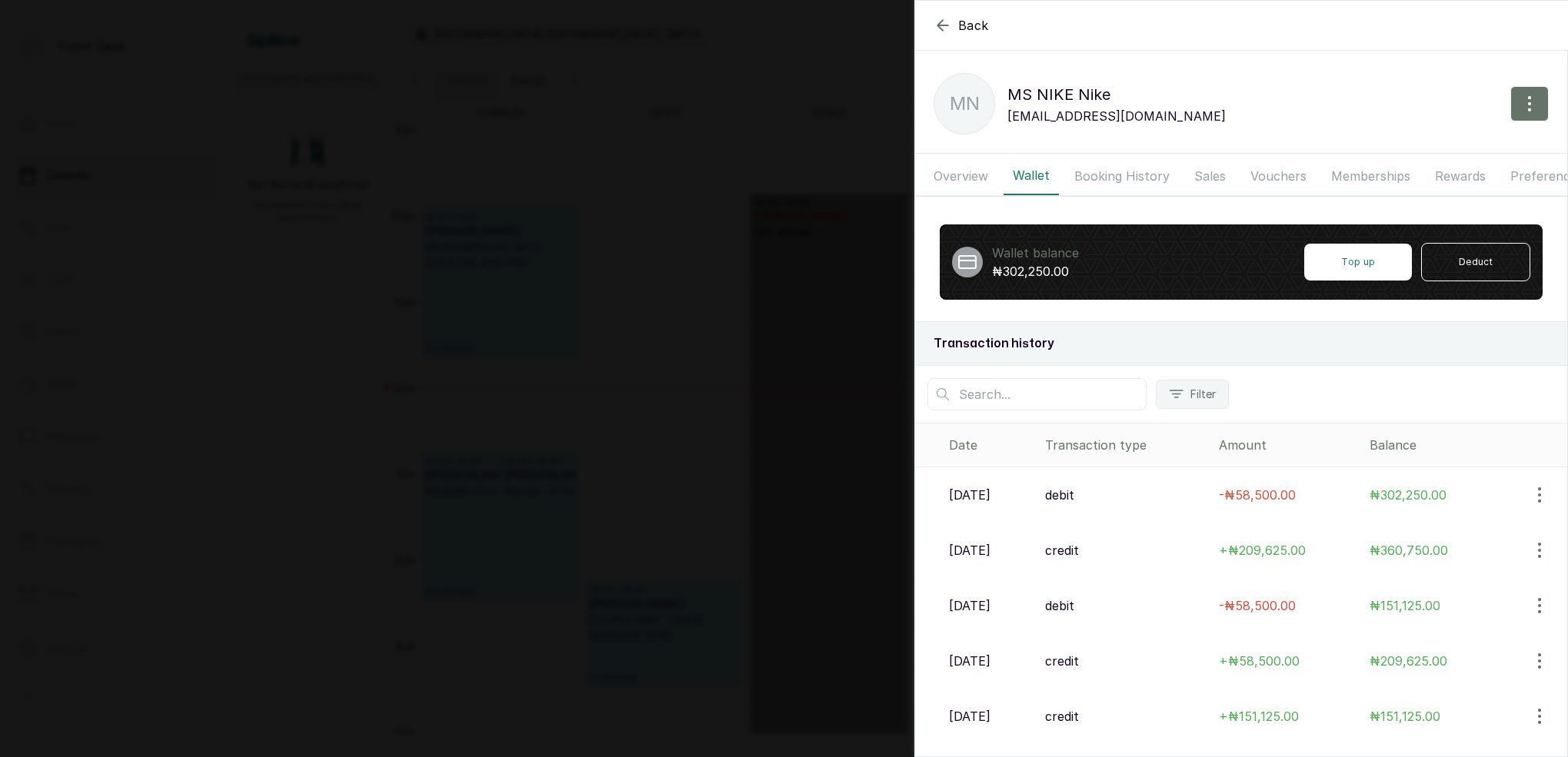
click at [1113, 175] on button "Booking History" at bounding box center [1122, 175] width 114 height 38
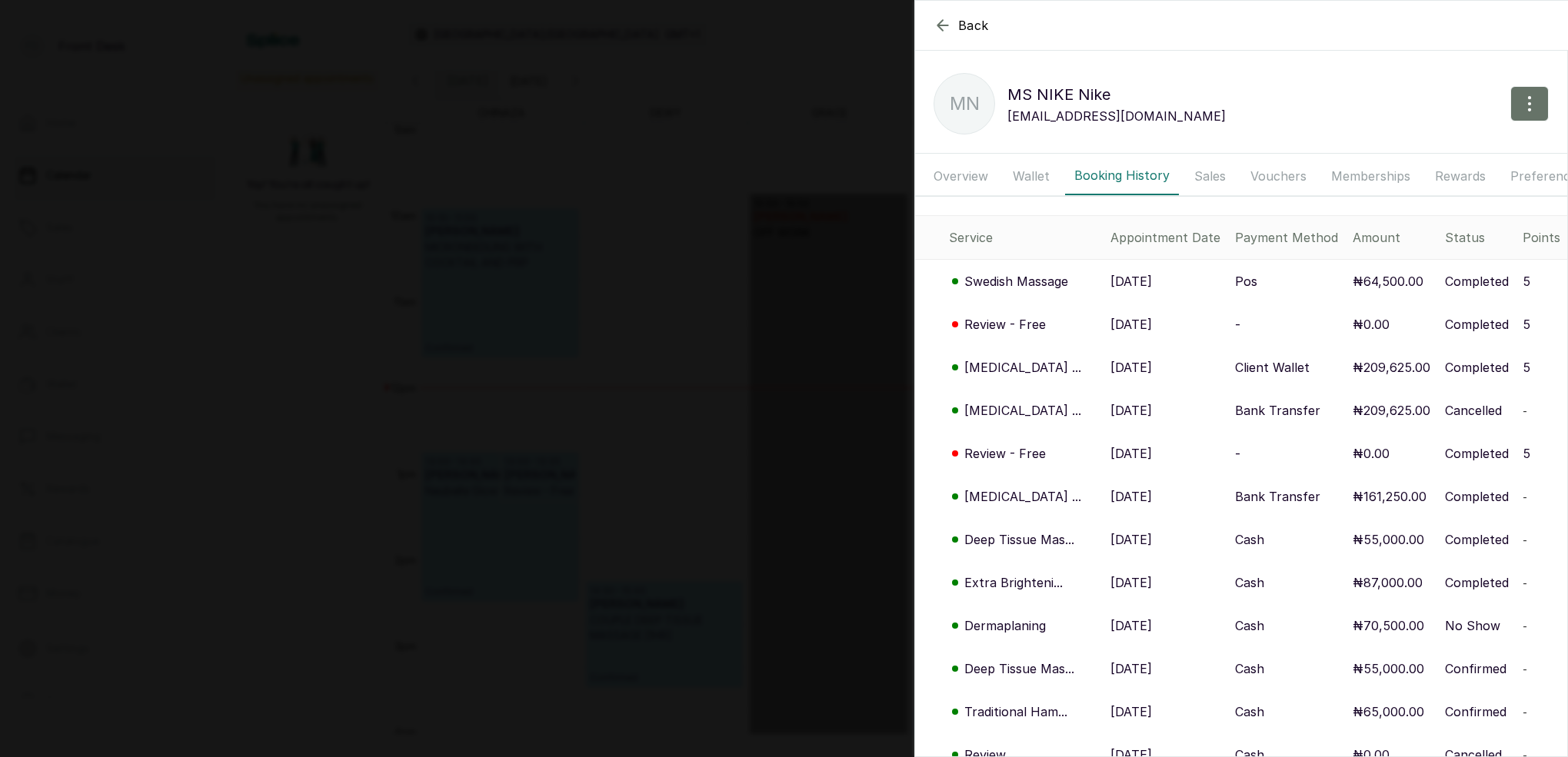
click at [1030, 371] on p "[MEDICAL_DATA] ..." at bounding box center [1023, 367] width 117 height 19
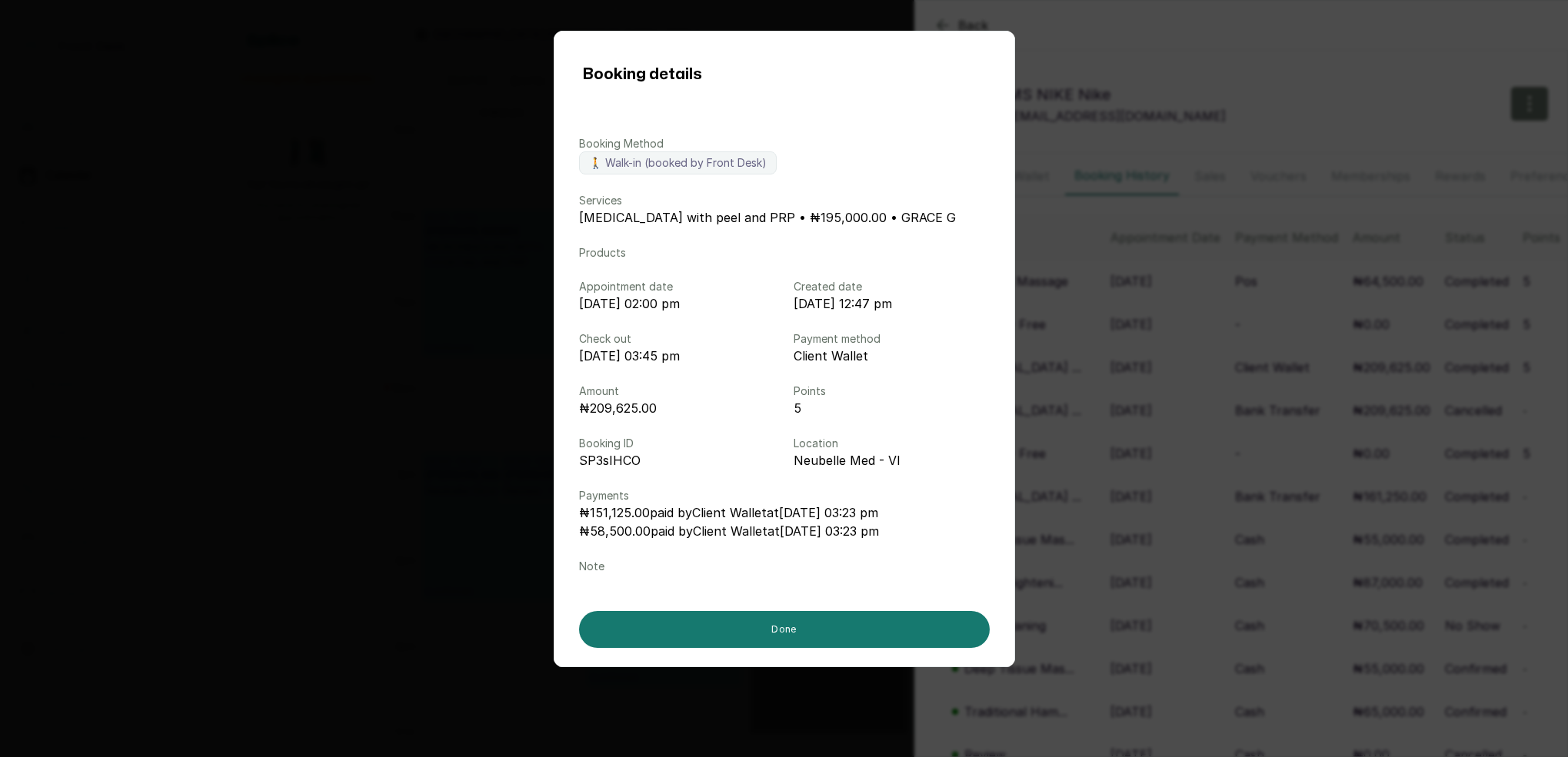
click at [1145, 336] on div "Booking details Booking Method 🚶 Walk-in (booked by Front Desk) Services [MEDIC…" at bounding box center [784, 378] width 1568 height 757
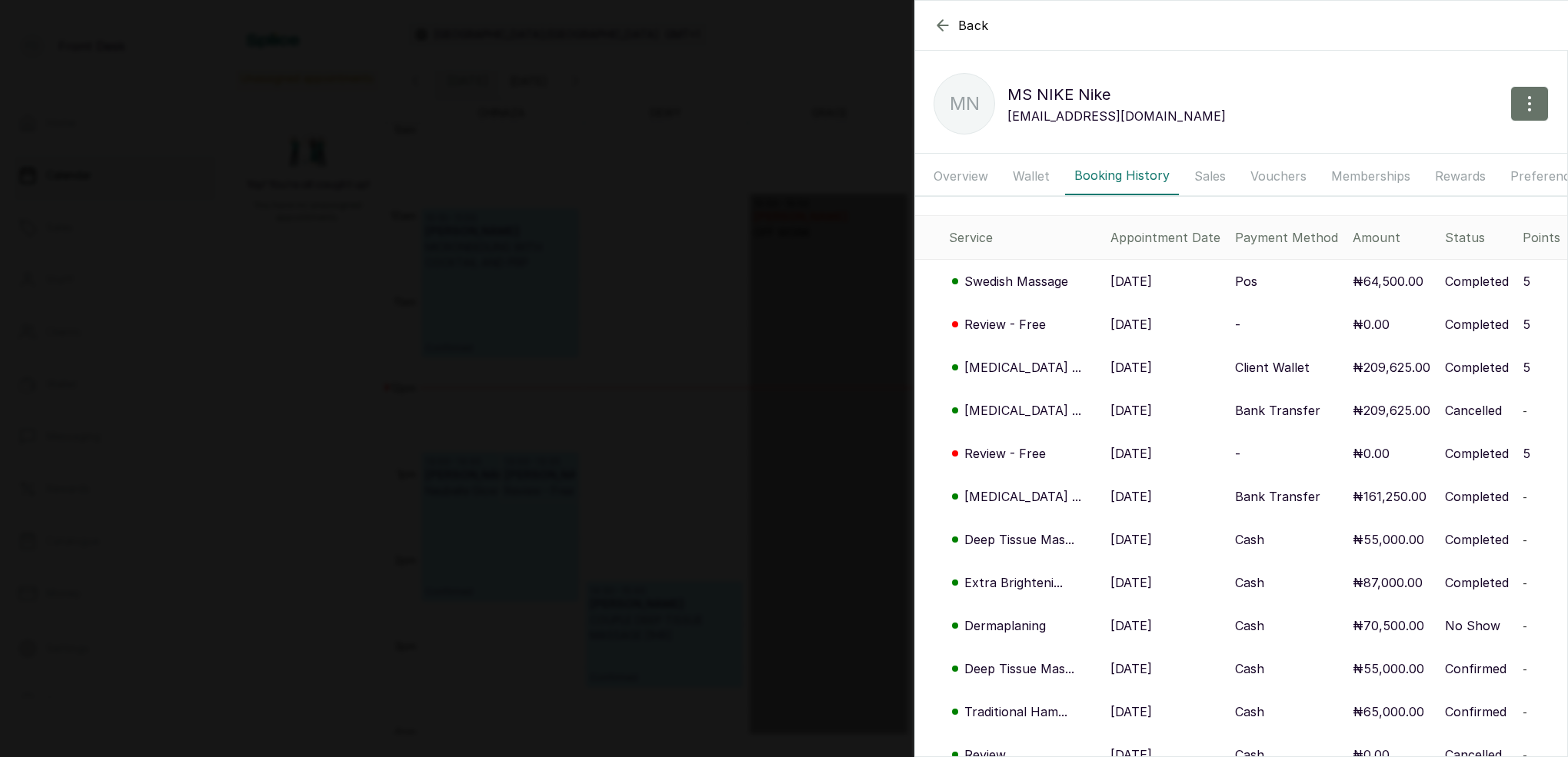
click at [1110, 322] on td "[DATE]" at bounding box center [1166, 324] width 124 height 43
click at [1142, 327] on p "[DATE]" at bounding box center [1130, 324] width 41 height 19
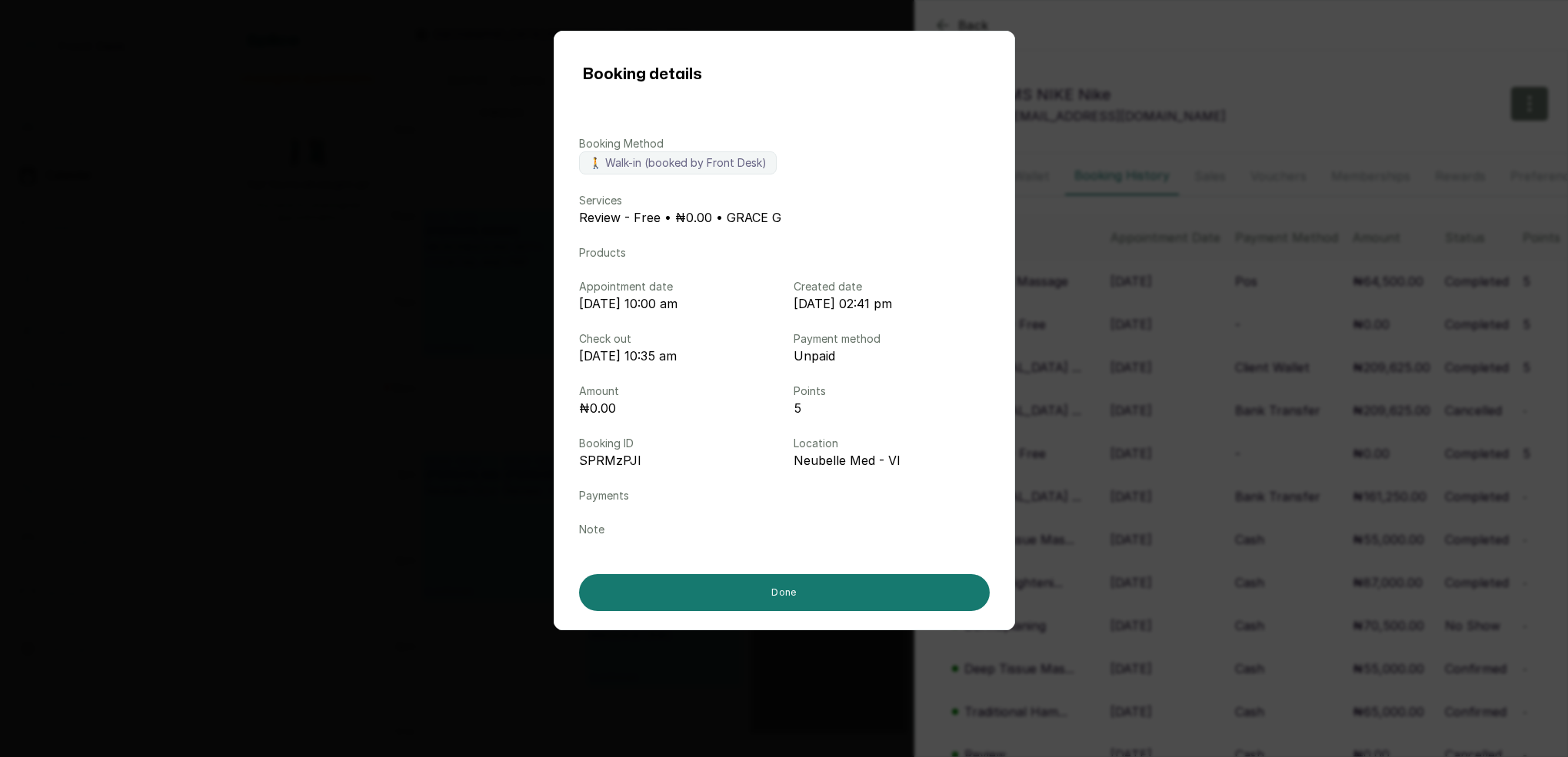
click at [1207, 321] on div "Booking details Booking Method 🚶 Walk-in (booked by Front Desk) Services Review…" at bounding box center [784, 378] width 1568 height 757
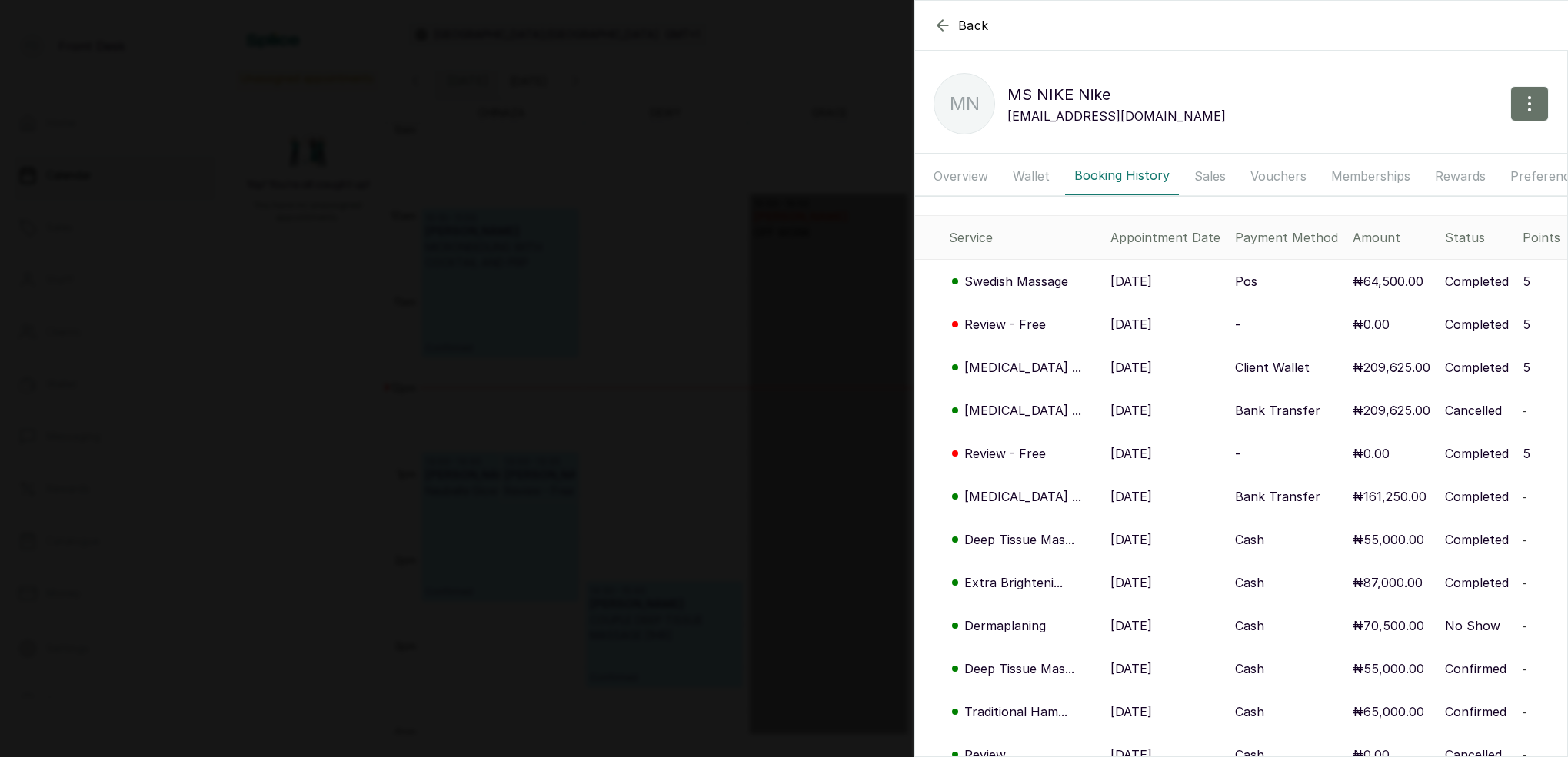
click at [944, 30] on icon "button" at bounding box center [942, 25] width 19 height 19
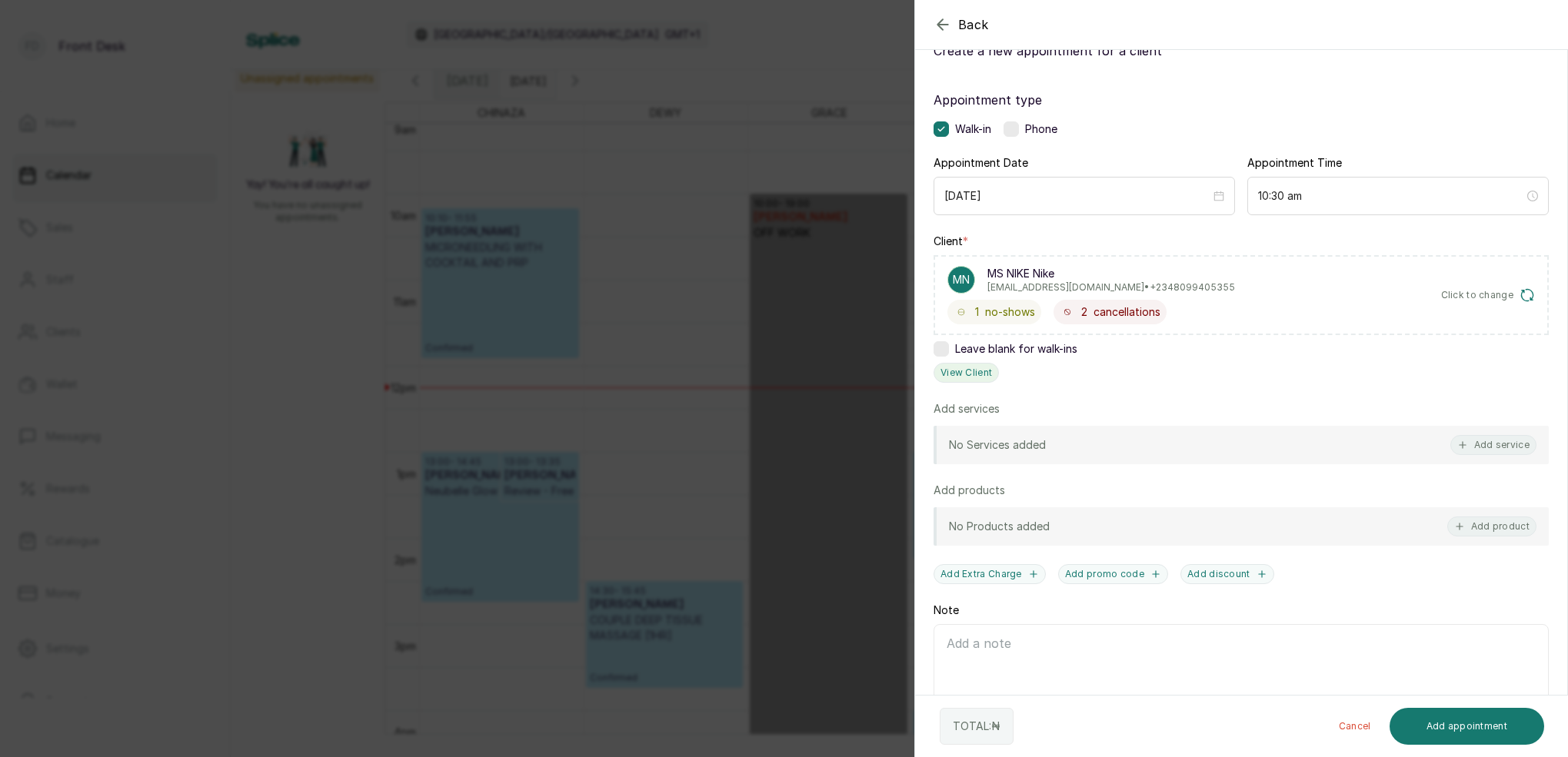
click at [980, 374] on button "View Client" at bounding box center [966, 373] width 65 height 20
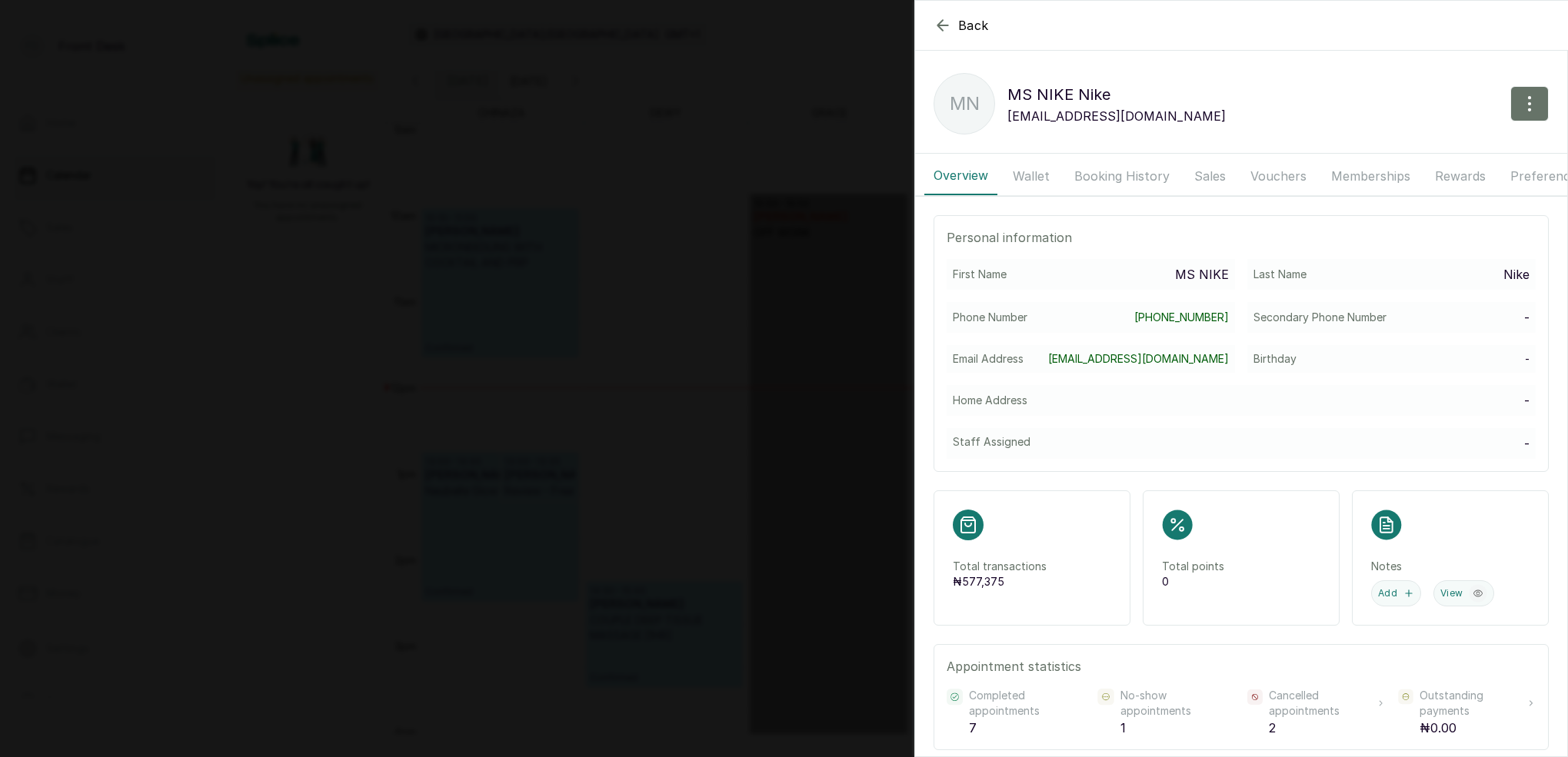
click at [1133, 180] on button "Booking History" at bounding box center [1122, 175] width 114 height 38
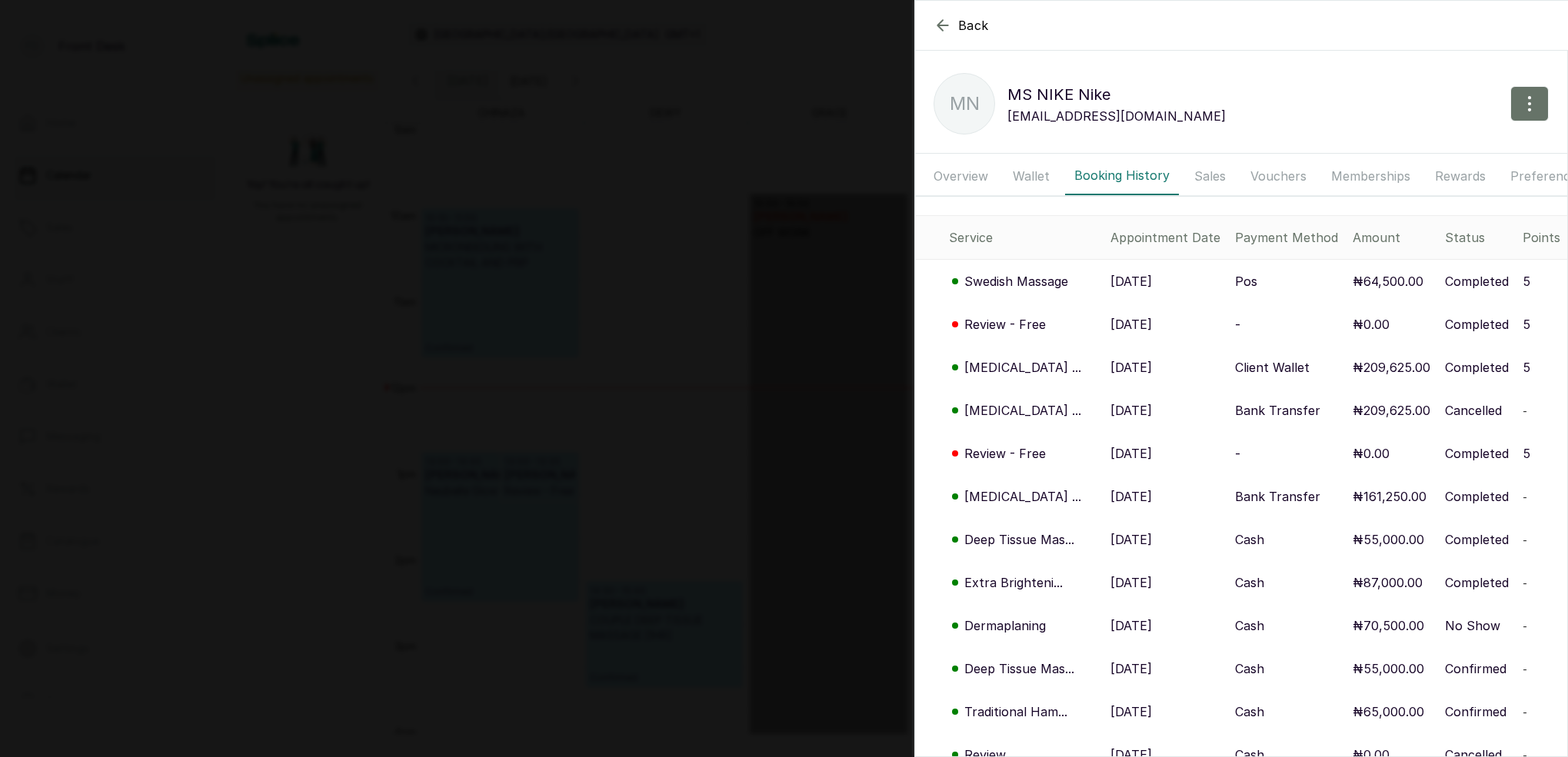
click at [1038, 174] on button "Wallet" at bounding box center [1031, 175] width 55 height 38
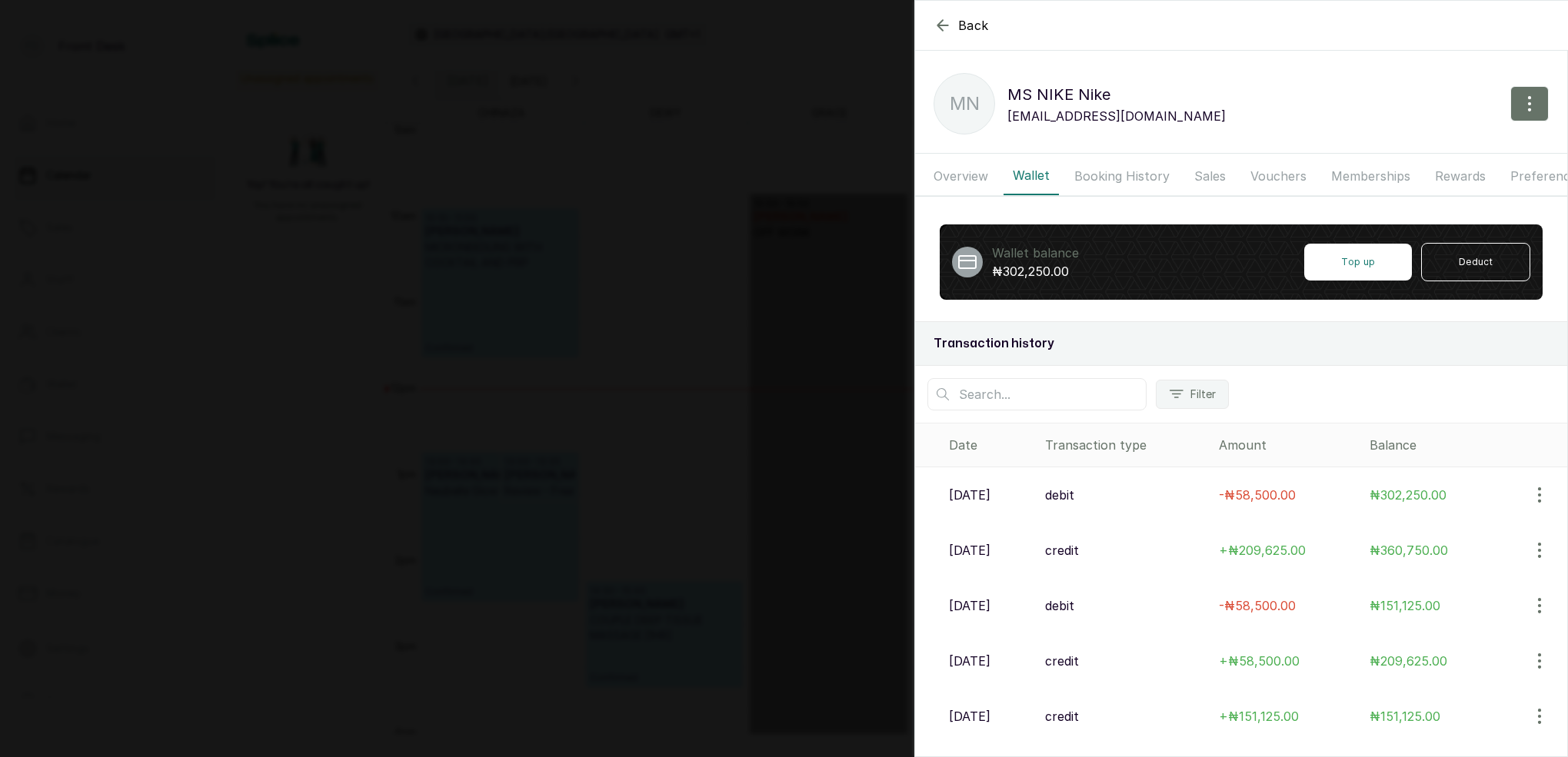
click at [1133, 175] on button "Booking History" at bounding box center [1122, 175] width 114 height 38
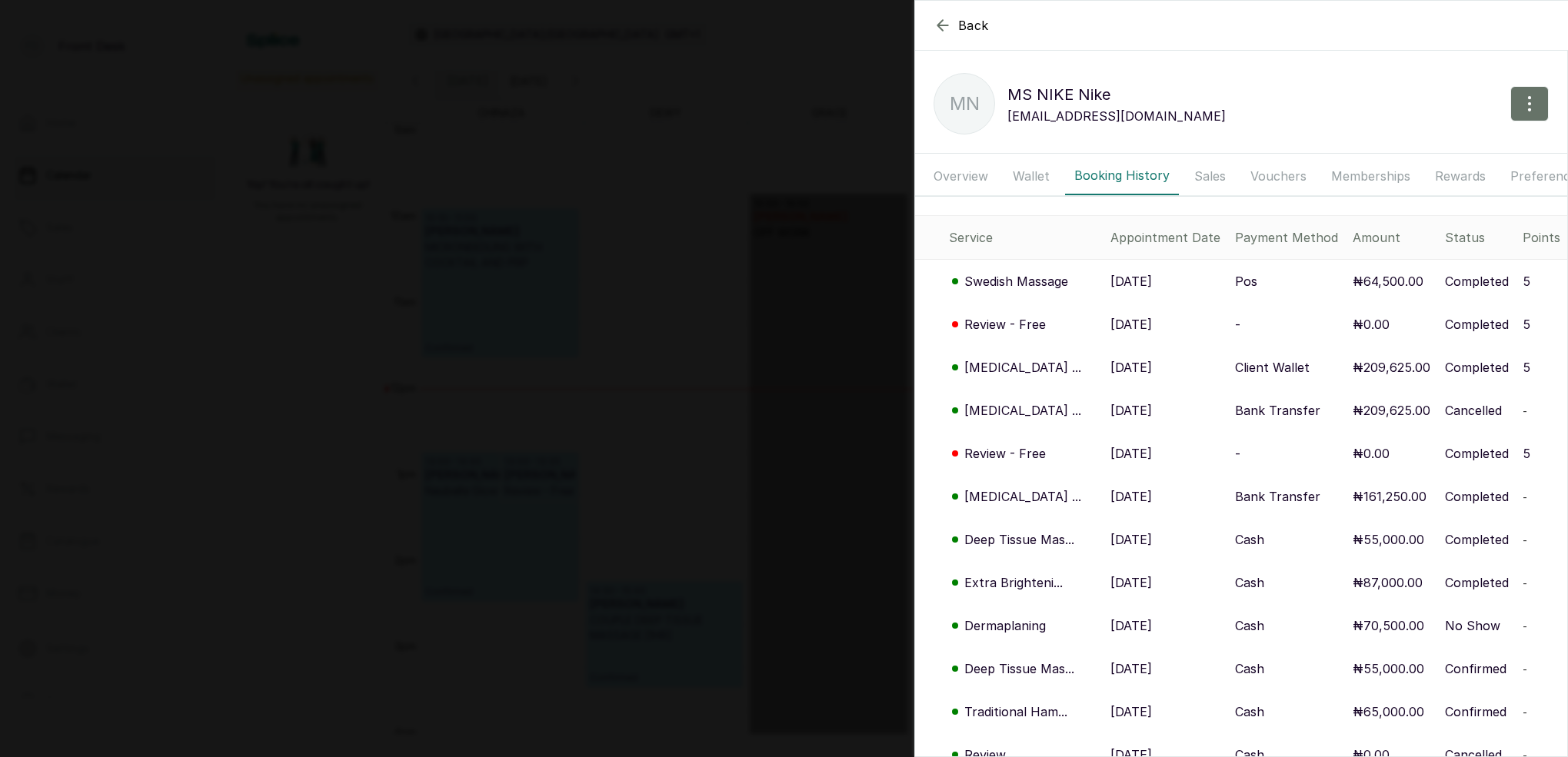
click at [1028, 368] on p "[MEDICAL_DATA] ..." at bounding box center [1023, 367] width 117 height 19
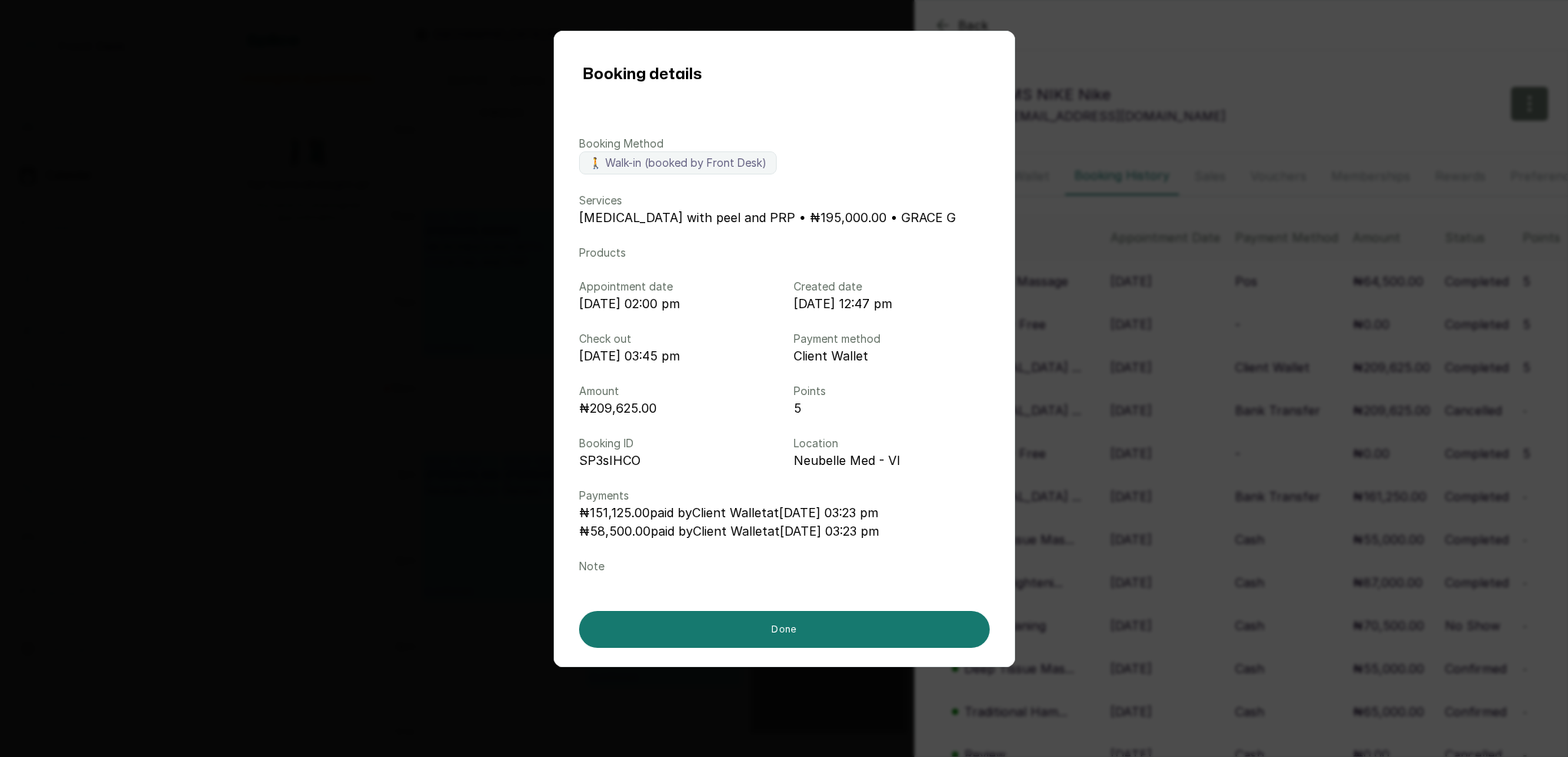
click at [1118, 52] on div "Booking details Booking Method 🚶 Walk-in (booked by Front Desk) Services [MEDIC…" at bounding box center [784, 378] width 1568 height 757
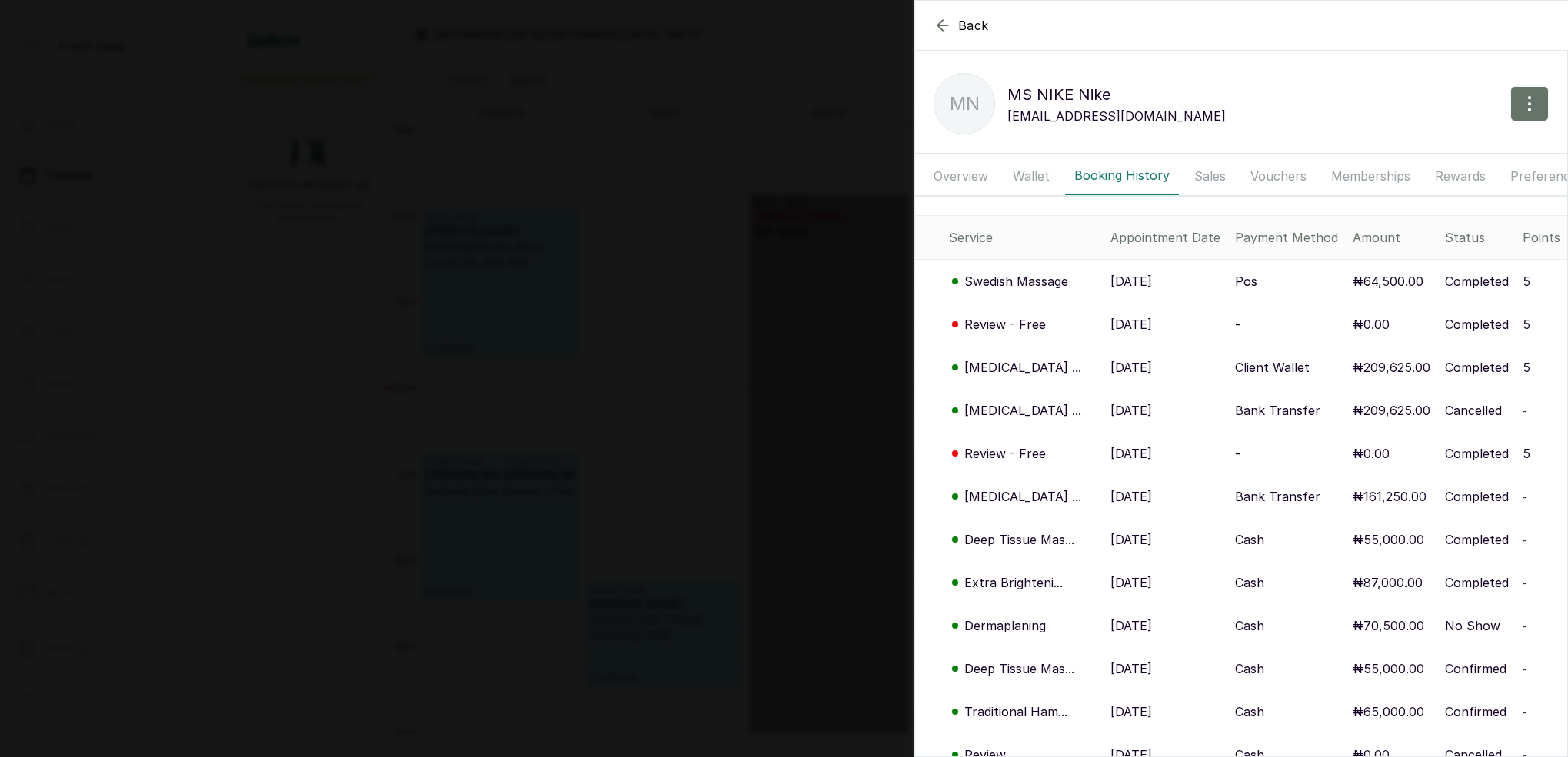
click at [939, 26] on icon "button" at bounding box center [942, 25] width 19 height 19
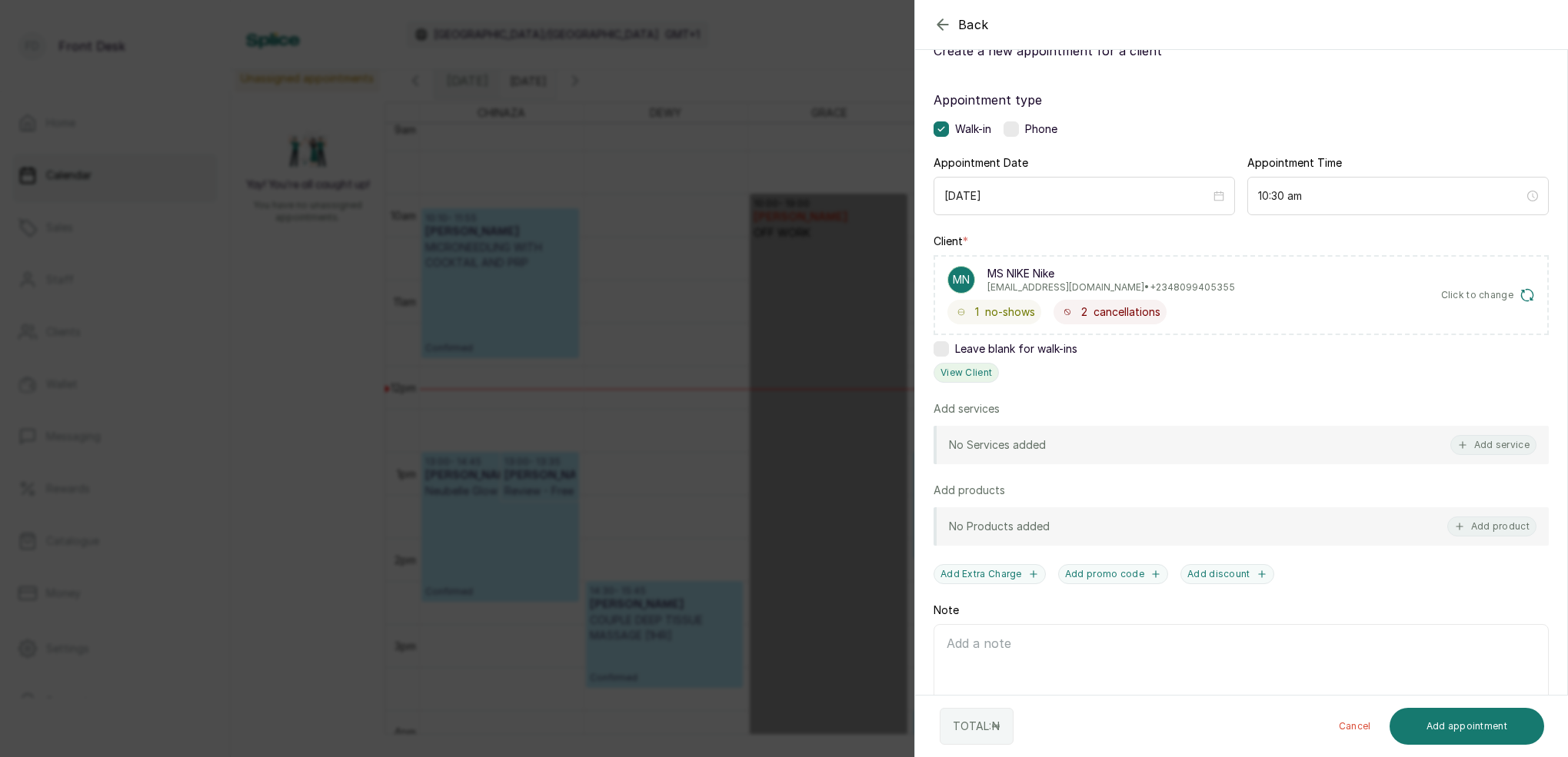
click at [963, 372] on button "View Client" at bounding box center [966, 373] width 65 height 20
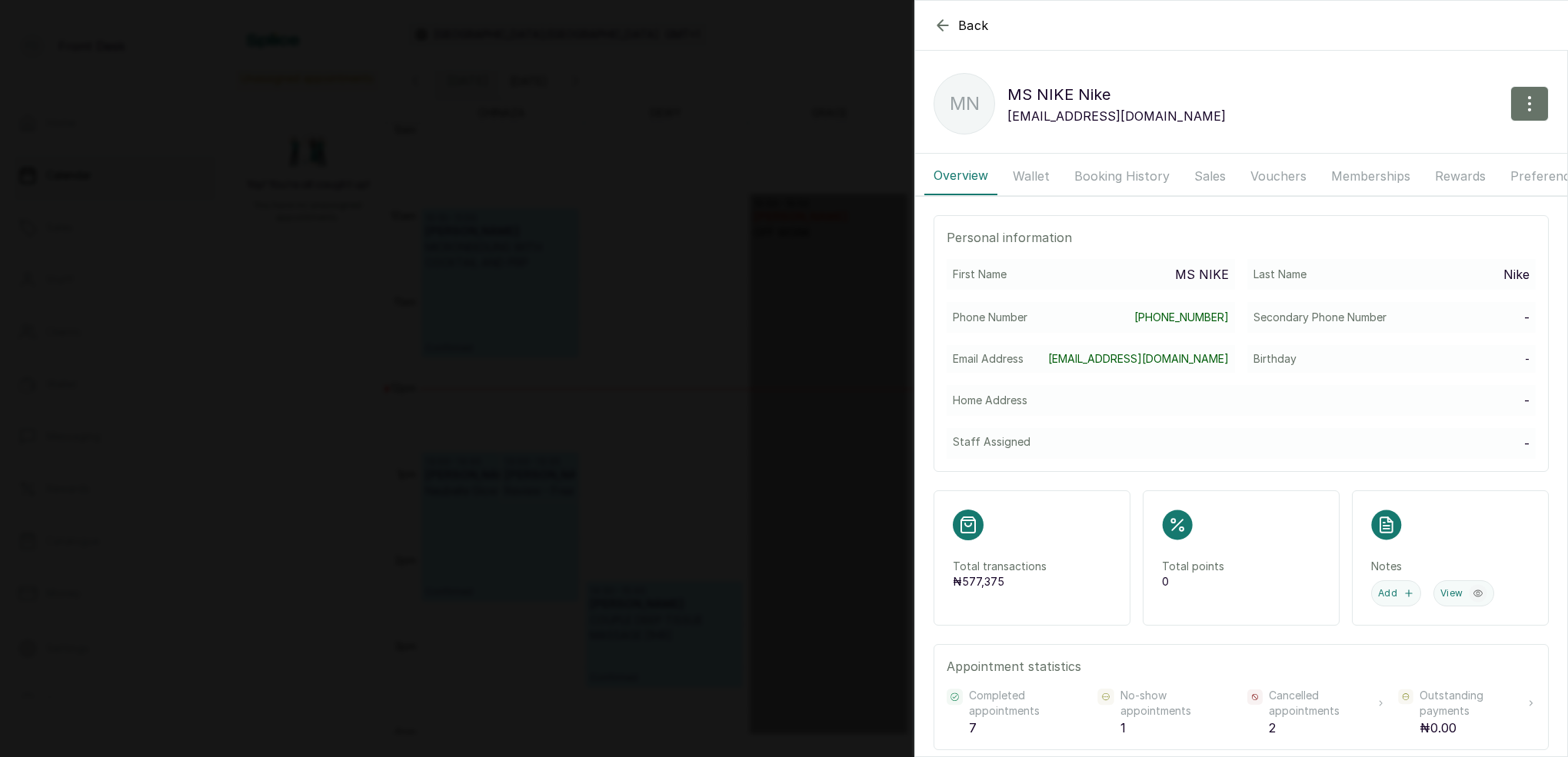
drag, startPoint x: 1046, startPoint y: 172, endPoint x: 1048, endPoint y: 182, distance: 10.2
click at [1046, 172] on button "Wallet" at bounding box center [1031, 175] width 55 height 38
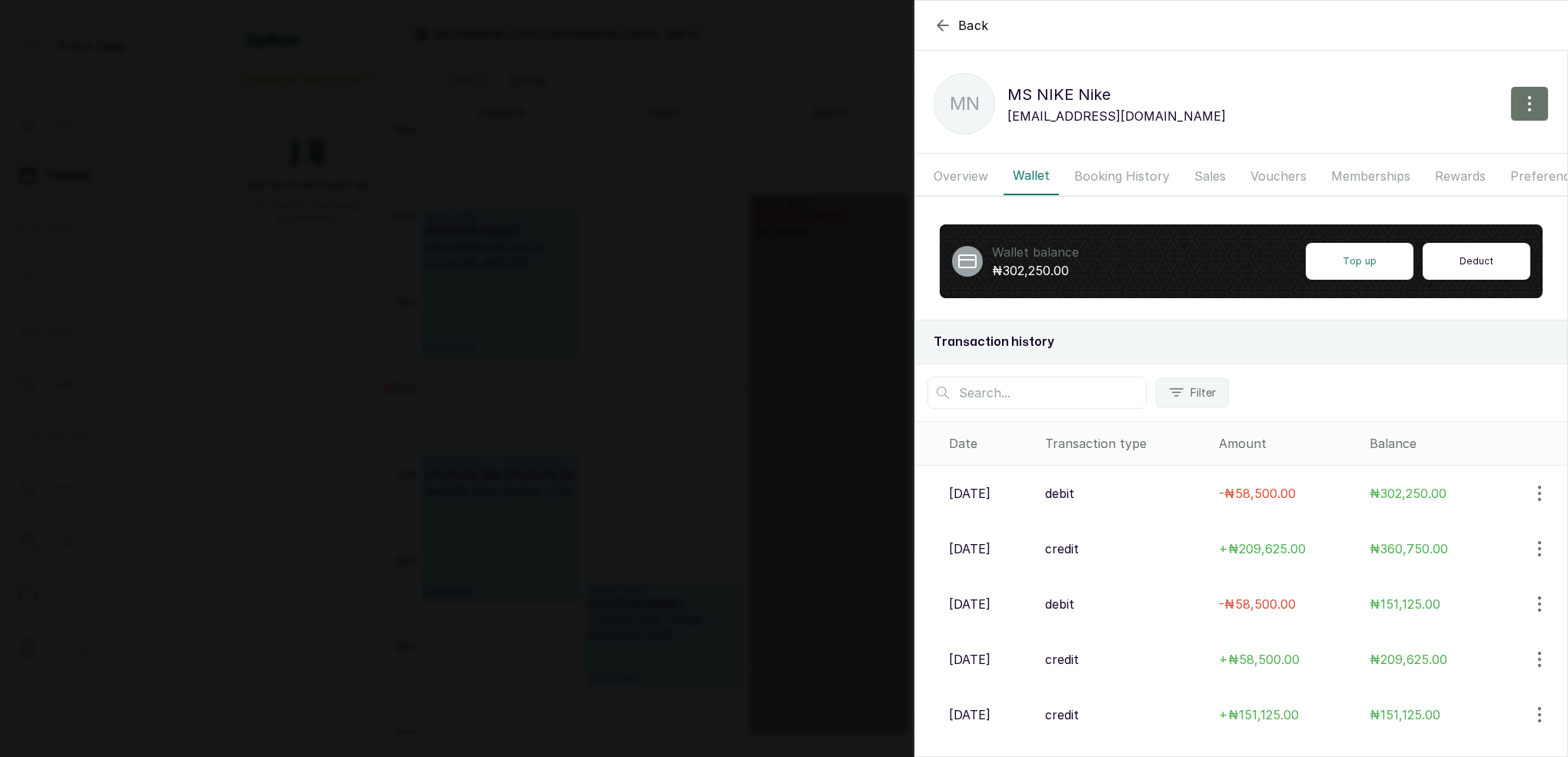
click at [1468, 266] on button "Deduct" at bounding box center [1476, 261] width 107 height 37
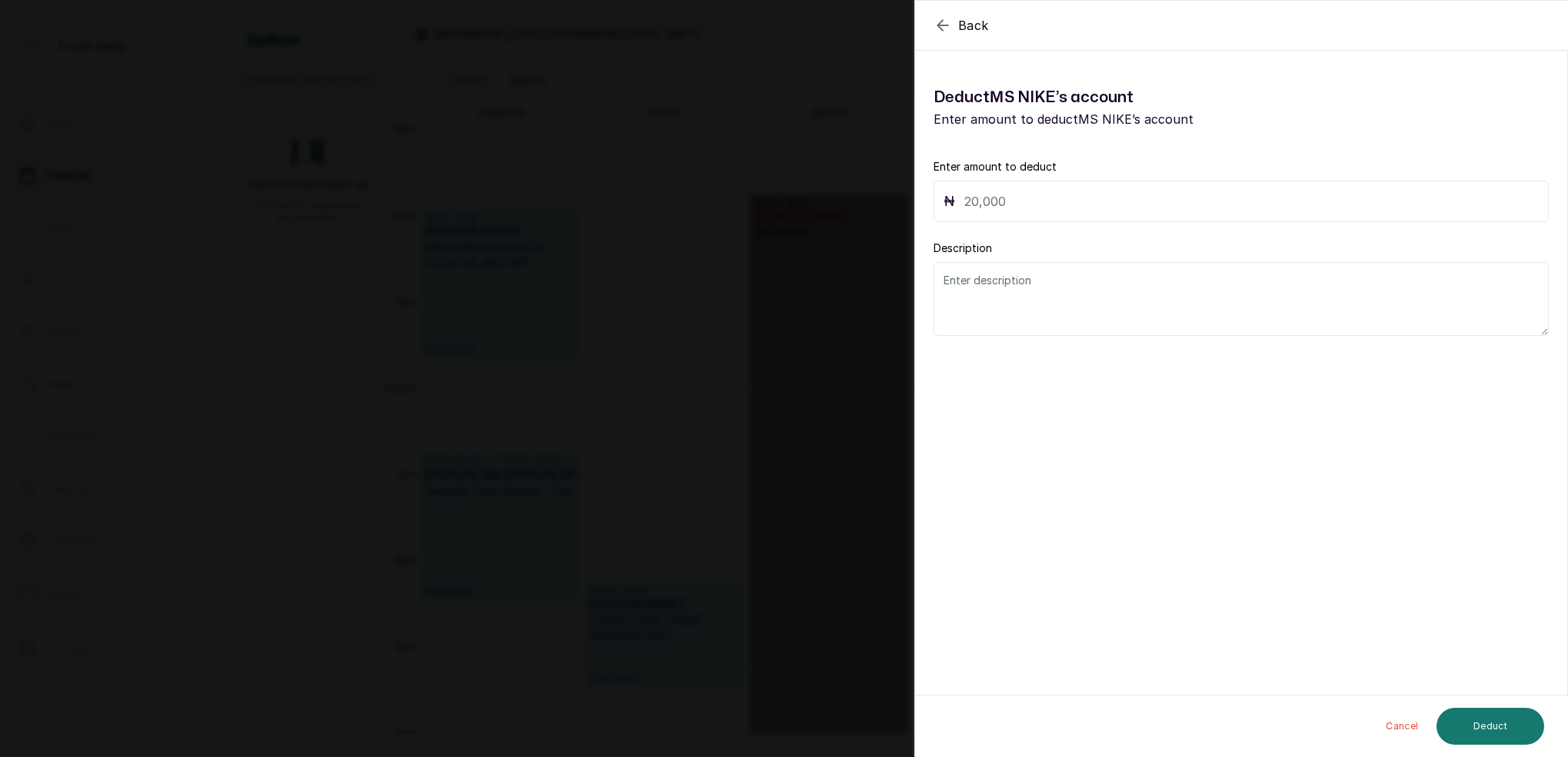
click at [989, 193] on input "text" at bounding box center [1251, 201] width 574 height 21
type input "92,625"
click at [990, 281] on textarea at bounding box center [1241, 299] width 615 height 74
type textarea "MISTAKE"
click at [1493, 722] on button "Deduct" at bounding box center [1490, 726] width 107 height 37
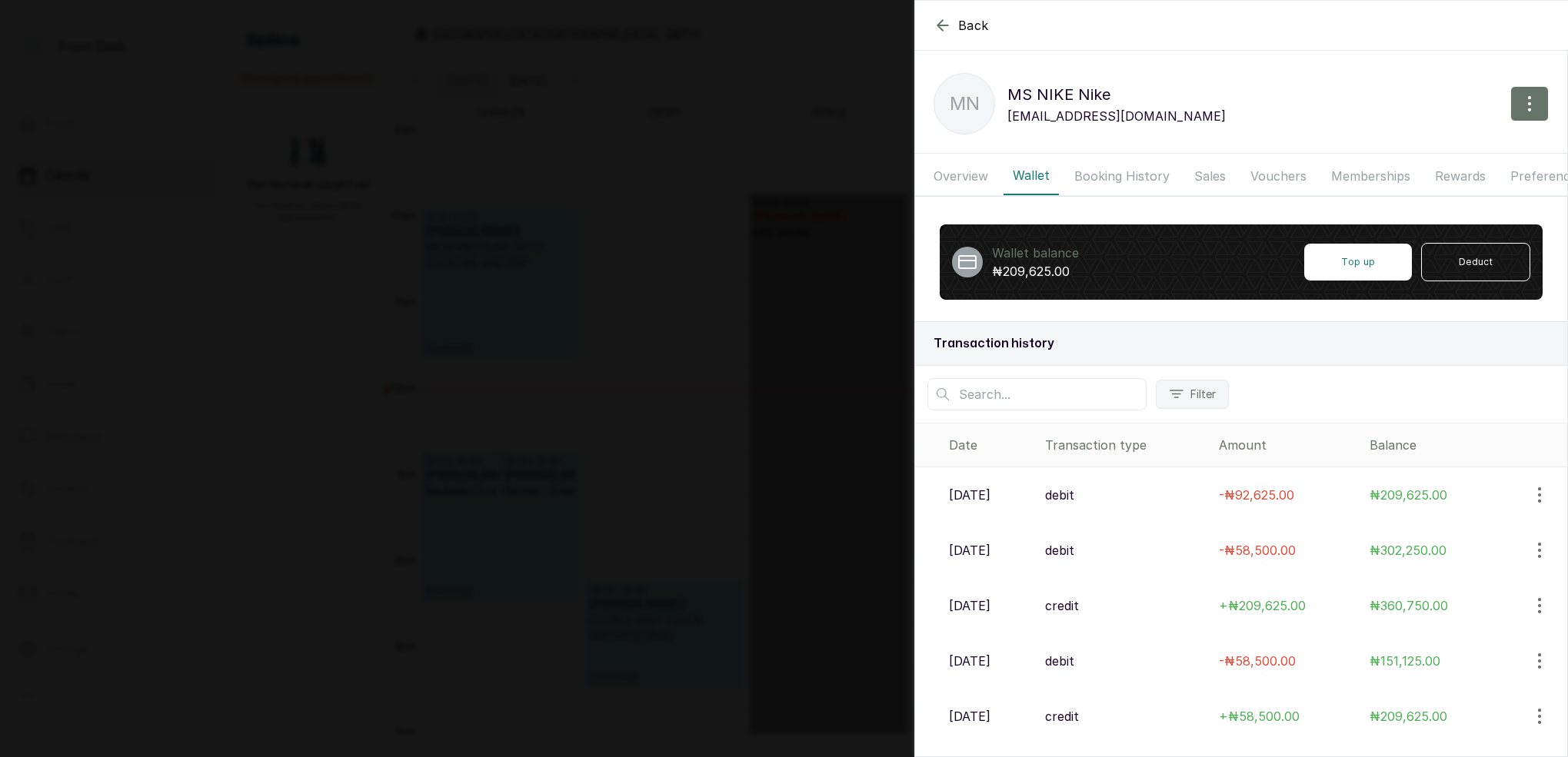
click at [940, 21] on icon "button" at bounding box center [942, 25] width 19 height 19
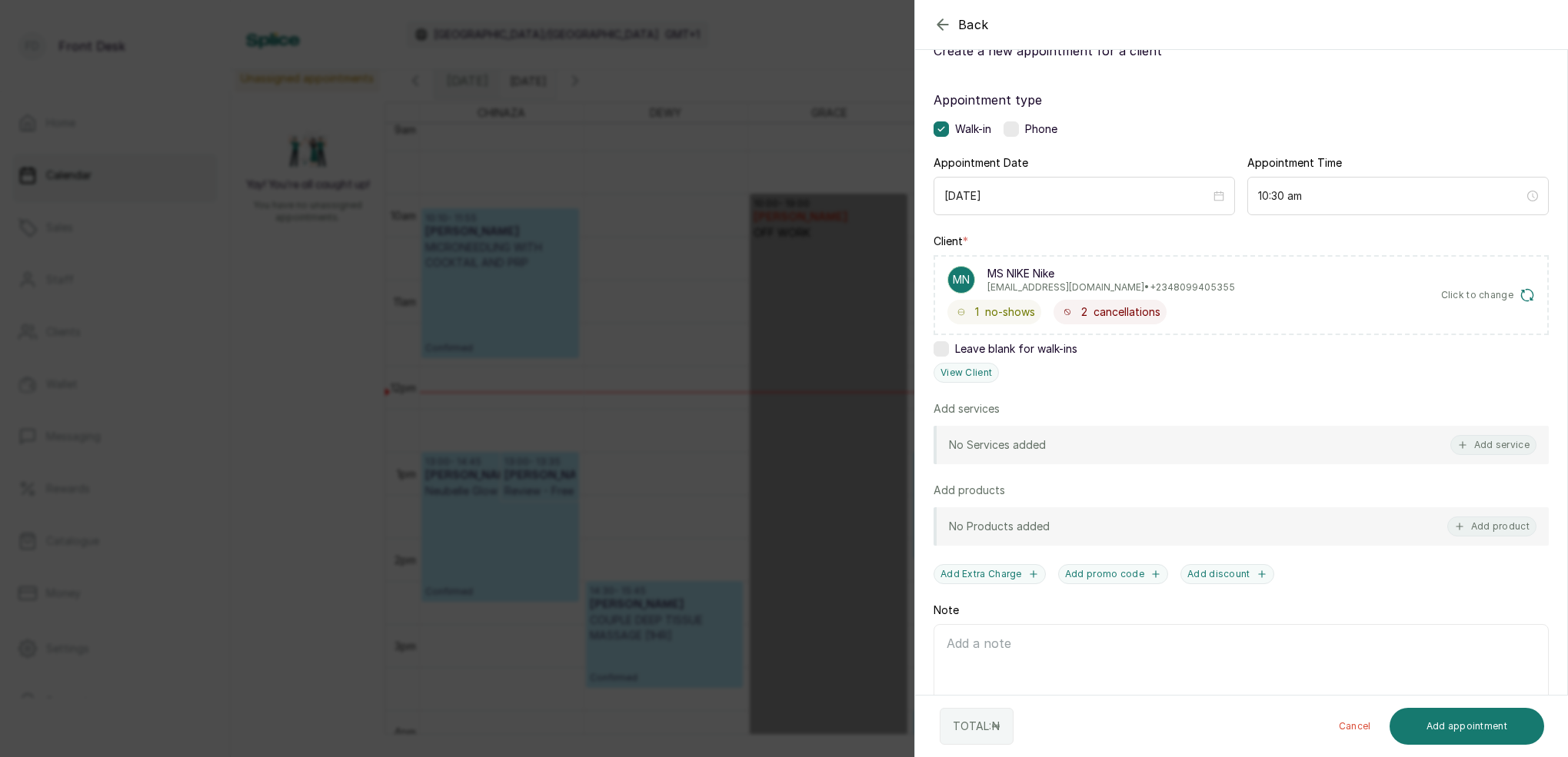
drag, startPoint x: 646, startPoint y: 268, endPoint x: 608, endPoint y: 300, distance: 49.7
click at [645, 270] on div "Back Add Appointment Add an Appointment Create a new appointment for a client A…" at bounding box center [784, 378] width 1568 height 757
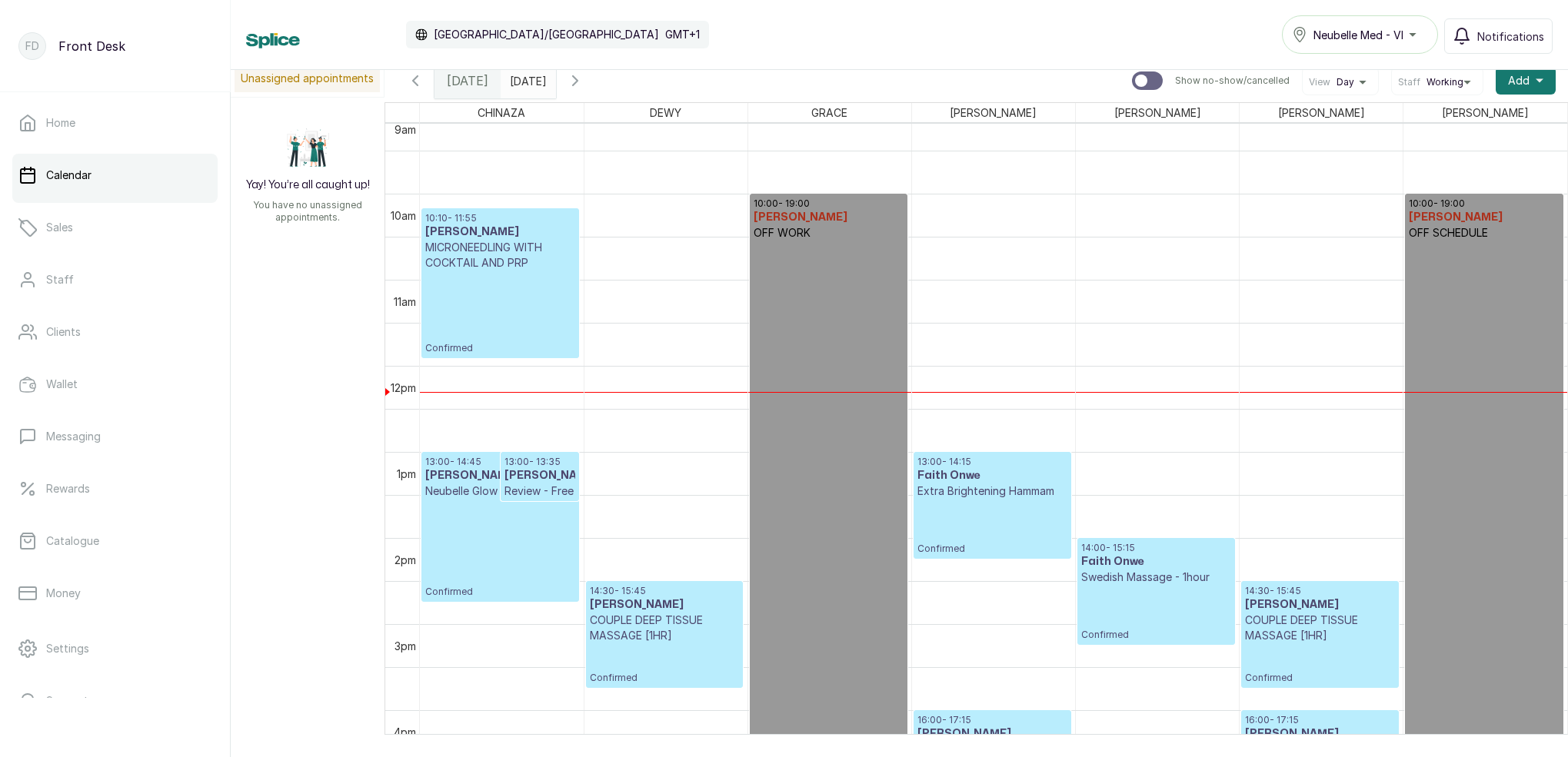
click at [584, 81] on icon "button" at bounding box center [574, 80] width 19 height 19
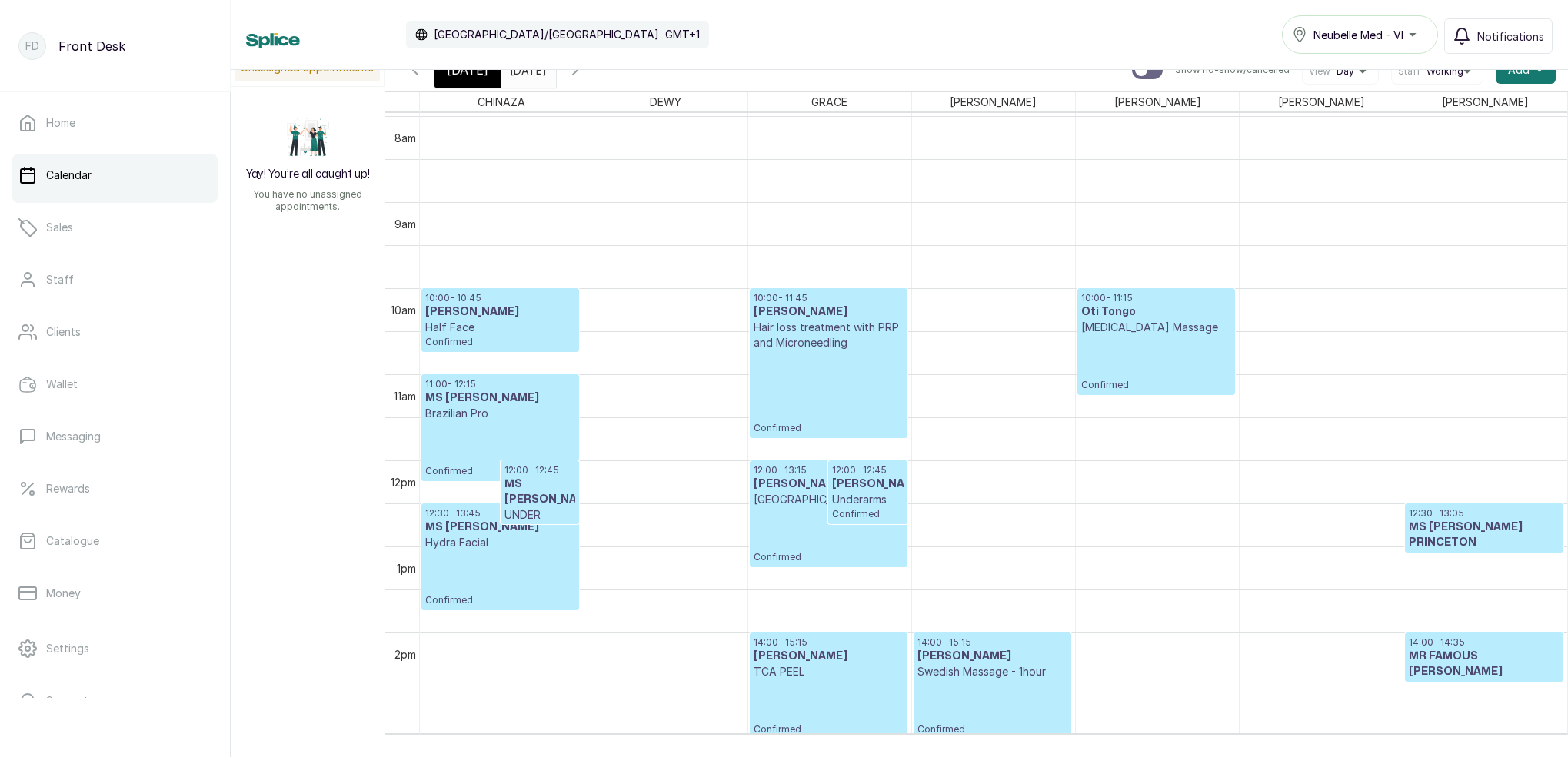
scroll to position [694, 0]
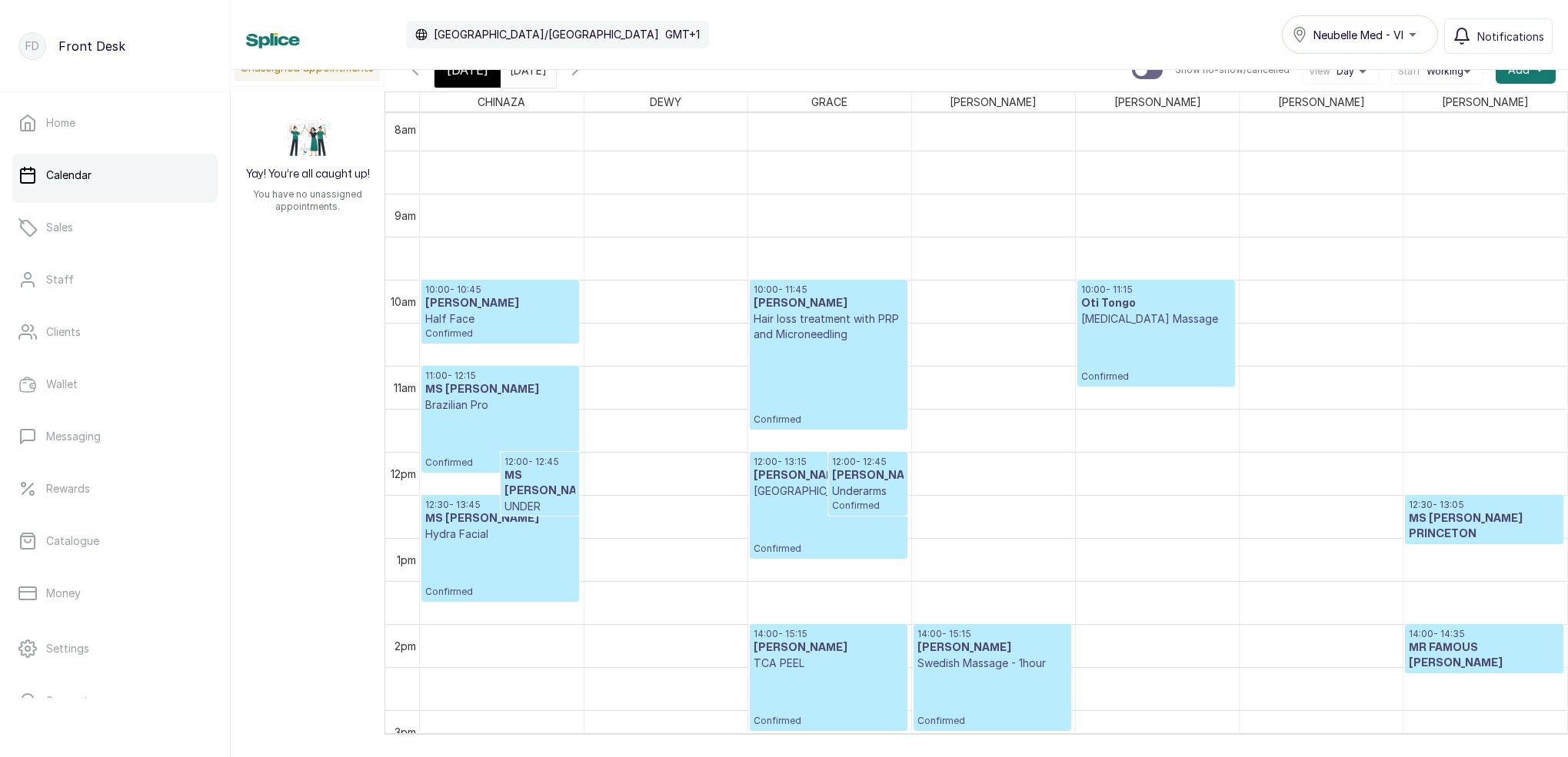
click at [584, 73] on icon "button" at bounding box center [574, 70] width 19 height 19
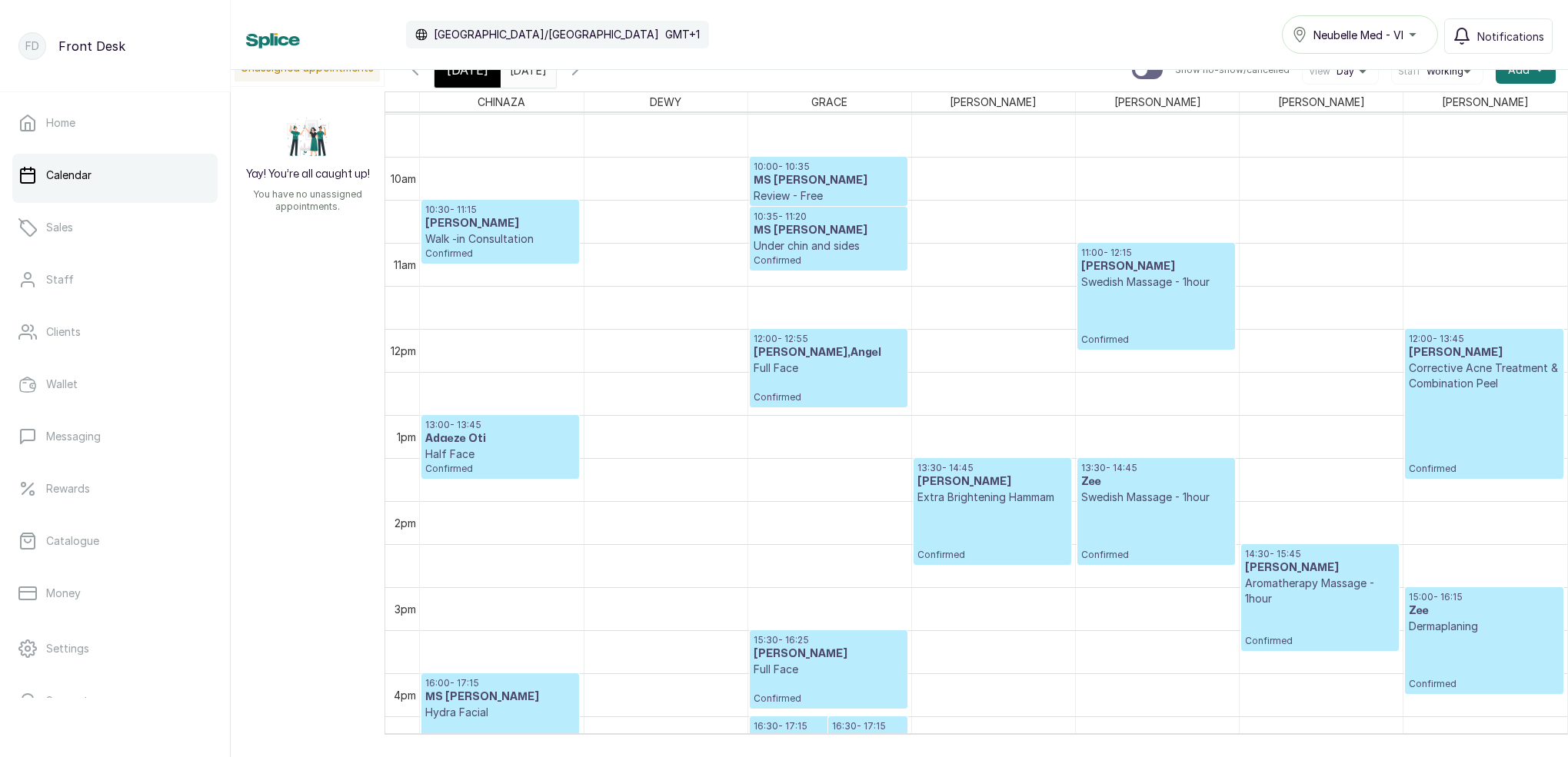
scroll to position [824, 0]
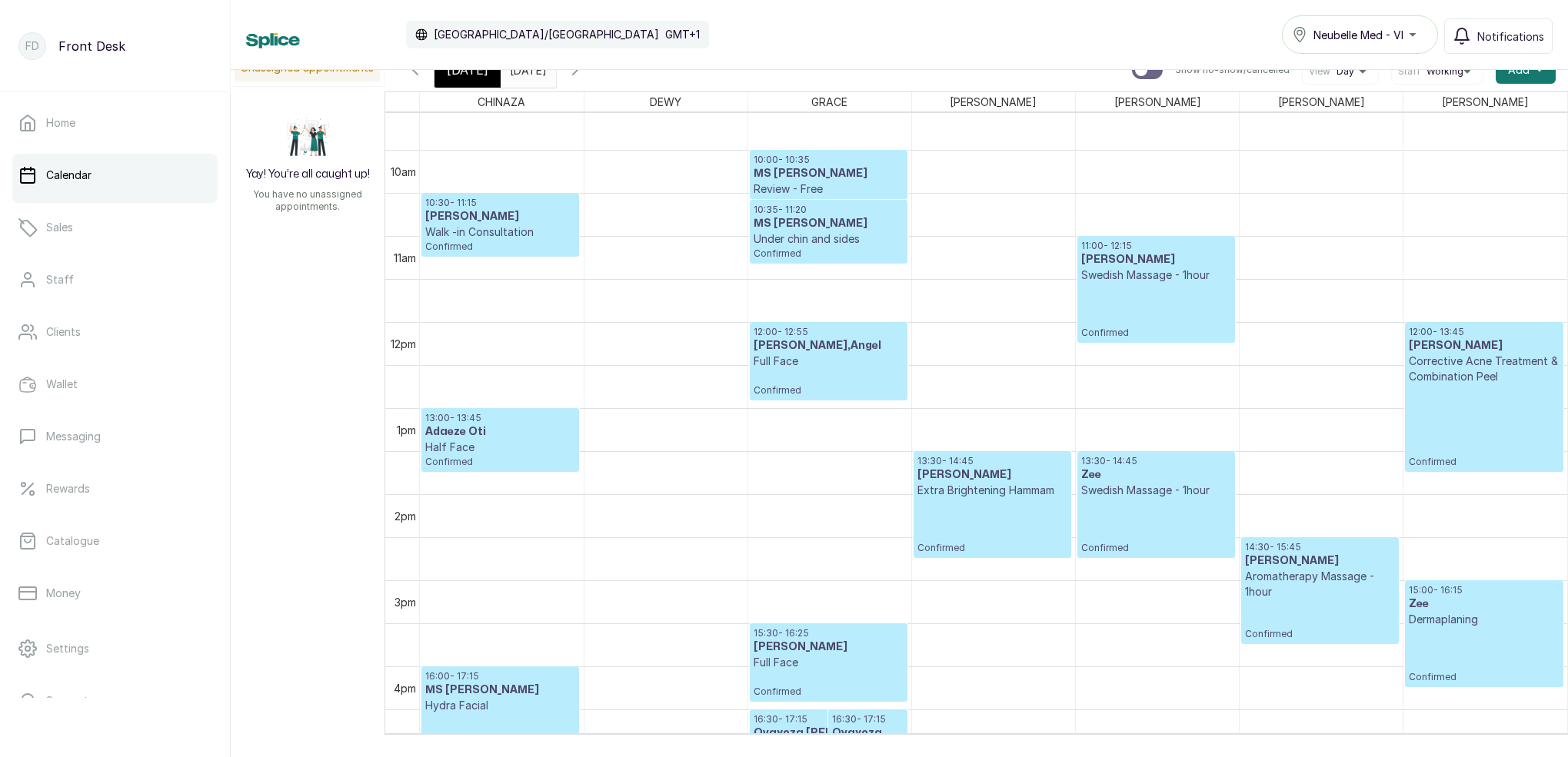
click at [461, 71] on span "[DATE]" at bounding box center [467, 70] width 41 height 19
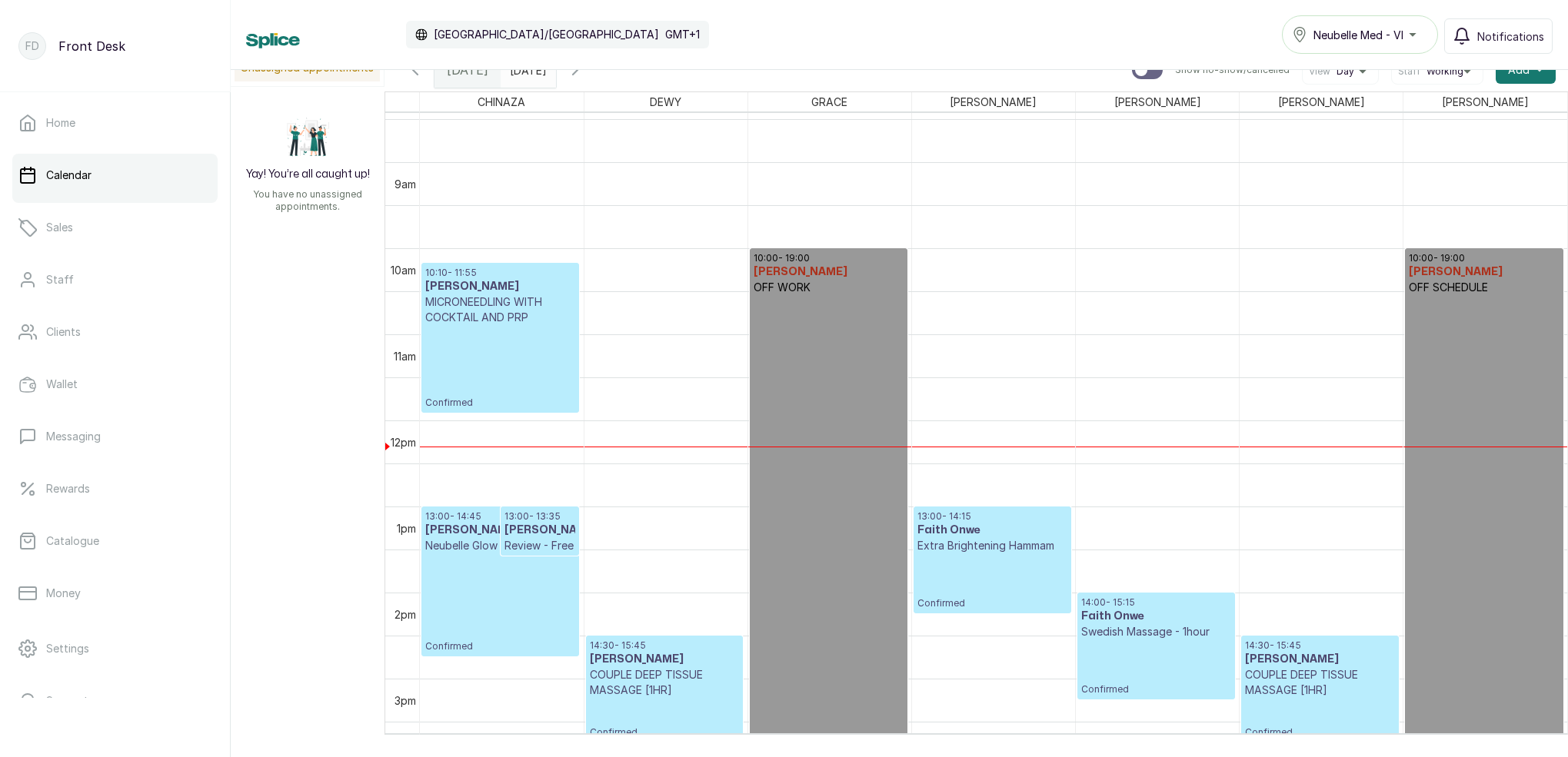
scroll to position [734, 0]
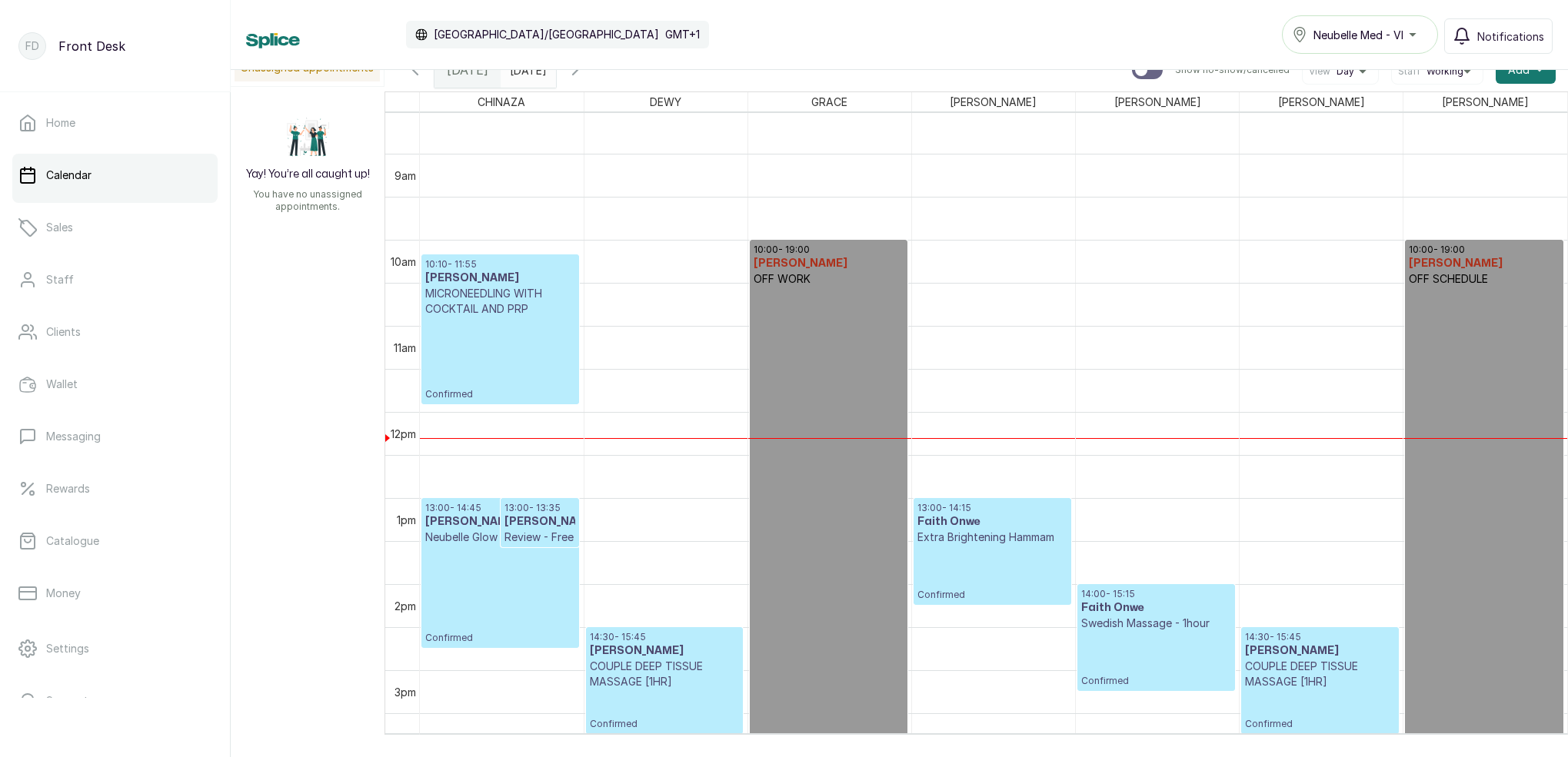
click at [584, 72] on icon "button" at bounding box center [574, 70] width 19 height 19
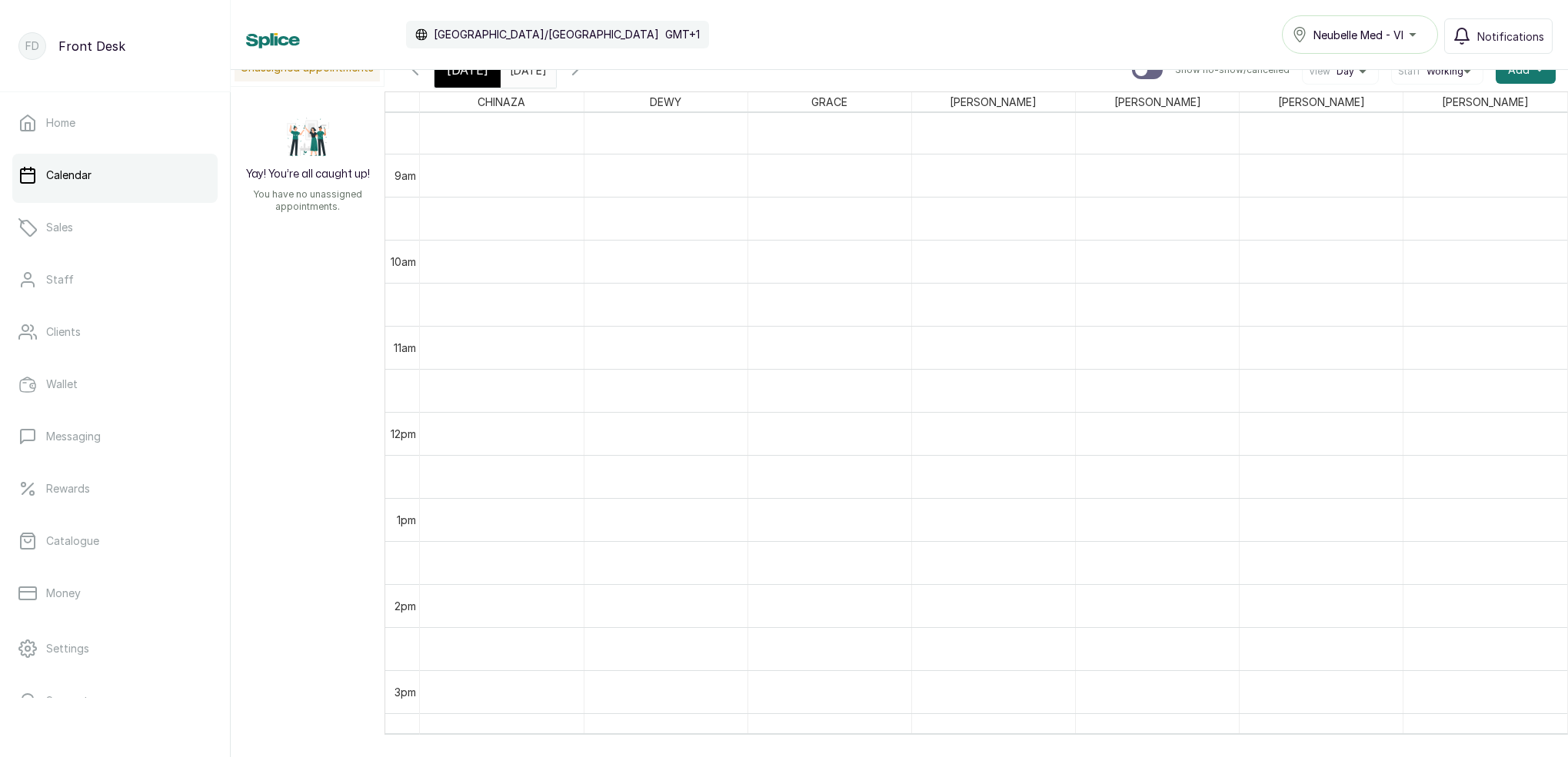
scroll to position [517, 0]
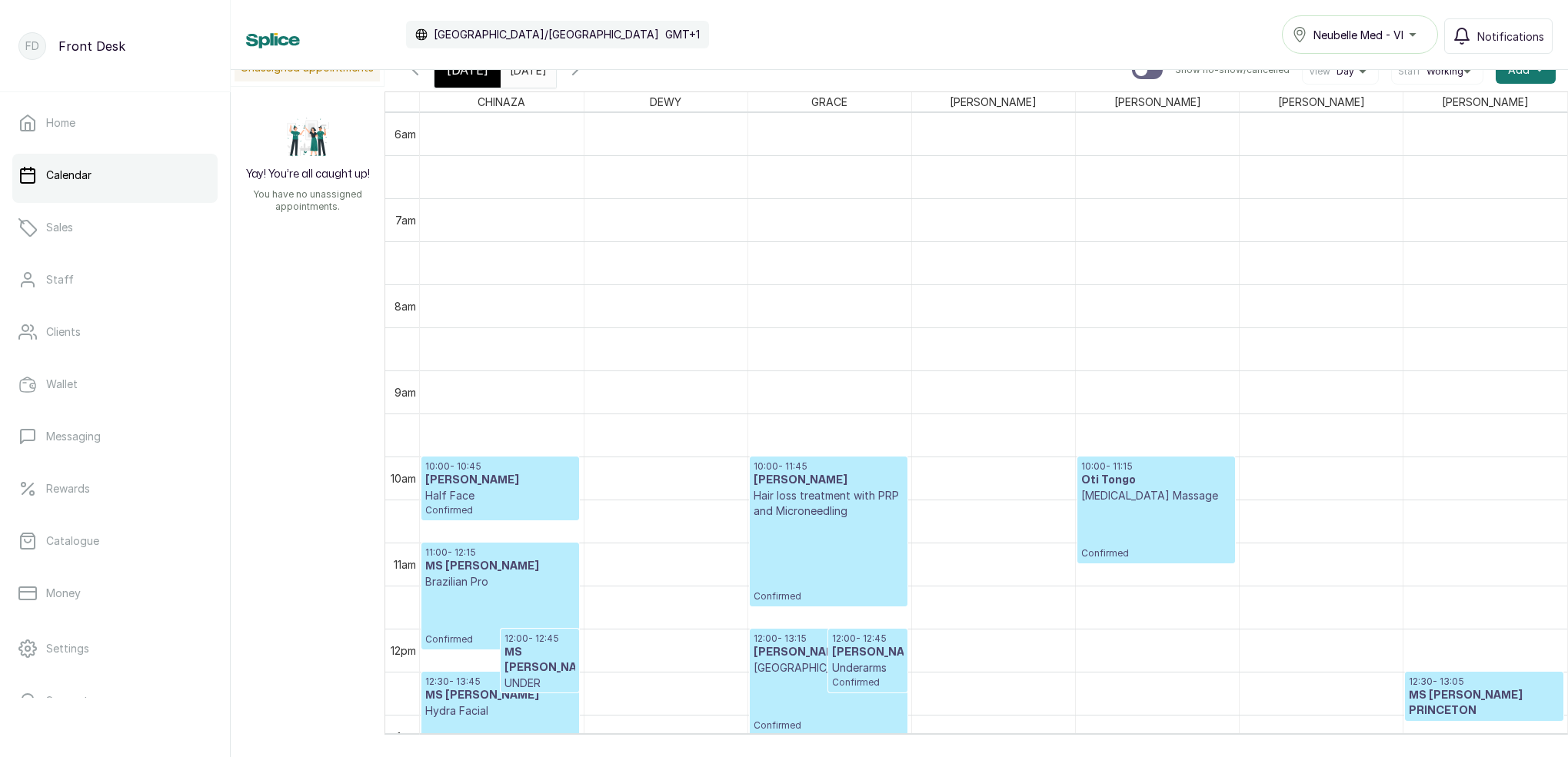
click at [837, 523] on p "Confirmed" at bounding box center [828, 560] width 150 height 84
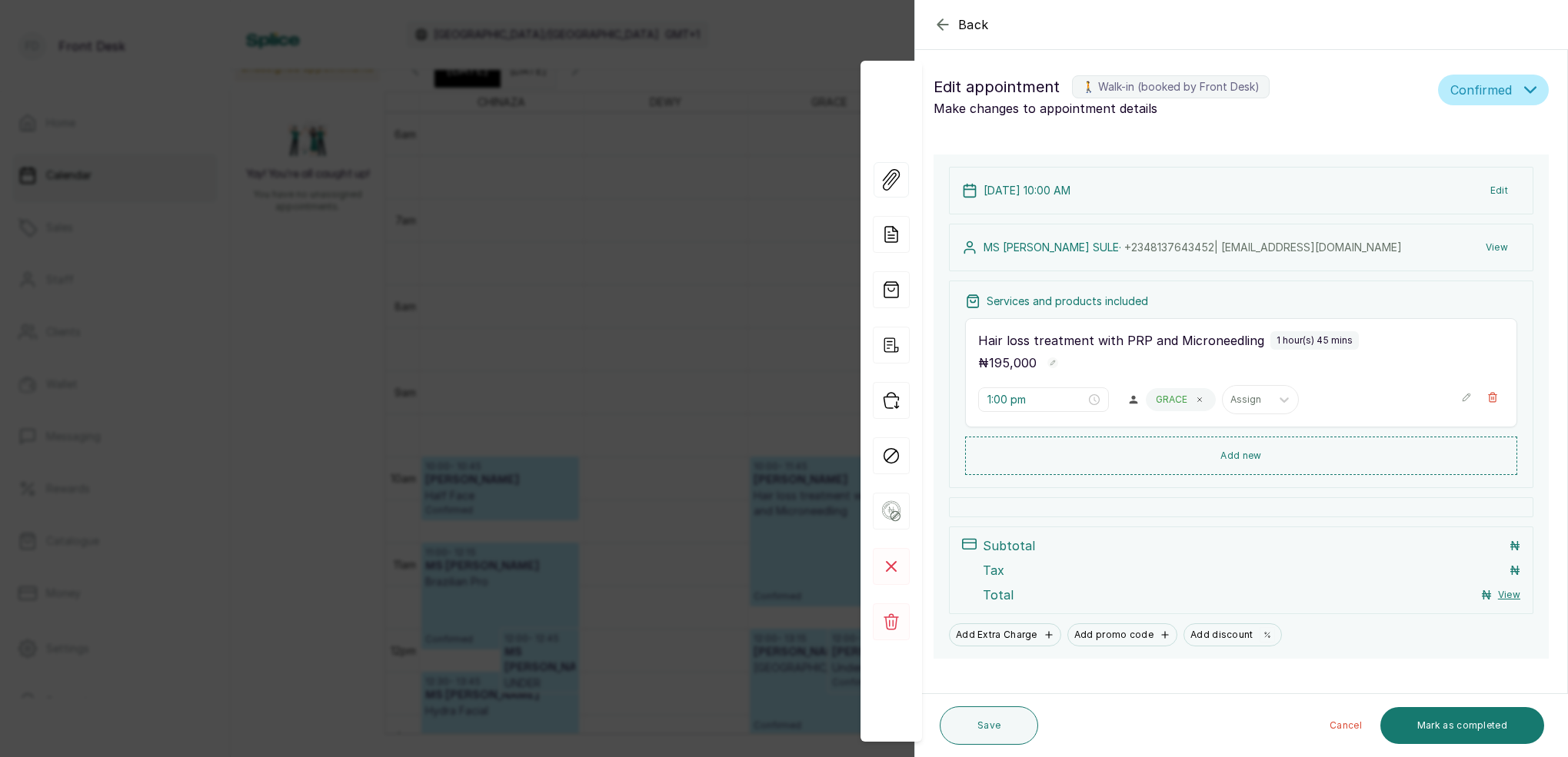
type input "10:00 am"
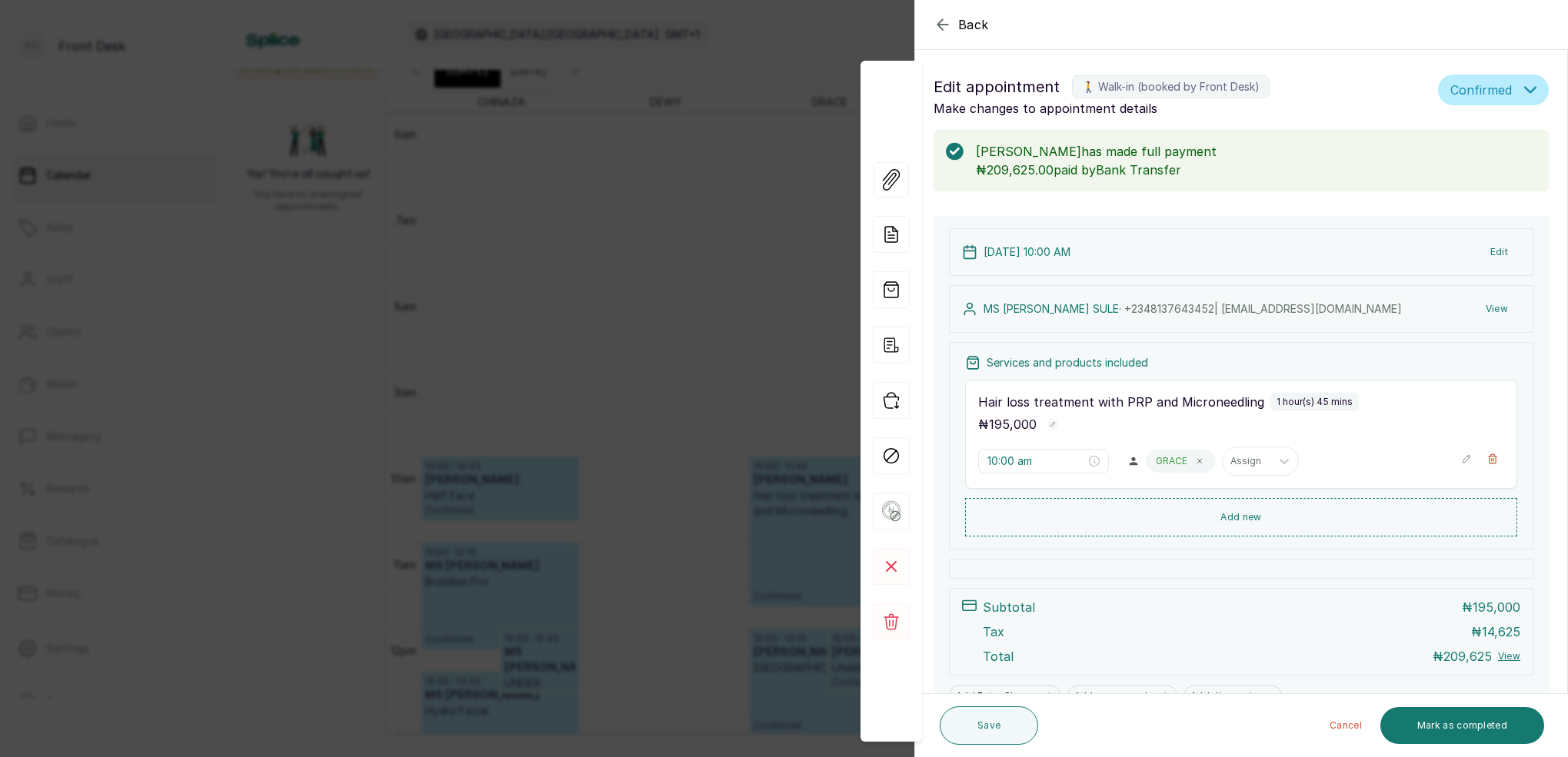
click at [1488, 308] on button "View" at bounding box center [1497, 309] width 47 height 28
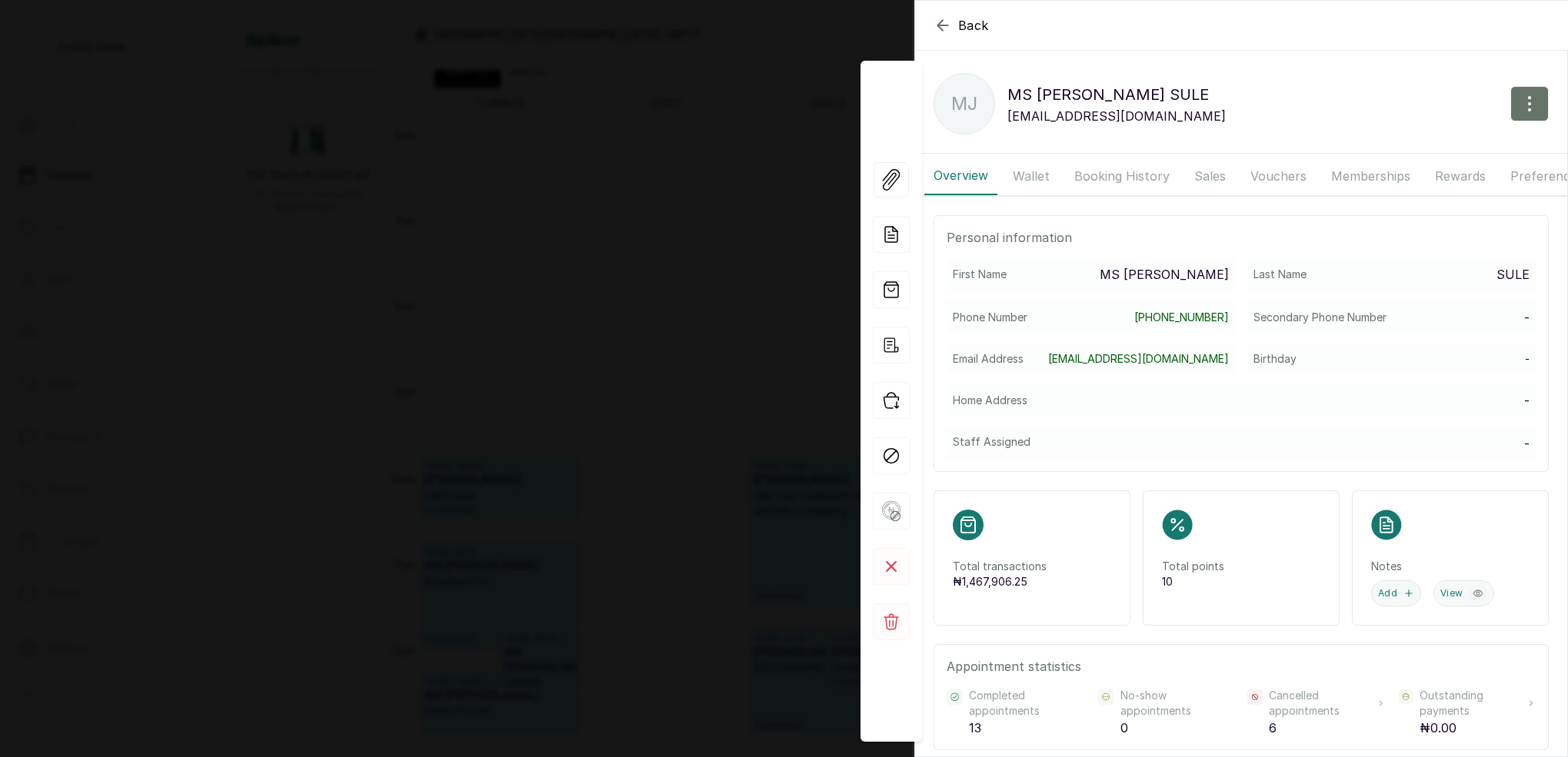
click at [1138, 166] on button "Booking History" at bounding box center [1122, 175] width 114 height 38
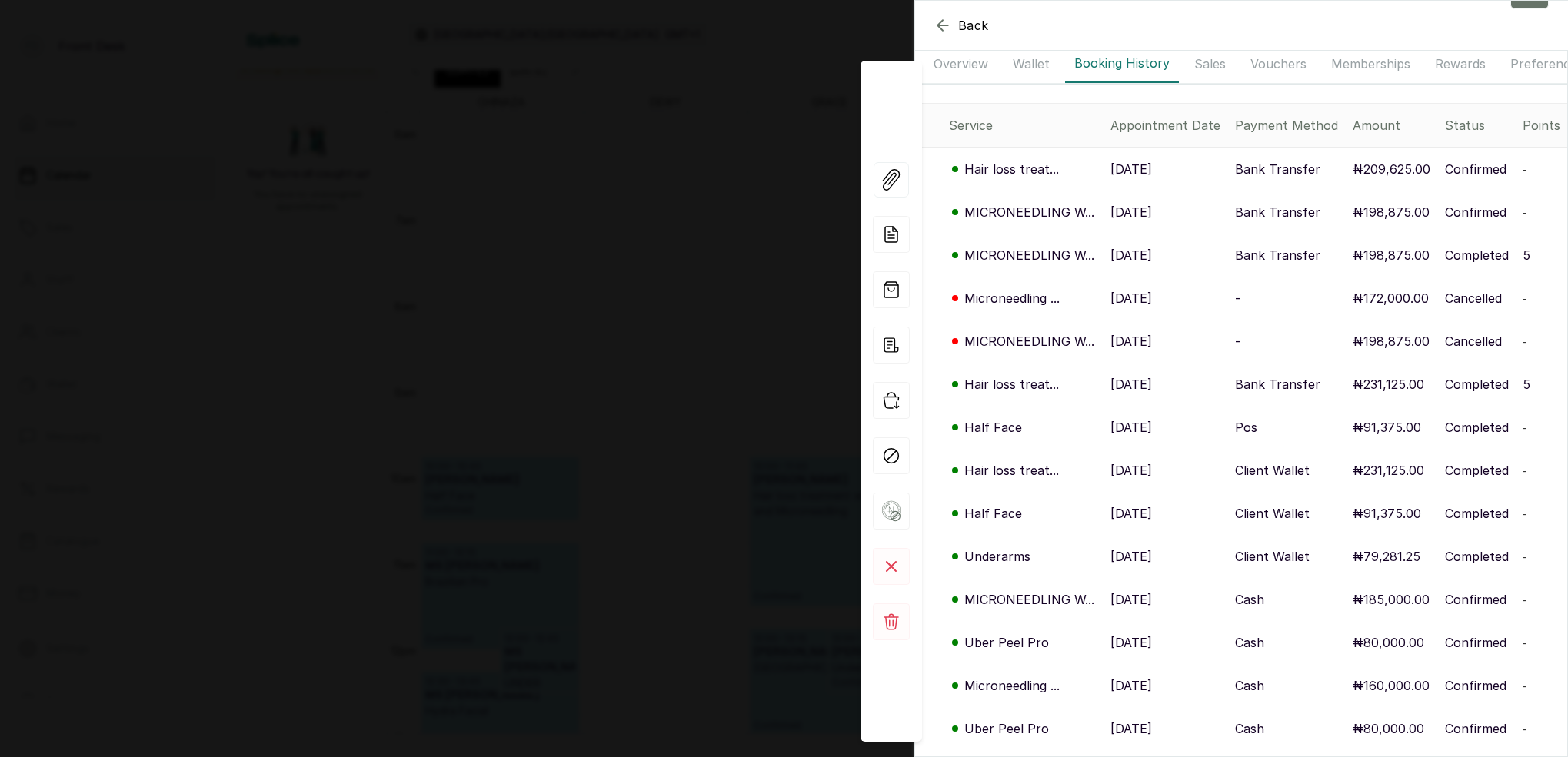
click at [942, 27] on icon "button" at bounding box center [942, 25] width 19 height 19
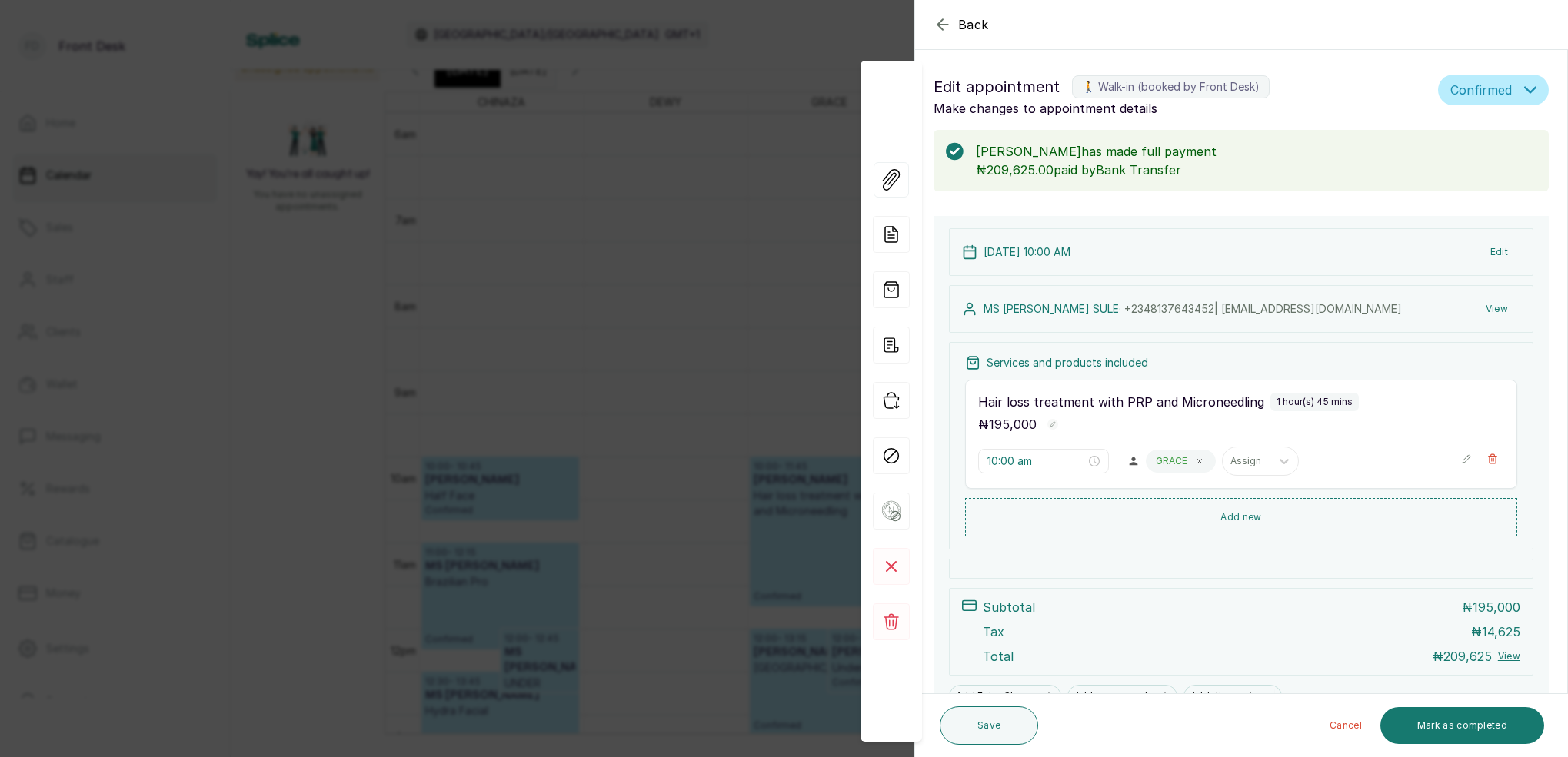
click at [942, 27] on icon "button" at bounding box center [942, 24] width 19 height 19
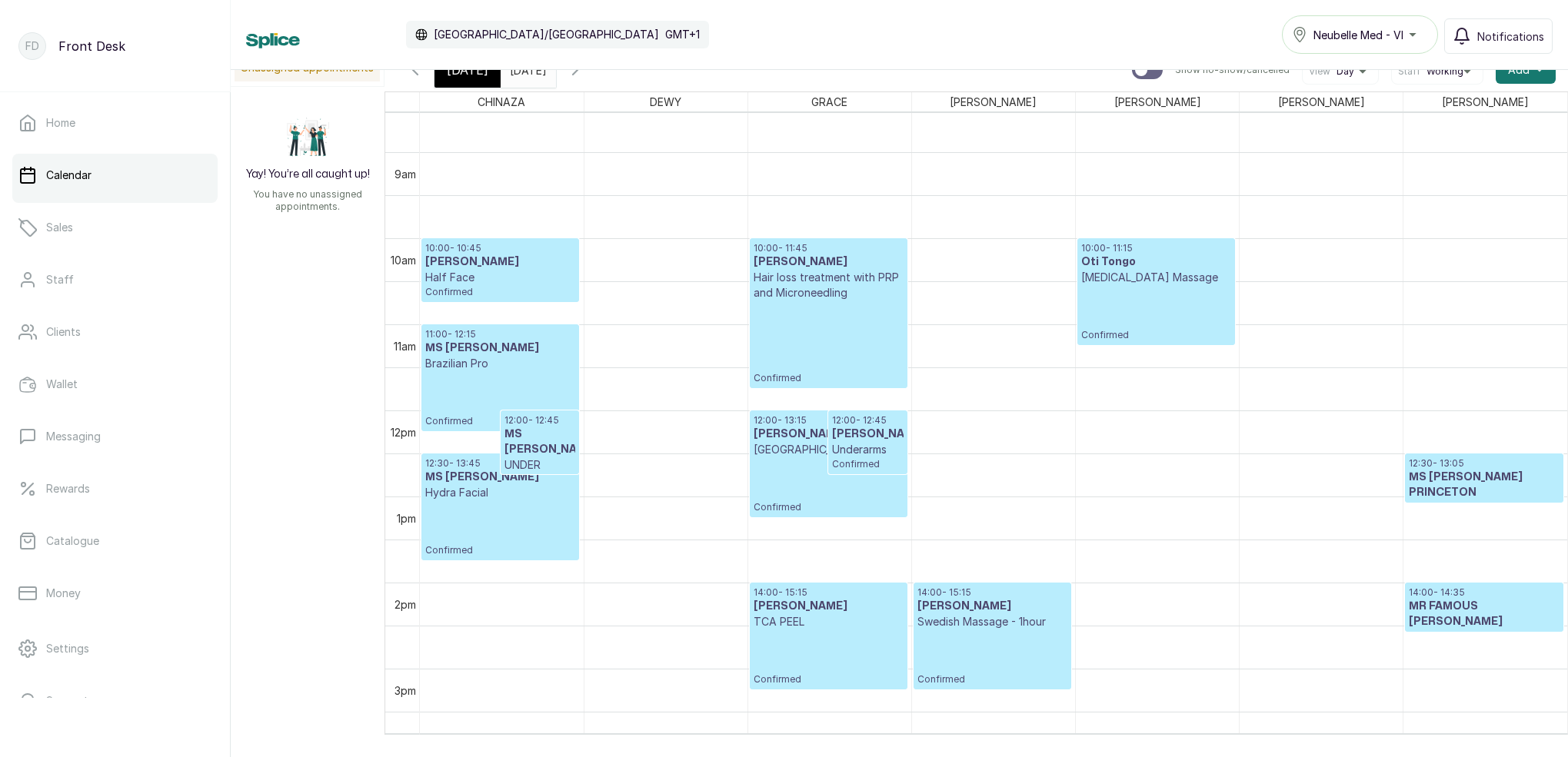
scroll to position [0, 0]
click at [844, 308] on p "Confirmed" at bounding box center [828, 342] width 150 height 84
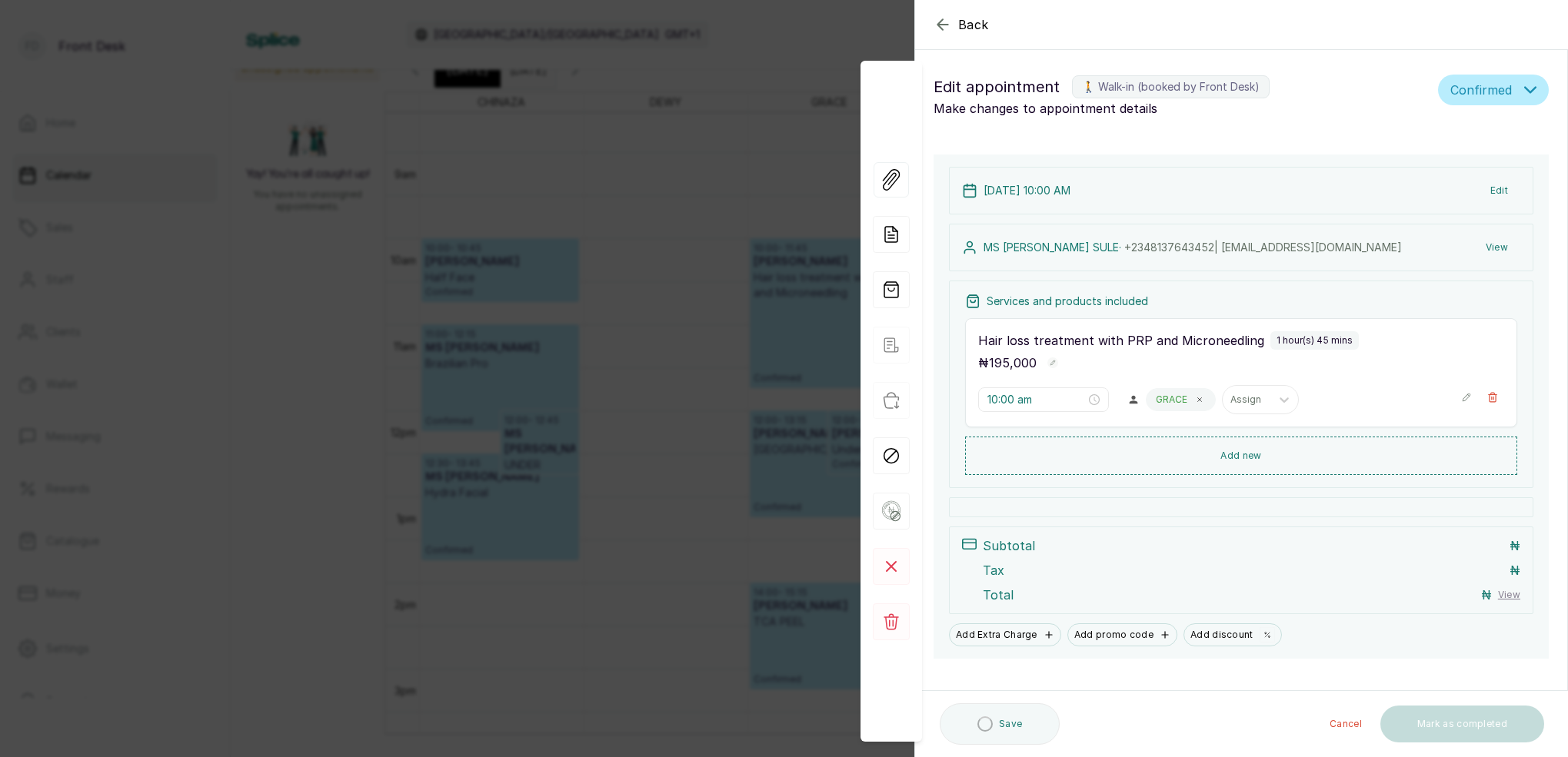
drag, startPoint x: 606, startPoint y: 94, endPoint x: 522, endPoint y: 34, distance: 103.2
click at [606, 93] on div "Back Appointment Details Edit appointment 🚶 Walk-in (booked by Front Desk) Make…" at bounding box center [784, 378] width 1568 height 757
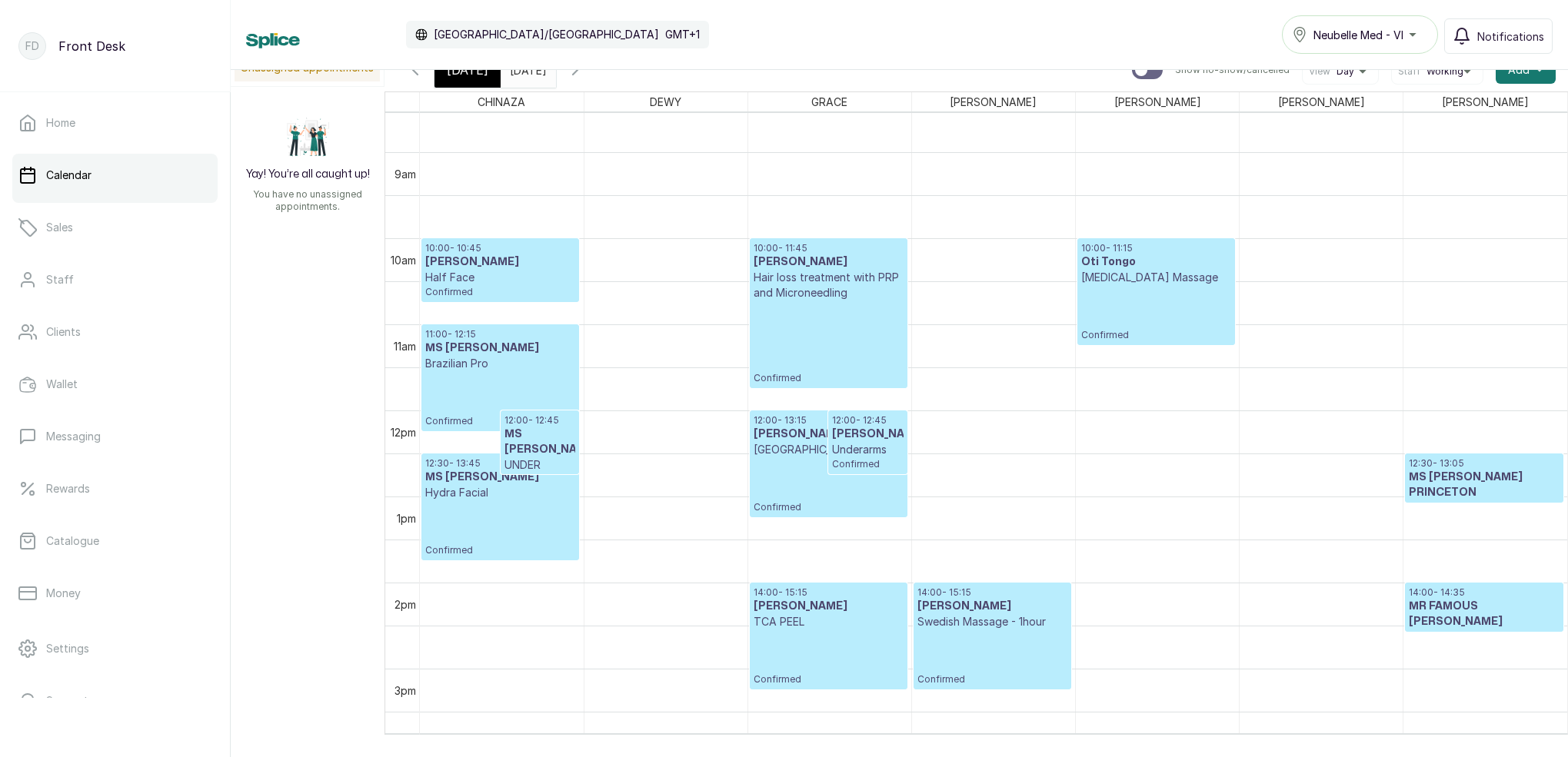
drag, startPoint x: 551, startPoint y: 71, endPoint x: 515, endPoint y: 71, distance: 36.0
click at [526, 71] on input "[DATE]" at bounding box center [513, 66] width 24 height 26
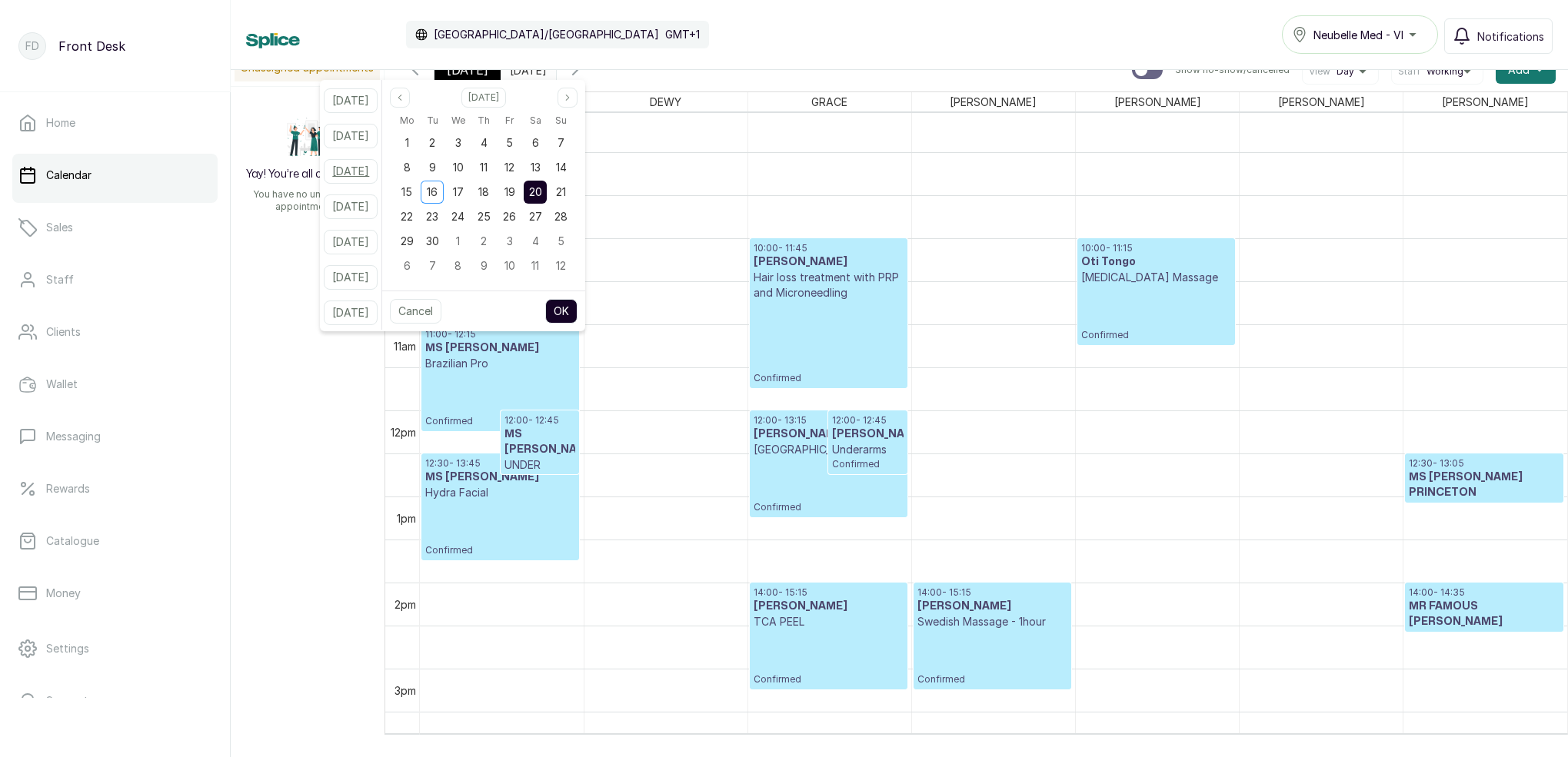
click at [367, 179] on button "[DATE]" at bounding box center [350, 171] width 54 height 24
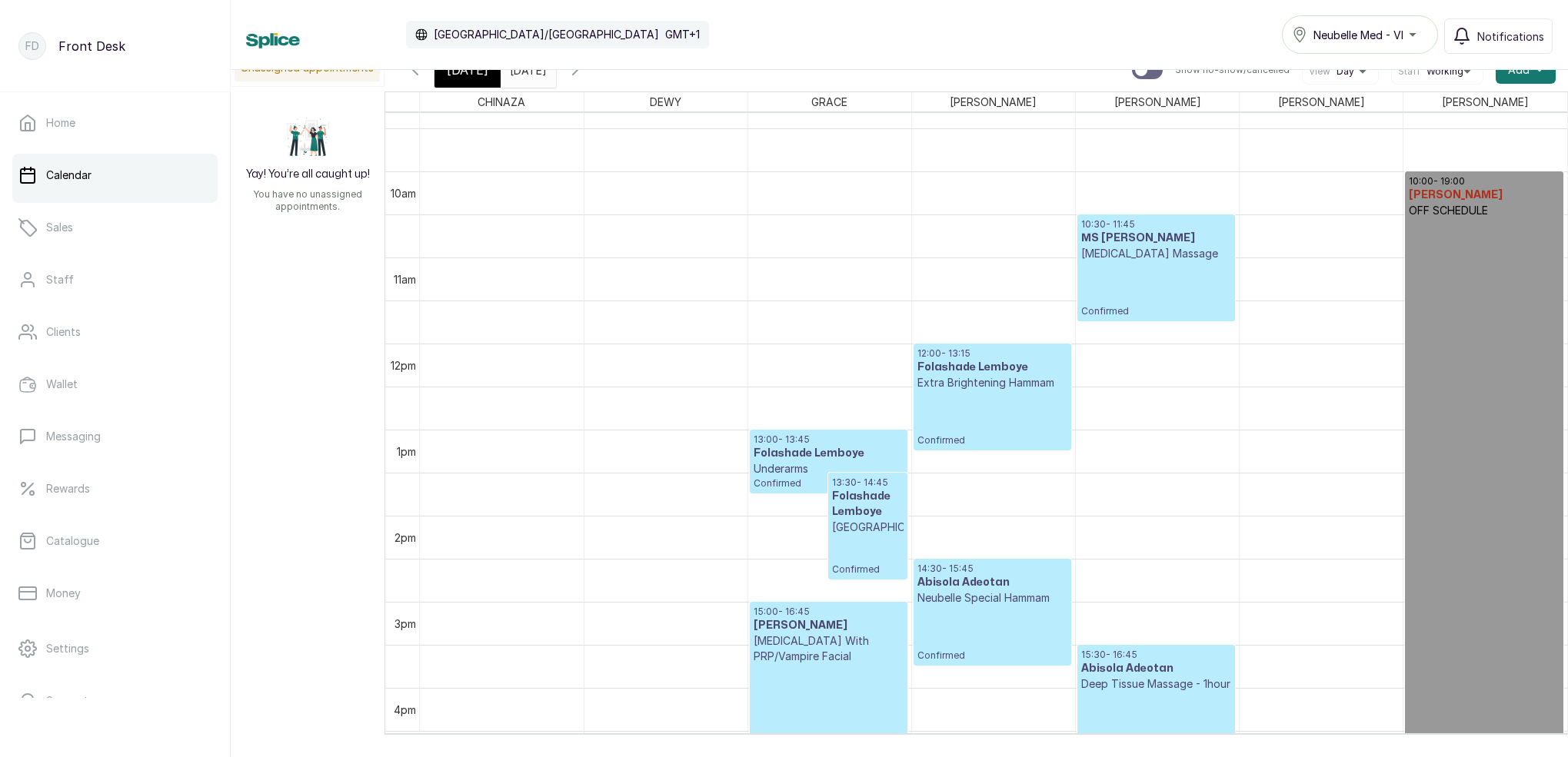
scroll to position [0, 1]
click at [545, 79] on div "[DATE]" at bounding box center [528, 66] width 55 height 28
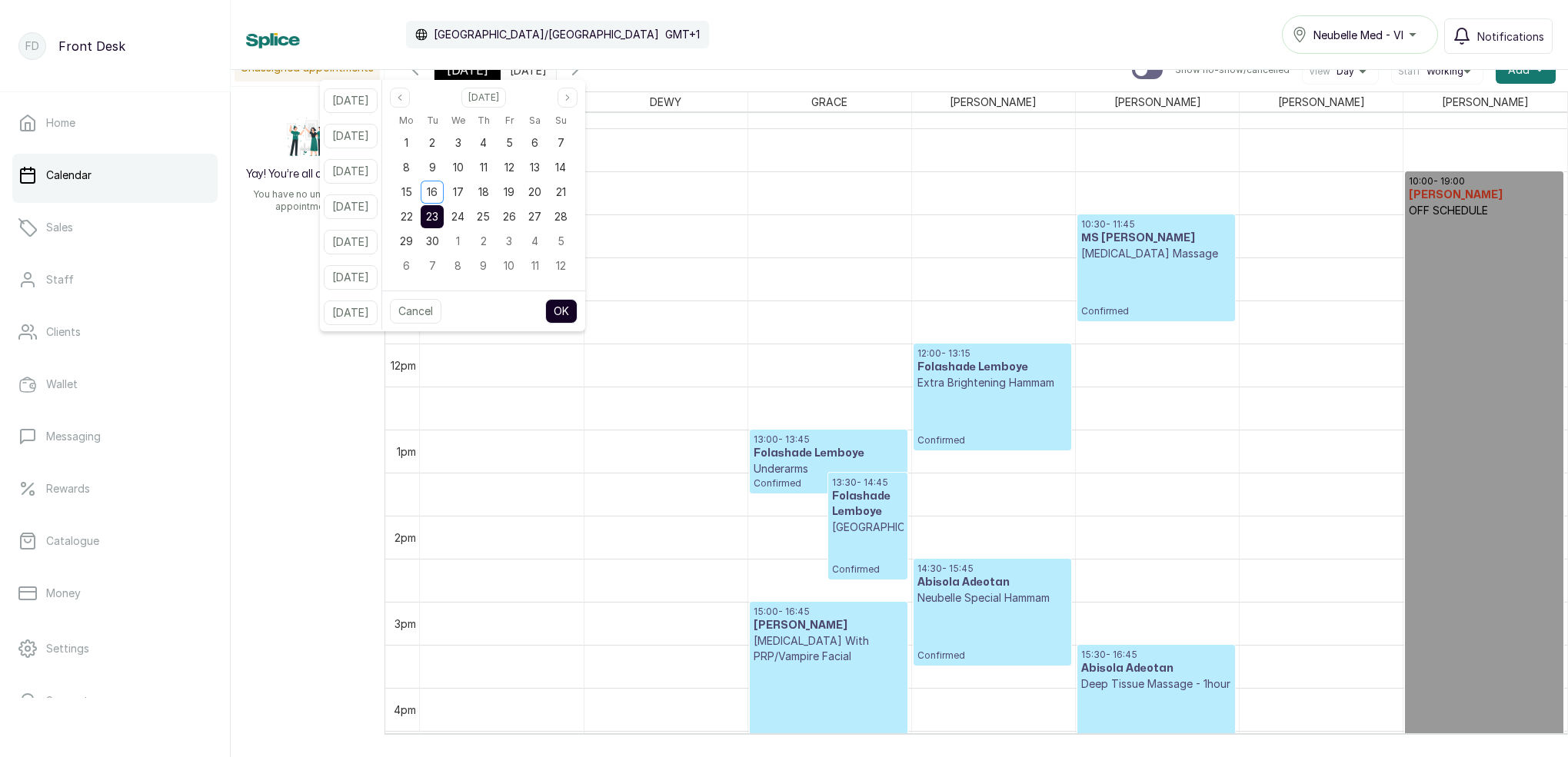
scroll to position [0, 0]
click at [541, 221] on span "27" at bounding box center [535, 216] width 13 height 13
drag, startPoint x: 584, startPoint y: 306, endPoint x: 667, endPoint y: 314, distance: 83.4
click at [578, 306] on button "OK" at bounding box center [561, 311] width 32 height 24
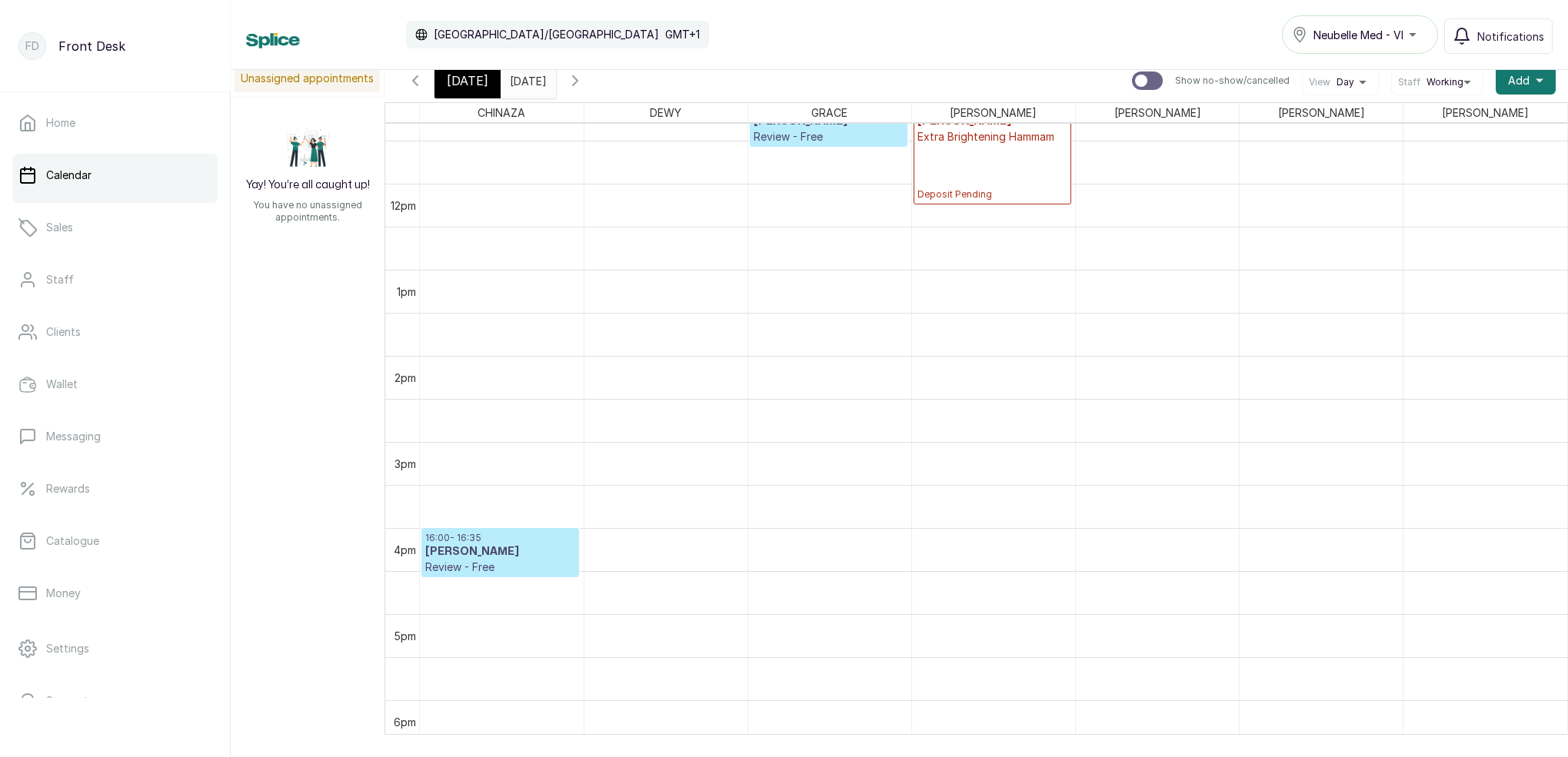
scroll to position [977, 0]
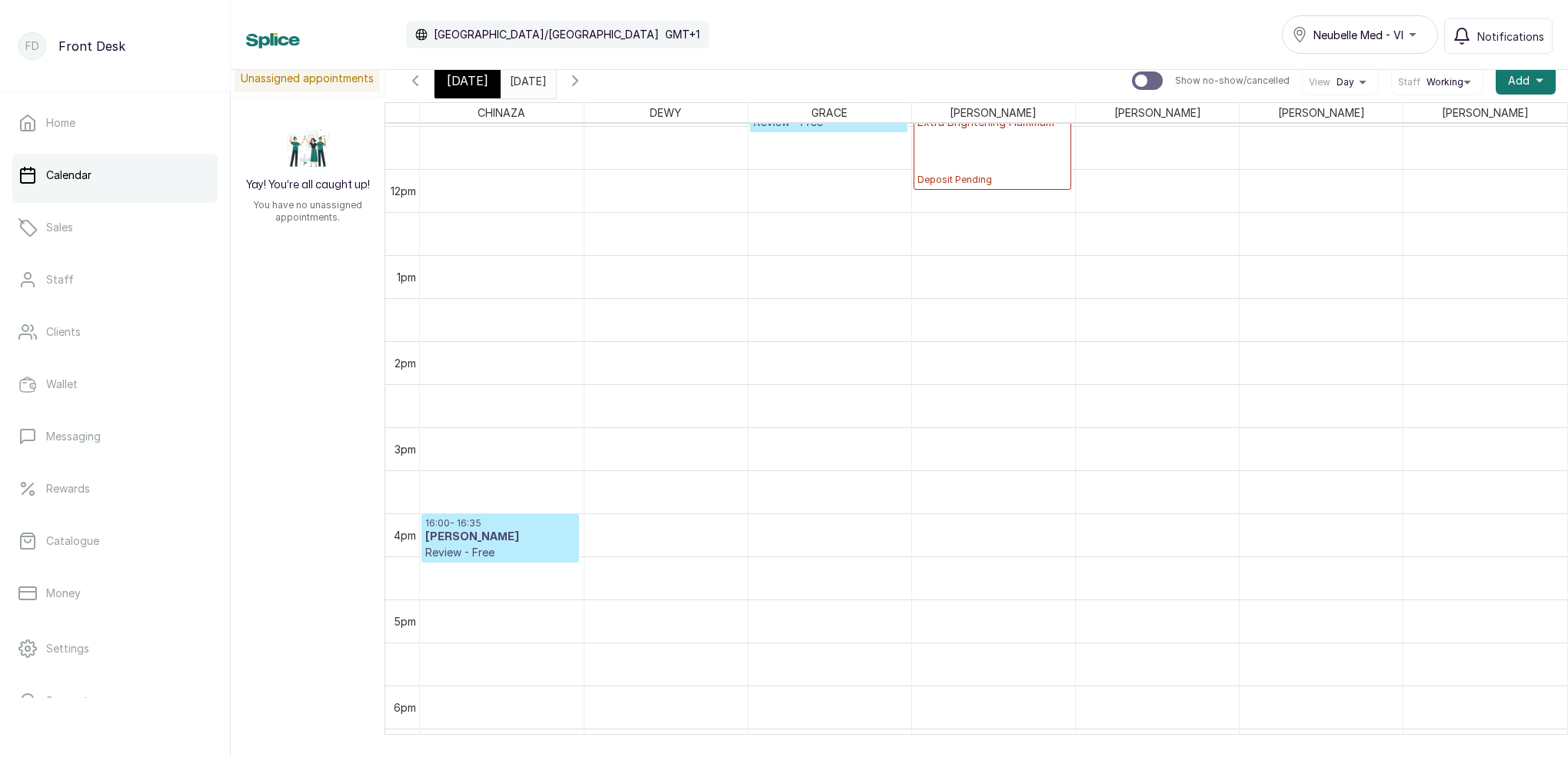
click at [459, 82] on span "[DATE]" at bounding box center [467, 80] width 41 height 19
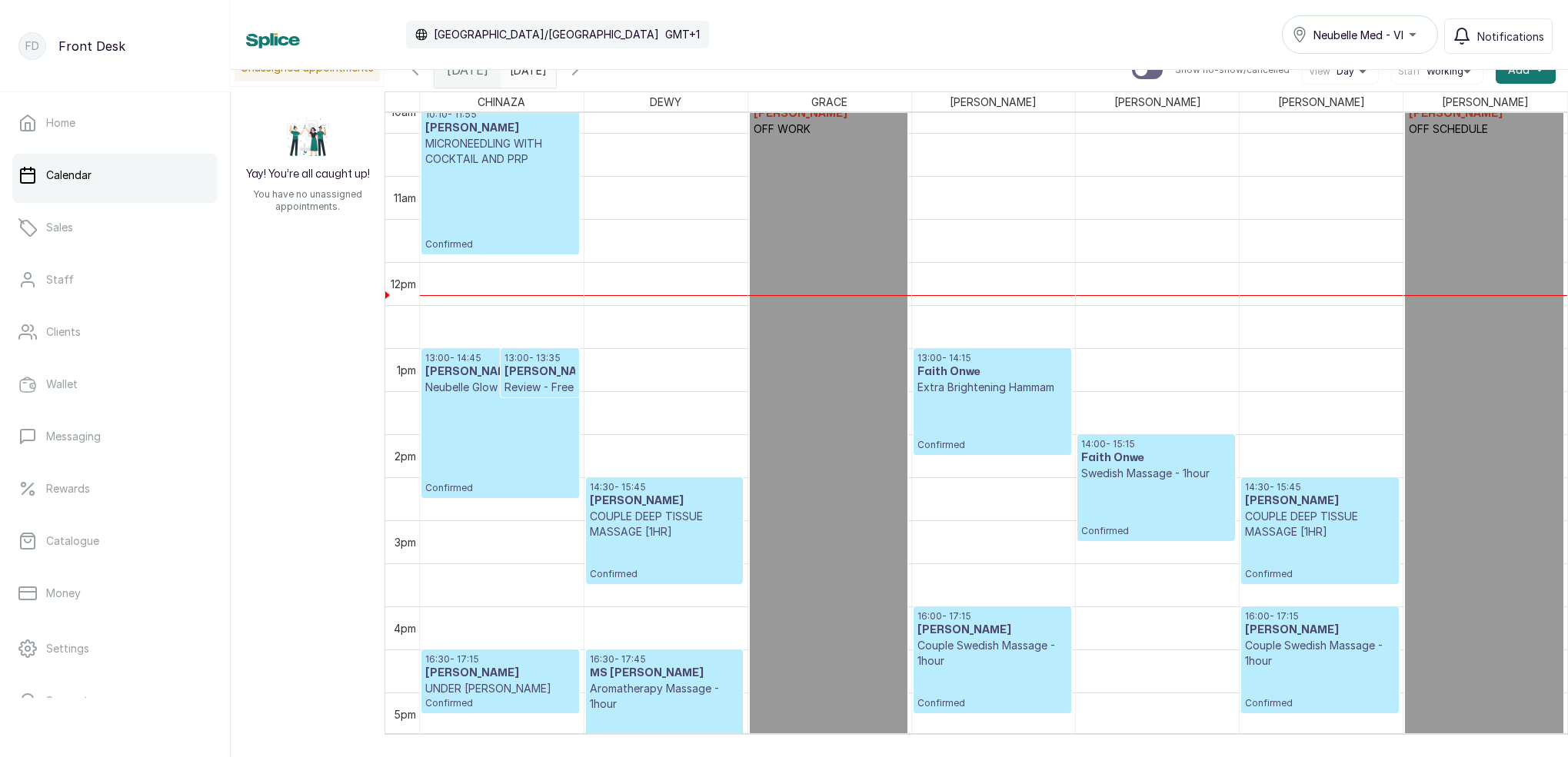
click at [526, 73] on input "[DATE]" at bounding box center [513, 66] width 24 height 26
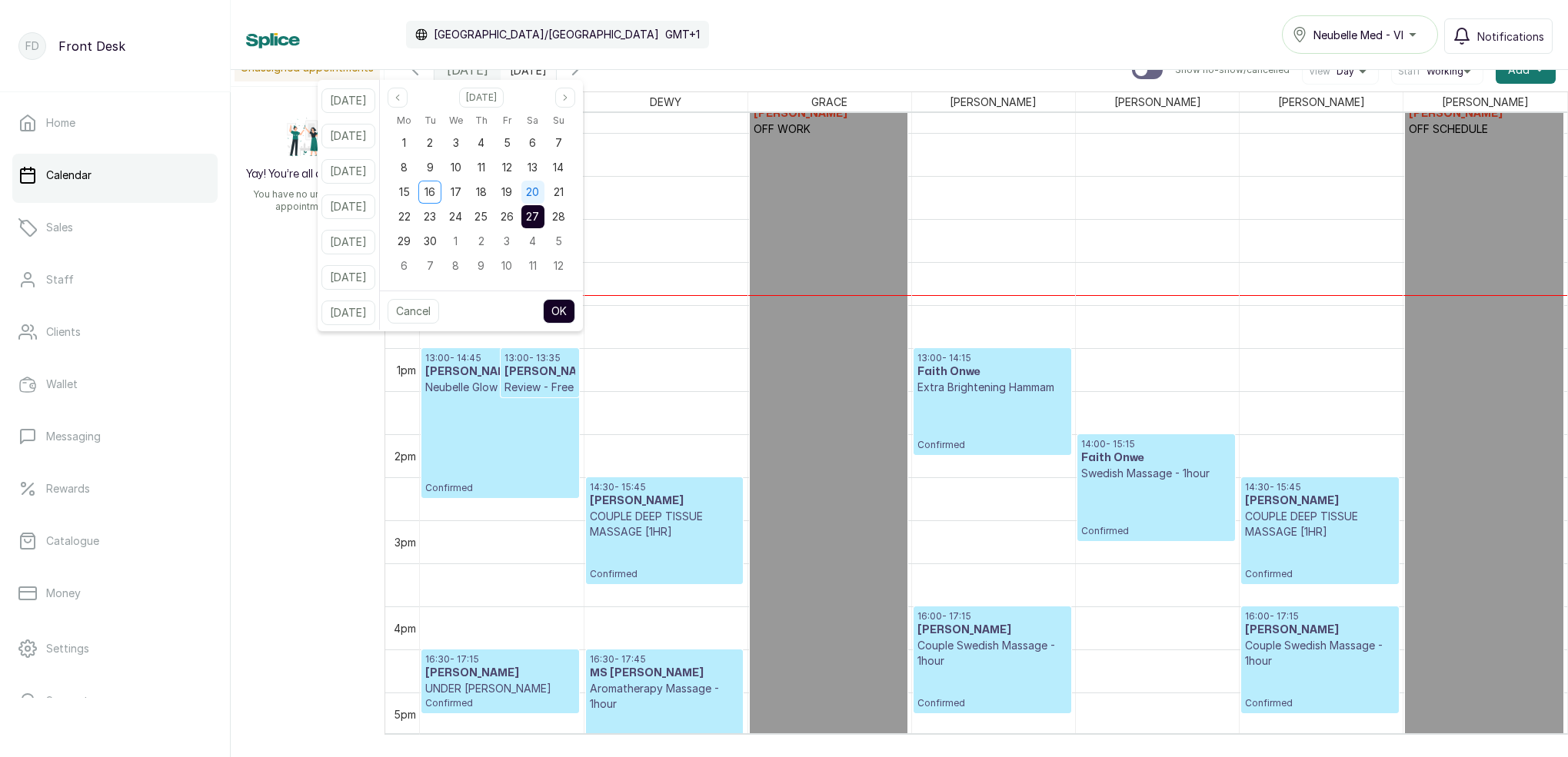
click at [539, 196] on span "20" at bounding box center [532, 192] width 13 height 13
drag, startPoint x: 572, startPoint y: 305, endPoint x: 554, endPoint y: 286, distance: 26.2
click at [572, 305] on button "OK" at bounding box center [559, 311] width 32 height 24
type input "[DATE]"
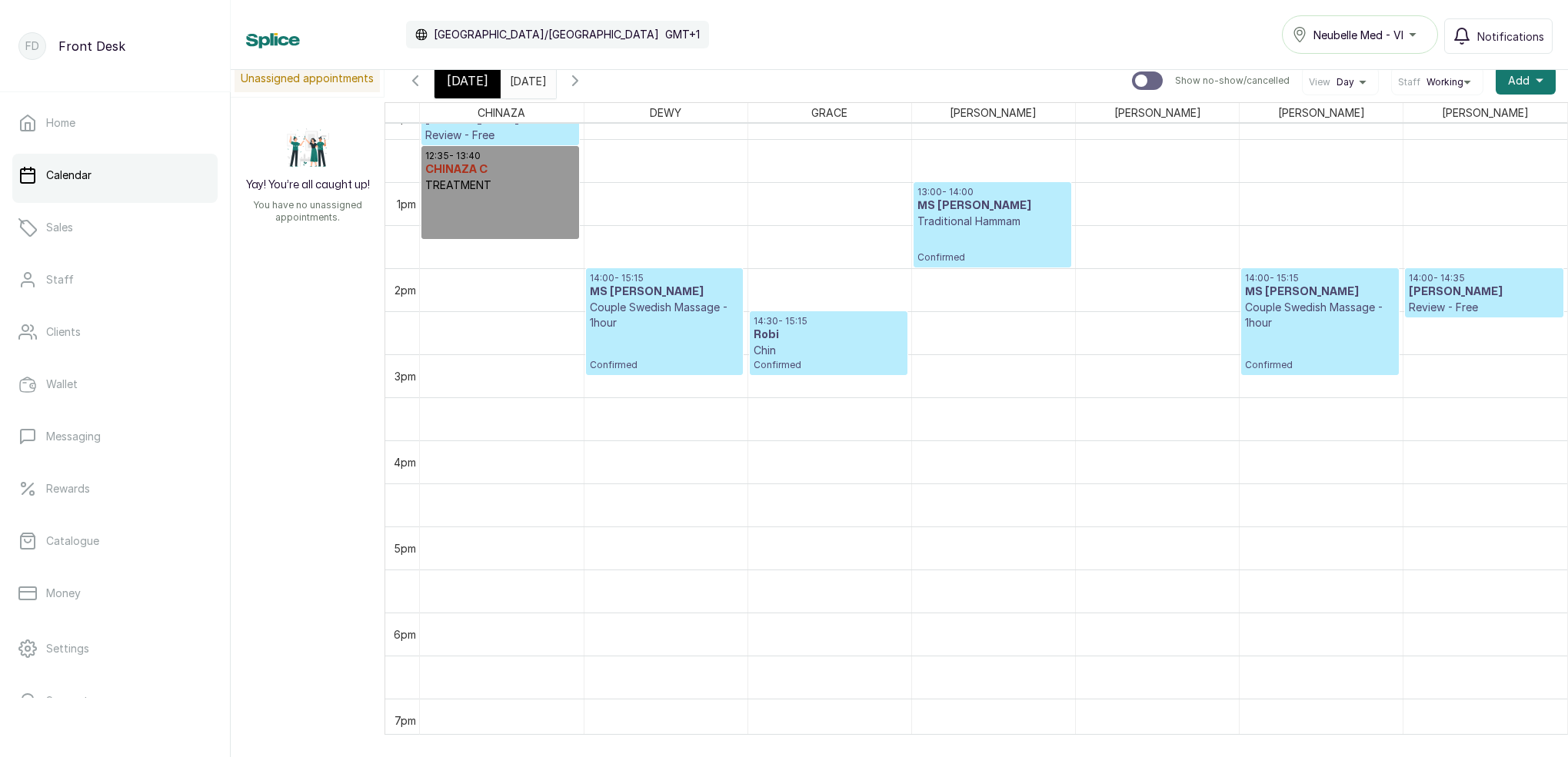
click at [1007, 253] on p "Confirmed" at bounding box center [992, 246] width 150 height 35
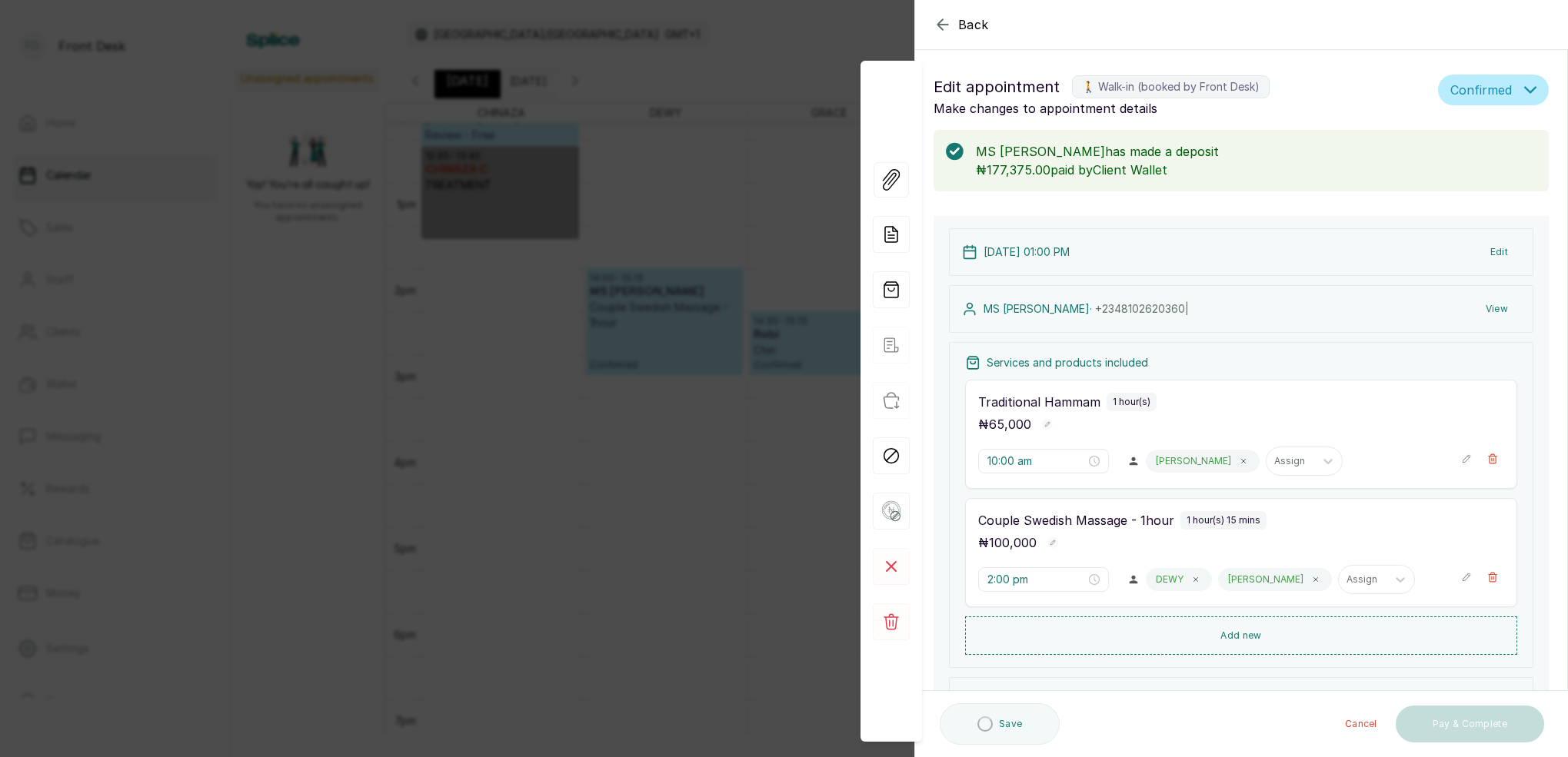
type input "1:00 pm"
click at [1501, 247] on button "Edit" at bounding box center [1499, 252] width 42 height 28
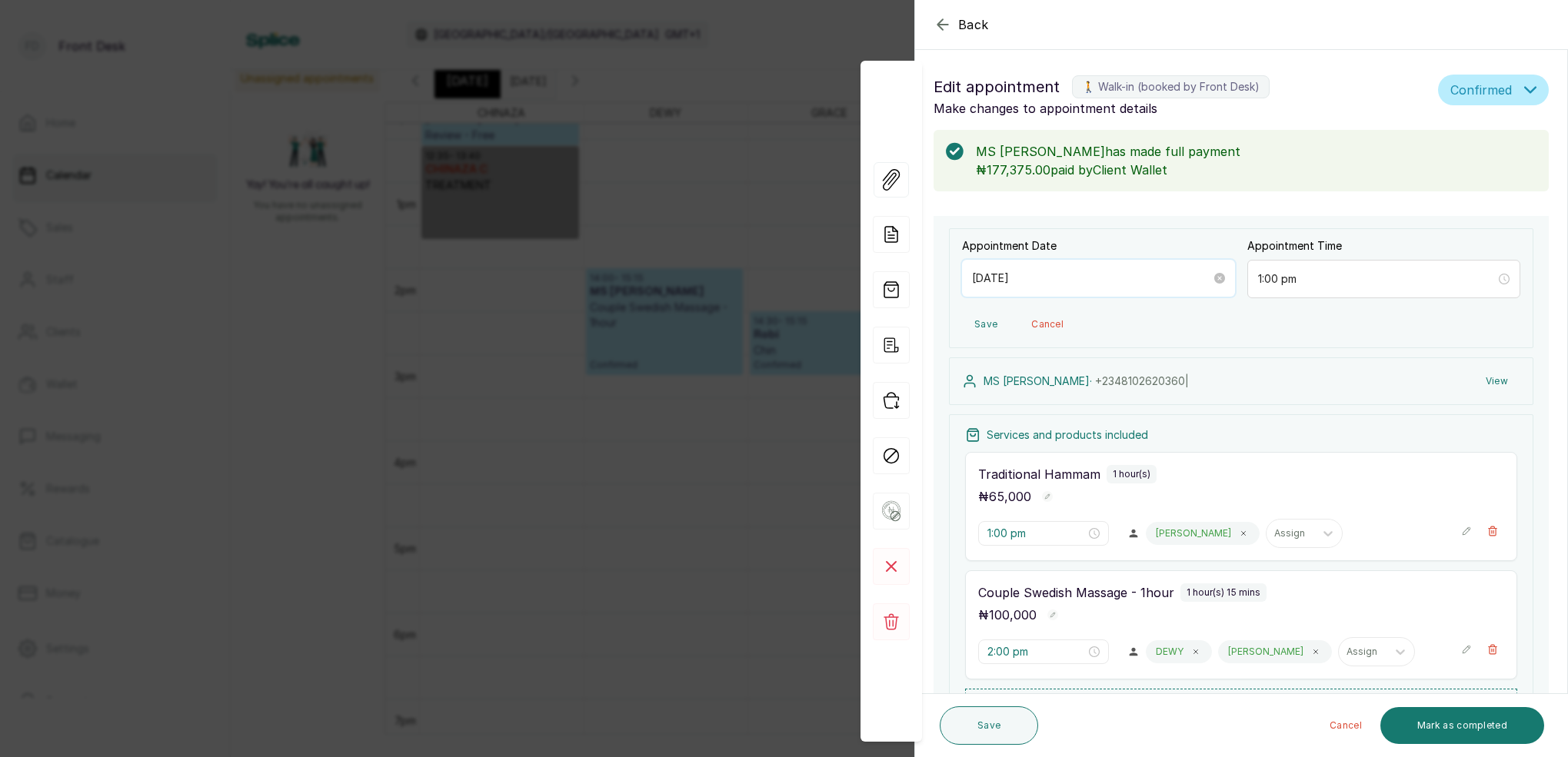
click at [1061, 270] on input "[DATE]" at bounding box center [1091, 278] width 239 height 17
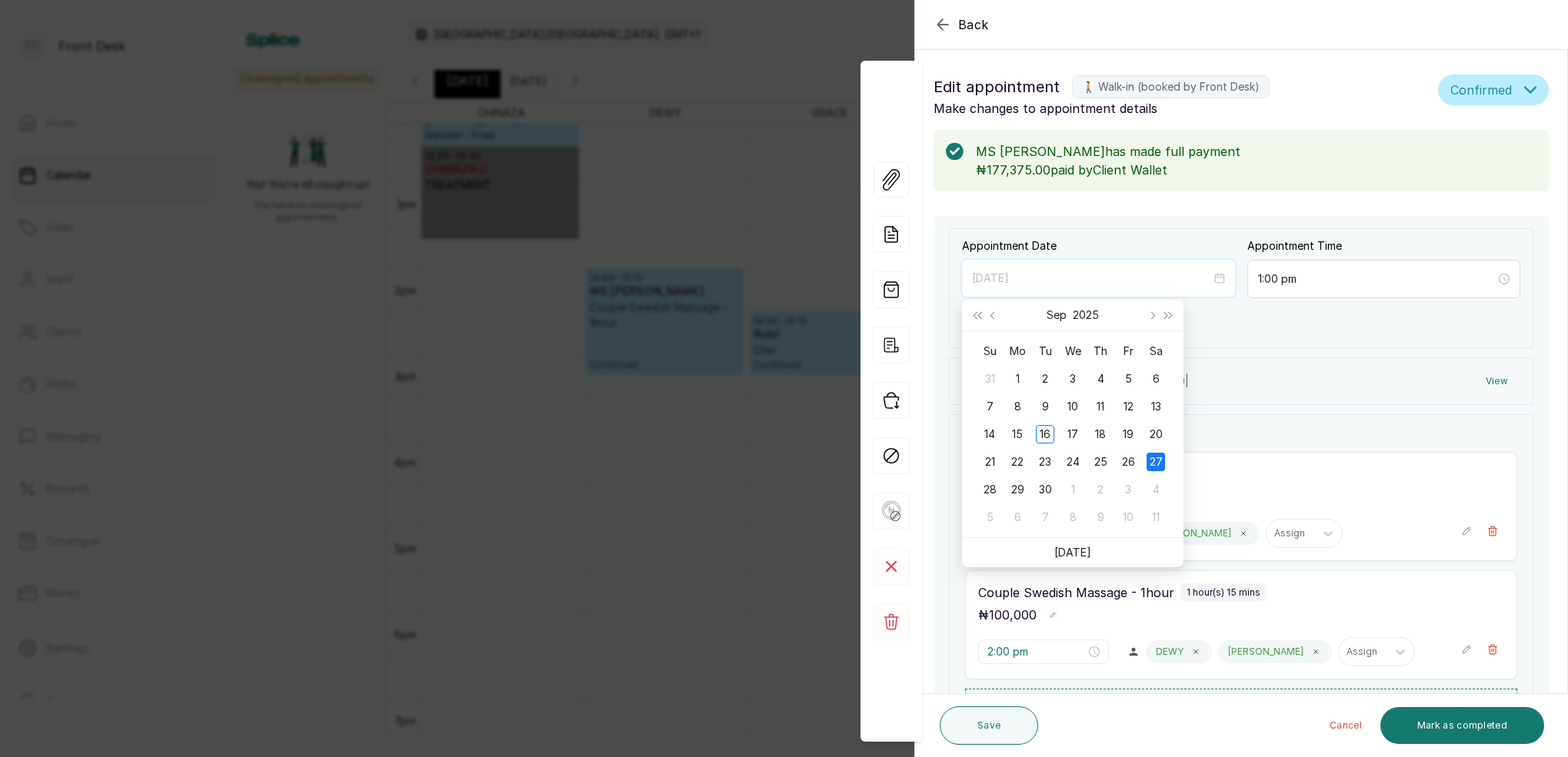
type input "[DATE]"
click at [1159, 465] on div "27" at bounding box center [1155, 461] width 19 height 19
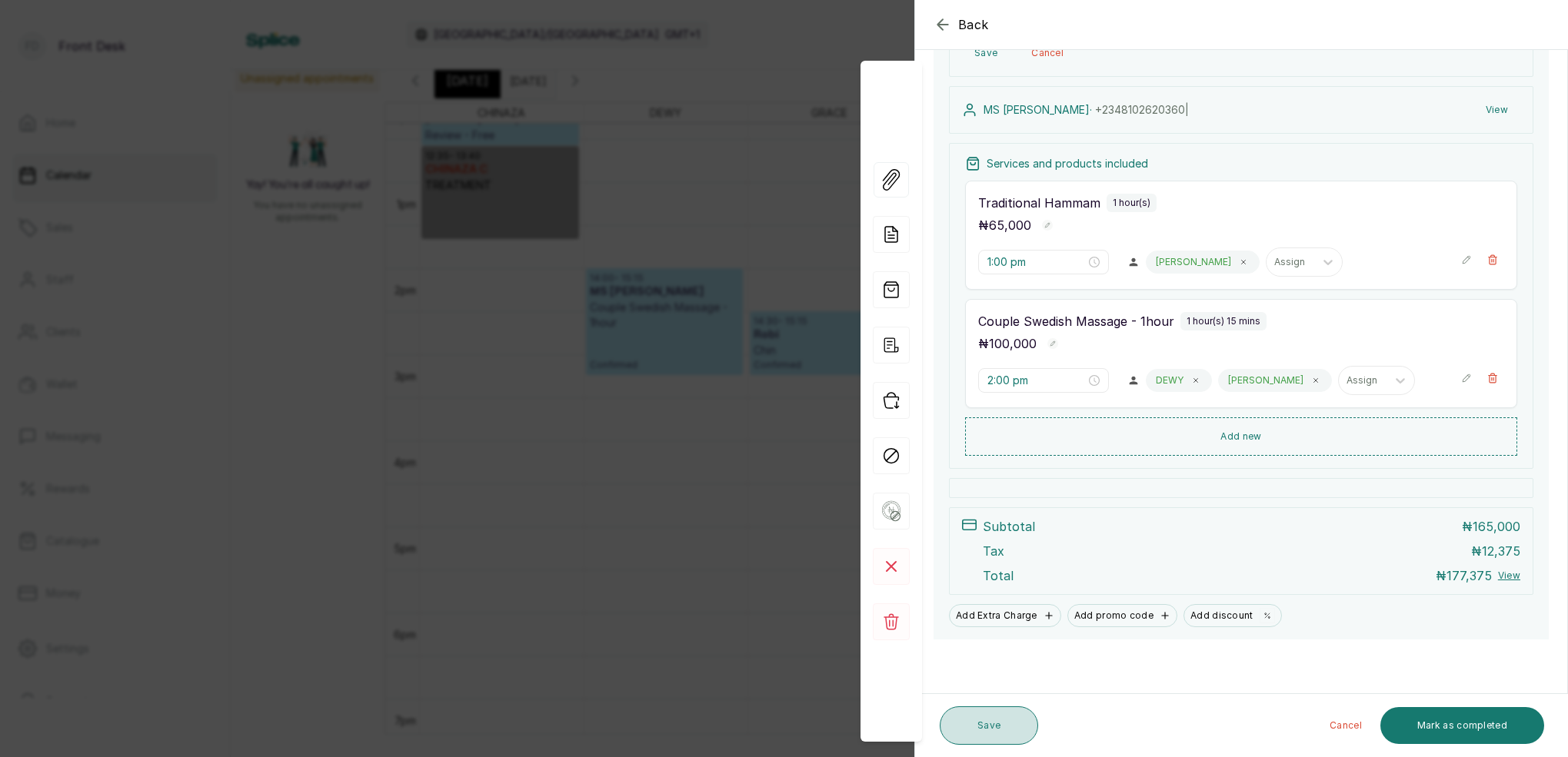
click at [1016, 716] on button "Save" at bounding box center [988, 725] width 98 height 38
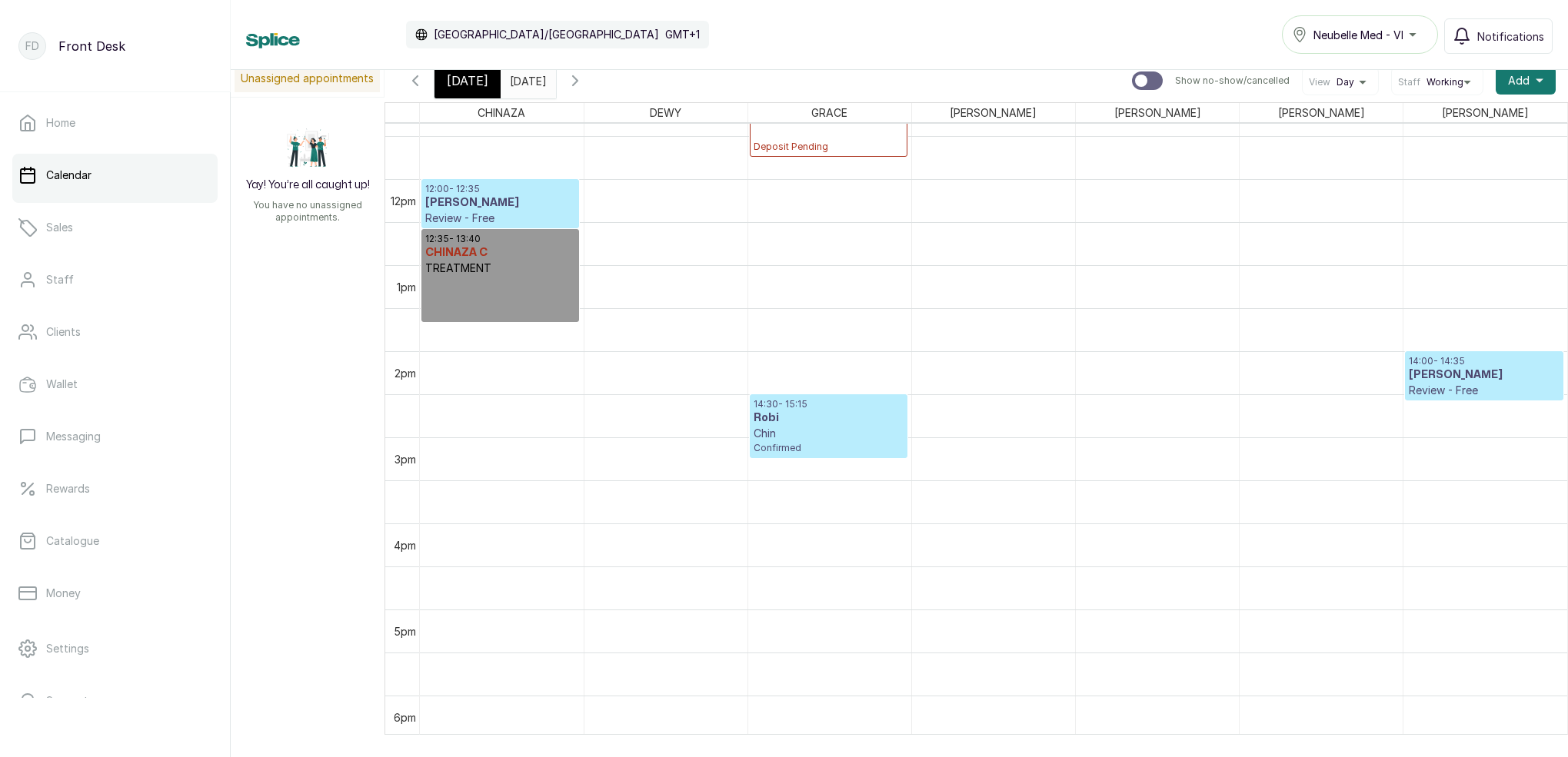
click at [526, 84] on input "[DATE]" at bounding box center [513, 77] width 24 height 26
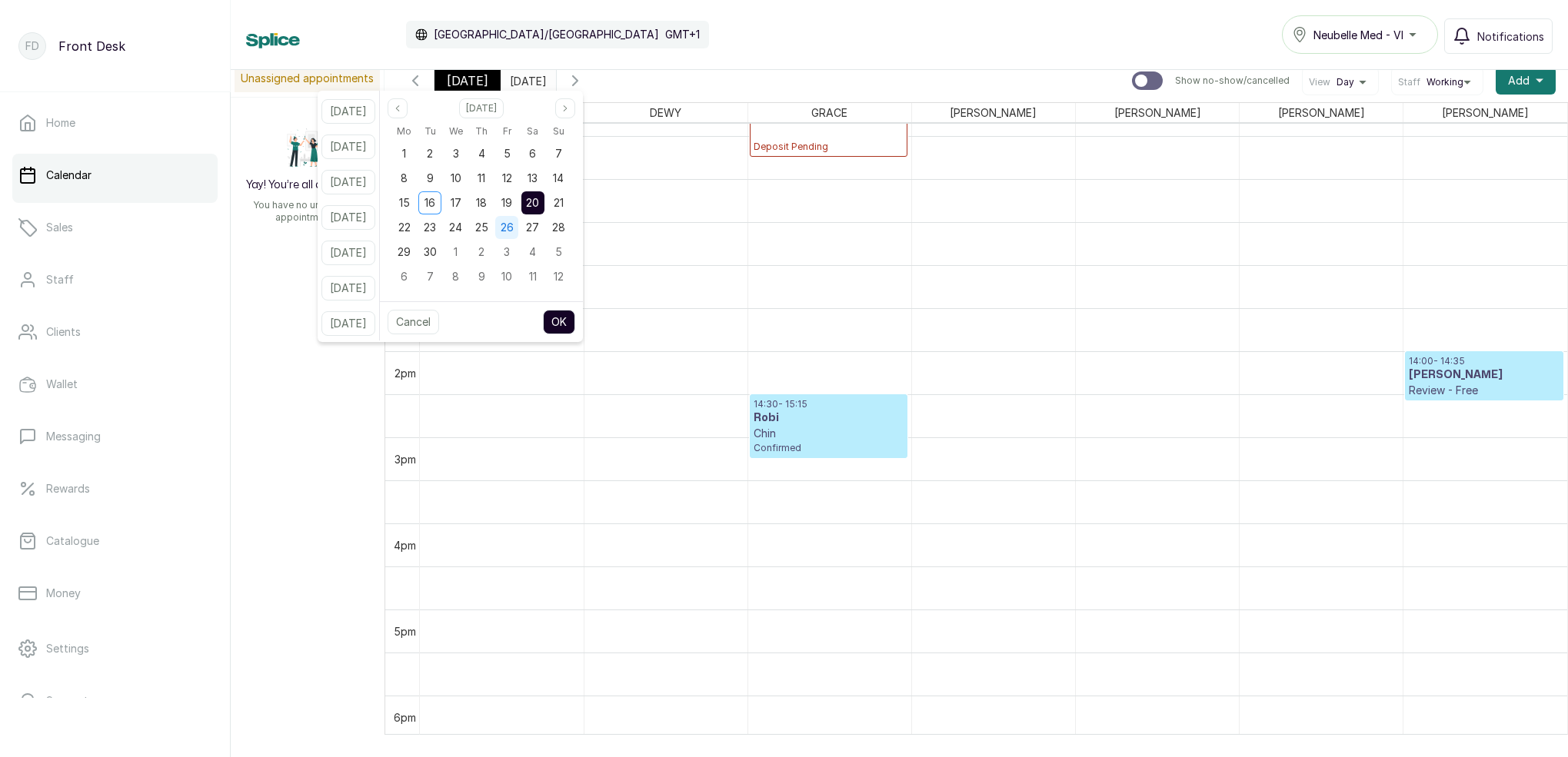
click at [518, 231] on div "26" at bounding box center [506, 227] width 23 height 23
click at [539, 230] on span "27" at bounding box center [532, 227] width 13 height 13
drag, startPoint x: 572, startPoint y: 318, endPoint x: 532, endPoint y: 263, distance: 68.0
click at [572, 318] on button "OK" at bounding box center [559, 322] width 32 height 24
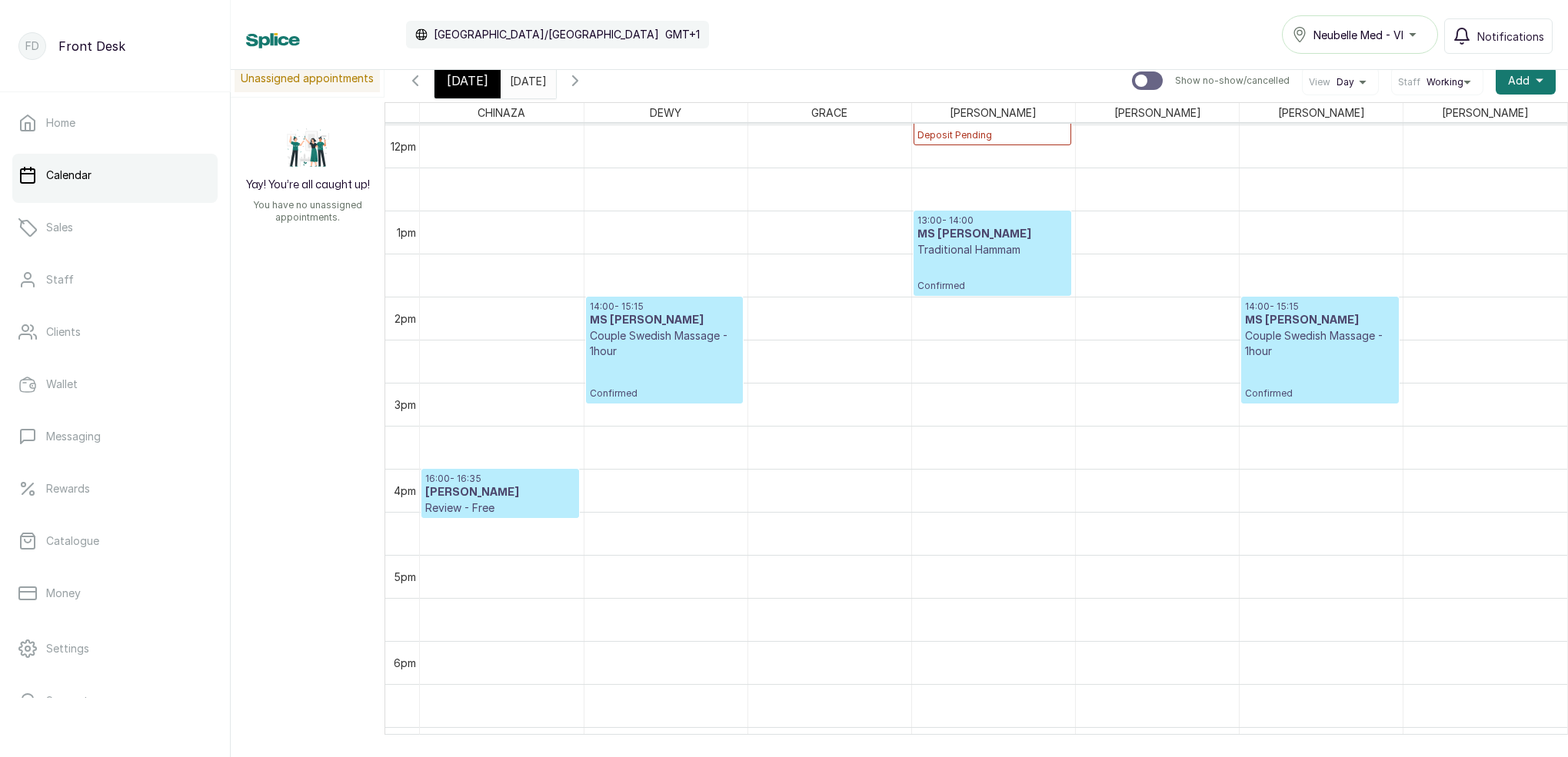
click at [479, 82] on span "[DATE]" at bounding box center [467, 80] width 41 height 19
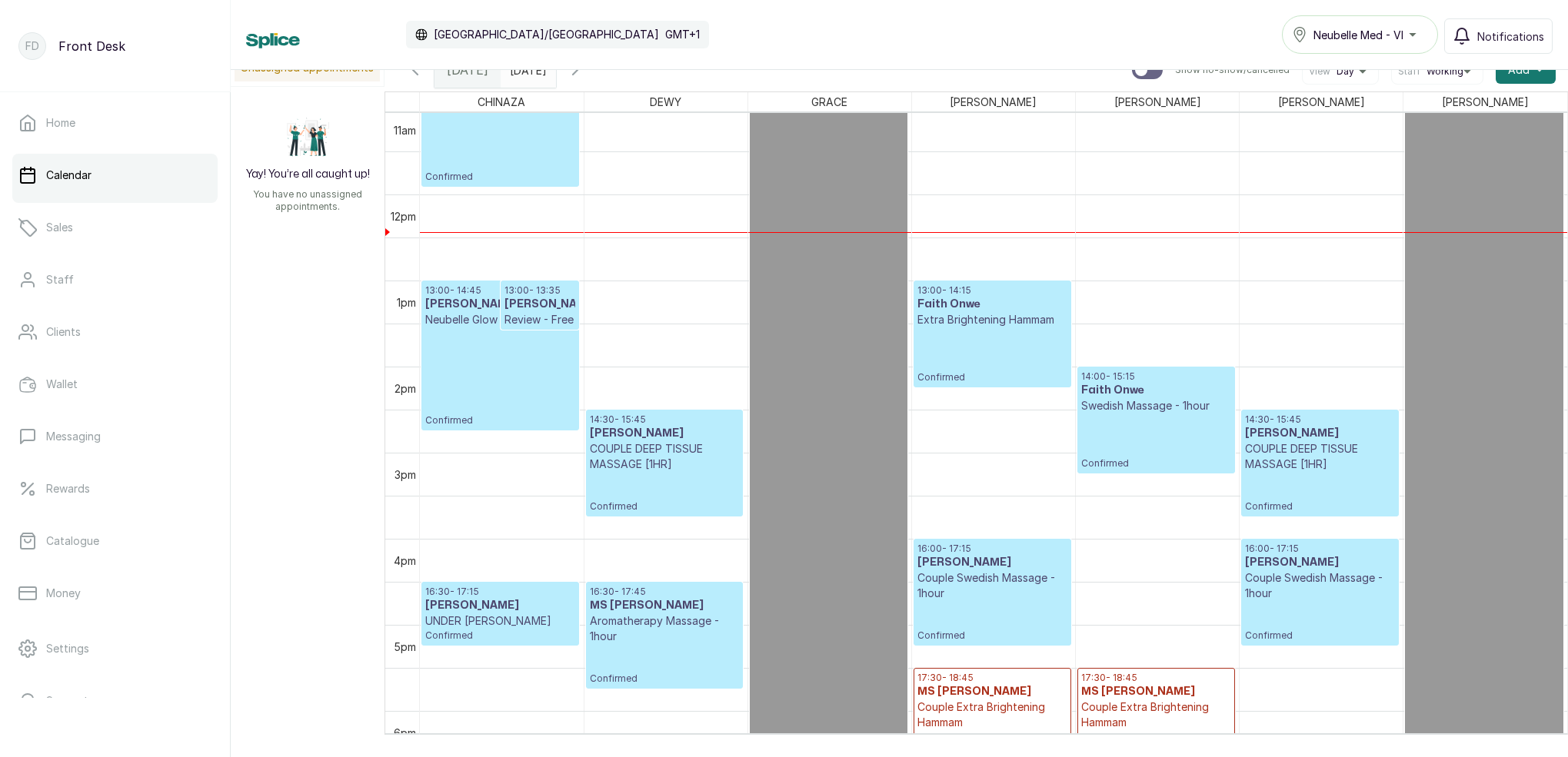
scroll to position [952, 0]
click at [584, 75] on icon "button" at bounding box center [574, 70] width 19 height 19
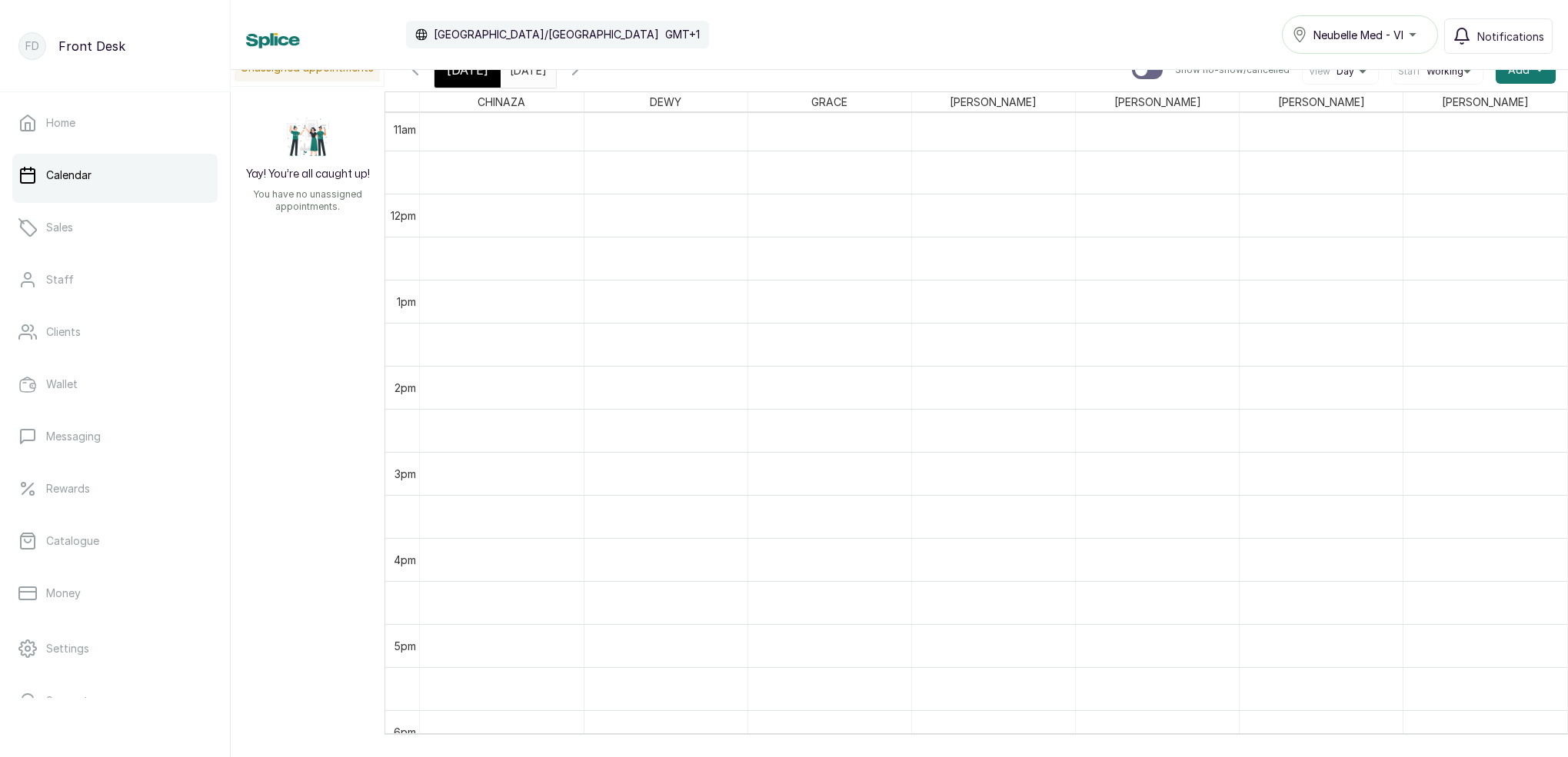
scroll to position [517, 0]
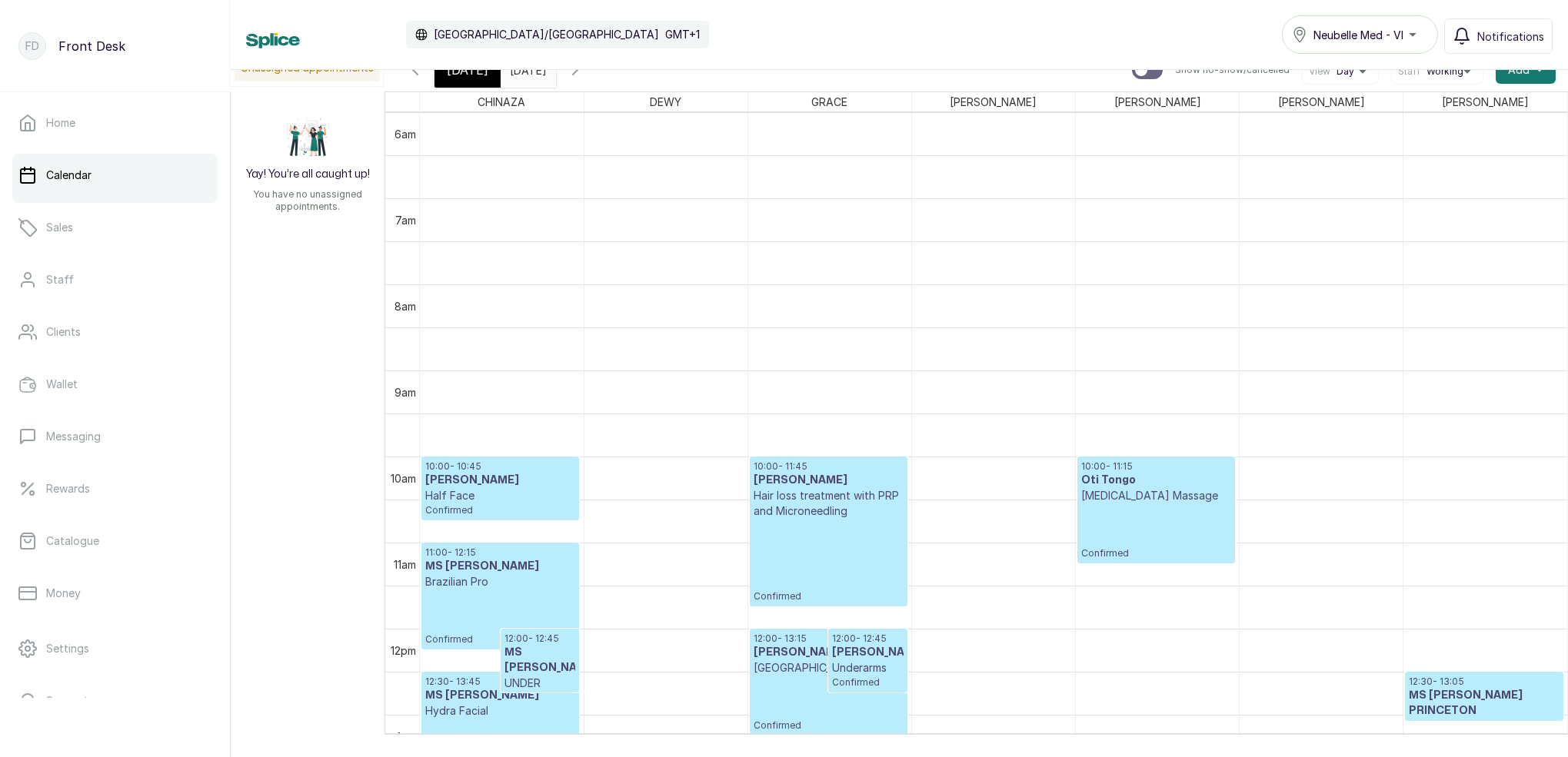
click at [584, 76] on icon "button" at bounding box center [574, 70] width 19 height 19
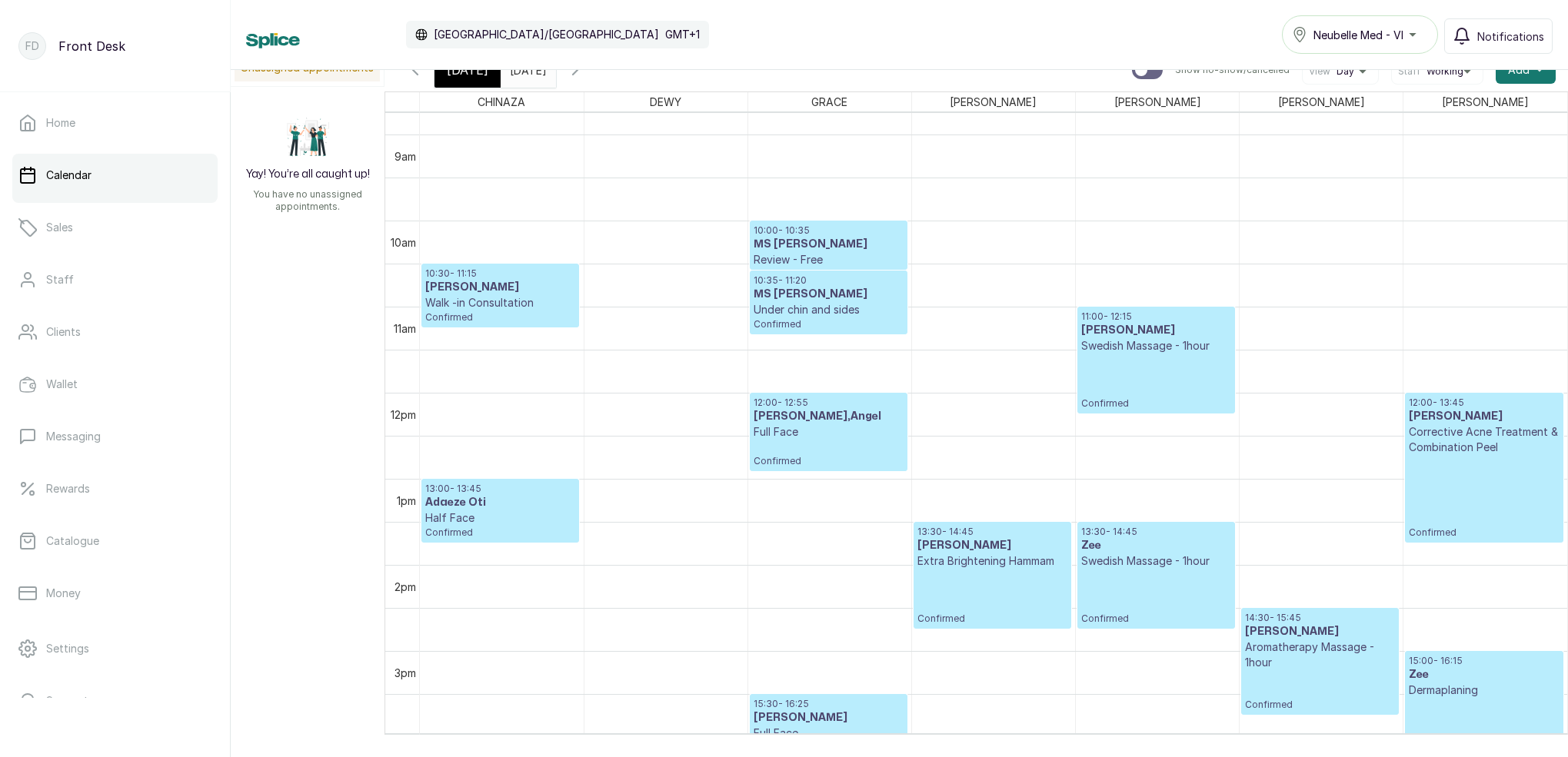
scroll to position [745, 0]
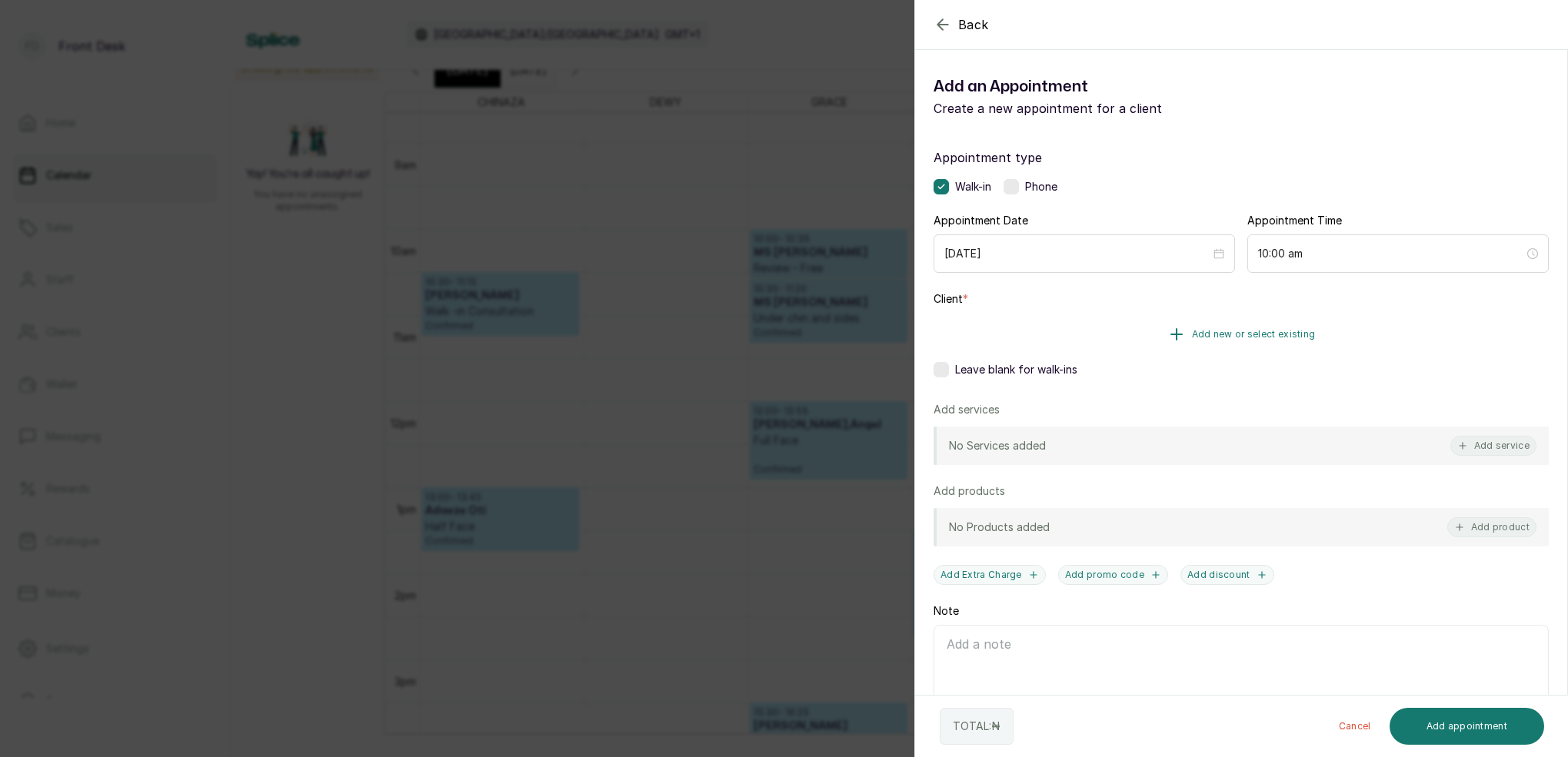
click at [1297, 334] on span "Add new or select existing" at bounding box center [1254, 334] width 123 height 12
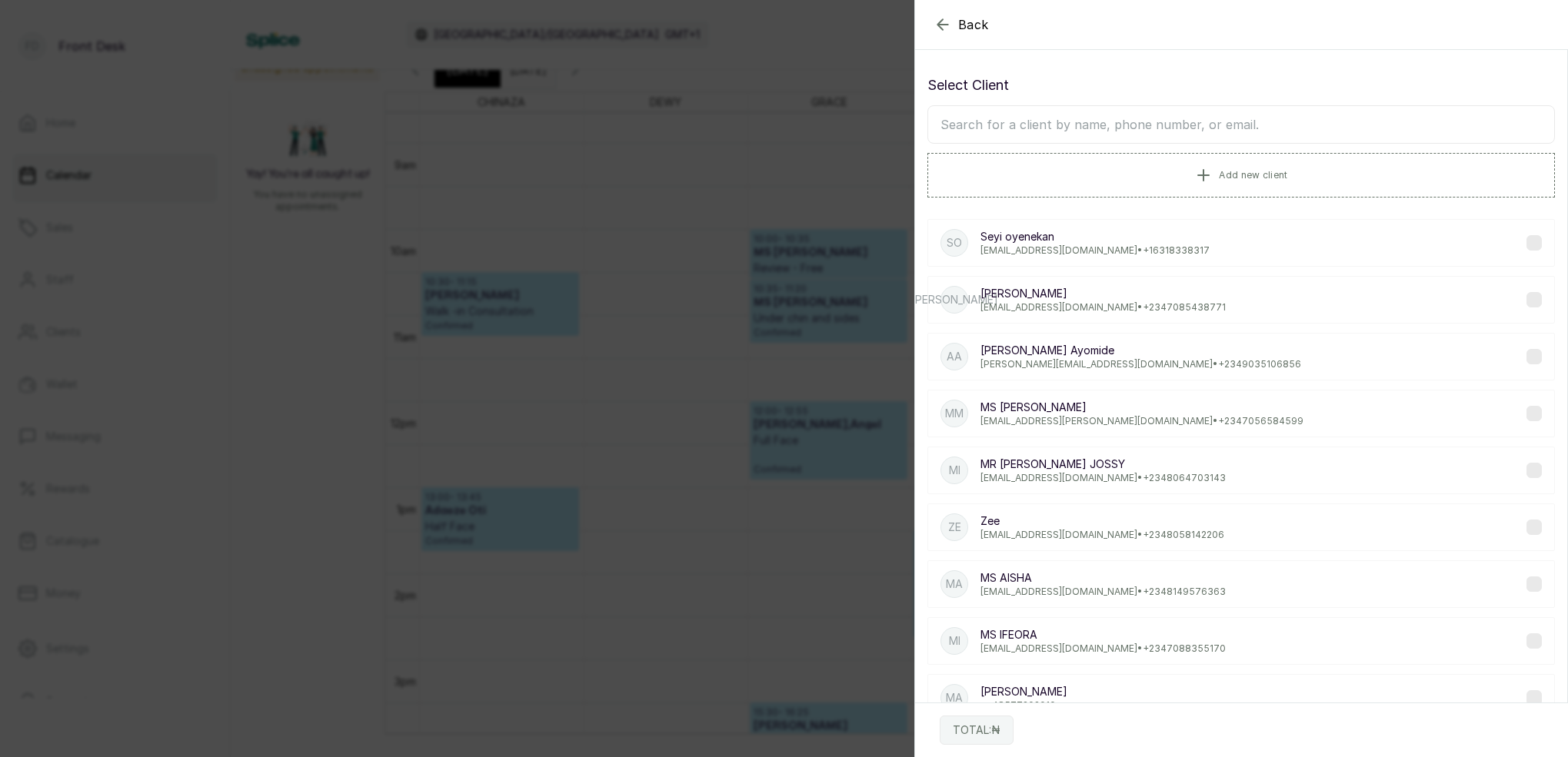
click at [937, 23] on icon "button" at bounding box center [942, 24] width 19 height 19
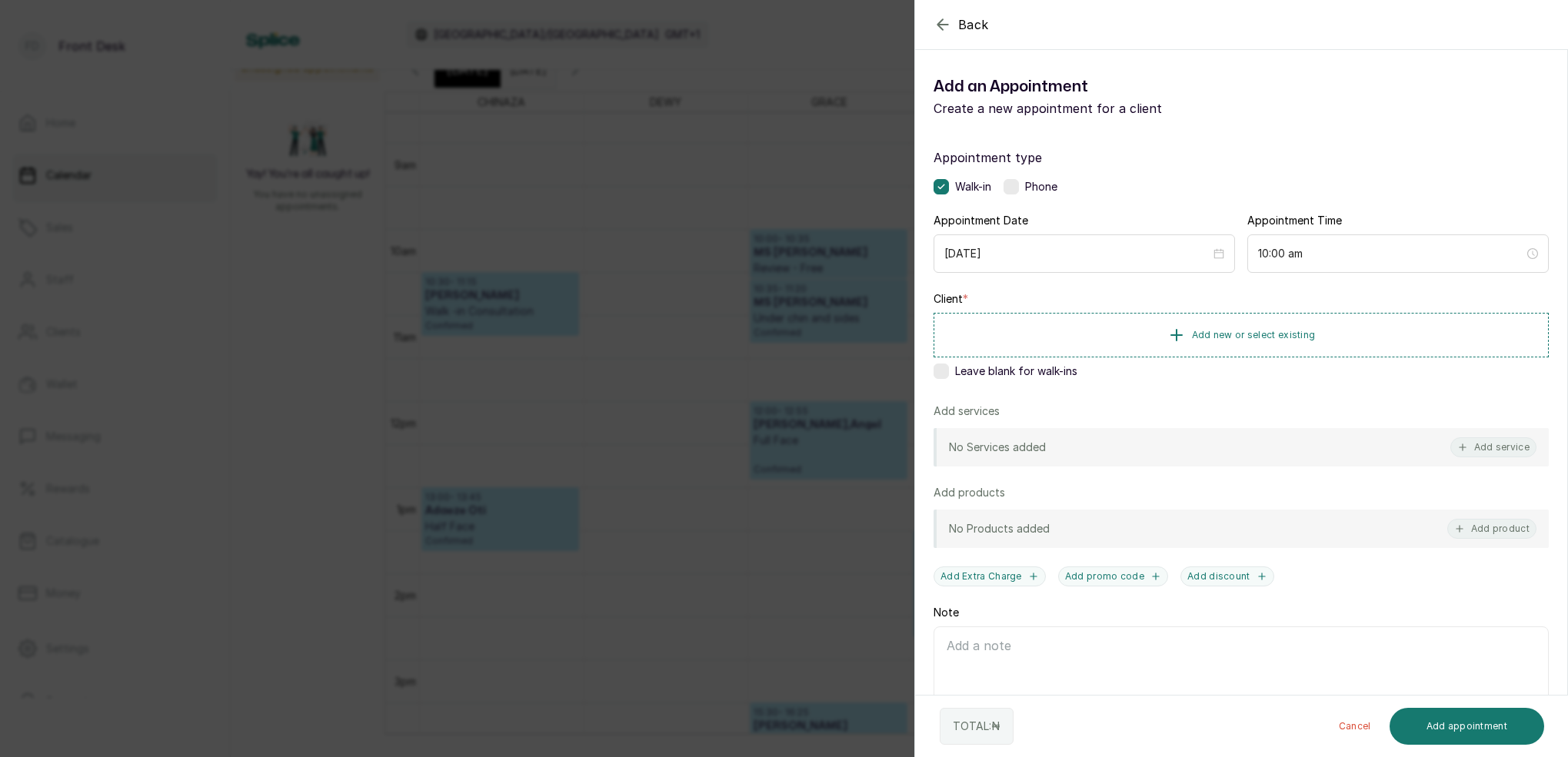
click at [937, 23] on icon "button" at bounding box center [942, 24] width 19 height 19
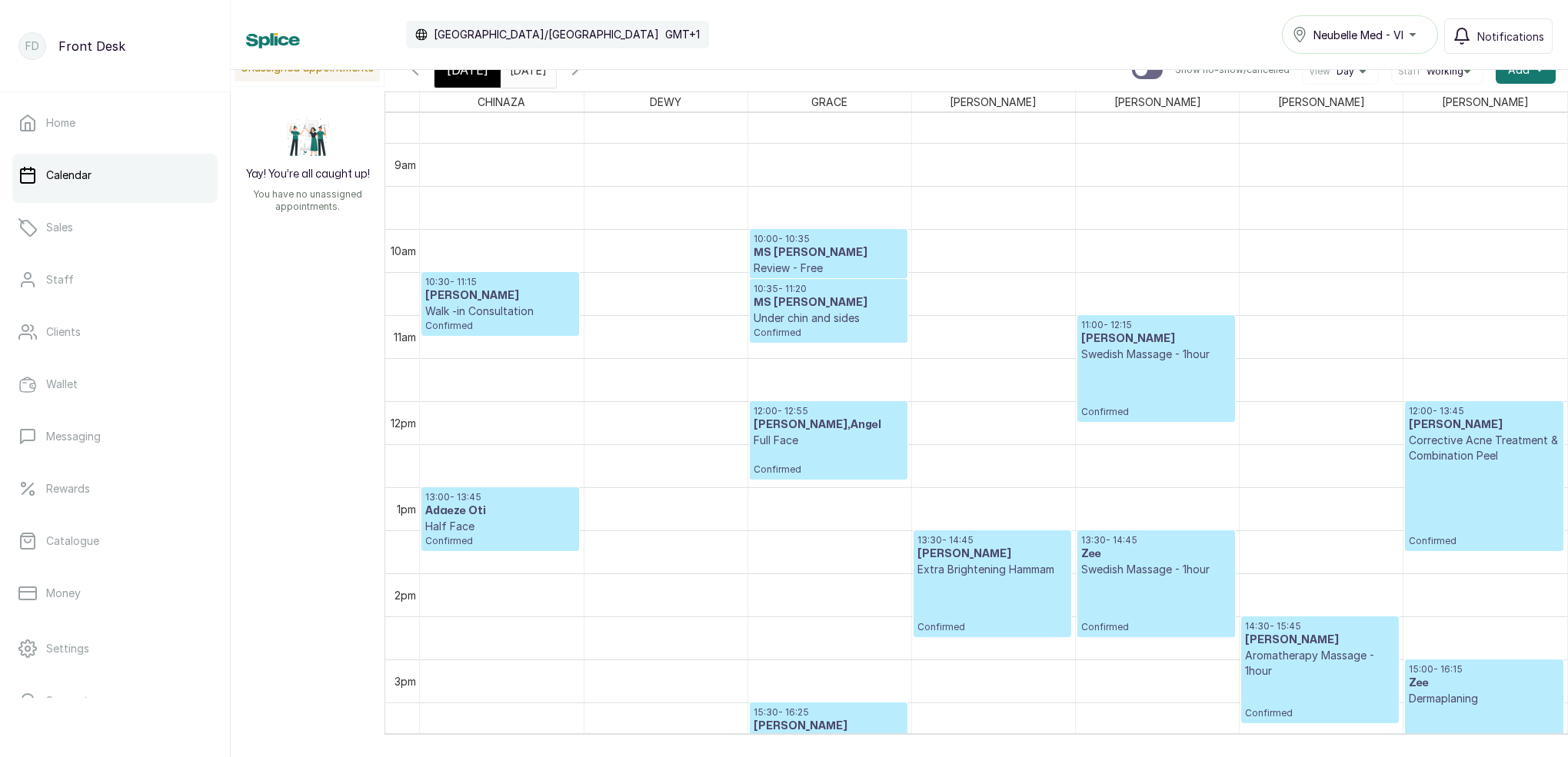
click at [526, 70] on input "[DATE]" at bounding box center [513, 66] width 24 height 26
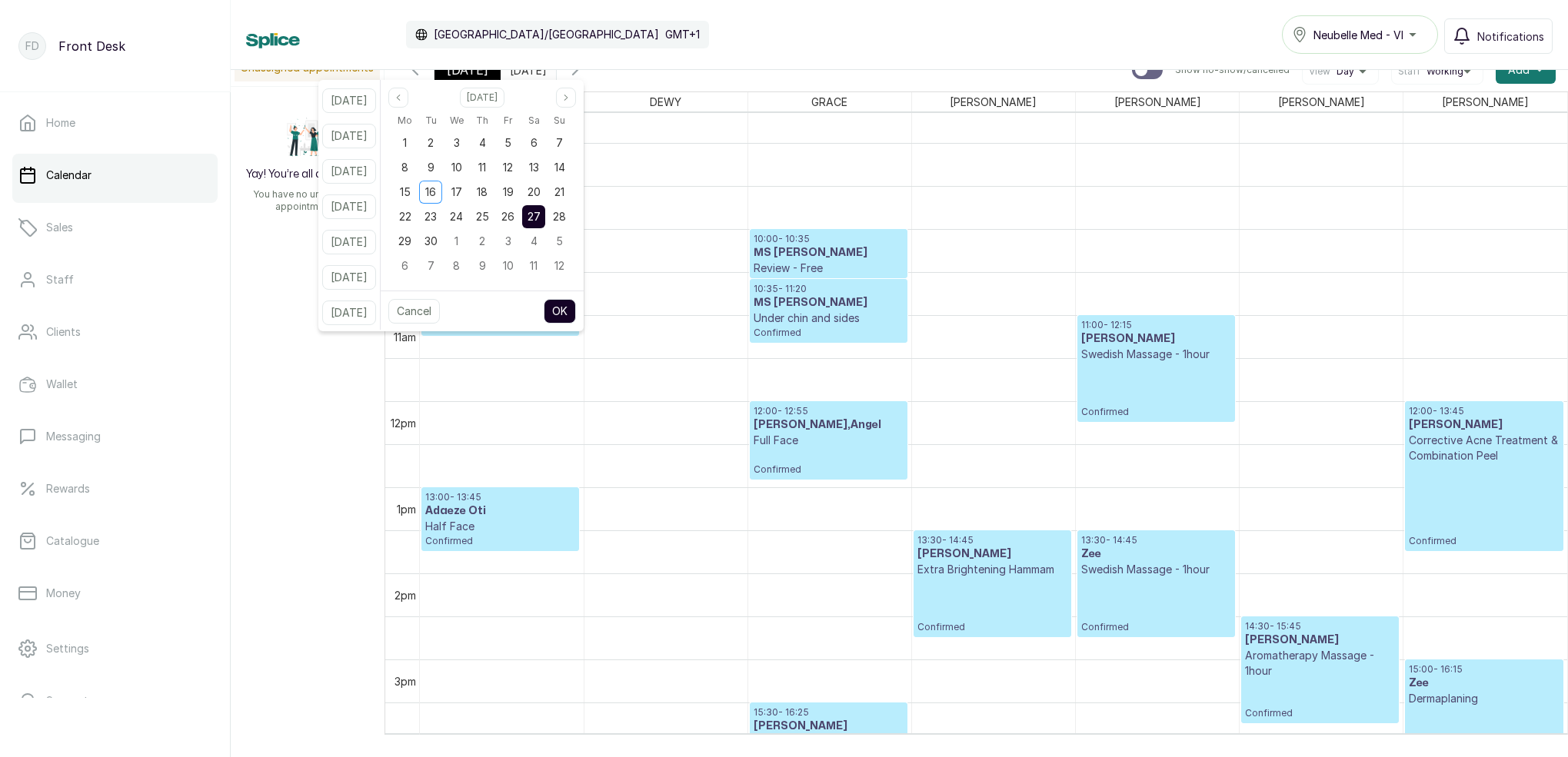
drag, startPoint x: 583, startPoint y: 214, endPoint x: 594, endPoint y: 240, distance: 28.2
click at [565, 214] on span "28" at bounding box center [559, 216] width 13 height 13
click at [576, 311] on button "OK" at bounding box center [560, 311] width 32 height 24
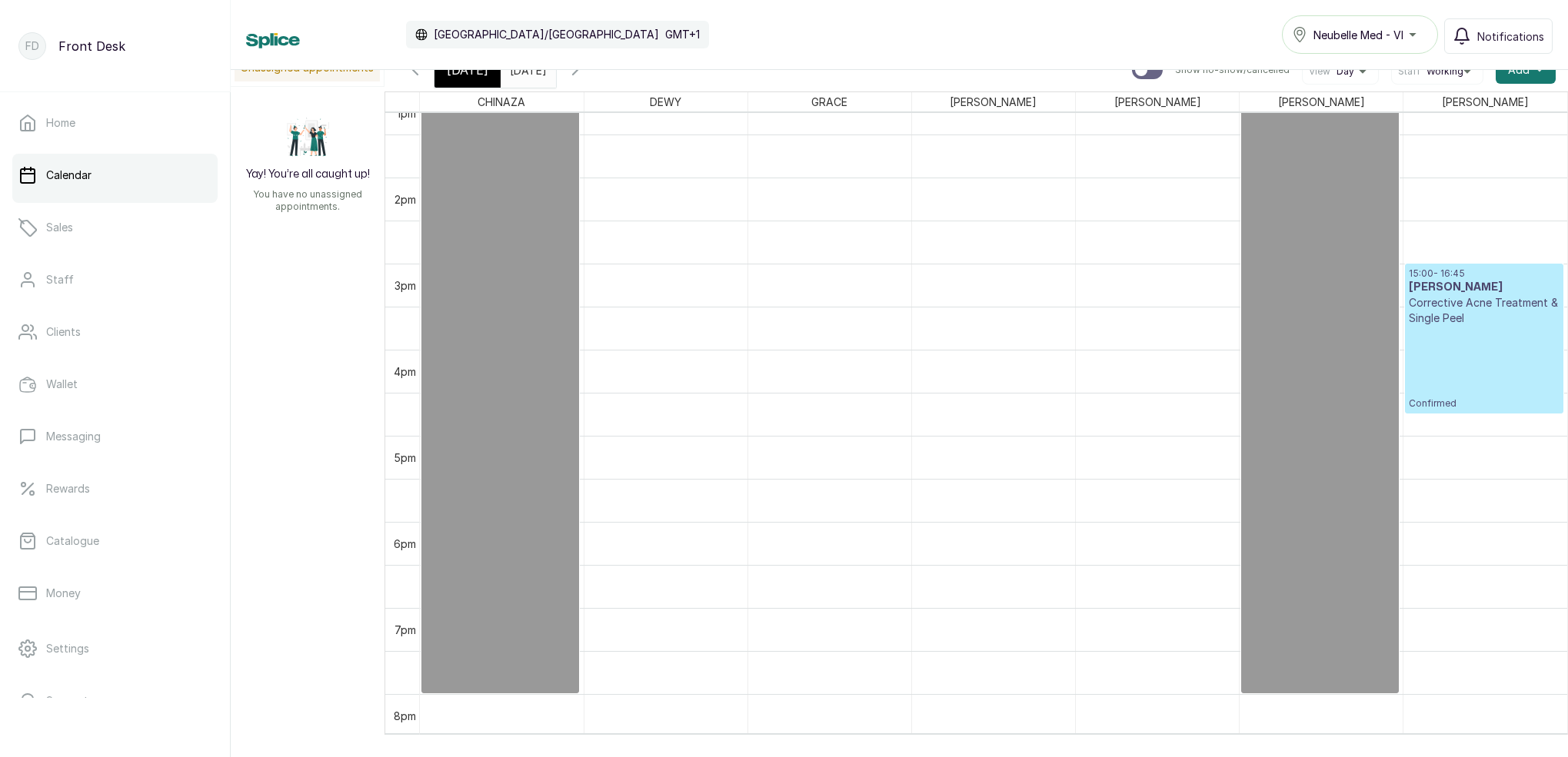
scroll to position [1140, 0]
click at [520, 70] on input "[DATE]" at bounding box center [513, 66] width 24 height 26
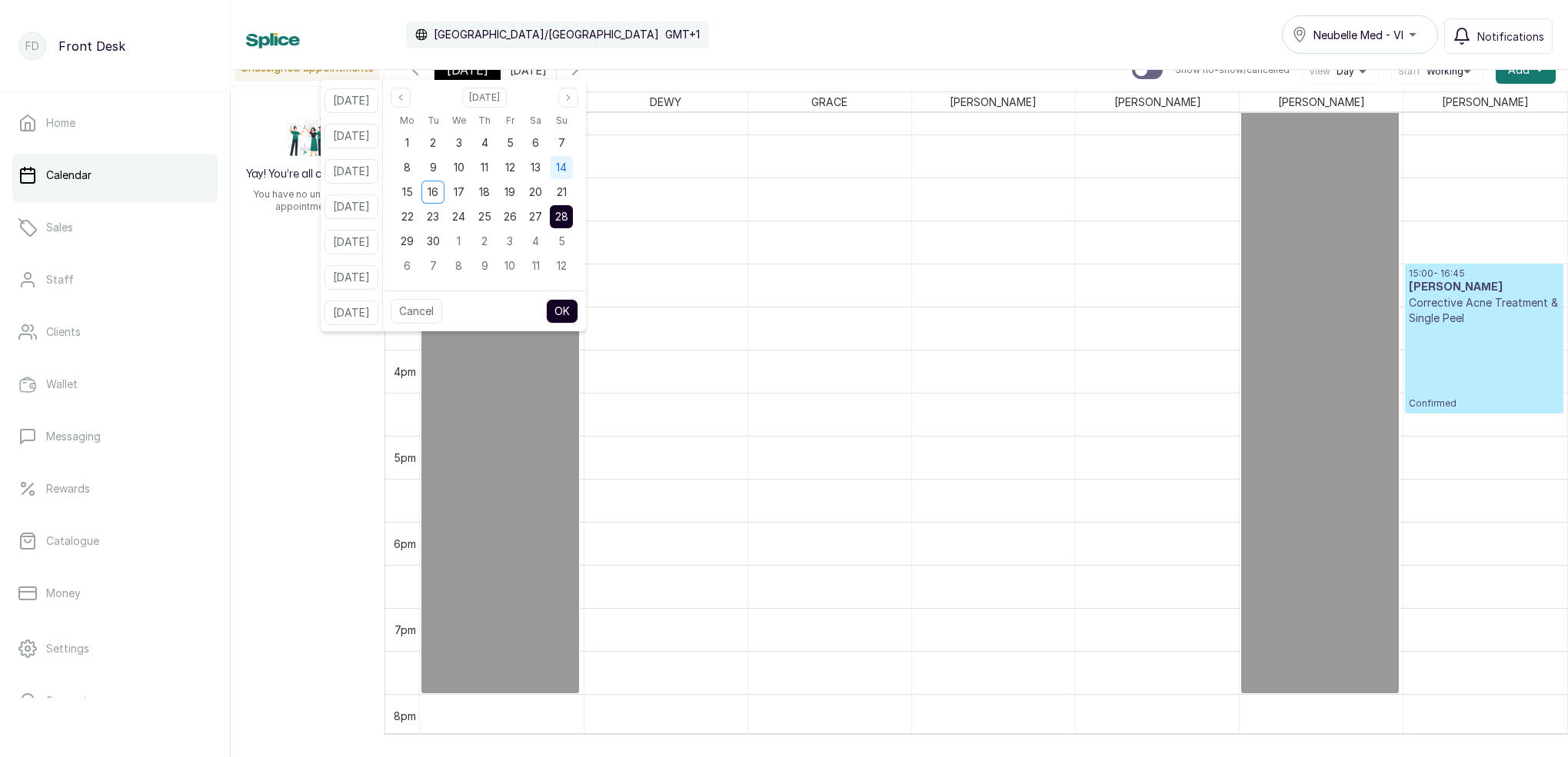
click at [566, 165] on span "14" at bounding box center [561, 167] width 11 height 13
click at [566, 190] on span "21" at bounding box center [561, 192] width 10 height 13
click at [578, 308] on button "OK" at bounding box center [562, 311] width 32 height 24
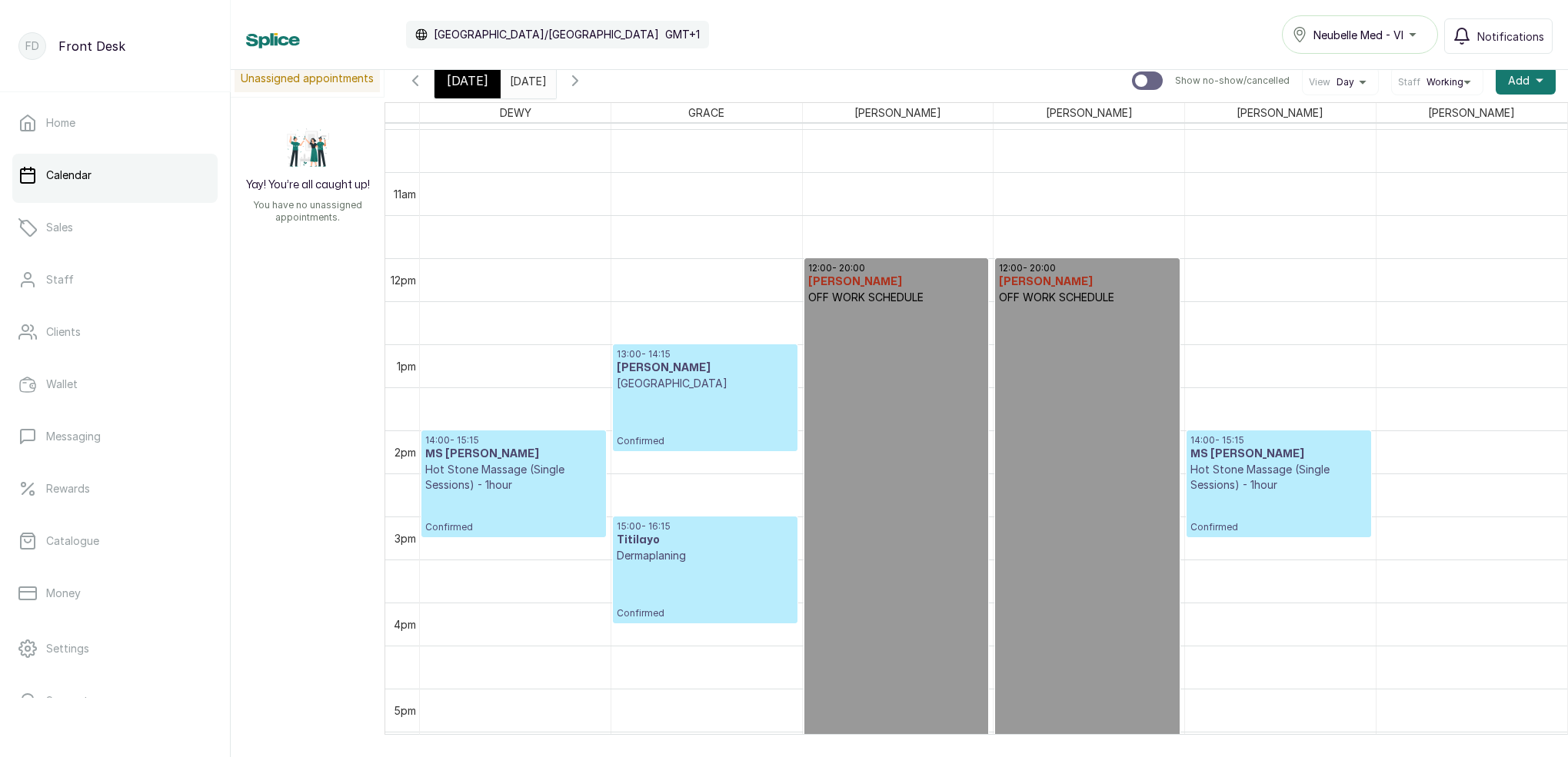
scroll to position [958, 0]
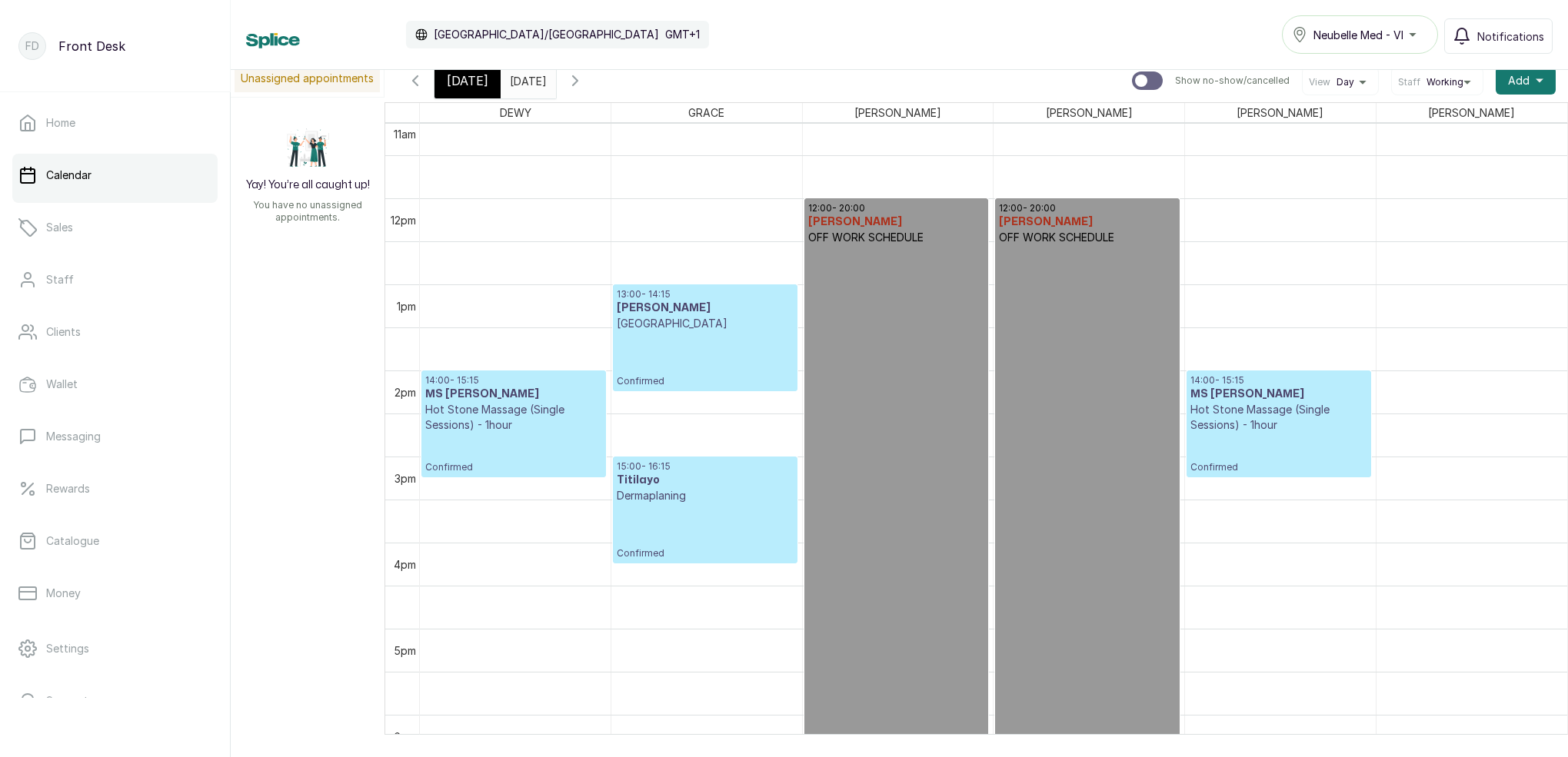
click at [555, 76] on span at bounding box center [540, 77] width 29 height 26
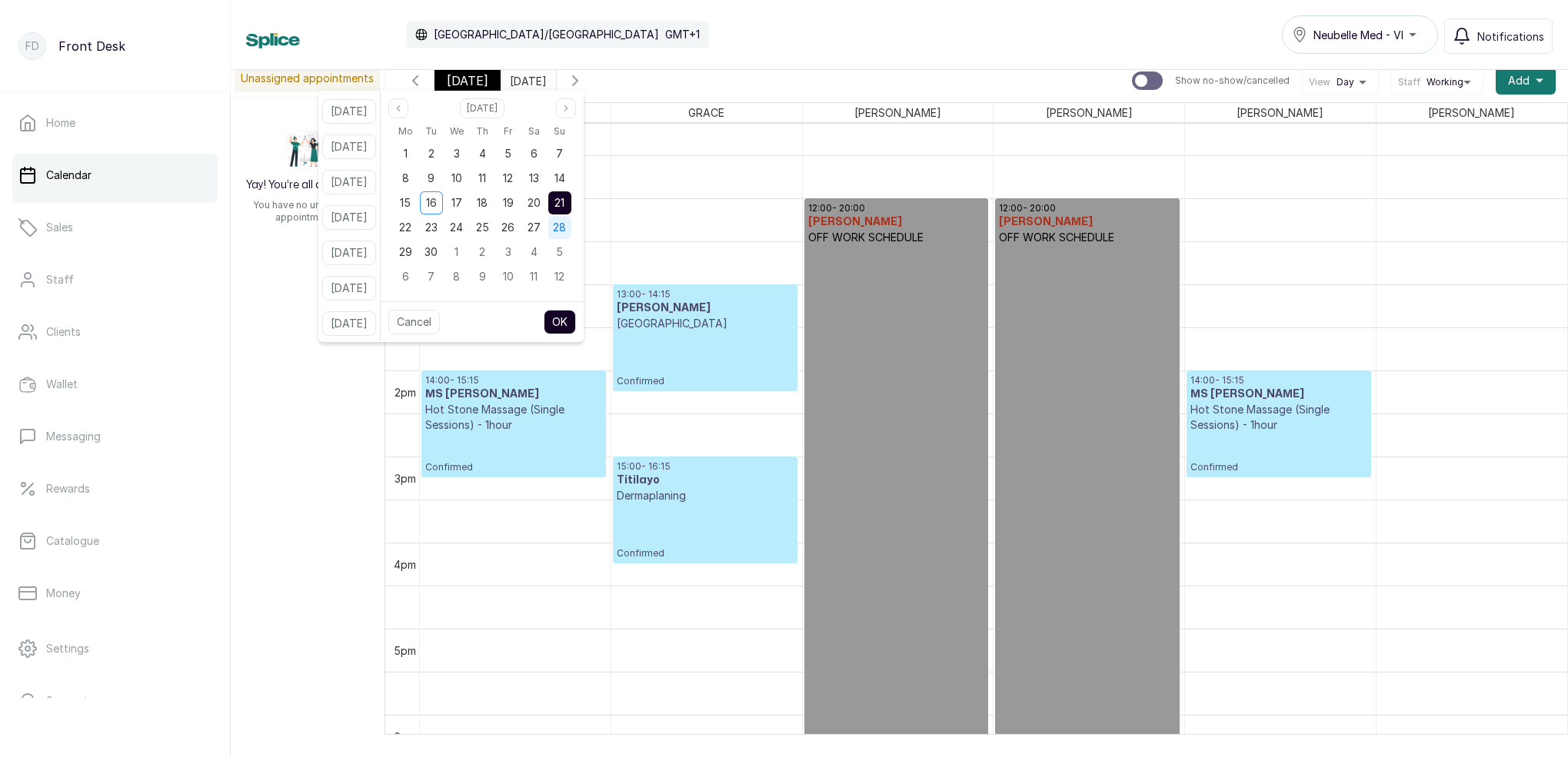
click at [565, 227] on span "28" at bounding box center [559, 227] width 13 height 13
click at [576, 320] on button "OK" at bounding box center [560, 322] width 32 height 24
type input "[DATE]"
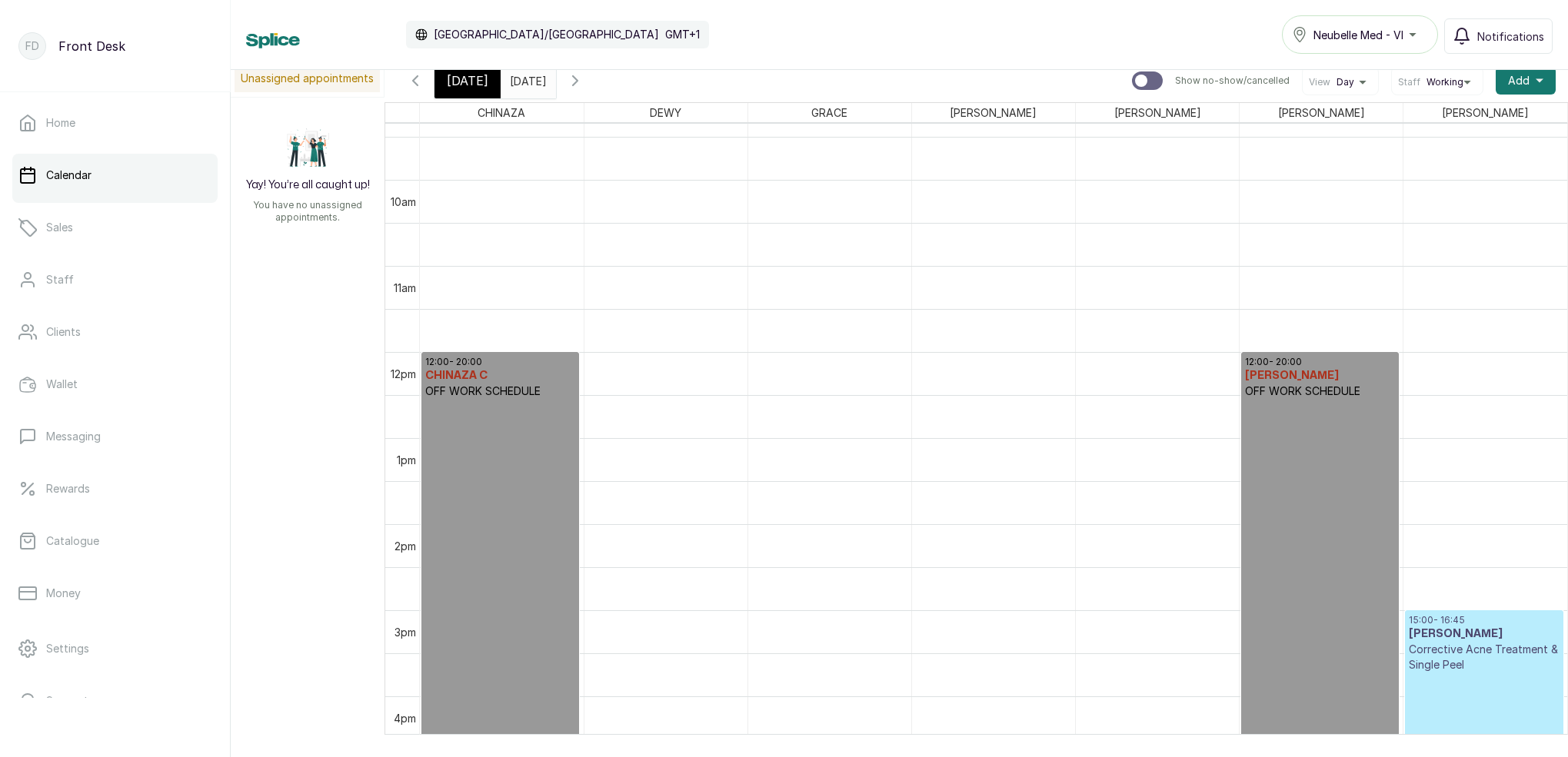
scroll to position [843, 0]
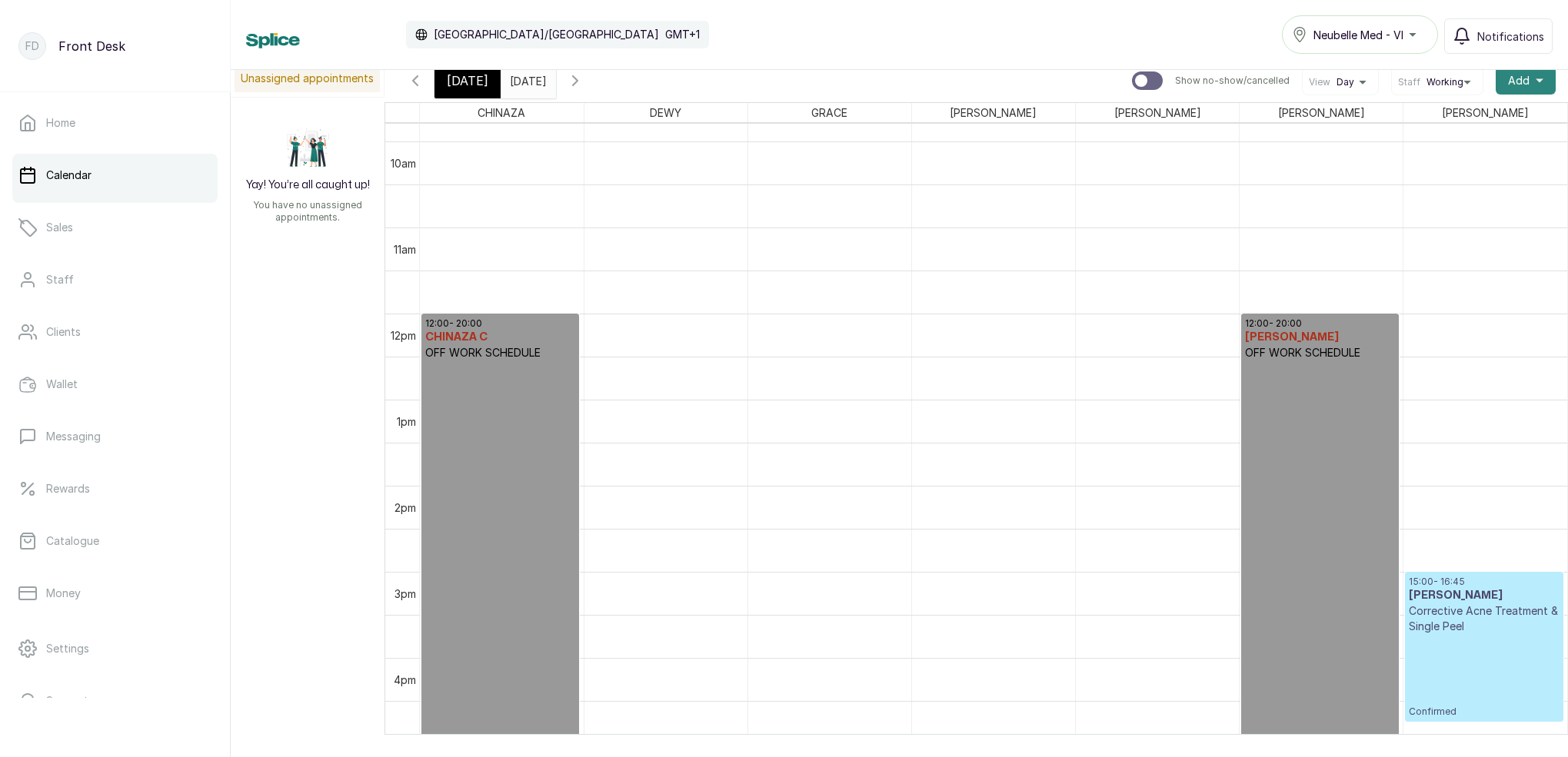
click at [1528, 78] on span "Add" at bounding box center [1518, 80] width 21 height 15
click at [1410, 184] on span "Add Block Time" at bounding box center [1470, 184] width 148 height 19
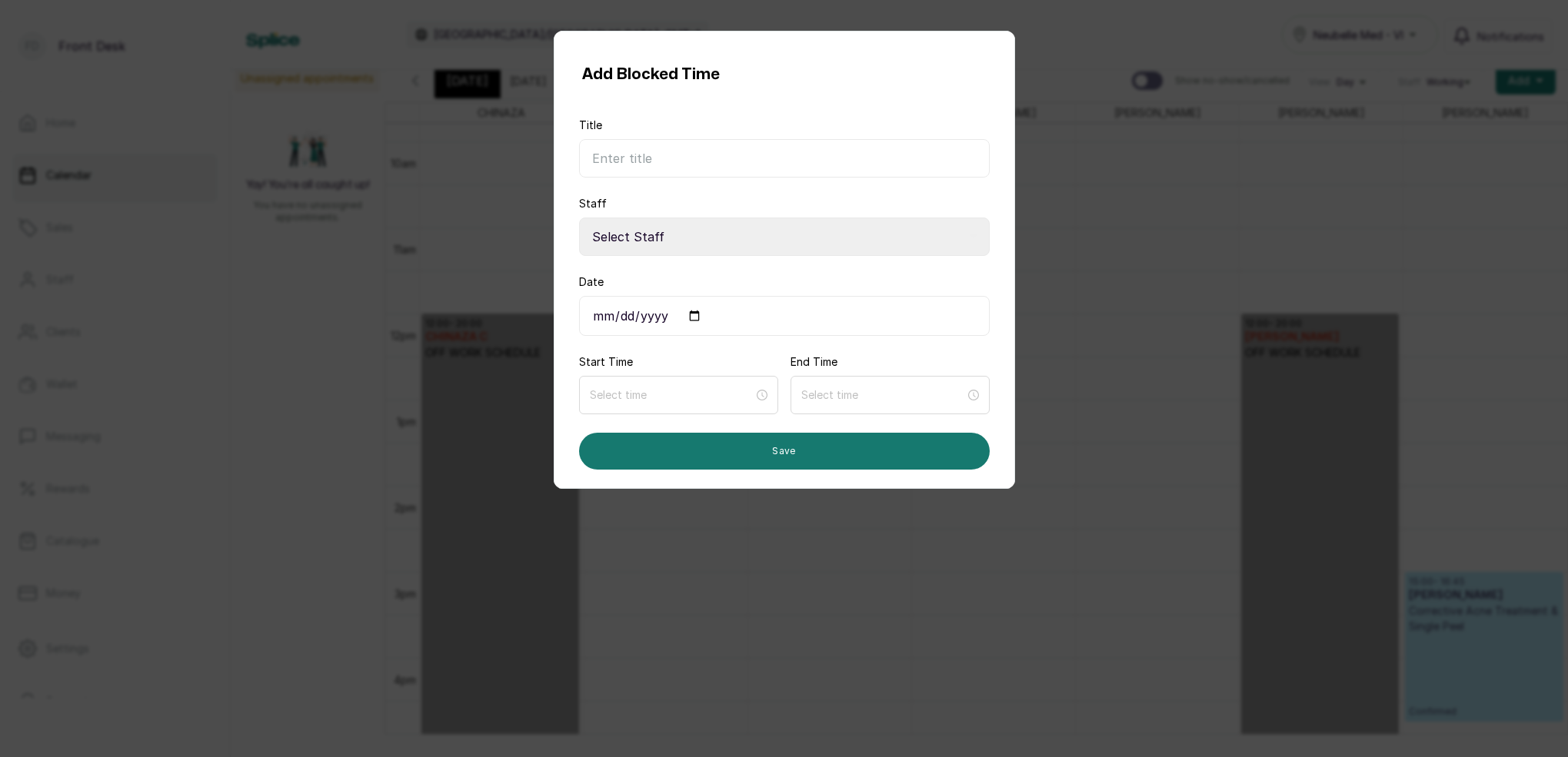
click at [861, 154] on input "Title" at bounding box center [784, 158] width 410 height 38
type input "OFF WORK SCHEDULE"
click at [1062, 18] on div "Add Blocked Time Title OFF WORK SCHEDULE Staff Select Staff [PERSON_NAME] - Aes…" at bounding box center [784, 378] width 1568 height 757
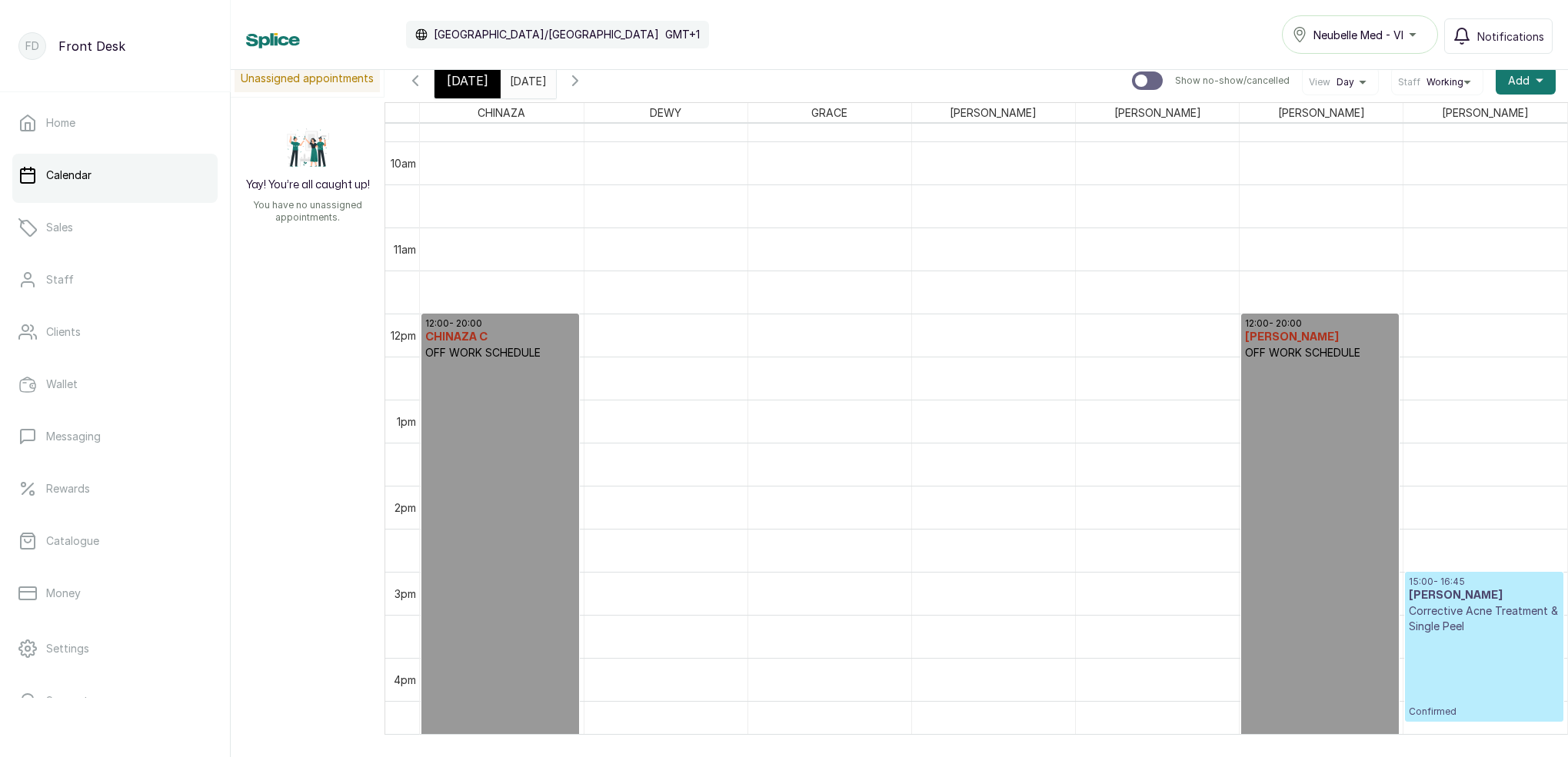
click at [522, 75] on input "[DATE]" at bounding box center [513, 77] width 24 height 26
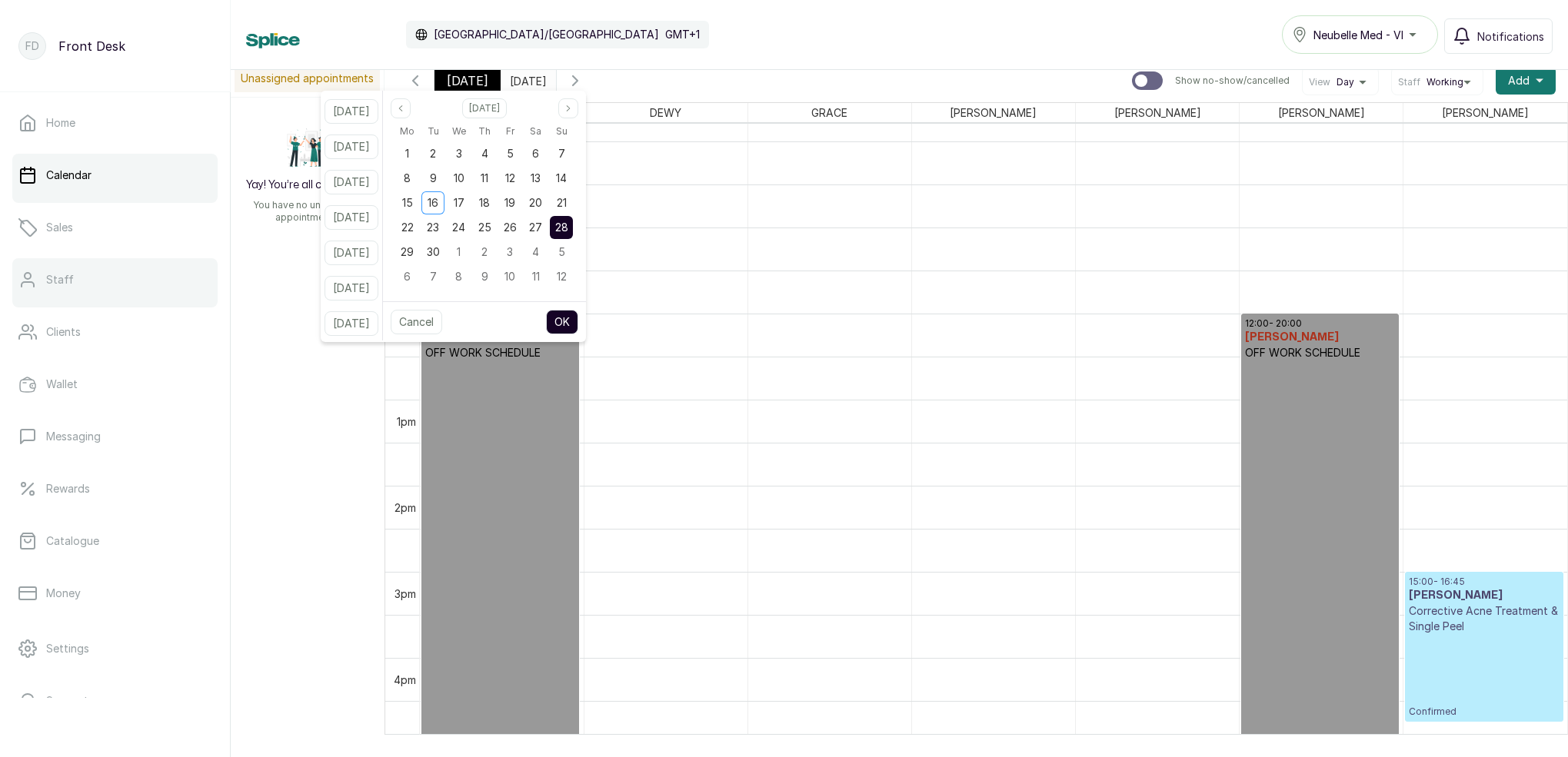
click at [80, 281] on link "Staff" at bounding box center [115, 279] width 206 height 43
